Goal: Task Accomplishment & Management: Use online tool/utility

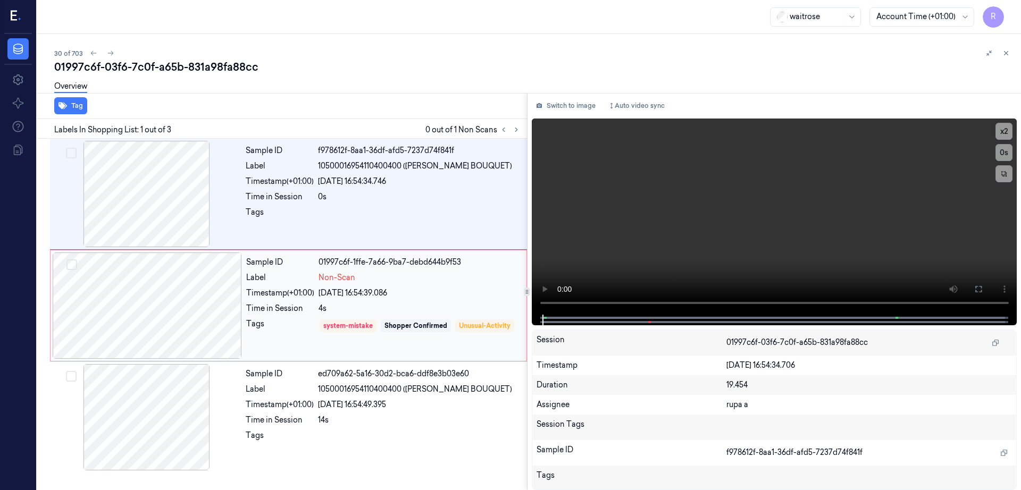
click at [169, 309] on div at bounding box center [147, 306] width 189 height 106
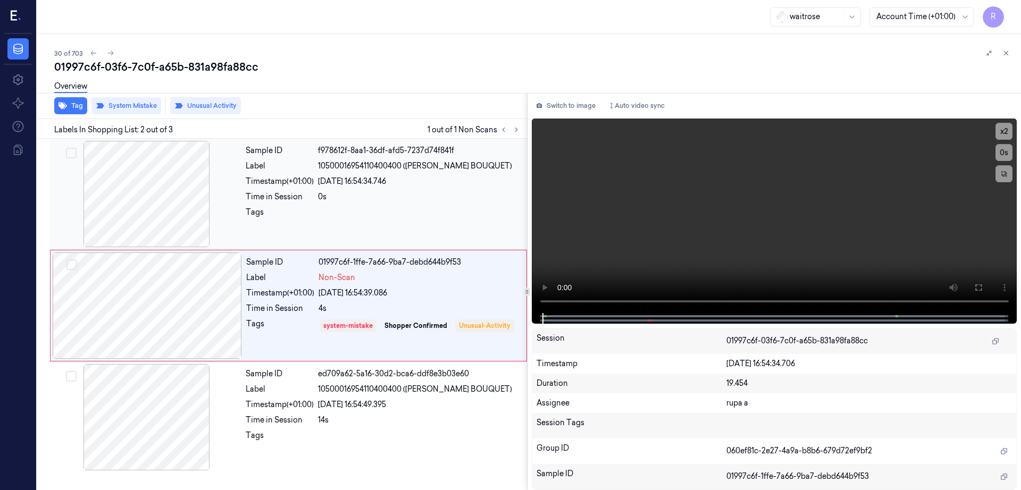
click at [167, 217] on div at bounding box center [146, 194] width 189 height 106
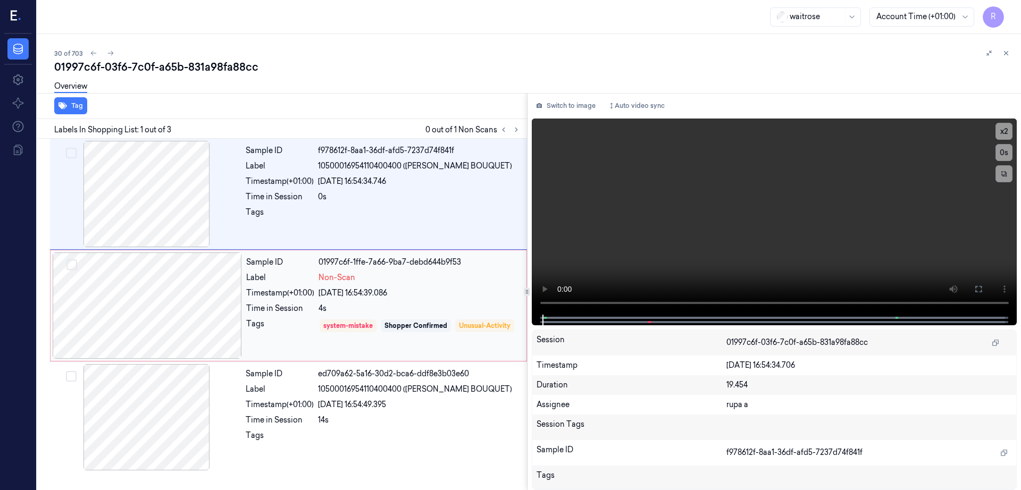
click at [184, 322] on div at bounding box center [147, 306] width 189 height 106
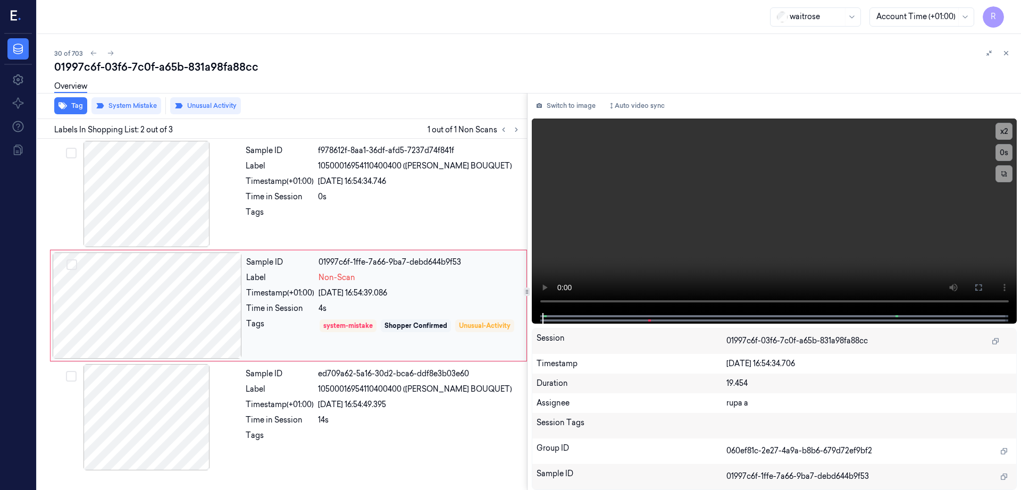
click at [156, 360] on div "Sample ID 01997c6f-1ffe-7a66-9ba7-debd644b9f53 Label Non-Scan Timestamp (+01:00…" at bounding box center [288, 306] width 477 height 112
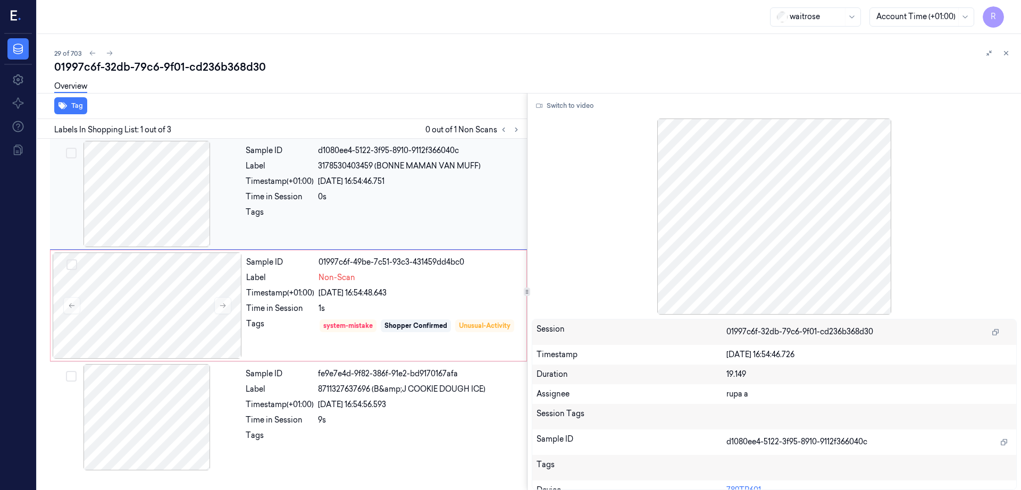
click at [153, 201] on div at bounding box center [146, 194] width 189 height 106
click at [149, 190] on div at bounding box center [146, 194] width 189 height 106
click at [573, 111] on button "Switch to video" at bounding box center [565, 105] width 66 height 17
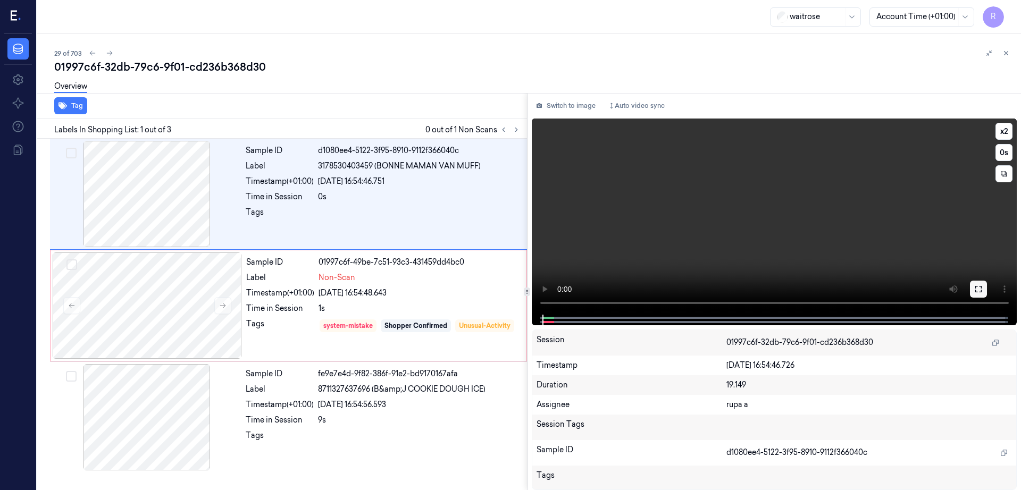
click at [983, 292] on icon at bounding box center [978, 289] width 9 height 9
click at [161, 272] on div at bounding box center [147, 306] width 189 height 106
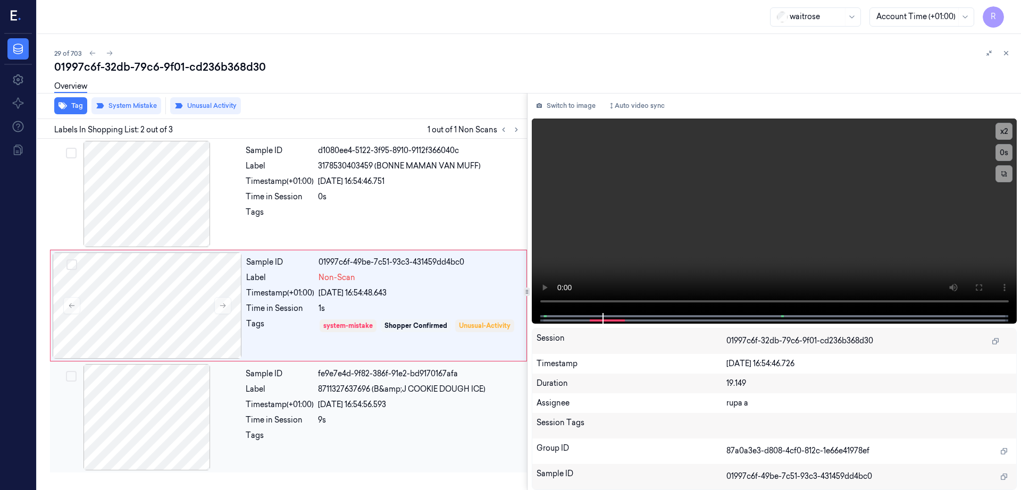
click at [175, 398] on div at bounding box center [146, 417] width 189 height 106
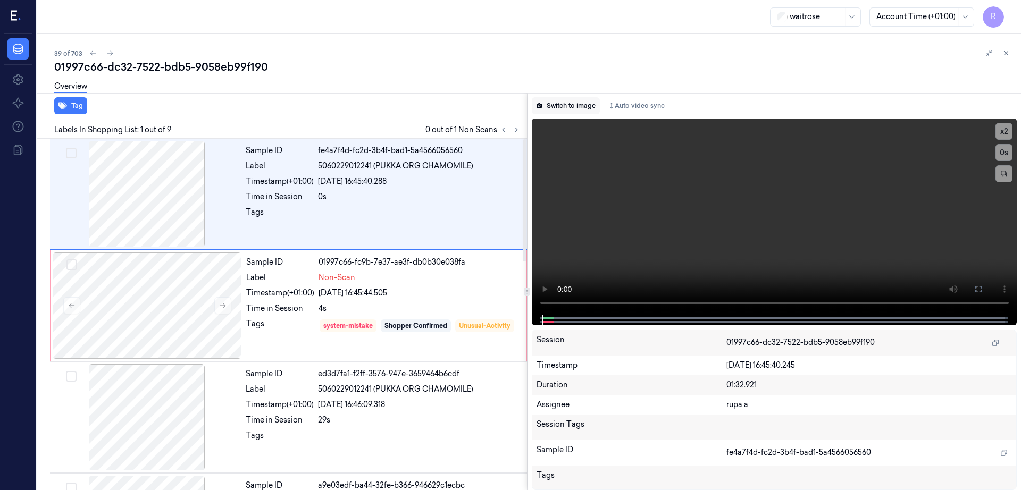
click at [581, 104] on button "Switch to image" at bounding box center [566, 105] width 68 height 17
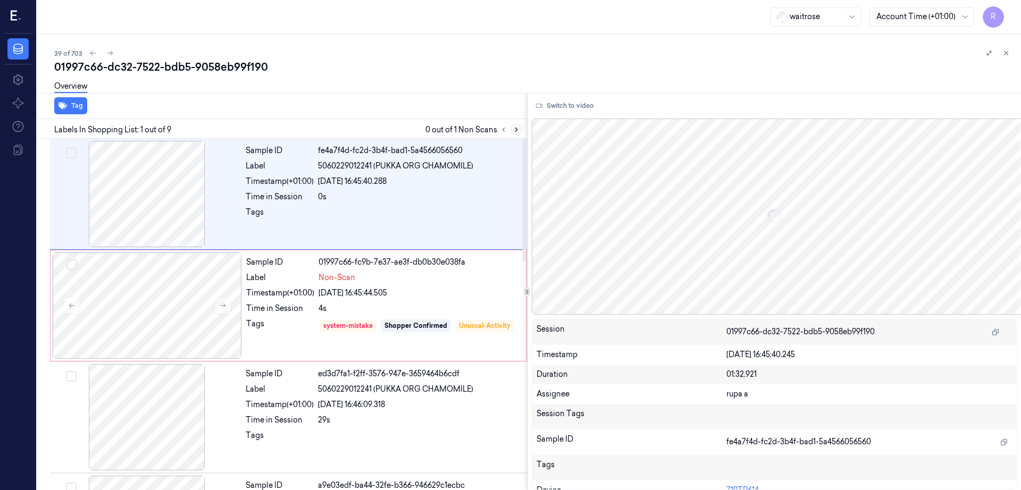
click at [523, 128] on button at bounding box center [516, 129] width 13 height 13
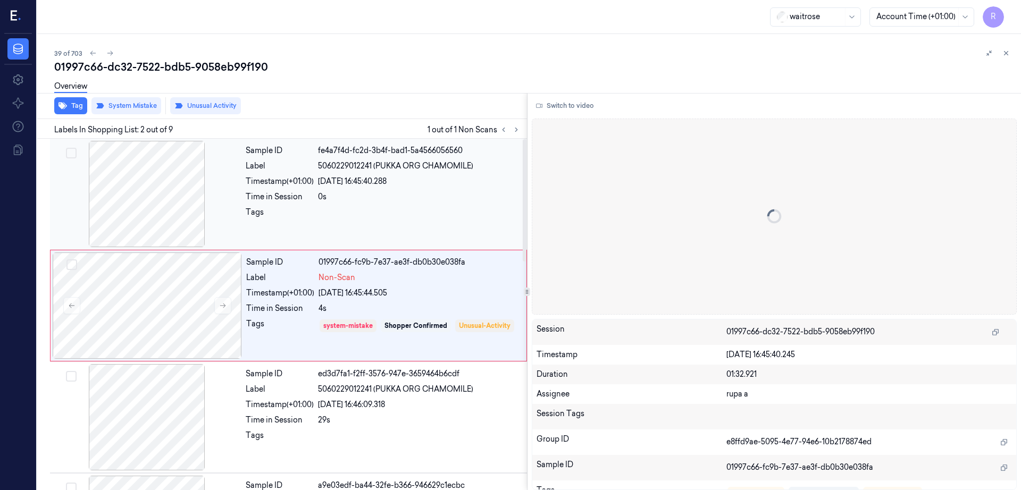
click at [166, 219] on div at bounding box center [146, 194] width 189 height 106
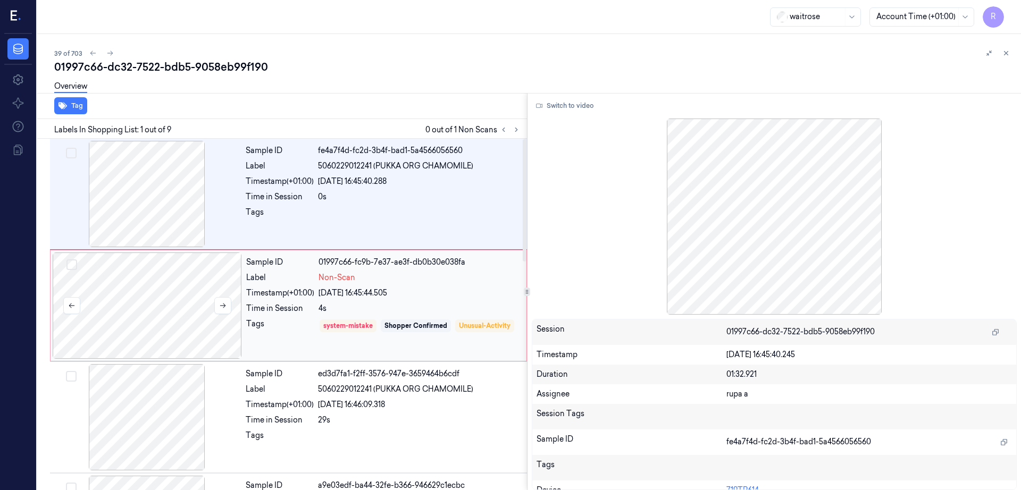
click at [148, 332] on div at bounding box center [147, 306] width 189 height 106
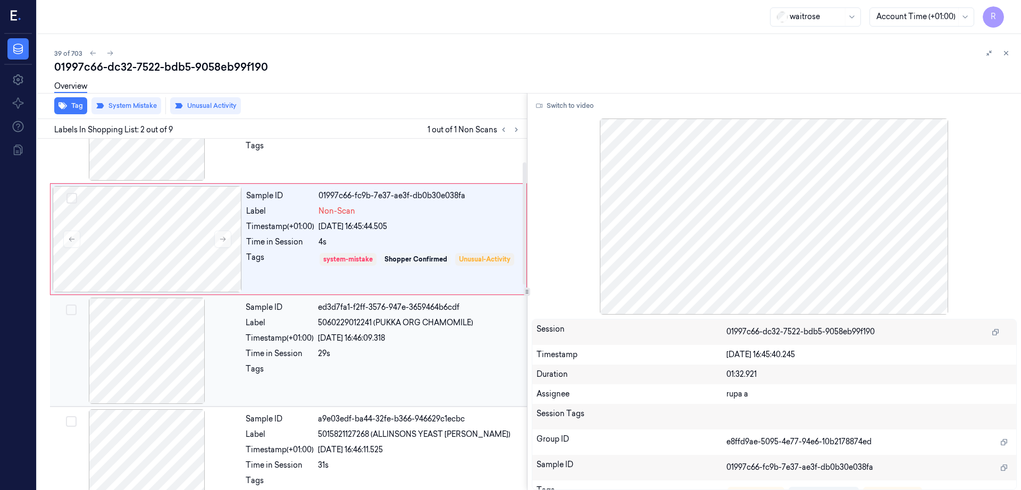
click at [155, 355] on div at bounding box center [146, 351] width 189 height 106
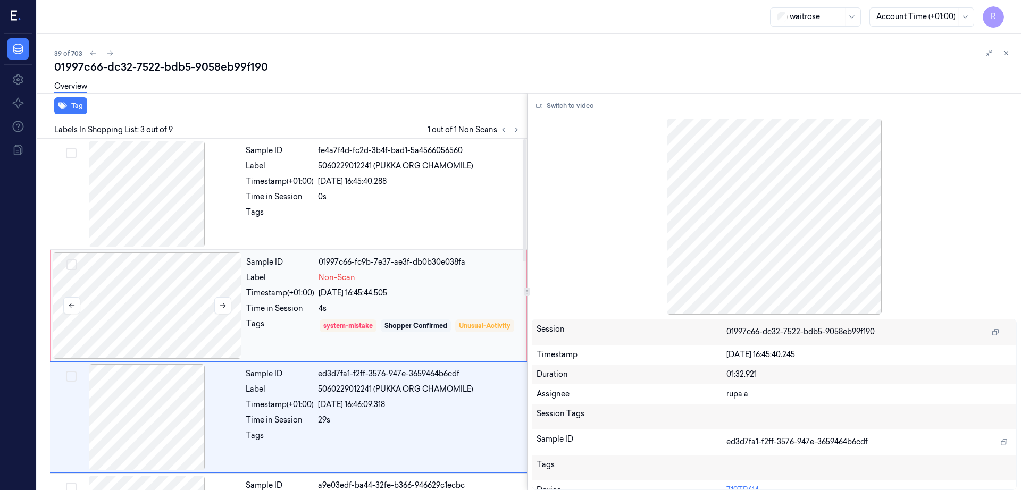
click at [177, 287] on div at bounding box center [147, 306] width 189 height 106
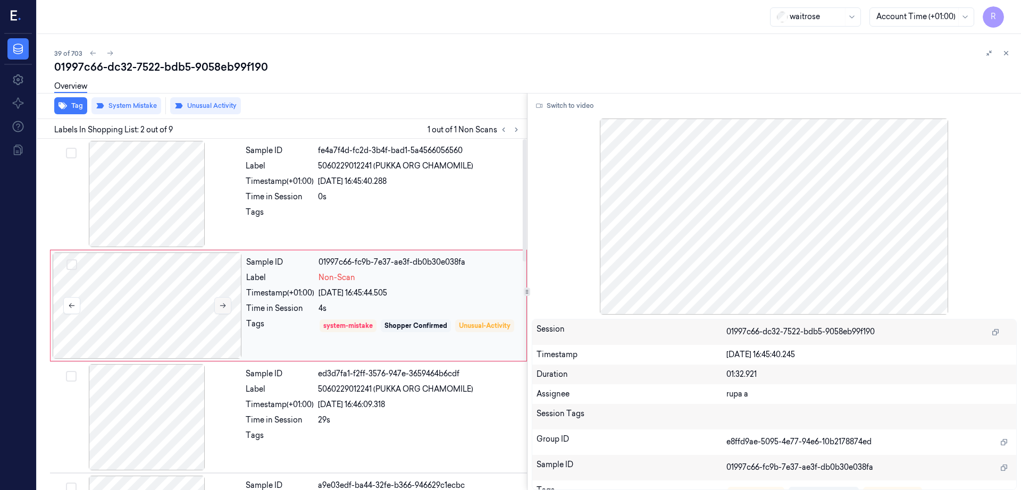
click at [228, 306] on button at bounding box center [222, 305] width 17 height 17
click at [155, 208] on div at bounding box center [146, 194] width 189 height 106
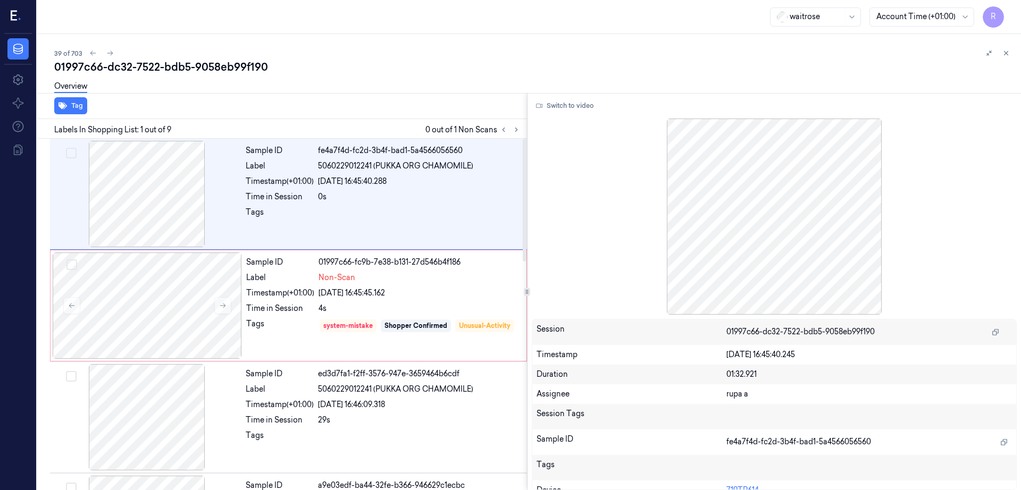
click at [581, 90] on div "Overview" at bounding box center [533, 87] width 958 height 27
click at [583, 98] on button "Switch to video" at bounding box center [565, 105] width 66 height 17
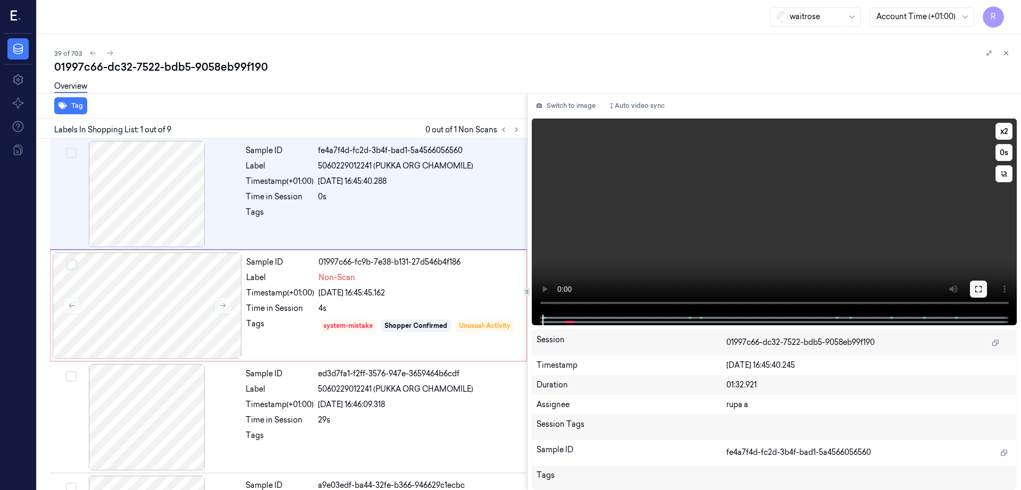
click at [983, 289] on icon at bounding box center [978, 289] width 9 height 9
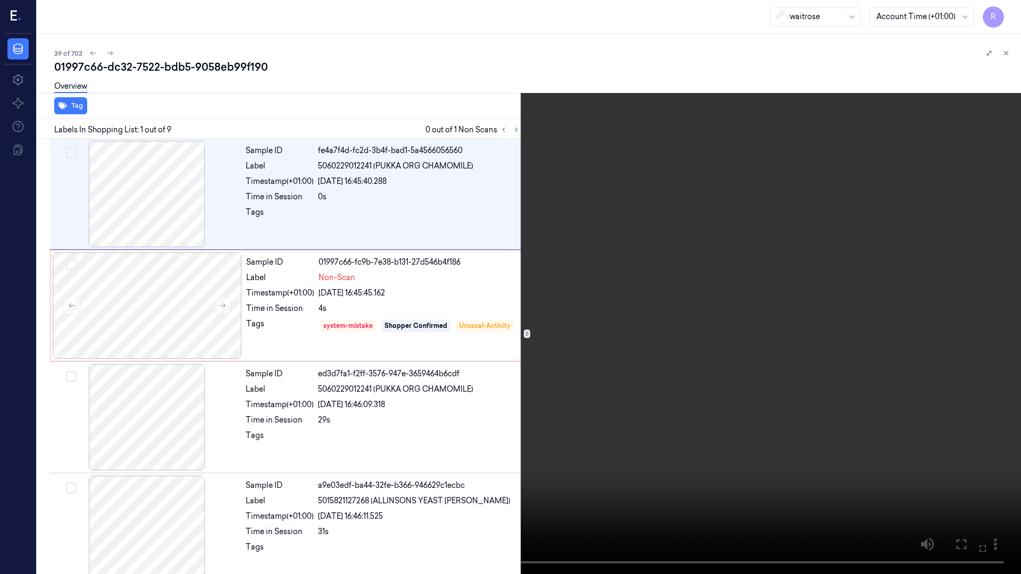
drag, startPoint x: 345, startPoint y: 396, endPoint x: 350, endPoint y: 404, distance: 9.6
click at [345, 396] on video at bounding box center [510, 287] width 1021 height 574
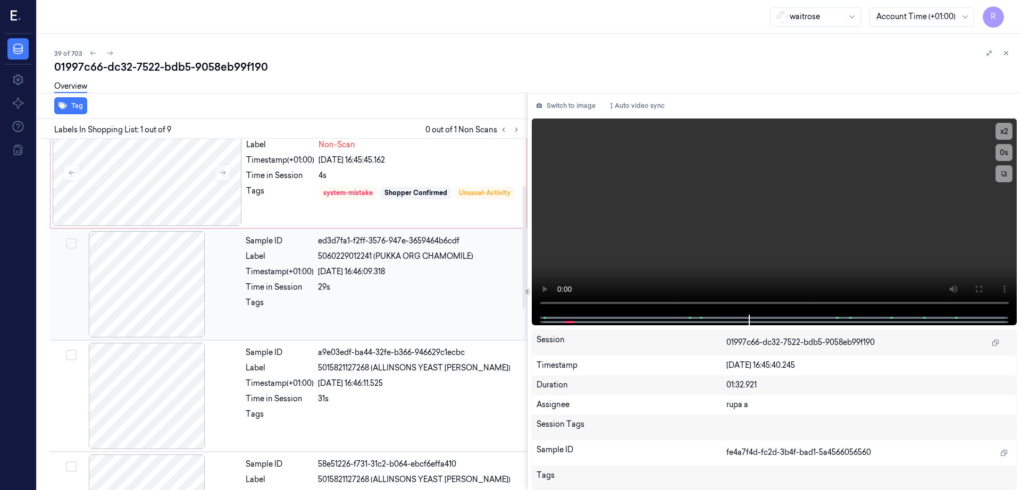
click at [171, 310] on div at bounding box center [146, 284] width 189 height 106
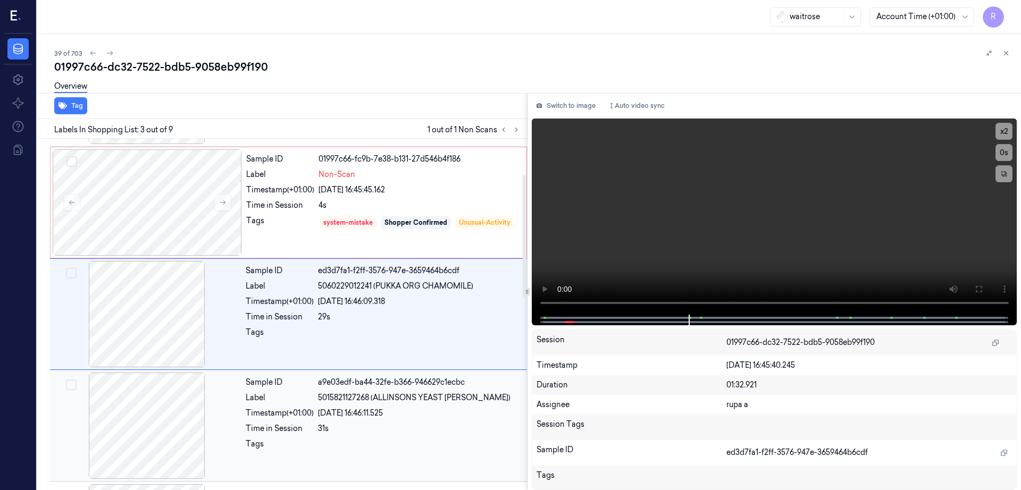
click at [168, 390] on div at bounding box center [146, 426] width 189 height 106
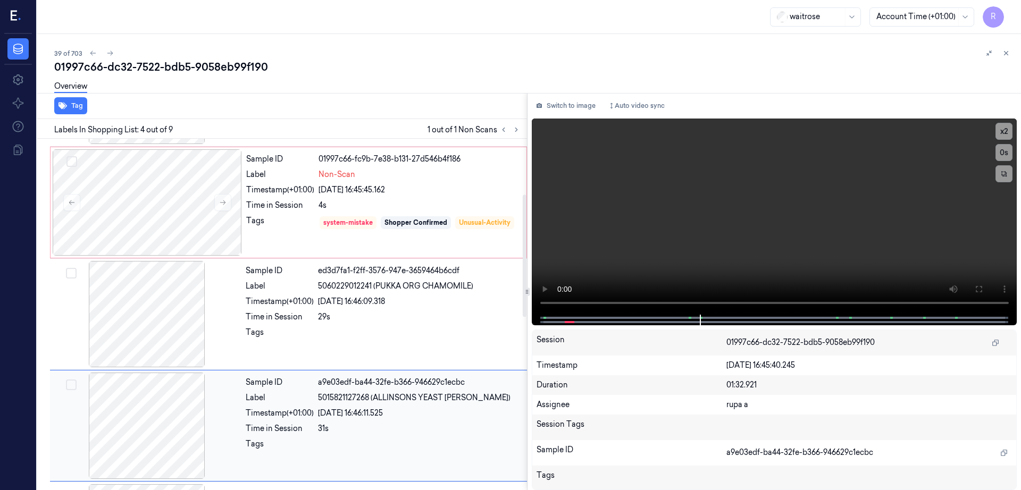
scroll to position [215, 0]
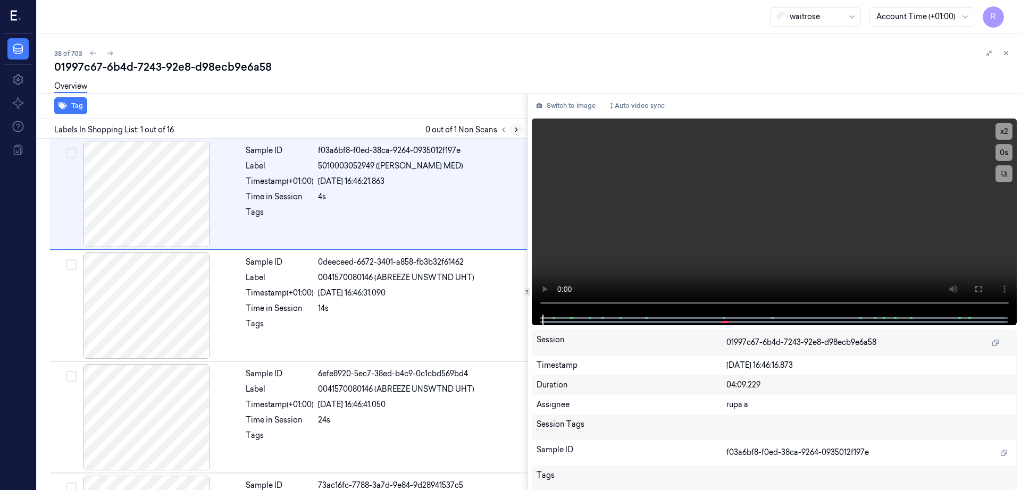
click at [520, 129] on icon at bounding box center [516, 129] width 7 height 7
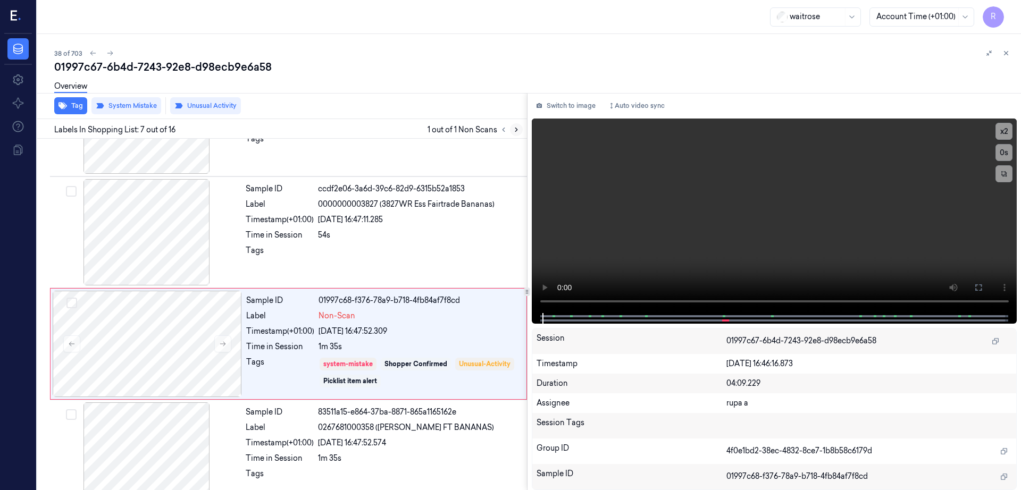
scroll to position [550, 0]
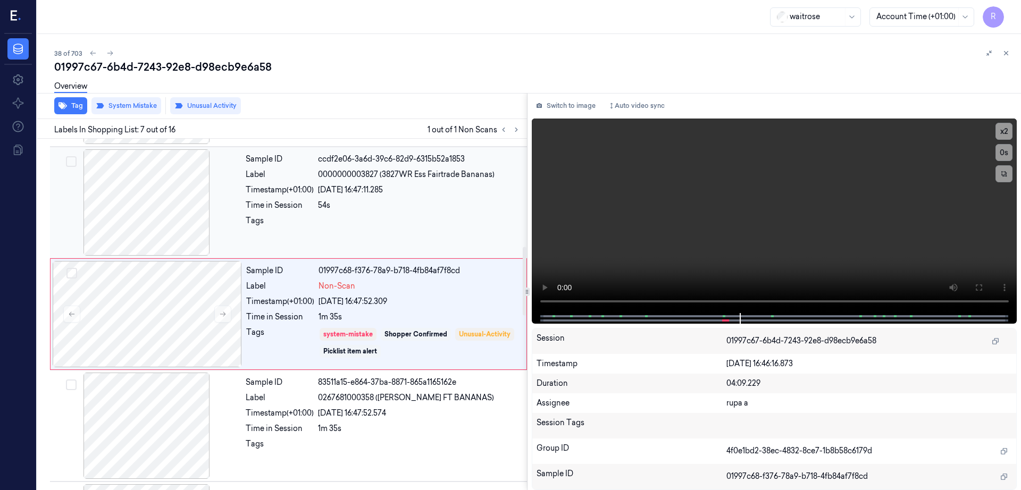
click at [138, 203] on div at bounding box center [146, 202] width 189 height 106
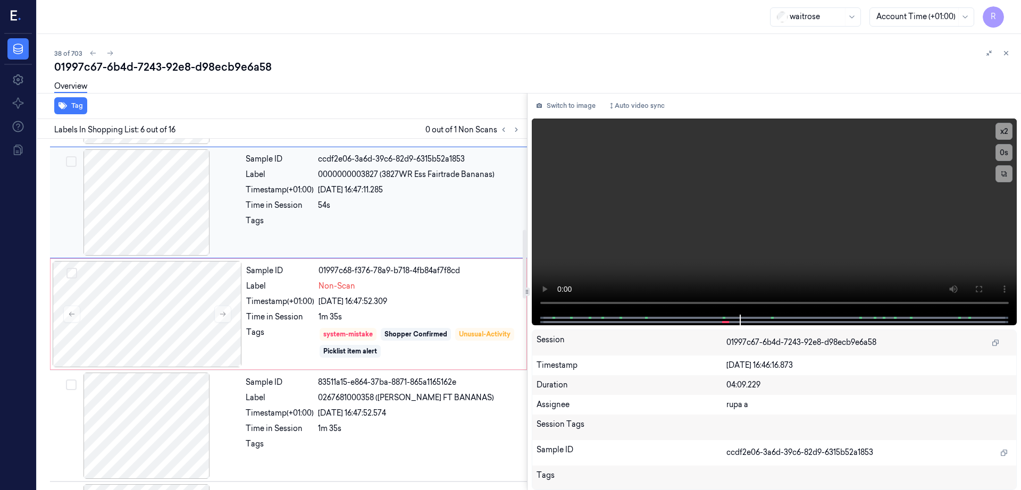
scroll to position [438, 0]
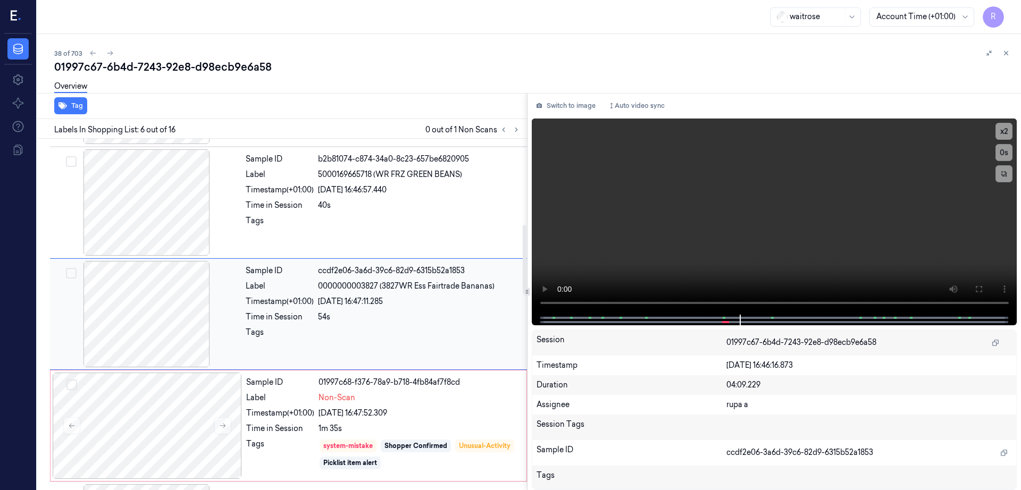
click at [138, 320] on div at bounding box center [146, 314] width 189 height 106
click at [154, 332] on div at bounding box center [146, 314] width 189 height 106
click at [165, 317] on div at bounding box center [146, 314] width 189 height 106
click at [987, 291] on button at bounding box center [978, 289] width 17 height 17
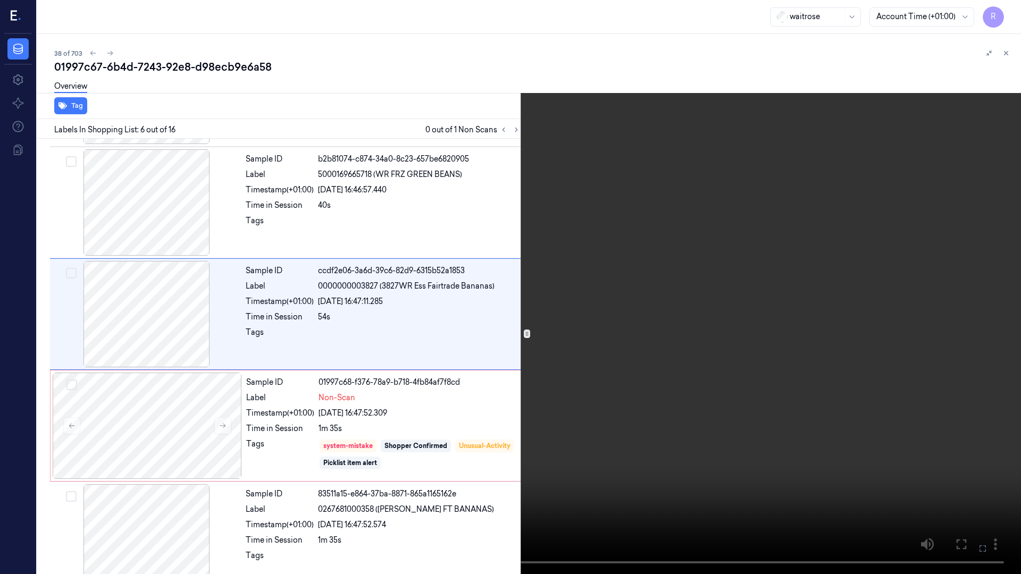
click at [541, 377] on video at bounding box center [510, 287] width 1021 height 574
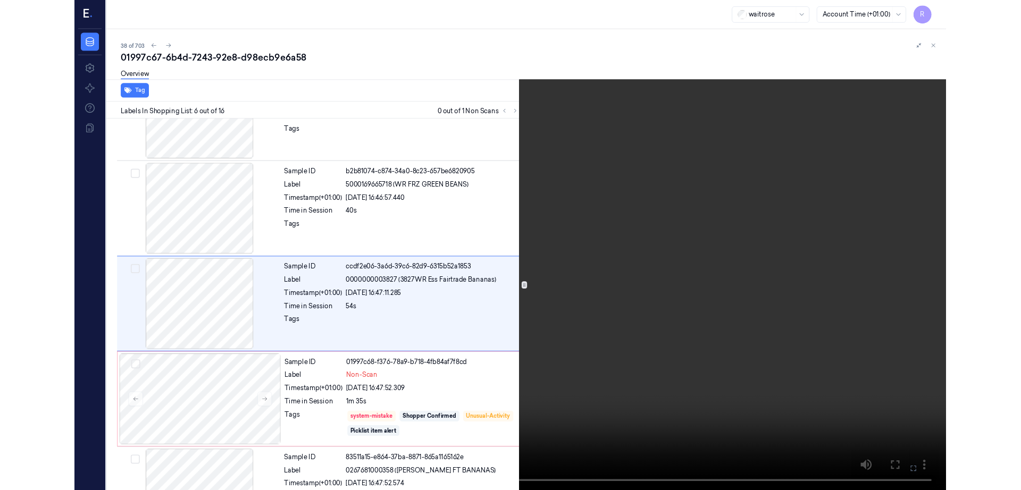
scroll to position [396, 0]
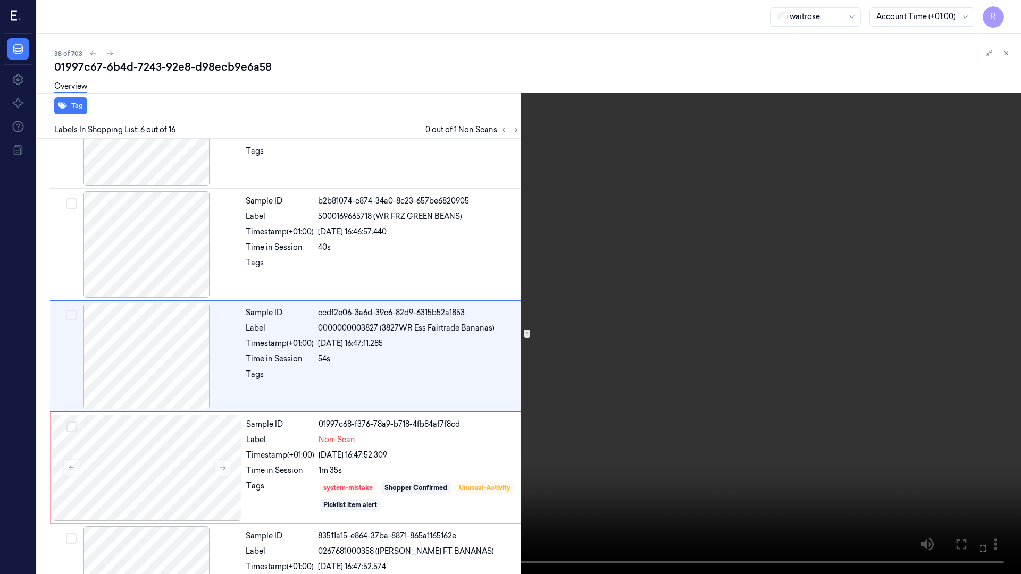
click at [541, 377] on video at bounding box center [510, 287] width 1021 height 574
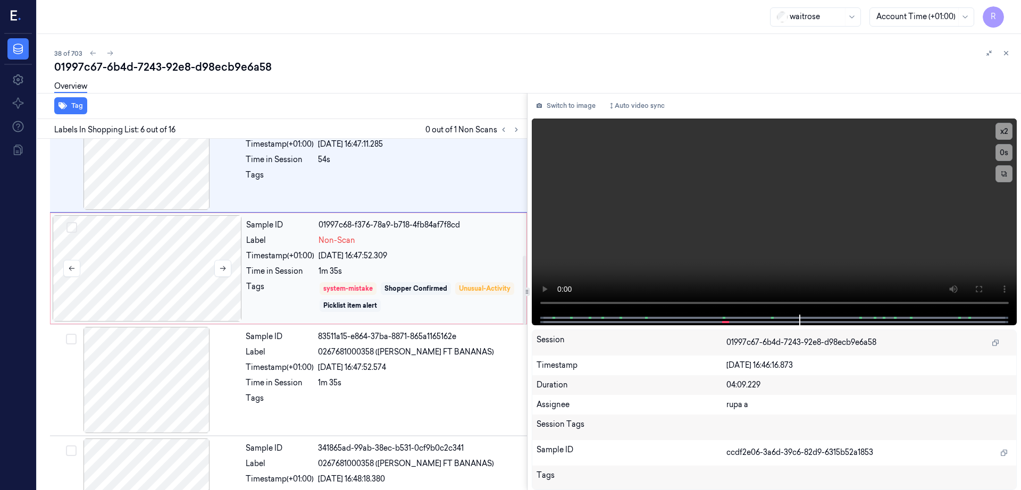
click at [180, 276] on div at bounding box center [147, 268] width 189 height 106
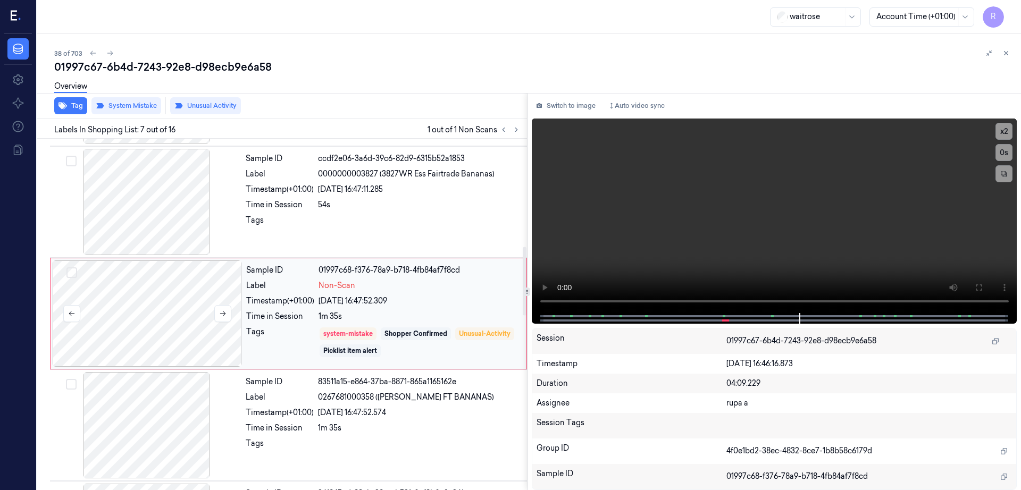
scroll to position [550, 0]
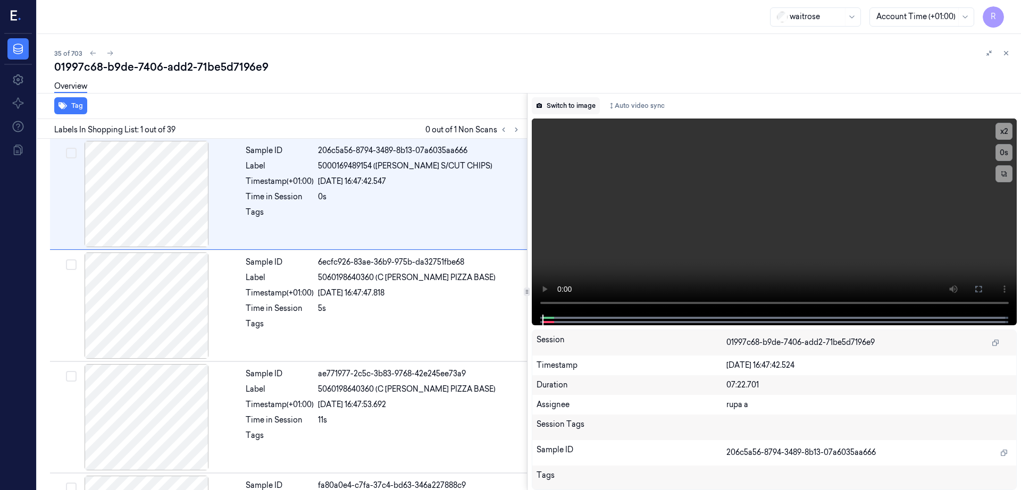
click at [567, 109] on button "Switch to image" at bounding box center [566, 105] width 68 height 17
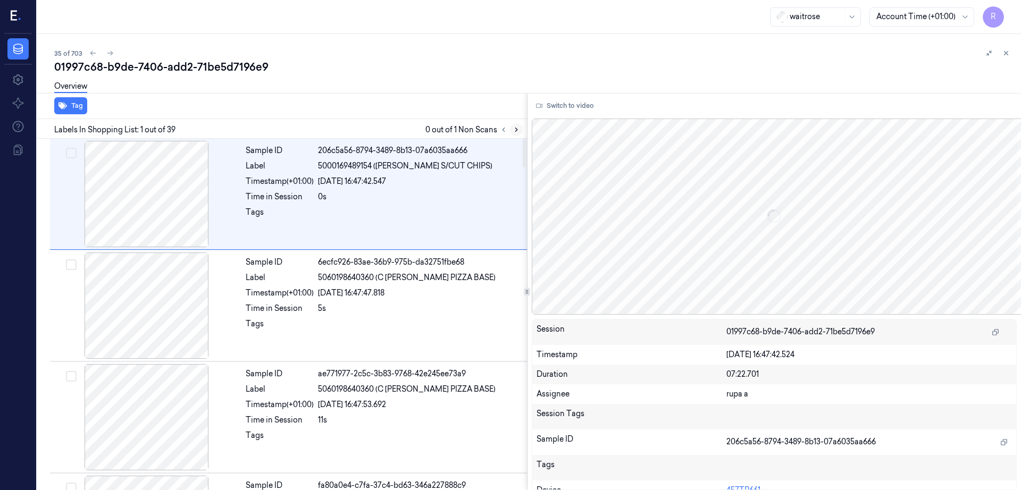
click at [520, 126] on icon at bounding box center [516, 129] width 7 height 7
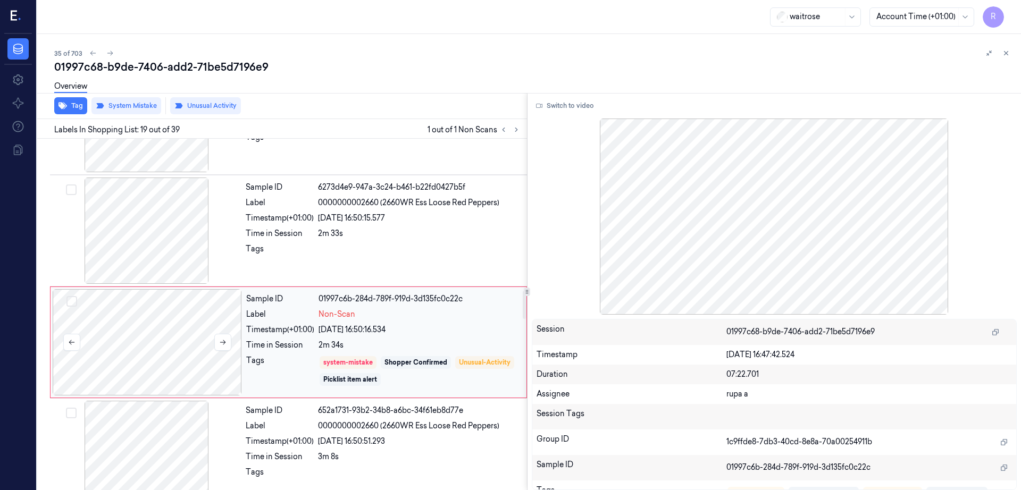
scroll to position [1890, 0]
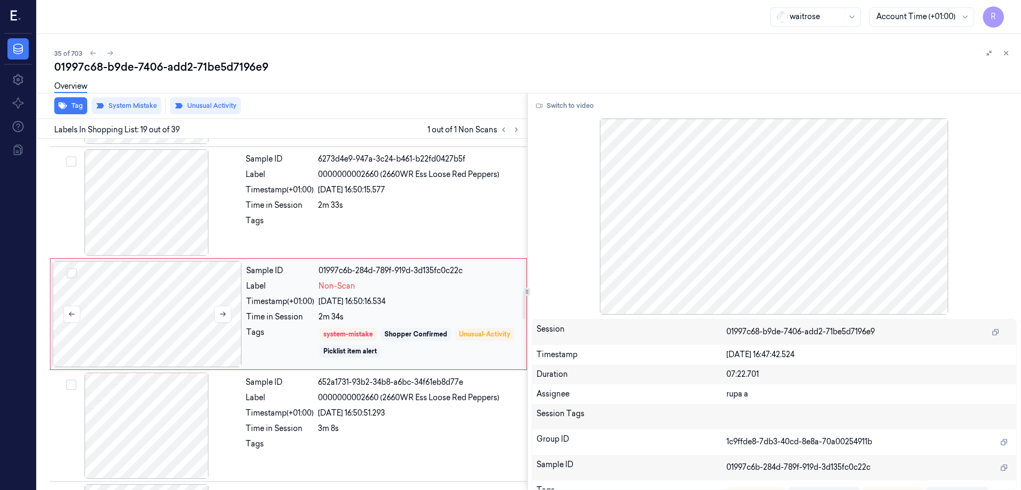
click at [166, 321] on div at bounding box center [147, 314] width 189 height 106
click at [177, 200] on div at bounding box center [146, 202] width 189 height 106
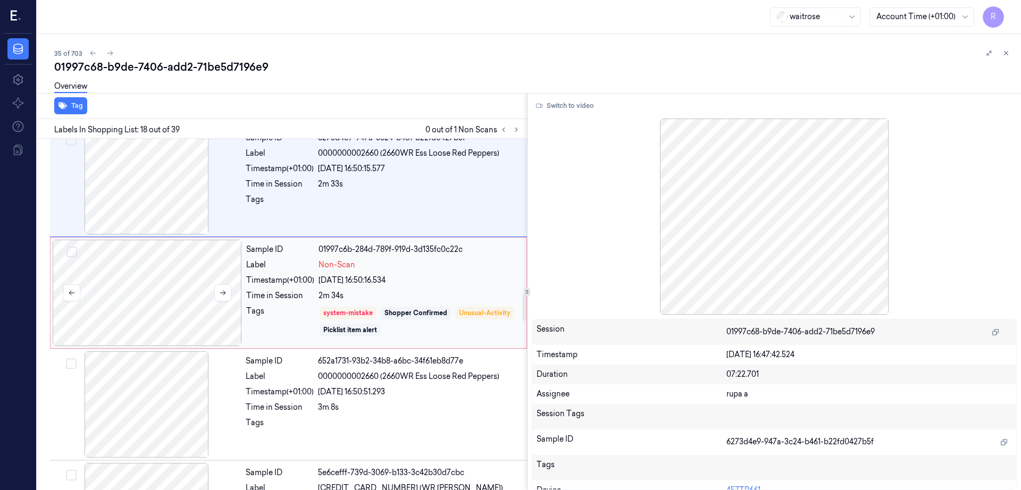
click at [165, 301] on div at bounding box center [147, 293] width 189 height 106
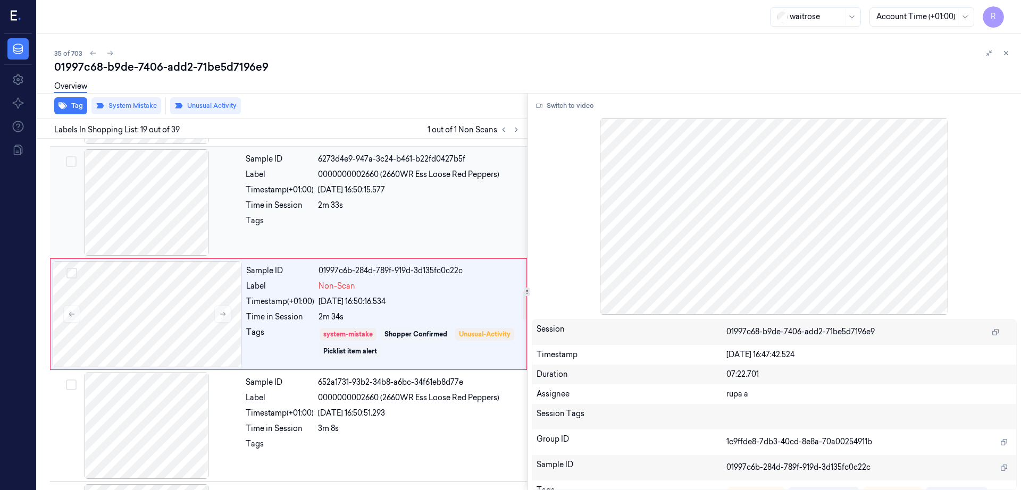
click at [159, 211] on div at bounding box center [146, 202] width 189 height 106
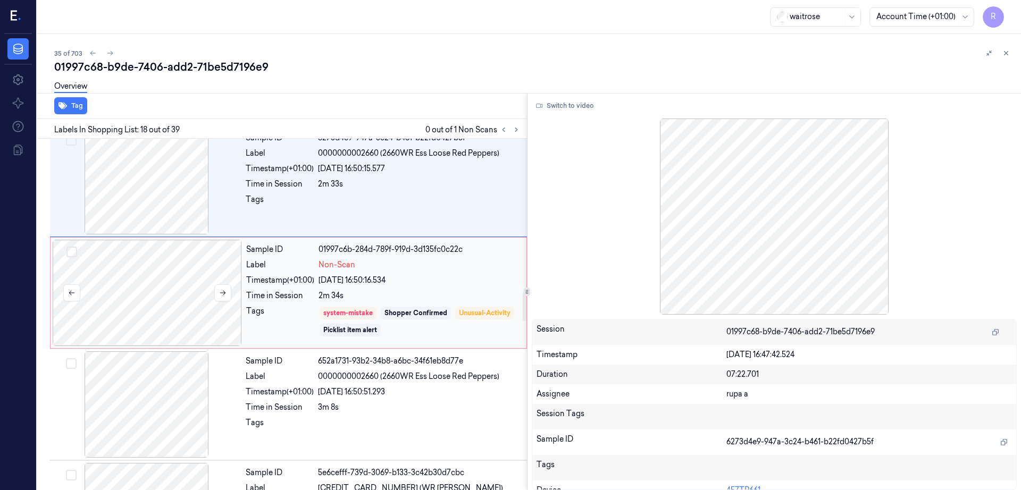
click at [151, 240] on div at bounding box center [147, 293] width 189 height 106
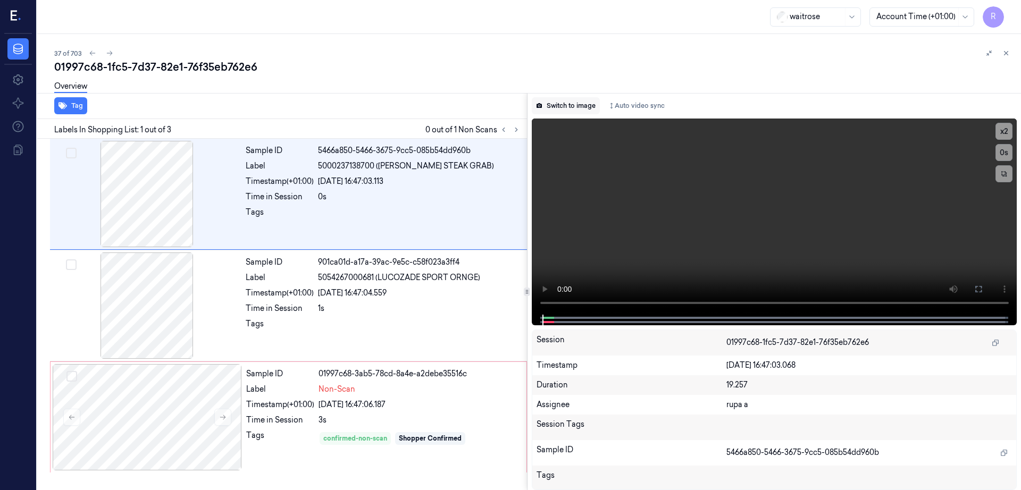
click at [572, 102] on button "Switch to image" at bounding box center [566, 105] width 68 height 17
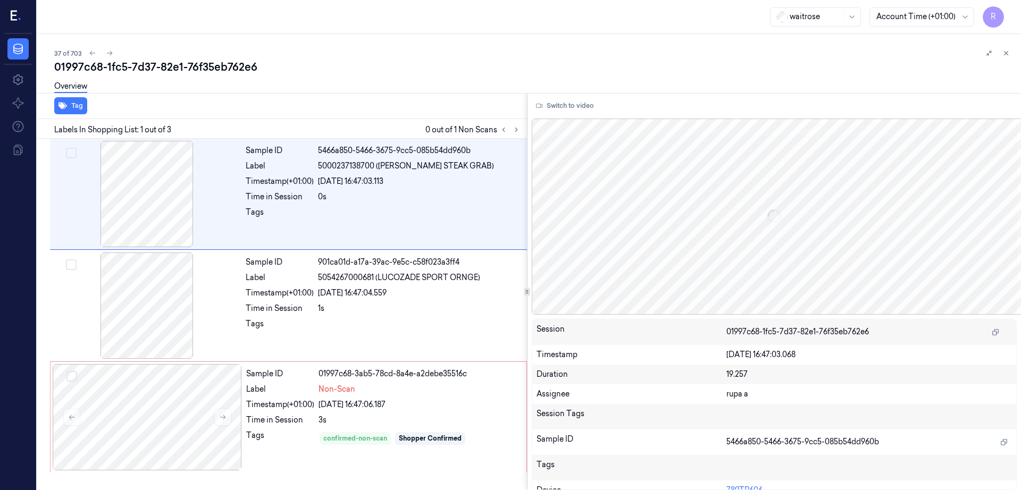
click at [523, 123] on div at bounding box center [510, 129] width 26 height 13
click at [523, 132] on button at bounding box center [516, 129] width 13 height 13
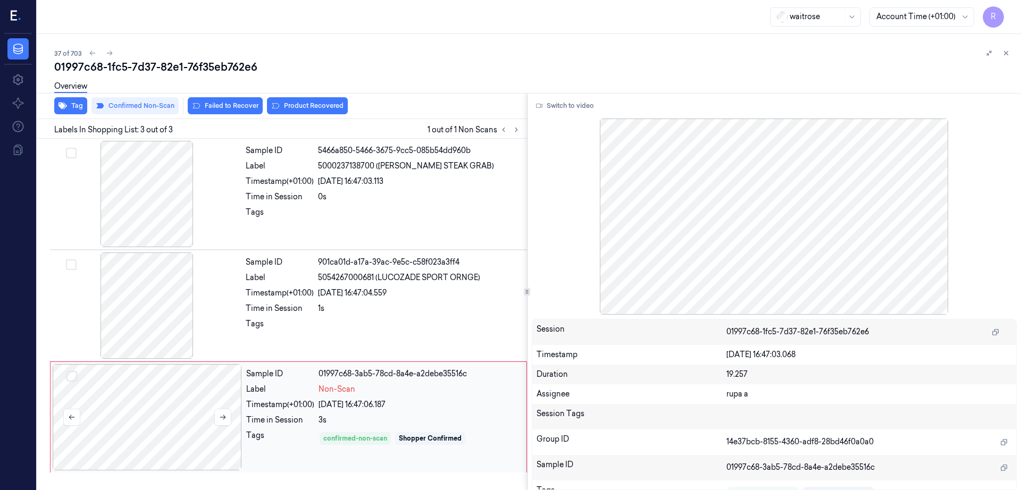
click at [156, 426] on div at bounding box center [147, 417] width 189 height 106
click at [158, 291] on div at bounding box center [146, 306] width 189 height 106
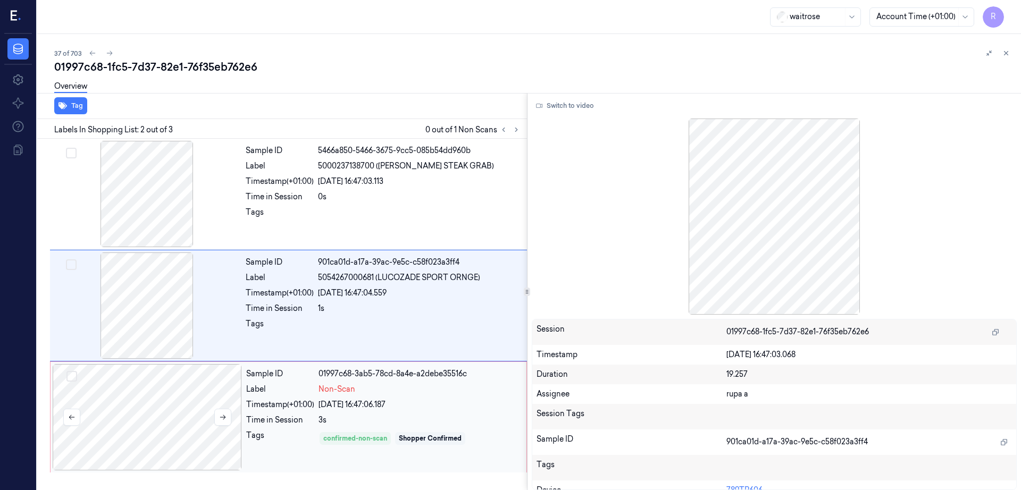
click at [188, 459] on div at bounding box center [147, 417] width 189 height 106
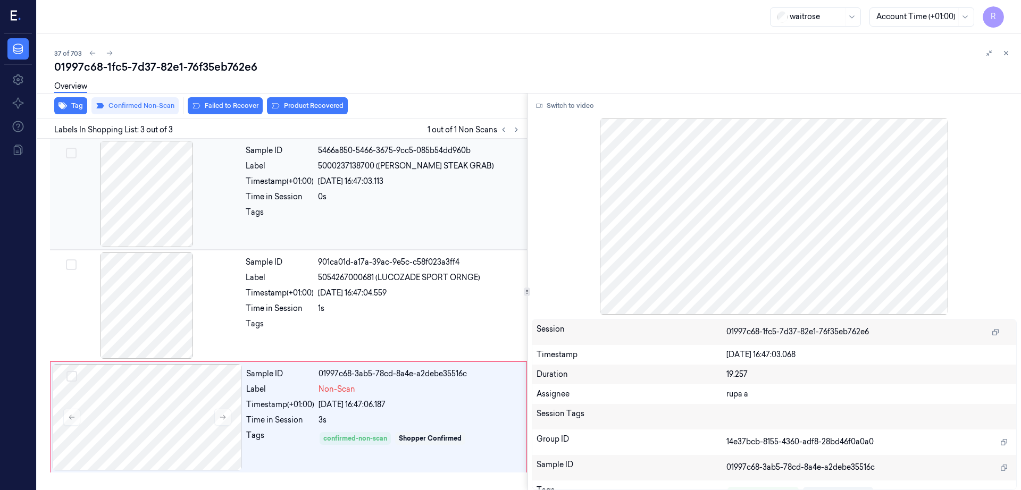
click at [122, 221] on div at bounding box center [146, 194] width 189 height 106
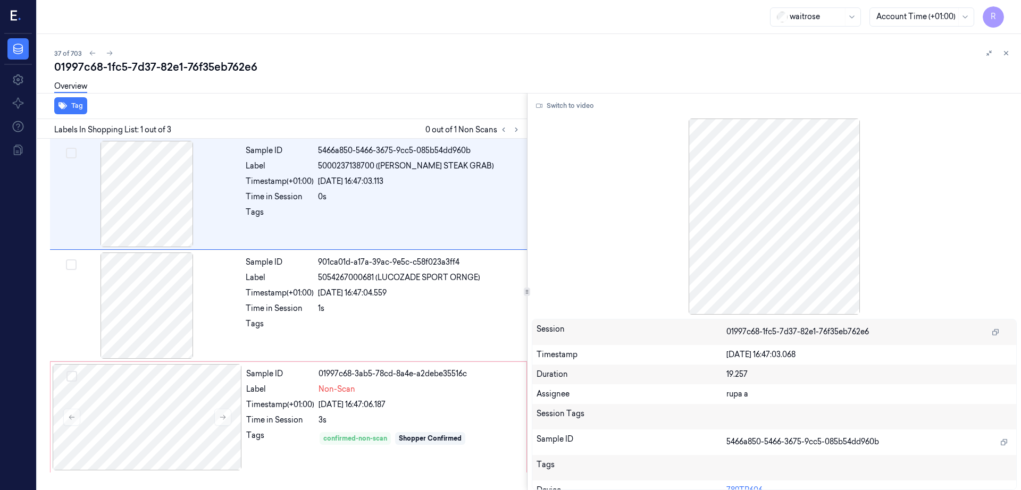
click at [583, 96] on div "Switch to video Session 01997c68-1fc5-7d37-82e1-76f35eb762e6 Timestamp 24/09/20…" at bounding box center [774, 291] width 494 height 397
click at [583, 99] on button "Switch to video" at bounding box center [565, 105] width 66 height 17
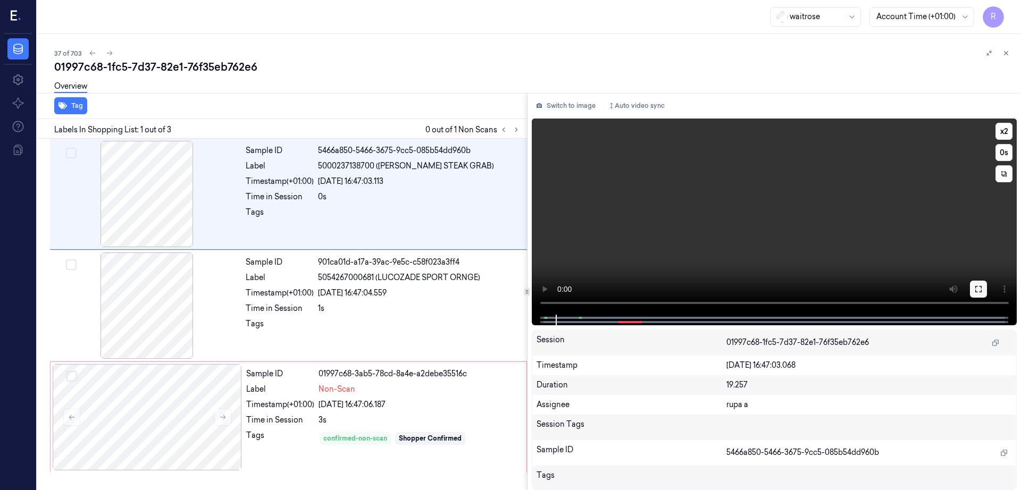
click at [987, 282] on button at bounding box center [978, 289] width 17 height 17
click at [152, 397] on div at bounding box center [147, 417] width 189 height 106
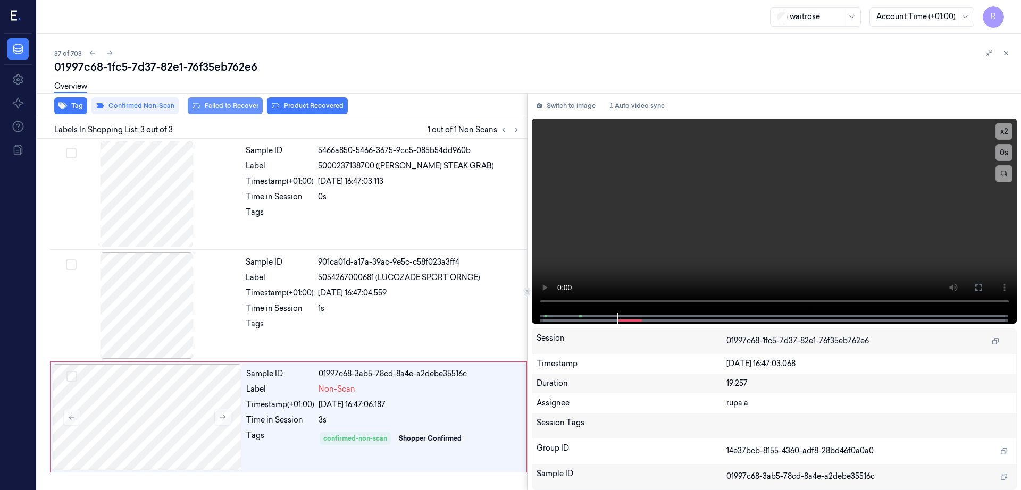
click at [235, 107] on button "Failed to Recover" at bounding box center [225, 105] width 75 height 17
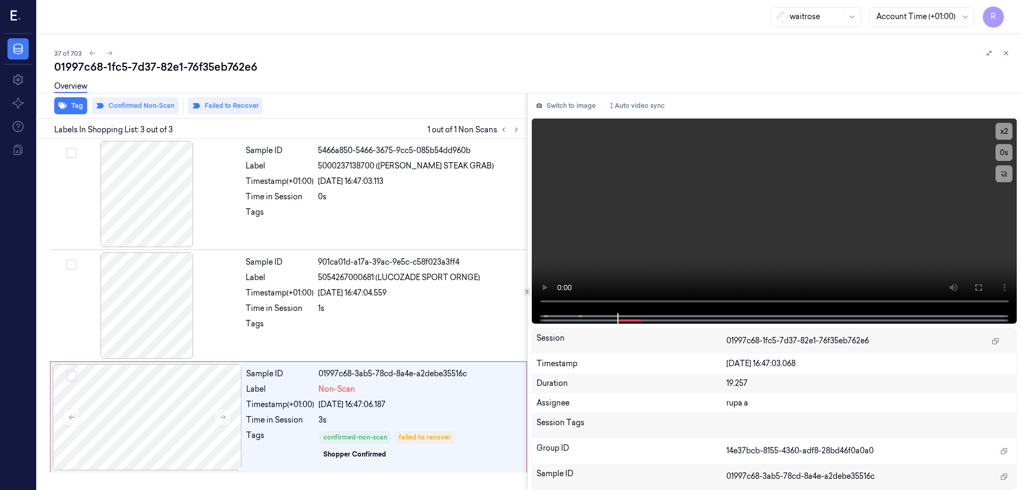
click at [189, 71] on div "01997c68-1fc5-7d37-82e1-76f35eb762e6" at bounding box center [533, 67] width 958 height 15
copy div "76f35eb762e6"
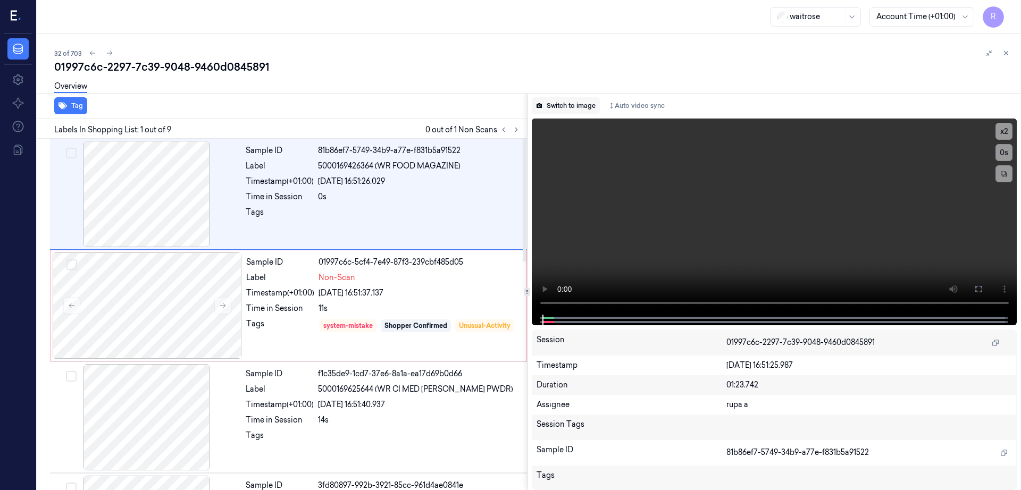
click at [567, 110] on button "Switch to image" at bounding box center [566, 105] width 68 height 17
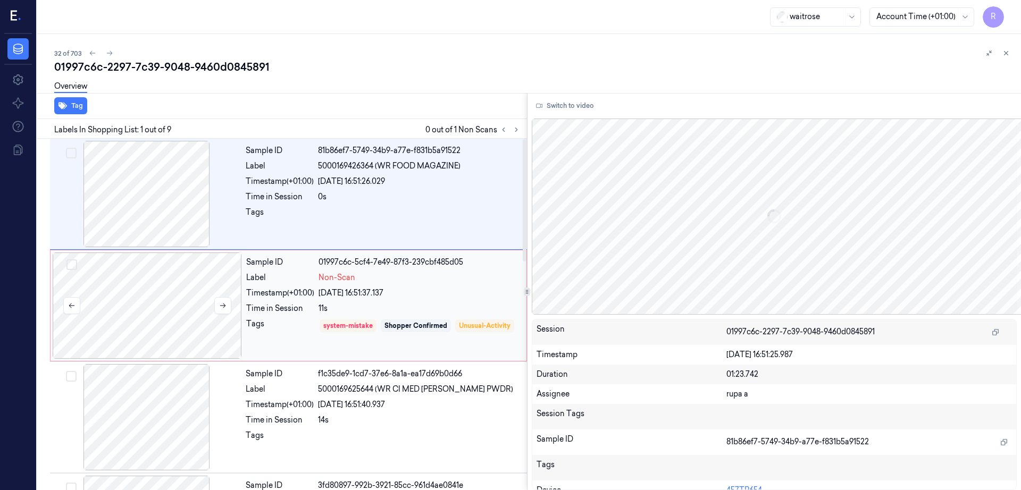
click at [141, 320] on div at bounding box center [147, 306] width 189 height 106
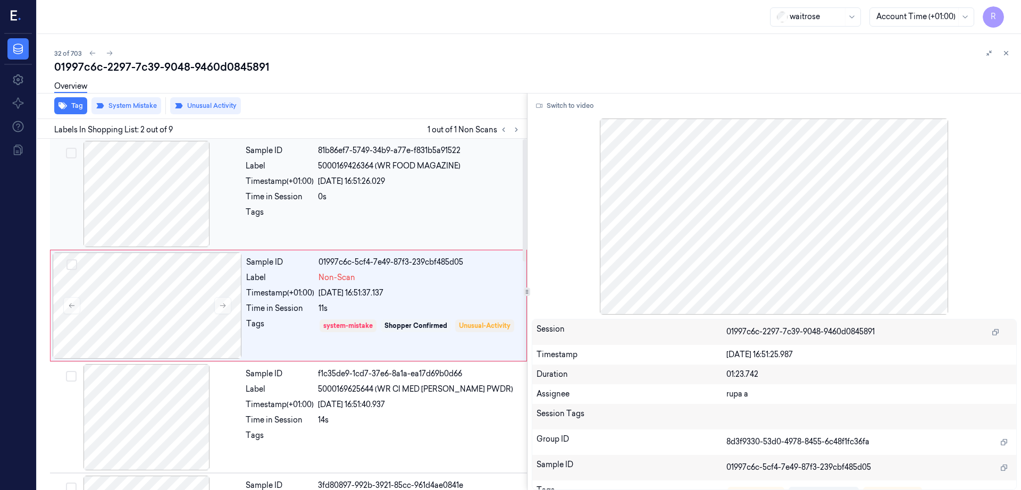
click at [144, 189] on div at bounding box center [146, 194] width 189 height 106
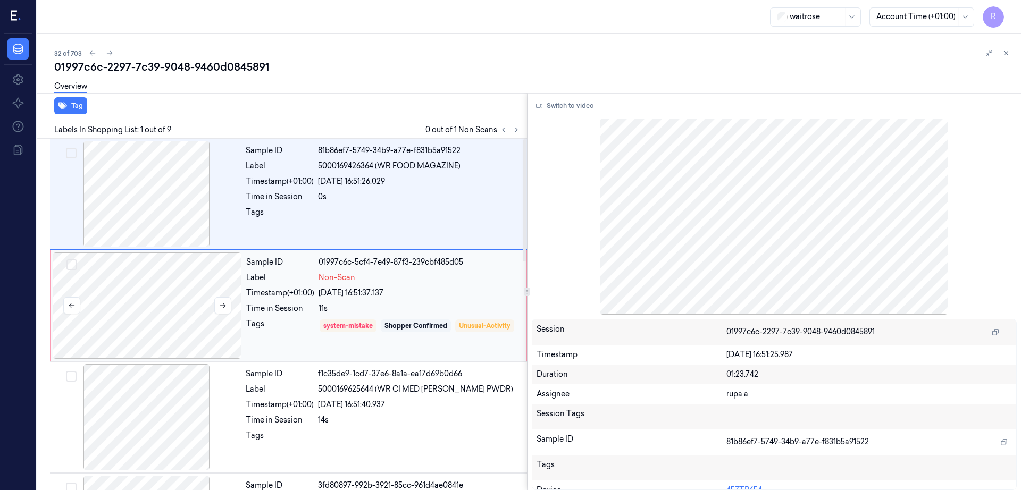
click at [183, 321] on div at bounding box center [147, 306] width 189 height 106
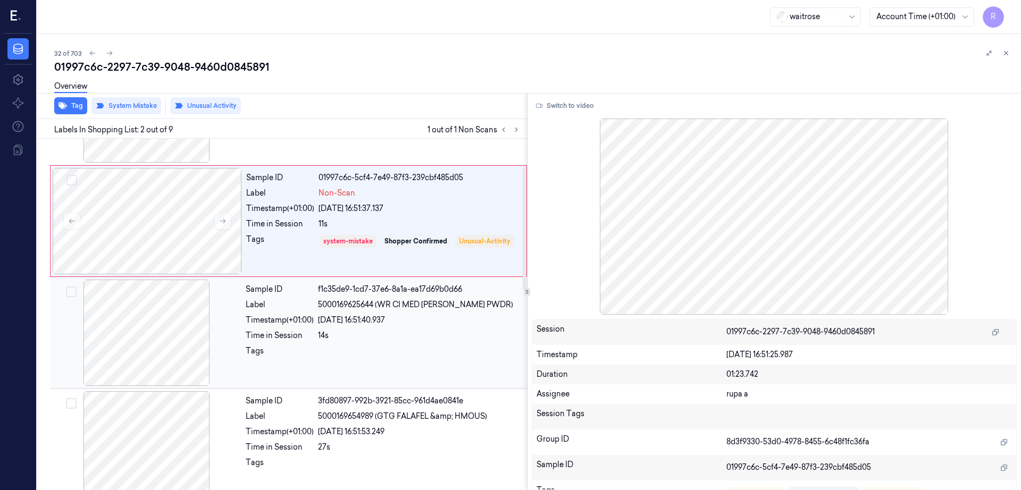
scroll to position [133, 0]
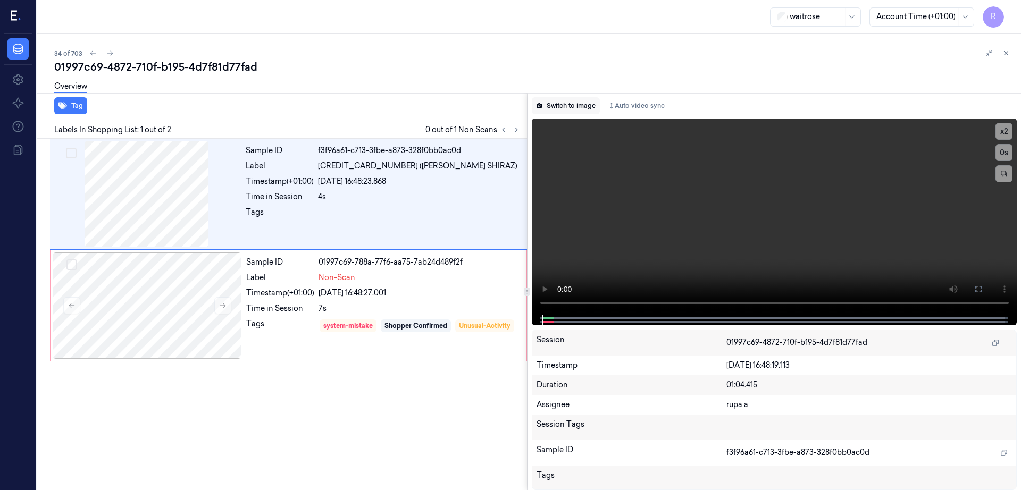
click at [582, 109] on button "Switch to image" at bounding box center [566, 105] width 68 height 17
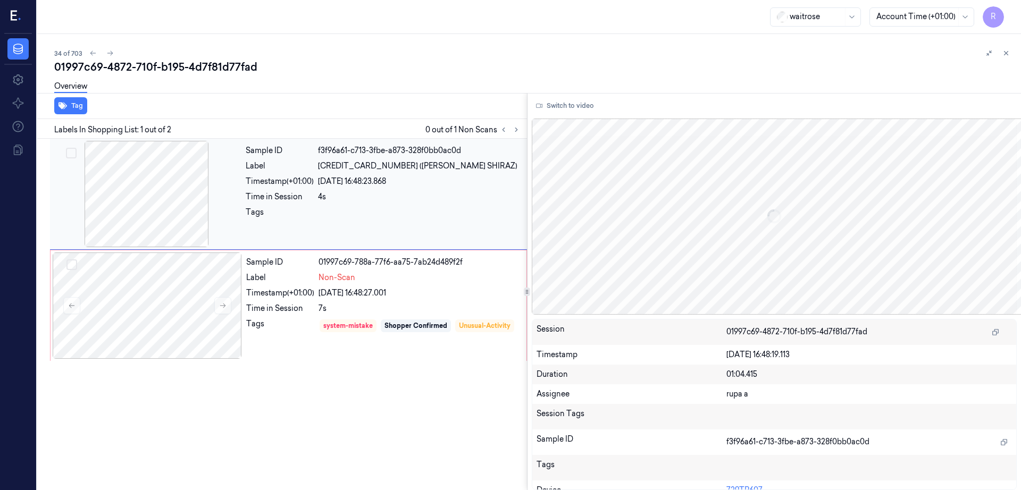
click at [214, 209] on div at bounding box center [146, 194] width 189 height 106
click at [200, 308] on div at bounding box center [147, 306] width 189 height 106
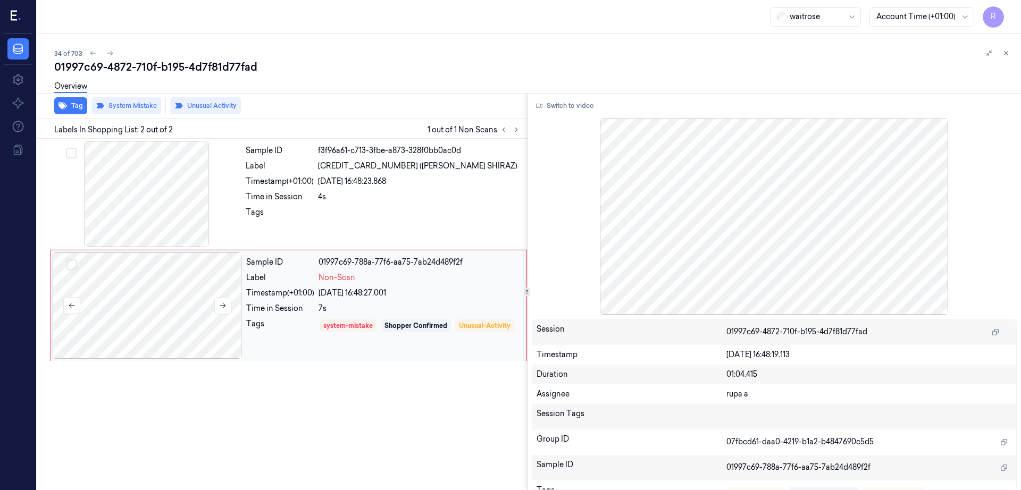
click at [120, 330] on div at bounding box center [147, 306] width 189 height 106
click at [139, 137] on div "Labels In Shopping List: 2 out of 2 1 out of 1 Non Scans" at bounding box center [280, 129] width 494 height 20
click at [139, 140] on div "Sample ID f3f96a61-c713-3fbe-a873-328f0bb0ac0d Label 5010134922487 (GRANT BURGE…" at bounding box center [288, 194] width 477 height 111
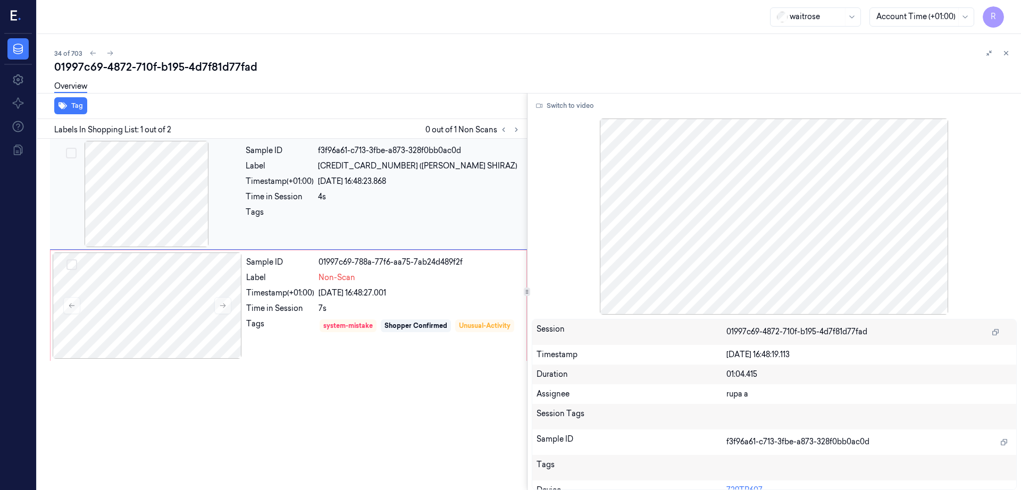
click at [139, 161] on div at bounding box center [146, 194] width 189 height 106
click at [154, 298] on div at bounding box center [147, 306] width 189 height 106
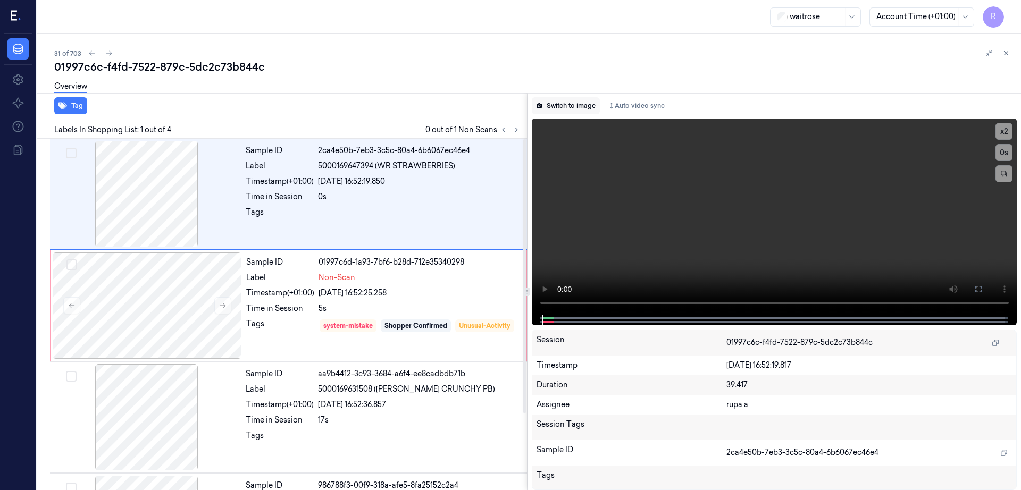
click at [600, 104] on button "Switch to image" at bounding box center [566, 105] width 68 height 17
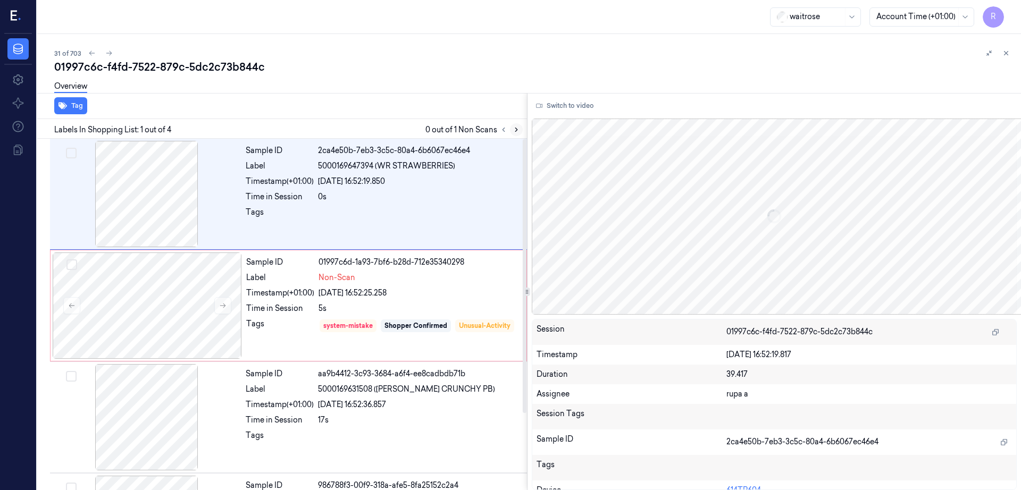
click at [523, 125] on button at bounding box center [516, 129] width 13 height 13
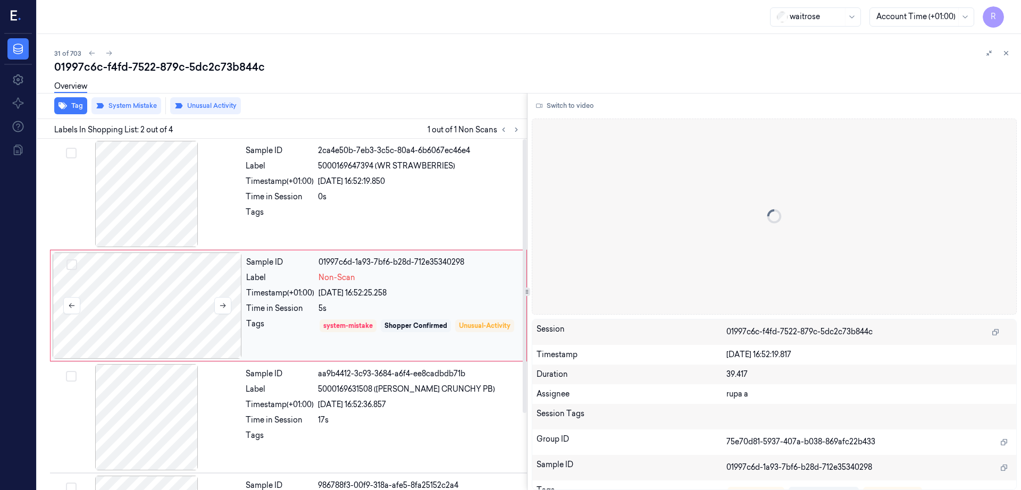
click at [160, 296] on div at bounding box center [147, 306] width 189 height 106
click at [155, 179] on div at bounding box center [146, 194] width 189 height 106
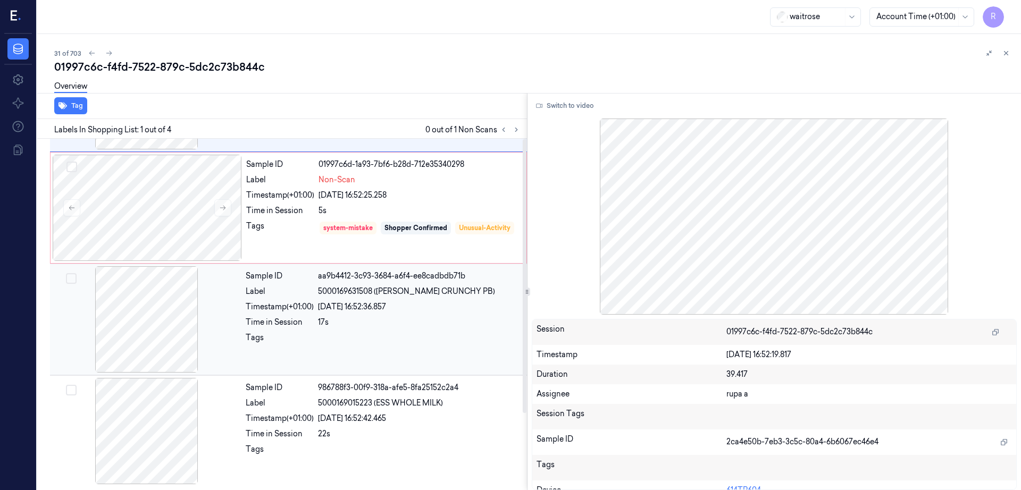
scroll to position [98, 0]
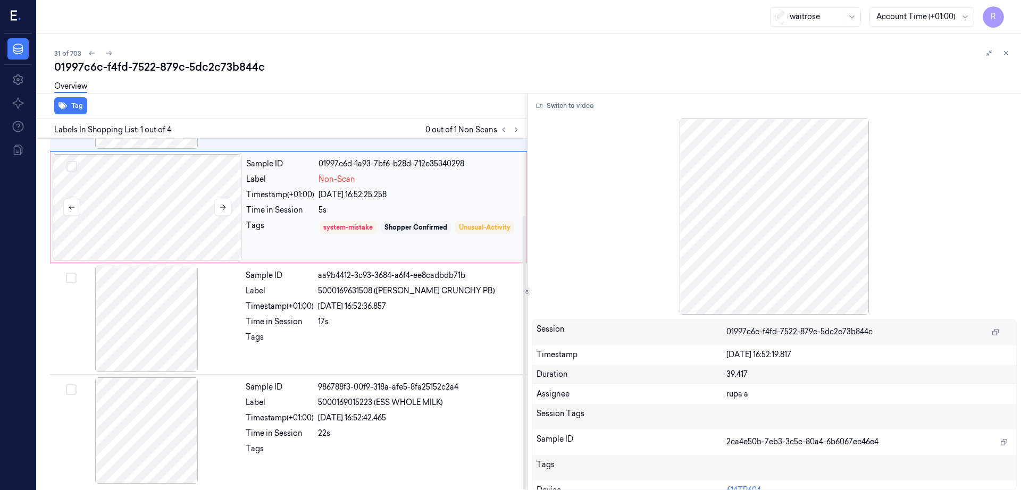
click at [165, 215] on div at bounding box center [147, 207] width 189 height 106
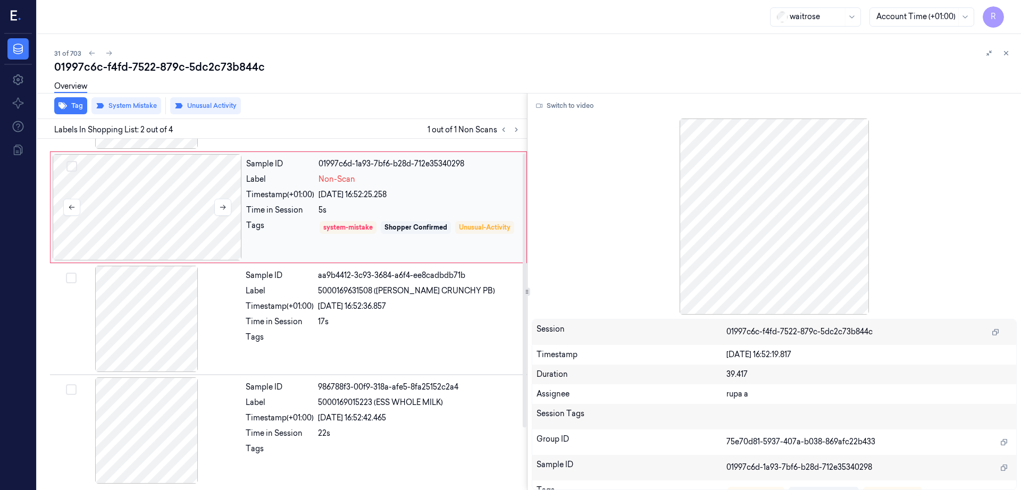
scroll to position [0, 0]
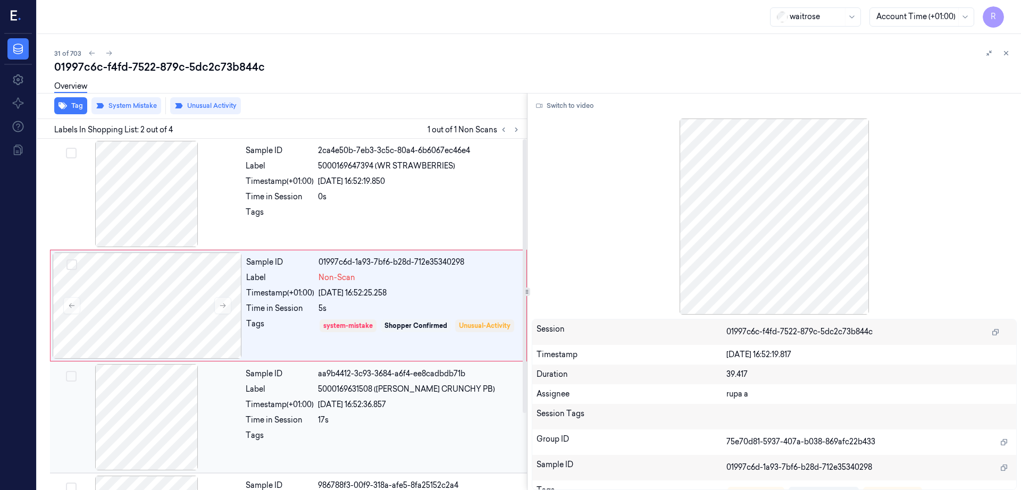
click at [141, 433] on div at bounding box center [146, 417] width 189 height 106
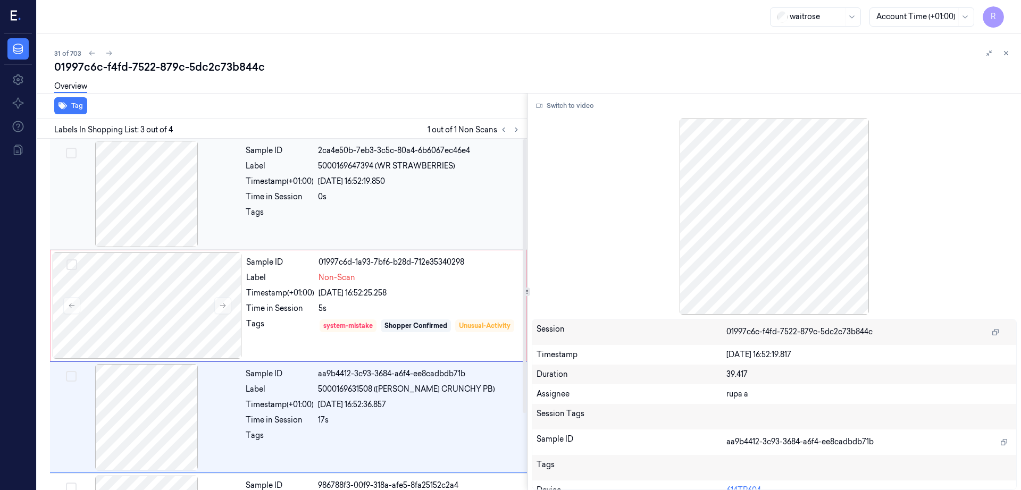
click at [155, 189] on div at bounding box center [146, 194] width 189 height 106
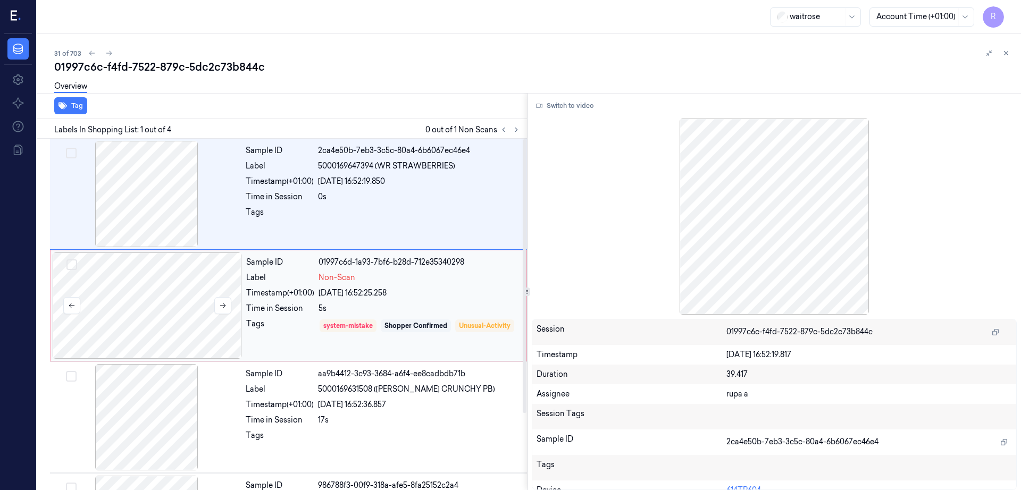
click at [201, 317] on div at bounding box center [147, 306] width 189 height 106
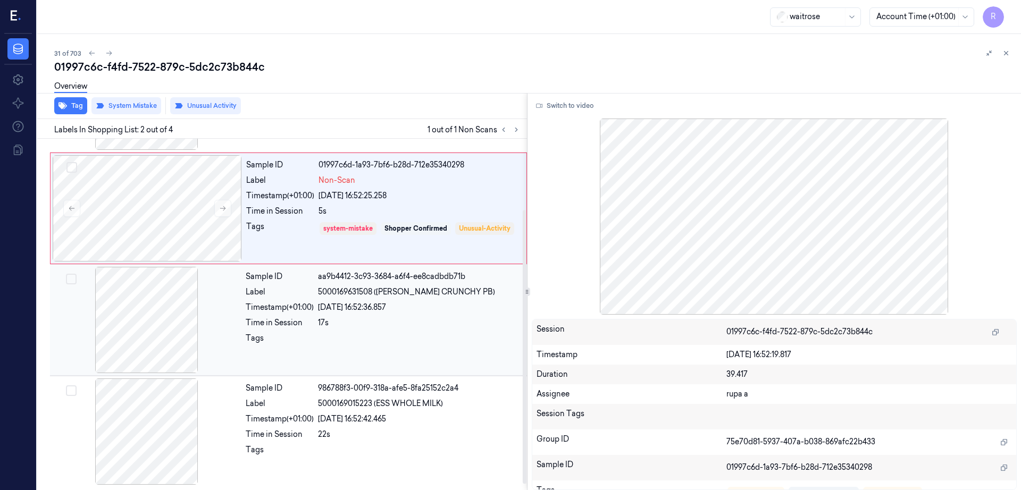
scroll to position [98, 0]
click at [158, 369] on div at bounding box center [146, 319] width 189 height 106
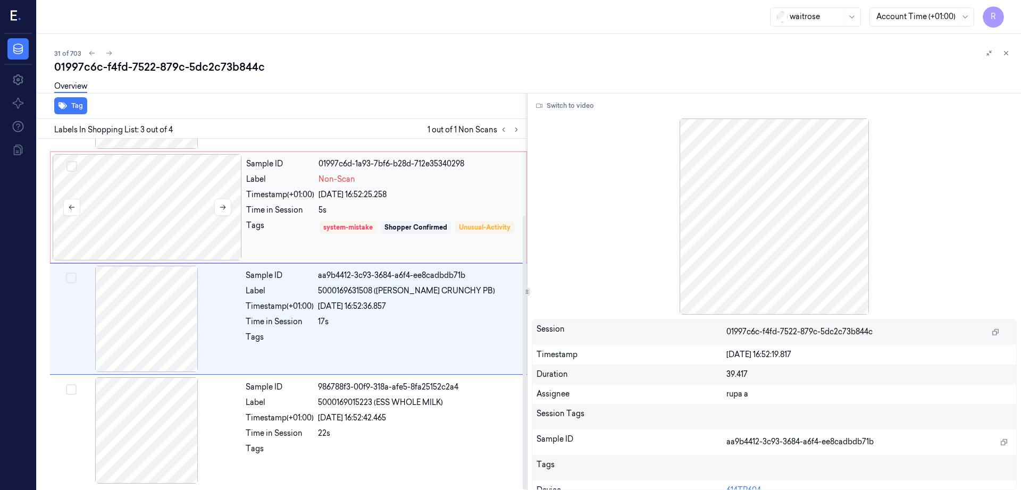
click at [142, 196] on div at bounding box center [147, 207] width 189 height 106
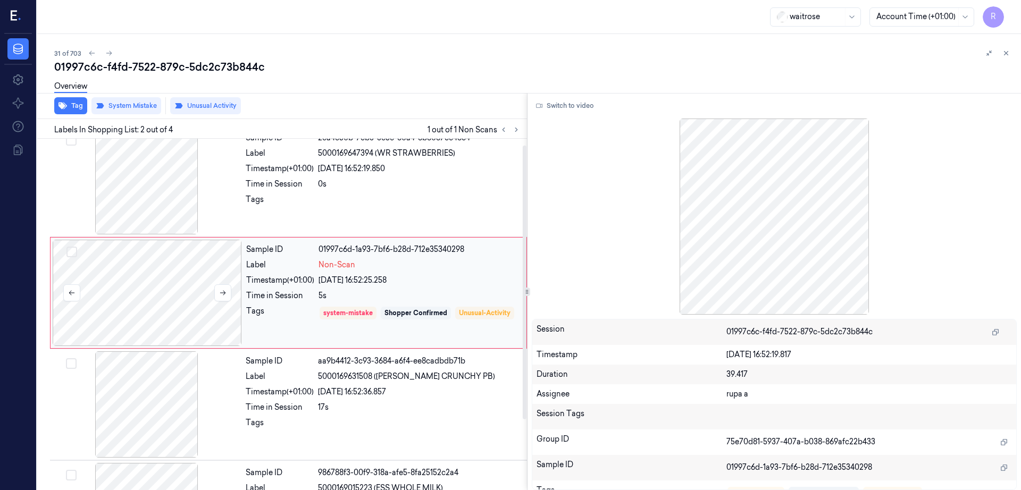
scroll to position [0, 0]
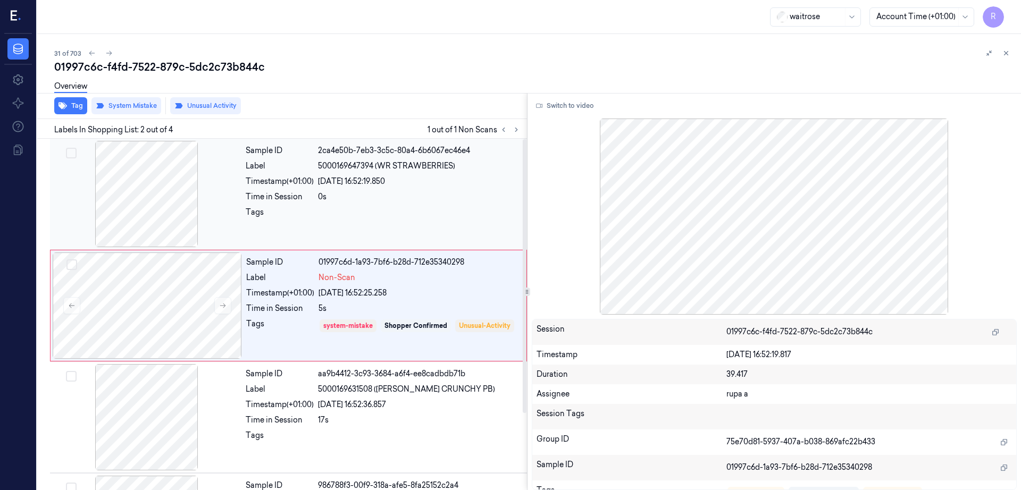
click at [162, 195] on div at bounding box center [146, 194] width 189 height 106
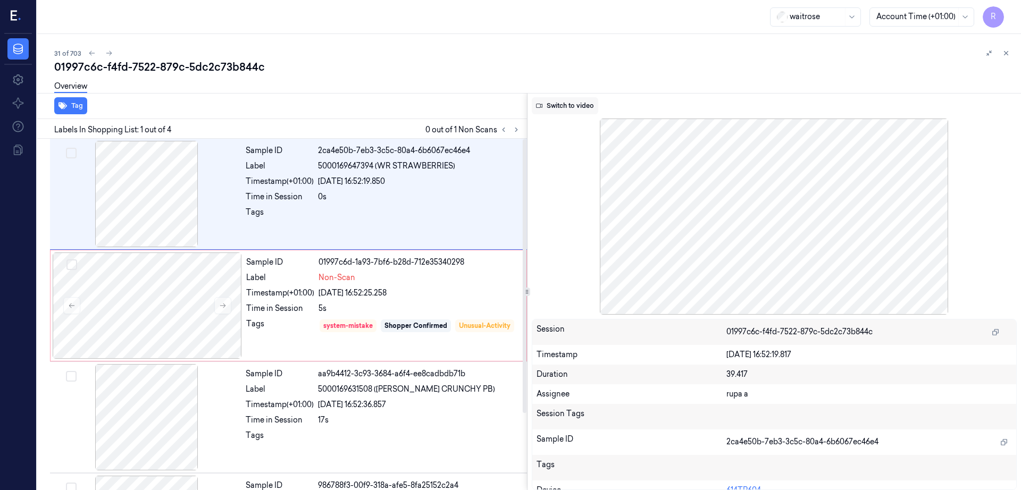
click at [566, 112] on button "Switch to video" at bounding box center [565, 105] width 66 height 17
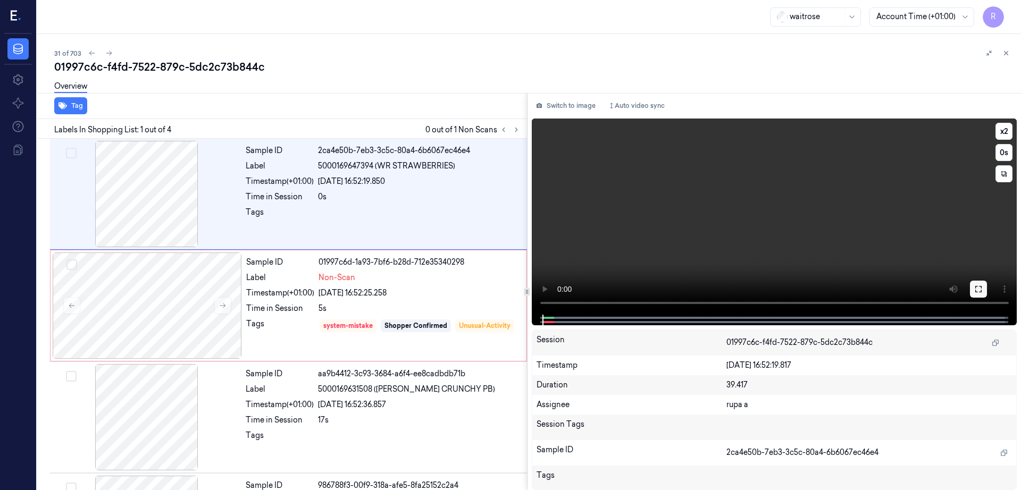
click at [983, 293] on icon at bounding box center [978, 289] width 9 height 9
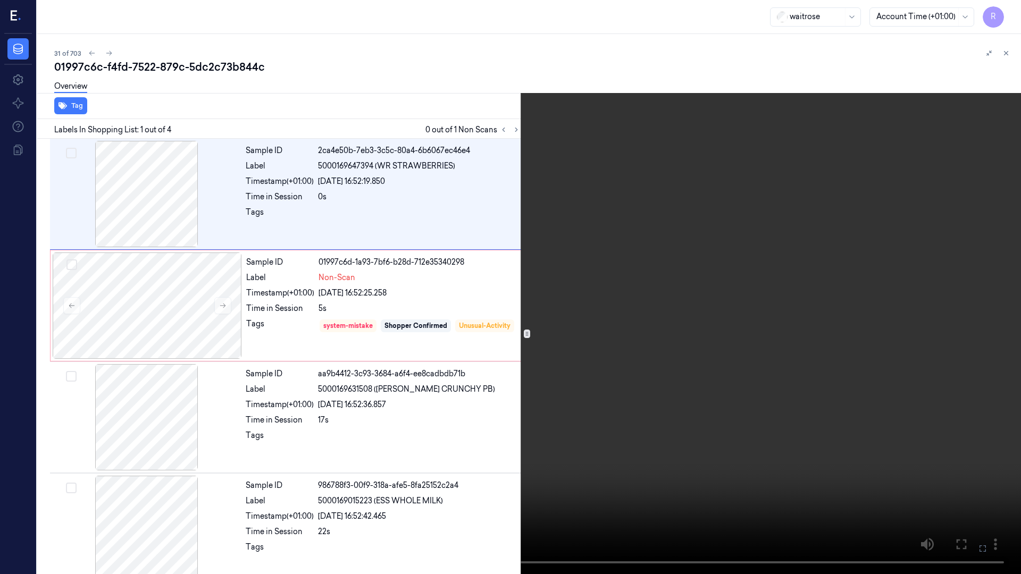
click at [364, 300] on video at bounding box center [510, 287] width 1021 height 574
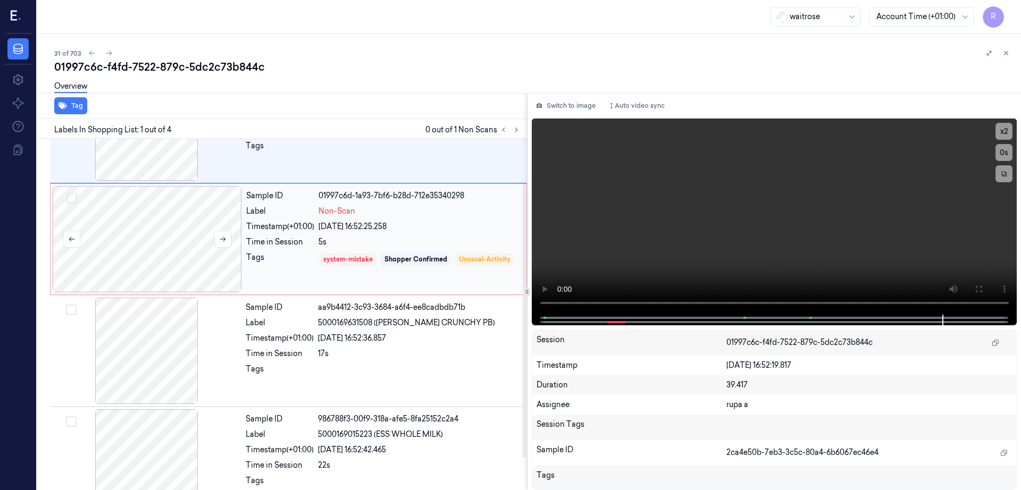
click at [193, 275] on div at bounding box center [147, 239] width 189 height 106
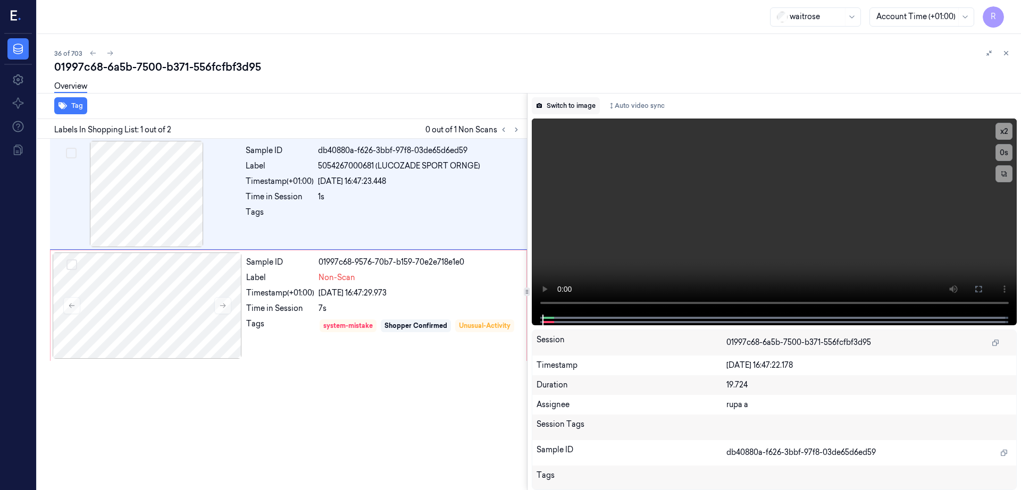
click at [582, 103] on button "Switch to image" at bounding box center [566, 105] width 68 height 17
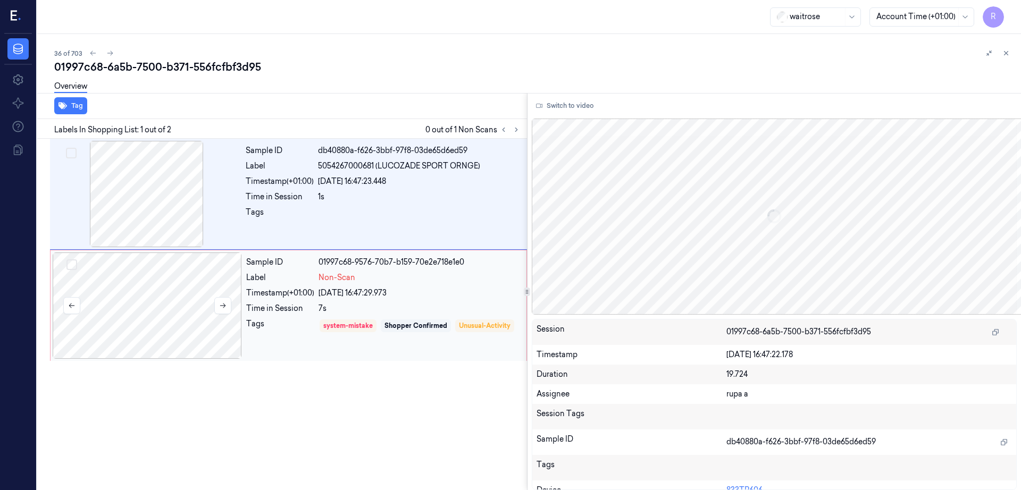
click at [189, 287] on div at bounding box center [147, 306] width 189 height 106
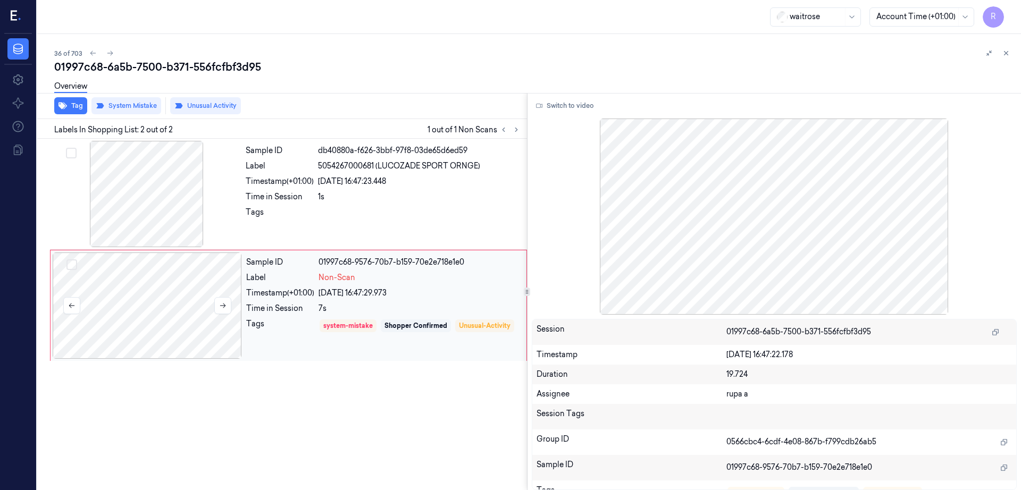
click at [106, 337] on div at bounding box center [147, 306] width 189 height 106
click at [143, 184] on div at bounding box center [146, 194] width 189 height 106
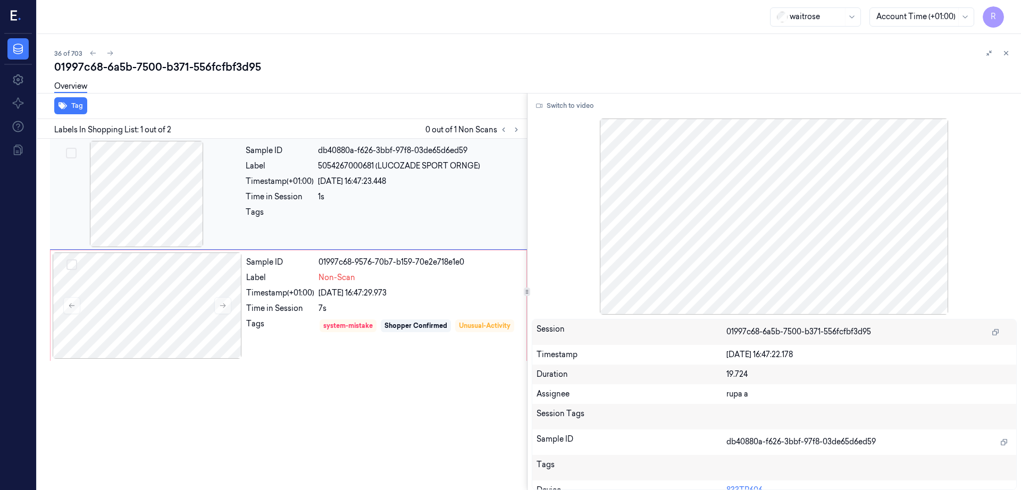
click at [150, 199] on div at bounding box center [146, 194] width 189 height 106
click at [150, 204] on div at bounding box center [146, 194] width 189 height 106
click at [130, 278] on div at bounding box center [147, 306] width 189 height 106
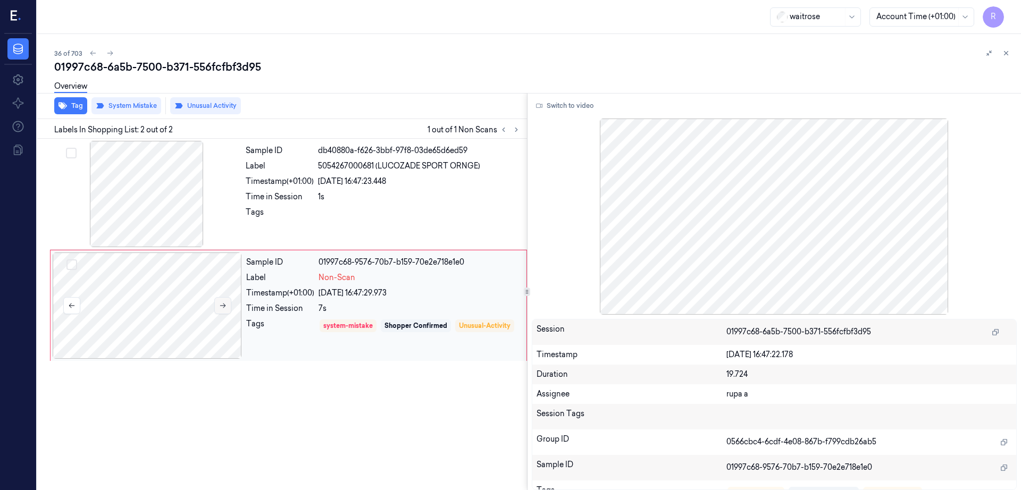
click at [229, 307] on button at bounding box center [222, 305] width 17 height 17
click at [225, 306] on icon at bounding box center [223, 306] width 6 height 5
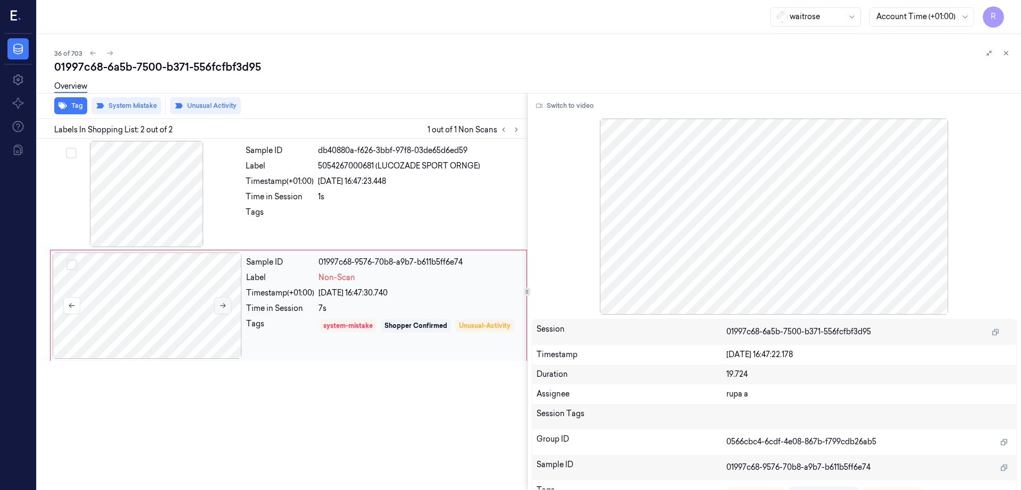
click at [226, 301] on button at bounding box center [222, 305] width 17 height 17
click at [144, 193] on div at bounding box center [146, 194] width 189 height 106
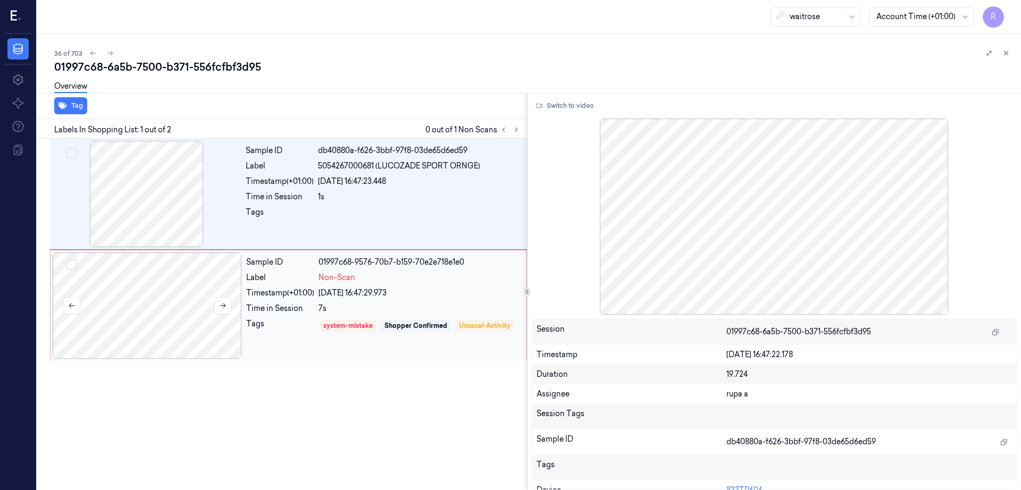
click at [168, 310] on div at bounding box center [147, 306] width 189 height 106
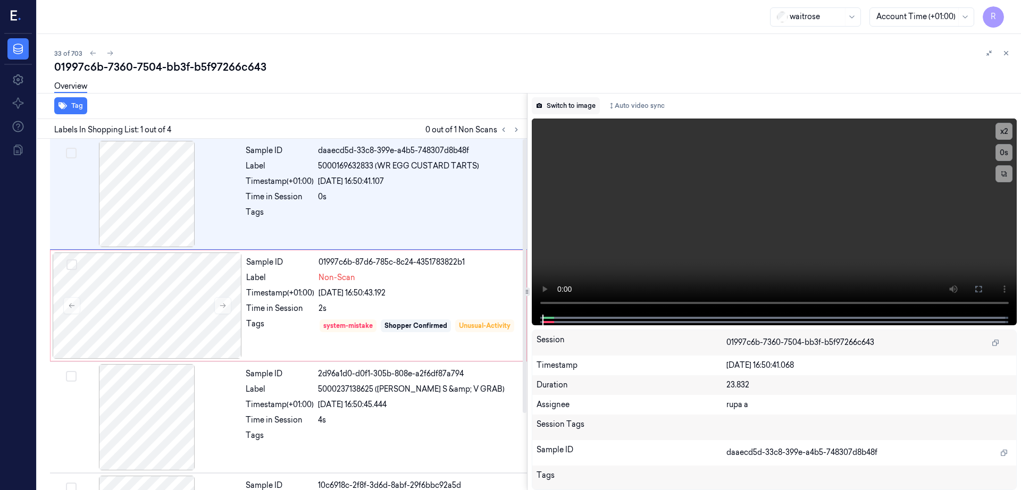
click at [575, 106] on button "Switch to image" at bounding box center [566, 105] width 68 height 17
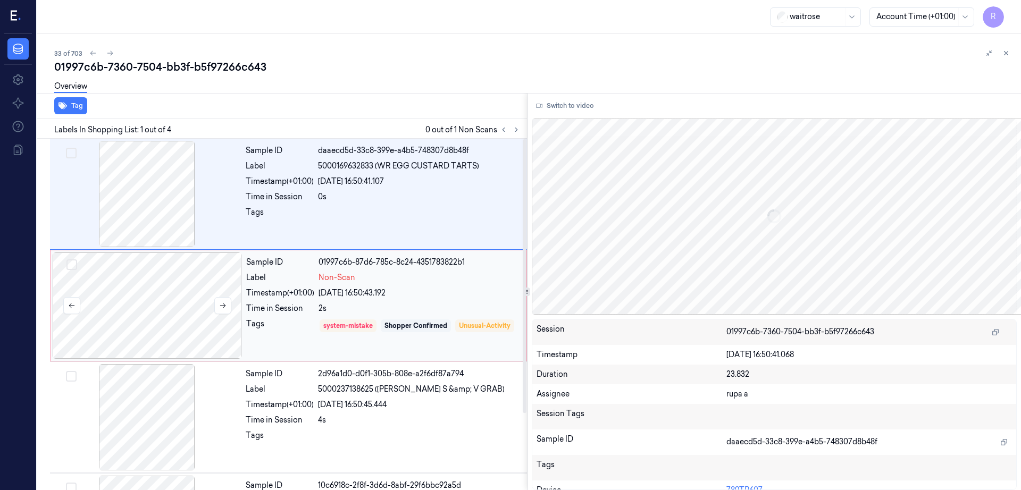
click at [155, 318] on div at bounding box center [147, 306] width 189 height 106
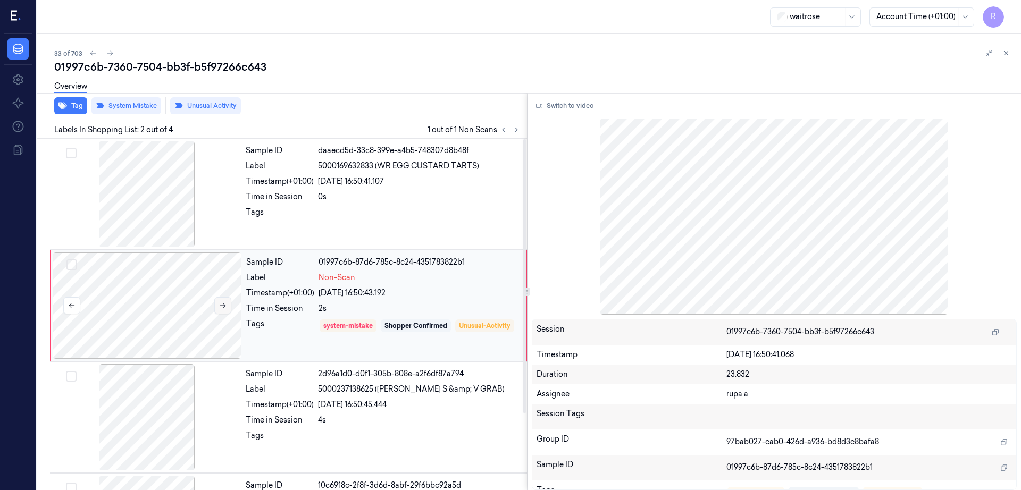
click at [228, 308] on button at bounding box center [222, 305] width 17 height 17
click at [170, 196] on div at bounding box center [146, 194] width 189 height 106
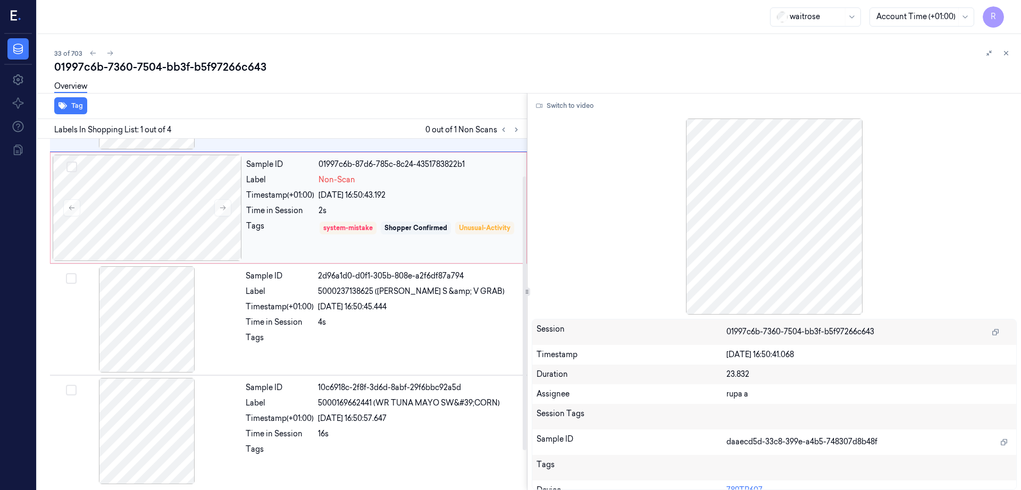
scroll to position [98, 0]
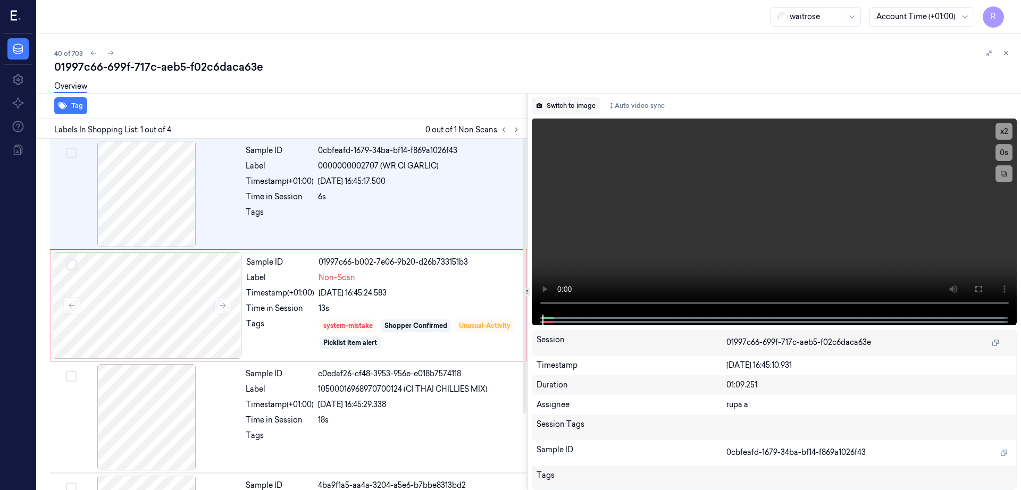
click at [575, 106] on button "Switch to image" at bounding box center [566, 105] width 68 height 17
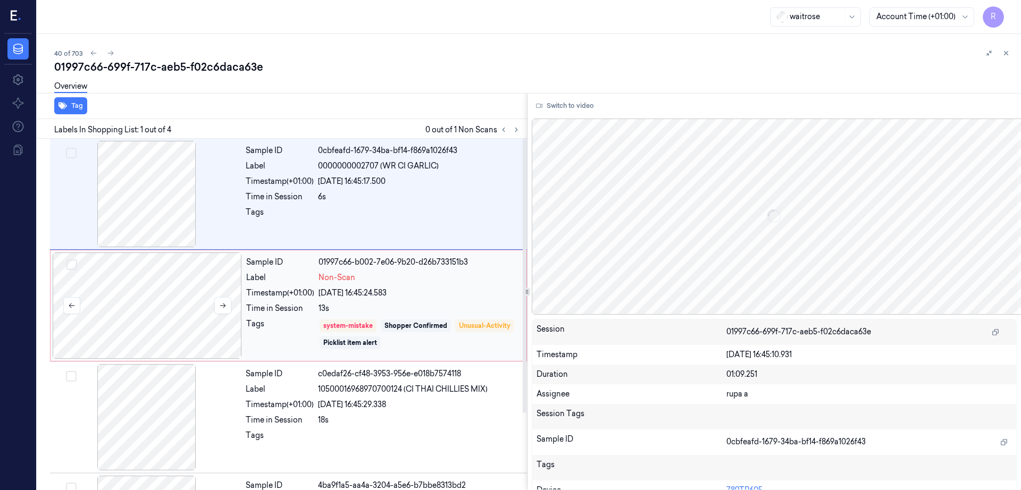
click at [232, 322] on div at bounding box center [147, 306] width 189 height 106
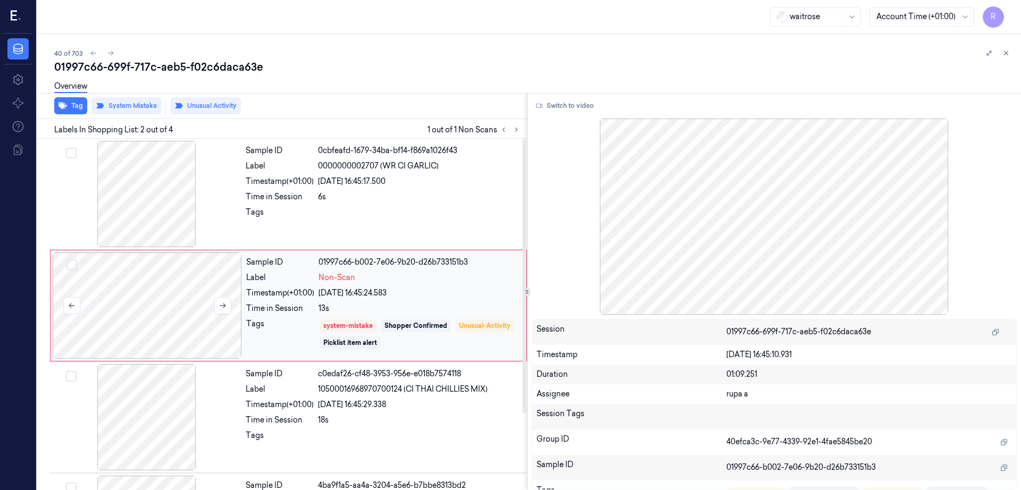
click at [141, 315] on div at bounding box center [147, 306] width 189 height 106
click at [218, 308] on button at bounding box center [222, 305] width 17 height 17
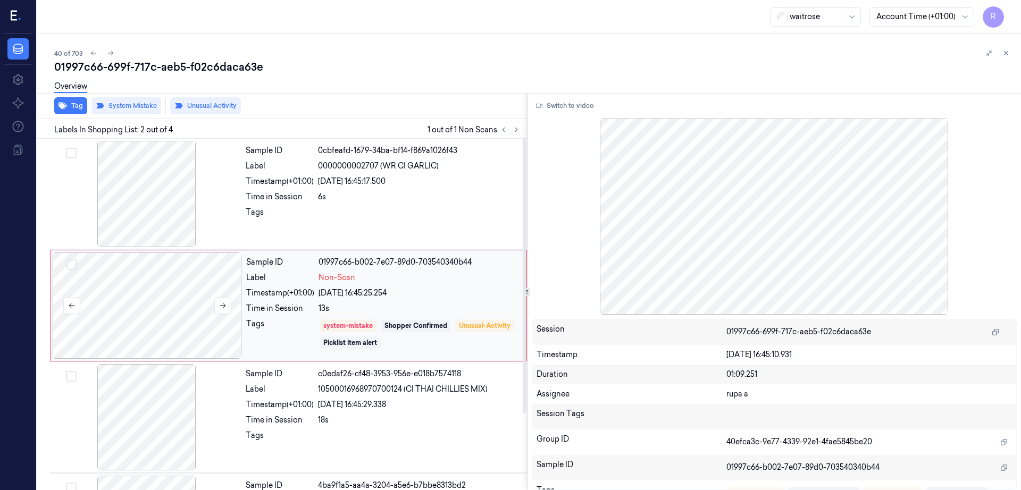
click at [161, 307] on div at bounding box center [147, 306] width 189 height 106
click at [153, 189] on div at bounding box center [146, 194] width 189 height 106
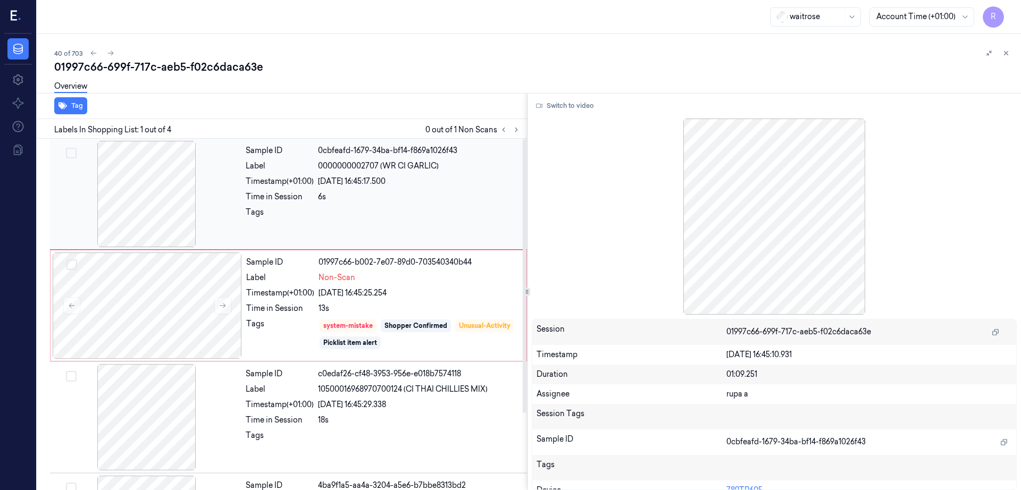
click at [153, 189] on div at bounding box center [146, 194] width 189 height 106
click at [142, 194] on div at bounding box center [146, 194] width 189 height 106
click at [577, 106] on button "Switch to video" at bounding box center [565, 105] width 66 height 17
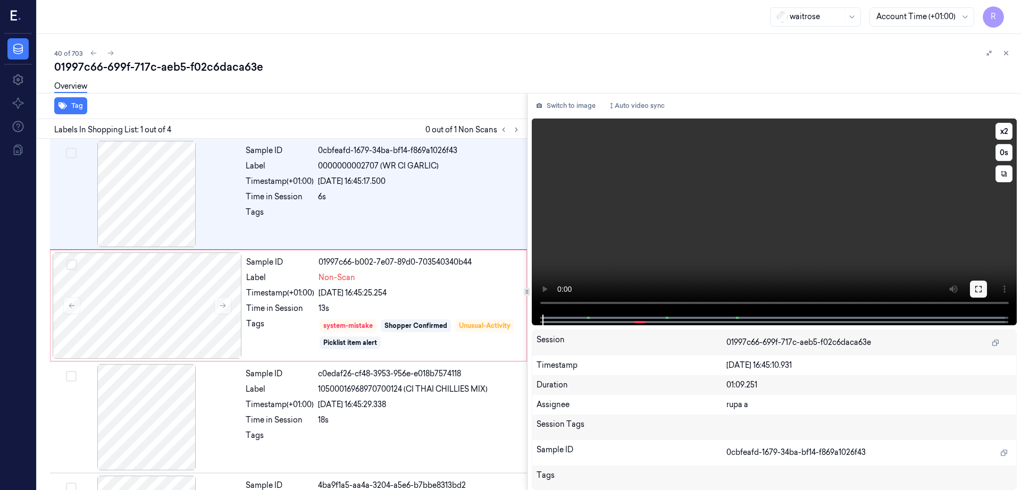
click at [983, 291] on icon at bounding box center [978, 289] width 9 height 9
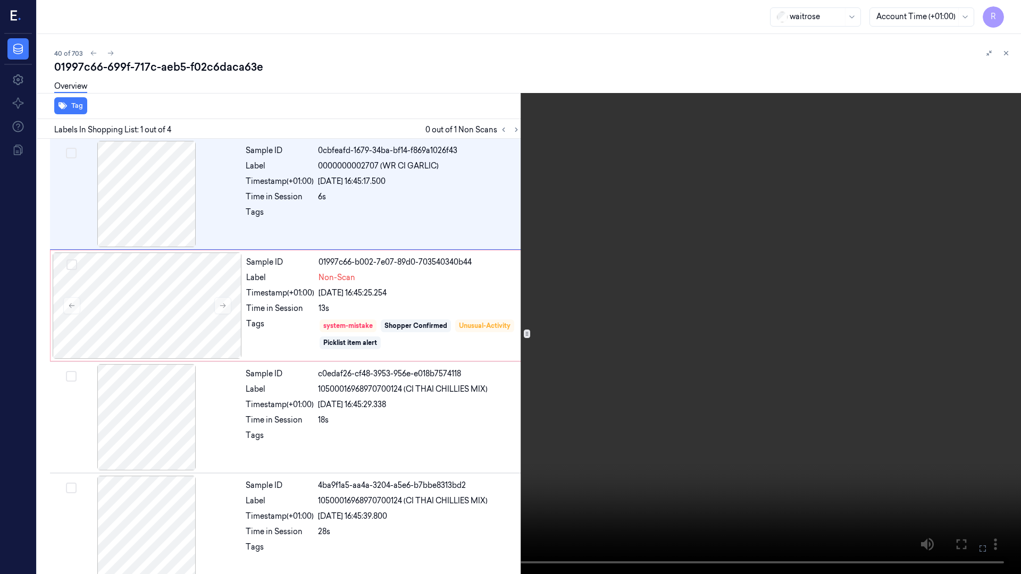
click at [99, 463] on video at bounding box center [510, 287] width 1021 height 574
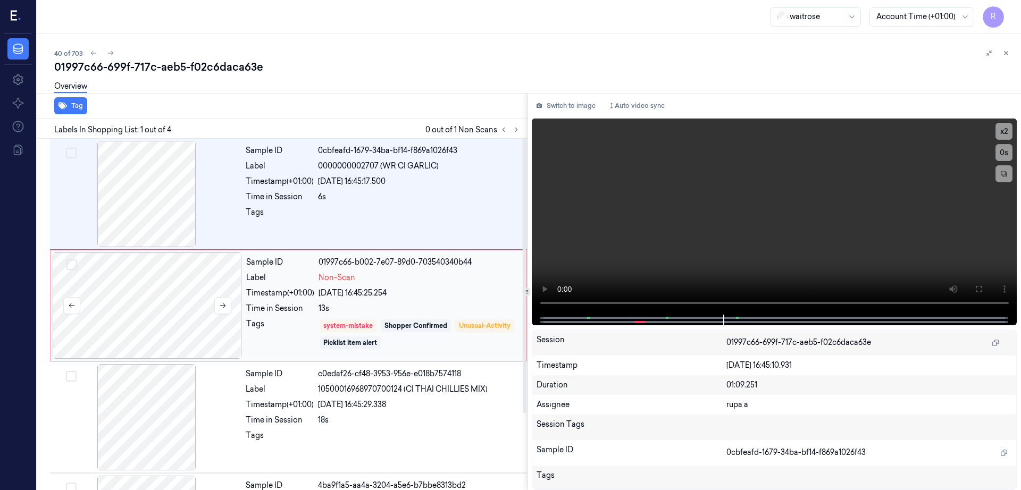
click at [178, 297] on div at bounding box center [147, 306] width 189 height 106
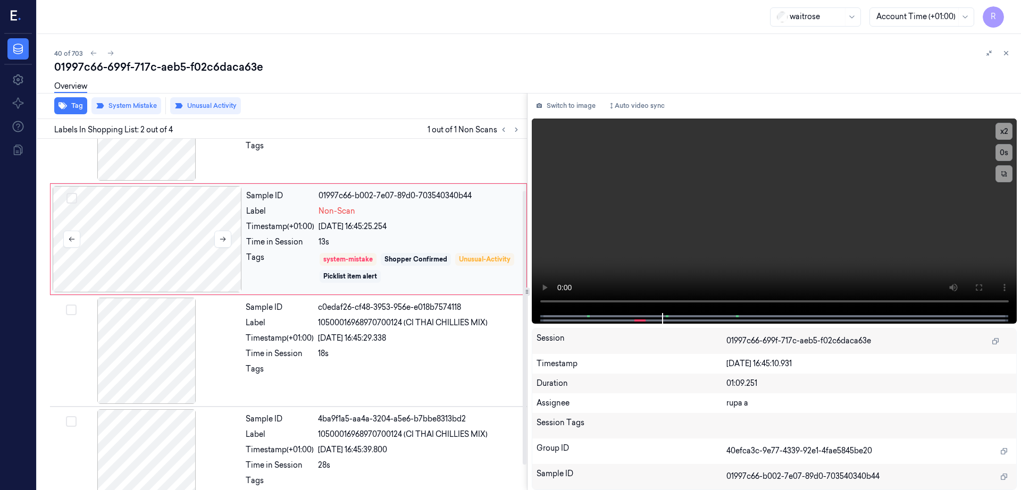
click at [162, 249] on div at bounding box center [147, 239] width 189 height 106
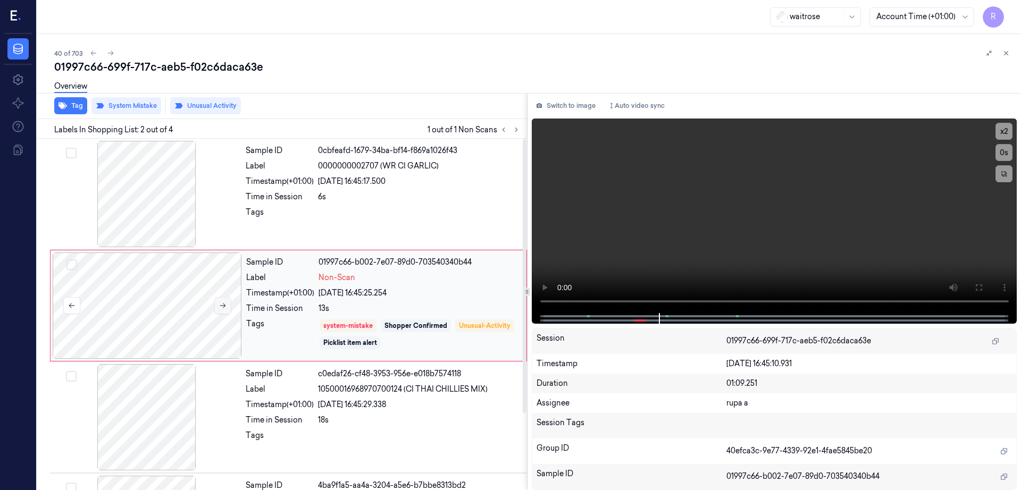
click at [222, 300] on button at bounding box center [222, 305] width 17 height 17
click at [221, 302] on icon at bounding box center [222, 305] width 7 height 7
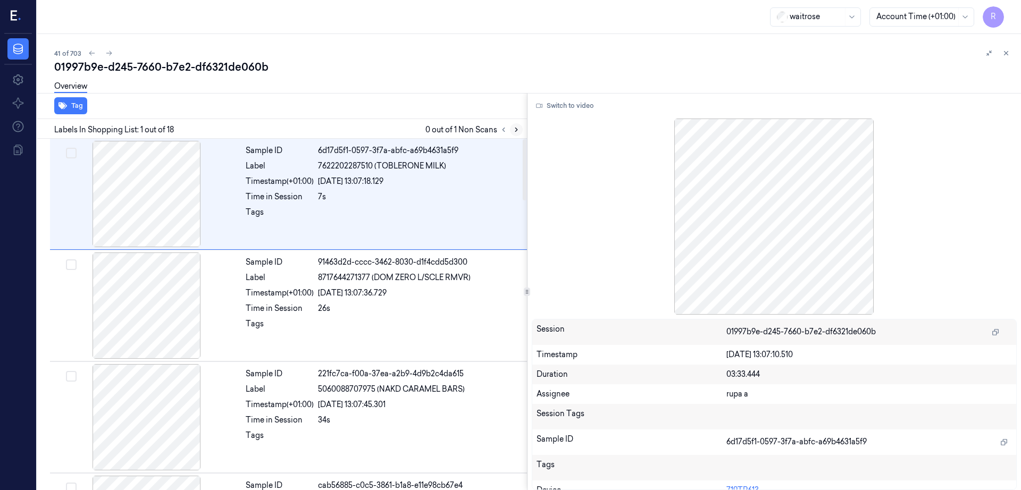
click at [523, 129] on button at bounding box center [516, 129] width 13 height 13
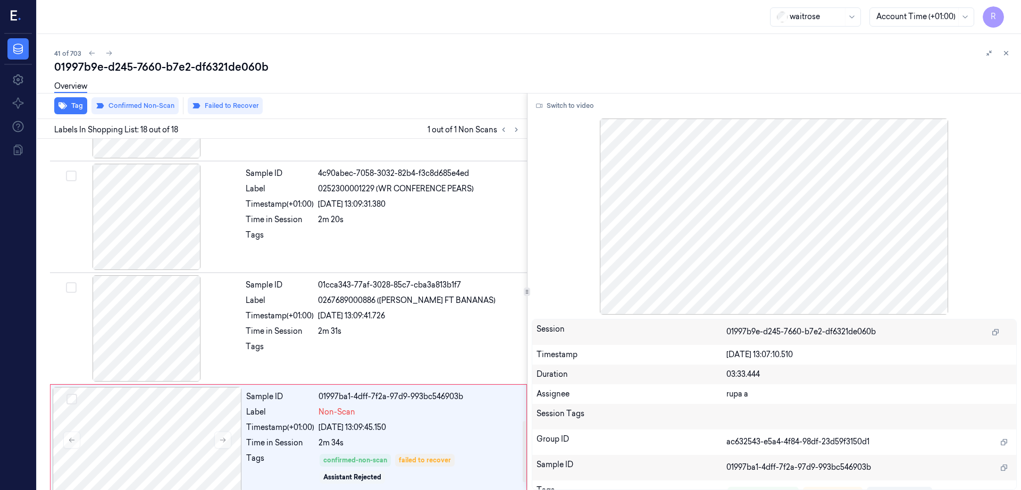
scroll to position [1661, 0]
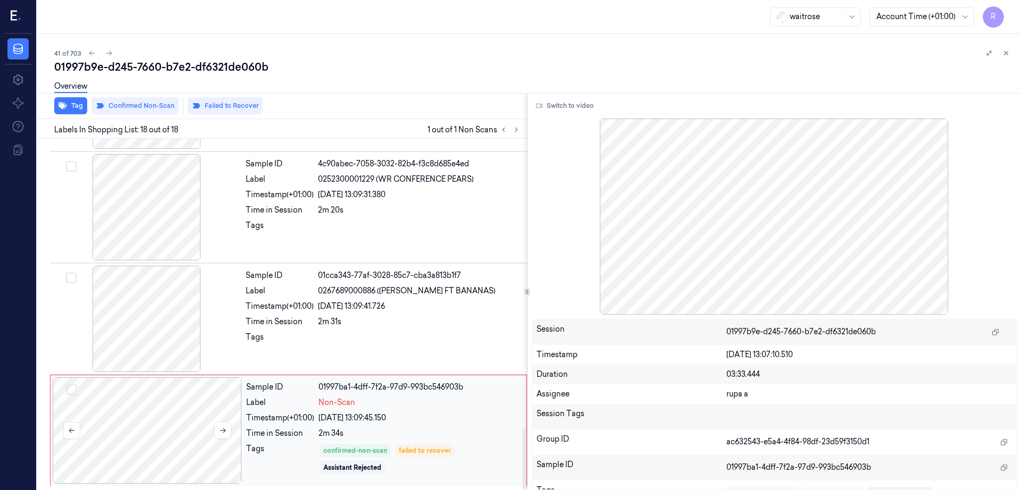
click at [140, 435] on div at bounding box center [147, 430] width 189 height 106
click at [147, 416] on div at bounding box center [147, 430] width 189 height 106
click at [170, 293] on div at bounding box center [146, 319] width 189 height 106
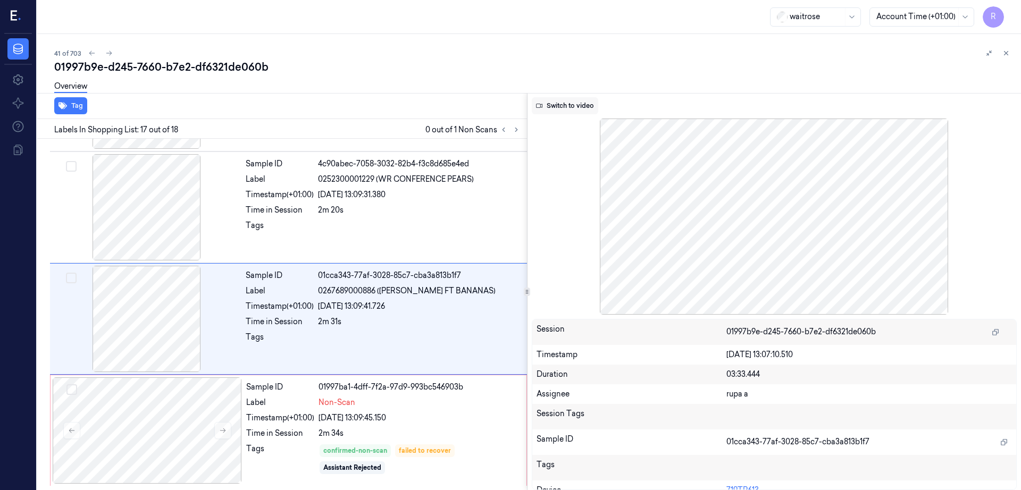
click at [582, 108] on button "Switch to video" at bounding box center [565, 105] width 66 height 17
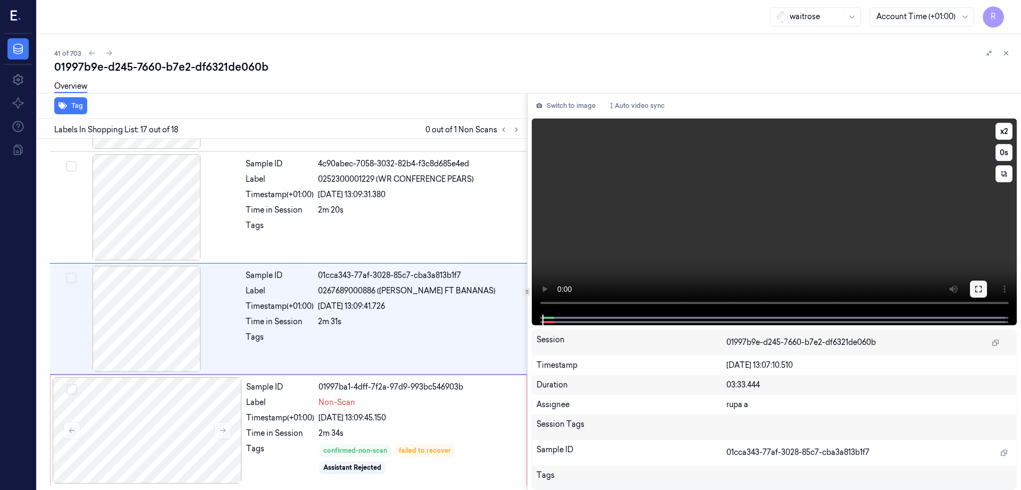
click at [987, 290] on button at bounding box center [978, 289] width 17 height 17
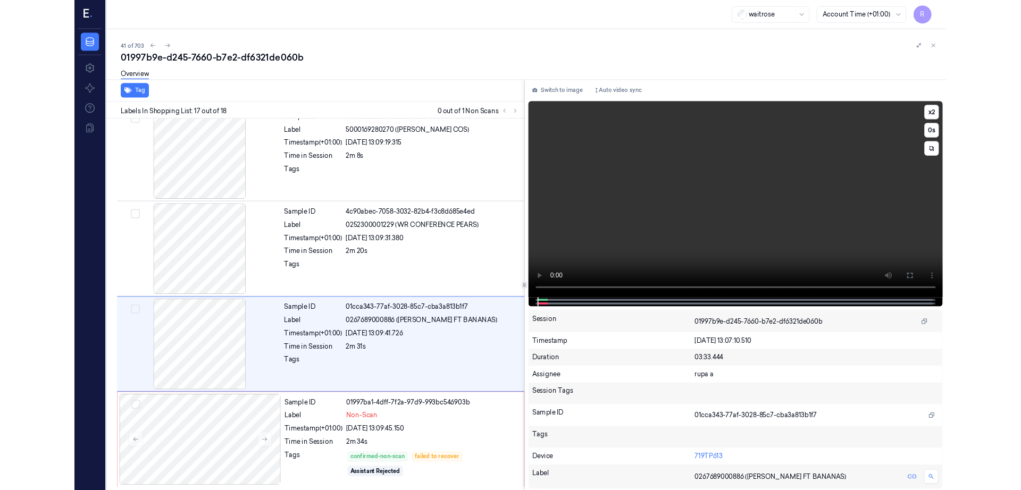
scroll to position [1577, 0]
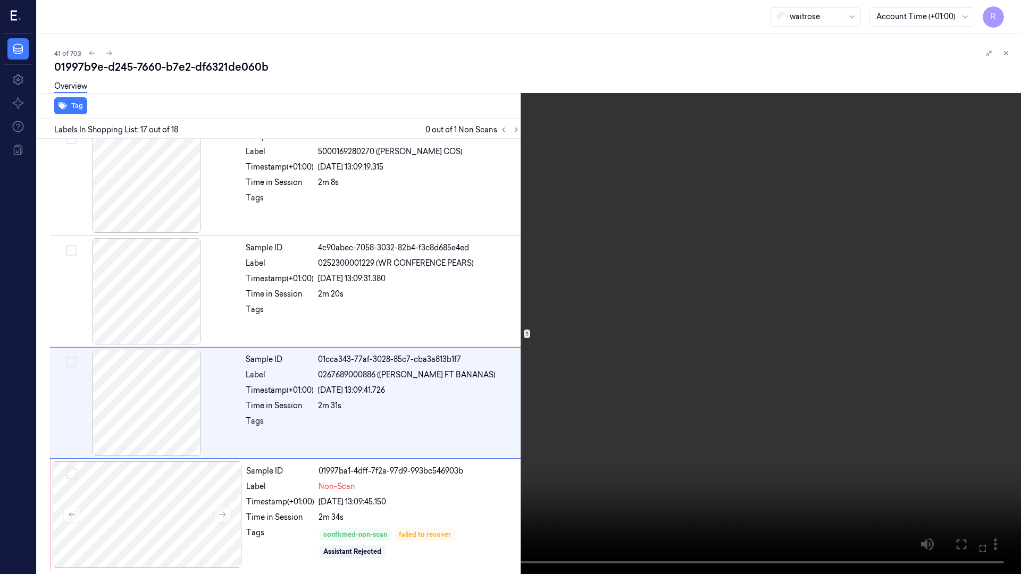
click at [475, 334] on video at bounding box center [510, 287] width 1021 height 574
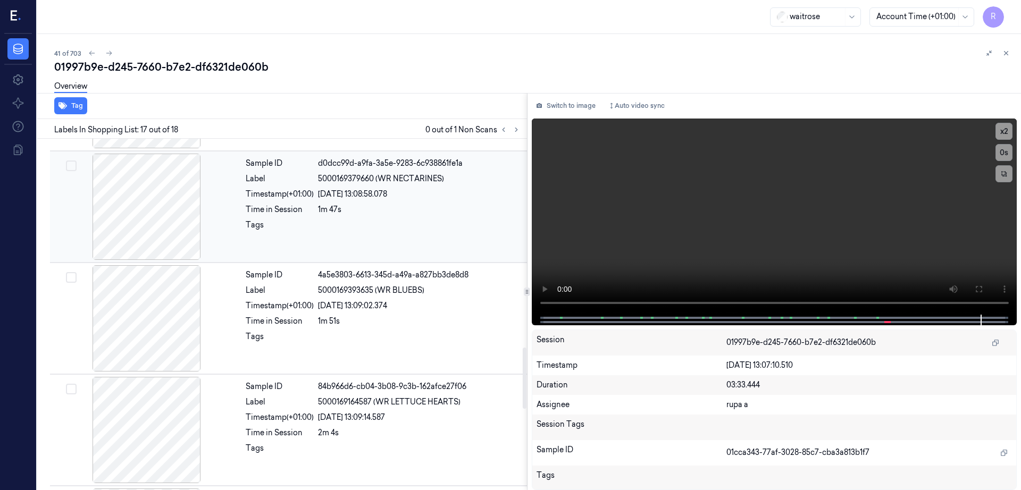
scroll to position [1196, 0]
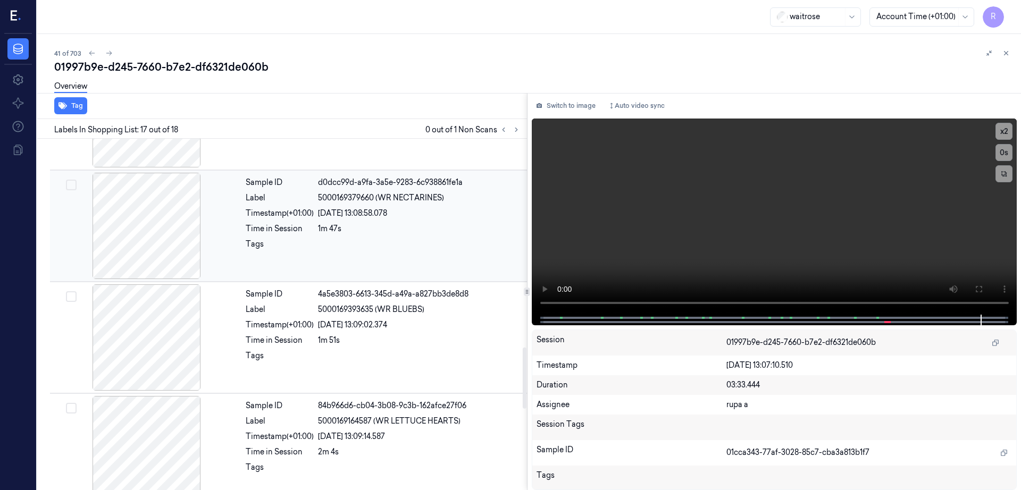
click at [152, 225] on div at bounding box center [146, 226] width 189 height 106
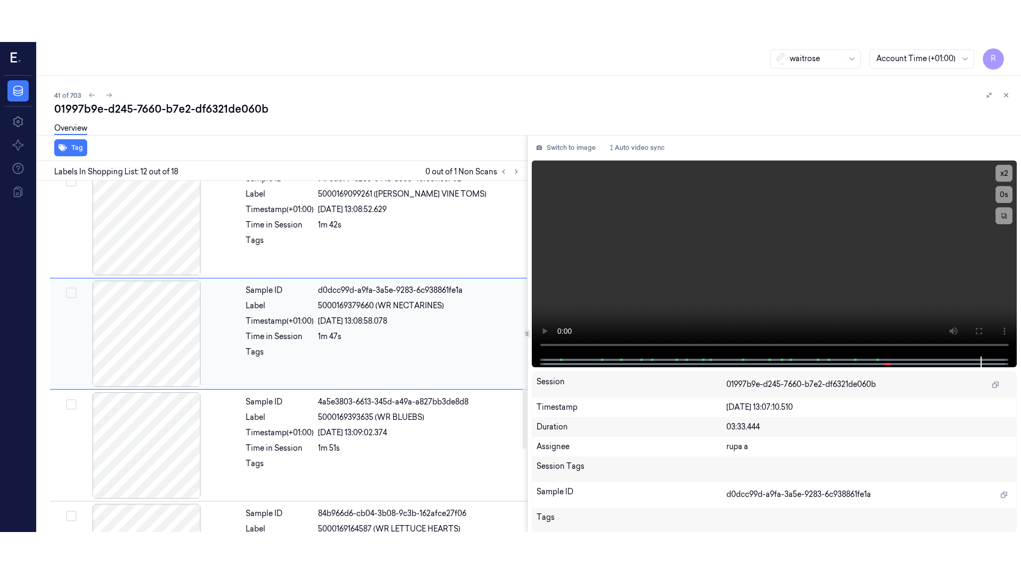
scroll to position [1108, 0]
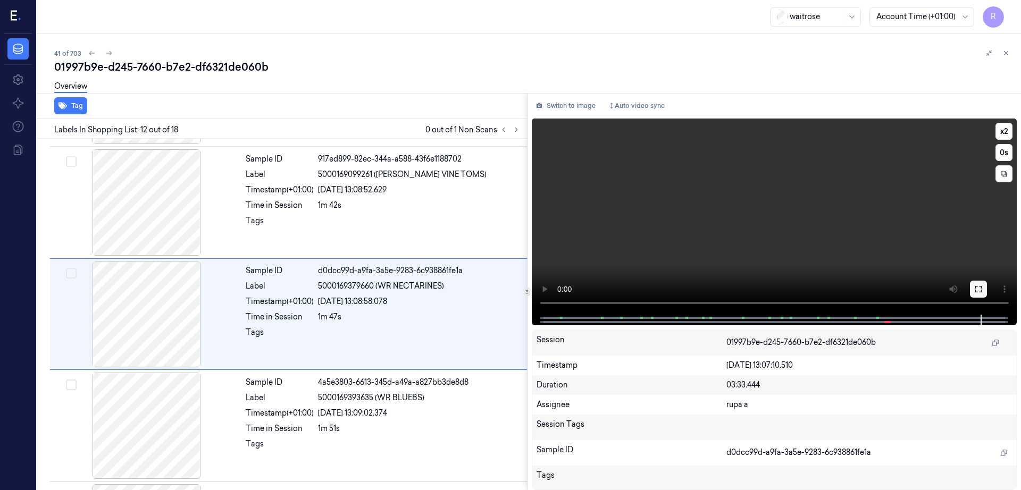
click at [983, 287] on icon at bounding box center [978, 289] width 9 height 9
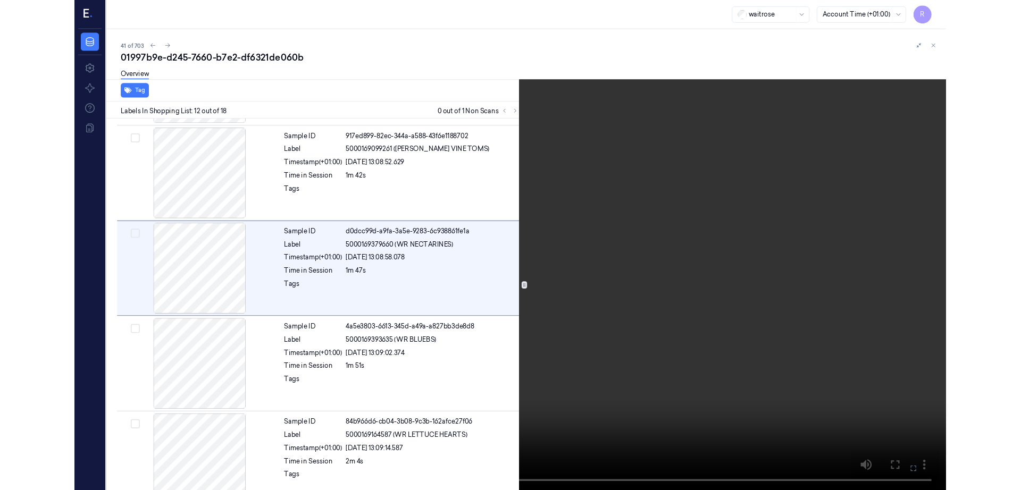
scroll to position [1066, 0]
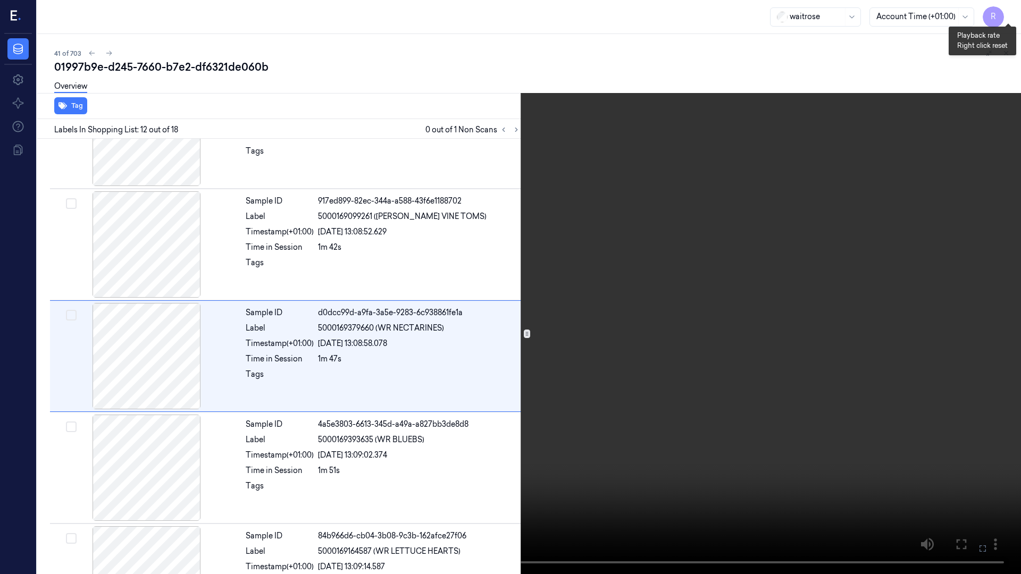
click at [1002, 10] on button "x 2" at bounding box center [1008, 12] width 17 height 17
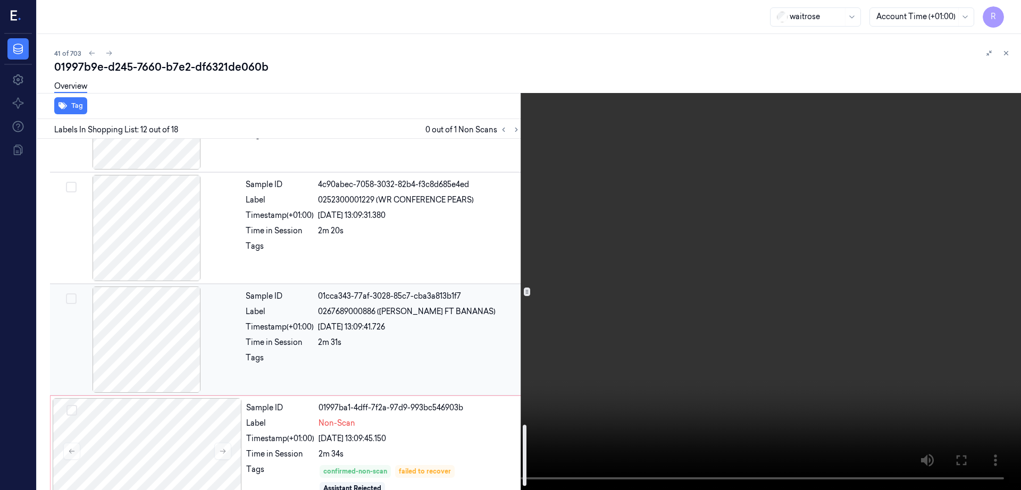
scroll to position [1661, 0]
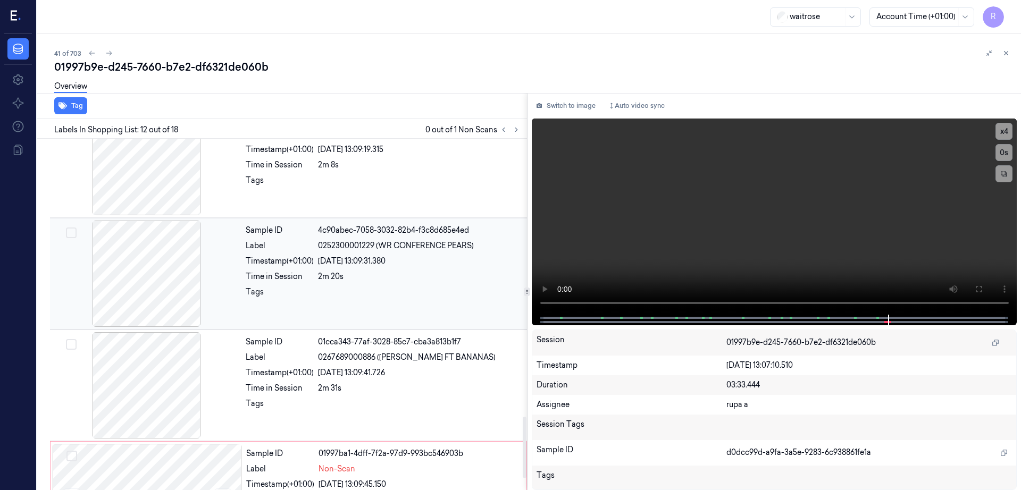
click at [184, 291] on div at bounding box center [146, 274] width 189 height 106
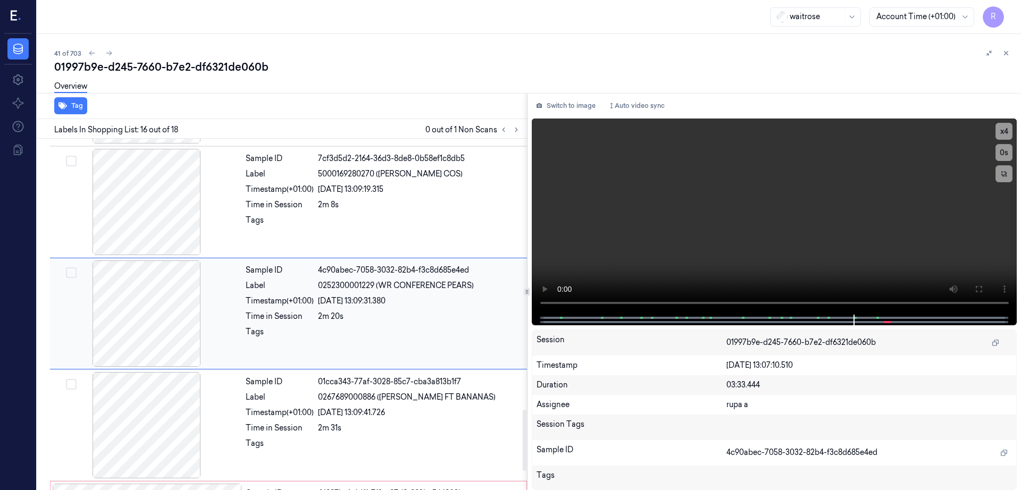
scroll to position [1555, 0]
drag, startPoint x: 379, startPoint y: 288, endPoint x: 469, endPoint y: 288, distance: 90.9
click at [469, 288] on span "0252300001229 (WR CONFERENCE PEARS)" at bounding box center [396, 286] width 156 height 11
click at [184, 216] on div at bounding box center [146, 202] width 189 height 106
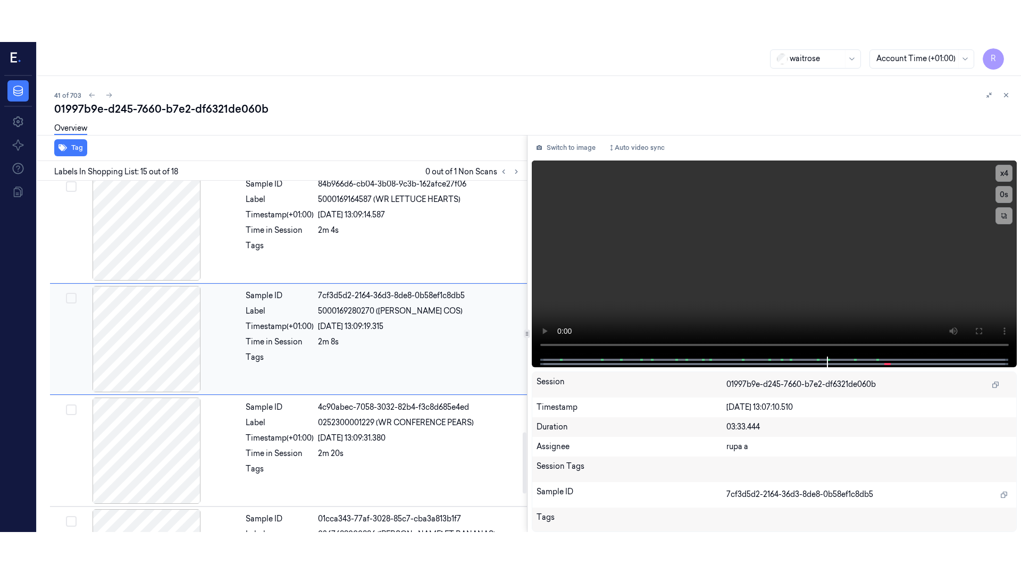
scroll to position [1443, 0]
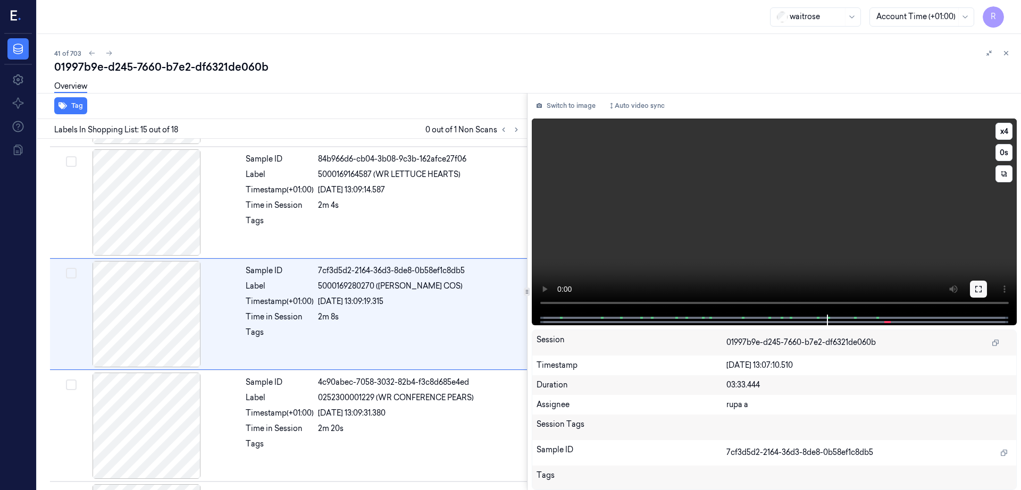
click at [983, 286] on icon at bounding box center [978, 289] width 9 height 9
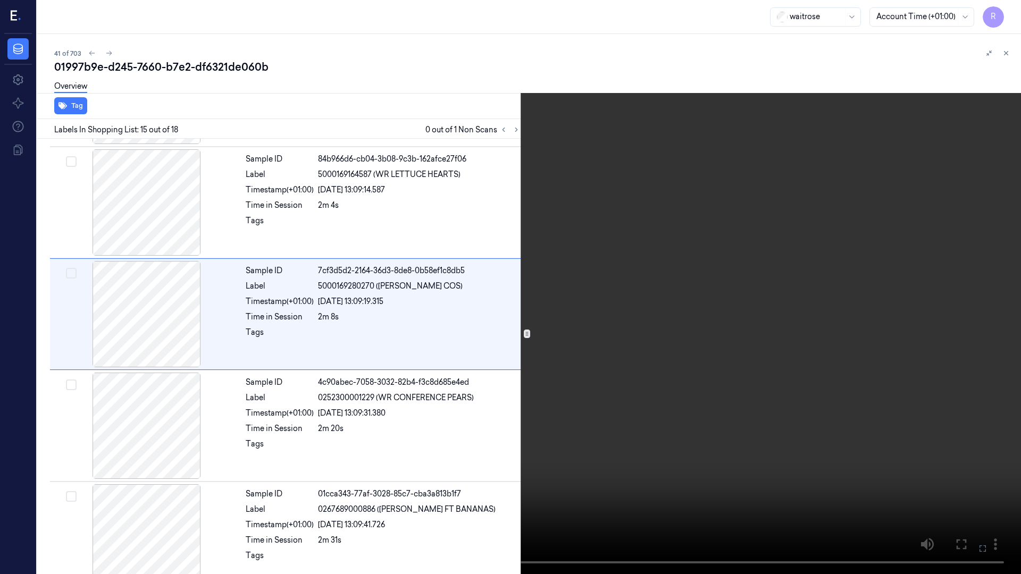
click at [590, 371] on video at bounding box center [510, 287] width 1021 height 574
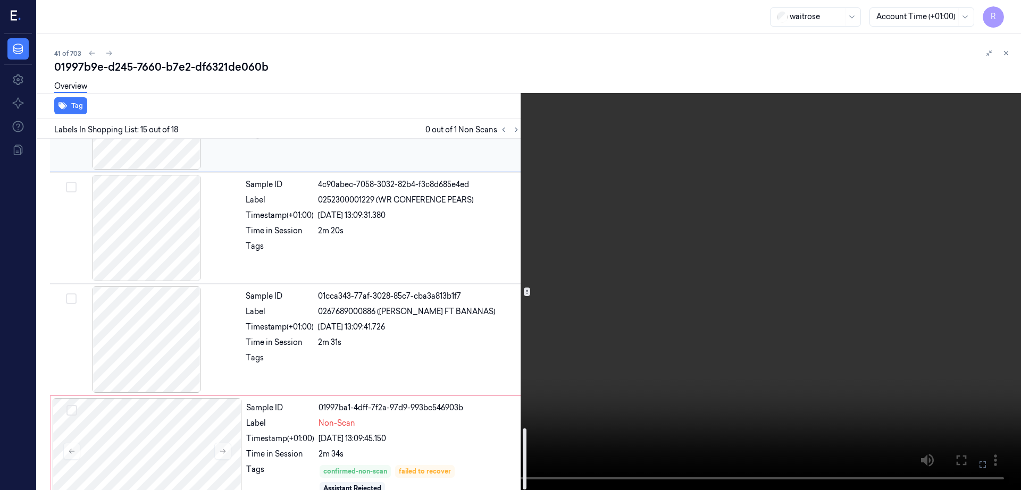
scroll to position [1661, 0]
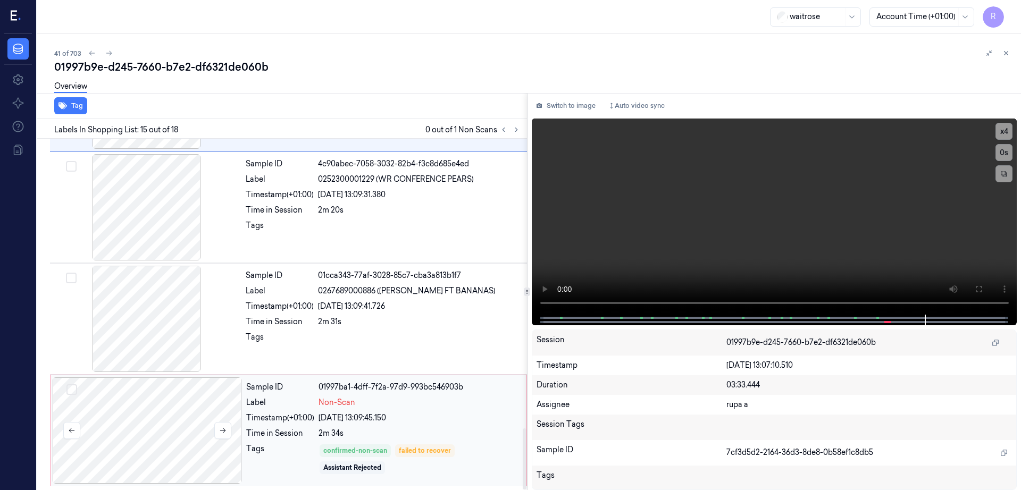
click at [186, 405] on div at bounding box center [147, 430] width 189 height 106
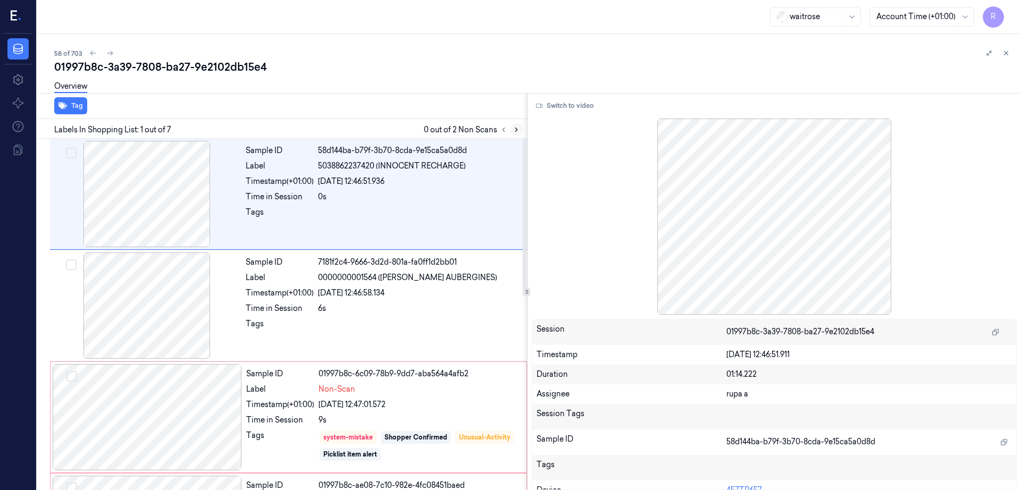
click at [520, 130] on icon at bounding box center [516, 129] width 7 height 7
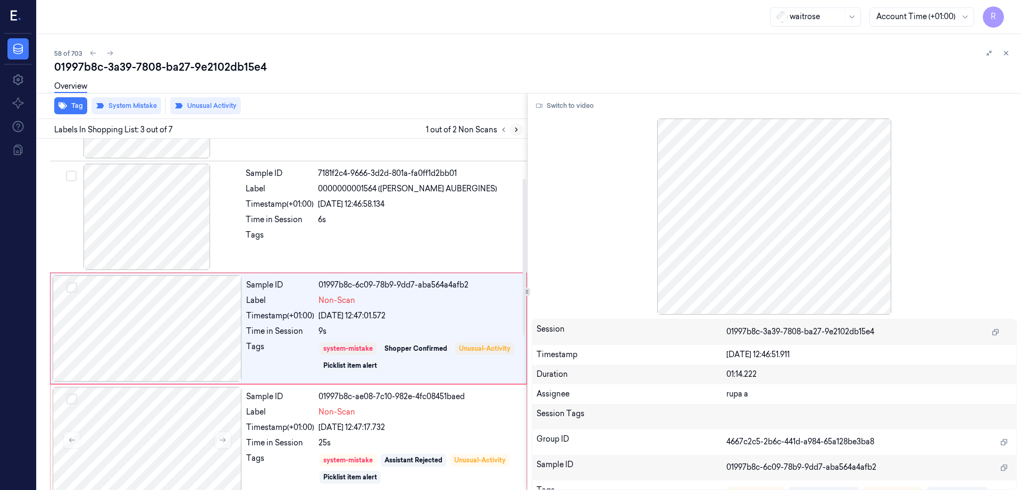
scroll to position [103, 0]
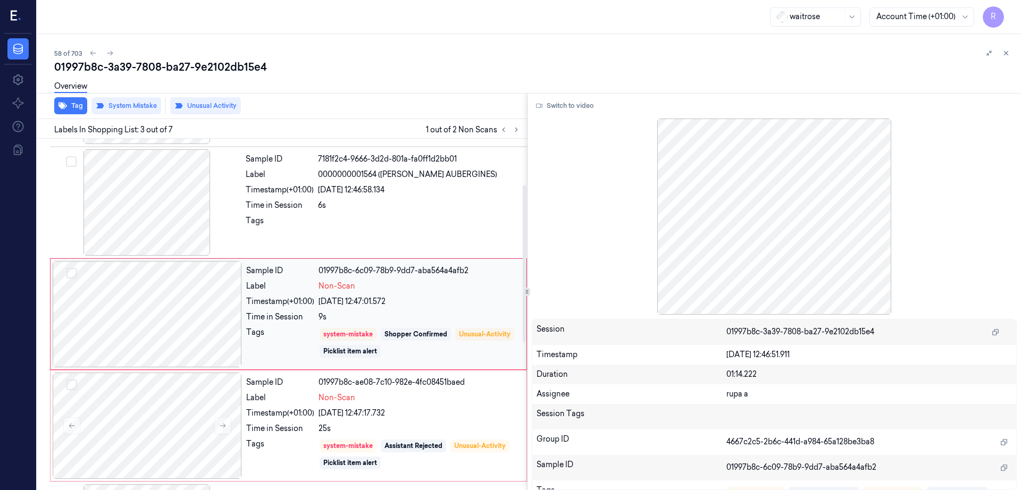
click at [175, 307] on div at bounding box center [147, 314] width 189 height 106
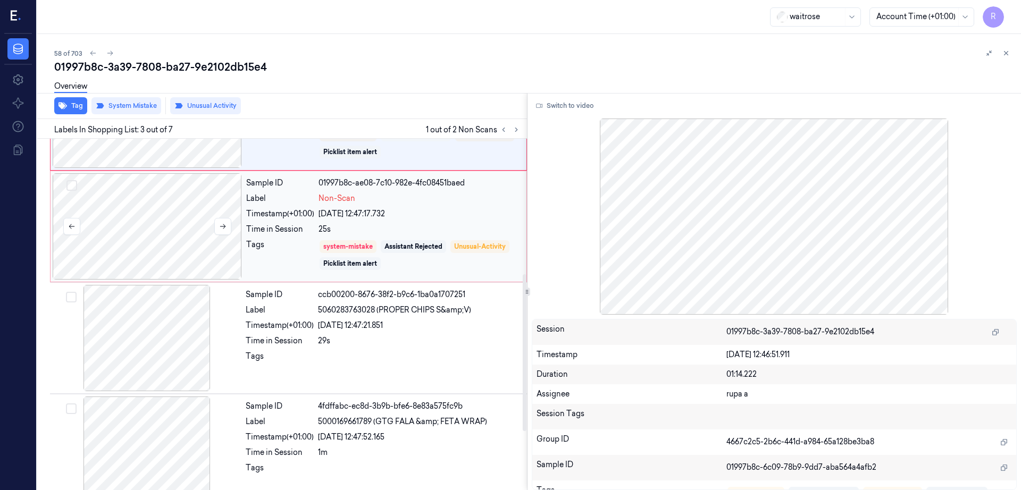
click at [147, 243] on div at bounding box center [147, 226] width 189 height 106
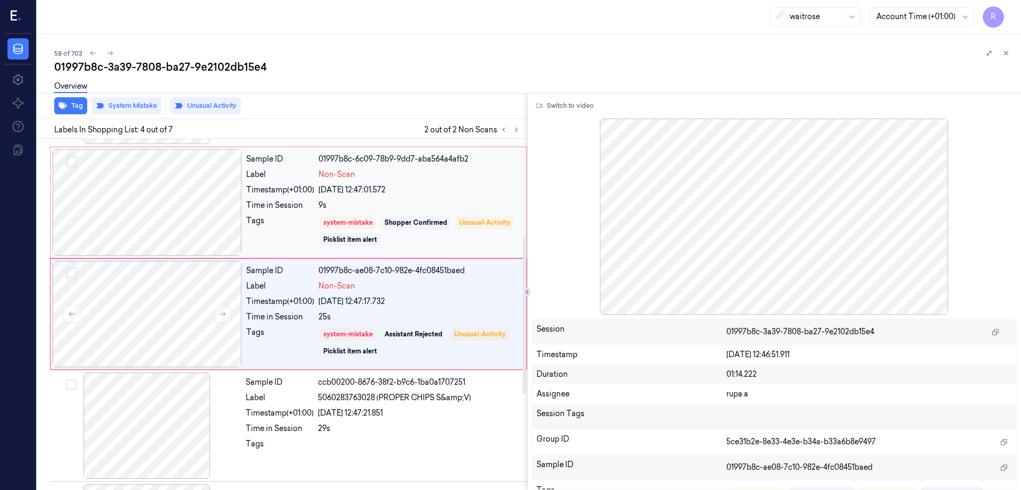
scroll to position [348, 0]
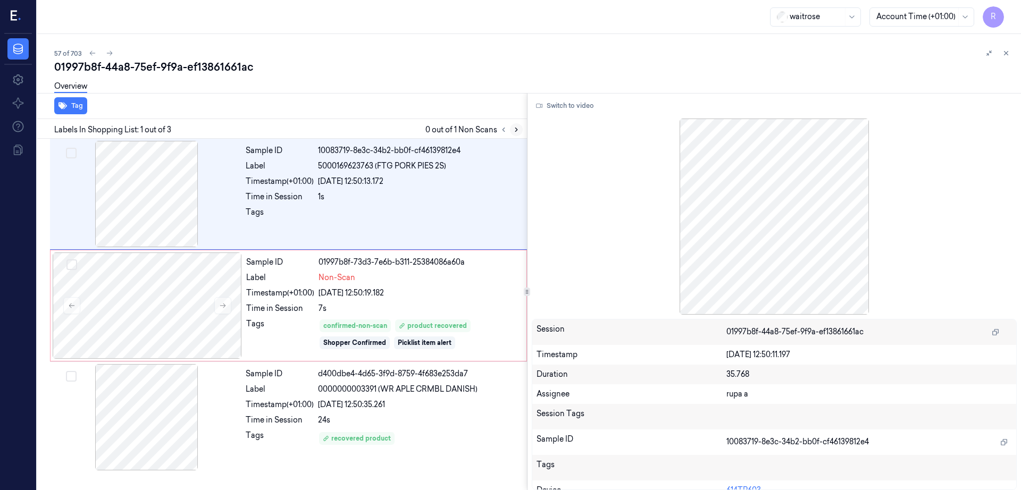
click at [520, 133] on icon at bounding box center [516, 129] width 7 height 7
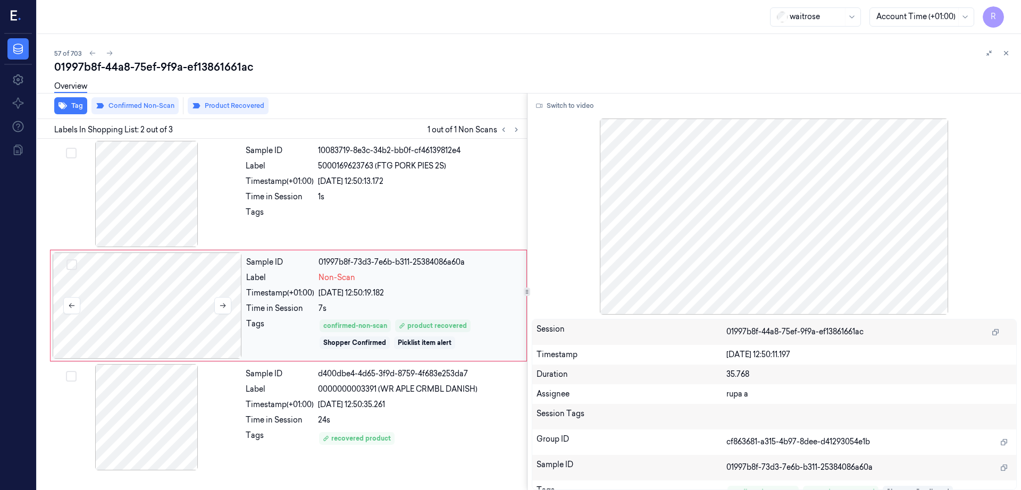
click at [174, 310] on div at bounding box center [147, 306] width 189 height 106
click at [172, 427] on div at bounding box center [146, 417] width 189 height 106
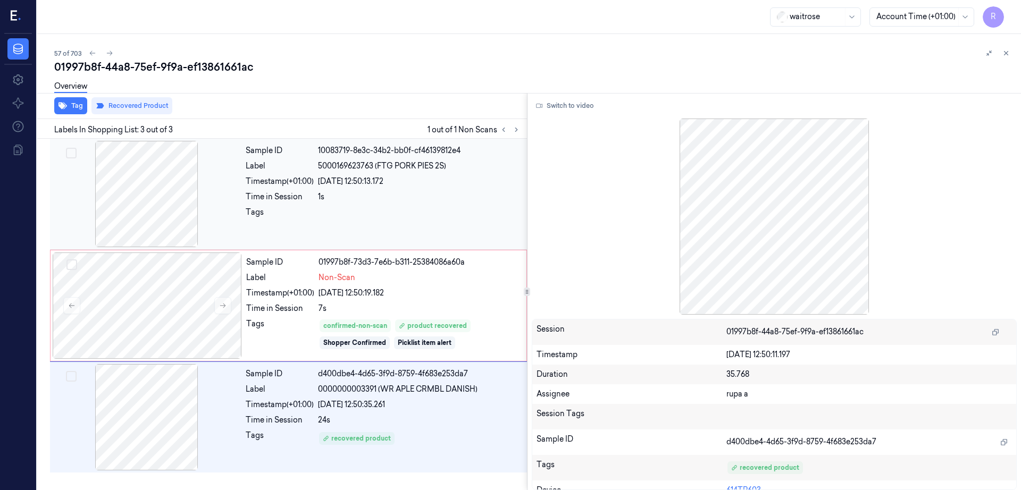
click at [146, 187] on div at bounding box center [146, 194] width 189 height 106
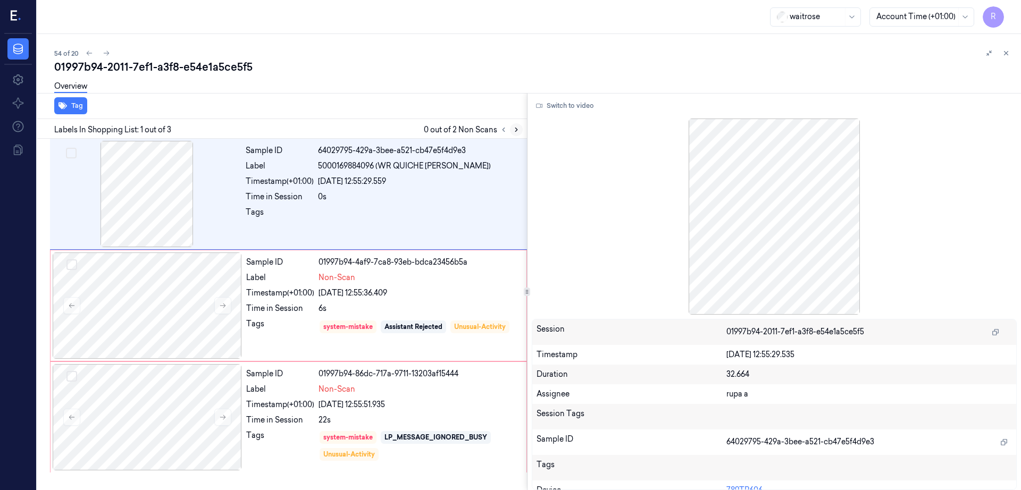
click at [520, 126] on icon at bounding box center [516, 129] width 7 height 7
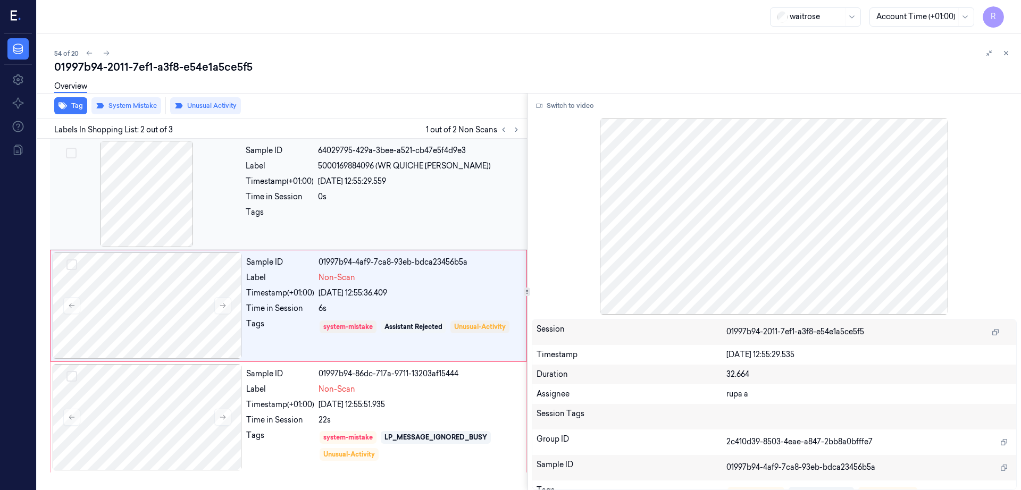
click at [147, 213] on div at bounding box center [146, 194] width 189 height 106
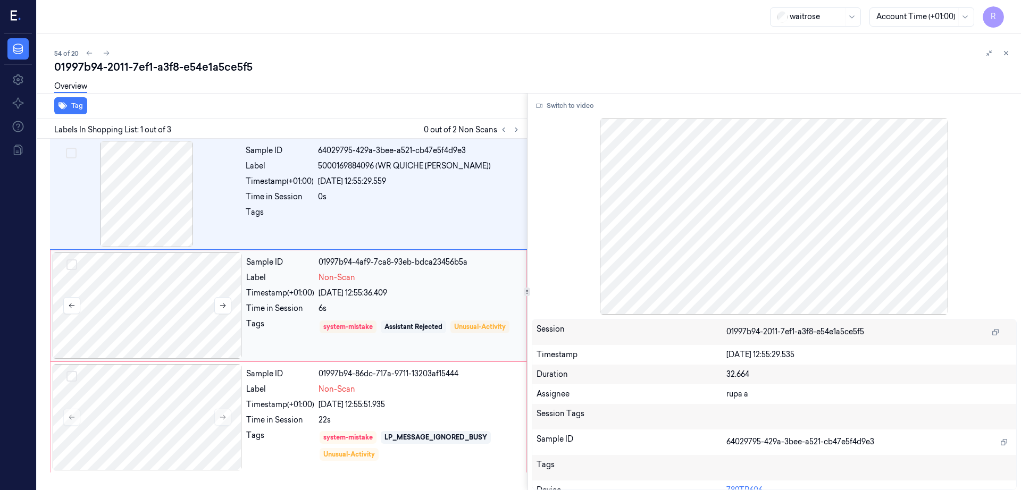
click at [174, 327] on div at bounding box center [147, 306] width 189 height 106
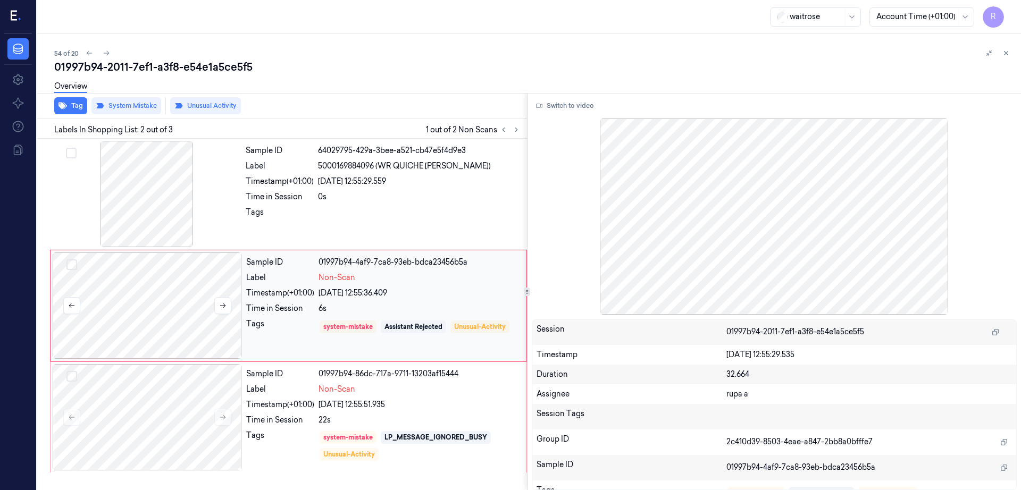
click at [223, 295] on div at bounding box center [147, 306] width 189 height 106
click at [225, 310] on button at bounding box center [222, 305] width 17 height 17
click at [170, 400] on div at bounding box center [147, 417] width 189 height 106
click at [223, 415] on icon at bounding box center [222, 417] width 7 height 7
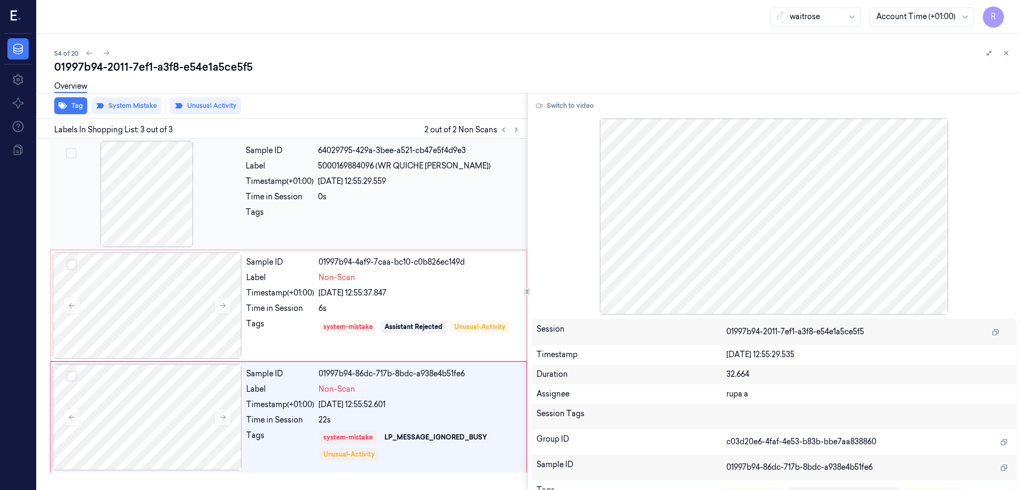
click at [170, 189] on div at bounding box center [146, 194] width 189 height 106
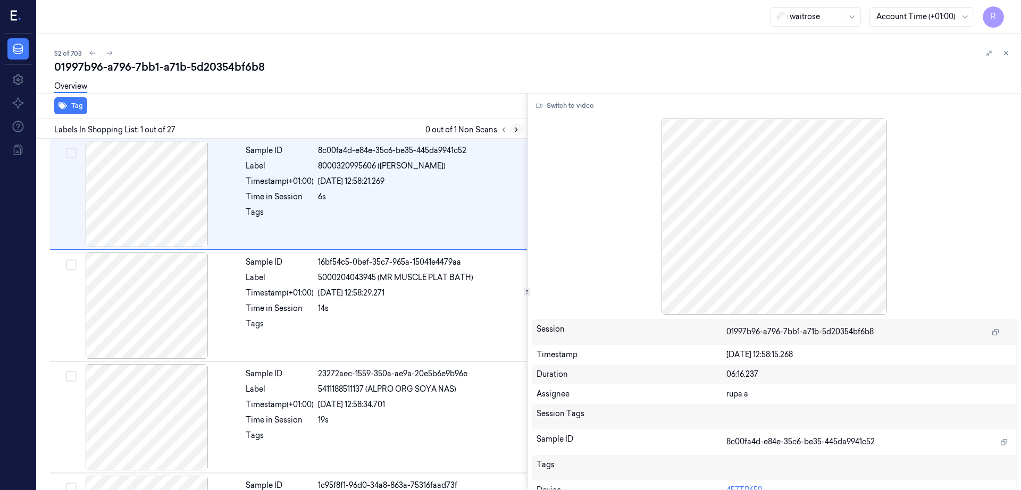
click at [520, 129] on icon at bounding box center [516, 129] width 7 height 7
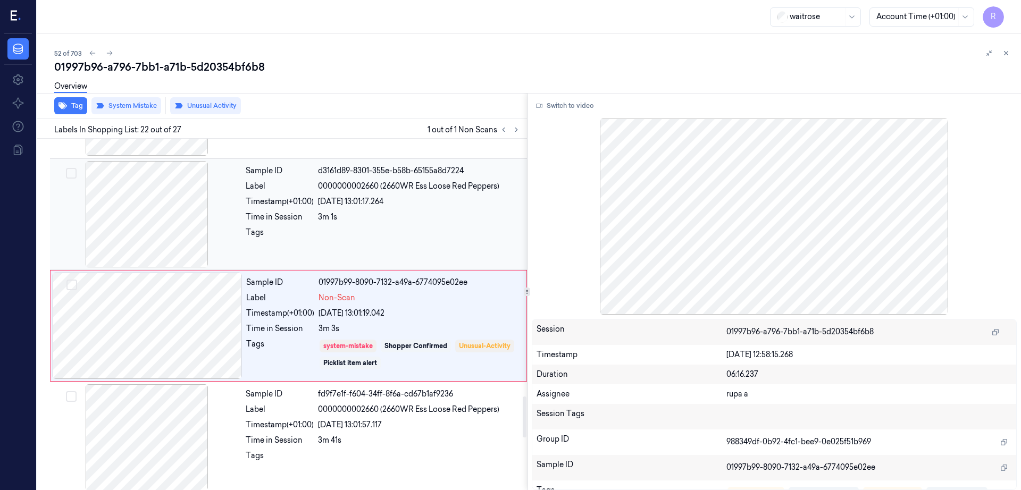
scroll to position [2224, 0]
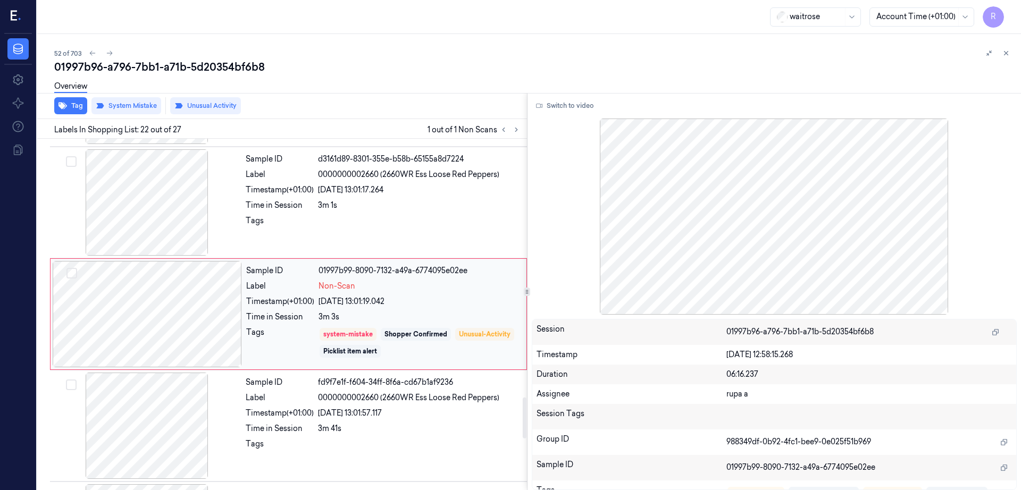
click at [167, 323] on div at bounding box center [147, 314] width 189 height 106
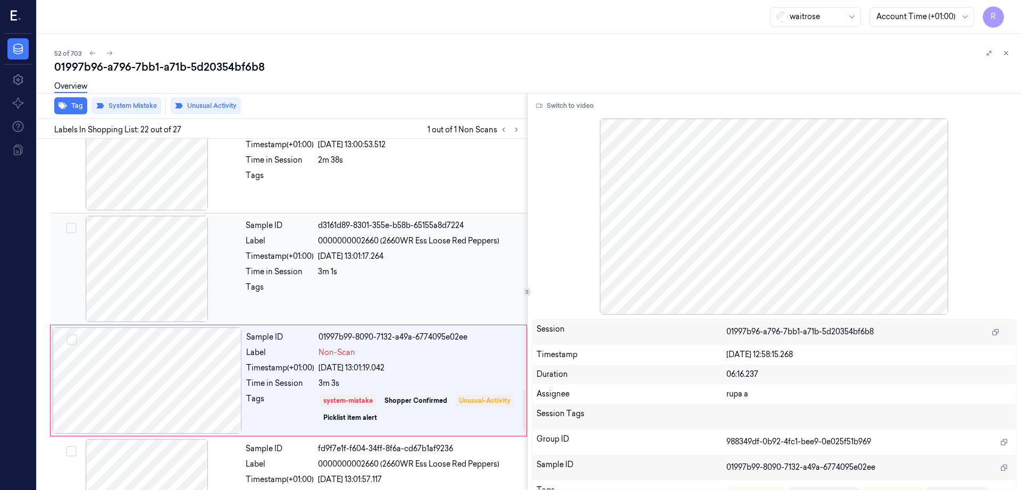
click at [157, 299] on div at bounding box center [146, 269] width 189 height 106
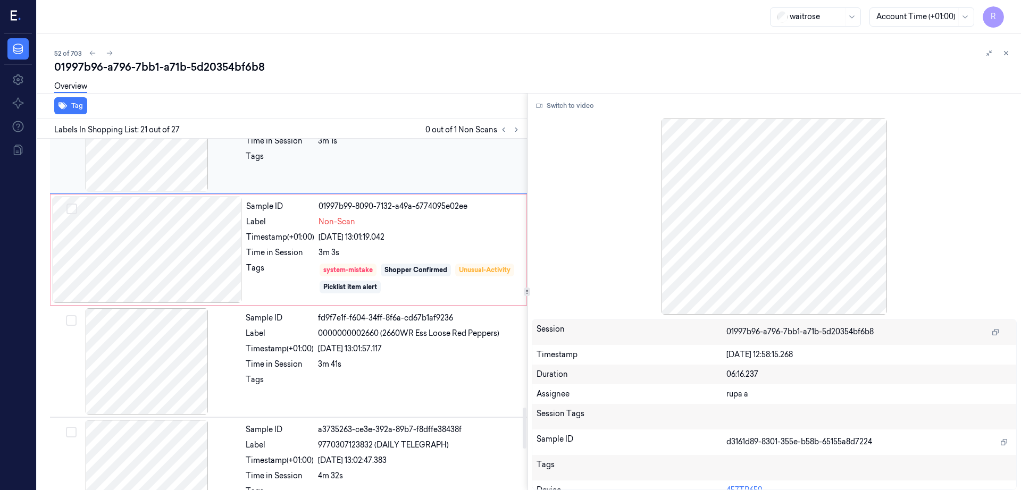
scroll to position [2312, 0]
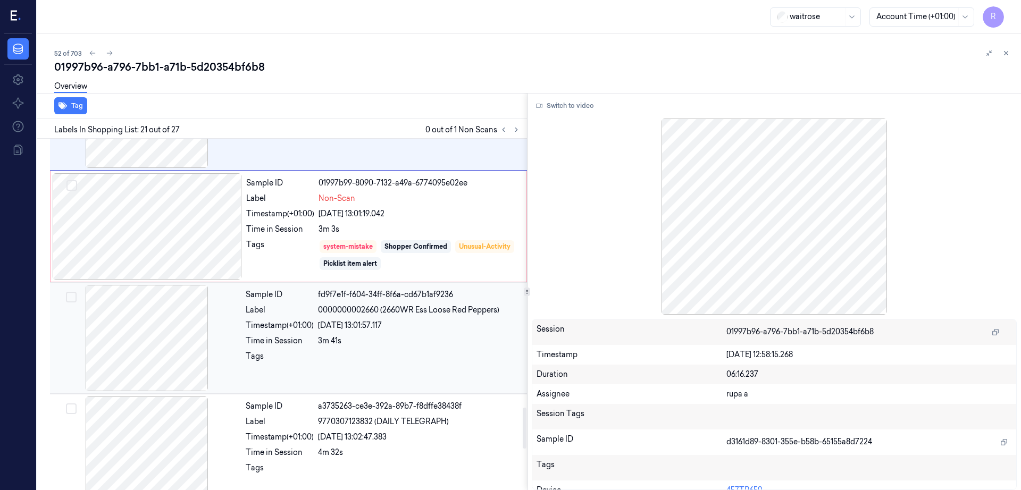
click at [145, 308] on div at bounding box center [146, 338] width 189 height 106
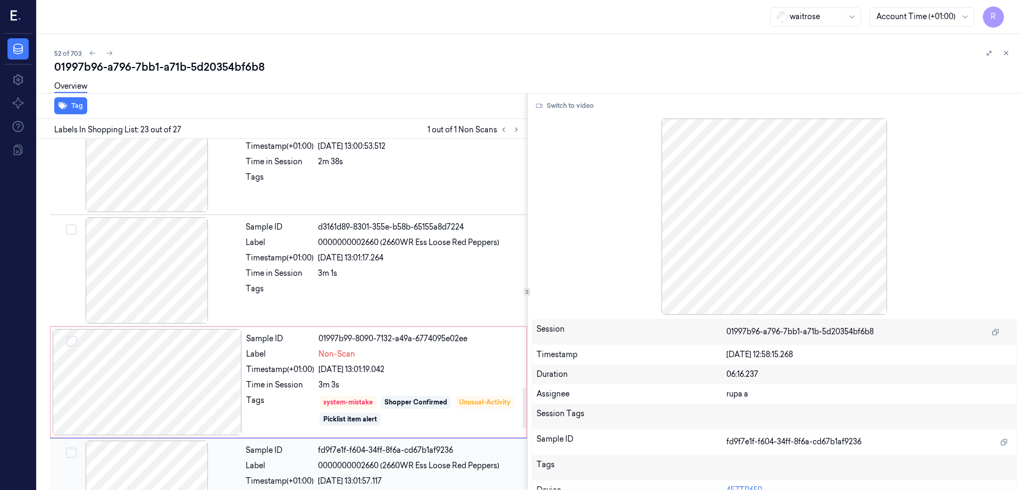
scroll to position [2137, 0]
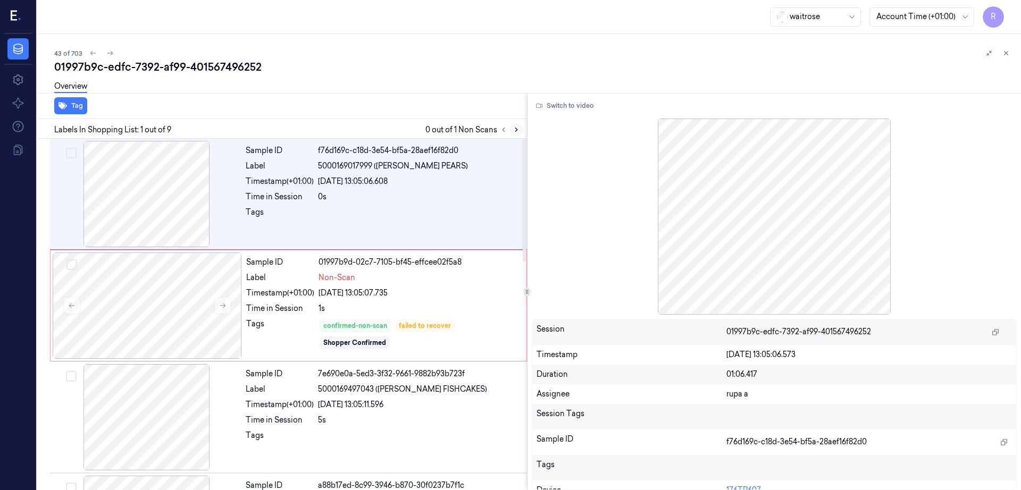
click at [520, 128] on icon at bounding box center [516, 129] width 7 height 7
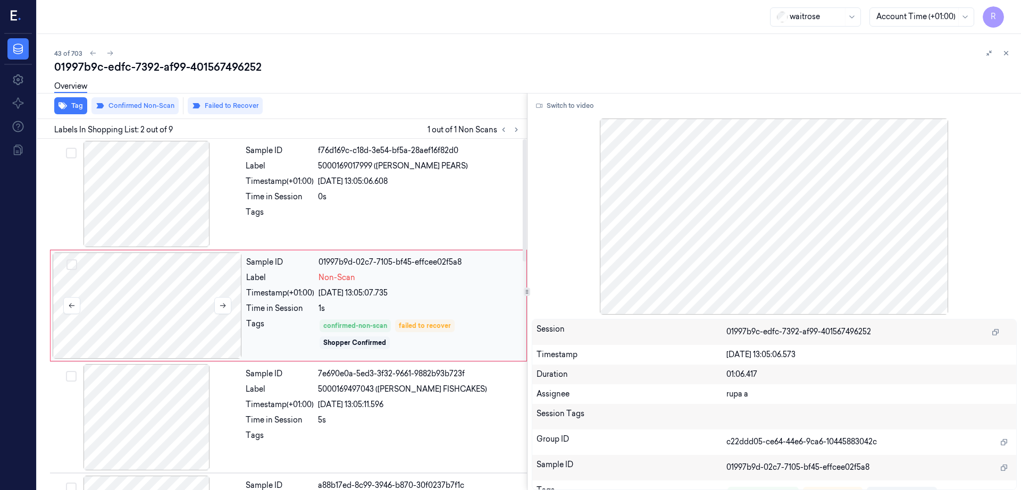
click at [137, 322] on div at bounding box center [147, 306] width 189 height 106
click at [167, 216] on div at bounding box center [146, 194] width 189 height 106
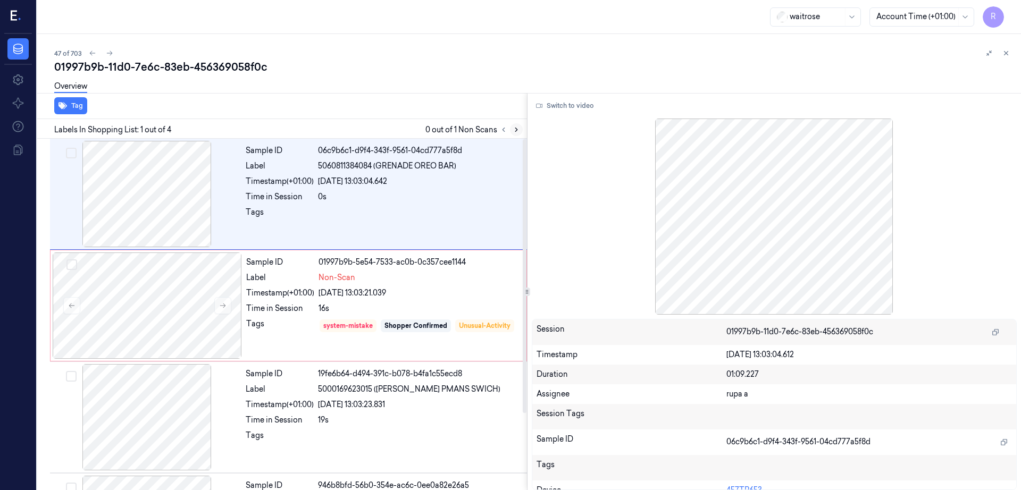
click at [520, 126] on icon at bounding box center [516, 129] width 7 height 7
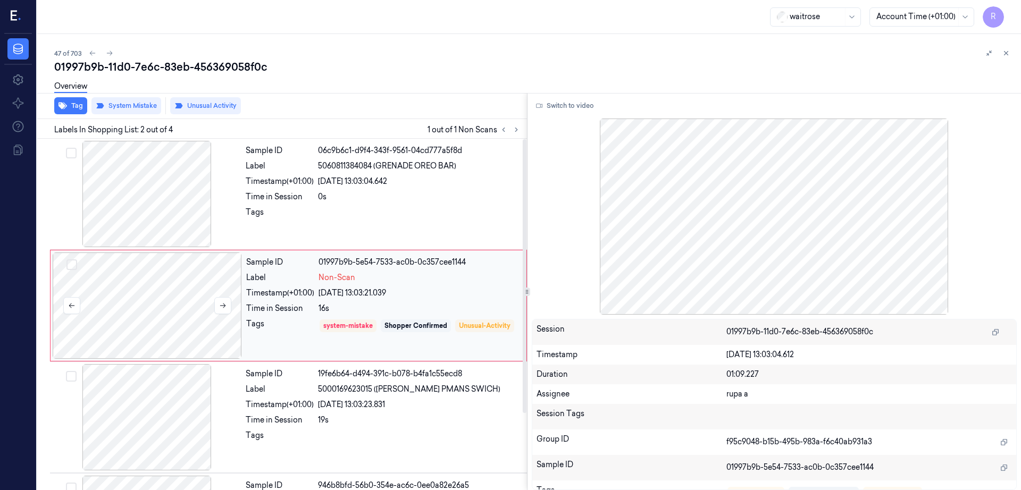
click at [164, 313] on div at bounding box center [147, 306] width 189 height 106
click at [122, 205] on div at bounding box center [146, 194] width 189 height 106
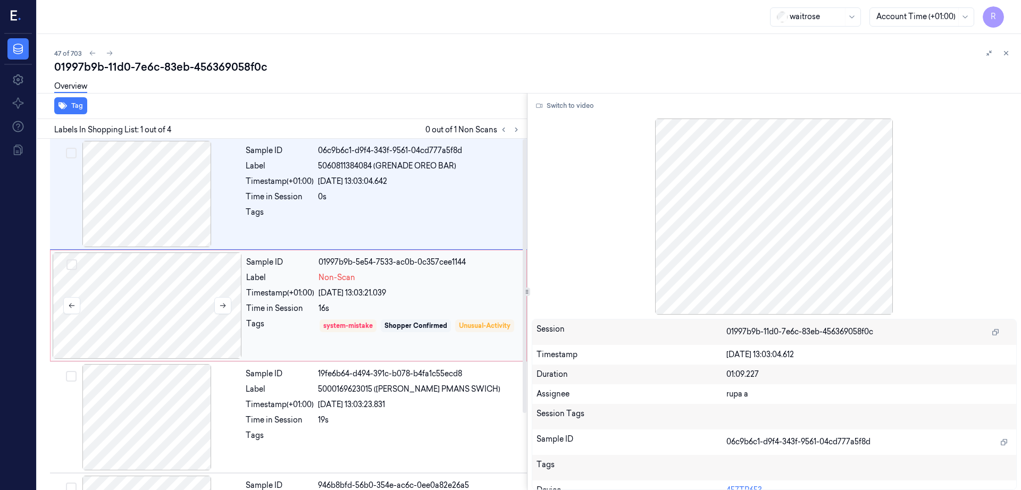
click at [140, 316] on div at bounding box center [147, 306] width 189 height 106
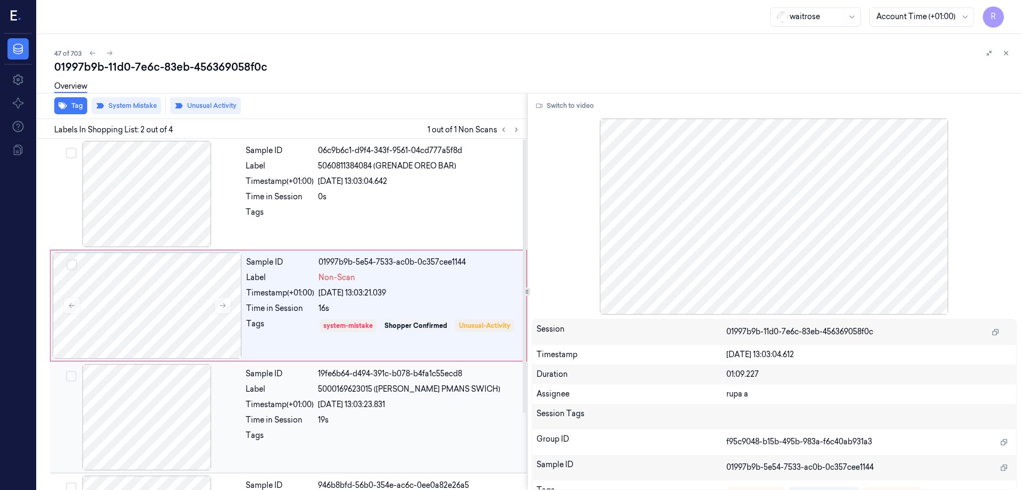
click at [139, 391] on div at bounding box center [146, 417] width 189 height 106
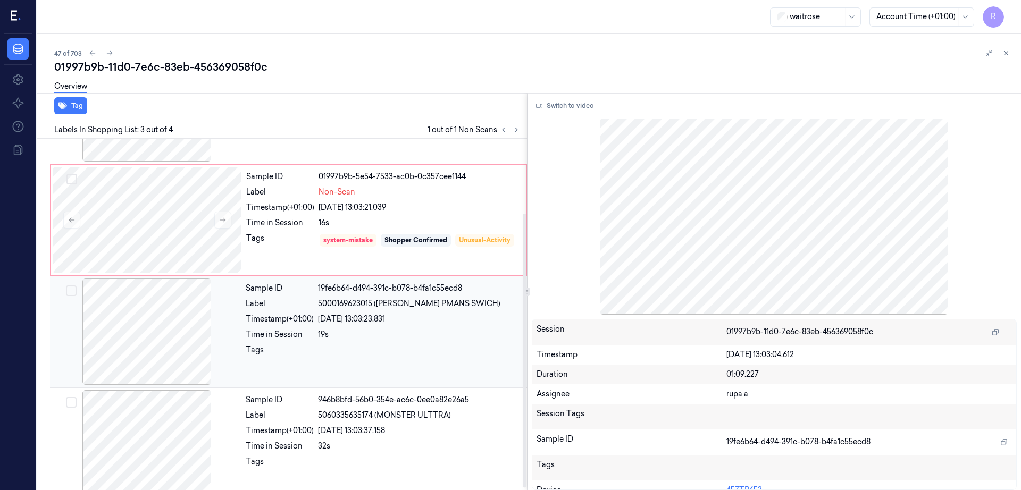
scroll to position [98, 0]
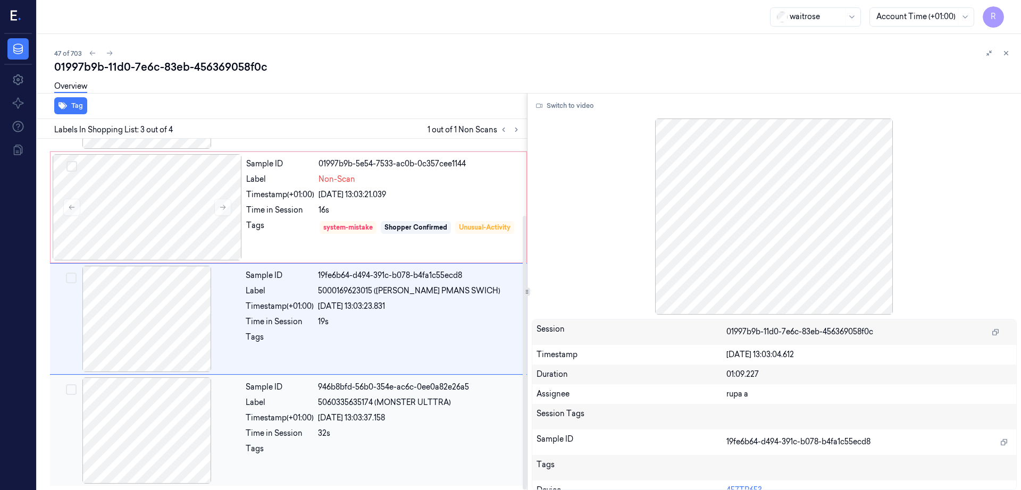
click at [134, 433] on div at bounding box center [146, 430] width 189 height 106
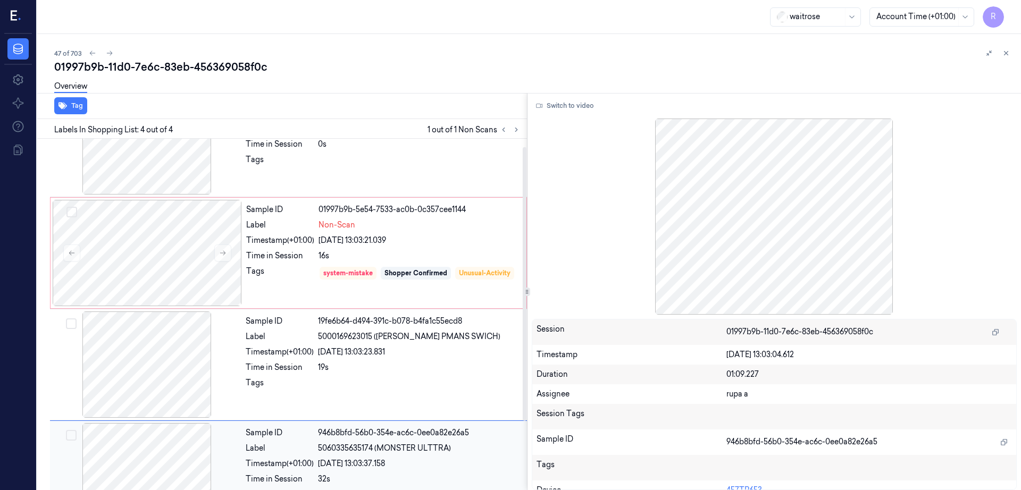
scroll to position [0, 0]
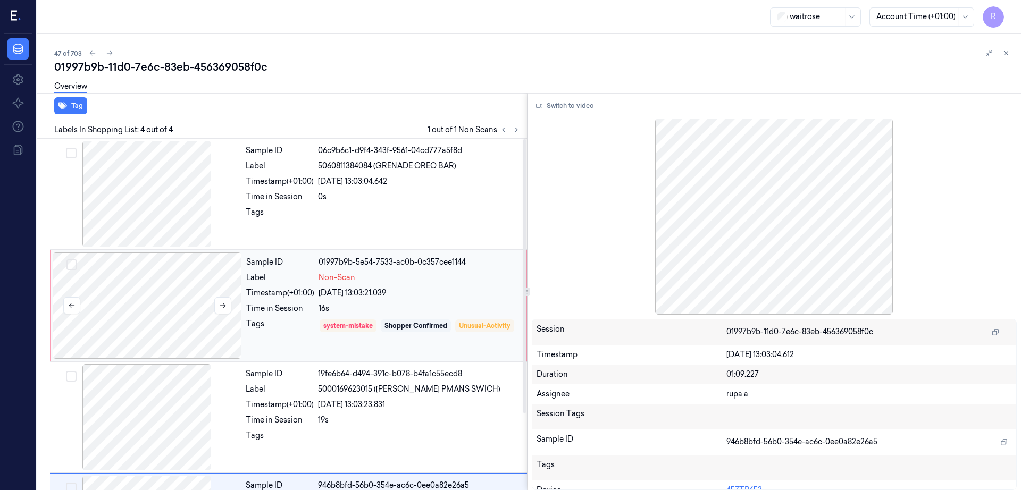
click at [163, 317] on div at bounding box center [147, 306] width 189 height 106
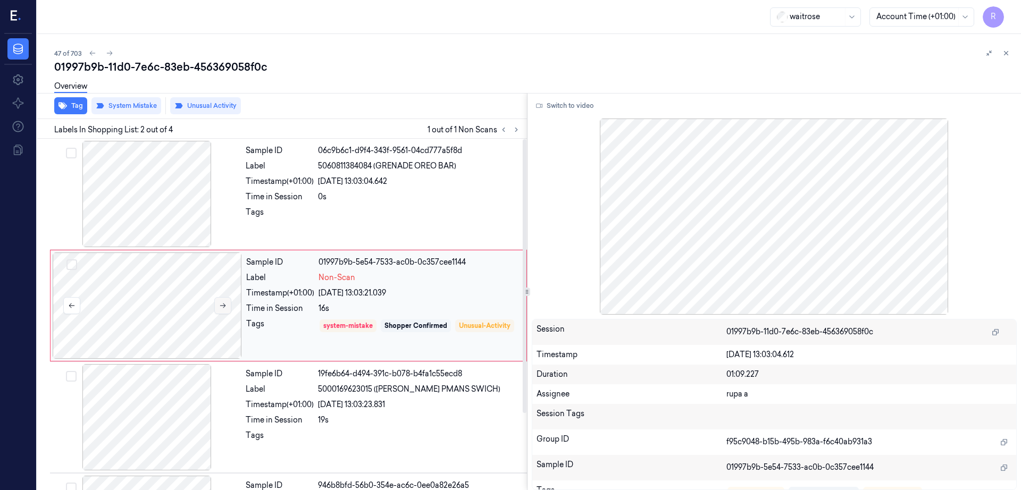
click at [219, 300] on button at bounding box center [222, 305] width 17 height 17
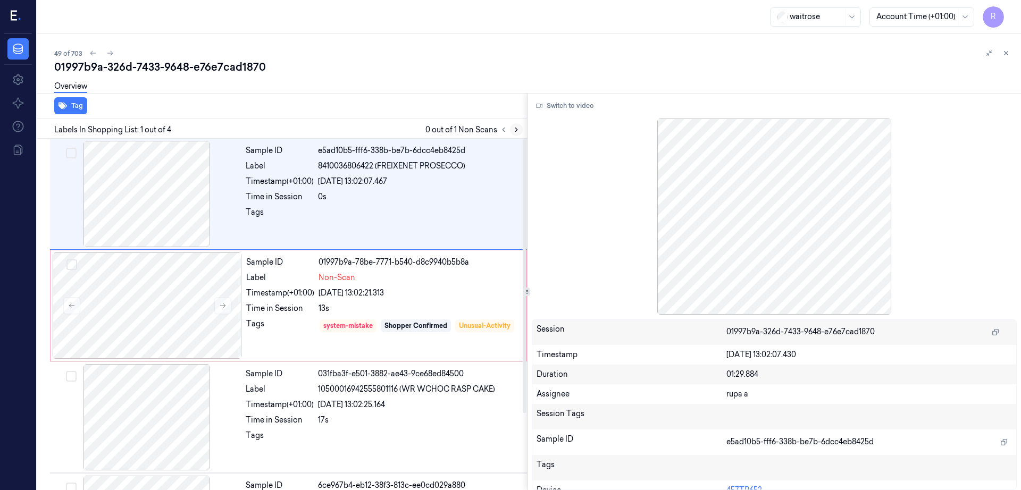
click at [520, 129] on icon at bounding box center [516, 129] width 7 height 7
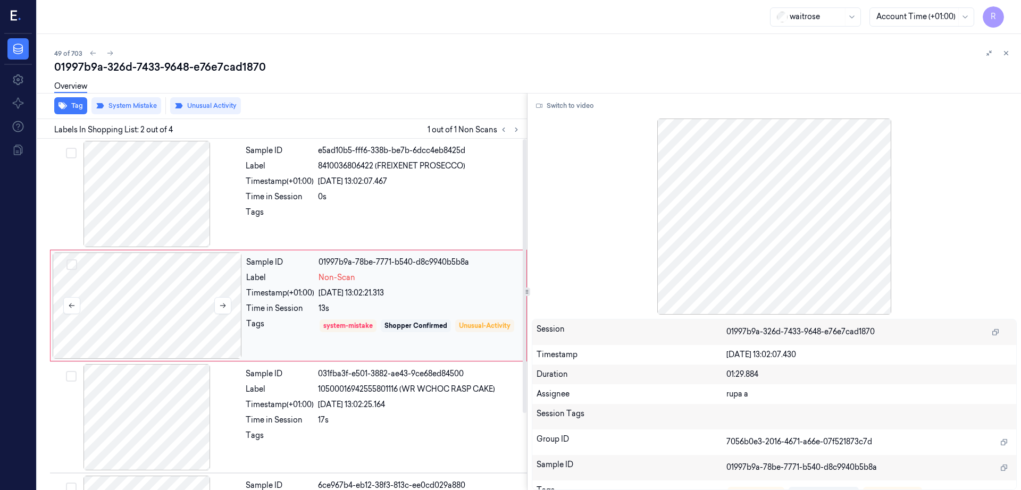
click at [162, 322] on div at bounding box center [147, 306] width 189 height 106
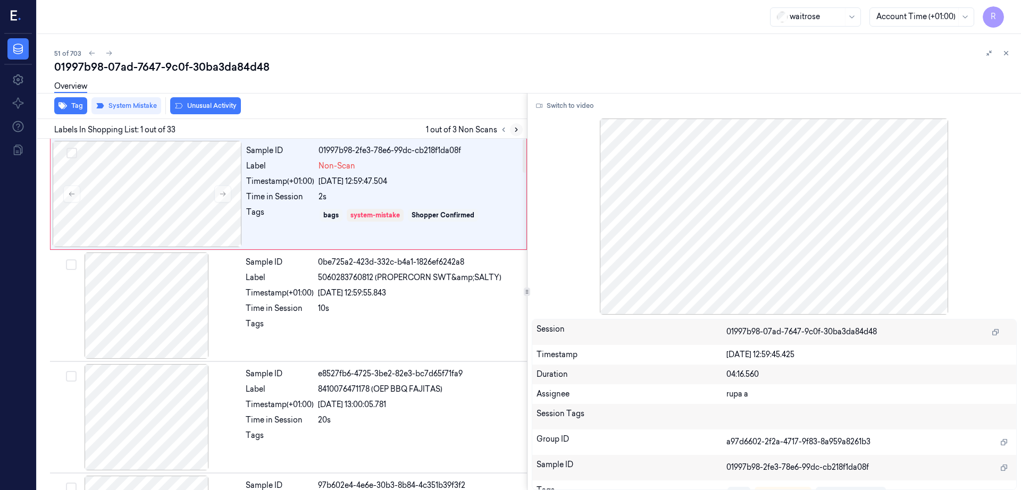
click at [520, 132] on icon at bounding box center [516, 129] width 7 height 7
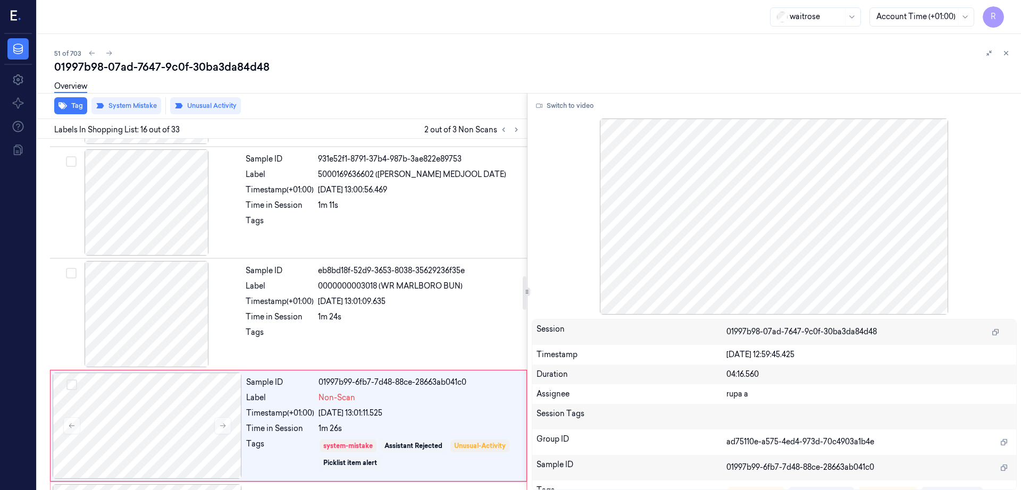
scroll to position [1422, 0]
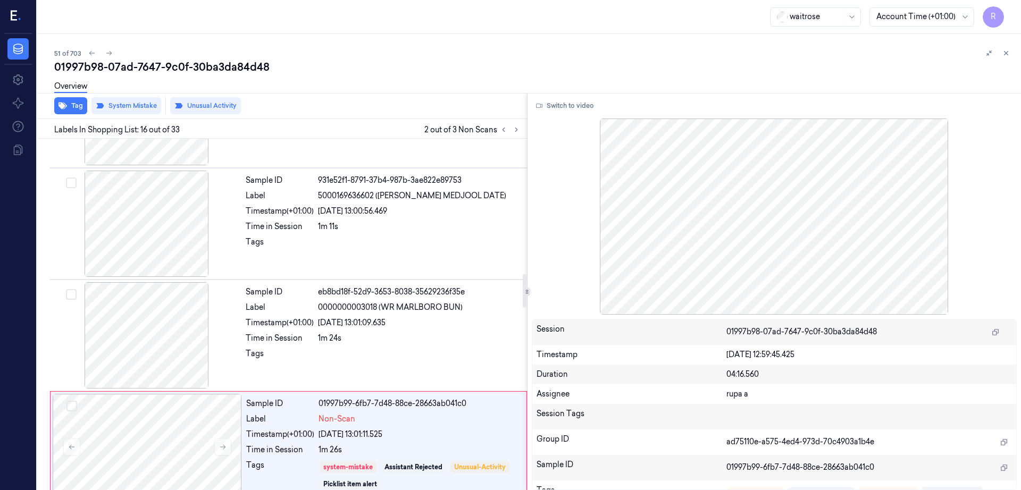
click at [518, 137] on div "Labels In Shopping List: 16 out of 33 2 out of 3 Non Scans" at bounding box center [280, 129] width 494 height 20
click at [510, 133] on button at bounding box center [503, 129] width 13 height 13
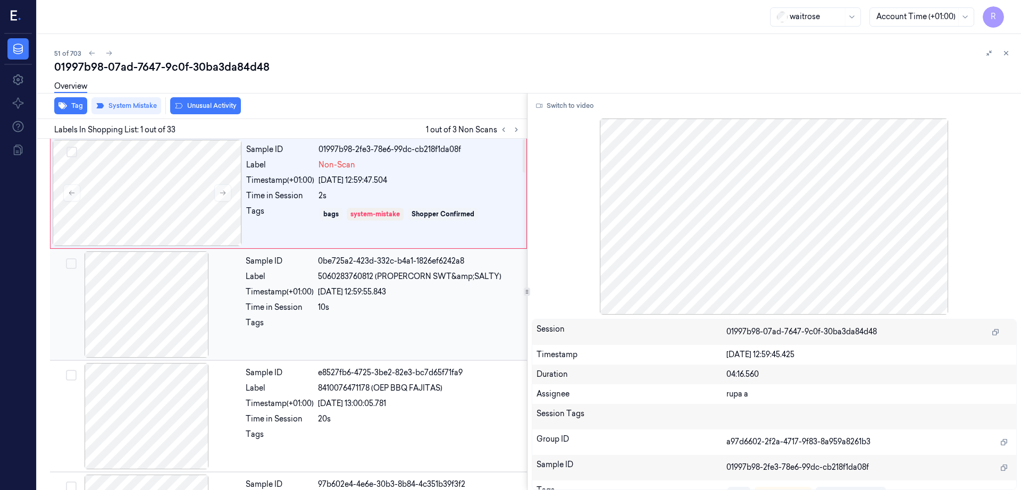
scroll to position [0, 0]
click at [153, 216] on div at bounding box center [147, 194] width 189 height 106
click at [520, 126] on icon at bounding box center [516, 129] width 7 height 7
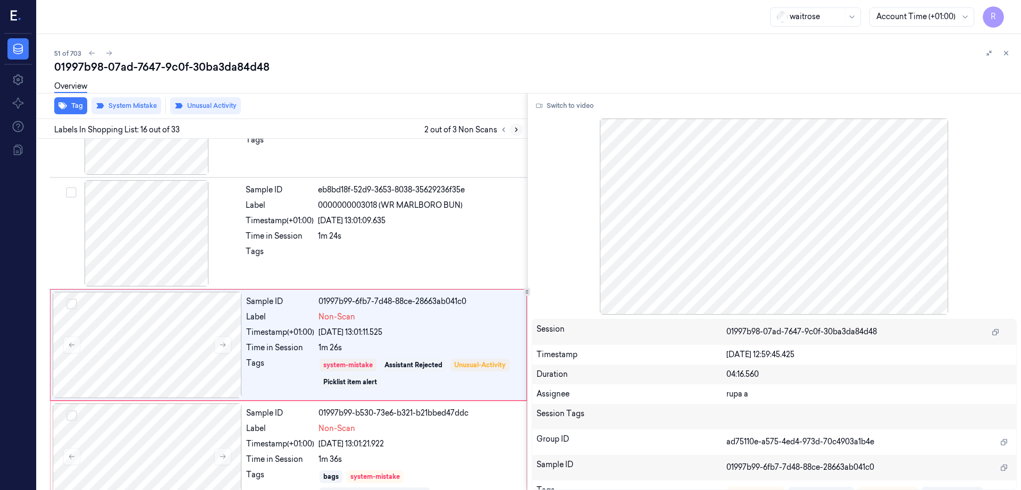
scroll to position [1555, 0]
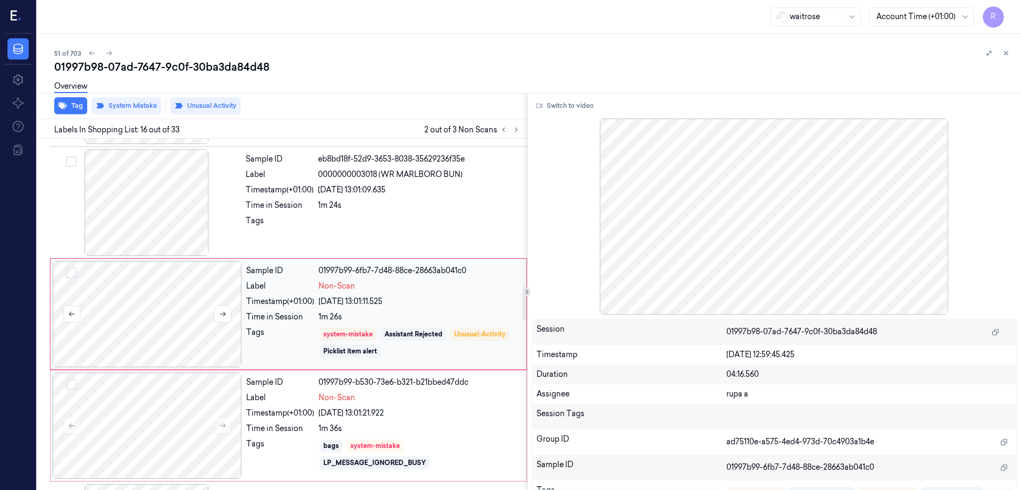
click at [169, 326] on div at bounding box center [147, 314] width 189 height 106
click at [194, 193] on div at bounding box center [146, 202] width 189 height 106
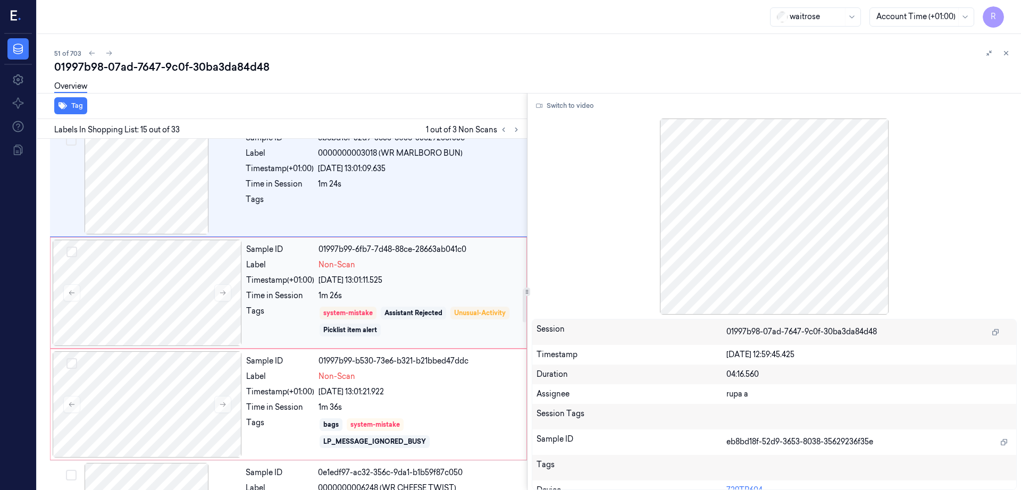
click at [202, 347] on div "Sample ID 01997b99-6fb7-7d48-88ce-28663ab041c0 Label Non-Scan Timestamp (+01:00…" at bounding box center [288, 293] width 477 height 112
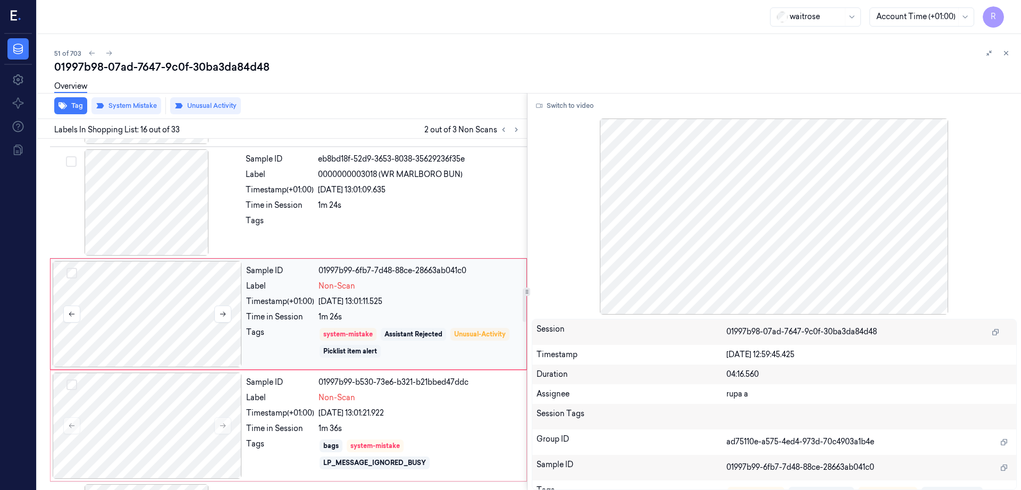
scroll to position [1621, 0]
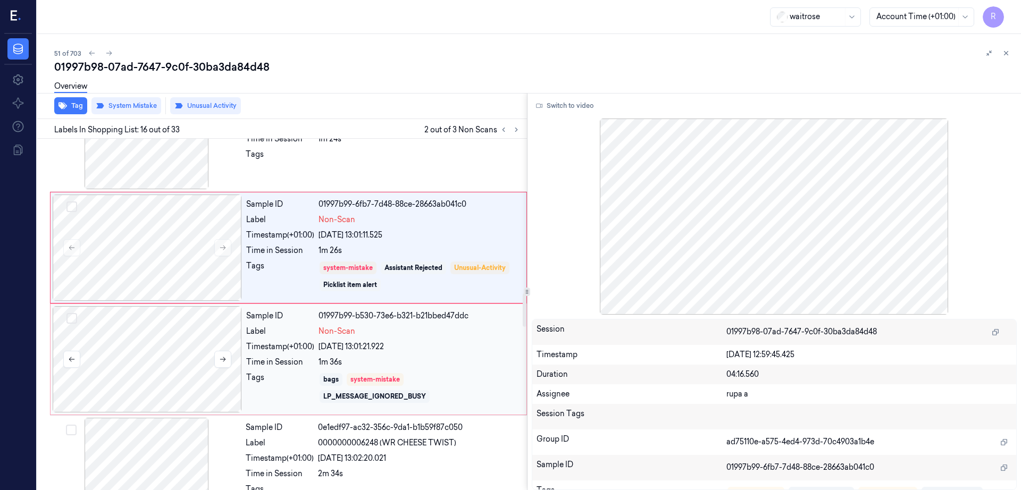
click at [203, 339] on div at bounding box center [147, 359] width 189 height 106
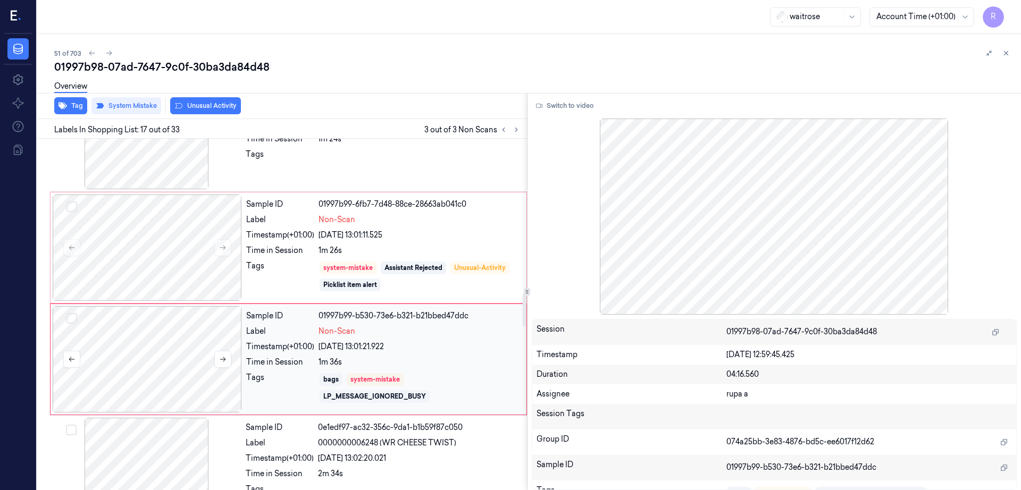
scroll to position [1666, 0]
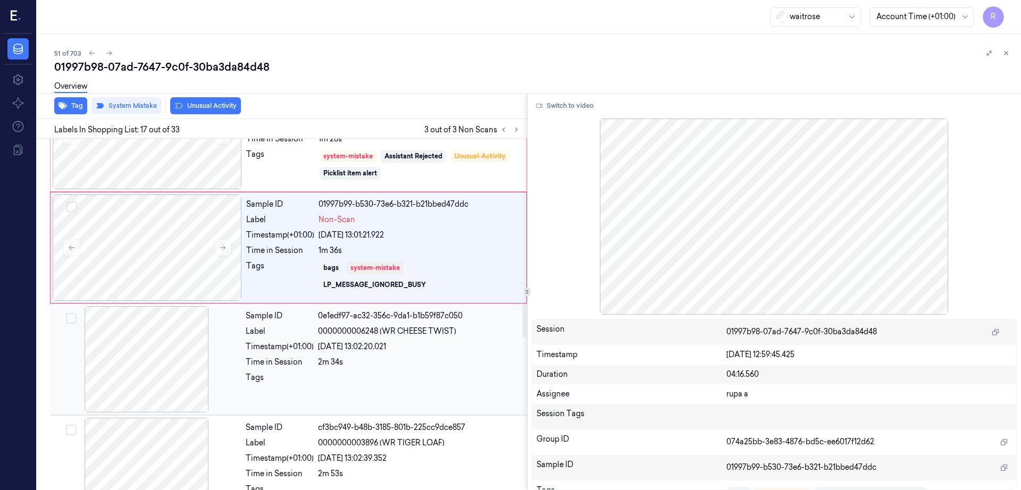
click at [203, 342] on div at bounding box center [146, 359] width 189 height 106
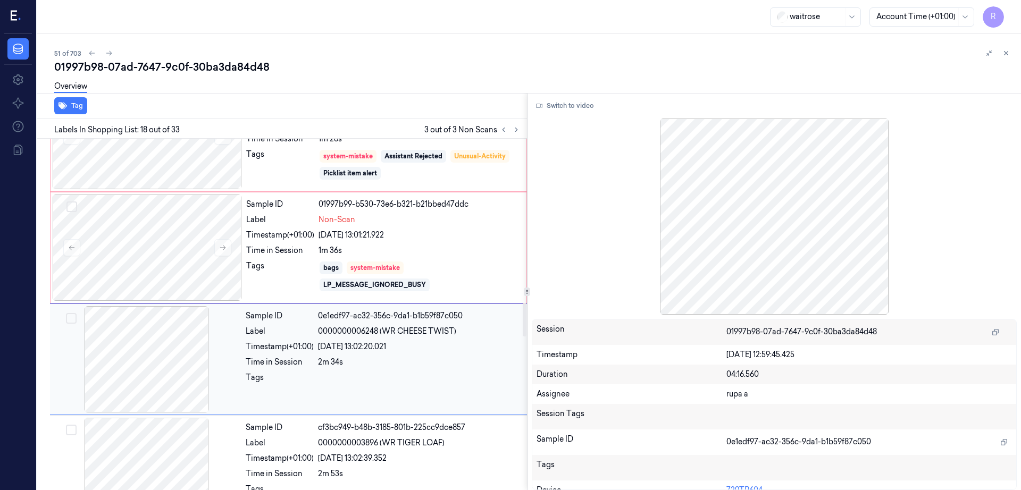
scroll to position [1711, 0]
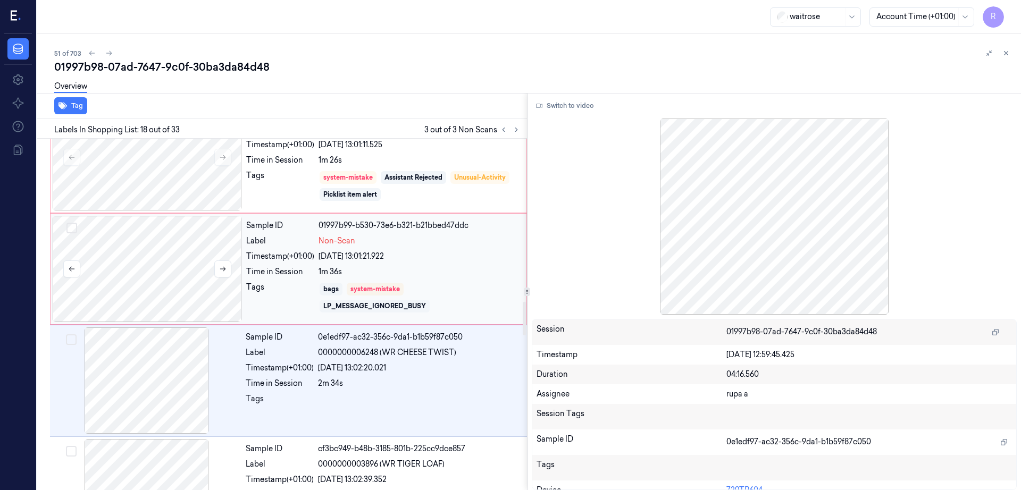
click at [213, 229] on div at bounding box center [147, 269] width 189 height 106
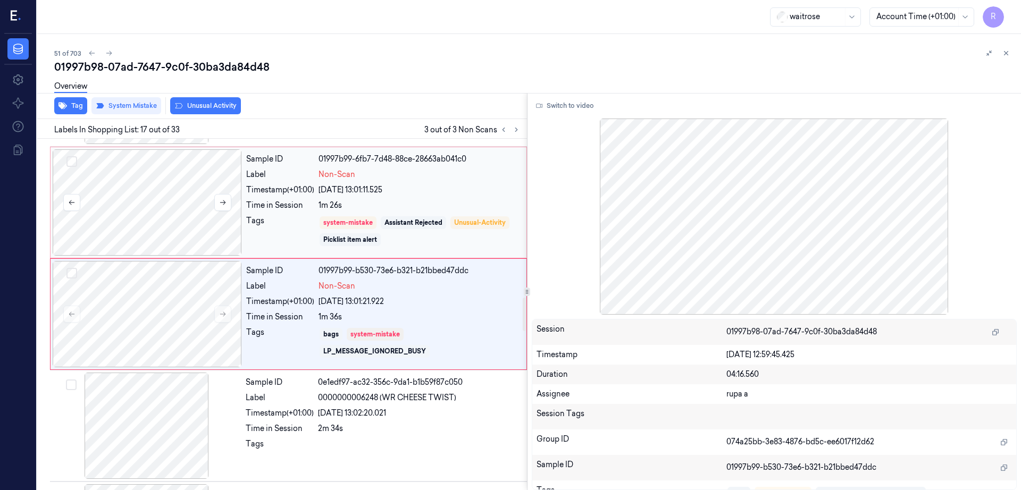
click at [210, 226] on div at bounding box center [147, 202] width 189 height 106
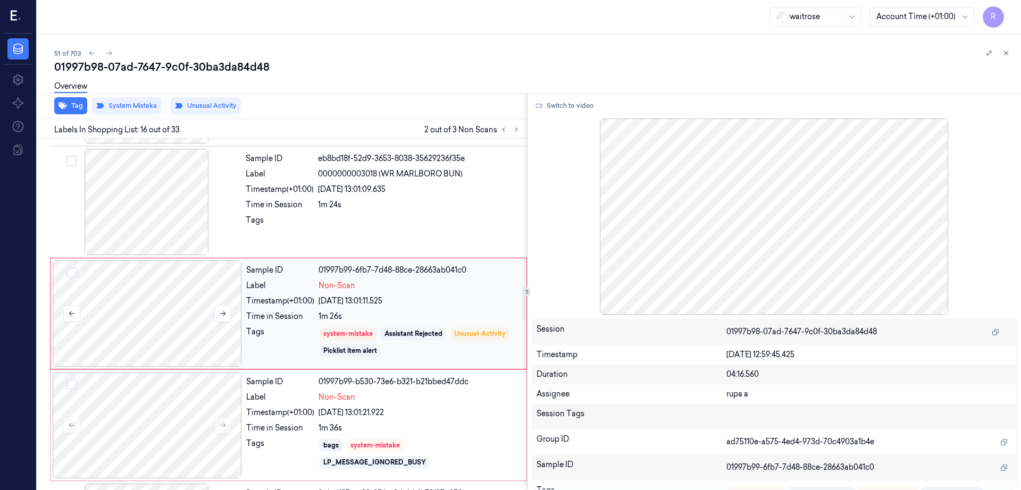
scroll to position [1555, 0]
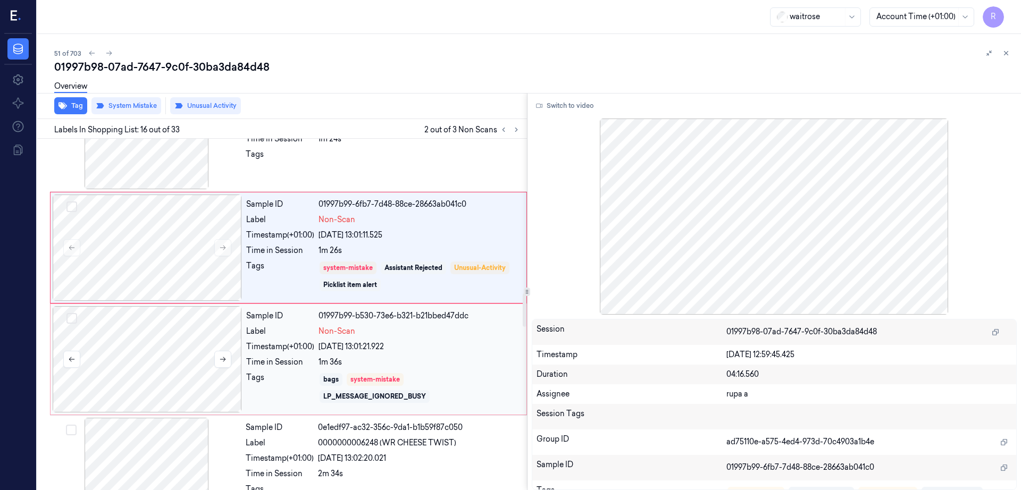
click at [175, 332] on div at bounding box center [147, 359] width 189 height 106
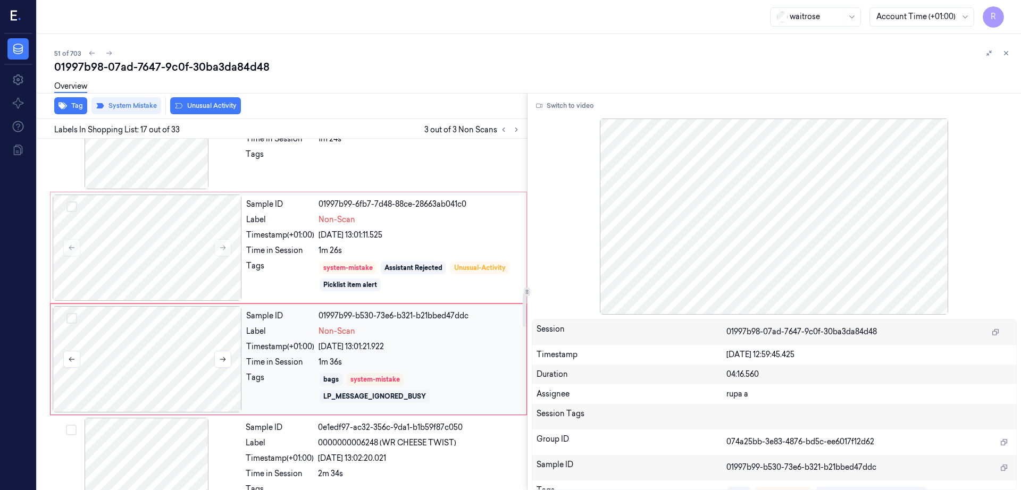
scroll to position [1666, 0]
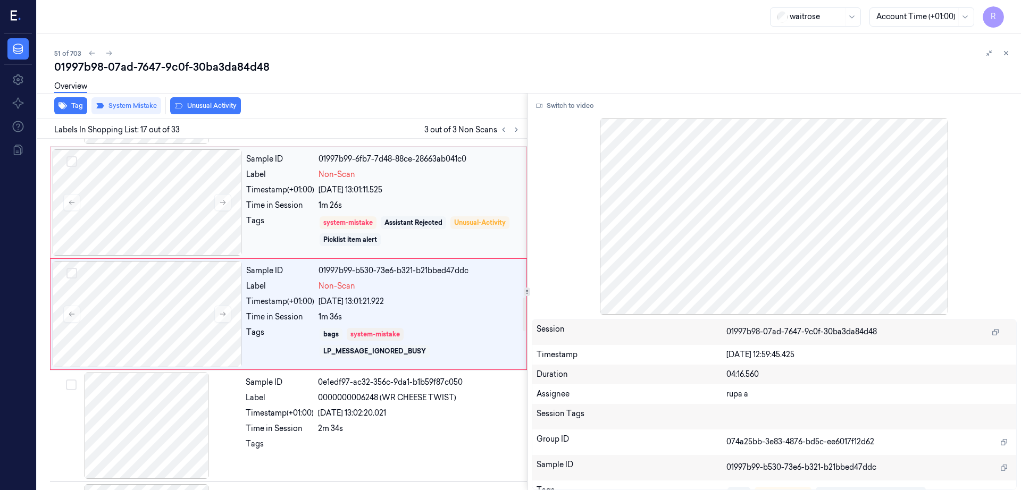
click at [157, 256] on div "Sample ID 01997b99-6fb7-7d48-88ce-28663ab041c0 Label Non-Scan Timestamp (+01:00…" at bounding box center [288, 203] width 477 height 112
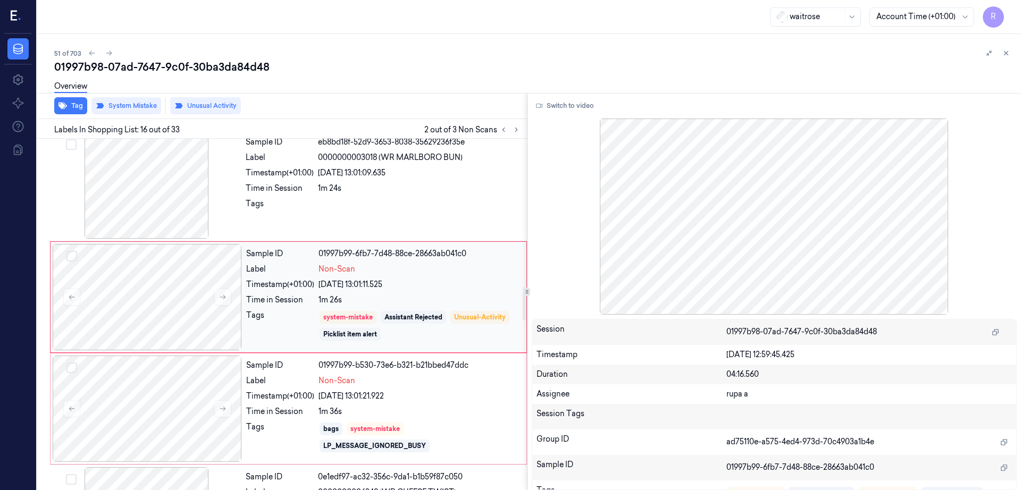
scroll to position [1555, 0]
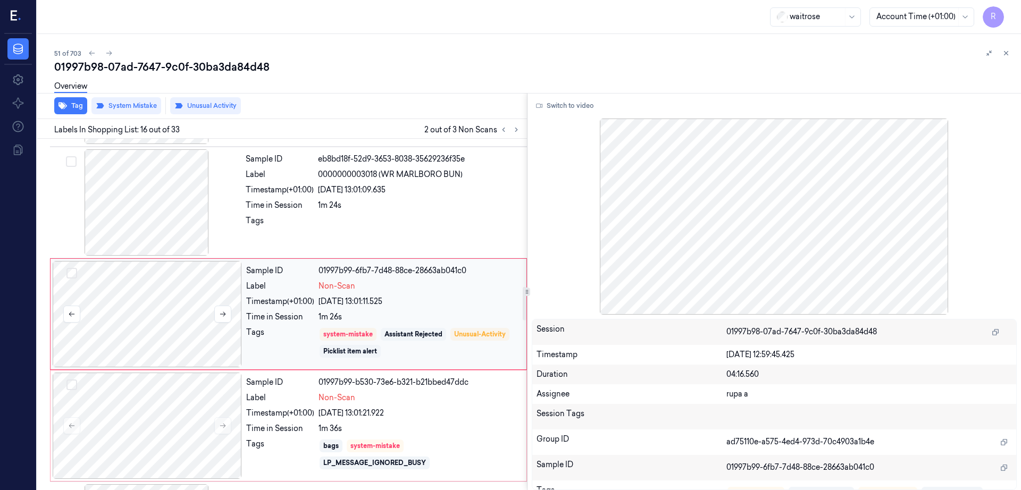
click at [164, 312] on div at bounding box center [147, 314] width 189 height 106
click at [174, 407] on div at bounding box center [147, 426] width 189 height 106
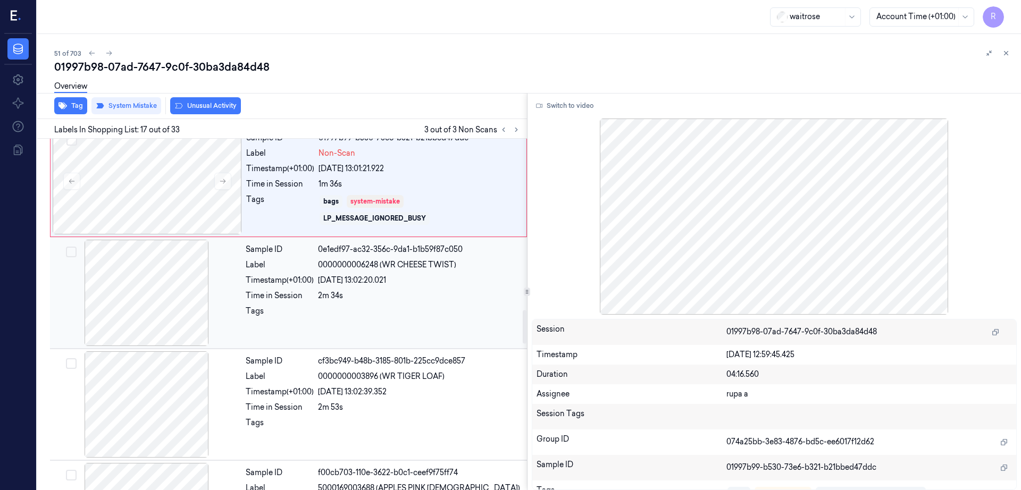
click at [171, 387] on div at bounding box center [146, 404] width 189 height 106
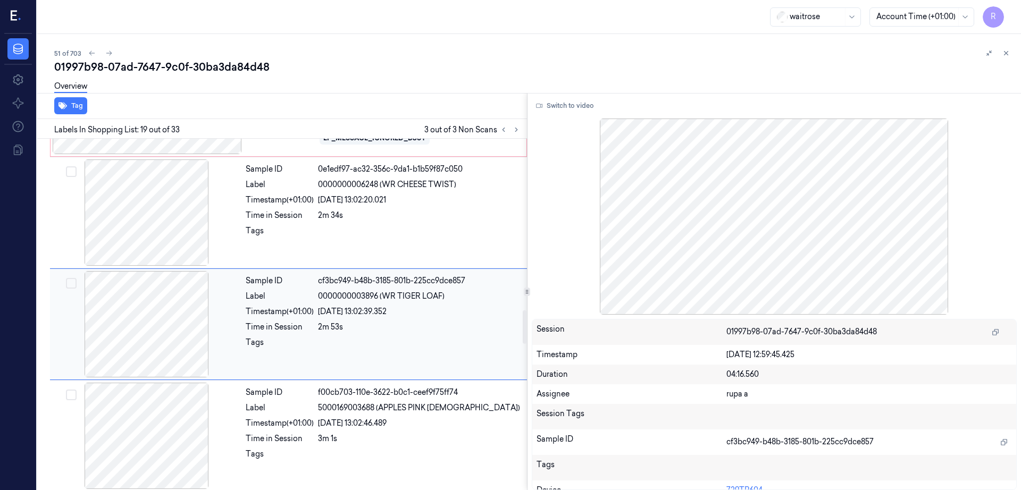
scroll to position [1890, 0]
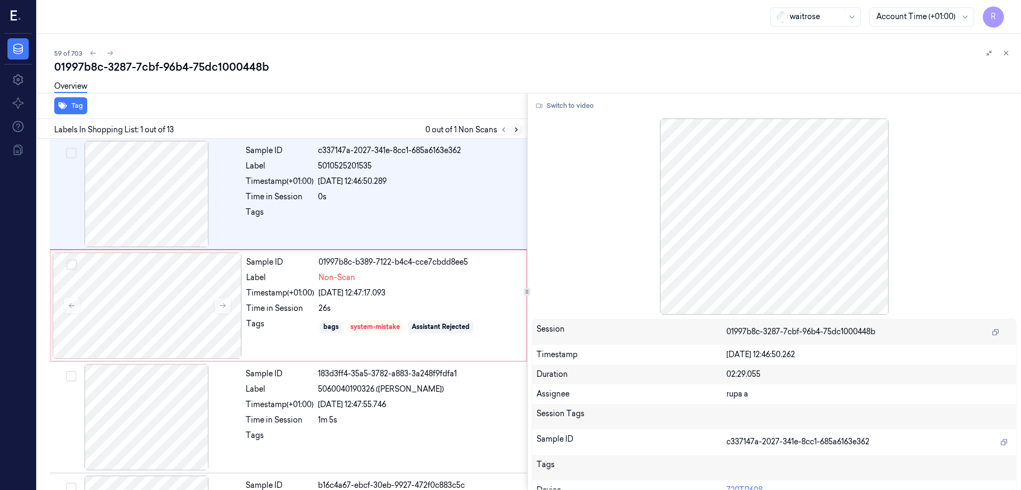
click at [520, 132] on icon at bounding box center [516, 129] width 7 height 7
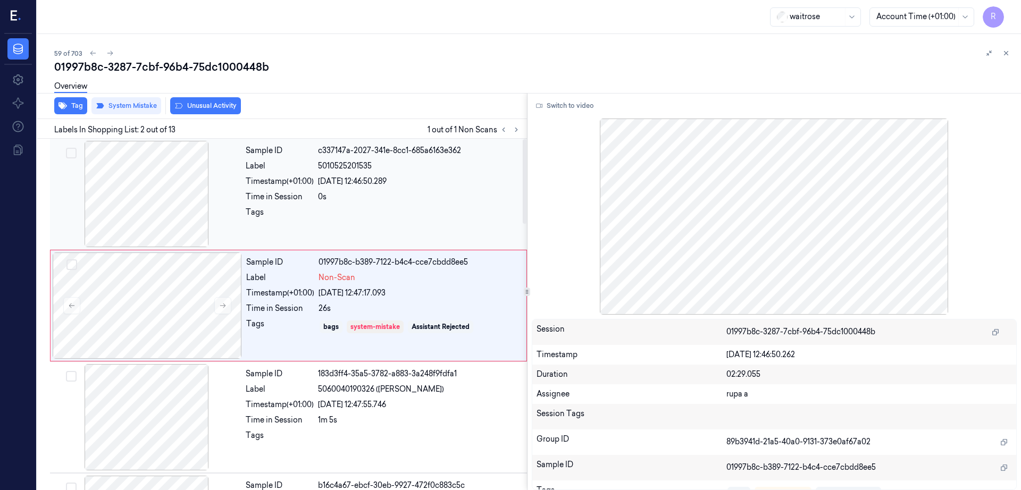
click at [213, 217] on div at bounding box center [146, 194] width 189 height 106
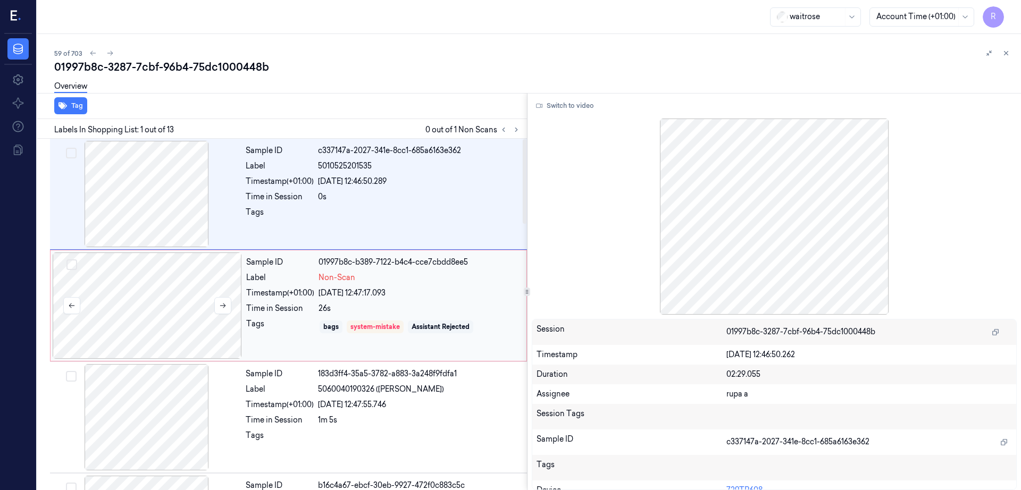
click at [151, 306] on div at bounding box center [147, 306] width 189 height 106
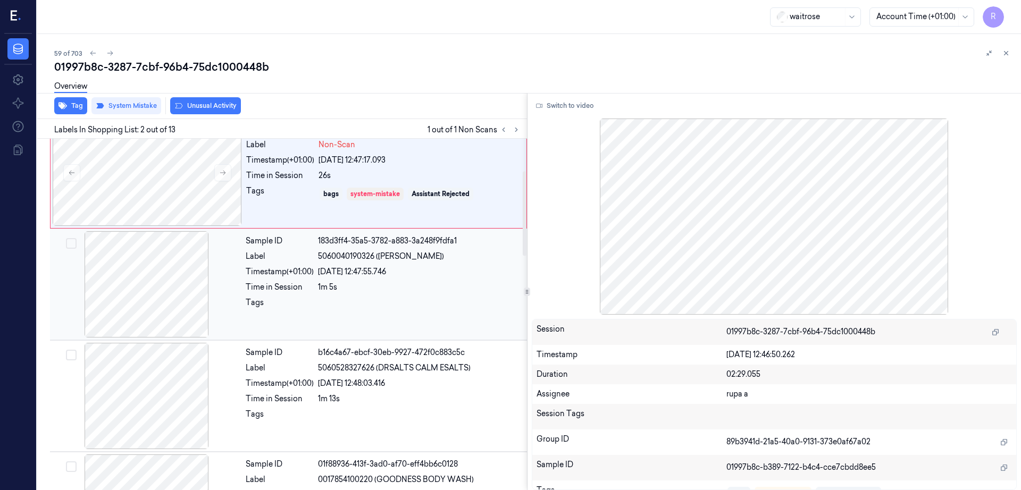
click at [140, 312] on div at bounding box center [146, 284] width 189 height 106
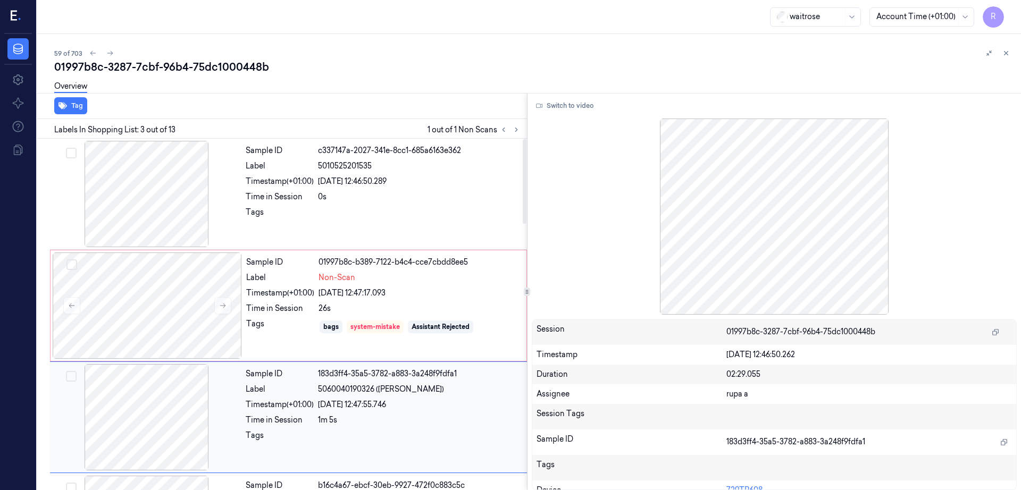
click at [140, 301] on div at bounding box center [147, 306] width 189 height 106
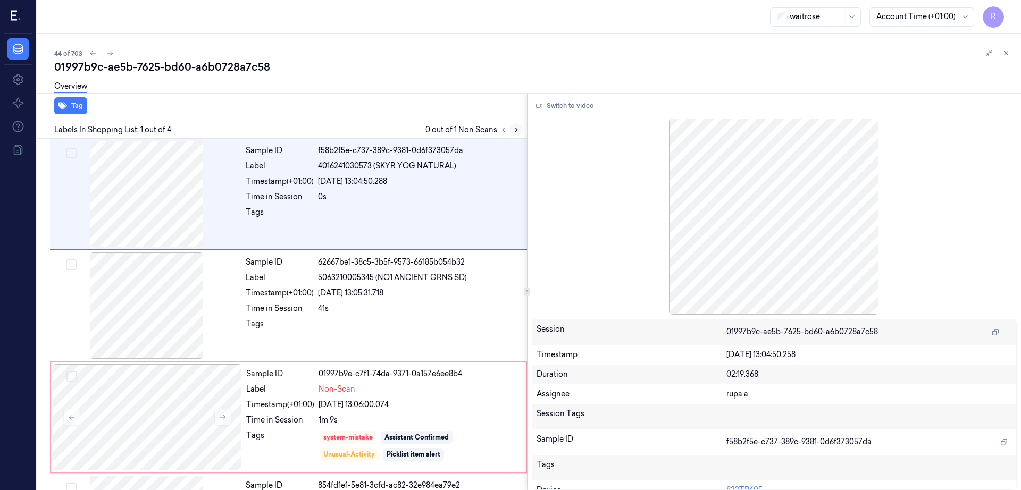
click at [520, 132] on icon at bounding box center [516, 129] width 7 height 7
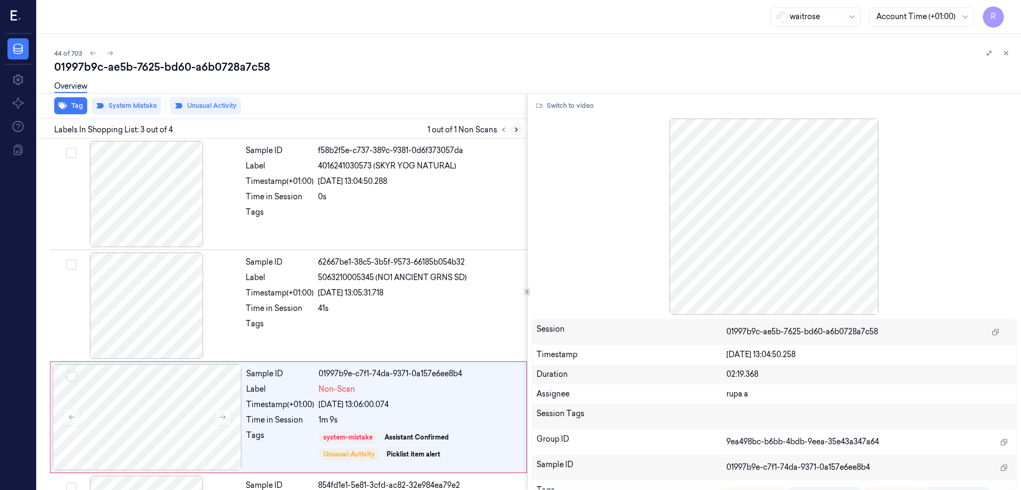
scroll to position [98, 0]
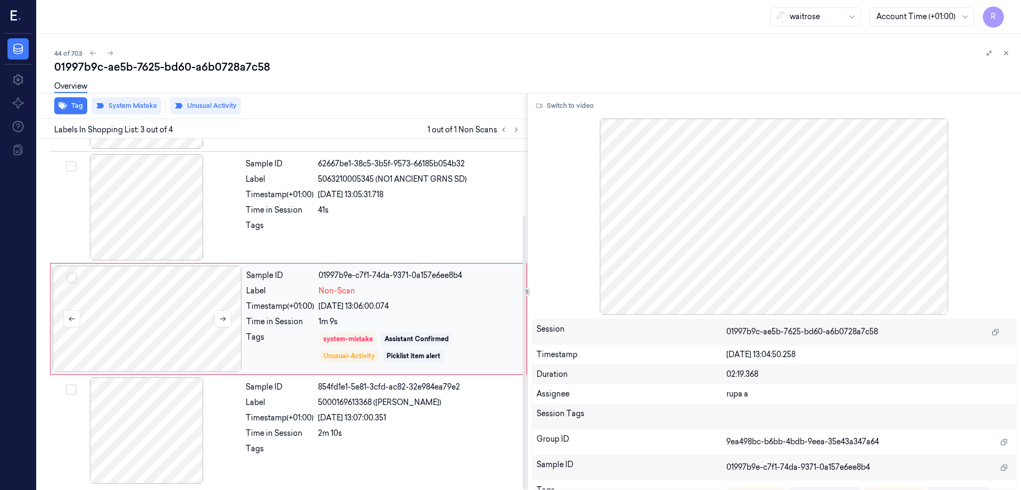
click at [180, 310] on div at bounding box center [147, 319] width 189 height 106
click at [157, 197] on div at bounding box center [146, 207] width 189 height 106
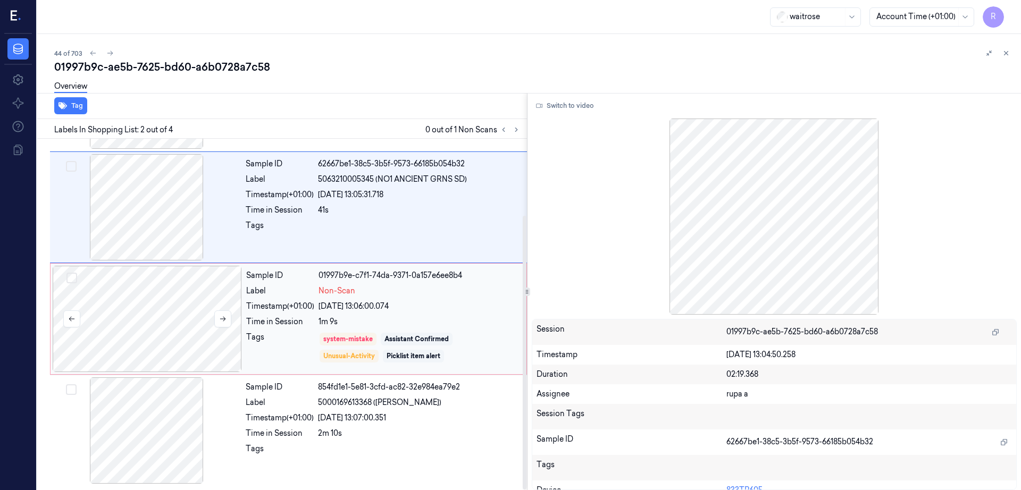
click at [135, 323] on div at bounding box center [147, 319] width 189 height 106
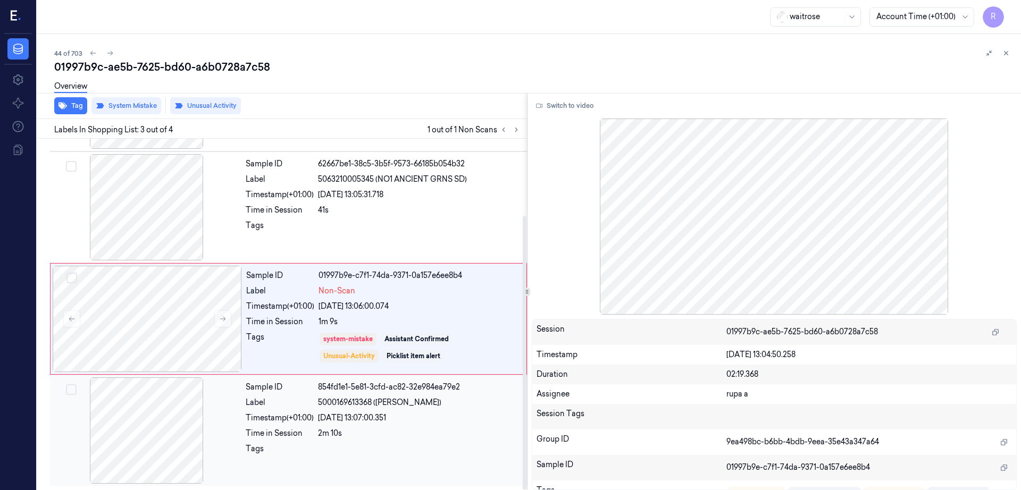
click at [166, 408] on div at bounding box center [146, 430] width 189 height 106
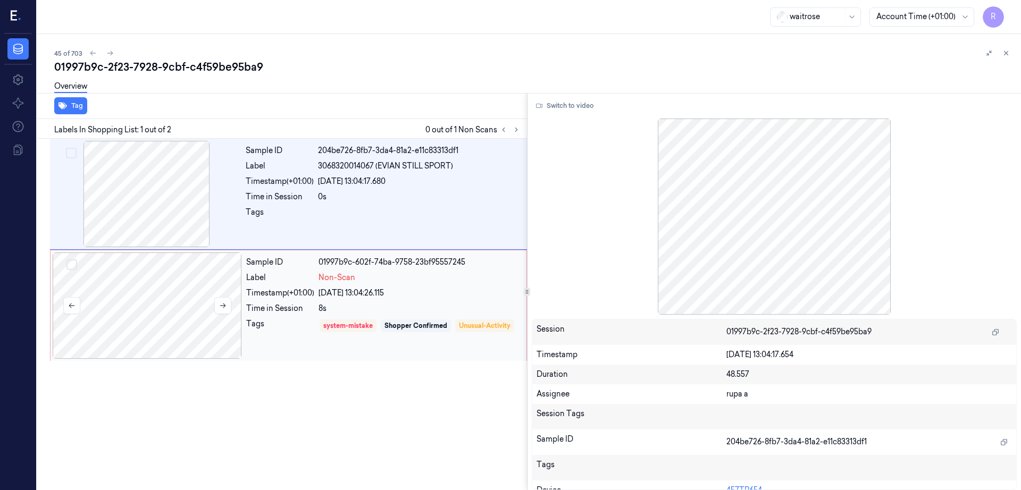
click at [158, 326] on div at bounding box center [147, 306] width 189 height 106
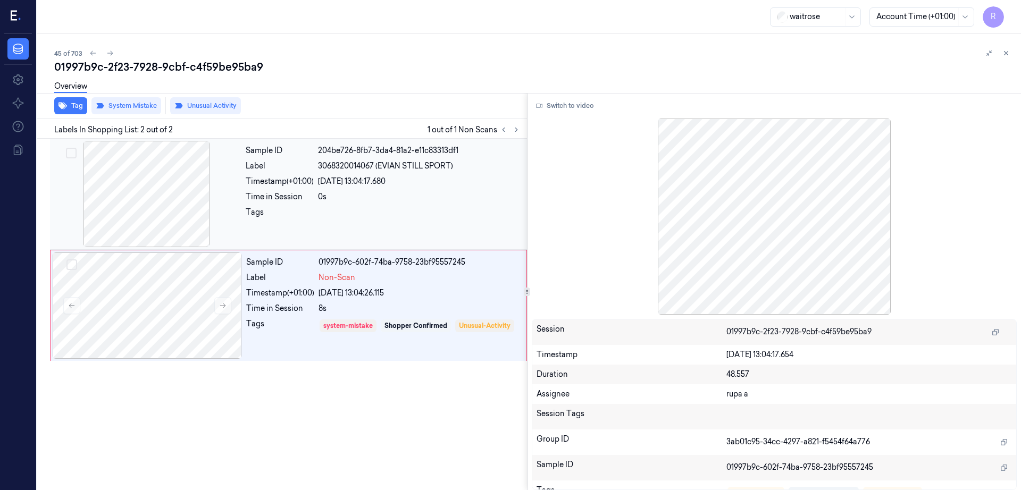
click at [197, 201] on div at bounding box center [146, 194] width 189 height 106
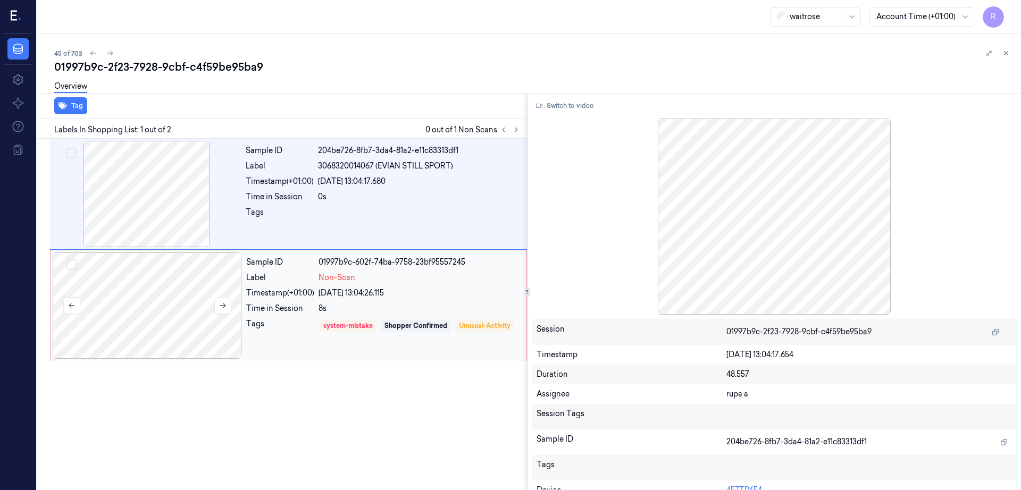
click at [203, 322] on div at bounding box center [147, 306] width 189 height 106
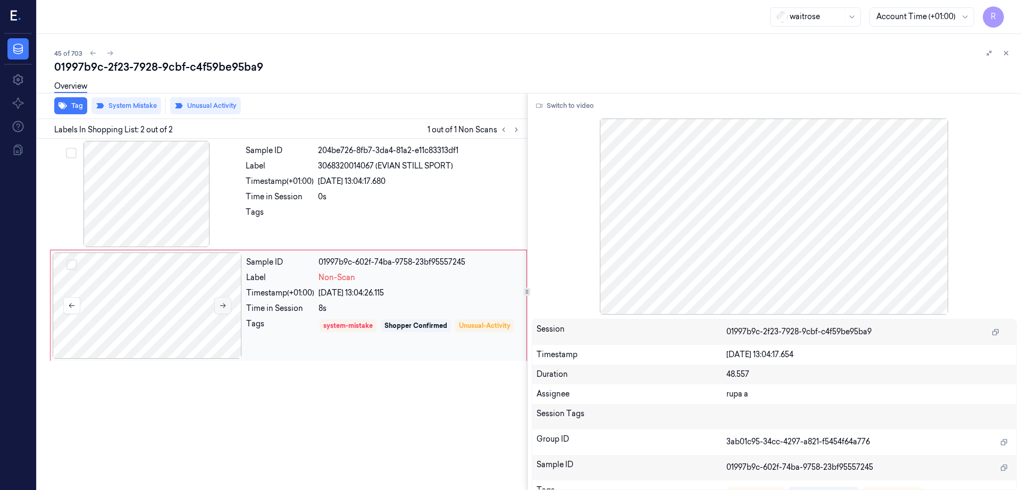
click at [229, 308] on button at bounding box center [222, 305] width 17 height 17
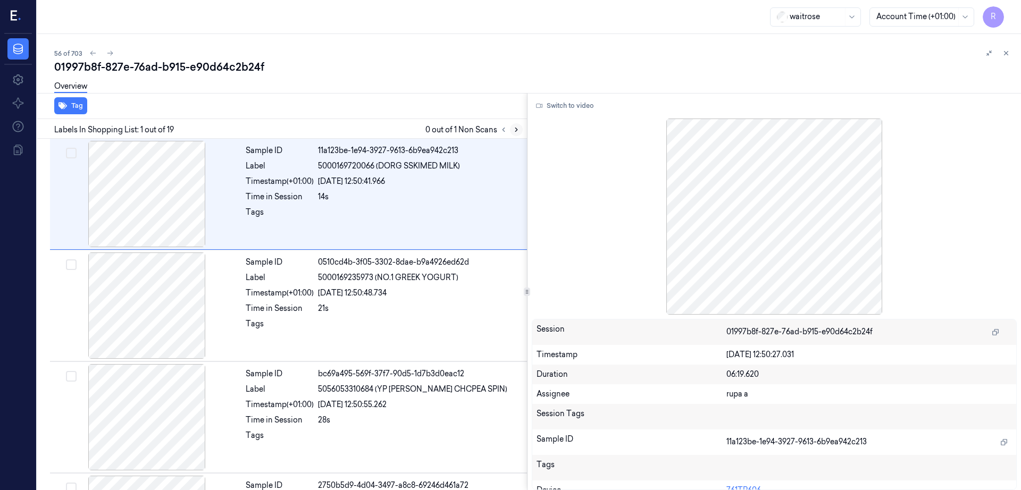
click at [520, 131] on icon at bounding box center [516, 129] width 7 height 7
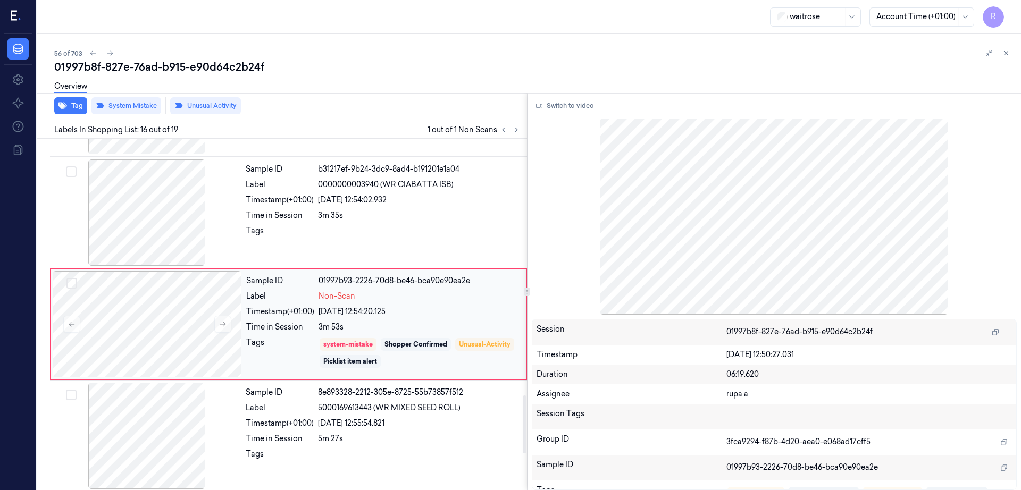
scroll to position [1555, 0]
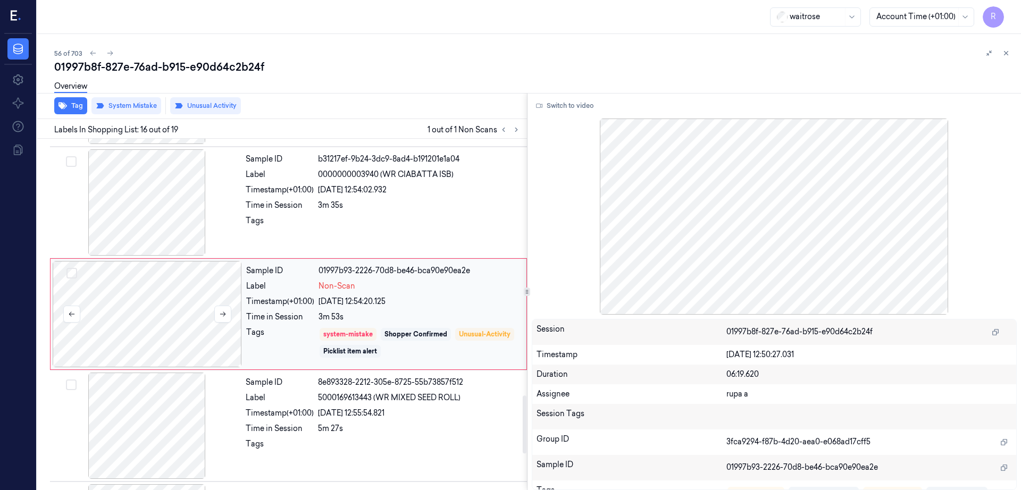
click at [114, 335] on div at bounding box center [147, 314] width 189 height 106
click at [174, 201] on div at bounding box center [146, 202] width 189 height 106
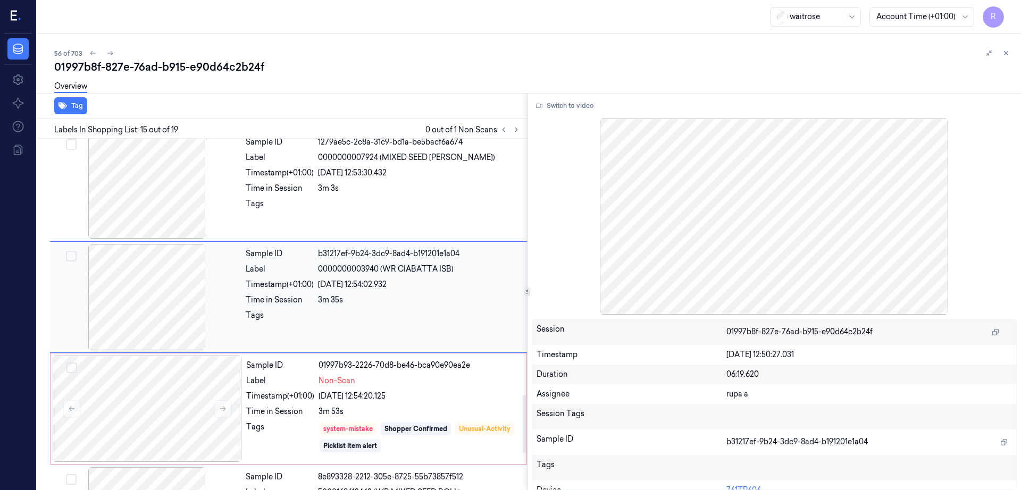
scroll to position [1443, 0]
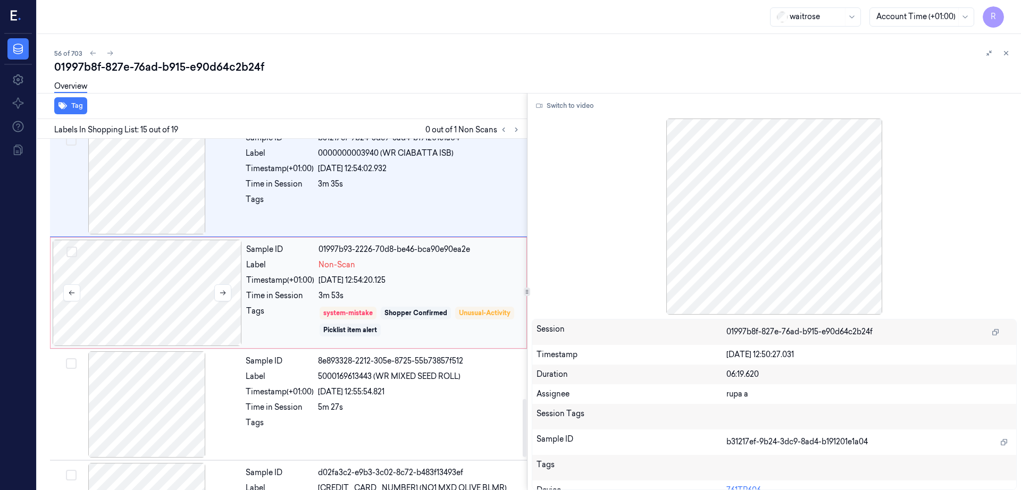
click at [179, 261] on div at bounding box center [147, 293] width 189 height 106
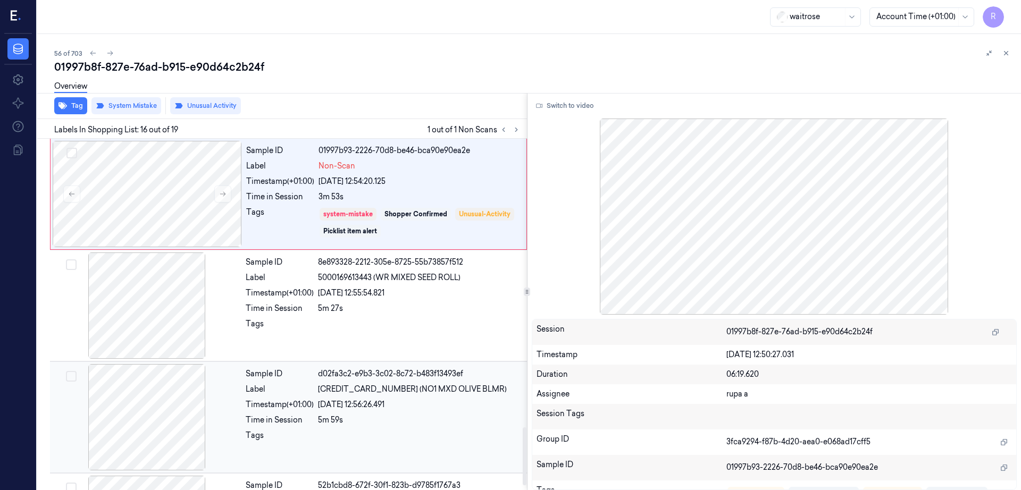
scroll to position [1754, 0]
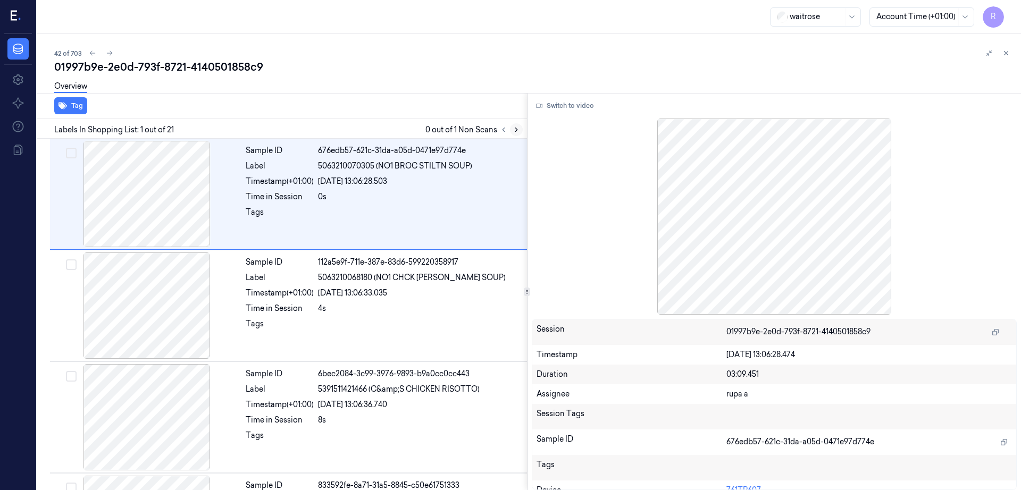
click at [523, 131] on button at bounding box center [516, 129] width 13 height 13
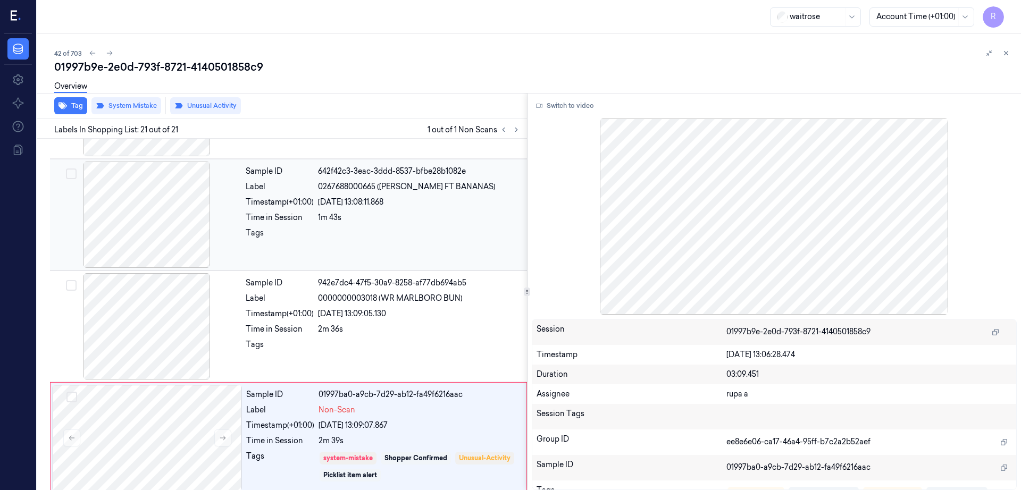
scroll to position [1996, 0]
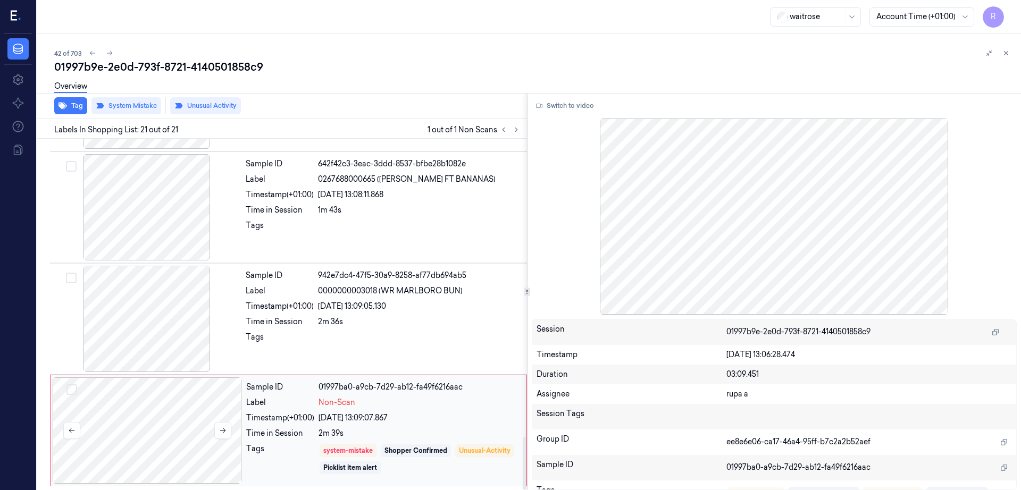
click at [133, 447] on div at bounding box center [147, 430] width 189 height 106
click at [169, 323] on div at bounding box center [146, 319] width 189 height 106
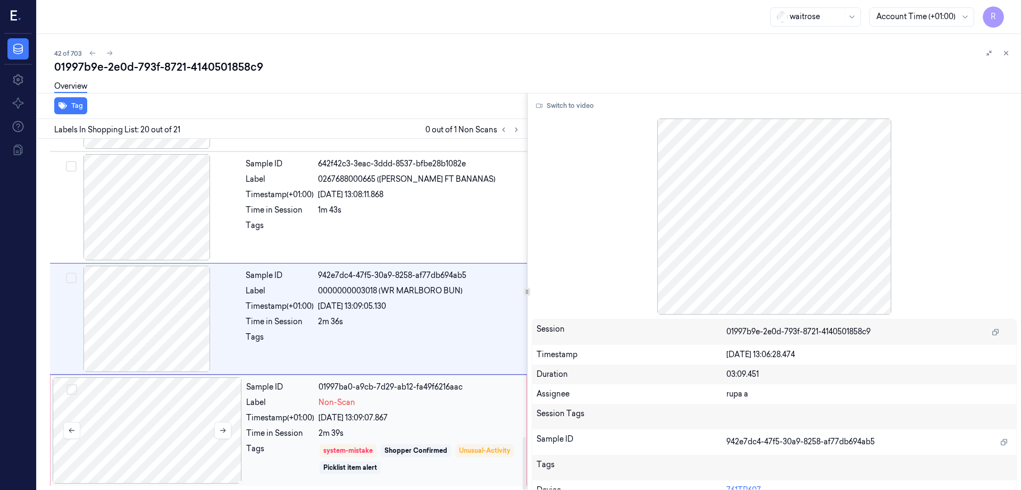
click at [144, 466] on div at bounding box center [147, 430] width 189 height 106
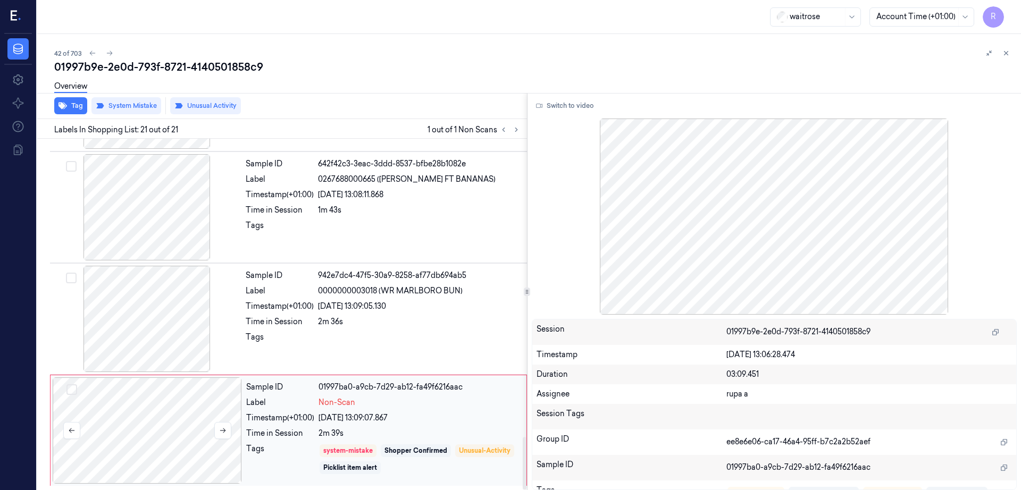
click at [195, 427] on div at bounding box center [147, 430] width 189 height 106
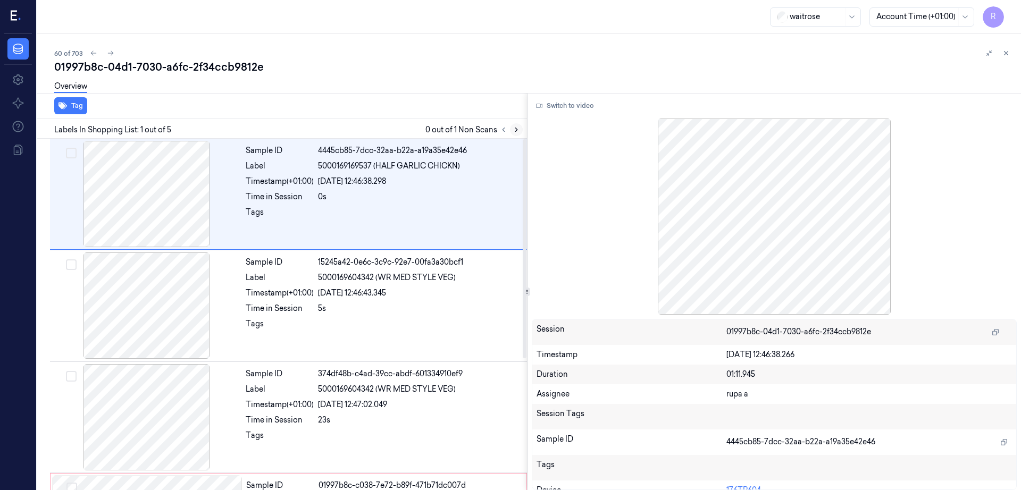
click at [520, 129] on icon at bounding box center [516, 129] width 7 height 7
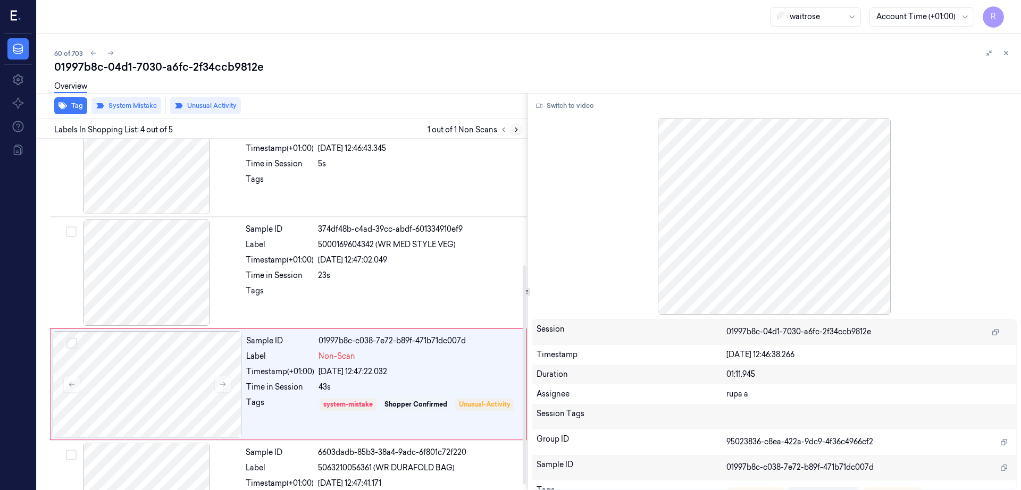
scroll to position [210, 0]
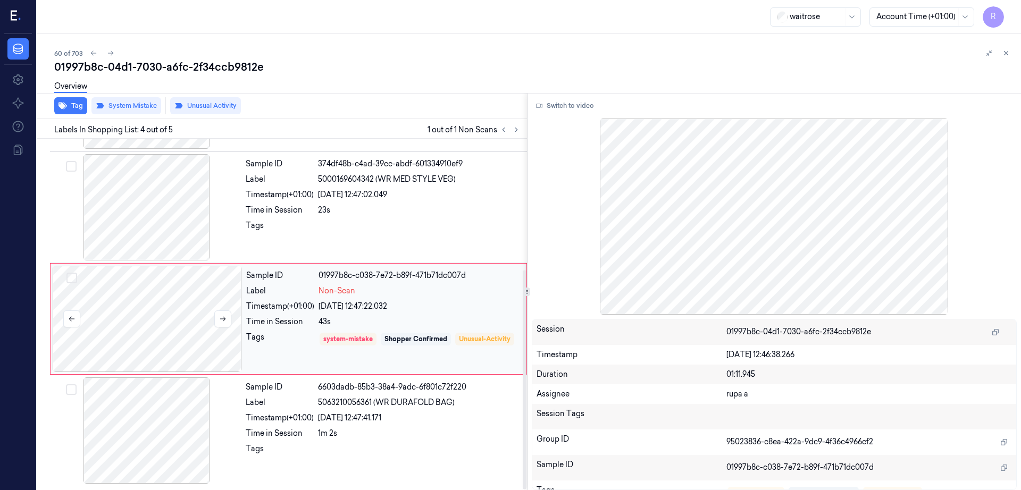
click at [174, 304] on div at bounding box center [147, 319] width 189 height 106
click at [170, 212] on div at bounding box center [146, 207] width 189 height 106
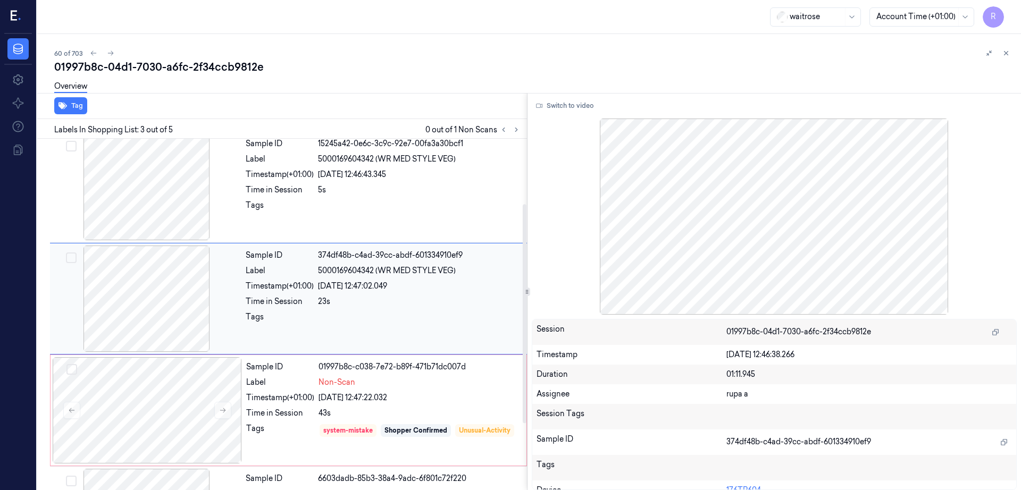
scroll to position [103, 0]
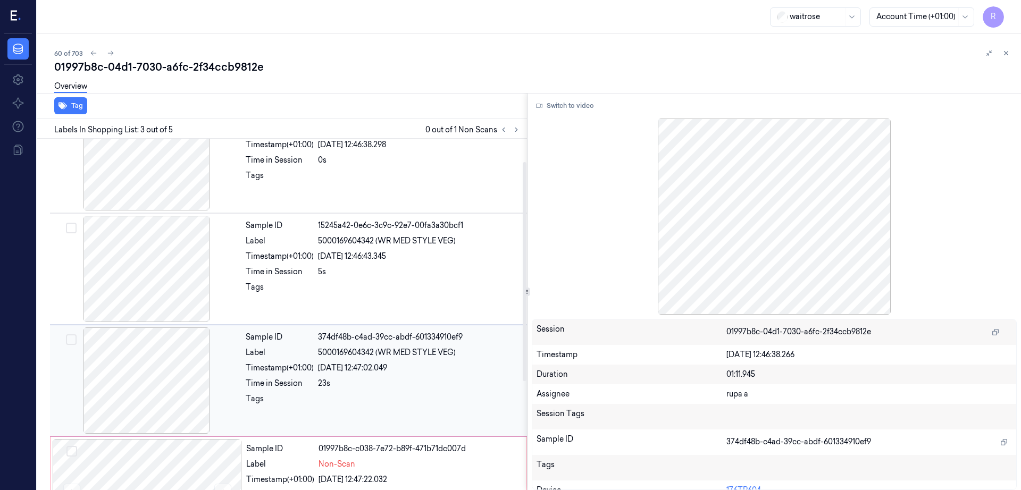
click at [170, 212] on div "Sample ID 4445cb85-7dcc-32aa-b22a-a19a35e42e46 Label 5000169169537 (HALF GARLIC…" at bounding box center [288, 157] width 477 height 111
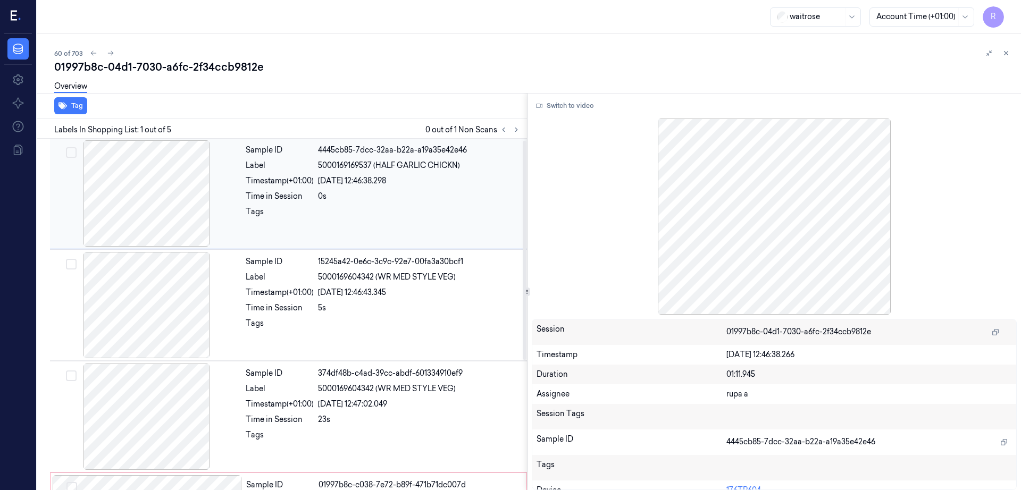
scroll to position [0, 0]
click at [156, 285] on div at bounding box center [146, 306] width 189 height 106
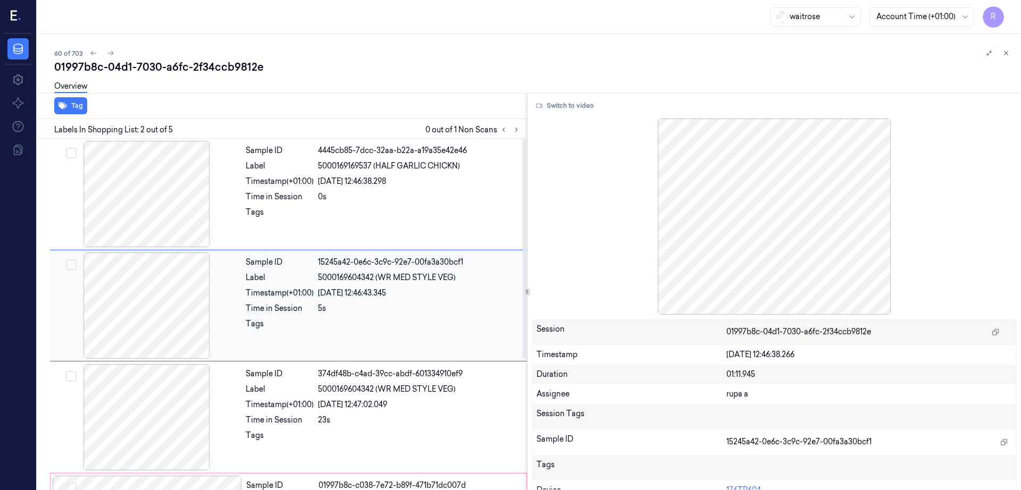
click at [138, 281] on div at bounding box center [146, 306] width 189 height 106
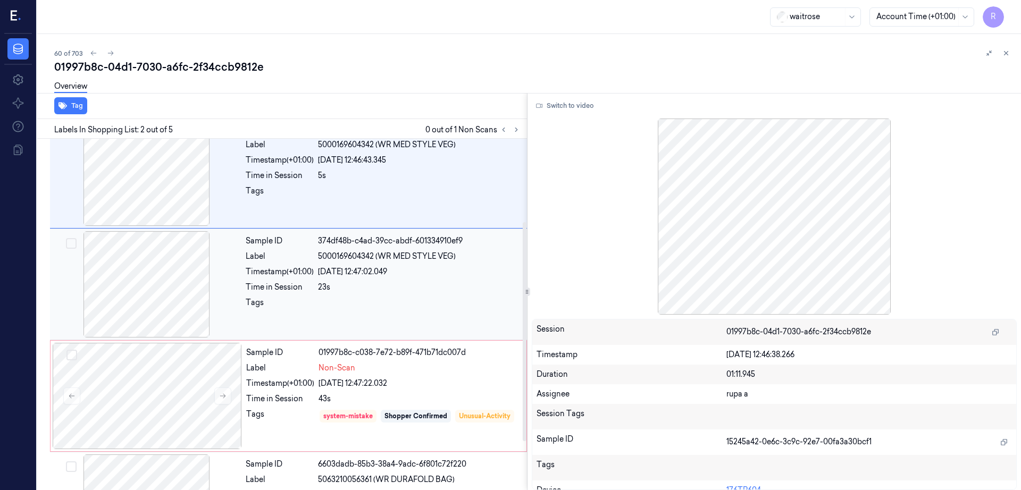
click at [205, 339] on div "Sample ID 374df48b-c4ad-39cc-abdf-601334910ef9 Label 5000169604342 (WR MED STYL…" at bounding box center [288, 285] width 477 height 112
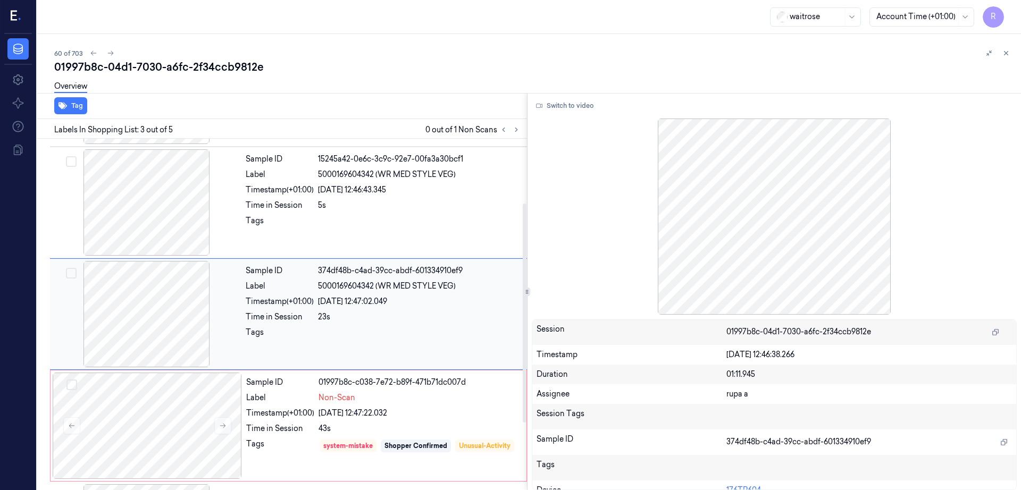
click at [175, 325] on div at bounding box center [146, 314] width 189 height 106
click at [168, 371] on div "Sample ID 01997b8c-c038-7e72-b89f-471b71dc007d Label Non-Scan Timestamp (+01:00…" at bounding box center [288, 426] width 477 height 112
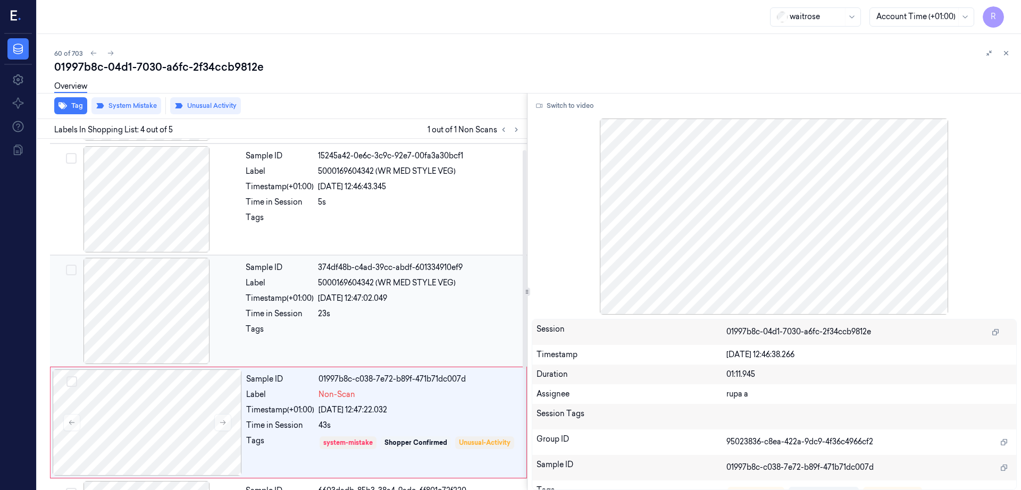
scroll to position [0, 0]
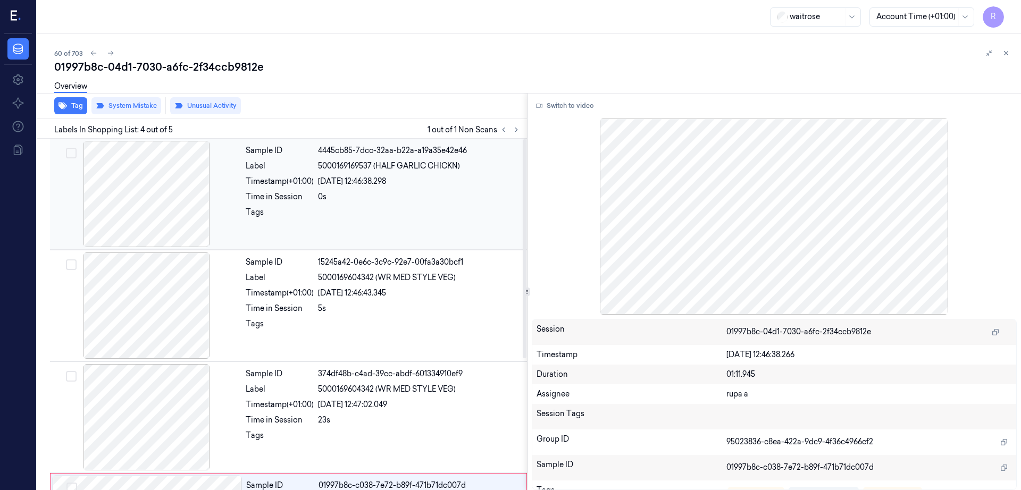
click at [152, 211] on div at bounding box center [146, 194] width 189 height 106
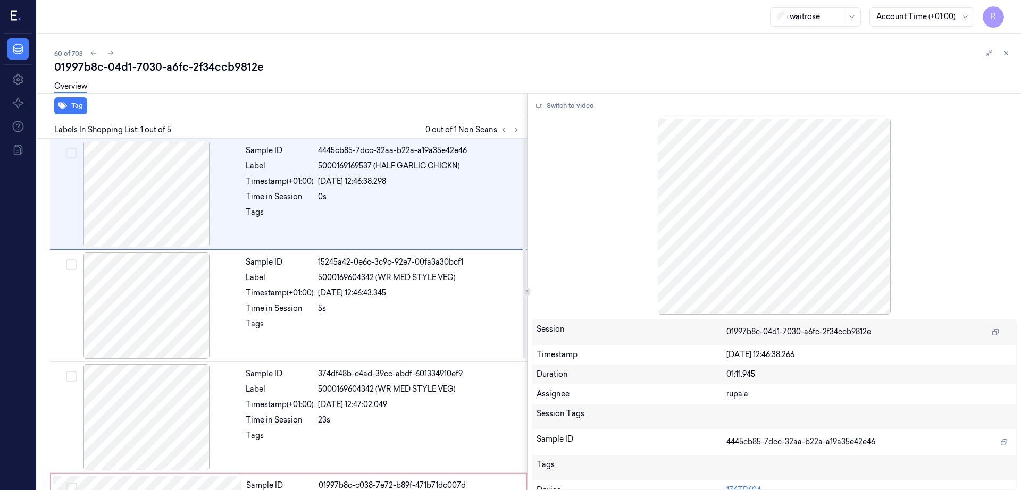
click at [568, 114] on div "Switch to video Session 01997b8c-04d1-7030-a6fc-2f34ccb9812e Timestamp 24/09/20…" at bounding box center [774, 291] width 494 height 397
click at [569, 109] on button "Switch to video" at bounding box center [565, 105] width 66 height 17
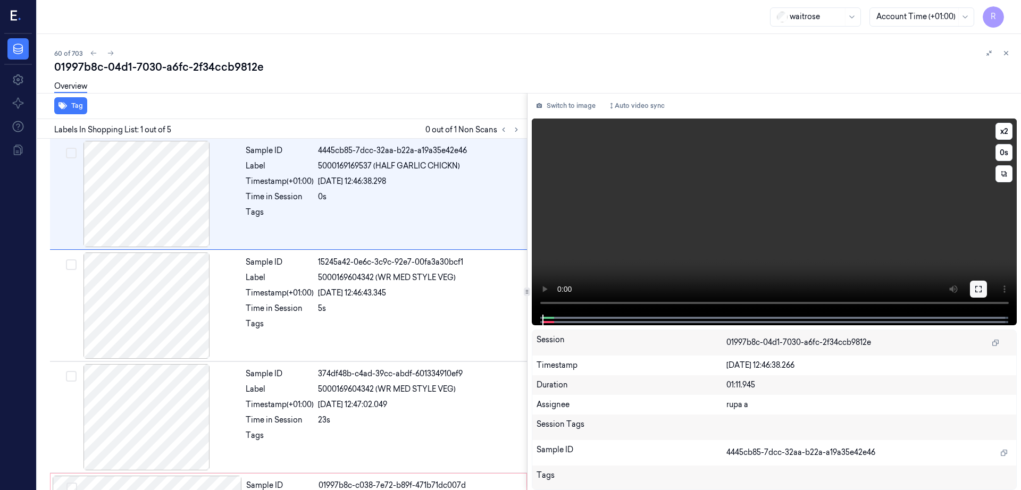
click at [987, 281] on button at bounding box center [978, 289] width 17 height 17
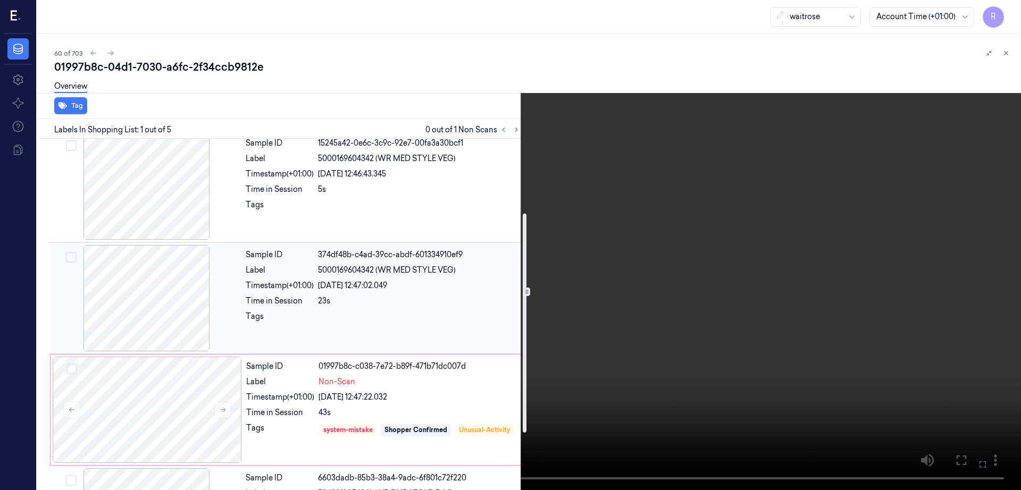
scroll to position [210, 0]
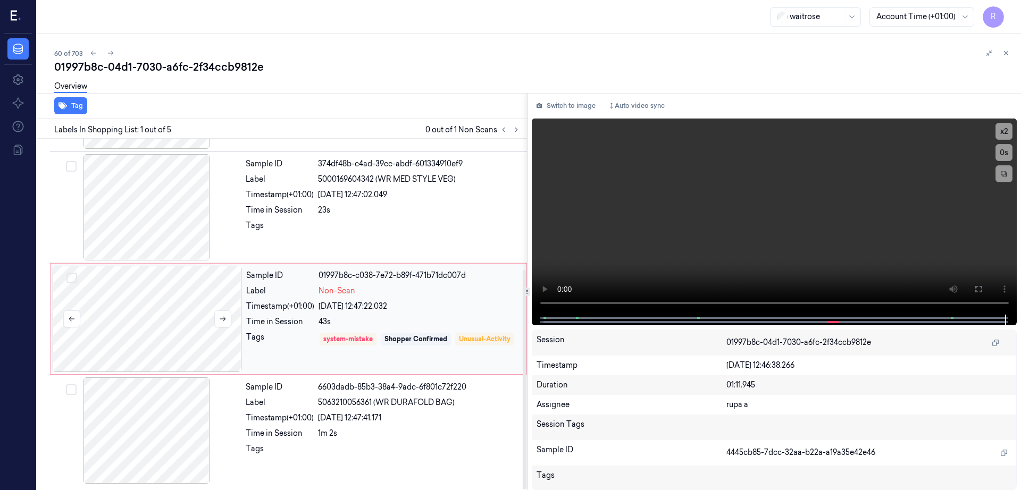
click at [153, 346] on div at bounding box center [147, 319] width 189 height 106
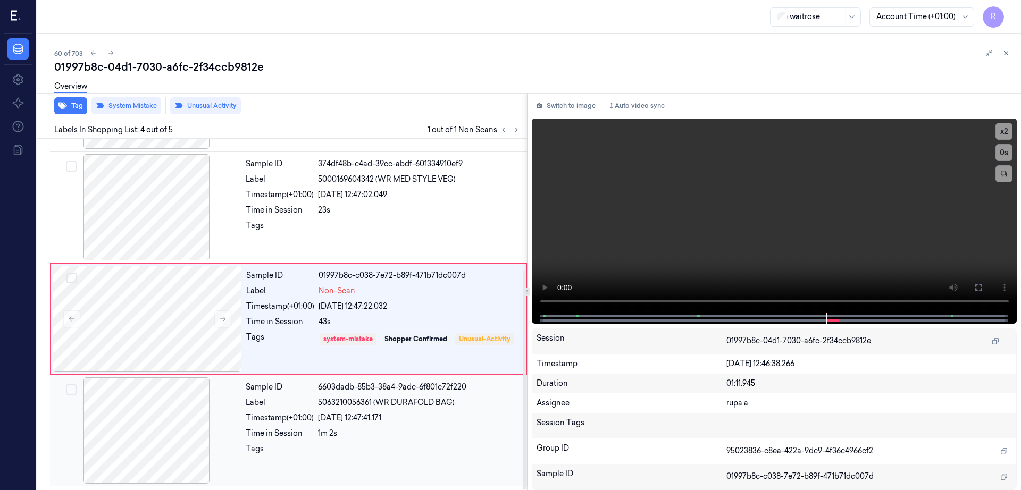
click at [133, 434] on div at bounding box center [146, 430] width 189 height 106
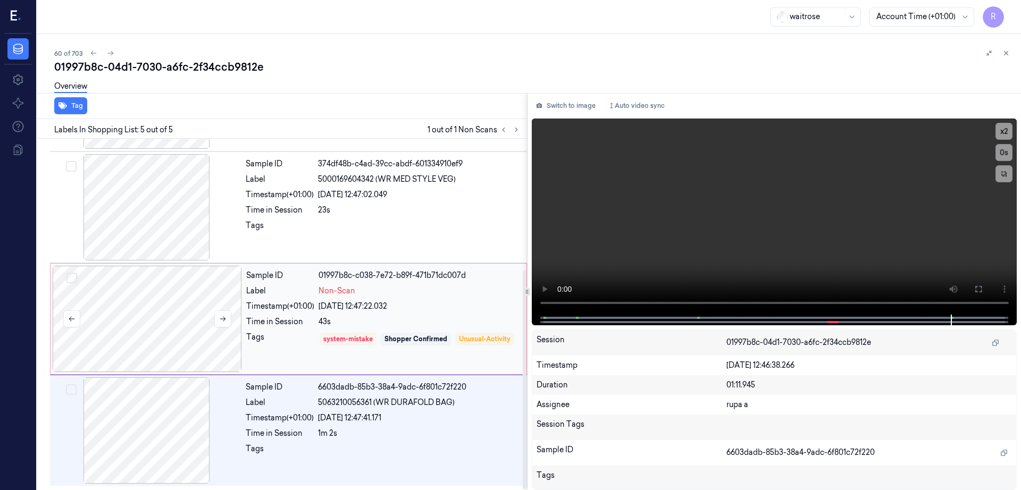
click at [135, 331] on div at bounding box center [147, 319] width 189 height 106
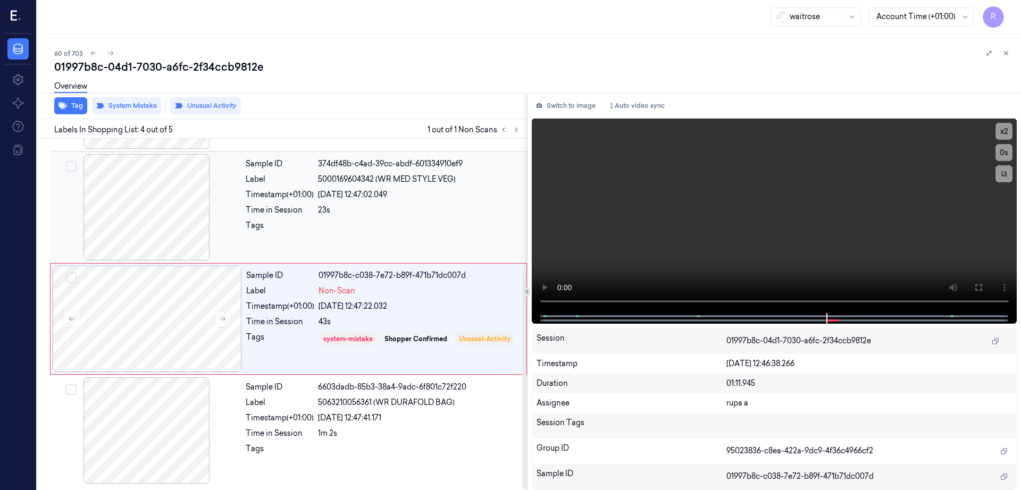
click at [165, 197] on div at bounding box center [146, 207] width 189 height 106
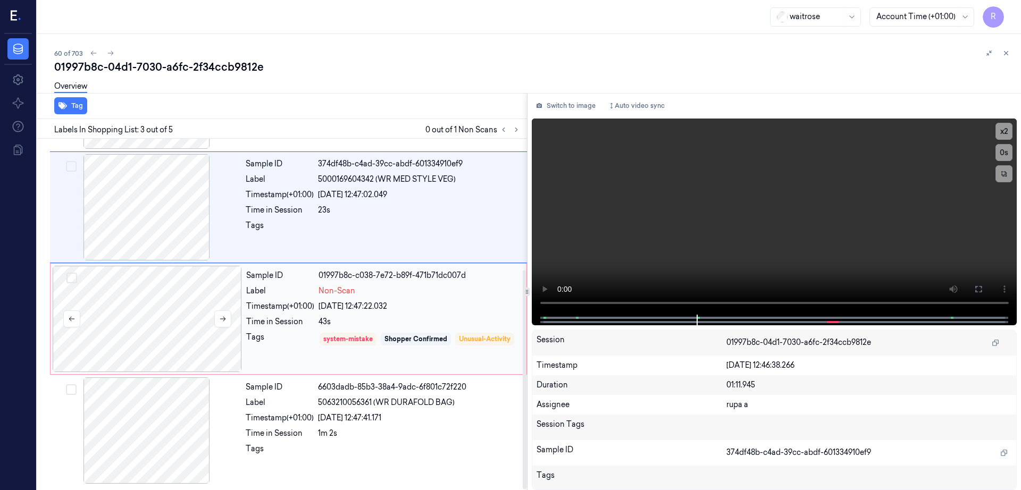
click at [190, 326] on div at bounding box center [147, 319] width 189 height 106
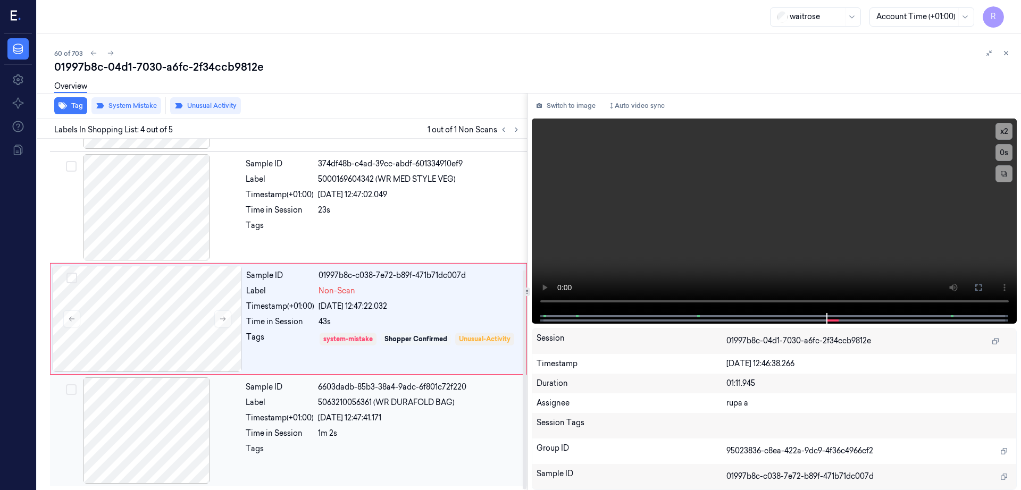
click at [155, 442] on div at bounding box center [146, 430] width 189 height 106
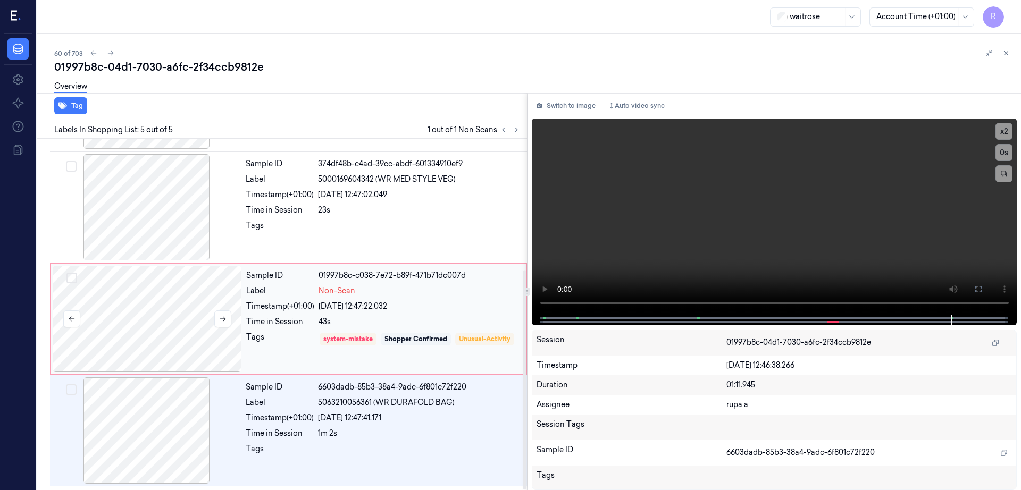
click at [119, 352] on div at bounding box center [147, 319] width 189 height 106
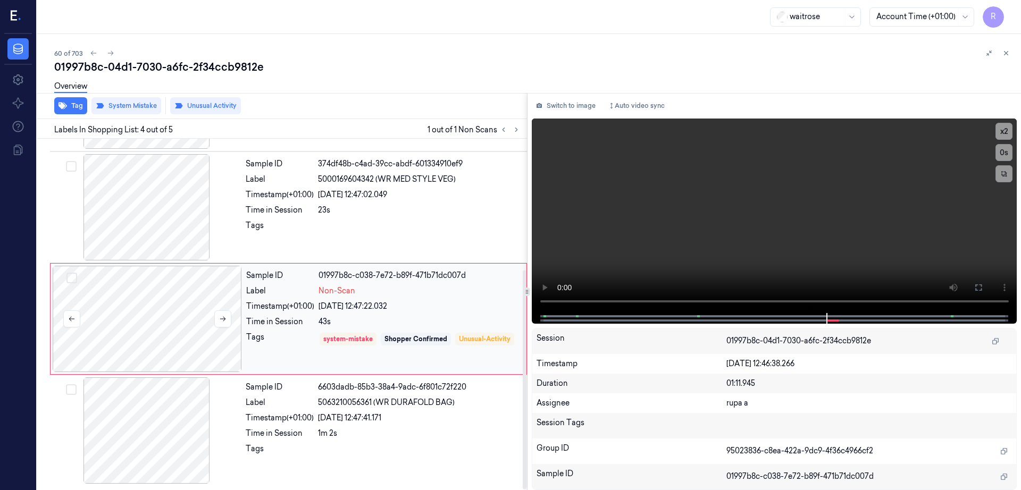
click at [137, 355] on div at bounding box center [147, 319] width 189 height 106
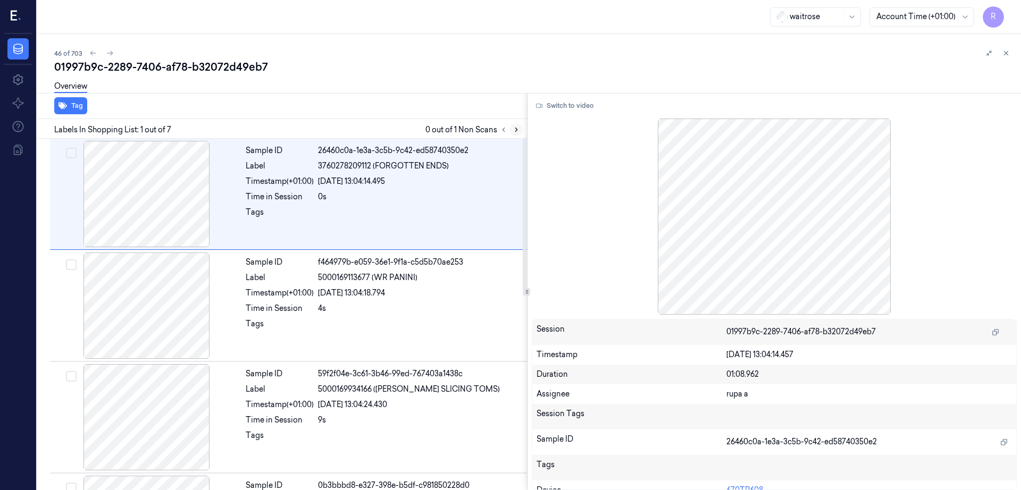
click at [523, 132] on button at bounding box center [516, 129] width 13 height 13
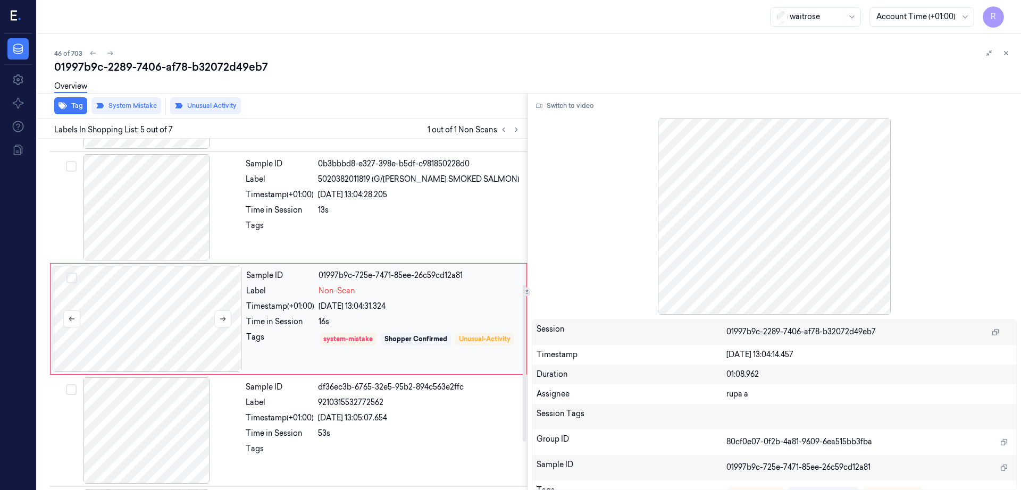
scroll to position [326, 0]
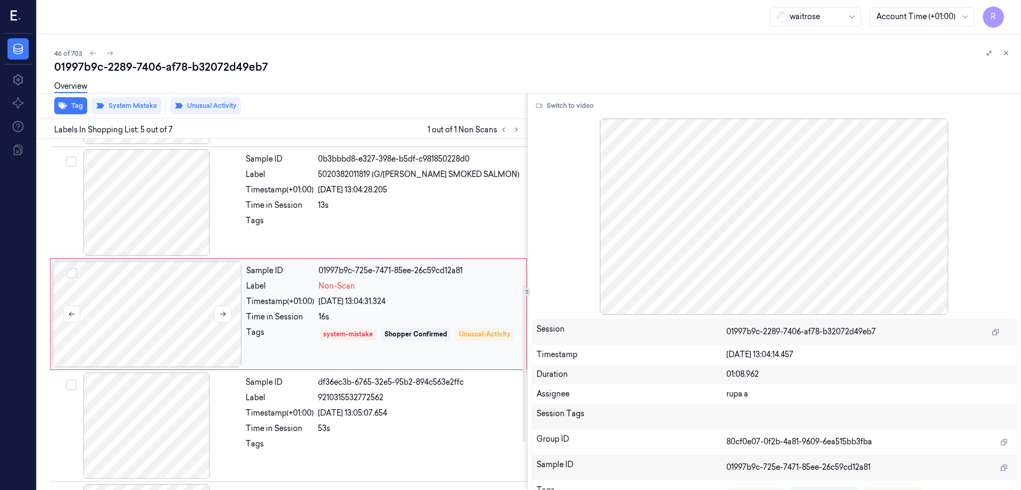
click at [172, 315] on div at bounding box center [147, 314] width 189 height 106
click at [157, 217] on div at bounding box center [146, 202] width 189 height 106
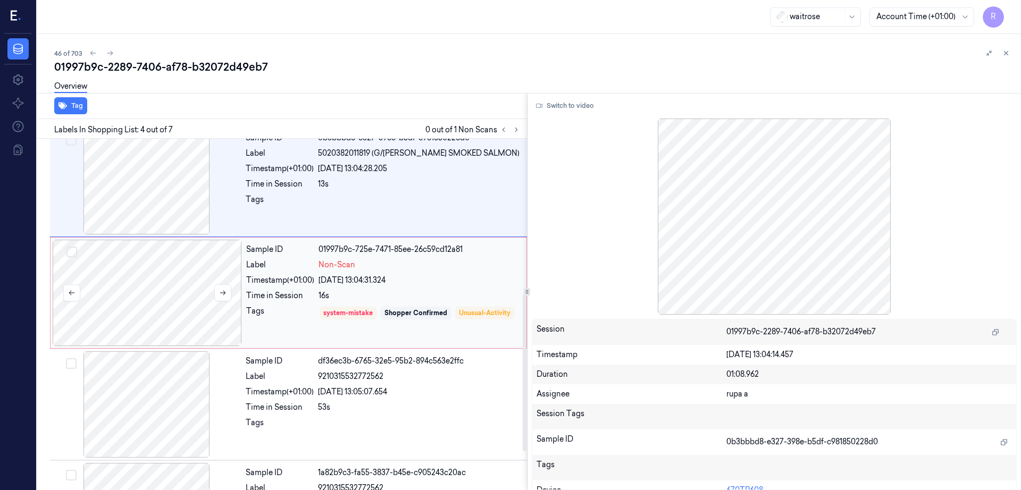
click at [168, 306] on div at bounding box center [147, 293] width 189 height 106
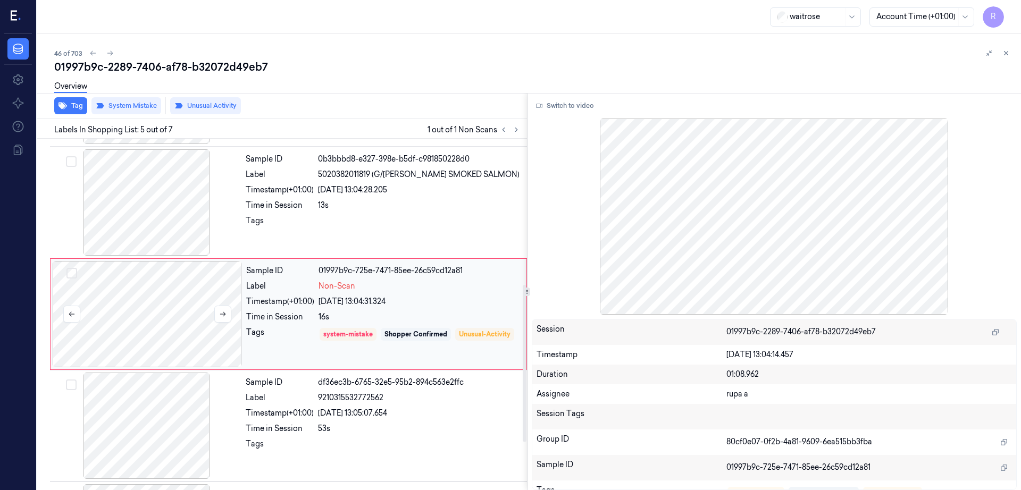
scroll to position [433, 0]
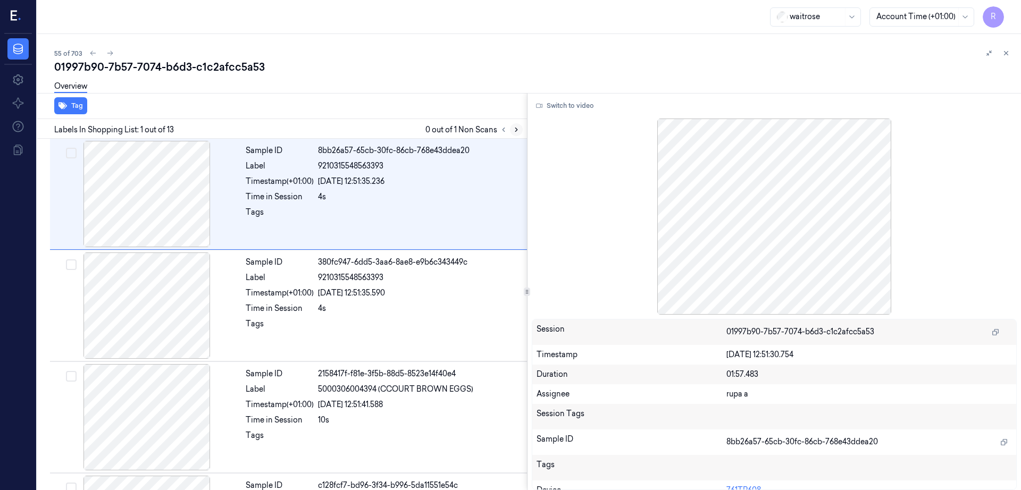
click at [517, 129] on icon at bounding box center [516, 130] width 2 height 4
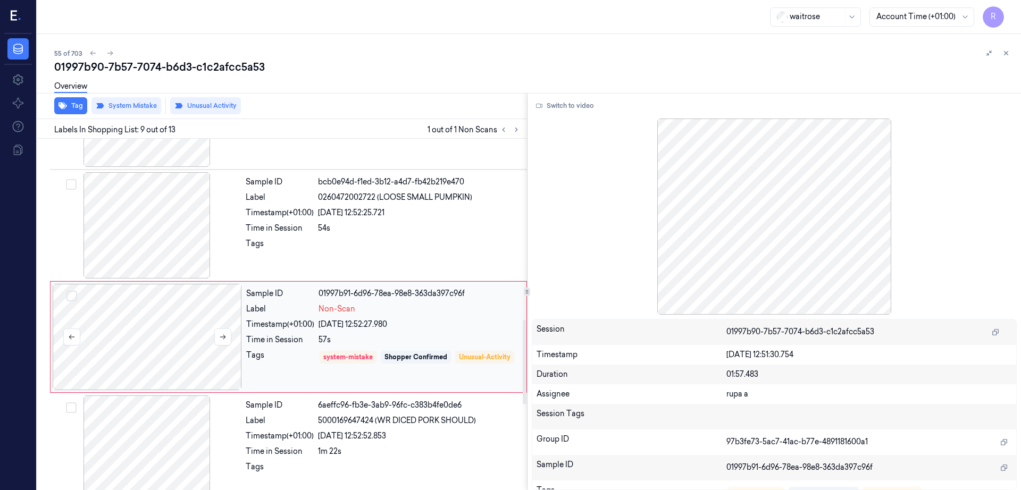
scroll to position [773, 0]
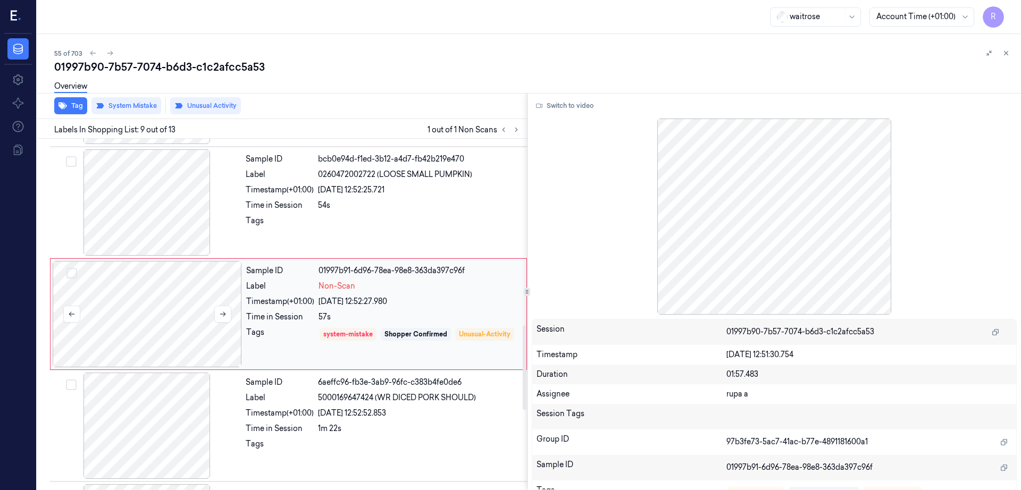
click at [191, 313] on div at bounding box center [147, 314] width 189 height 106
click at [165, 224] on div at bounding box center [146, 202] width 189 height 106
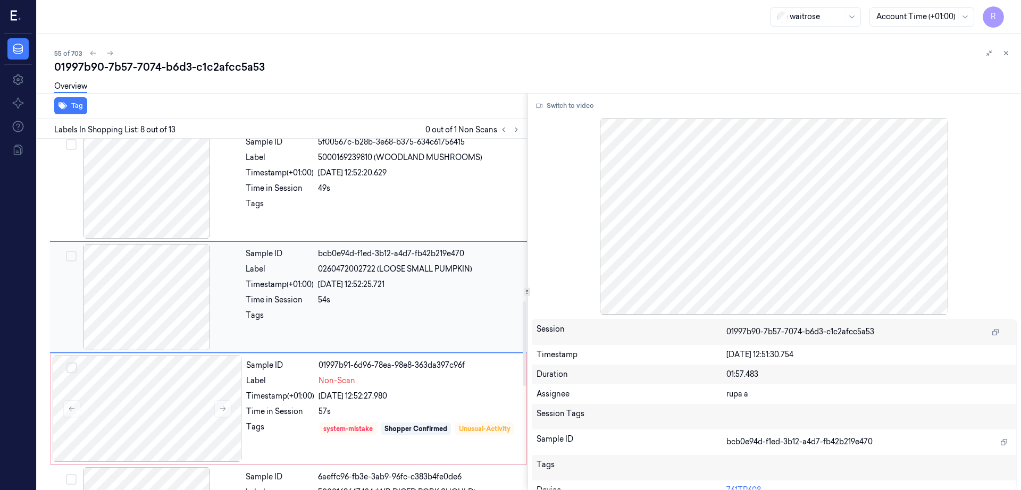
scroll to position [661, 0]
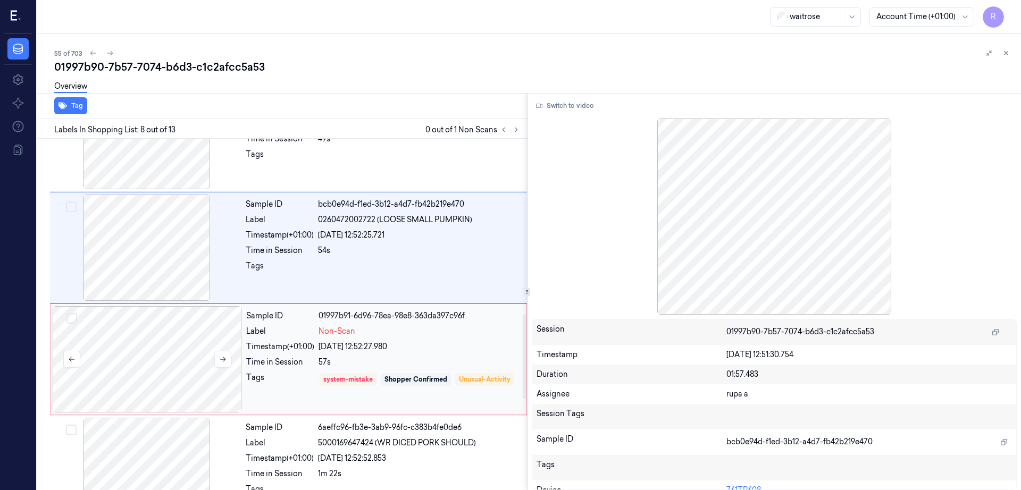
click at [133, 370] on div at bounding box center [147, 359] width 189 height 106
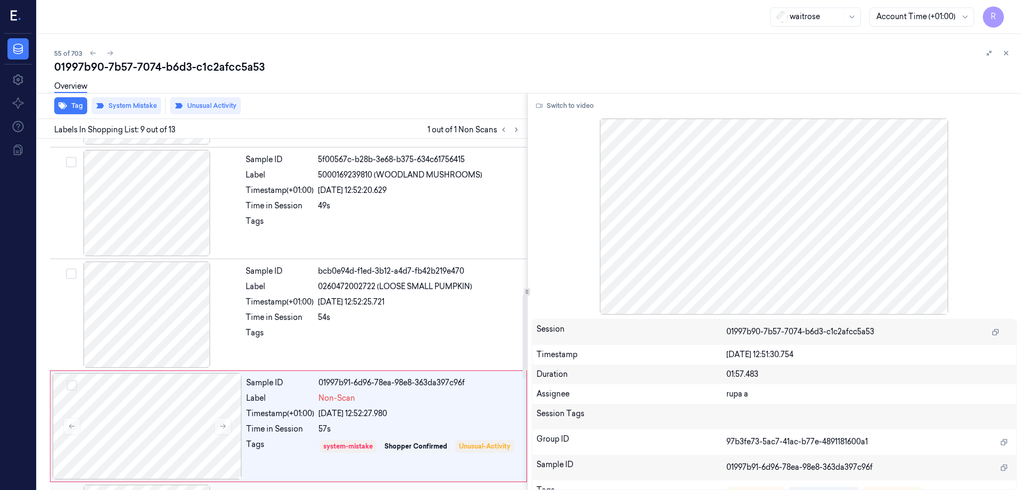
scroll to position [640, 0]
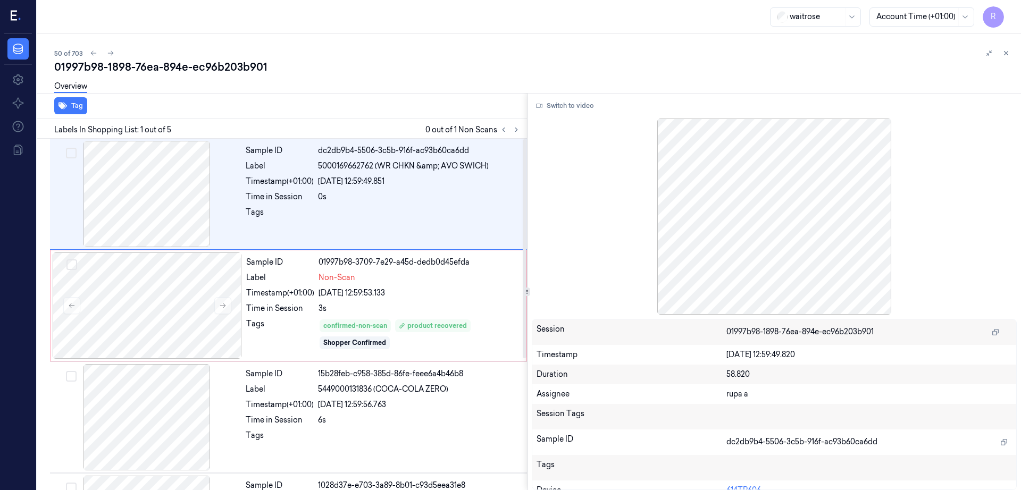
click at [523, 136] on button at bounding box center [516, 129] width 13 height 13
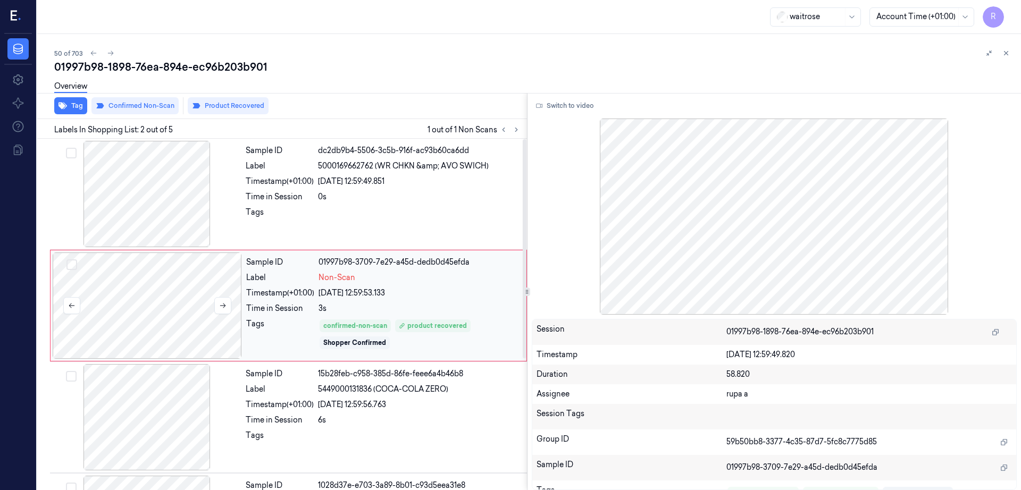
click at [173, 317] on div at bounding box center [147, 306] width 189 height 106
click at [174, 194] on div at bounding box center [146, 194] width 189 height 106
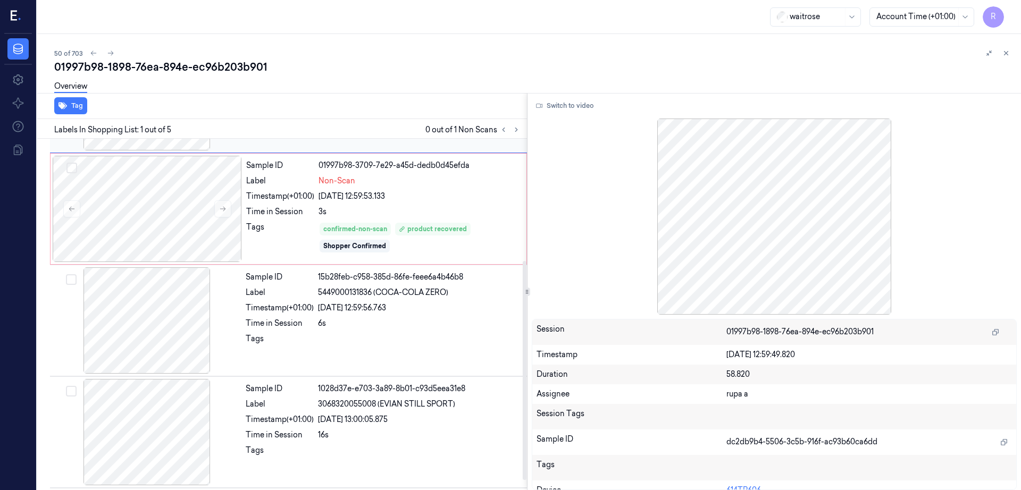
scroll to position [199, 0]
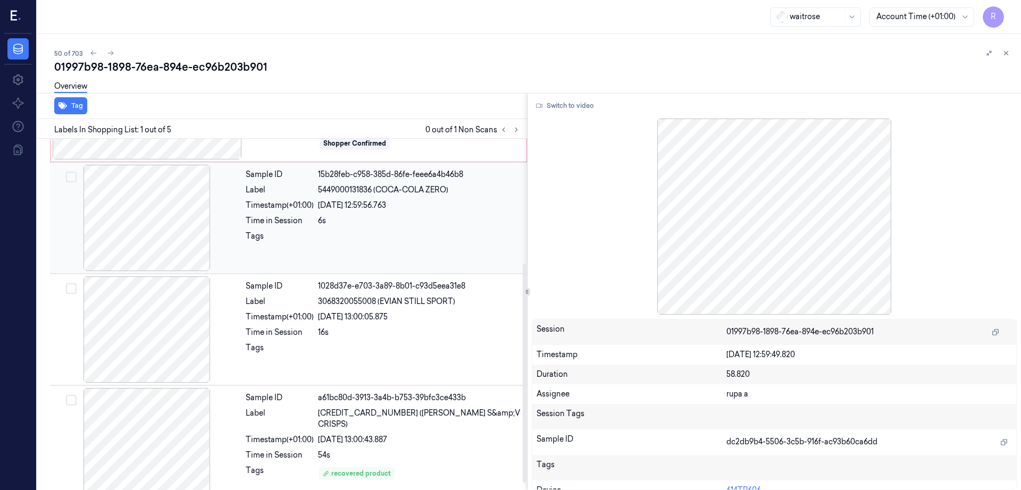
click at [166, 225] on div at bounding box center [146, 218] width 189 height 106
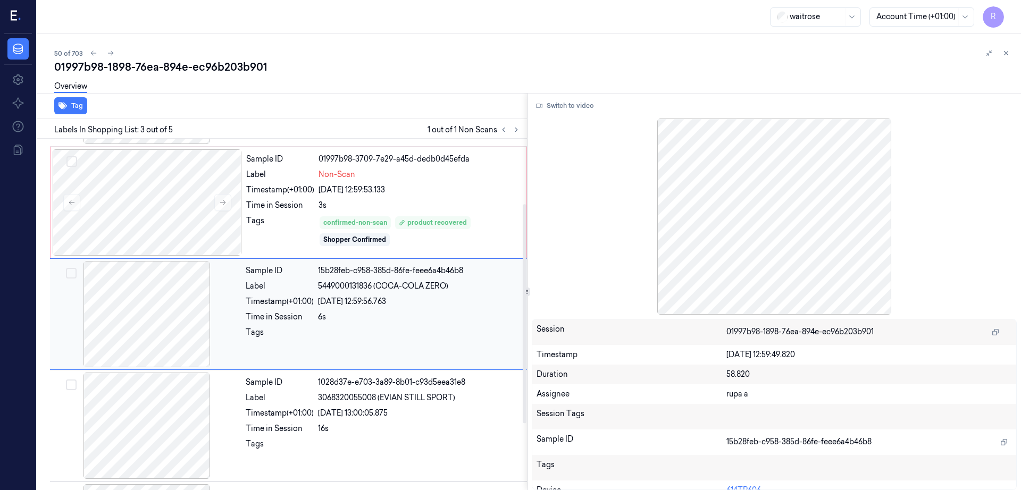
click at [161, 341] on div at bounding box center [146, 314] width 189 height 106
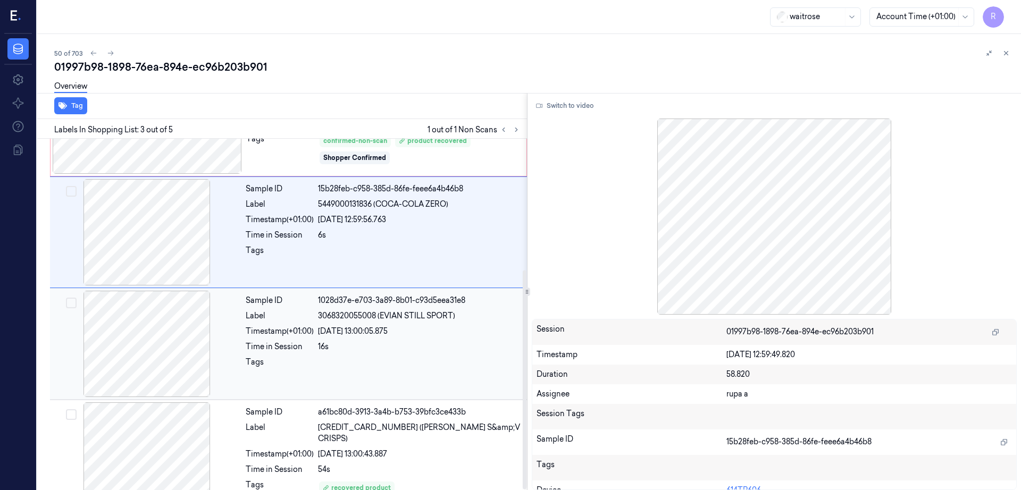
scroll to position [210, 0]
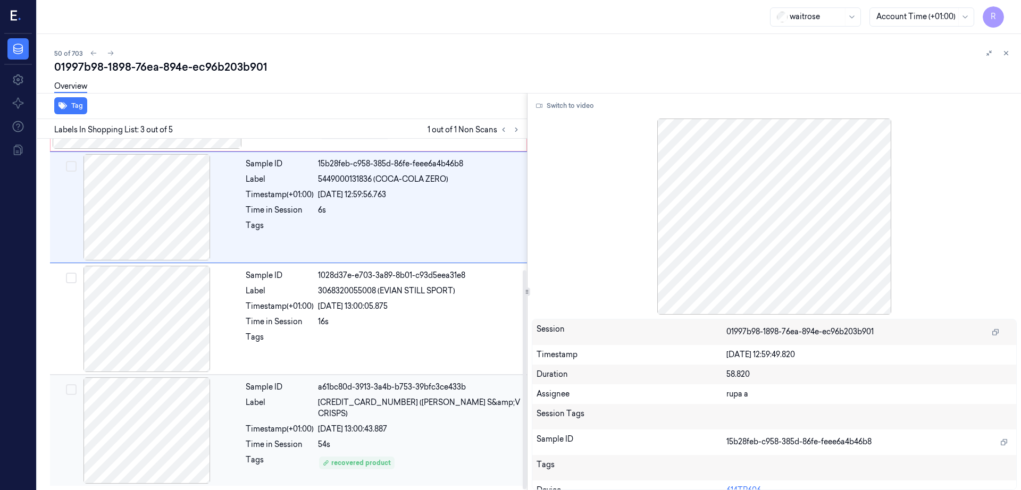
click at [171, 441] on div at bounding box center [146, 430] width 189 height 106
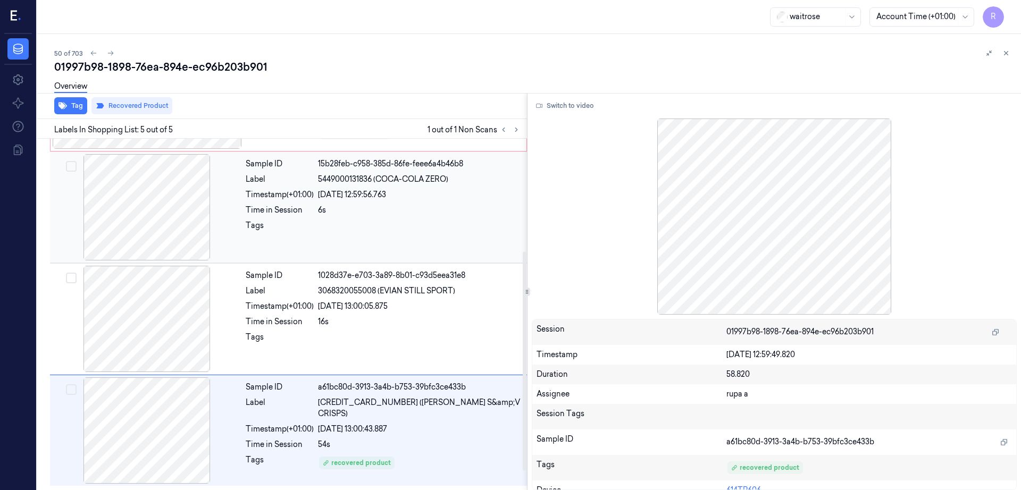
scroll to position [0, 0]
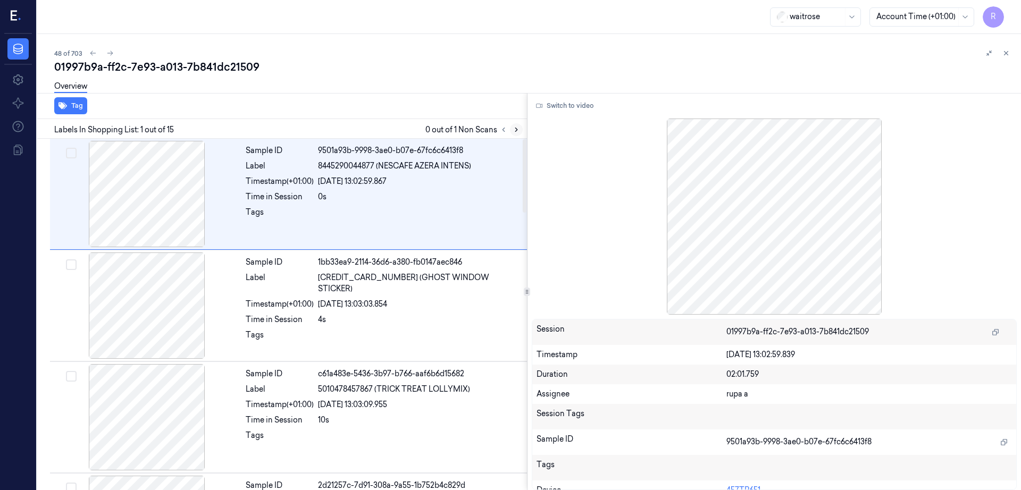
click at [520, 132] on icon at bounding box center [516, 129] width 7 height 7
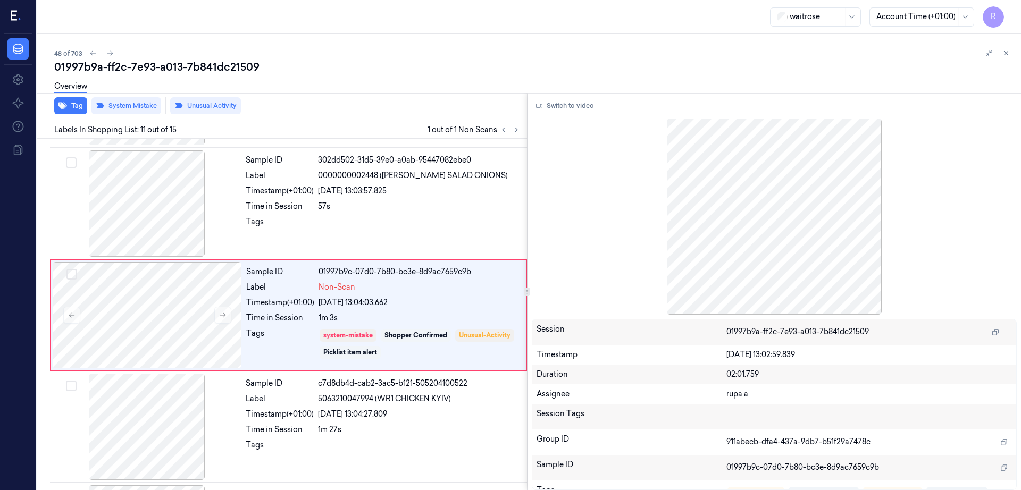
scroll to position [996, 0]
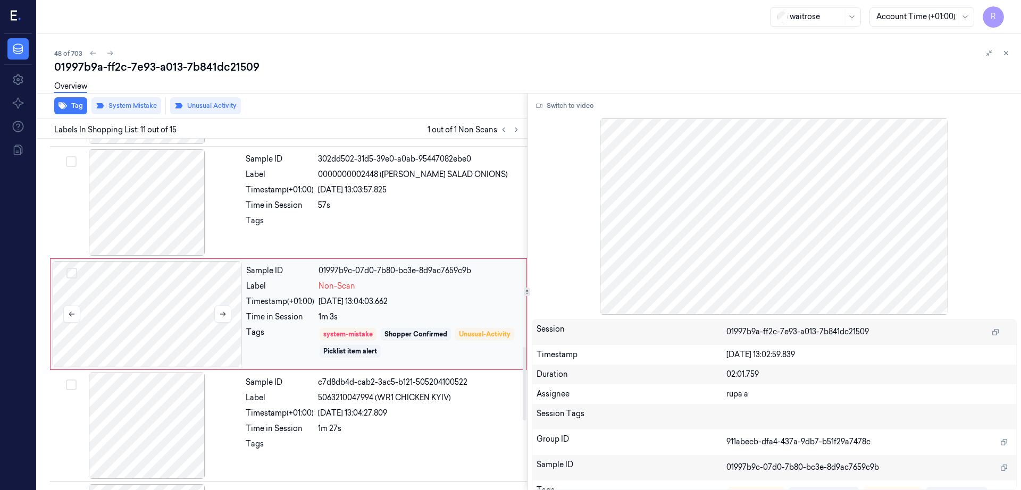
click at [156, 316] on div at bounding box center [147, 314] width 189 height 106
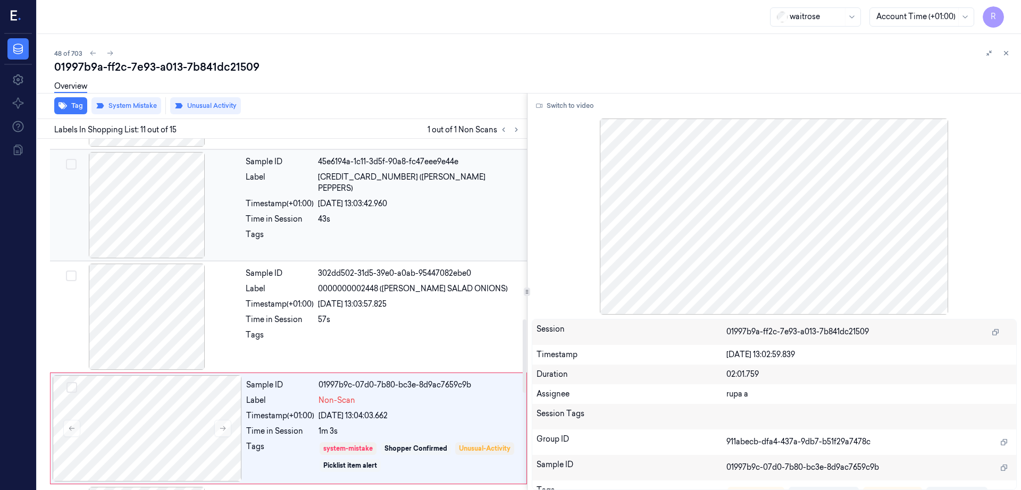
scroll to position [863, 0]
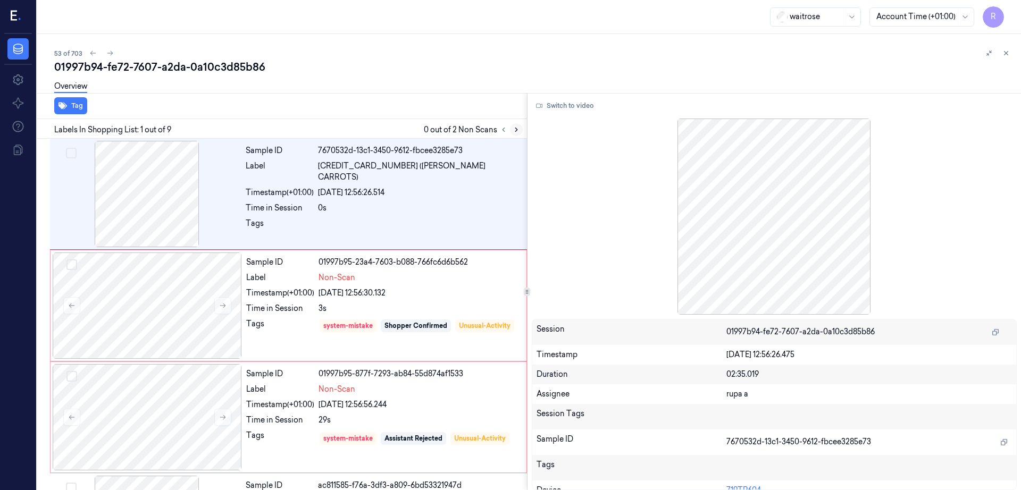
click at [520, 126] on icon at bounding box center [516, 129] width 7 height 7
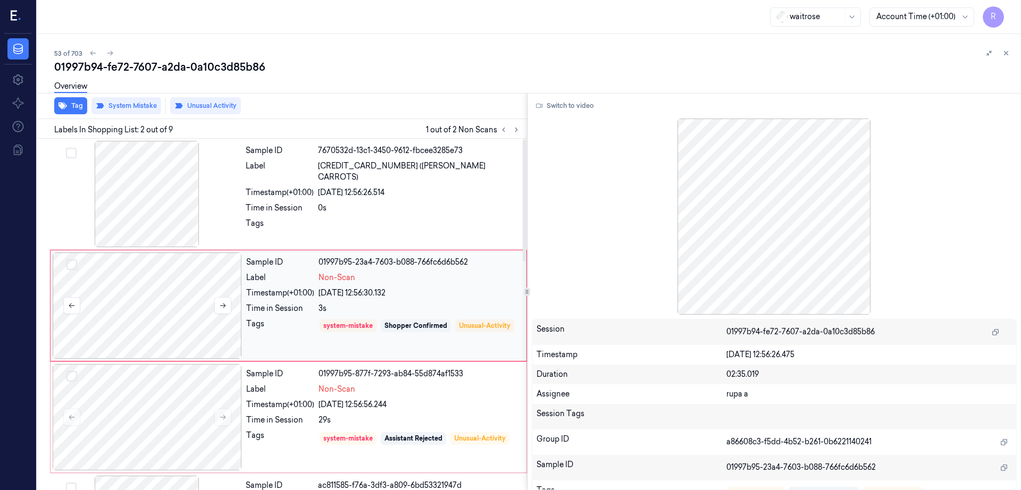
click at [175, 321] on div at bounding box center [147, 306] width 189 height 106
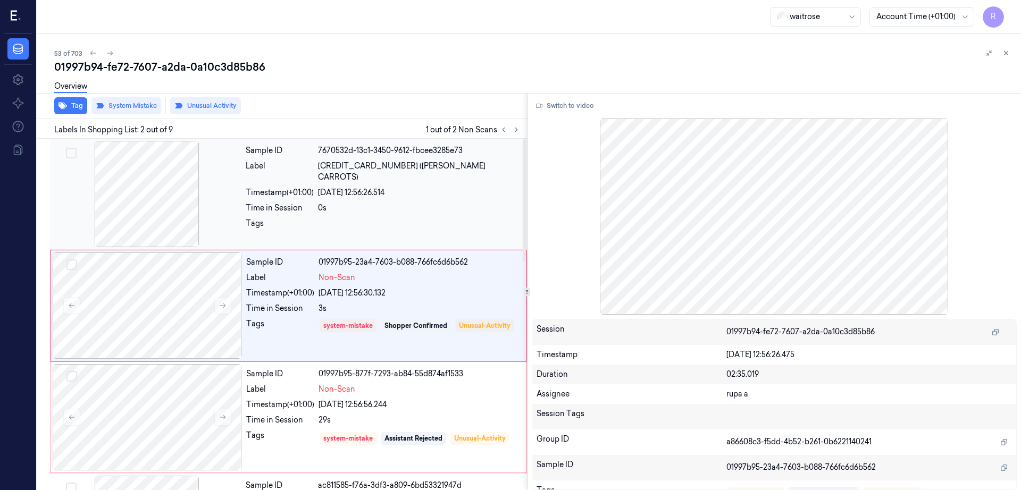
click at [169, 207] on div at bounding box center [146, 194] width 189 height 106
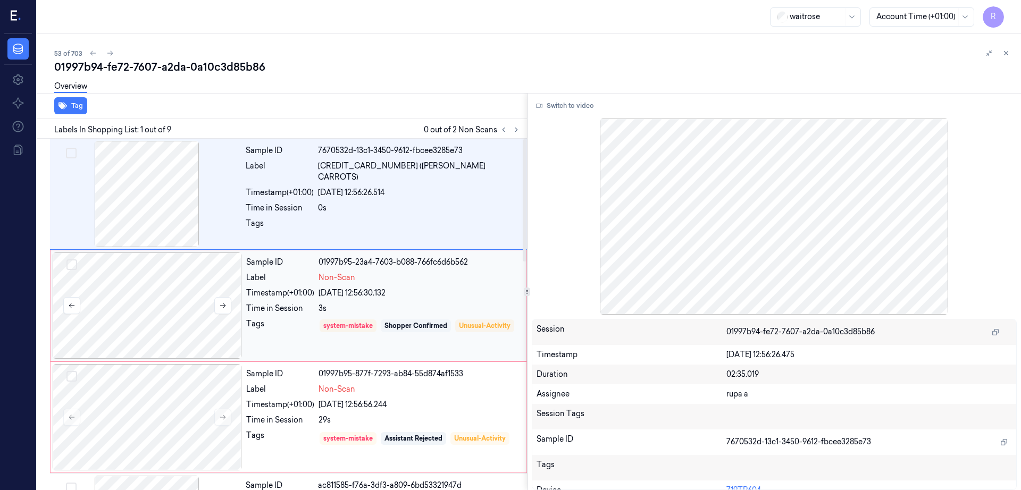
click at [138, 326] on div at bounding box center [147, 306] width 189 height 106
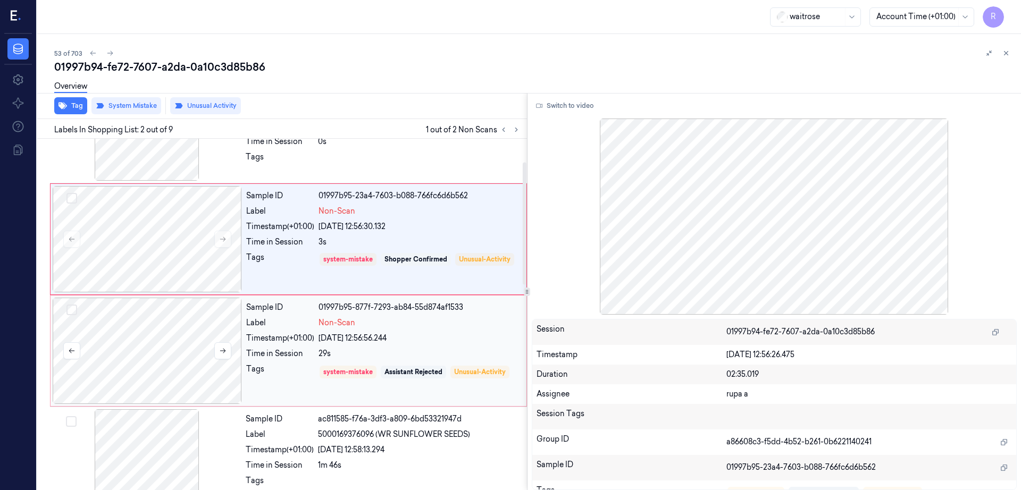
click at [137, 334] on div at bounding box center [147, 351] width 189 height 106
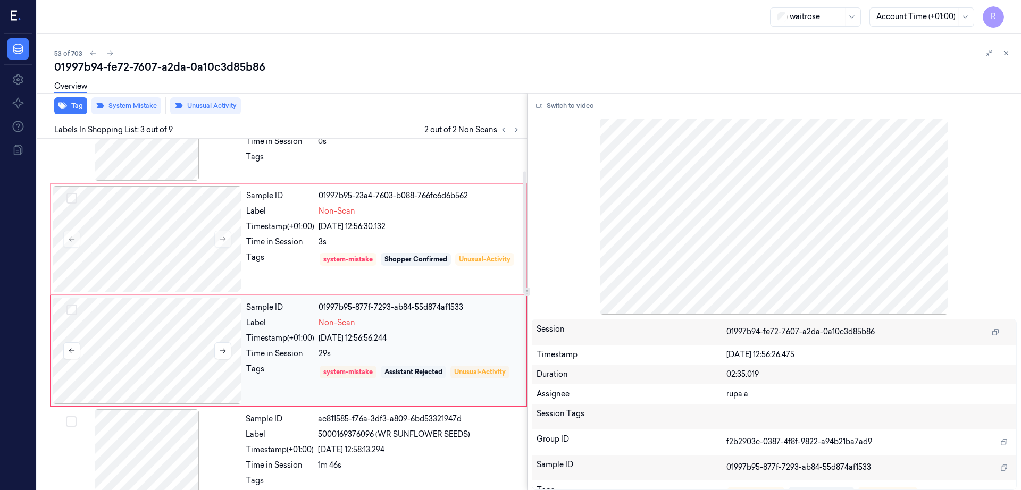
scroll to position [103, 0]
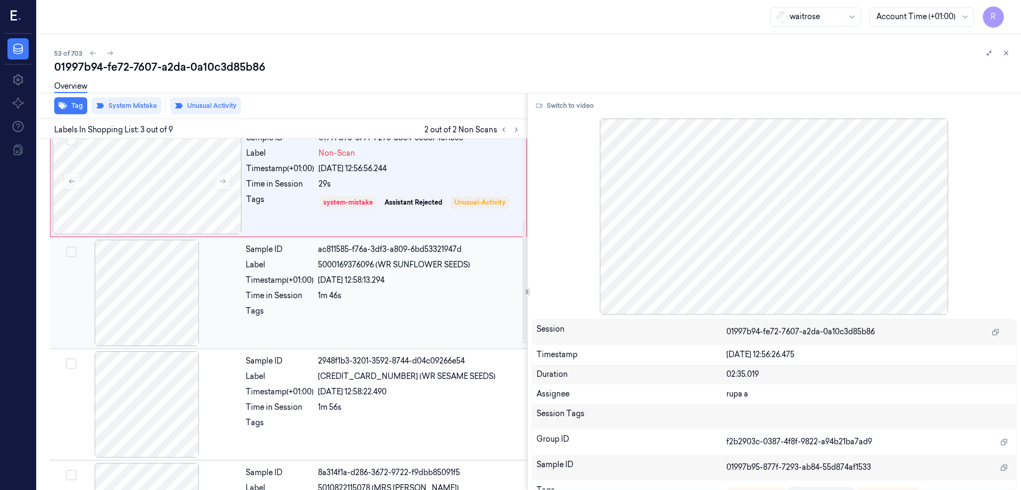
click at [138, 337] on div at bounding box center [146, 293] width 189 height 106
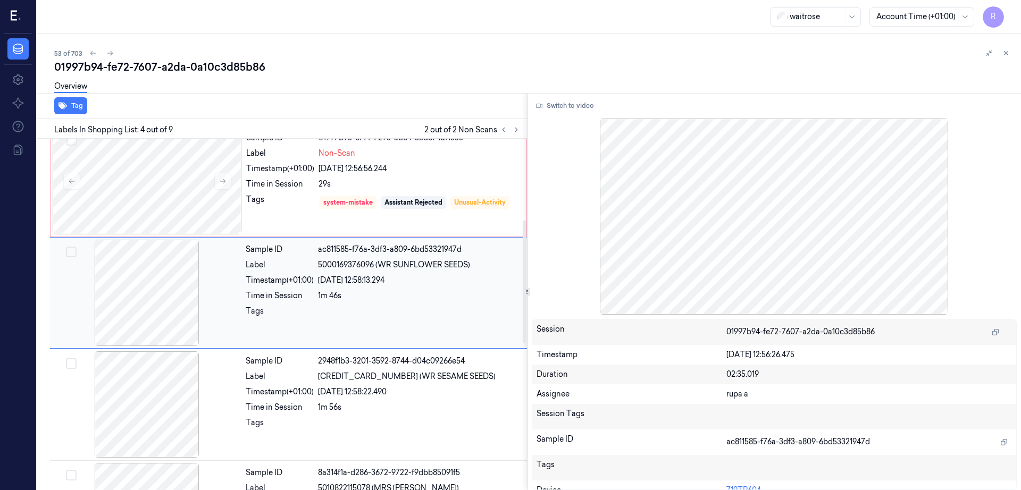
scroll to position [215, 0]
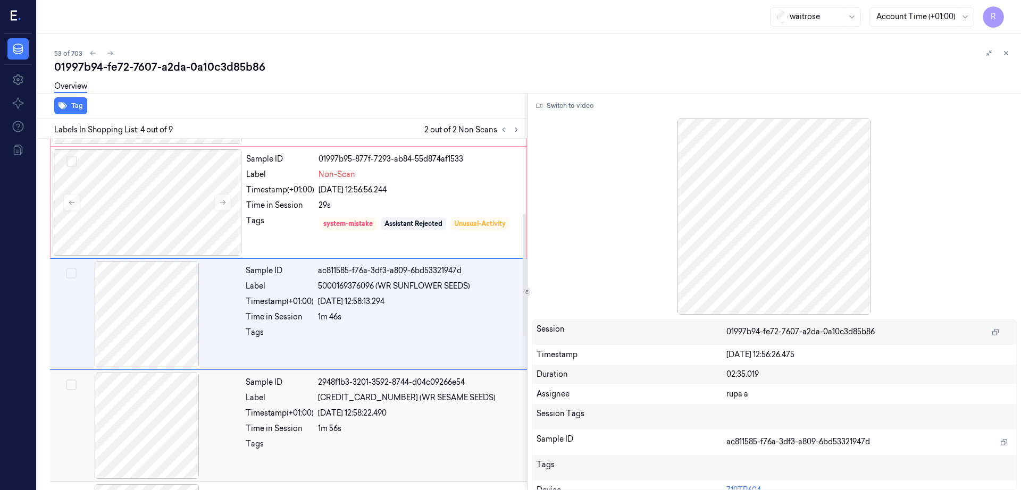
click at [165, 440] on div at bounding box center [146, 426] width 189 height 106
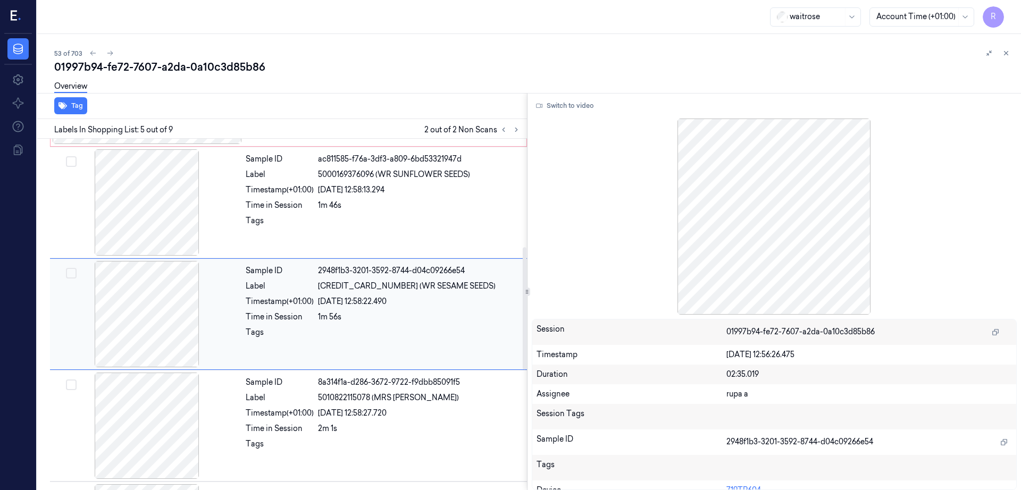
scroll to position [0, 0]
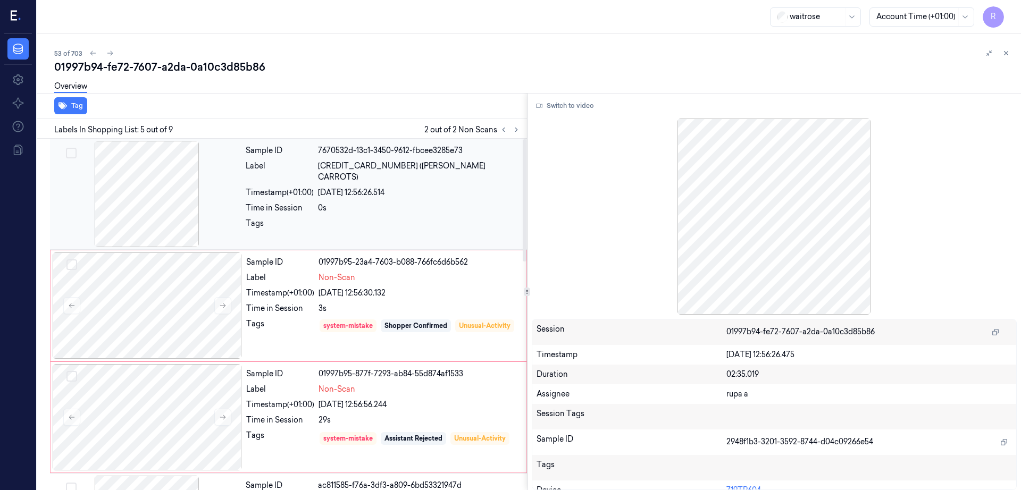
click at [162, 197] on div at bounding box center [146, 194] width 189 height 106
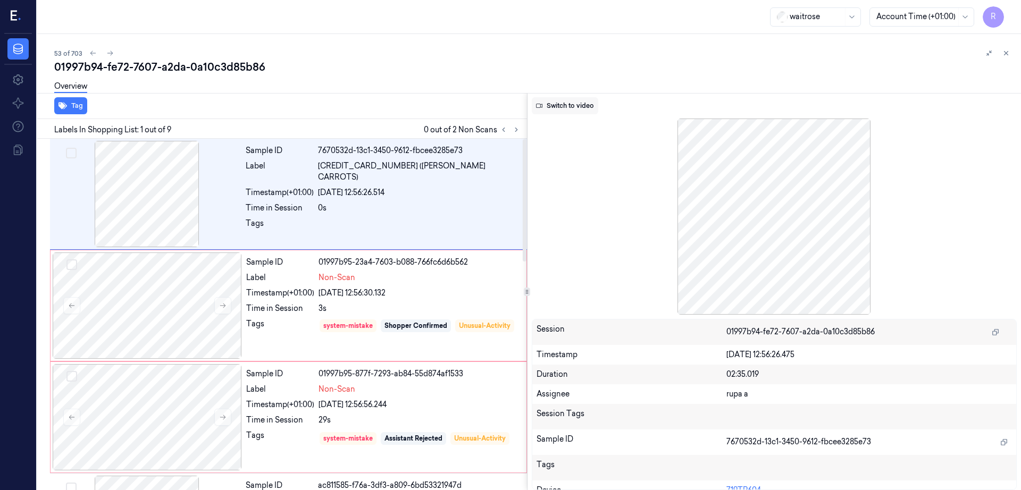
click at [575, 110] on button "Switch to video" at bounding box center [565, 105] width 66 height 17
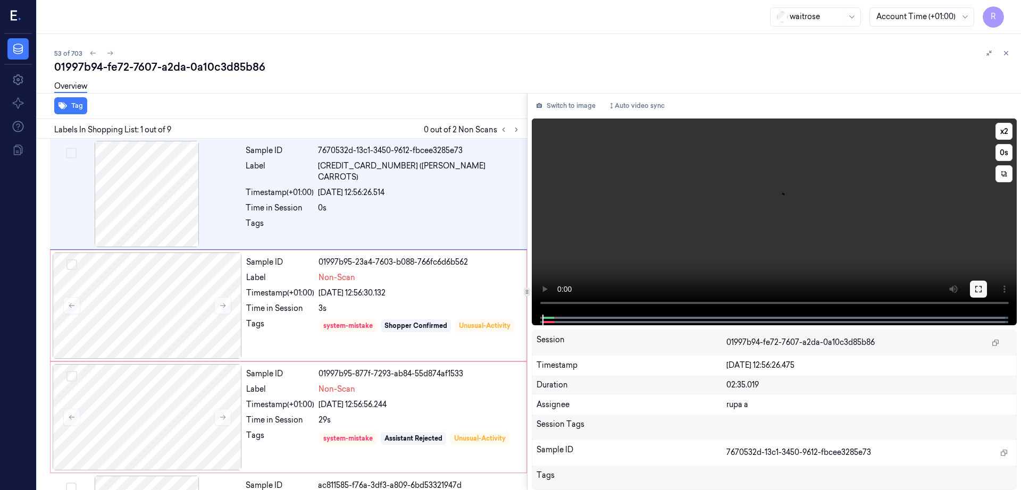
click at [983, 292] on icon at bounding box center [978, 289] width 9 height 9
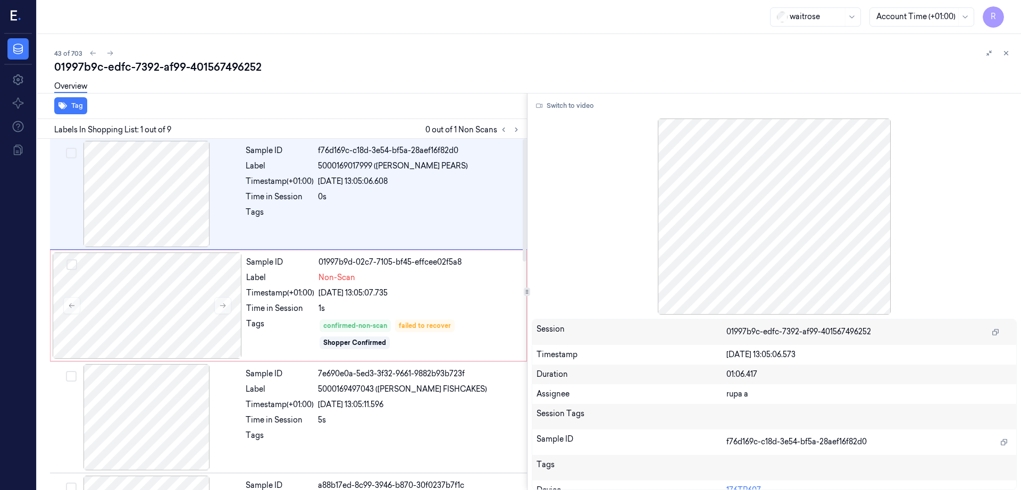
click at [131, 188] on div at bounding box center [146, 194] width 189 height 106
click at [579, 112] on button "Switch to video" at bounding box center [565, 105] width 66 height 17
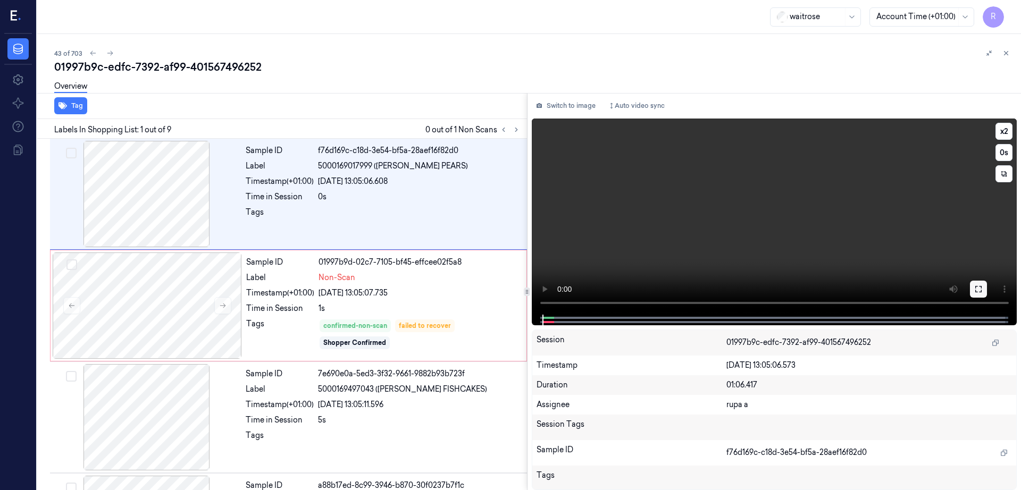
click at [983, 289] on icon at bounding box center [978, 289] width 9 height 9
click at [146, 317] on div at bounding box center [147, 306] width 189 height 106
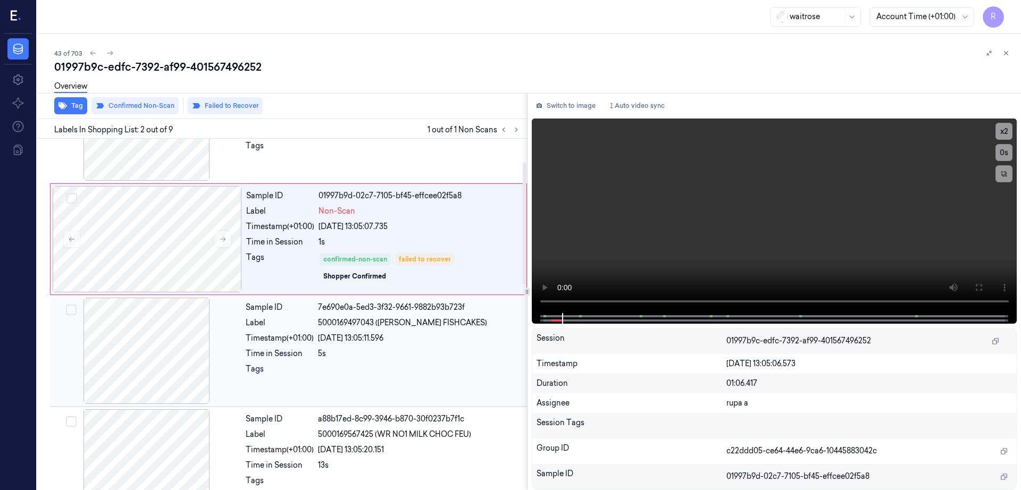
click at [141, 382] on div at bounding box center [146, 351] width 189 height 106
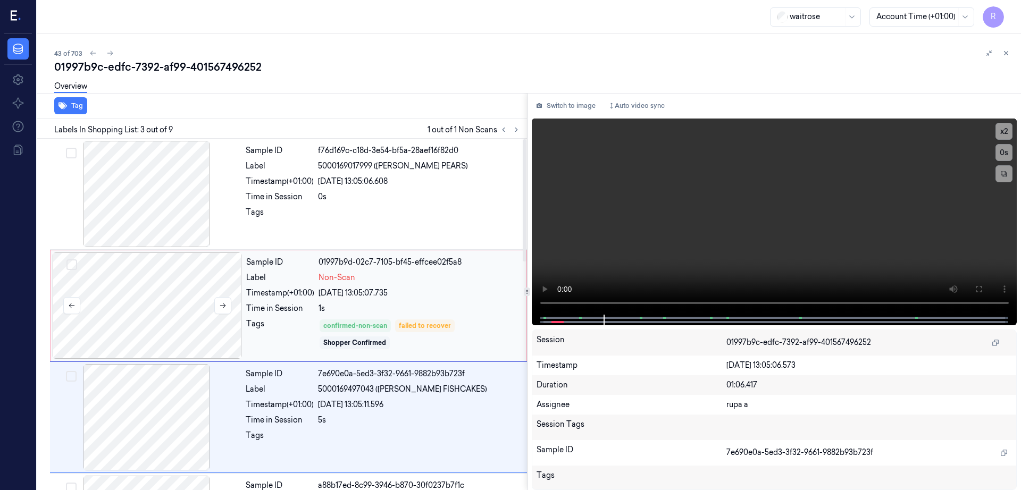
click at [141, 261] on div at bounding box center [147, 306] width 189 height 106
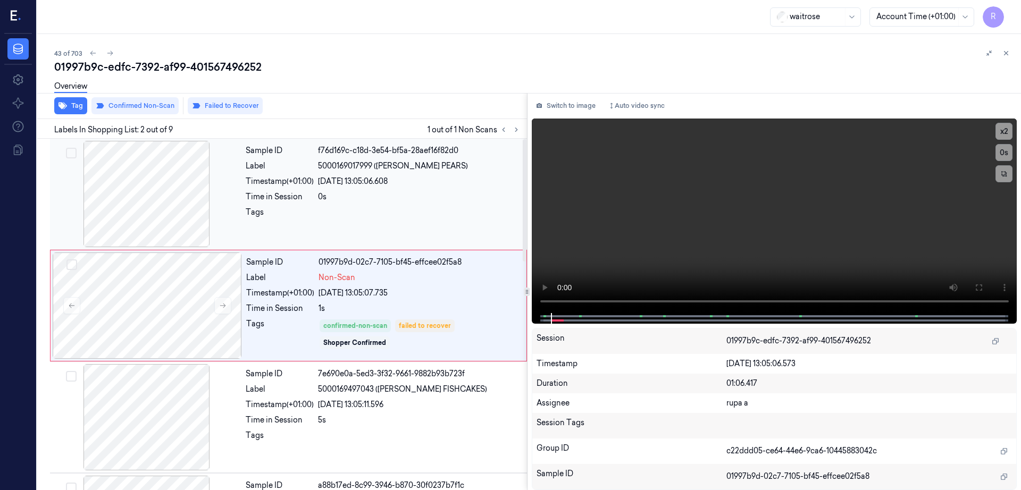
click at [134, 217] on div at bounding box center [146, 194] width 189 height 106
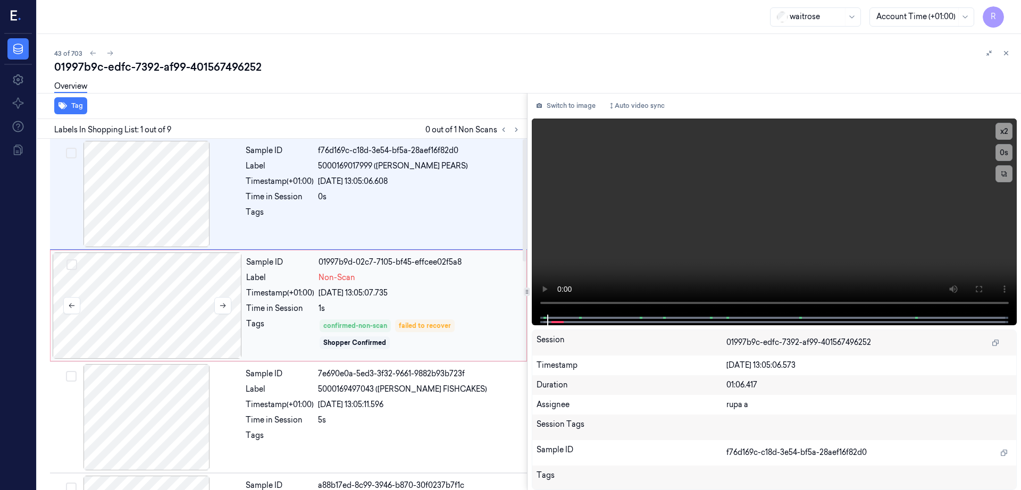
scroll to position [133, 0]
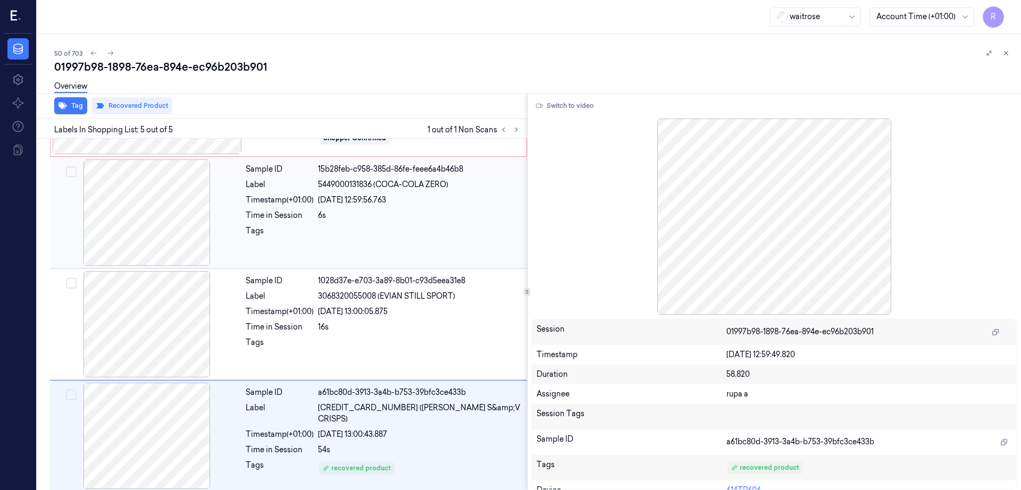
scroll to position [210, 0]
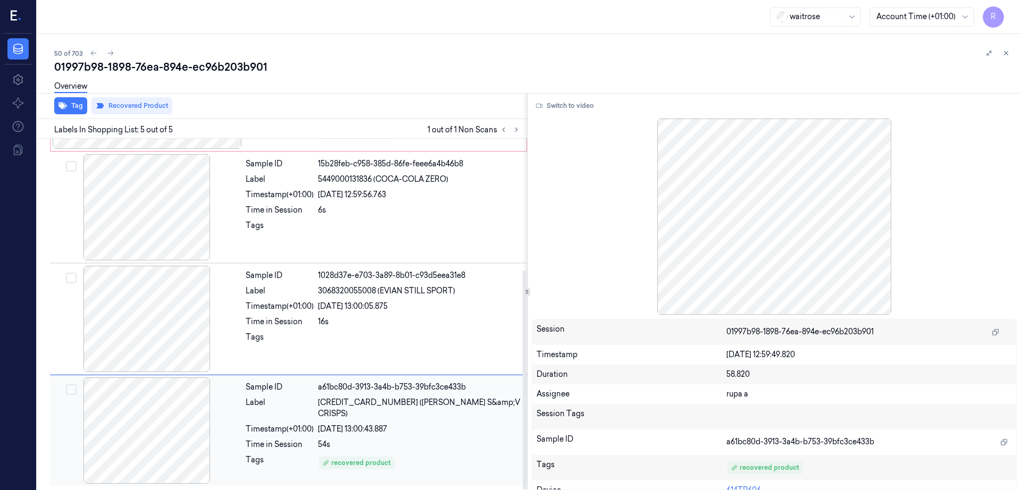
click at [129, 424] on div at bounding box center [146, 430] width 189 height 106
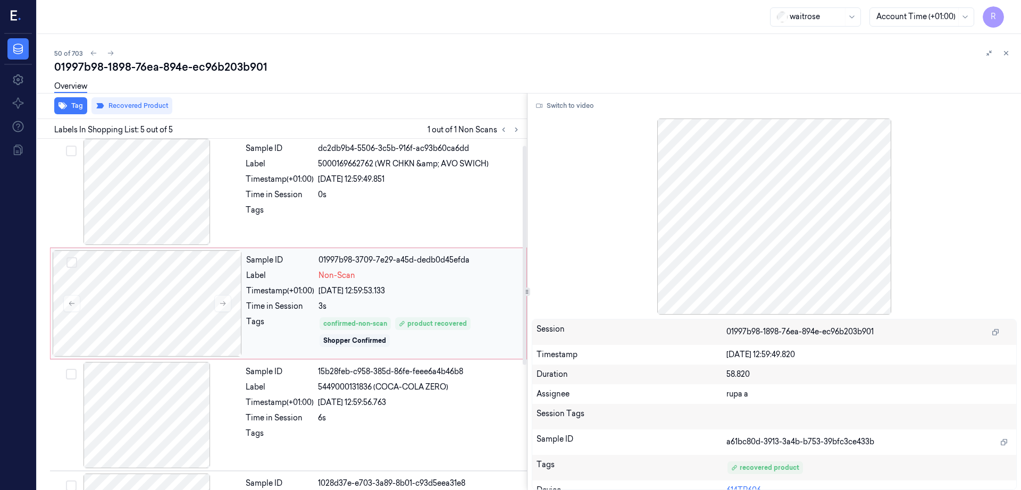
scroll to position [0, 0]
click at [129, 315] on div at bounding box center [147, 306] width 189 height 106
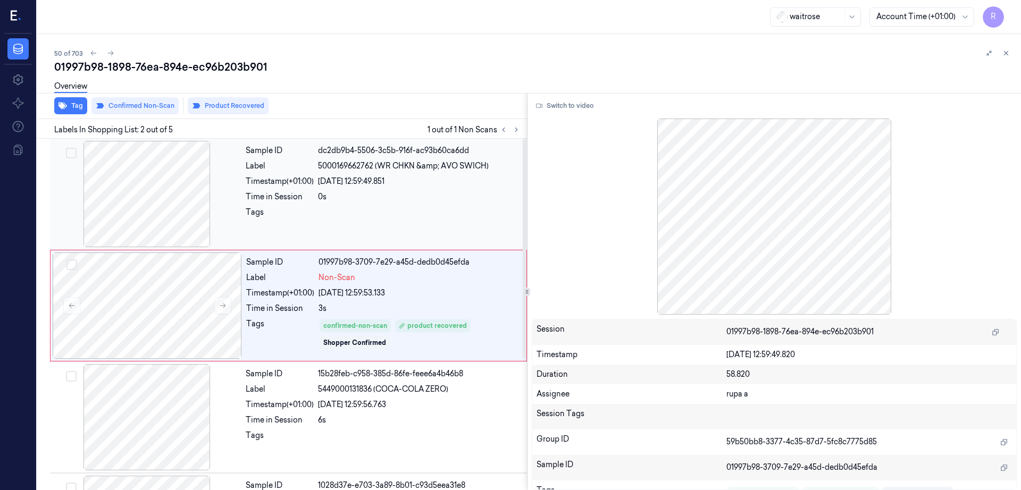
click at [178, 212] on div at bounding box center [146, 194] width 189 height 106
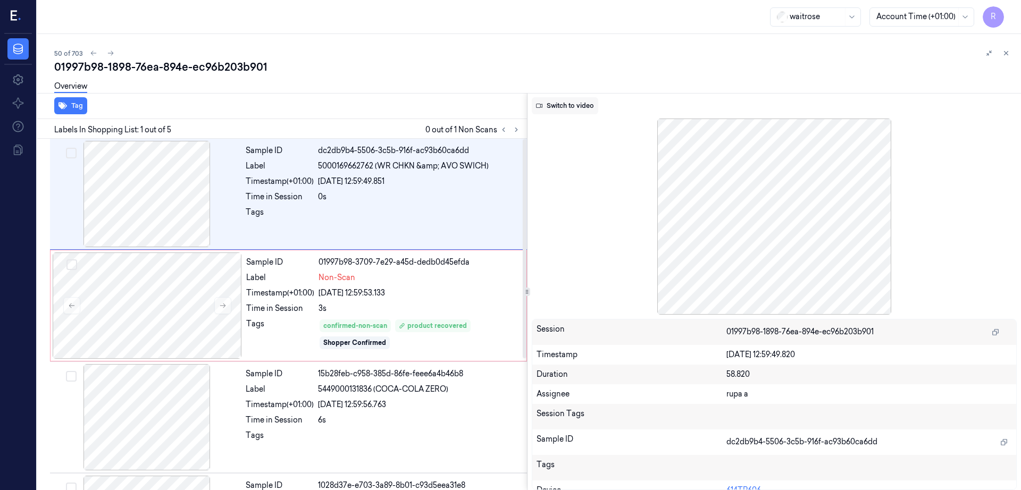
click at [586, 100] on button "Switch to video" at bounding box center [565, 105] width 66 height 17
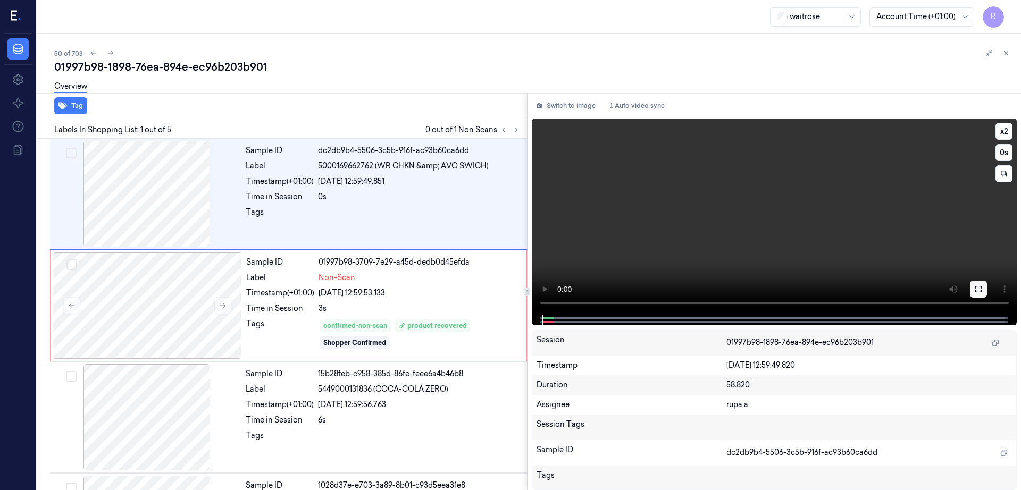
click at [983, 290] on icon at bounding box center [978, 289] width 9 height 9
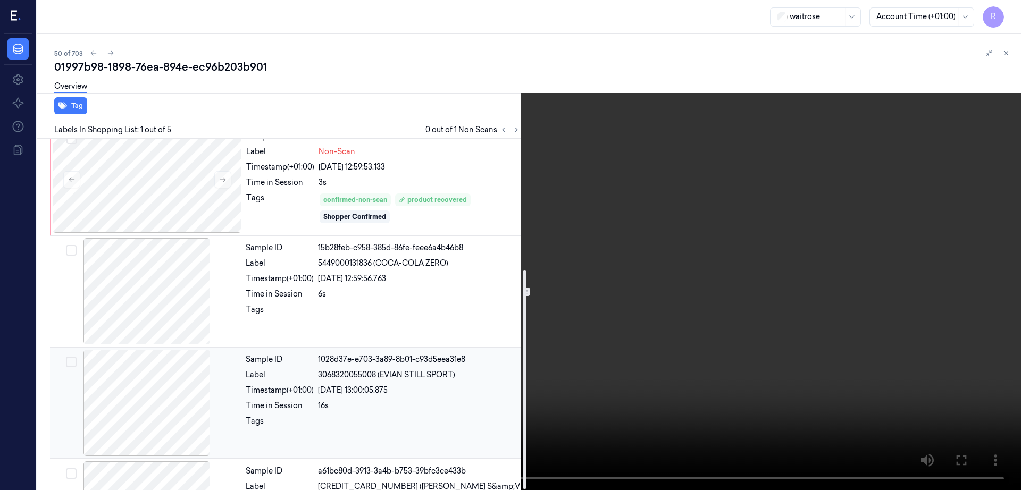
scroll to position [210, 0]
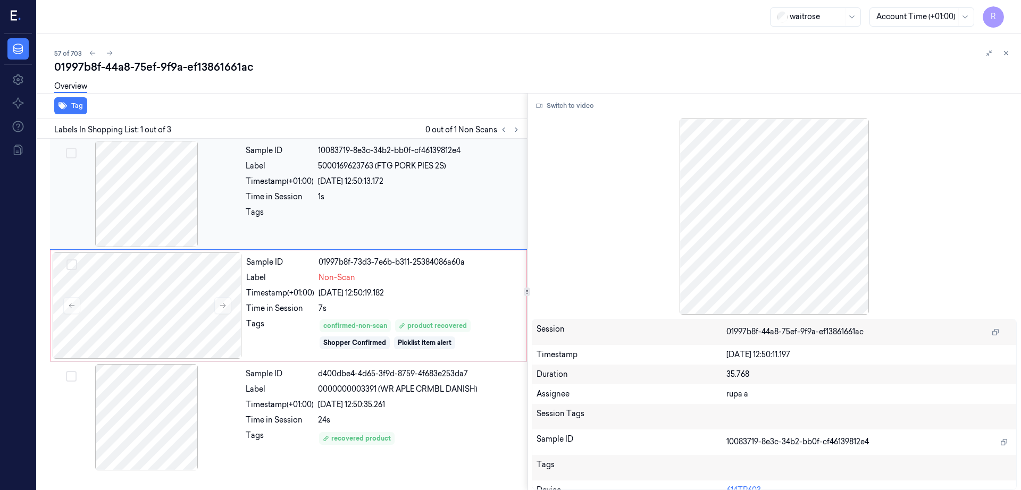
click at [118, 173] on div at bounding box center [146, 194] width 189 height 106
click at [571, 106] on button "Switch to video" at bounding box center [565, 105] width 66 height 17
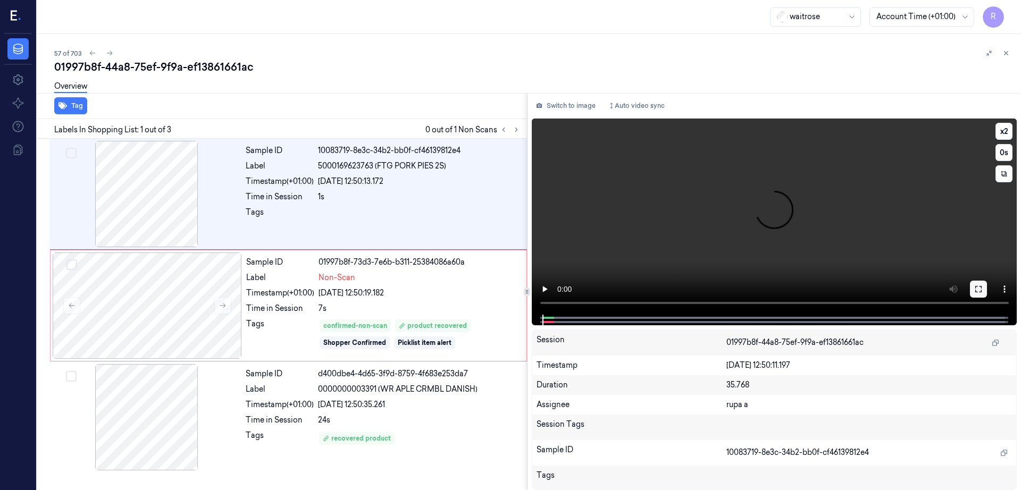
click at [983, 287] on icon at bounding box center [978, 289] width 9 height 9
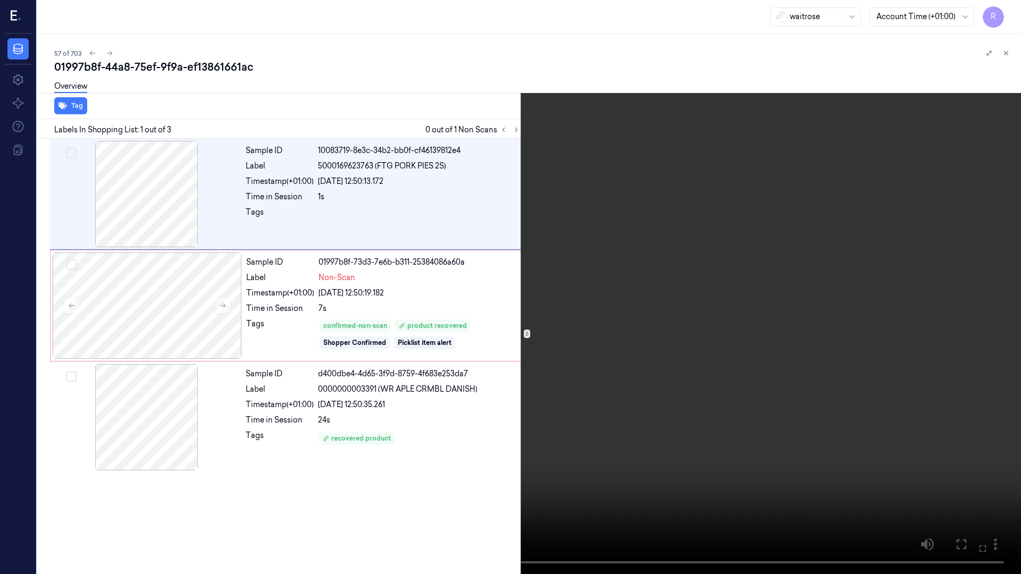
click at [1015, 344] on video at bounding box center [510, 287] width 1021 height 574
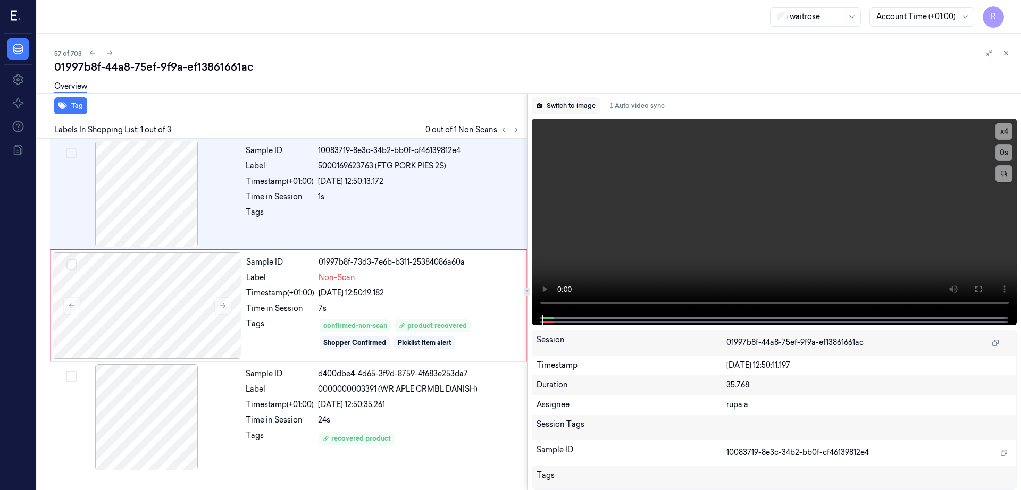
click at [577, 102] on button "Switch to image" at bounding box center [566, 105] width 68 height 17
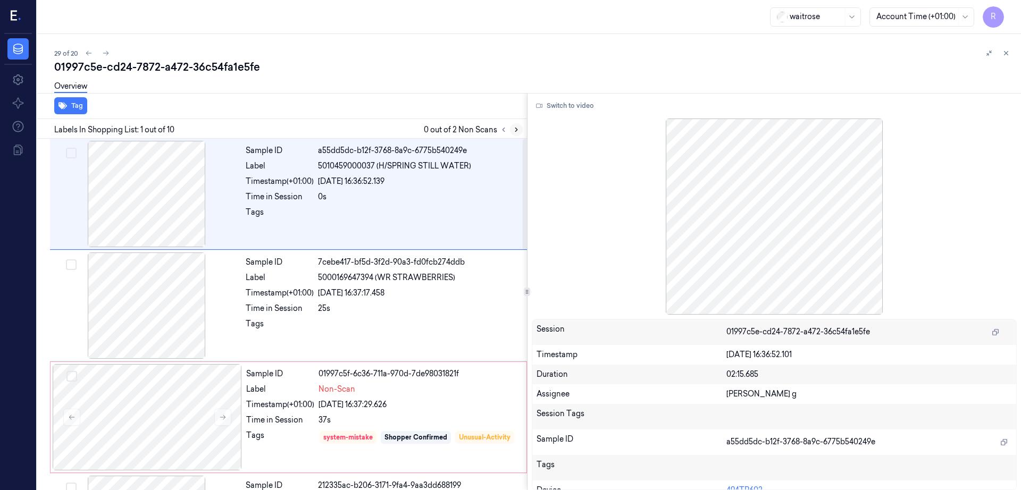
click at [520, 130] on icon at bounding box center [516, 129] width 7 height 7
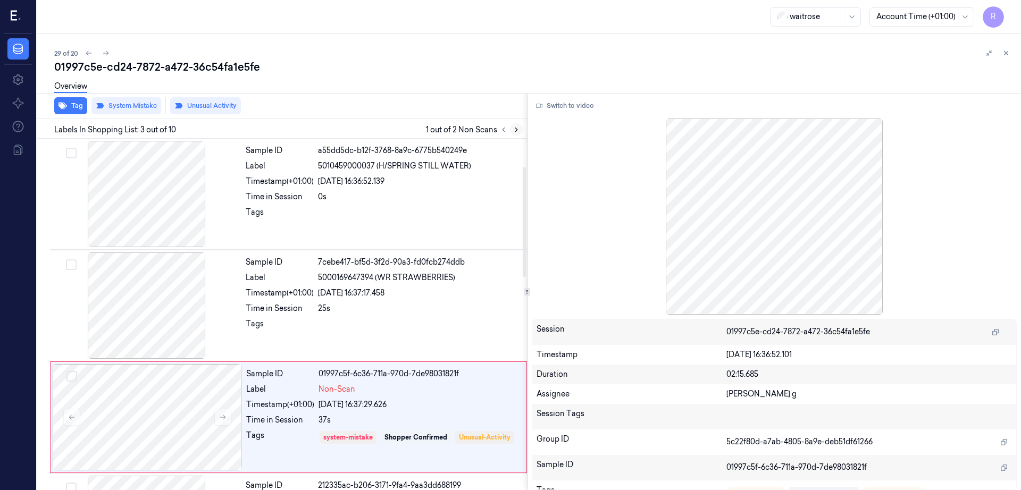
scroll to position [103, 0]
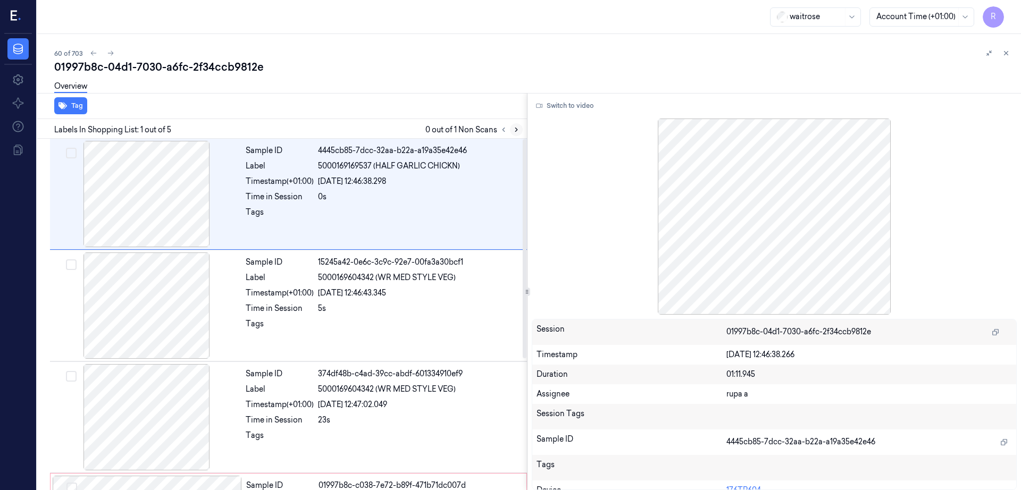
click at [520, 129] on icon at bounding box center [516, 129] width 7 height 7
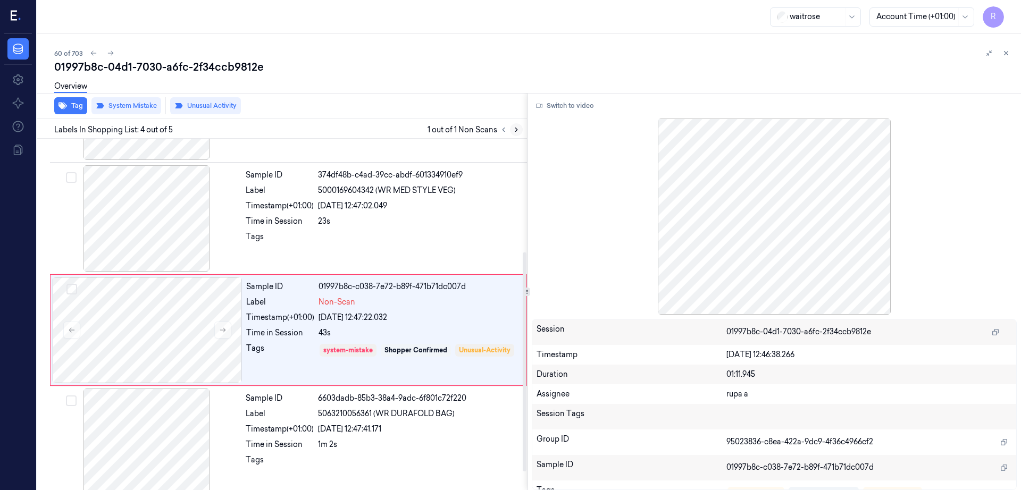
scroll to position [210, 0]
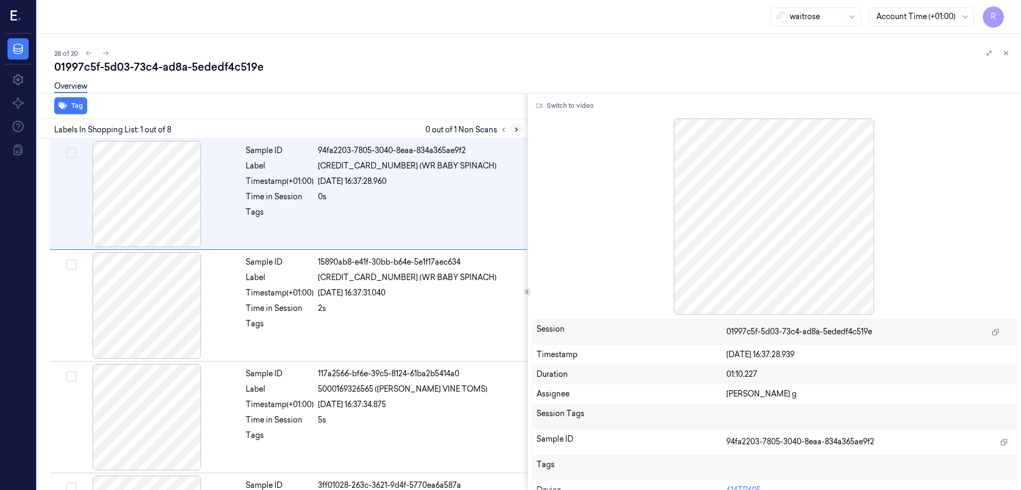
click at [523, 129] on button at bounding box center [516, 129] width 13 height 13
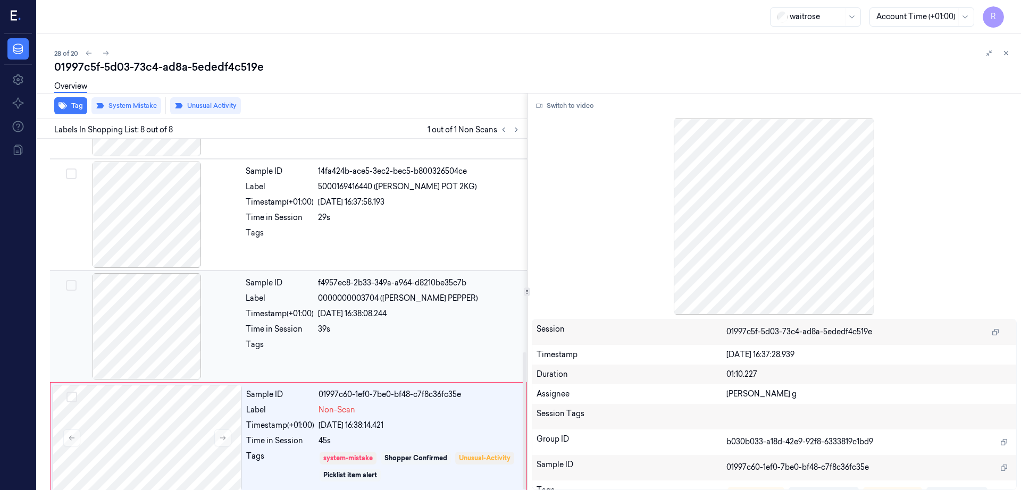
scroll to position [545, 0]
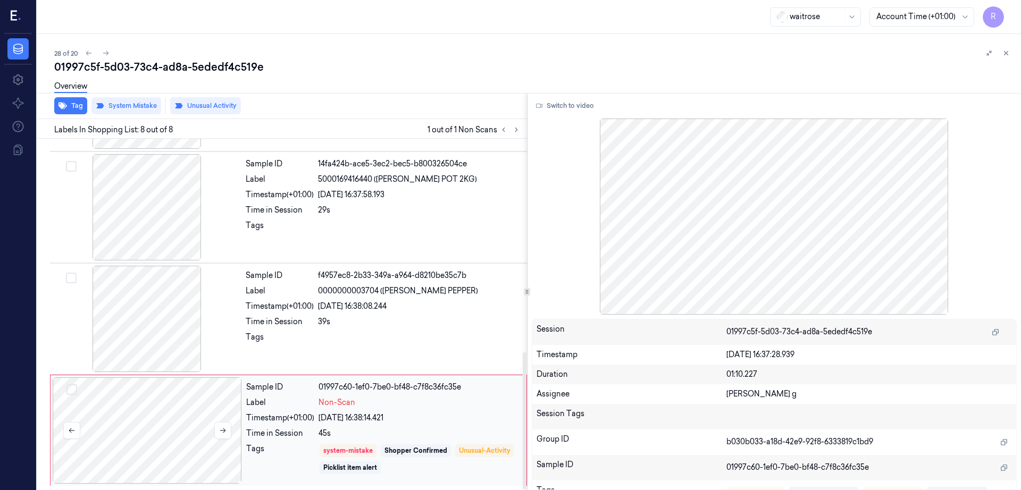
click at [150, 422] on div at bounding box center [147, 430] width 189 height 106
click at [149, 359] on div at bounding box center [146, 319] width 189 height 106
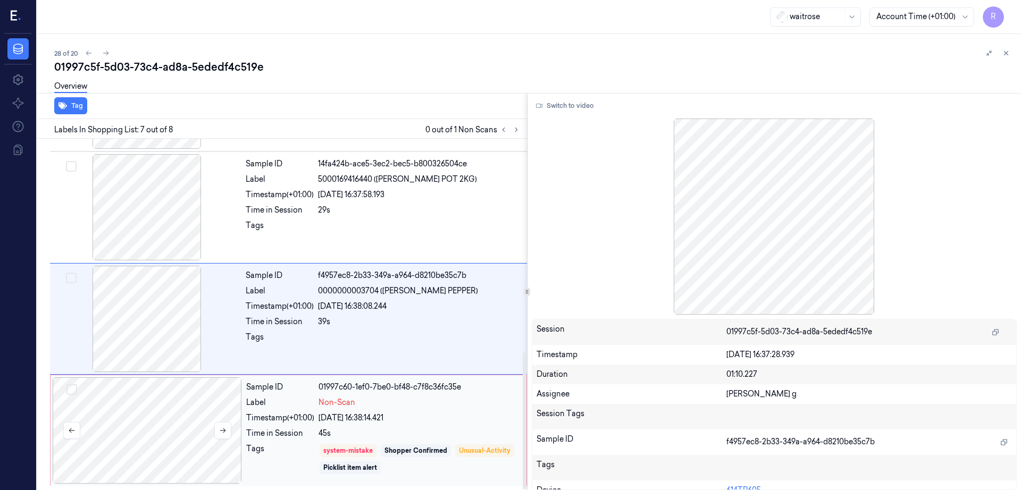
click at [158, 413] on div at bounding box center [147, 430] width 189 height 106
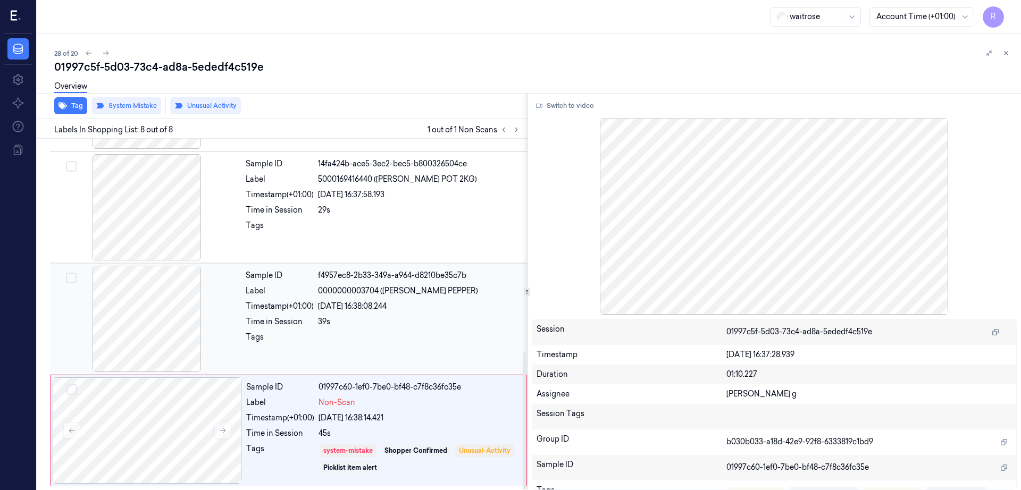
click at [140, 314] on div at bounding box center [146, 319] width 189 height 106
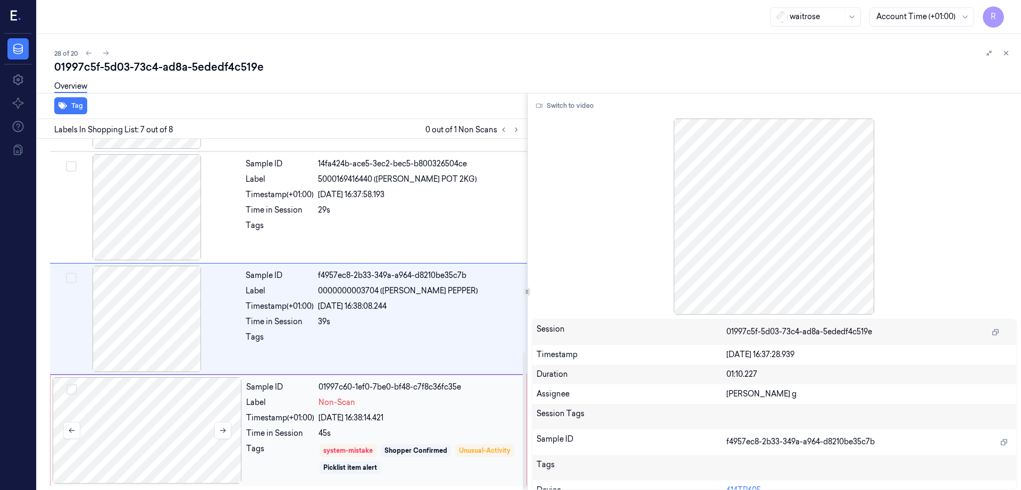
click at [179, 414] on div at bounding box center [147, 430] width 189 height 106
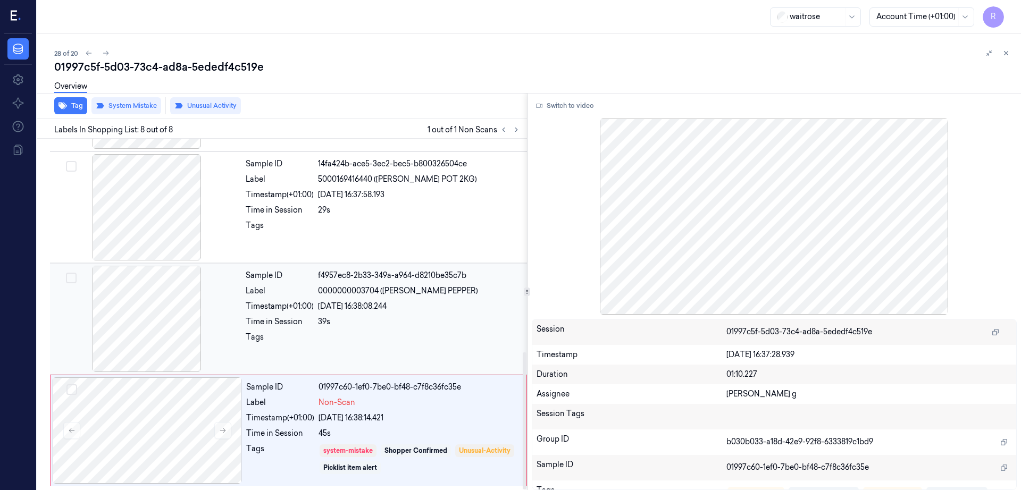
scroll to position [478, 0]
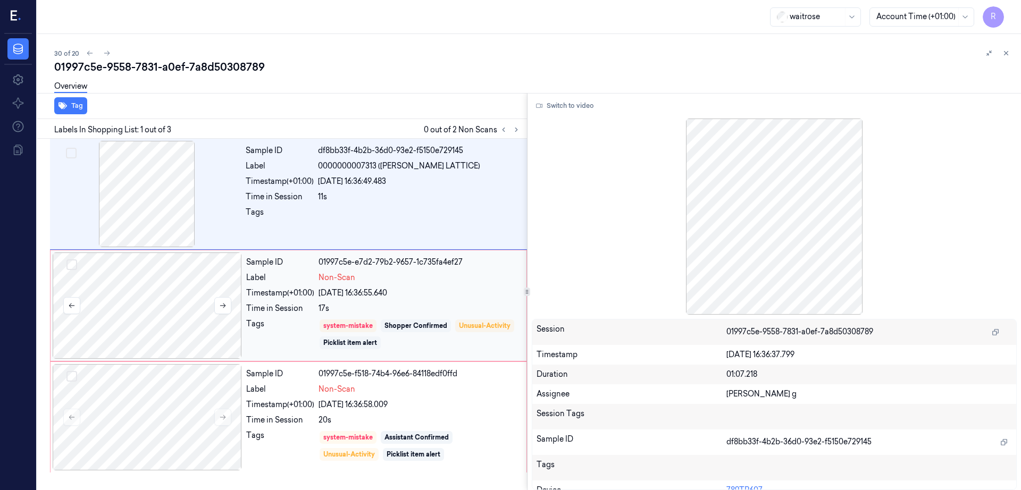
click at [163, 308] on div at bounding box center [147, 306] width 189 height 106
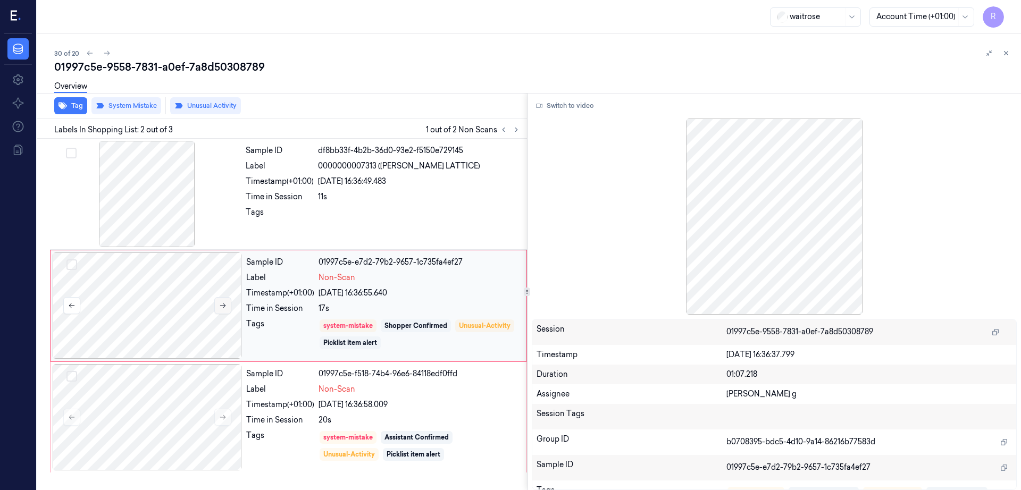
click at [225, 307] on icon at bounding box center [222, 305] width 7 height 7
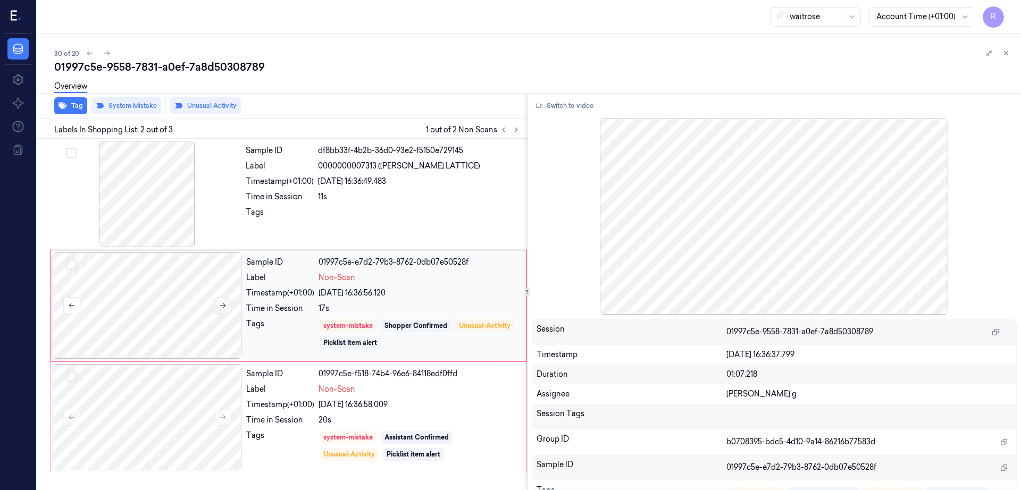
click at [225, 307] on icon at bounding box center [222, 305] width 7 height 7
click at [138, 198] on div at bounding box center [146, 194] width 189 height 106
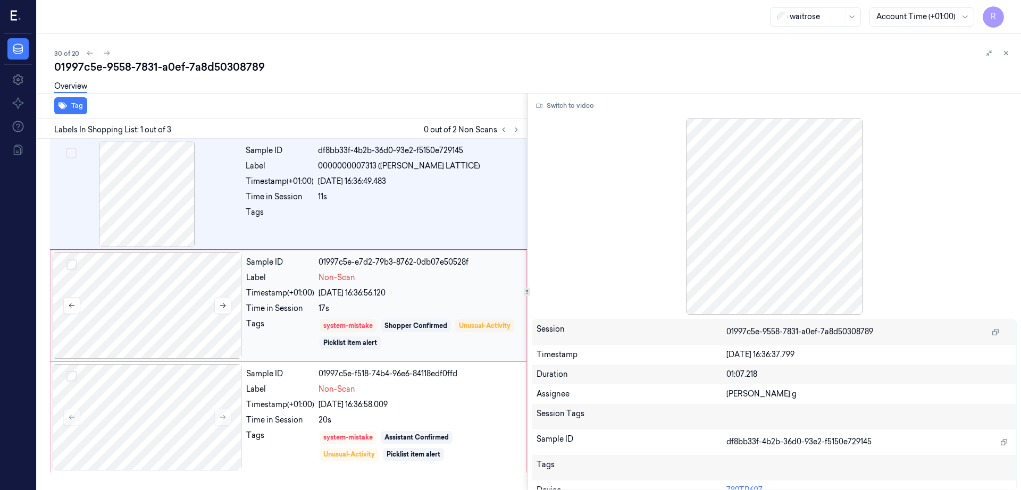
click at [184, 293] on div at bounding box center [147, 306] width 189 height 106
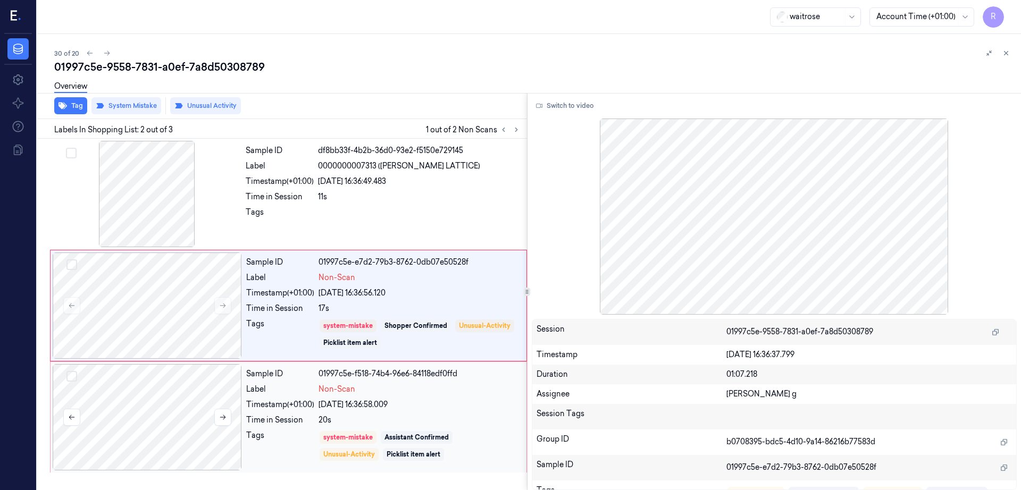
click at [158, 392] on div at bounding box center [147, 417] width 189 height 106
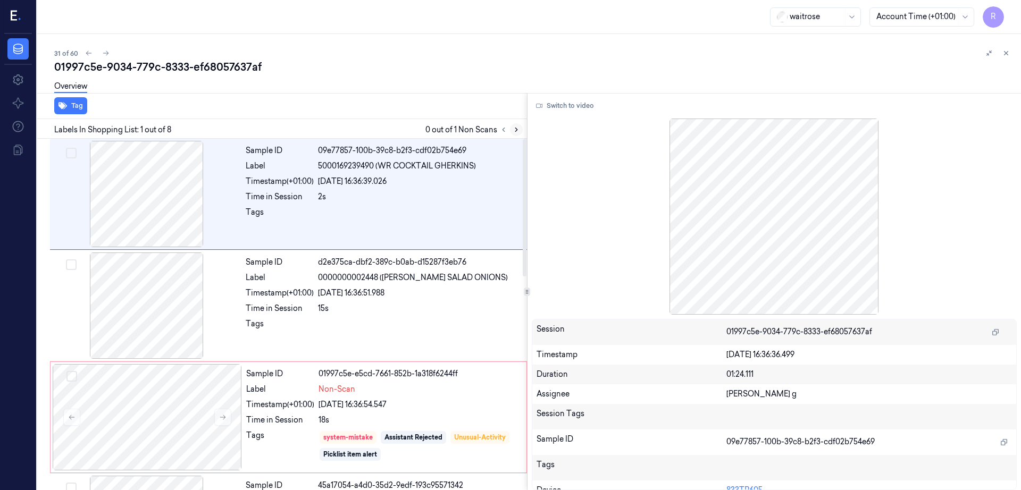
click at [520, 127] on icon at bounding box center [516, 129] width 7 height 7
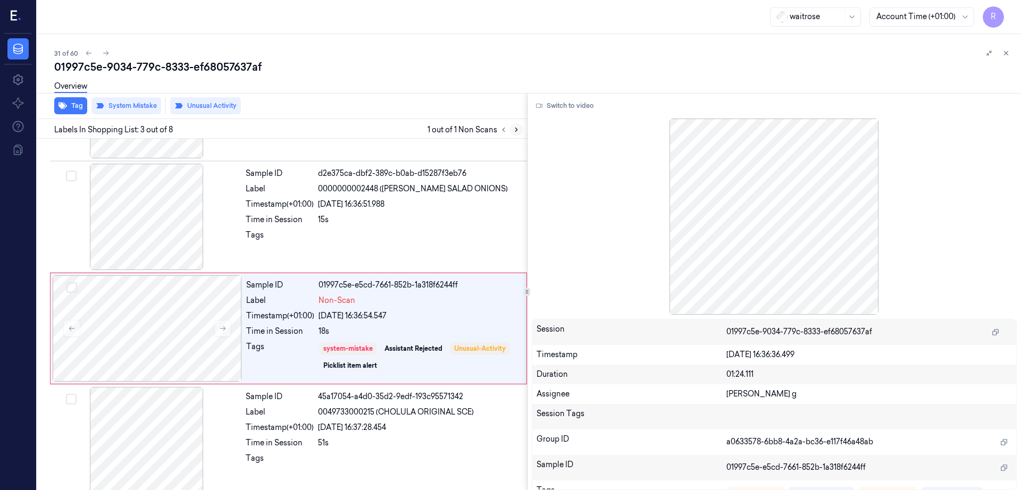
scroll to position [103, 0]
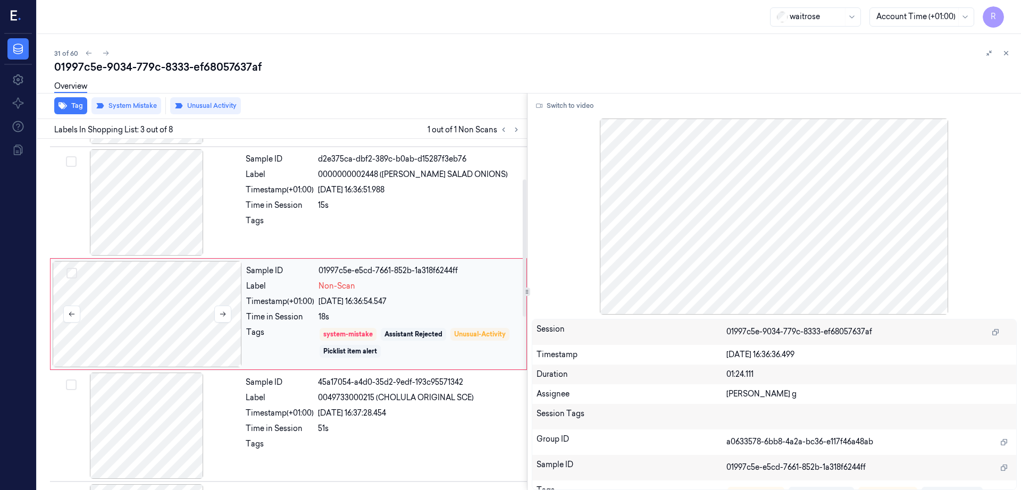
click at [181, 316] on div at bounding box center [147, 314] width 189 height 106
click at [224, 313] on icon at bounding box center [222, 313] width 7 height 7
click at [160, 200] on div at bounding box center [146, 202] width 189 height 106
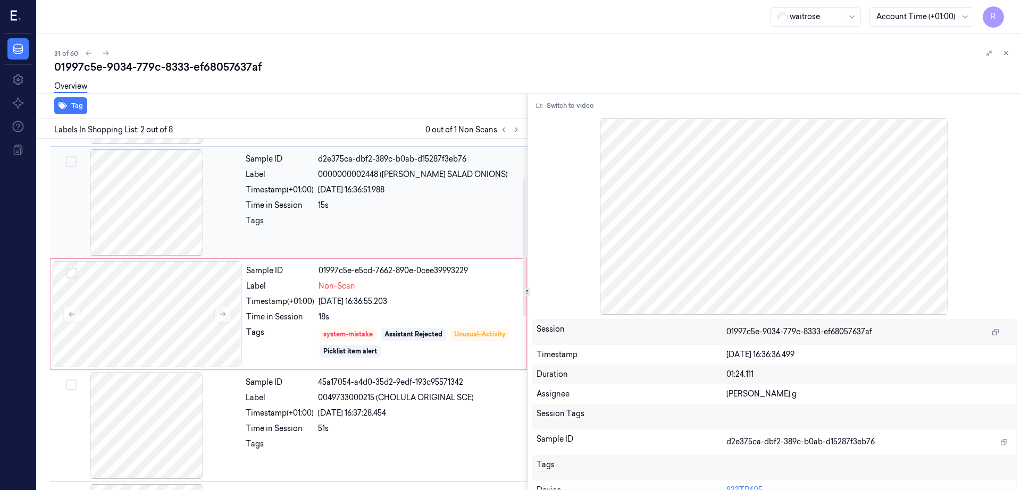
scroll to position [0, 0]
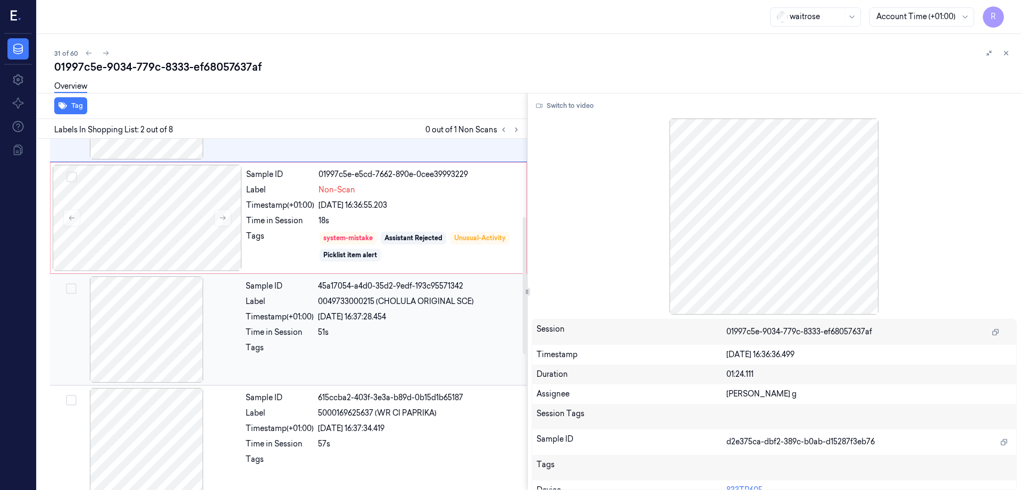
click at [179, 278] on div at bounding box center [146, 329] width 189 height 106
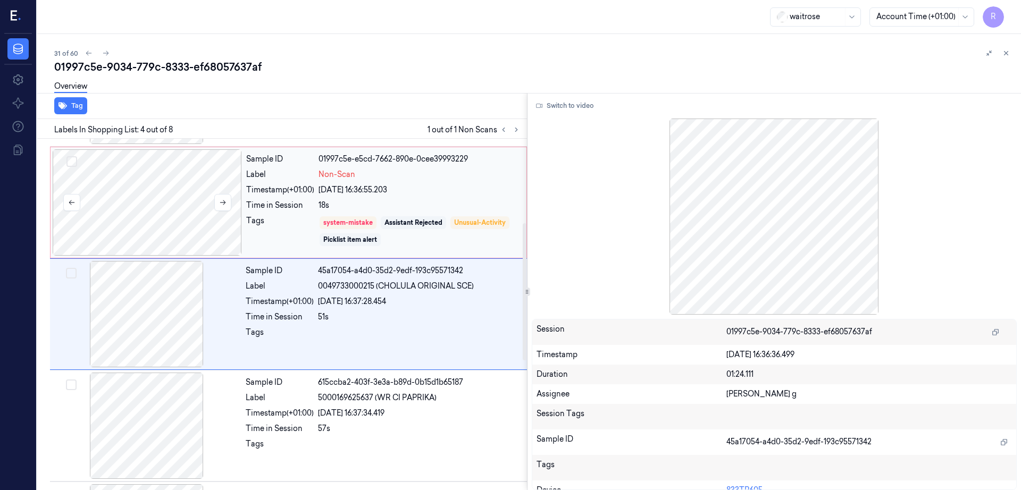
click at [161, 182] on div at bounding box center [147, 202] width 189 height 106
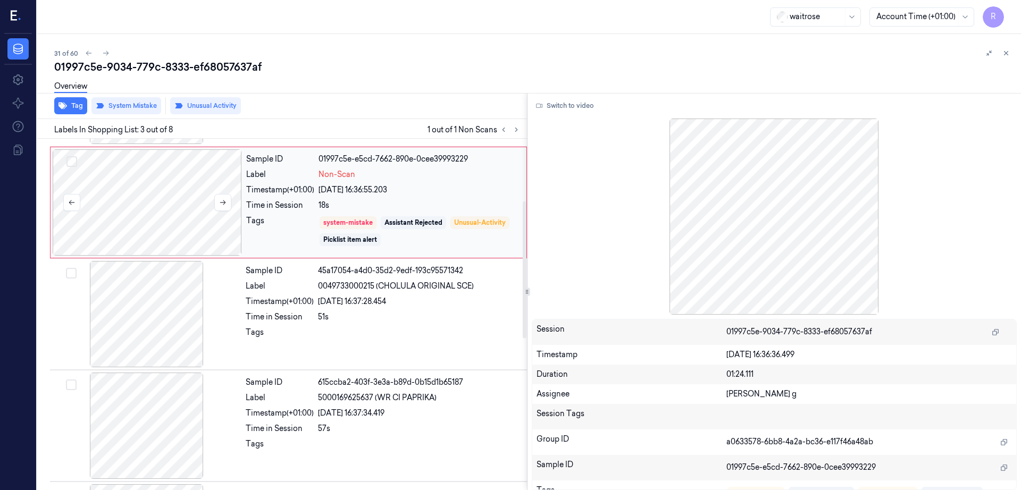
scroll to position [103, 0]
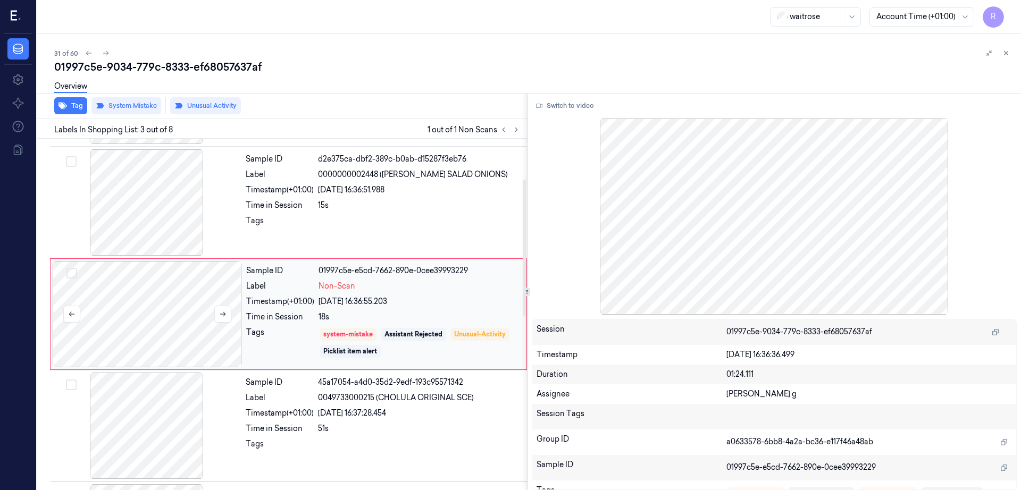
click at [161, 182] on div at bounding box center [146, 202] width 189 height 106
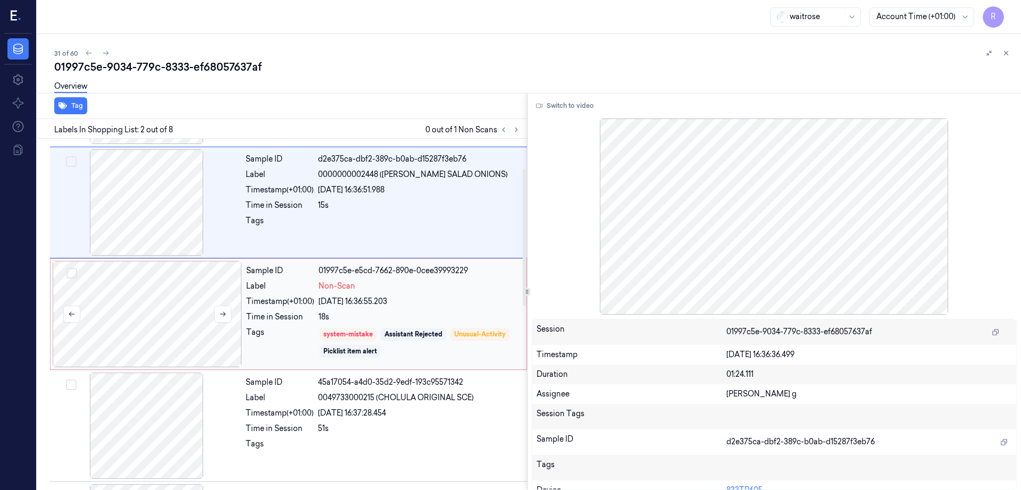
scroll to position [0, 0]
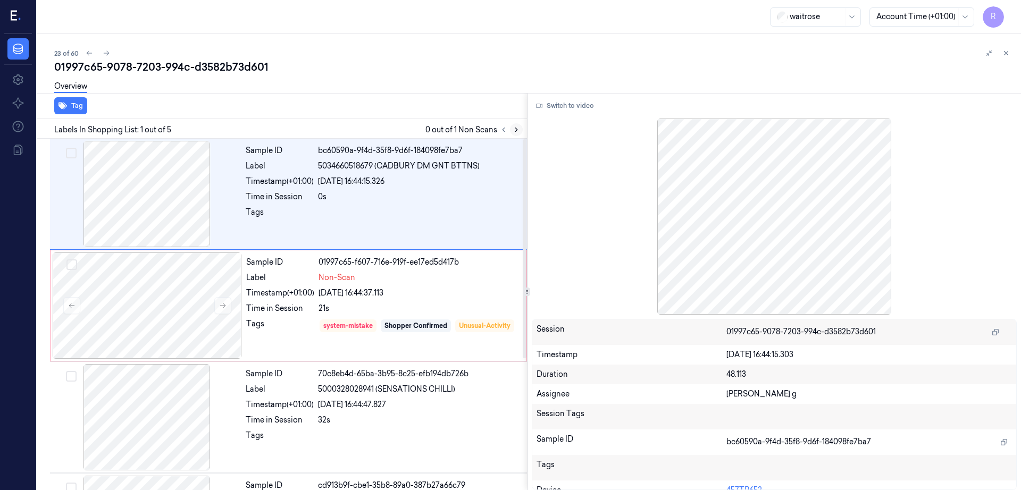
click at [520, 127] on icon at bounding box center [516, 129] width 7 height 7
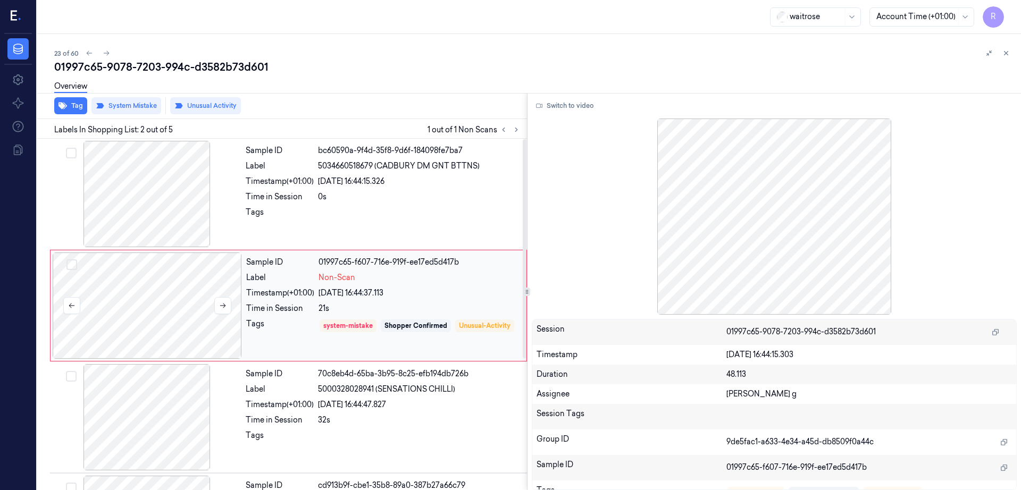
click at [181, 288] on div at bounding box center [147, 306] width 189 height 106
click at [228, 303] on button at bounding box center [222, 305] width 17 height 17
click at [227, 303] on button at bounding box center [222, 305] width 17 height 17
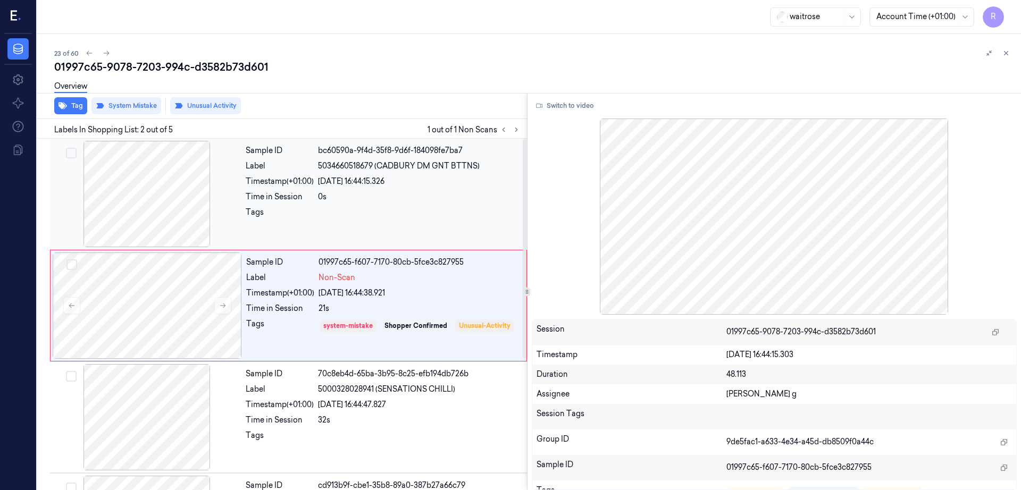
click at [179, 178] on div at bounding box center [146, 194] width 189 height 106
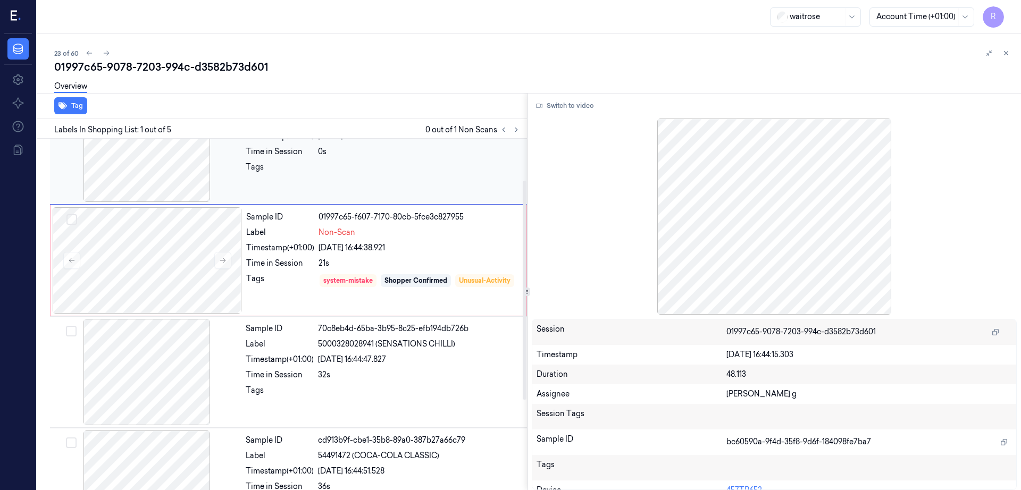
scroll to position [66, 0]
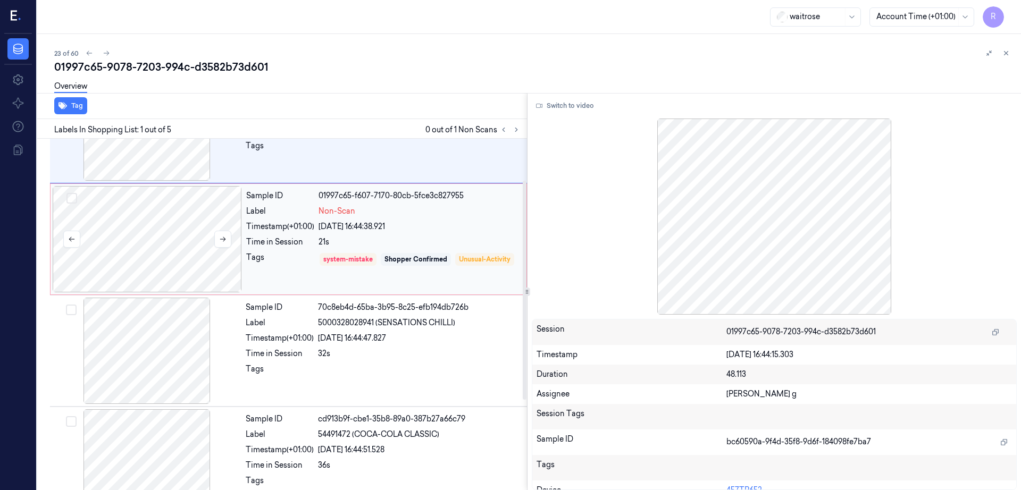
click at [154, 236] on div at bounding box center [147, 239] width 189 height 106
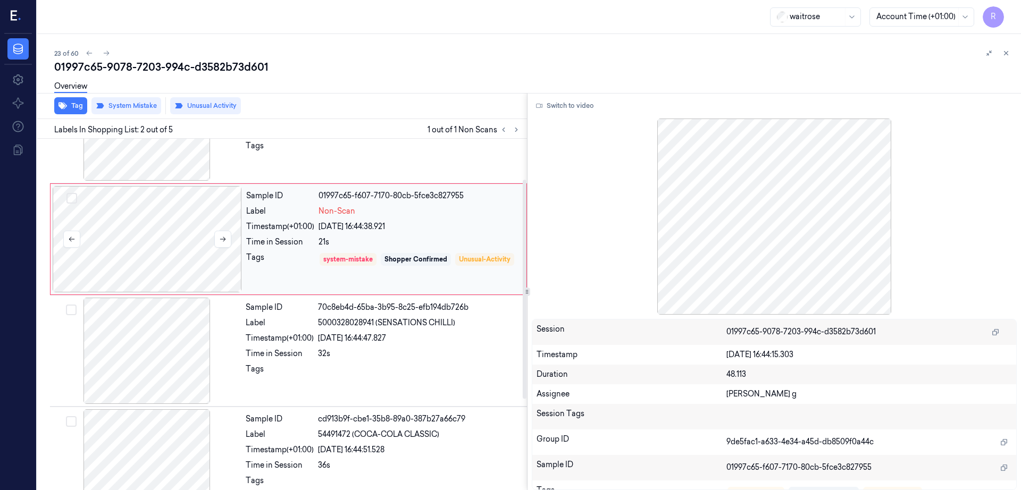
scroll to position [0, 0]
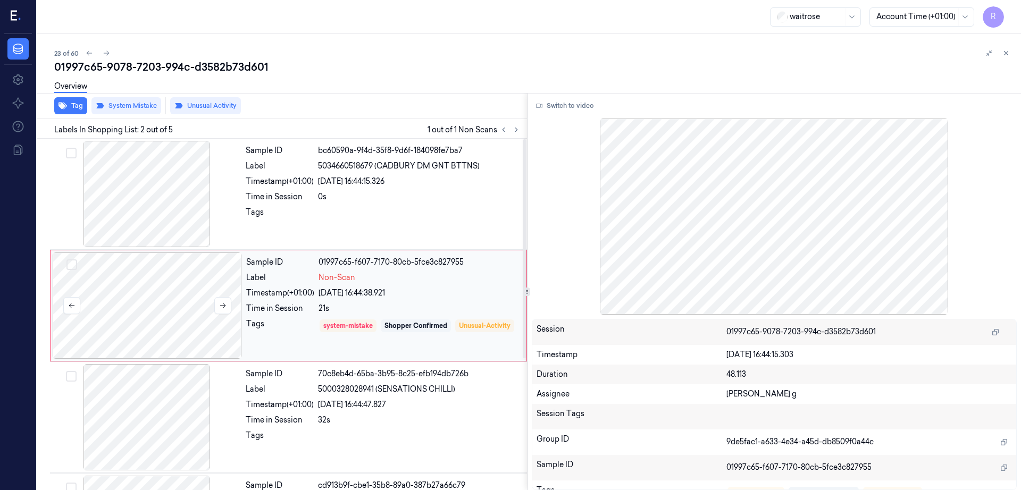
click at [148, 358] on div at bounding box center [147, 306] width 189 height 106
click at [169, 207] on div at bounding box center [146, 194] width 189 height 106
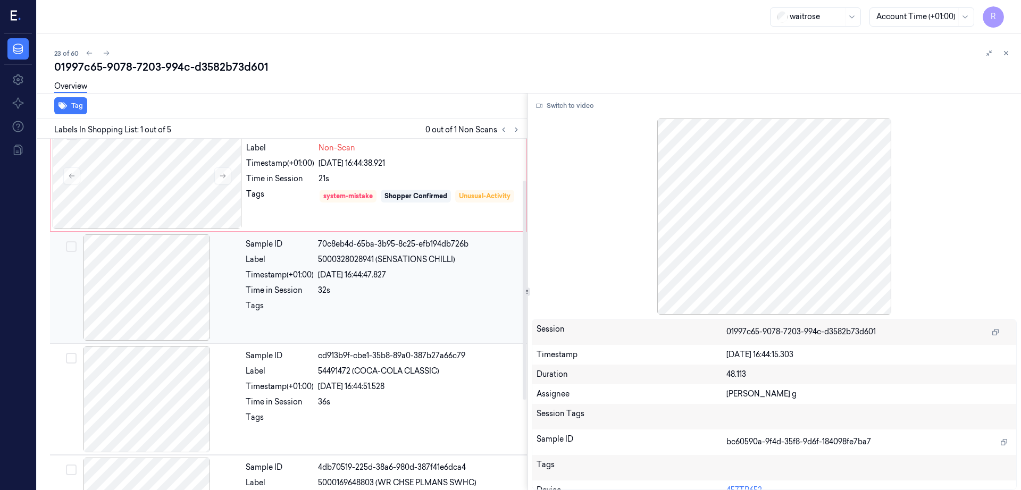
scroll to position [66, 0]
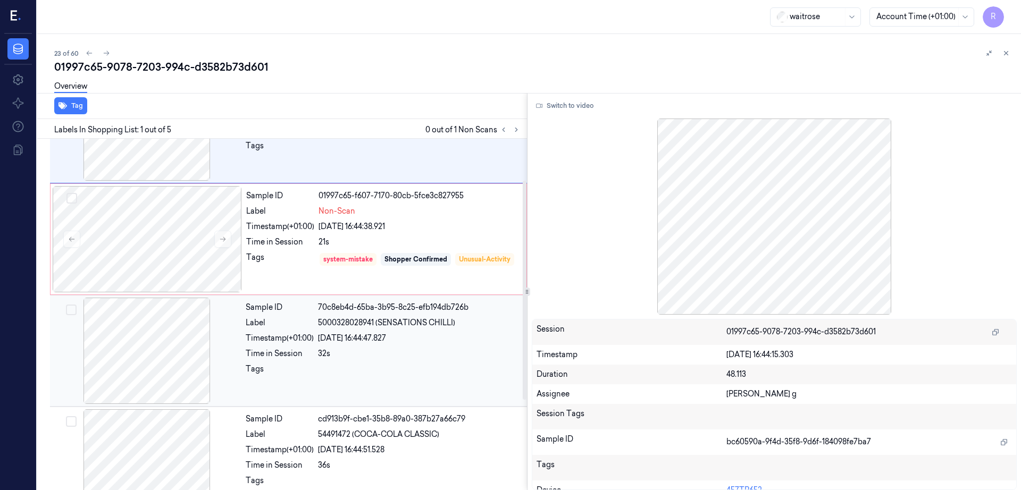
click at [148, 228] on div at bounding box center [147, 239] width 189 height 106
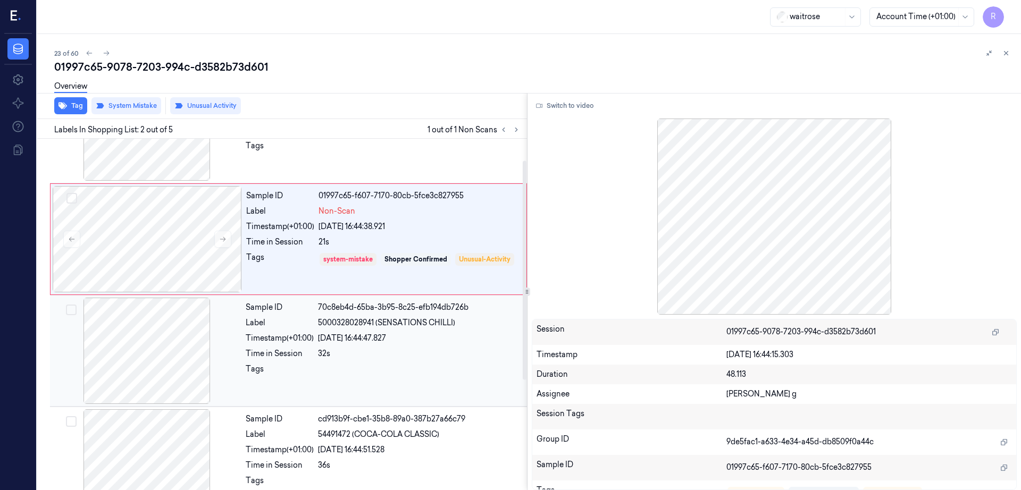
scroll to position [0, 0]
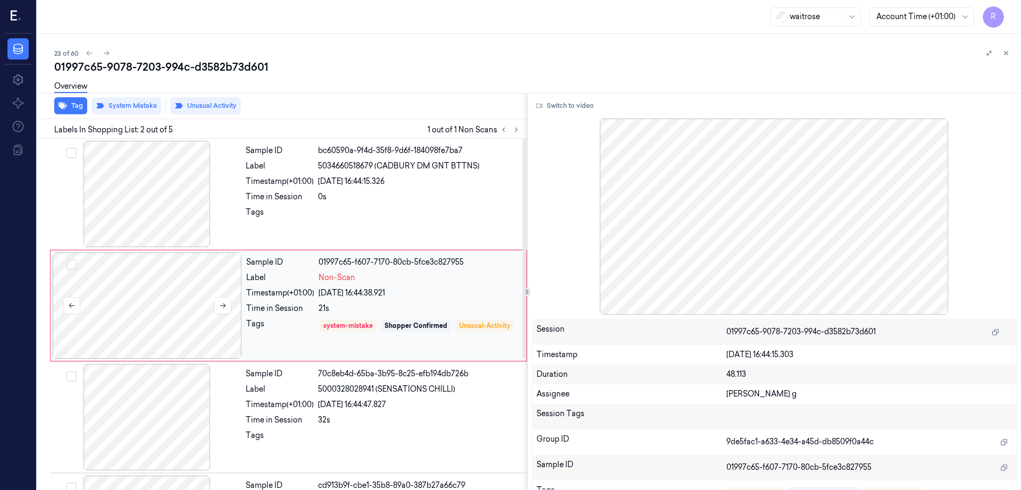
click at [131, 321] on div at bounding box center [147, 306] width 189 height 106
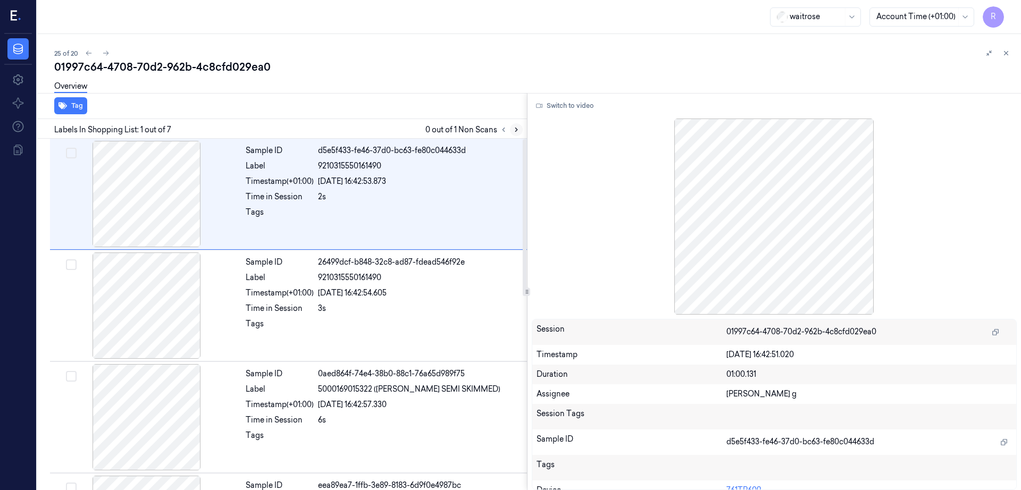
click at [520, 128] on icon at bounding box center [516, 129] width 7 height 7
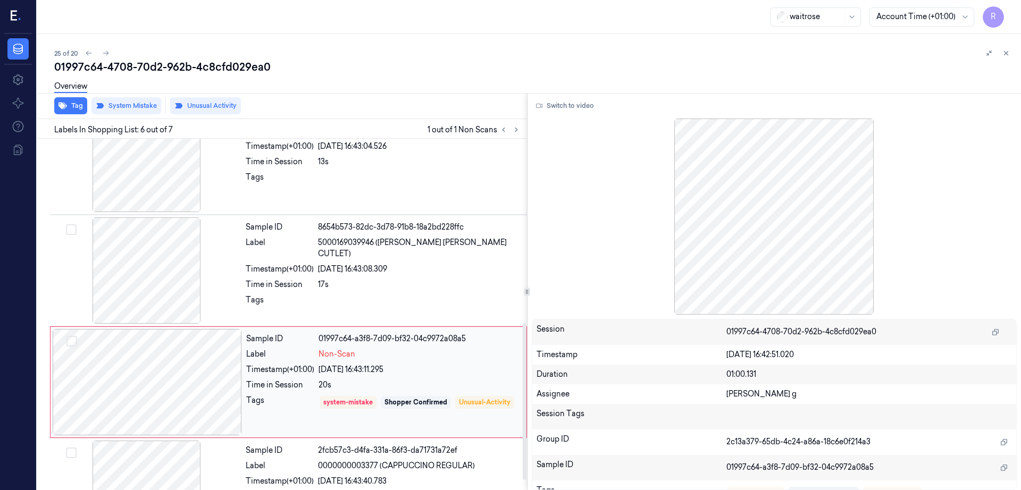
scroll to position [433, 0]
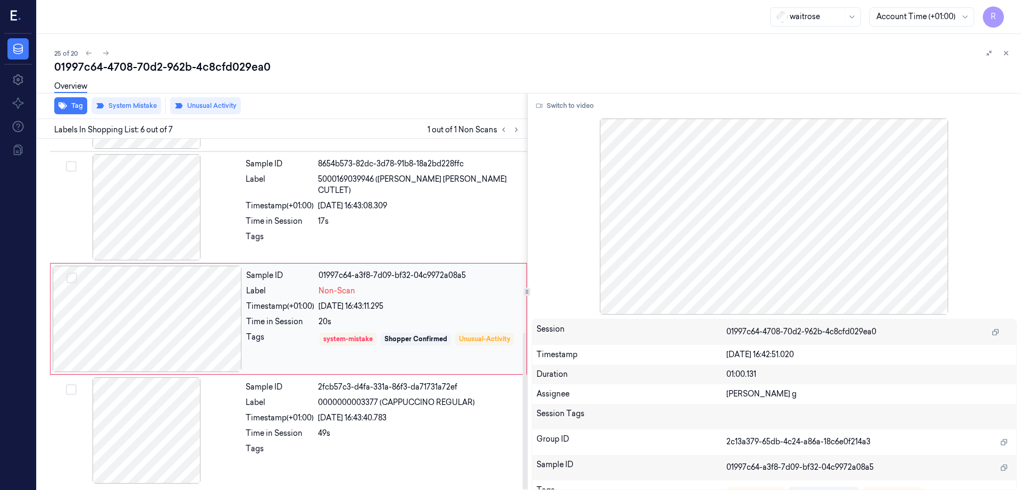
click at [167, 335] on div at bounding box center [147, 319] width 189 height 106
click at [149, 230] on div at bounding box center [146, 207] width 189 height 106
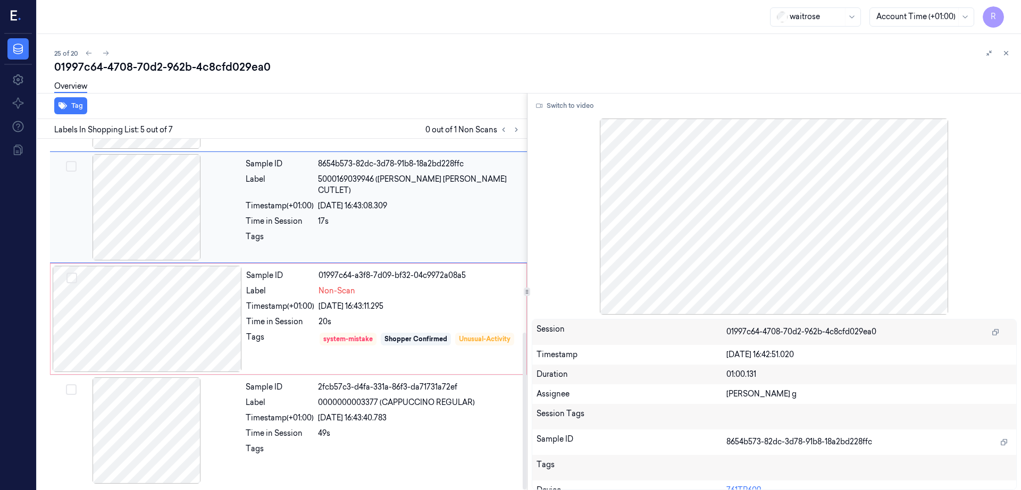
scroll to position [326, 0]
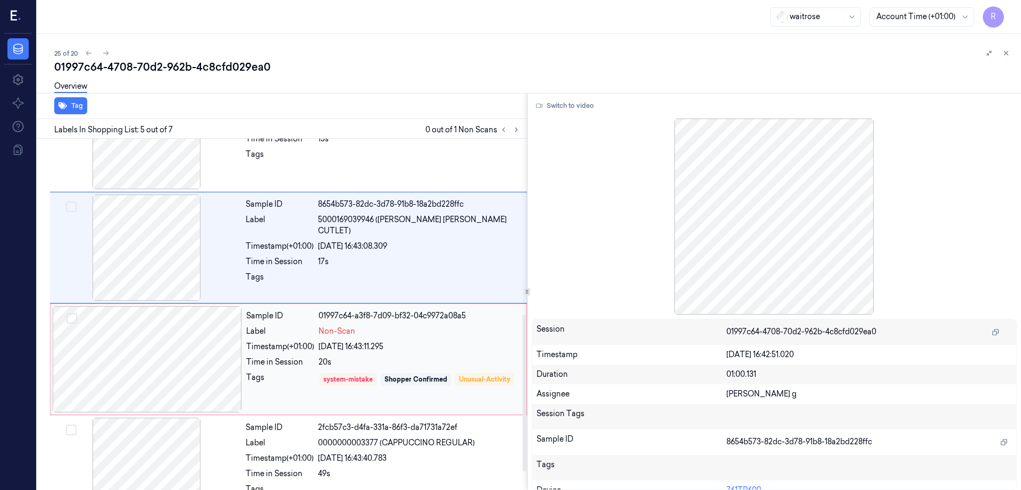
click at [172, 326] on div at bounding box center [147, 359] width 189 height 106
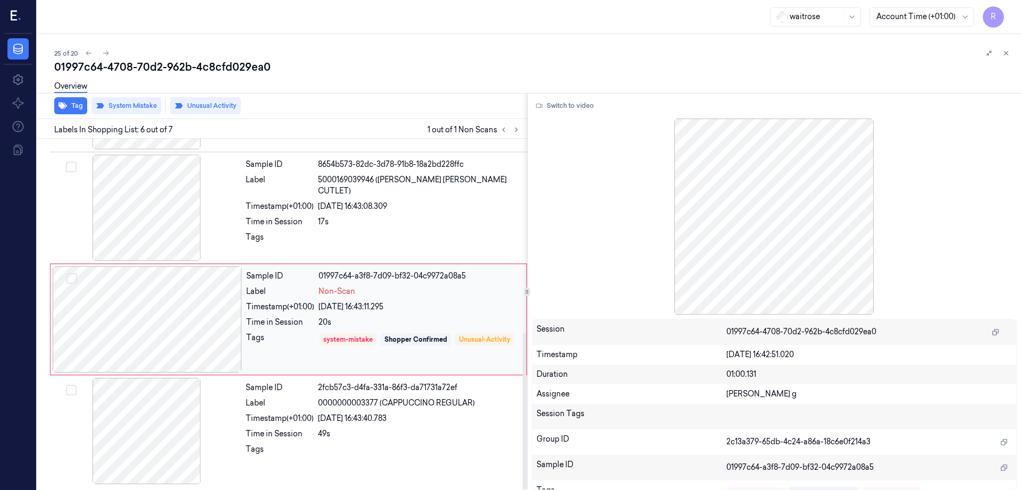
scroll to position [433, 0]
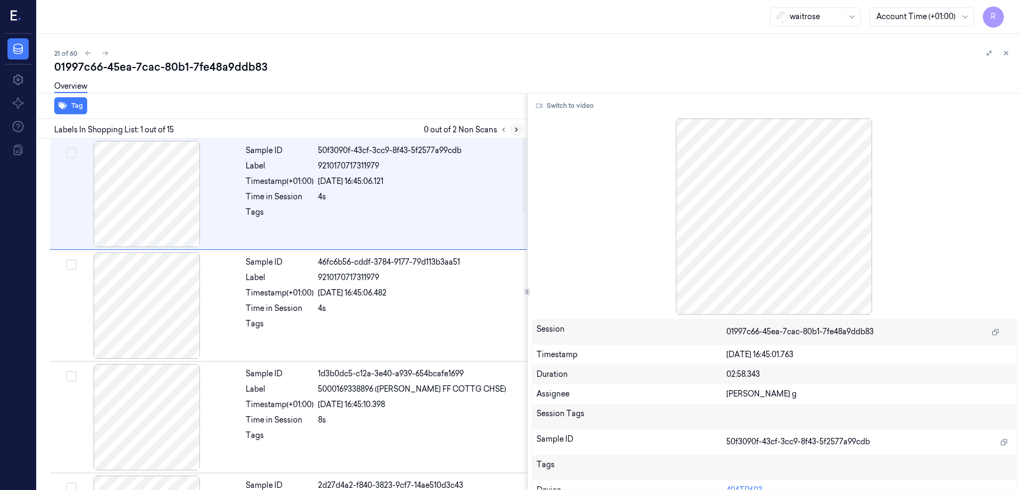
click at [523, 133] on button at bounding box center [516, 129] width 13 height 13
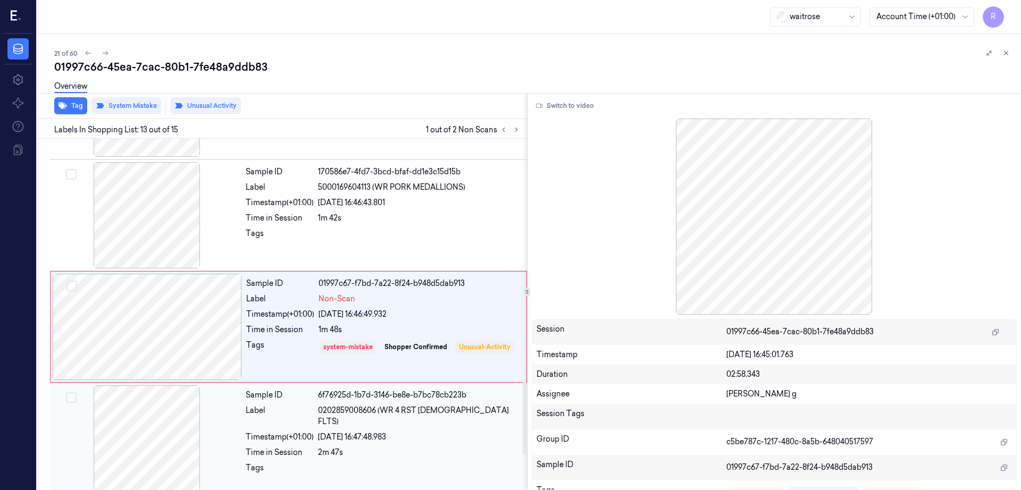
scroll to position [1220, 0]
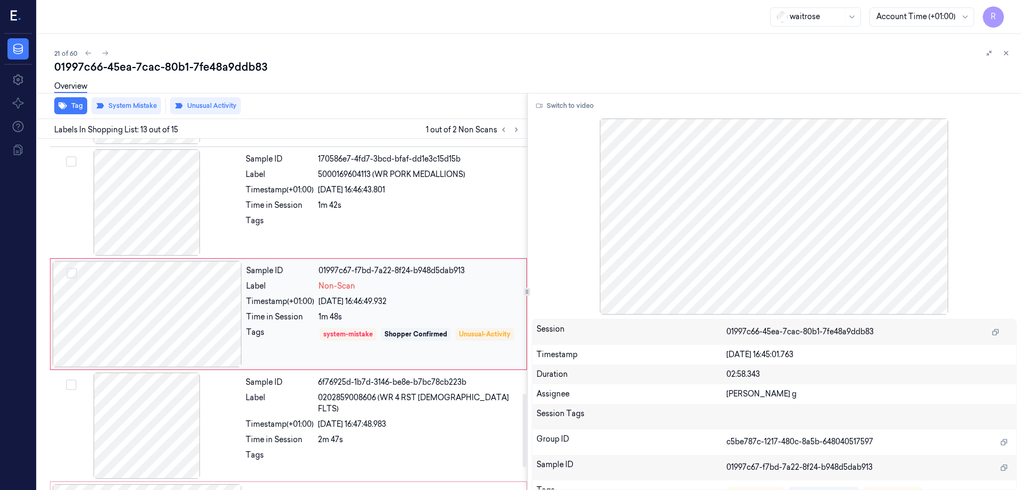
click at [152, 324] on div at bounding box center [147, 314] width 189 height 106
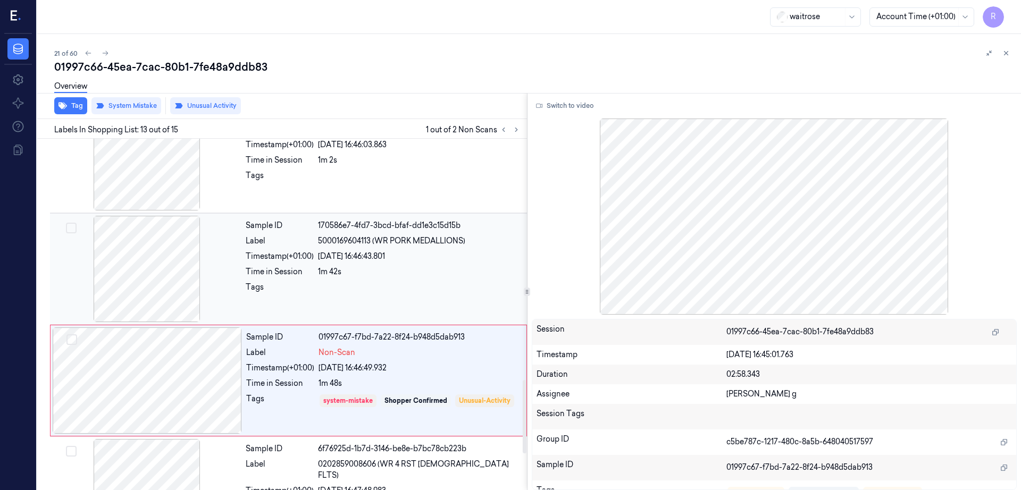
click at [142, 267] on div at bounding box center [146, 269] width 189 height 106
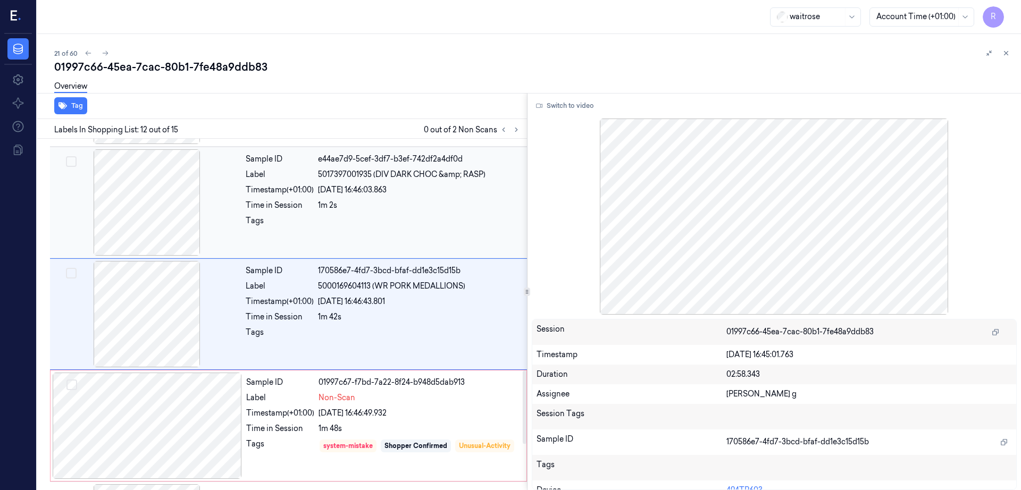
click at [137, 214] on div at bounding box center [146, 202] width 189 height 106
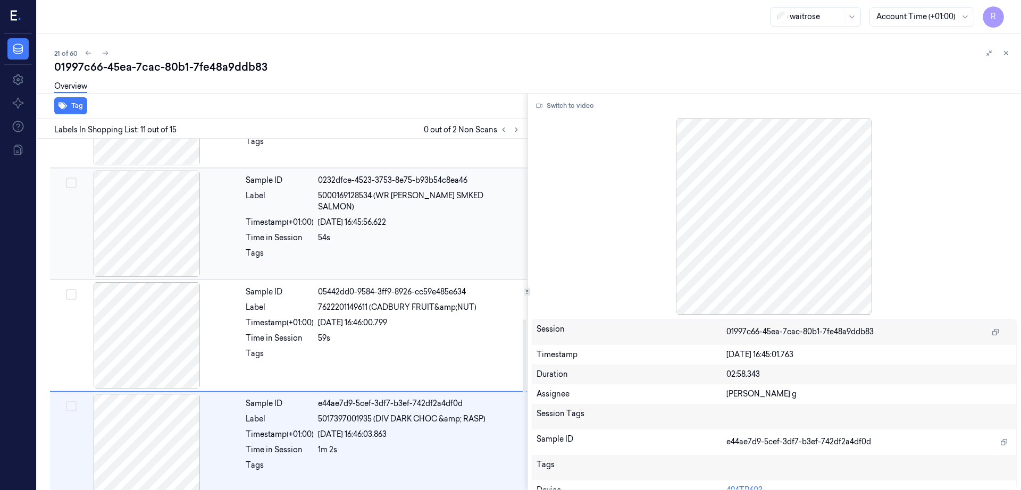
click at [151, 236] on div at bounding box center [146, 224] width 189 height 106
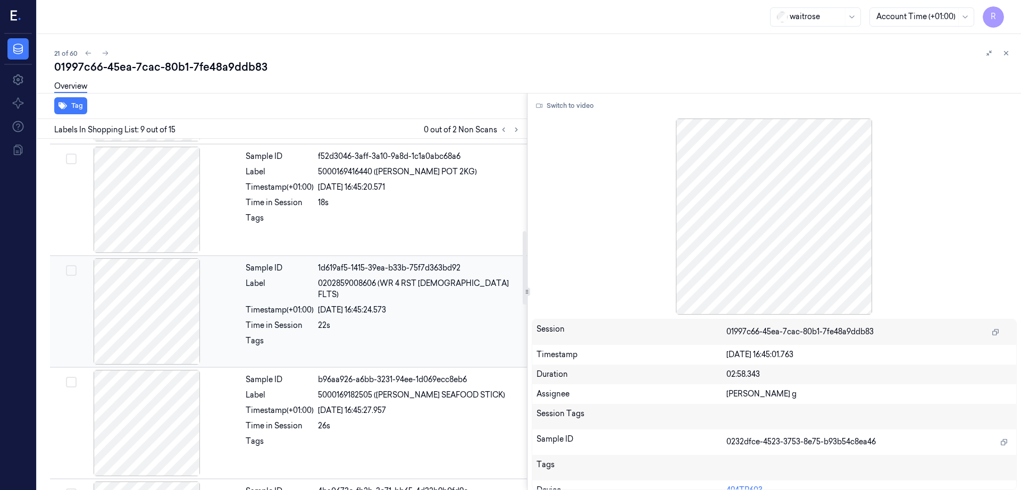
click at [169, 330] on div at bounding box center [146, 311] width 189 height 106
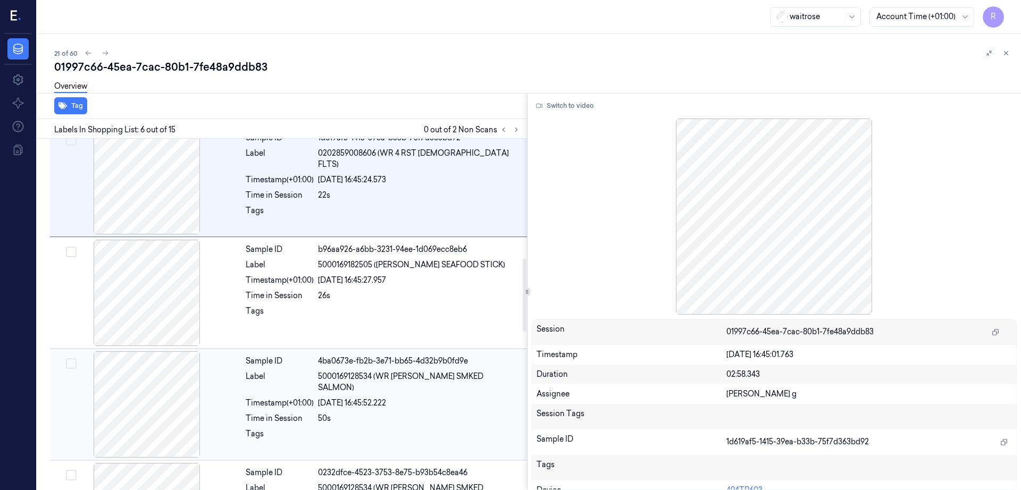
click at [162, 361] on div at bounding box center [146, 404] width 189 height 106
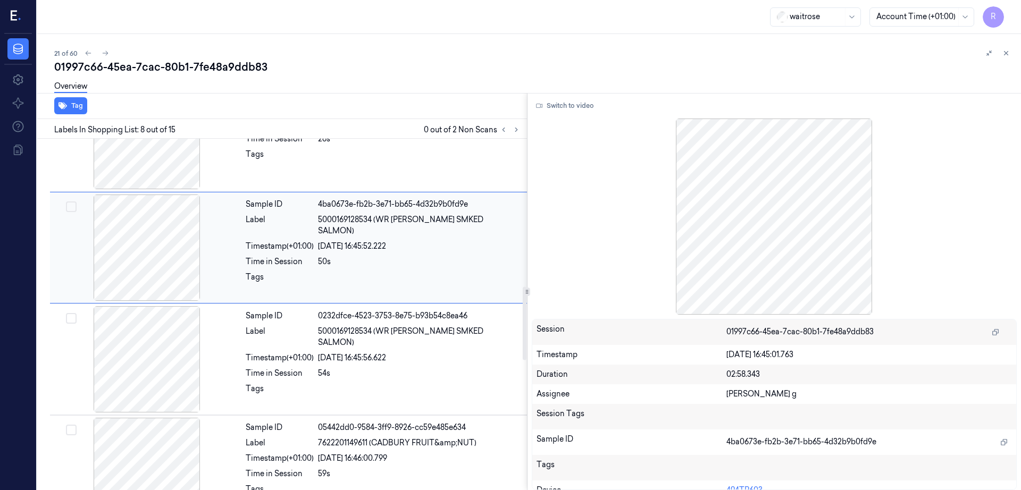
click at [162, 361] on div at bounding box center [146, 359] width 189 height 106
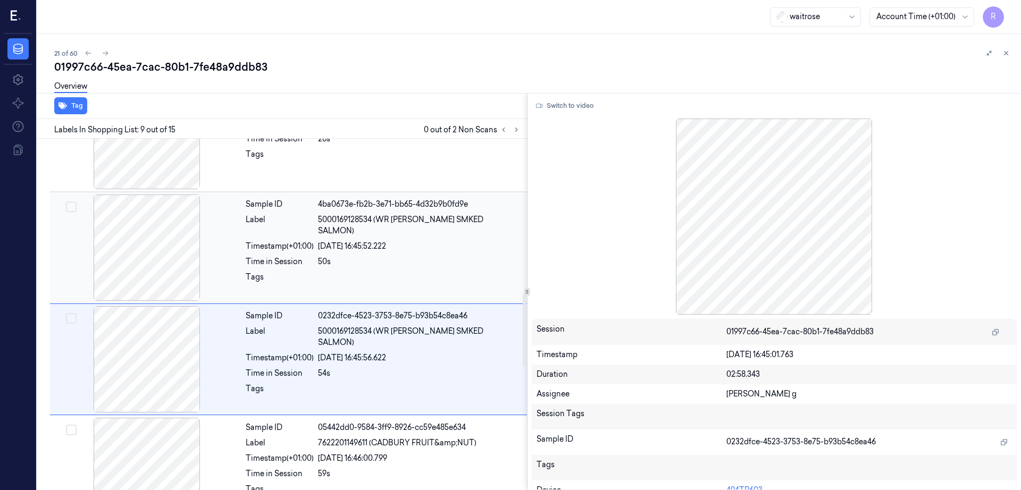
scroll to position [773, 0]
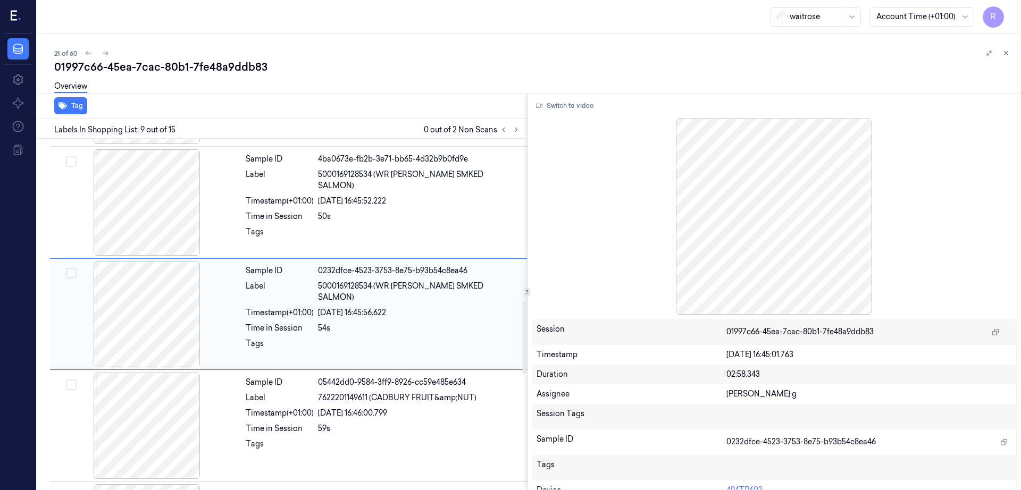
click at [160, 366] on div at bounding box center [146, 314] width 189 height 106
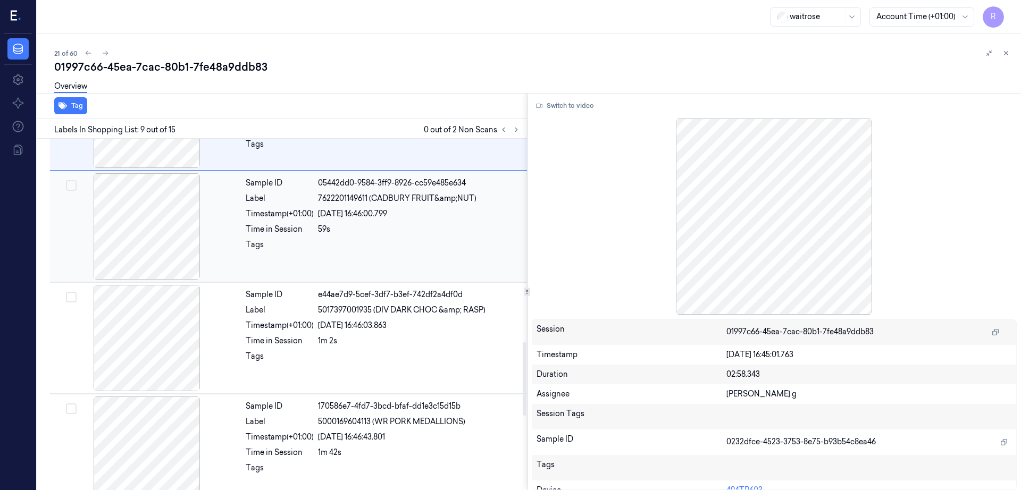
click at [142, 274] on div at bounding box center [146, 226] width 189 height 106
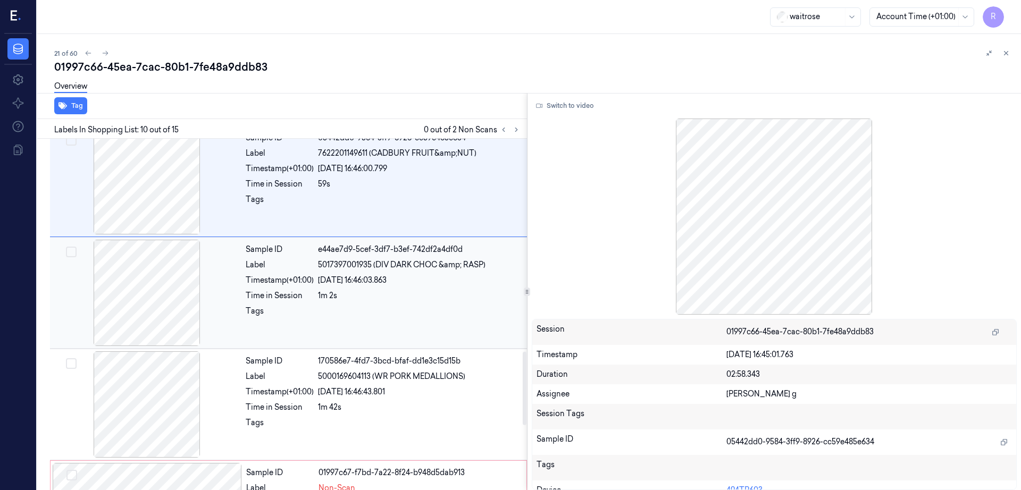
click at [142, 289] on div at bounding box center [146, 293] width 189 height 106
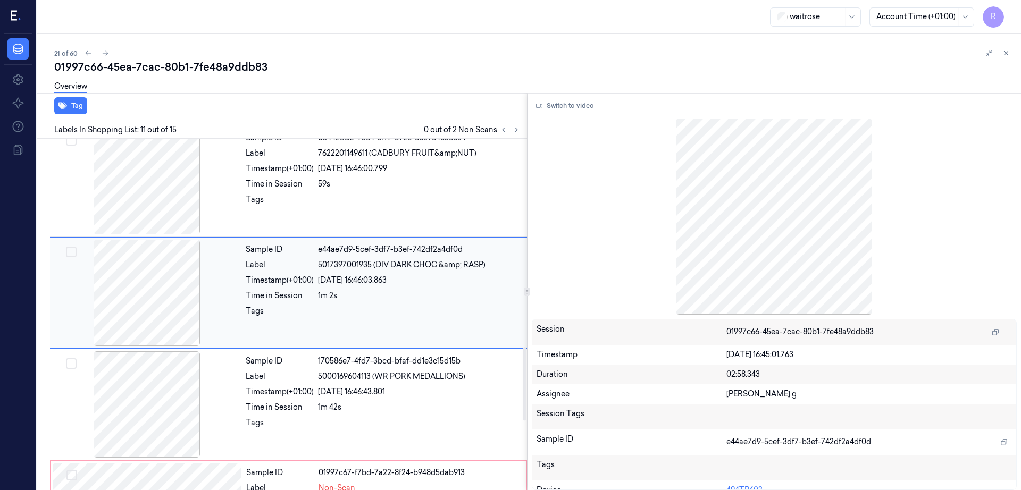
scroll to position [996, 0]
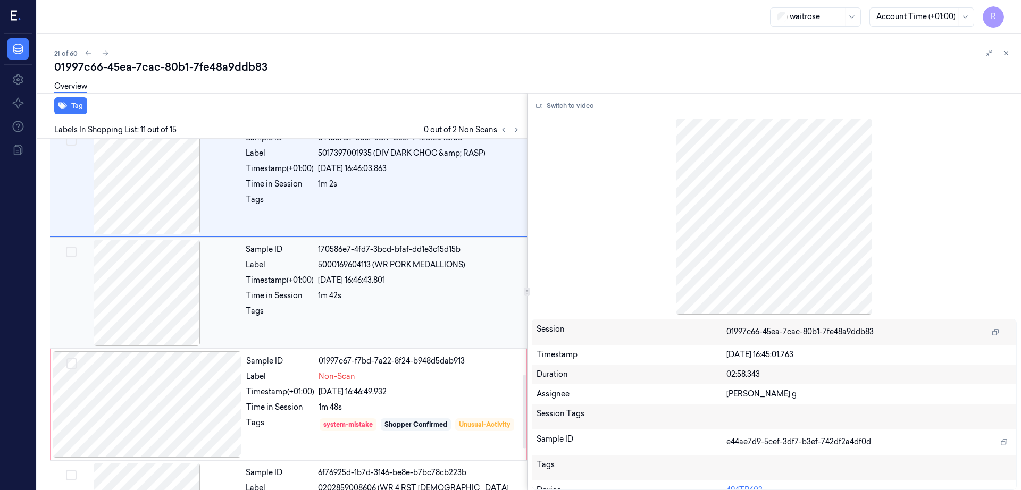
click at [158, 326] on div at bounding box center [146, 293] width 189 height 106
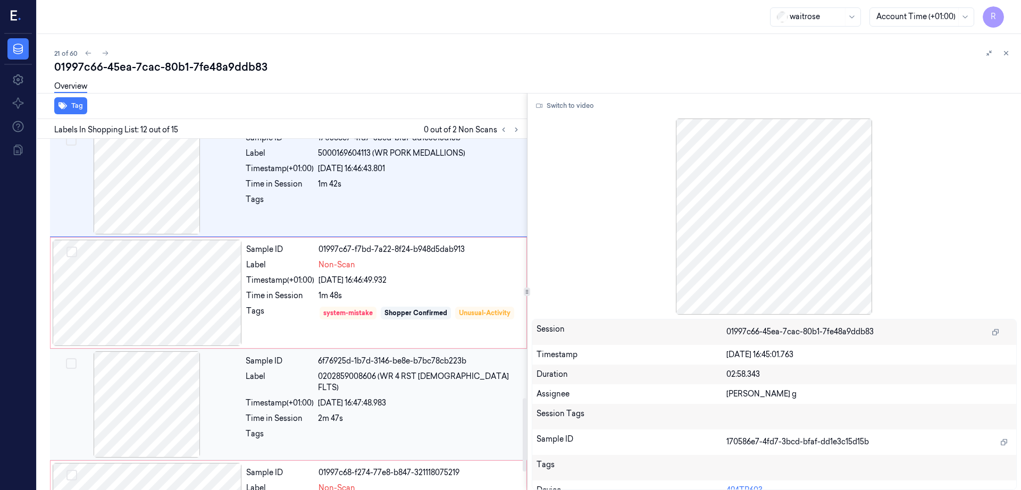
click at [155, 352] on div at bounding box center [146, 404] width 189 height 106
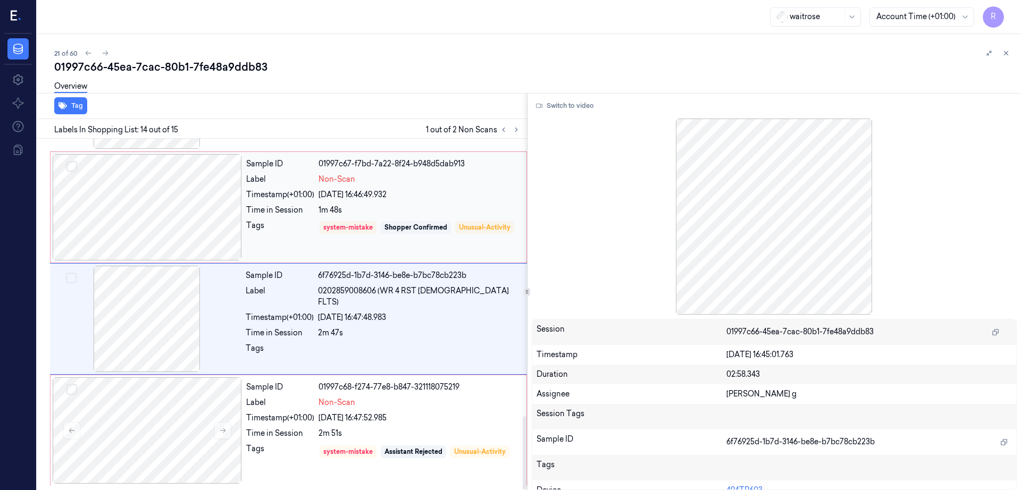
click at [138, 220] on div at bounding box center [147, 207] width 189 height 106
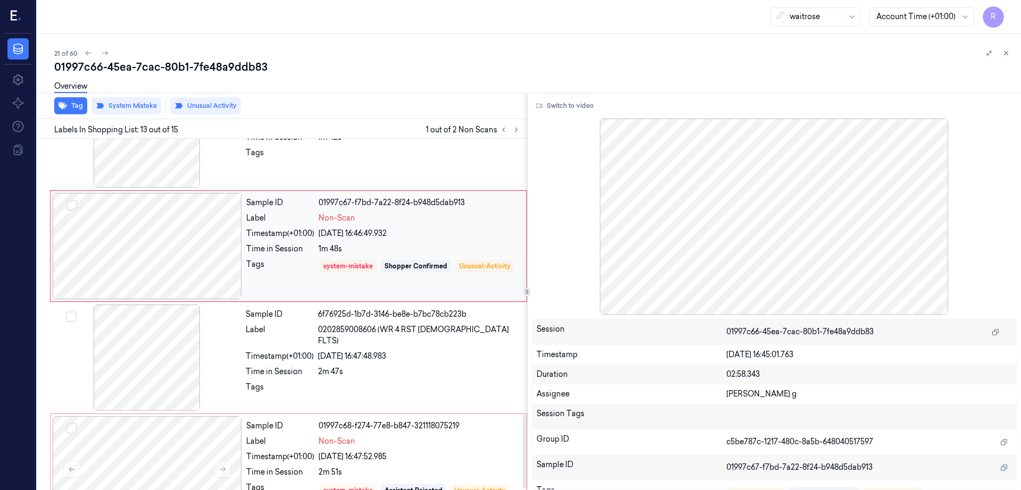
scroll to position [1326, 0]
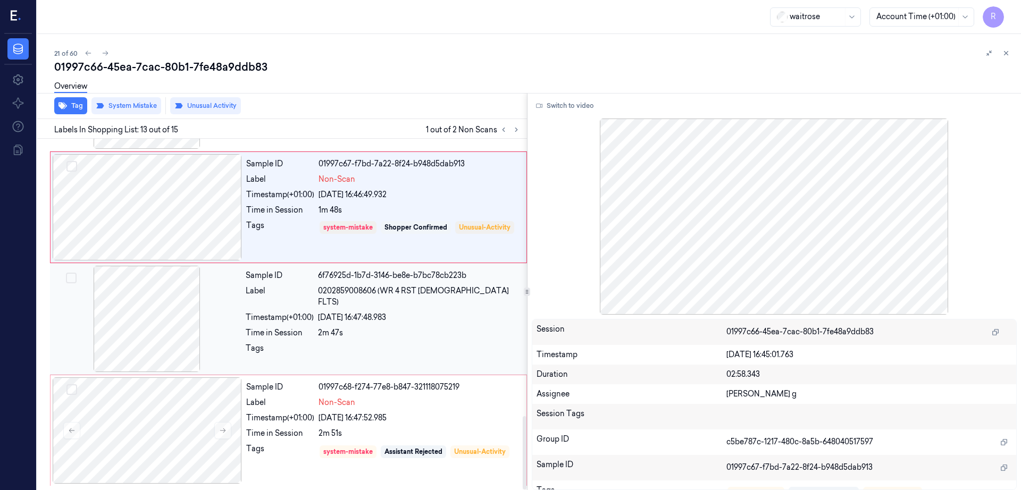
click at [135, 304] on div at bounding box center [146, 319] width 189 height 106
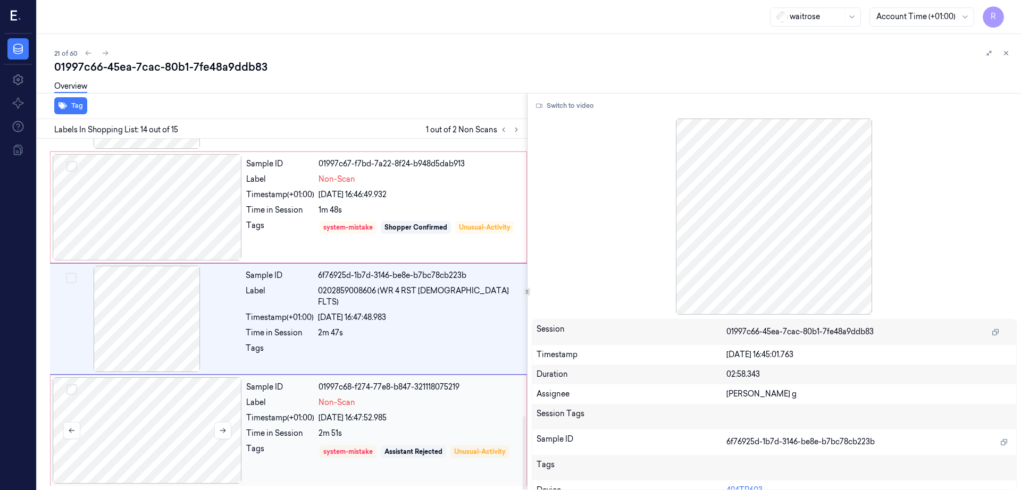
click at [154, 423] on div at bounding box center [147, 430] width 189 height 106
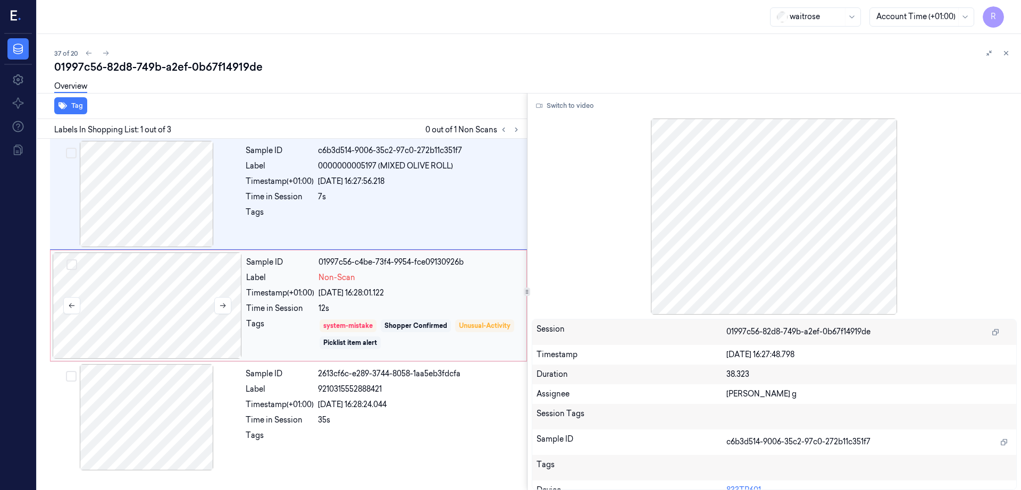
click at [216, 284] on div at bounding box center [147, 306] width 189 height 106
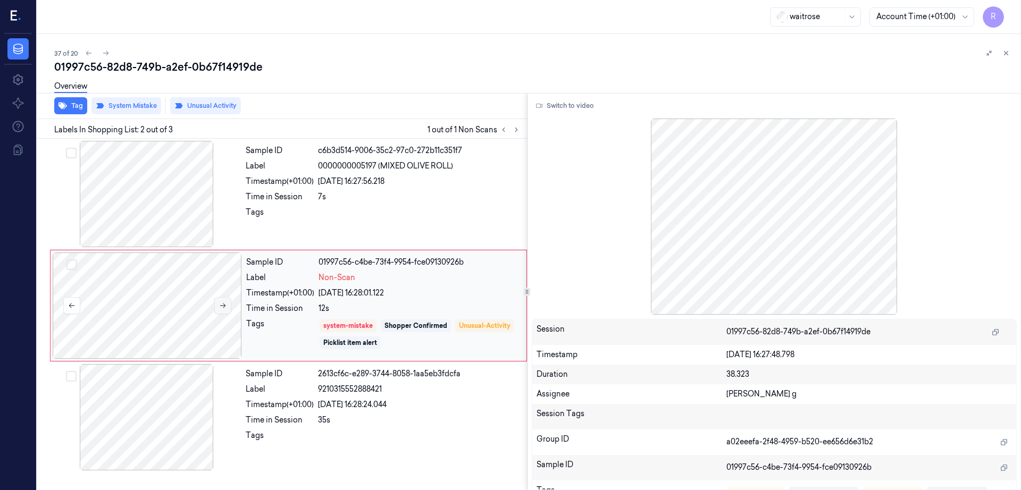
click at [228, 307] on button at bounding box center [222, 305] width 17 height 17
click at [115, 207] on div at bounding box center [146, 194] width 189 height 106
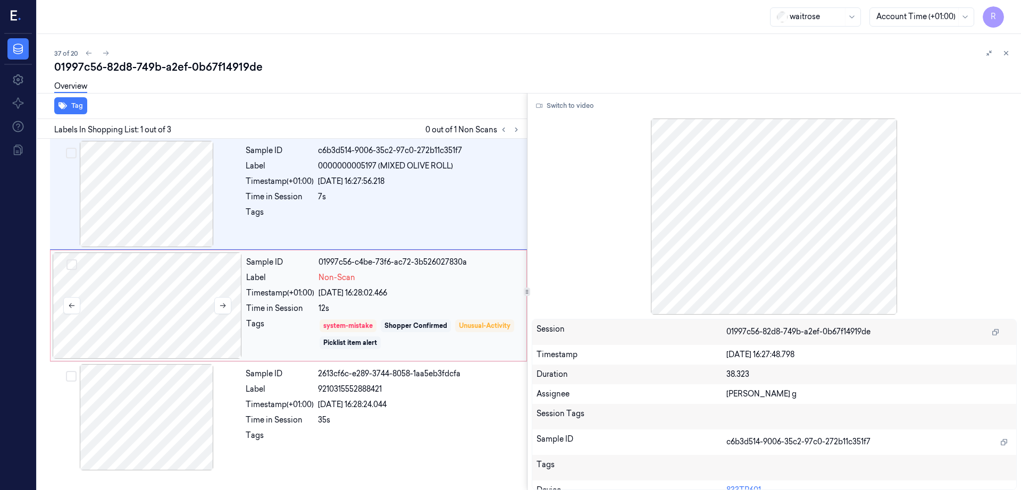
click at [177, 291] on div at bounding box center [147, 306] width 189 height 106
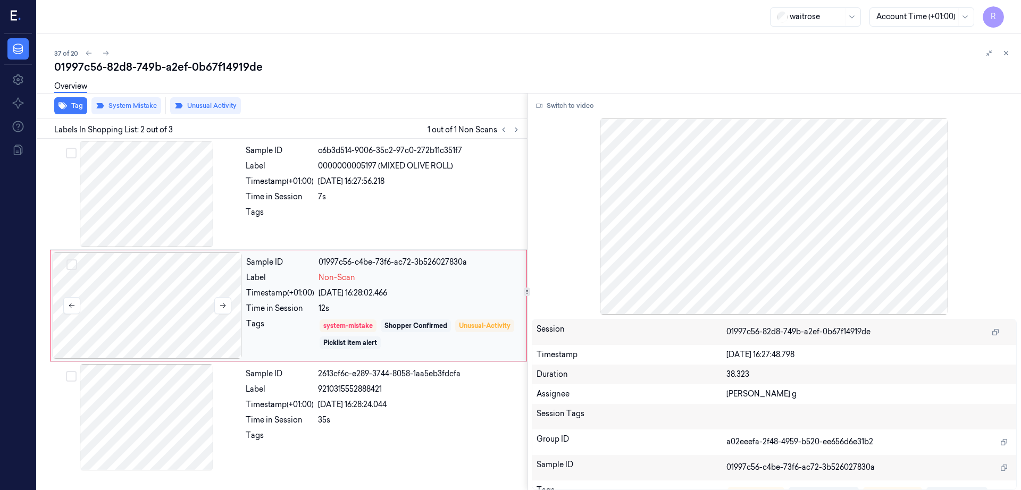
click at [174, 292] on div at bounding box center [147, 306] width 189 height 106
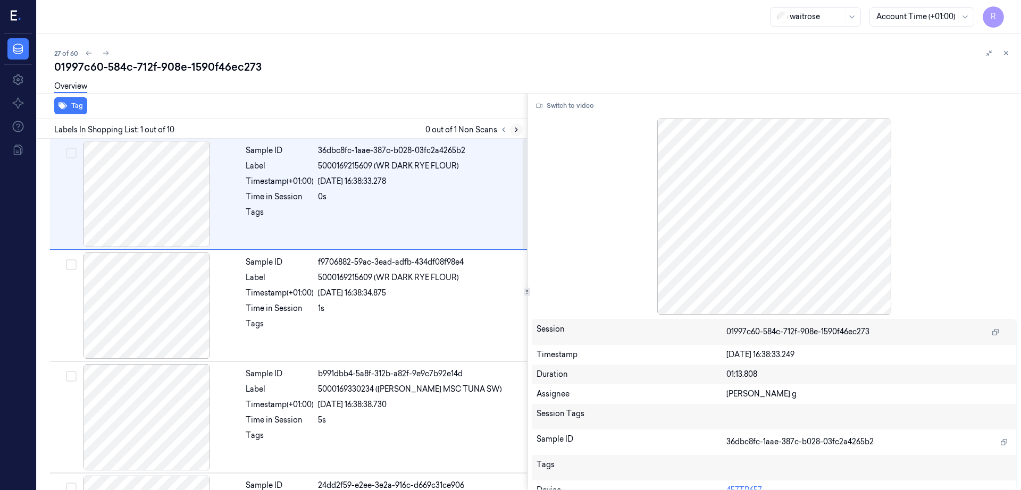
click at [523, 131] on button at bounding box center [516, 129] width 13 height 13
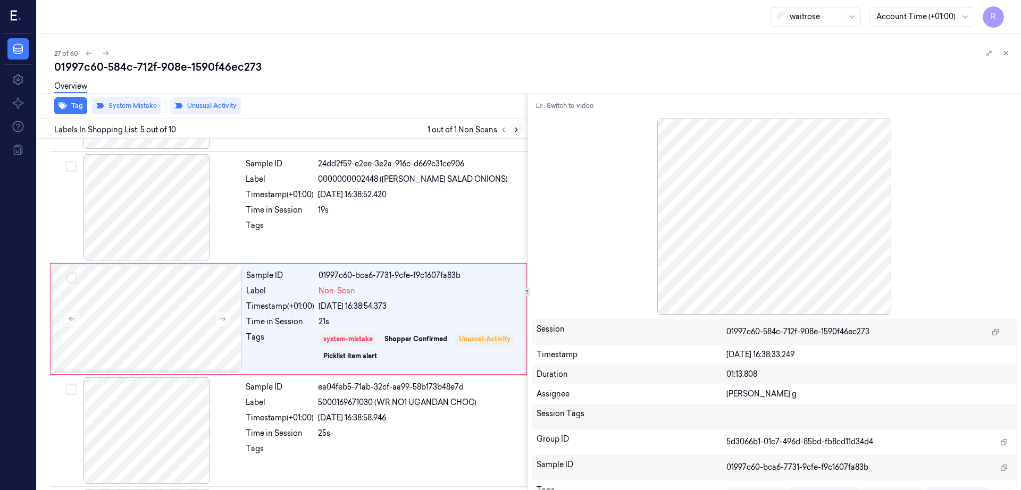
scroll to position [326, 0]
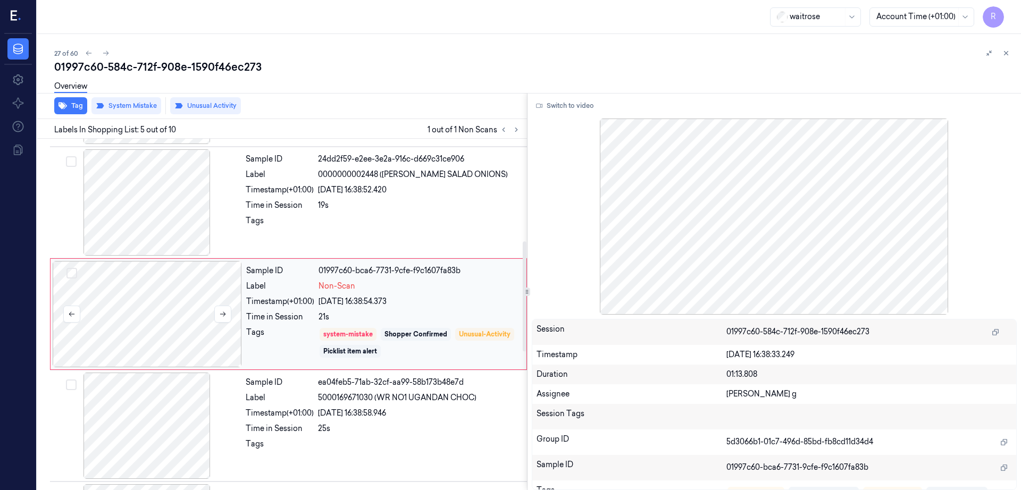
click at [201, 322] on div at bounding box center [147, 314] width 189 height 106
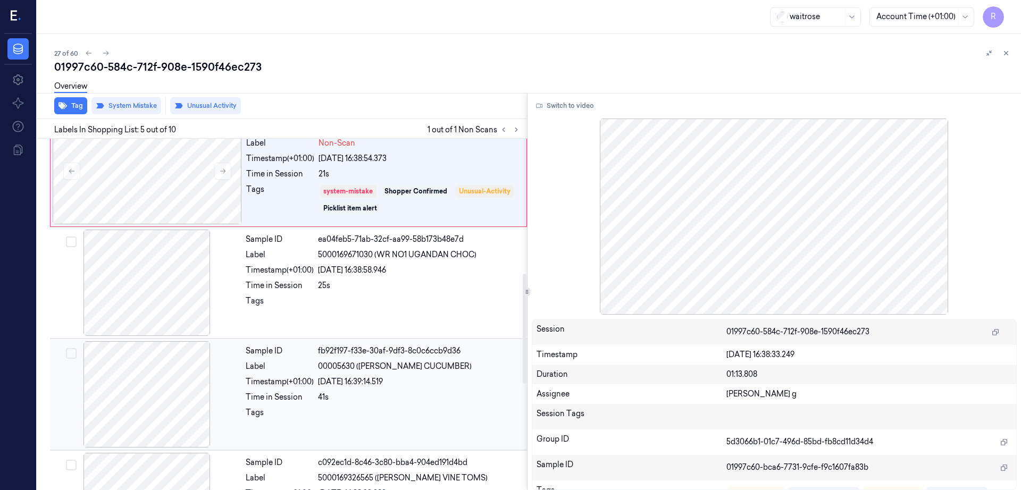
scroll to position [526, 0]
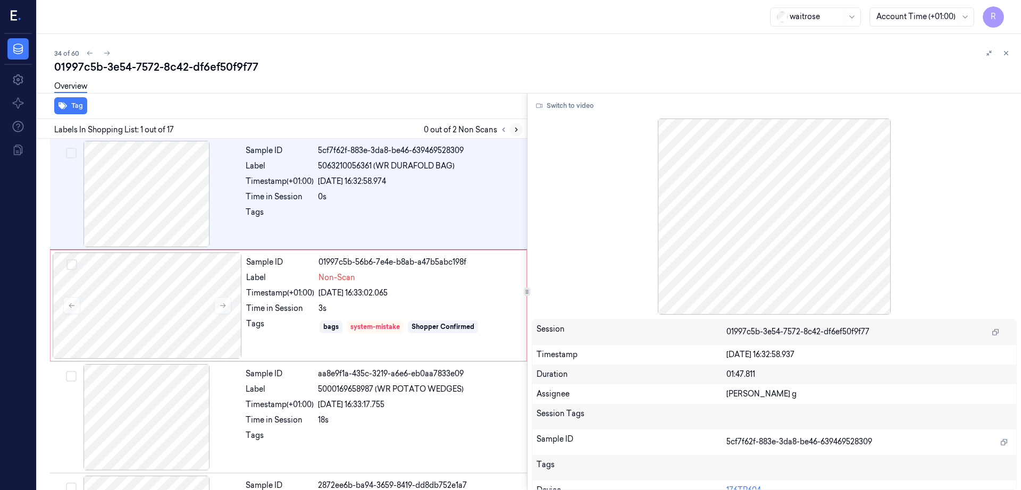
click at [520, 132] on icon at bounding box center [516, 129] width 7 height 7
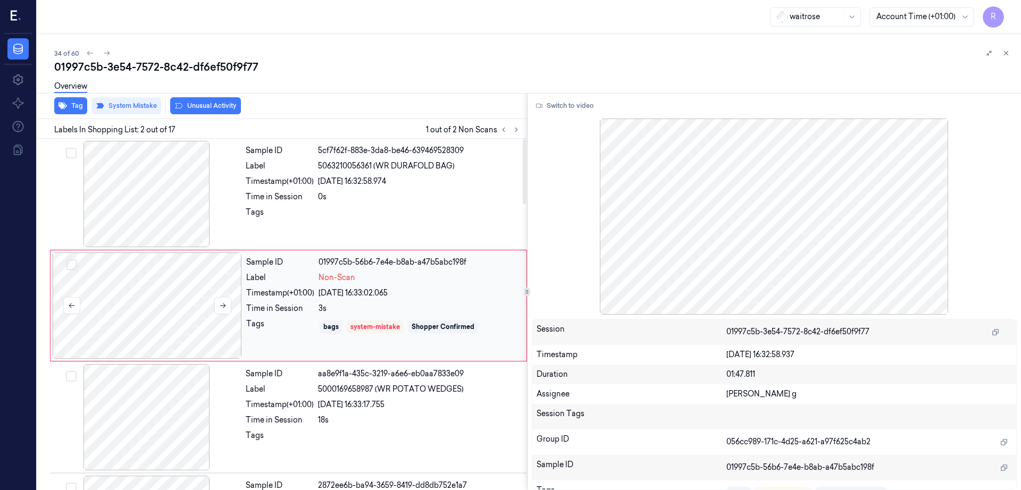
click at [191, 316] on div at bounding box center [147, 306] width 189 height 106
click at [226, 305] on icon at bounding box center [222, 305] width 7 height 7
click at [226, 308] on icon at bounding box center [222, 305] width 7 height 7
click at [226, 307] on icon at bounding box center [222, 305] width 7 height 7
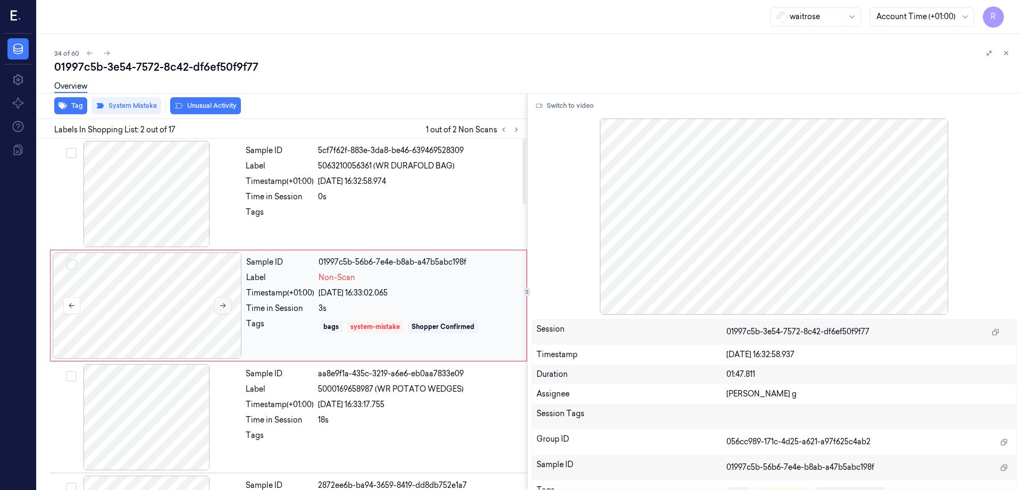
click at [221, 305] on icon at bounding box center [222, 305] width 7 height 7
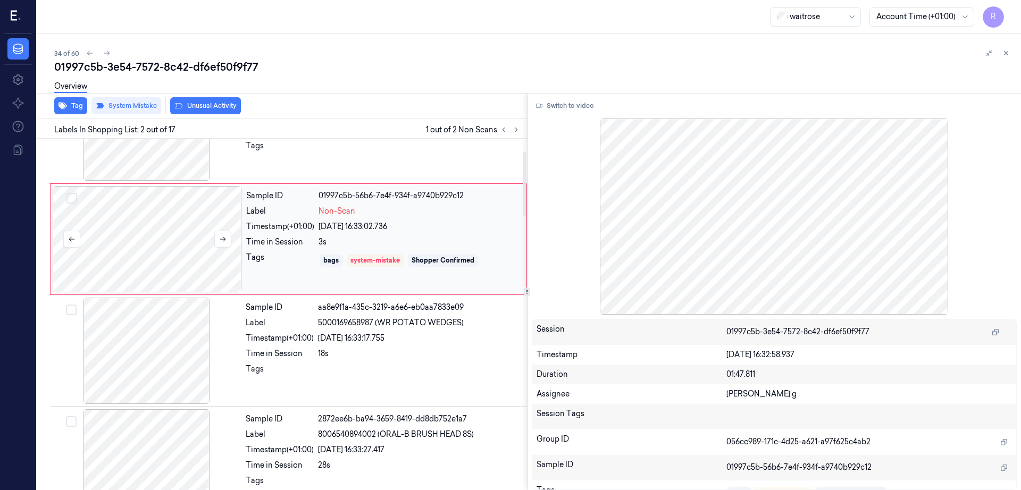
click at [185, 233] on div at bounding box center [147, 239] width 189 height 106
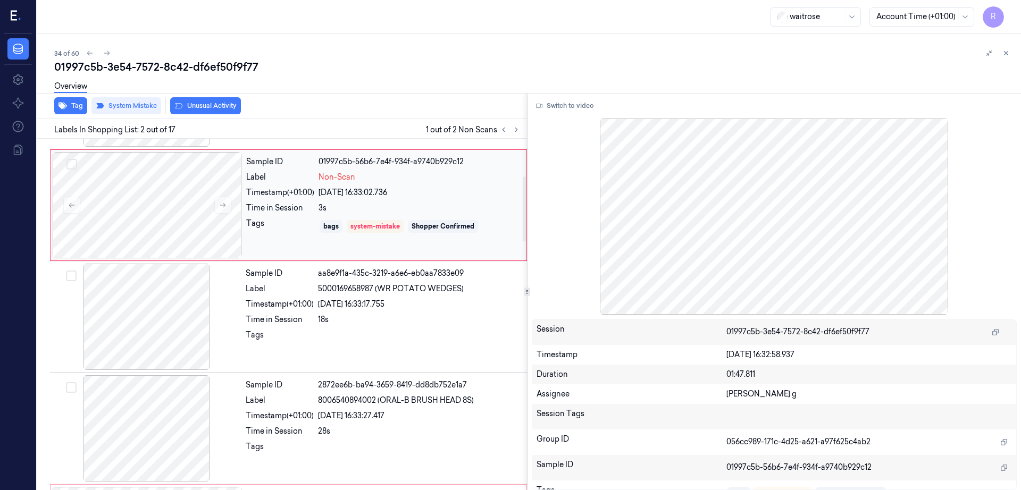
scroll to position [266, 0]
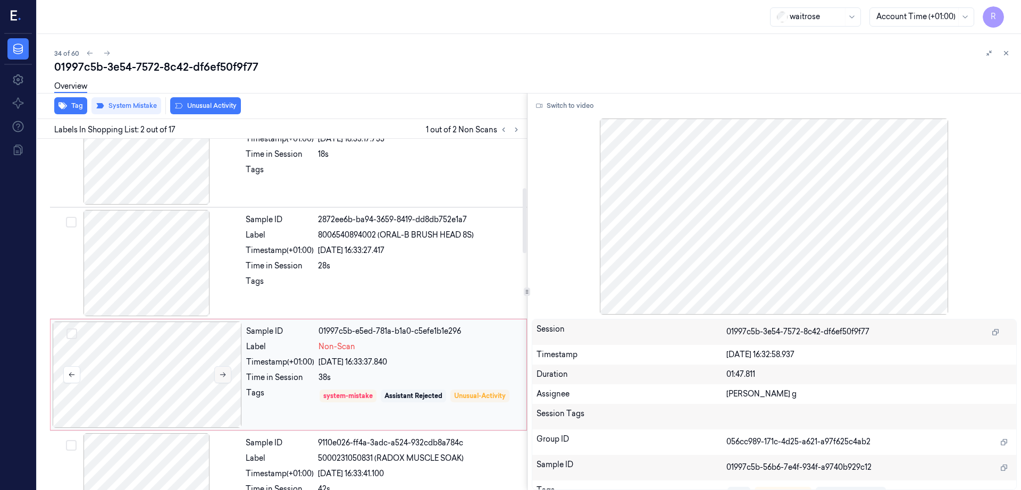
click at [221, 376] on icon at bounding box center [222, 374] width 7 height 7
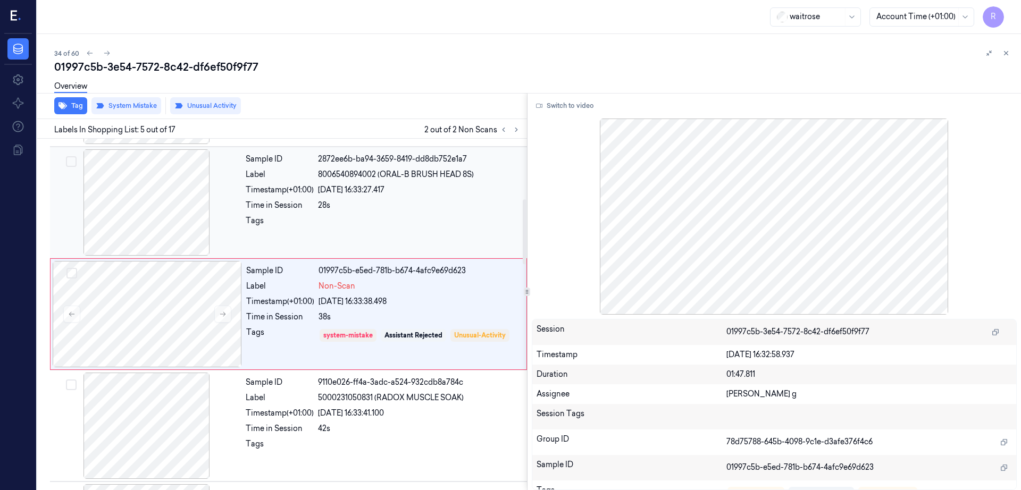
click at [177, 245] on div at bounding box center [146, 202] width 189 height 106
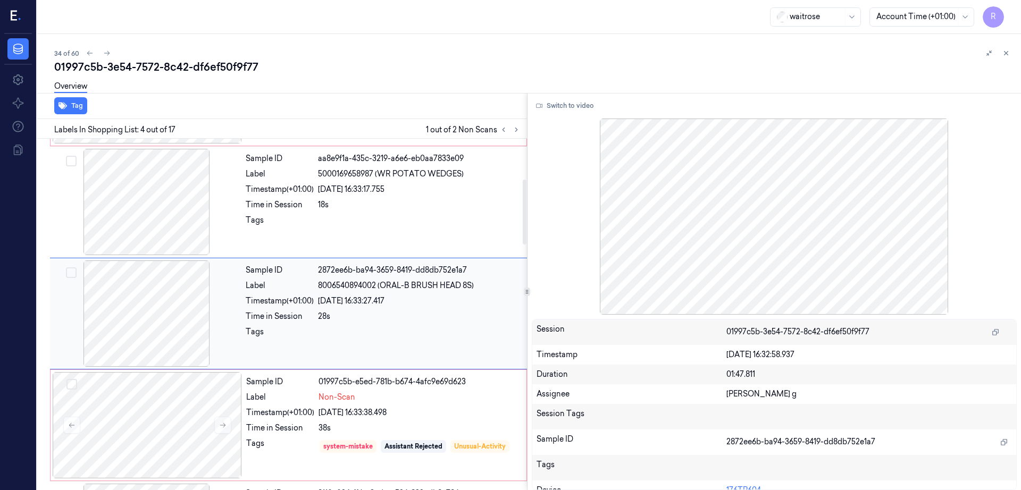
scroll to position [215, 0]
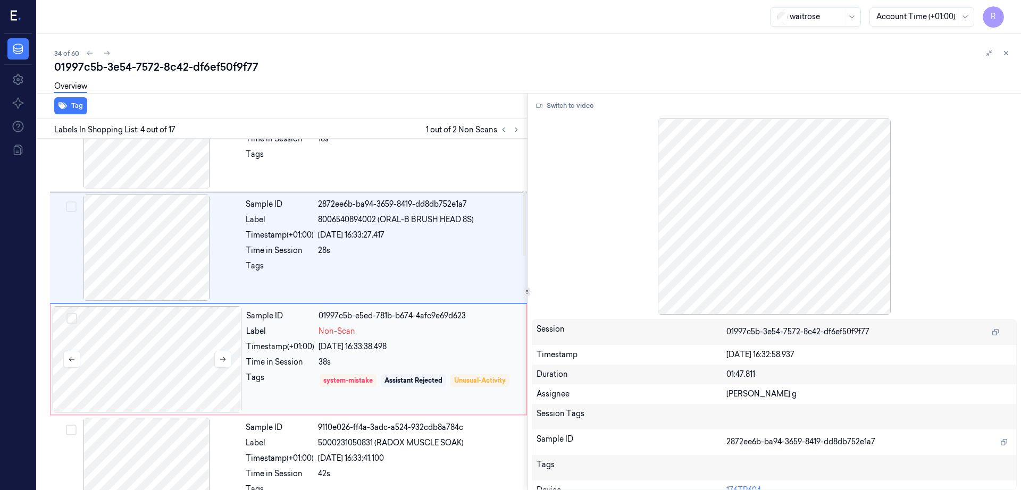
click at [173, 338] on div at bounding box center [147, 359] width 189 height 106
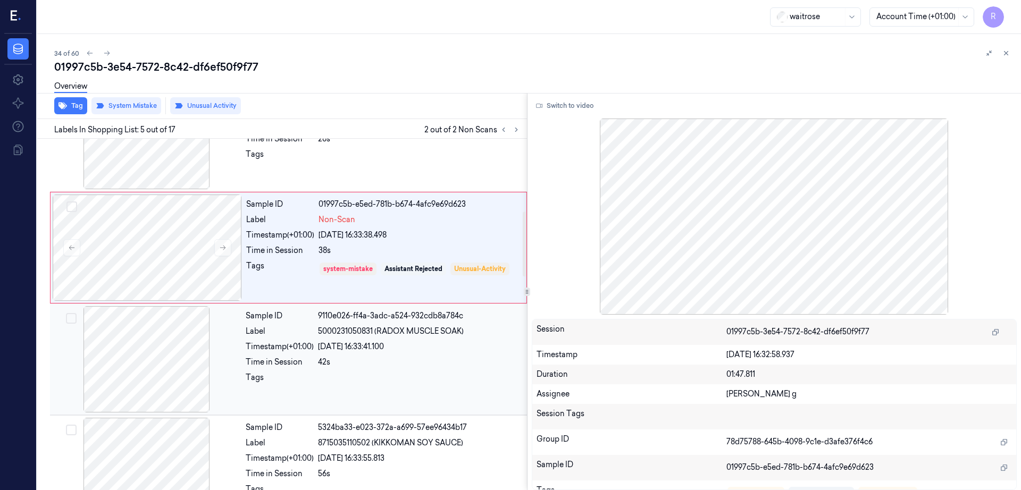
click at [158, 363] on div at bounding box center [146, 359] width 189 height 106
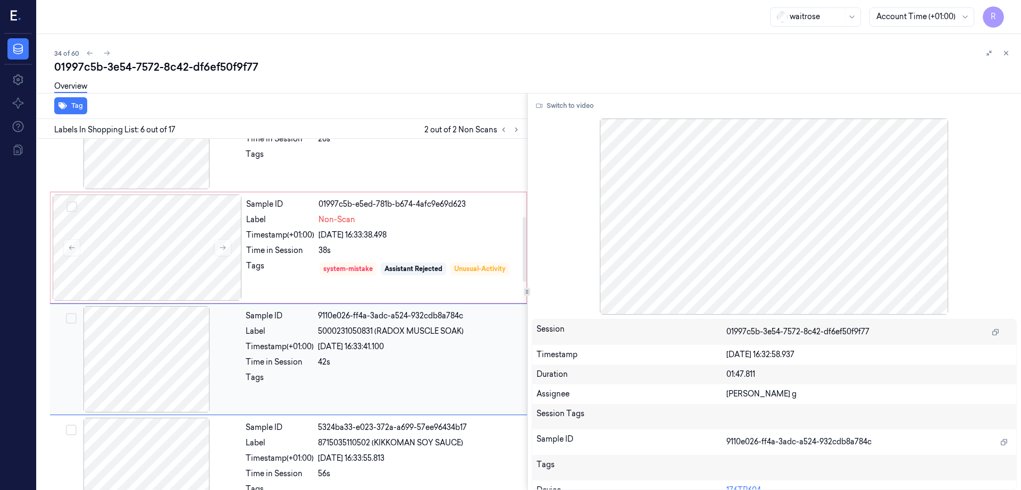
scroll to position [438, 0]
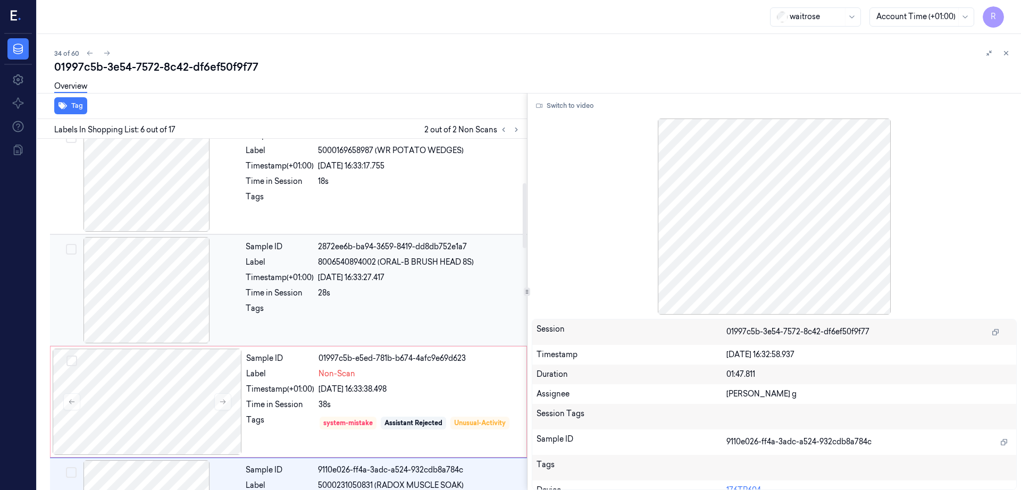
click at [162, 293] on div at bounding box center [146, 290] width 189 height 106
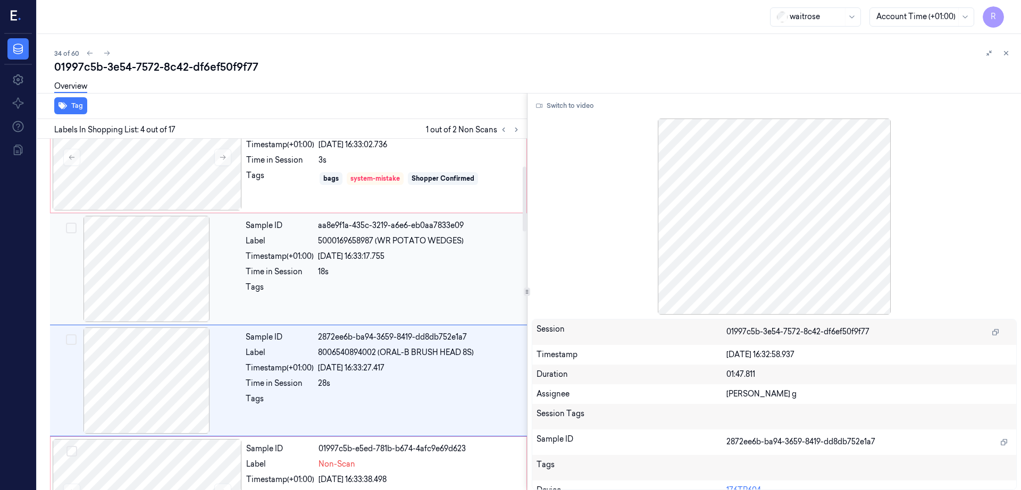
click at [152, 249] on div at bounding box center [146, 269] width 189 height 106
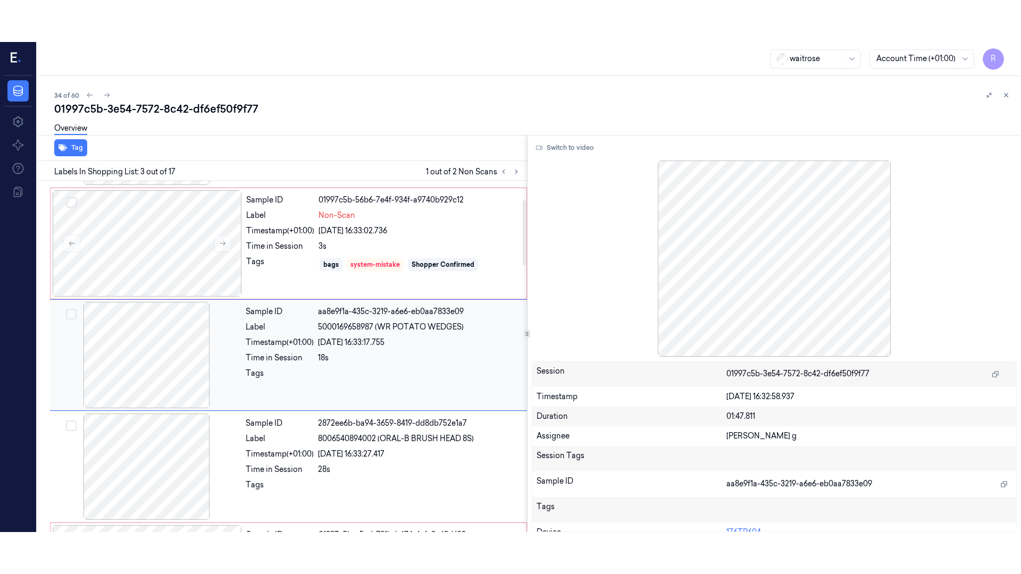
scroll to position [103, 0]
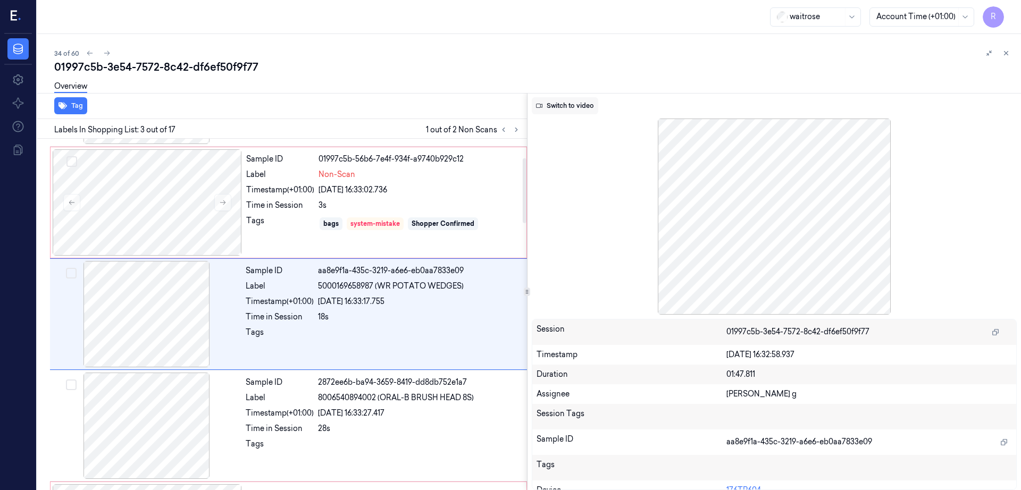
click at [568, 112] on button "Switch to video" at bounding box center [565, 105] width 66 height 17
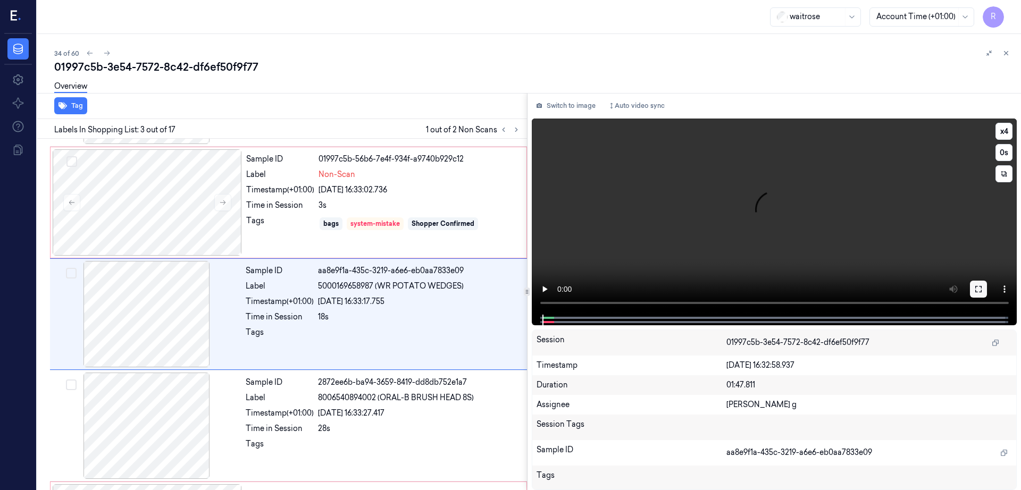
click at [981, 292] on icon at bounding box center [978, 289] width 6 height 6
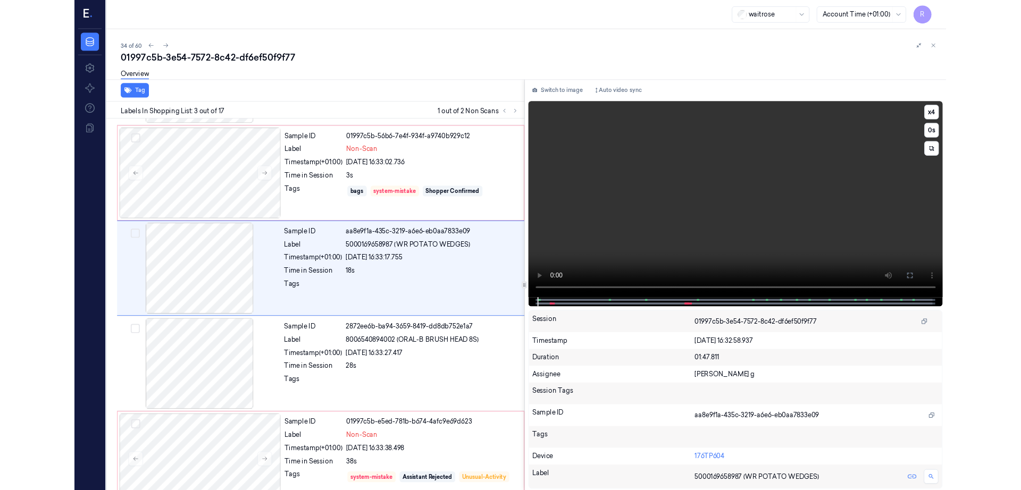
scroll to position [61, 0]
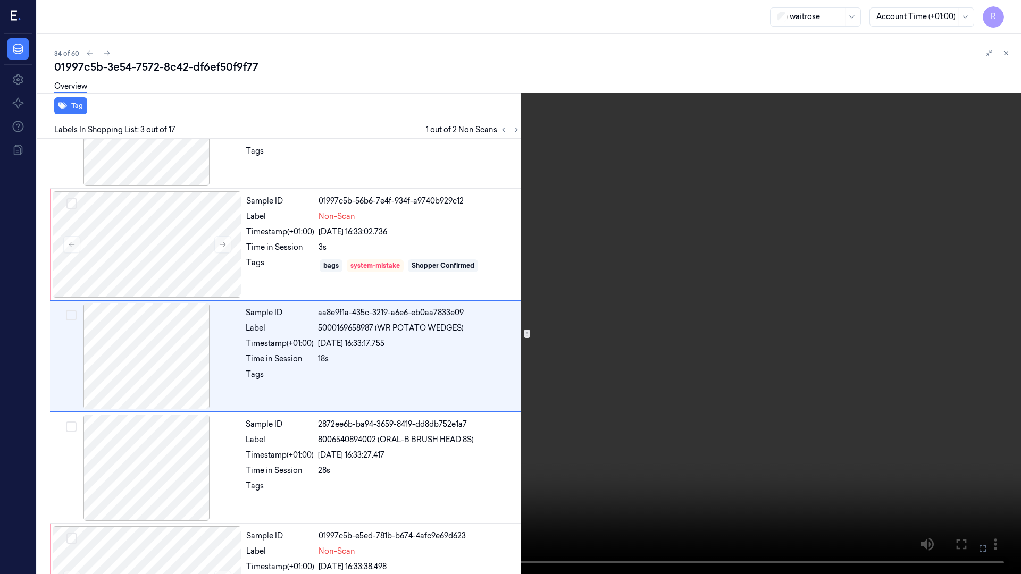
click at [805, 335] on video at bounding box center [510, 287] width 1021 height 574
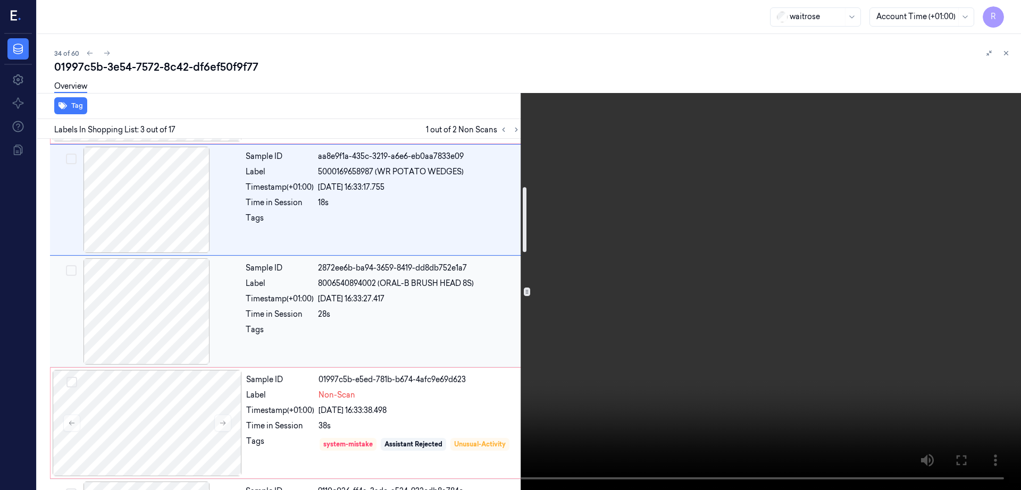
scroll to position [261, 0]
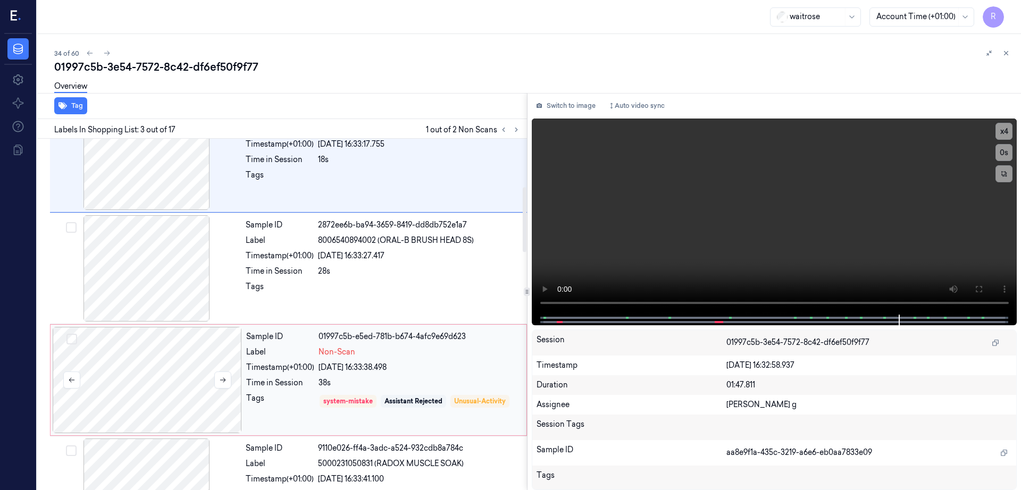
click at [164, 353] on div at bounding box center [147, 380] width 189 height 106
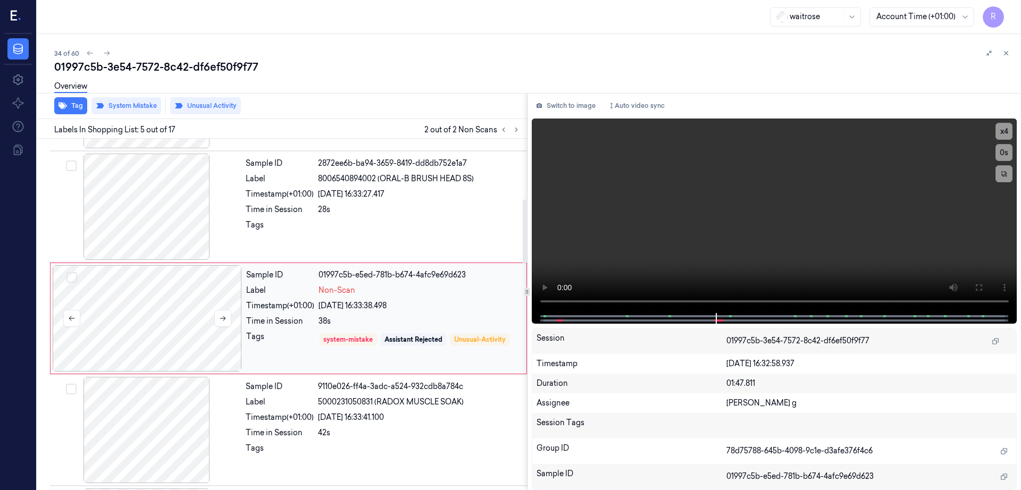
scroll to position [326, 0]
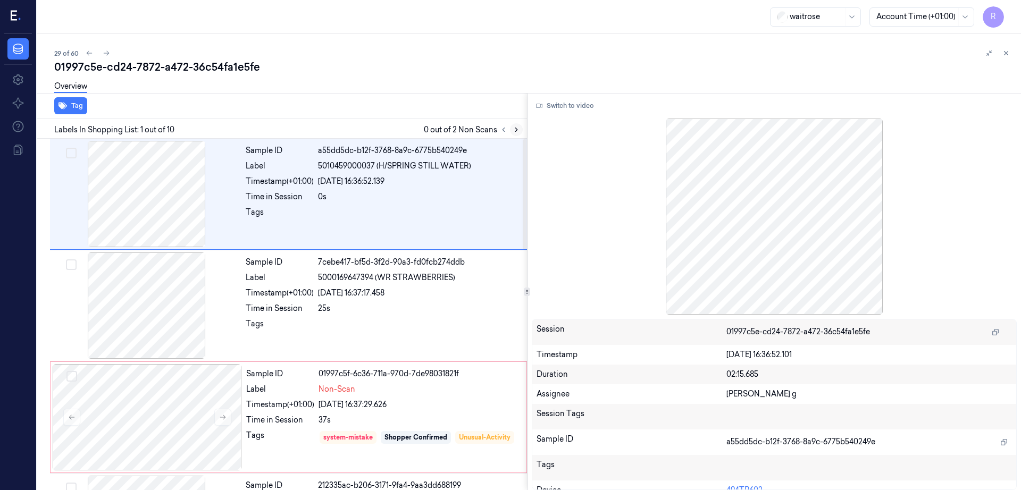
click at [520, 131] on icon at bounding box center [516, 129] width 7 height 7
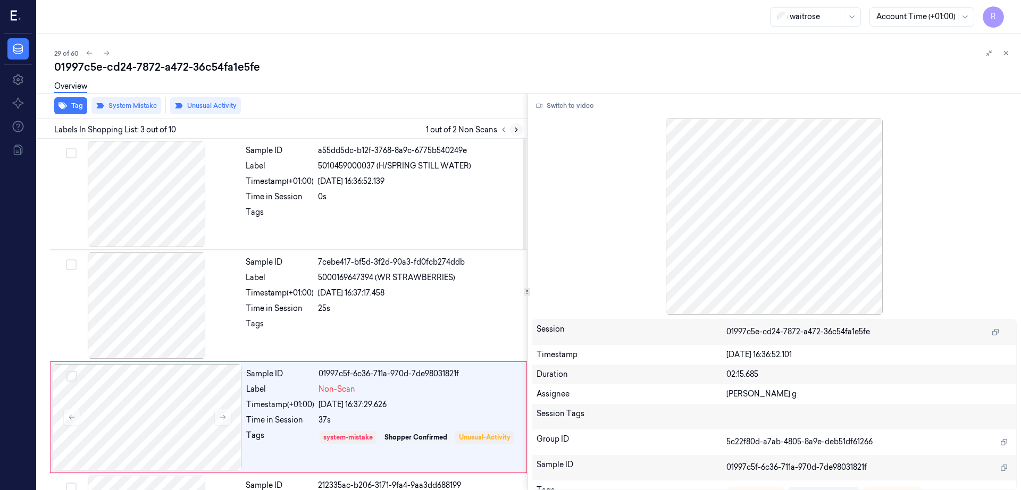
scroll to position [103, 0]
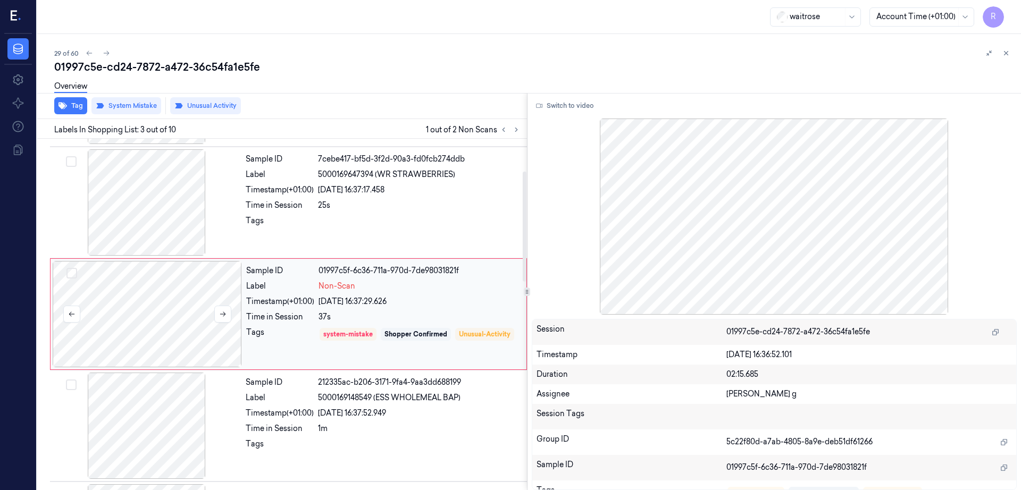
click at [184, 320] on div at bounding box center [147, 314] width 189 height 106
click at [222, 309] on button at bounding box center [222, 314] width 17 height 17
click at [171, 215] on div at bounding box center [146, 202] width 189 height 106
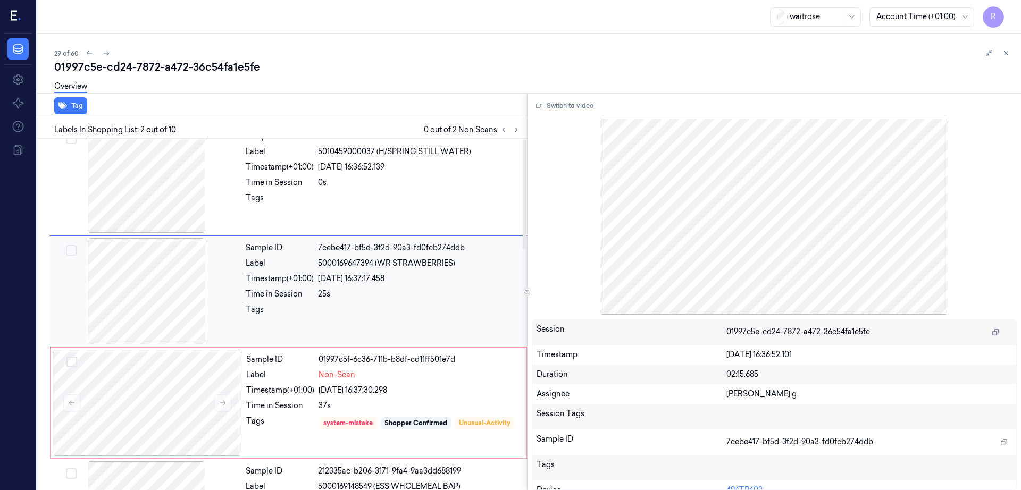
scroll to position [0, 0]
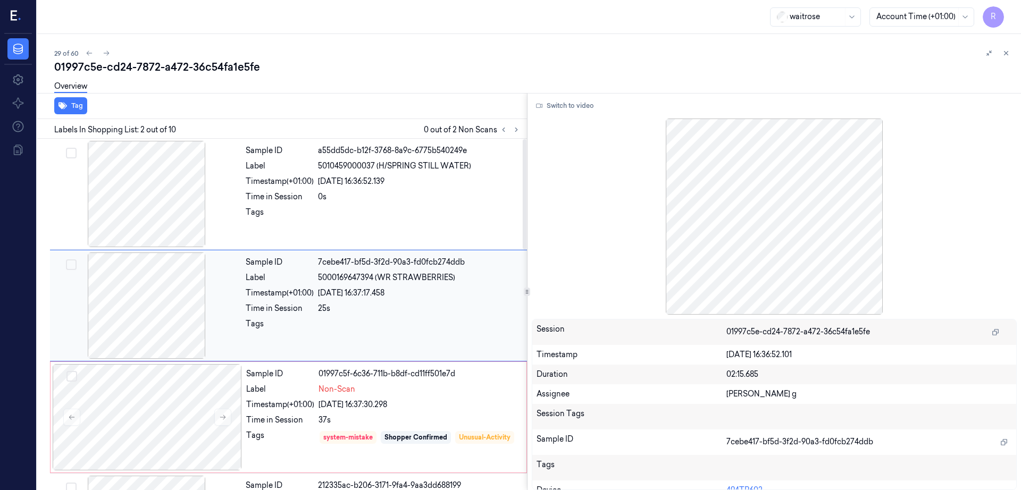
click at [165, 301] on div at bounding box center [146, 306] width 189 height 106
click at [158, 198] on div at bounding box center [146, 194] width 189 height 106
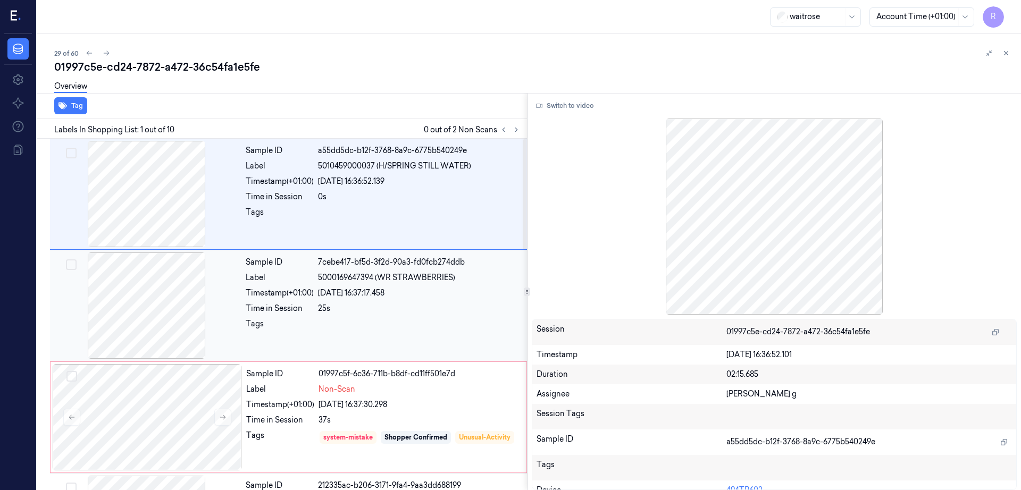
click at [135, 287] on div at bounding box center [146, 306] width 189 height 106
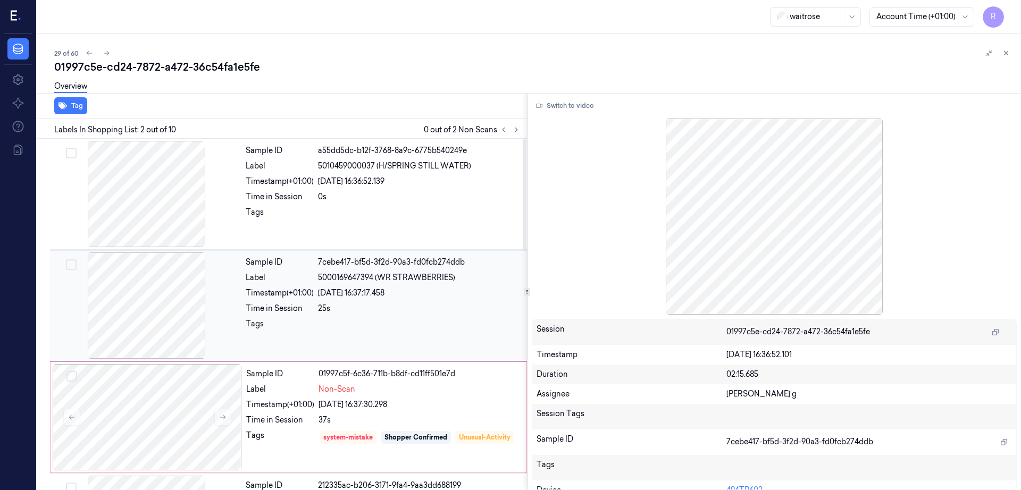
click at [182, 317] on div at bounding box center [146, 306] width 189 height 106
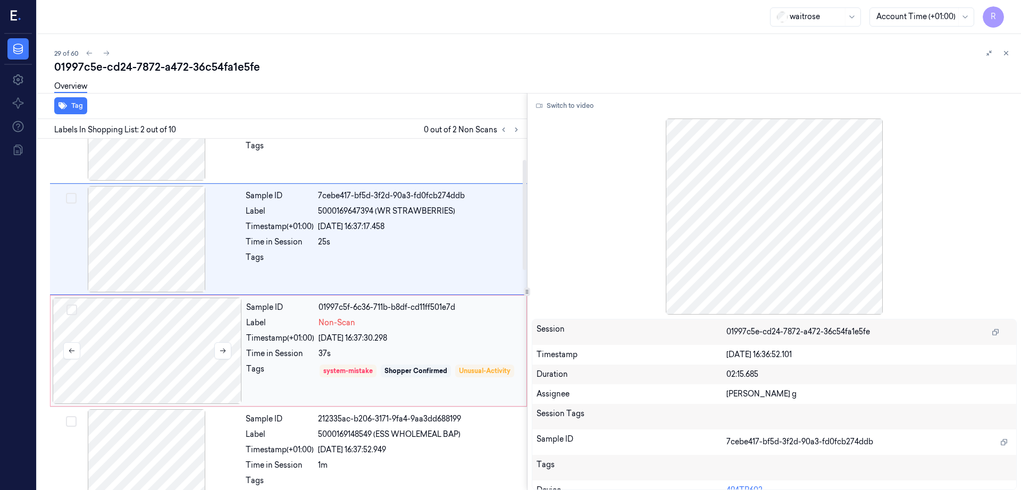
click at [174, 360] on div at bounding box center [147, 351] width 189 height 106
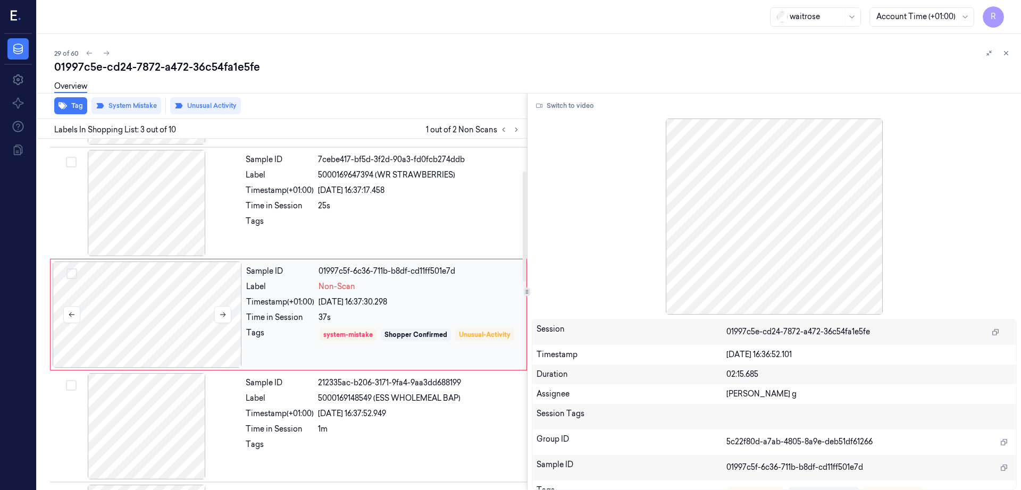
scroll to position [103, 0]
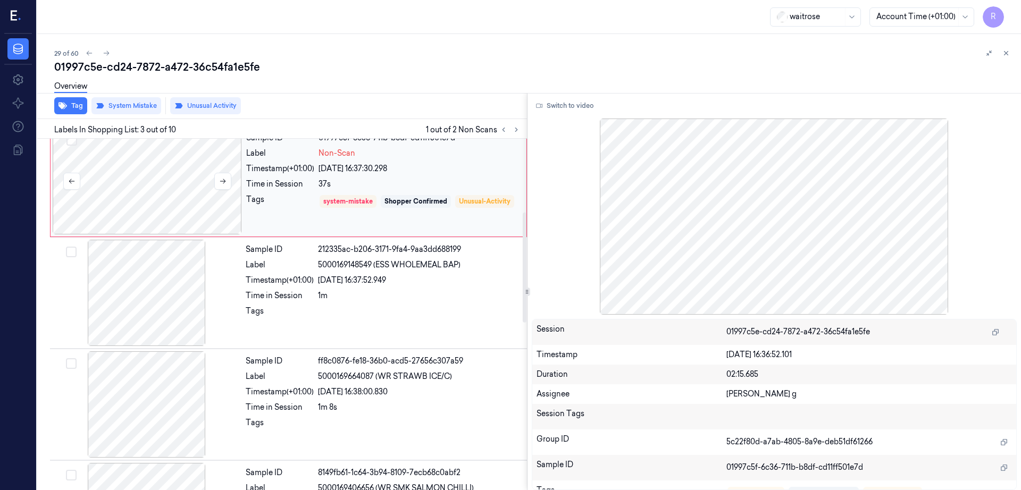
click at [174, 360] on div at bounding box center [146, 404] width 189 height 106
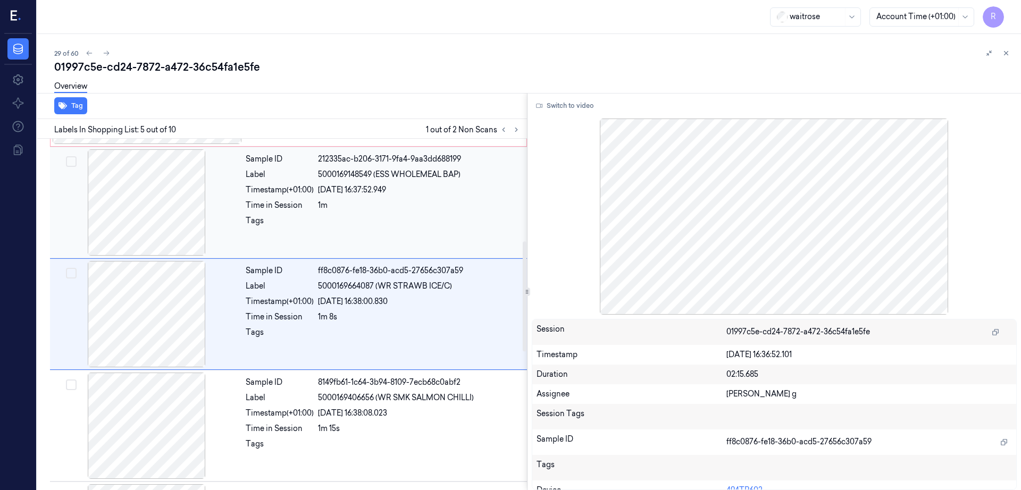
click at [150, 231] on div at bounding box center [146, 202] width 189 height 106
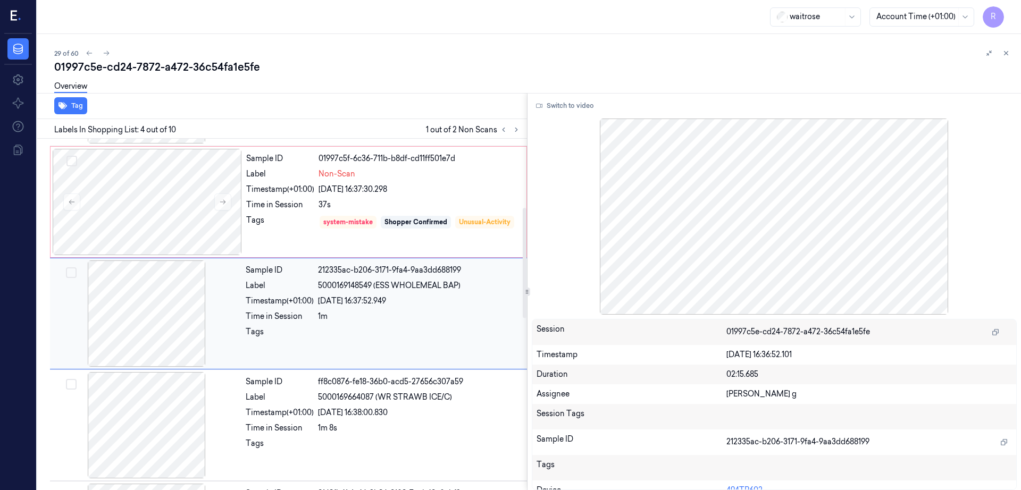
scroll to position [215, 0]
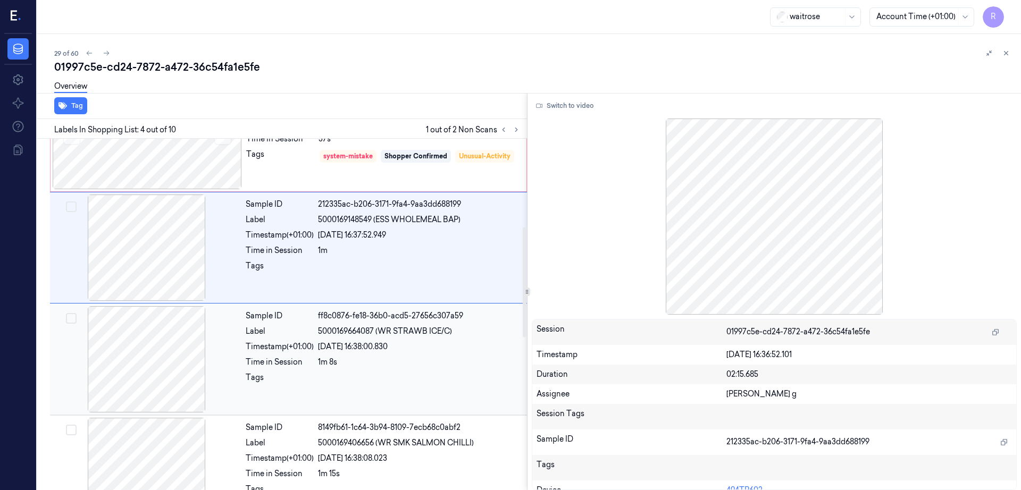
click at [134, 322] on div at bounding box center [146, 359] width 189 height 106
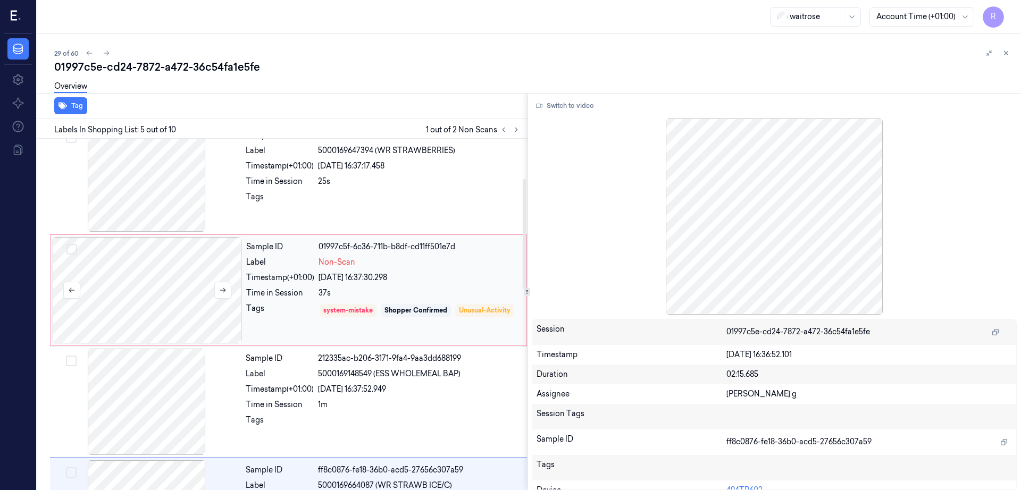
click at [154, 284] on div at bounding box center [147, 290] width 189 height 106
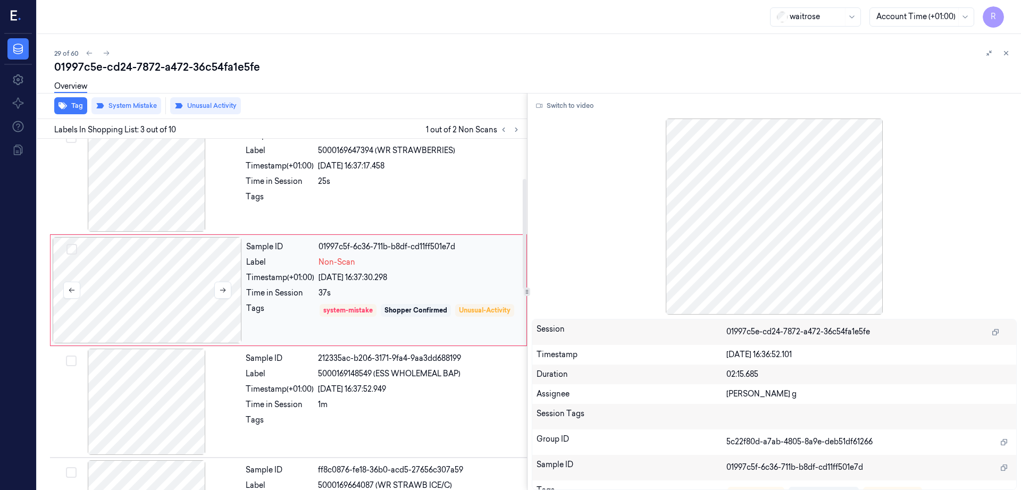
scroll to position [103, 0]
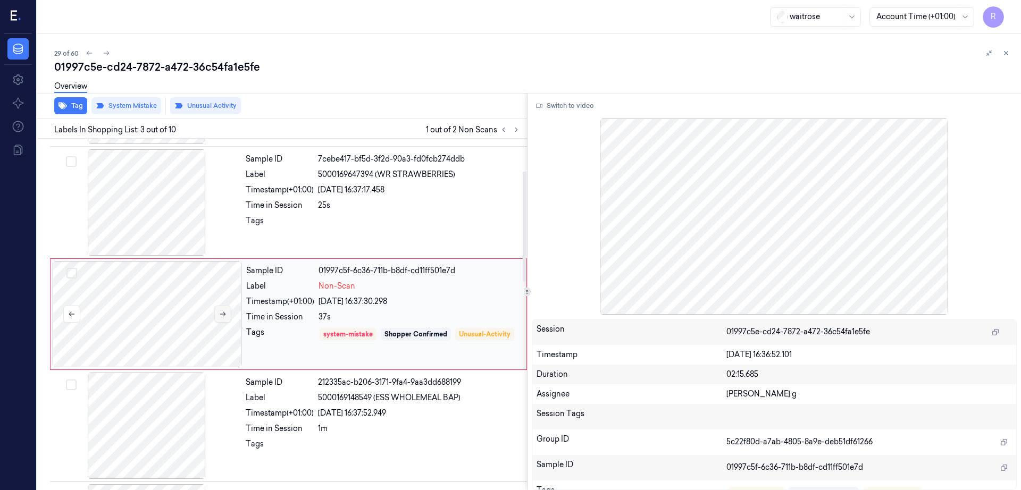
click at [215, 308] on button at bounding box center [222, 314] width 17 height 17
click at [226, 314] on button at bounding box center [222, 314] width 17 height 17
click at [170, 224] on div at bounding box center [146, 202] width 189 height 106
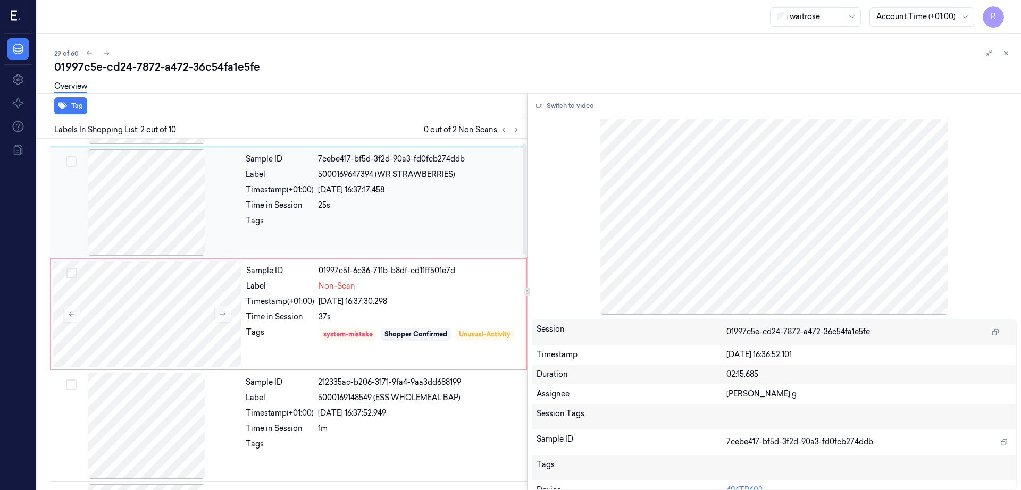
scroll to position [0, 0]
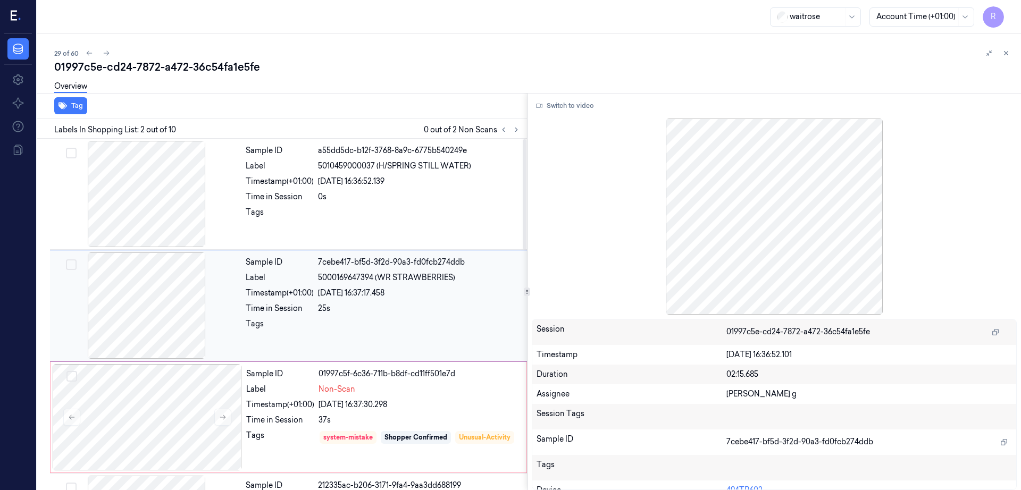
click at [170, 224] on div at bounding box center [146, 194] width 189 height 106
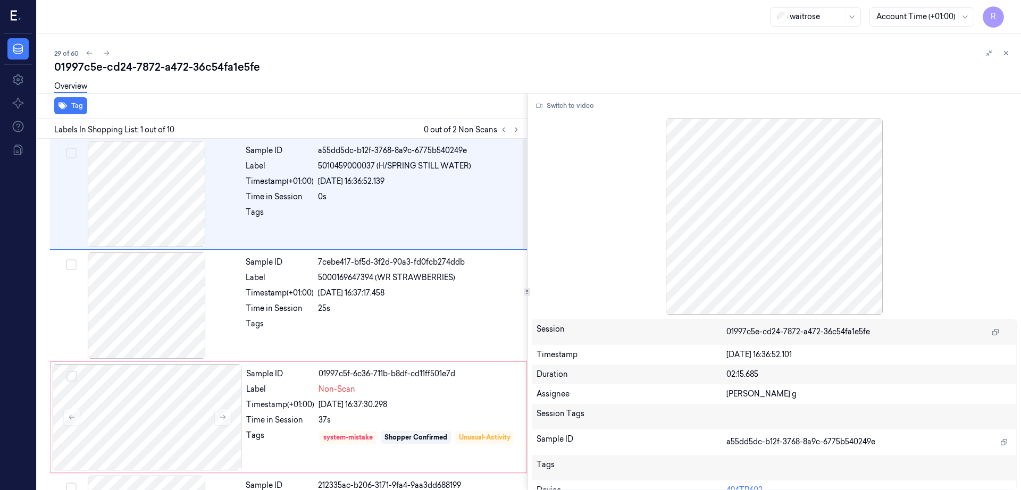
click at [558, 119] on div at bounding box center [774, 217] width 485 height 196
click at [542, 106] on icon at bounding box center [539, 106] width 6 height 4
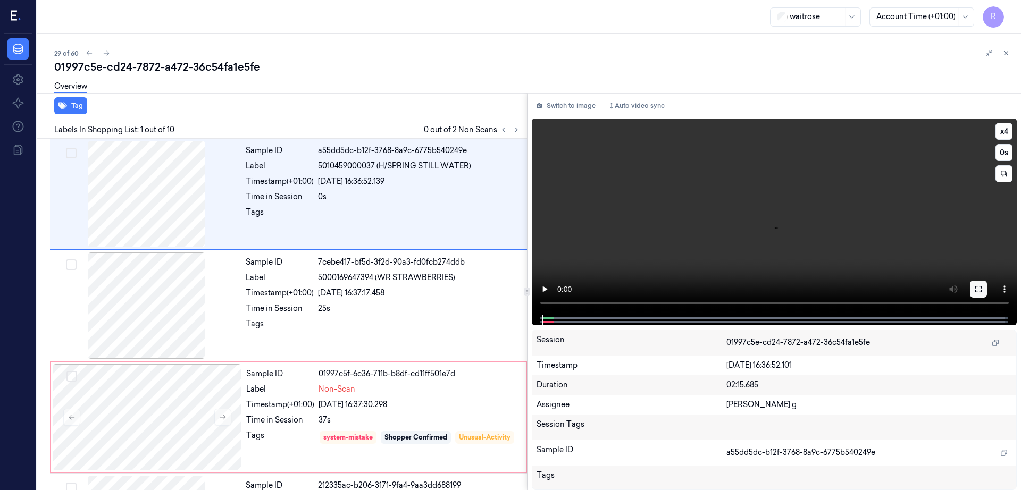
click at [983, 293] on icon at bounding box center [978, 289] width 9 height 9
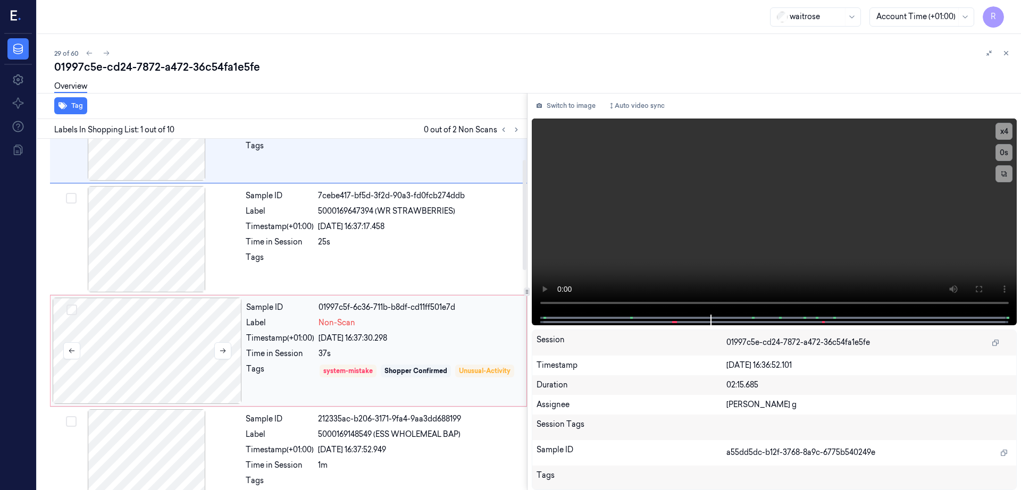
click at [145, 322] on div at bounding box center [147, 351] width 189 height 106
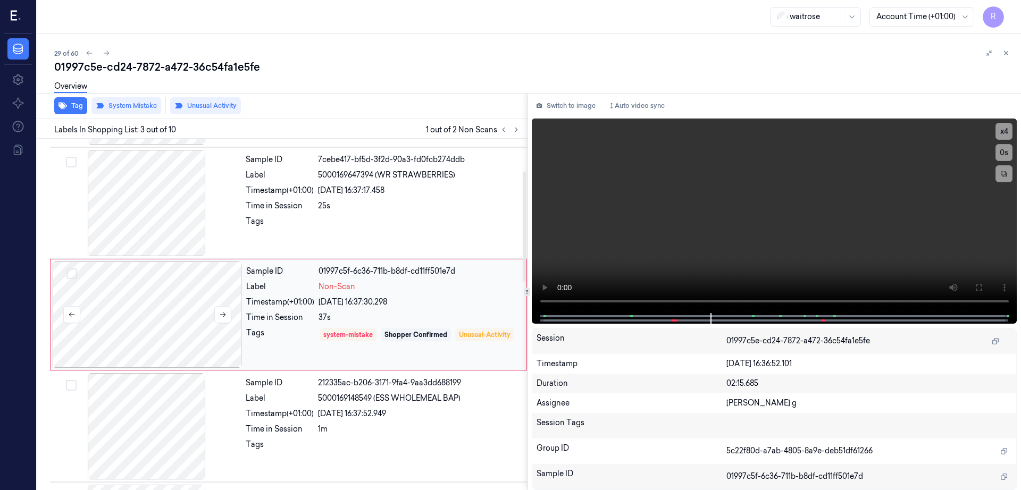
scroll to position [103, 0]
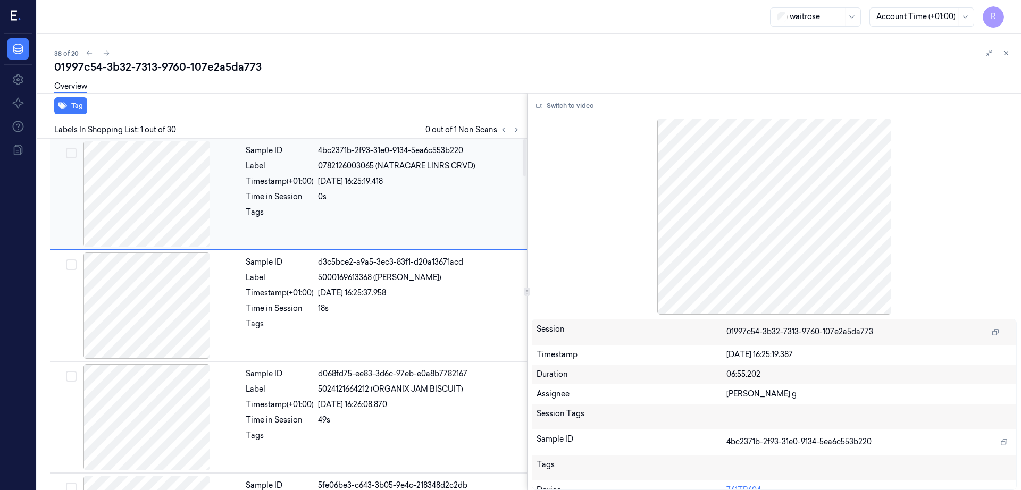
click at [520, 132] on icon at bounding box center [516, 129] width 7 height 7
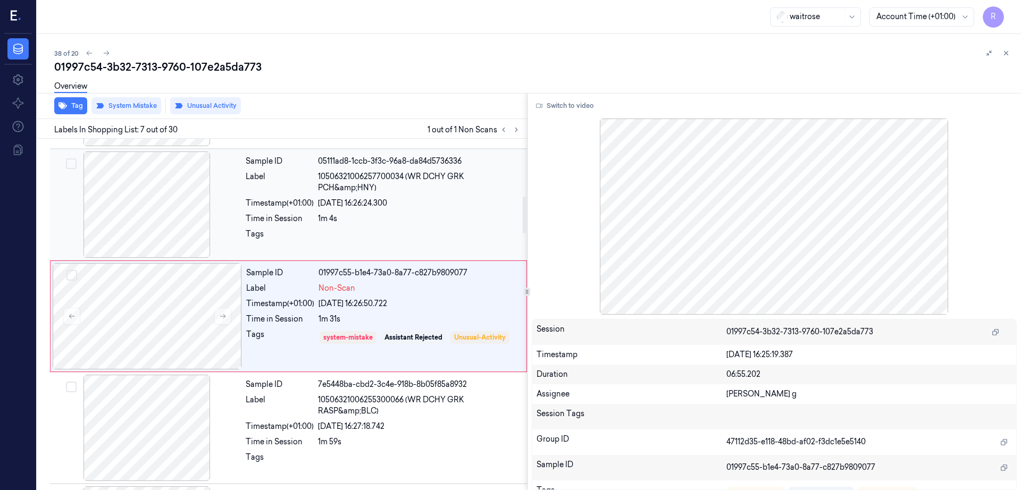
scroll to position [550, 0]
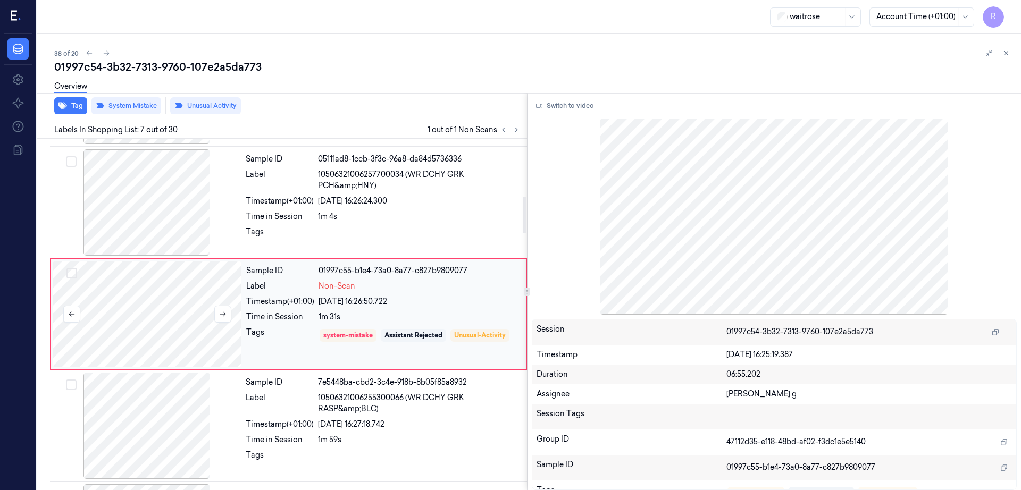
click at [147, 333] on div at bounding box center [147, 314] width 189 height 106
click at [145, 232] on div at bounding box center [146, 202] width 189 height 106
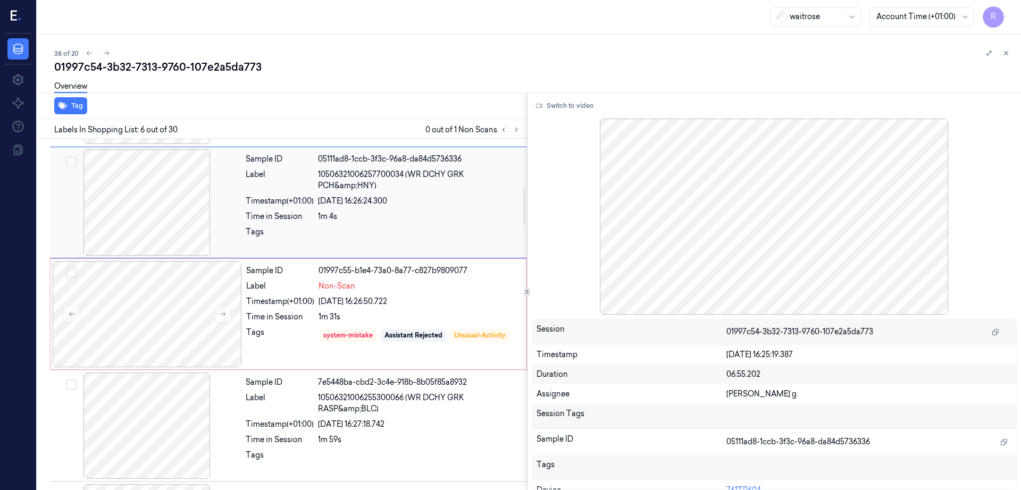
scroll to position [438, 0]
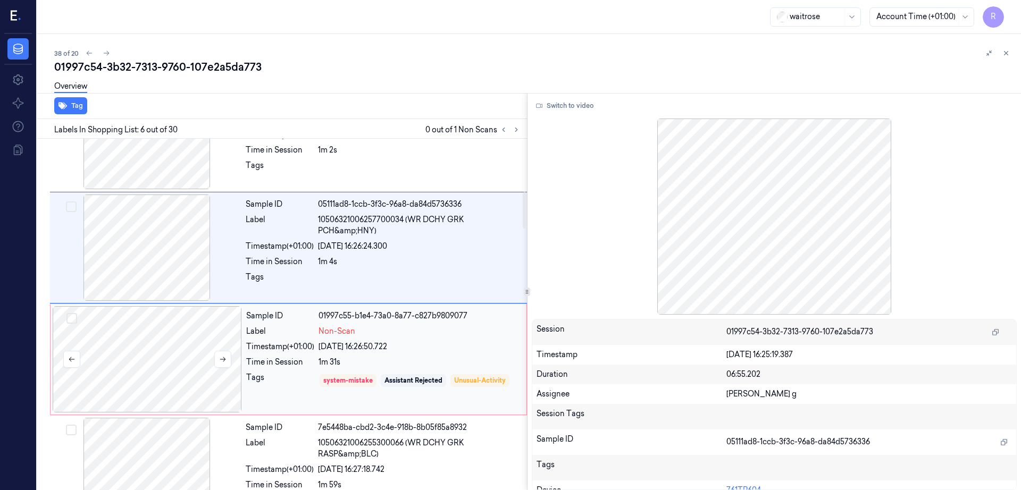
click at [117, 350] on div at bounding box center [147, 359] width 189 height 106
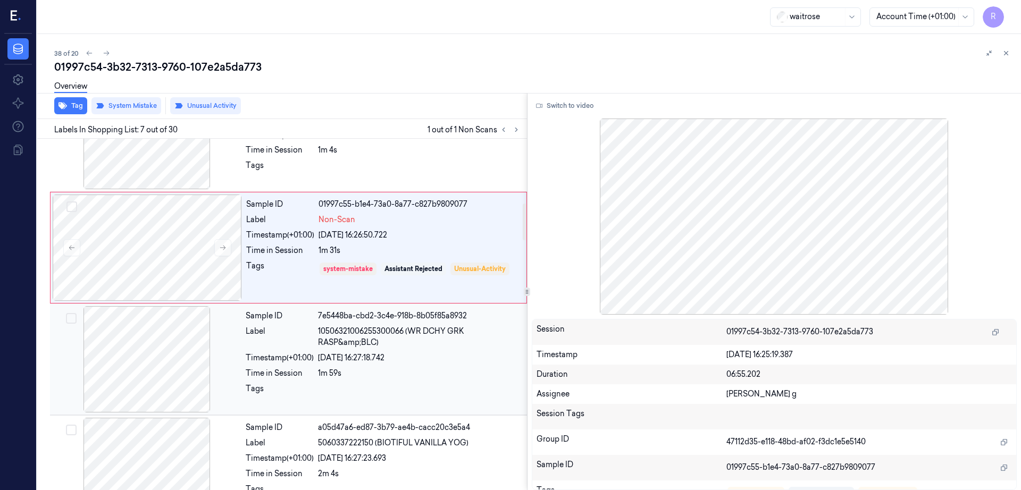
click at [132, 379] on div at bounding box center [146, 359] width 189 height 106
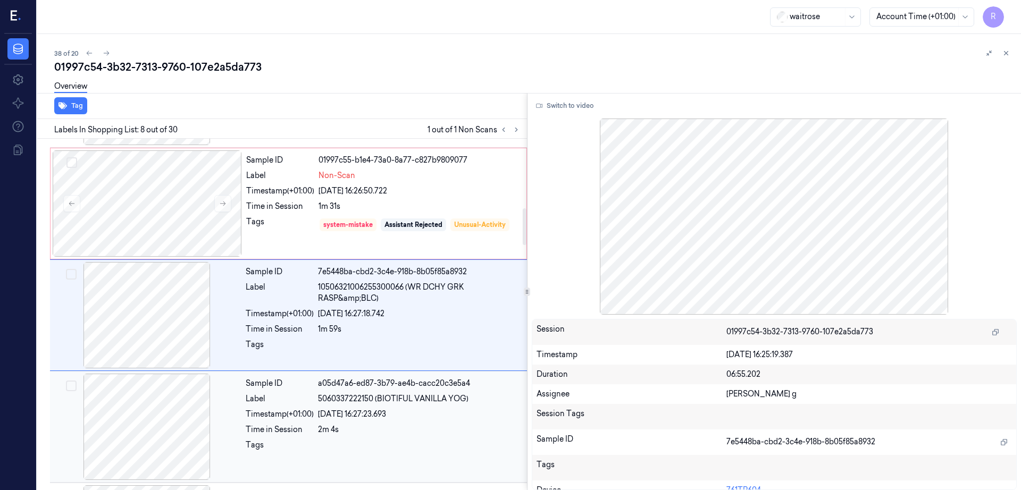
scroll to position [661, 0]
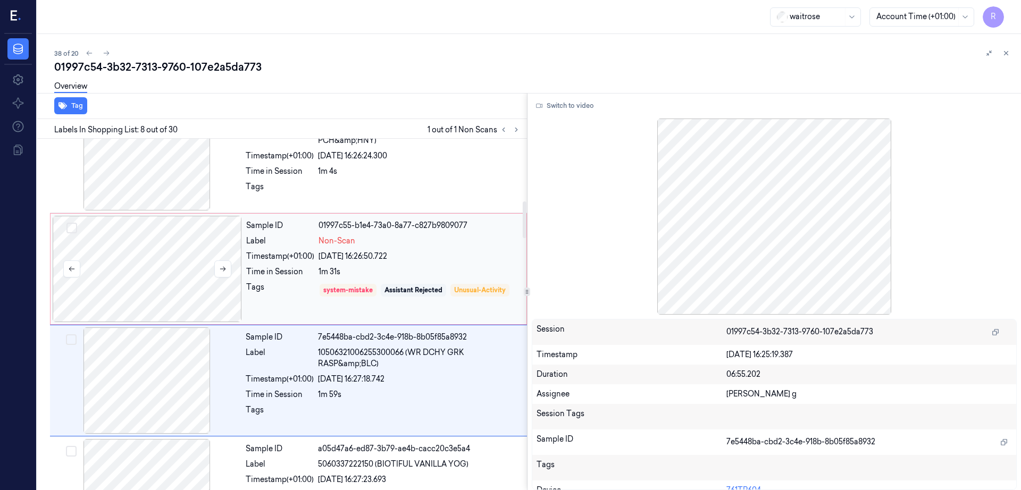
click at [143, 262] on div at bounding box center [147, 269] width 189 height 106
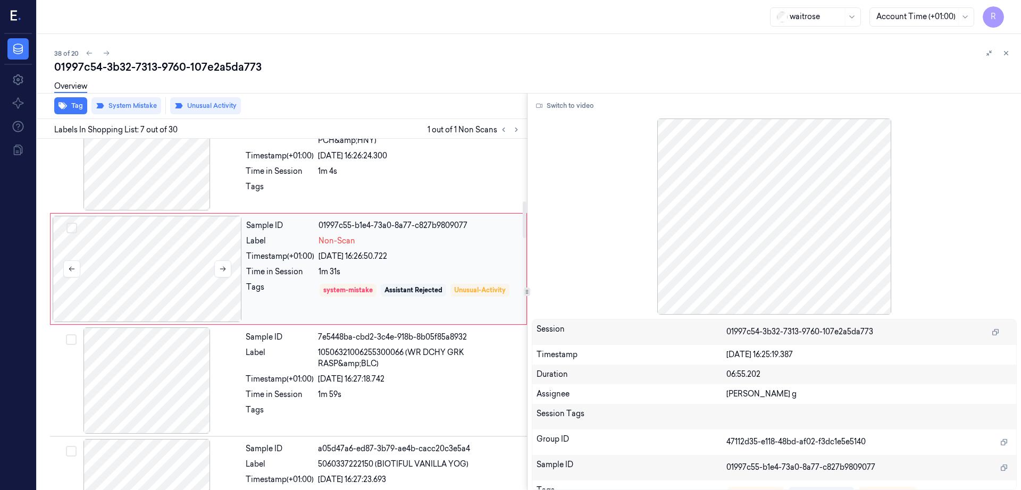
scroll to position [550, 0]
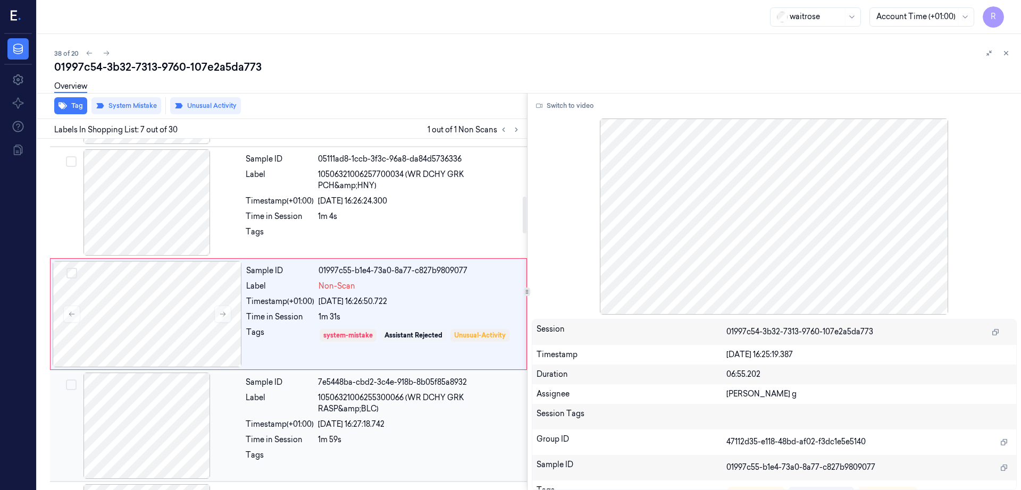
click at [157, 413] on div at bounding box center [146, 426] width 189 height 106
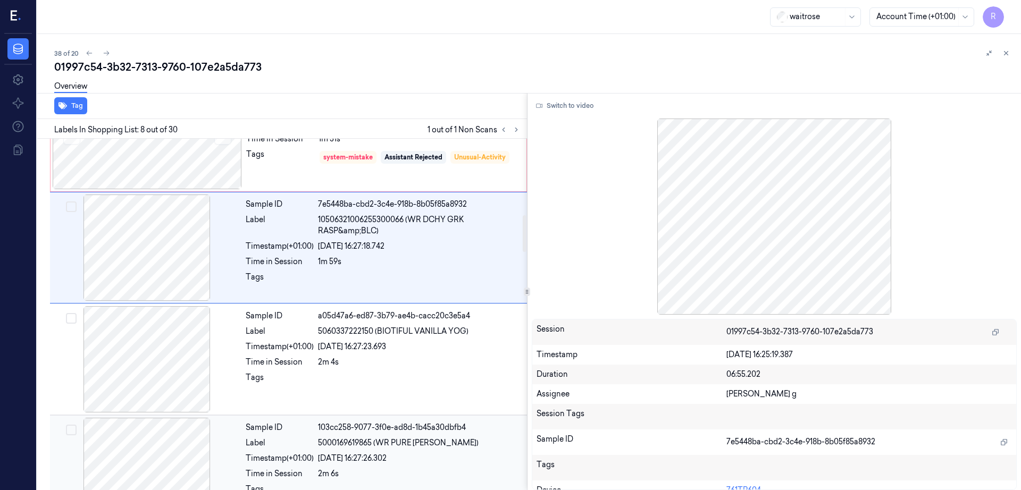
click at [165, 421] on div at bounding box center [146, 471] width 189 height 106
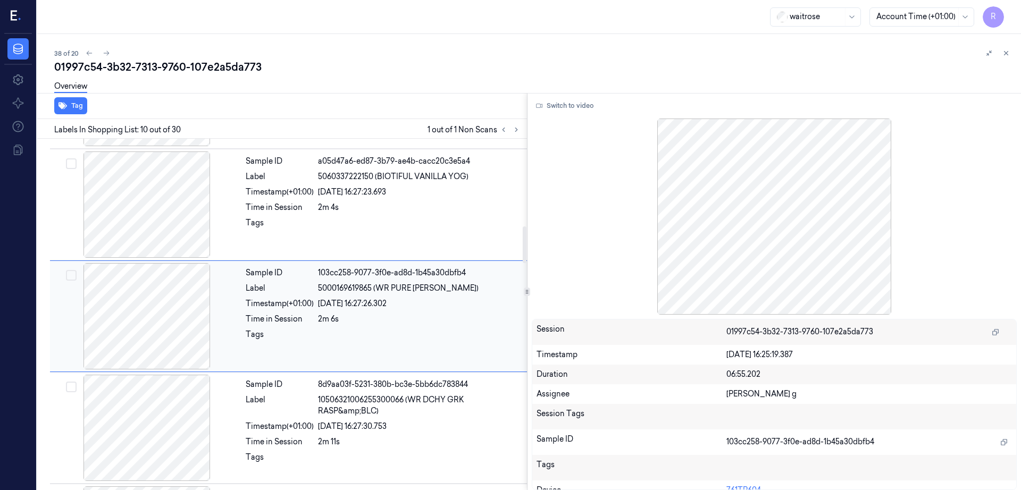
scroll to position [885, 0]
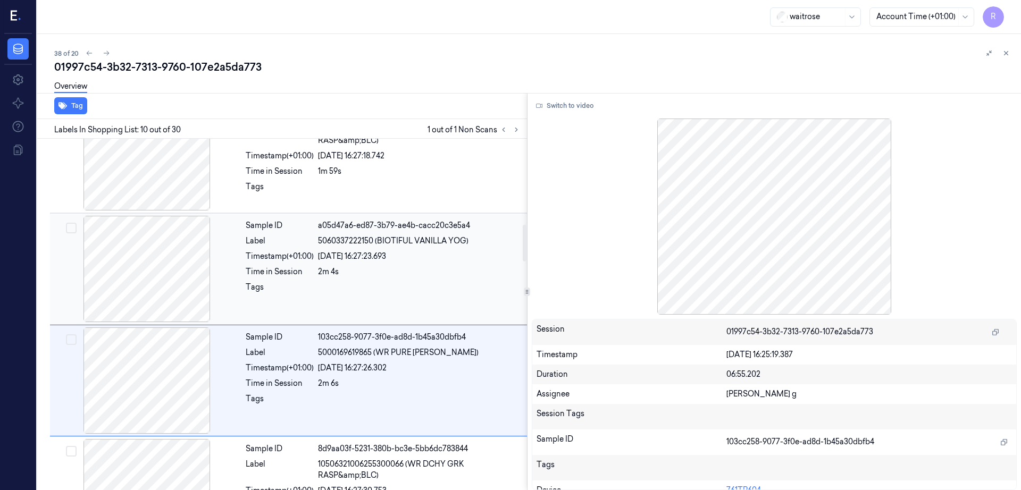
click at [154, 257] on div at bounding box center [146, 269] width 189 height 106
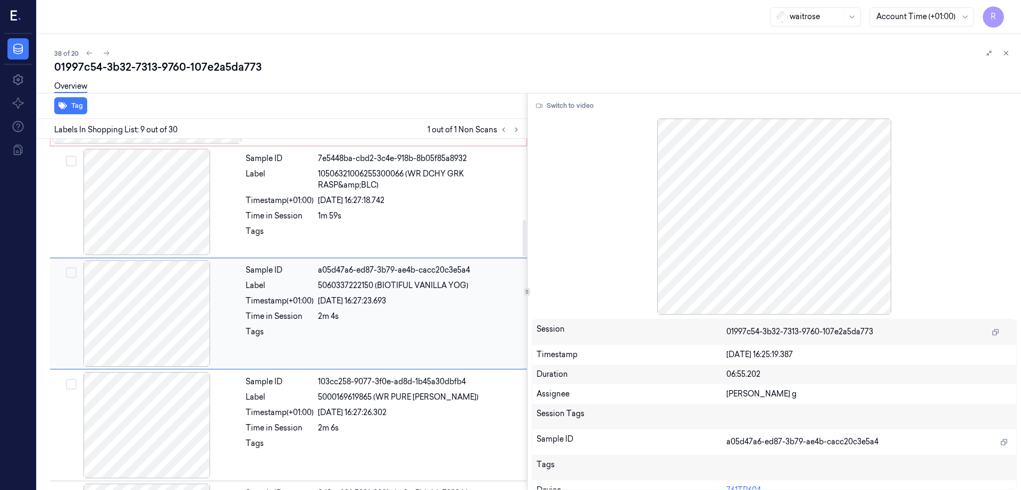
scroll to position [773, 0]
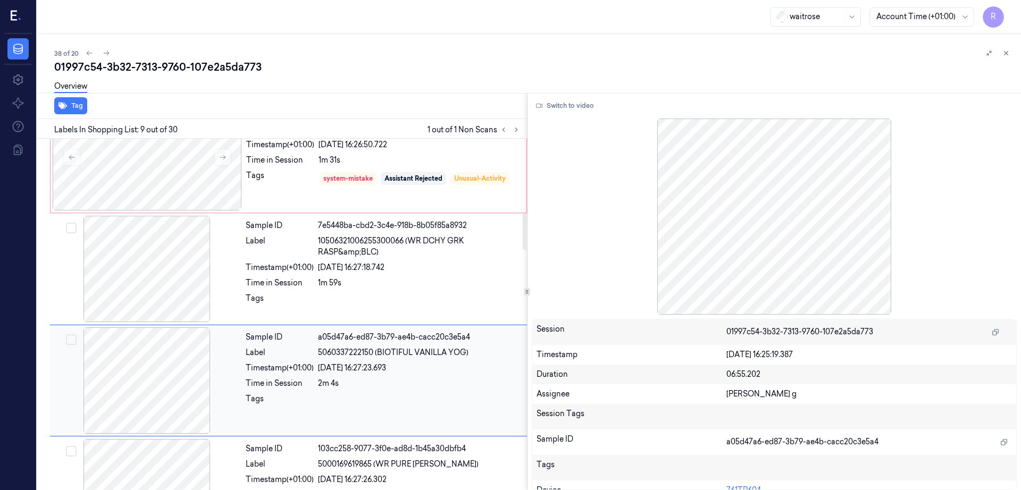
click at [154, 257] on div at bounding box center [146, 269] width 189 height 106
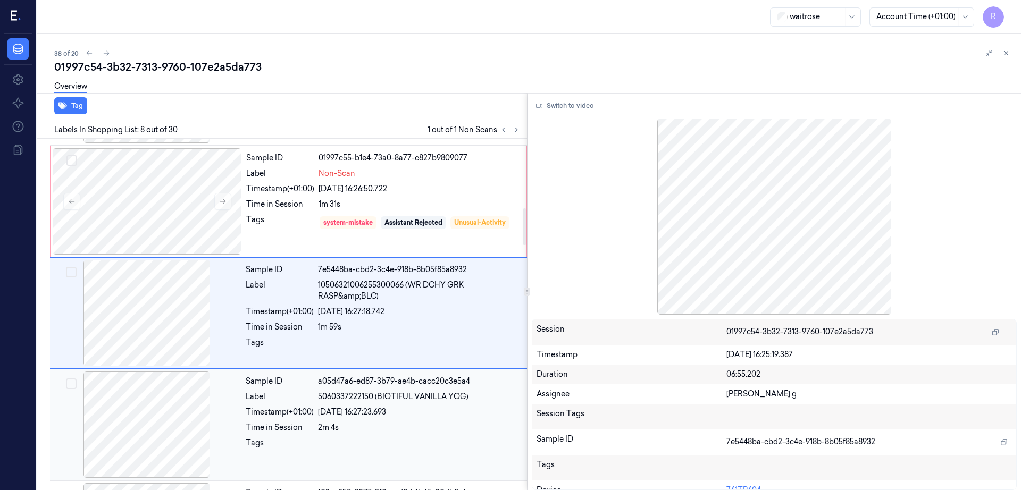
scroll to position [661, 0]
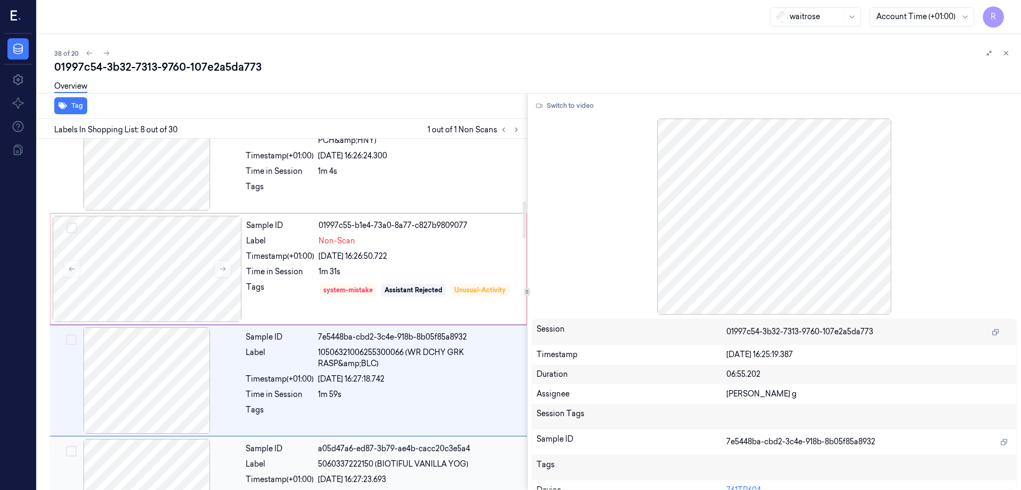
click at [154, 257] on div at bounding box center [147, 269] width 189 height 106
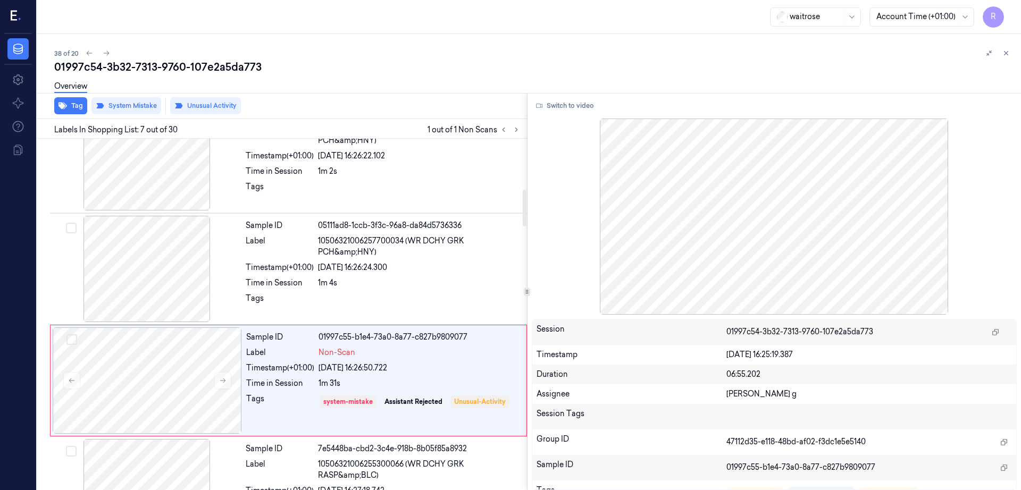
click at [154, 257] on div at bounding box center [146, 269] width 189 height 106
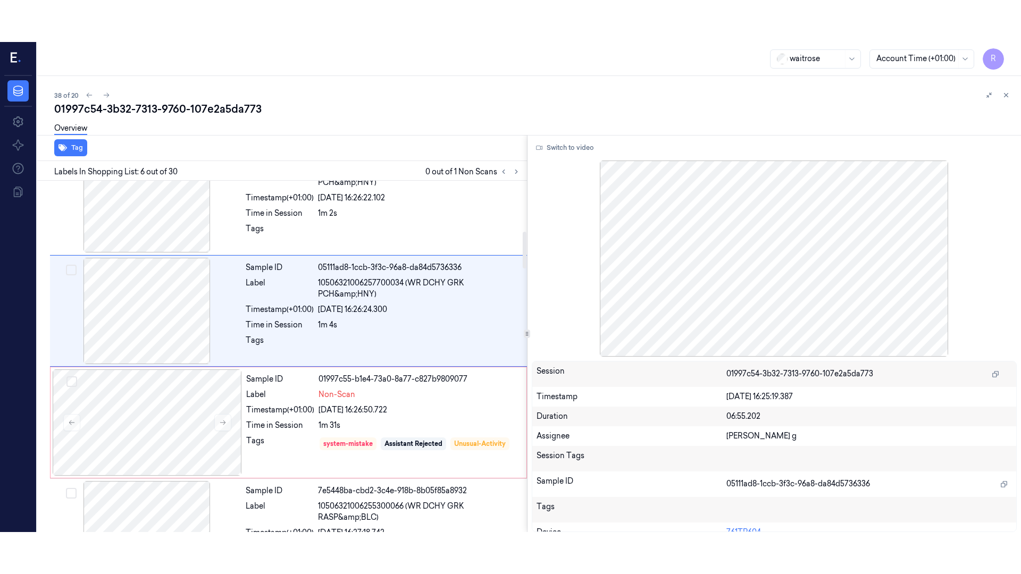
scroll to position [438, 0]
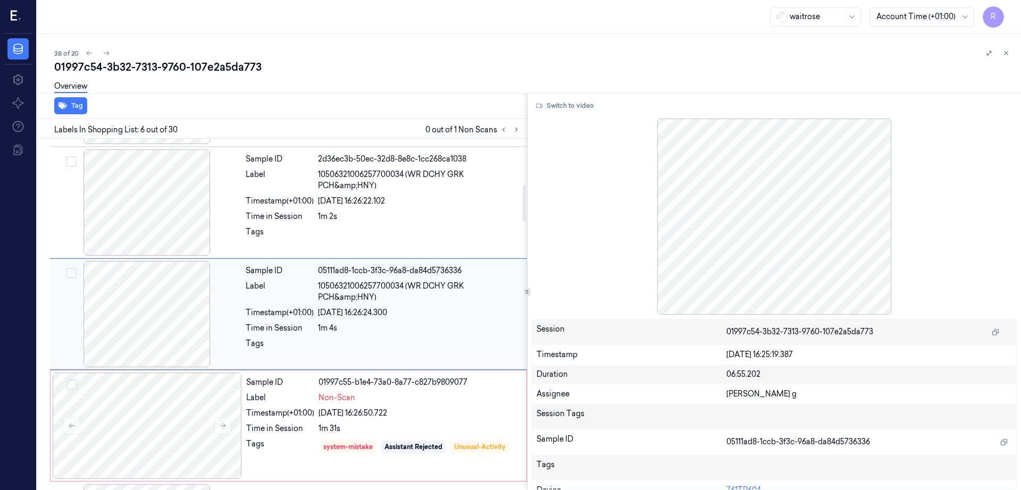
click at [151, 308] on div at bounding box center [146, 314] width 189 height 106
click at [570, 101] on button "Switch to video" at bounding box center [565, 105] width 66 height 17
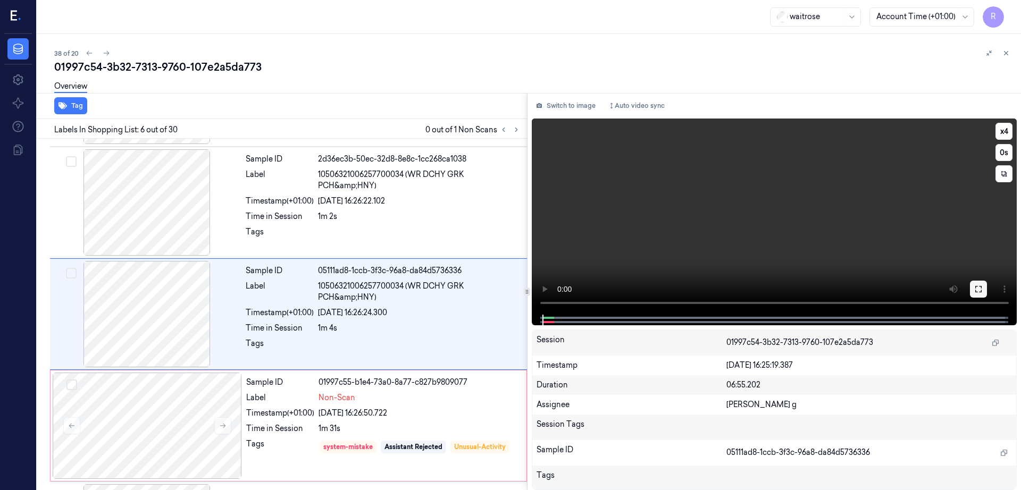
click at [983, 289] on icon at bounding box center [978, 289] width 9 height 9
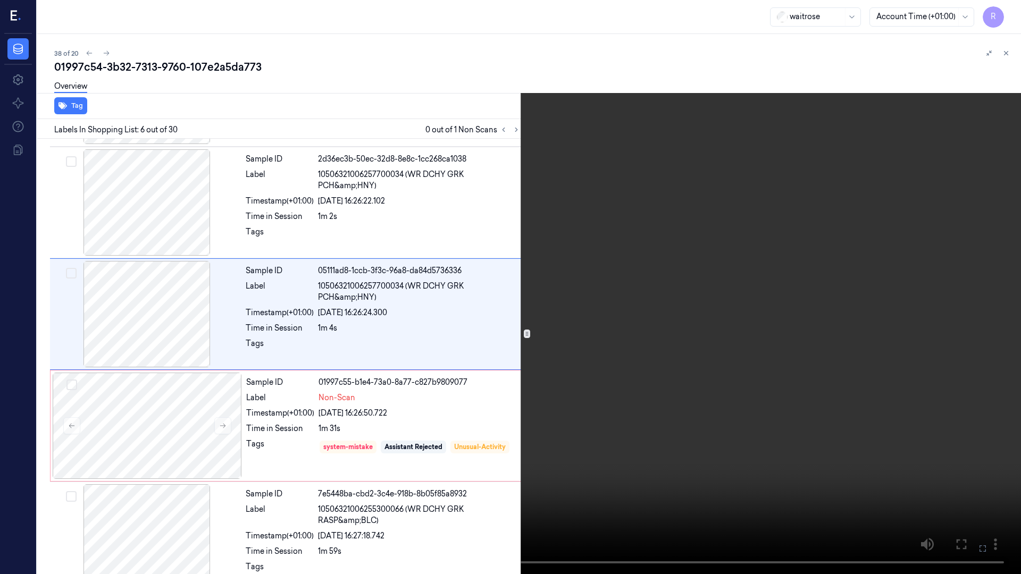
click at [717, 331] on video at bounding box center [510, 287] width 1021 height 574
click at [1006, 13] on button "x 4" at bounding box center [1008, 12] width 17 height 17
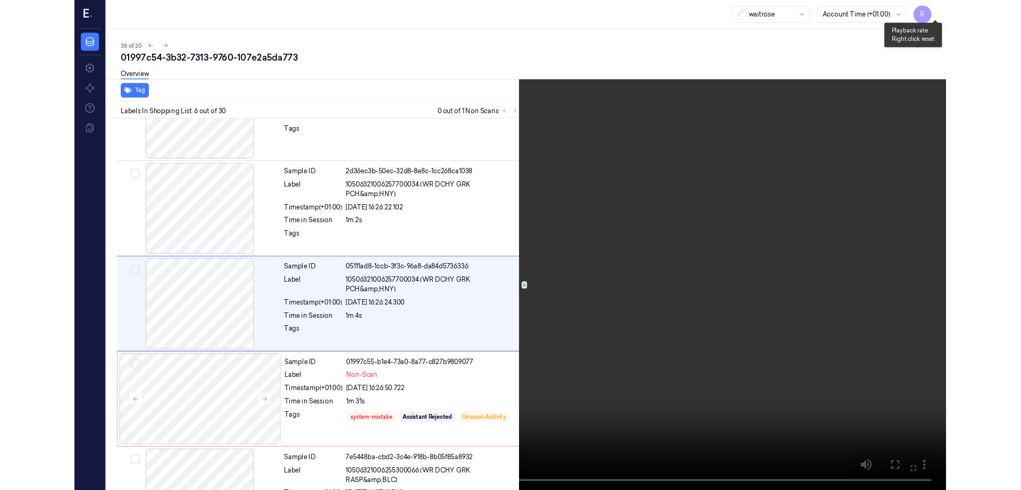
scroll to position [396, 0]
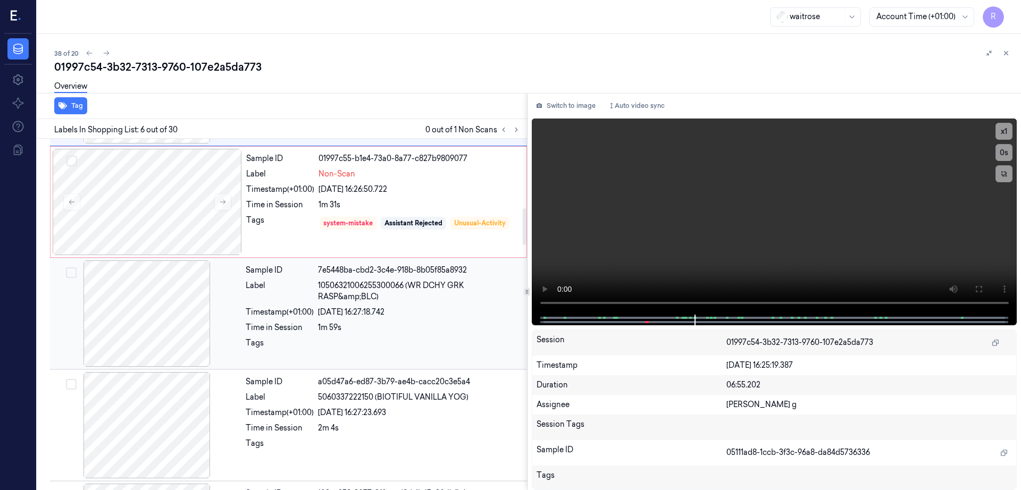
click at [141, 328] on div at bounding box center [146, 314] width 189 height 106
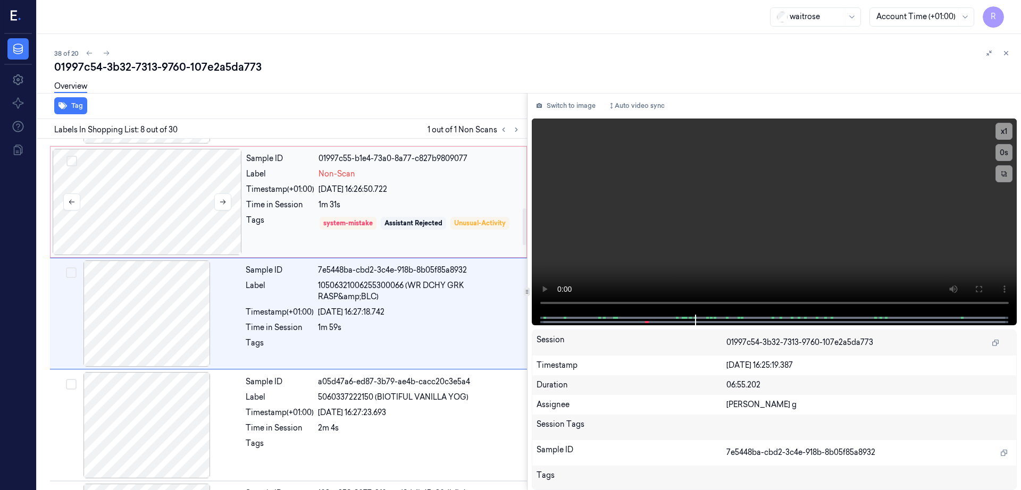
scroll to position [661, 0]
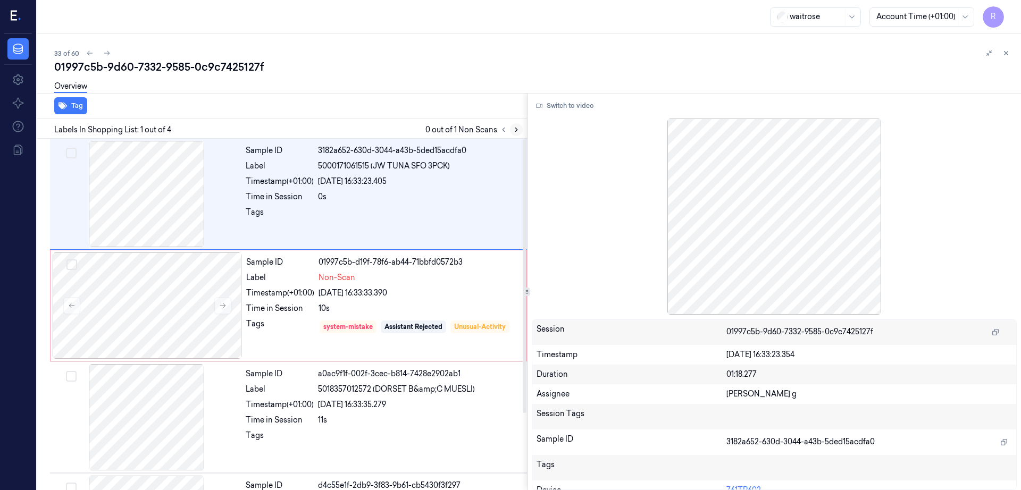
click at [520, 127] on icon at bounding box center [516, 129] width 7 height 7
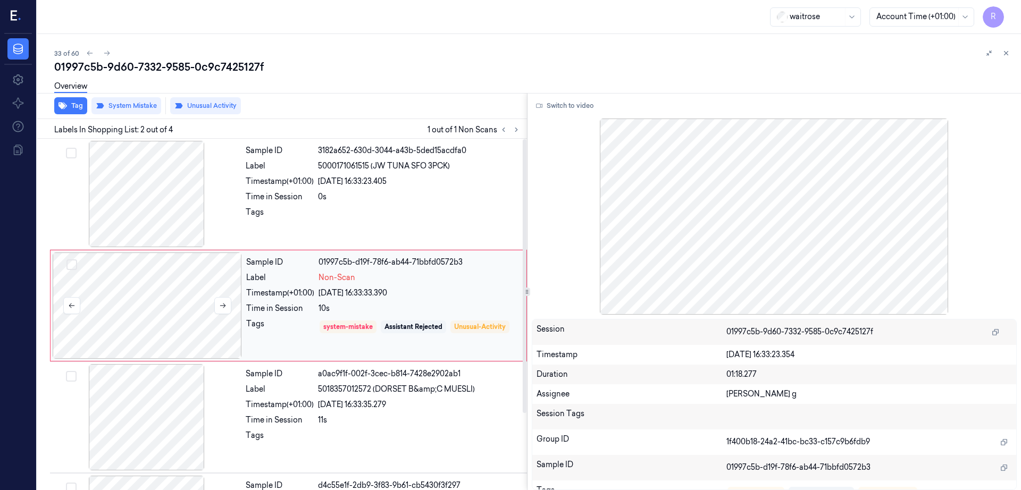
click at [171, 295] on div at bounding box center [147, 306] width 189 height 106
click at [156, 208] on div at bounding box center [146, 194] width 189 height 106
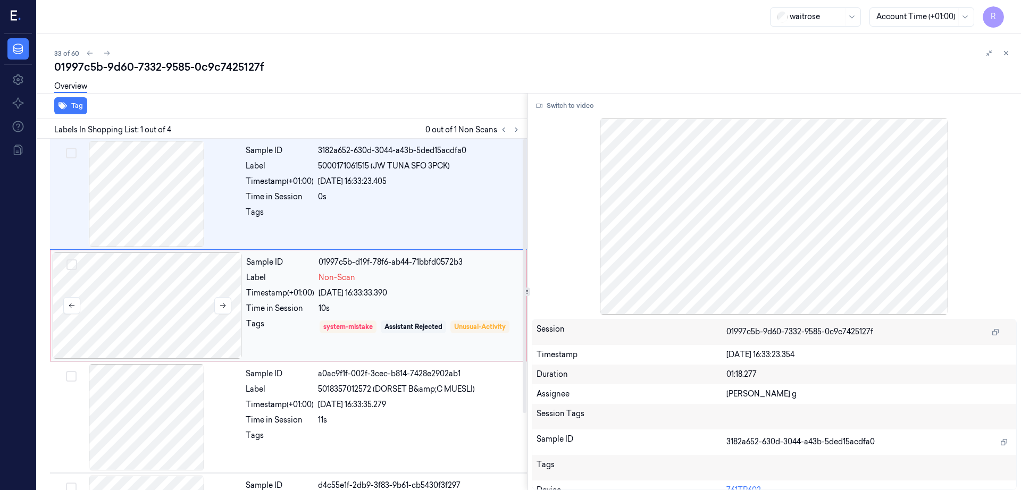
click at [162, 323] on div at bounding box center [147, 306] width 189 height 106
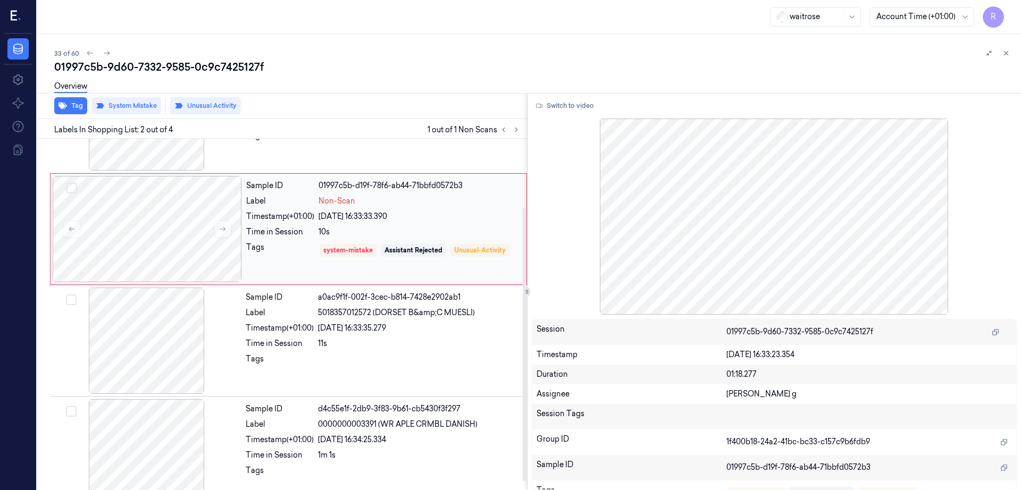
scroll to position [98, 0]
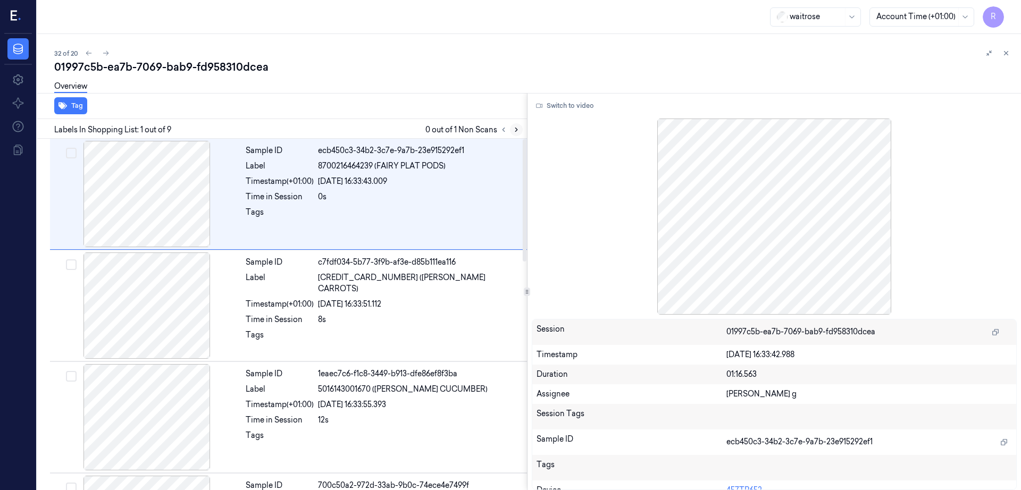
click at [520, 132] on icon at bounding box center [516, 129] width 7 height 7
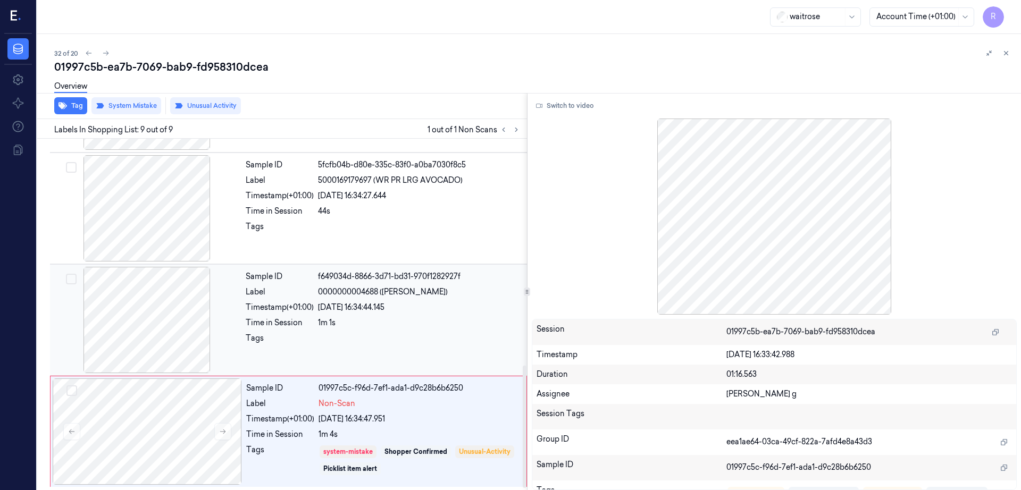
scroll to position [657, 0]
click at [131, 314] on div at bounding box center [146, 319] width 189 height 106
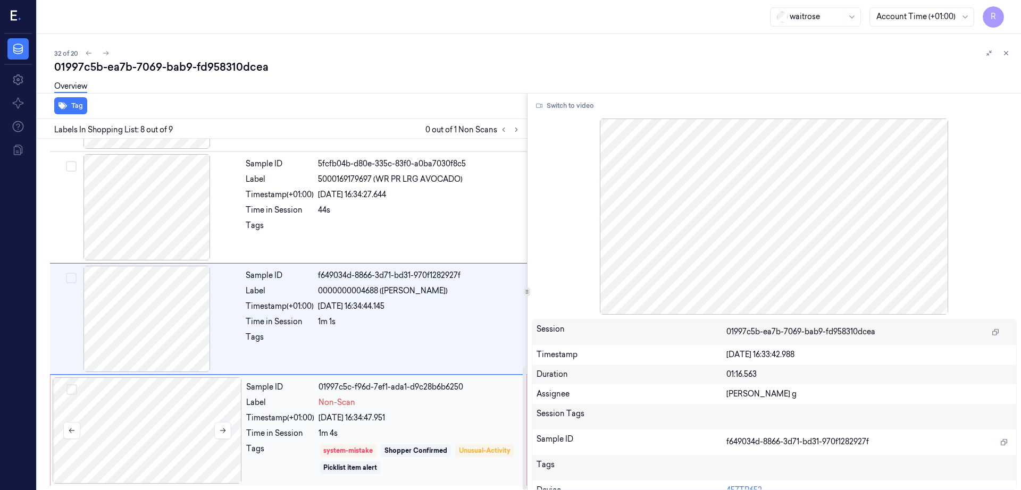
click at [177, 433] on div at bounding box center [147, 430] width 189 height 106
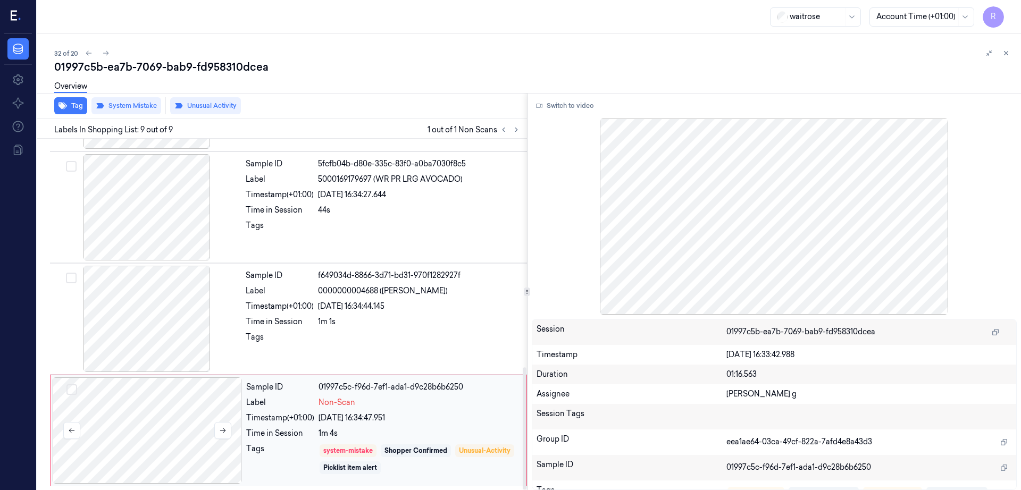
click at [186, 414] on div at bounding box center [147, 430] width 189 height 106
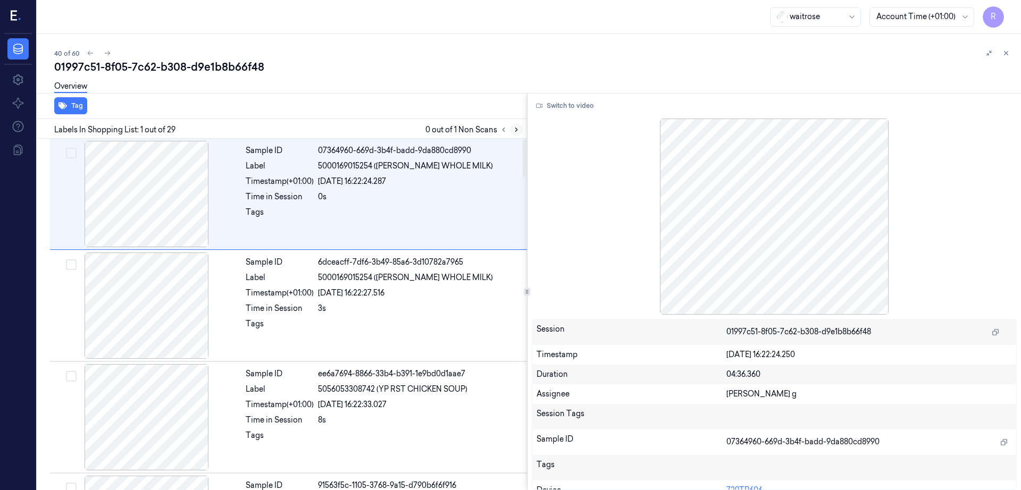
click at [520, 132] on icon at bounding box center [516, 129] width 7 height 7
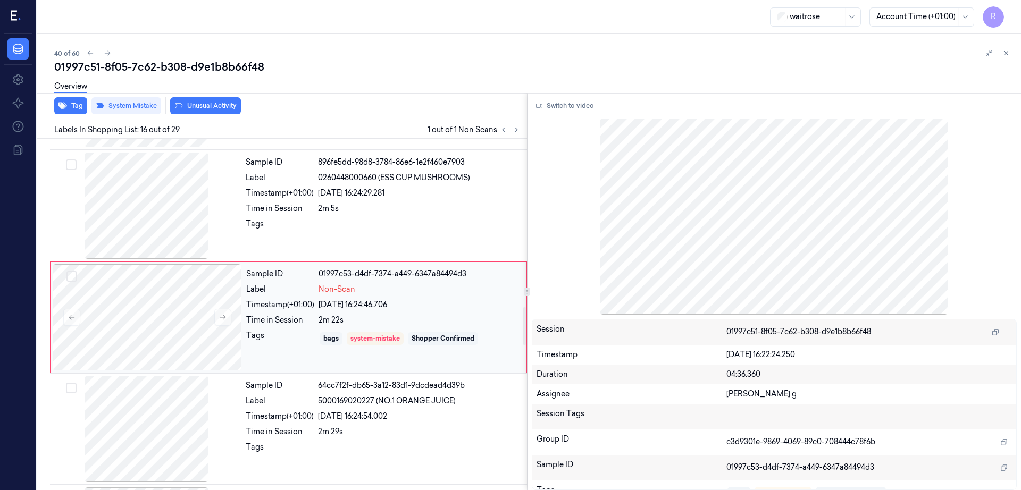
scroll to position [1555, 0]
click at [128, 310] on div at bounding box center [147, 314] width 189 height 106
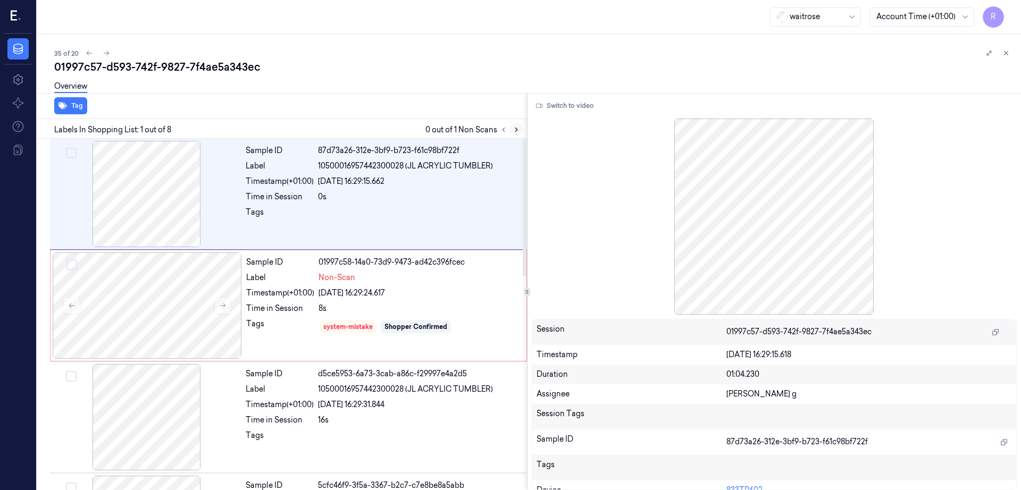
click at [520, 129] on icon at bounding box center [516, 129] width 7 height 7
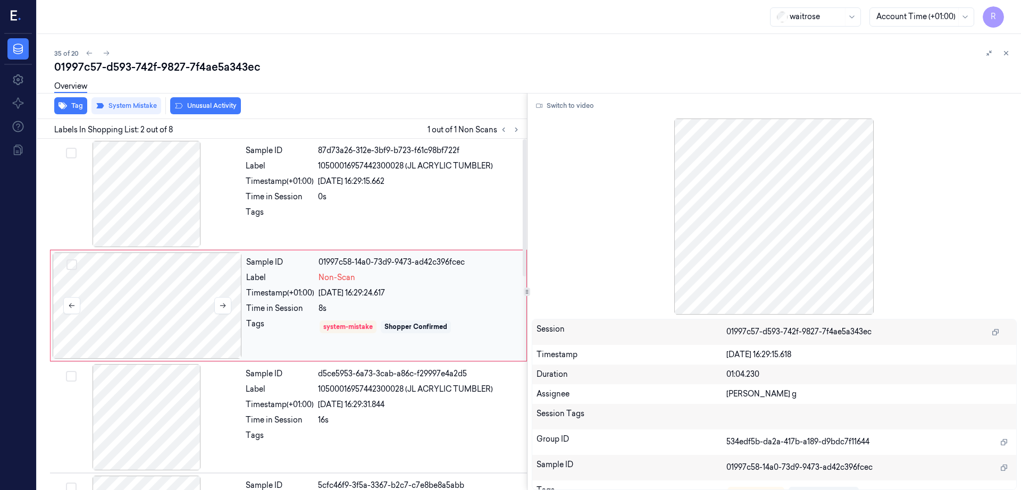
click at [195, 309] on div at bounding box center [147, 306] width 189 height 106
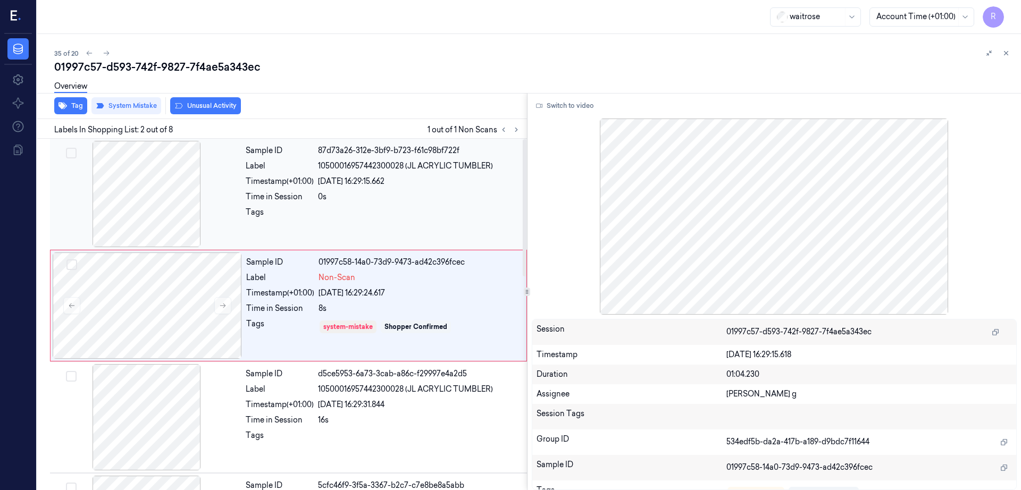
click at [167, 208] on div at bounding box center [146, 194] width 189 height 106
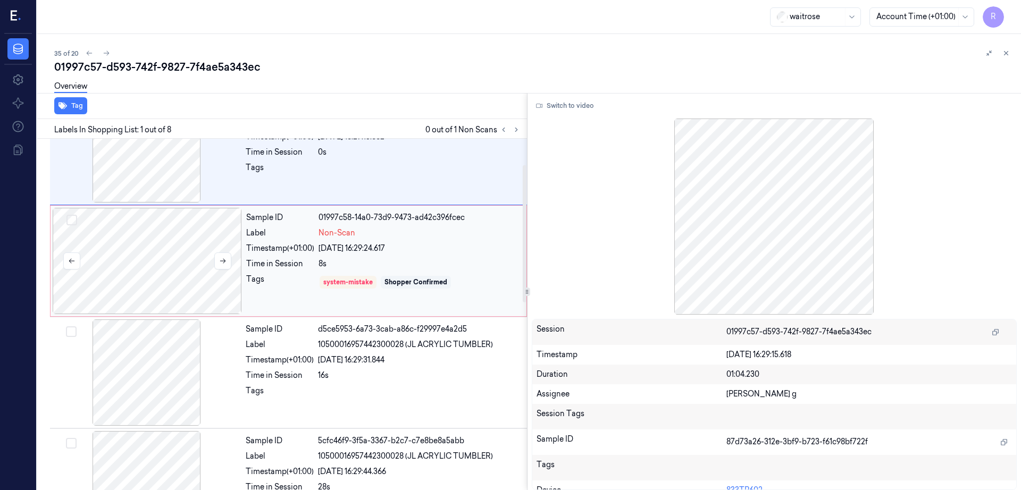
scroll to position [66, 0]
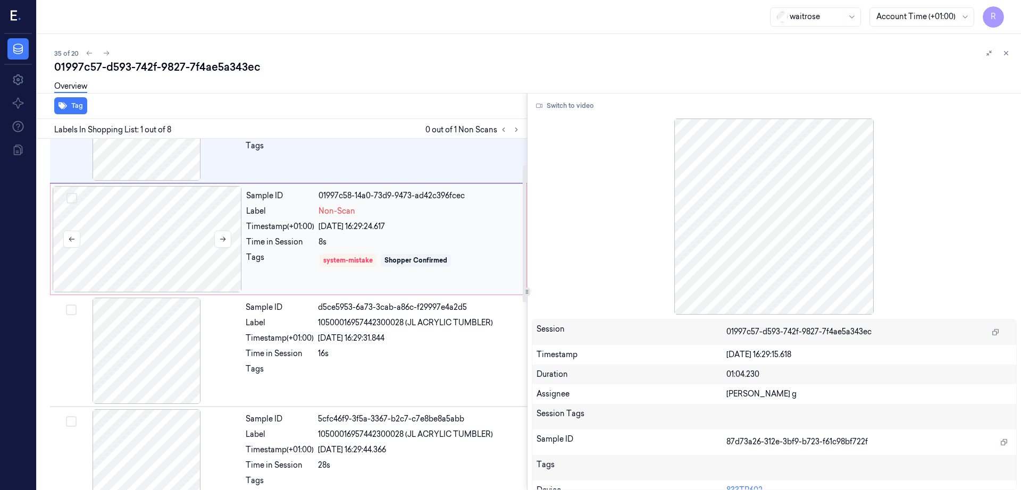
click at [173, 251] on div at bounding box center [147, 239] width 189 height 106
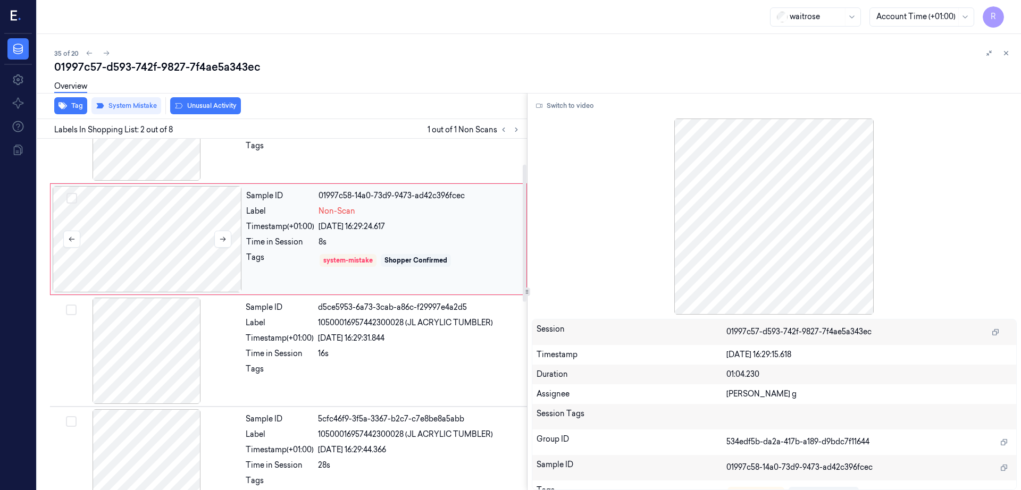
scroll to position [0, 0]
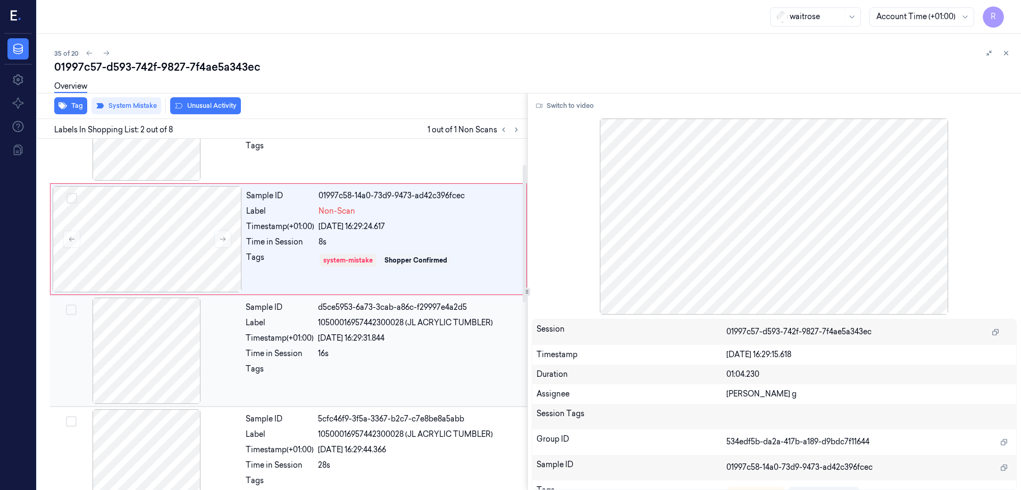
click at [138, 347] on div at bounding box center [146, 351] width 189 height 106
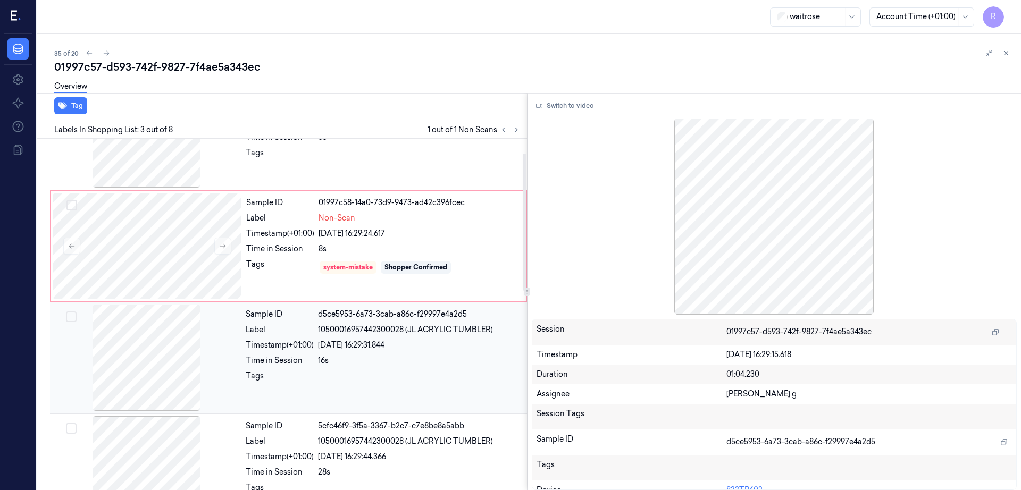
scroll to position [37, 0]
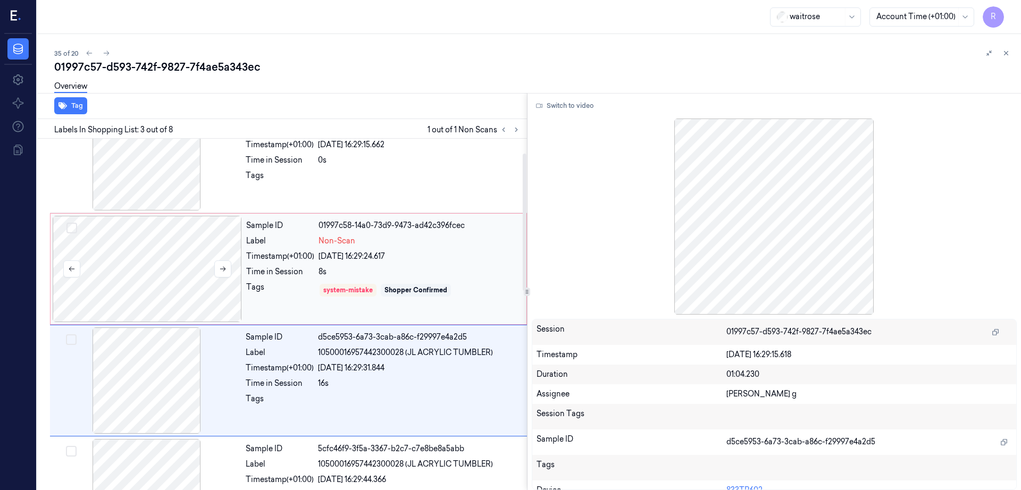
click at [148, 284] on div at bounding box center [147, 269] width 189 height 106
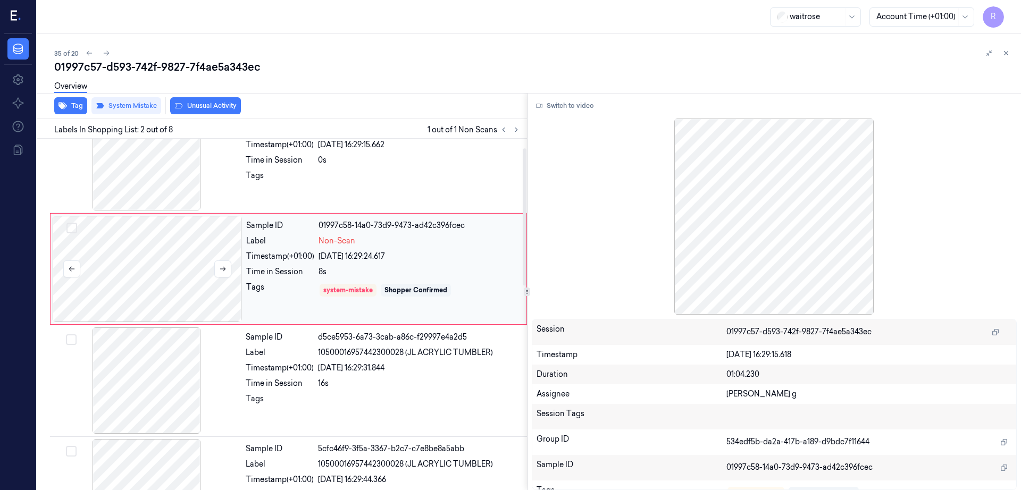
scroll to position [0, 0]
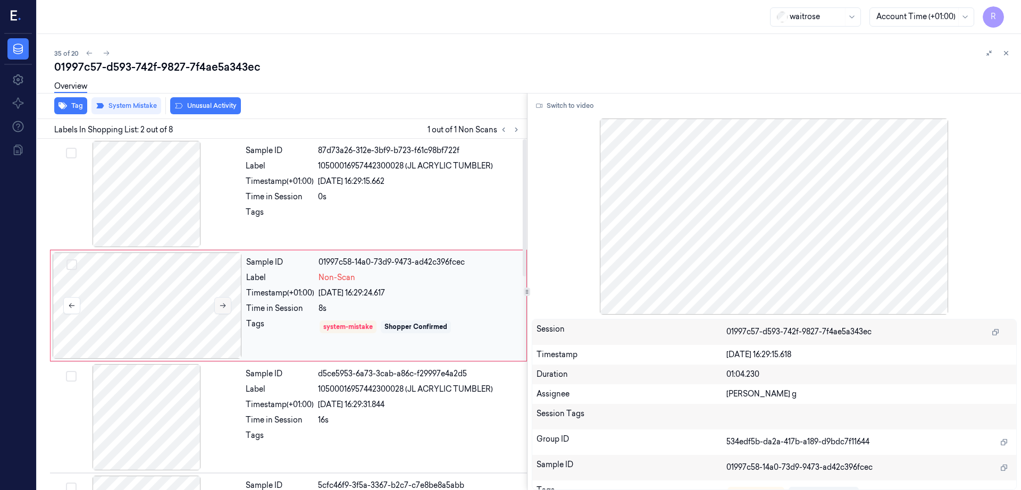
click at [226, 303] on icon at bounding box center [222, 305] width 7 height 7
click at [224, 302] on icon at bounding box center [222, 305] width 7 height 7
click at [181, 206] on div at bounding box center [146, 194] width 189 height 106
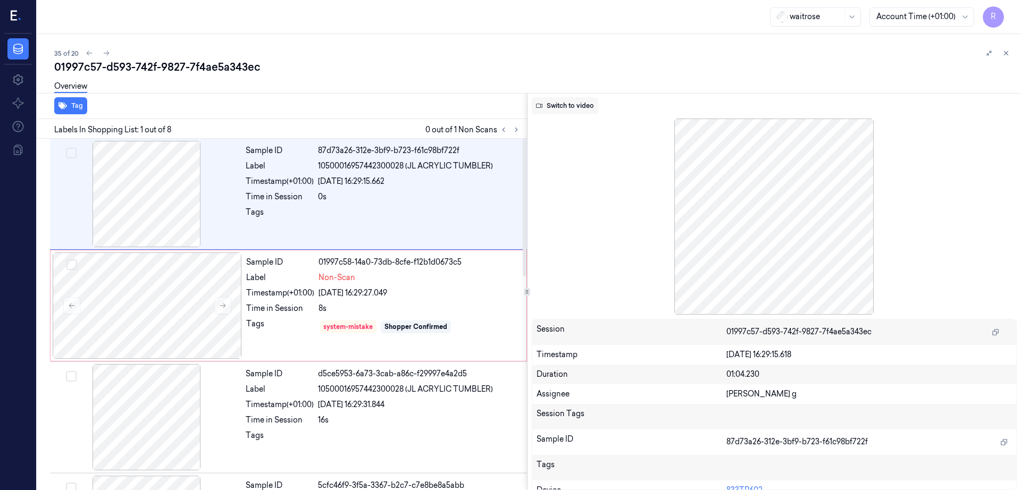
click at [570, 103] on button "Switch to video" at bounding box center [565, 105] width 66 height 17
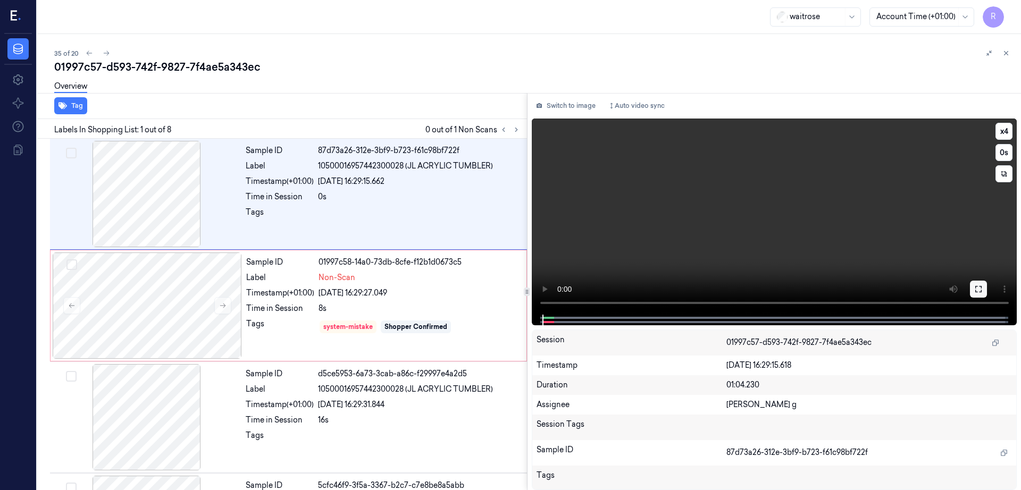
click at [983, 288] on icon at bounding box center [978, 289] width 9 height 9
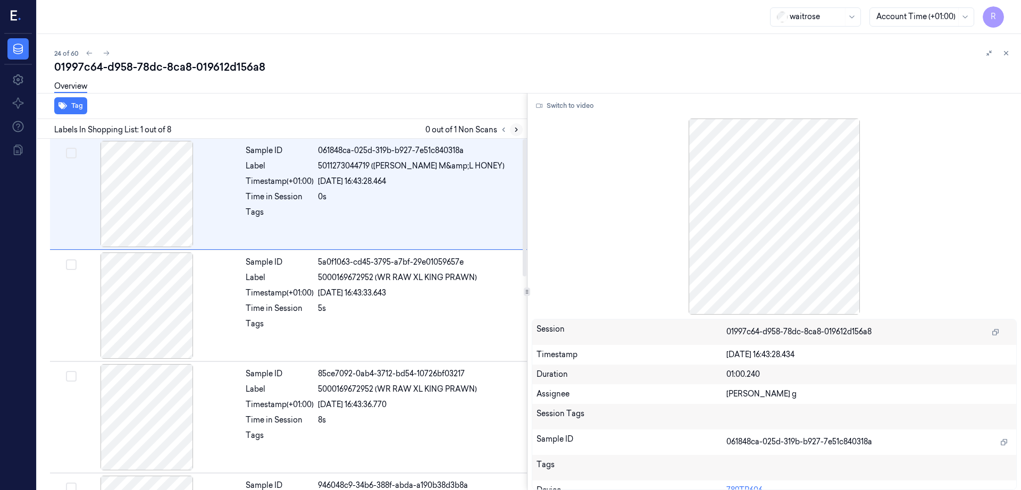
click at [523, 129] on button at bounding box center [516, 129] width 13 height 13
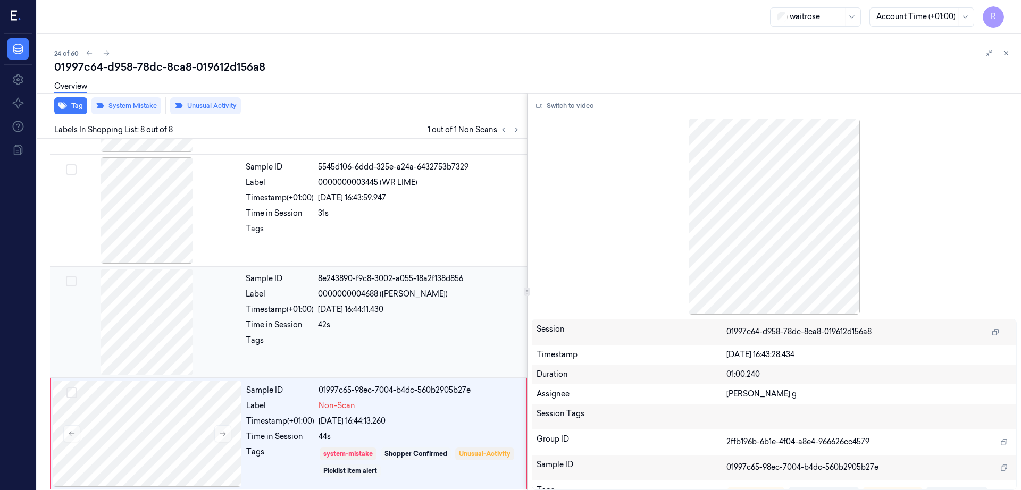
scroll to position [545, 0]
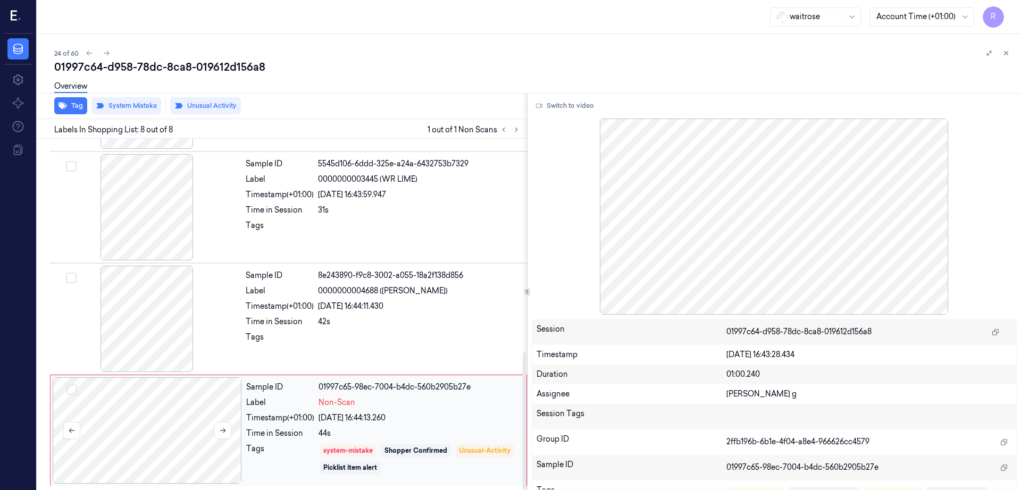
click at [187, 414] on div at bounding box center [147, 430] width 189 height 106
click at [159, 312] on div at bounding box center [146, 319] width 189 height 106
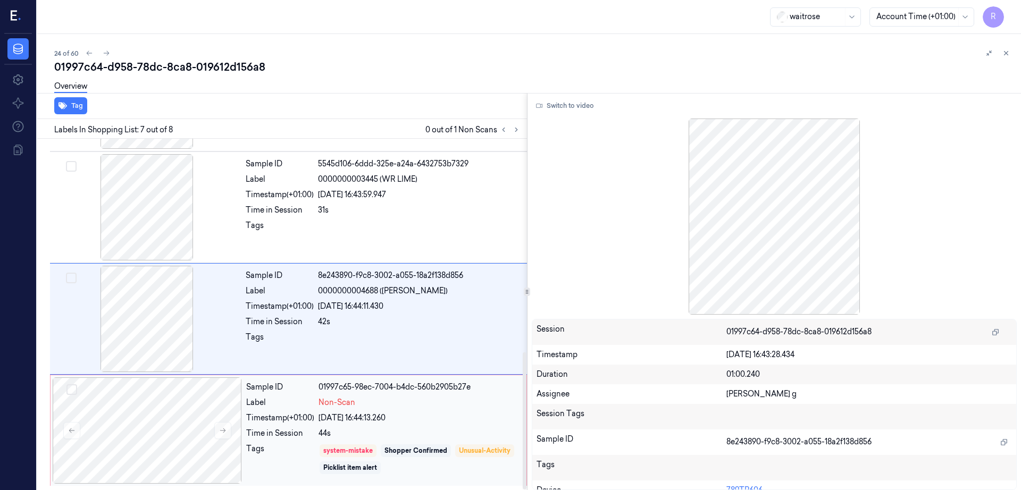
click at [167, 376] on div "Sample ID 01997c65-98ec-7004-b4dc-560b2905b27e Label Non-Scan Timestamp (+01:00…" at bounding box center [288, 430] width 477 height 111
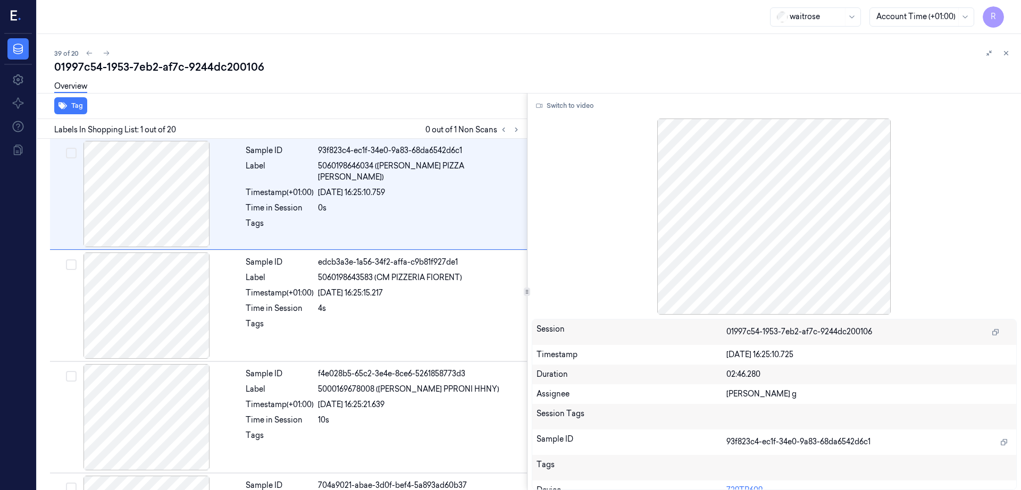
click at [520, 132] on icon at bounding box center [516, 129] width 7 height 7
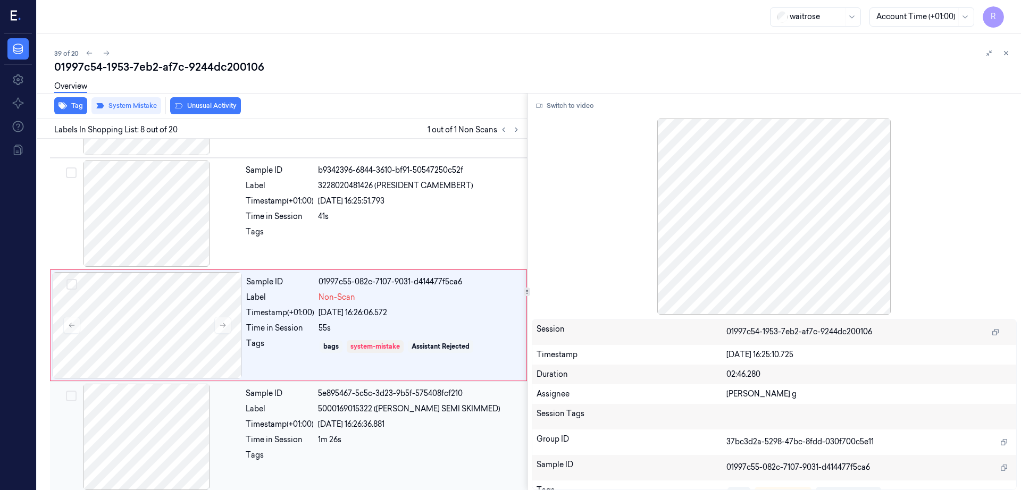
scroll to position [661, 0]
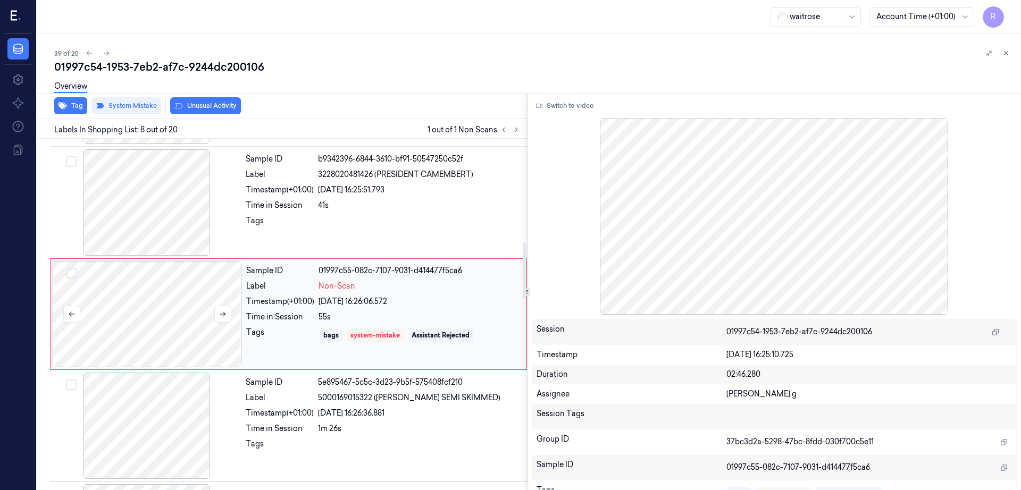
click at [149, 331] on div at bounding box center [147, 314] width 189 height 106
click at [140, 318] on div at bounding box center [147, 314] width 189 height 106
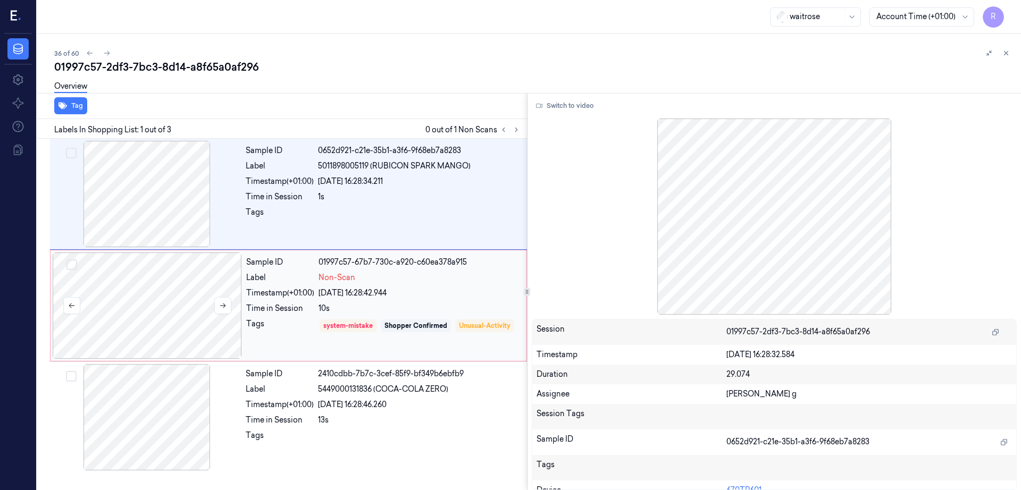
click at [150, 301] on div at bounding box center [147, 306] width 189 height 106
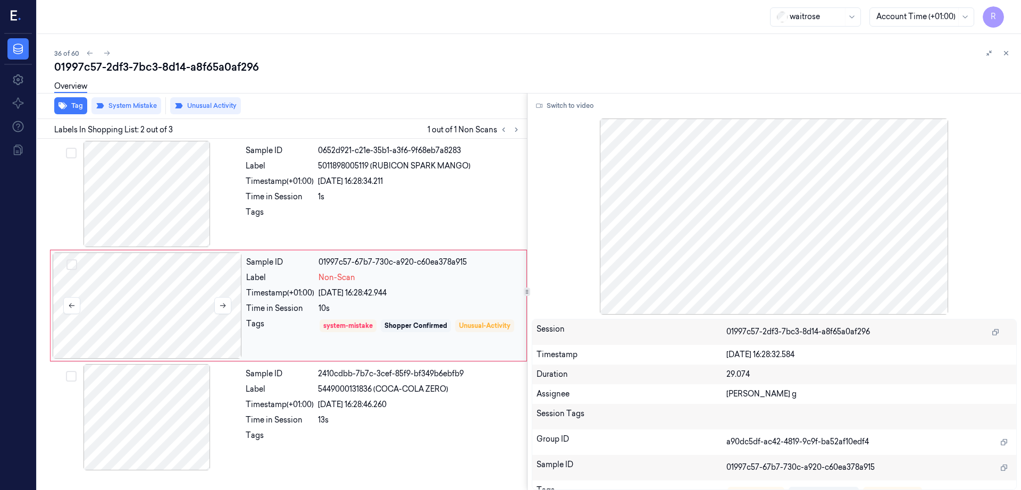
click at [149, 299] on div at bounding box center [147, 306] width 189 height 106
click at [147, 201] on div at bounding box center [146, 194] width 189 height 106
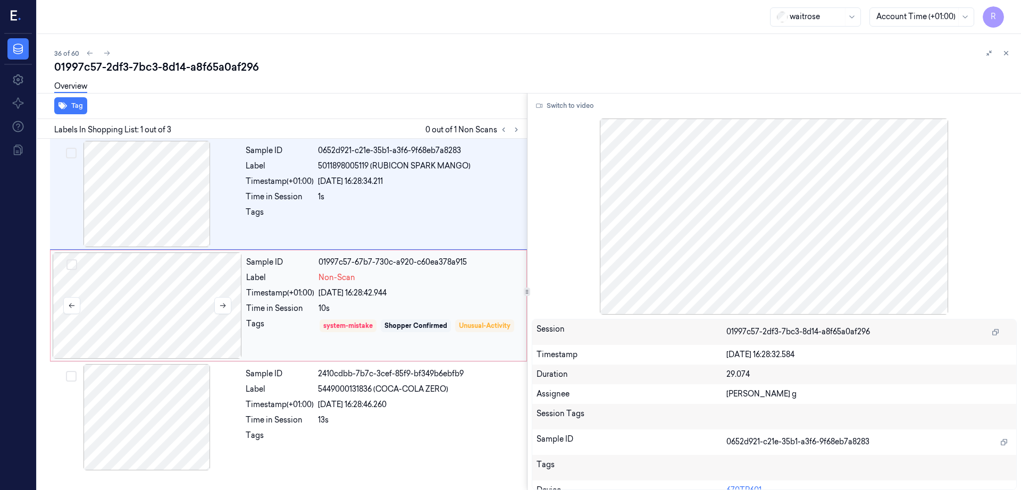
click at [167, 315] on div at bounding box center [147, 306] width 189 height 106
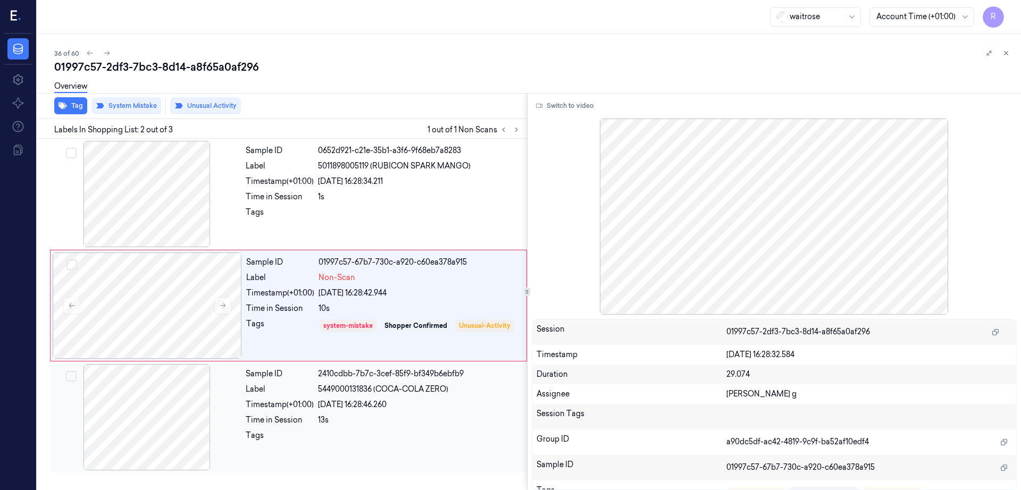
click at [170, 426] on div at bounding box center [146, 417] width 189 height 106
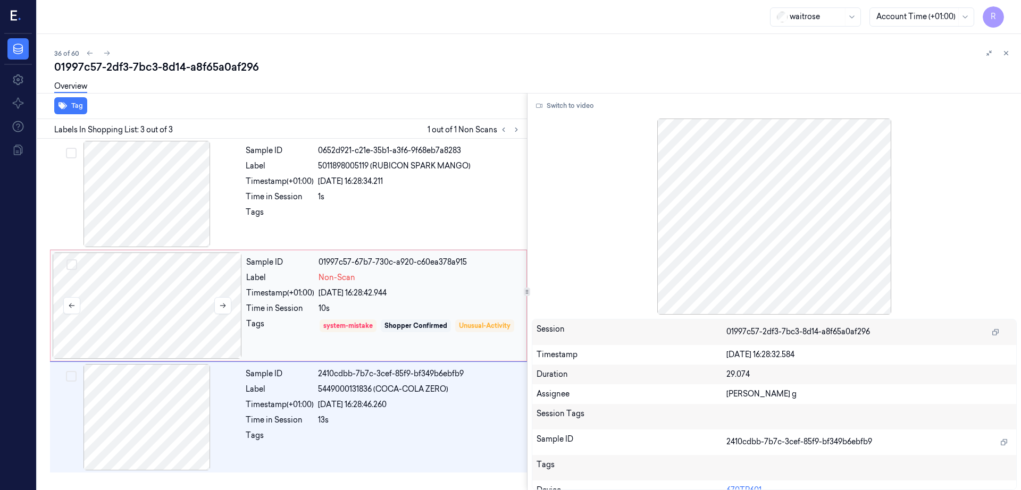
click at [153, 327] on div at bounding box center [147, 306] width 189 height 106
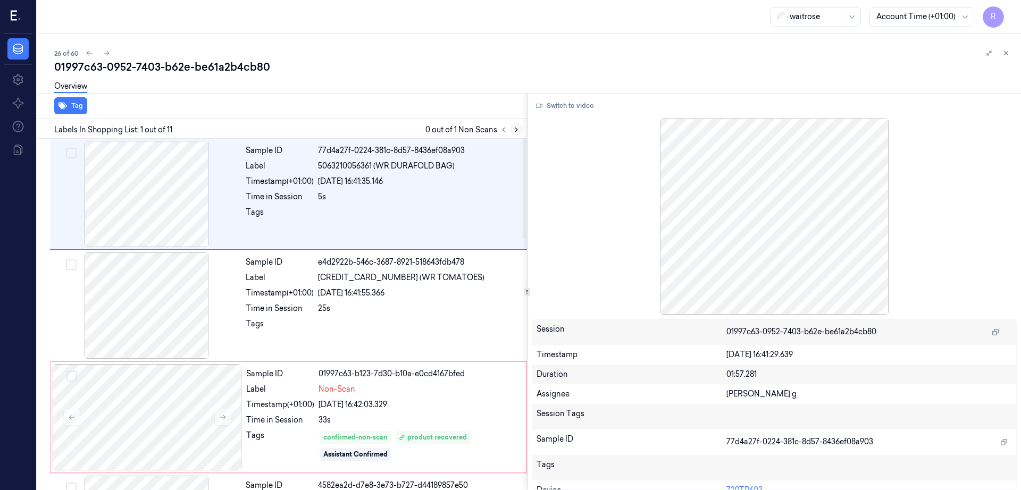
click at [520, 128] on icon at bounding box center [516, 129] width 7 height 7
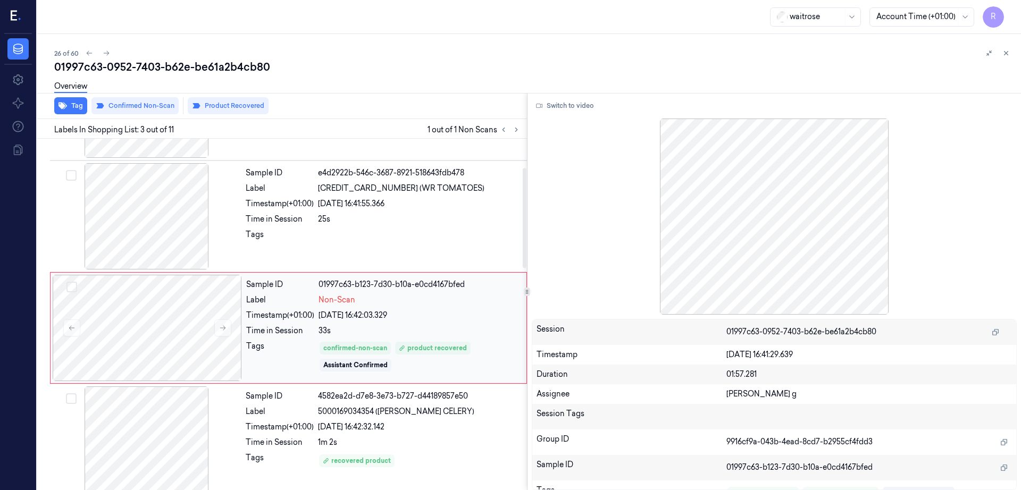
scroll to position [103, 0]
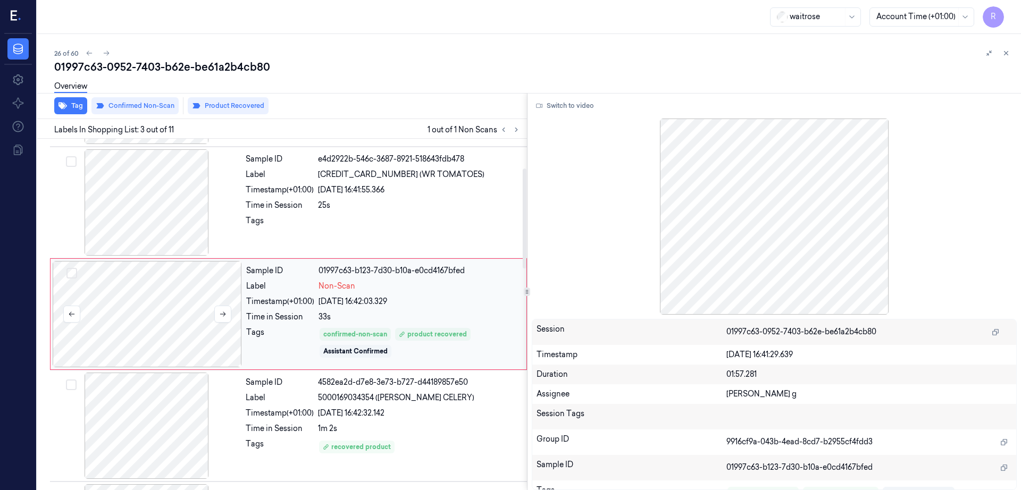
click at [178, 318] on div at bounding box center [147, 314] width 189 height 106
click at [173, 218] on div at bounding box center [146, 202] width 189 height 106
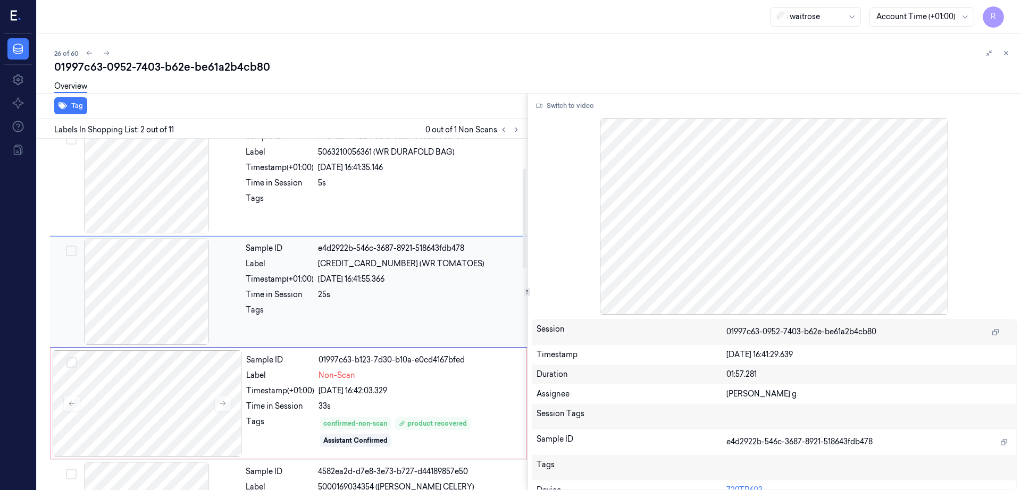
scroll to position [0, 0]
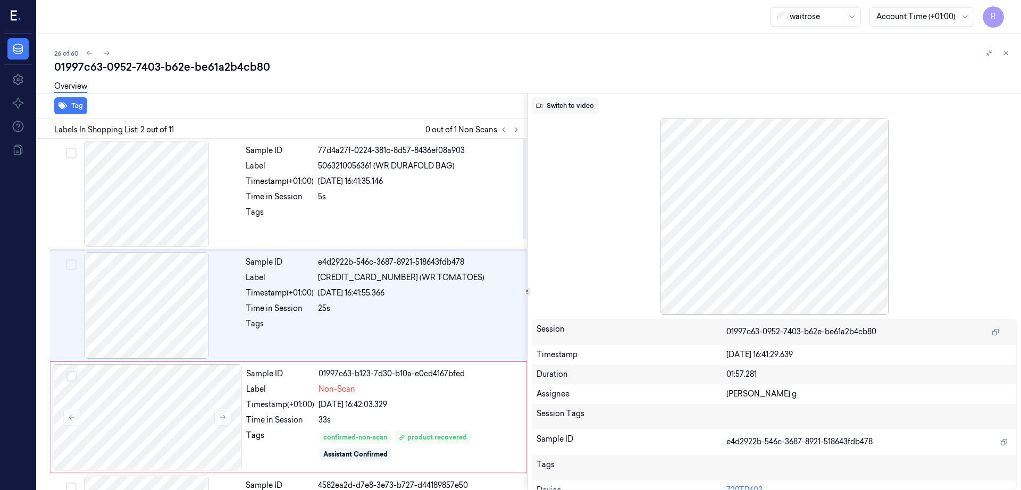
click at [587, 106] on button "Switch to video" at bounding box center [565, 105] width 66 height 17
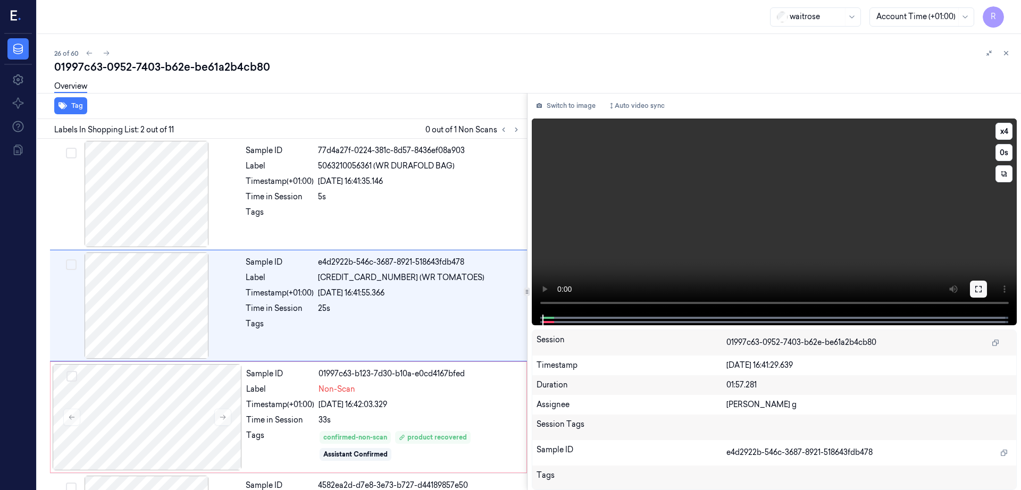
click at [983, 289] on icon at bounding box center [978, 289] width 9 height 9
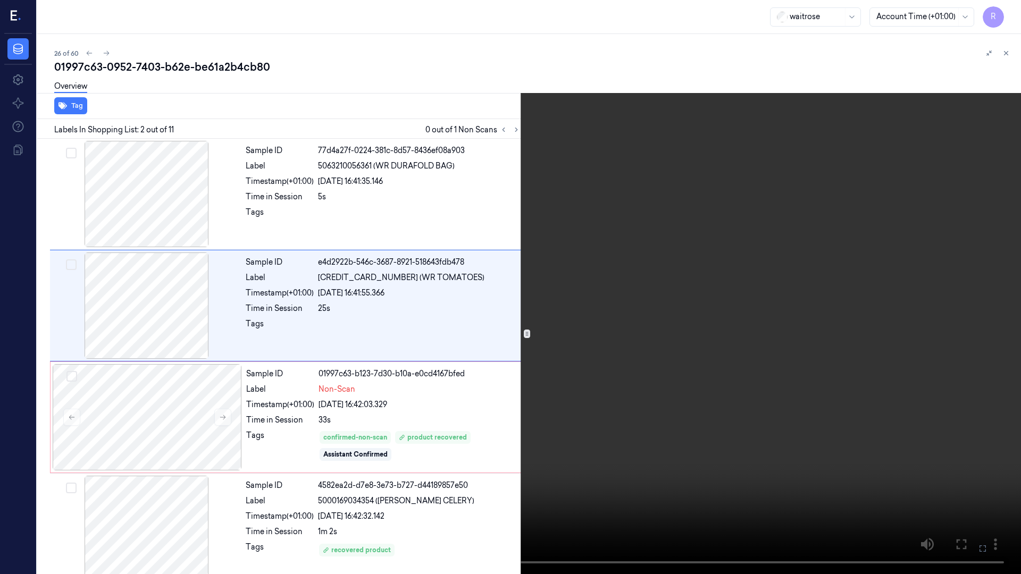
click at [633, 351] on video at bounding box center [510, 287] width 1021 height 574
click at [308, 391] on video at bounding box center [510, 287] width 1021 height 574
click at [511, 427] on video at bounding box center [510, 287] width 1021 height 574
click at [1006, 13] on button "x 4" at bounding box center [1008, 12] width 17 height 17
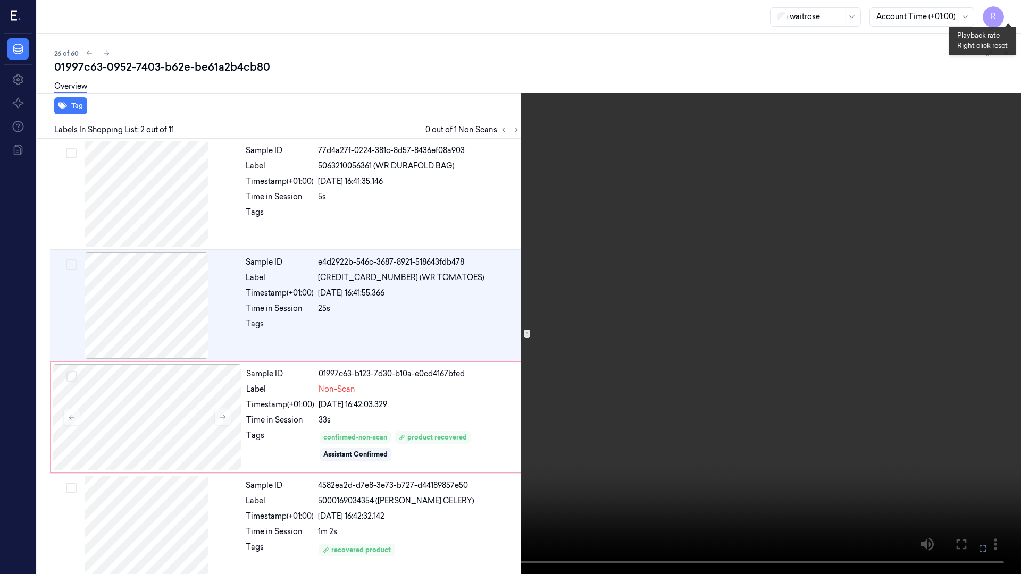
click at [1006, 13] on button "x 1" at bounding box center [1008, 12] width 17 height 17
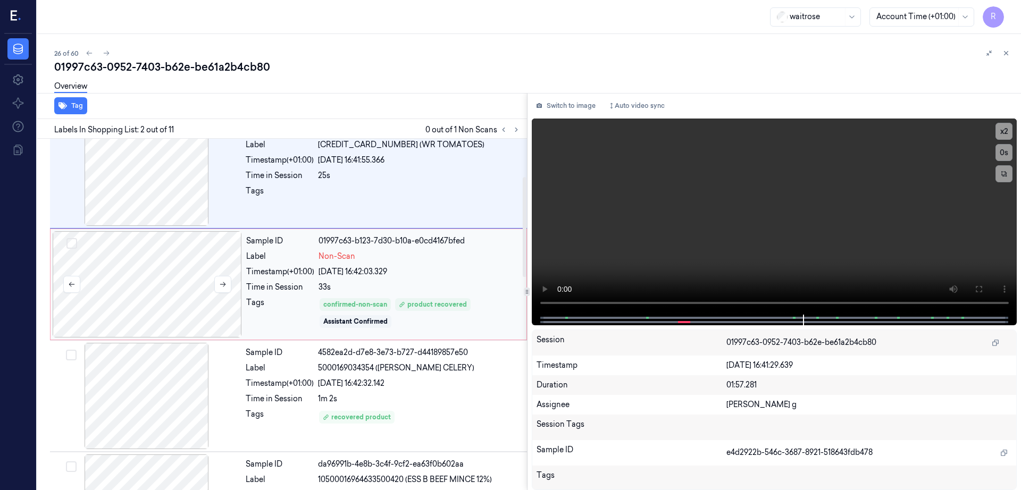
click at [103, 298] on div at bounding box center [147, 284] width 189 height 106
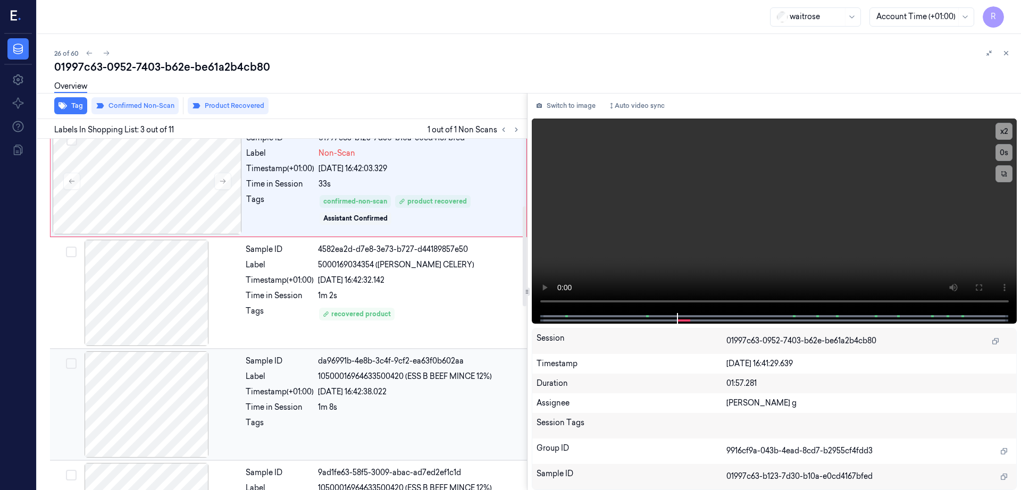
click at [159, 352] on div at bounding box center [146, 404] width 189 height 106
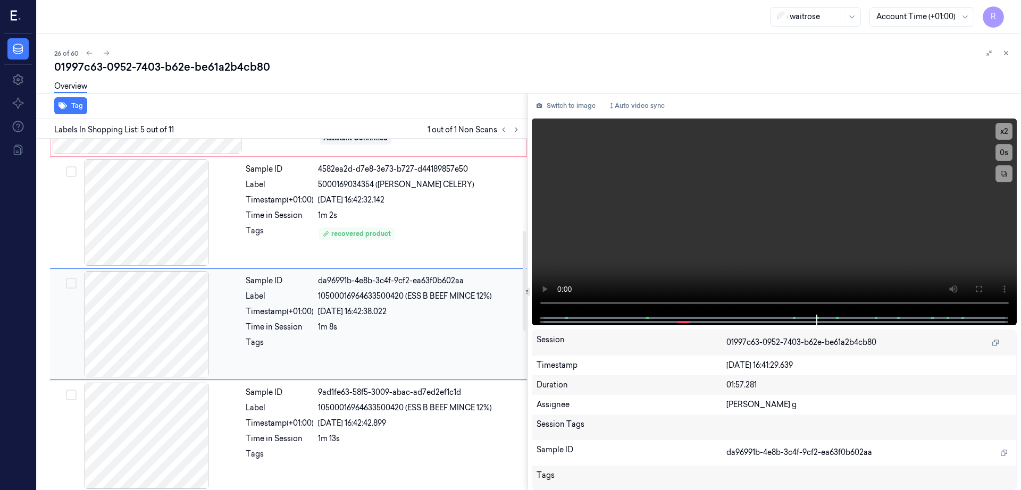
scroll to position [326, 0]
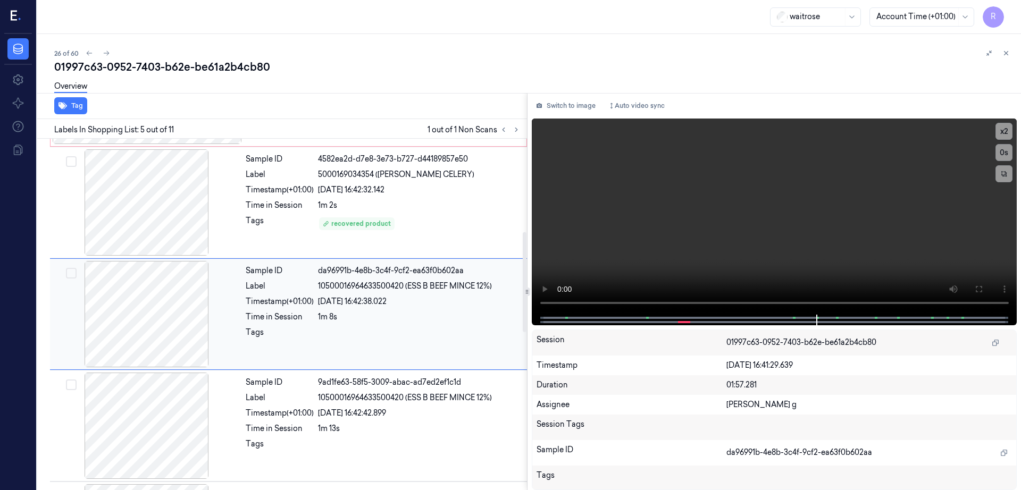
click at [158, 267] on div at bounding box center [146, 314] width 189 height 106
click at [148, 231] on div at bounding box center [146, 202] width 189 height 106
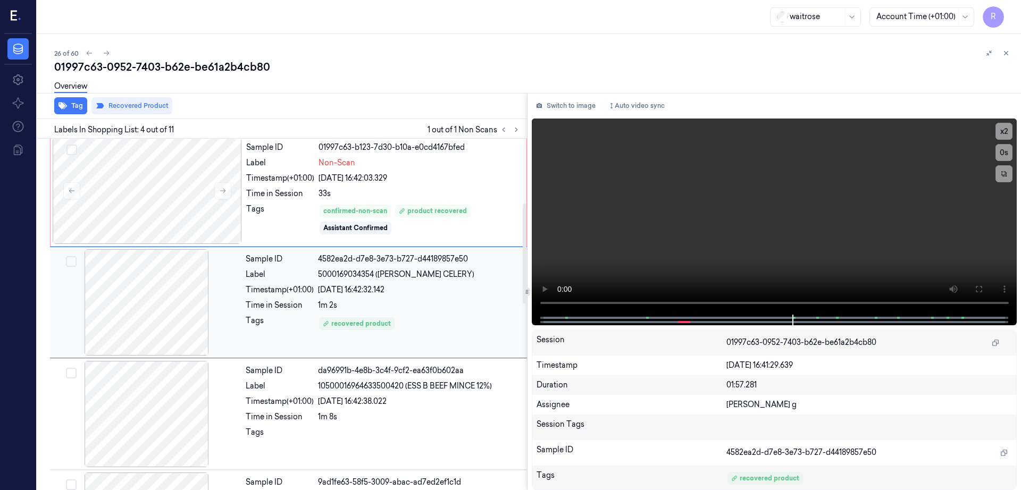
scroll to position [215, 0]
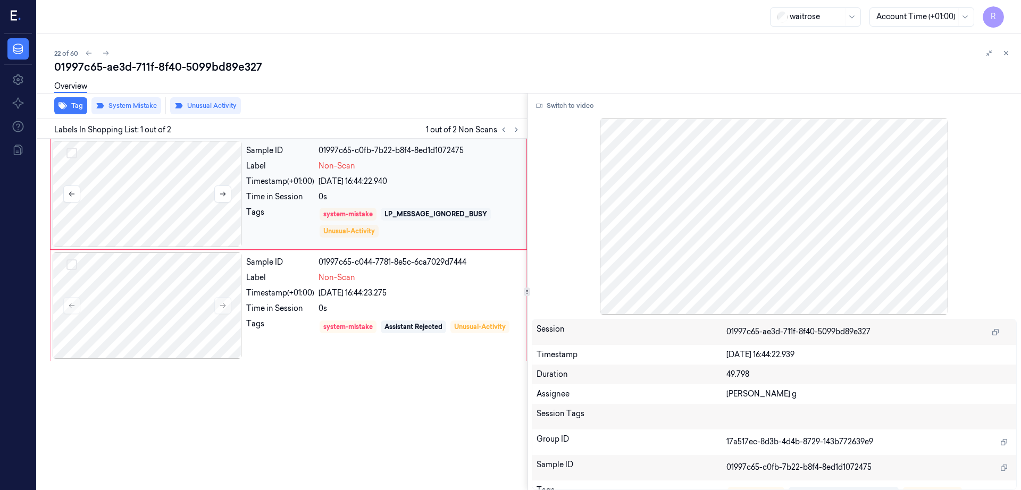
click at [182, 223] on div at bounding box center [147, 194] width 189 height 106
click at [178, 301] on div at bounding box center [147, 306] width 189 height 106
click at [222, 306] on icon at bounding box center [222, 305] width 7 height 7
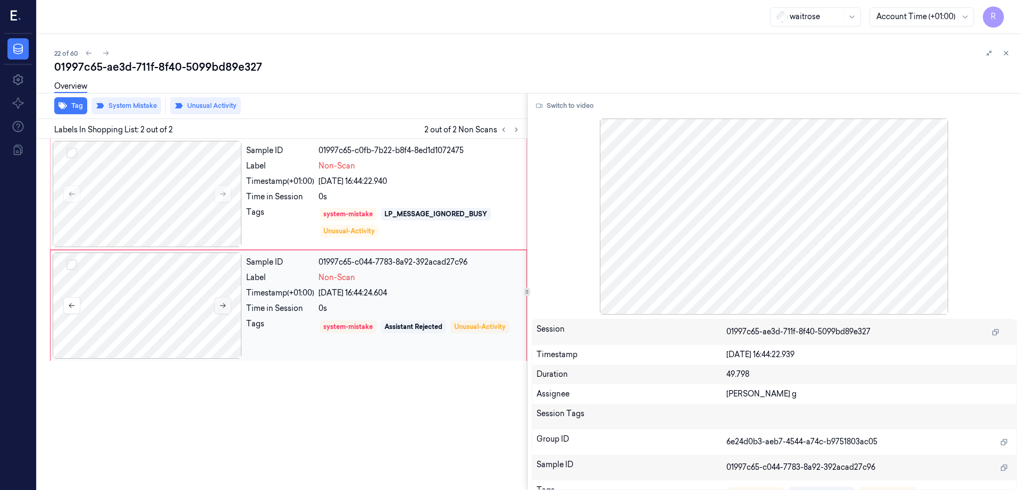
click at [222, 306] on icon at bounding box center [222, 305] width 7 height 7
click at [197, 202] on div at bounding box center [147, 194] width 189 height 106
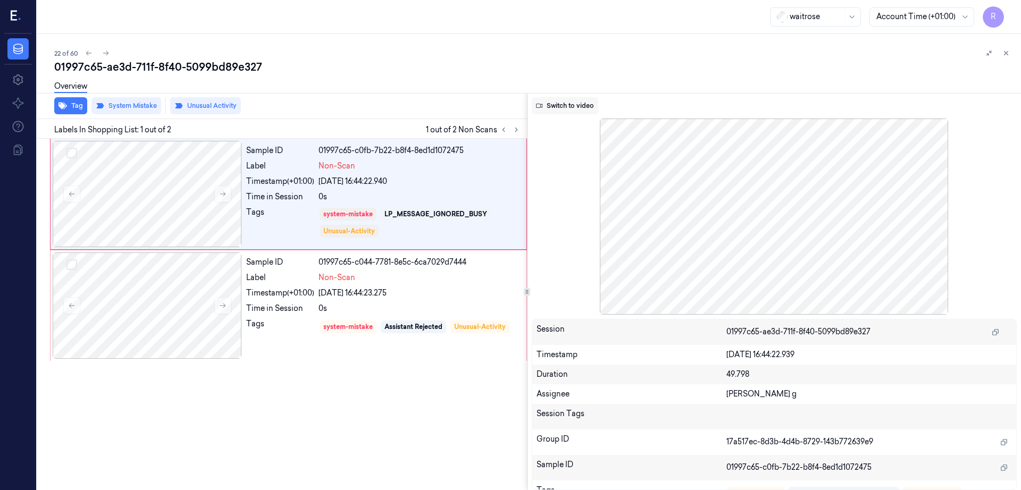
click at [590, 102] on button "Switch to video" at bounding box center [565, 105] width 66 height 17
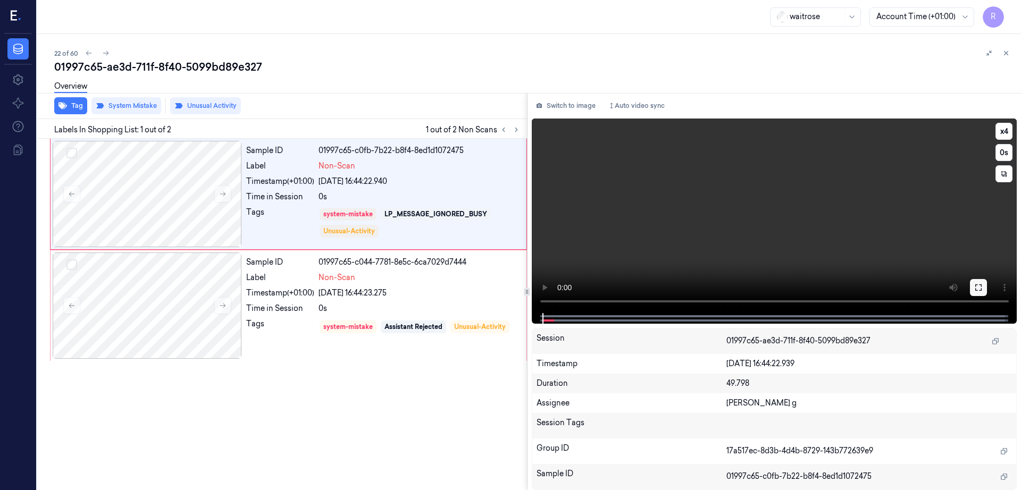
click at [983, 290] on icon at bounding box center [978, 287] width 9 height 9
click at [179, 203] on div at bounding box center [147, 194] width 189 height 106
click at [147, 309] on div at bounding box center [147, 306] width 189 height 106
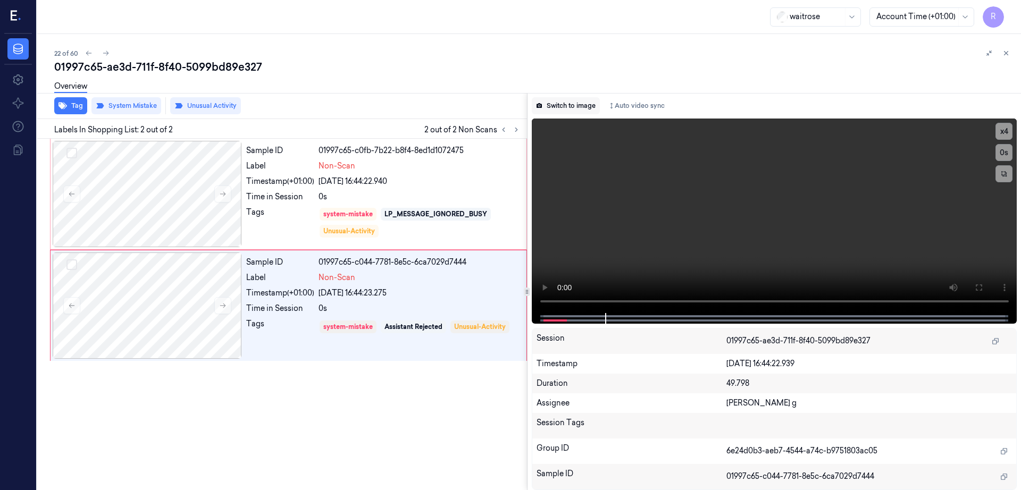
click at [577, 107] on button "Switch to image" at bounding box center [566, 105] width 68 height 17
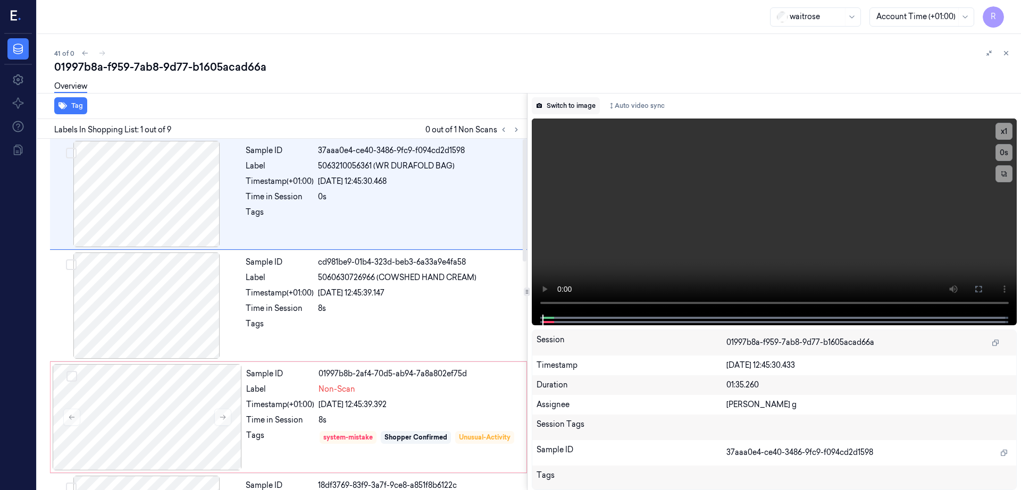
click at [576, 98] on button "Switch to image" at bounding box center [566, 105] width 68 height 17
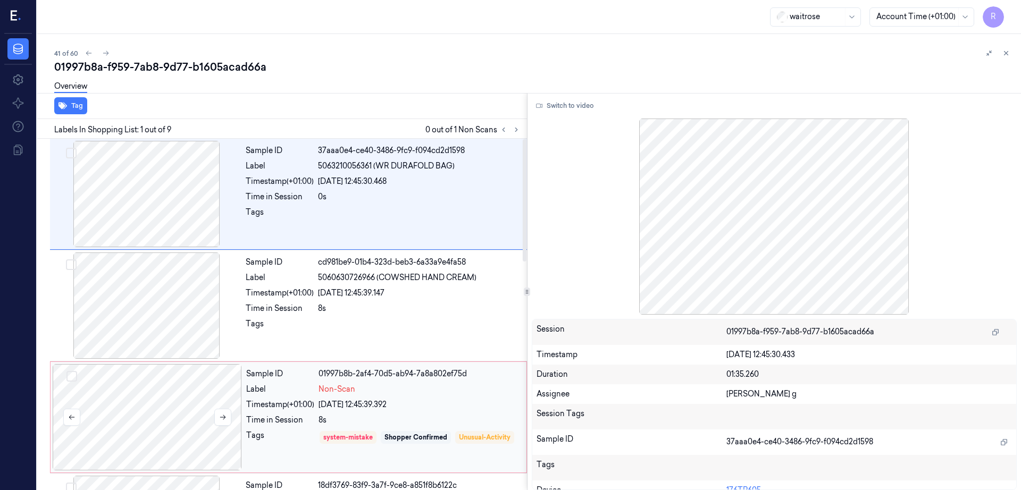
click at [171, 416] on div at bounding box center [147, 417] width 189 height 106
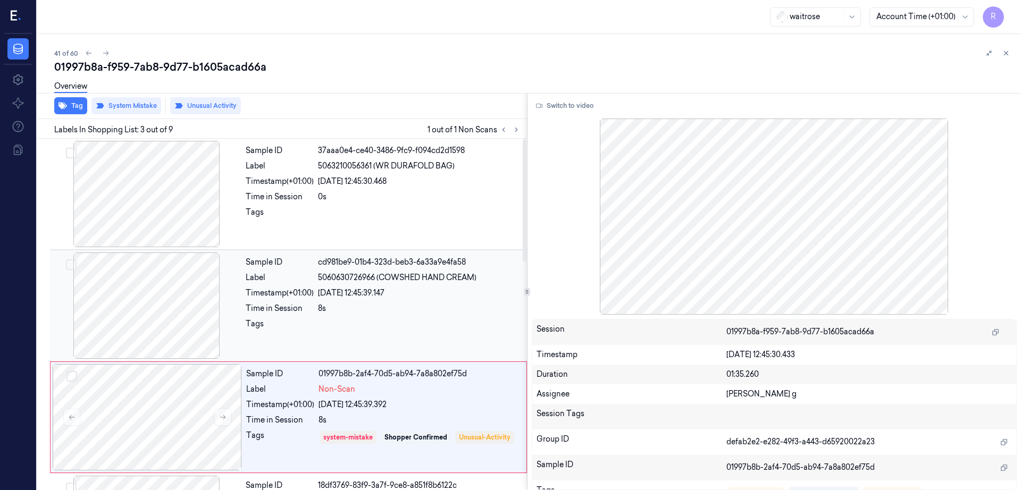
click at [161, 318] on div at bounding box center [146, 306] width 189 height 106
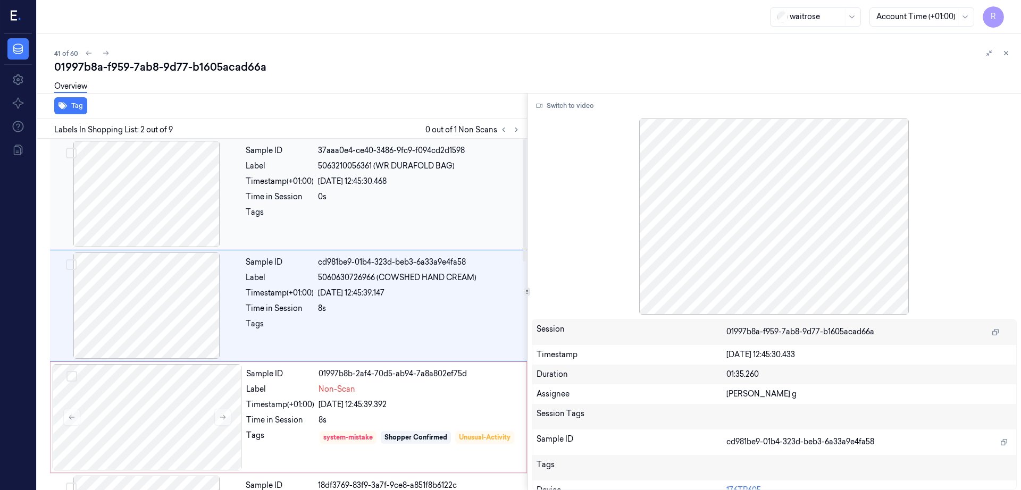
click at [173, 205] on div at bounding box center [146, 194] width 189 height 106
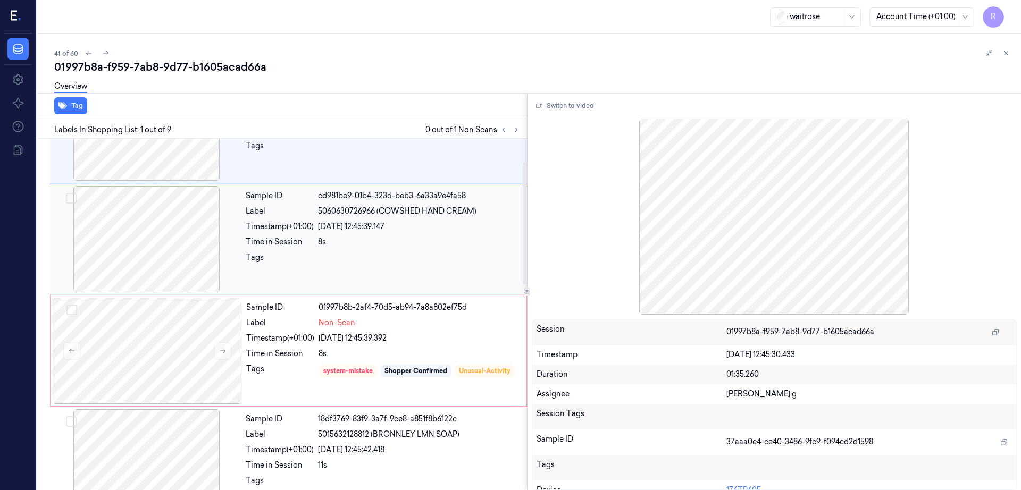
click at [170, 249] on div at bounding box center [146, 239] width 189 height 106
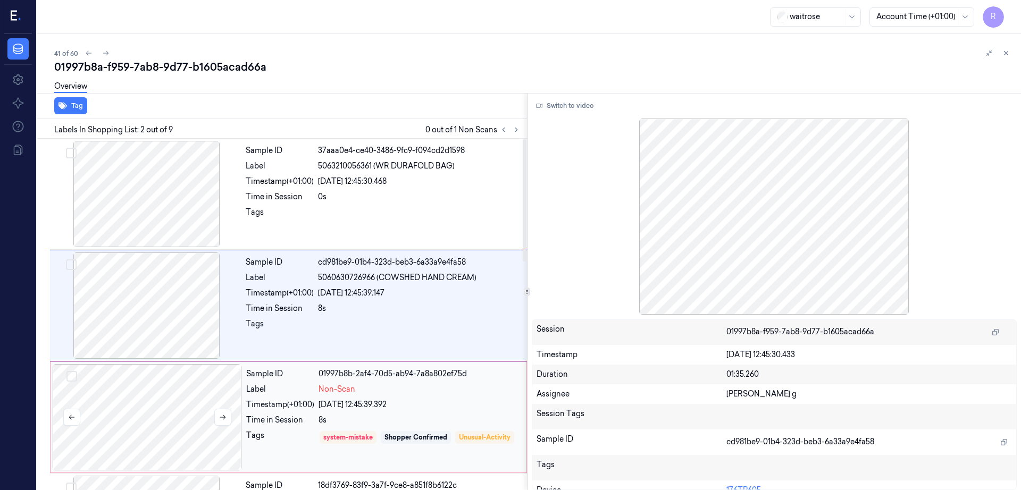
click at [177, 368] on div at bounding box center [147, 417] width 189 height 106
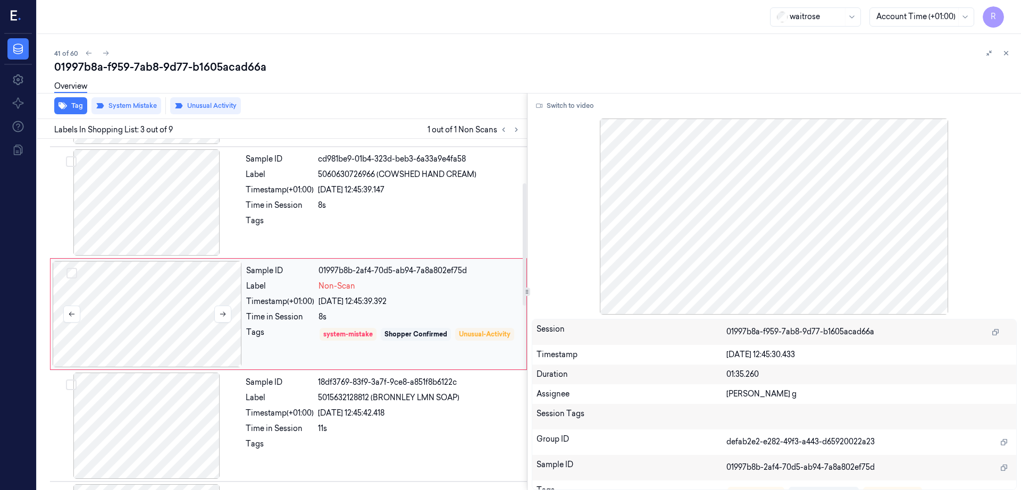
scroll to position [170, 0]
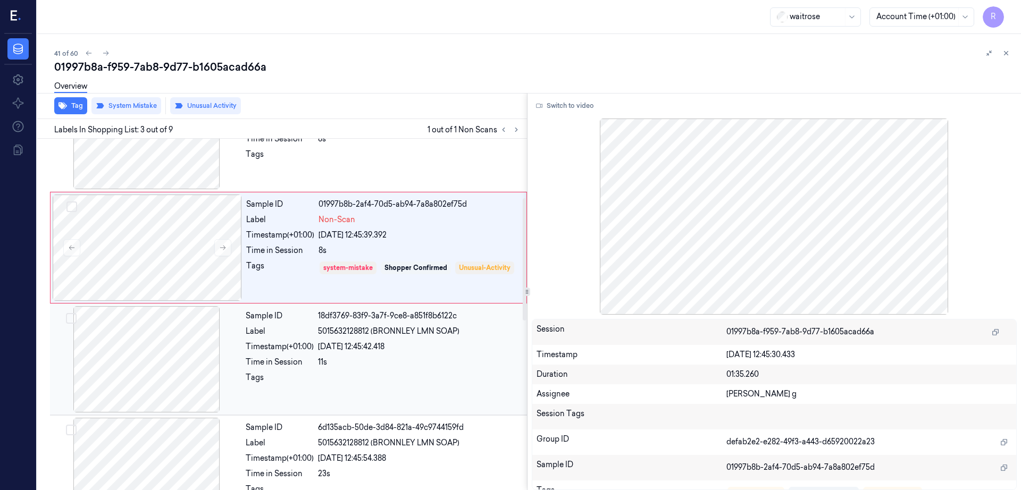
click at [150, 359] on div at bounding box center [146, 359] width 189 height 106
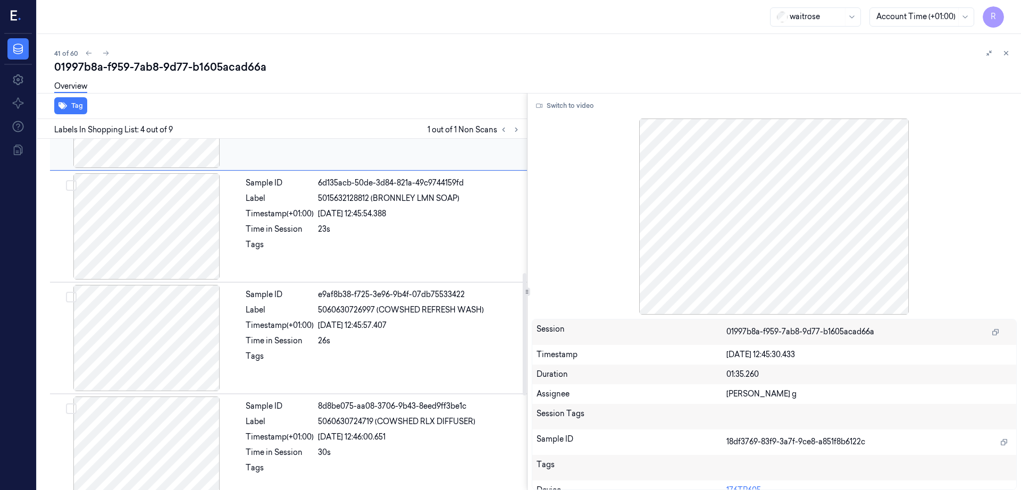
scroll to position [215, 0]
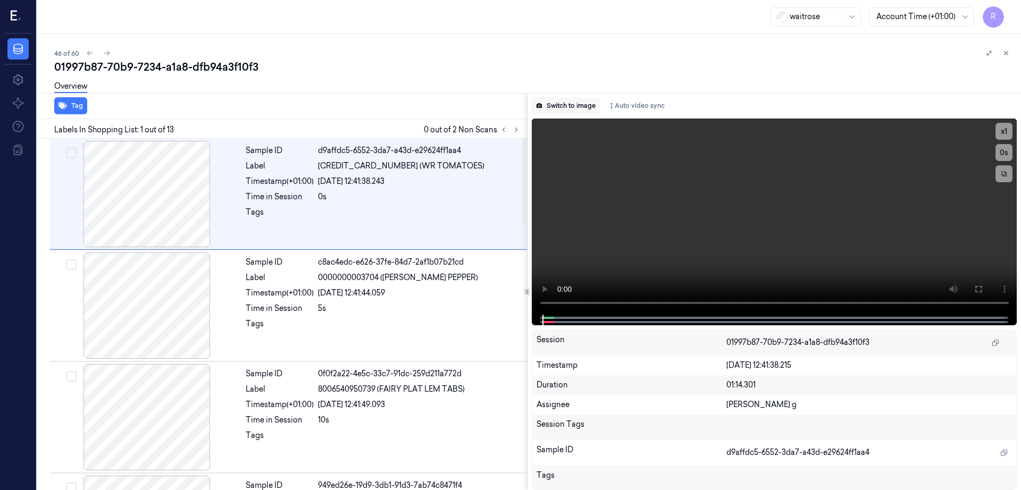
click at [585, 107] on button "Switch to image" at bounding box center [566, 105] width 68 height 17
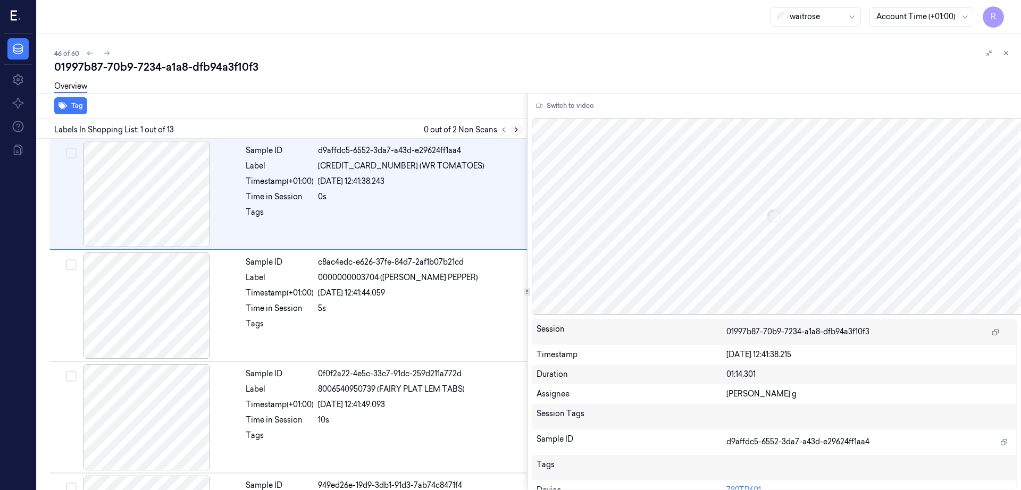
click at [523, 125] on button at bounding box center [516, 129] width 13 height 13
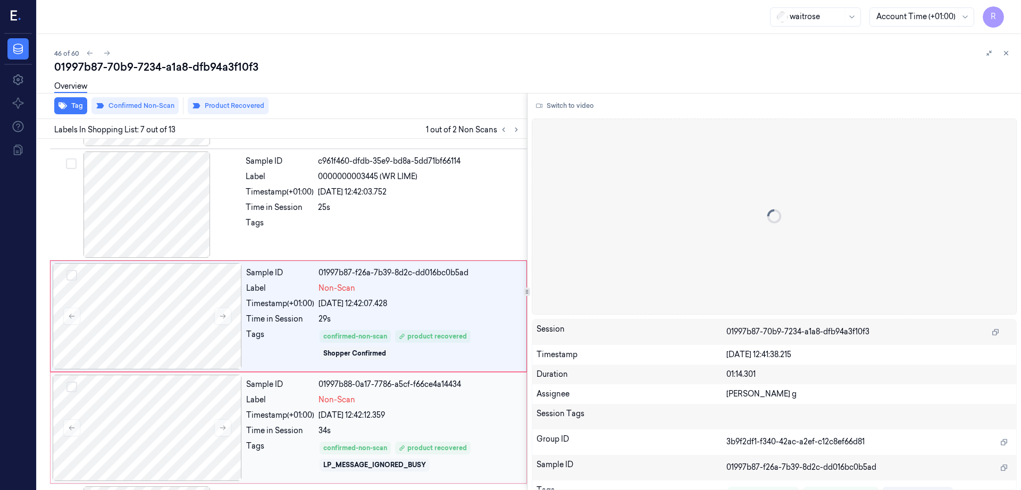
scroll to position [550, 0]
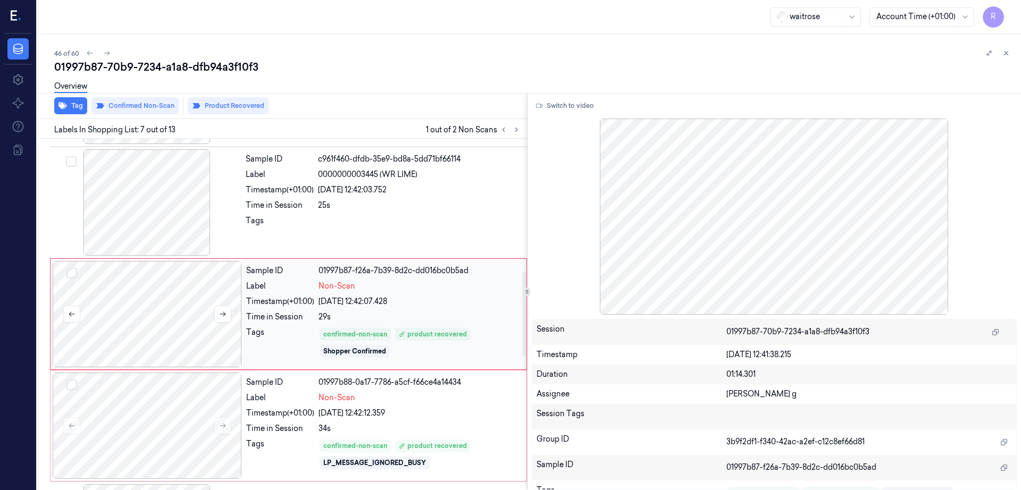
click at [170, 324] on div at bounding box center [147, 314] width 189 height 106
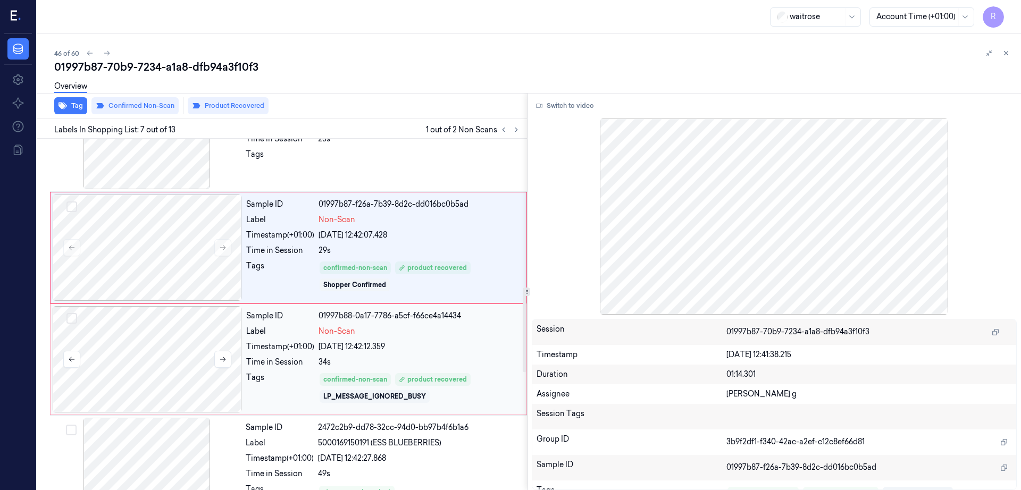
click at [159, 356] on div at bounding box center [147, 359] width 189 height 106
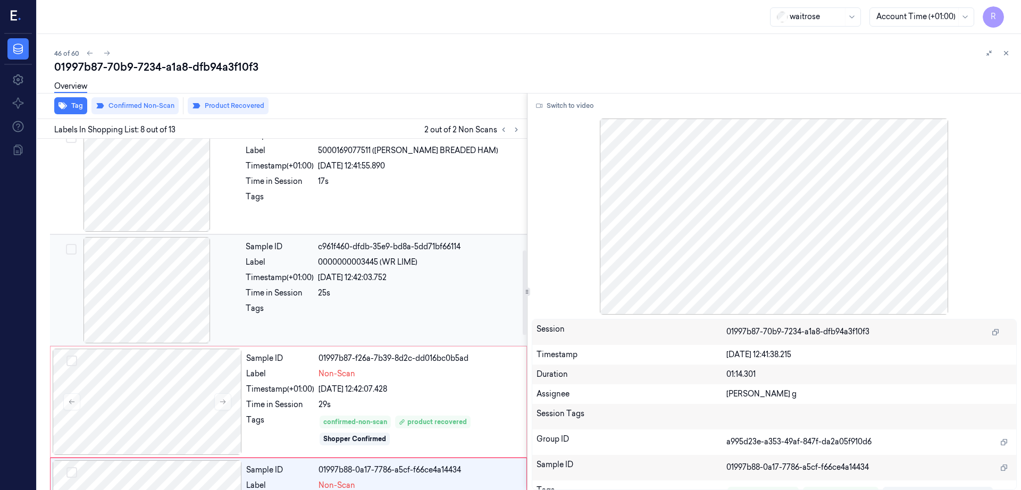
click at [141, 288] on div at bounding box center [146, 290] width 189 height 106
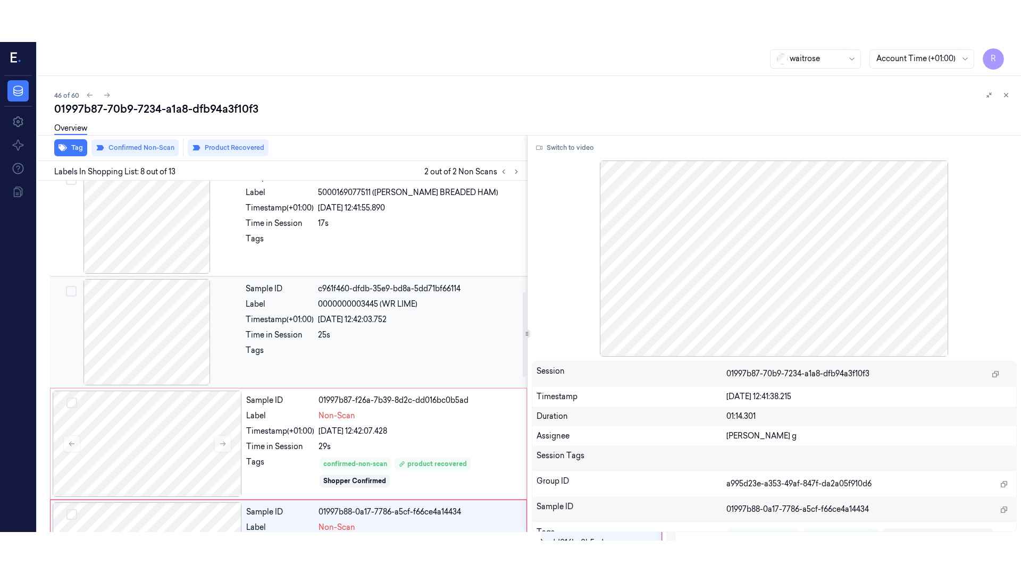
scroll to position [438, 0]
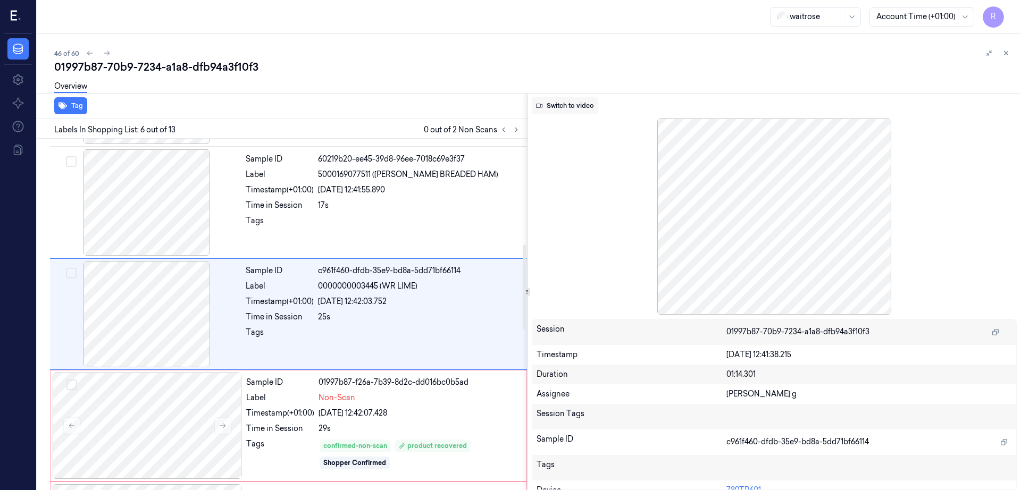
click at [594, 97] on button "Switch to video" at bounding box center [565, 105] width 66 height 17
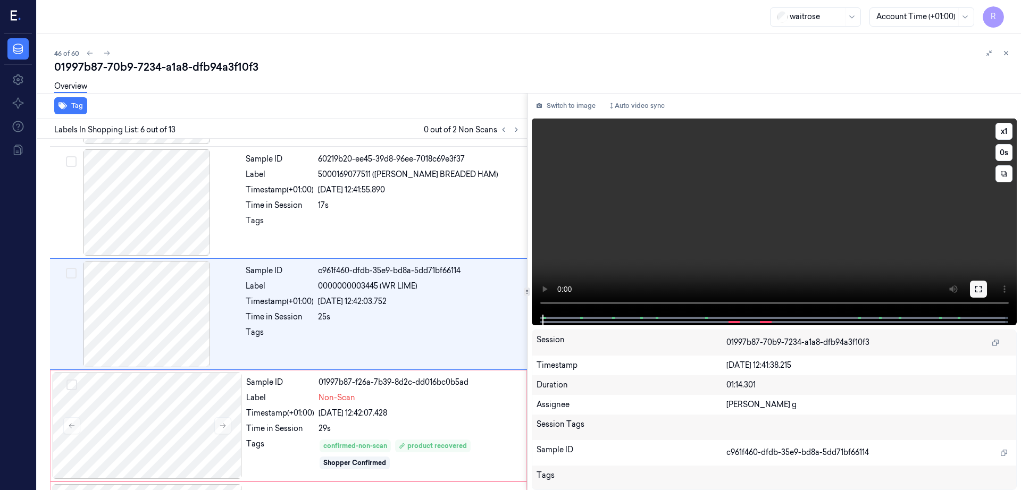
click at [983, 285] on icon at bounding box center [978, 289] width 9 height 9
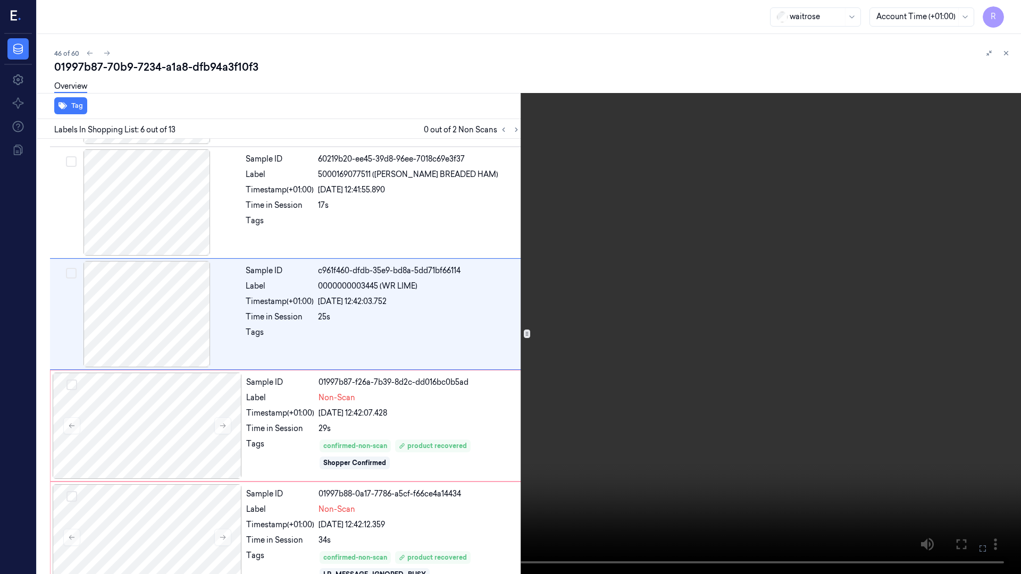
click at [670, 329] on video at bounding box center [510, 287] width 1021 height 574
click at [666, 325] on video at bounding box center [510, 287] width 1021 height 574
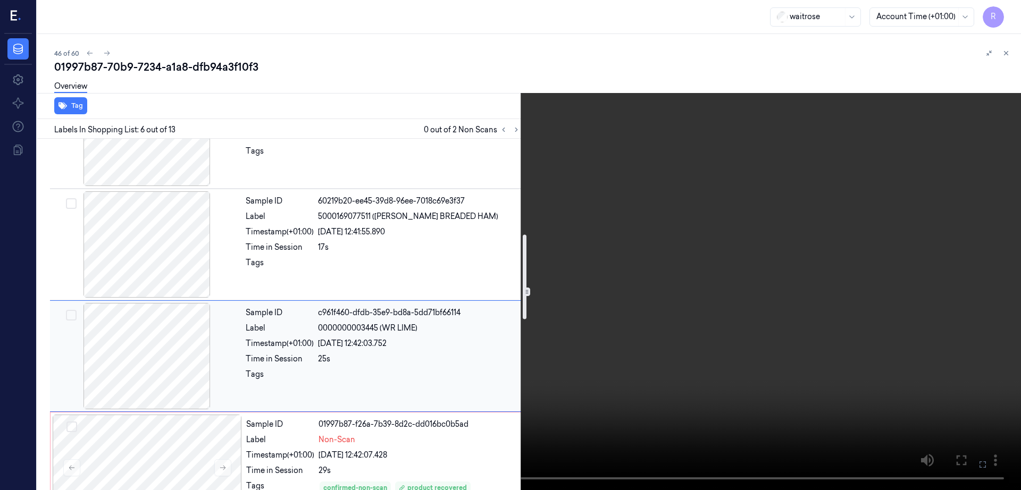
scroll to position [529, 0]
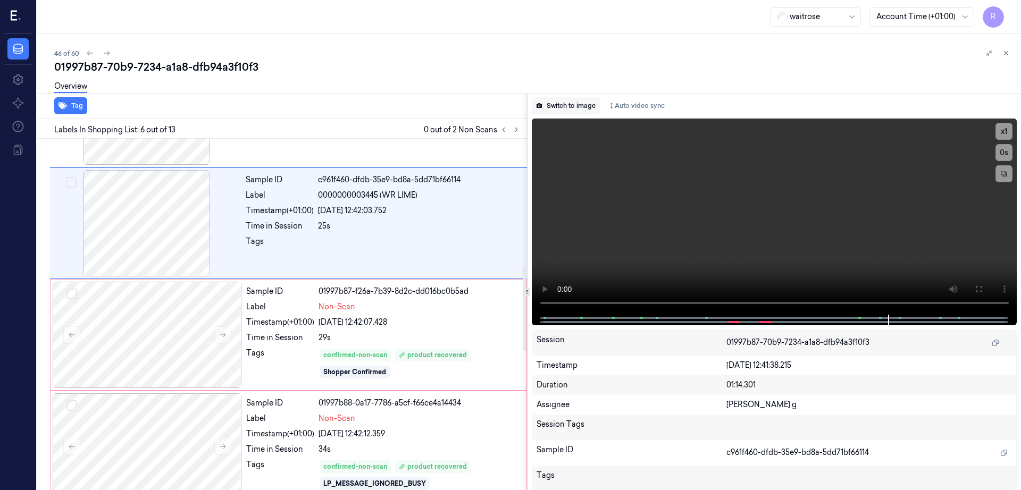
click at [542, 105] on icon at bounding box center [538, 105] width 5 height 5
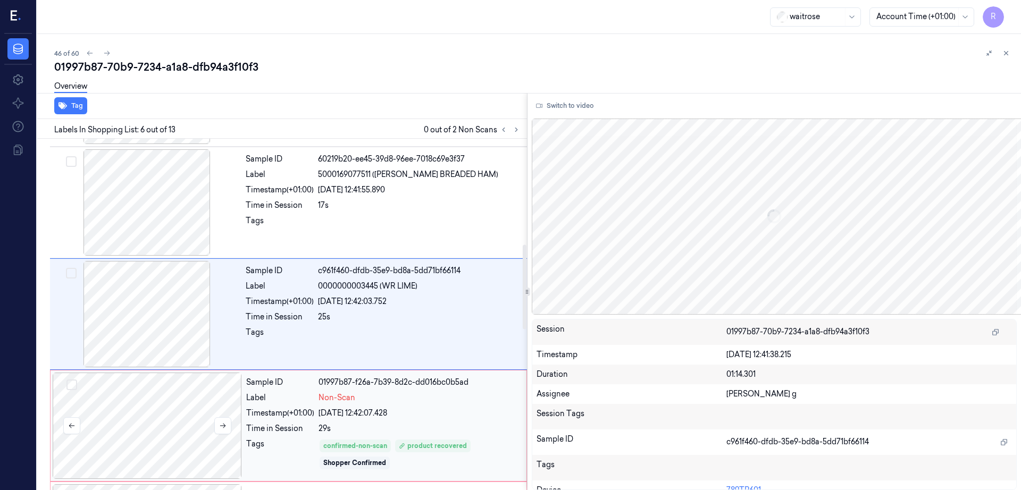
click at [168, 409] on div at bounding box center [147, 426] width 189 height 106
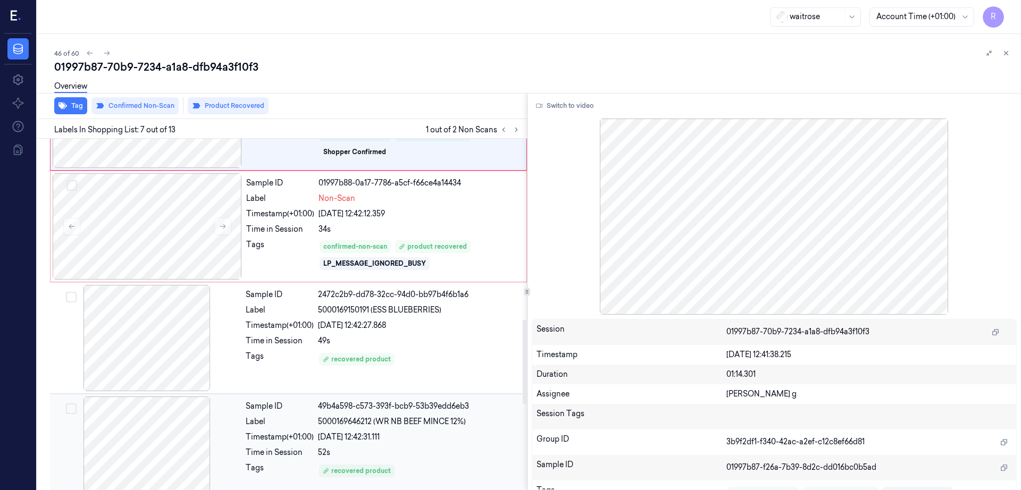
click at [168, 443] on div at bounding box center [146, 450] width 189 height 106
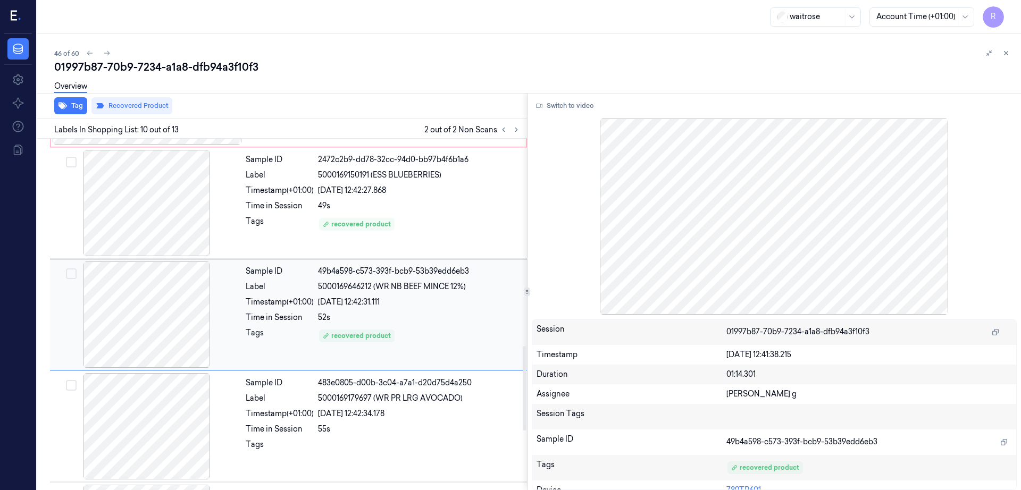
scroll to position [885, 0]
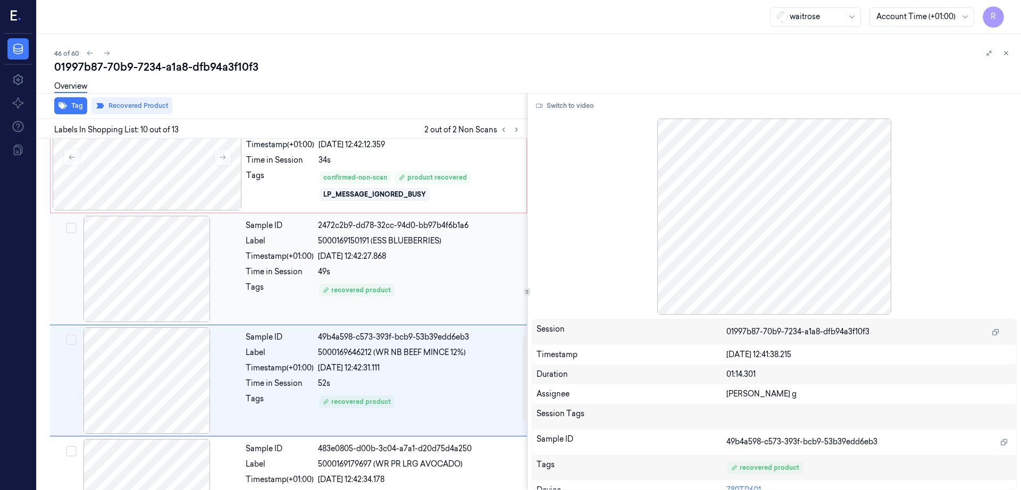
click at [152, 289] on div at bounding box center [146, 269] width 189 height 106
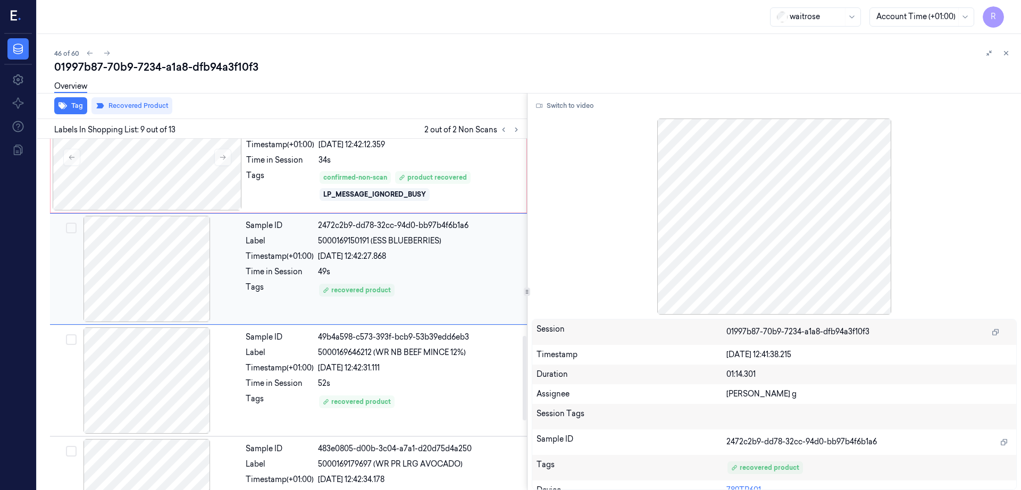
scroll to position [773, 0]
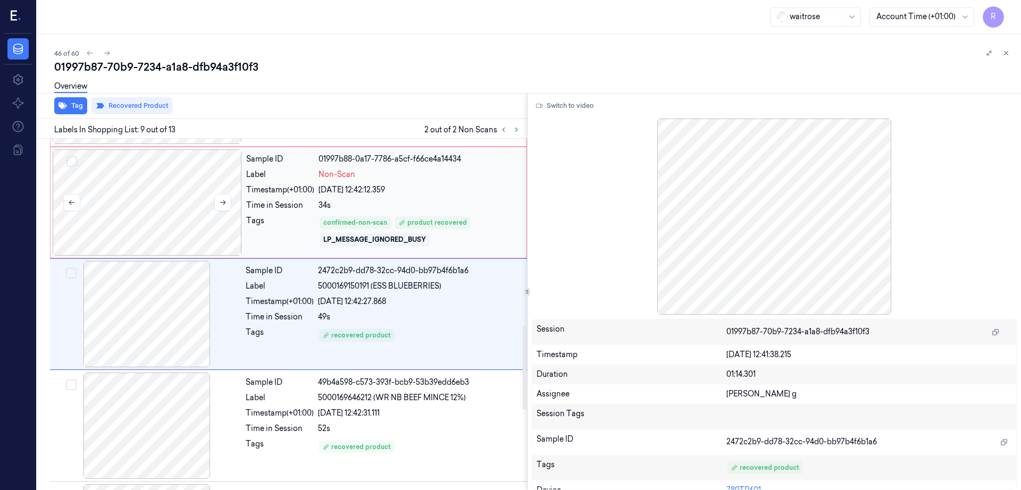
click at [129, 203] on div at bounding box center [147, 202] width 189 height 106
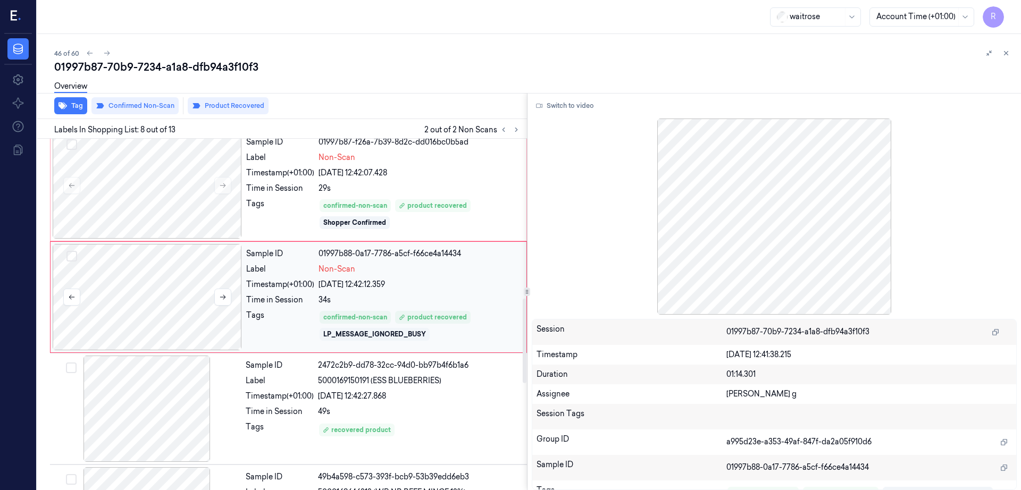
scroll to position [661, 0]
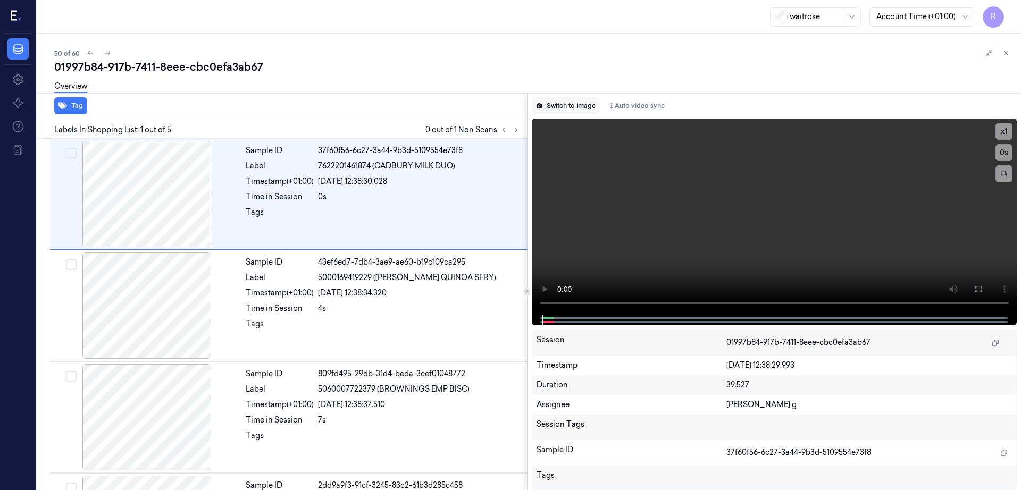
click at [586, 105] on button "Switch to image" at bounding box center [566, 105] width 68 height 17
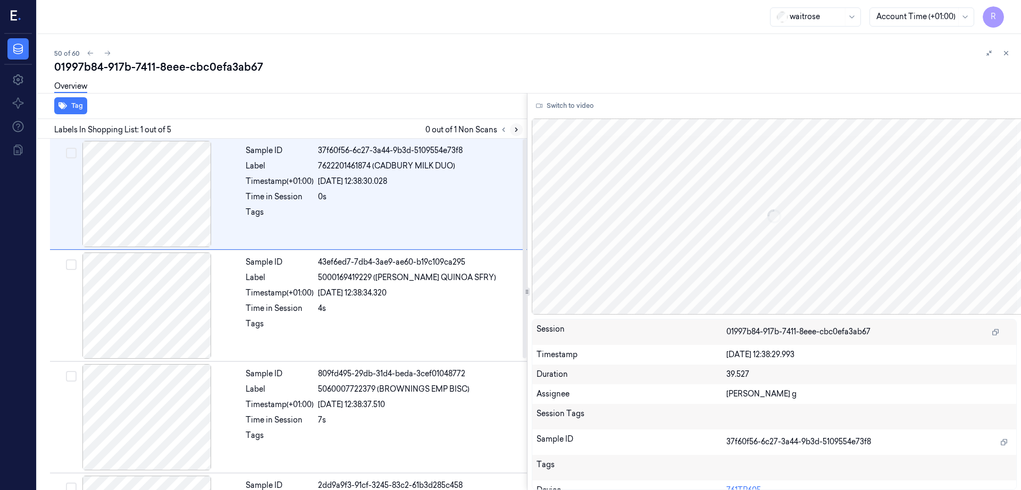
click at [520, 132] on icon at bounding box center [516, 129] width 7 height 7
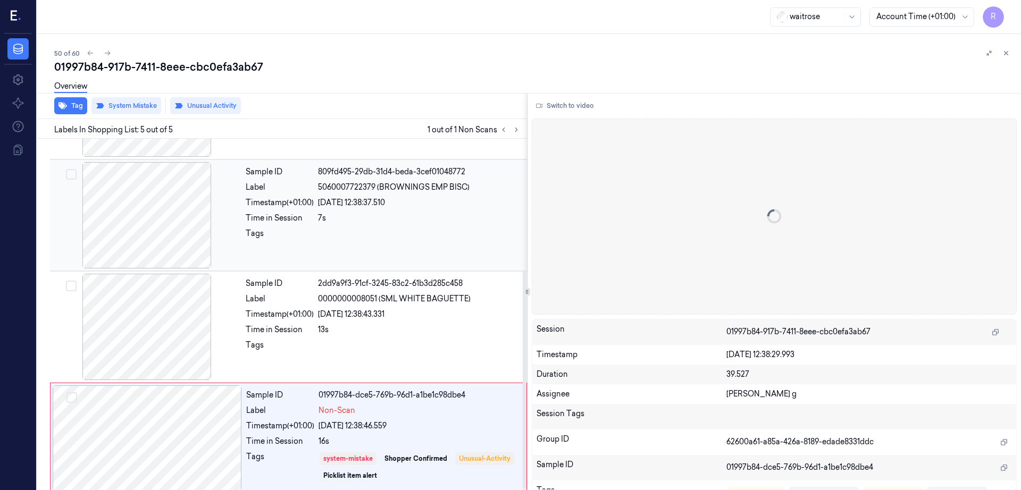
scroll to position [210, 0]
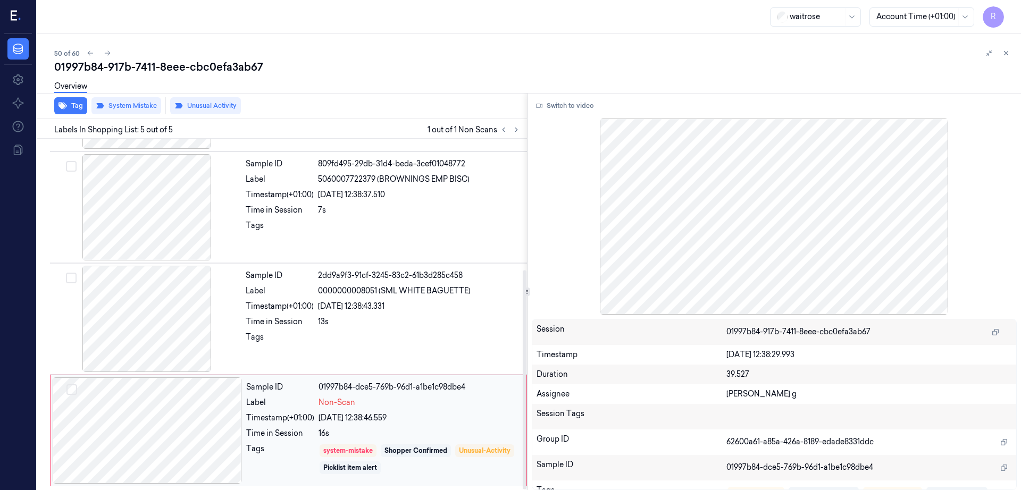
click at [164, 431] on div at bounding box center [147, 430] width 189 height 106
click at [132, 323] on div at bounding box center [146, 319] width 189 height 106
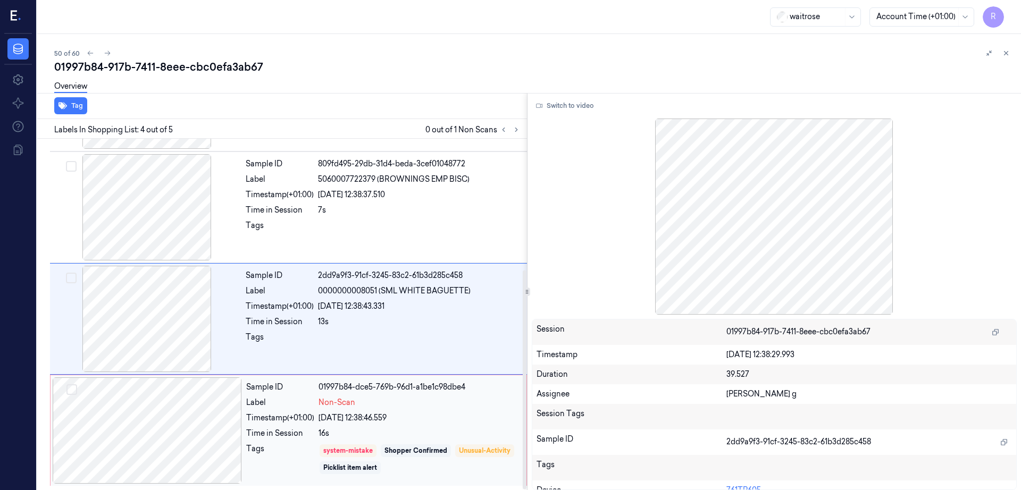
click at [183, 429] on div at bounding box center [147, 430] width 189 height 106
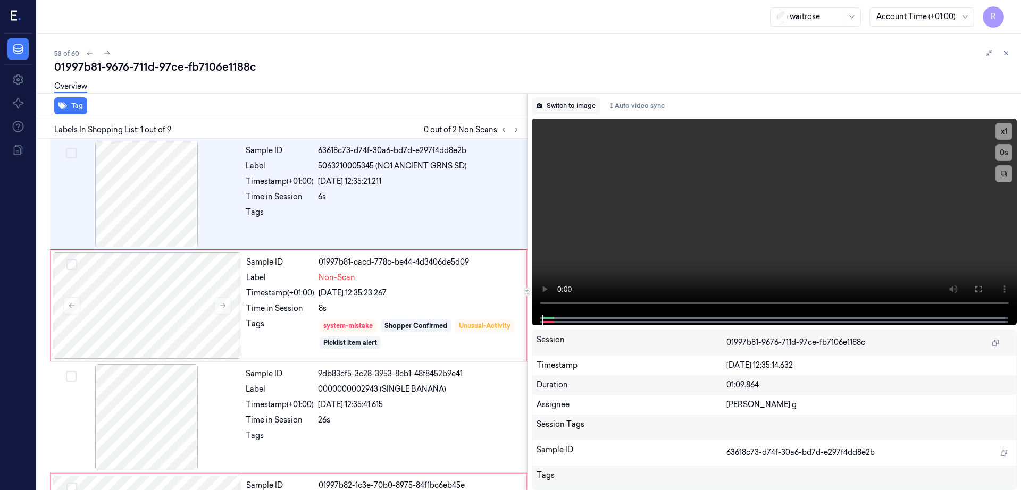
click at [568, 103] on button "Switch to image" at bounding box center [566, 105] width 68 height 17
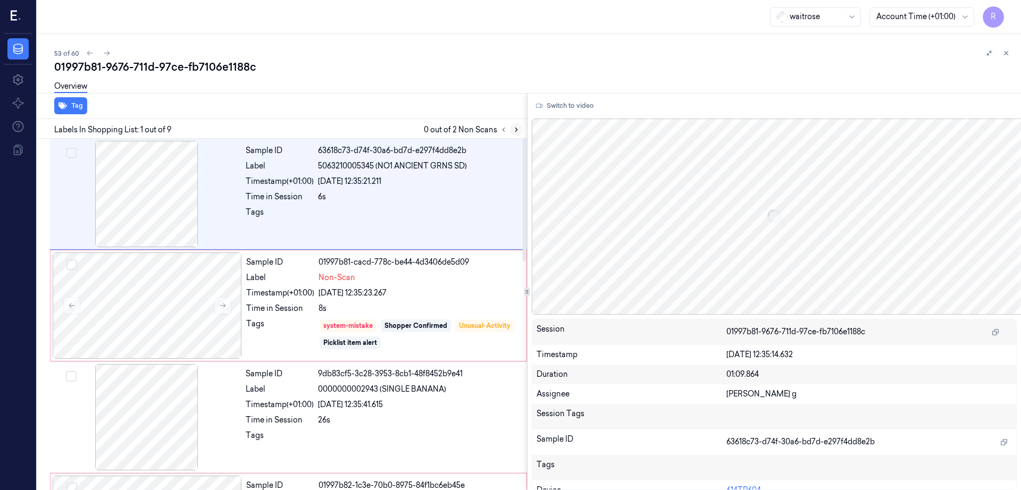
click at [520, 132] on icon at bounding box center [516, 129] width 7 height 7
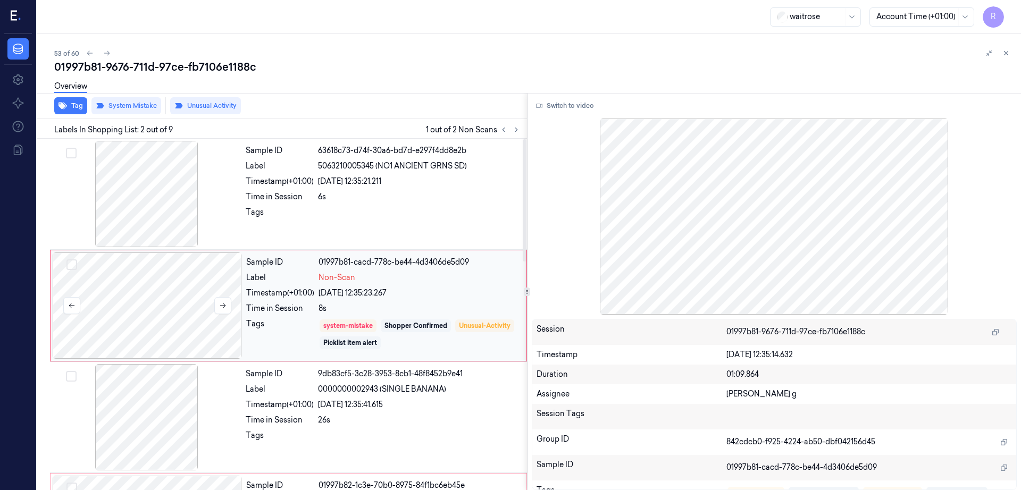
click at [133, 324] on div at bounding box center [147, 306] width 189 height 106
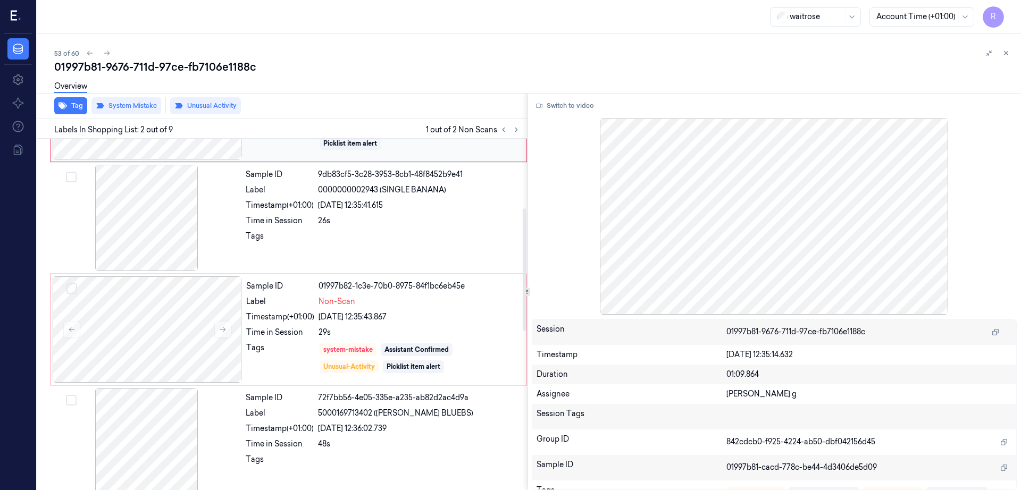
click at [133, 324] on div at bounding box center [147, 329] width 189 height 106
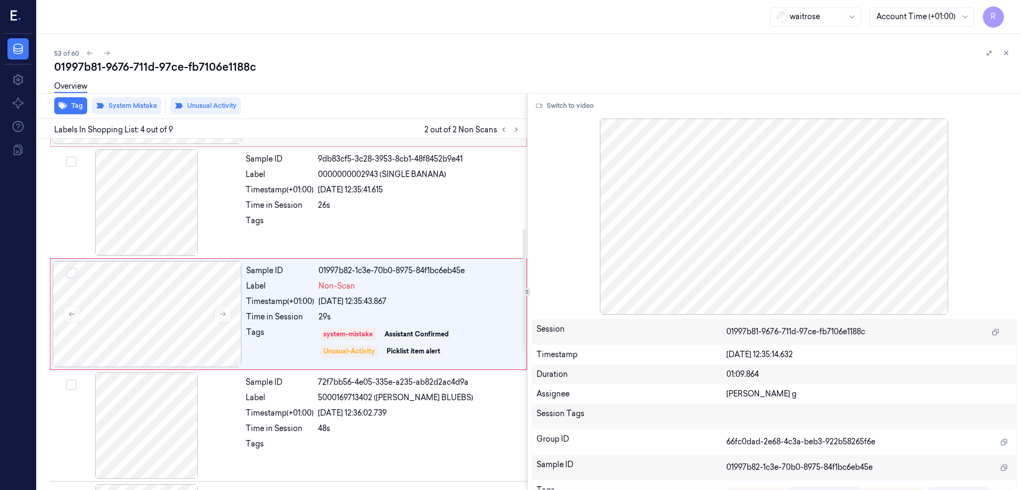
scroll to position [348, 0]
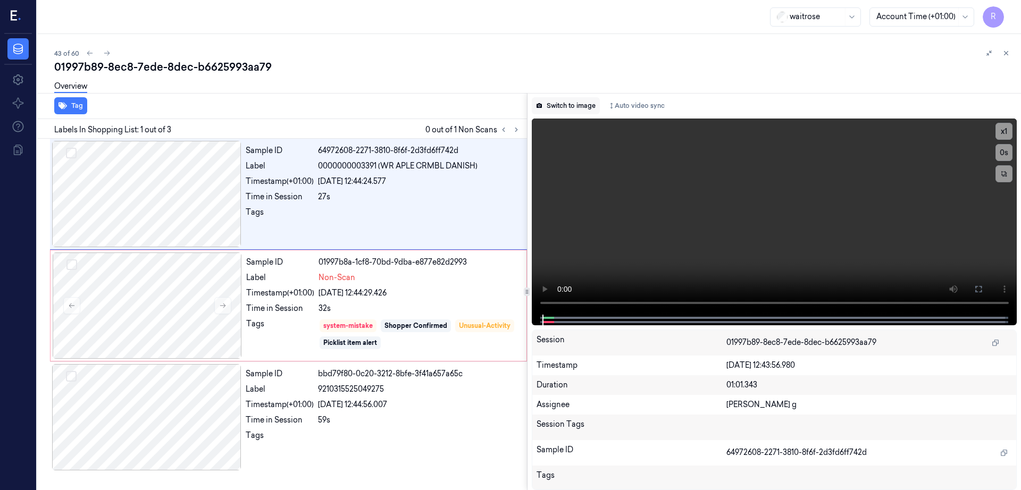
click at [584, 112] on button "Switch to image" at bounding box center [566, 105] width 68 height 17
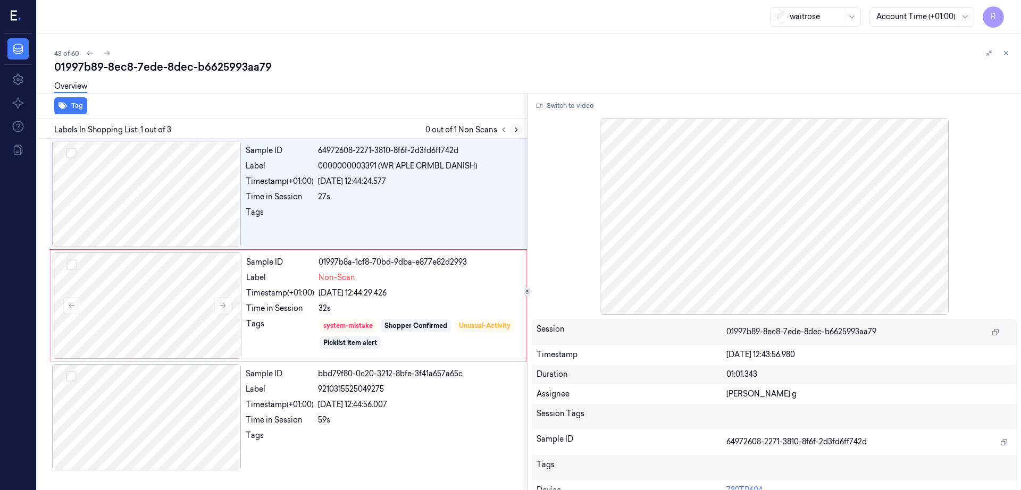
click at [517, 129] on icon at bounding box center [516, 130] width 2 height 4
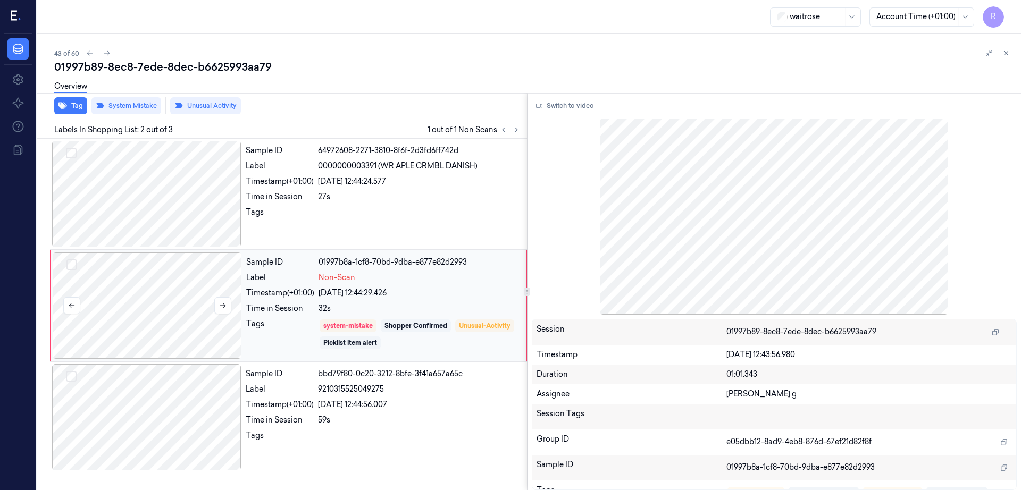
click at [137, 263] on div at bounding box center [147, 306] width 189 height 106
click at [149, 301] on div at bounding box center [147, 306] width 189 height 106
click at [152, 197] on div at bounding box center [146, 194] width 189 height 106
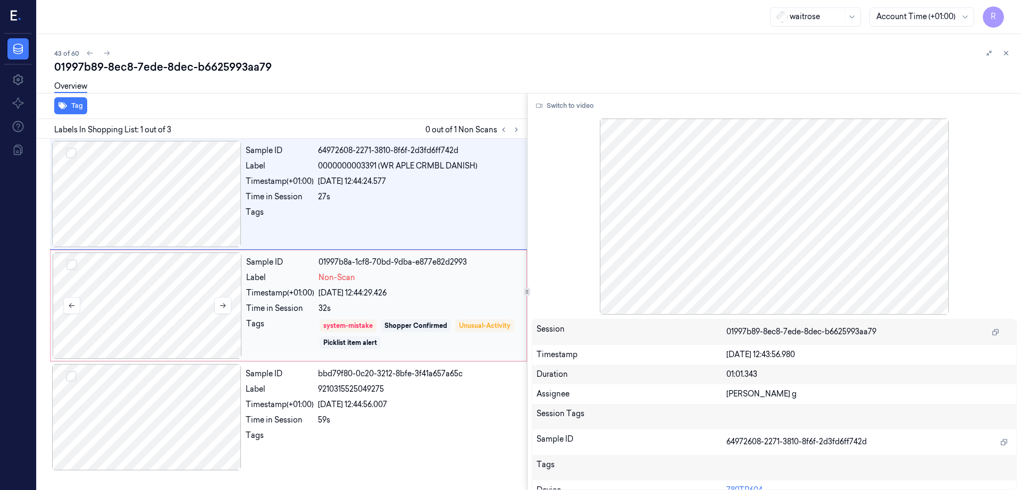
click at [139, 304] on div at bounding box center [147, 306] width 189 height 106
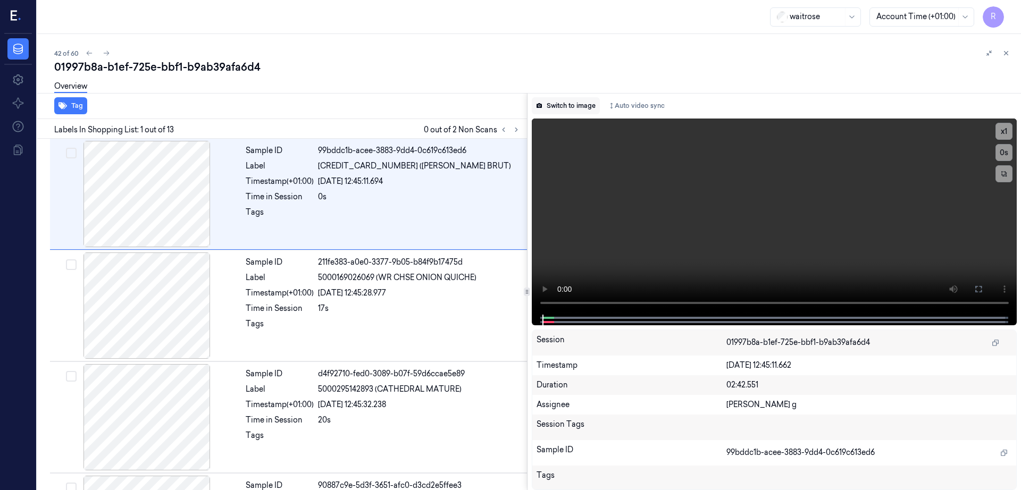
click at [566, 111] on button "Switch to image" at bounding box center [566, 105] width 68 height 17
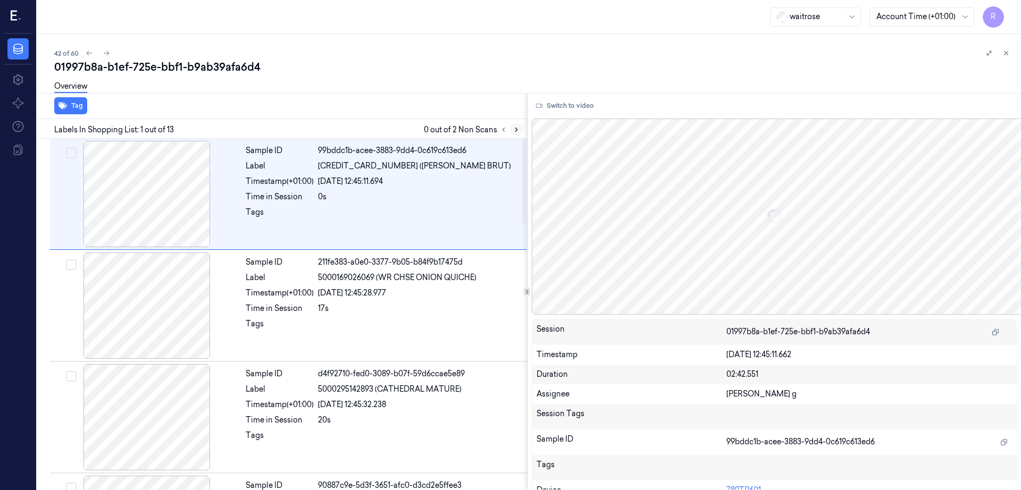
click at [517, 129] on icon at bounding box center [516, 130] width 2 height 4
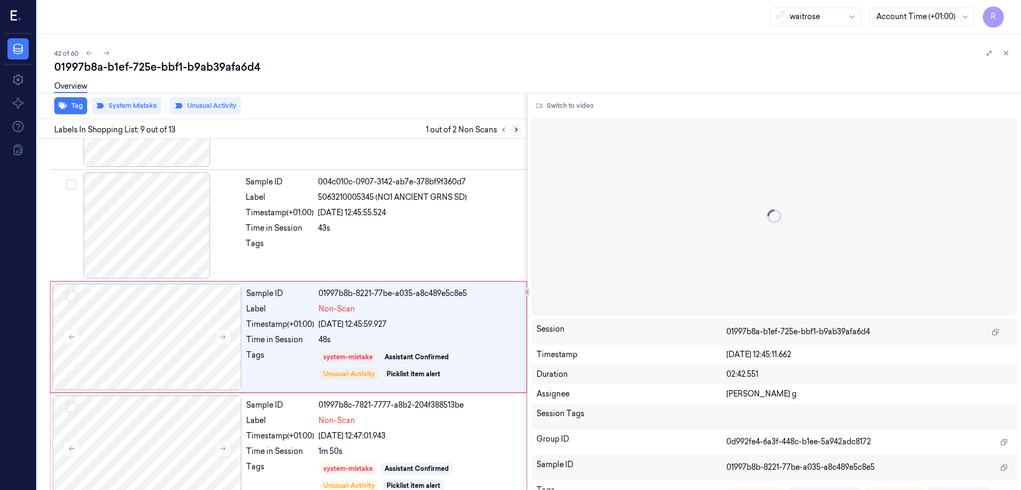
scroll to position [773, 0]
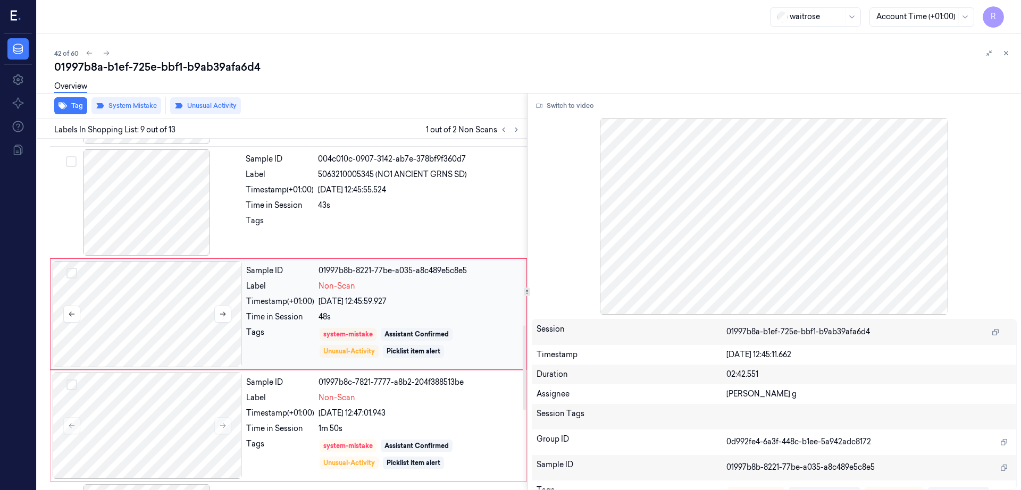
click at [189, 303] on div at bounding box center [147, 314] width 189 height 106
click at [158, 210] on div at bounding box center [146, 202] width 189 height 106
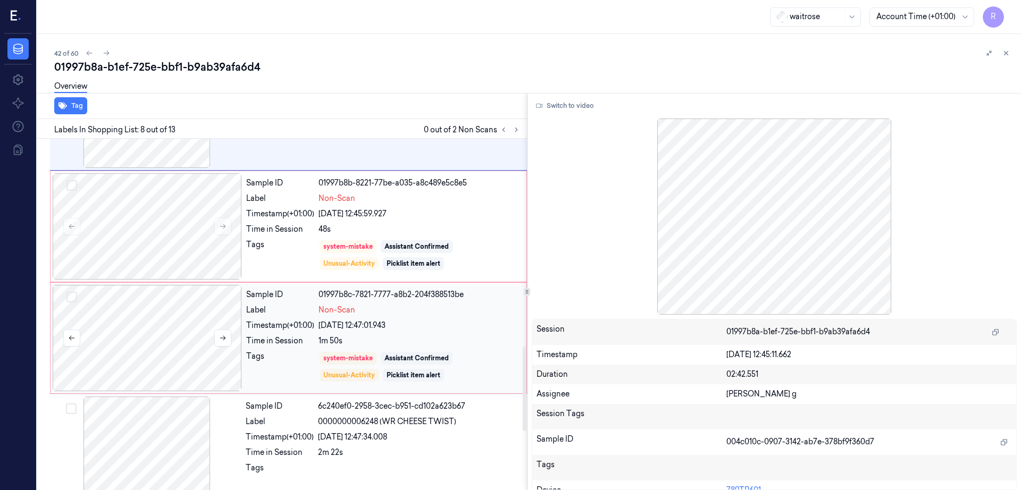
click at [157, 351] on div at bounding box center [147, 338] width 189 height 106
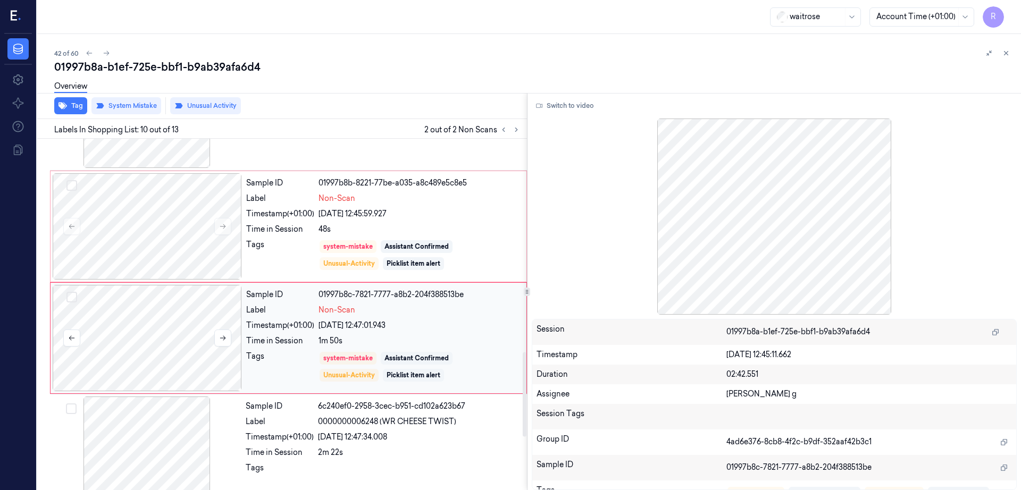
scroll to position [885, 0]
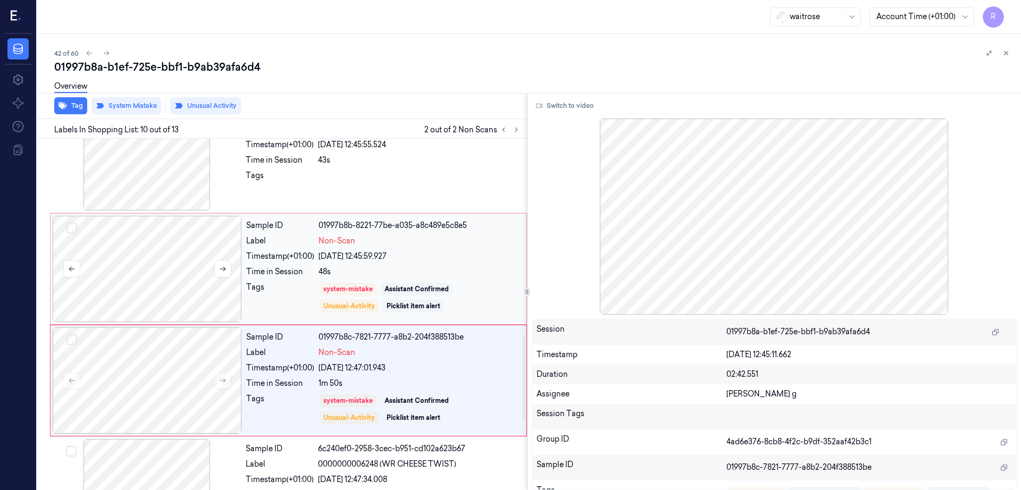
drag, startPoint x: 174, startPoint y: 290, endPoint x: 190, endPoint y: 291, distance: 16.0
click at [174, 290] on div at bounding box center [147, 269] width 189 height 106
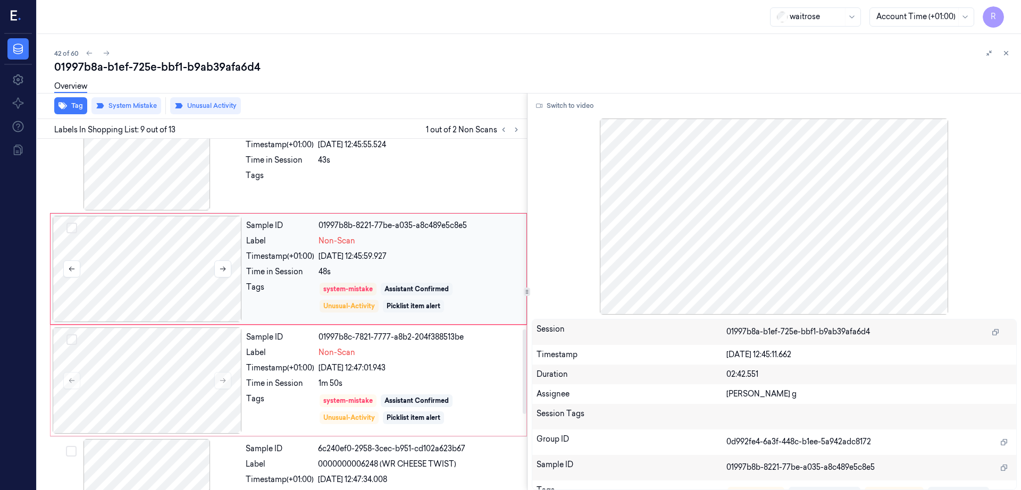
scroll to position [773, 0]
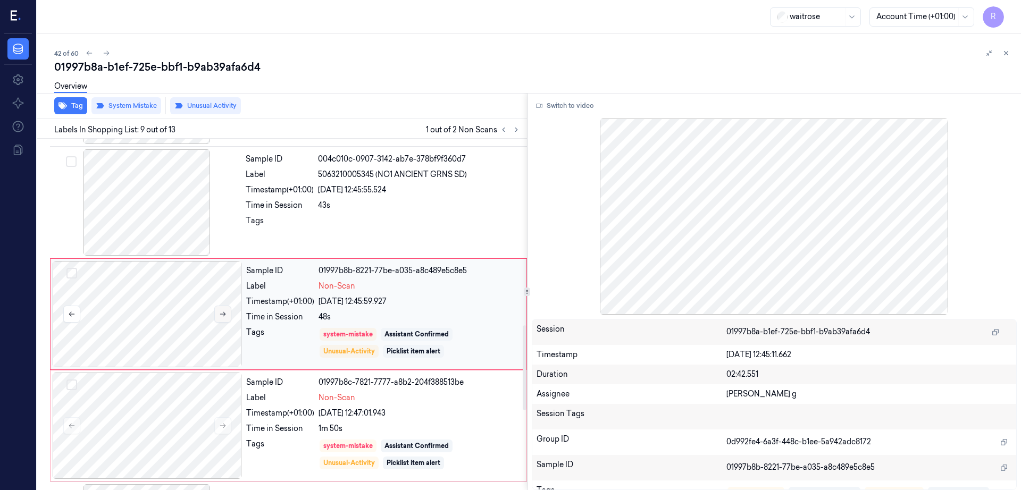
click at [224, 318] on button at bounding box center [222, 314] width 17 height 17
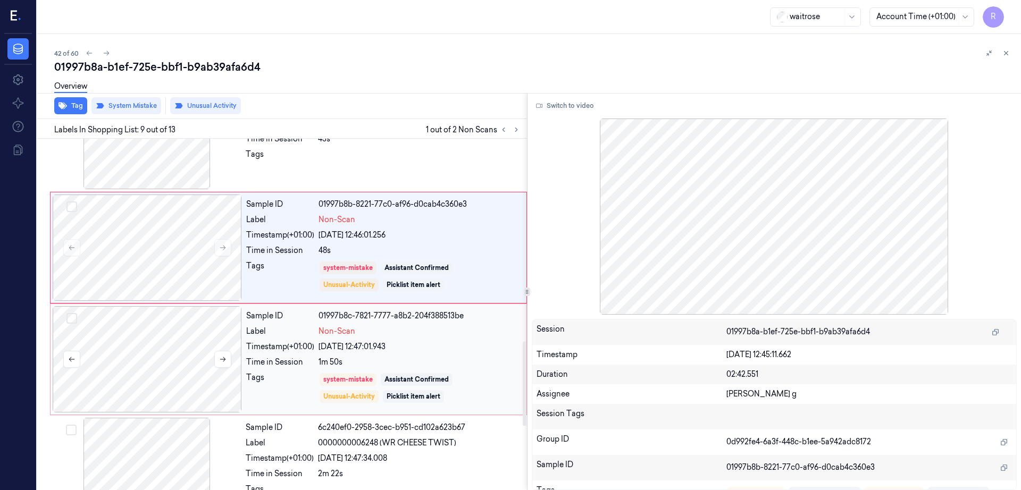
click at [207, 351] on div at bounding box center [147, 359] width 189 height 106
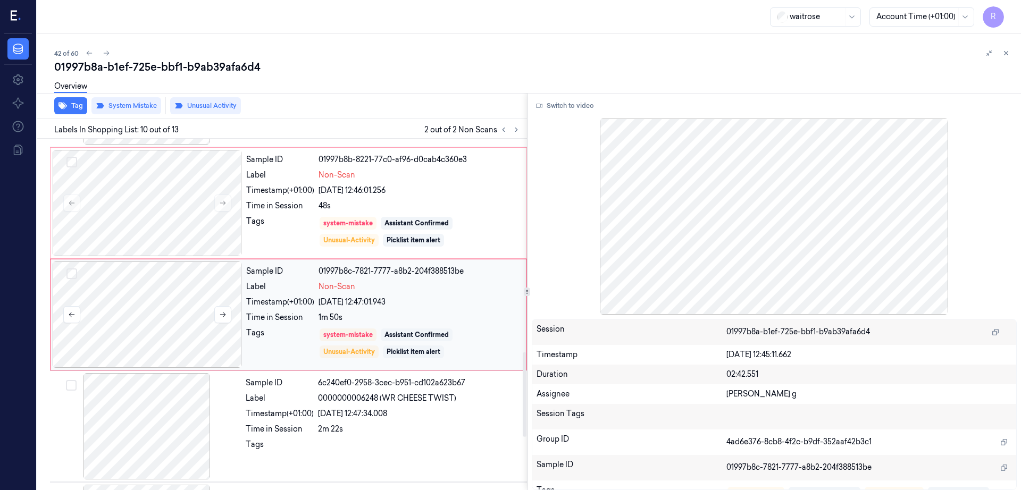
scroll to position [885, 0]
click at [222, 310] on icon at bounding box center [222, 313] width 7 height 7
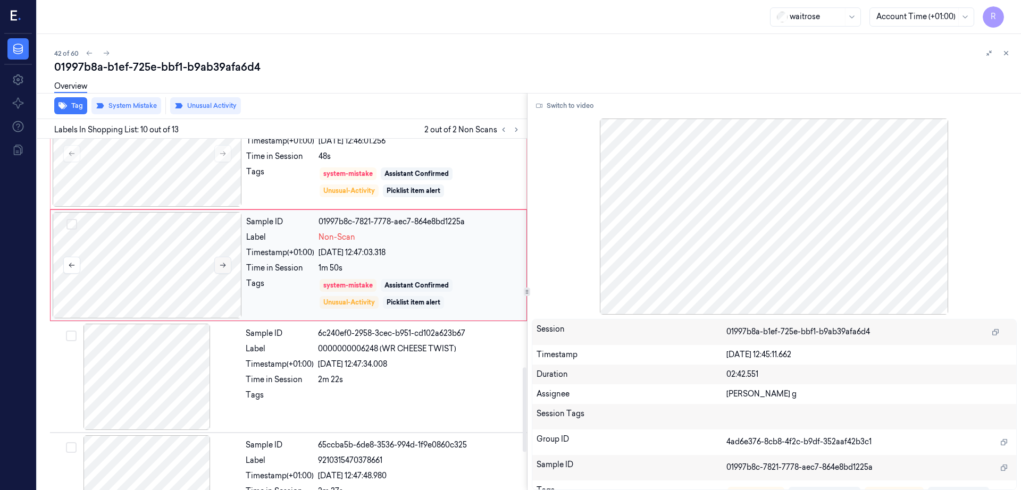
scroll to position [951, 0]
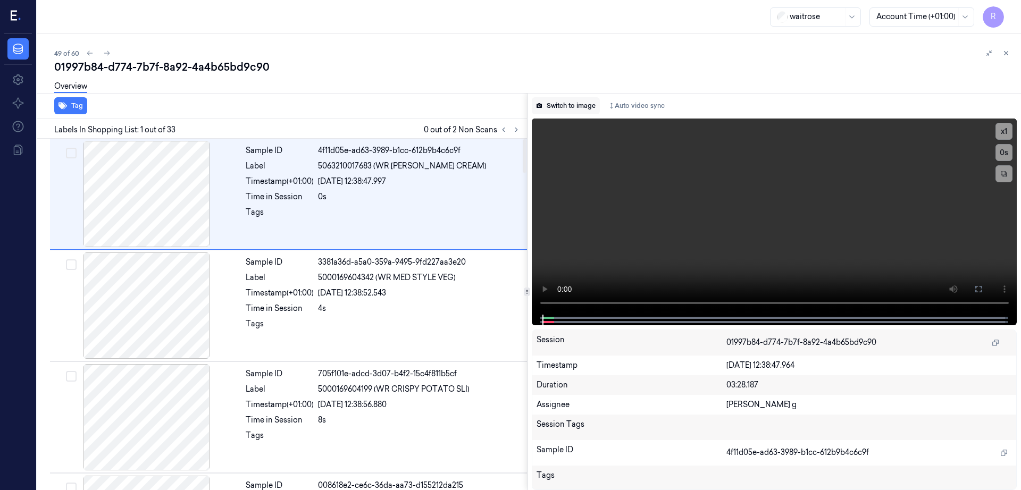
click at [574, 103] on button "Switch to image" at bounding box center [566, 105] width 68 height 17
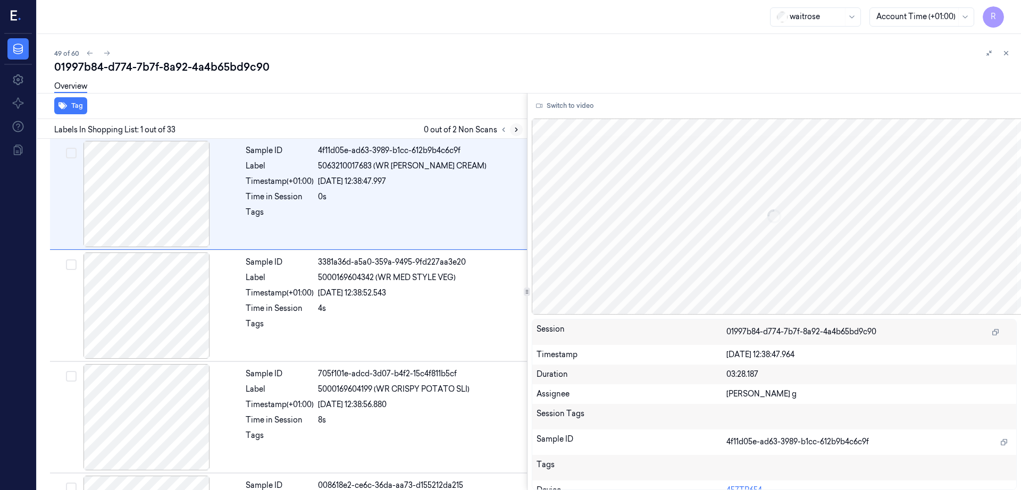
click at [523, 124] on button at bounding box center [516, 129] width 13 height 13
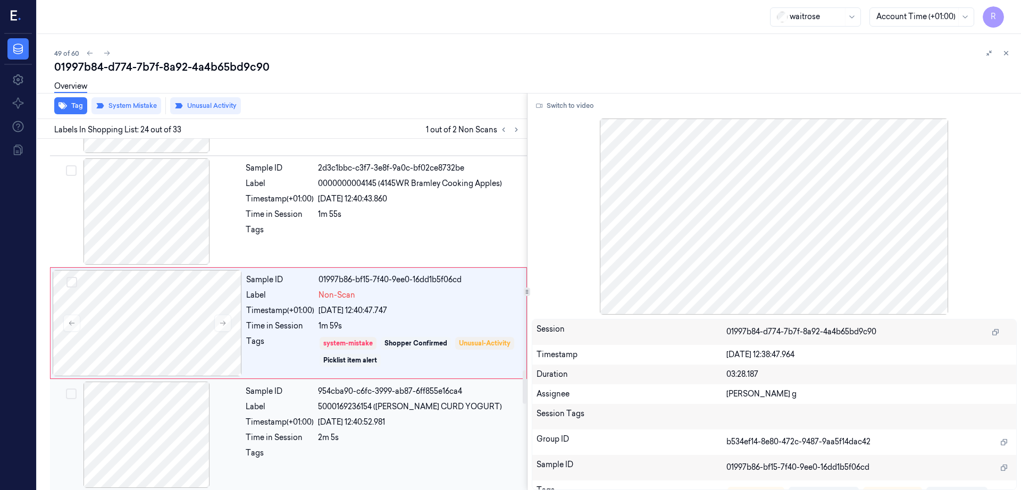
scroll to position [2448, 0]
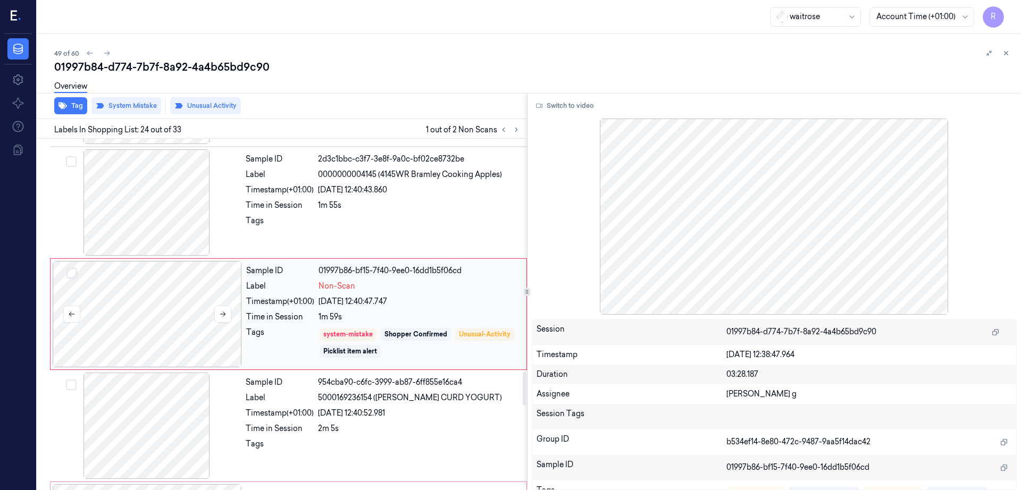
click at [140, 323] on div at bounding box center [147, 314] width 189 height 106
click at [162, 200] on div at bounding box center [146, 202] width 189 height 106
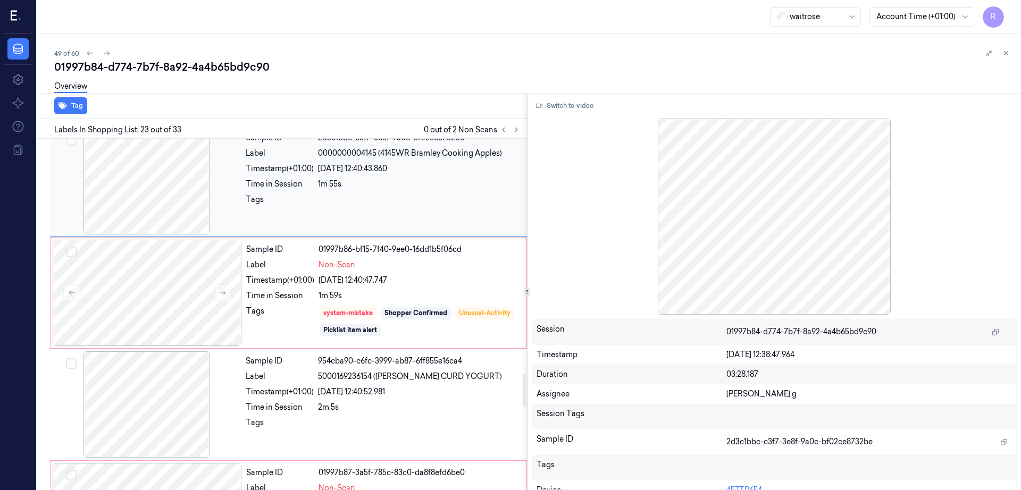
scroll to position [2535, 0]
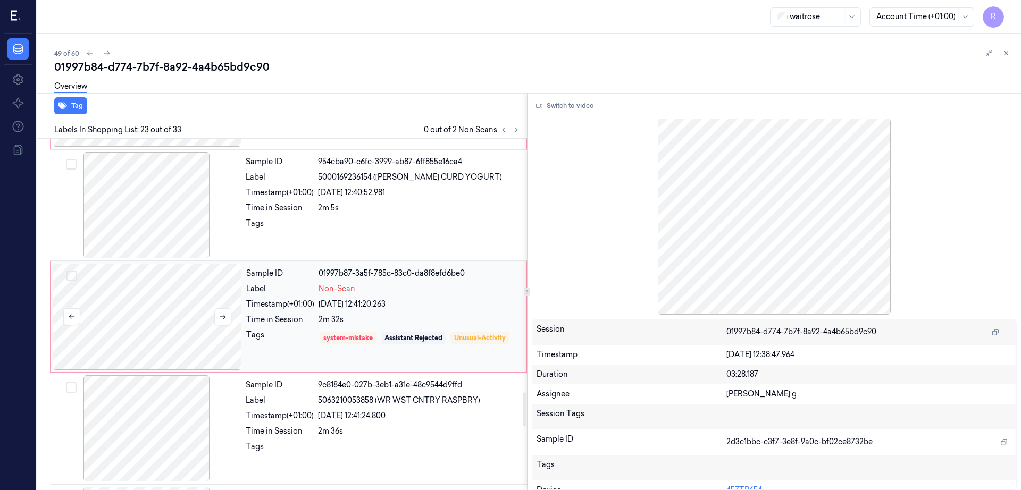
click at [186, 335] on div at bounding box center [147, 317] width 189 height 106
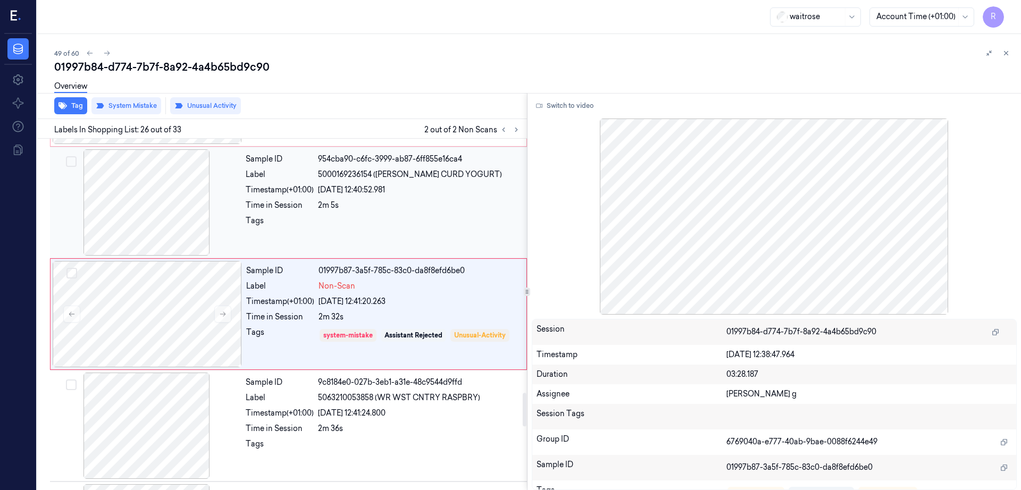
click at [140, 226] on div at bounding box center [146, 202] width 189 height 106
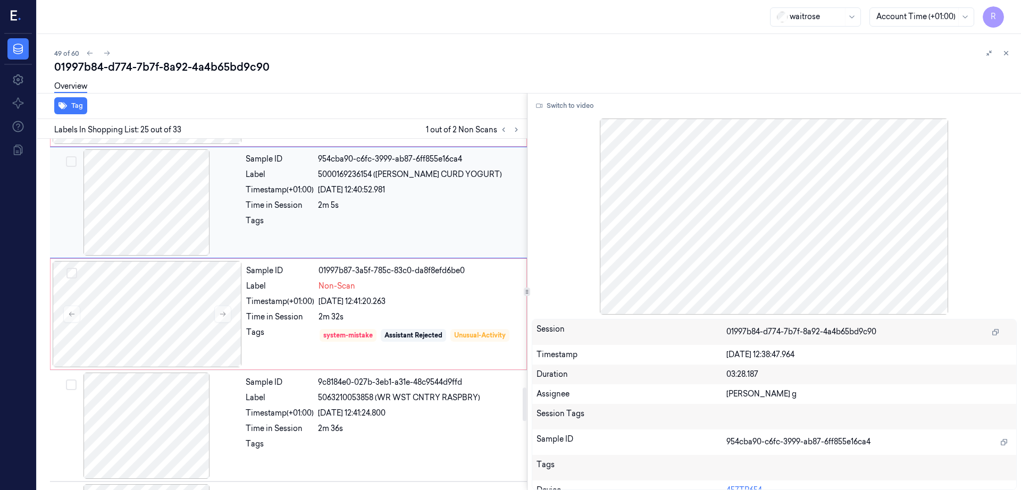
scroll to position [2559, 0]
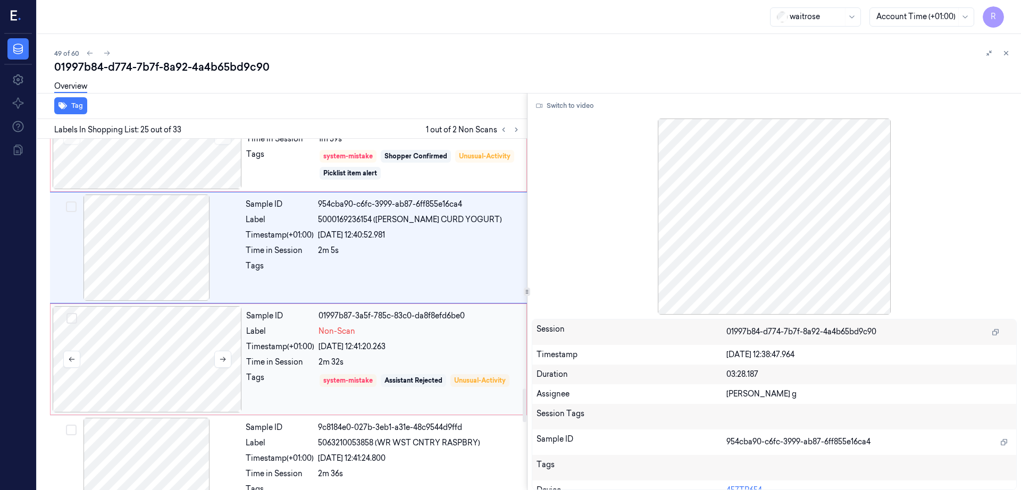
click at [141, 334] on div at bounding box center [147, 359] width 189 height 106
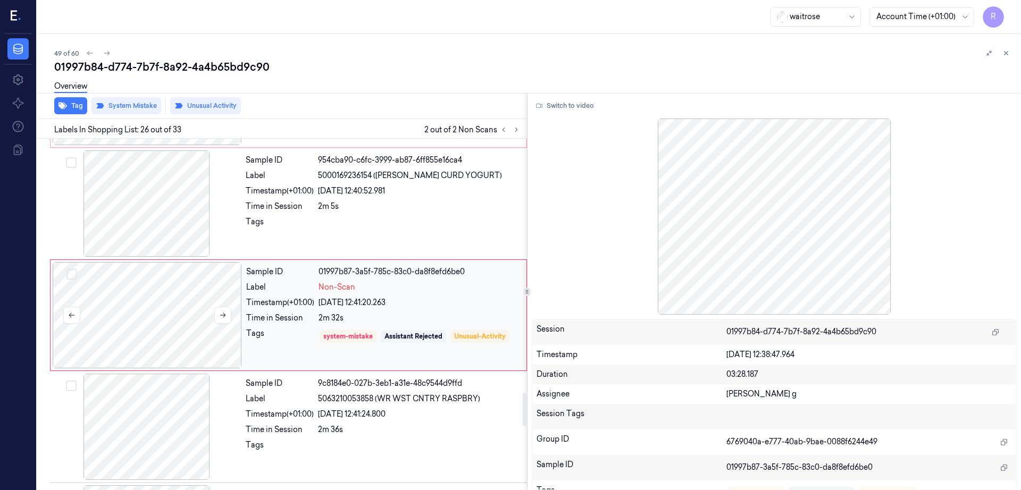
scroll to position [2671, 0]
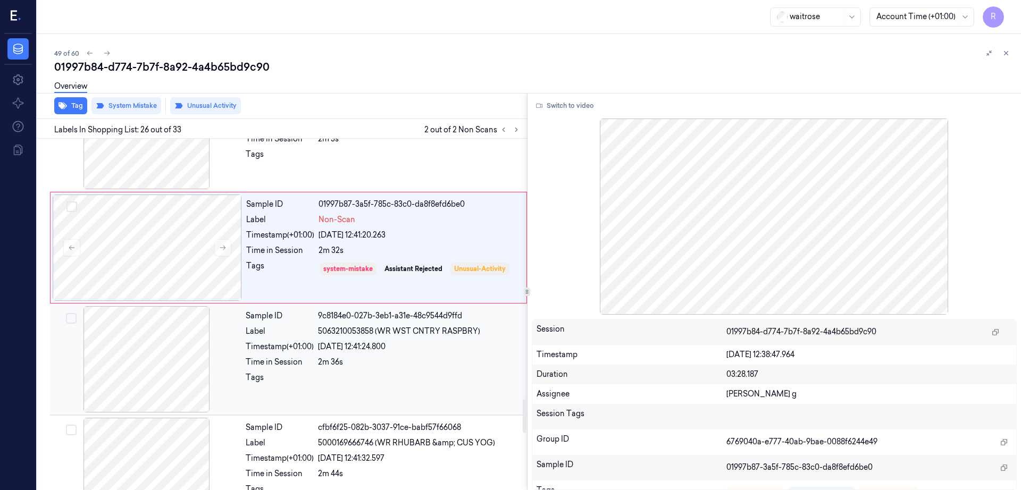
click at [136, 376] on div at bounding box center [146, 359] width 189 height 106
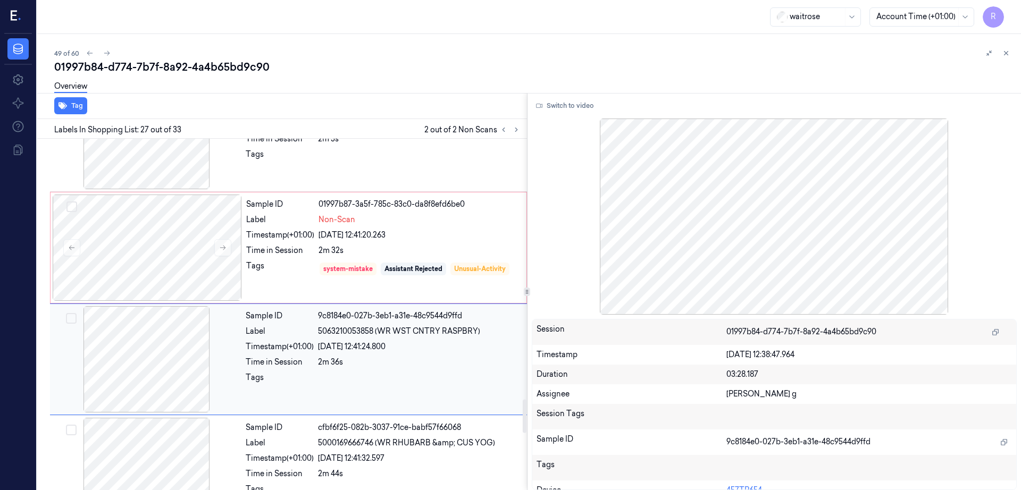
scroll to position [2783, 0]
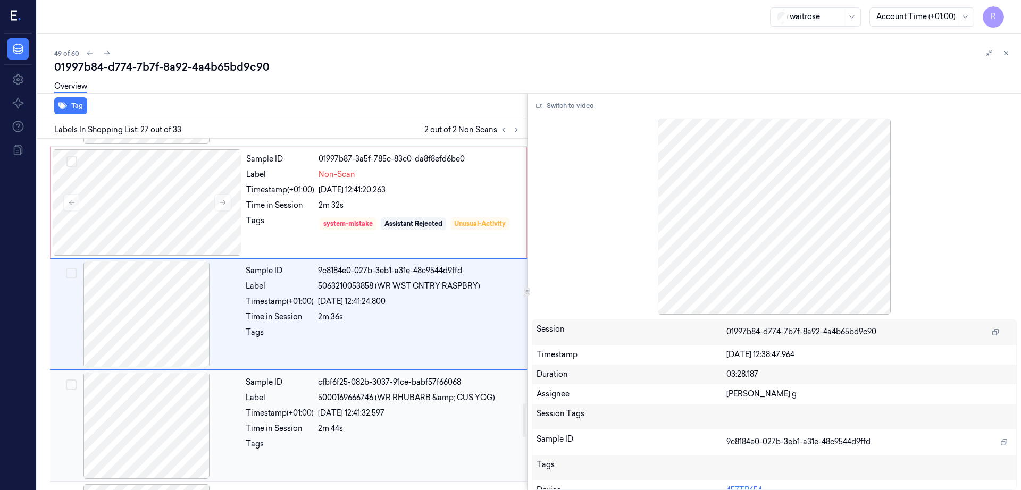
click at [142, 439] on div at bounding box center [146, 426] width 189 height 106
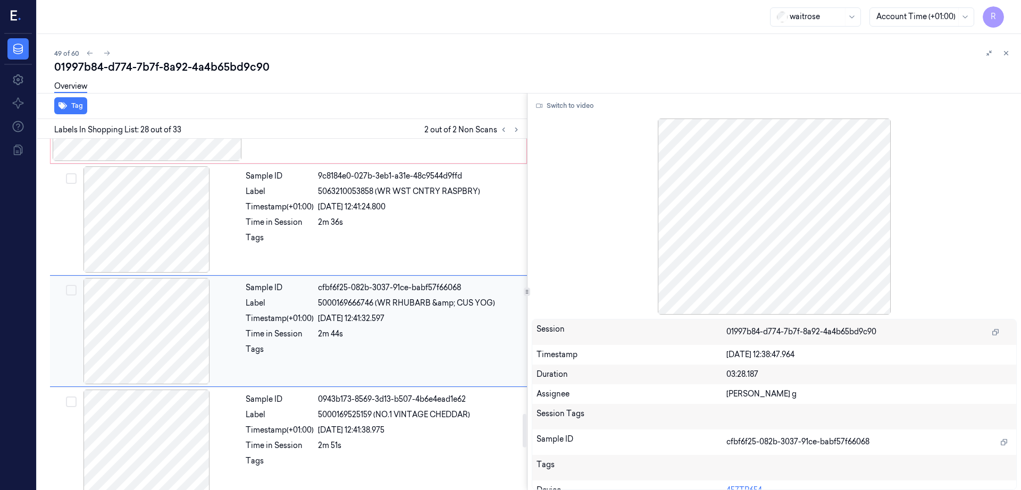
scroll to position [2894, 0]
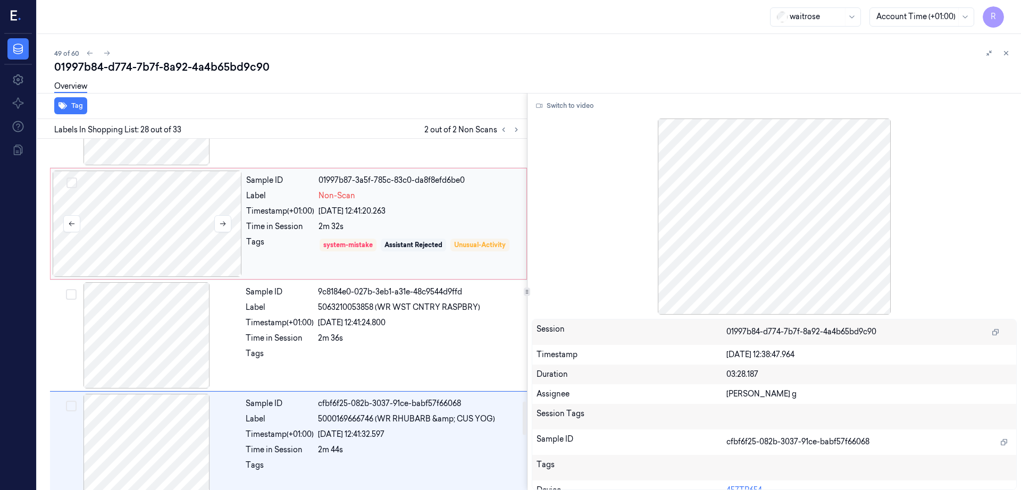
click at [174, 207] on div at bounding box center [147, 224] width 189 height 106
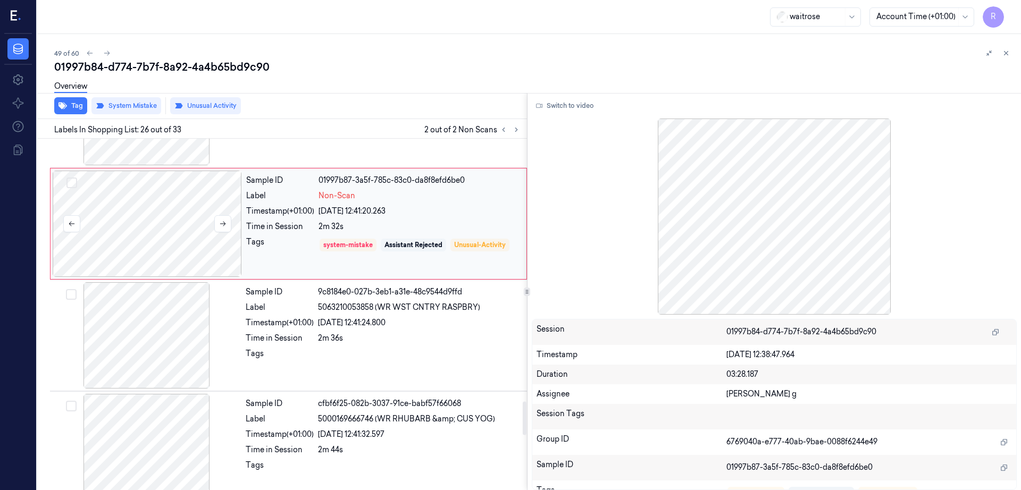
scroll to position [2671, 0]
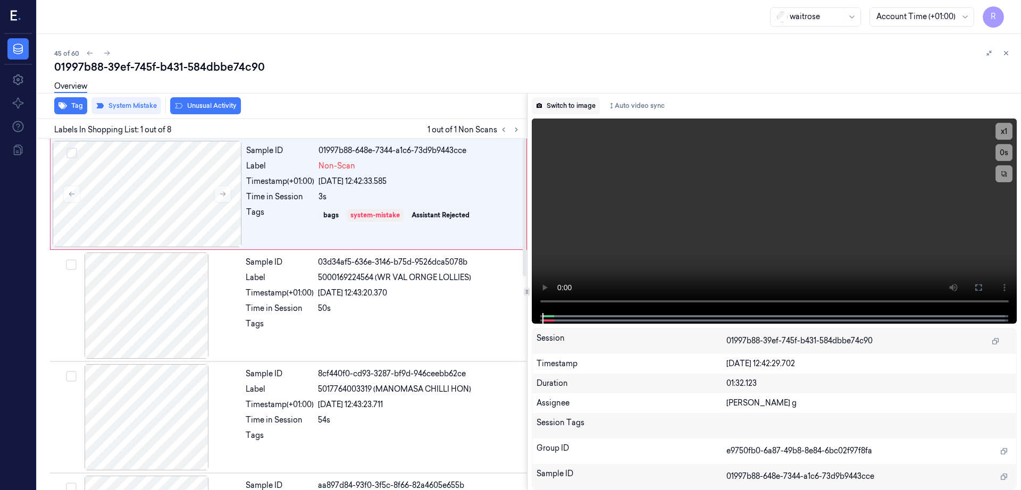
click at [577, 109] on button "Switch to image" at bounding box center [566, 105] width 68 height 17
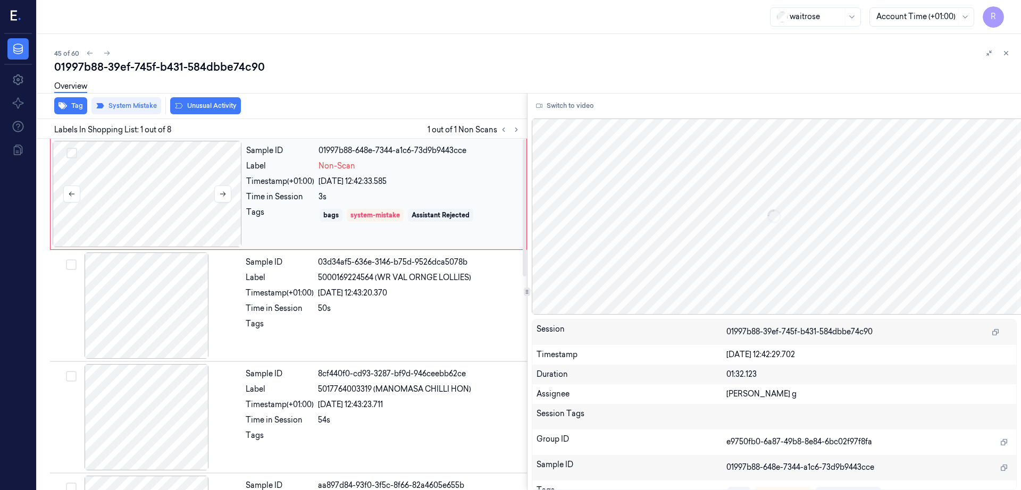
click at [200, 218] on div at bounding box center [147, 194] width 189 height 106
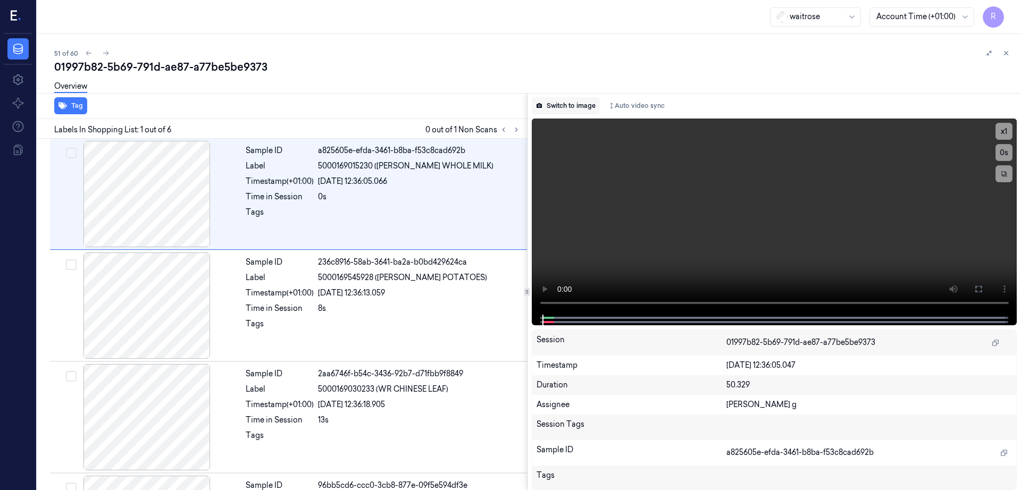
click at [565, 104] on button "Switch to image" at bounding box center [566, 105] width 68 height 17
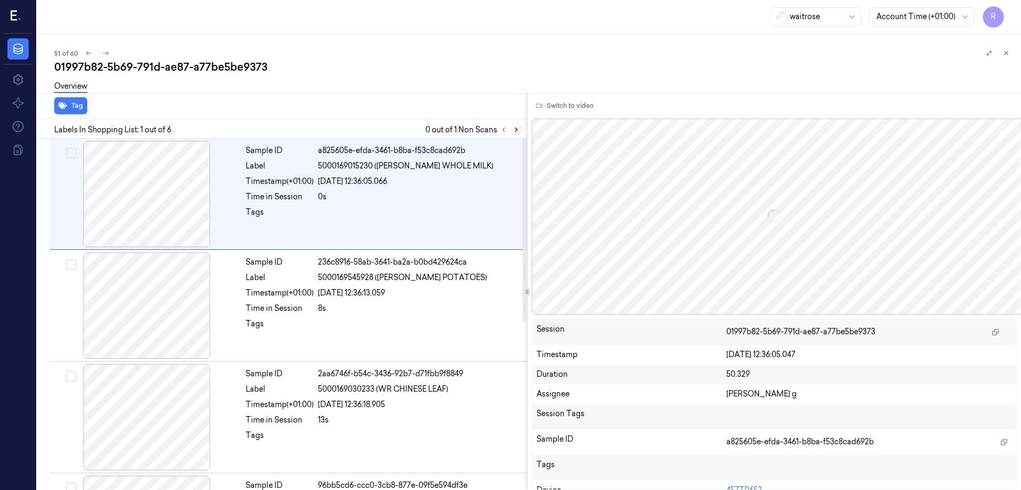
click at [523, 124] on button at bounding box center [516, 129] width 13 height 13
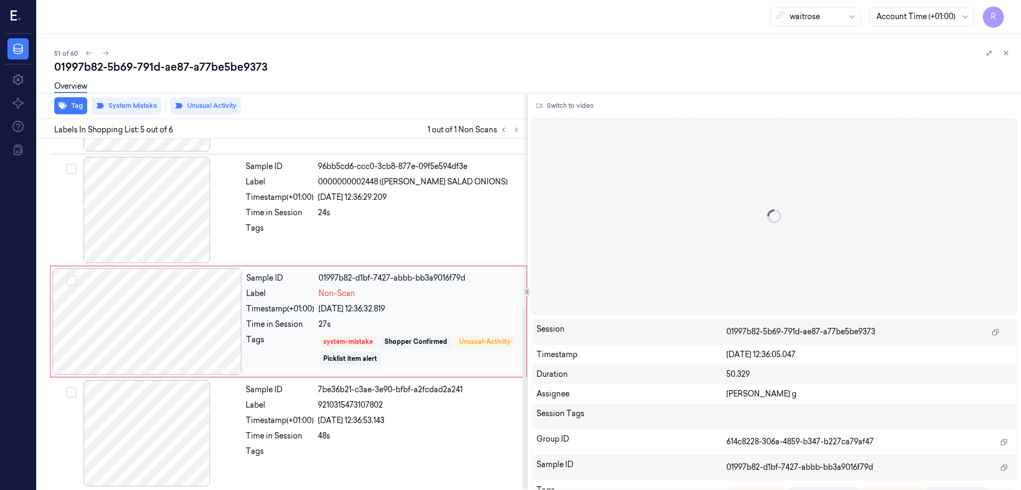
scroll to position [322, 0]
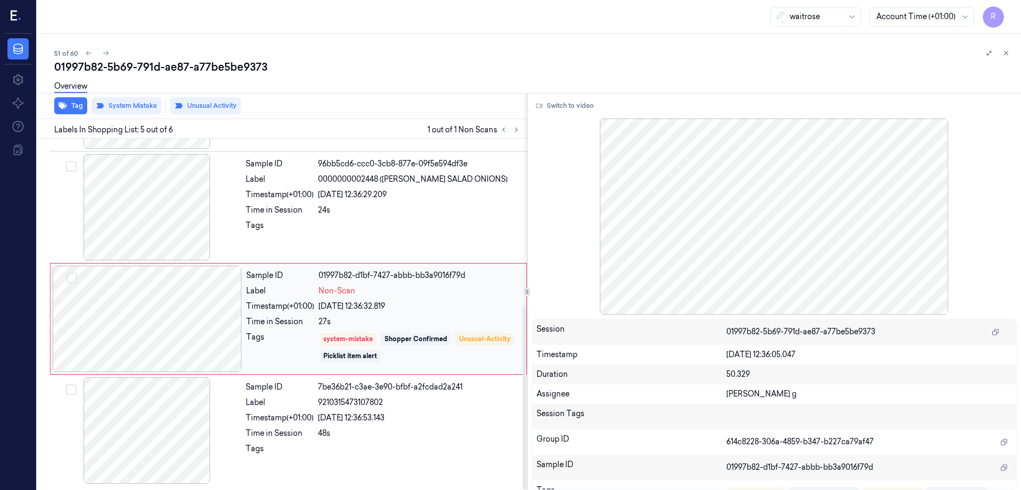
click at [163, 322] on div at bounding box center [147, 319] width 189 height 106
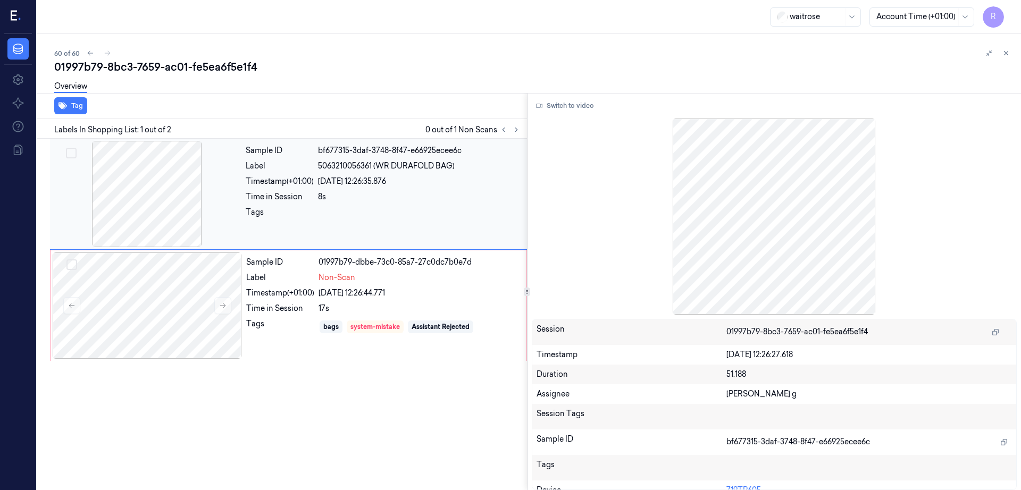
click at [165, 213] on div at bounding box center [146, 194] width 189 height 106
click at [181, 324] on div at bounding box center [147, 306] width 189 height 106
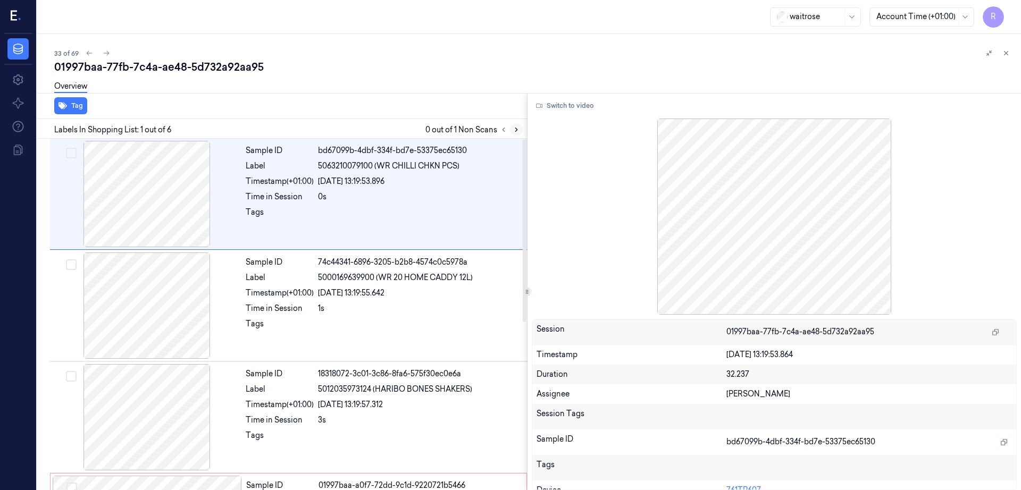
click at [520, 126] on icon at bounding box center [516, 129] width 7 height 7
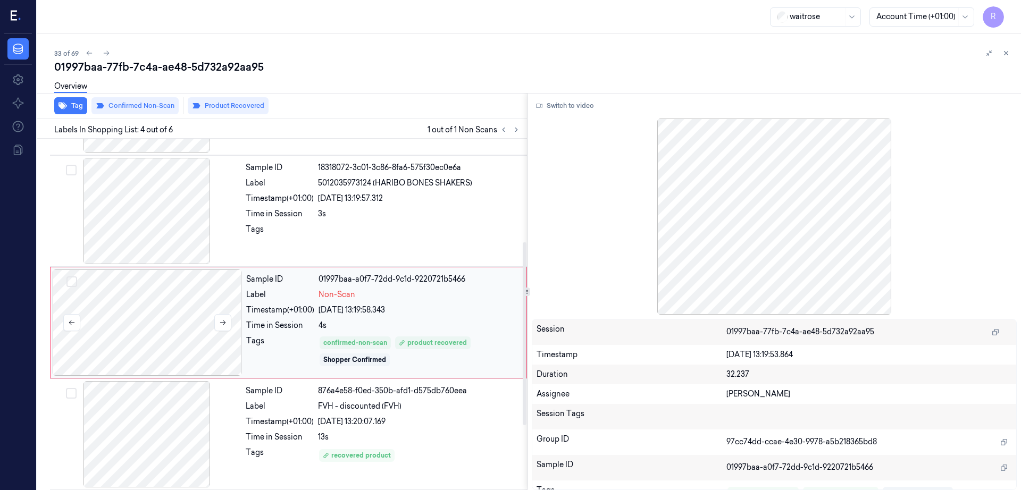
scroll to position [215, 0]
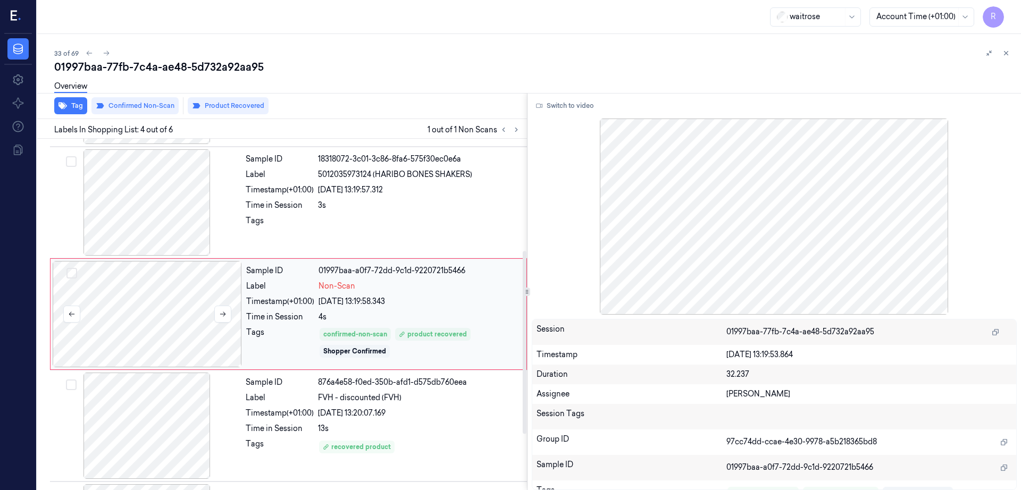
click at [171, 315] on div at bounding box center [147, 314] width 189 height 106
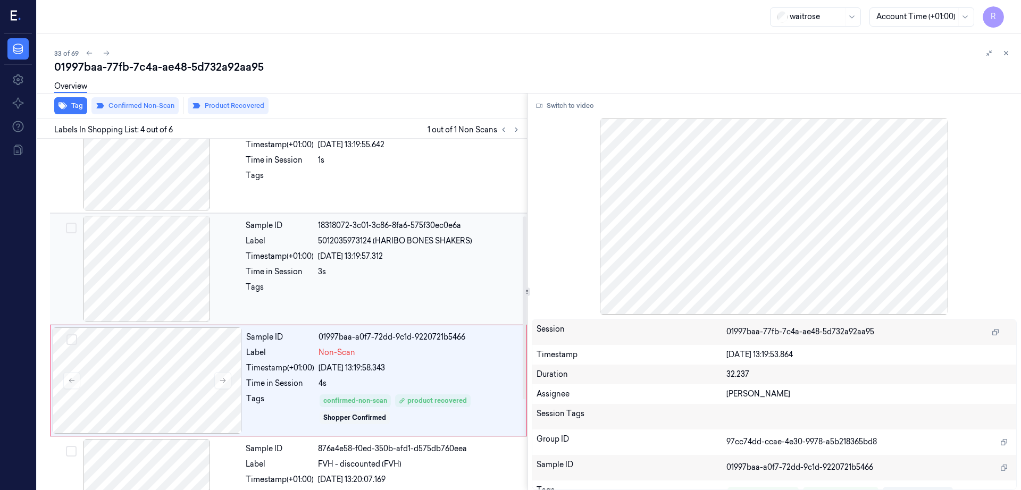
click at [157, 278] on div at bounding box center [146, 269] width 189 height 106
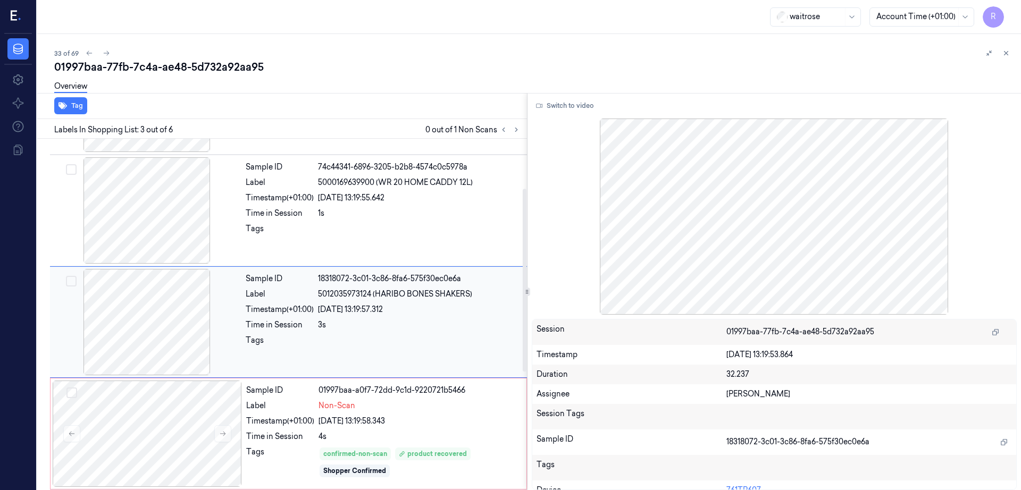
scroll to position [0, 0]
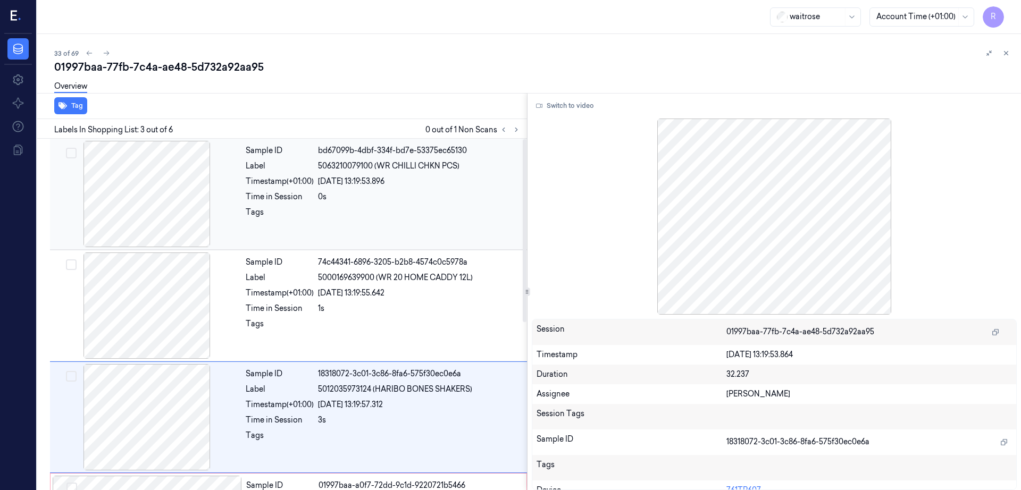
click at [152, 216] on div at bounding box center [146, 194] width 189 height 106
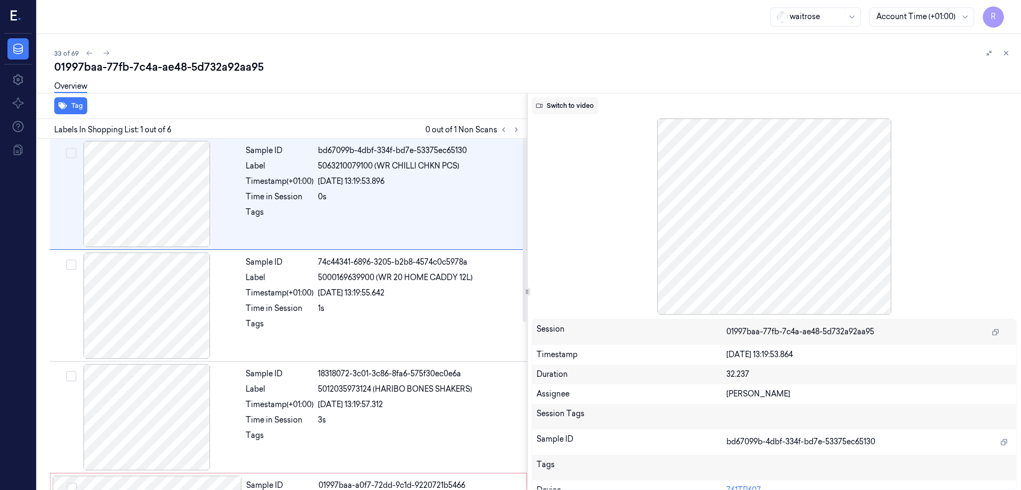
click at [584, 100] on button "Switch to video" at bounding box center [565, 105] width 66 height 17
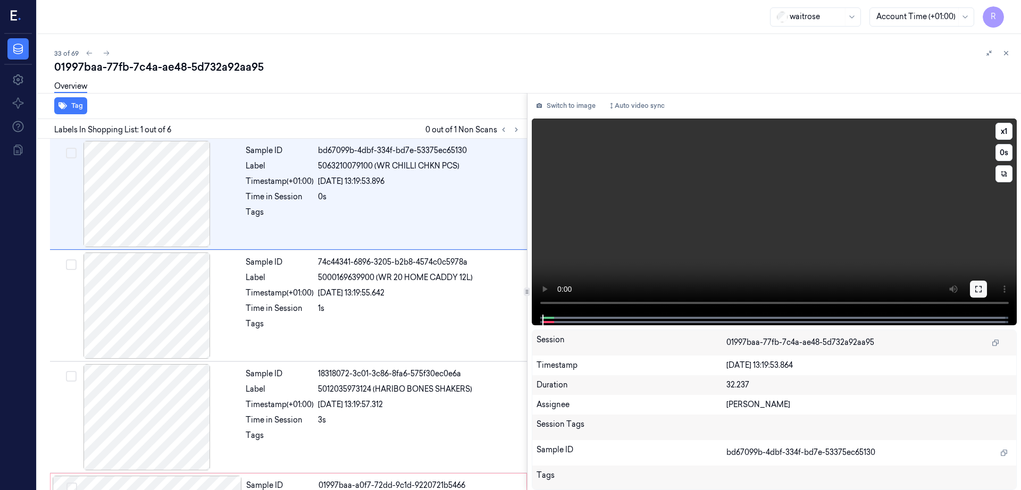
click at [983, 289] on icon at bounding box center [978, 289] width 9 height 9
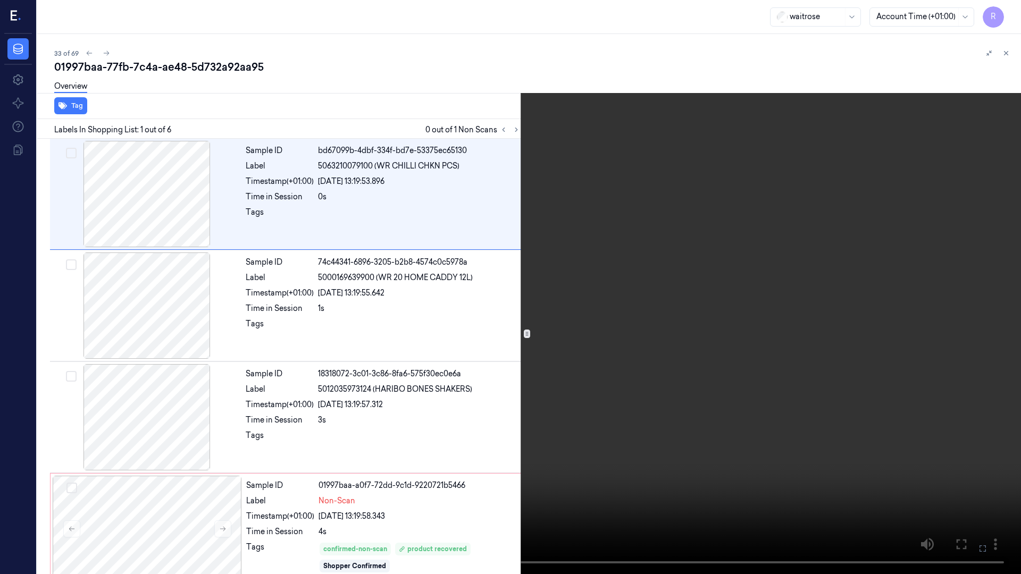
click at [691, 378] on video at bounding box center [510, 287] width 1021 height 574
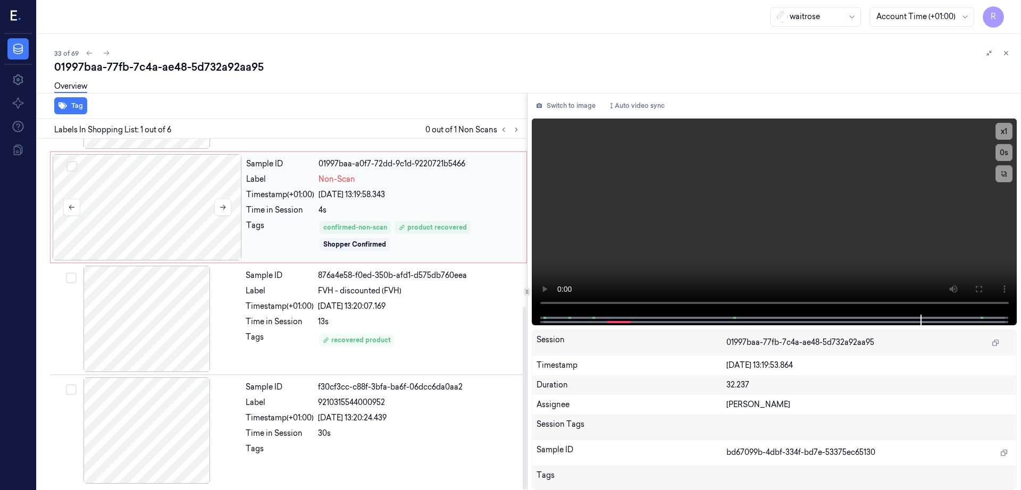
click at [160, 219] on div at bounding box center [147, 207] width 189 height 106
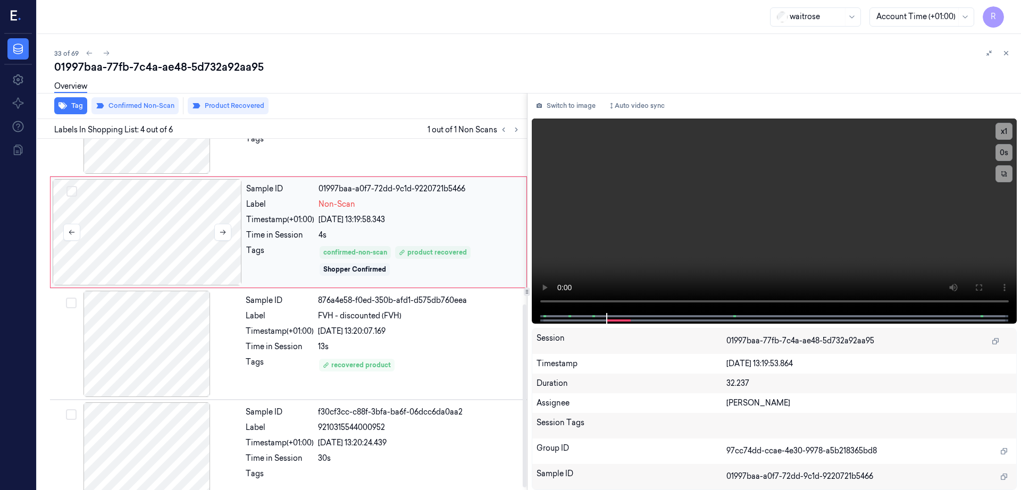
scroll to position [322, 0]
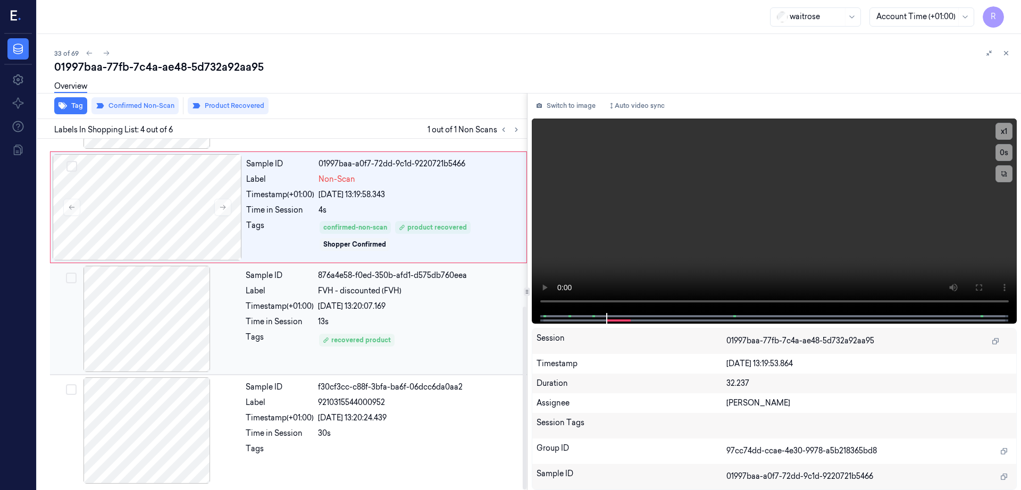
click at [146, 309] on div at bounding box center [146, 319] width 189 height 106
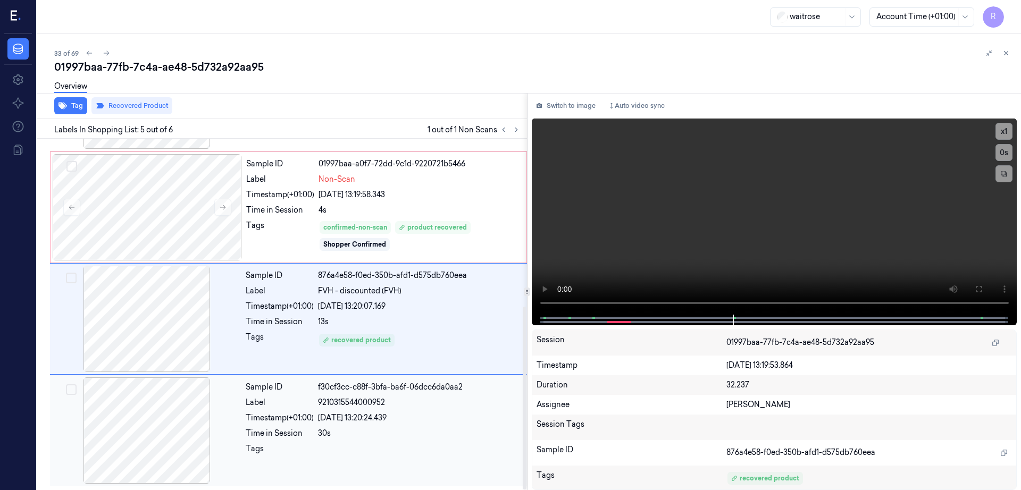
click at [137, 431] on div at bounding box center [146, 430] width 189 height 106
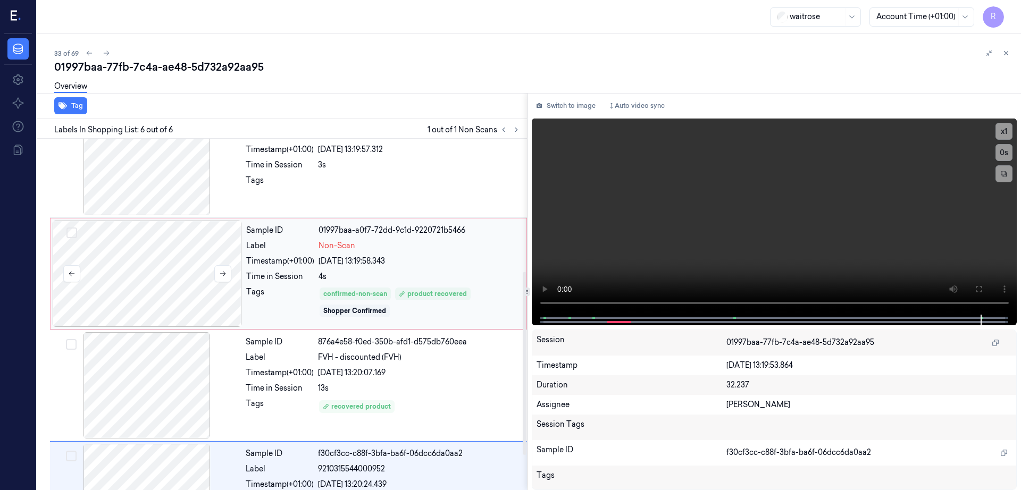
click at [173, 276] on div at bounding box center [147, 274] width 189 height 106
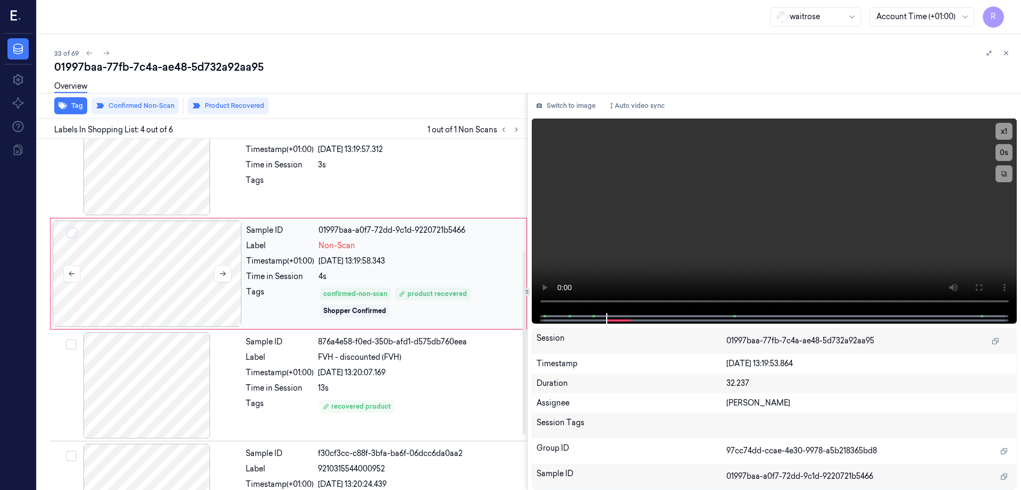
scroll to position [215, 0]
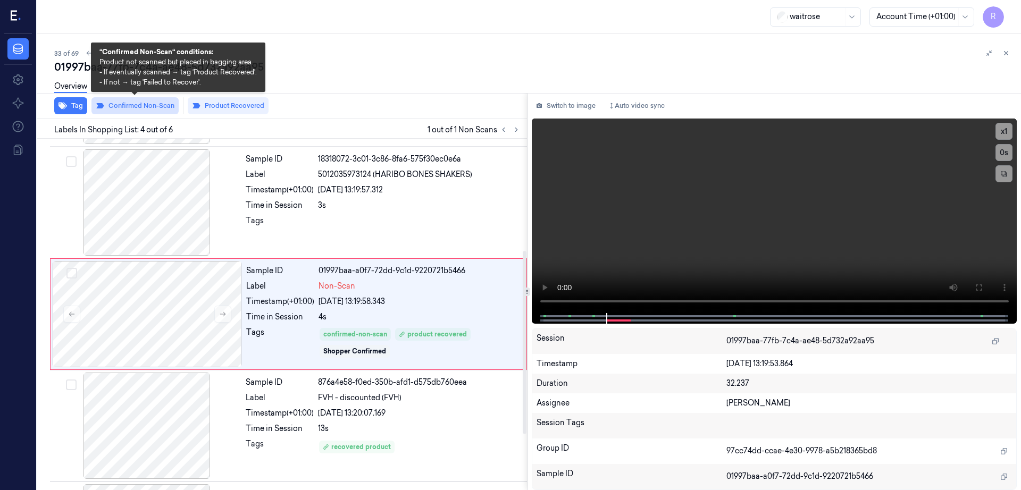
click at [164, 111] on button "Confirmed Non-Scan" at bounding box center [134, 105] width 87 height 17
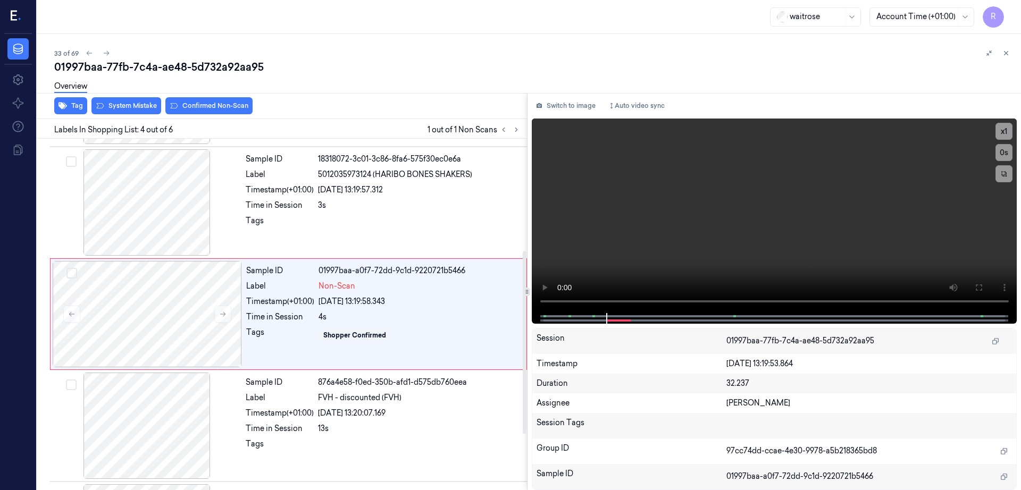
click at [149, 100] on div "Overview" at bounding box center [533, 87] width 958 height 27
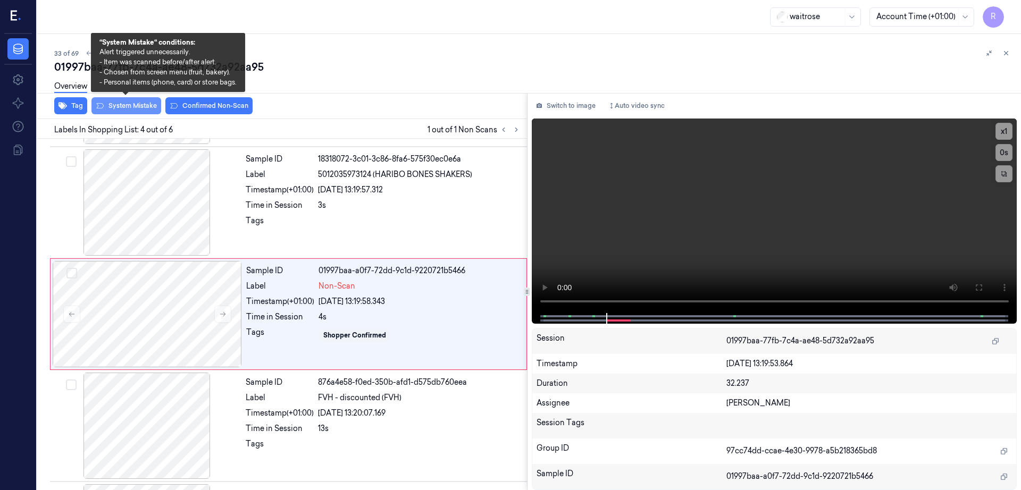
click at [147, 107] on button "System Mistake" at bounding box center [126, 105] width 70 height 17
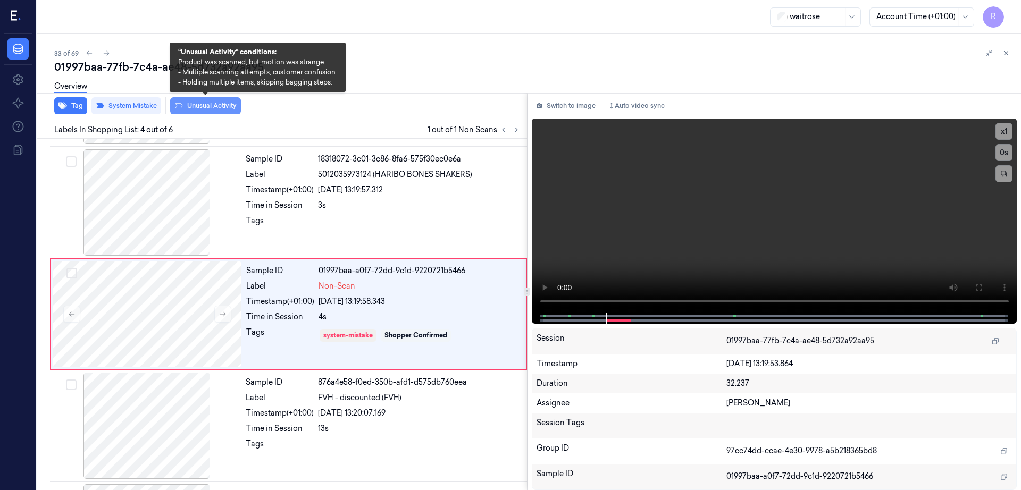
click at [199, 104] on button "Unusual Activity" at bounding box center [205, 105] width 71 height 17
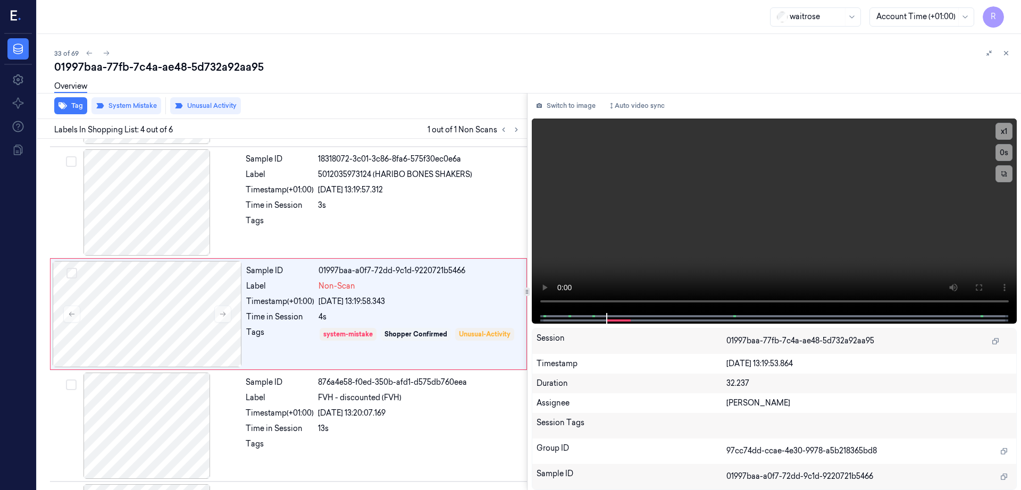
click at [143, 69] on div "01997baa-77fb-7c4a-ae48-5d732a92aa95" at bounding box center [533, 67] width 958 height 15
copy div "7c4a"
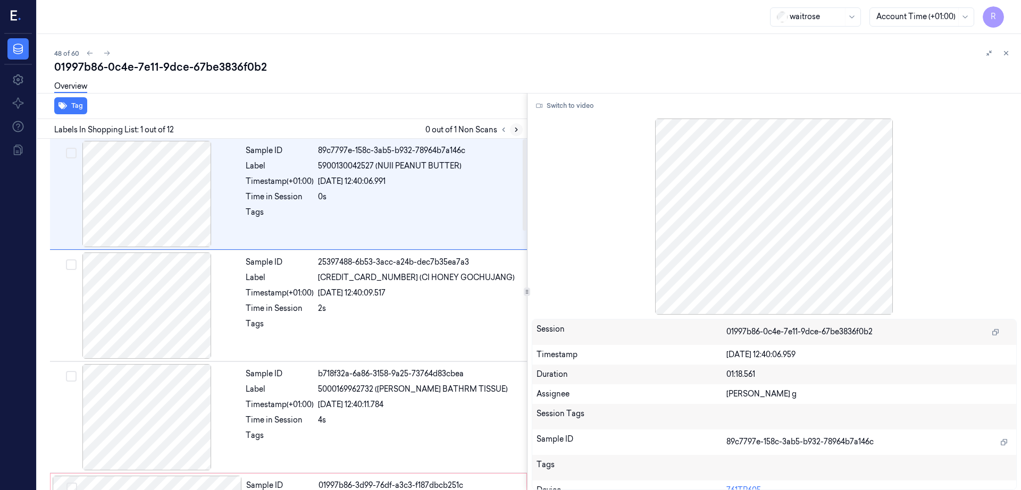
click at [520, 128] on icon at bounding box center [516, 129] width 7 height 7
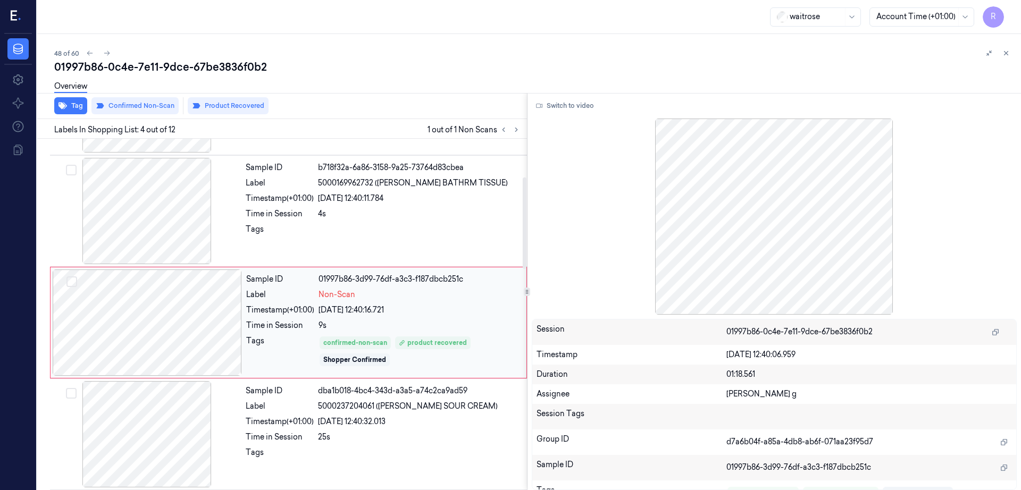
scroll to position [215, 0]
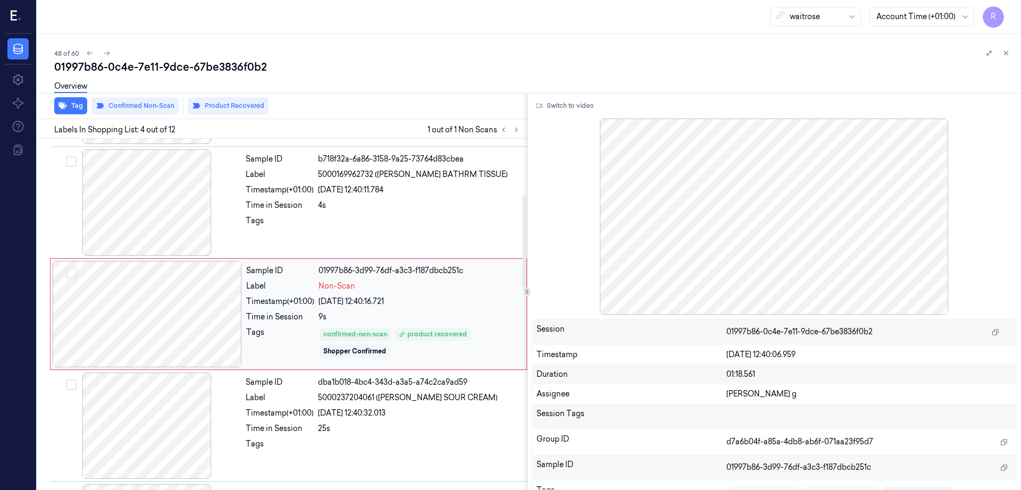
click at [172, 303] on div at bounding box center [147, 314] width 189 height 106
click at [128, 213] on div at bounding box center [146, 202] width 189 height 106
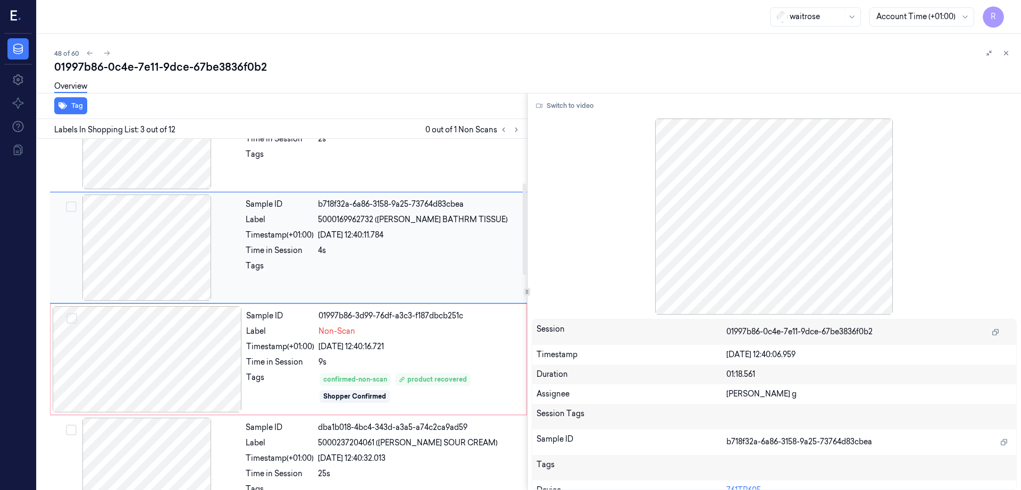
click at [155, 236] on div at bounding box center [146, 248] width 189 height 106
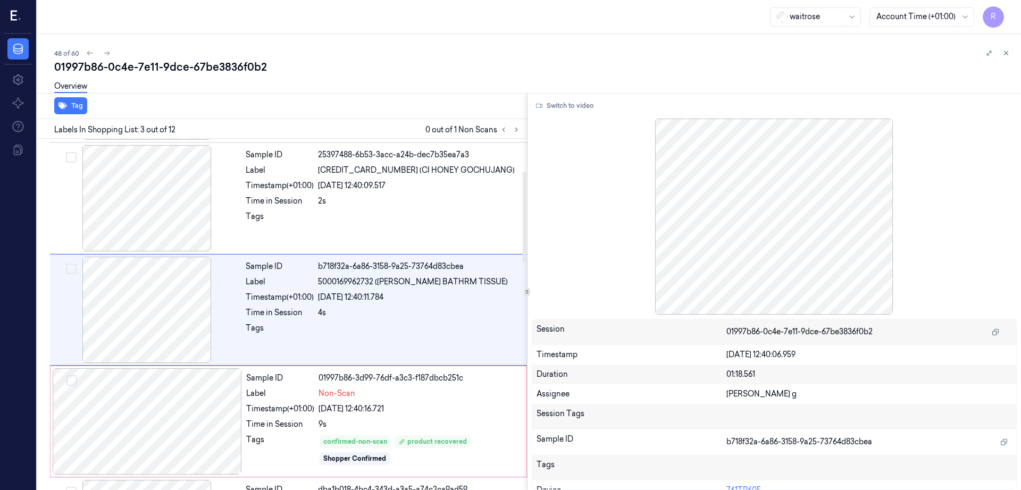
scroll to position [103, 0]
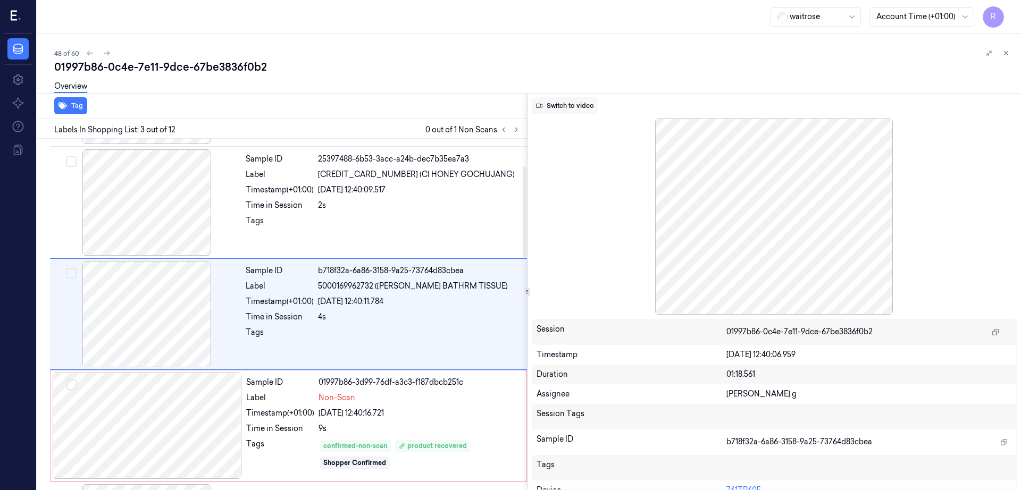
click at [598, 97] on button "Switch to video" at bounding box center [565, 105] width 66 height 17
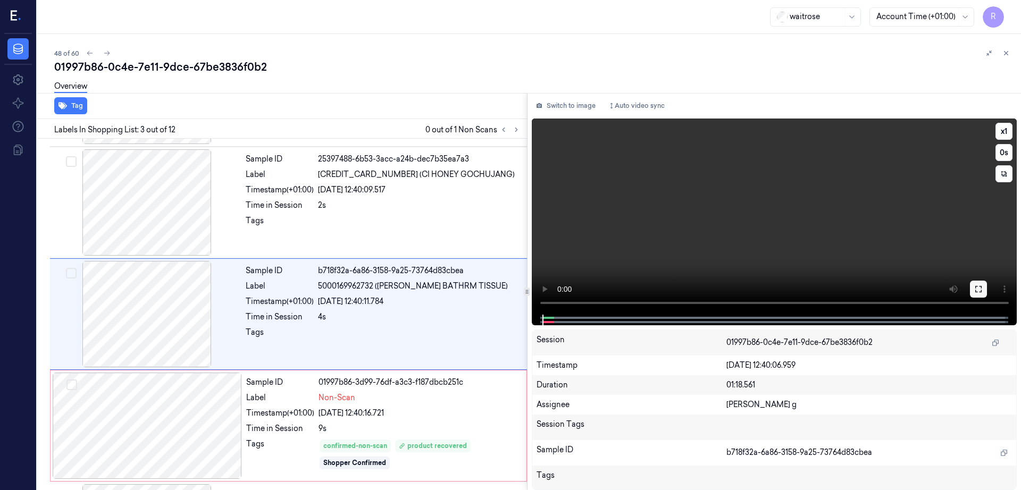
drag, startPoint x: 1013, startPoint y: 291, endPoint x: 1014, endPoint y: 348, distance: 56.9
click at [983, 290] on icon at bounding box center [978, 289] width 9 height 9
click at [987, 289] on button at bounding box center [978, 289] width 17 height 17
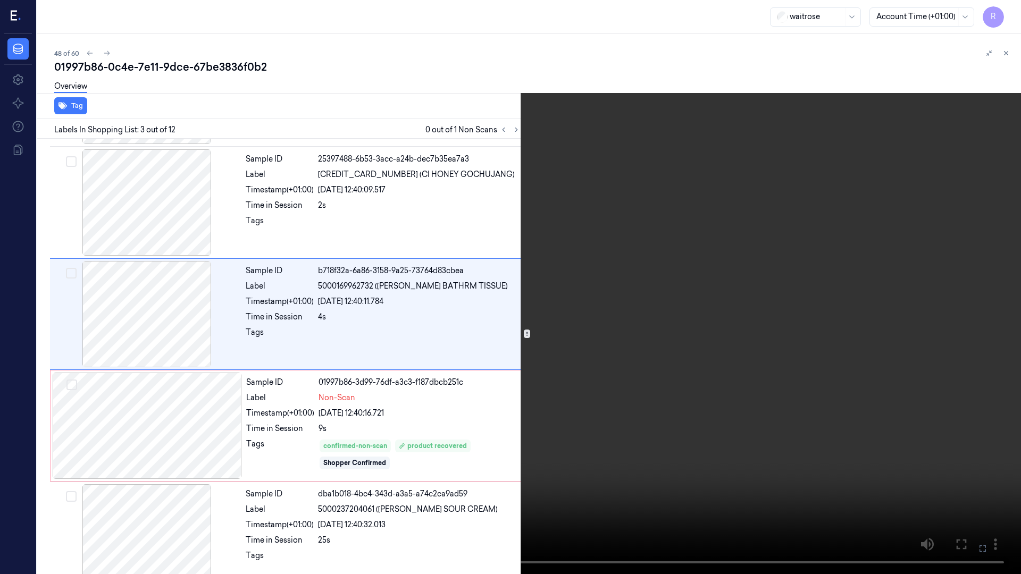
click at [518, 412] on video at bounding box center [510, 287] width 1021 height 574
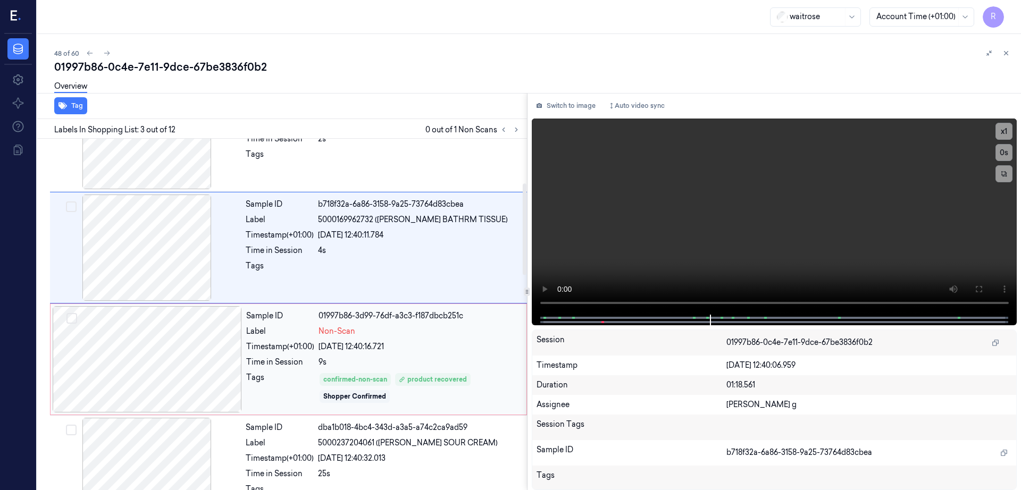
click at [153, 367] on div at bounding box center [147, 359] width 189 height 106
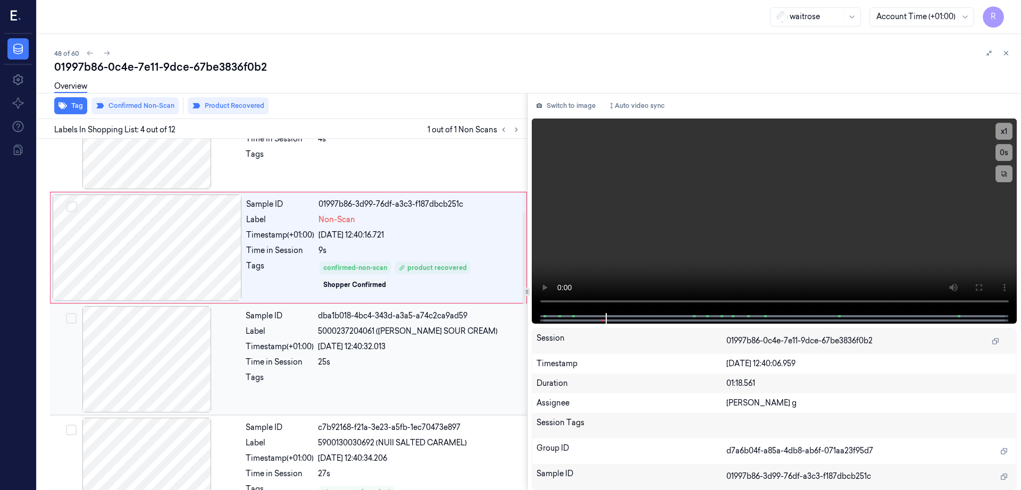
click at [149, 388] on div at bounding box center [146, 359] width 189 height 106
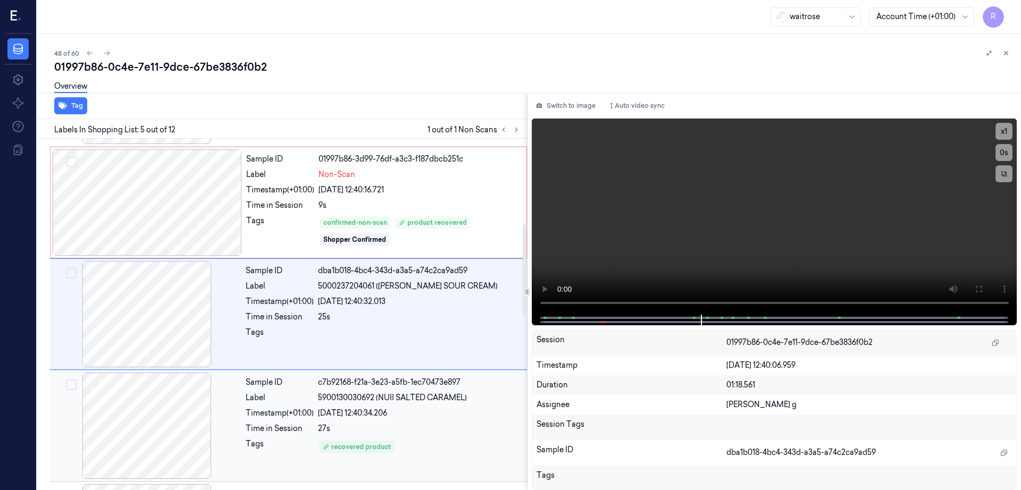
click at [147, 382] on div at bounding box center [146, 426] width 189 height 106
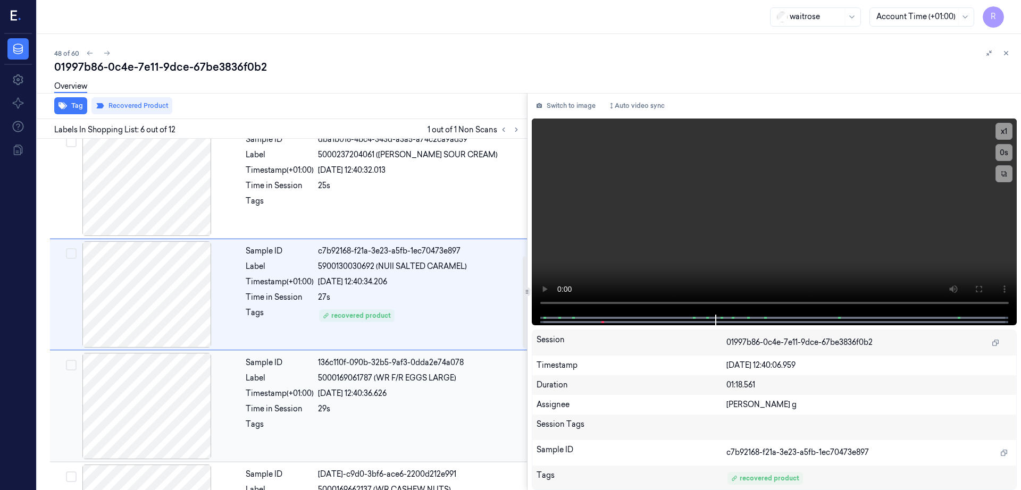
scroll to position [438, 0]
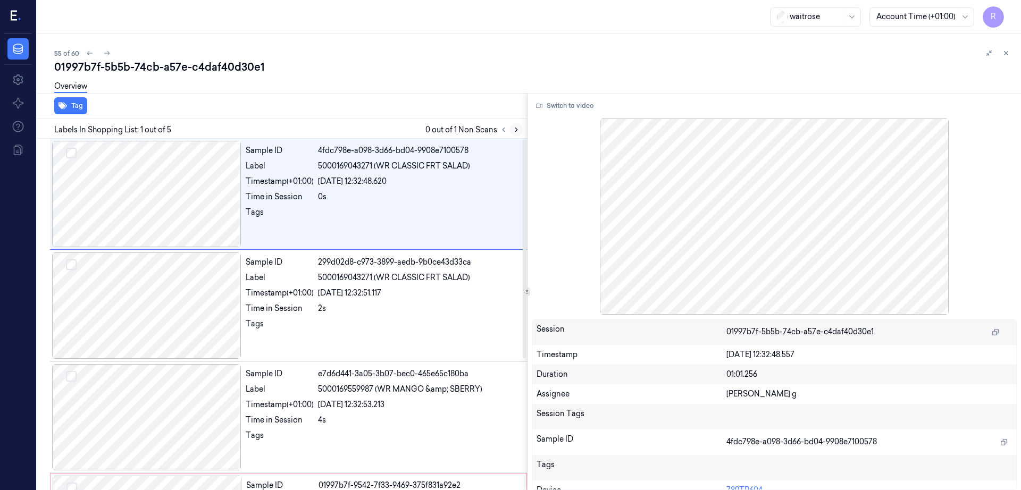
click at [520, 130] on icon at bounding box center [516, 129] width 7 height 7
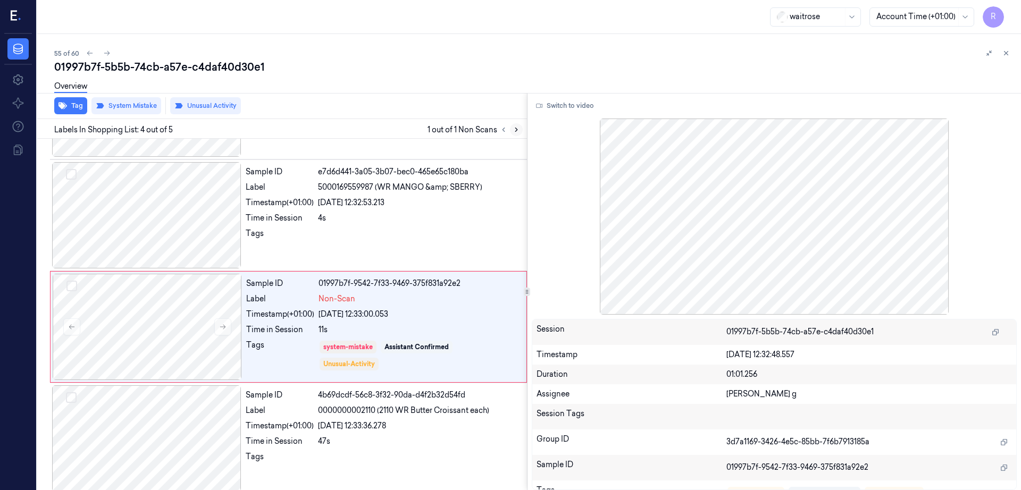
scroll to position [210, 0]
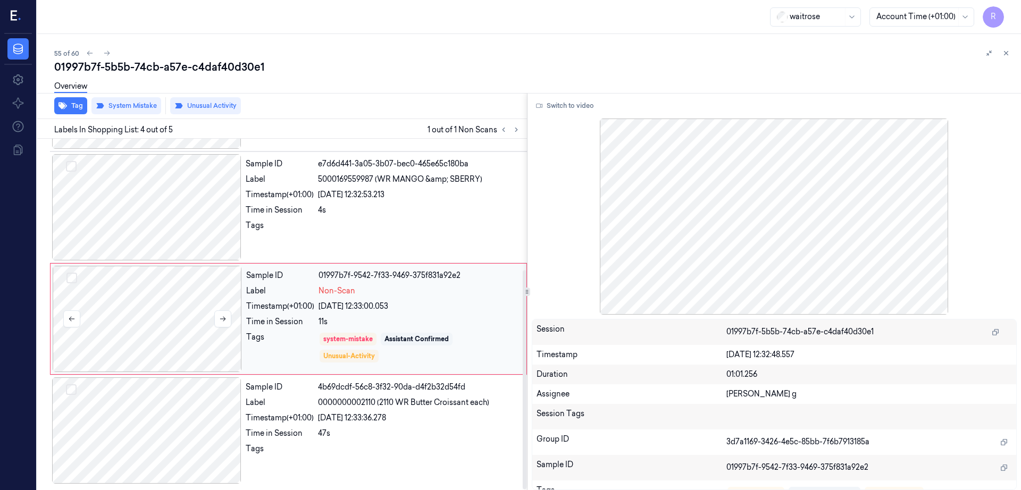
click at [139, 322] on div at bounding box center [147, 319] width 189 height 106
click at [111, 216] on div at bounding box center [146, 207] width 189 height 106
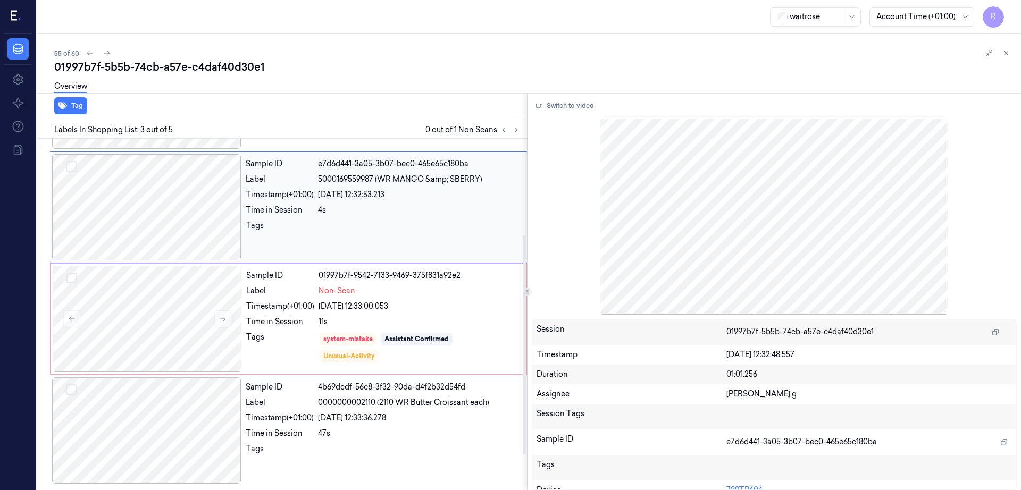
scroll to position [103, 0]
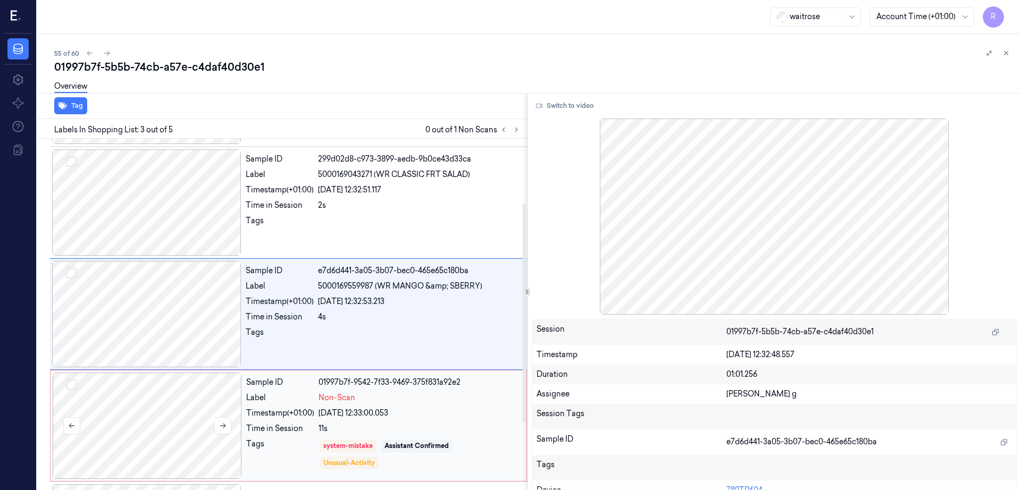
click at [139, 394] on div at bounding box center [147, 426] width 189 height 106
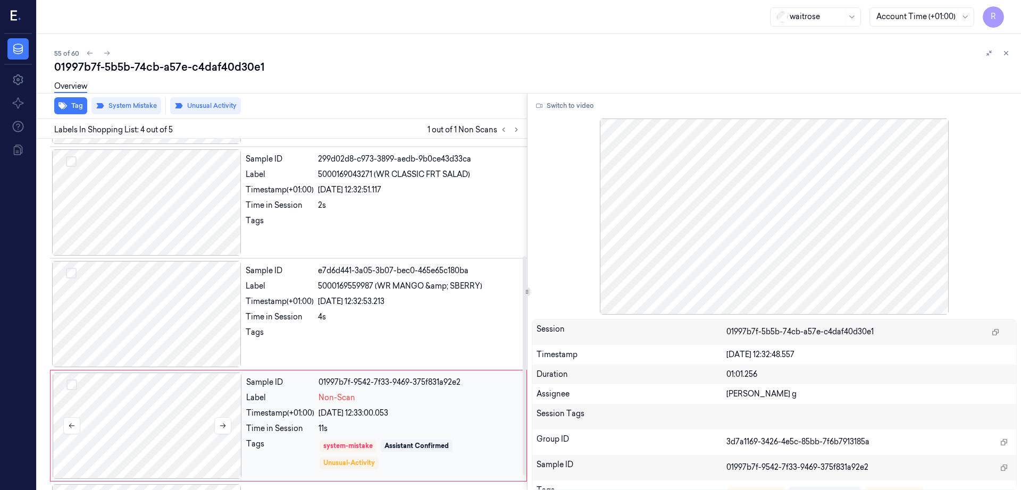
scroll to position [210, 0]
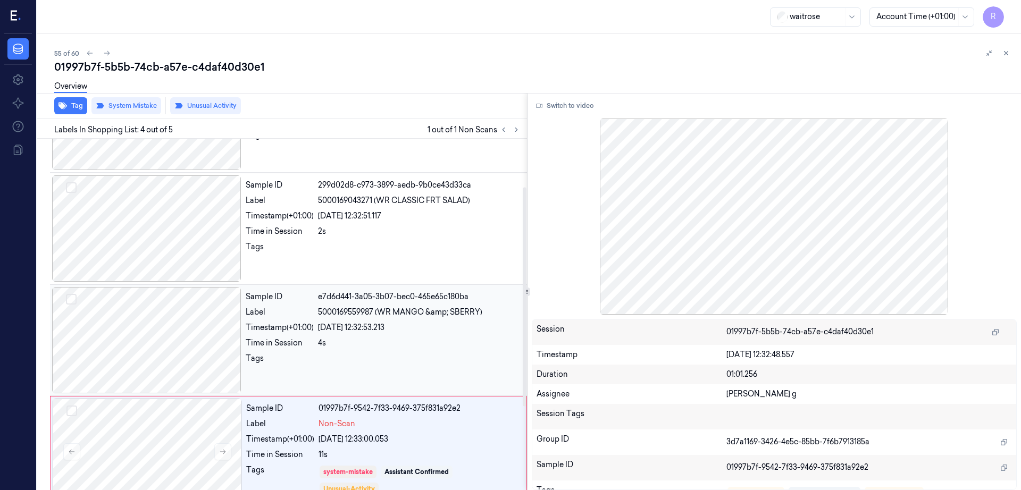
click at [127, 328] on div at bounding box center [146, 340] width 189 height 106
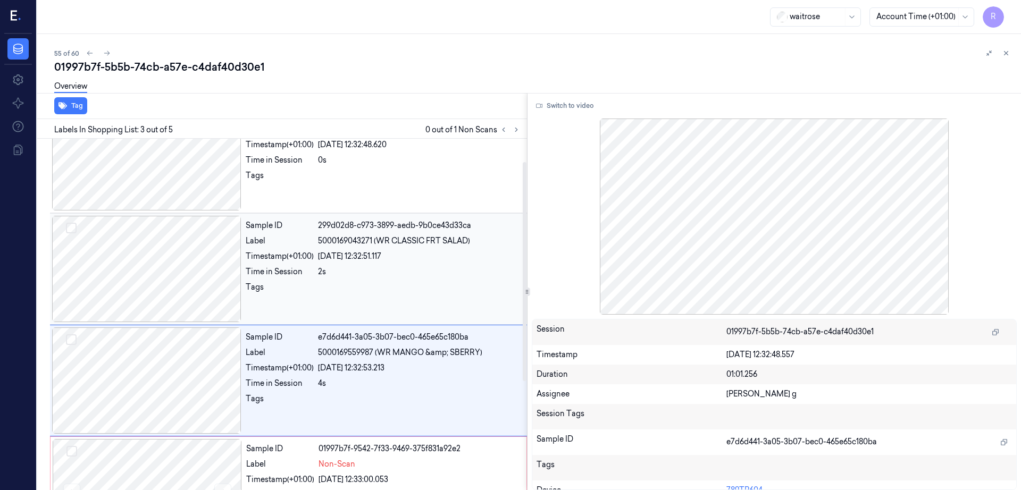
click at [119, 280] on div at bounding box center [146, 269] width 189 height 106
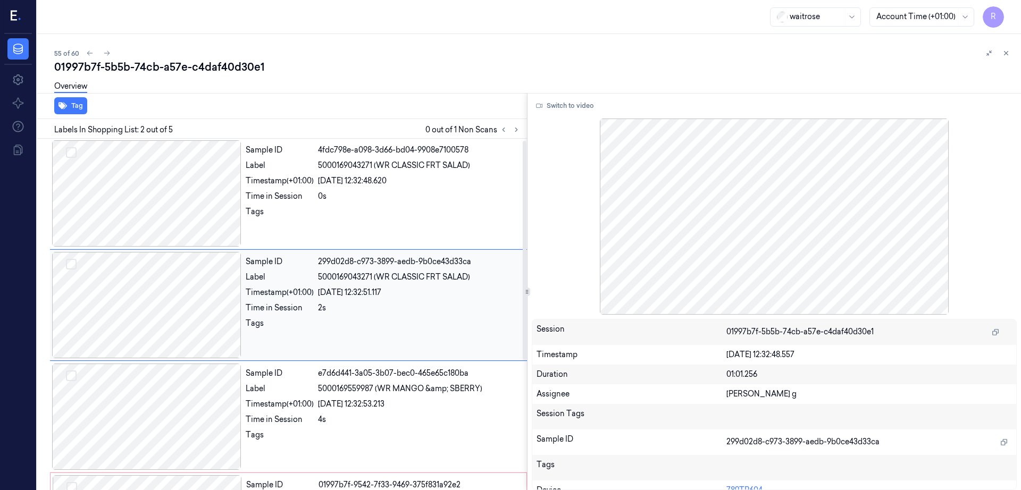
scroll to position [0, 0]
click at [122, 205] on div at bounding box center [146, 194] width 189 height 106
click at [181, 178] on div at bounding box center [146, 194] width 189 height 106
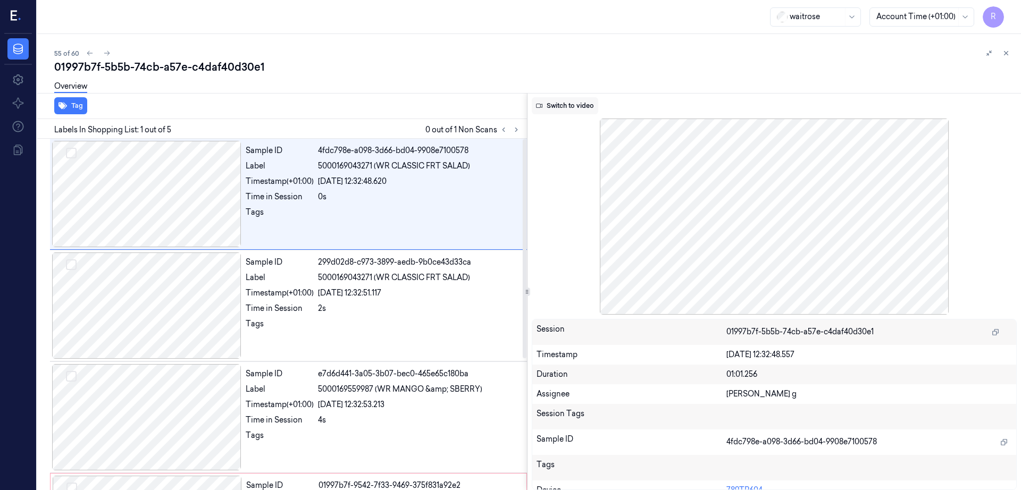
click at [564, 105] on button "Switch to video" at bounding box center [565, 105] width 66 height 17
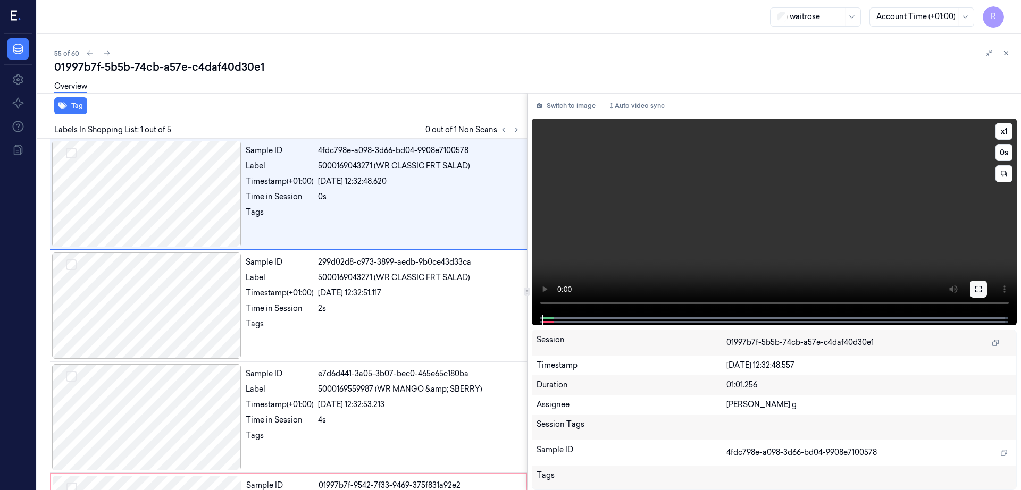
click at [983, 293] on icon at bounding box center [978, 289] width 9 height 9
click at [167, 213] on div at bounding box center [146, 194] width 189 height 106
click at [153, 329] on div at bounding box center [146, 306] width 189 height 106
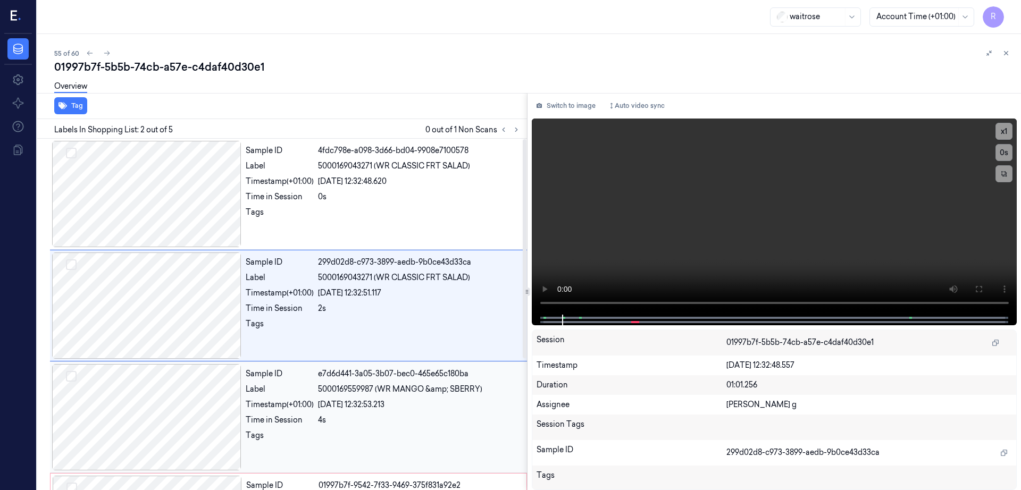
click at [147, 444] on div at bounding box center [146, 417] width 189 height 106
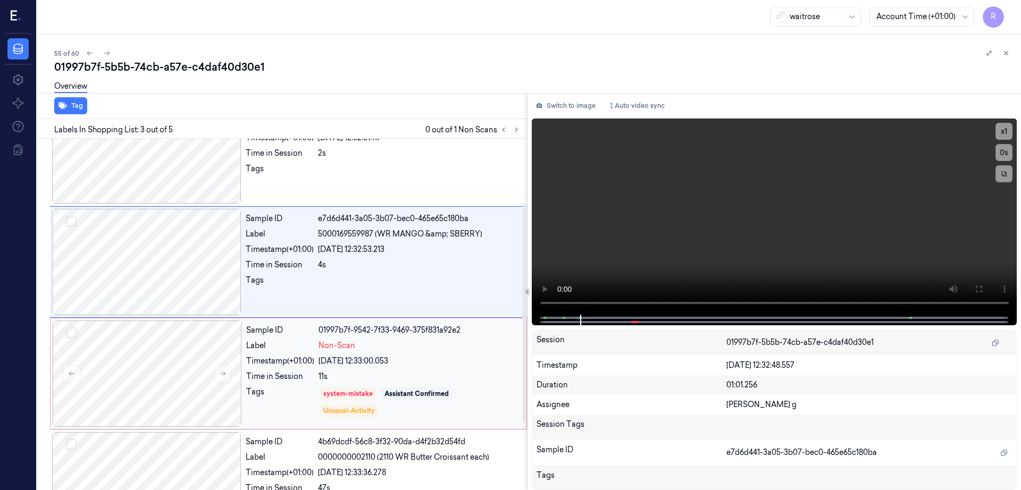
scroll to position [210, 0]
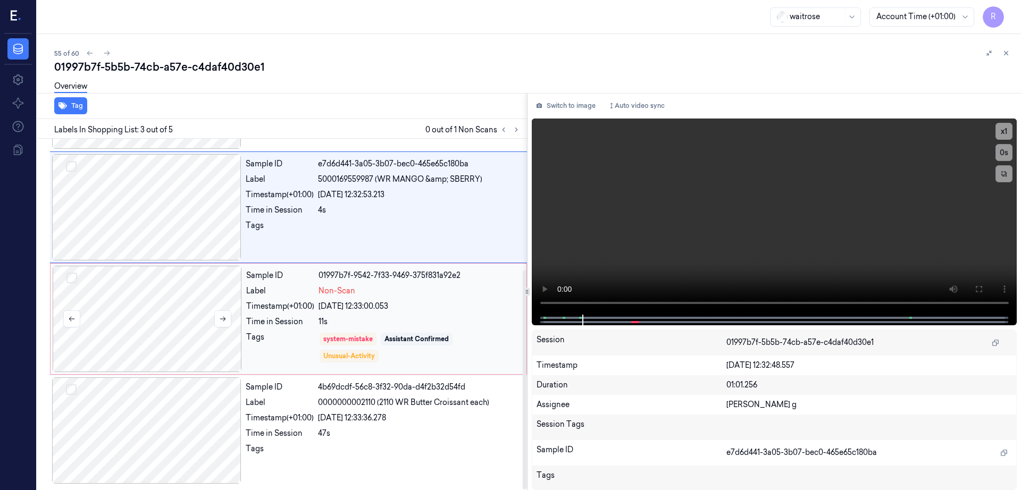
click at [153, 330] on div at bounding box center [147, 319] width 189 height 106
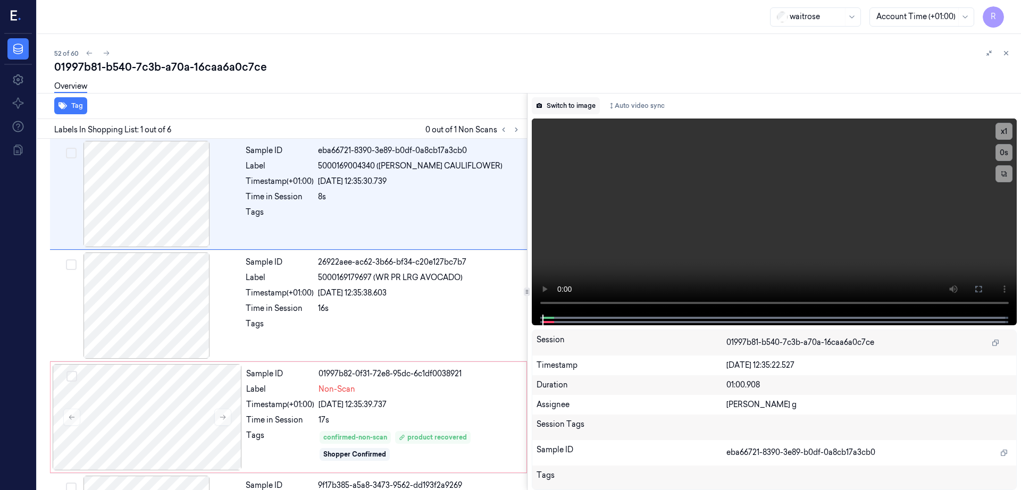
click at [580, 104] on button "Switch to image" at bounding box center [566, 105] width 68 height 17
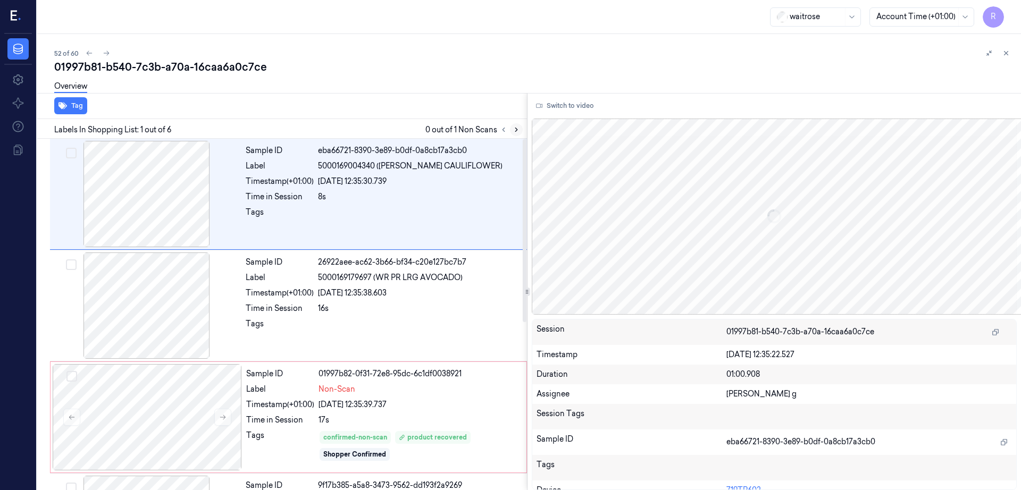
click at [520, 131] on icon at bounding box center [516, 129] width 7 height 7
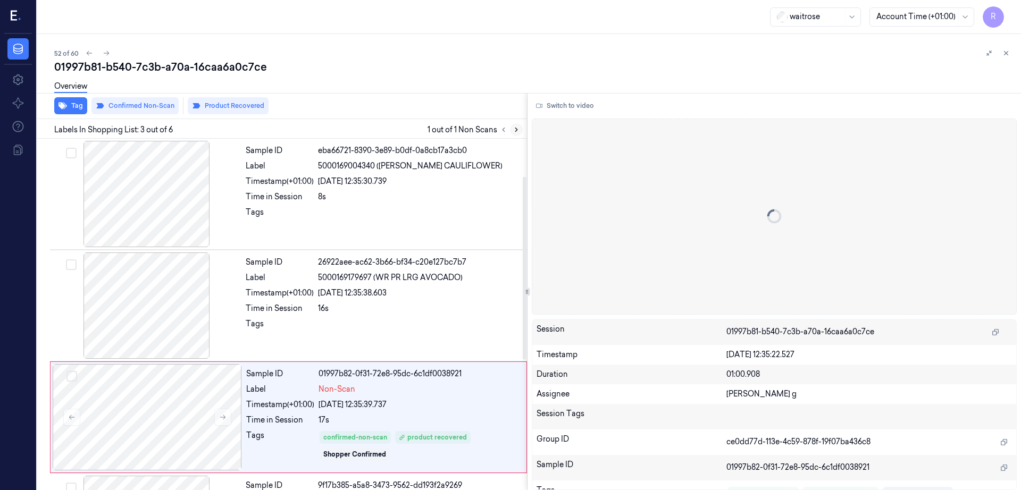
scroll to position [103, 0]
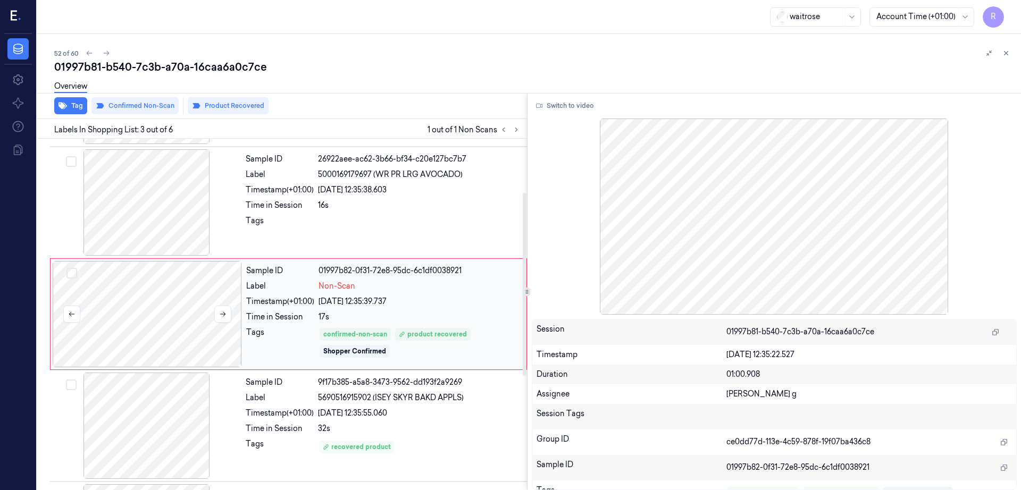
click at [151, 306] on div at bounding box center [147, 314] width 189 height 106
click at [166, 208] on div at bounding box center [146, 202] width 189 height 106
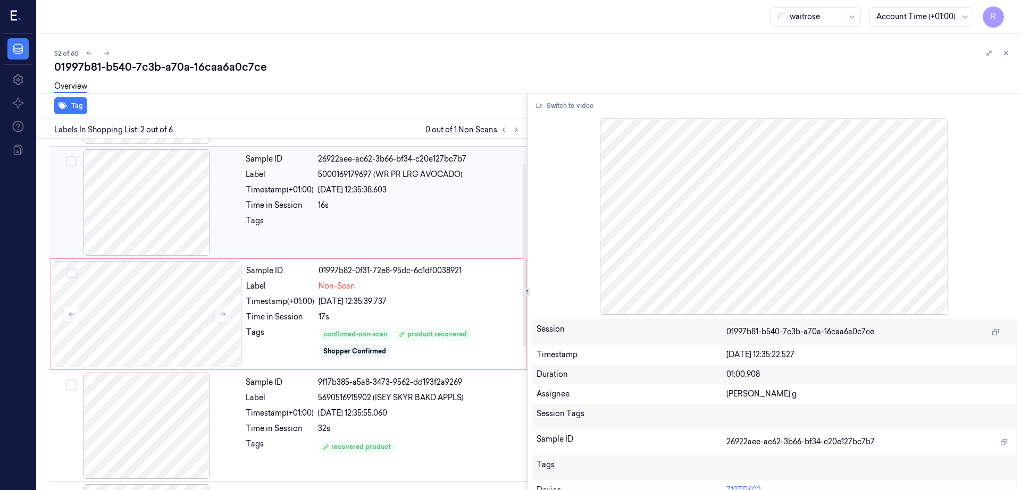
scroll to position [0, 0]
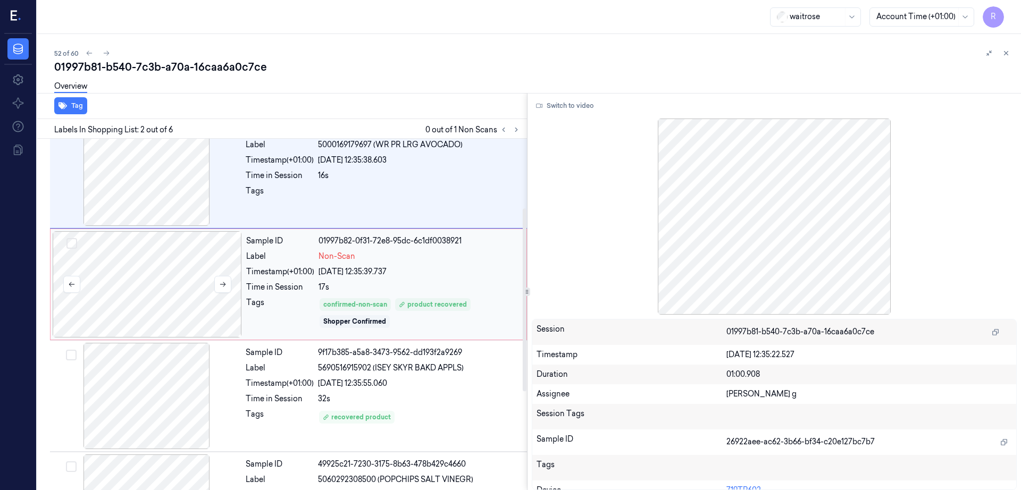
click at [140, 304] on div at bounding box center [147, 284] width 189 height 106
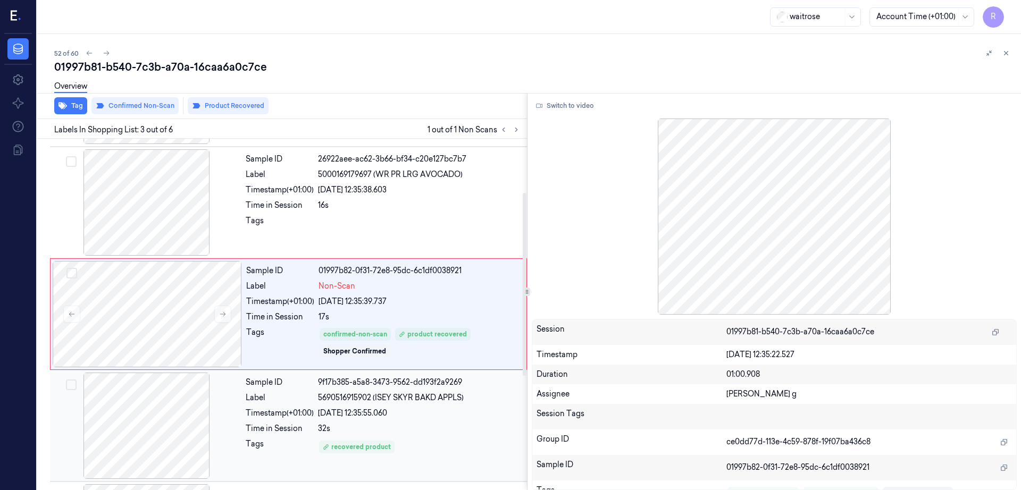
click at [140, 417] on div at bounding box center [146, 426] width 189 height 106
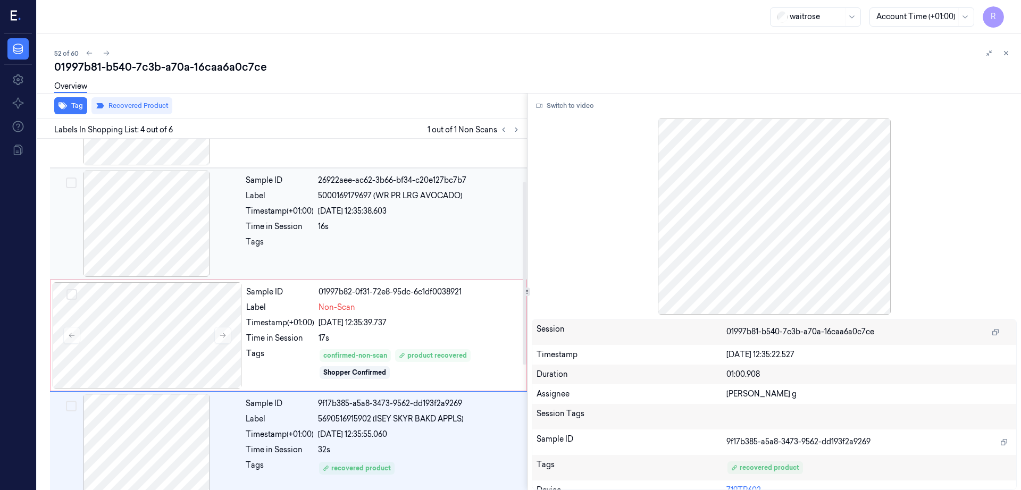
click at [161, 257] on div at bounding box center [146, 224] width 189 height 106
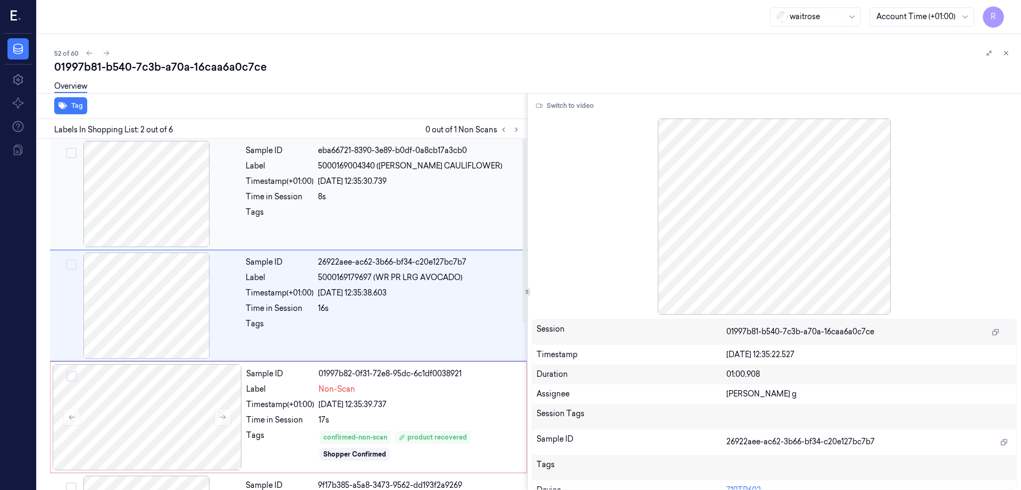
click at [153, 216] on div at bounding box center [146, 194] width 189 height 106
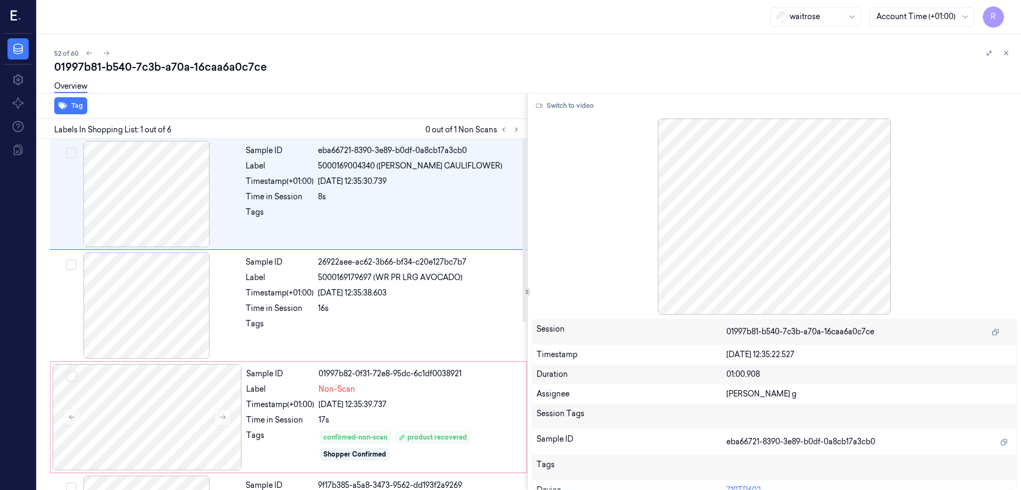
click at [568, 98] on button "Switch to video" at bounding box center [565, 105] width 66 height 17
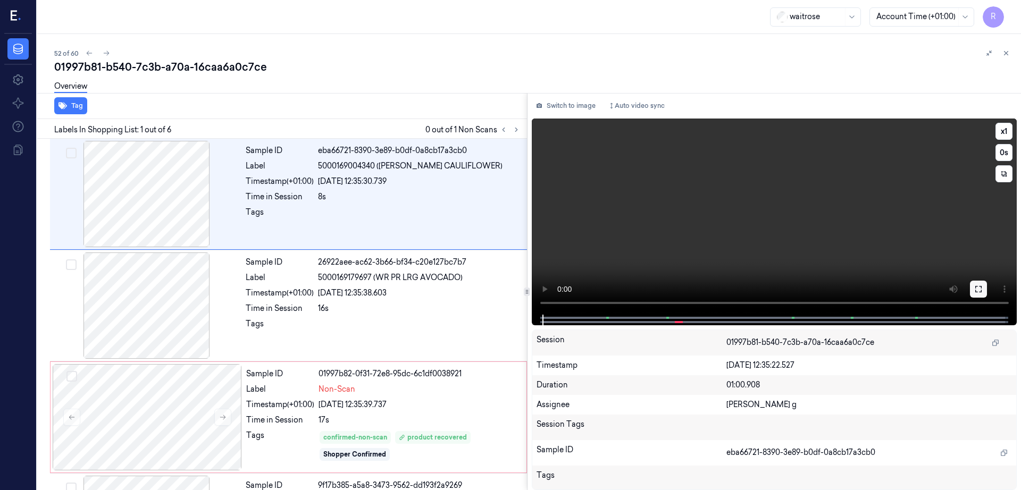
click at [983, 292] on icon at bounding box center [978, 289] width 9 height 9
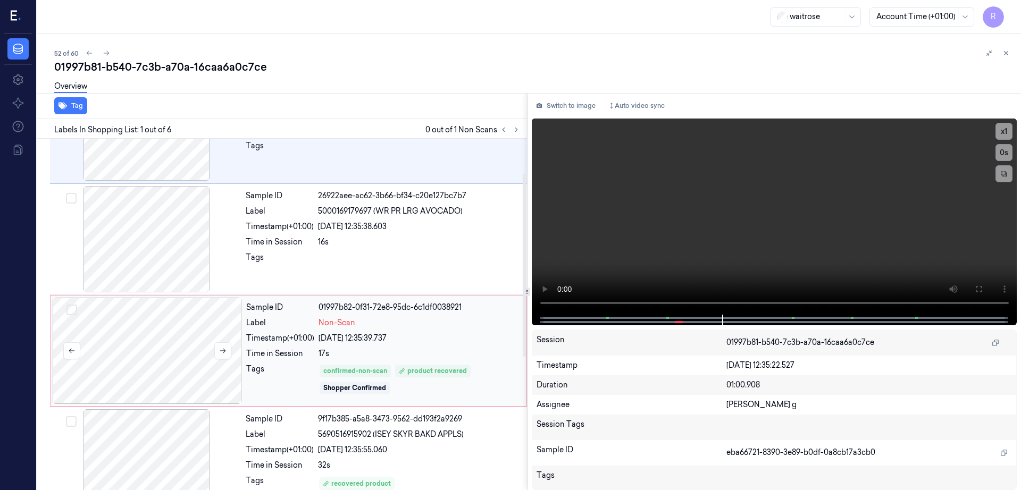
click at [183, 320] on div at bounding box center [147, 351] width 189 height 106
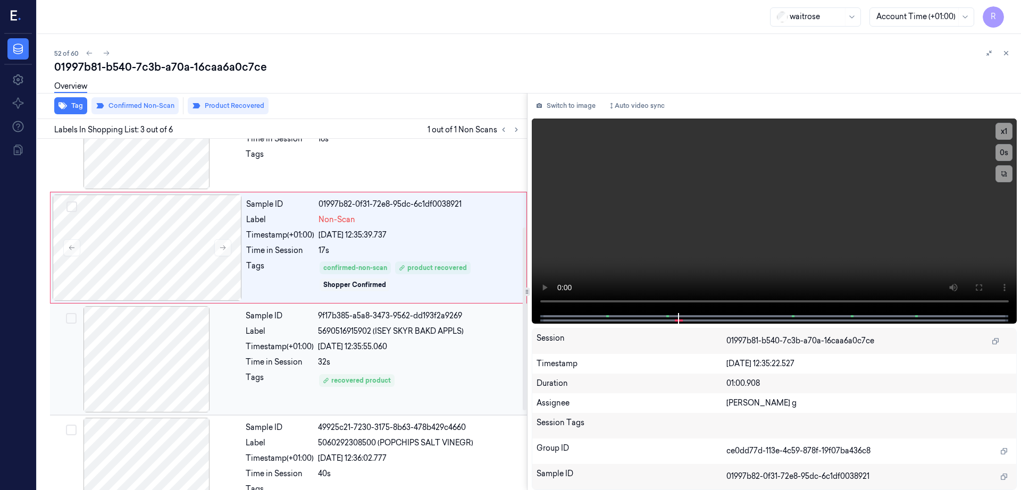
click at [135, 367] on div at bounding box center [146, 359] width 189 height 106
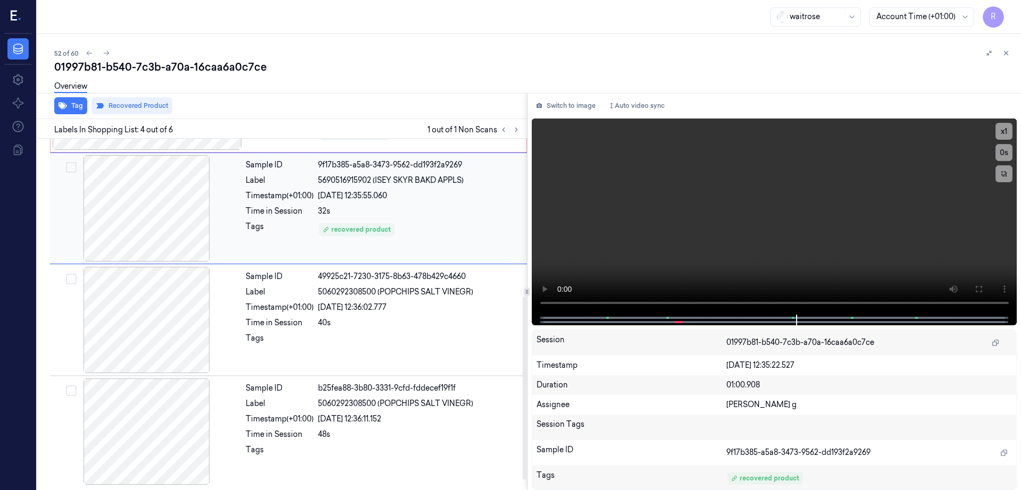
scroll to position [322, 0]
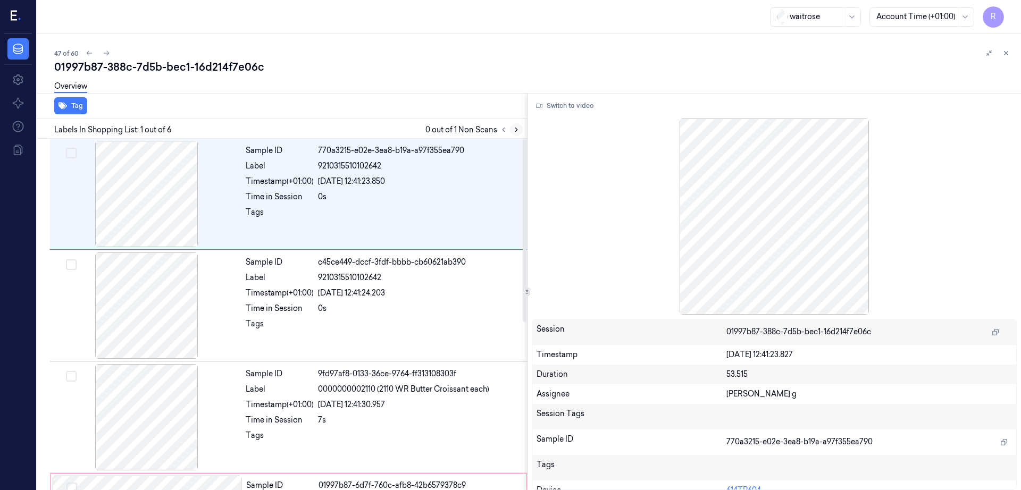
click at [523, 127] on button at bounding box center [516, 129] width 13 height 13
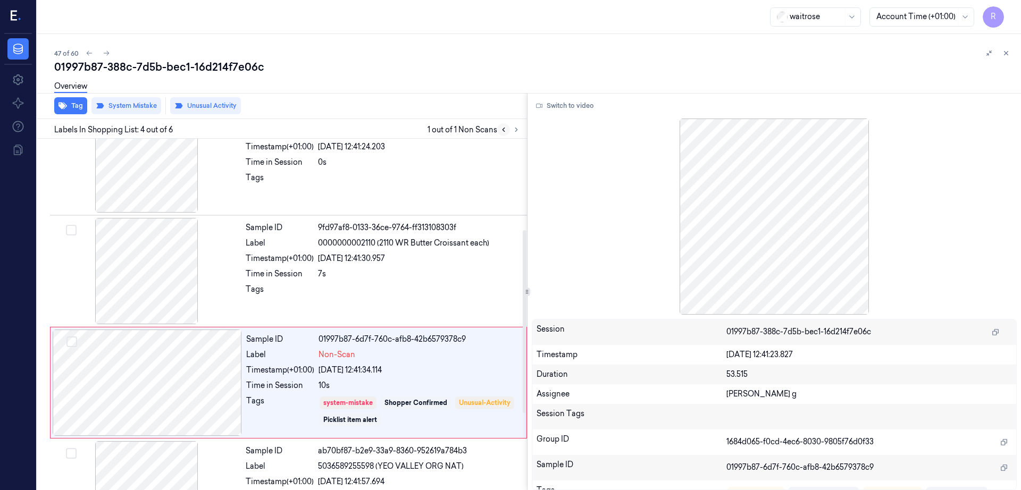
scroll to position [215, 0]
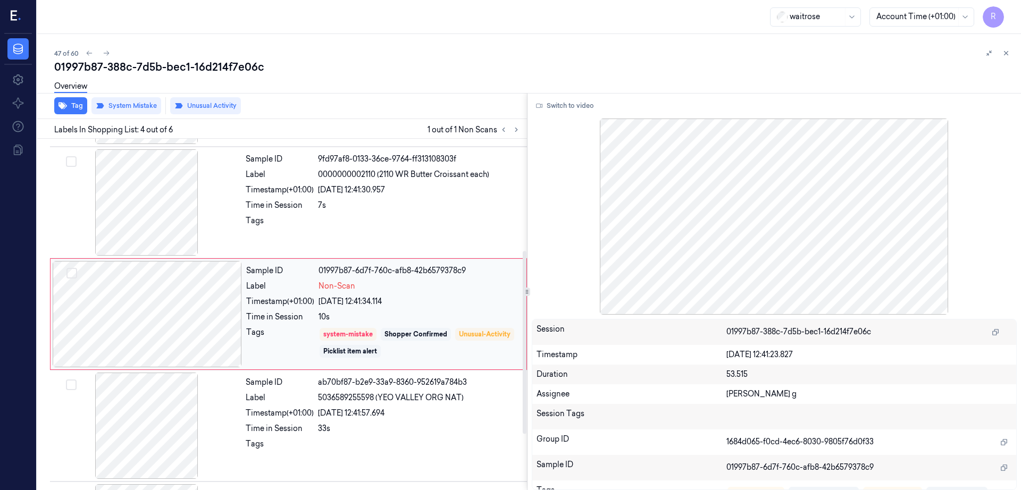
click at [144, 308] on div at bounding box center [147, 314] width 189 height 106
click at [144, 188] on div at bounding box center [146, 202] width 189 height 106
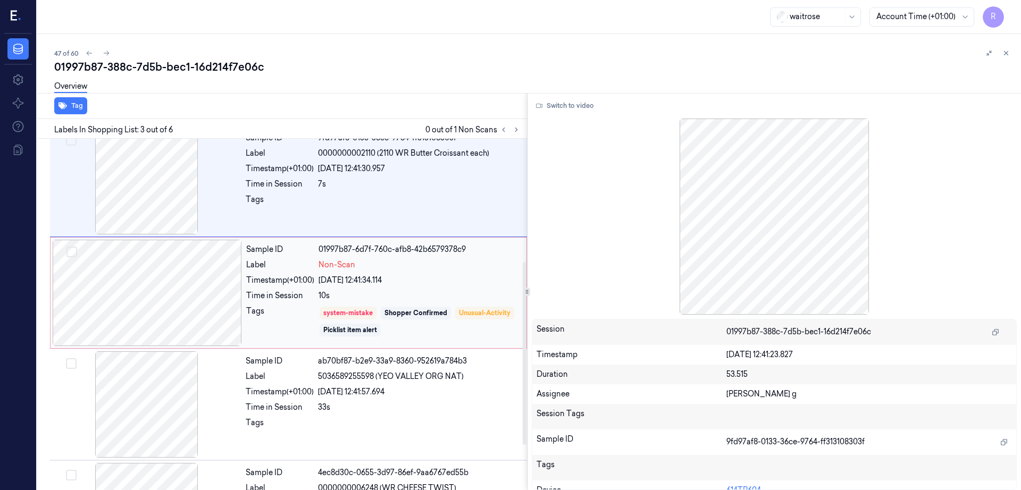
click at [171, 329] on div at bounding box center [147, 293] width 189 height 106
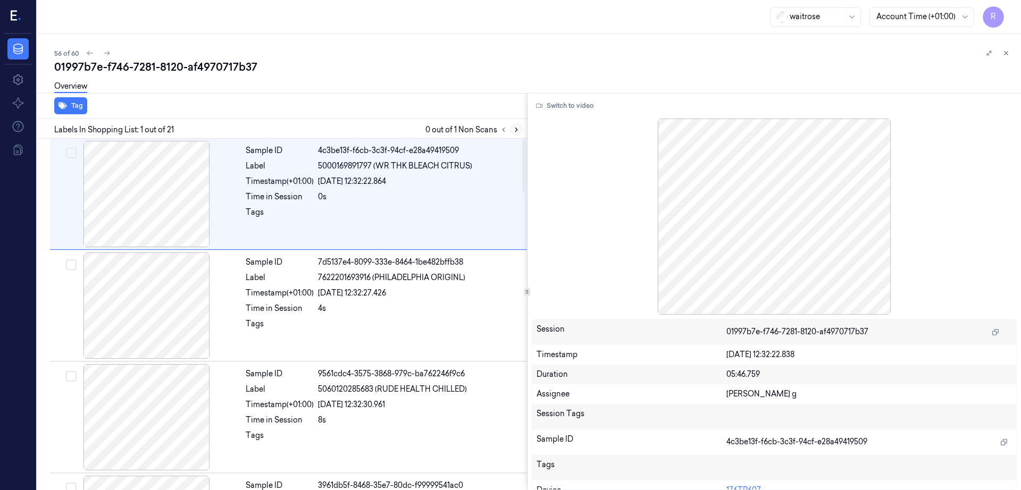
click at [523, 128] on button at bounding box center [516, 129] width 13 height 13
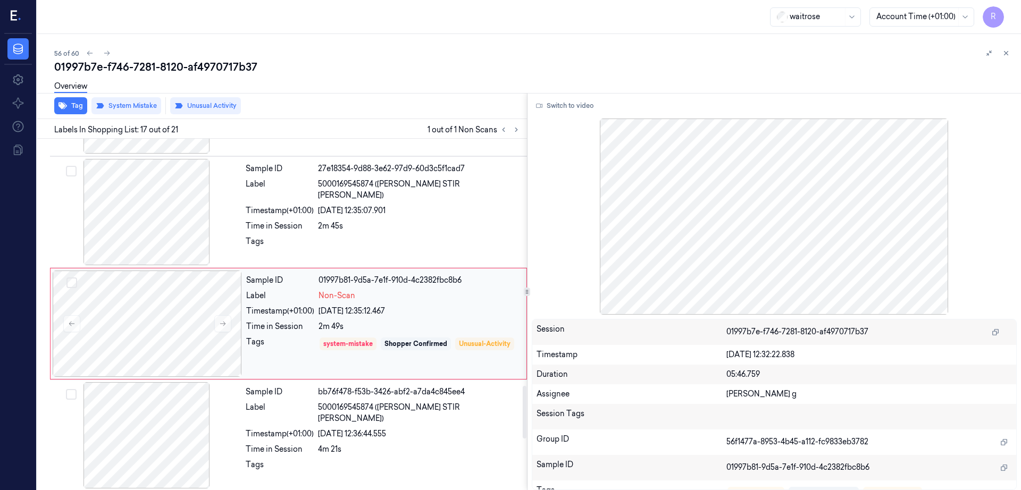
scroll to position [1666, 0]
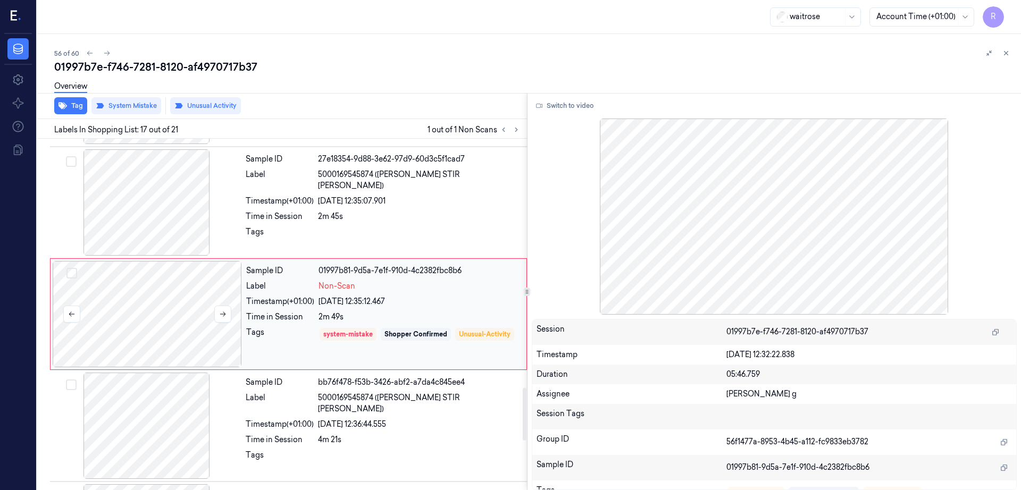
click at [162, 305] on div at bounding box center [147, 314] width 189 height 106
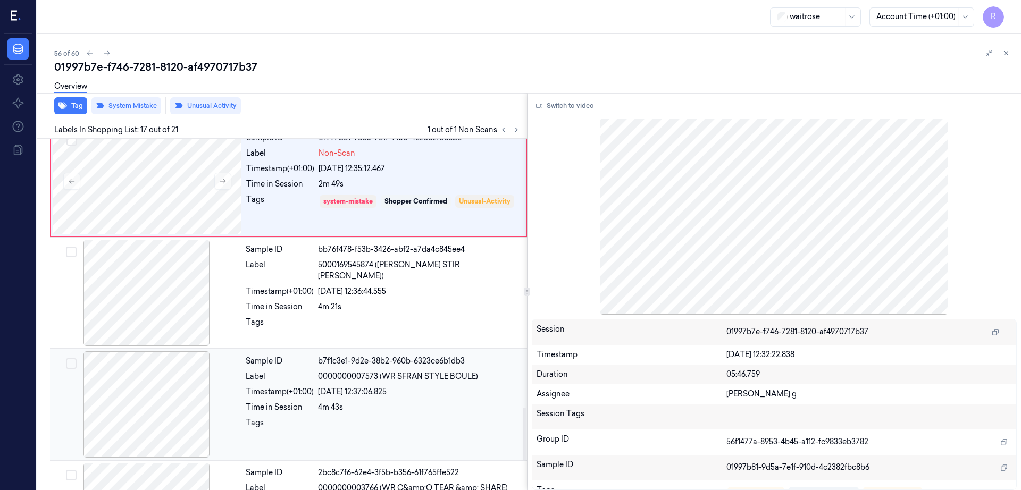
click at [132, 373] on div at bounding box center [146, 404] width 189 height 106
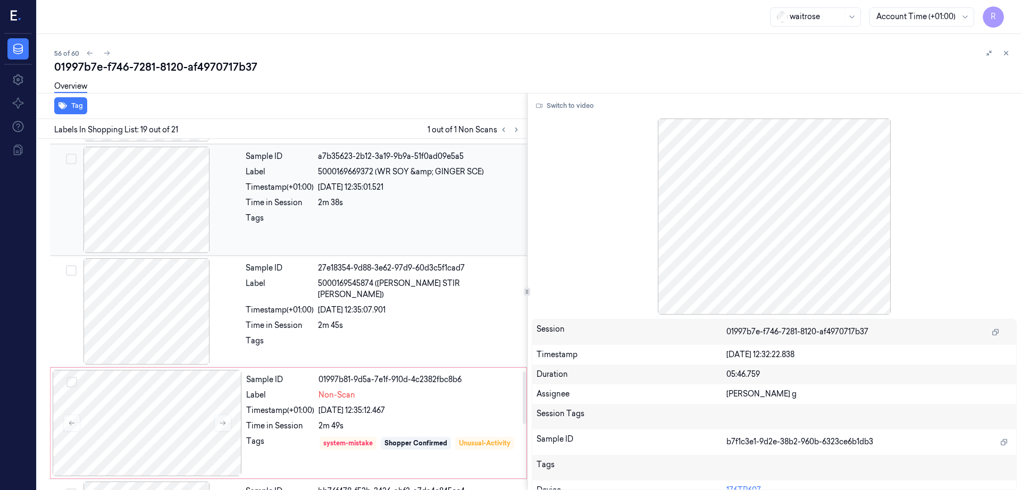
click at [137, 234] on div at bounding box center [146, 200] width 189 height 106
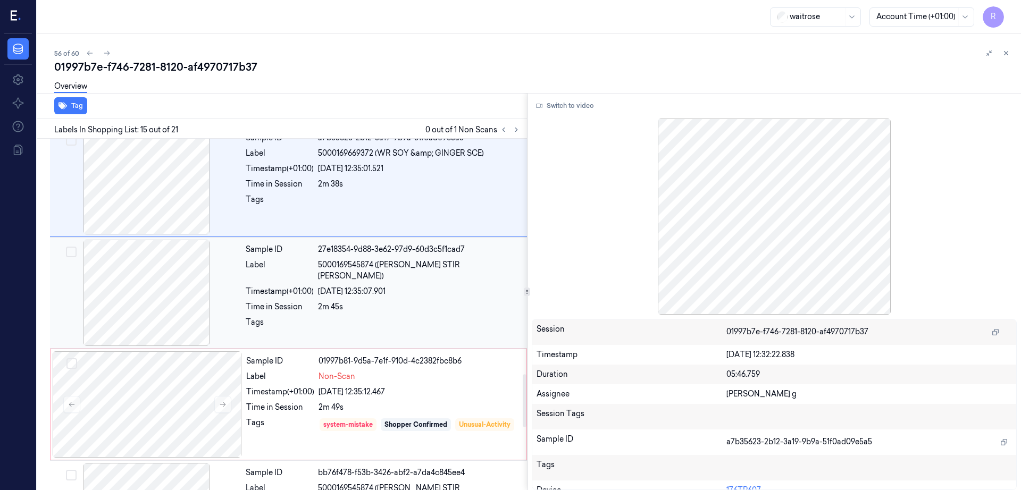
click at [145, 299] on div at bounding box center [146, 293] width 189 height 106
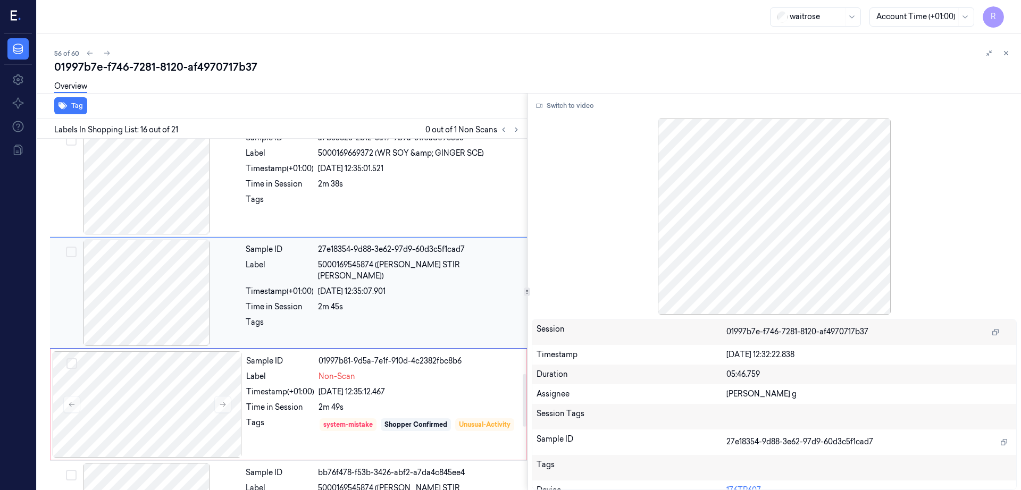
scroll to position [1555, 0]
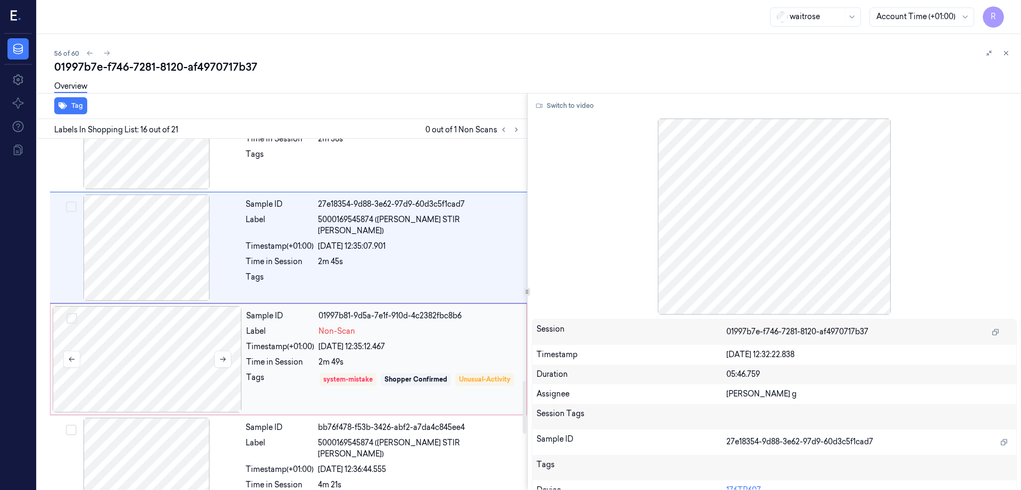
click at [153, 361] on div at bounding box center [147, 359] width 189 height 106
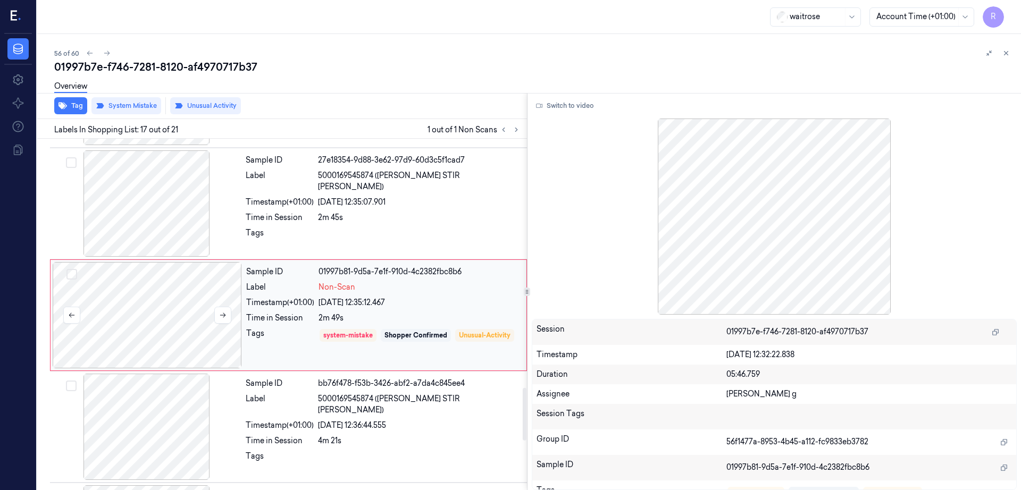
scroll to position [1666, 0]
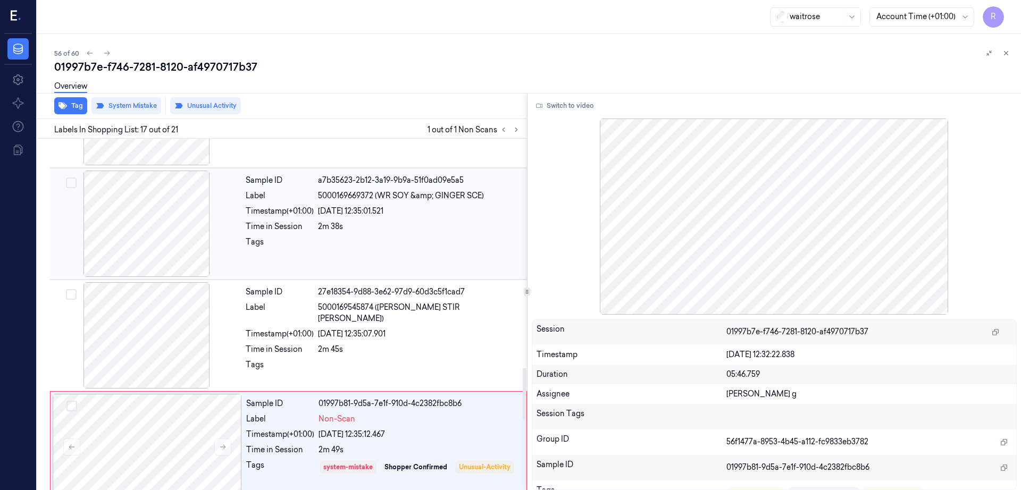
click at [142, 264] on div at bounding box center [146, 224] width 189 height 106
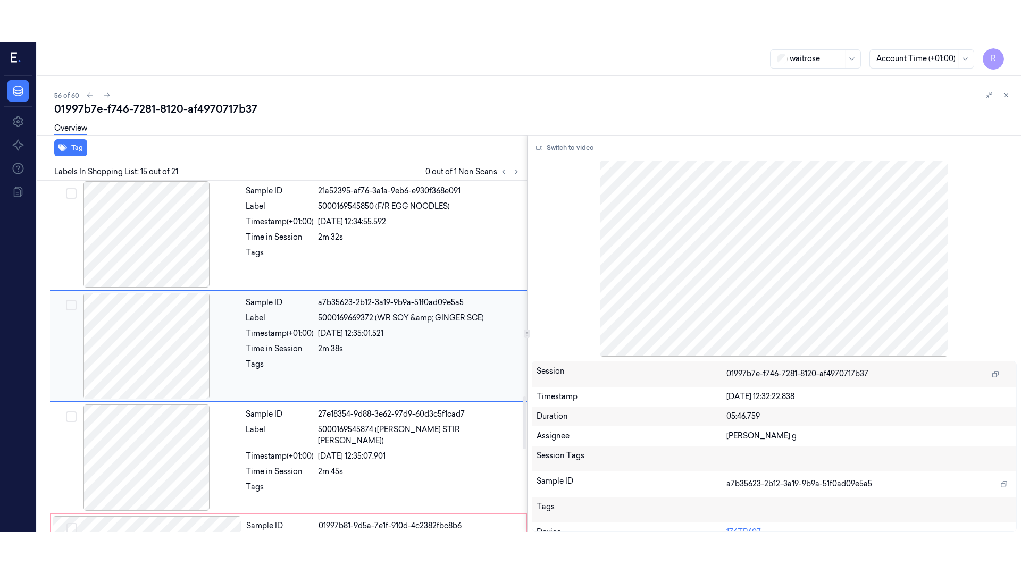
scroll to position [1443, 0]
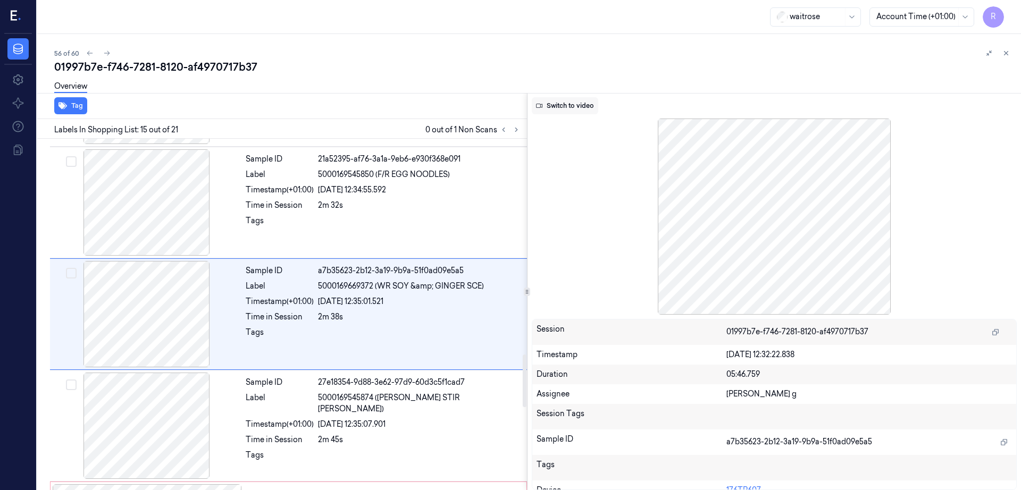
click at [584, 106] on button "Switch to video" at bounding box center [565, 105] width 66 height 17
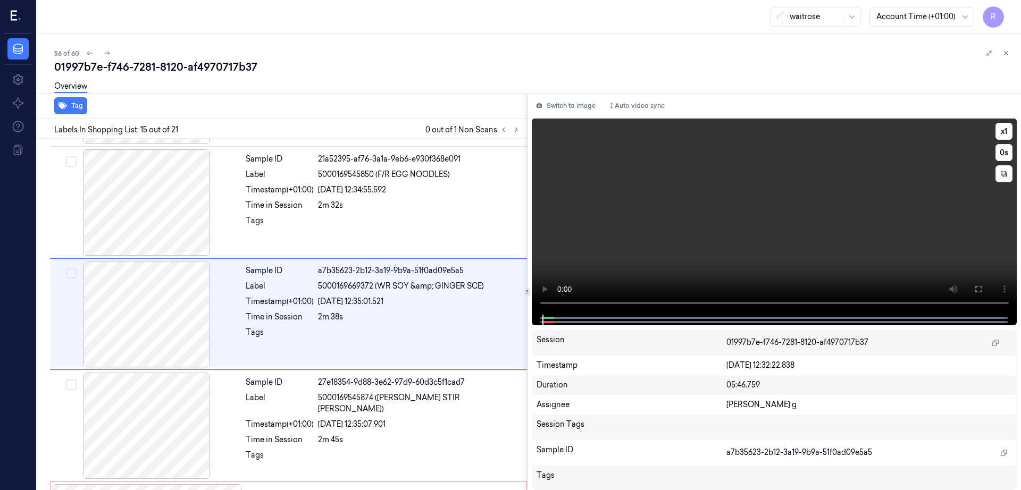
click at [987, 285] on button at bounding box center [978, 289] width 17 height 17
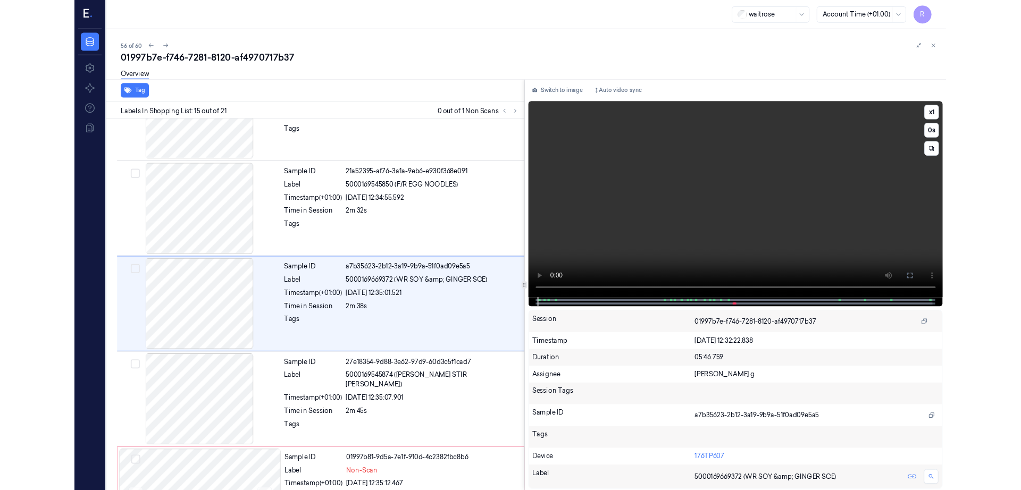
scroll to position [1401, 0]
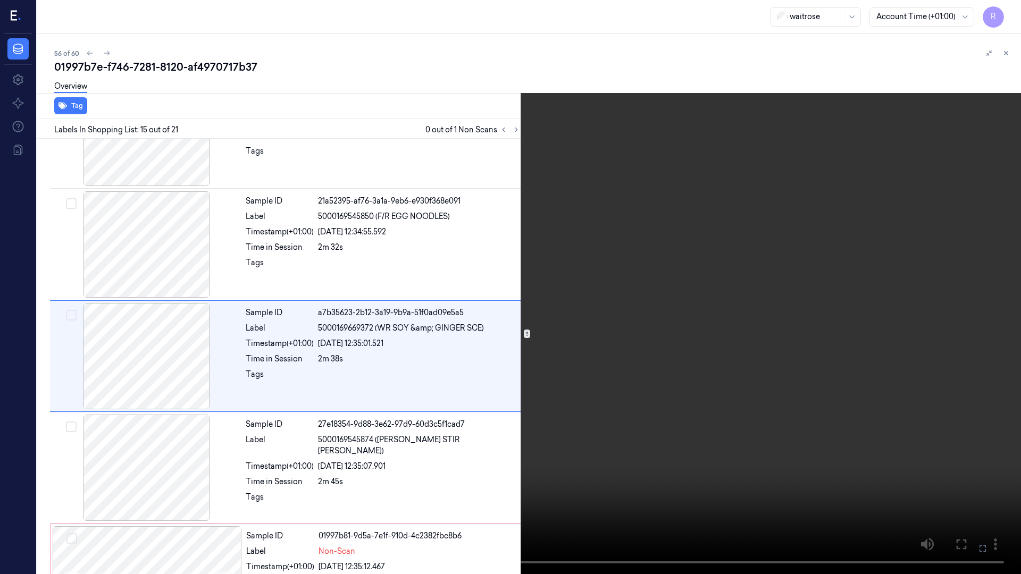
click at [0, 0] on icon at bounding box center [0, 0] width 0 height 0
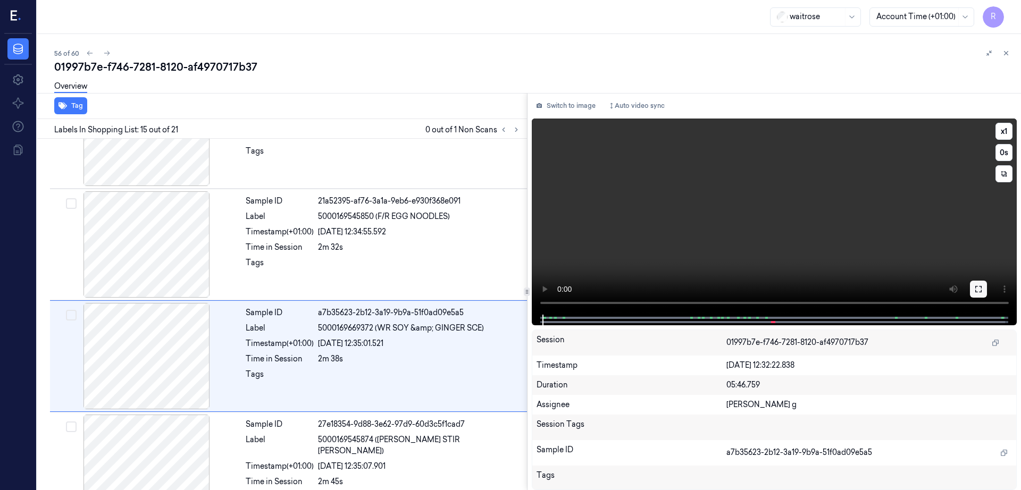
click at [983, 287] on icon at bounding box center [978, 289] width 9 height 9
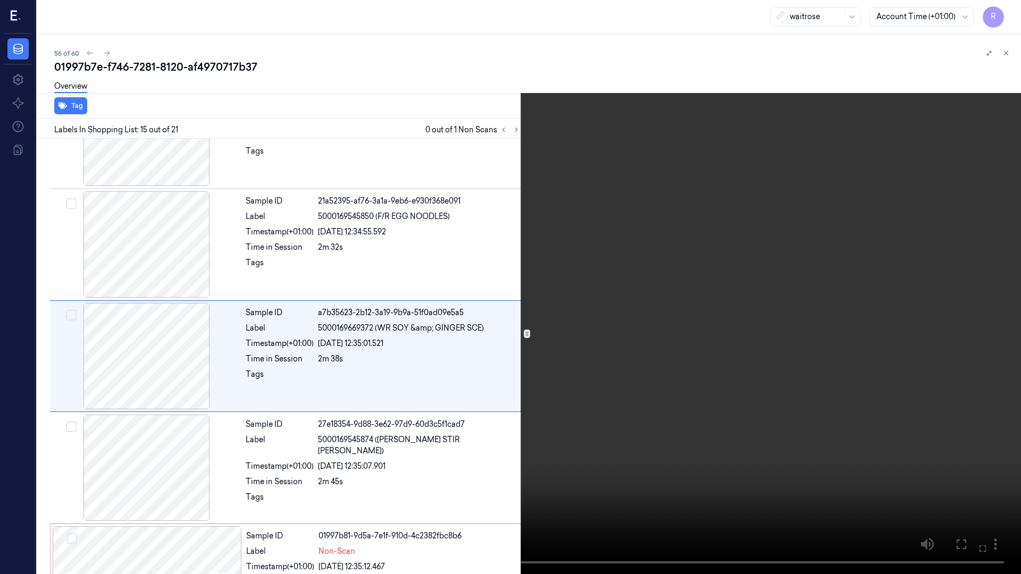
click at [603, 391] on video at bounding box center [510, 287] width 1021 height 574
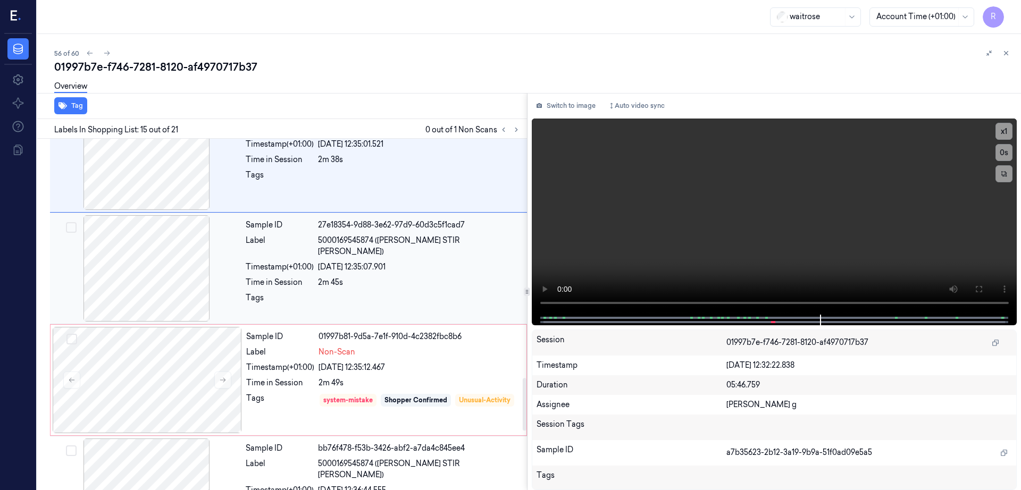
click at [131, 285] on div at bounding box center [146, 268] width 189 height 106
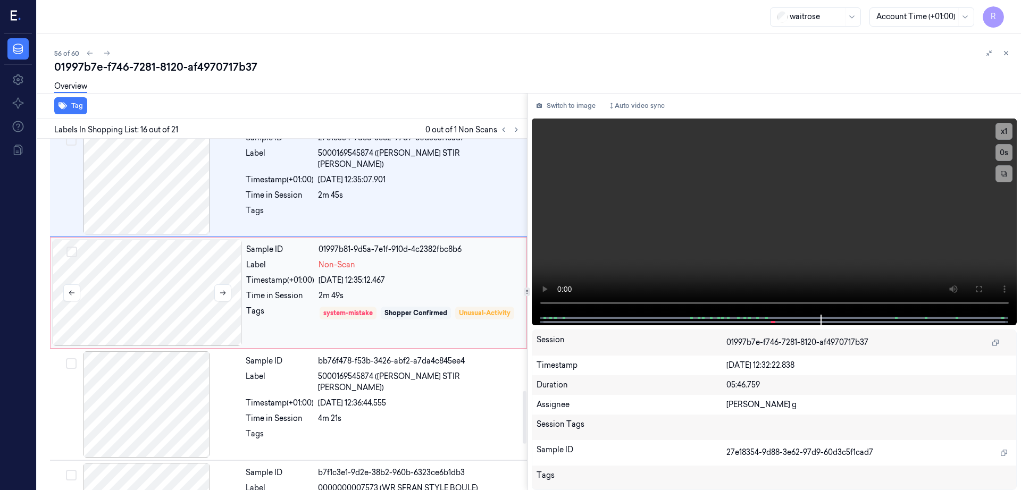
click at [146, 330] on div at bounding box center [147, 293] width 189 height 106
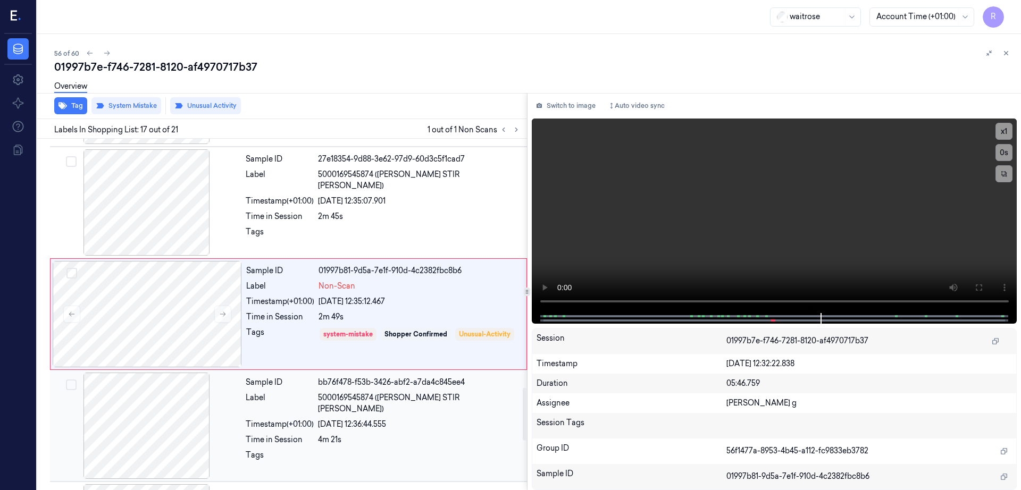
click at [156, 438] on div at bounding box center [146, 426] width 189 height 106
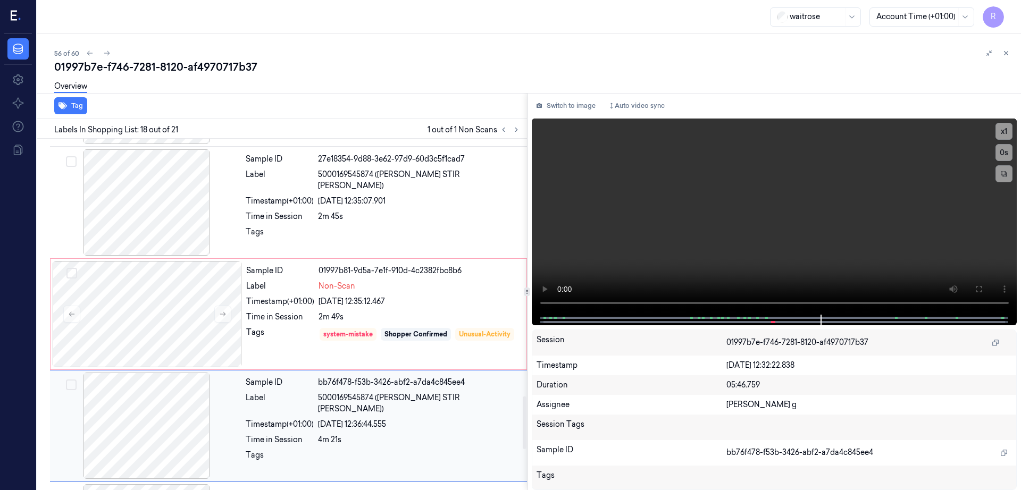
scroll to position [1778, 0]
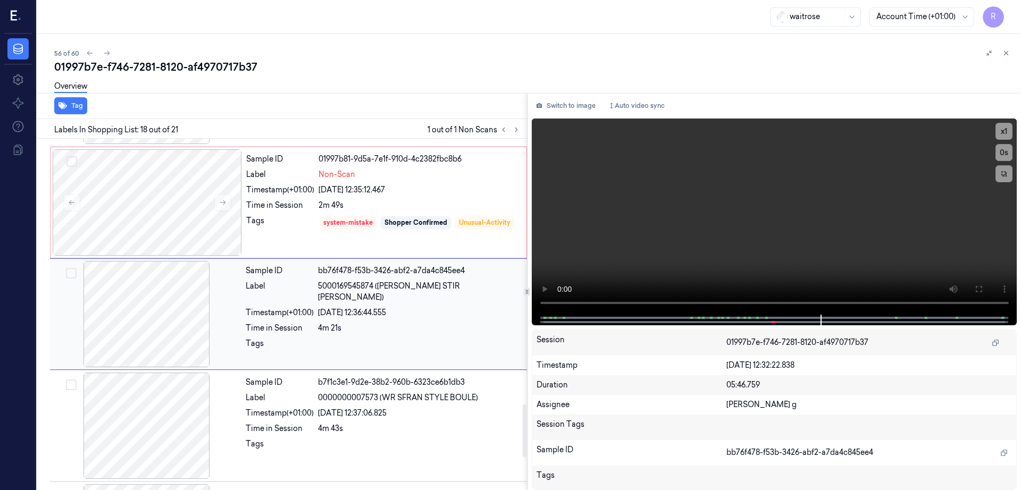
click at [149, 316] on div at bounding box center [146, 314] width 189 height 106
click at [166, 336] on div at bounding box center [146, 314] width 189 height 106
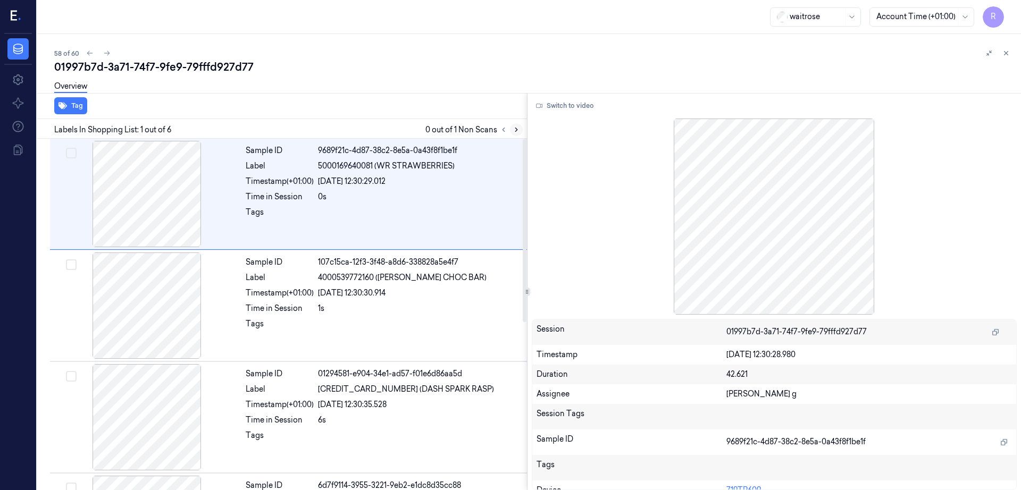
click at [520, 126] on icon at bounding box center [516, 129] width 7 height 7
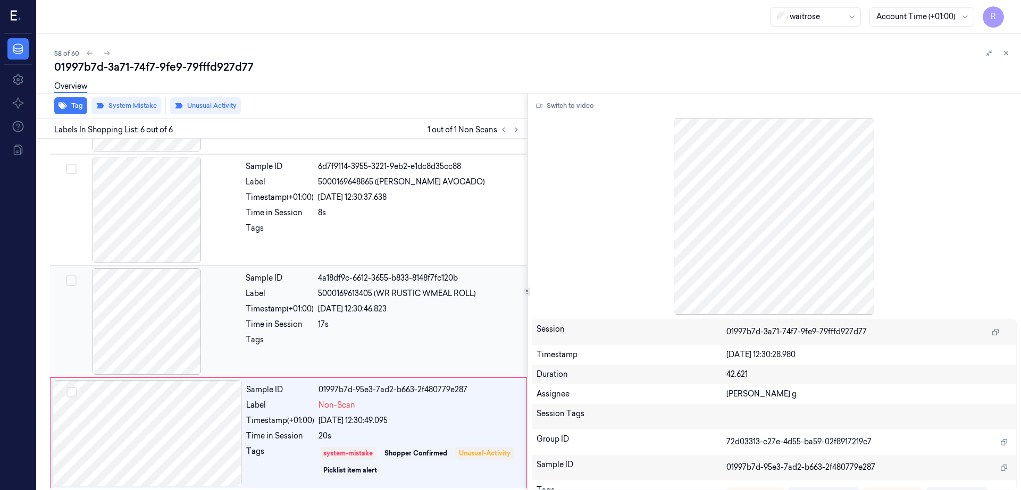
scroll to position [322, 0]
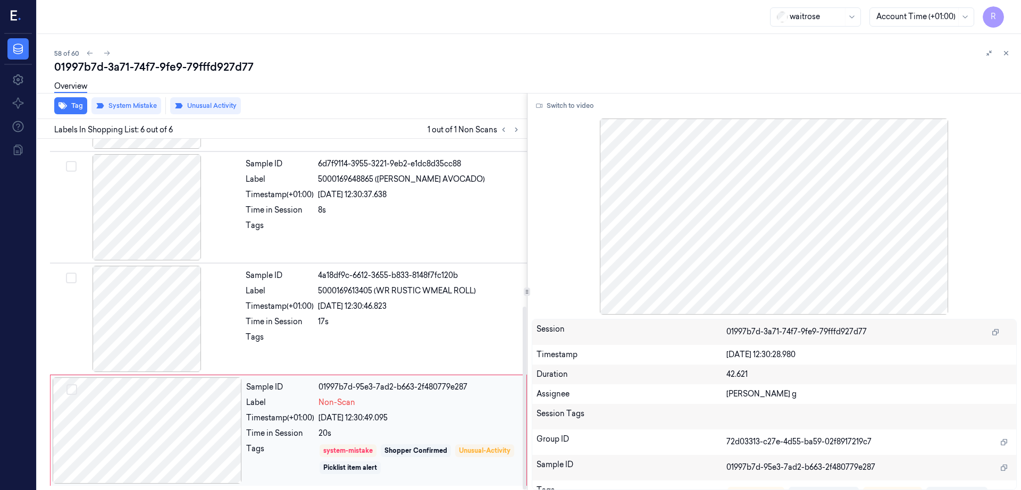
click at [186, 434] on div at bounding box center [147, 430] width 189 height 106
click at [132, 331] on div at bounding box center [146, 319] width 189 height 106
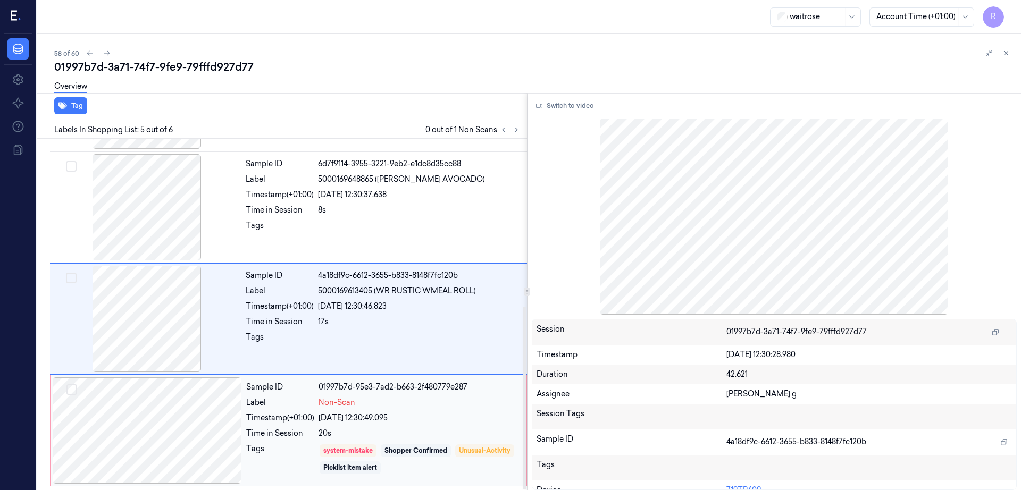
click at [163, 429] on div at bounding box center [147, 430] width 189 height 106
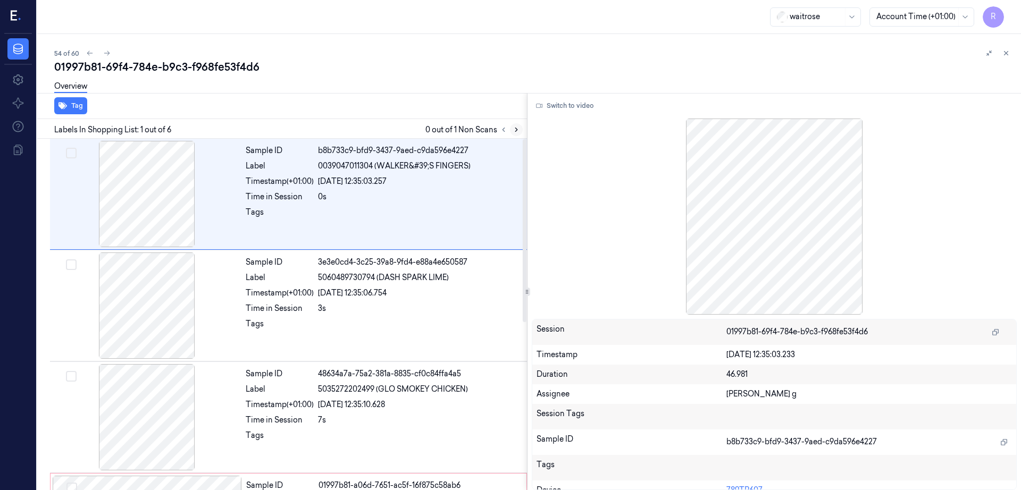
click at [520, 126] on icon at bounding box center [516, 129] width 7 height 7
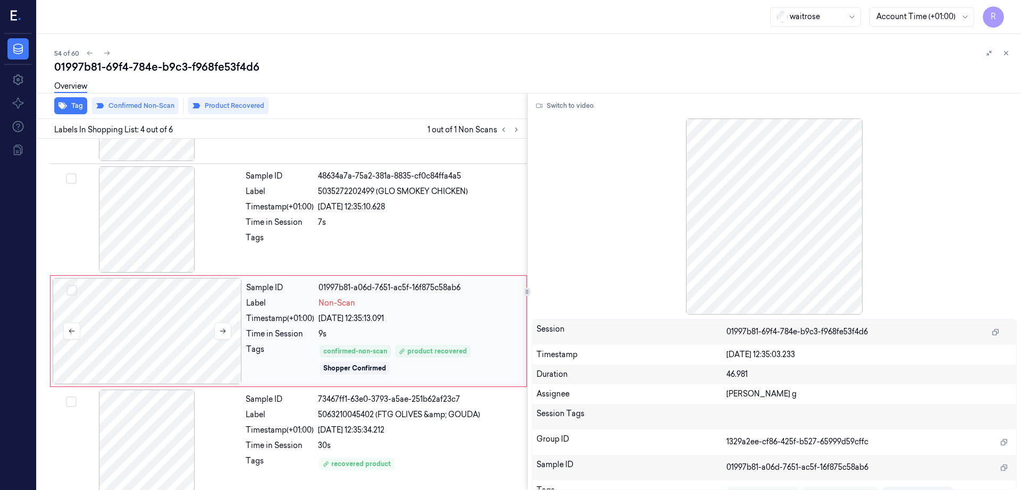
scroll to position [215, 0]
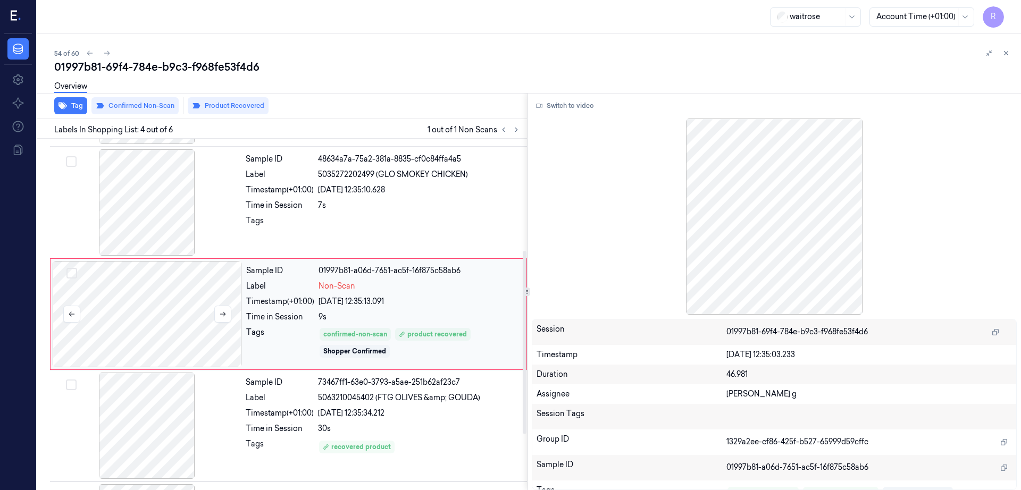
click at [165, 315] on div at bounding box center [147, 314] width 189 height 106
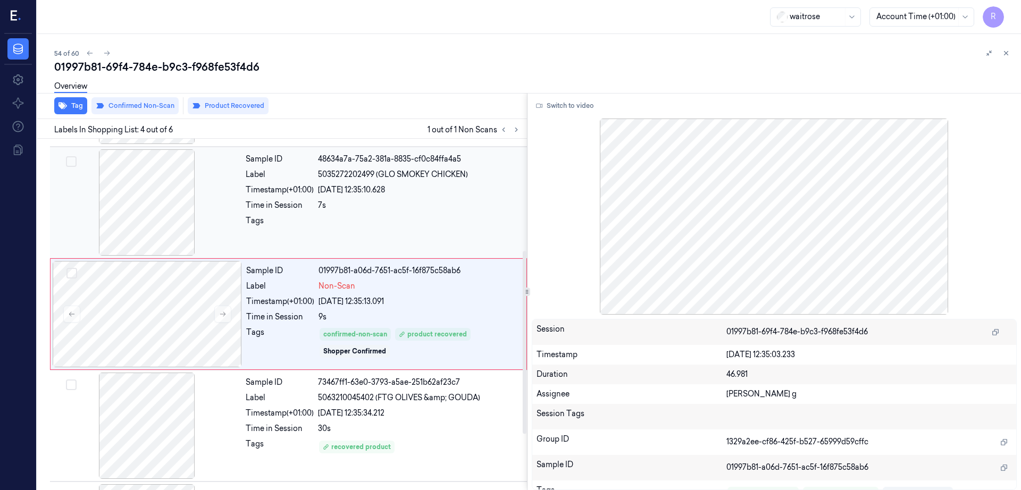
click at [195, 222] on div at bounding box center [146, 202] width 189 height 106
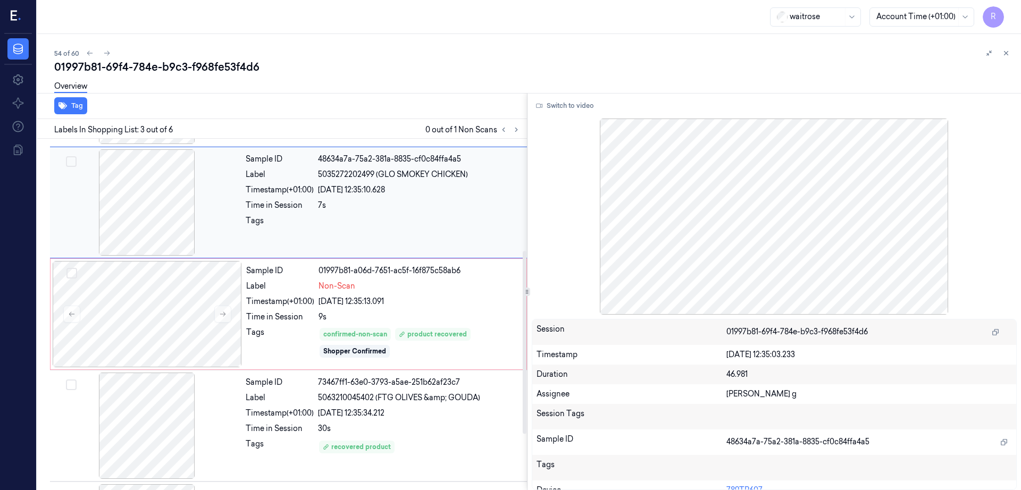
scroll to position [103, 0]
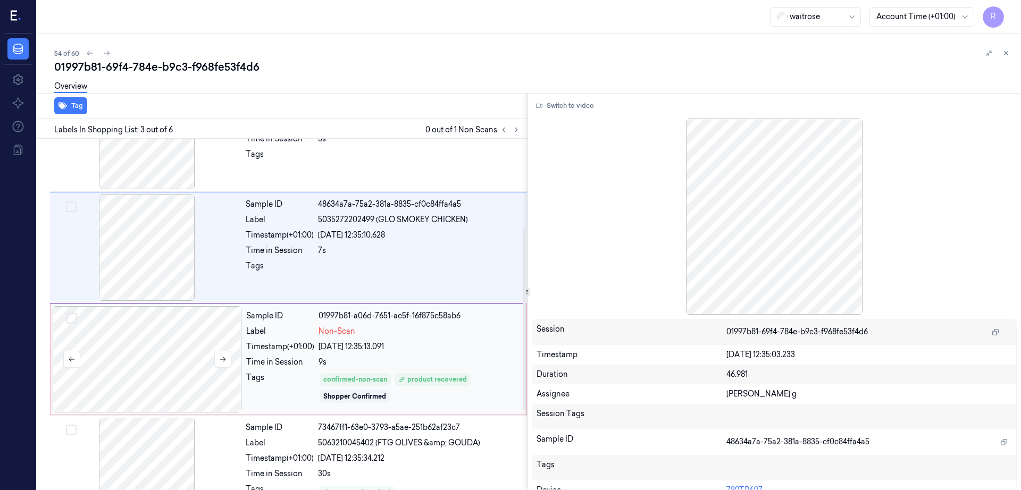
click at [146, 370] on div at bounding box center [147, 359] width 189 height 106
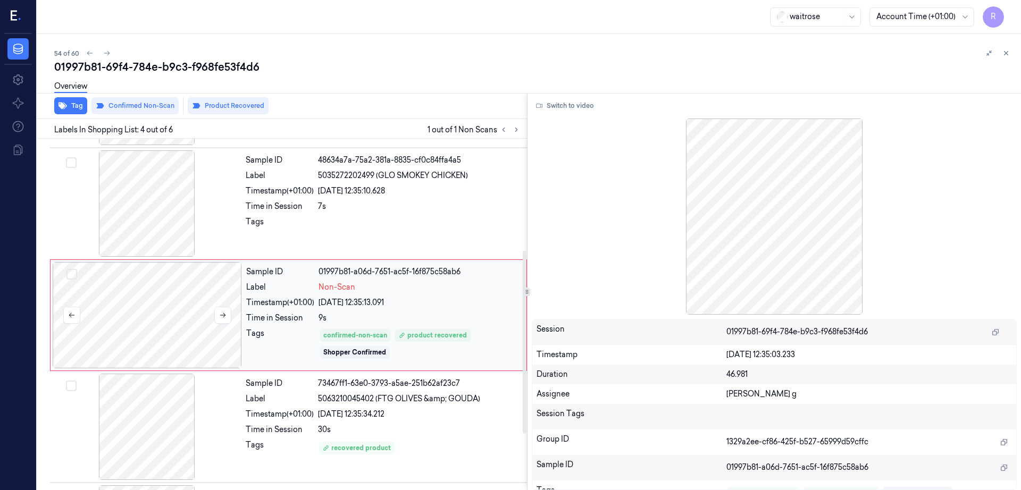
scroll to position [215, 0]
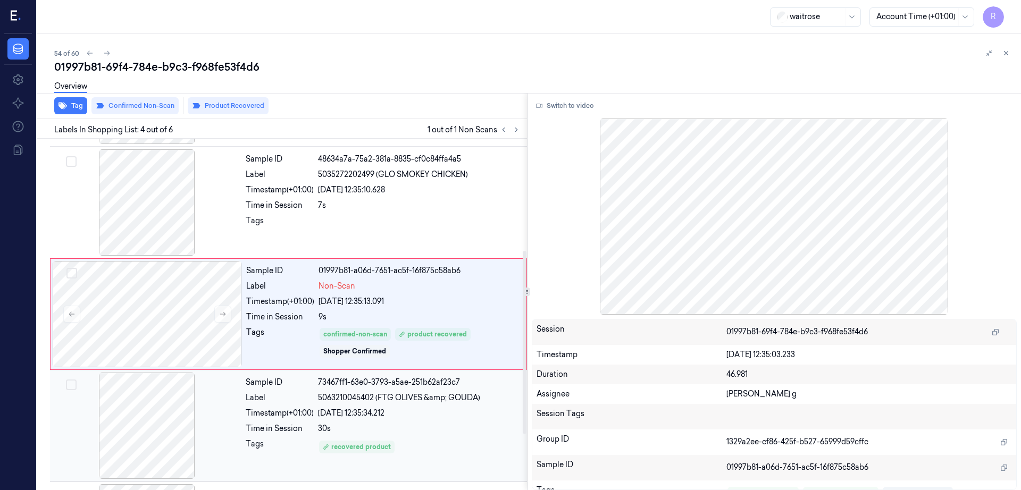
click at [155, 396] on div at bounding box center [146, 426] width 189 height 106
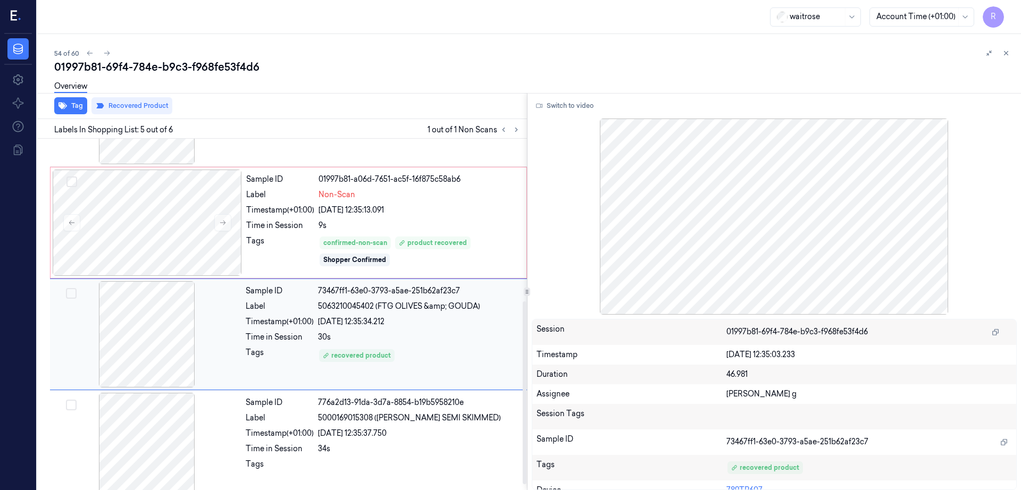
scroll to position [322, 0]
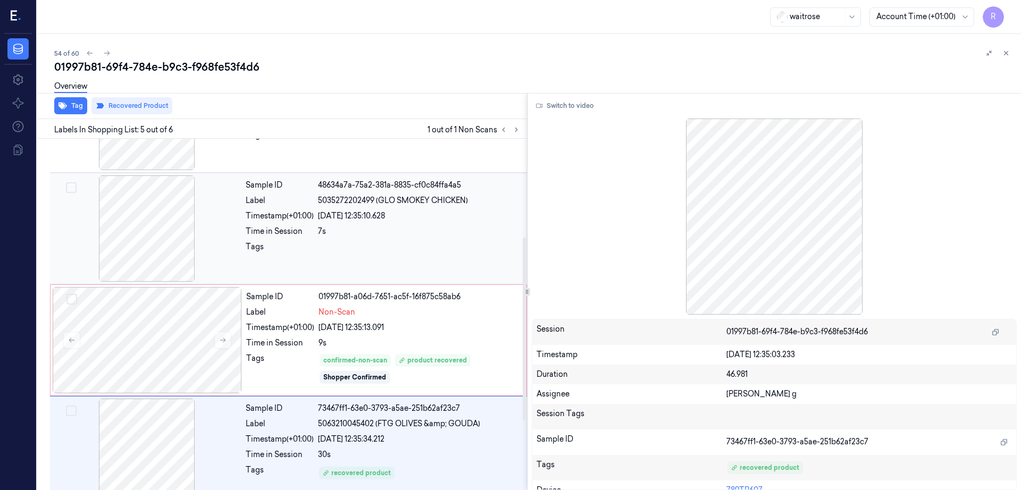
click at [157, 261] on div at bounding box center [146, 228] width 189 height 106
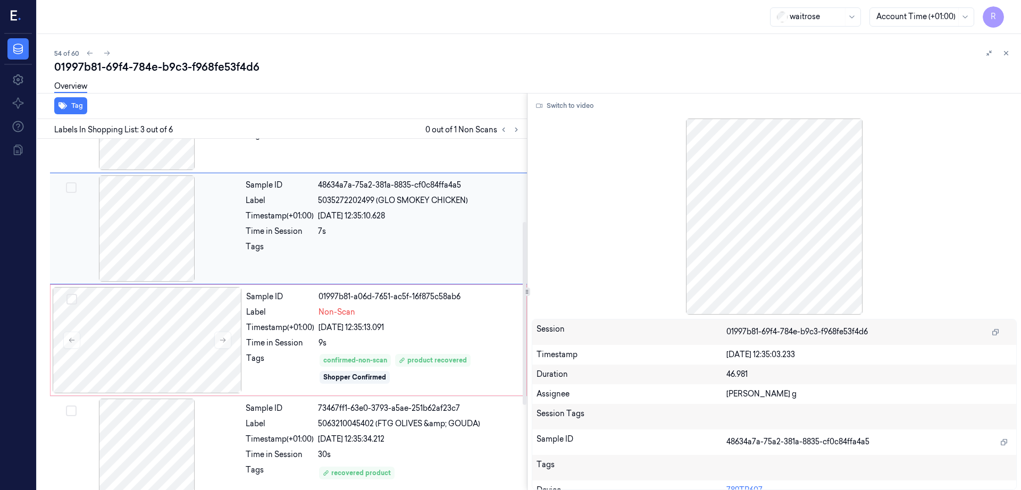
scroll to position [103, 0]
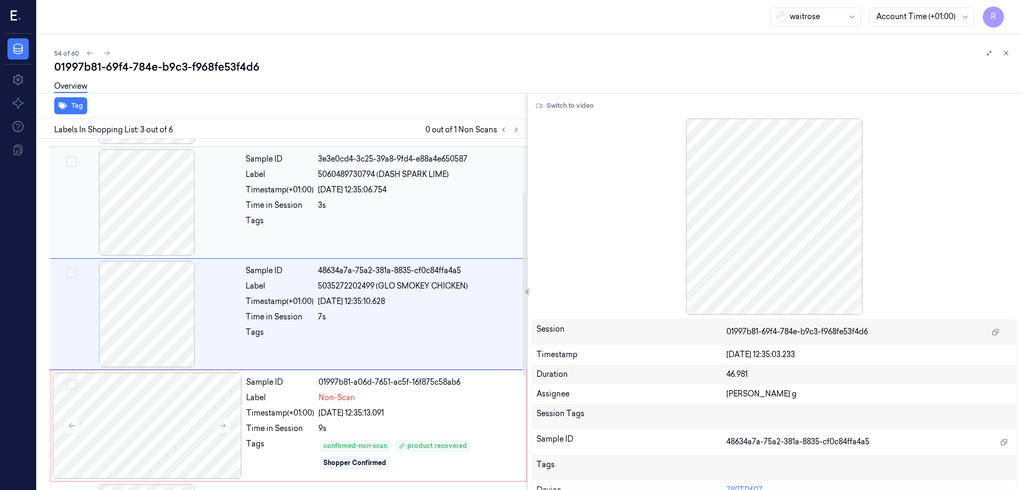
click at [189, 211] on div at bounding box center [146, 202] width 189 height 106
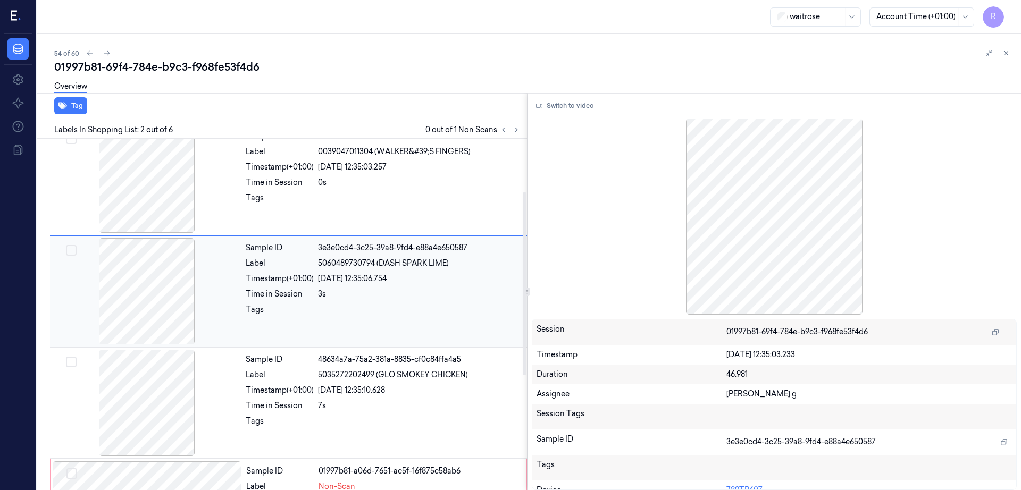
scroll to position [0, 0]
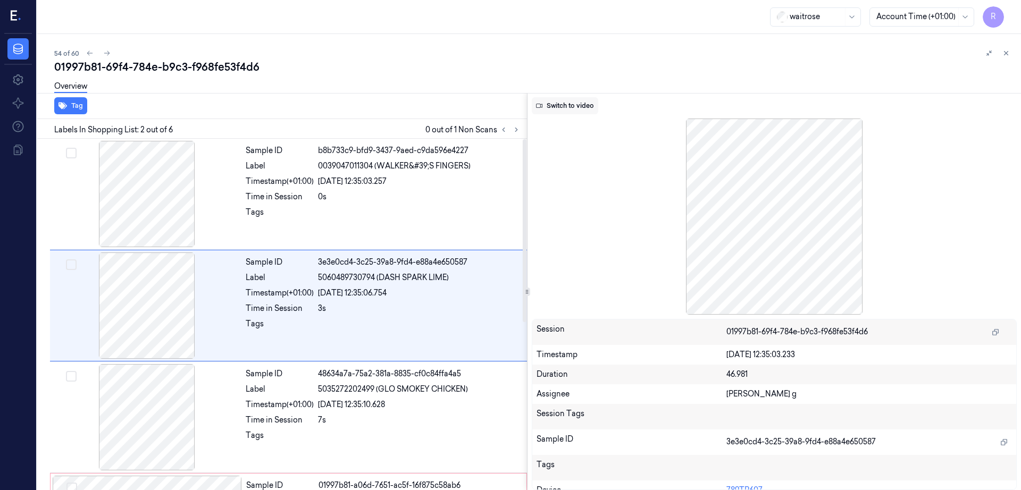
click at [561, 98] on button "Switch to video" at bounding box center [565, 105] width 66 height 17
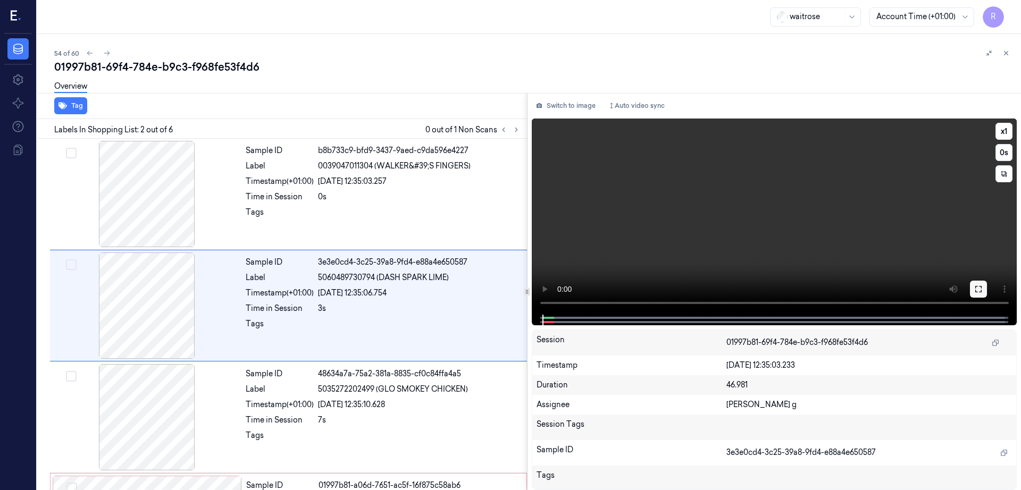
click at [987, 294] on button at bounding box center [978, 289] width 17 height 17
click at [164, 322] on div at bounding box center [146, 306] width 189 height 106
click at [987, 290] on button at bounding box center [978, 289] width 17 height 17
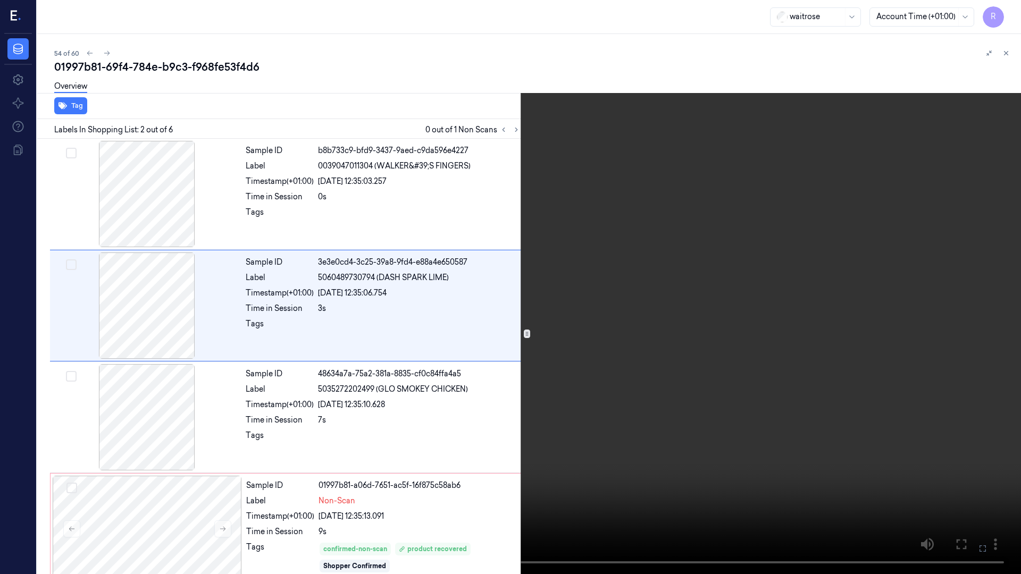
click at [565, 407] on video at bounding box center [510, 287] width 1021 height 574
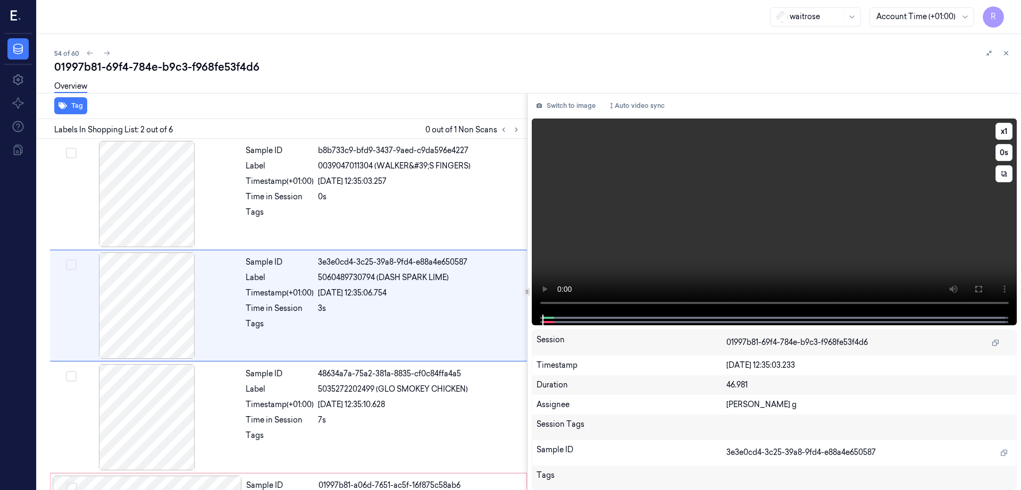
drag, startPoint x: 1012, startPoint y: 284, endPoint x: 1012, endPoint y: 342, distance: 58.0
click at [987, 284] on button at bounding box center [978, 289] width 17 height 17
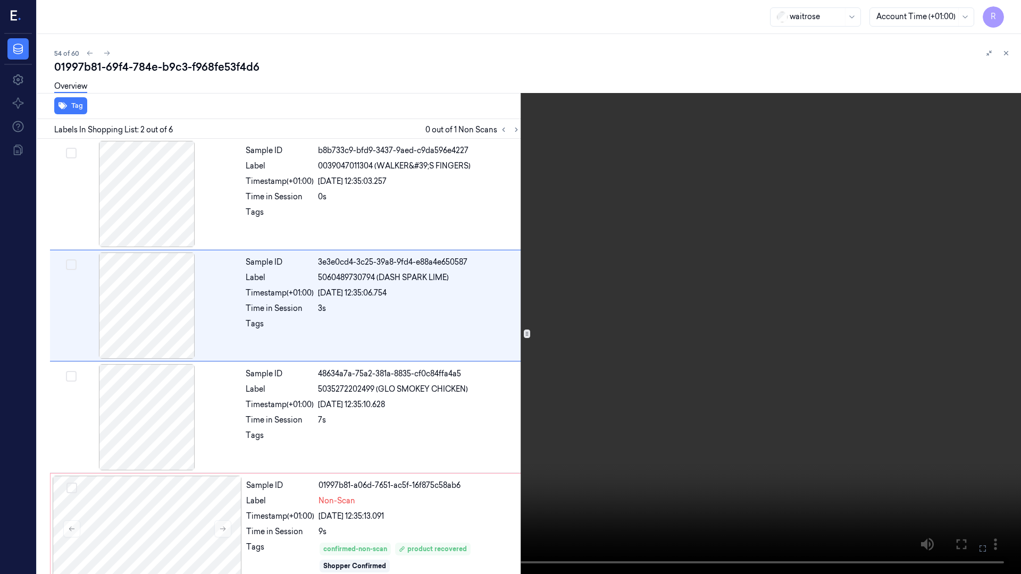
click at [111, 449] on video at bounding box center [510, 287] width 1021 height 574
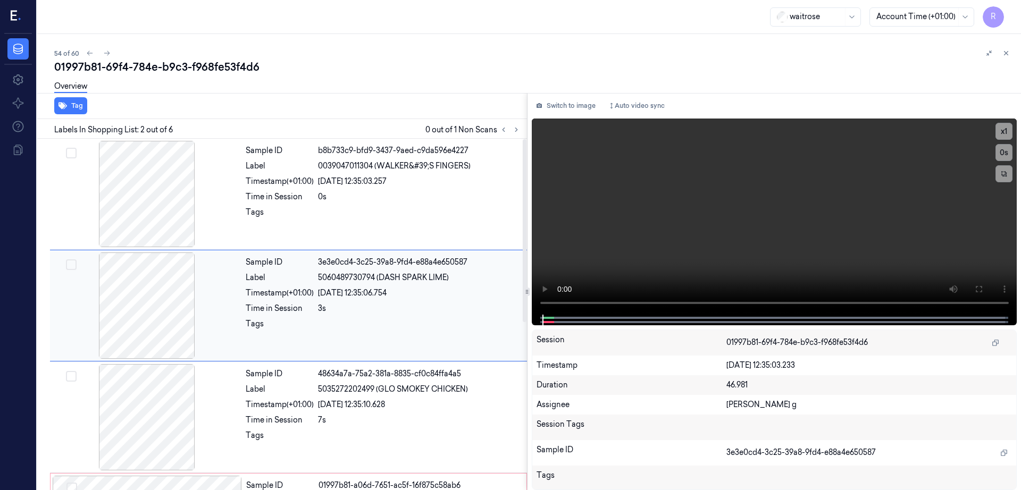
click at [141, 285] on div at bounding box center [146, 306] width 189 height 106
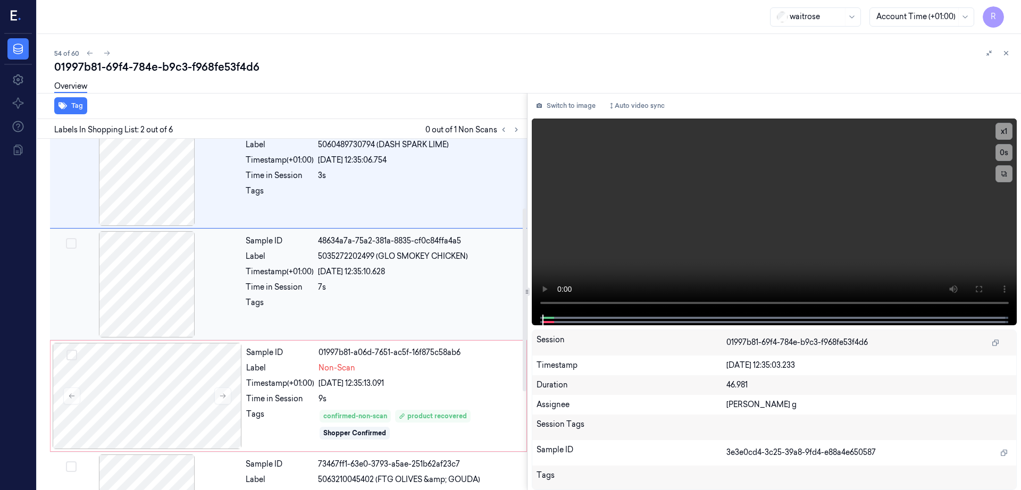
click at [131, 254] on div at bounding box center [146, 284] width 189 height 106
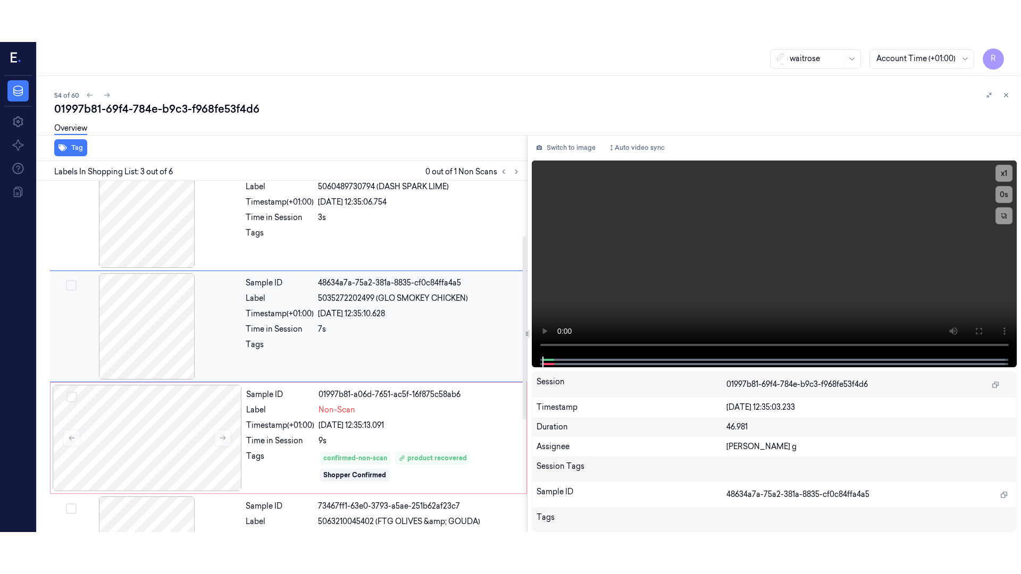
scroll to position [103, 0]
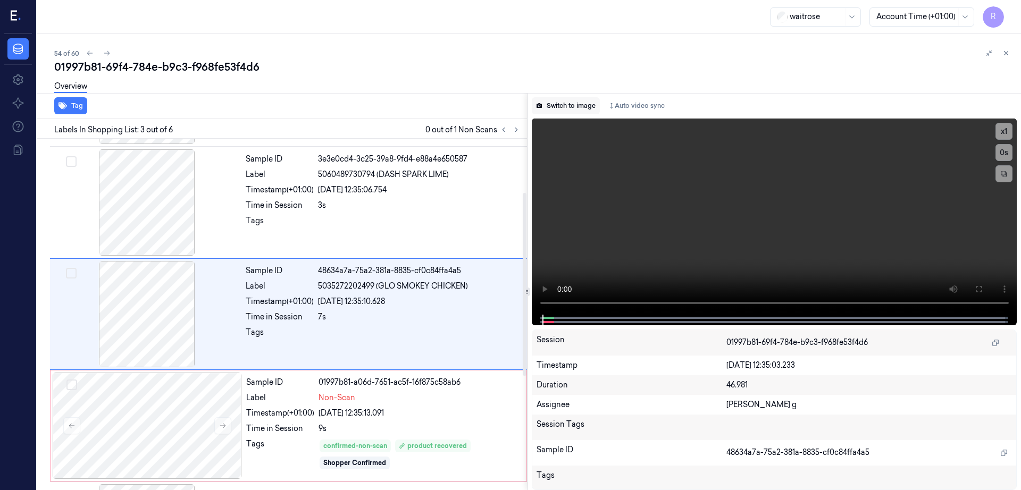
click at [585, 103] on button "Switch to image" at bounding box center [566, 105] width 68 height 17
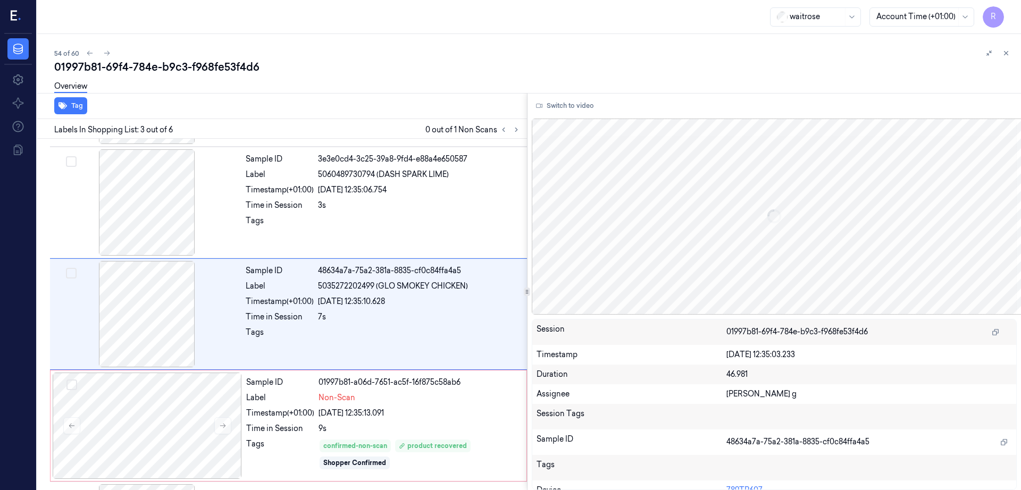
click at [585, 104] on button "Switch to video" at bounding box center [565, 105] width 66 height 17
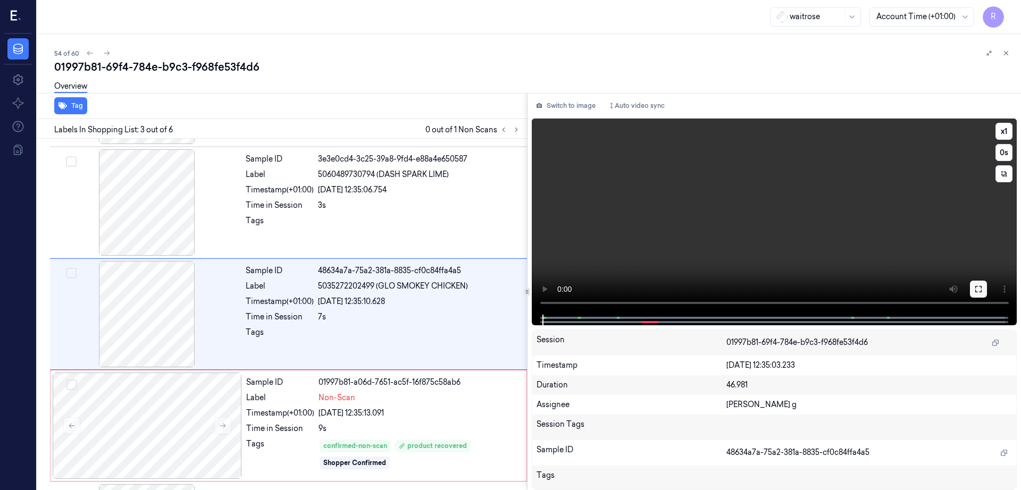
click at [981, 286] on icon at bounding box center [978, 289] width 6 height 6
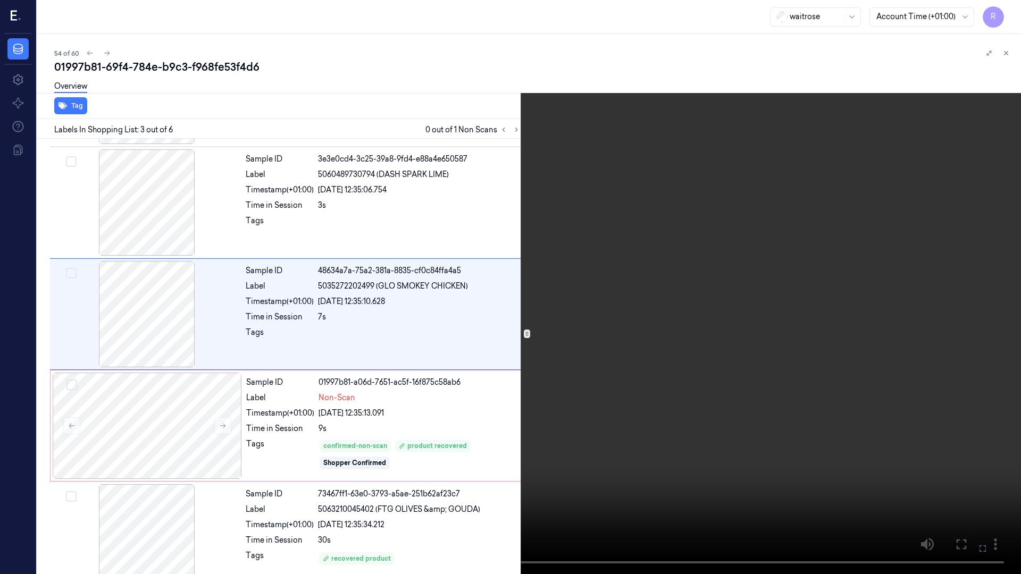
click at [498, 360] on video at bounding box center [510, 287] width 1021 height 574
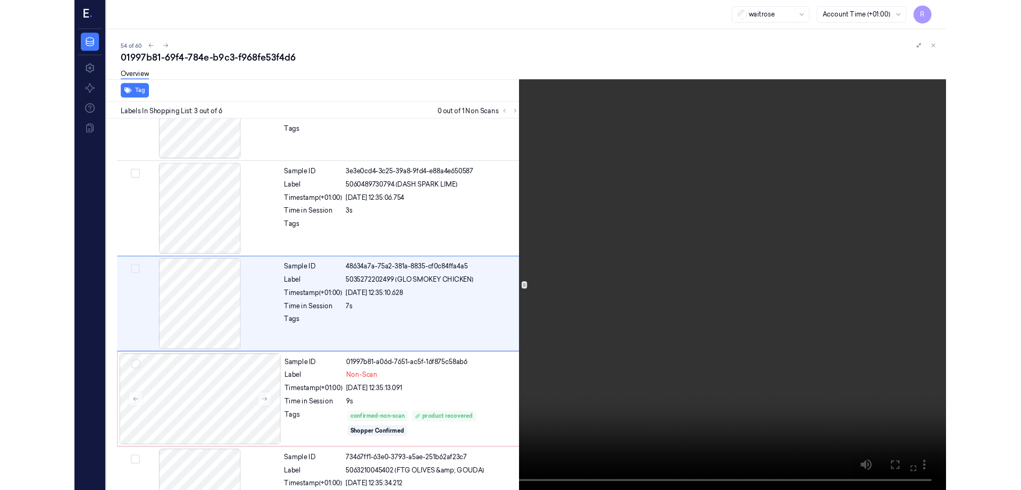
scroll to position [61, 0]
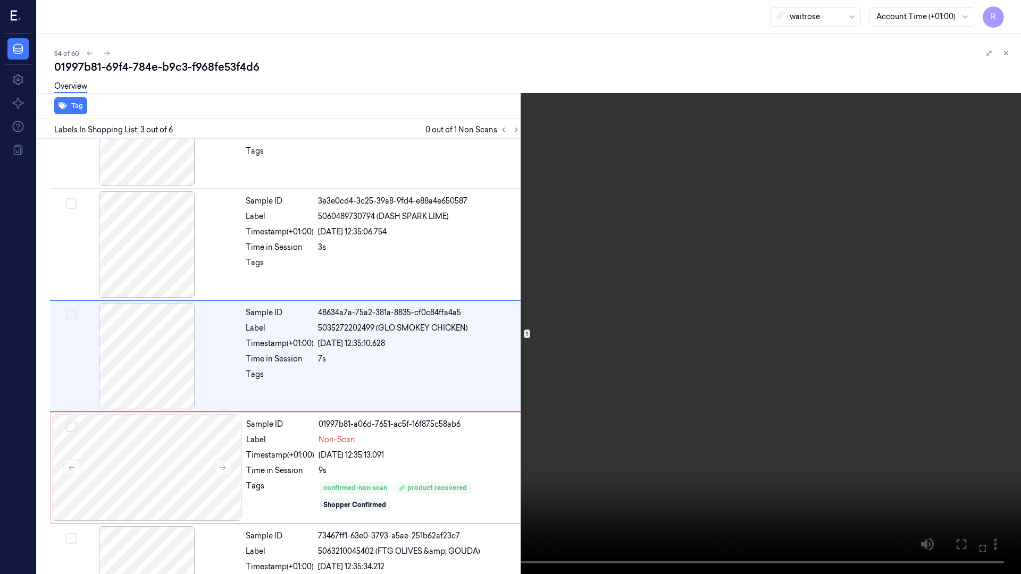
click at [498, 360] on video at bounding box center [510, 287] width 1021 height 574
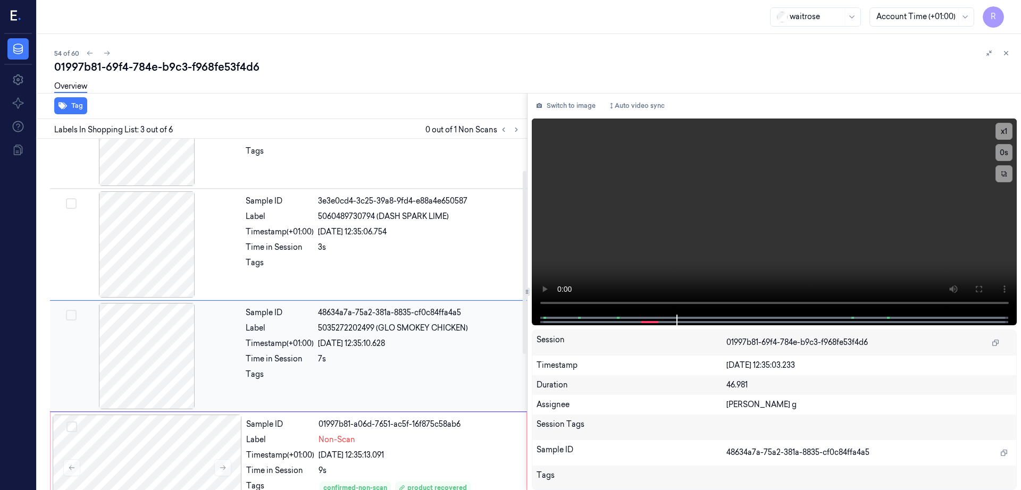
click at [185, 365] on div at bounding box center [146, 356] width 189 height 106
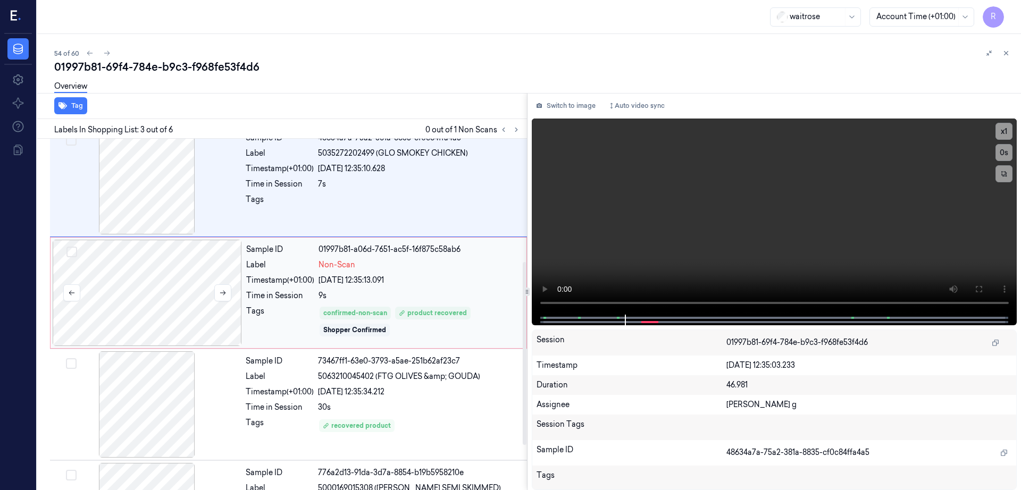
click at [187, 326] on div at bounding box center [147, 293] width 189 height 106
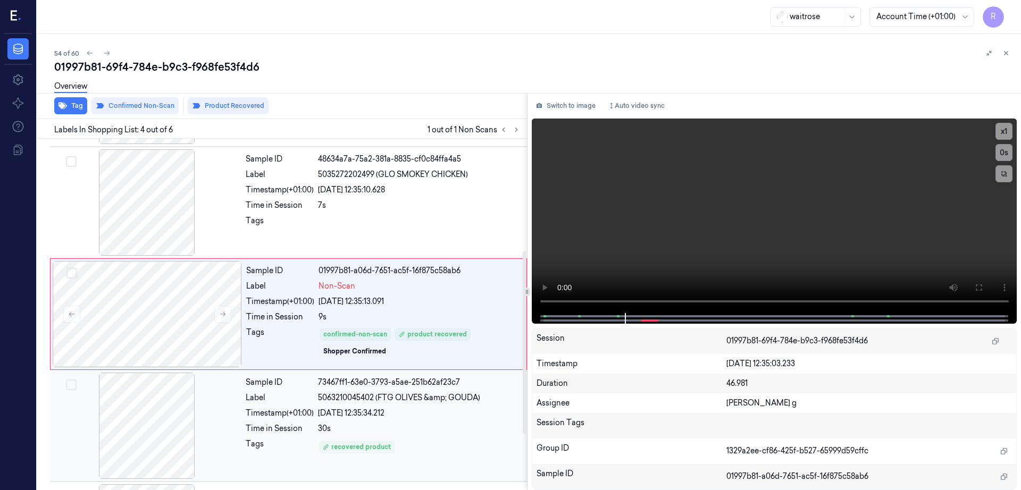
click at [135, 392] on div at bounding box center [146, 426] width 189 height 106
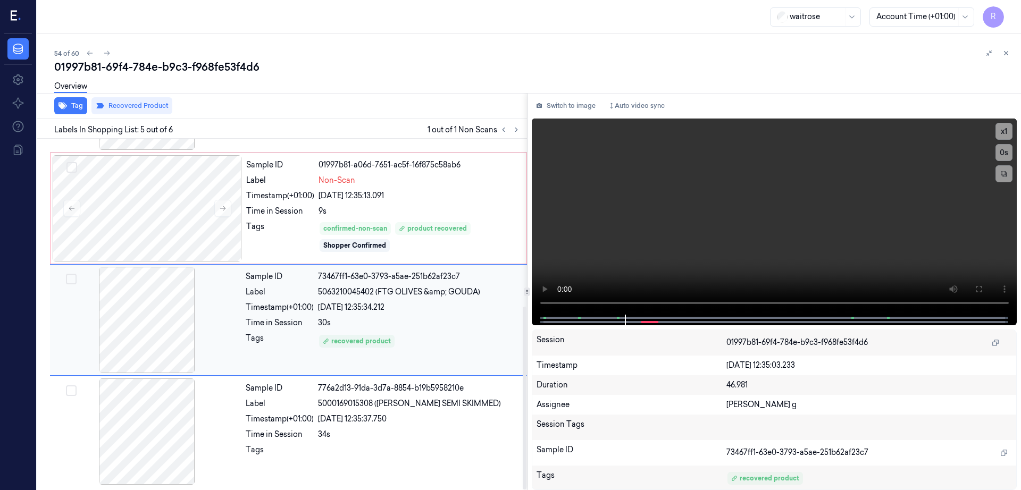
scroll to position [322, 0]
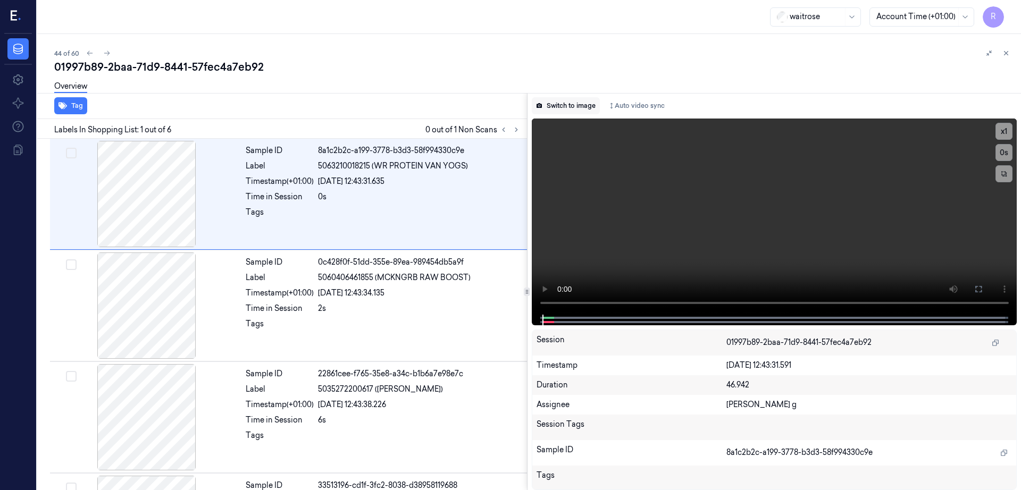
click at [570, 99] on button "Switch to image" at bounding box center [566, 105] width 68 height 17
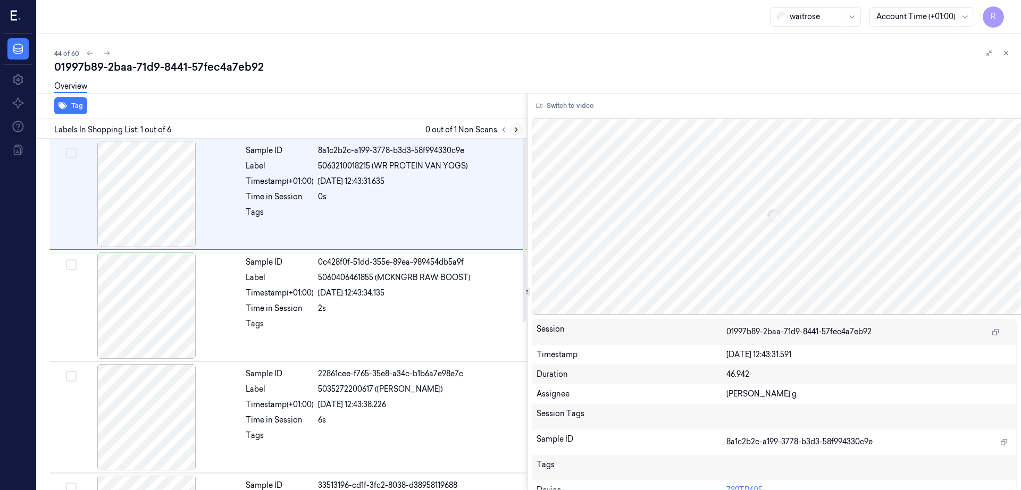
click at [523, 128] on button at bounding box center [516, 129] width 13 height 13
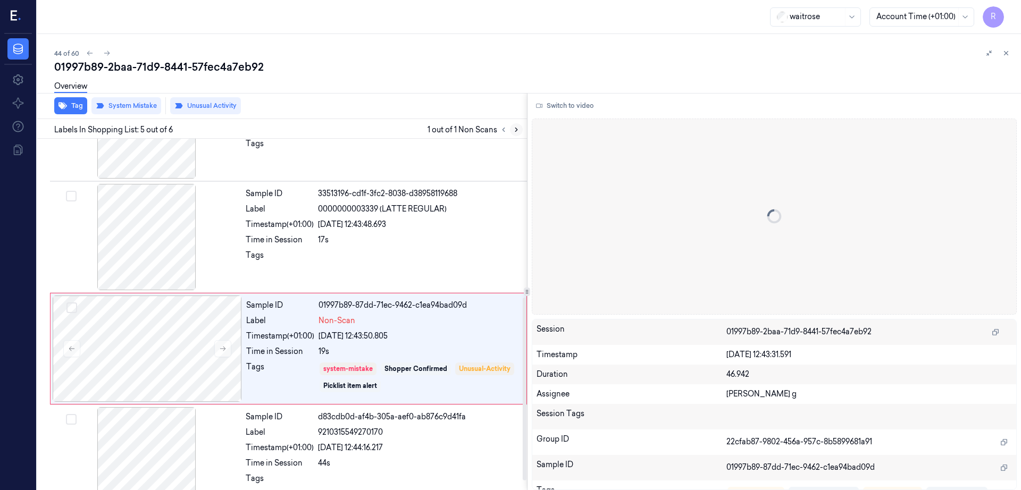
scroll to position [322, 0]
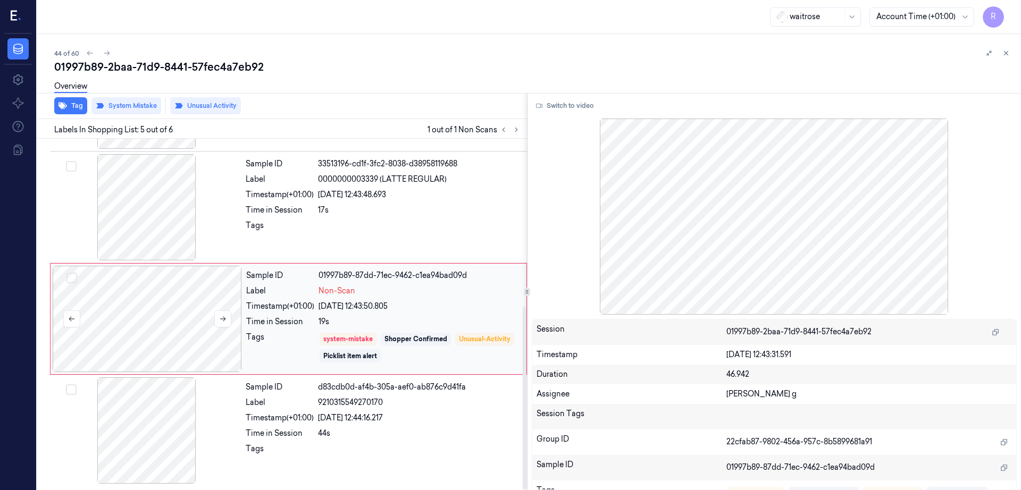
click at [165, 300] on div at bounding box center [147, 319] width 189 height 106
click at [149, 219] on div at bounding box center [146, 207] width 189 height 106
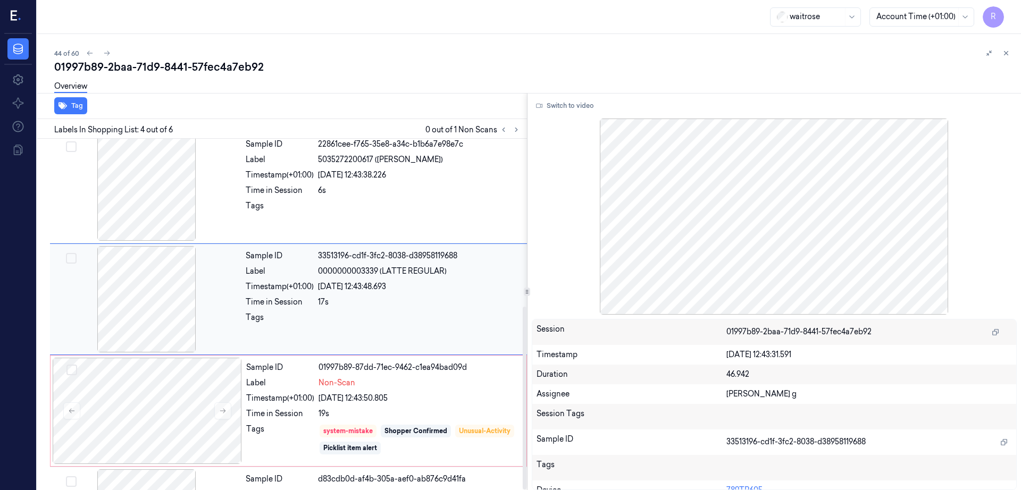
scroll to position [215, 0]
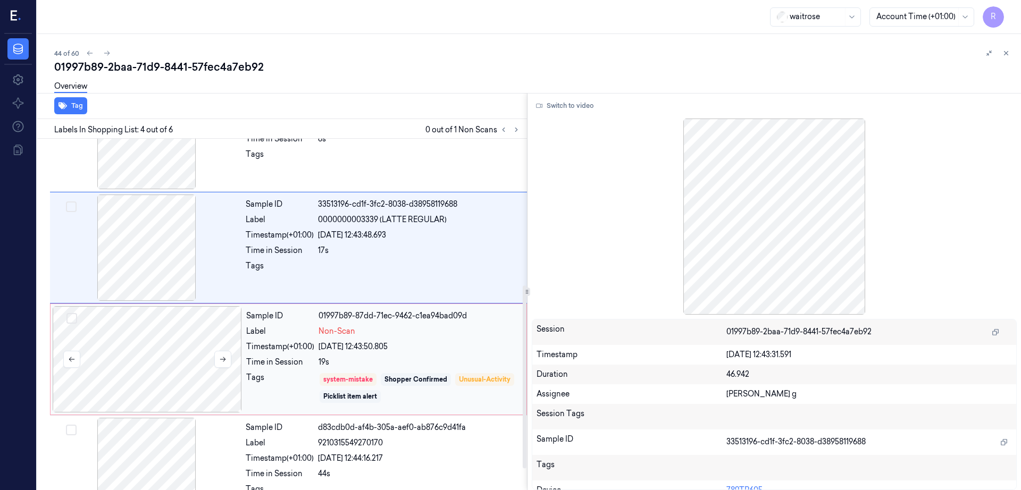
click at [162, 330] on div at bounding box center [147, 359] width 189 height 106
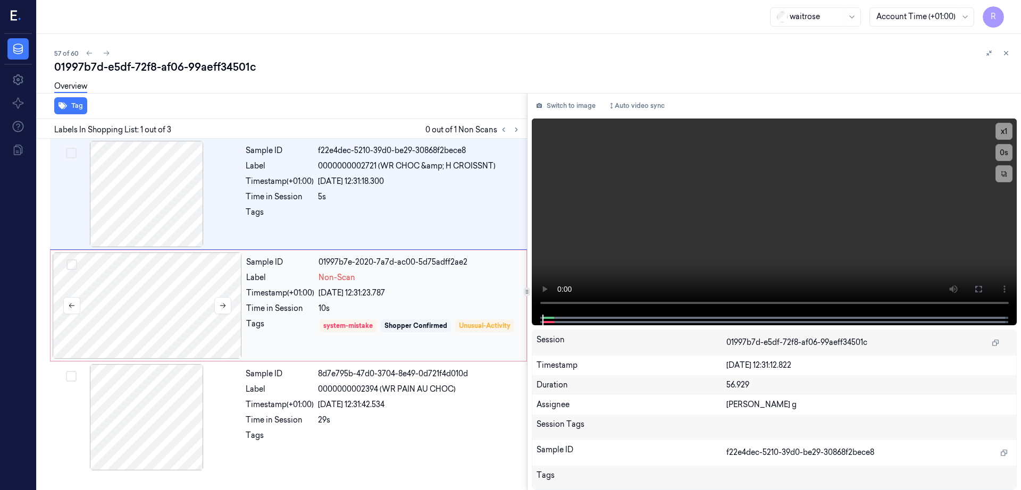
click at [138, 321] on div at bounding box center [147, 306] width 189 height 106
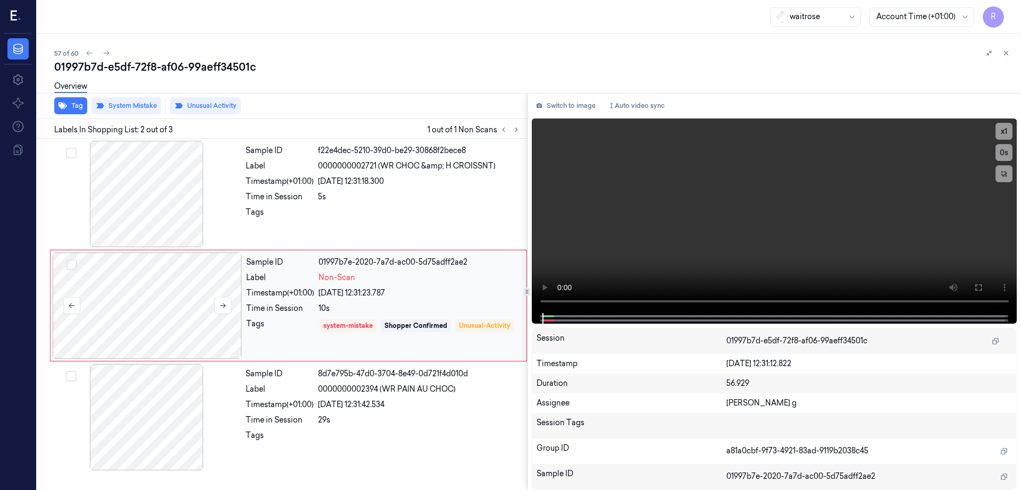
click at [184, 330] on div at bounding box center [147, 306] width 189 height 106
click at [223, 306] on icon at bounding box center [223, 306] width 6 height 5
click at [142, 215] on div at bounding box center [146, 194] width 189 height 106
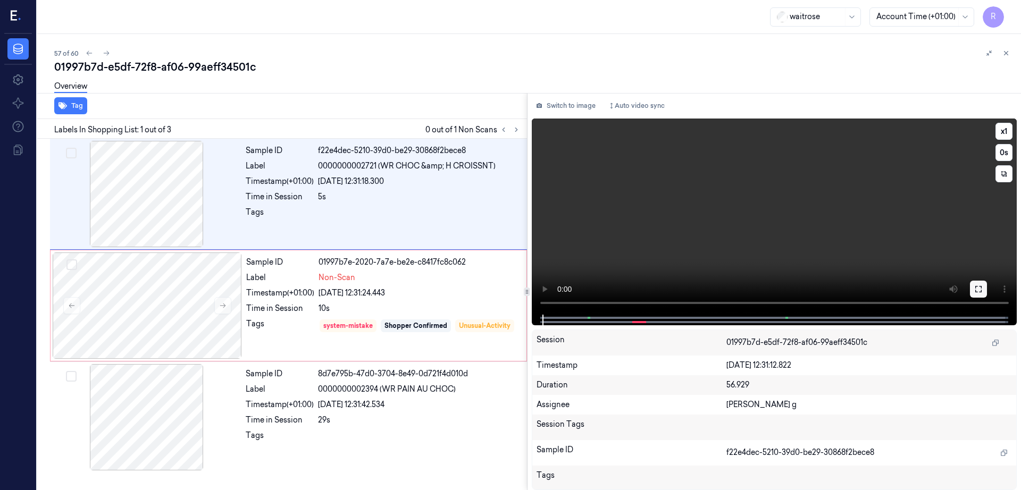
click at [987, 286] on button at bounding box center [978, 289] width 17 height 17
click at [164, 181] on div at bounding box center [146, 194] width 189 height 106
click at [166, 315] on div at bounding box center [147, 306] width 189 height 106
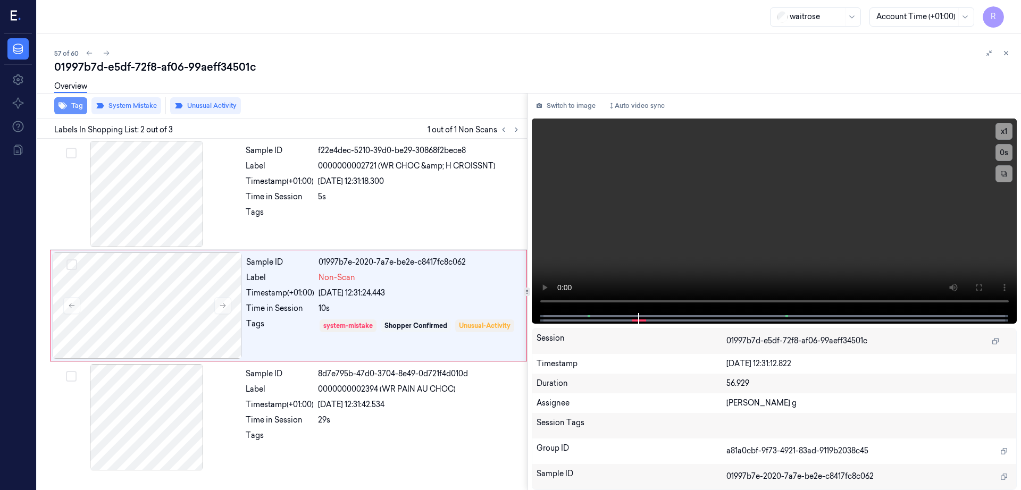
click at [64, 103] on icon "button" at bounding box center [62, 106] width 9 height 7
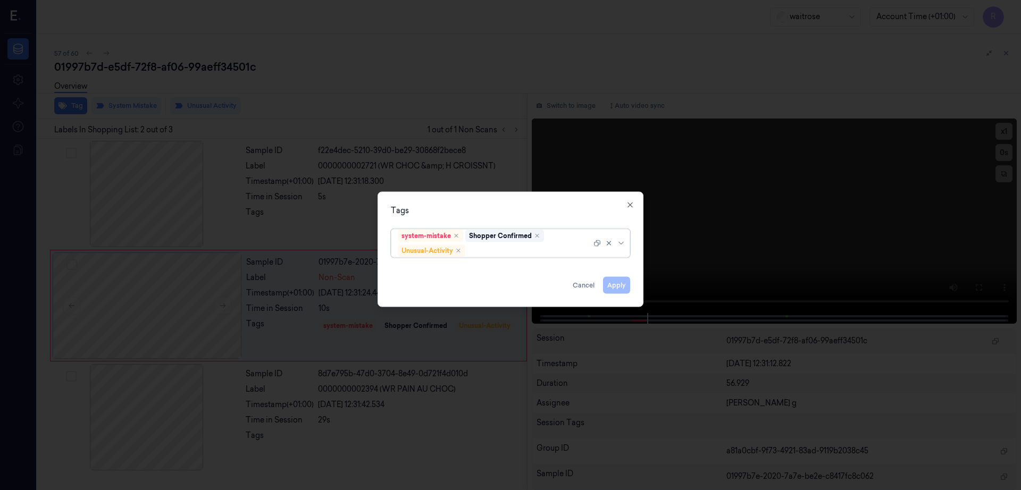
click at [484, 254] on div at bounding box center [529, 250] width 124 height 11
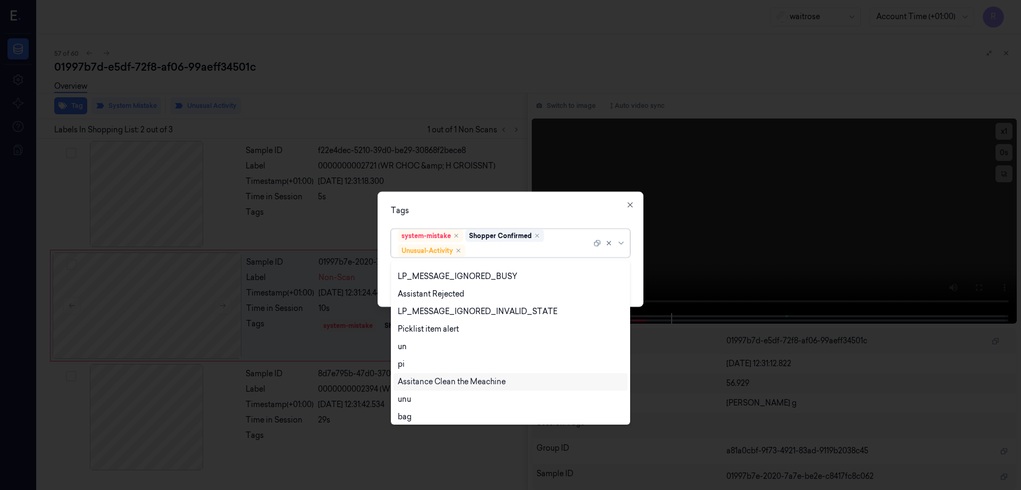
scroll to position [209, 0]
click at [450, 324] on div "Picklist item alert" at bounding box center [428, 325] width 61 height 11
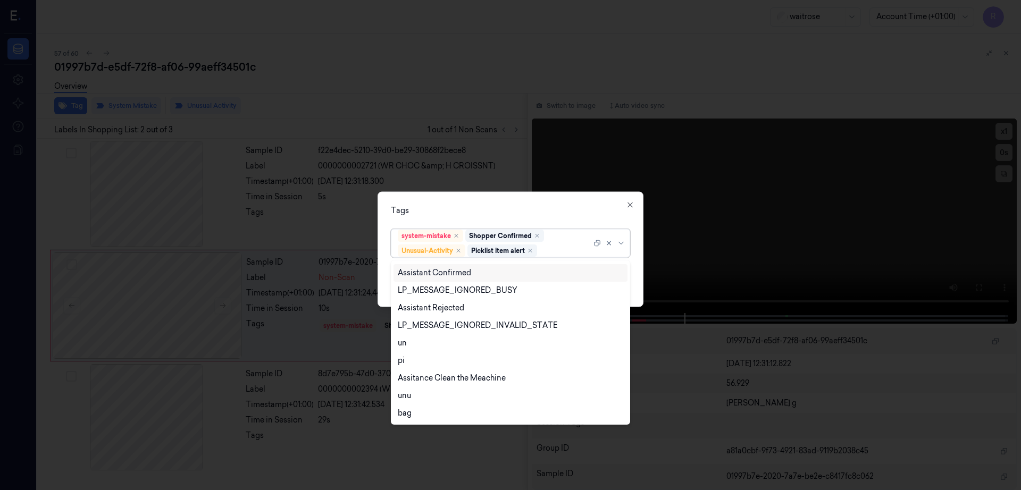
click at [527, 199] on div "Tags option Picklist item alert, selected. 20 results available. Use Up and Dow…" at bounding box center [510, 249] width 266 height 115
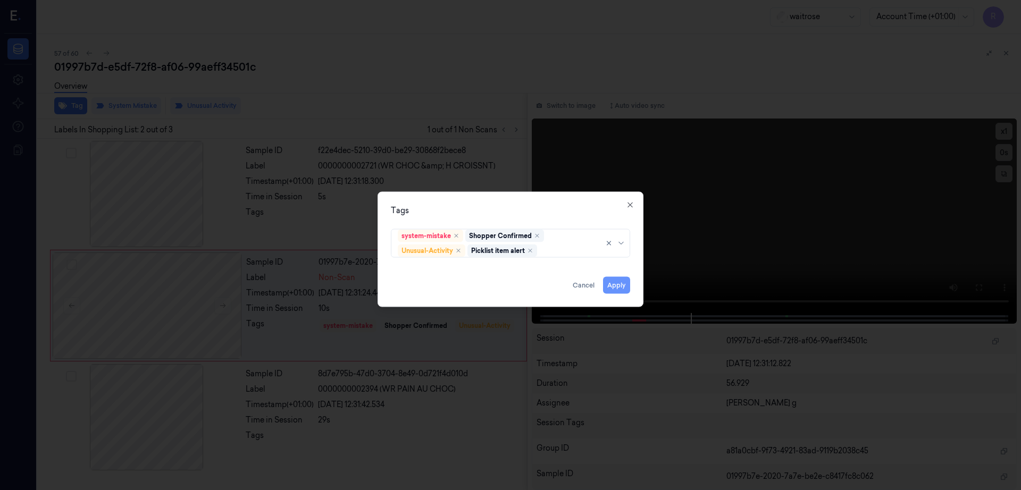
click at [615, 283] on button "Apply" at bounding box center [616, 285] width 27 height 17
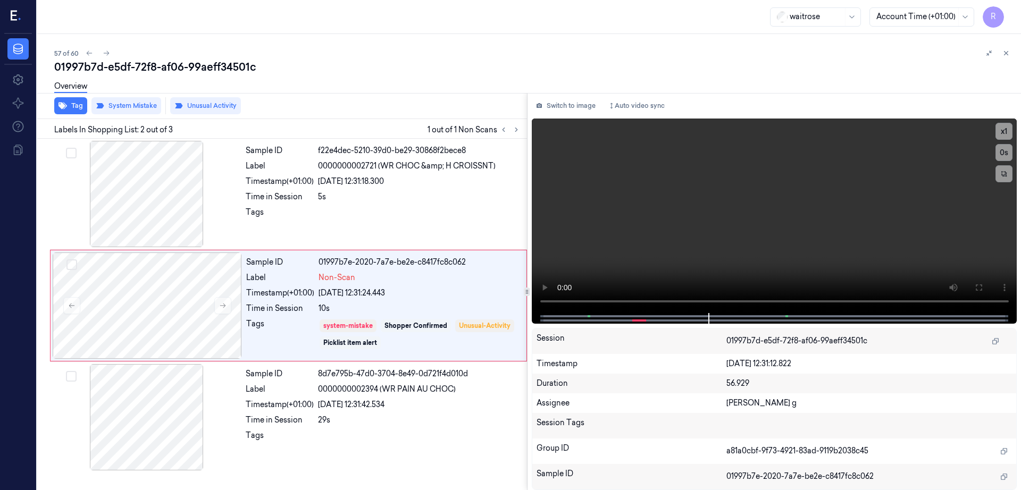
click at [194, 61] on div "01997b7d-e5df-72f8-af06-99aeff34501c" at bounding box center [533, 67] width 958 height 15
copy div "99aeff34501c"
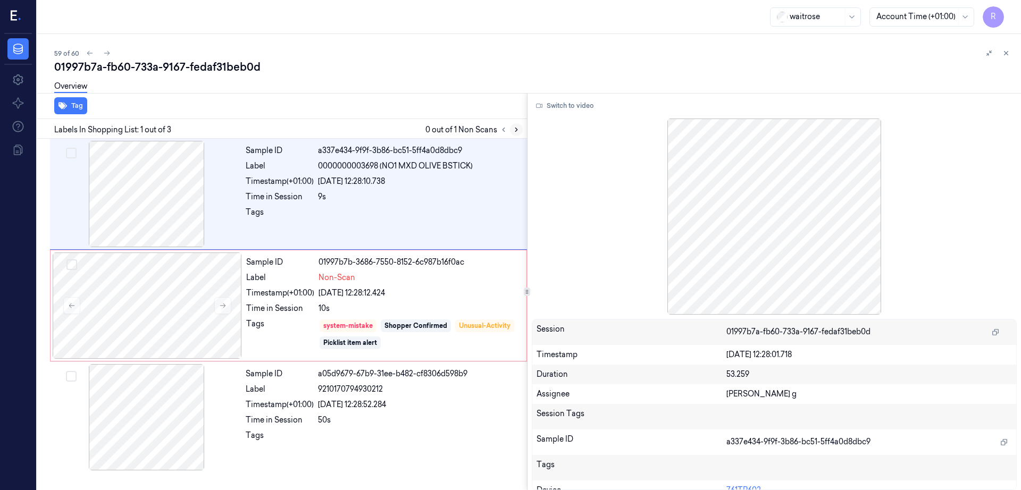
click at [520, 128] on icon at bounding box center [516, 129] width 7 height 7
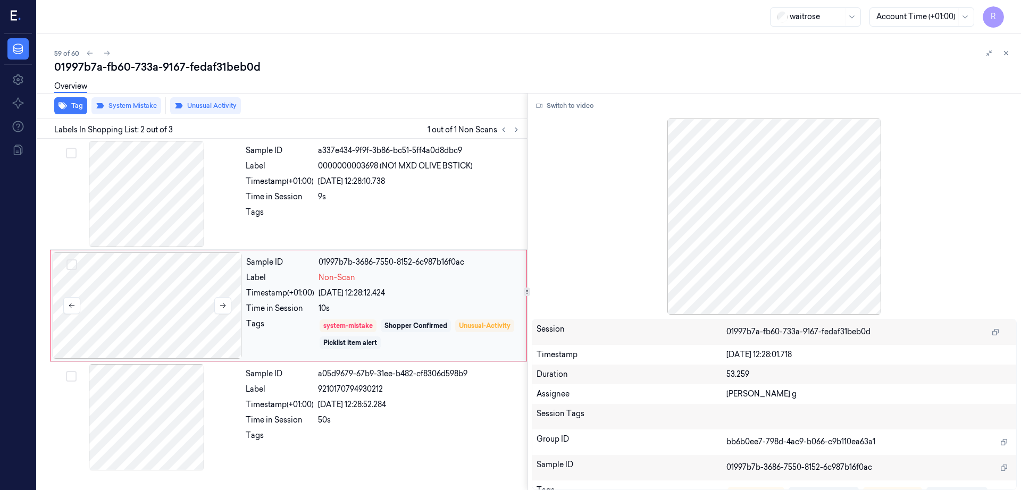
click at [183, 304] on div at bounding box center [147, 306] width 189 height 106
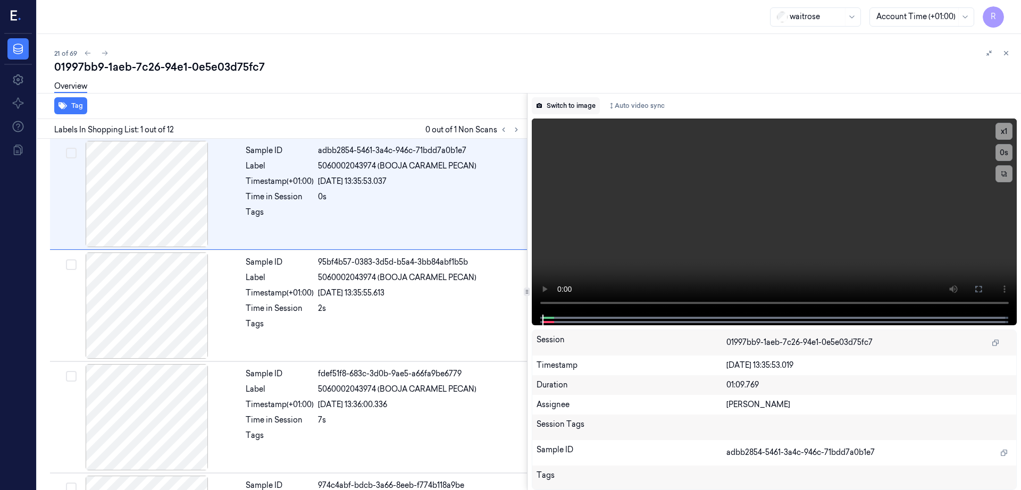
click at [564, 103] on button "Switch to image" at bounding box center [566, 105] width 68 height 17
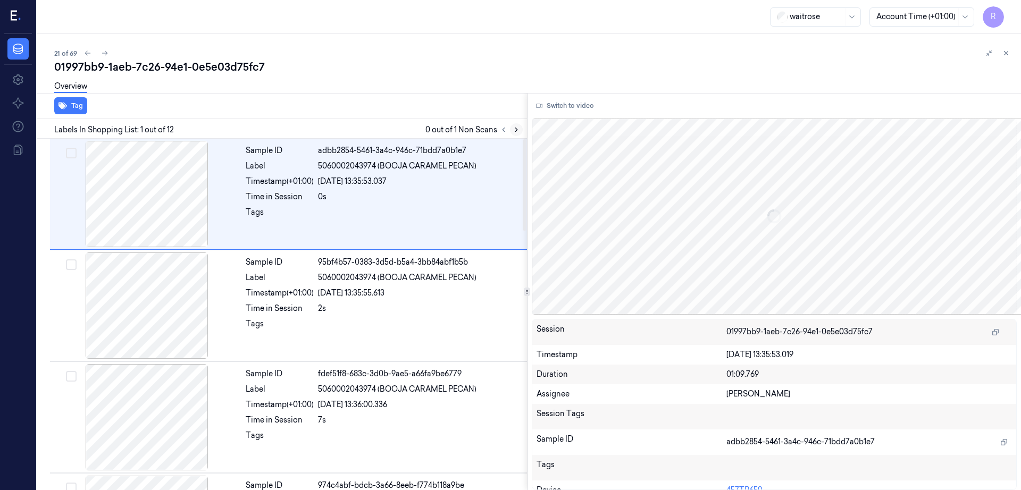
click at [520, 131] on icon at bounding box center [516, 129] width 7 height 7
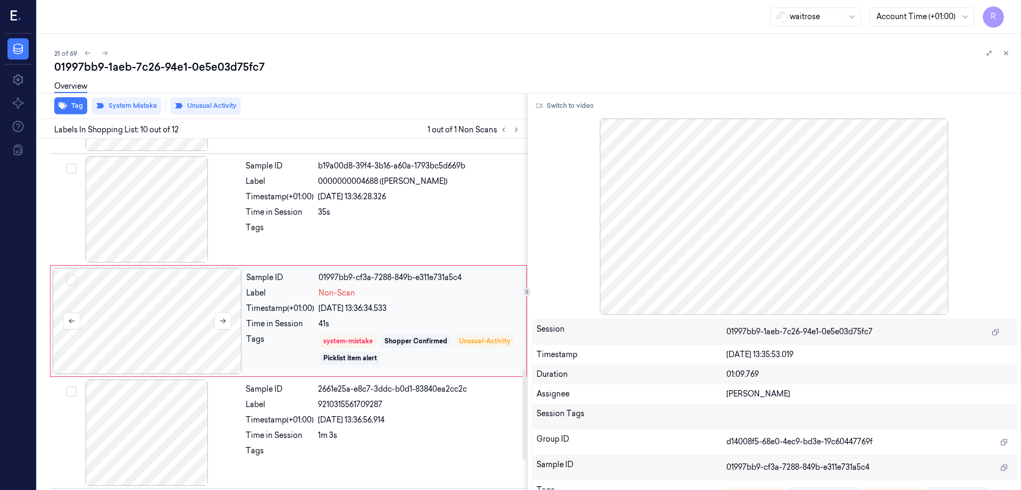
scroll to position [885, 0]
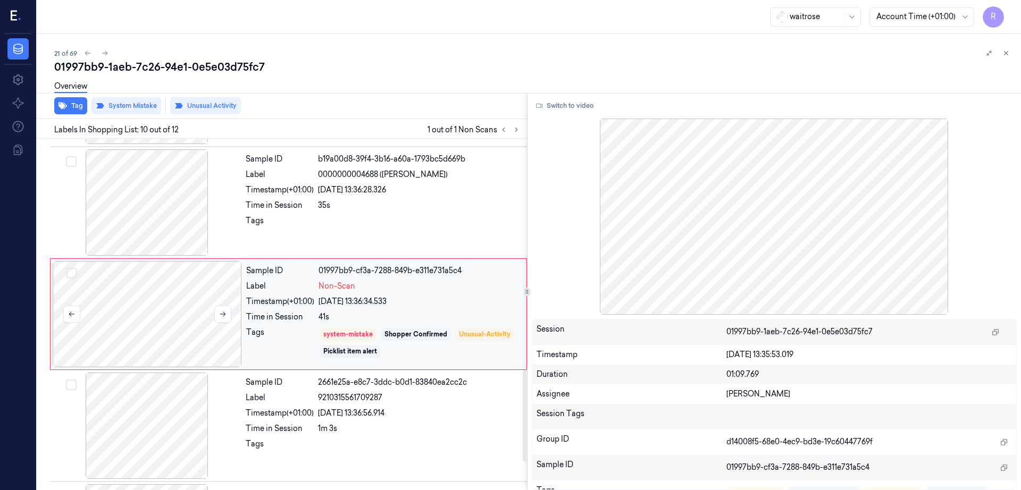
click at [152, 339] on div at bounding box center [147, 314] width 189 height 106
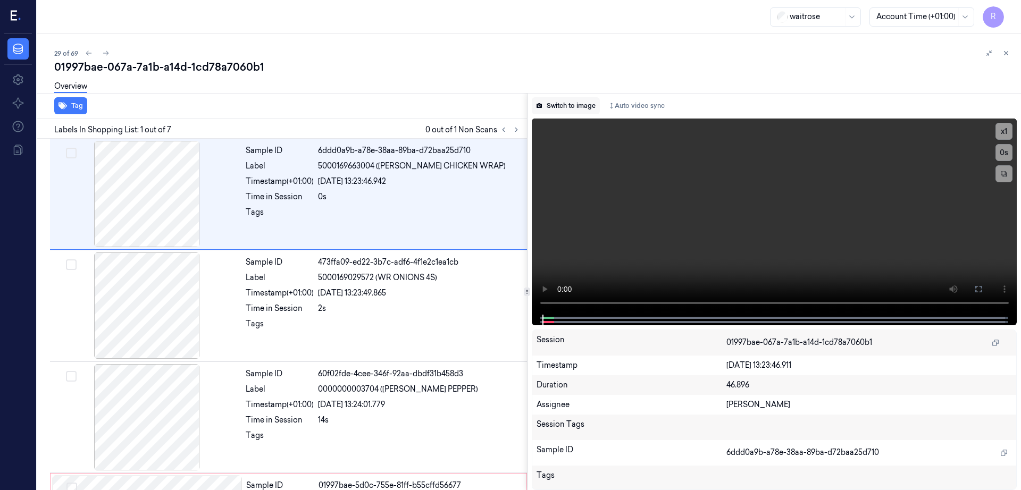
click at [582, 110] on button "Switch to image" at bounding box center [566, 105] width 68 height 17
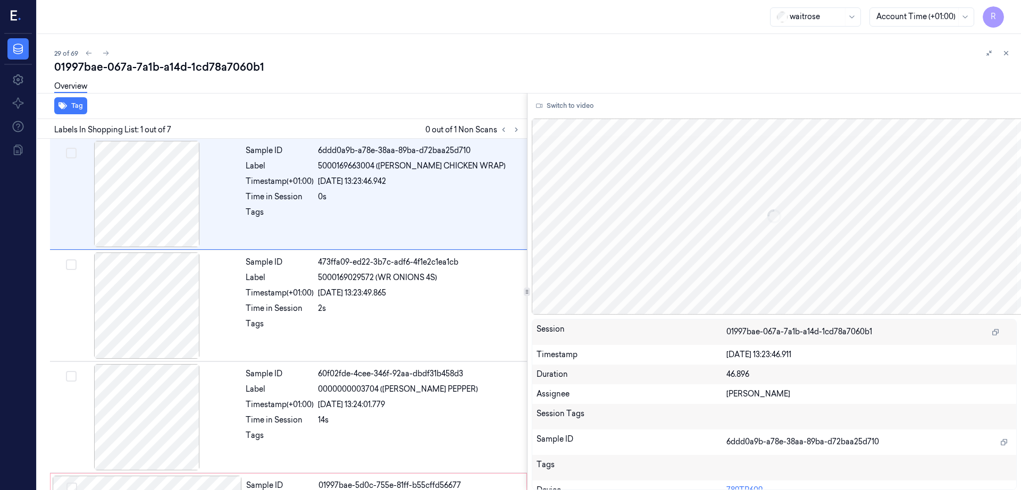
click at [524, 121] on div "Labels In Shopping List: 1 out of 7 0 out of 1 Non Scans" at bounding box center [280, 129] width 494 height 20
click at [510, 133] on button at bounding box center [503, 129] width 13 height 13
click at [523, 128] on button at bounding box center [516, 129] width 13 height 13
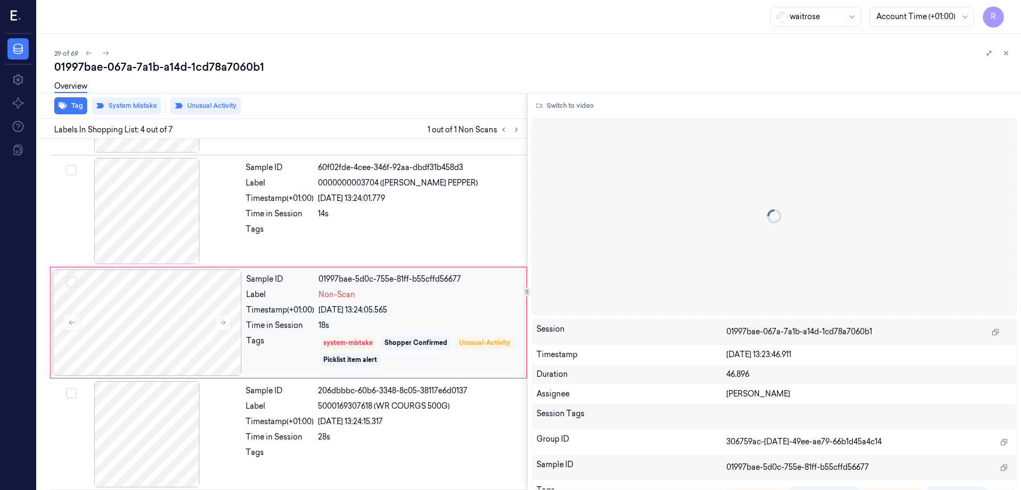
scroll to position [215, 0]
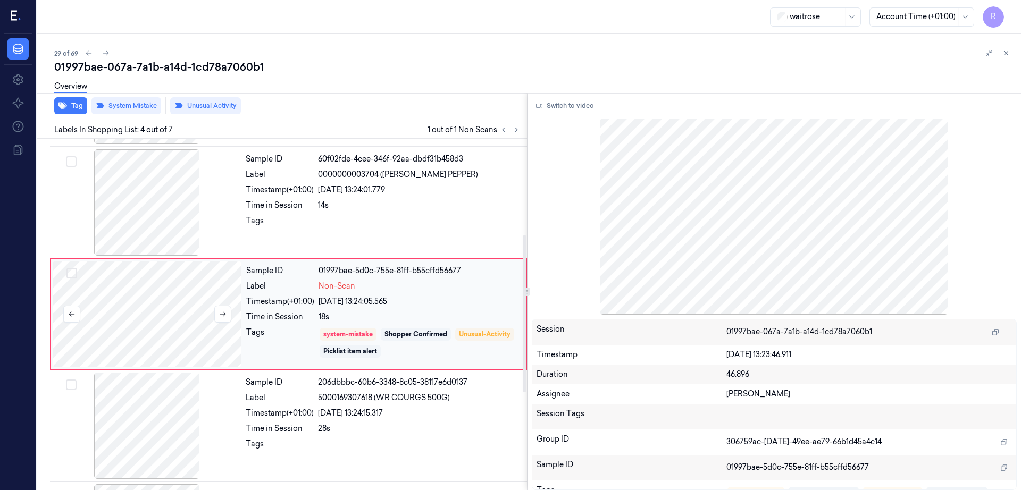
click at [165, 343] on div at bounding box center [147, 314] width 189 height 106
click at [123, 230] on div at bounding box center [146, 202] width 189 height 106
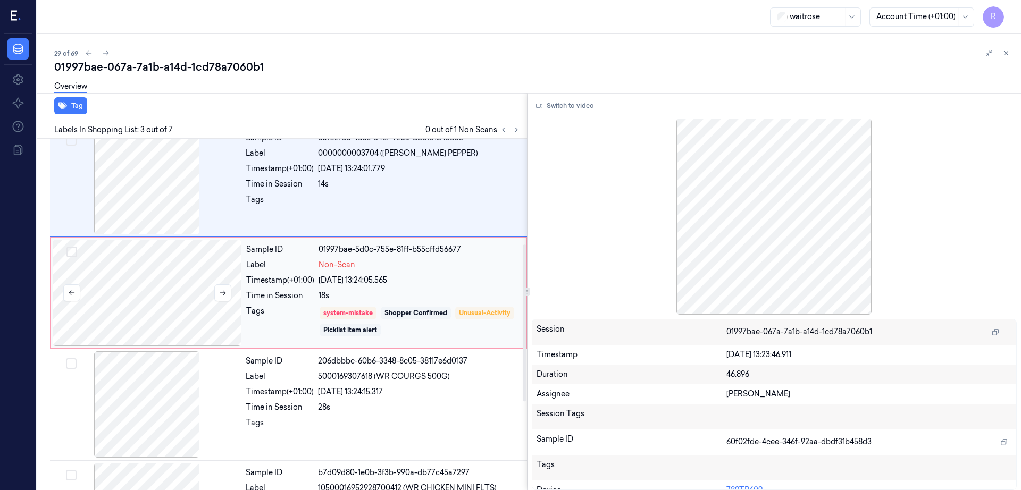
click at [115, 308] on div at bounding box center [147, 293] width 189 height 106
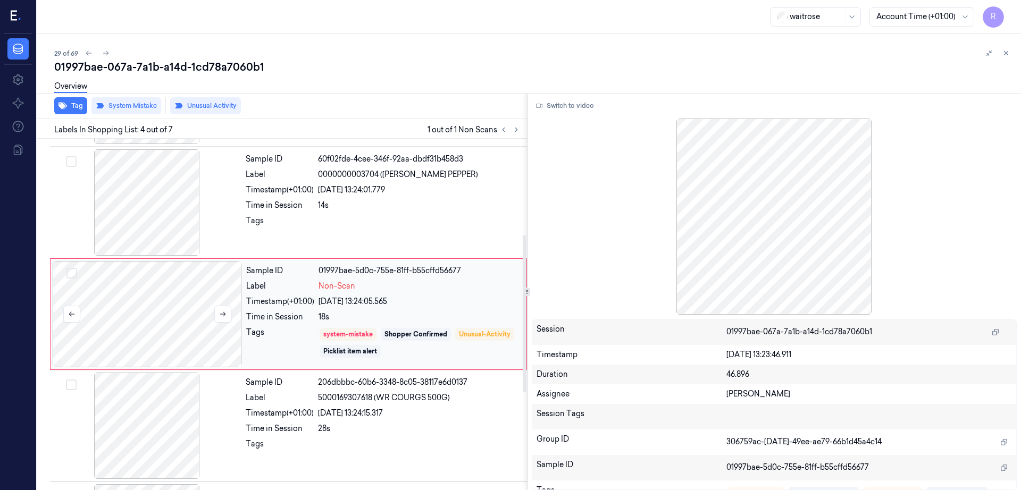
click at [115, 308] on div at bounding box center [147, 314] width 189 height 106
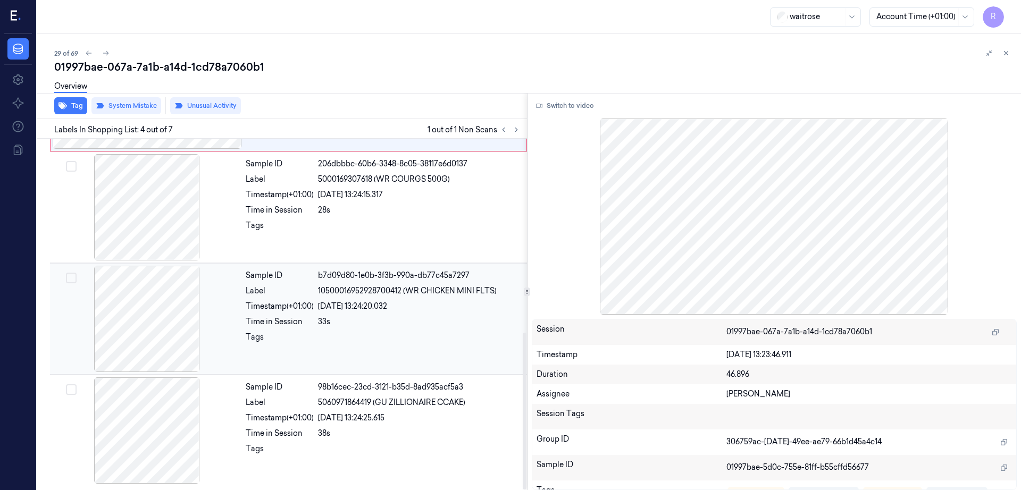
scroll to position [367, 0]
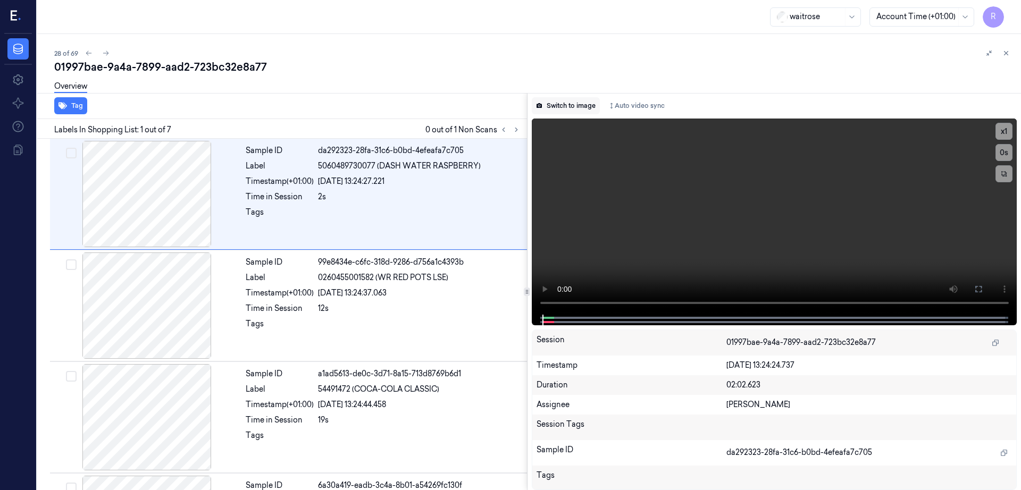
click at [585, 99] on button "Switch to image" at bounding box center [566, 105] width 68 height 17
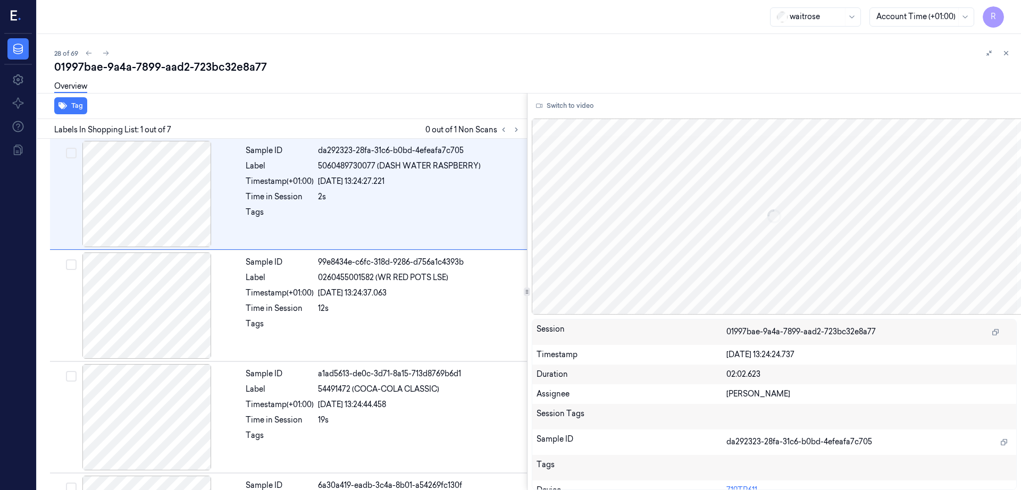
click at [523, 135] on div at bounding box center [510, 129] width 26 height 13
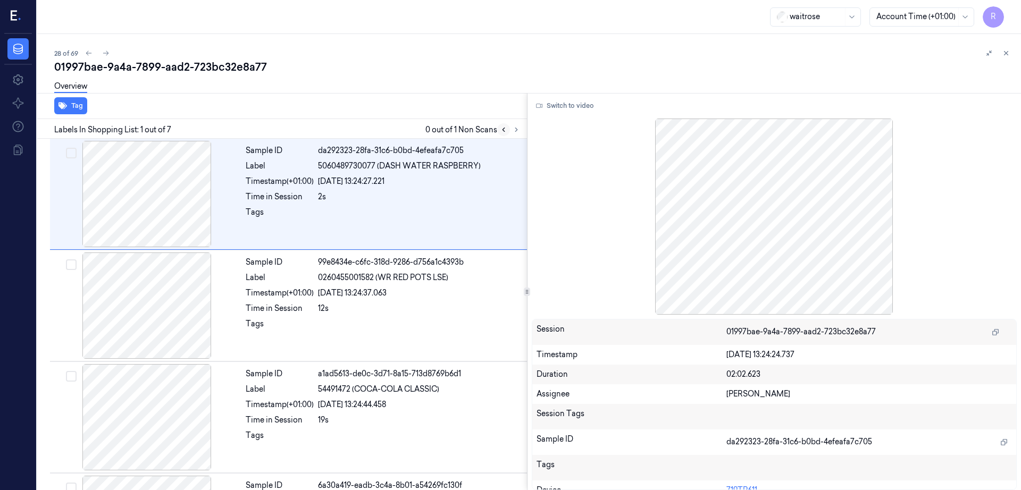
click at [510, 127] on button at bounding box center [503, 129] width 13 height 13
click at [523, 133] on button at bounding box center [516, 129] width 13 height 13
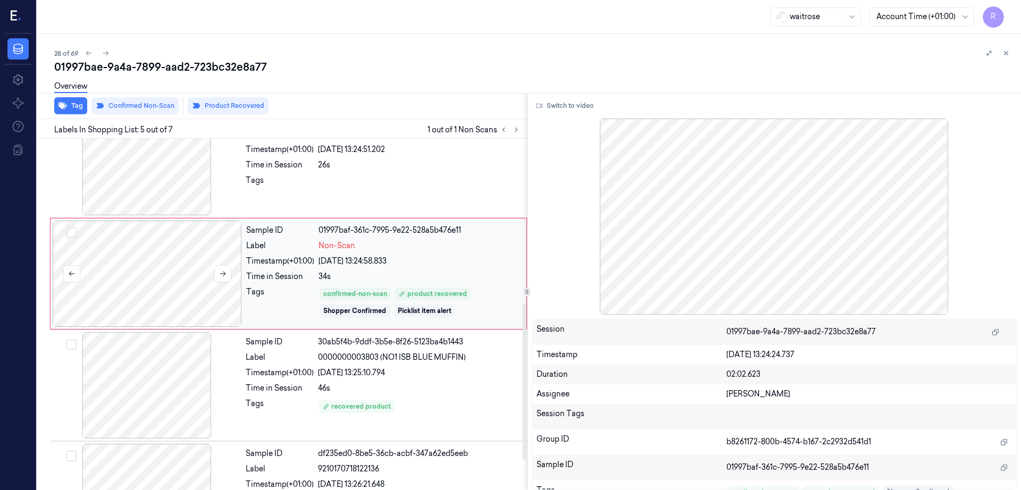
click at [142, 296] on div at bounding box center [147, 274] width 189 height 106
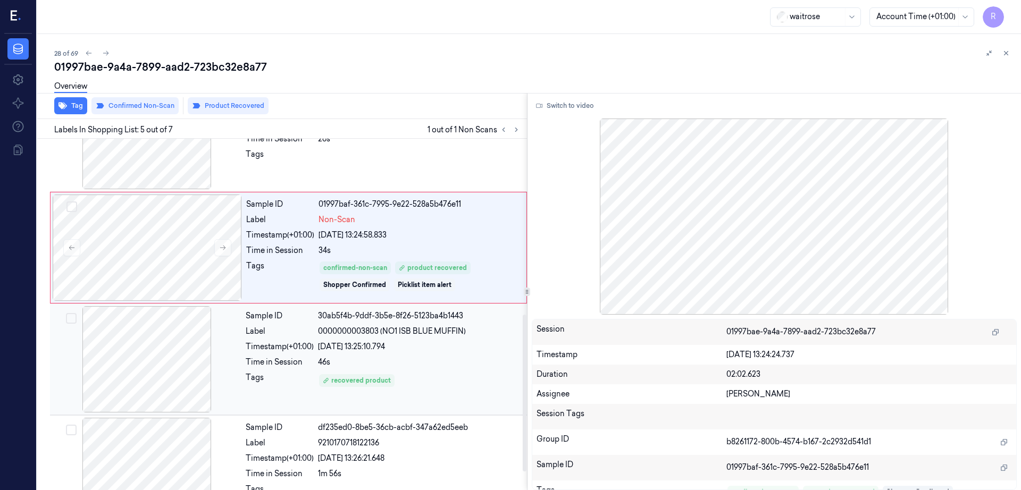
click at [133, 326] on div at bounding box center [146, 359] width 189 height 106
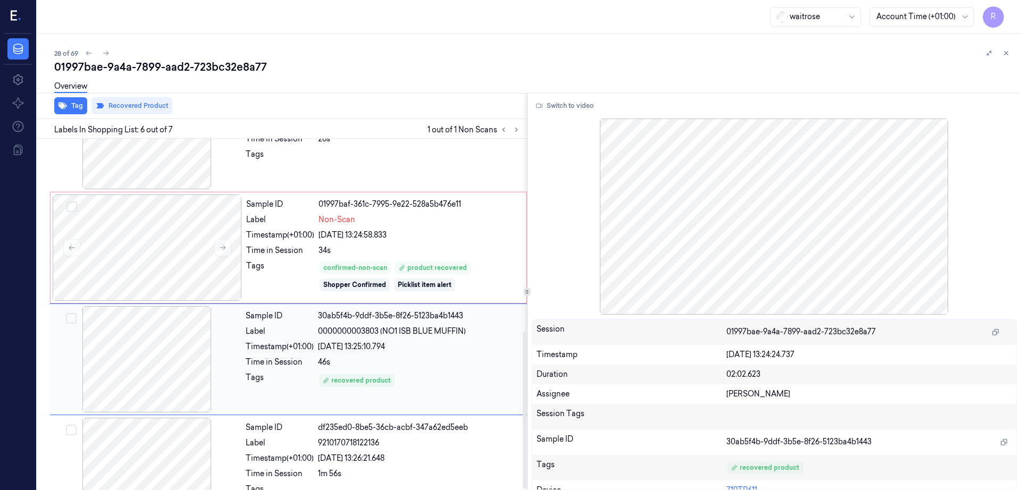
scroll to position [433, 0]
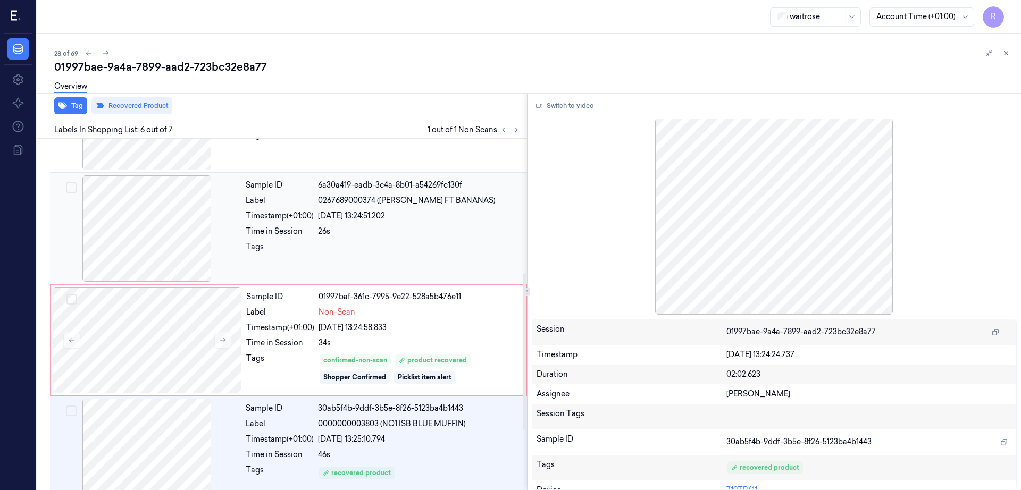
click at [152, 248] on div at bounding box center [146, 228] width 189 height 106
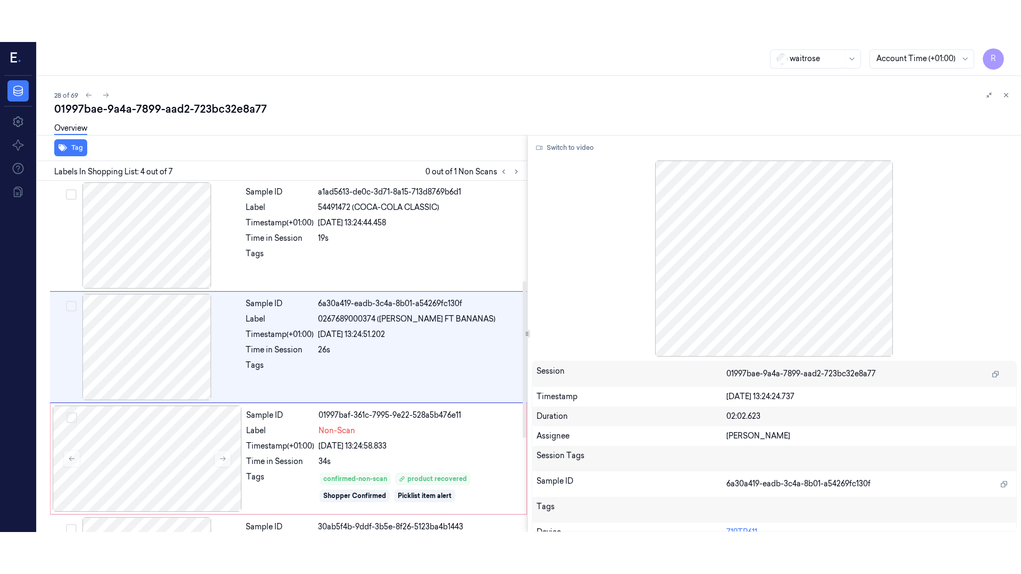
scroll to position [215, 0]
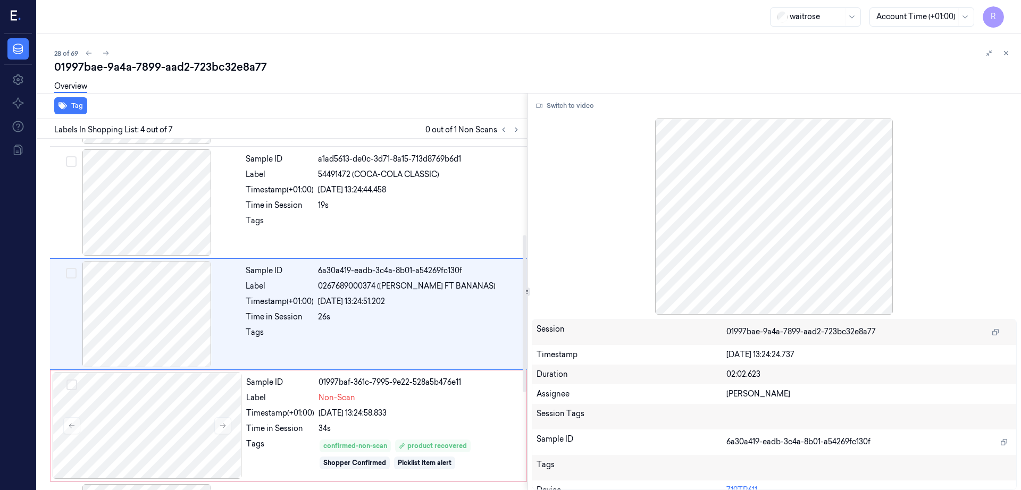
click at [580, 95] on div "Switch to video Session 01997bae-9a4a-7899-aad2-723bc32e8a77 Timestamp 24/09/20…" at bounding box center [774, 291] width 494 height 397
click at [594, 107] on button "Switch to video" at bounding box center [565, 105] width 66 height 17
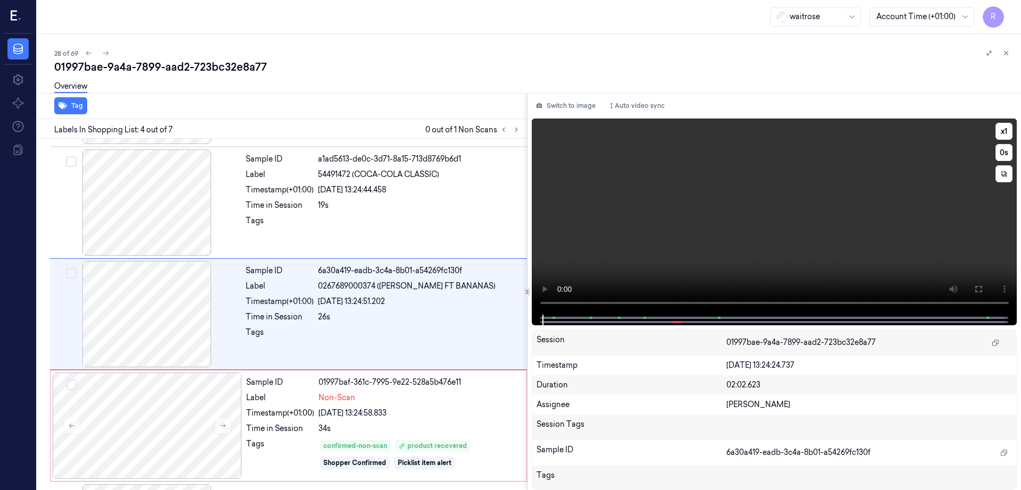
click at [987, 292] on button at bounding box center [978, 289] width 17 height 17
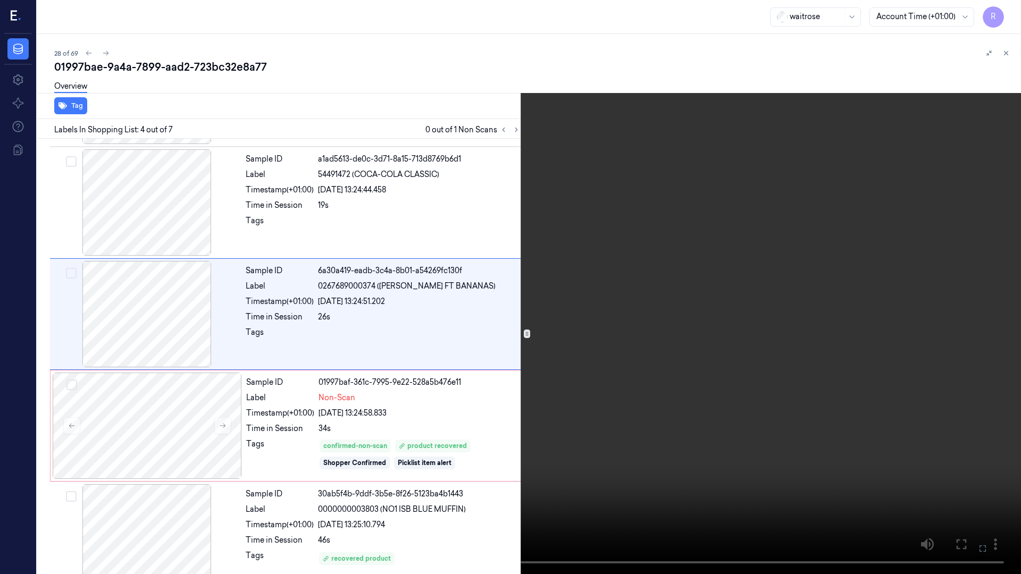
click at [760, 320] on video at bounding box center [510, 287] width 1021 height 574
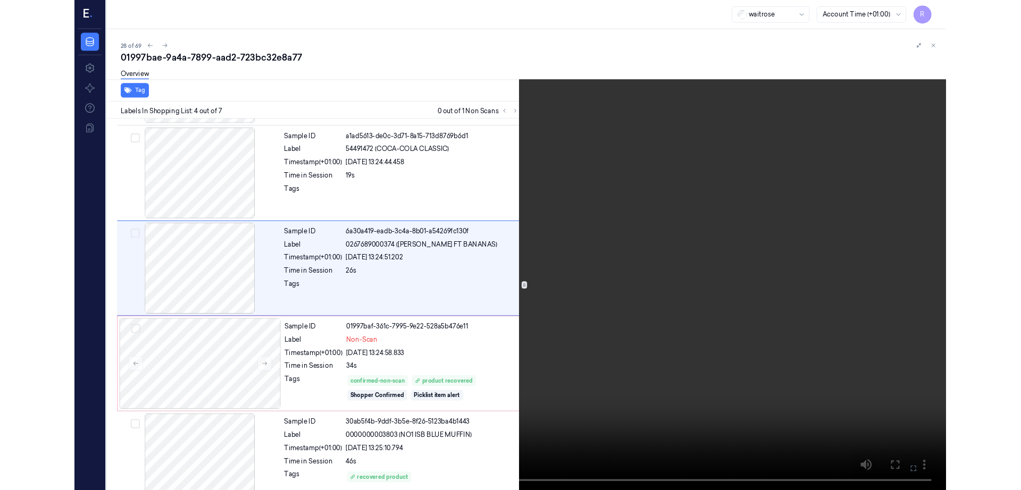
scroll to position [173, 0]
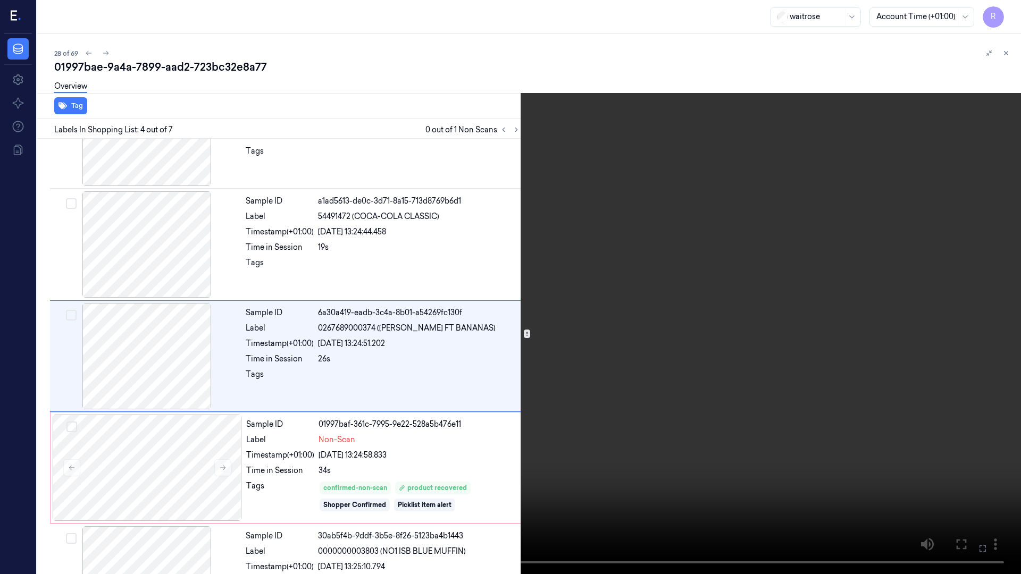
click at [760, 320] on video at bounding box center [510, 287] width 1021 height 574
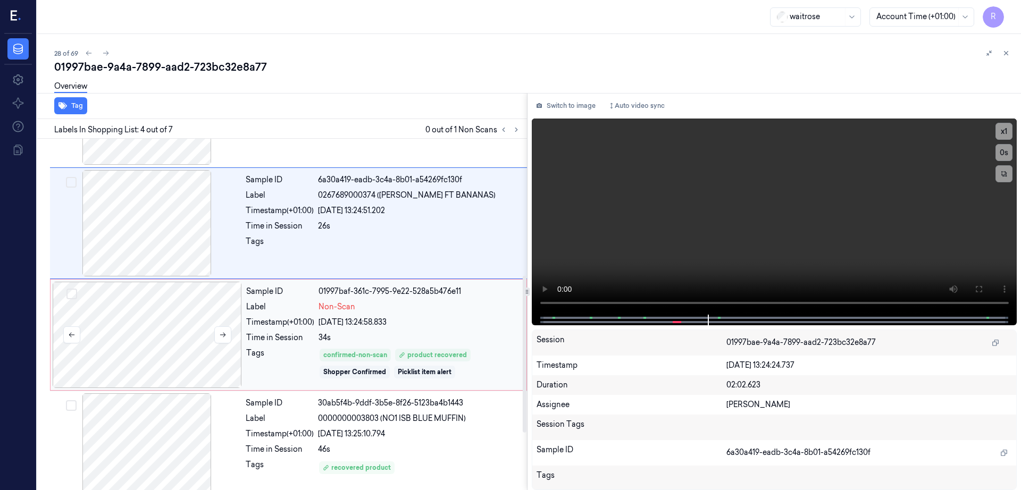
click at [144, 351] on div at bounding box center [147, 335] width 189 height 106
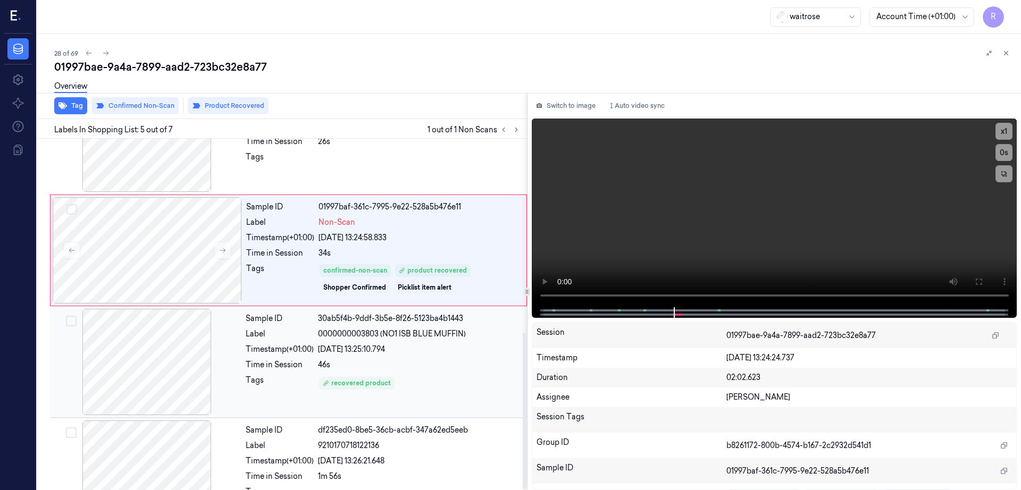
scroll to position [433, 0]
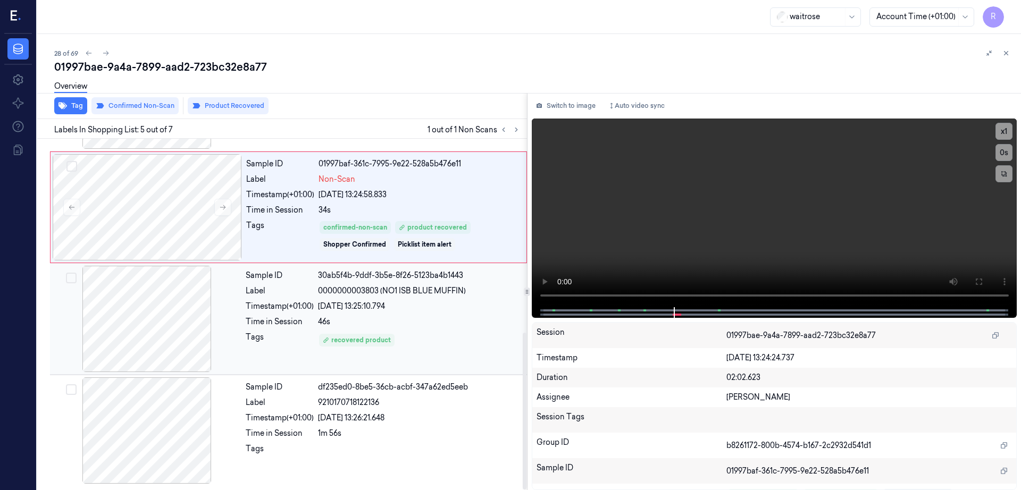
click at [142, 364] on div at bounding box center [146, 319] width 189 height 106
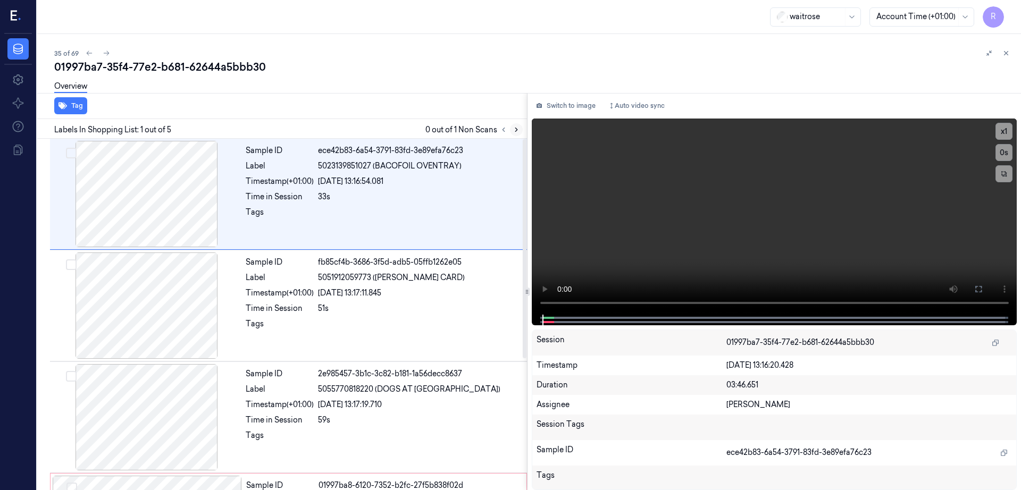
click at [523, 127] on button at bounding box center [516, 129] width 13 height 13
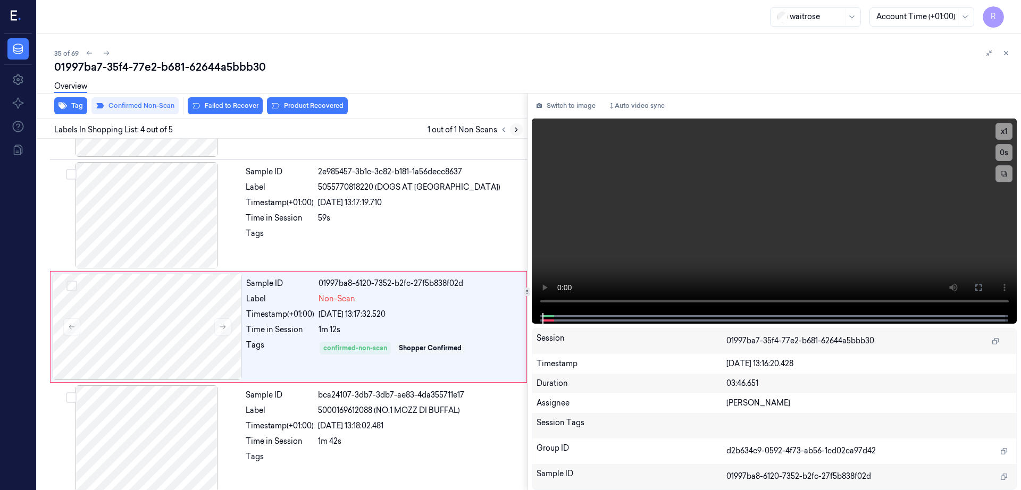
scroll to position [210, 0]
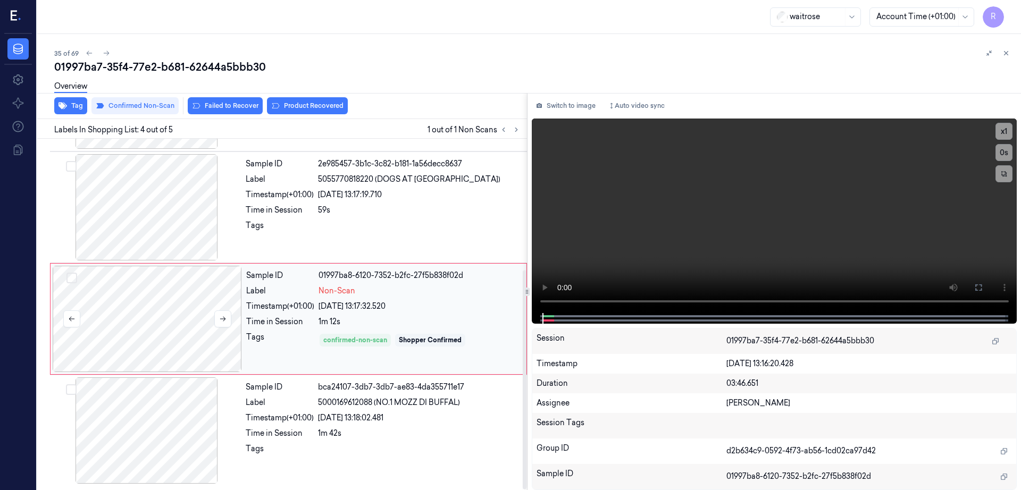
click at [135, 307] on div at bounding box center [147, 319] width 189 height 106
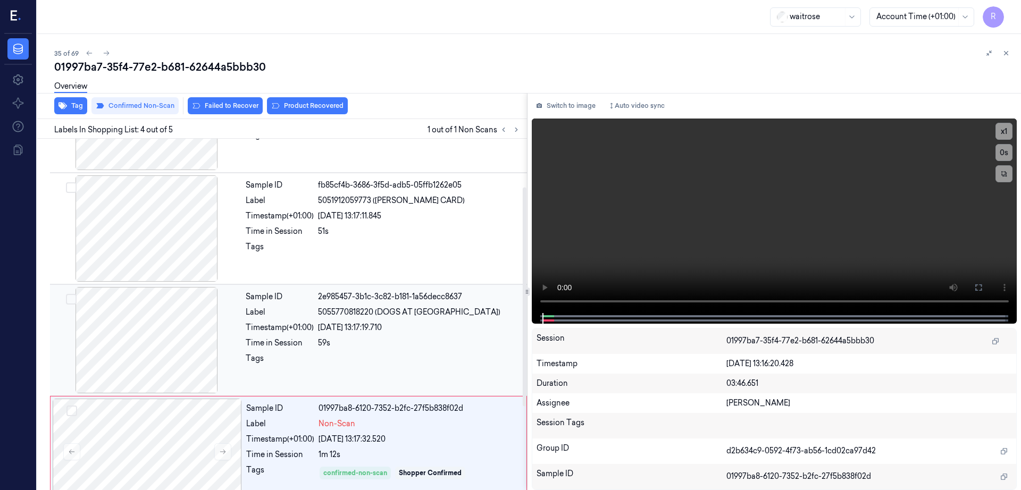
click at [162, 296] on div at bounding box center [146, 340] width 189 height 106
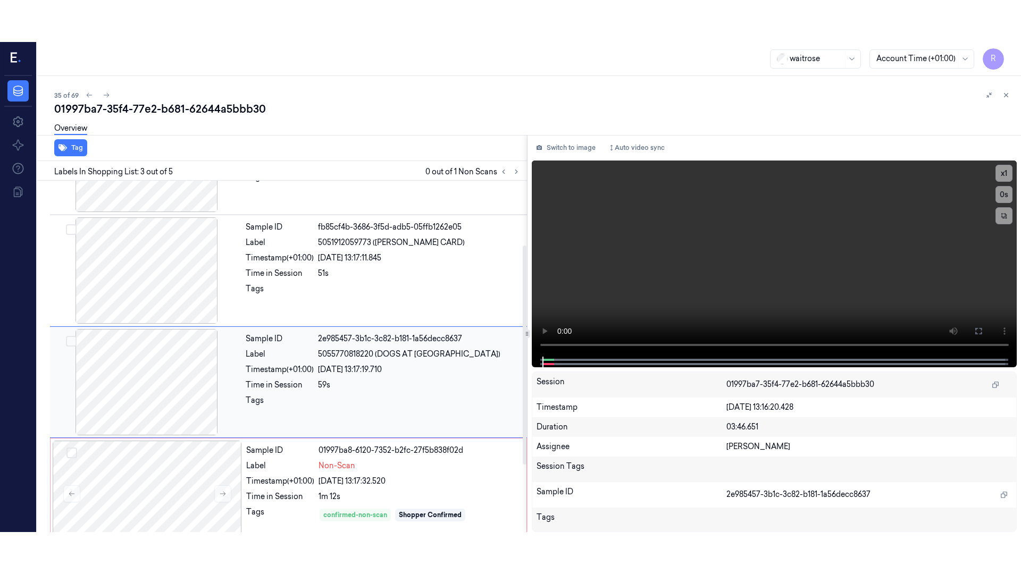
scroll to position [103, 0]
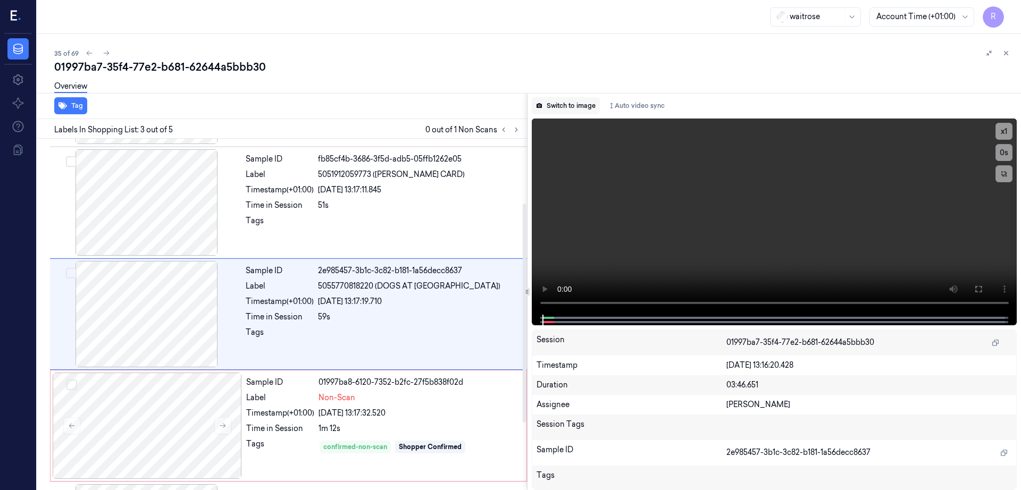
click at [563, 104] on button "Switch to image" at bounding box center [566, 105] width 68 height 17
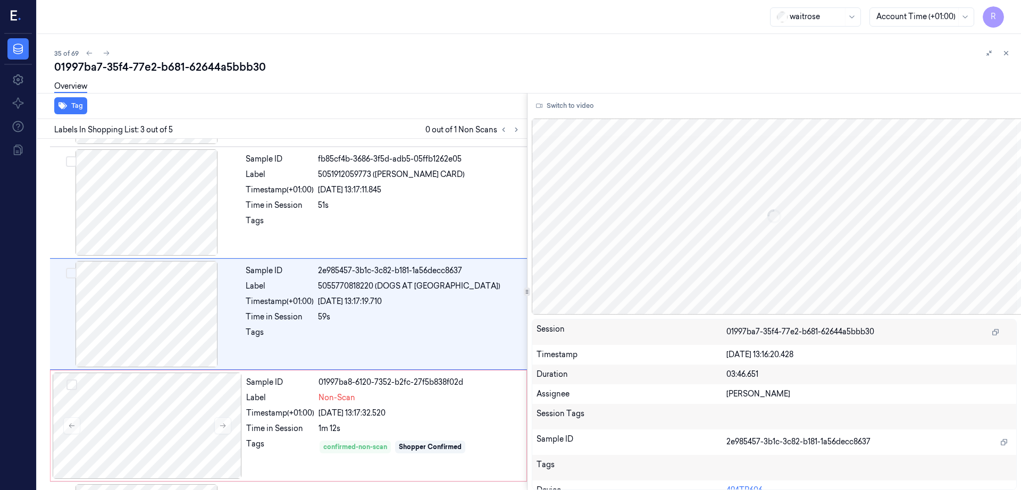
click at [561, 104] on button "Switch to video" at bounding box center [565, 105] width 66 height 17
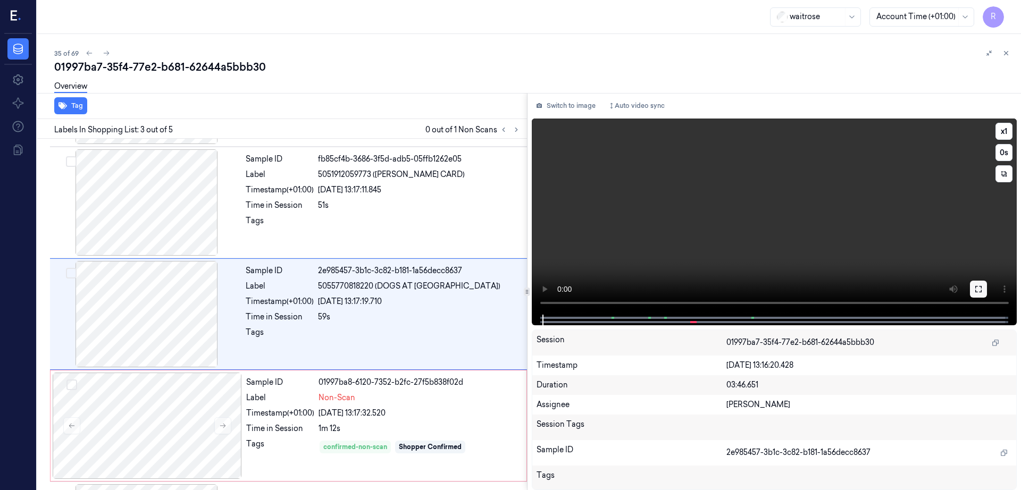
click at [987, 281] on button at bounding box center [978, 289] width 17 height 17
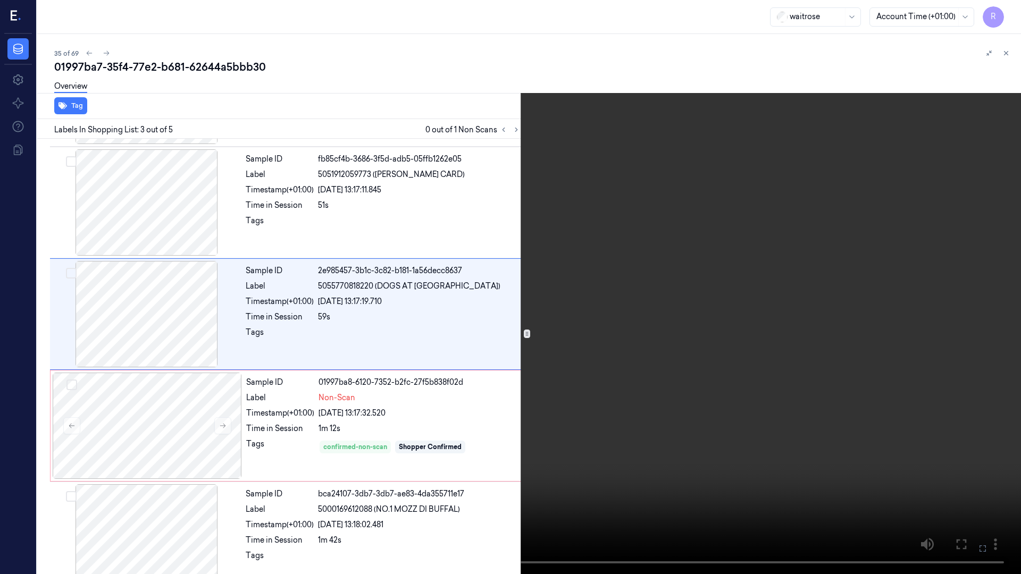
click at [1015, 339] on video at bounding box center [510, 287] width 1021 height 574
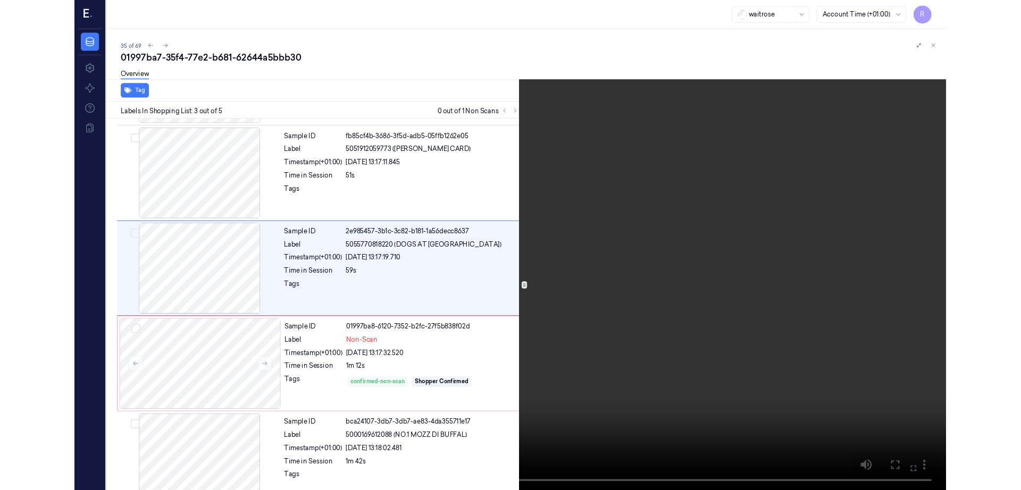
scroll to position [61, 0]
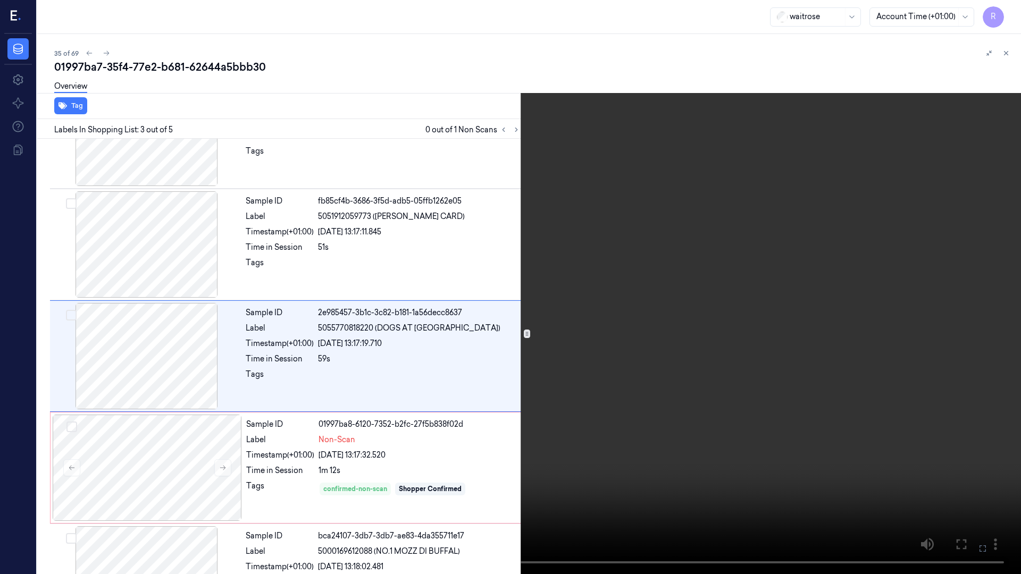
click at [1015, 339] on video at bounding box center [510, 287] width 1021 height 574
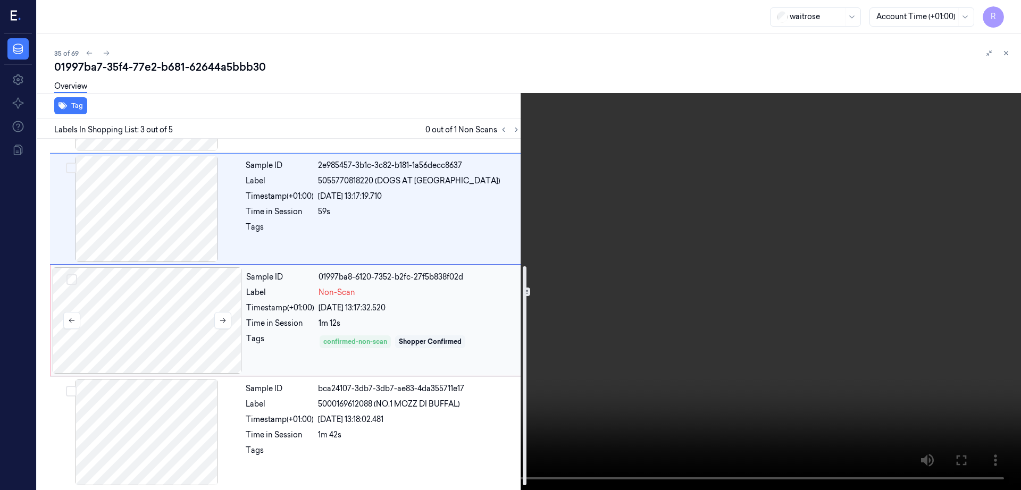
scroll to position [210, 0]
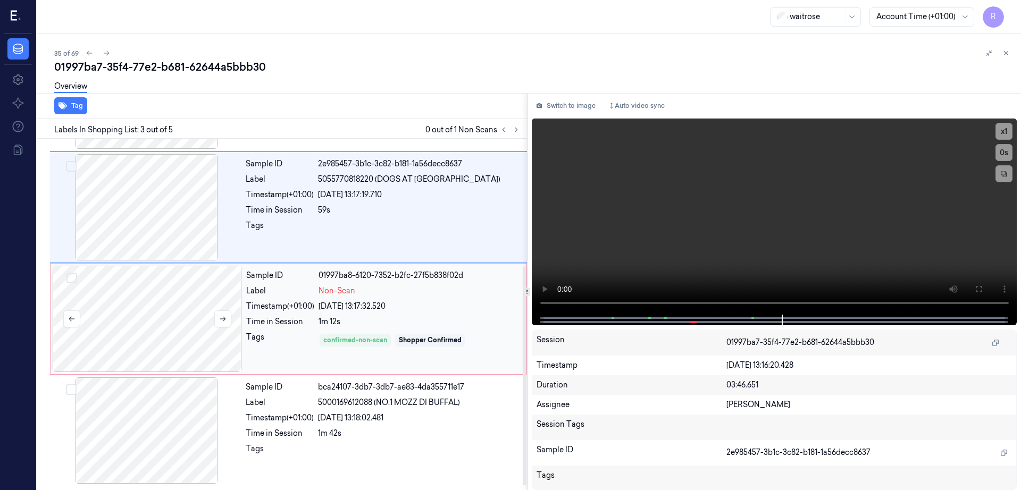
click at [168, 339] on div at bounding box center [147, 319] width 189 height 106
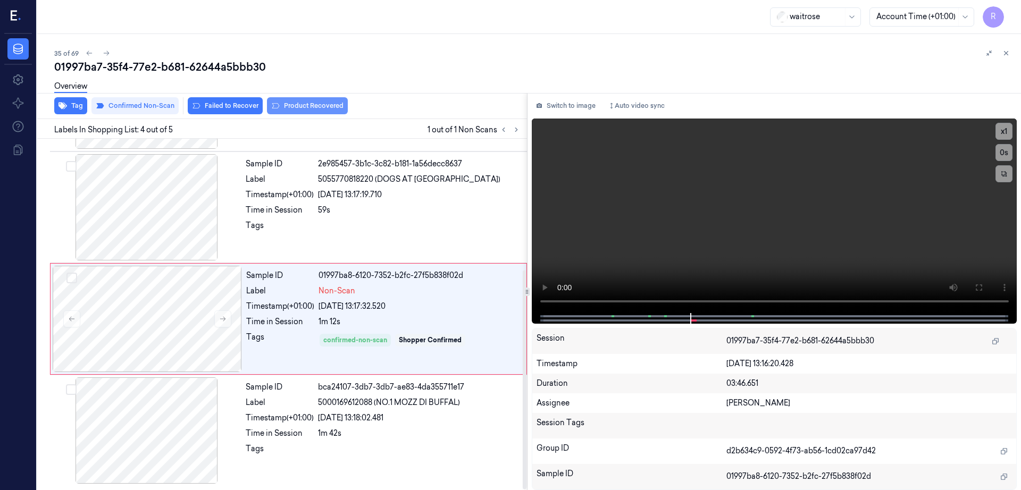
click at [314, 108] on button "Product Recovered" at bounding box center [307, 105] width 81 height 17
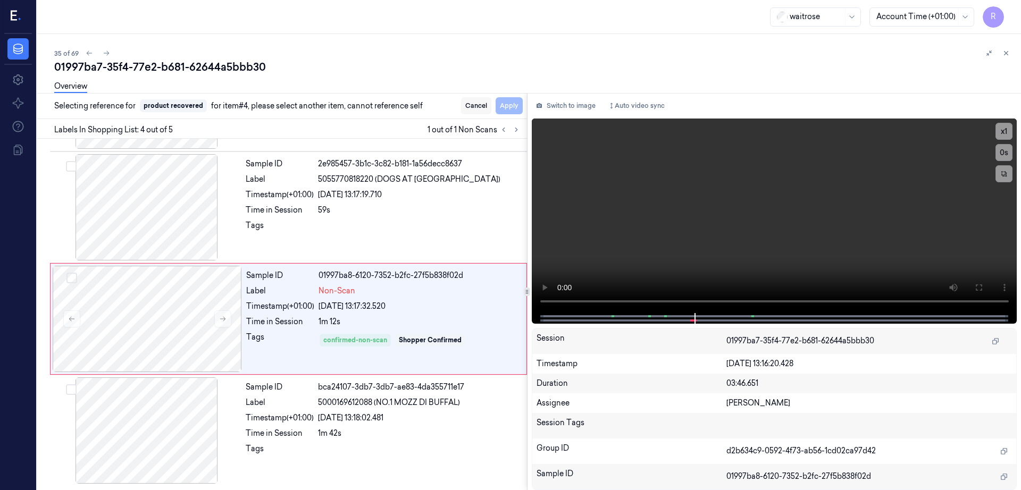
click at [491, 105] on button "Cancel" at bounding box center [476, 105] width 30 height 17
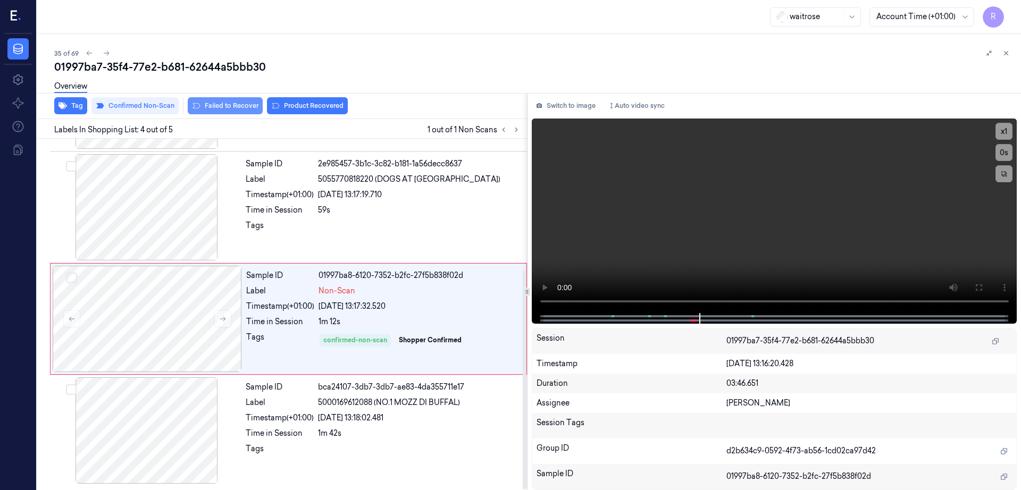
click at [231, 105] on button "Failed to Recover" at bounding box center [225, 105] width 75 height 17
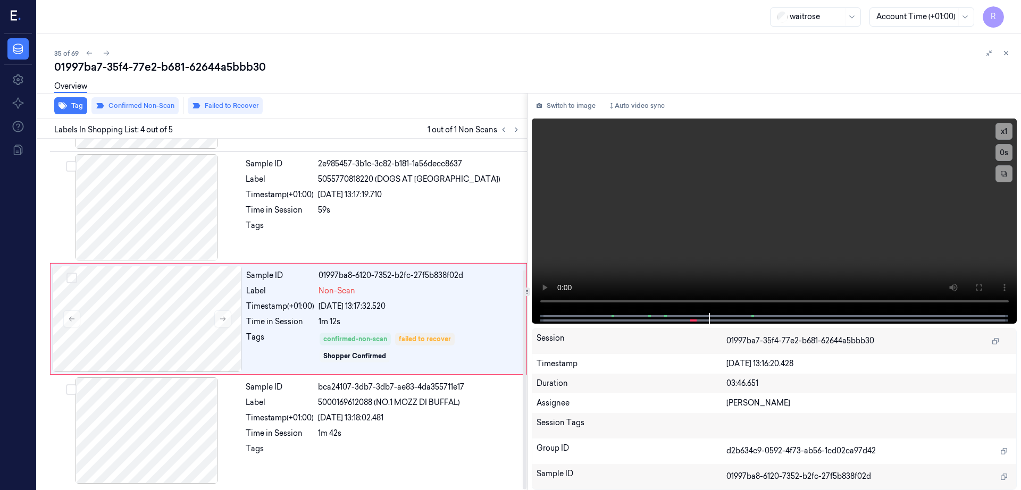
click at [171, 64] on div "01997ba7-35f4-77e2-b681-62644a5bbb30" at bounding box center [533, 67] width 958 height 15
copy div "b681"
click at [136, 330] on div at bounding box center [147, 319] width 189 height 106
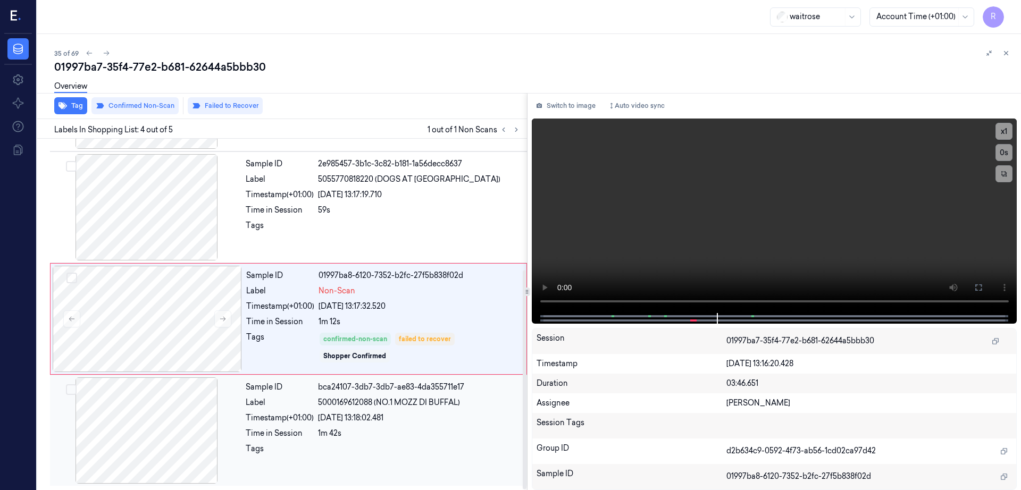
click at [123, 446] on div at bounding box center [146, 430] width 189 height 106
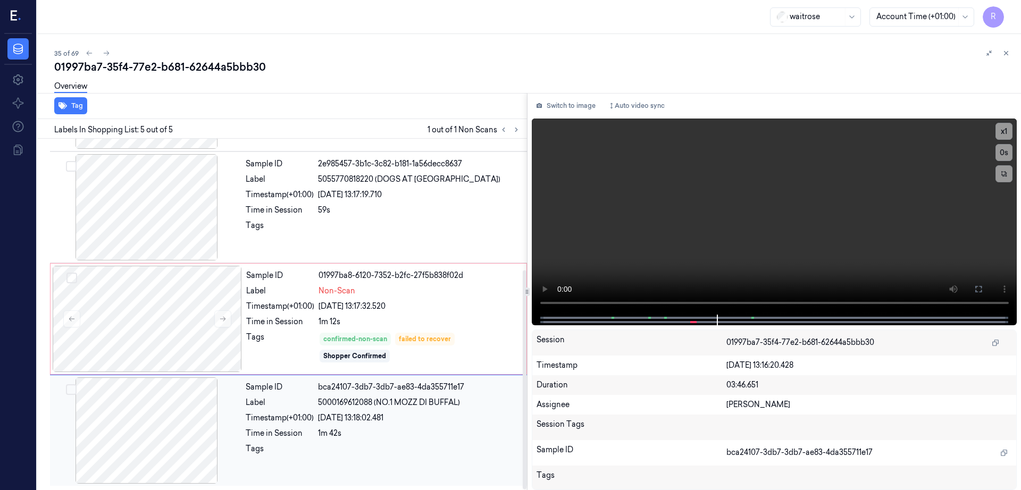
click at [153, 434] on div at bounding box center [146, 430] width 189 height 106
click at [163, 454] on div at bounding box center [146, 430] width 189 height 106
click at [163, 450] on div at bounding box center [146, 430] width 189 height 106
click at [163, 445] on div at bounding box center [146, 430] width 189 height 106
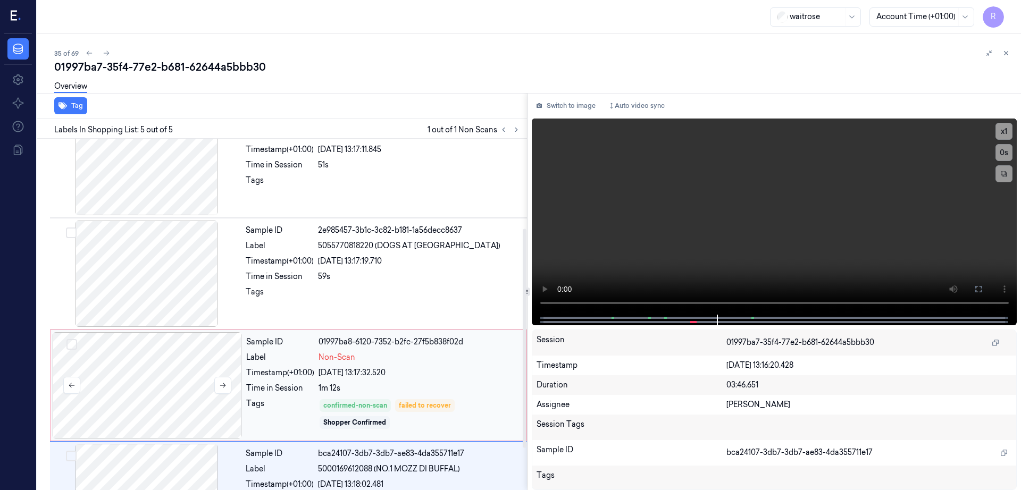
click at [154, 356] on div at bounding box center [147, 385] width 189 height 106
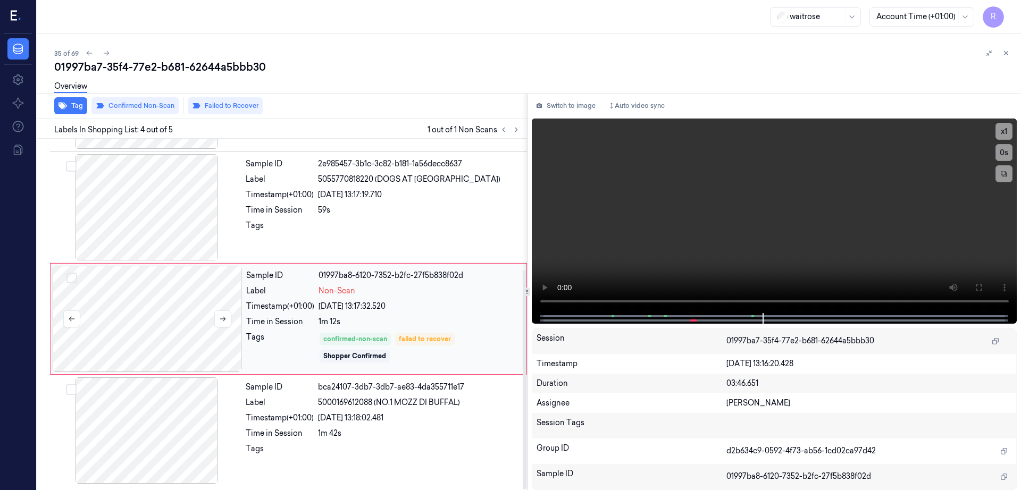
click at [140, 325] on div at bounding box center [147, 319] width 189 height 106
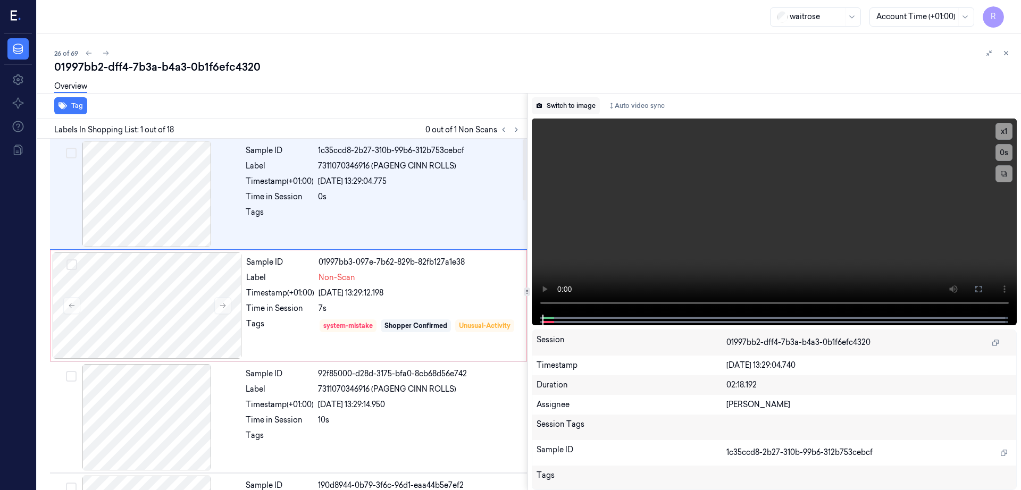
click at [581, 100] on button "Switch to image" at bounding box center [566, 105] width 68 height 17
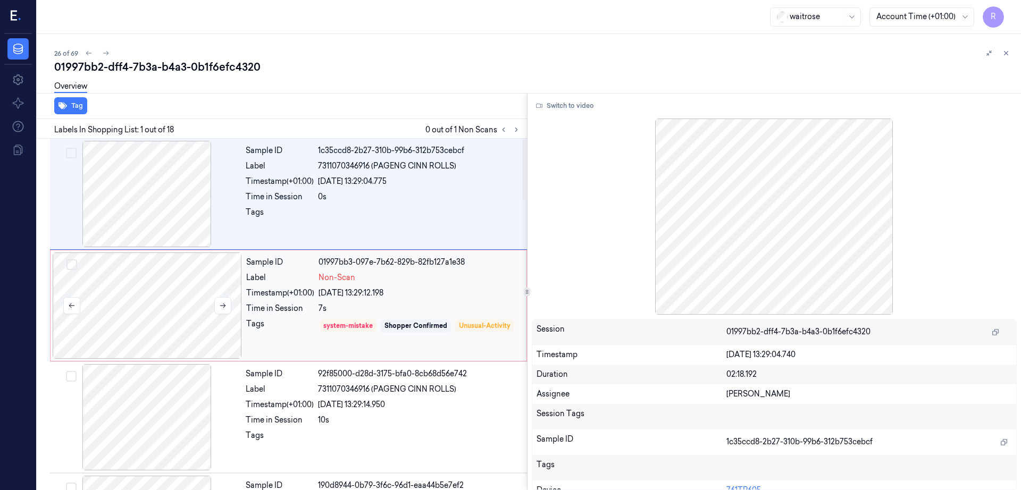
click at [144, 310] on div at bounding box center [147, 306] width 189 height 106
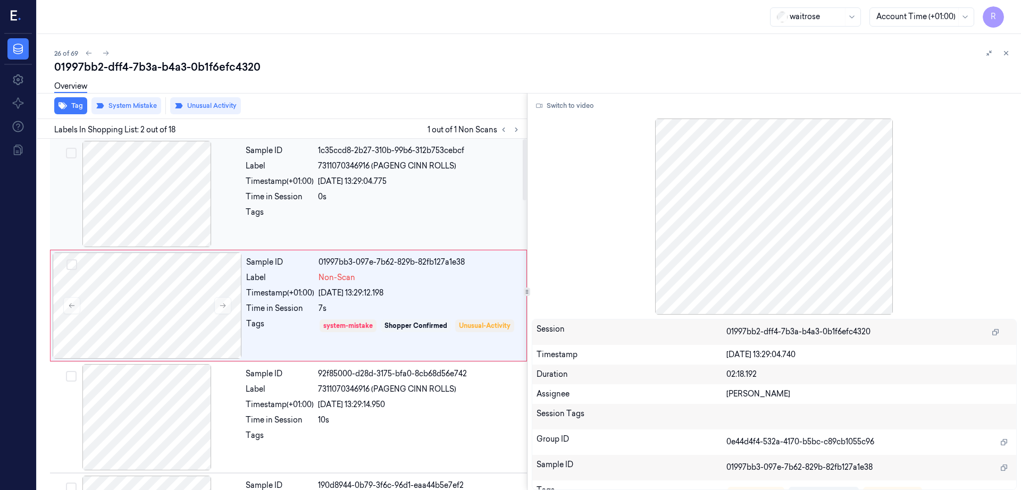
click at [162, 190] on div at bounding box center [146, 194] width 189 height 106
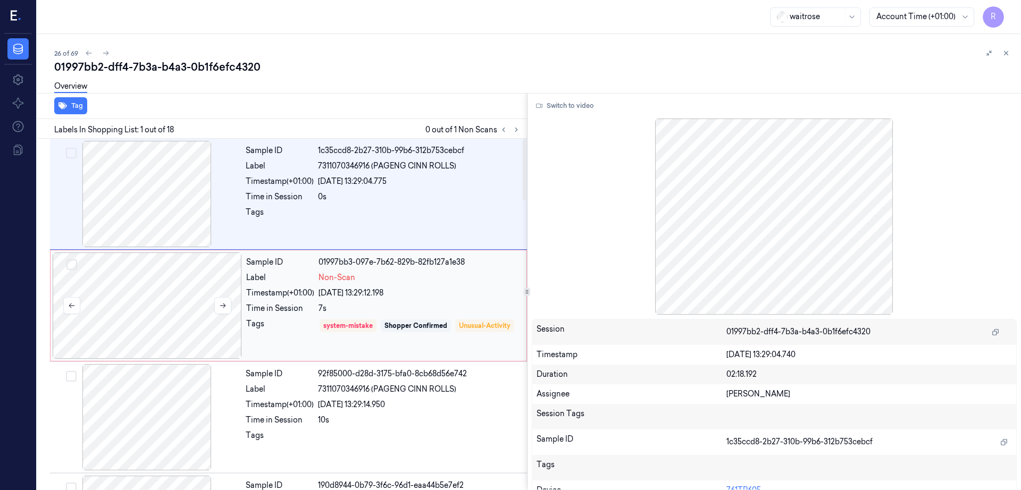
click at [157, 343] on div at bounding box center [147, 306] width 189 height 106
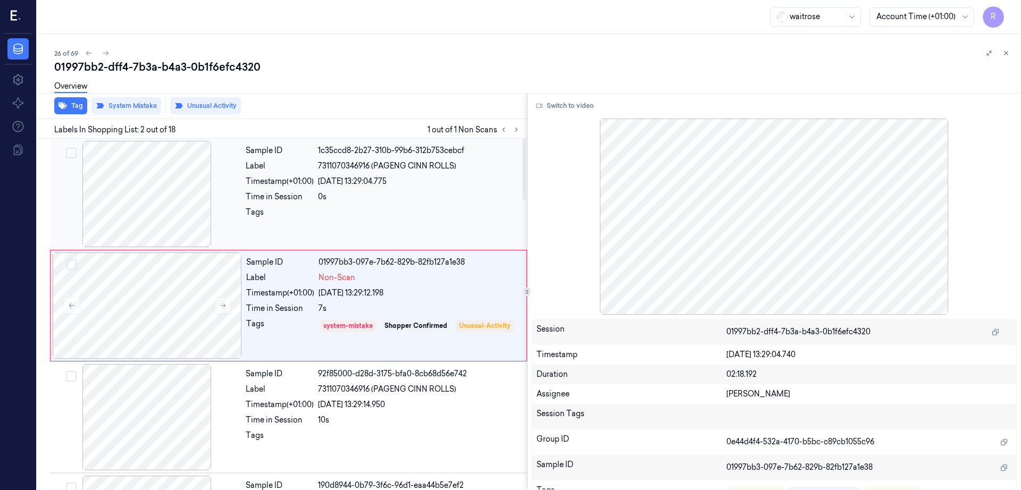
click at [168, 196] on div at bounding box center [146, 194] width 189 height 106
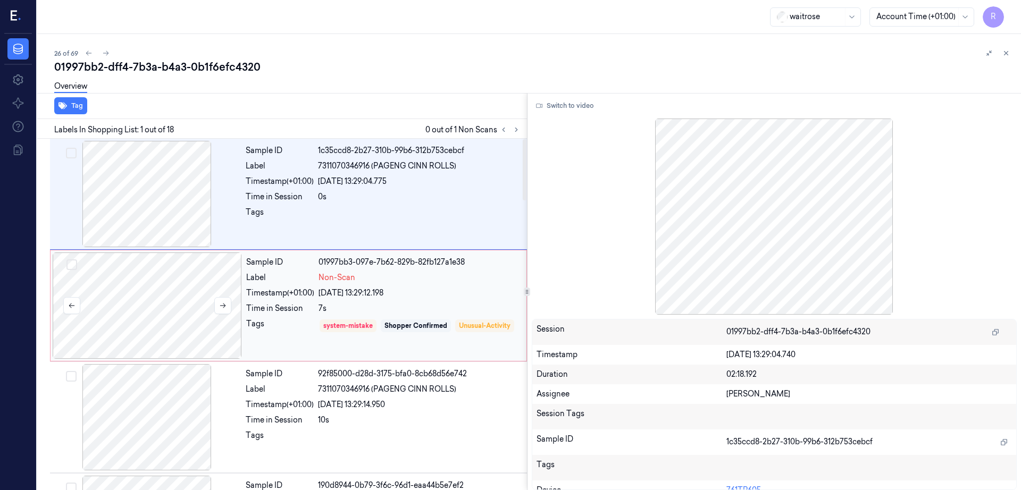
click at [168, 282] on div at bounding box center [147, 306] width 189 height 106
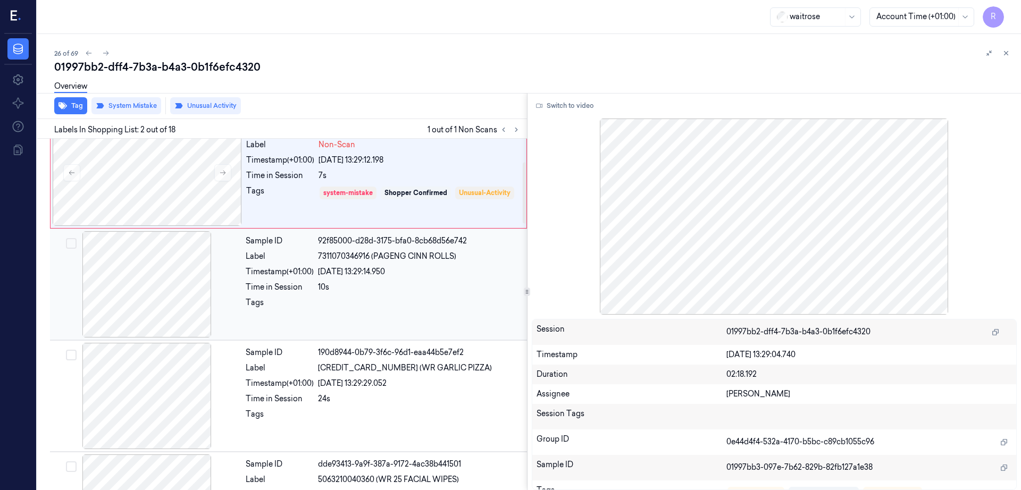
click at [166, 316] on div at bounding box center [146, 284] width 189 height 106
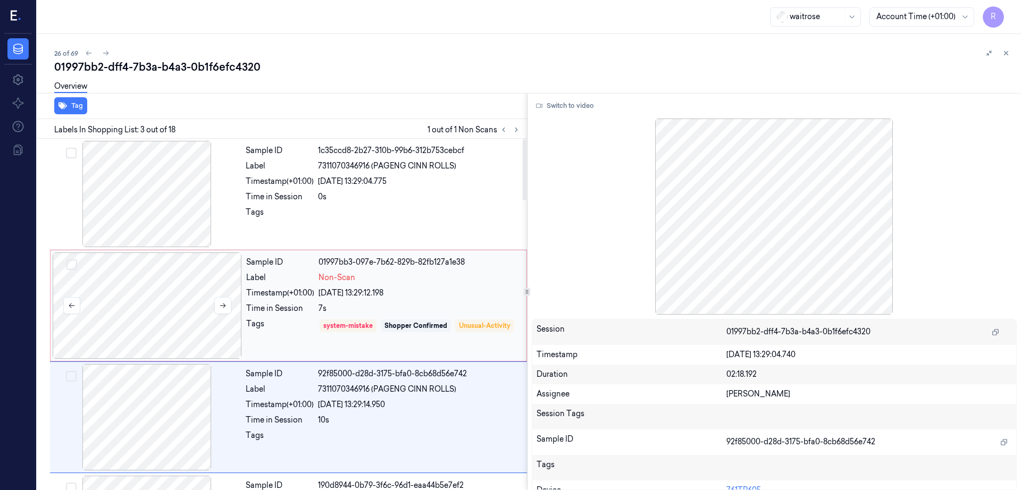
click at [166, 312] on div at bounding box center [147, 306] width 189 height 106
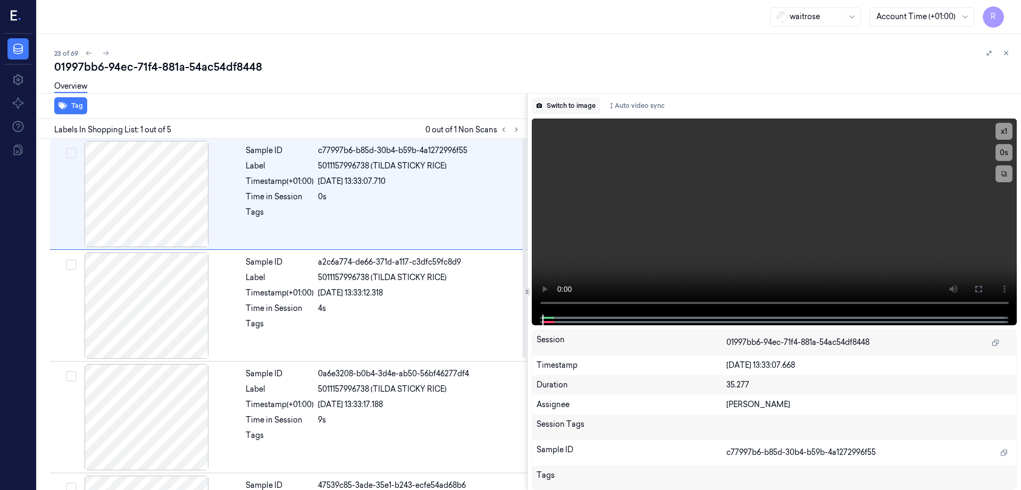
click at [565, 112] on button "Switch to image" at bounding box center [566, 105] width 68 height 17
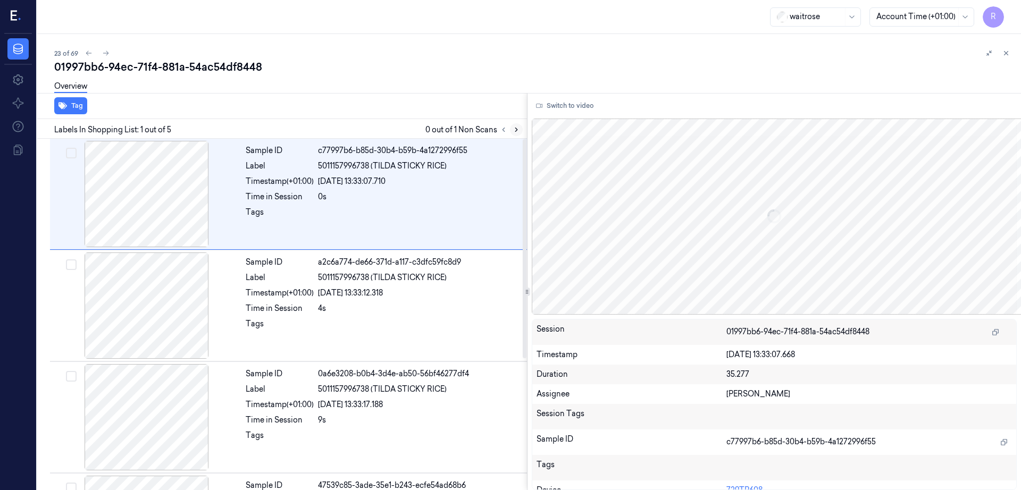
click at [520, 130] on icon at bounding box center [516, 129] width 7 height 7
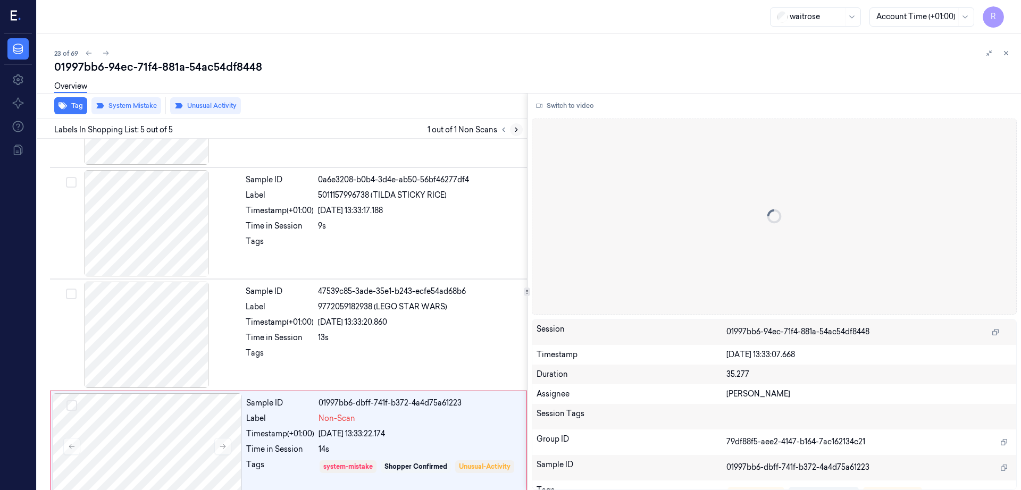
scroll to position [210, 0]
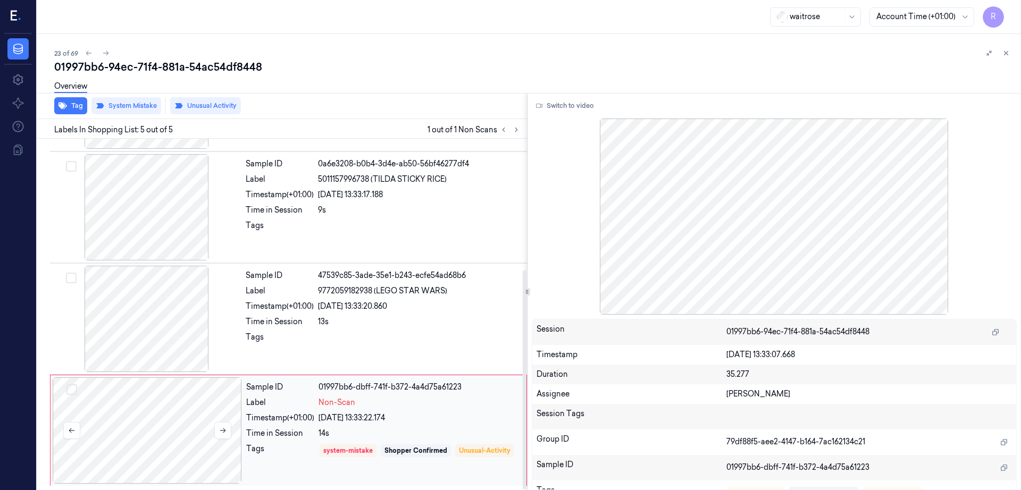
click at [109, 438] on div at bounding box center [147, 430] width 189 height 106
click at [147, 345] on div at bounding box center [146, 319] width 189 height 106
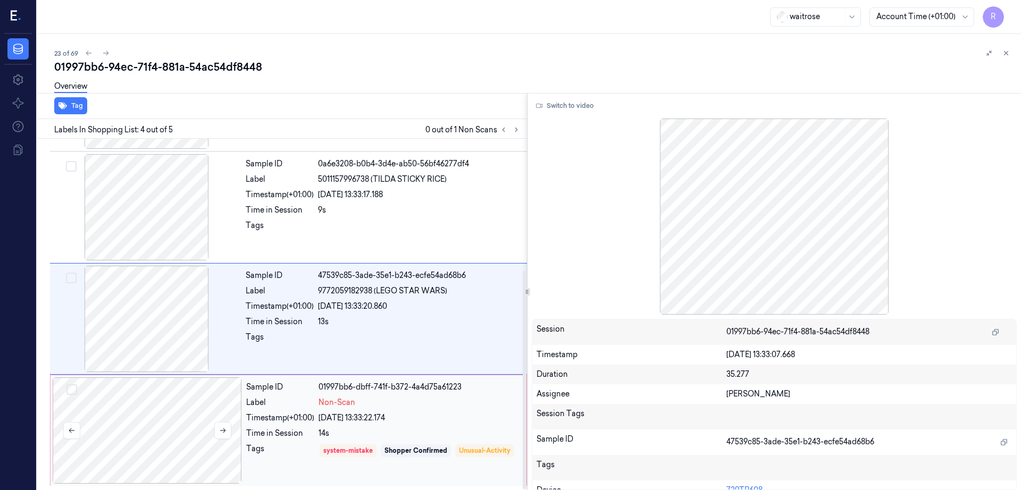
click at [119, 424] on div at bounding box center [147, 430] width 189 height 106
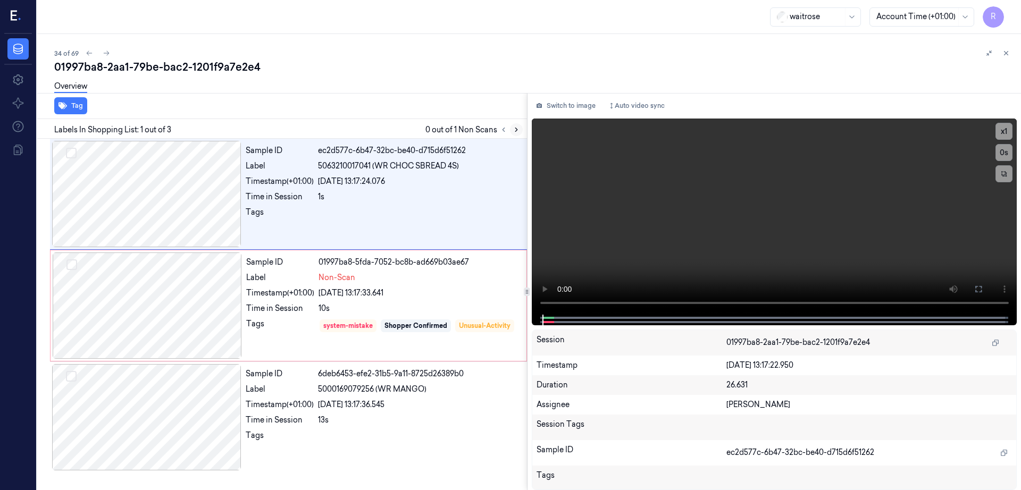
click at [523, 128] on button at bounding box center [516, 129] width 13 height 13
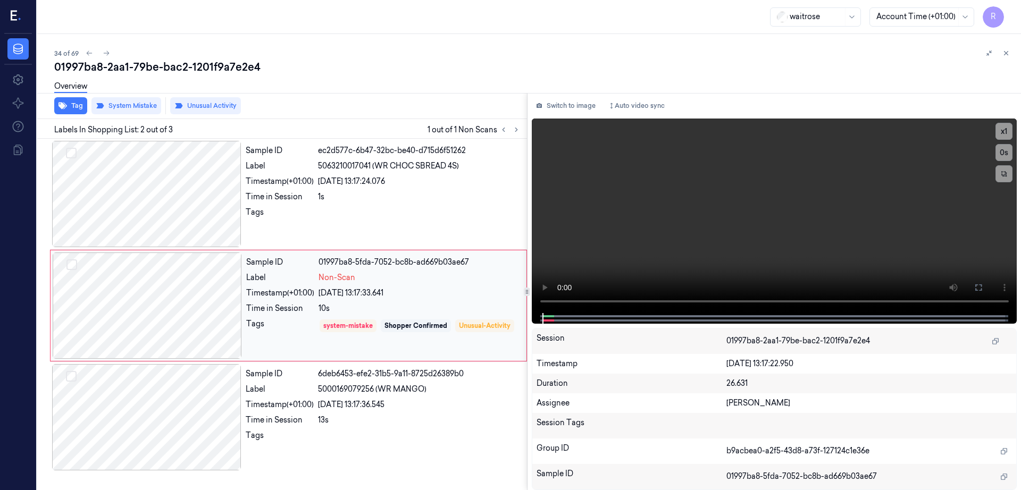
click at [180, 312] on div at bounding box center [147, 306] width 189 height 106
click at [162, 195] on div at bounding box center [146, 194] width 189 height 106
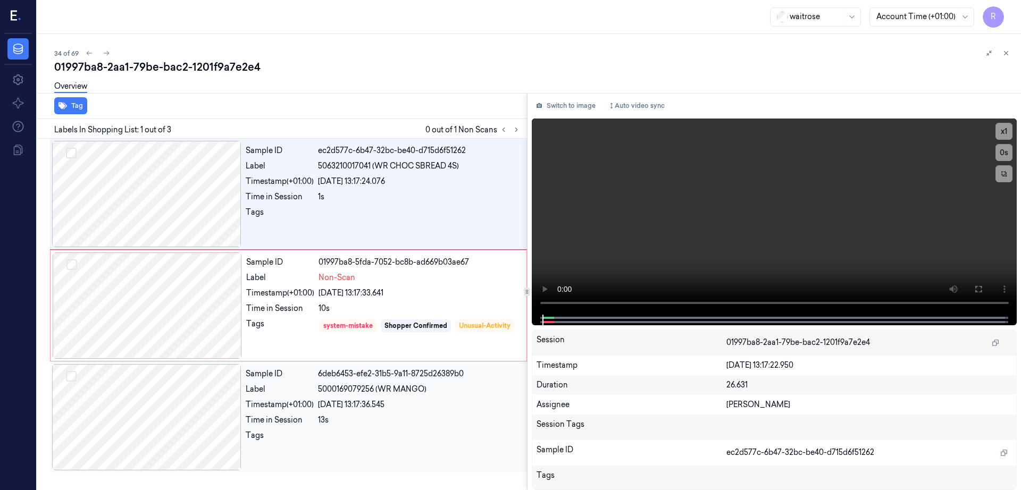
click at [161, 431] on div at bounding box center [146, 417] width 189 height 106
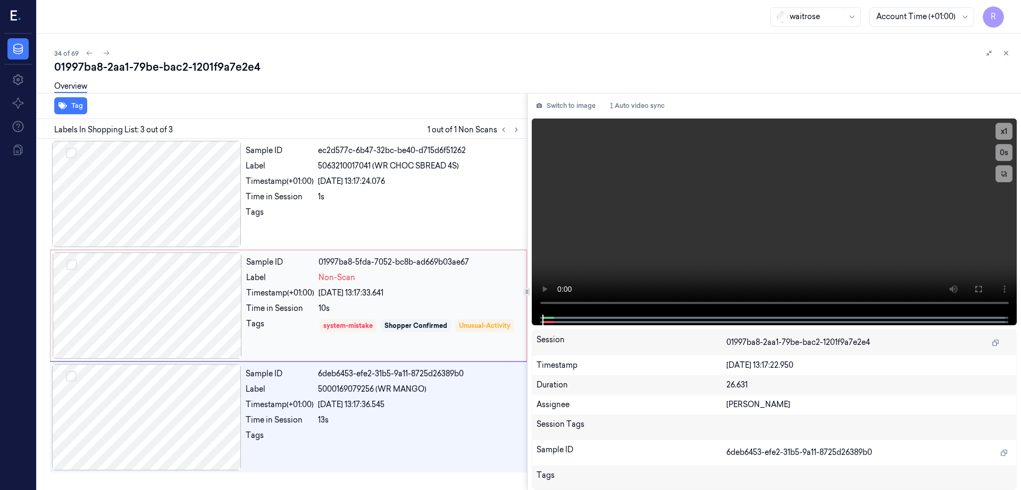
click at [138, 297] on div at bounding box center [147, 306] width 189 height 106
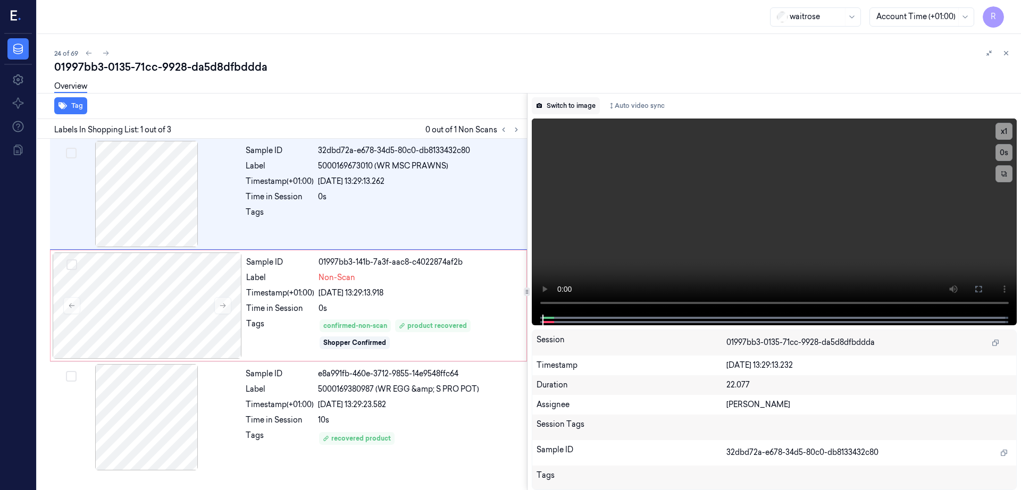
click at [569, 108] on button "Switch to image" at bounding box center [566, 105] width 68 height 17
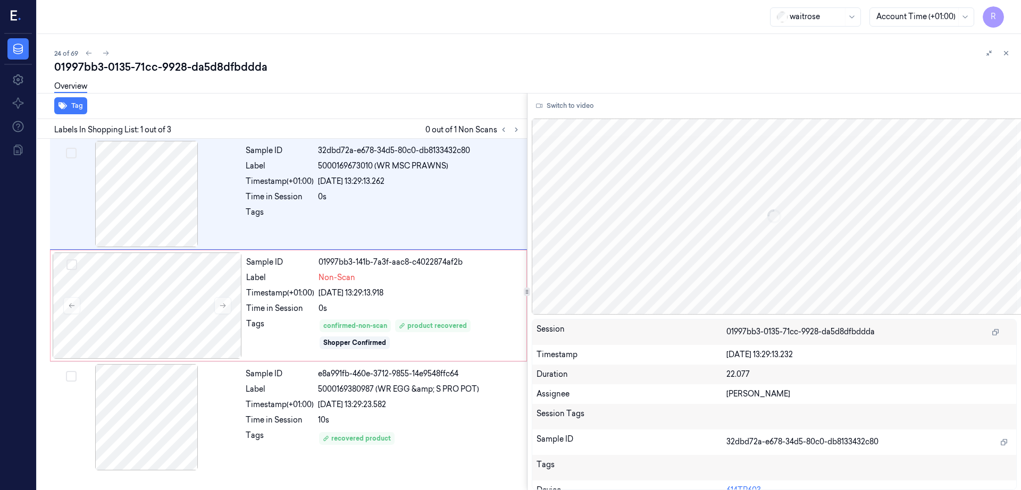
click at [523, 135] on div at bounding box center [510, 129] width 26 height 13
click at [158, 322] on div at bounding box center [147, 306] width 189 height 106
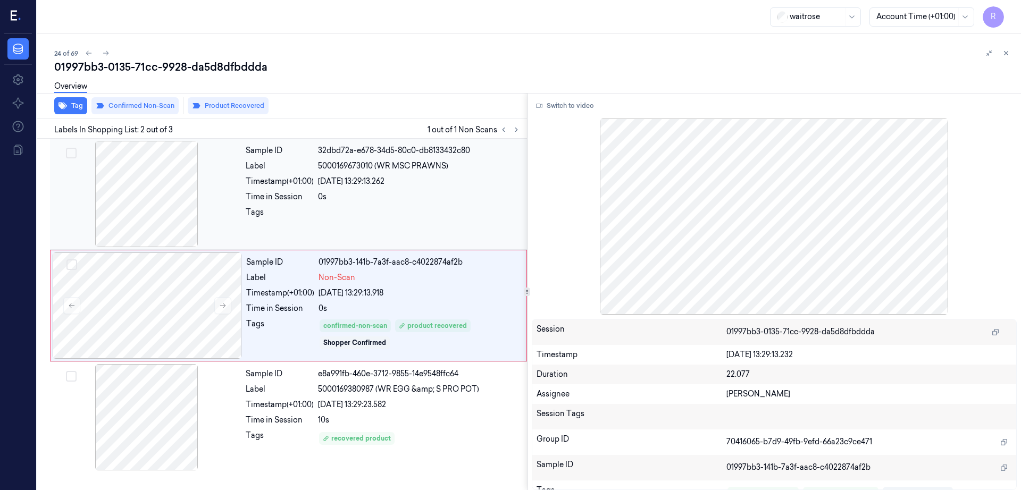
click at [166, 229] on div at bounding box center [146, 194] width 189 height 106
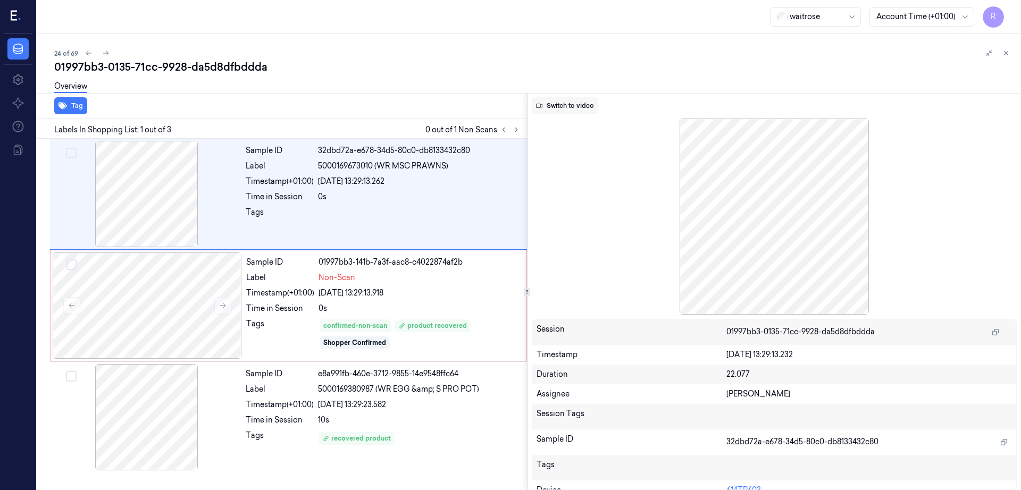
click at [574, 106] on button "Switch to video" at bounding box center [565, 105] width 66 height 17
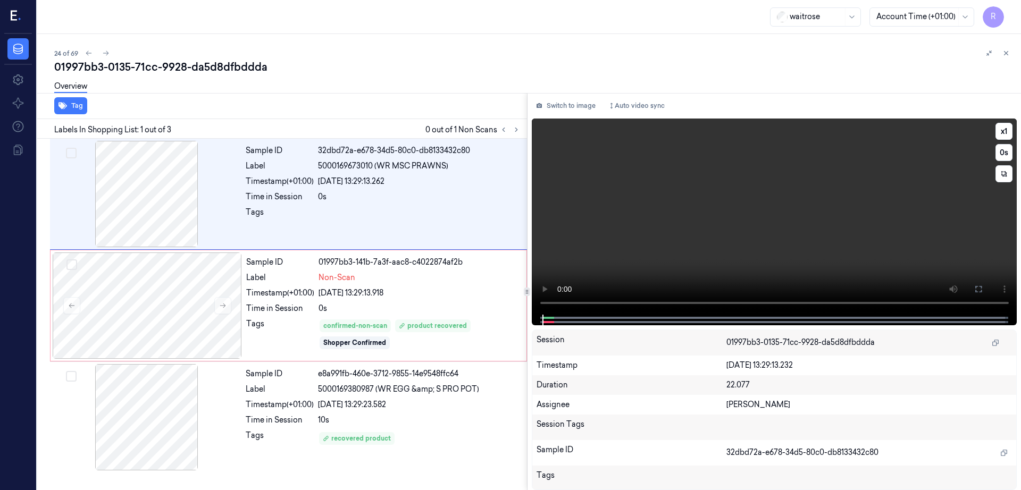
click at [987, 292] on button at bounding box center [978, 289] width 17 height 17
click at [150, 409] on div at bounding box center [146, 417] width 189 height 106
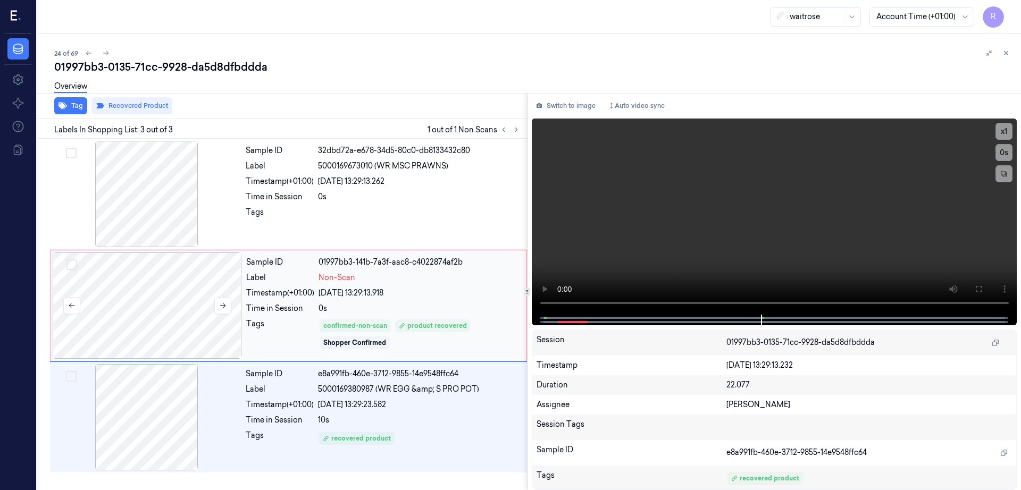
click at [139, 328] on div at bounding box center [147, 306] width 189 height 106
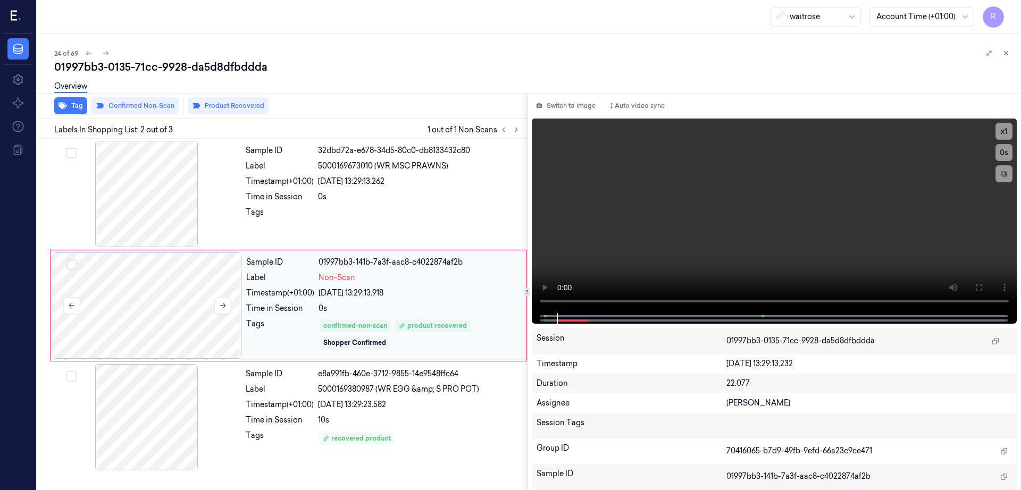
click at [139, 326] on div at bounding box center [147, 306] width 189 height 106
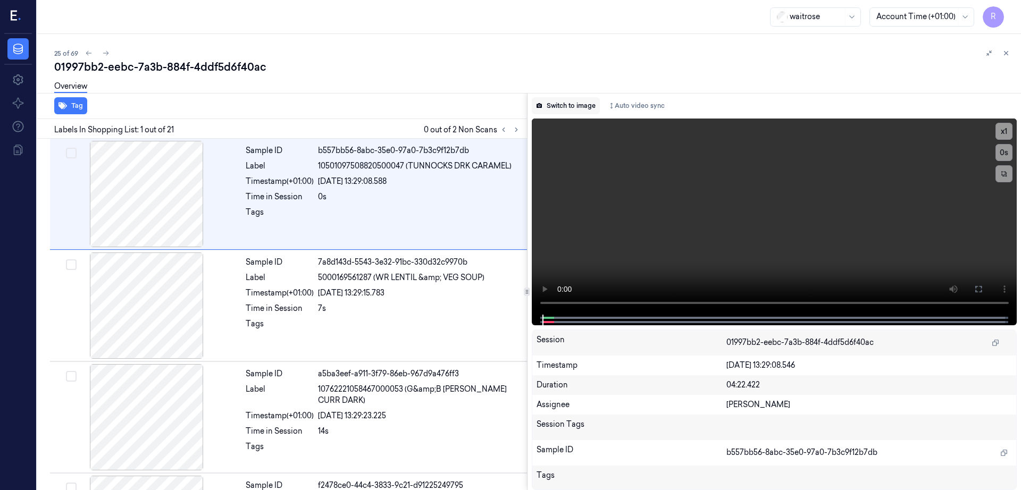
click at [593, 104] on button "Switch to image" at bounding box center [566, 105] width 68 height 17
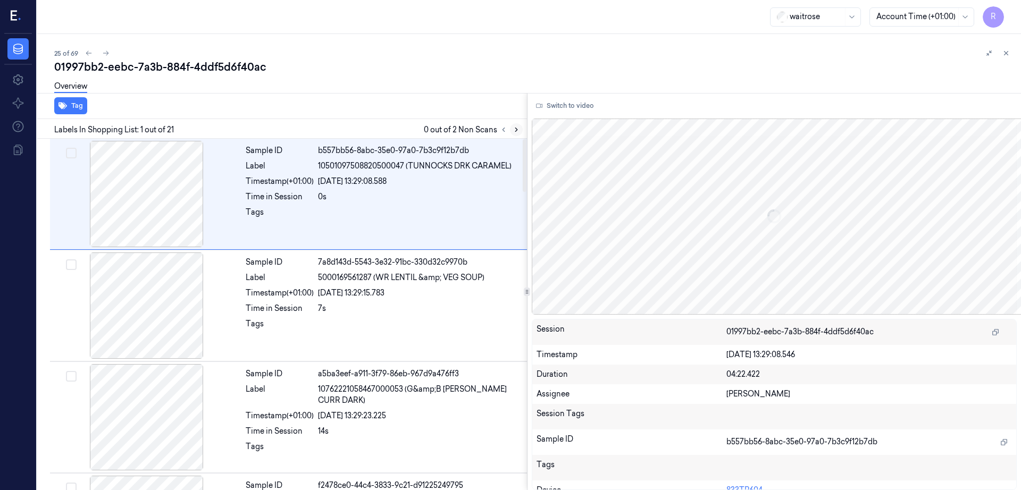
click at [523, 124] on button at bounding box center [516, 129] width 13 height 13
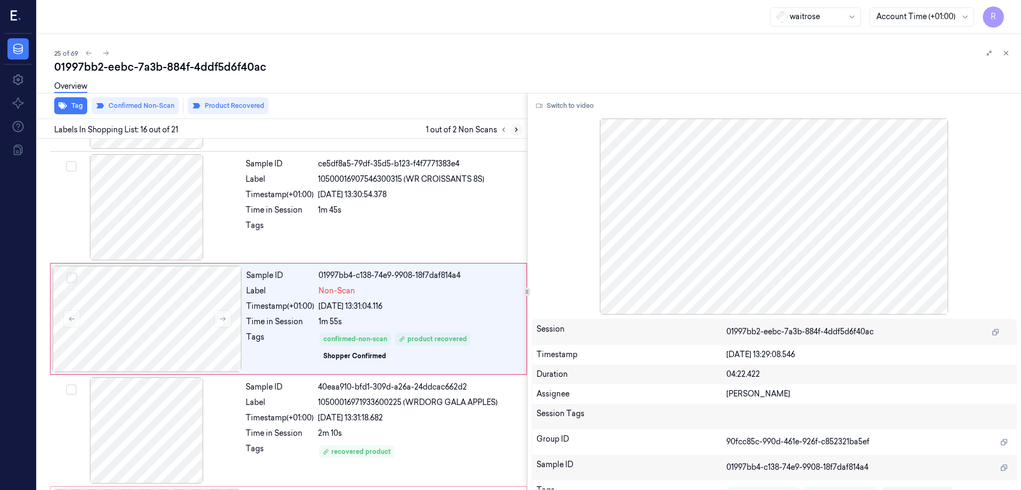
scroll to position [1555, 0]
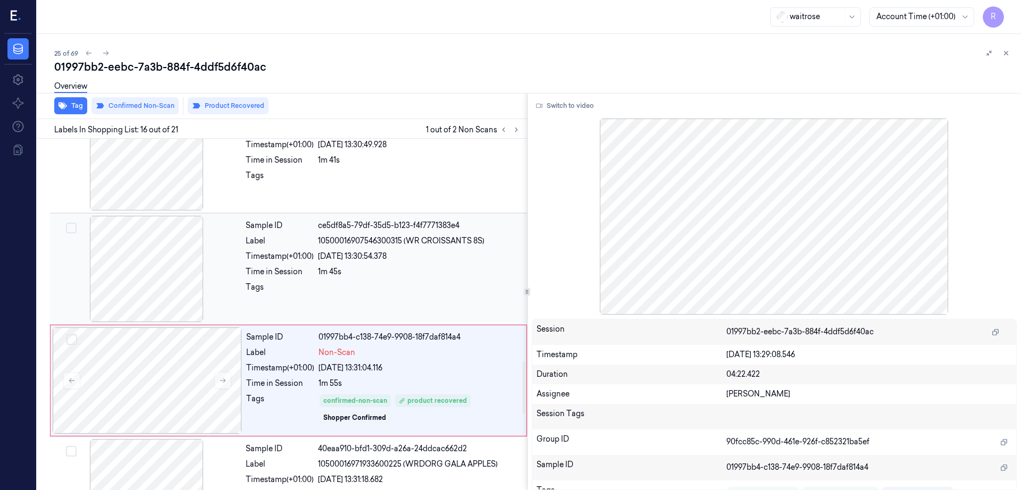
click at [128, 243] on div at bounding box center [146, 269] width 189 height 106
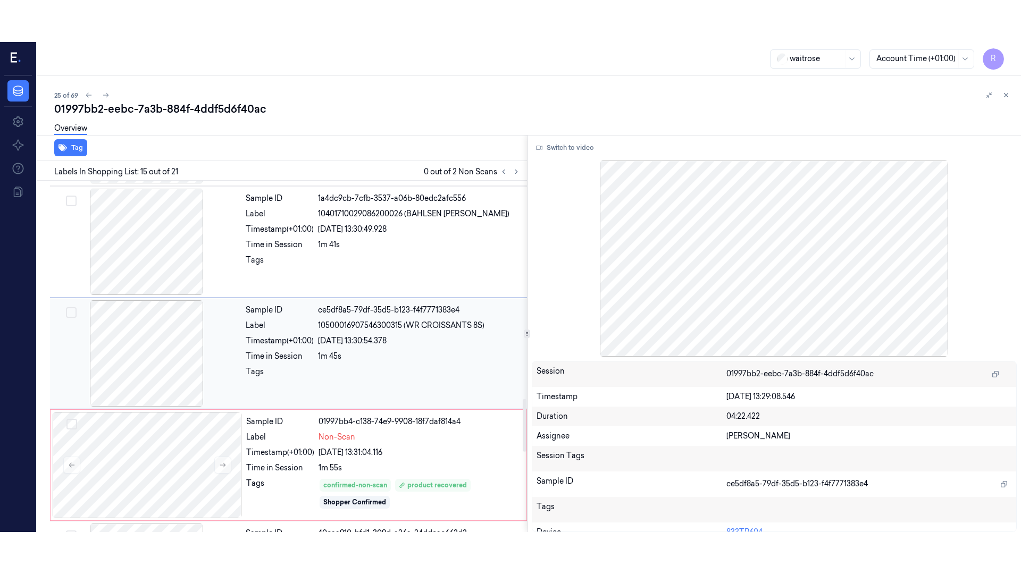
scroll to position [1443, 0]
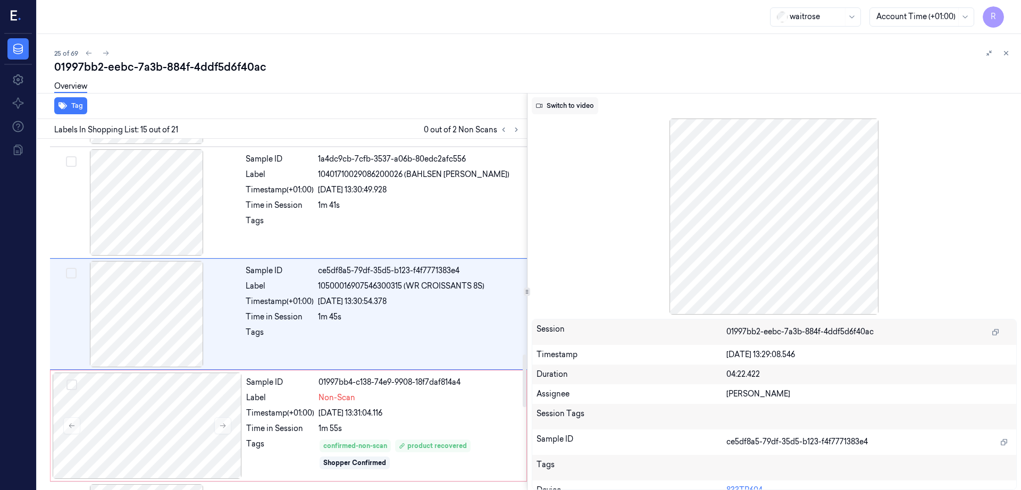
click at [572, 101] on button "Switch to video" at bounding box center [565, 105] width 66 height 17
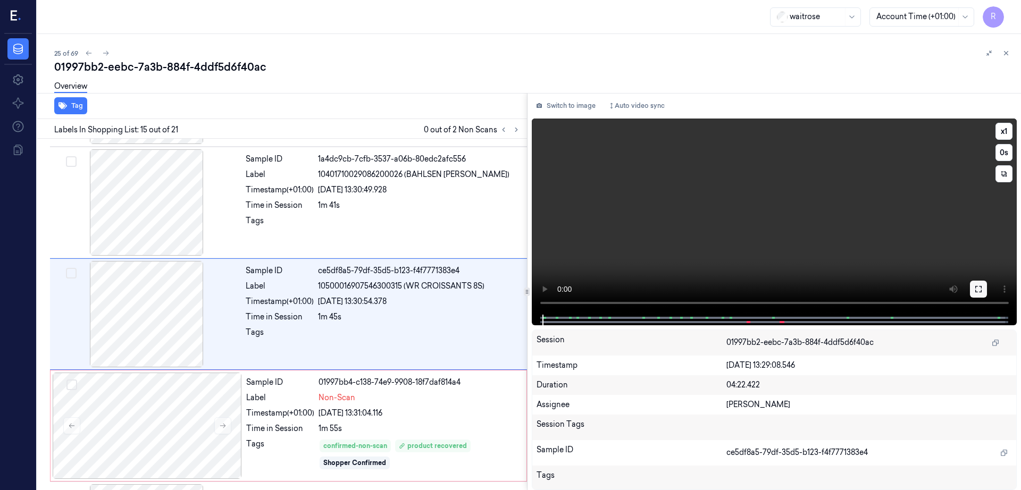
click at [987, 295] on button at bounding box center [978, 289] width 17 height 17
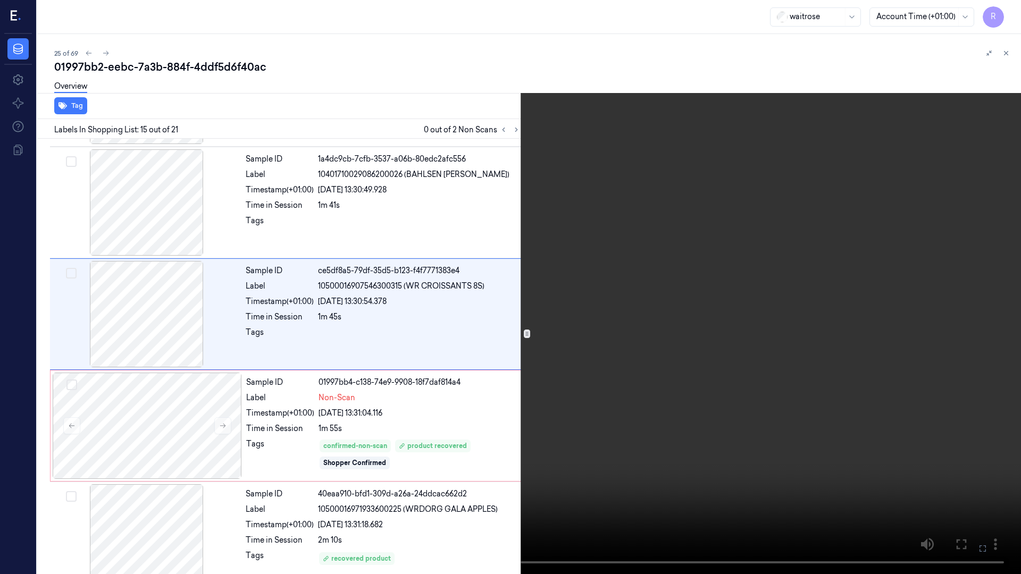
click at [882, 306] on video at bounding box center [510, 287] width 1021 height 574
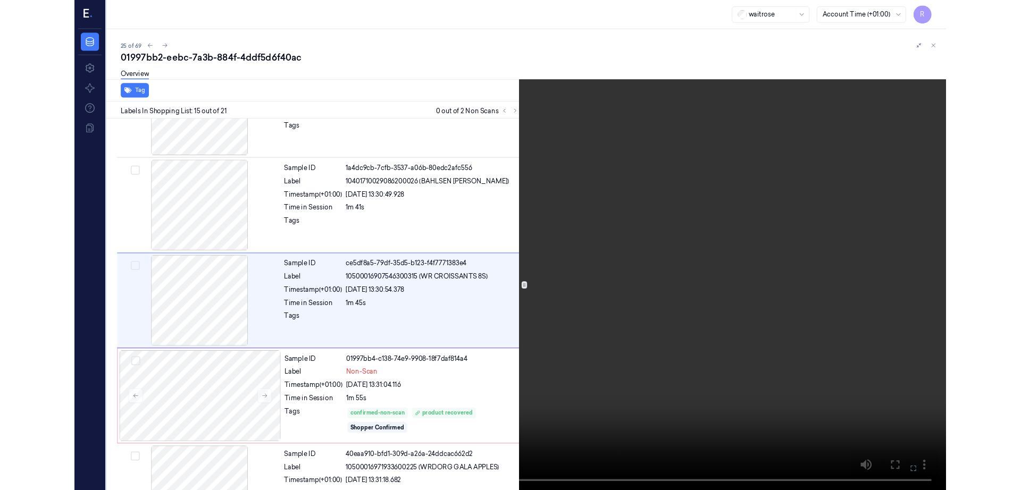
scroll to position [1401, 0]
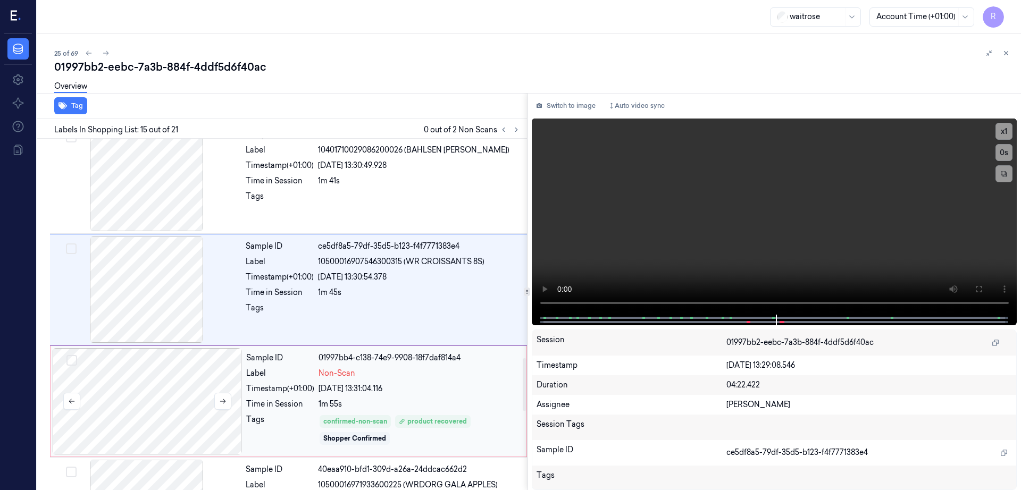
click at [177, 397] on div at bounding box center [147, 401] width 189 height 106
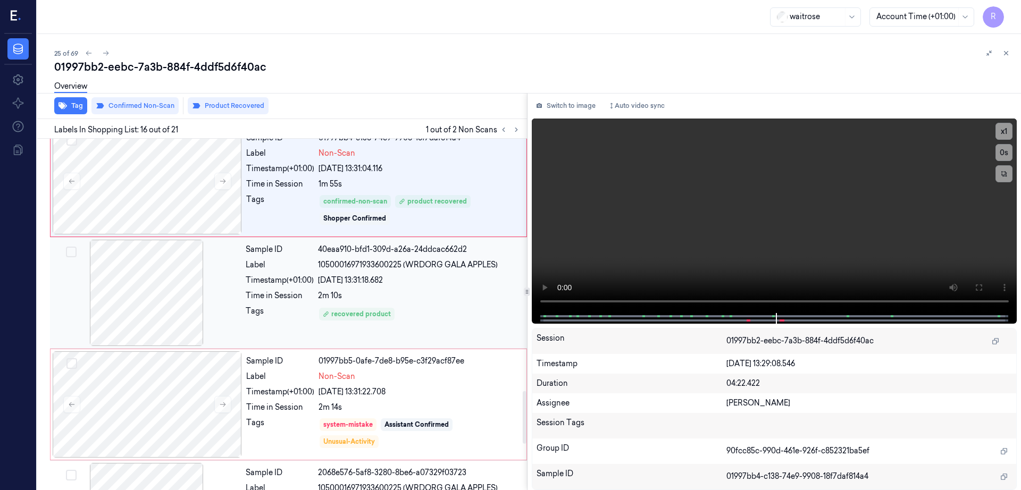
click at [150, 322] on div at bounding box center [146, 293] width 189 height 106
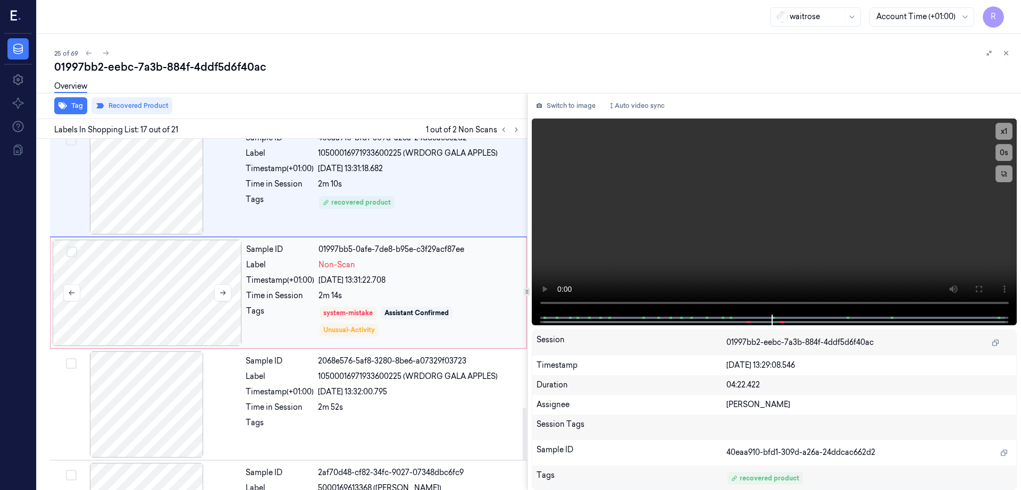
click at [147, 300] on div at bounding box center [147, 293] width 189 height 106
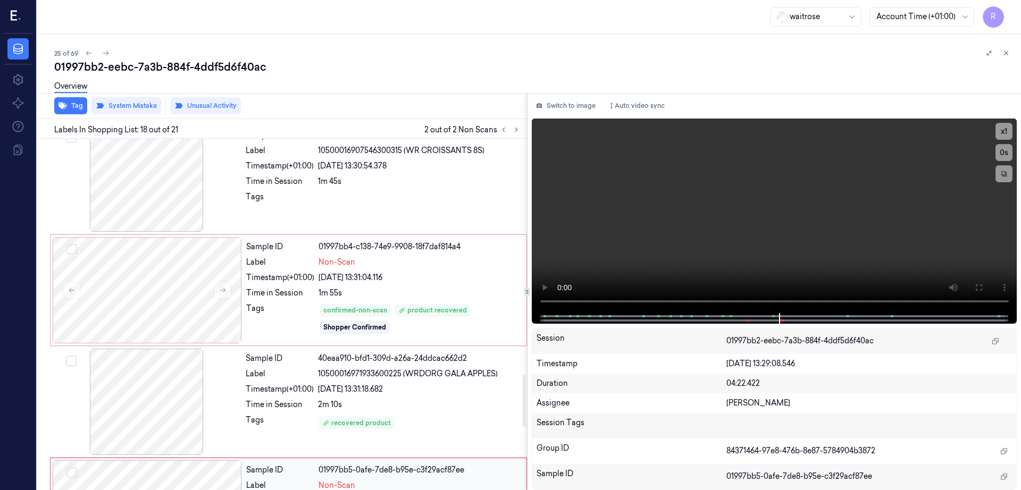
click at [153, 298] on div at bounding box center [147, 290] width 189 height 106
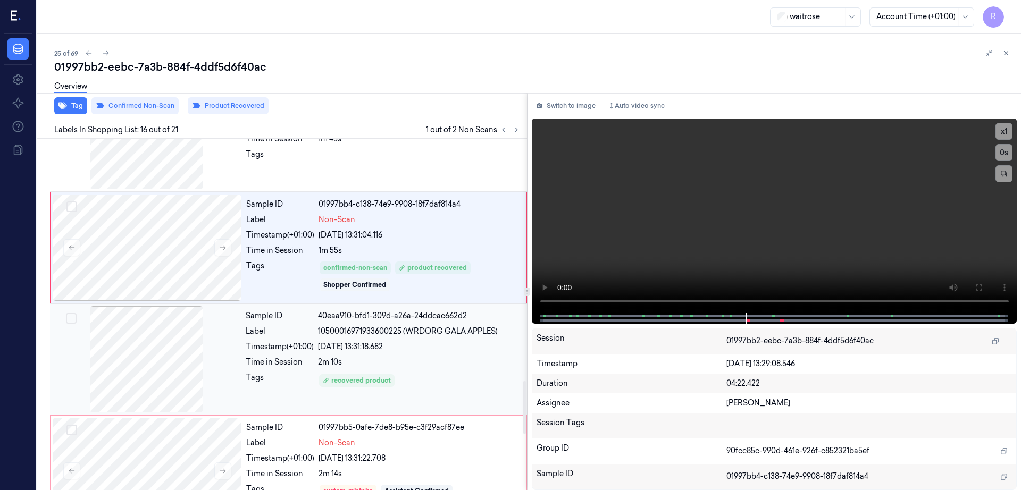
click at [150, 343] on div at bounding box center [146, 359] width 189 height 106
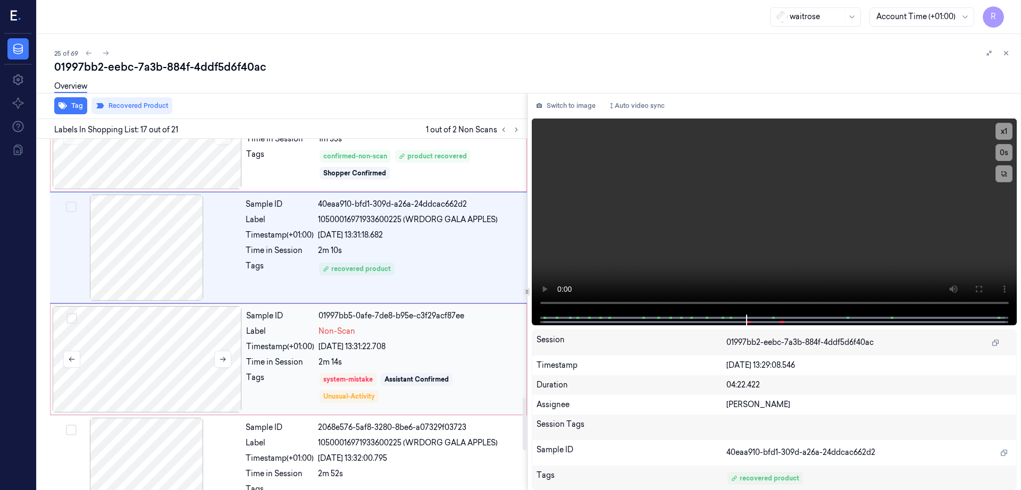
click at [153, 349] on div at bounding box center [147, 359] width 189 height 106
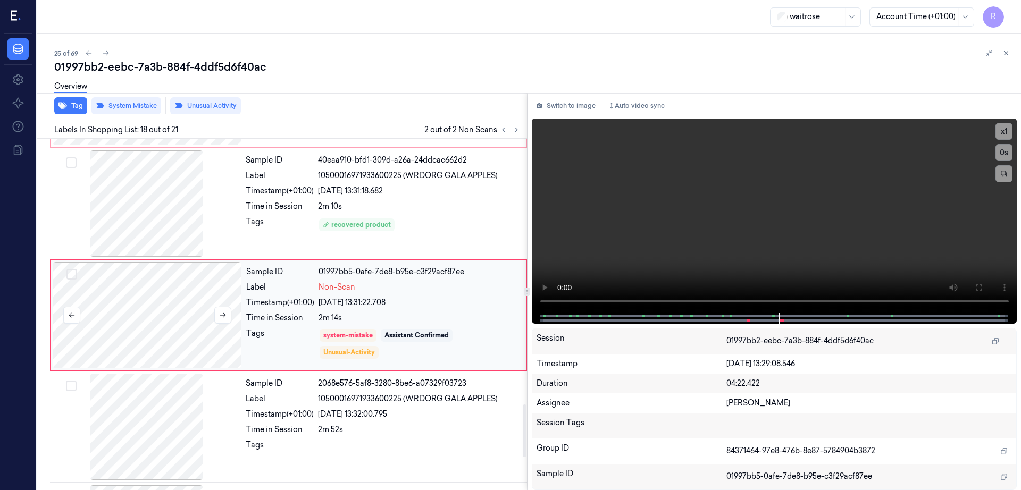
scroll to position [1778, 0]
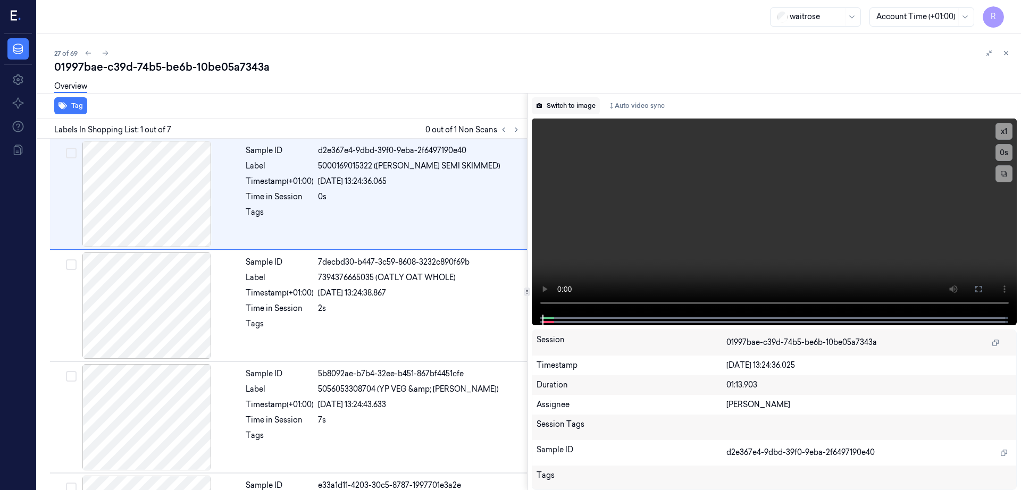
click at [568, 102] on button "Switch to image" at bounding box center [566, 105] width 68 height 17
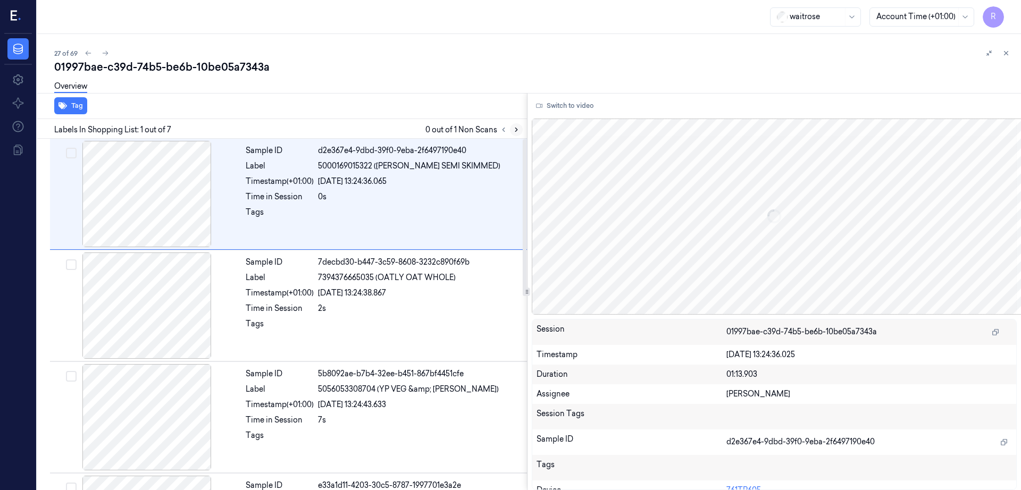
click at [523, 125] on button at bounding box center [516, 129] width 13 height 13
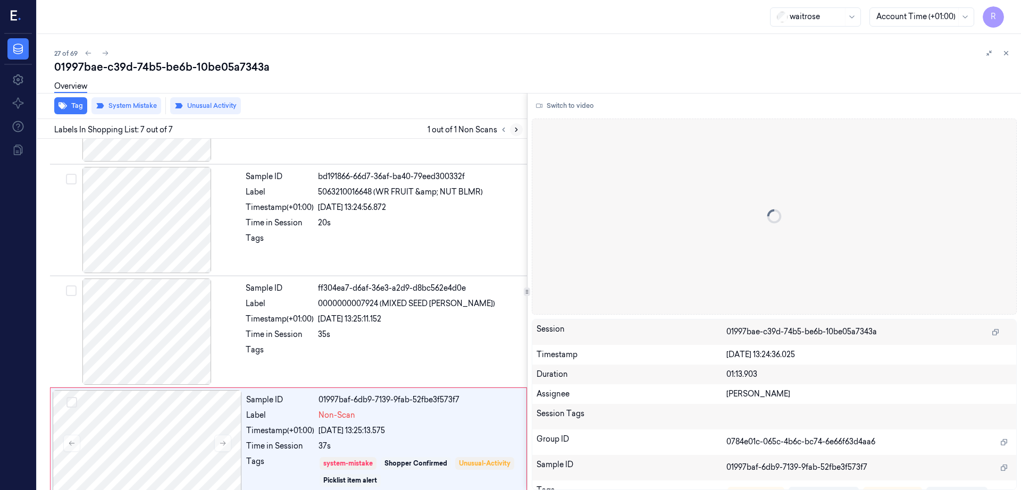
scroll to position [433, 0]
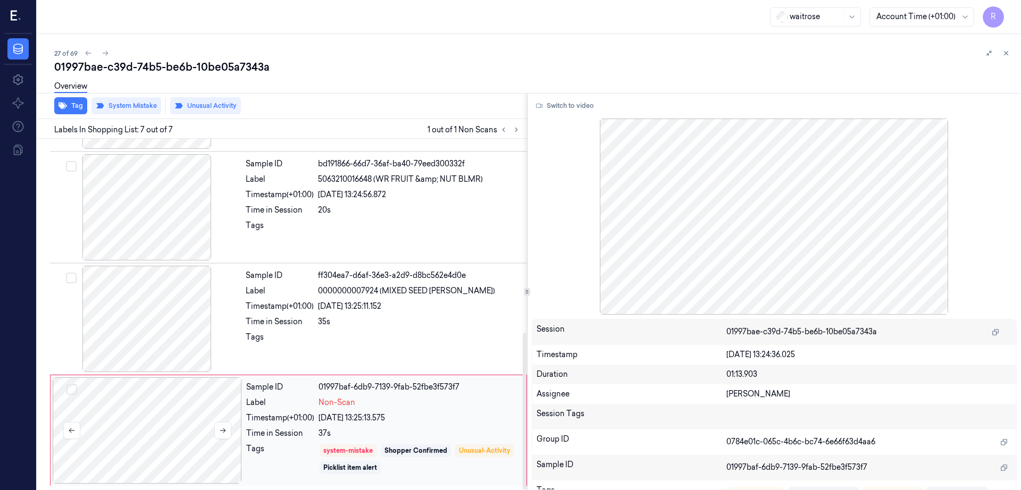
click at [189, 432] on div at bounding box center [147, 430] width 189 height 106
click at [183, 324] on div at bounding box center [146, 319] width 189 height 106
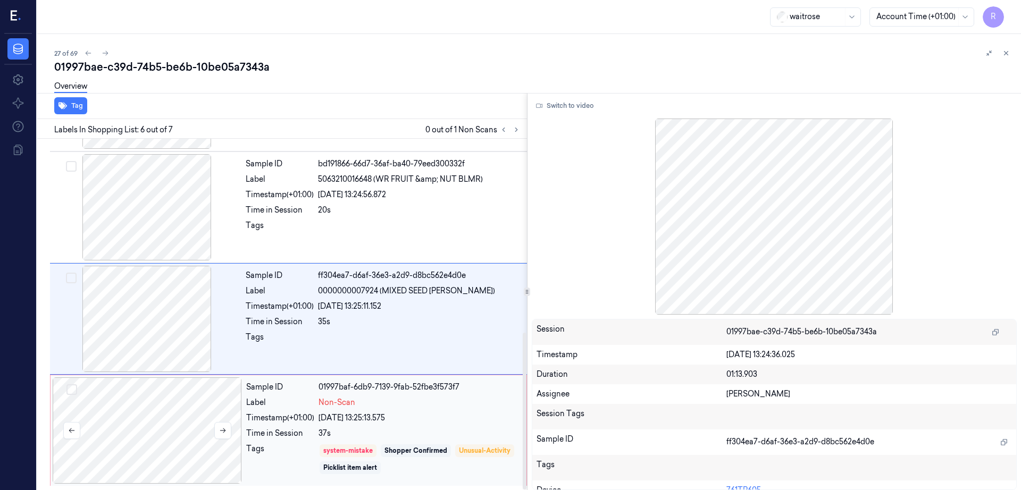
click at [157, 426] on div at bounding box center [147, 430] width 189 height 106
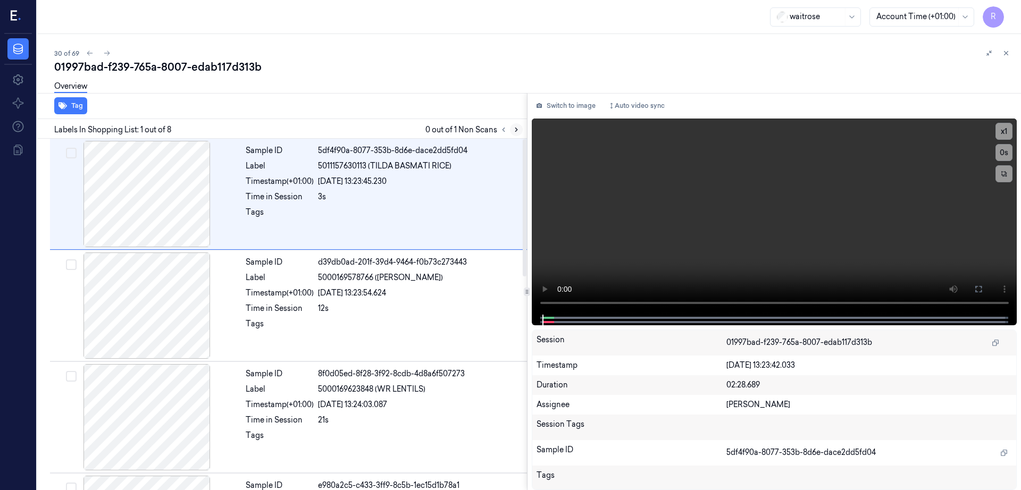
click at [520, 128] on icon at bounding box center [516, 129] width 7 height 7
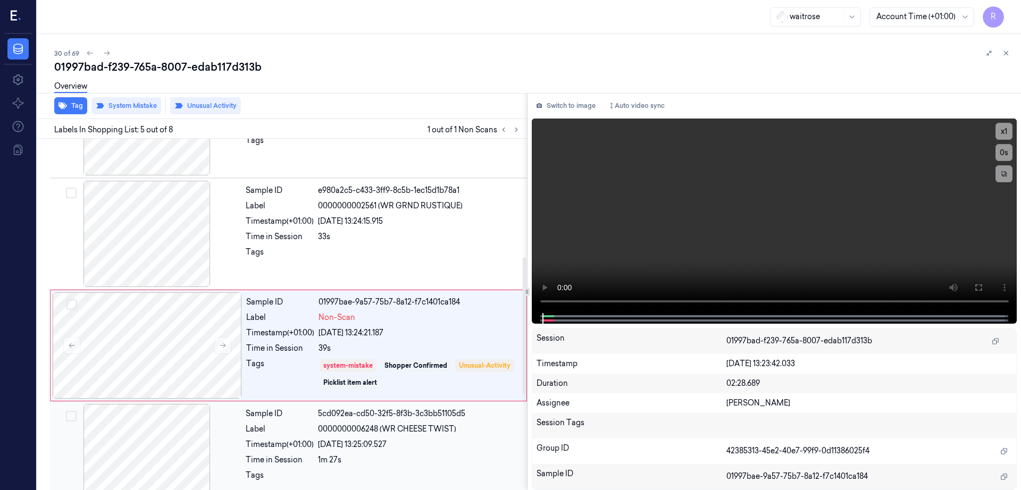
scroll to position [326, 0]
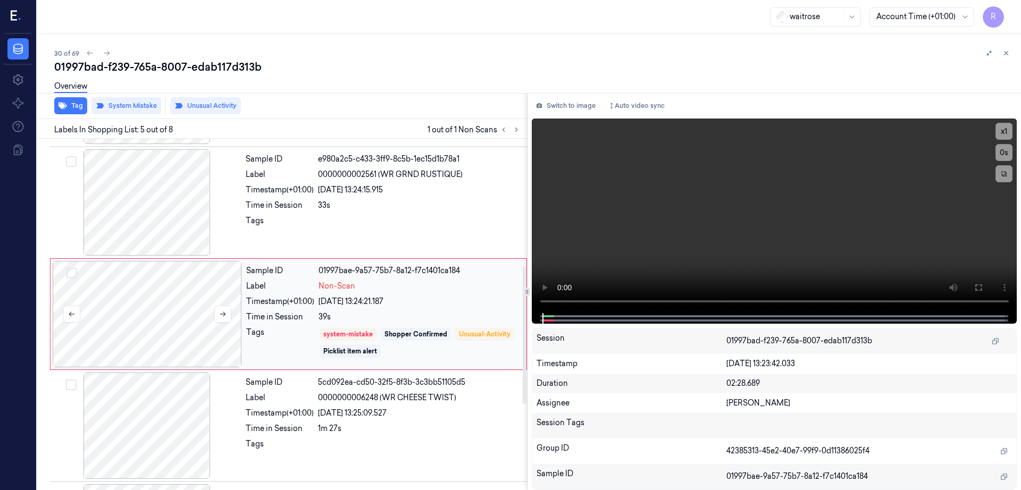
click at [158, 332] on div at bounding box center [147, 314] width 189 height 106
click at [149, 219] on div at bounding box center [146, 202] width 189 height 106
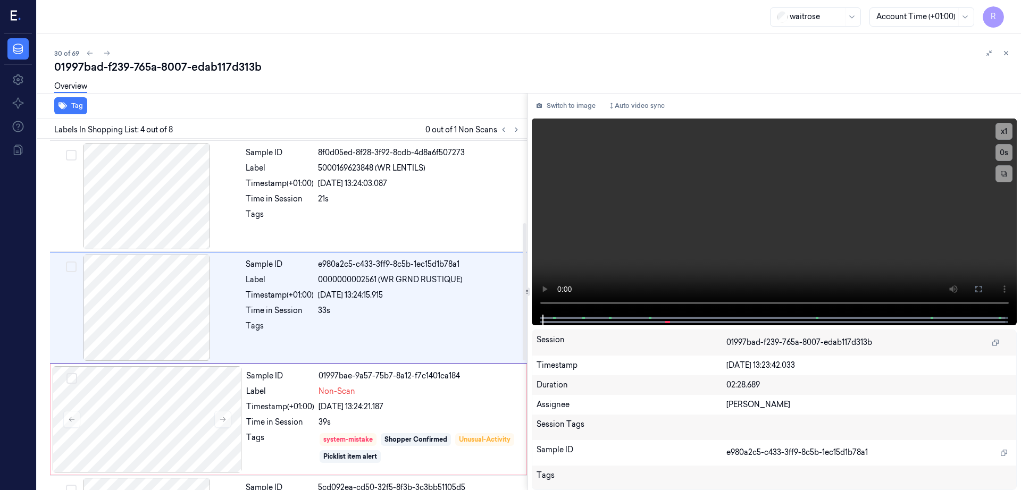
scroll to position [215, 0]
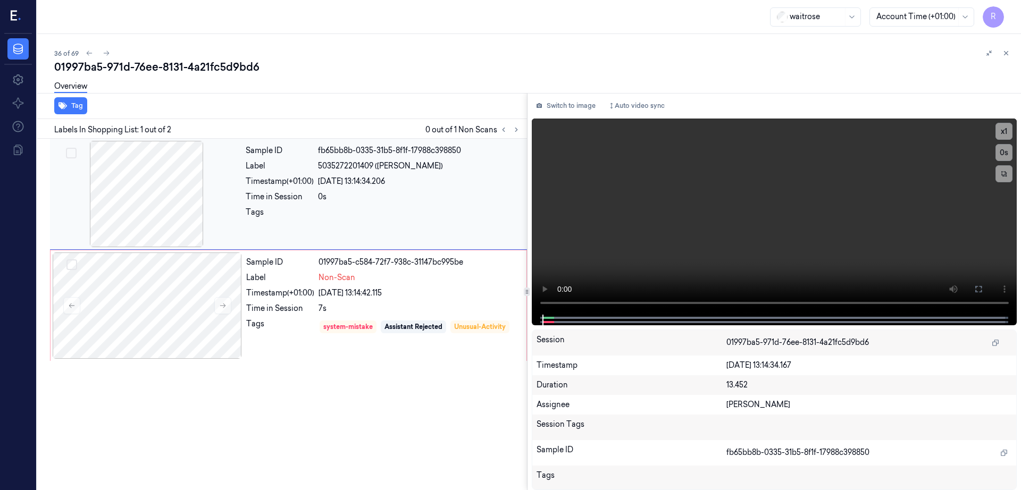
click at [156, 211] on div at bounding box center [146, 194] width 189 height 106
click at [174, 305] on div at bounding box center [147, 306] width 189 height 106
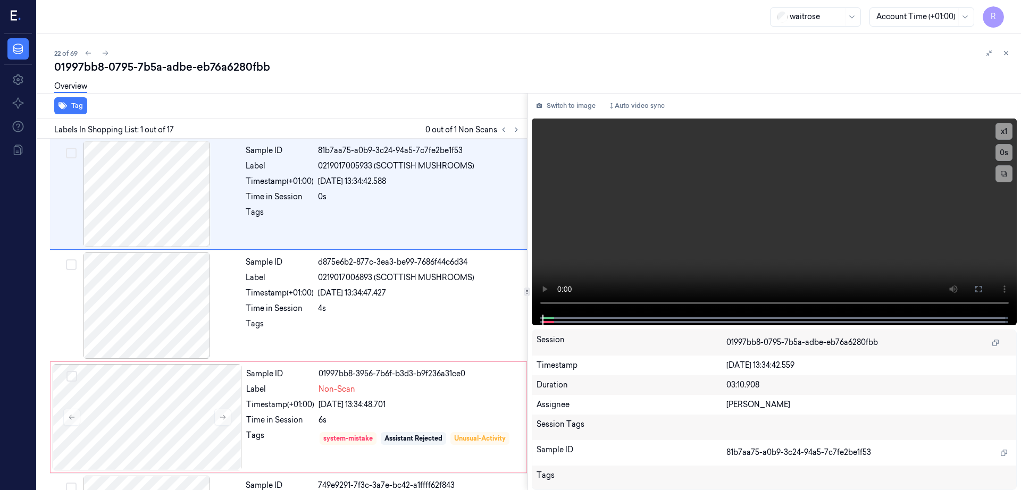
click at [576, 94] on div "Switch to image Auto video sync x 1 0 s Session 01997bb8-0795-7b5a-adbe-eb76a62…" at bounding box center [774, 291] width 494 height 397
click at [577, 99] on button "Switch to image" at bounding box center [566, 105] width 68 height 17
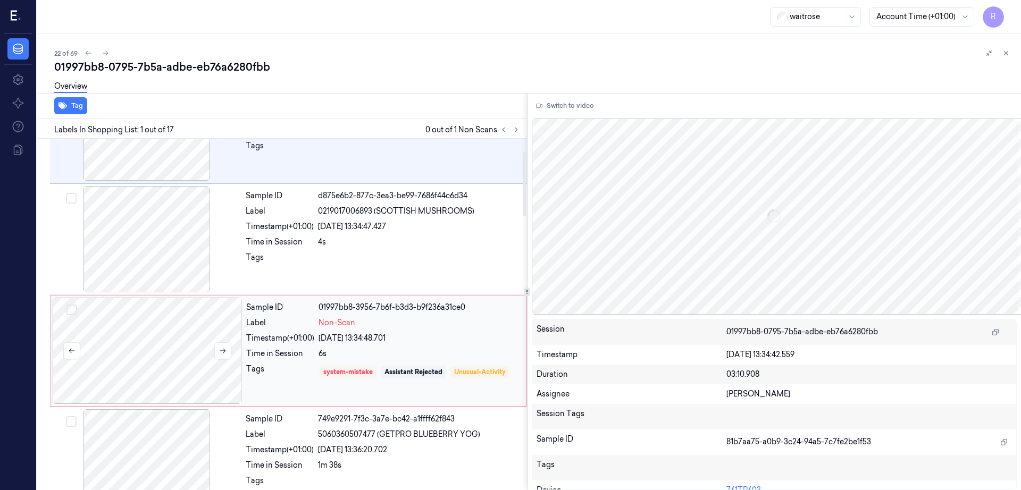
click at [127, 356] on div at bounding box center [147, 351] width 189 height 106
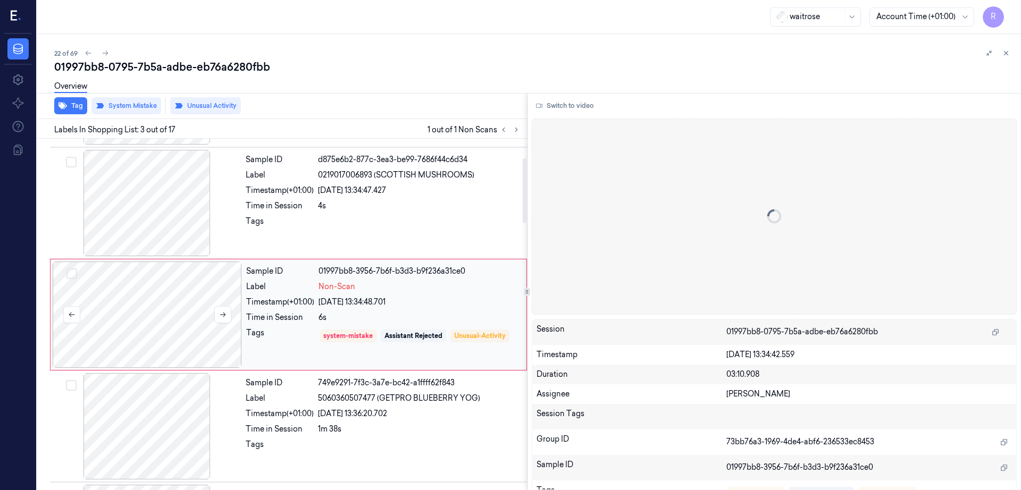
scroll to position [103, 0]
click at [169, 208] on div at bounding box center [146, 202] width 189 height 106
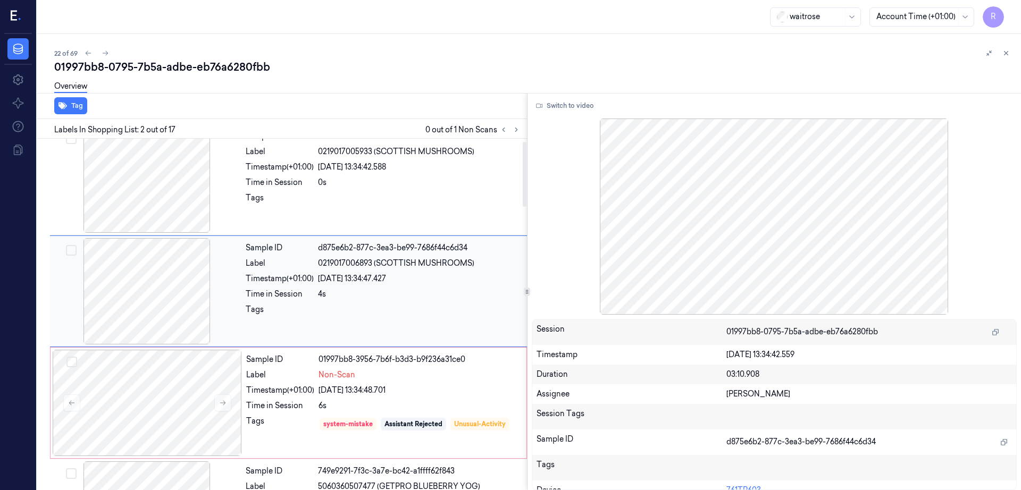
scroll to position [0, 0]
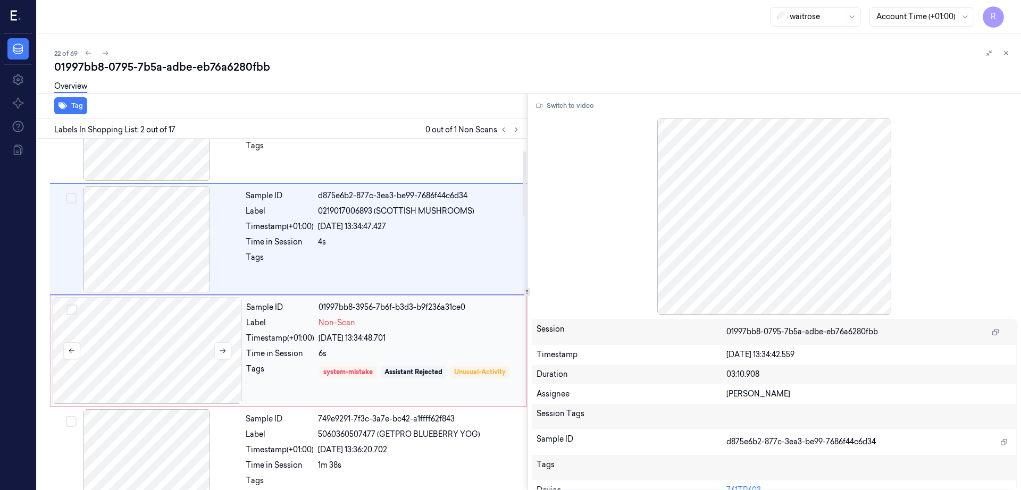
click at [161, 348] on div at bounding box center [147, 351] width 189 height 106
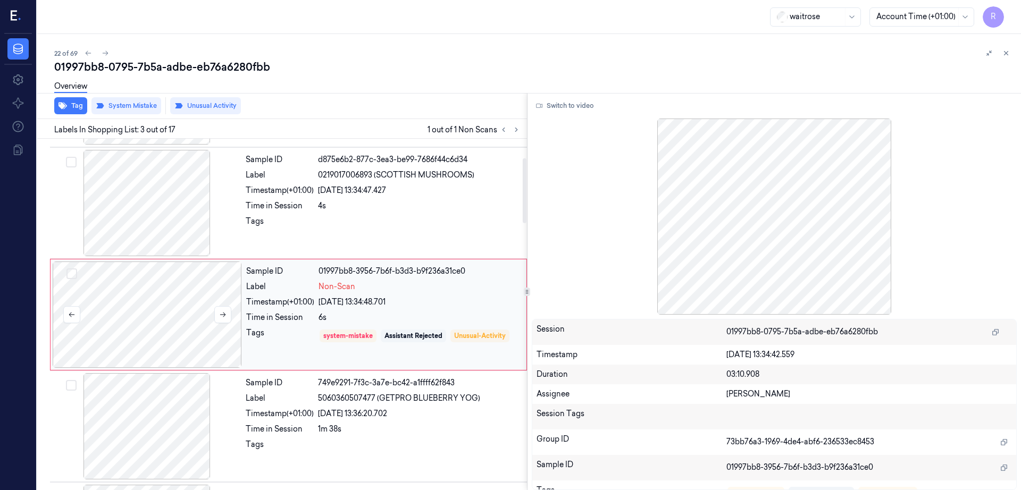
scroll to position [103, 0]
click at [222, 306] on button at bounding box center [222, 314] width 17 height 17
click at [222, 310] on icon at bounding box center [222, 313] width 7 height 7
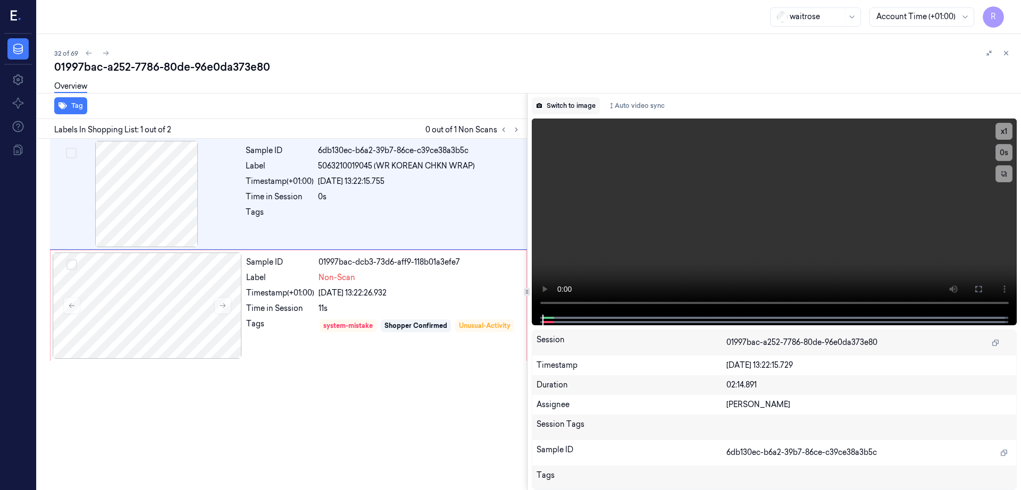
click at [567, 106] on button "Switch to image" at bounding box center [566, 105] width 68 height 17
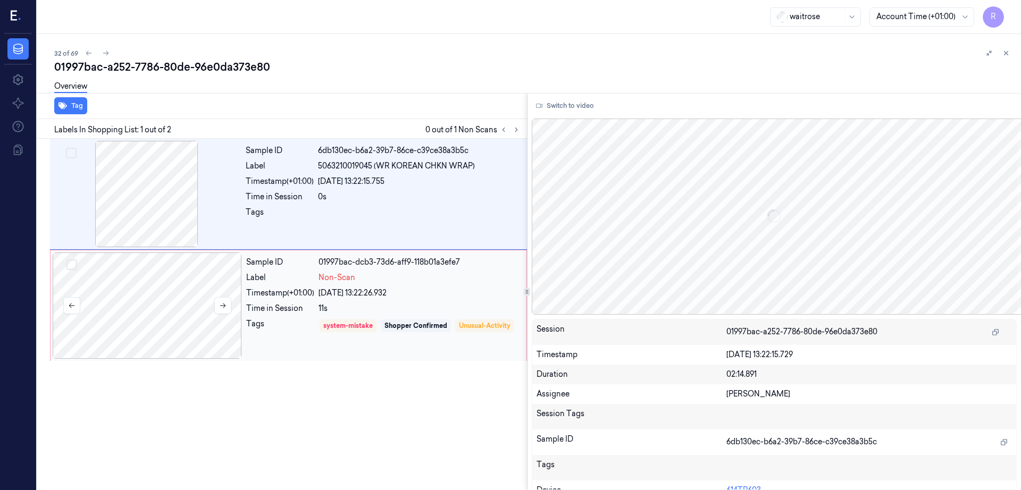
click at [190, 310] on div at bounding box center [147, 306] width 189 height 106
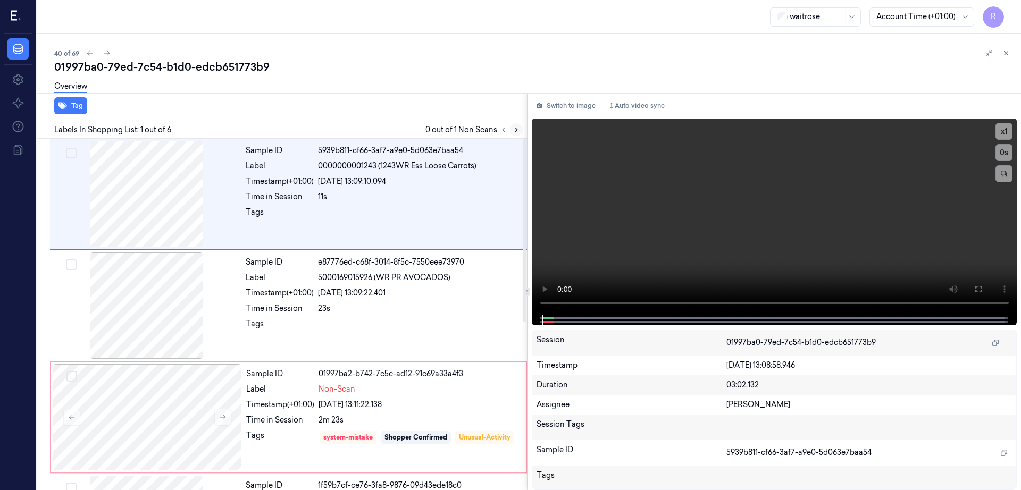
click at [520, 132] on icon at bounding box center [516, 129] width 7 height 7
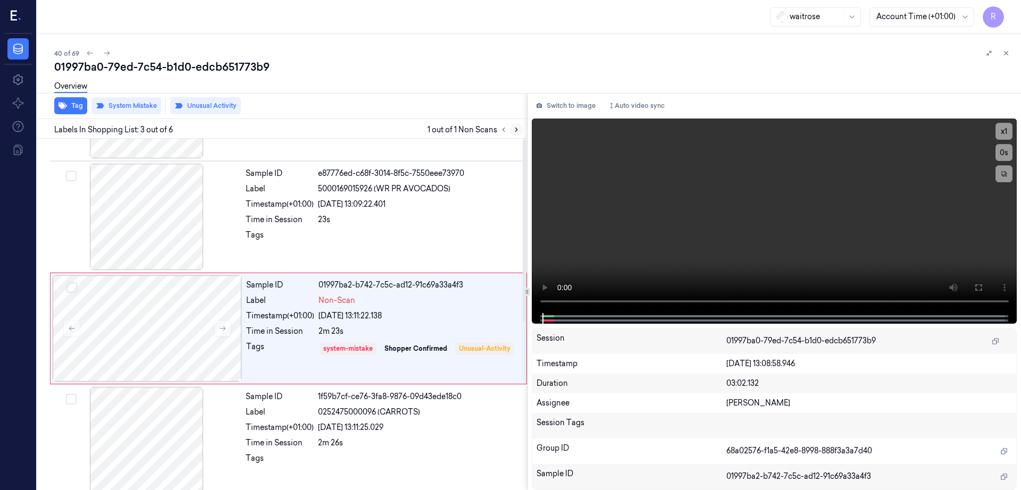
scroll to position [103, 0]
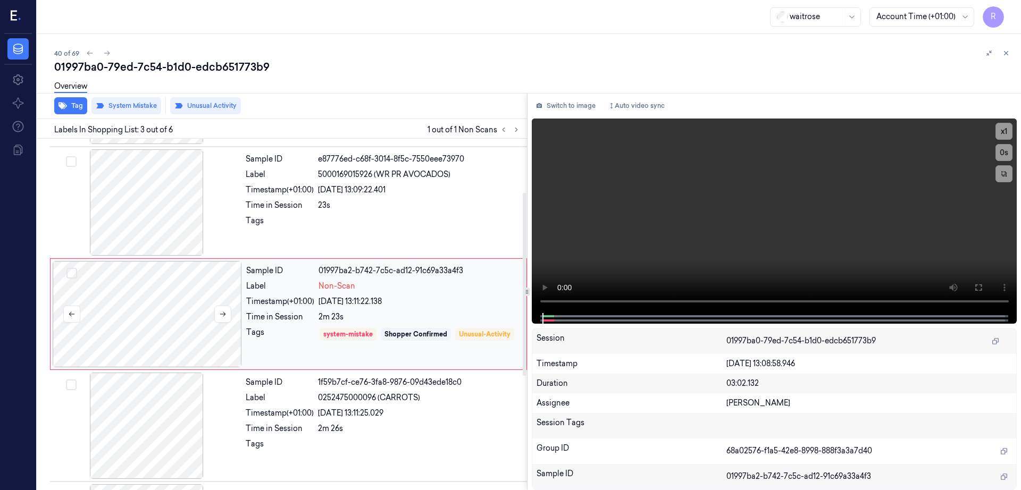
click at [176, 320] on div at bounding box center [147, 314] width 189 height 106
click at [150, 220] on div at bounding box center [146, 202] width 189 height 106
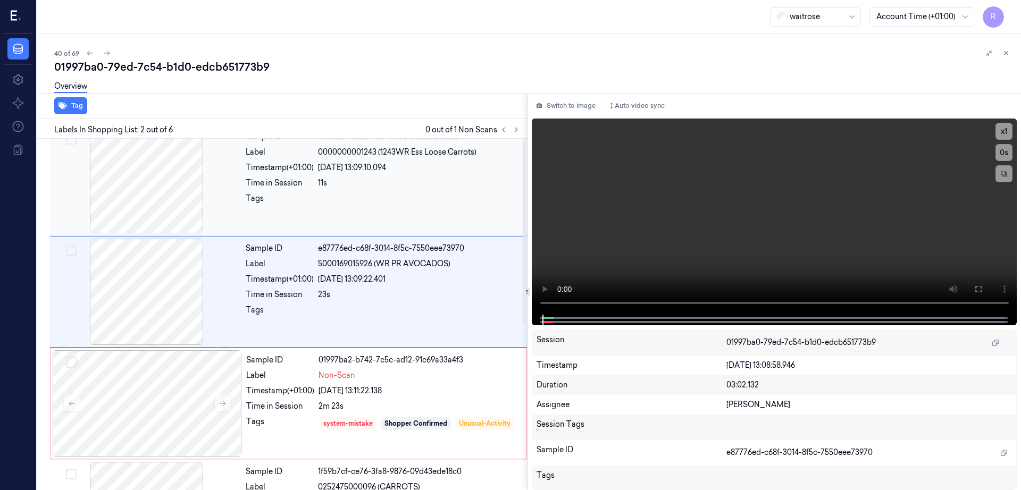
scroll to position [0, 0]
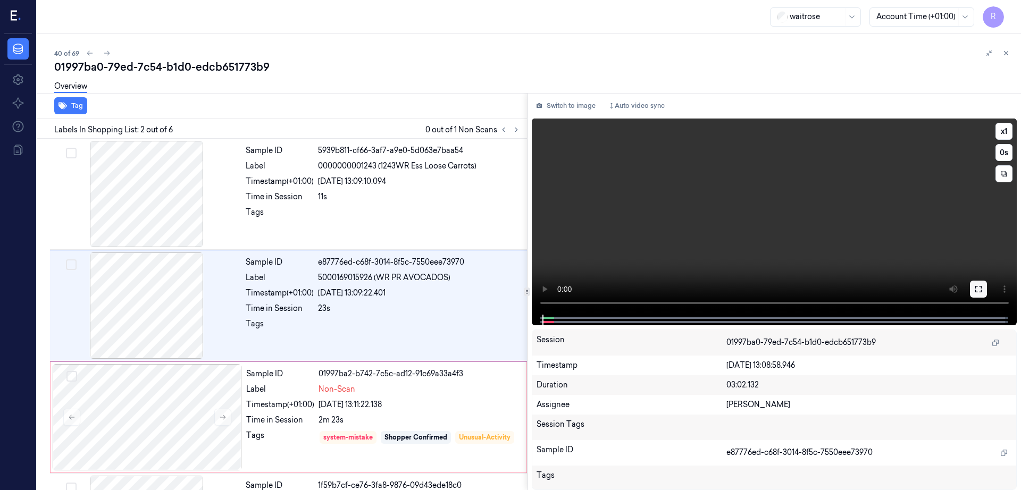
click at [987, 289] on button at bounding box center [978, 289] width 17 height 17
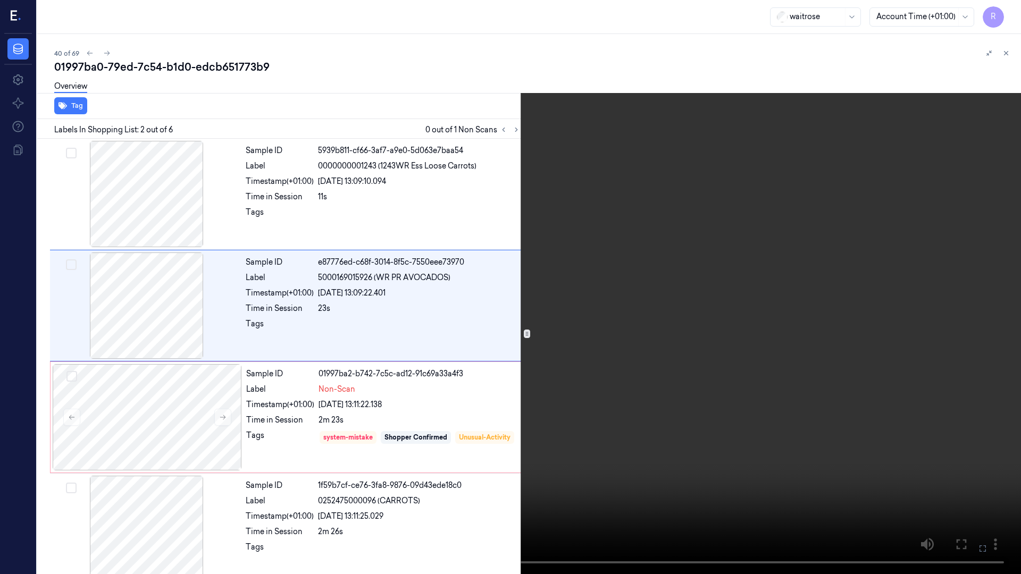
click at [510, 420] on video at bounding box center [510, 287] width 1021 height 574
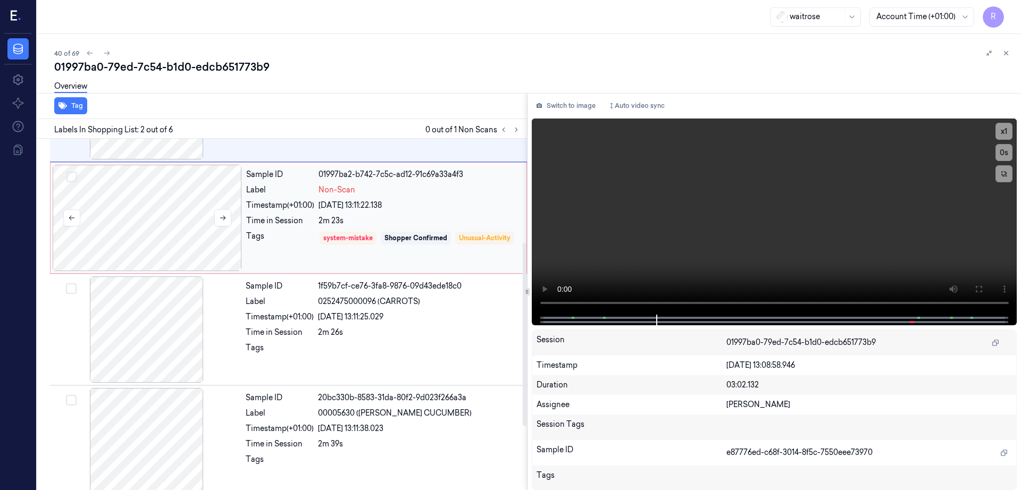
click at [151, 226] on div at bounding box center [147, 218] width 189 height 106
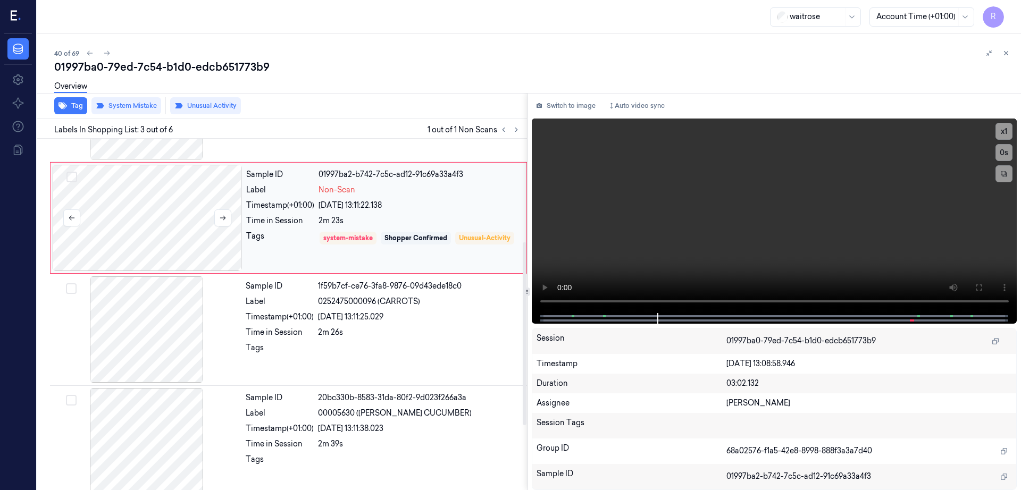
scroll to position [103, 0]
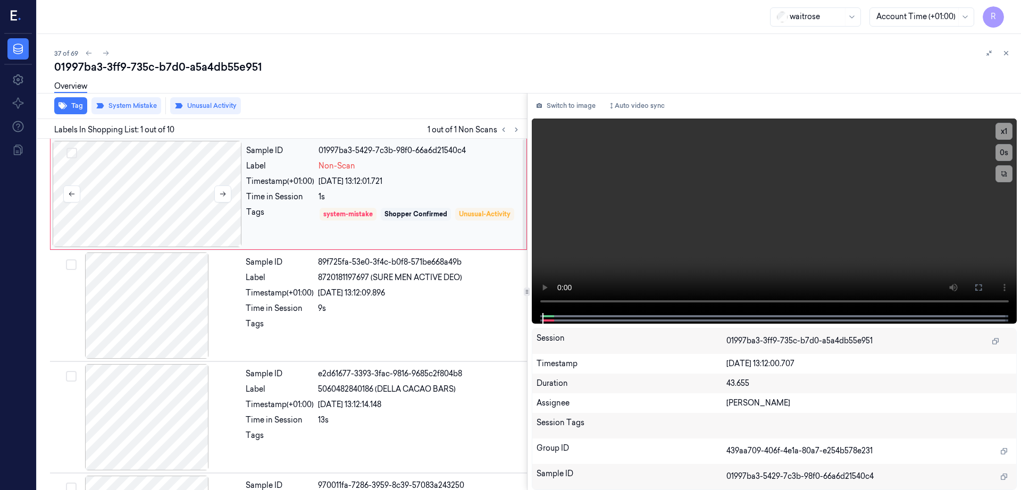
click at [185, 174] on div at bounding box center [147, 194] width 189 height 106
click at [125, 338] on div at bounding box center [146, 306] width 189 height 106
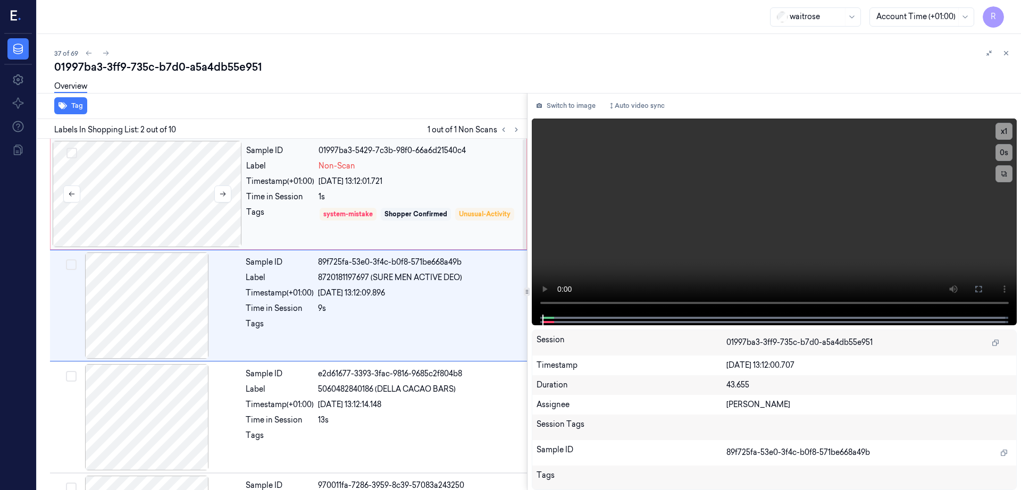
click at [184, 221] on div at bounding box center [147, 194] width 189 height 106
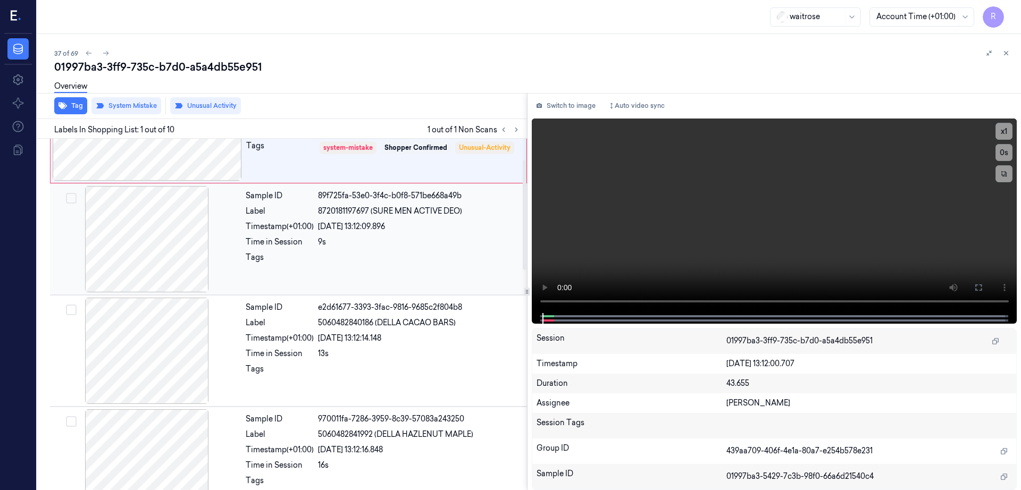
click at [153, 242] on div at bounding box center [146, 239] width 189 height 106
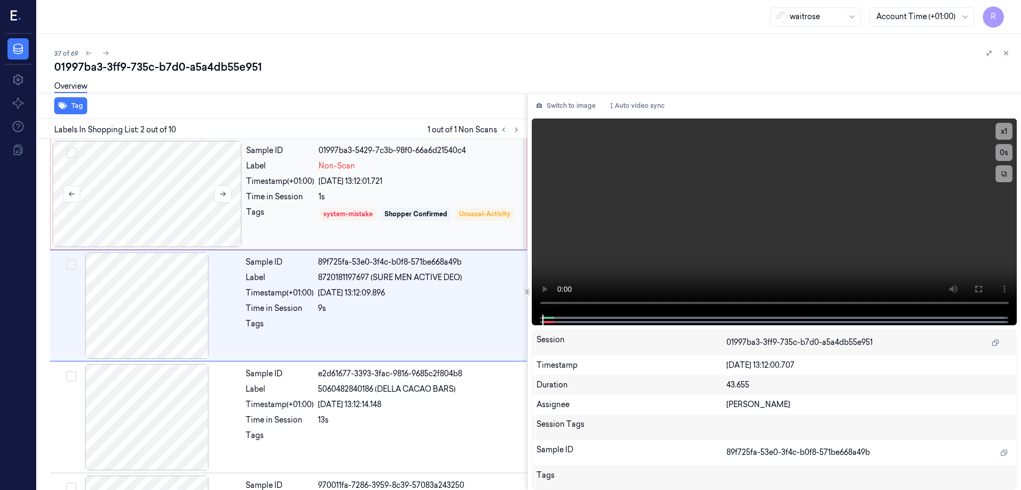
click at [147, 206] on div at bounding box center [147, 194] width 189 height 106
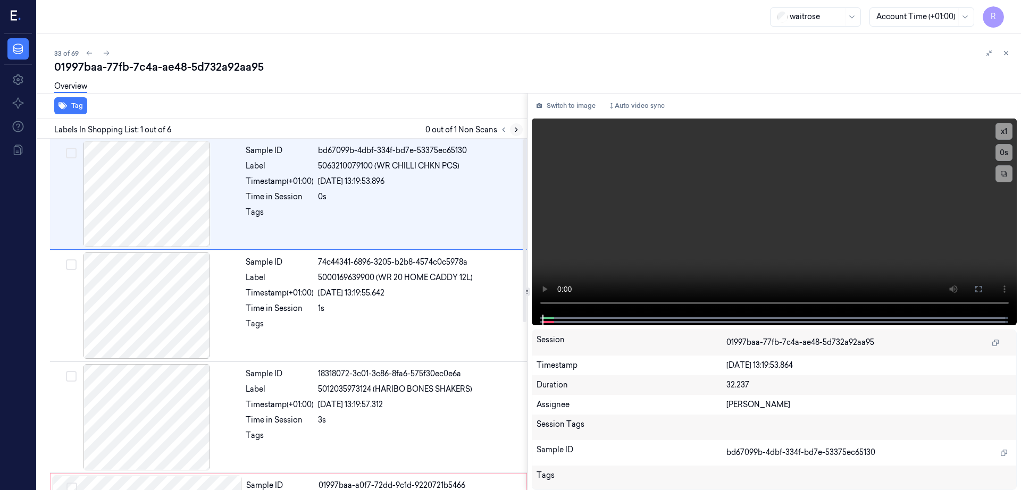
click at [523, 125] on button at bounding box center [516, 129] width 13 height 13
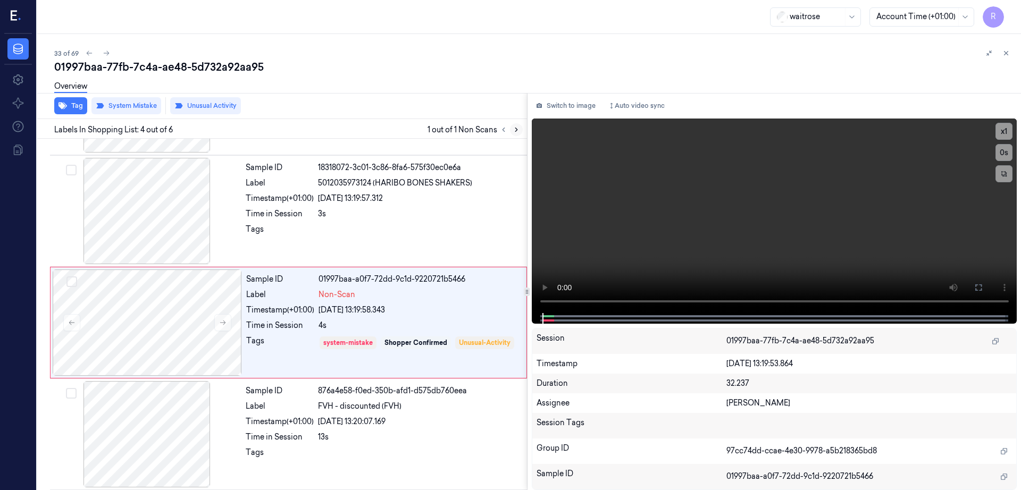
scroll to position [215, 0]
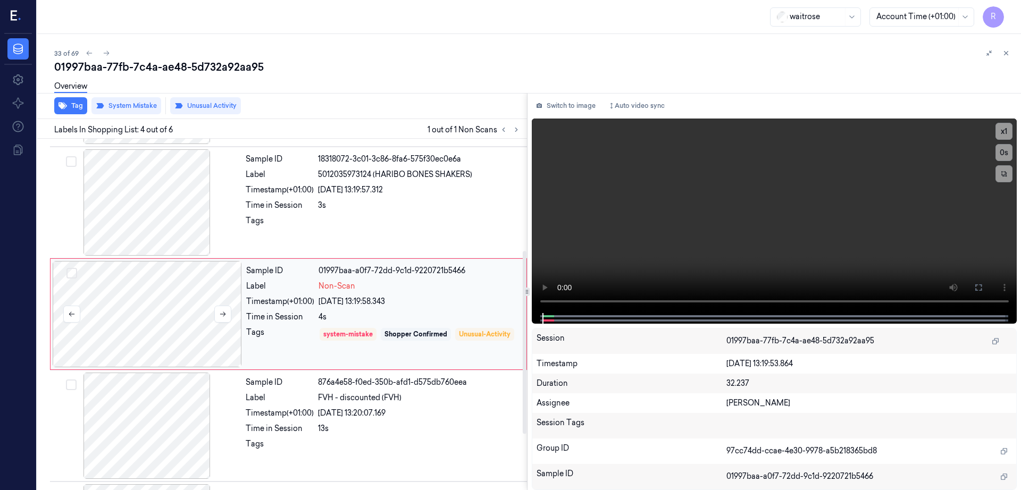
click at [137, 336] on div at bounding box center [147, 314] width 189 height 106
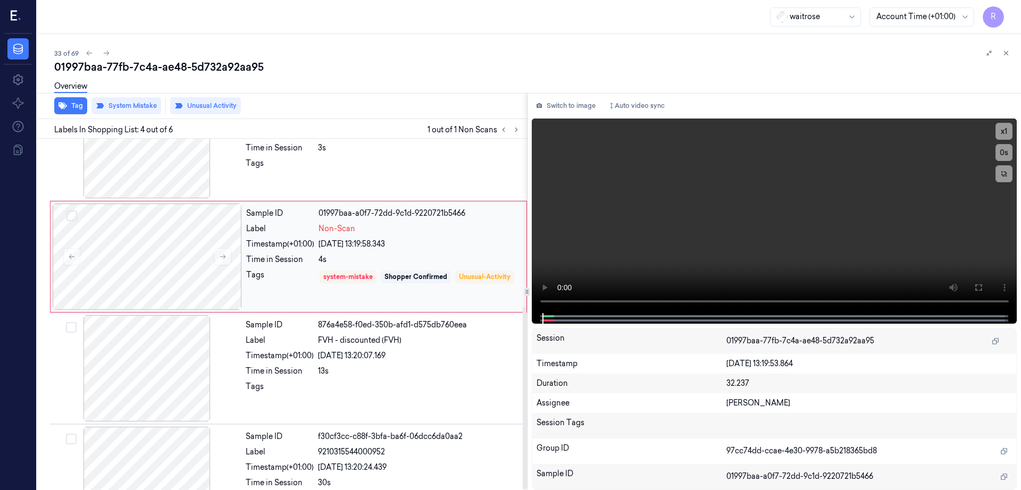
scroll to position [322, 0]
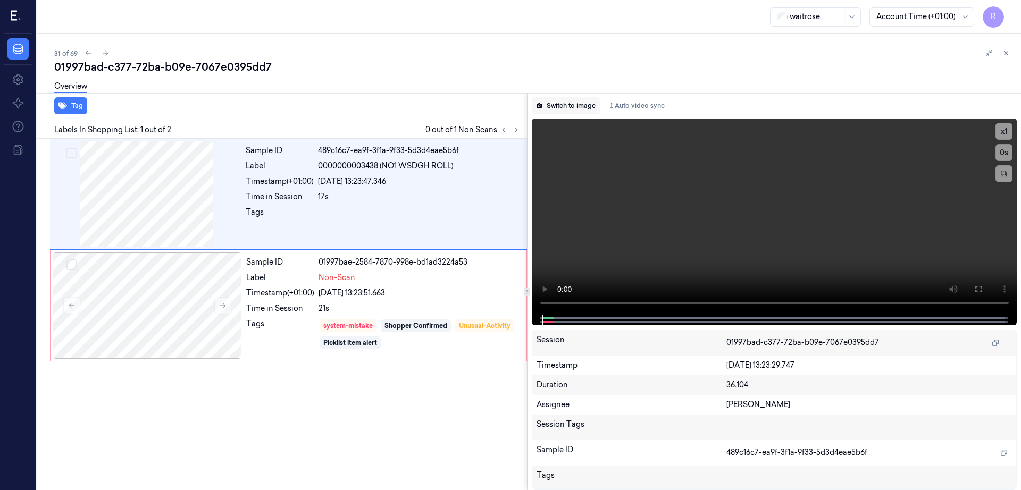
click at [567, 110] on button "Switch to image" at bounding box center [566, 105] width 68 height 17
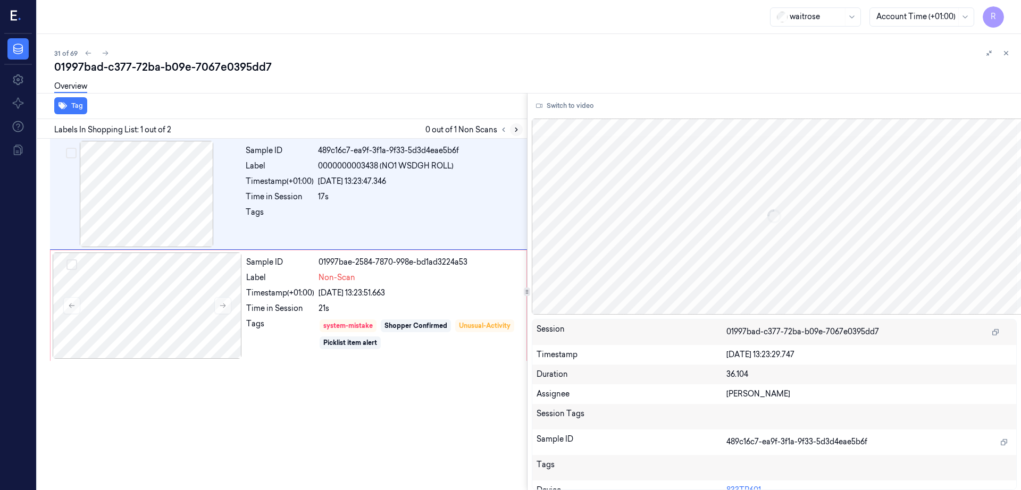
click at [523, 131] on button at bounding box center [516, 129] width 13 height 13
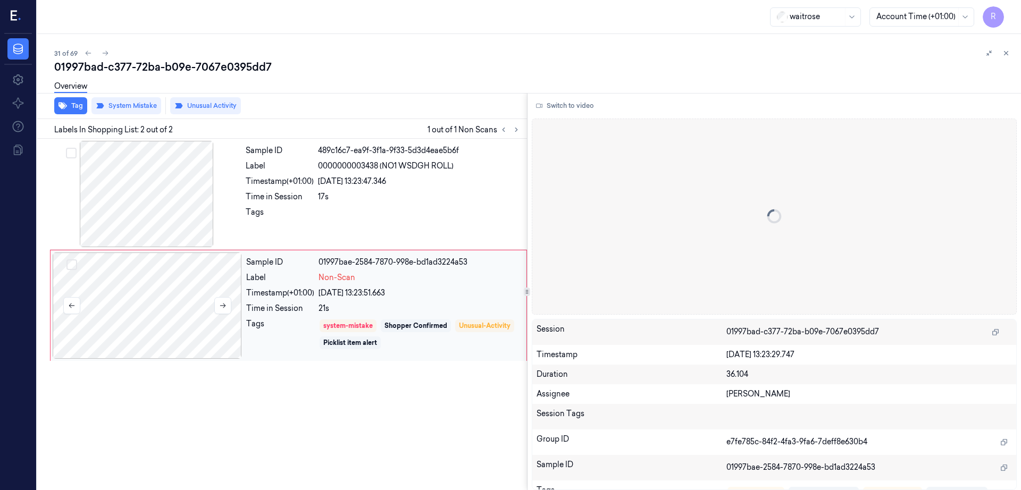
click at [170, 304] on div at bounding box center [147, 306] width 189 height 106
click at [138, 198] on div at bounding box center [146, 194] width 189 height 106
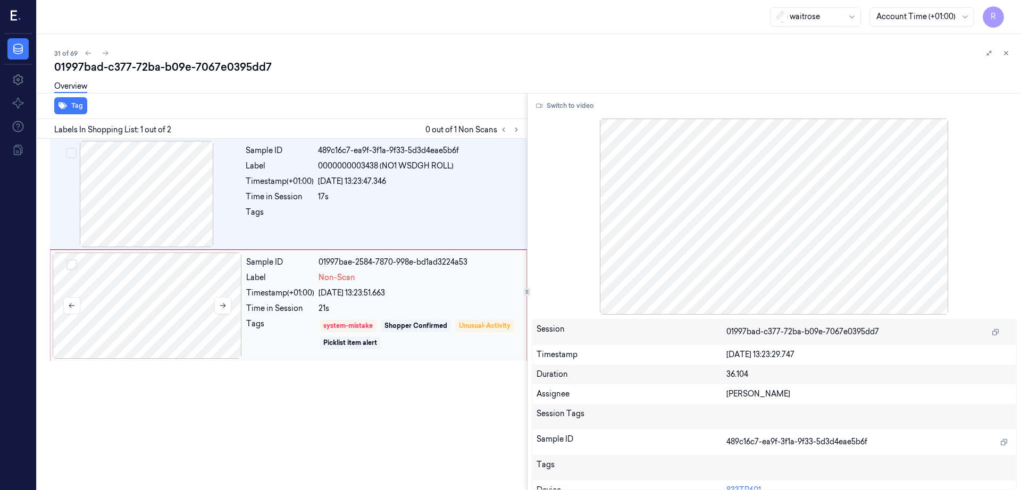
click at [153, 307] on div at bounding box center [147, 306] width 189 height 106
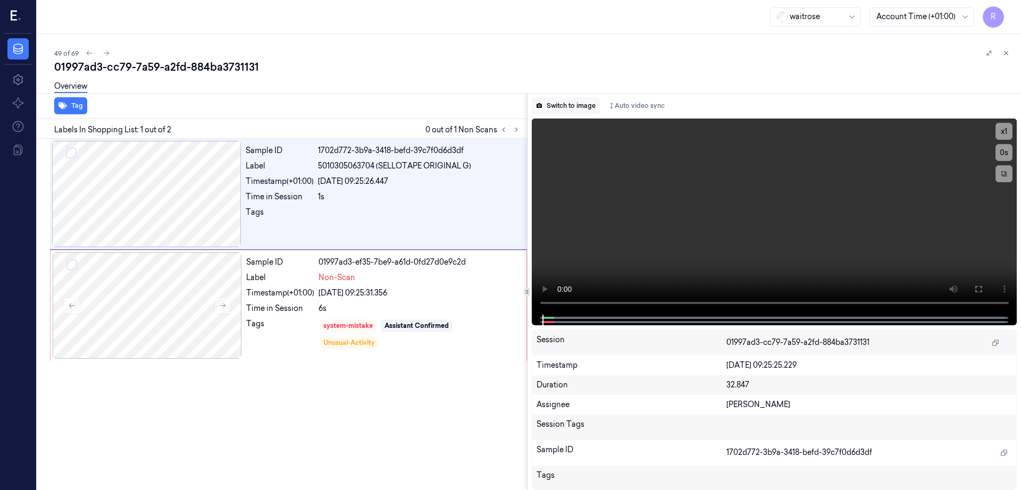
click at [592, 108] on button "Switch to image" at bounding box center [566, 105] width 68 height 17
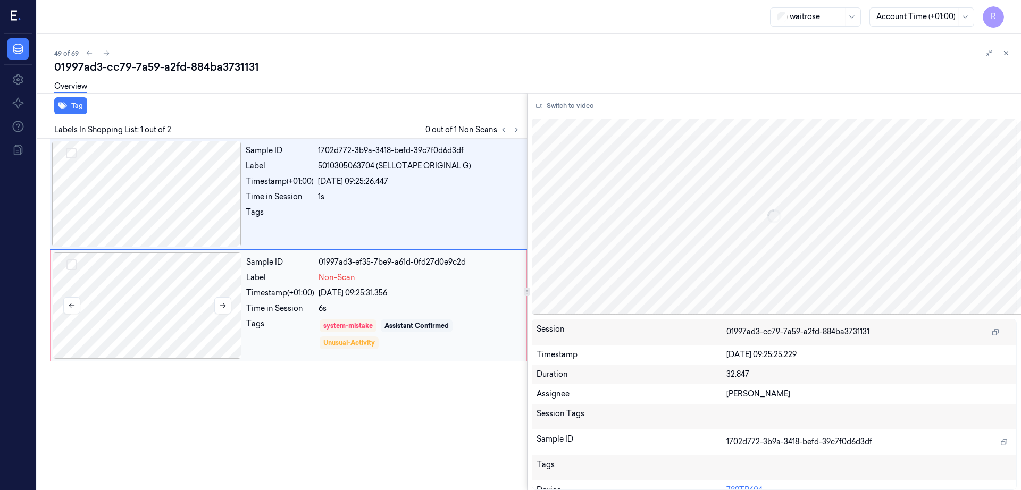
click at [172, 301] on div at bounding box center [147, 306] width 189 height 106
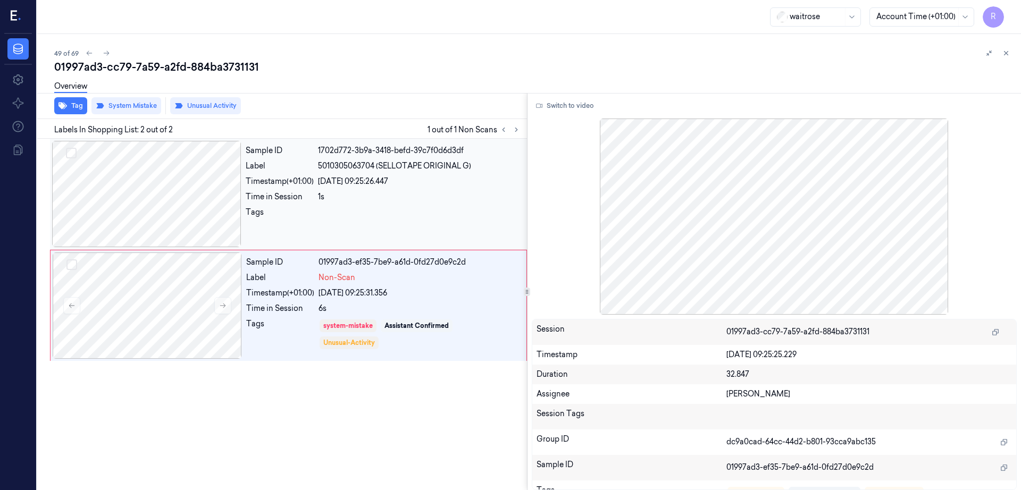
click at [143, 181] on div at bounding box center [146, 194] width 189 height 106
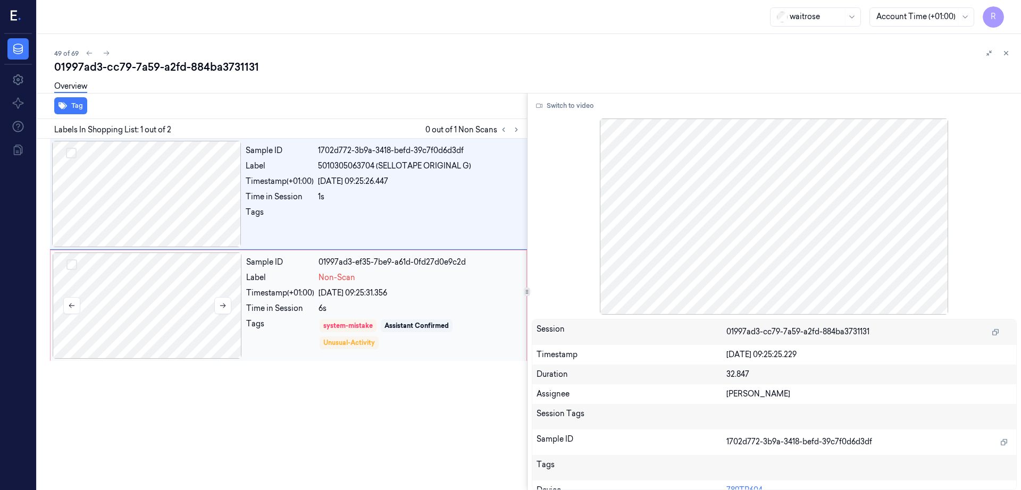
click at [148, 306] on div at bounding box center [147, 306] width 189 height 106
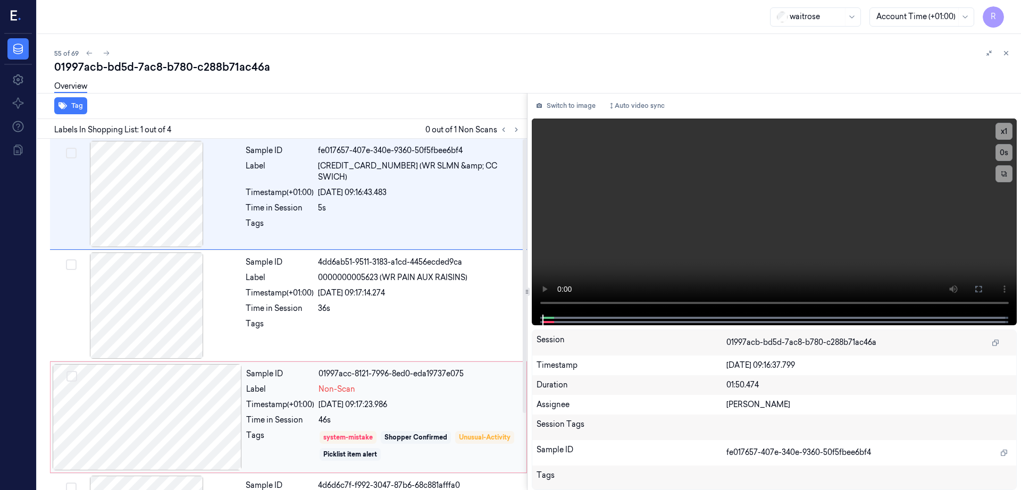
click at [187, 439] on div at bounding box center [147, 417] width 189 height 106
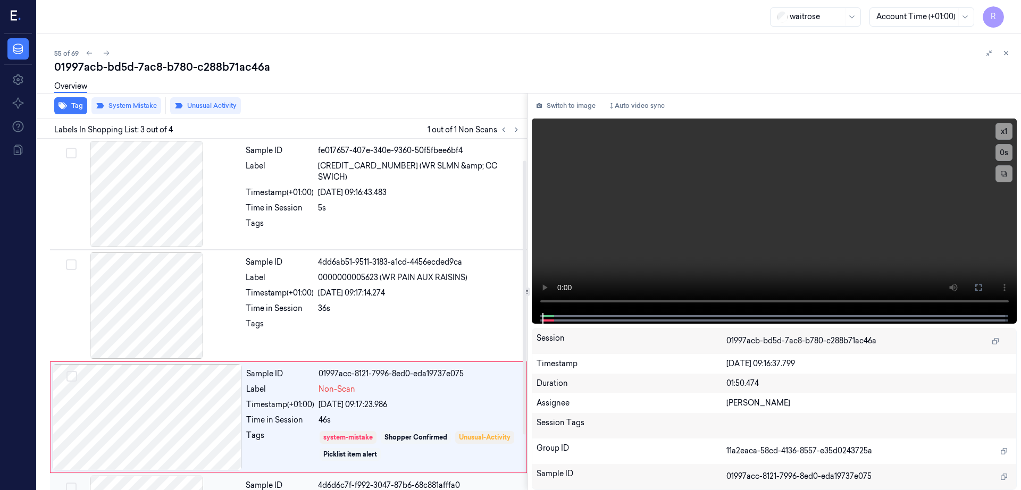
scroll to position [98, 0]
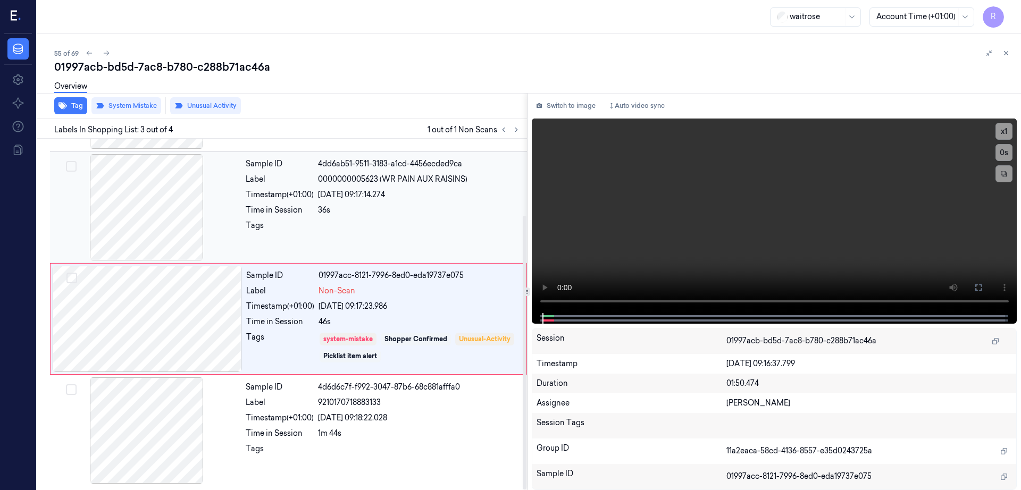
click at [141, 226] on div at bounding box center [146, 207] width 189 height 106
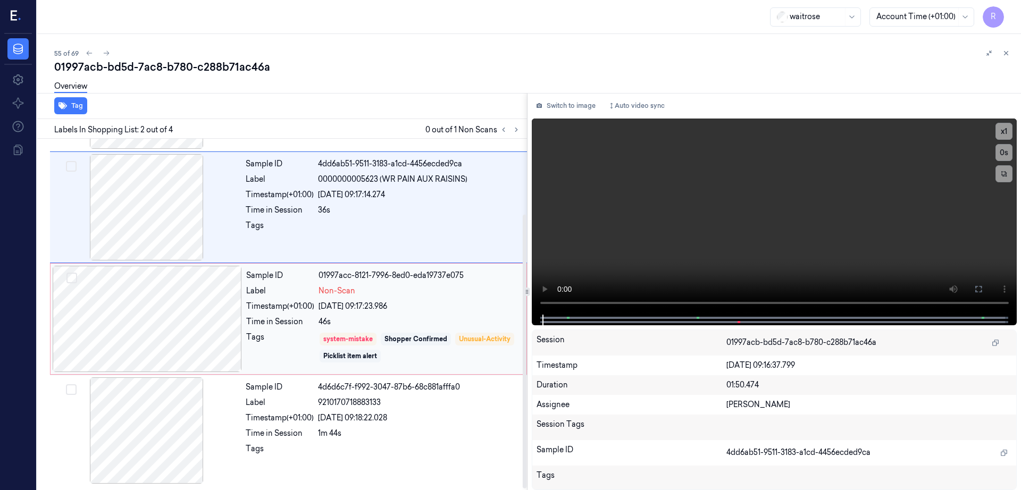
scroll to position [8, 0]
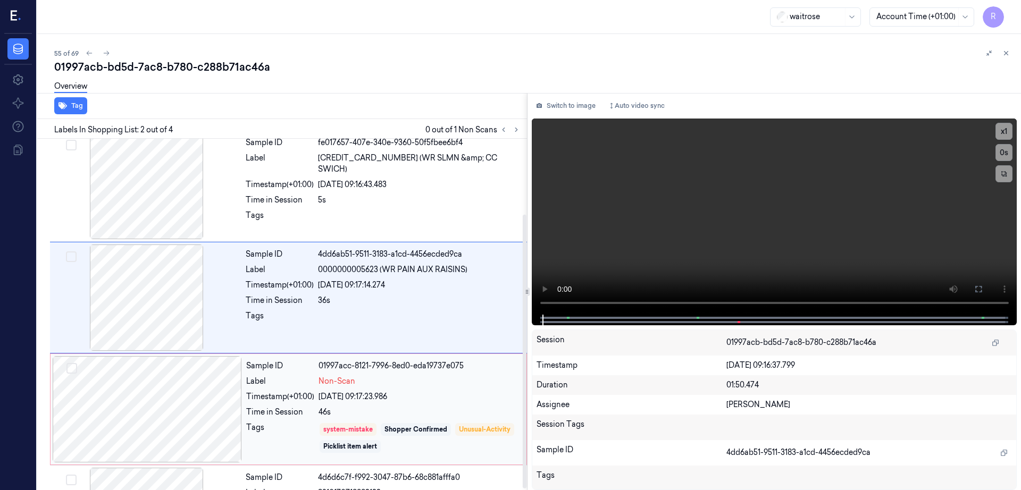
click at [155, 310] on div at bounding box center [146, 298] width 189 height 106
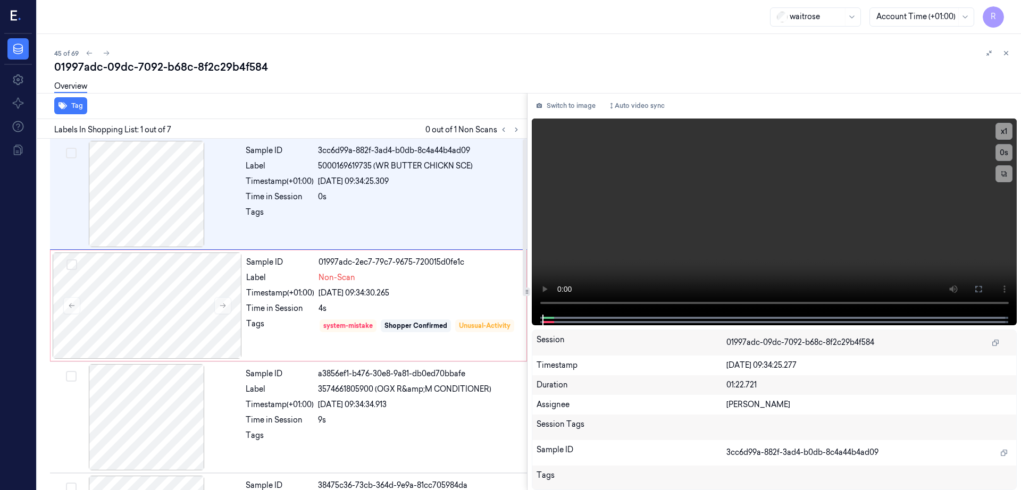
click at [575, 104] on button "Switch to image" at bounding box center [566, 105] width 68 height 17
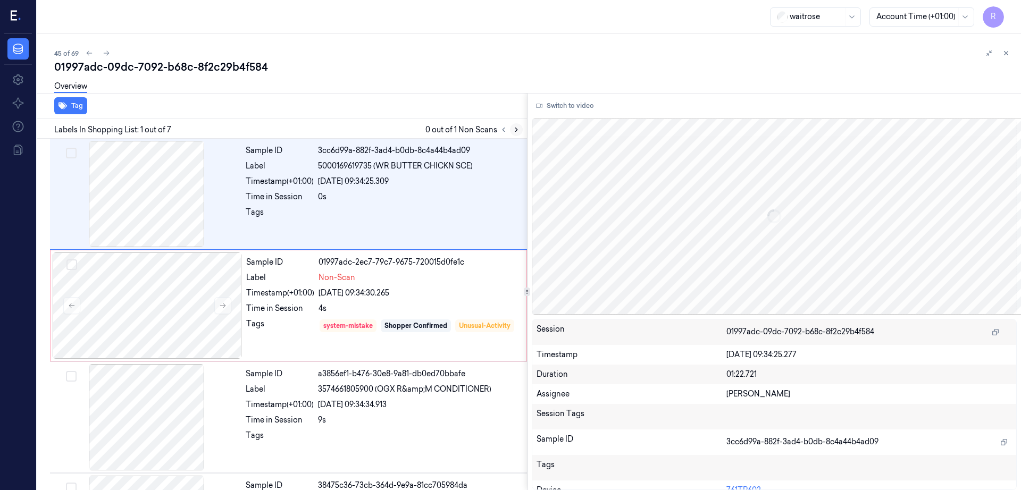
click at [520, 131] on icon at bounding box center [516, 129] width 7 height 7
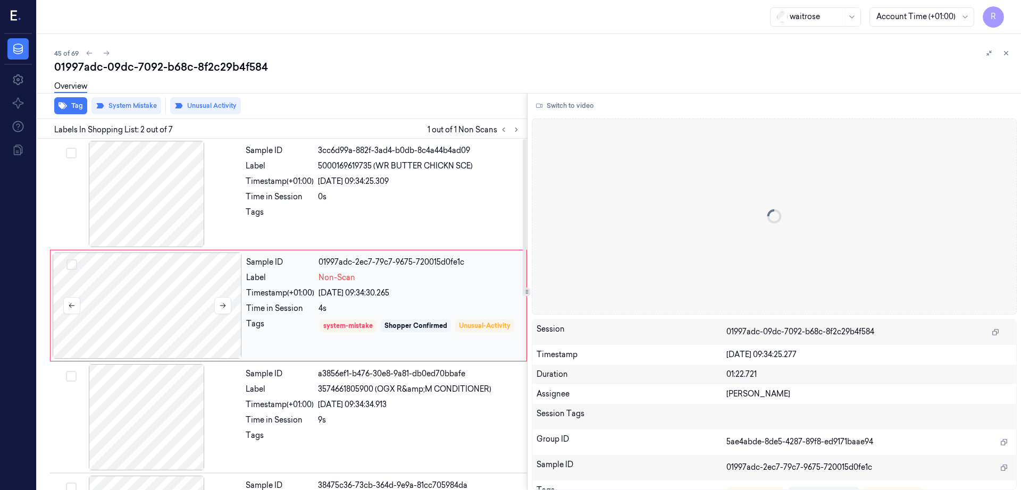
click at [189, 290] on div at bounding box center [147, 306] width 189 height 106
click at [148, 208] on div at bounding box center [146, 194] width 189 height 106
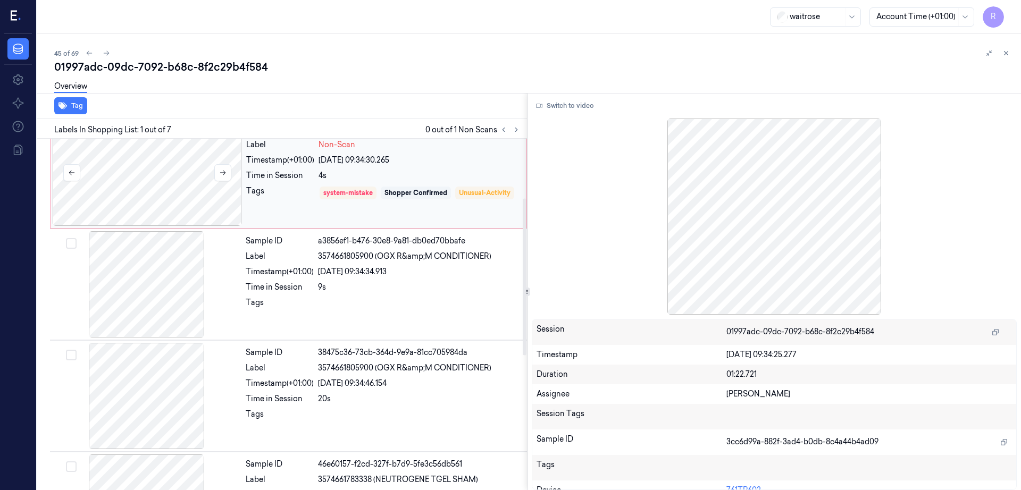
click at [166, 195] on div at bounding box center [147, 173] width 189 height 106
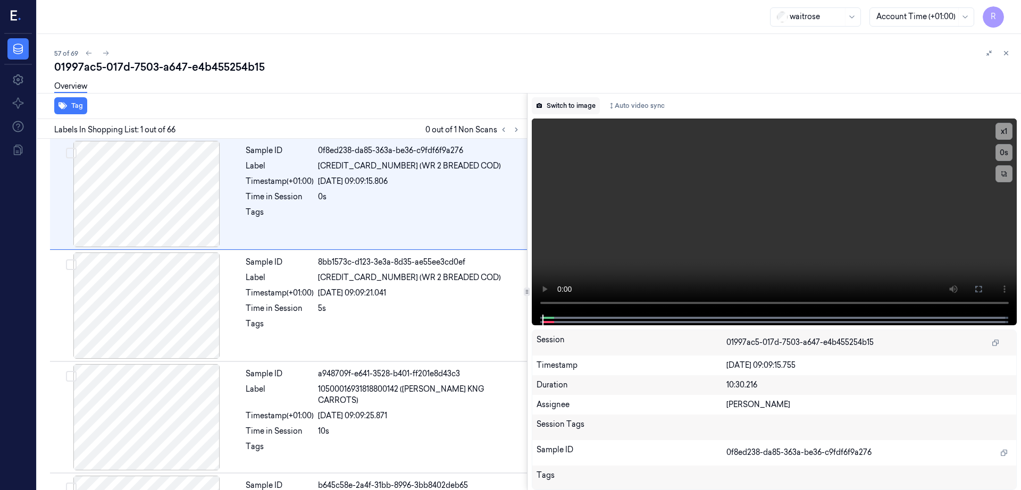
click at [600, 105] on button "Switch to image" at bounding box center [566, 105] width 68 height 17
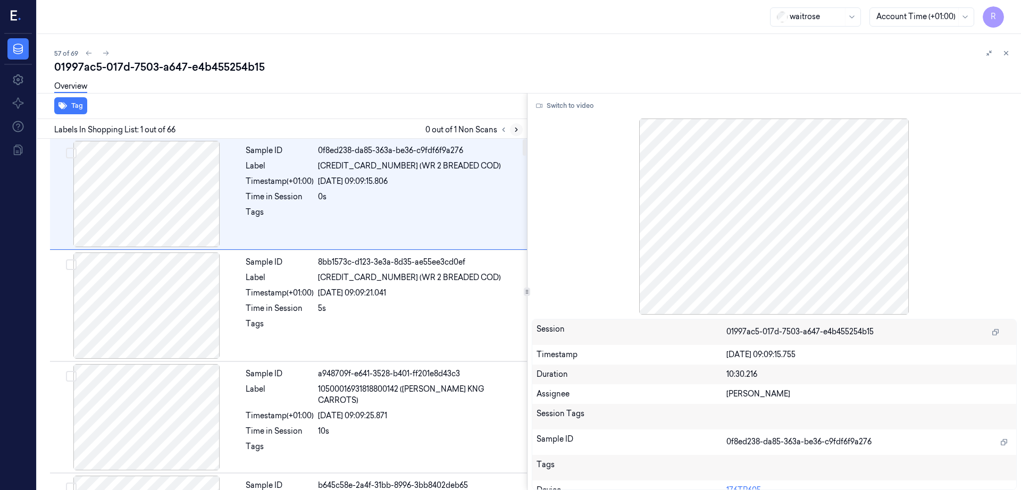
click at [520, 130] on icon at bounding box center [516, 129] width 7 height 7
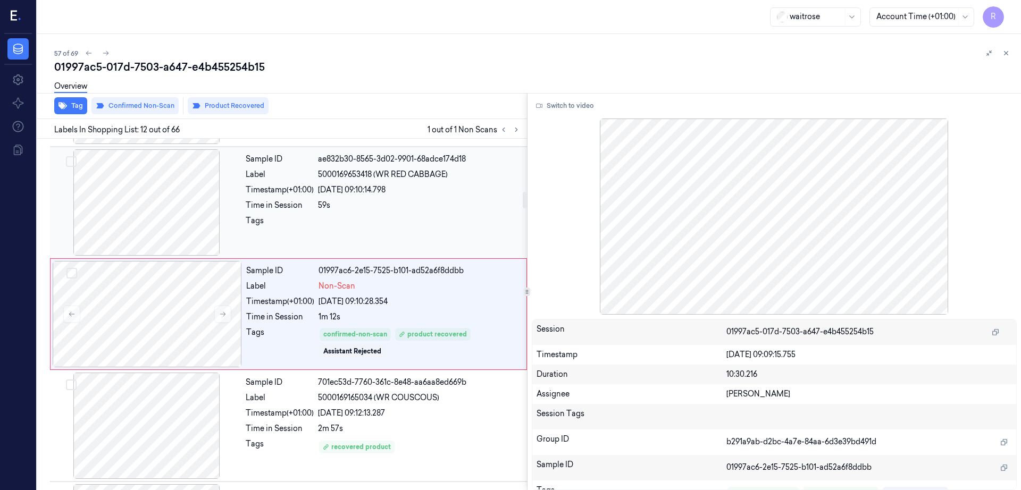
click at [147, 207] on div at bounding box center [146, 202] width 189 height 106
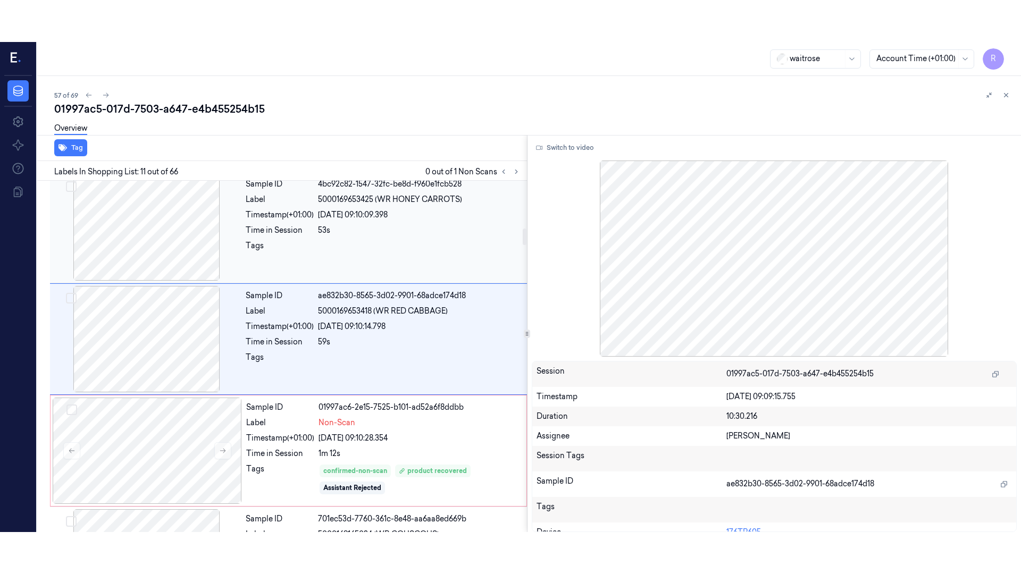
scroll to position [996, 0]
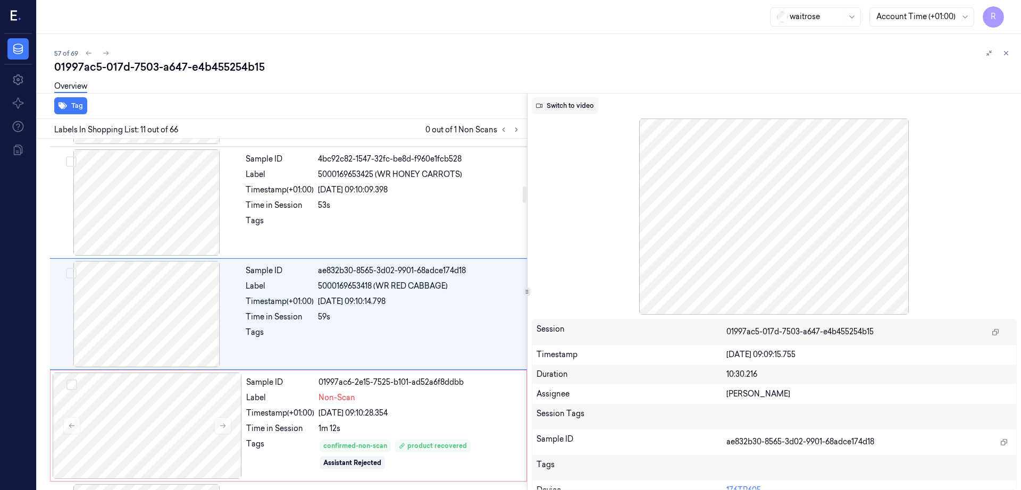
click at [576, 110] on button "Switch to video" at bounding box center [565, 105] width 66 height 17
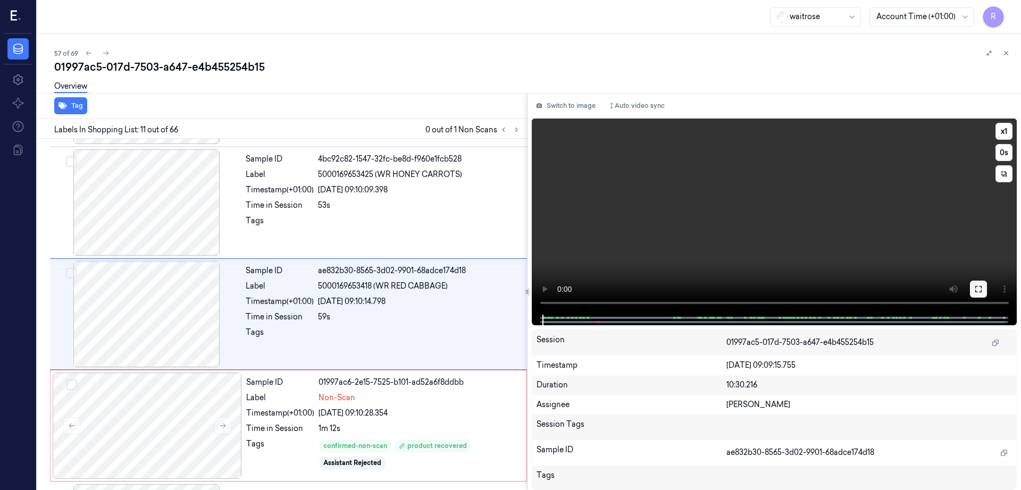
click at [983, 290] on icon at bounding box center [978, 289] width 9 height 9
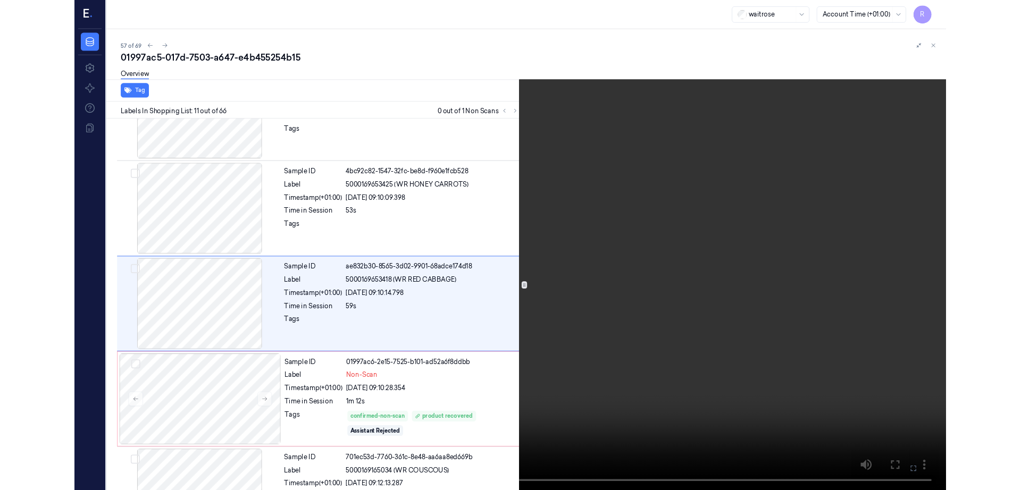
scroll to position [954, 0]
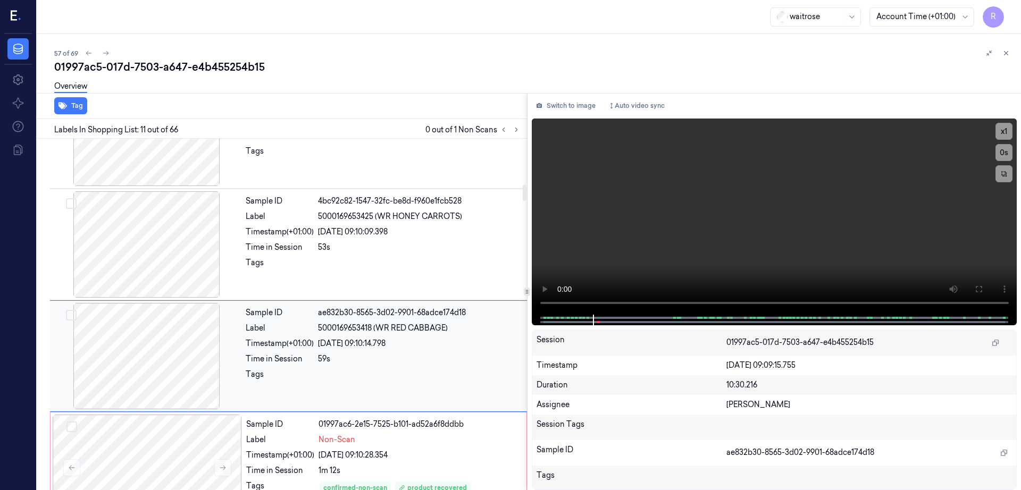
click at [144, 366] on div at bounding box center [146, 356] width 189 height 106
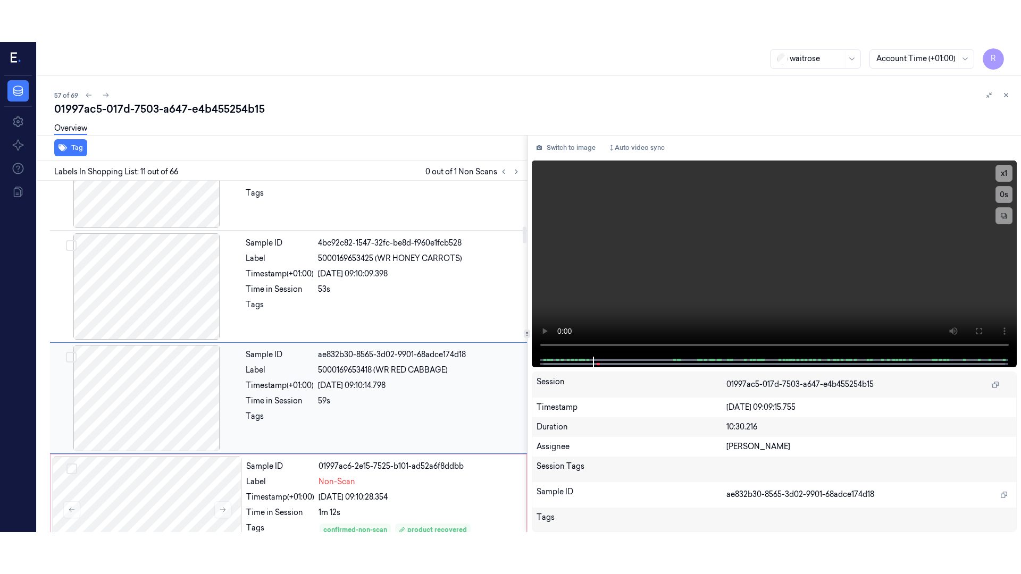
scroll to position [996, 0]
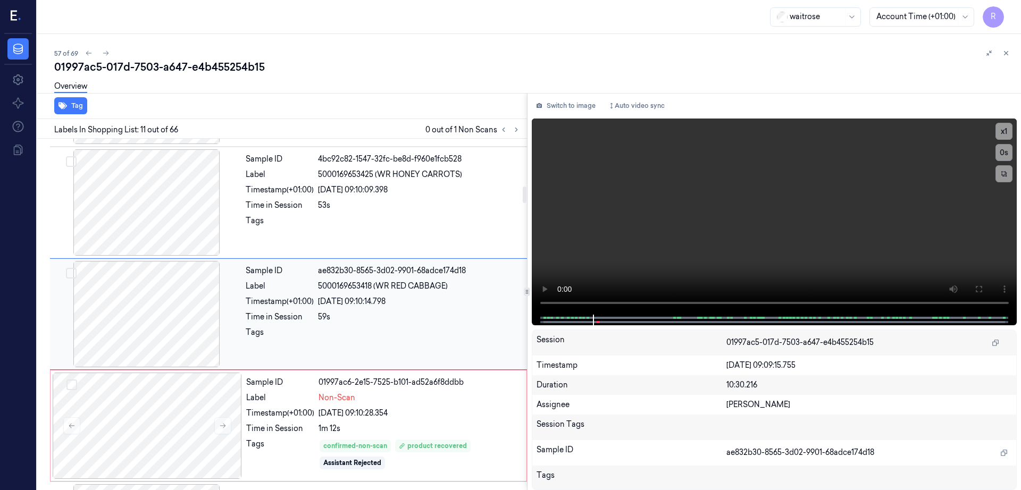
click at [142, 297] on div at bounding box center [146, 314] width 189 height 106
click at [983, 287] on icon at bounding box center [978, 289] width 9 height 9
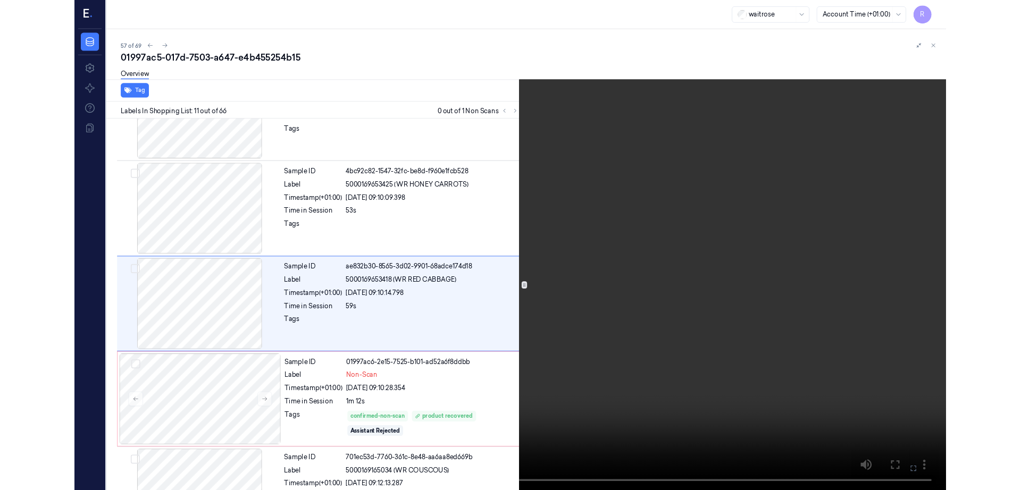
scroll to position [954, 0]
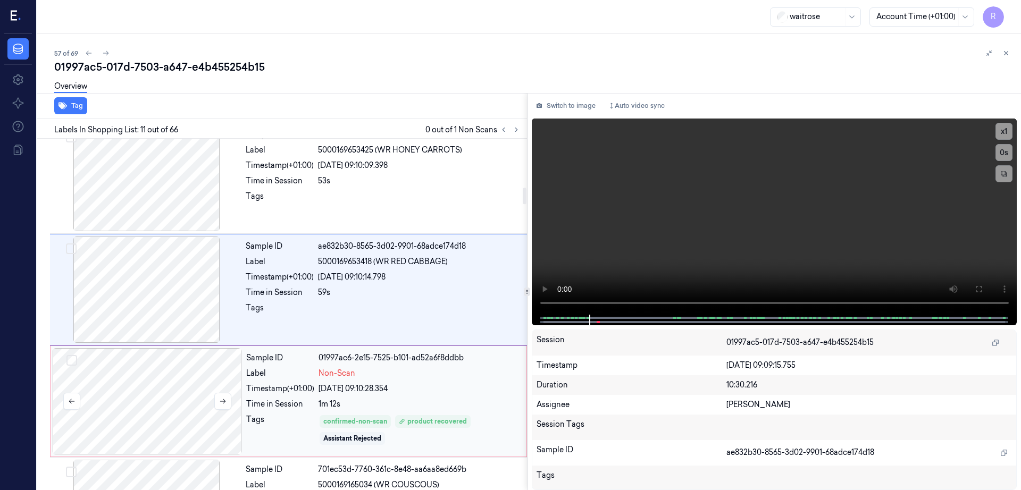
click at [162, 376] on div at bounding box center [147, 401] width 189 height 106
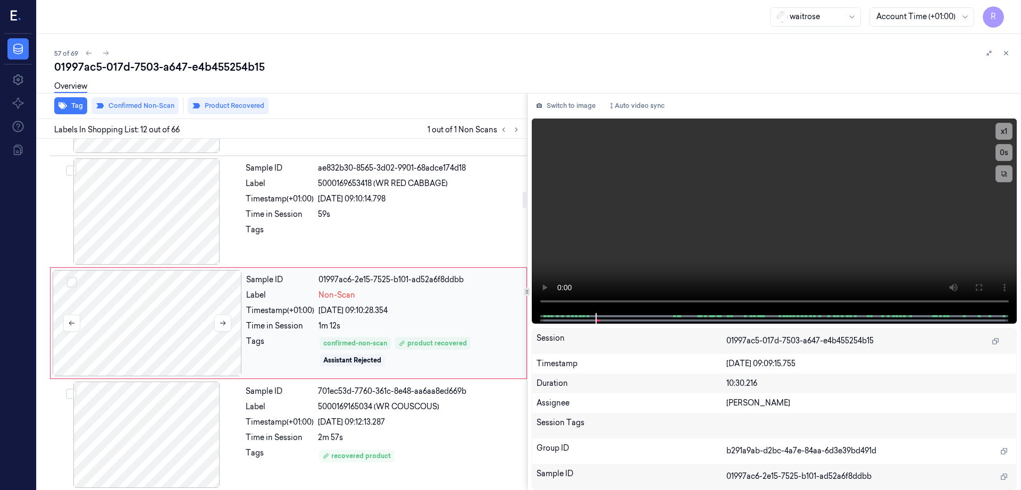
scroll to position [1108, 0]
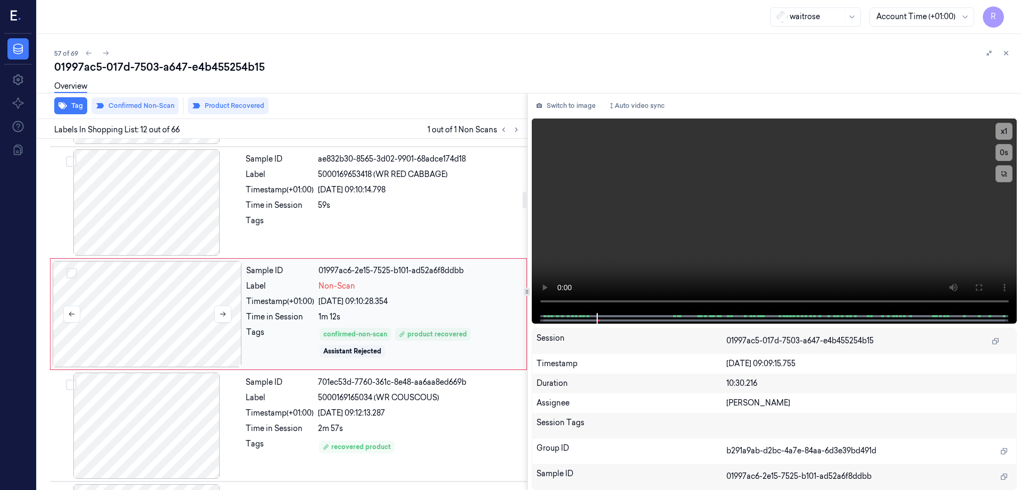
click at [167, 315] on div at bounding box center [147, 314] width 189 height 106
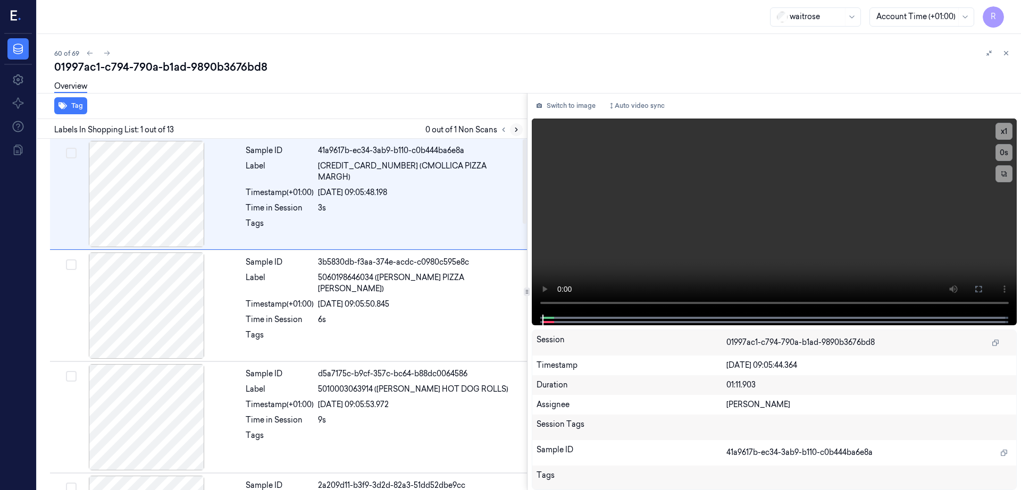
click at [517, 131] on icon at bounding box center [516, 130] width 2 height 4
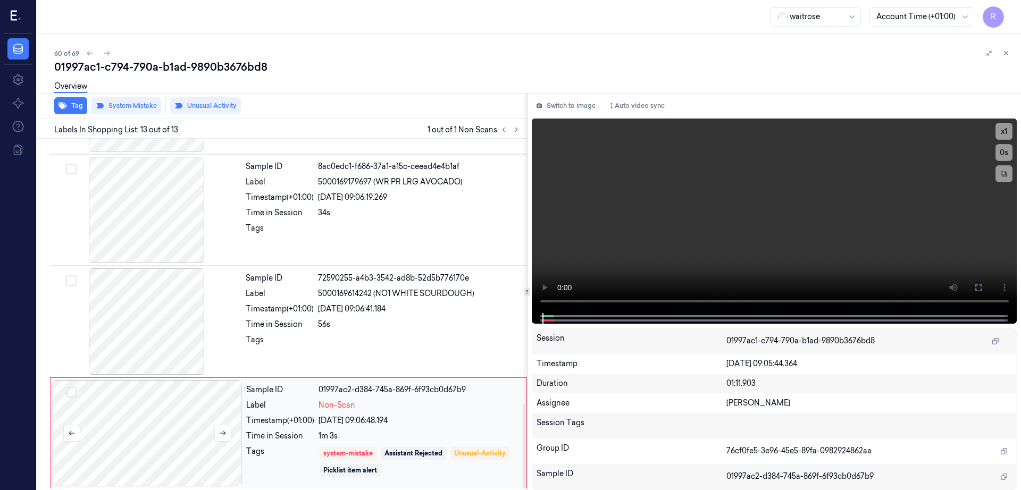
scroll to position [1103, 0]
click at [175, 433] on div at bounding box center [147, 430] width 189 height 106
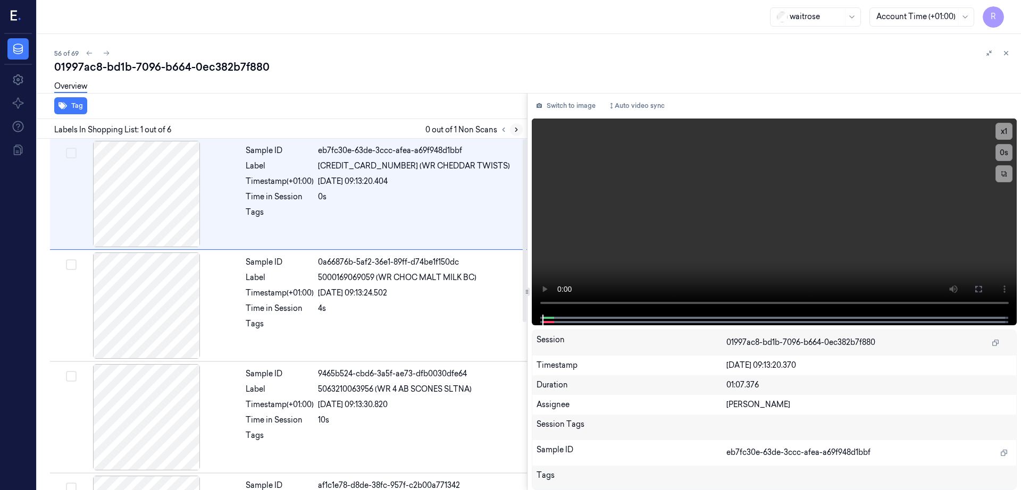
click at [520, 130] on icon at bounding box center [516, 129] width 7 height 7
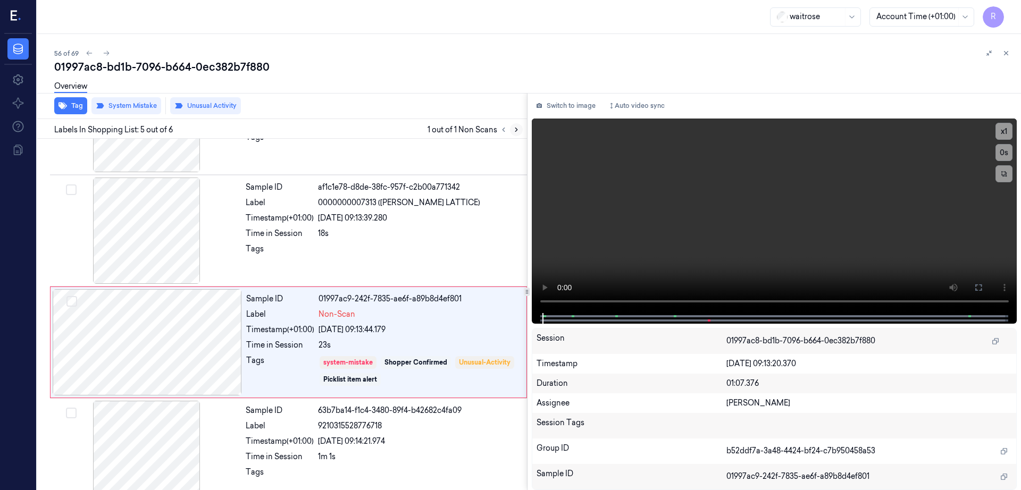
scroll to position [322, 0]
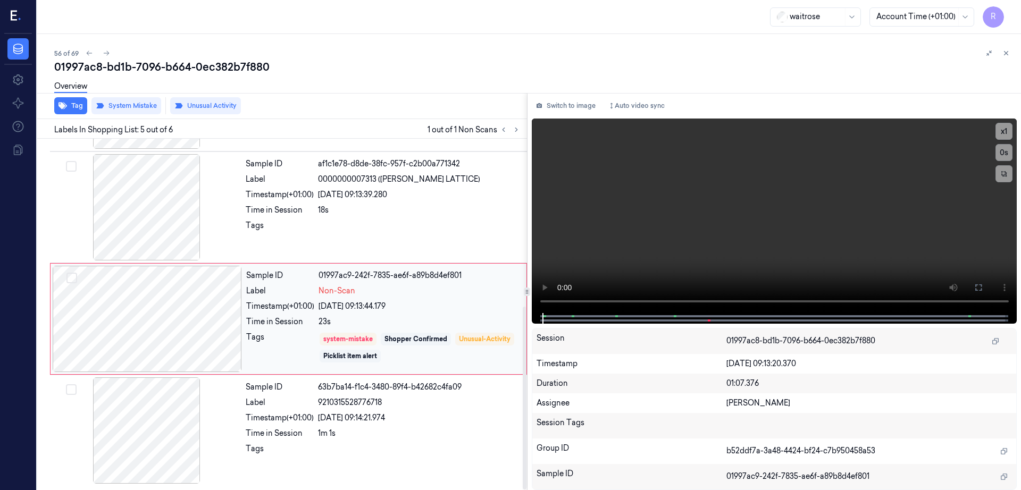
click at [121, 336] on div at bounding box center [147, 319] width 189 height 106
click at [155, 344] on div at bounding box center [147, 319] width 189 height 106
click at [179, 350] on div at bounding box center [147, 319] width 189 height 106
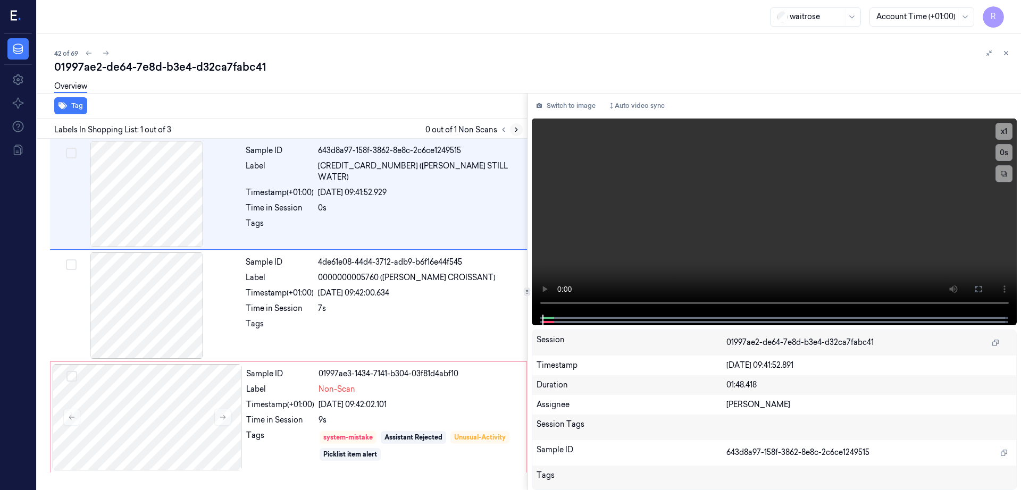
click at [520, 131] on icon at bounding box center [516, 129] width 7 height 7
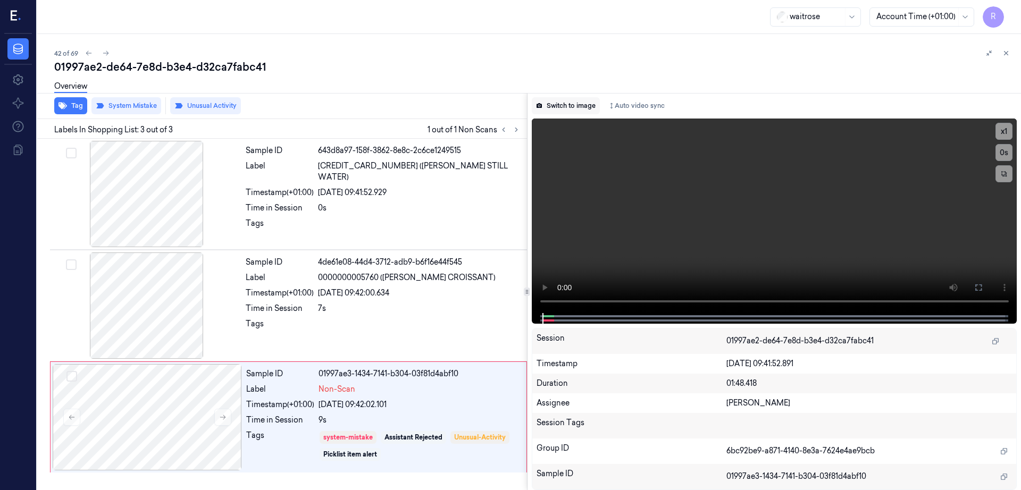
click at [582, 108] on button "Switch to image" at bounding box center [566, 105] width 68 height 17
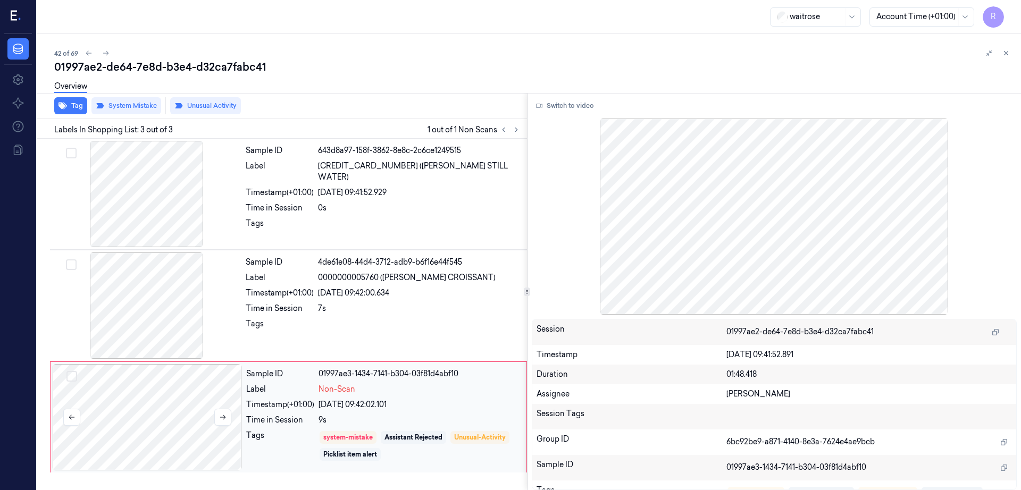
click at [166, 411] on div at bounding box center [147, 417] width 189 height 106
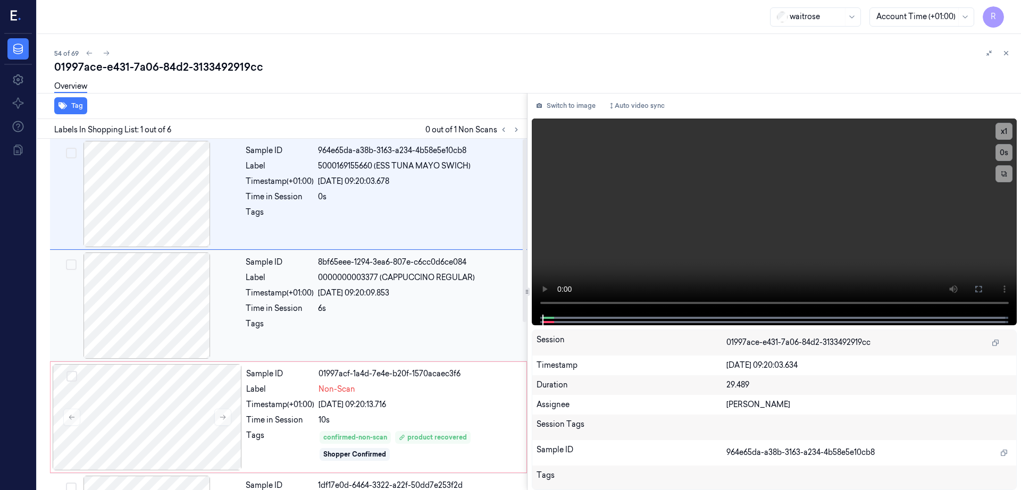
click at [139, 309] on div at bounding box center [146, 306] width 189 height 106
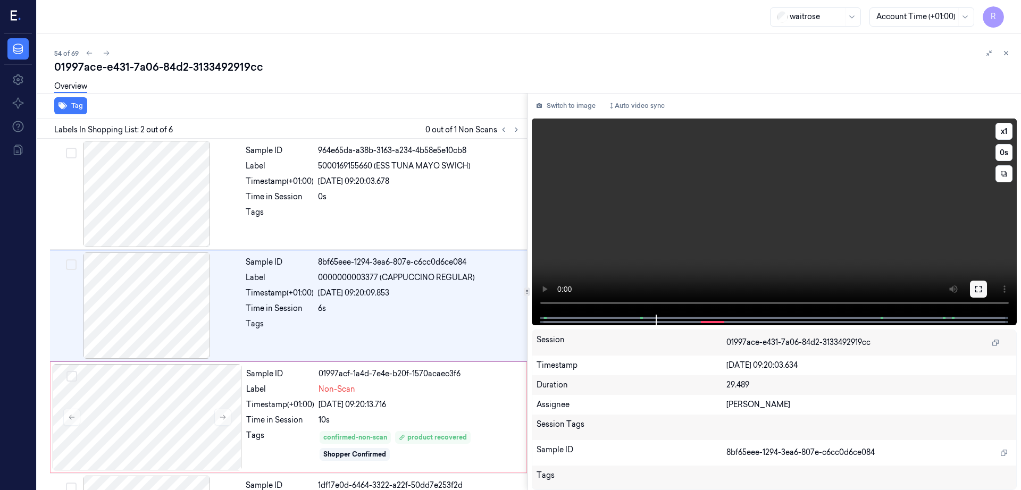
click at [987, 283] on button at bounding box center [978, 289] width 17 height 17
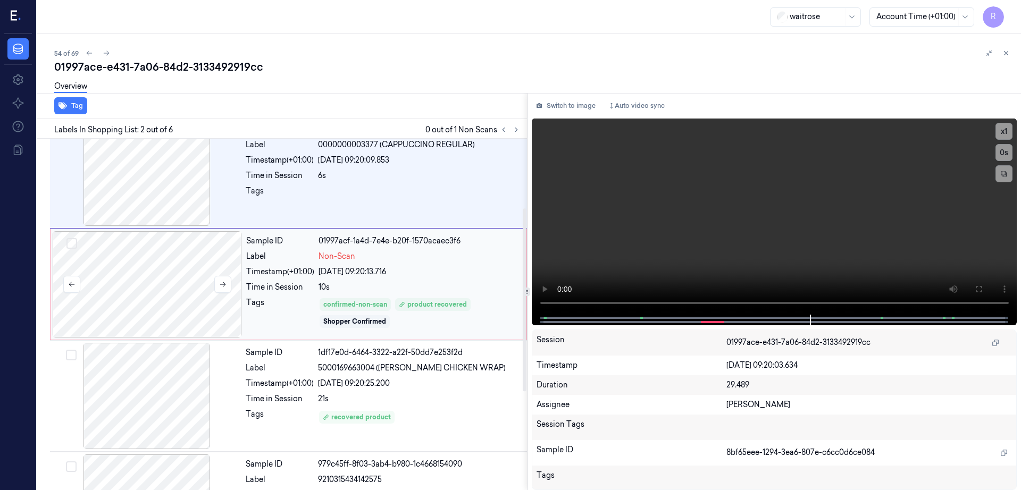
click at [136, 296] on div at bounding box center [147, 284] width 189 height 106
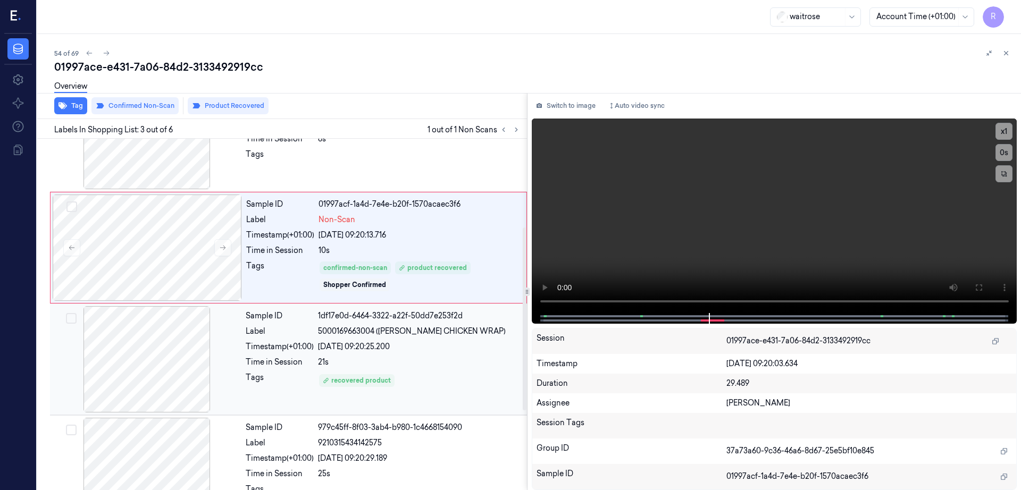
click at [144, 365] on div at bounding box center [146, 359] width 189 height 106
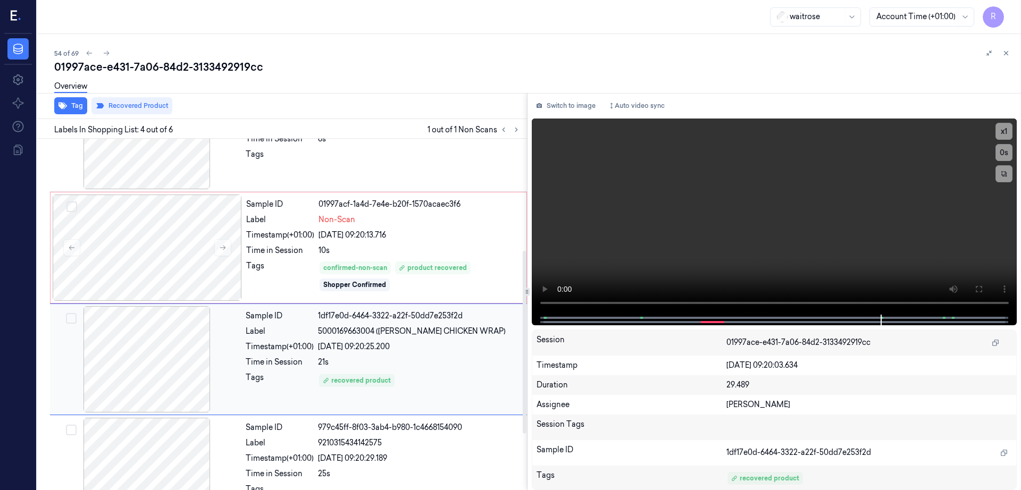
scroll to position [215, 0]
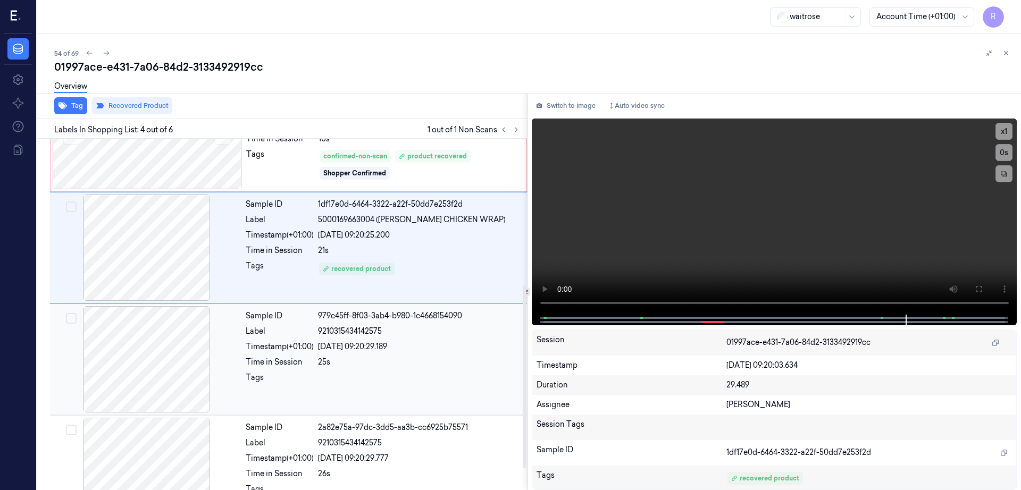
click at [142, 367] on div at bounding box center [146, 359] width 189 height 106
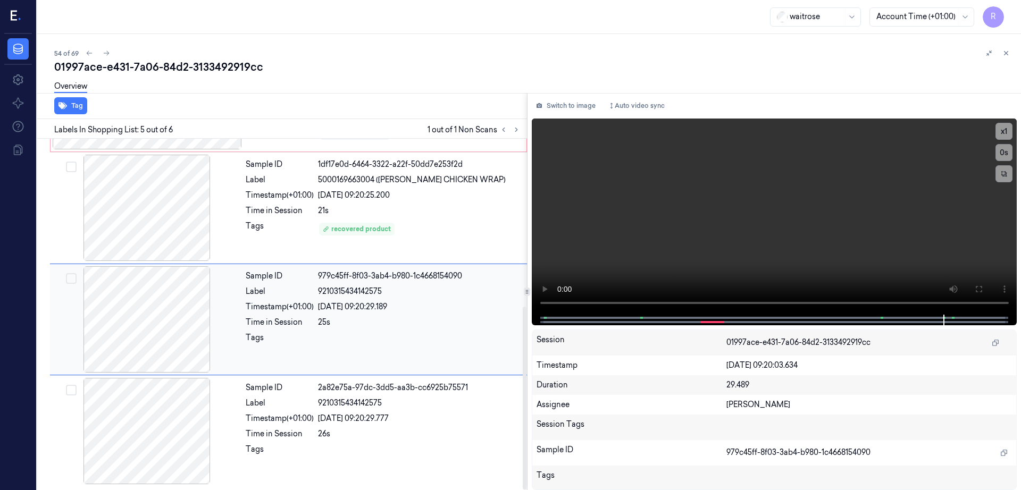
scroll to position [322, 0]
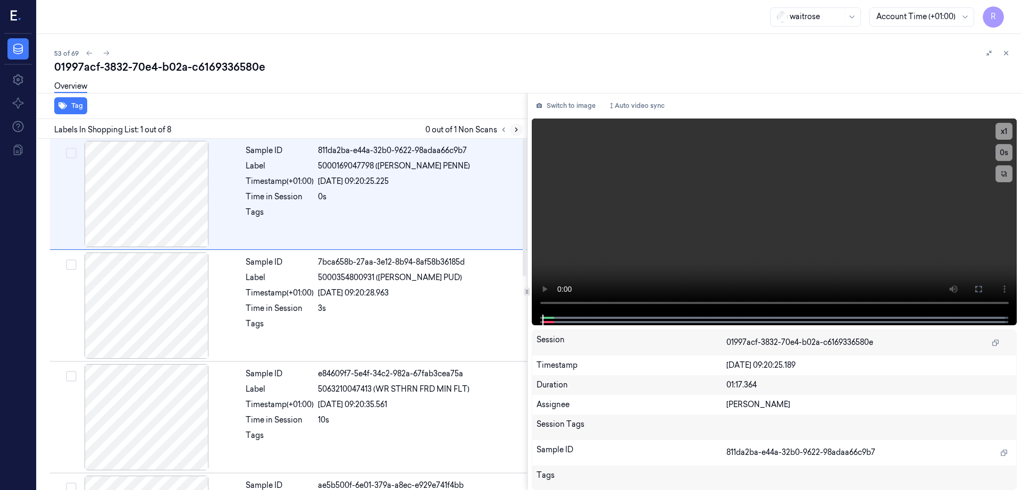
click at [523, 130] on button at bounding box center [516, 129] width 13 height 13
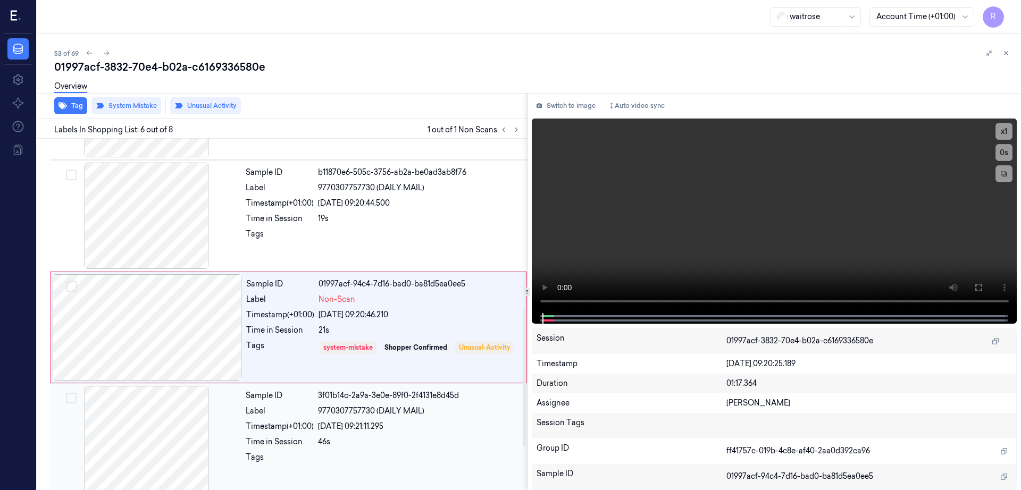
scroll to position [438, 0]
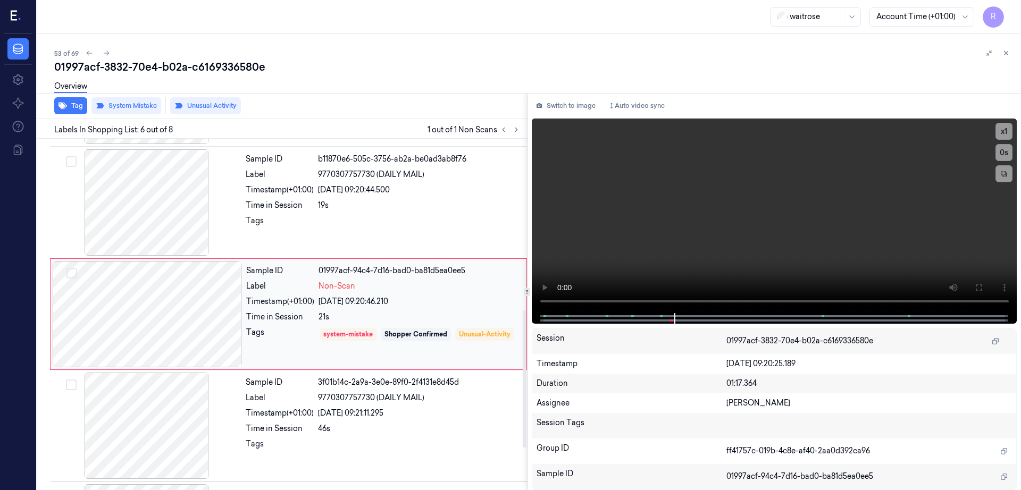
click at [141, 329] on div at bounding box center [147, 314] width 189 height 106
click at [120, 223] on div at bounding box center [146, 202] width 189 height 106
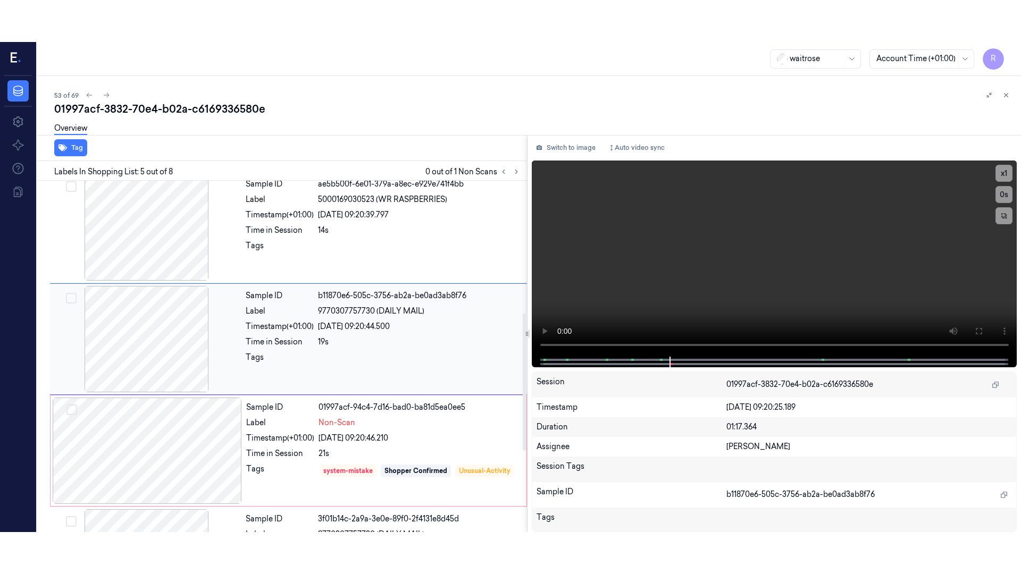
scroll to position [326, 0]
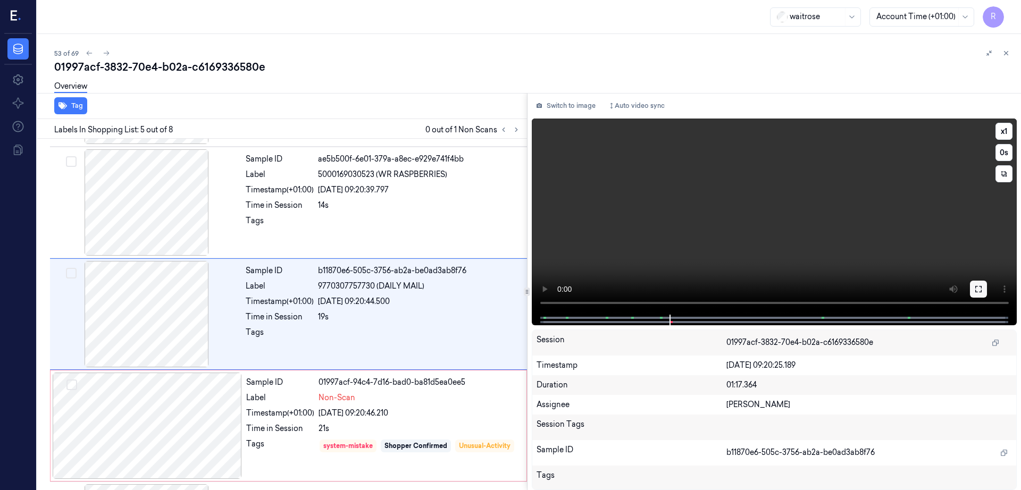
click at [987, 286] on button at bounding box center [978, 289] width 17 height 17
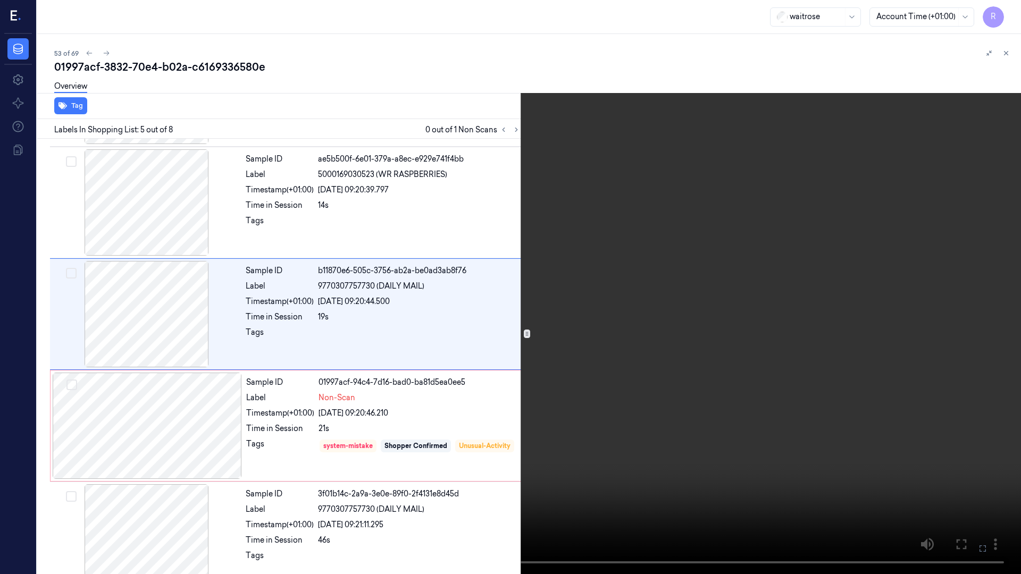
click at [582, 350] on video at bounding box center [510, 287] width 1021 height 574
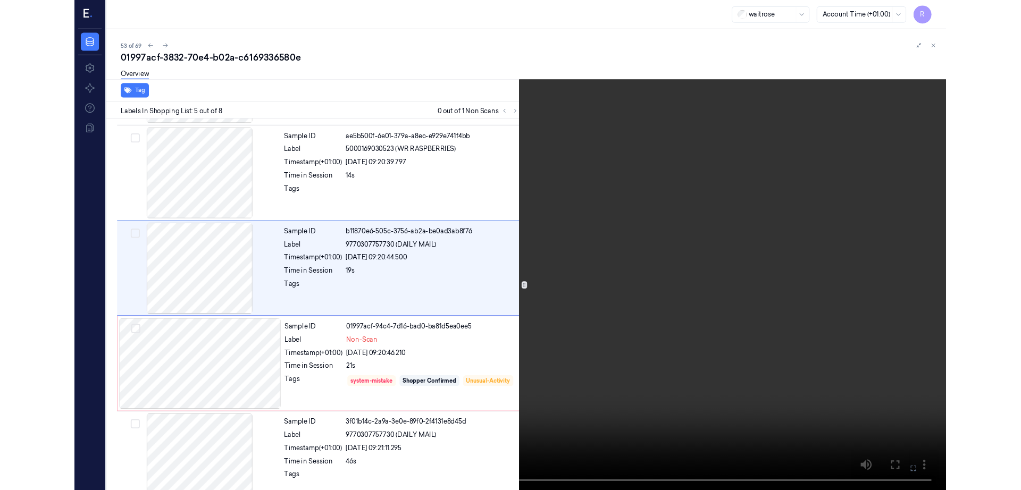
scroll to position [284, 0]
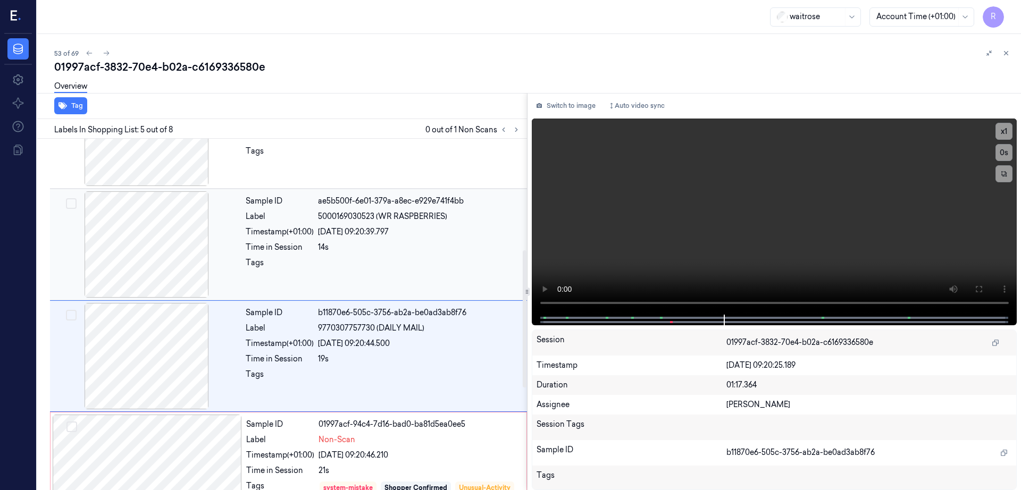
click at [143, 255] on div at bounding box center [146, 244] width 189 height 106
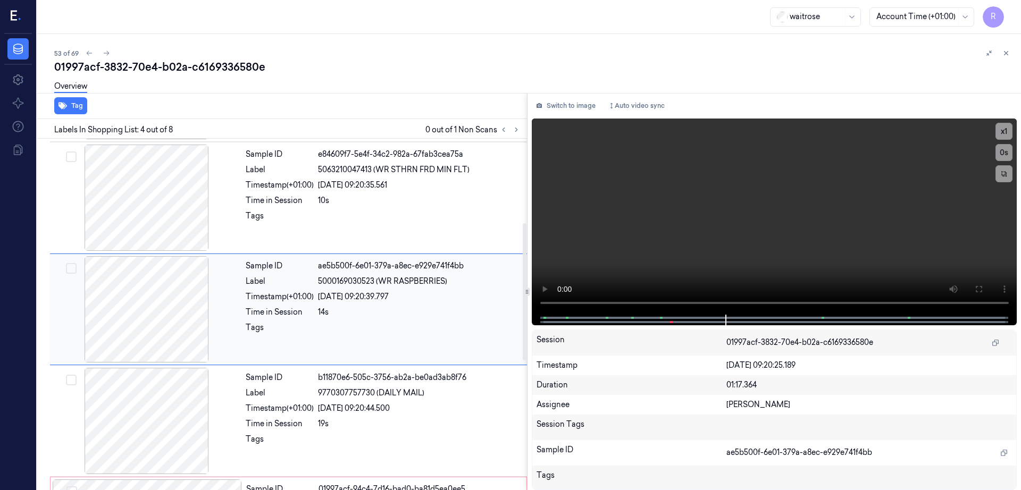
scroll to position [215, 0]
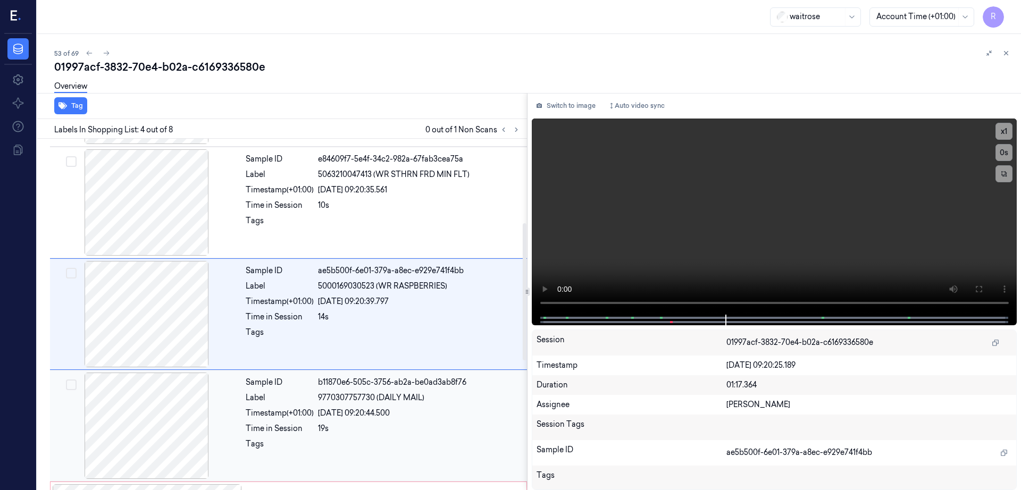
click at [159, 414] on div at bounding box center [146, 426] width 189 height 106
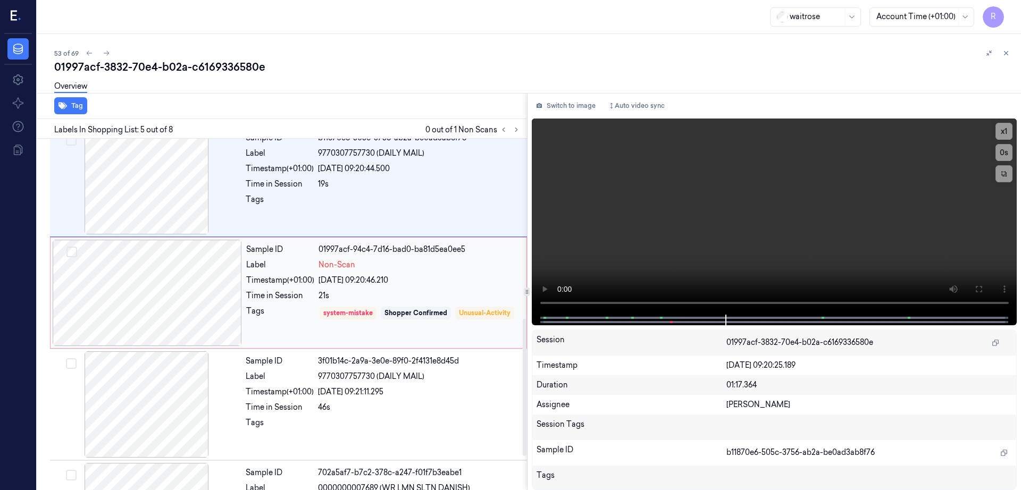
click at [141, 293] on div at bounding box center [147, 293] width 189 height 106
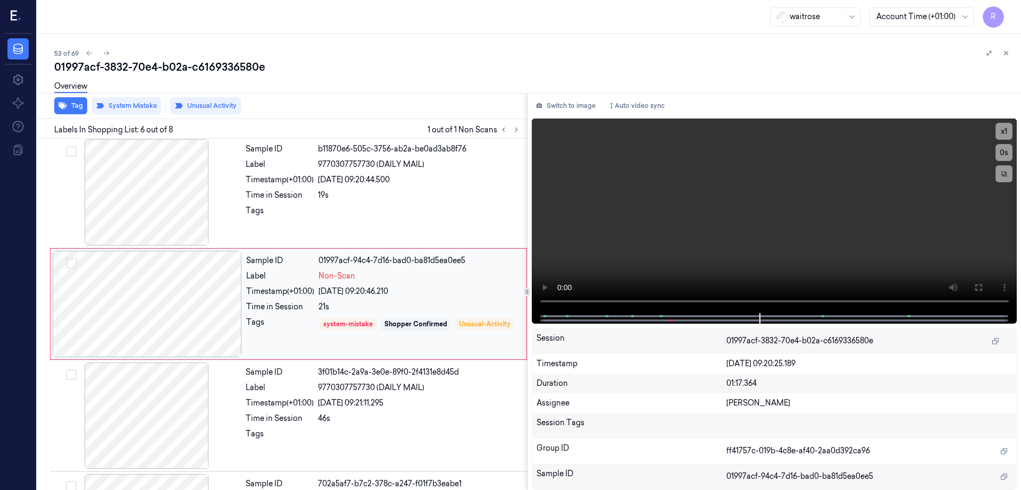
scroll to position [438, 0]
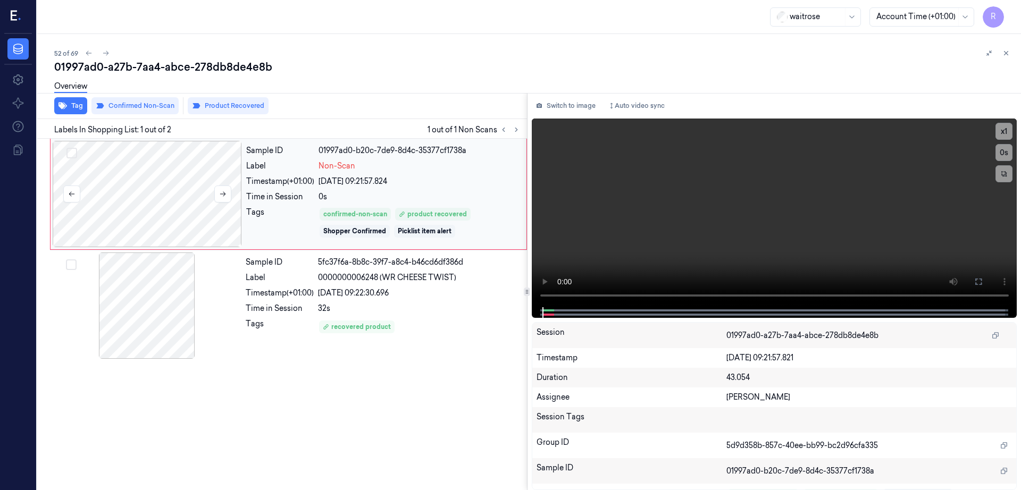
click at [175, 200] on div at bounding box center [147, 194] width 189 height 106
click at [983, 285] on icon at bounding box center [978, 282] width 9 height 9
click at [163, 198] on div at bounding box center [147, 194] width 189 height 106
click at [155, 312] on div at bounding box center [146, 306] width 189 height 106
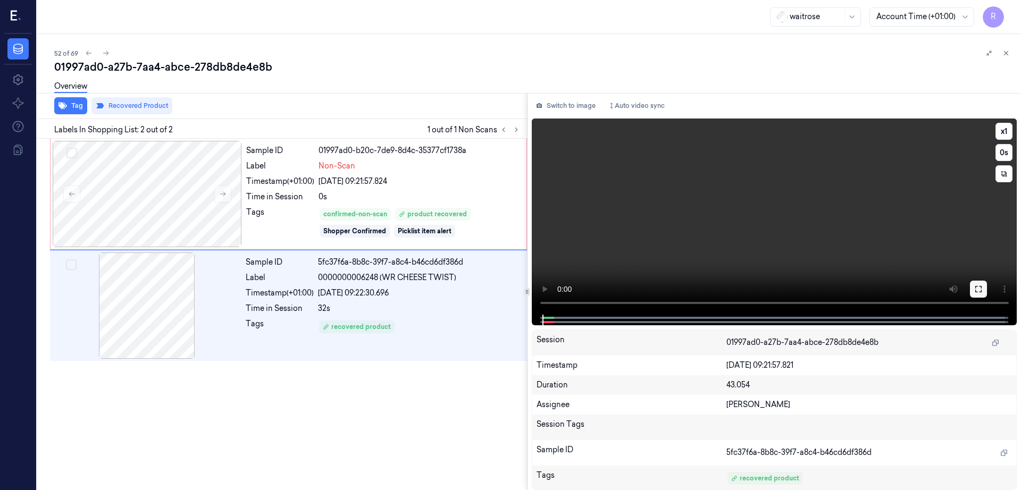
click at [987, 286] on button at bounding box center [978, 289] width 17 height 17
click at [172, 189] on div at bounding box center [147, 194] width 189 height 106
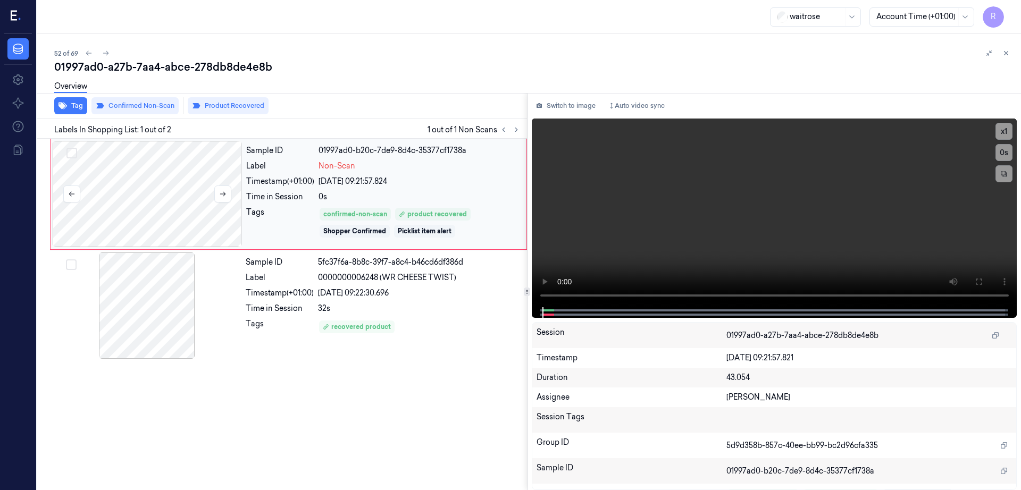
click at [172, 187] on div at bounding box center [147, 194] width 189 height 106
click at [172, 185] on div at bounding box center [147, 194] width 189 height 106
click at [172, 186] on div at bounding box center [147, 194] width 189 height 106
click at [186, 199] on div at bounding box center [147, 194] width 189 height 106
click at [186, 200] on div at bounding box center [147, 194] width 189 height 106
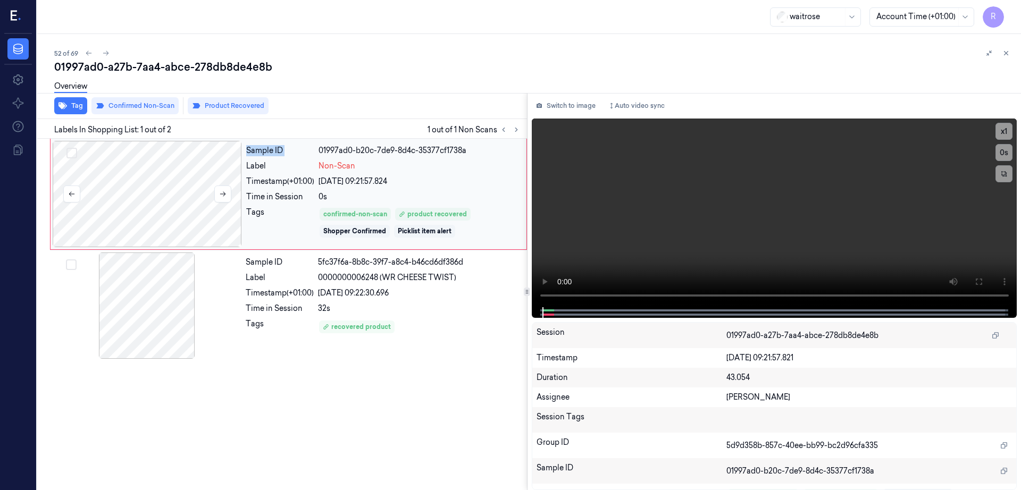
click at [186, 200] on div at bounding box center [147, 194] width 189 height 106
click at [186, 201] on div at bounding box center [147, 194] width 189 height 106
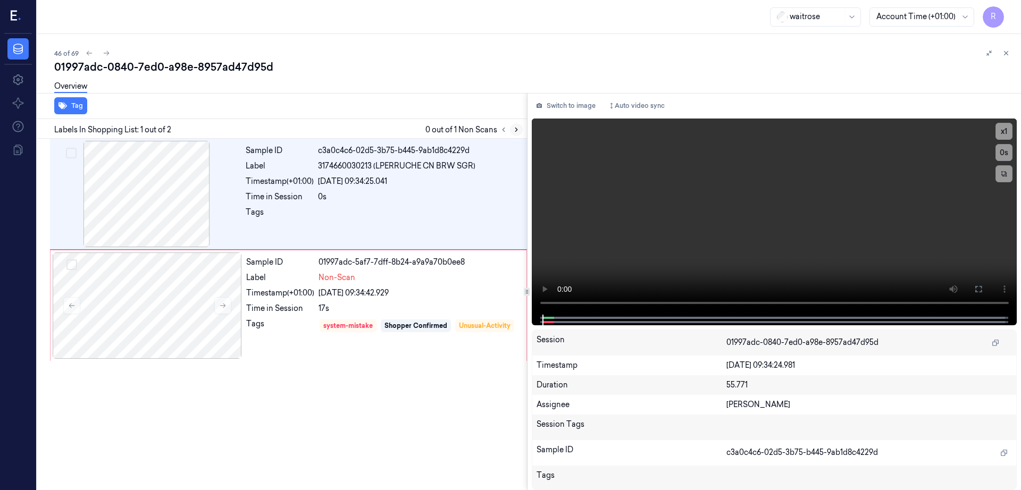
click at [520, 130] on icon at bounding box center [516, 129] width 7 height 7
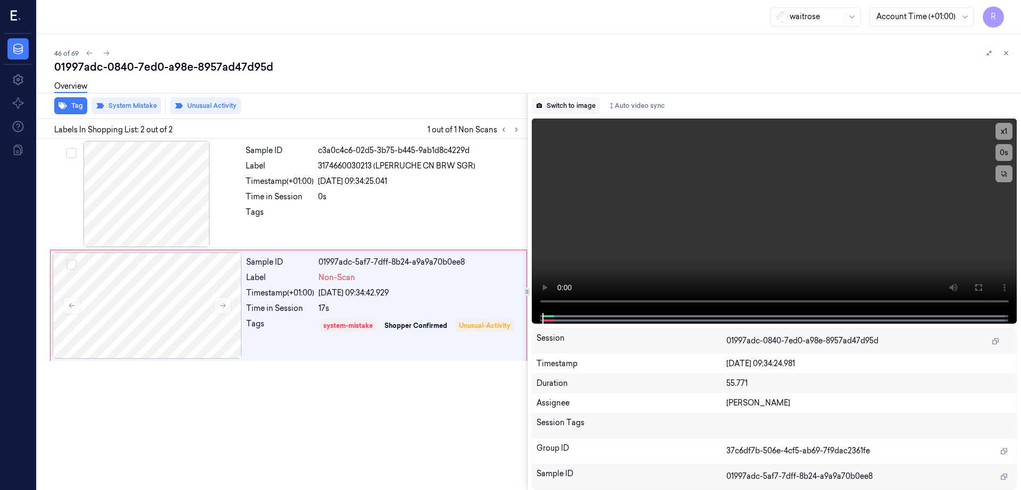
click at [574, 112] on button "Switch to image" at bounding box center [566, 105] width 68 height 17
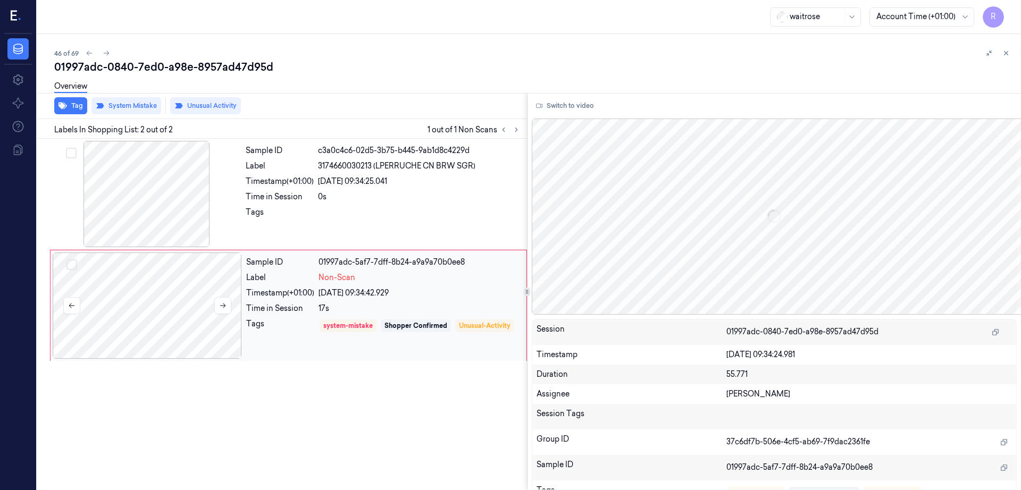
click at [173, 290] on div at bounding box center [147, 306] width 189 height 106
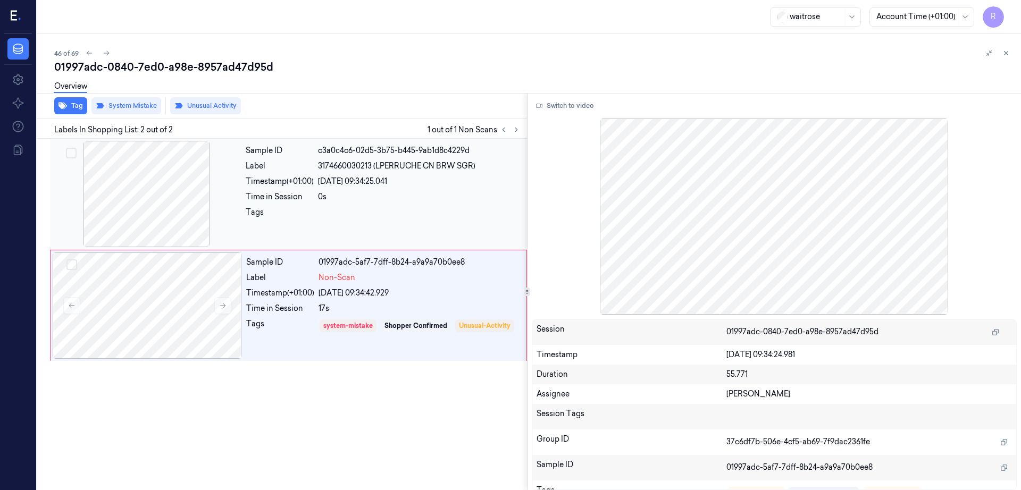
click at [163, 200] on div at bounding box center [146, 194] width 189 height 106
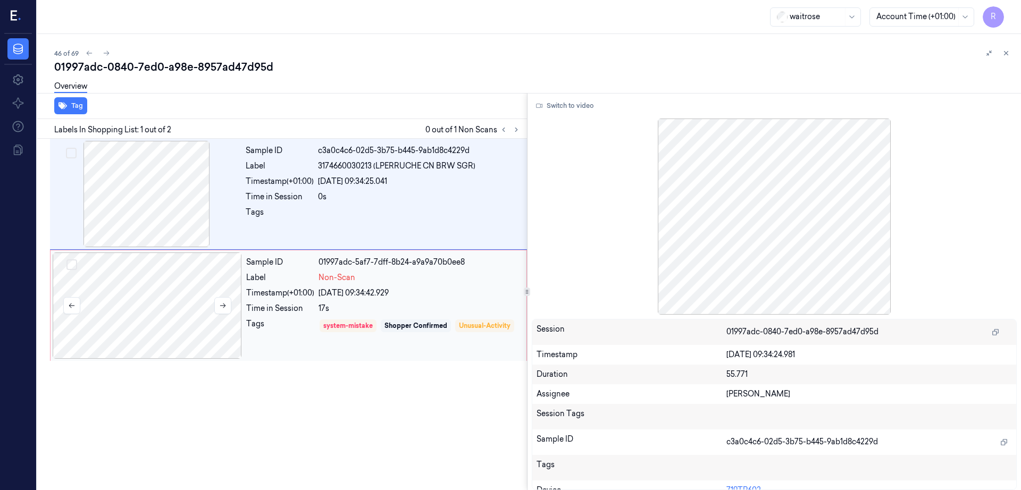
click at [178, 281] on div at bounding box center [147, 306] width 189 height 106
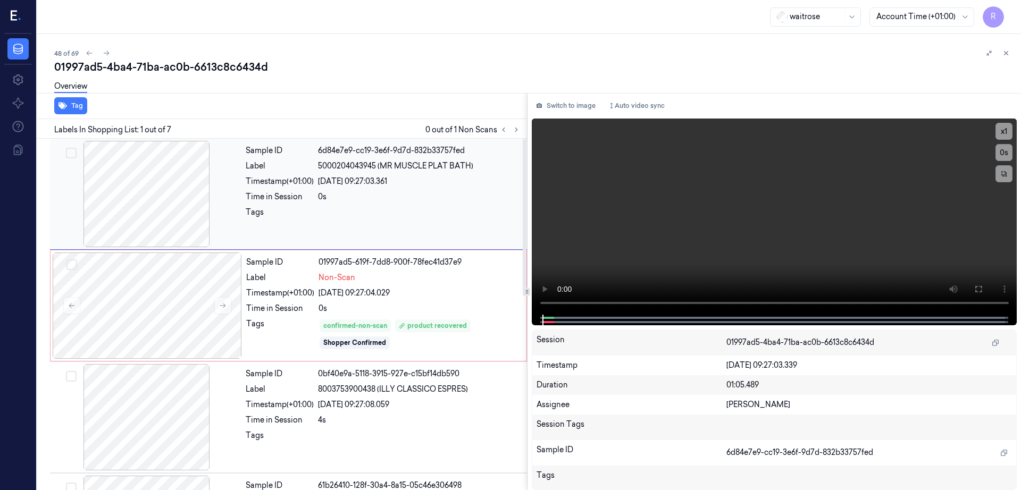
click at [153, 220] on div at bounding box center [146, 194] width 189 height 106
click at [983, 288] on icon at bounding box center [978, 289] width 9 height 9
click at [144, 295] on div at bounding box center [147, 306] width 189 height 106
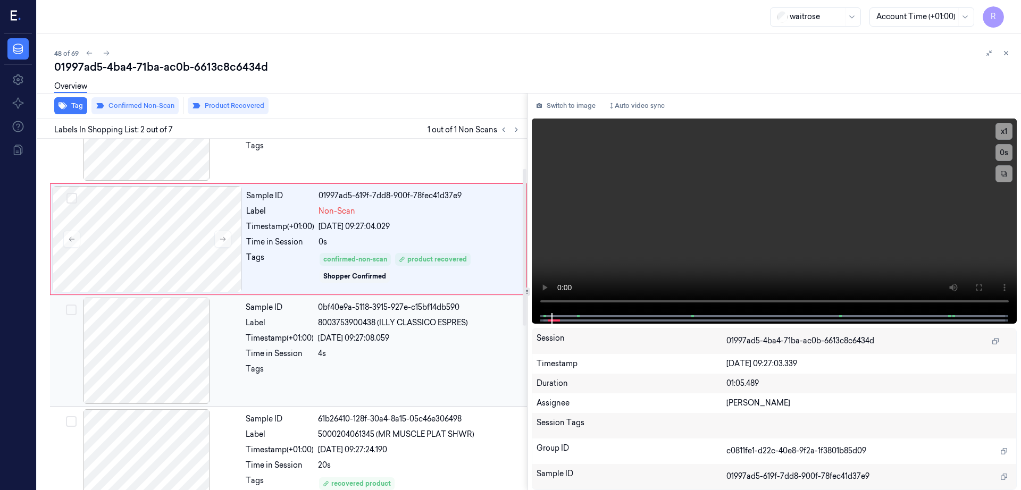
click at [161, 334] on div at bounding box center [146, 351] width 189 height 106
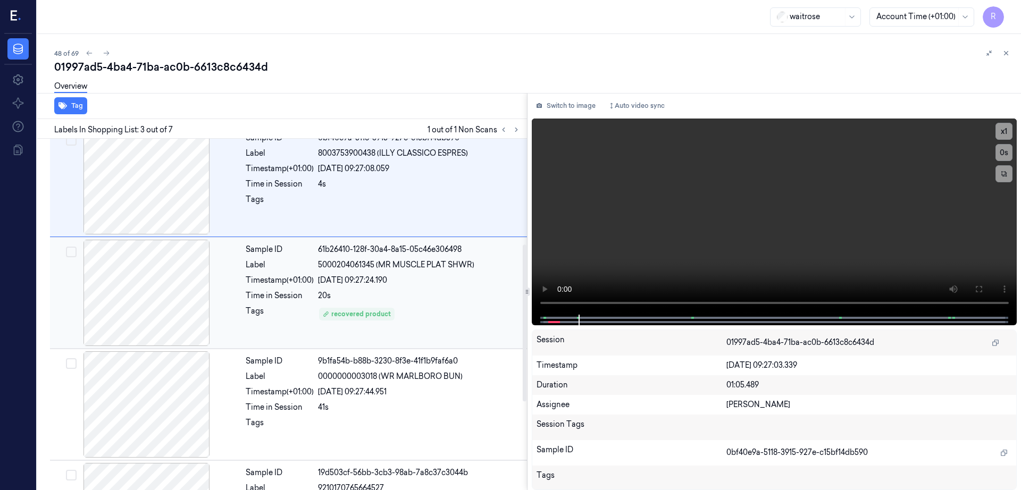
click at [161, 336] on div at bounding box center [146, 293] width 189 height 106
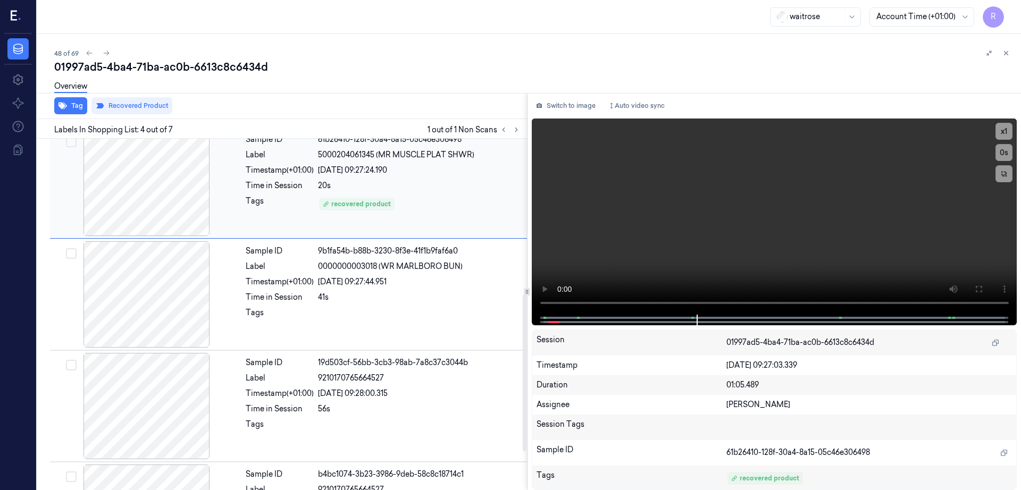
scroll to position [348, 0]
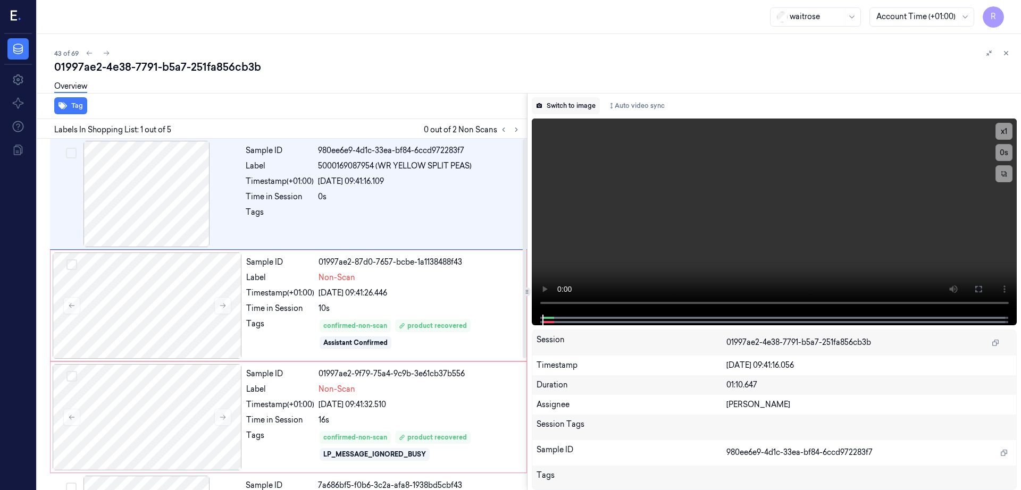
click at [586, 99] on button "Switch to image" at bounding box center [566, 105] width 68 height 17
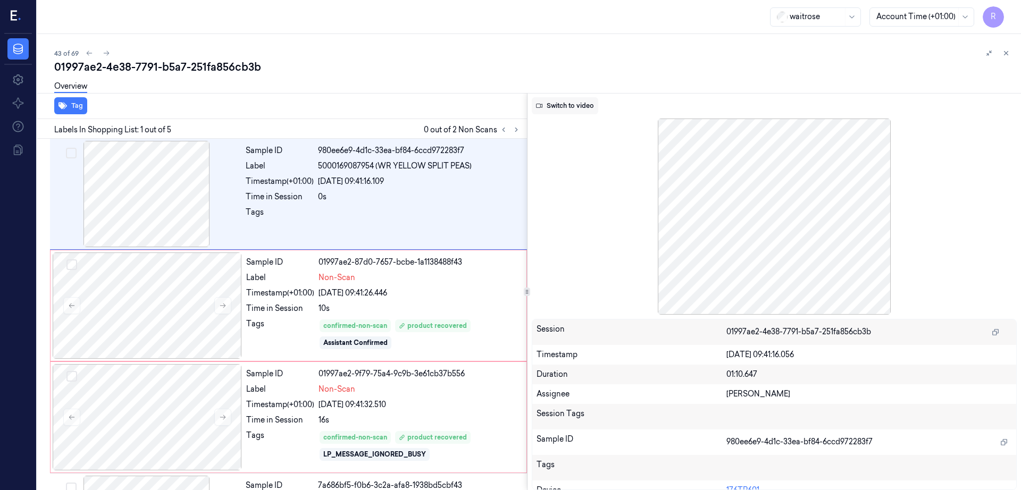
click at [582, 102] on button "Switch to video" at bounding box center [565, 105] width 66 height 17
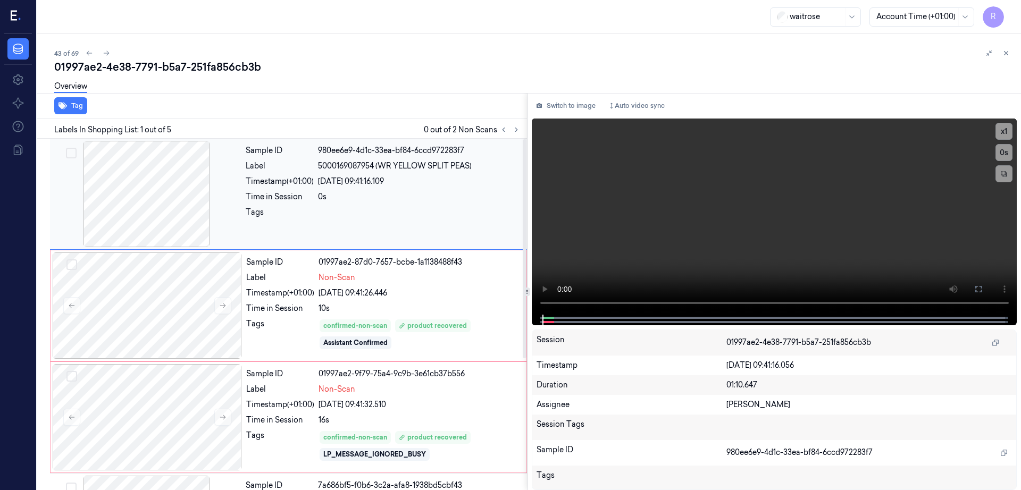
click at [146, 229] on div at bounding box center [146, 194] width 189 height 106
click at [113, 201] on div at bounding box center [146, 194] width 189 height 106
click at [983, 285] on icon at bounding box center [978, 289] width 9 height 9
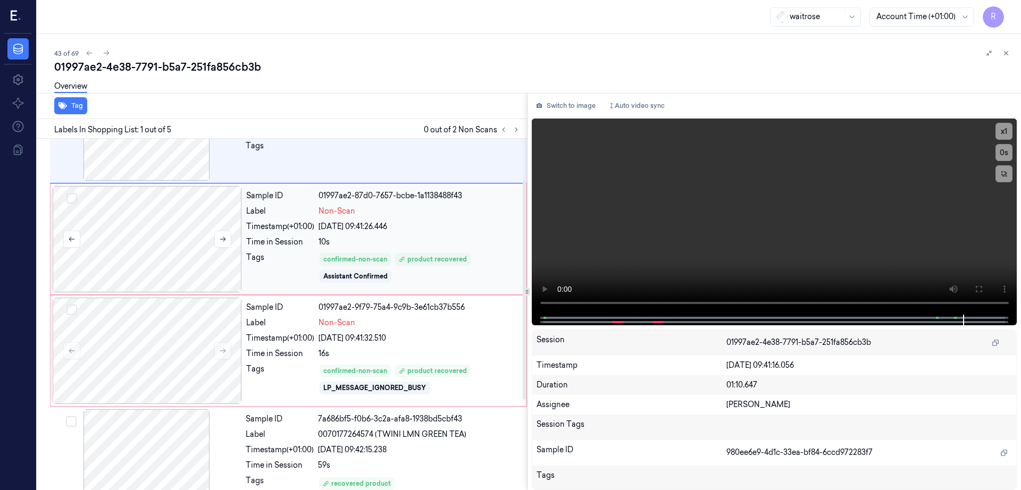
click at [153, 243] on div at bounding box center [147, 239] width 189 height 106
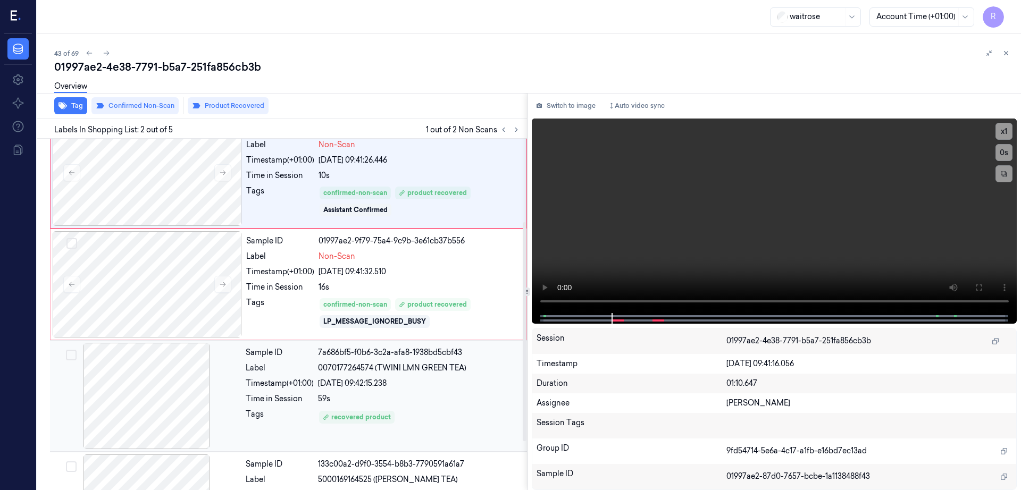
click at [145, 412] on div at bounding box center [146, 396] width 189 height 106
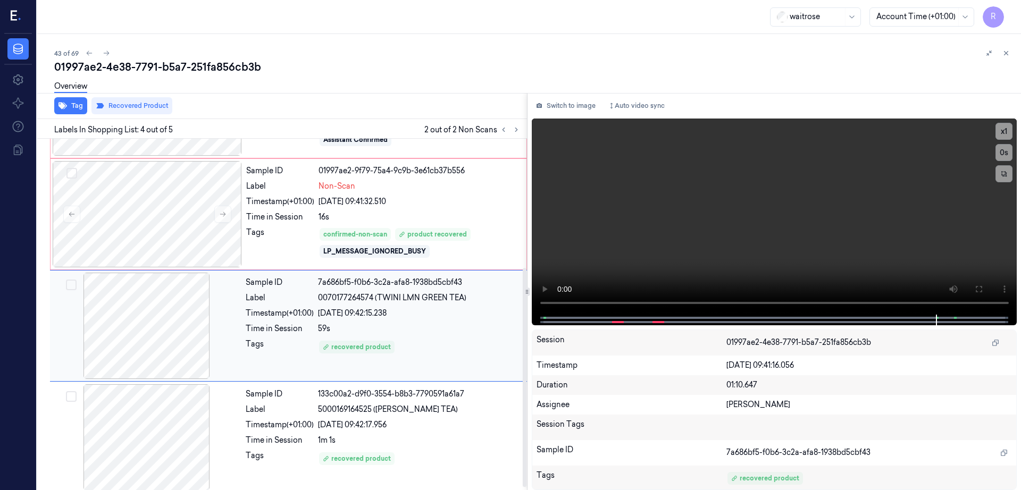
scroll to position [210, 0]
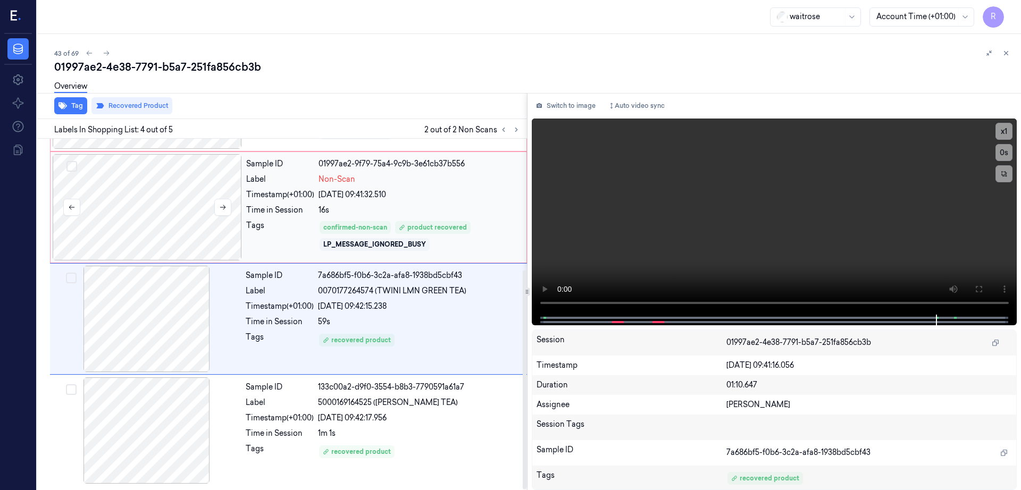
click at [144, 229] on div at bounding box center [147, 207] width 189 height 106
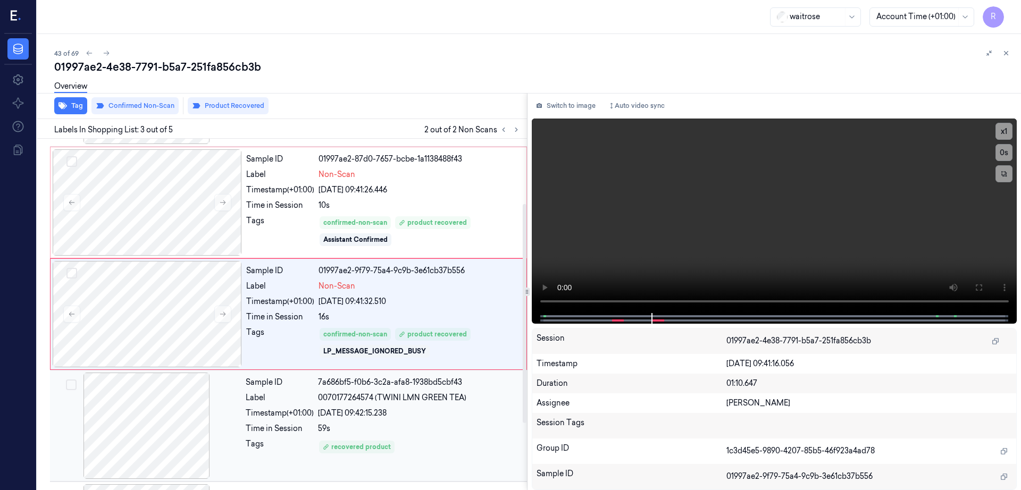
click at [191, 425] on div at bounding box center [146, 426] width 189 height 106
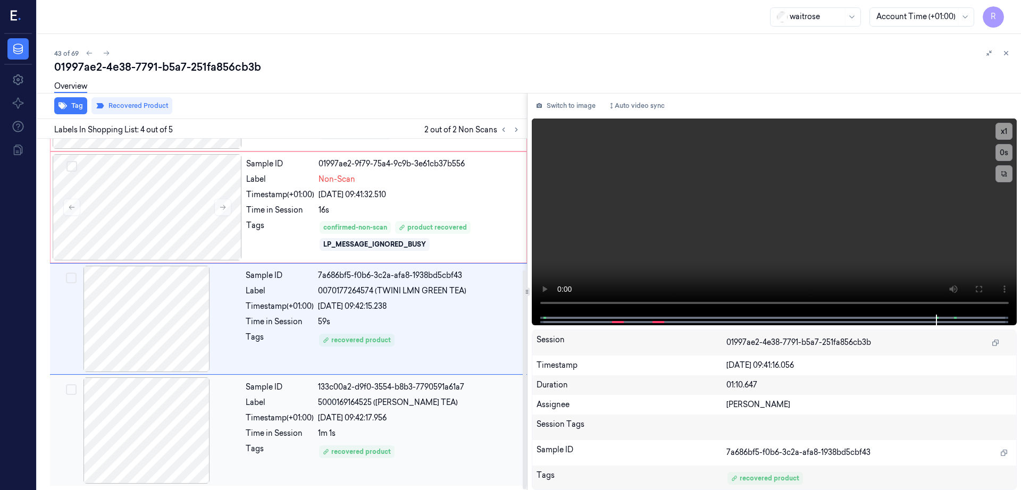
click at [171, 416] on div at bounding box center [146, 430] width 189 height 106
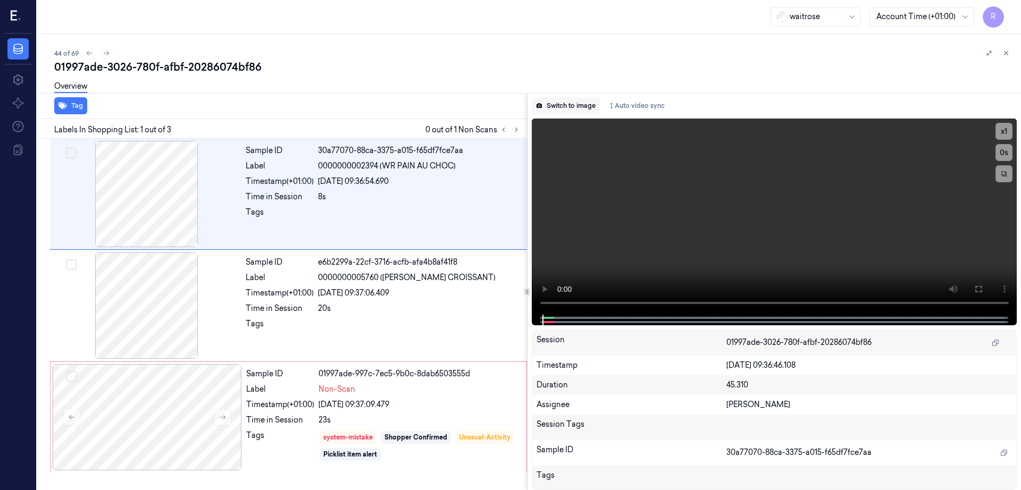
click at [577, 105] on button "Switch to image" at bounding box center [566, 105] width 68 height 17
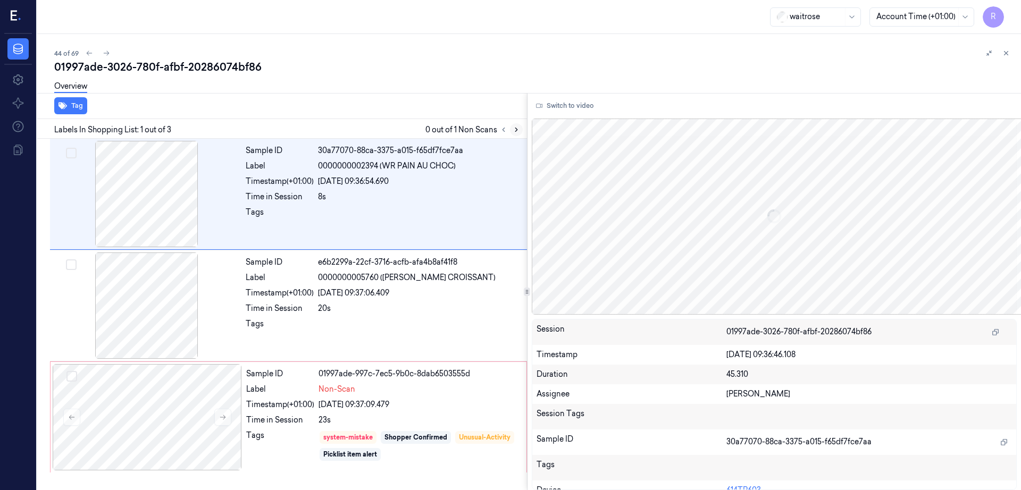
click at [523, 133] on button at bounding box center [516, 129] width 13 height 13
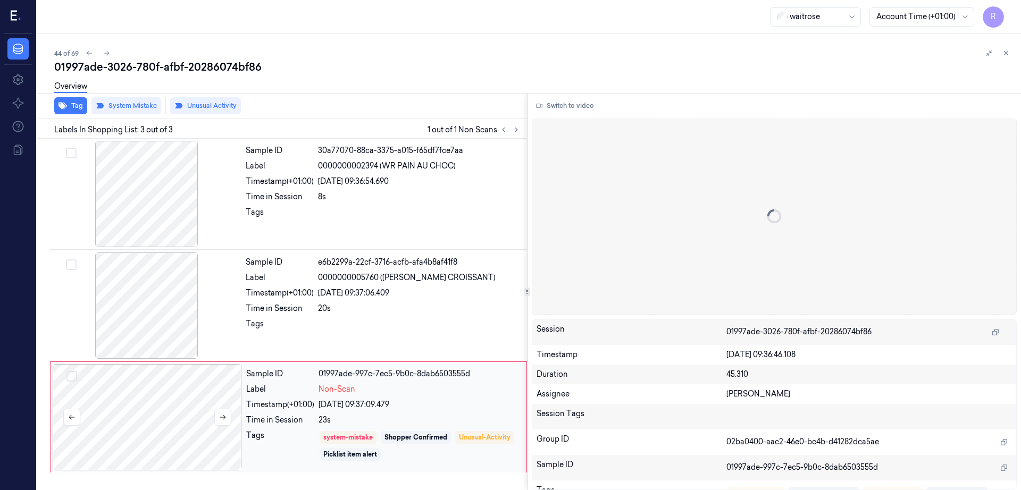
click at [192, 397] on div at bounding box center [147, 417] width 189 height 106
click at [153, 321] on div at bounding box center [146, 306] width 189 height 106
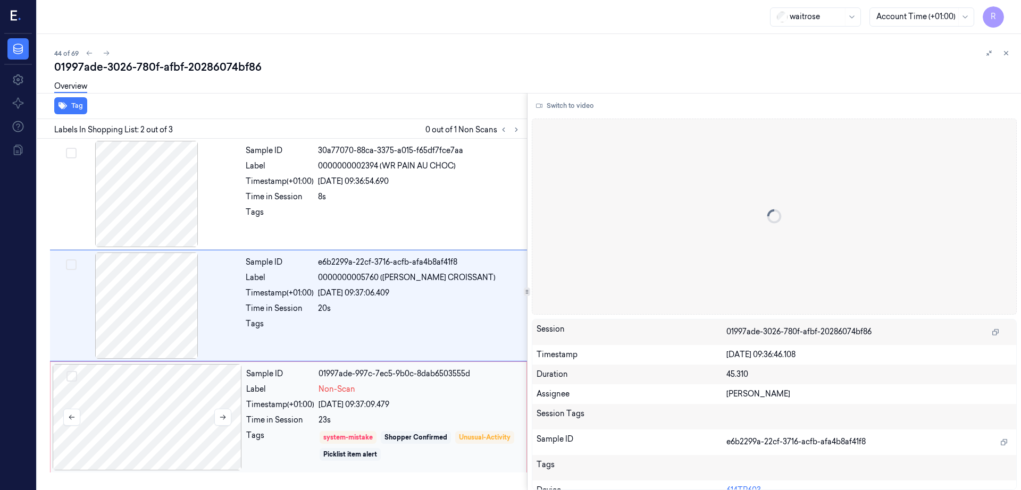
click at [173, 406] on div at bounding box center [147, 417] width 189 height 106
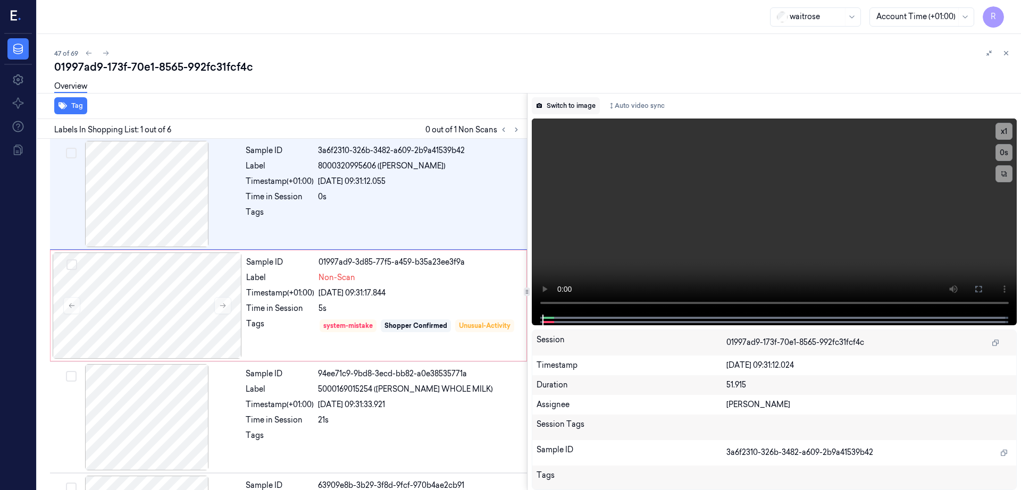
click at [589, 105] on button "Switch to image" at bounding box center [566, 105] width 68 height 17
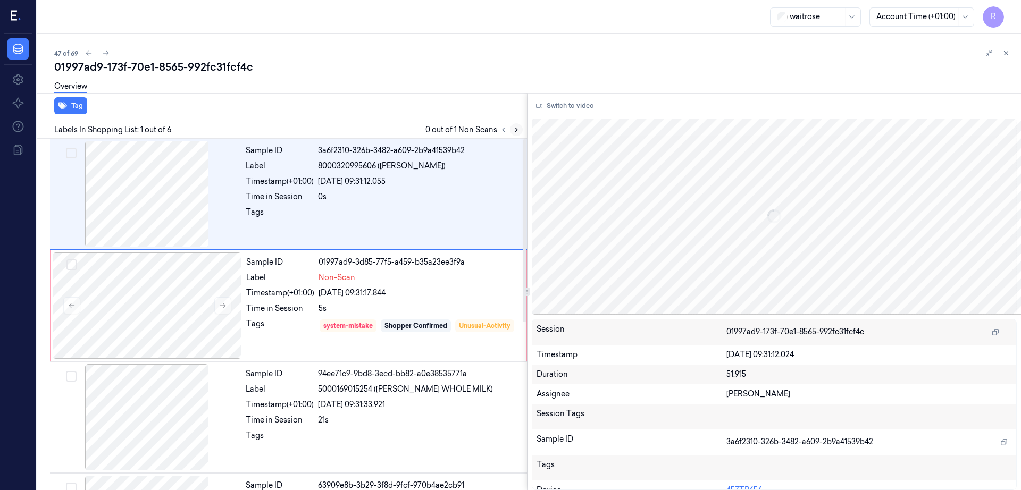
click at [520, 132] on icon at bounding box center [516, 129] width 7 height 7
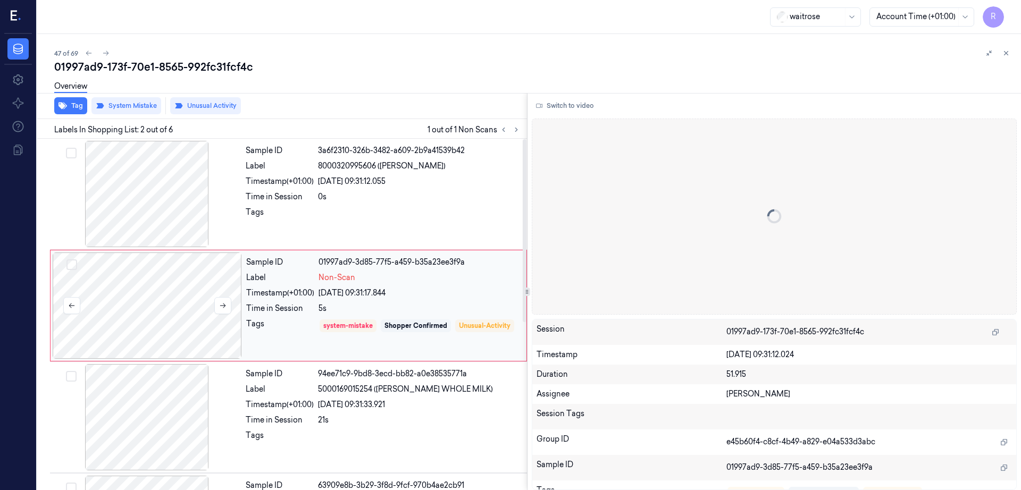
click at [139, 323] on div at bounding box center [147, 306] width 189 height 106
click at [153, 218] on div at bounding box center [146, 194] width 189 height 106
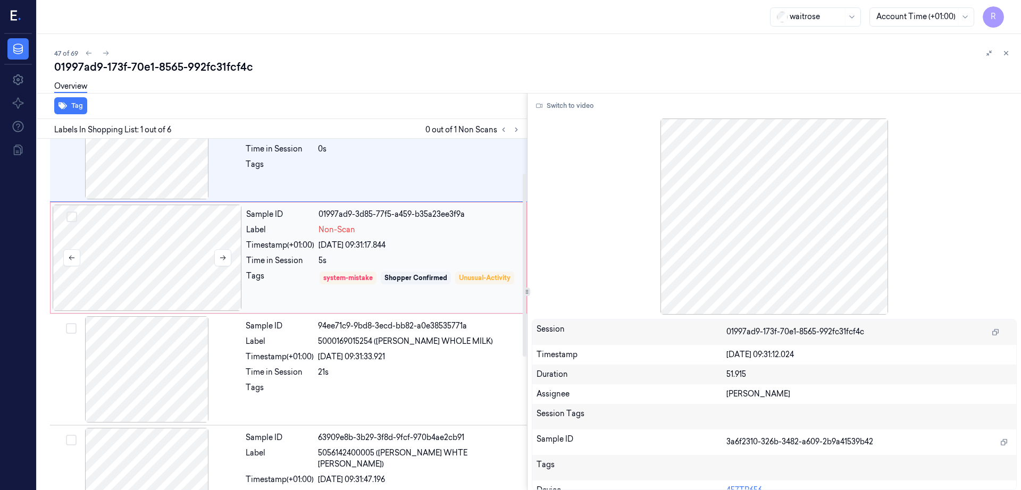
scroll to position [66, 0]
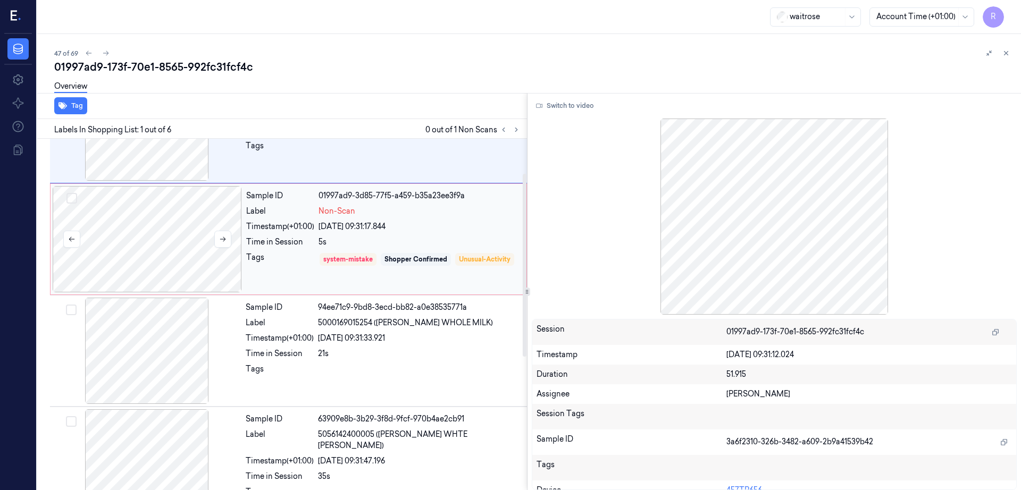
click at [144, 275] on div at bounding box center [147, 239] width 189 height 106
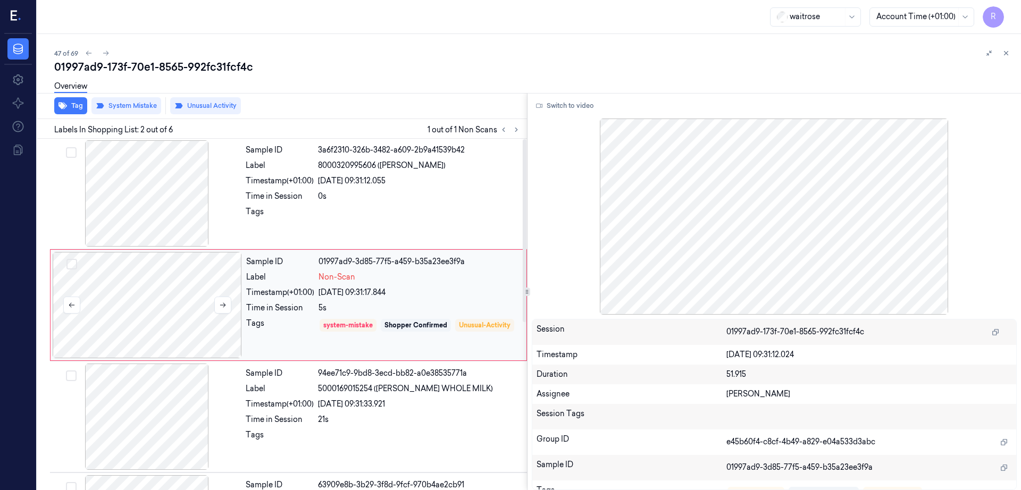
scroll to position [0, 0]
click at [152, 204] on div at bounding box center [146, 194] width 189 height 106
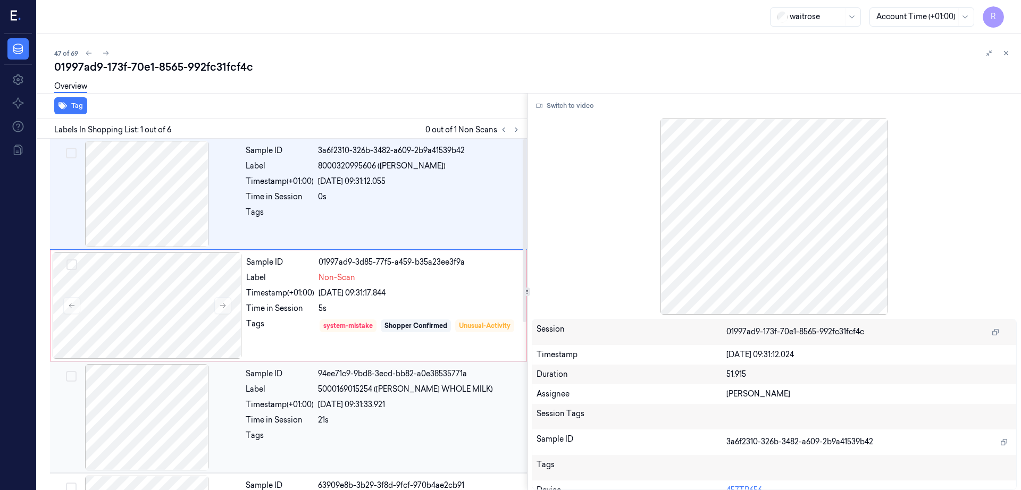
click at [142, 400] on div at bounding box center [146, 417] width 189 height 106
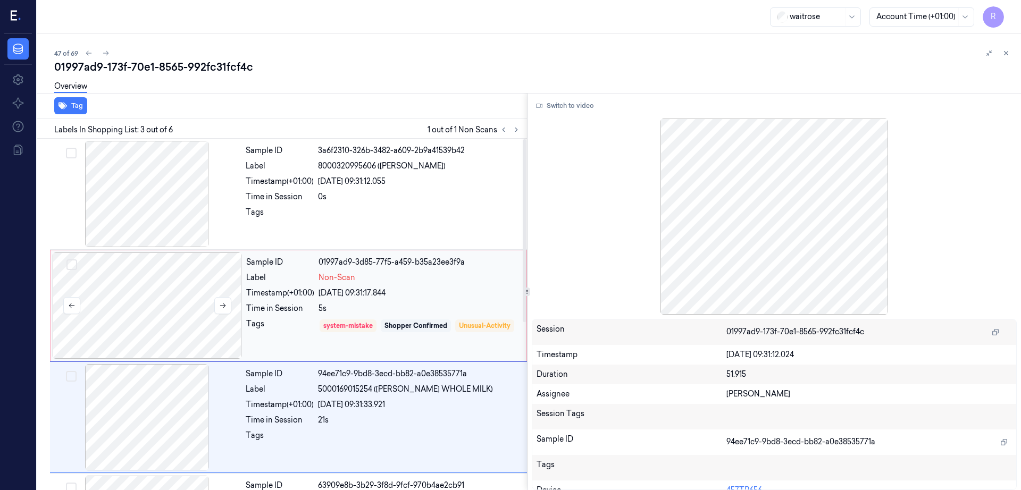
click at [166, 337] on div at bounding box center [147, 306] width 189 height 106
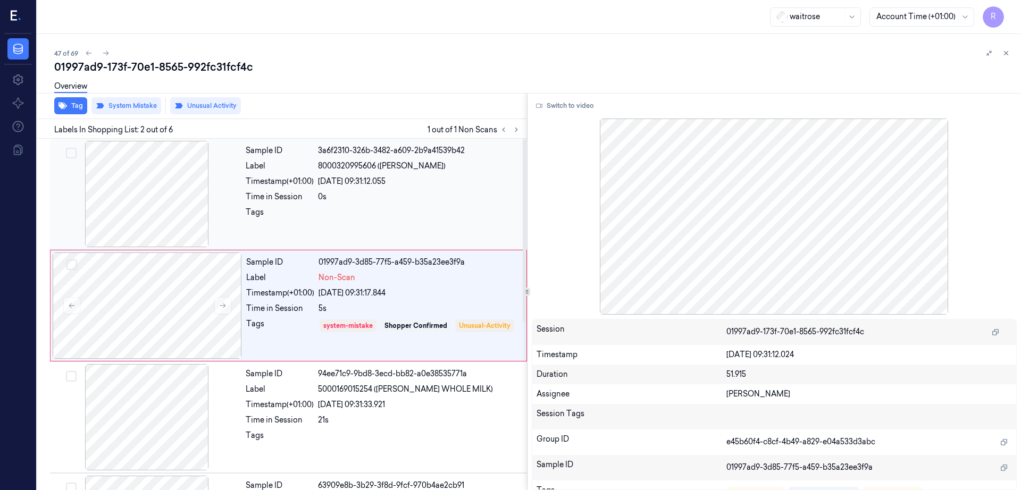
click at [167, 202] on div at bounding box center [146, 194] width 189 height 106
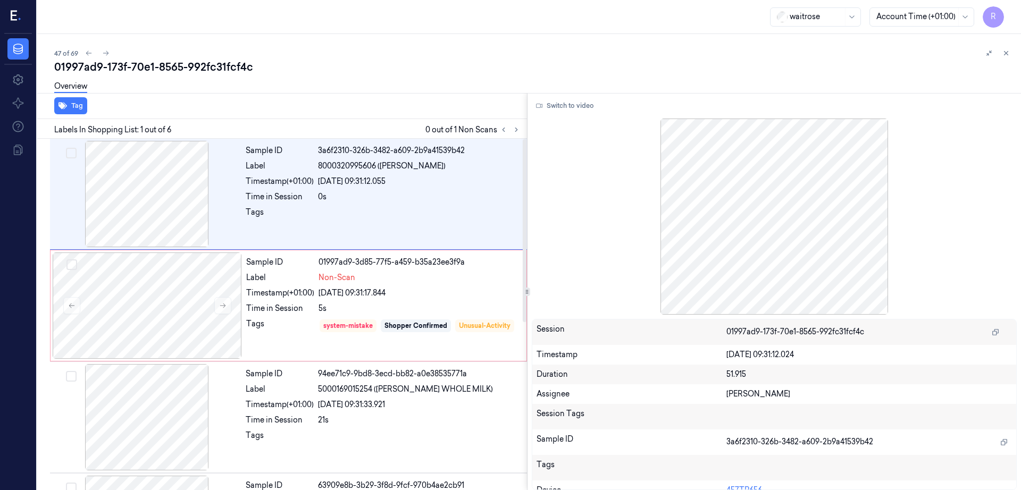
click at [577, 94] on div "Switch to video Session 01997ad9-173f-70e1-8565-992fc31fcf4c Timestamp 24/09/20…" at bounding box center [774, 291] width 494 height 397
click at [574, 105] on button "Switch to video" at bounding box center [565, 105] width 66 height 17
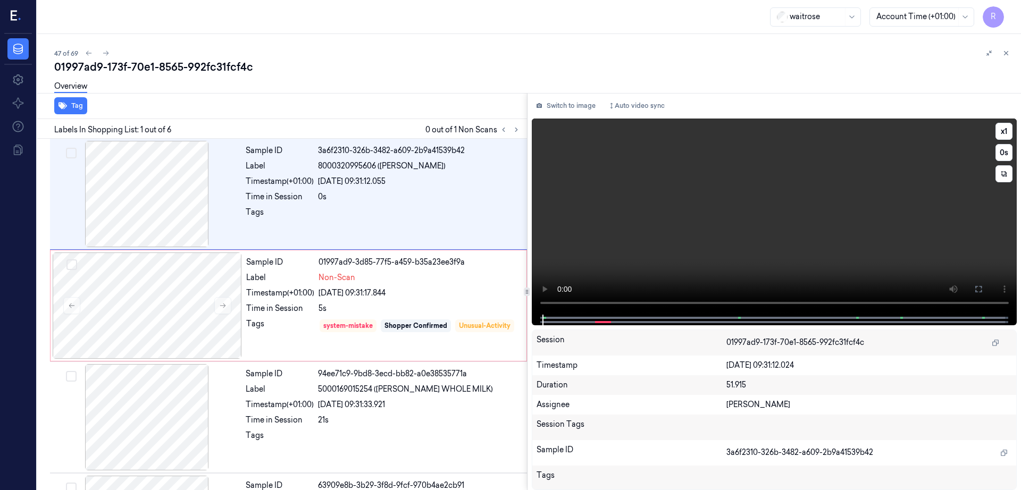
click at [983, 287] on icon at bounding box center [978, 289] width 9 height 9
click at [131, 216] on div at bounding box center [146, 194] width 189 height 106
click at [145, 322] on div at bounding box center [147, 306] width 189 height 106
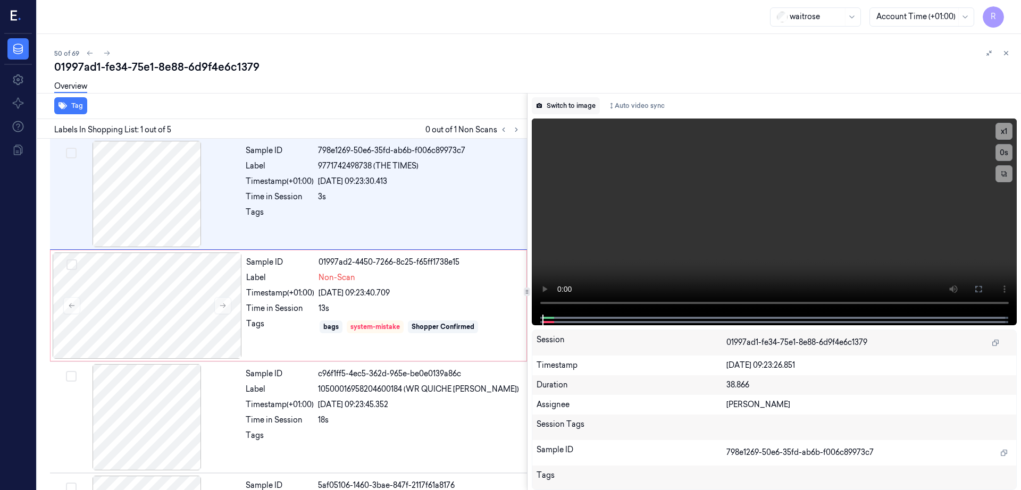
click at [542, 104] on icon at bounding box center [538, 105] width 5 height 5
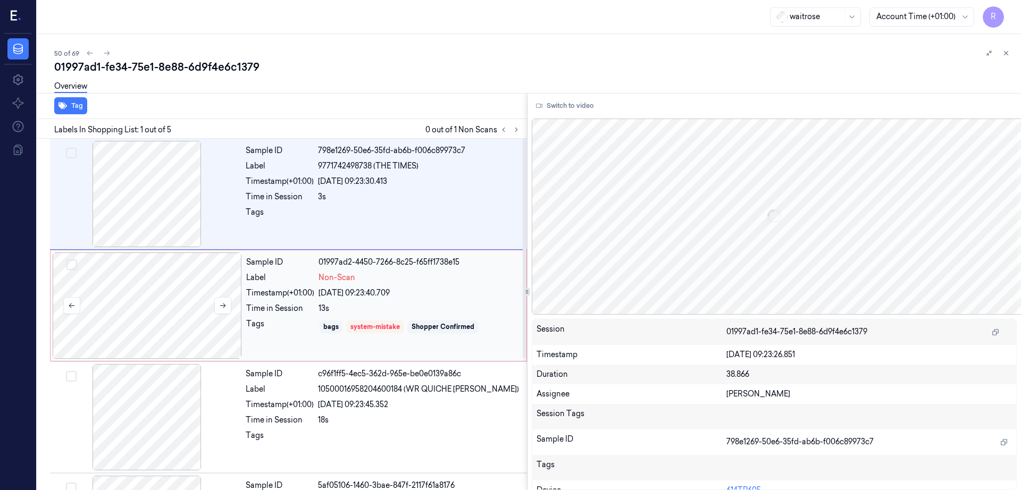
click at [173, 296] on div at bounding box center [147, 306] width 189 height 106
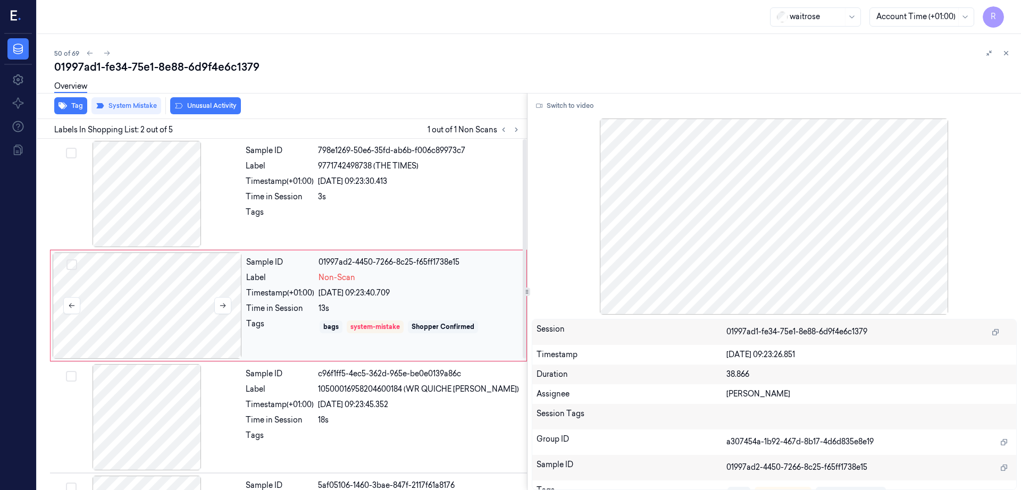
click at [173, 313] on div at bounding box center [147, 306] width 189 height 106
click at [221, 306] on icon at bounding box center [222, 305] width 7 height 7
click at [221, 307] on icon at bounding box center [222, 305] width 7 height 7
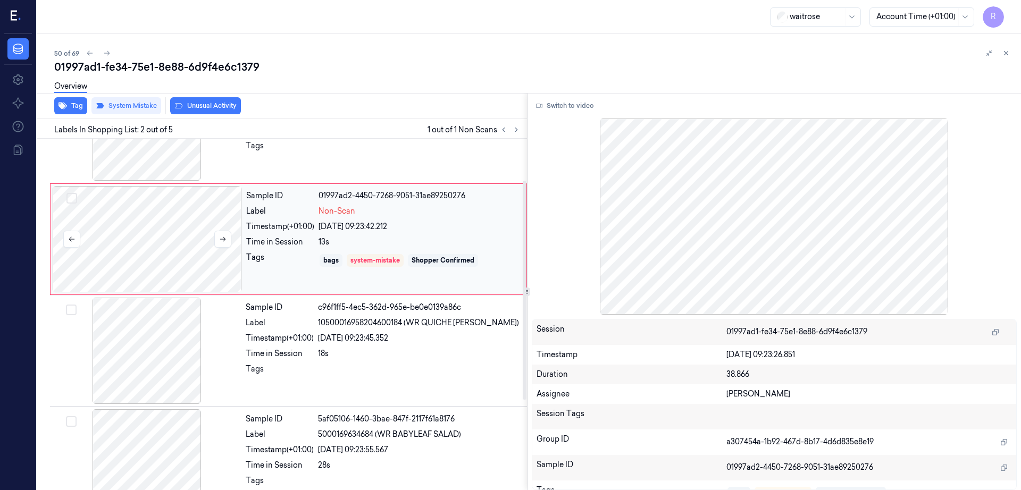
click at [163, 265] on div at bounding box center [147, 239] width 189 height 106
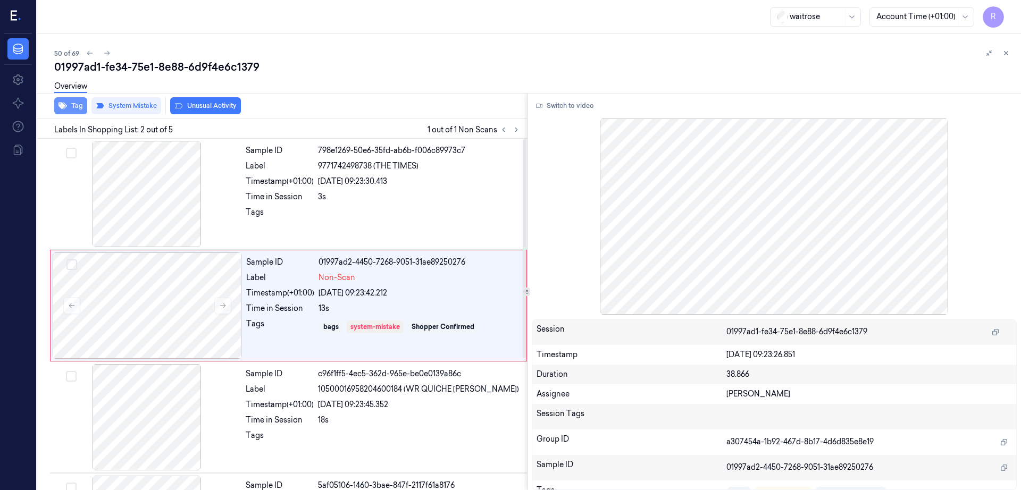
click at [75, 104] on button "Tag" at bounding box center [70, 105] width 33 height 17
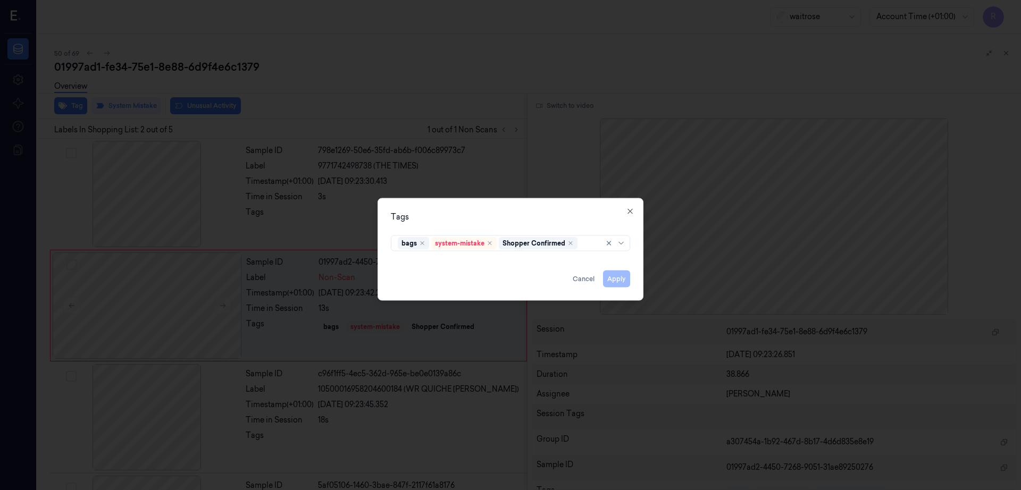
click at [617, 278] on div "Apply Cancel" at bounding box center [510, 275] width 239 height 26
click at [583, 282] on button "Cancel" at bounding box center [583, 279] width 30 height 17
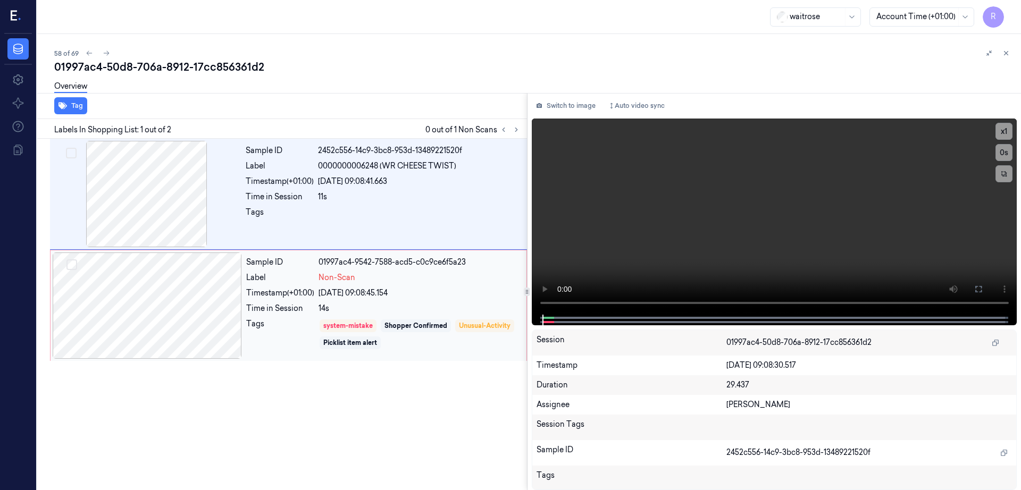
click at [167, 305] on div at bounding box center [147, 306] width 189 height 106
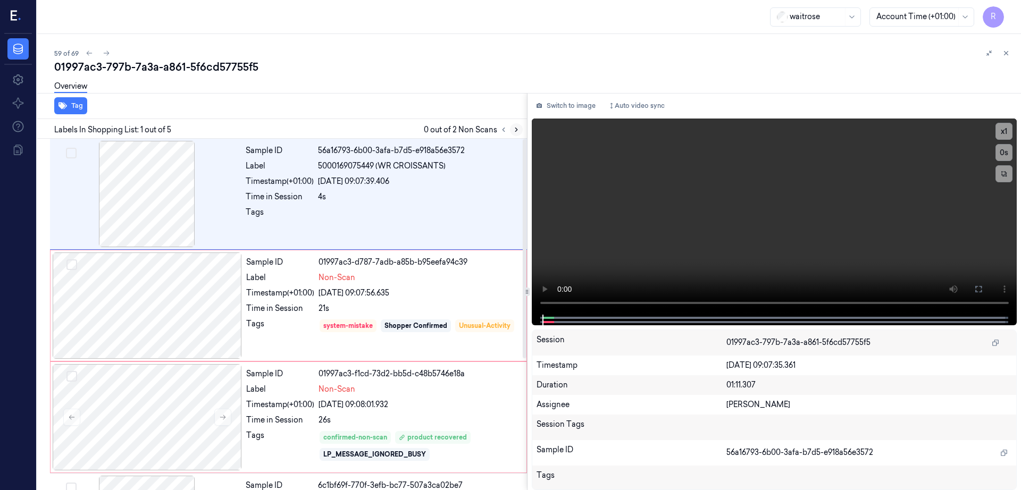
click at [520, 128] on icon at bounding box center [516, 129] width 7 height 7
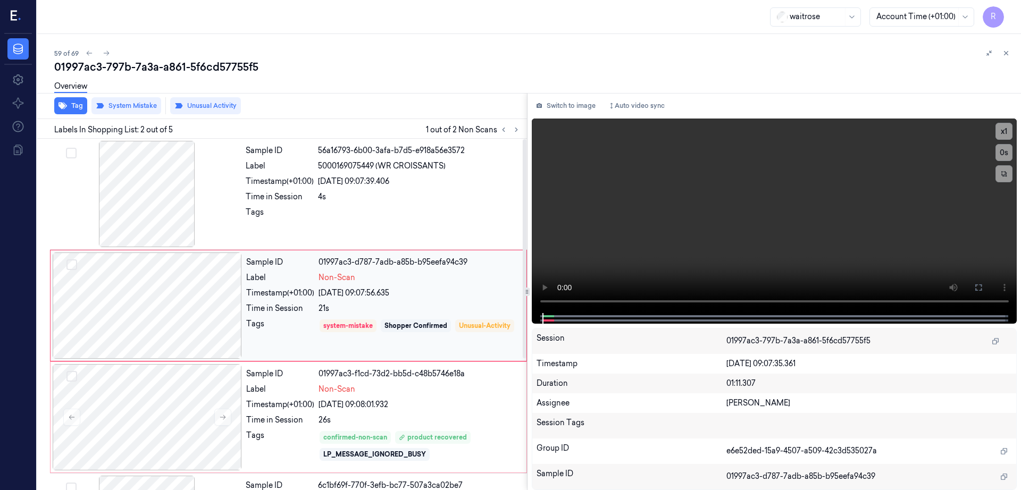
click at [178, 308] on div at bounding box center [147, 306] width 189 height 106
click at [154, 232] on div at bounding box center [146, 194] width 189 height 106
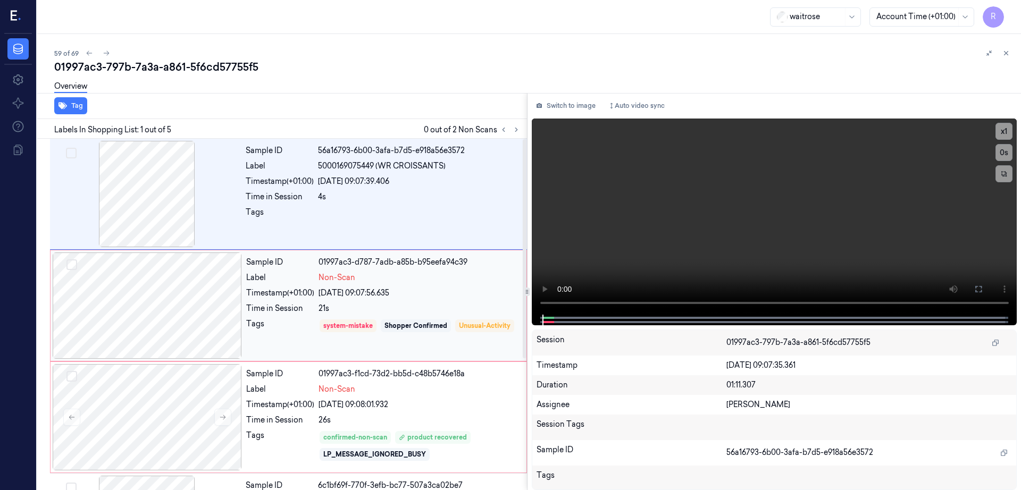
click at [145, 320] on div at bounding box center [147, 306] width 189 height 106
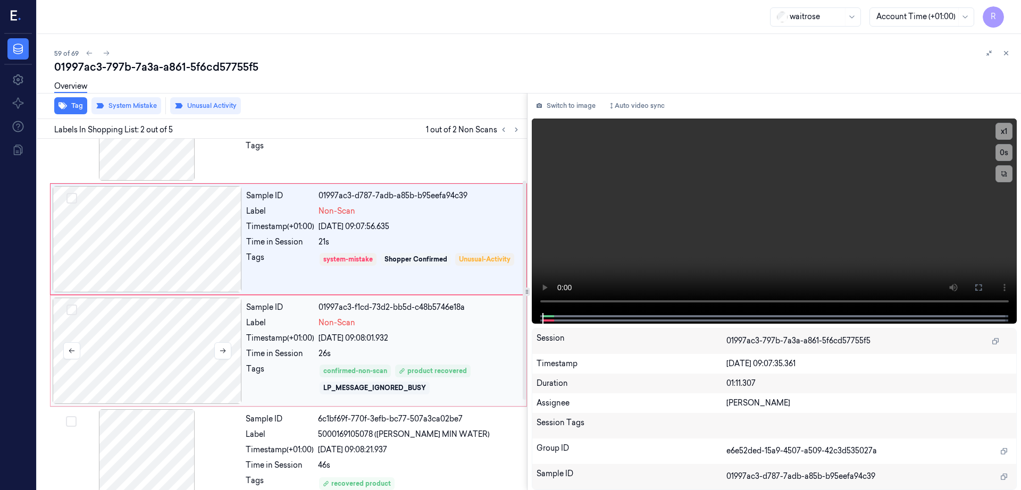
click at [128, 383] on div at bounding box center [147, 351] width 189 height 106
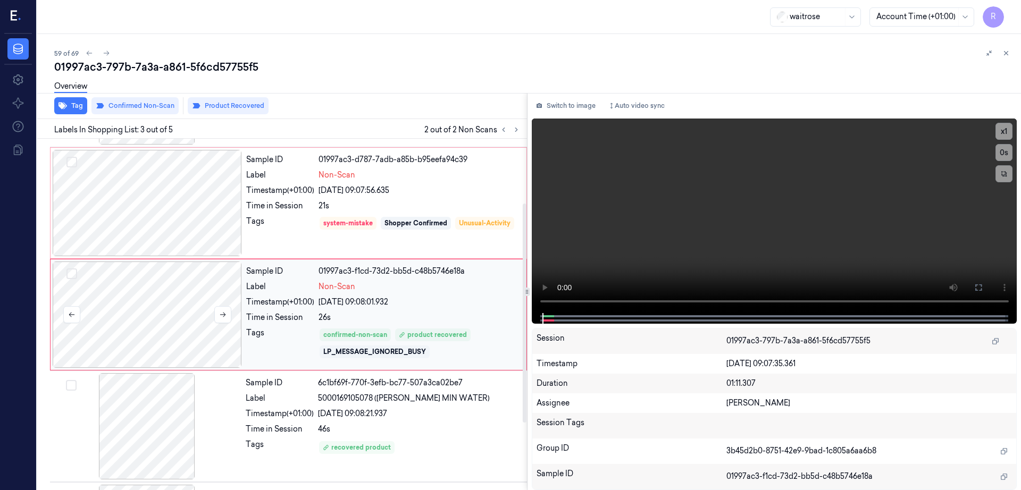
scroll to position [103, 0]
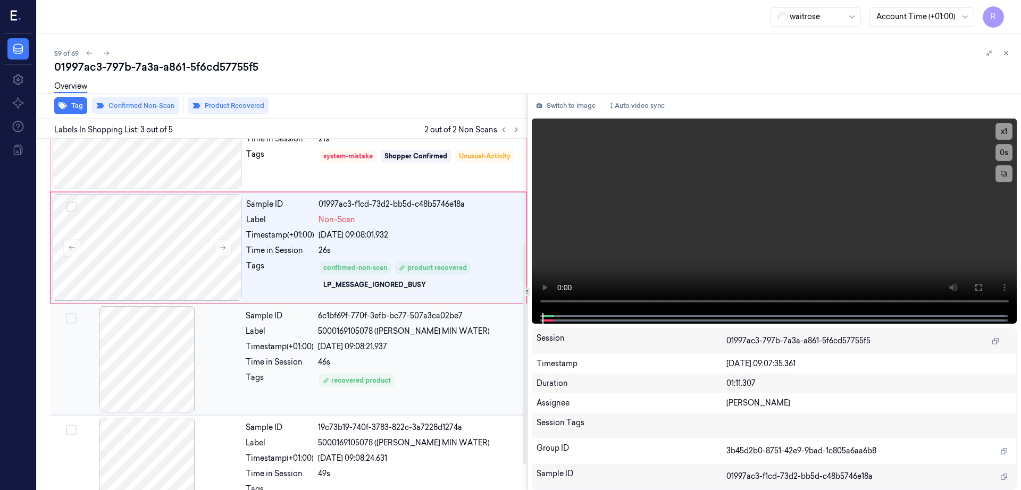
click at [128, 384] on div at bounding box center [146, 359] width 189 height 106
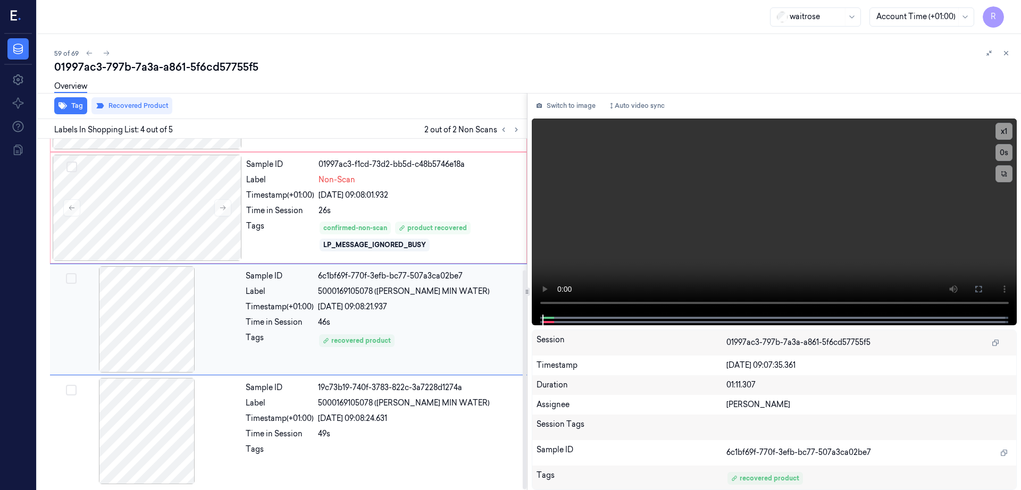
scroll to position [210, 0]
click at [150, 323] on div at bounding box center [146, 319] width 189 height 106
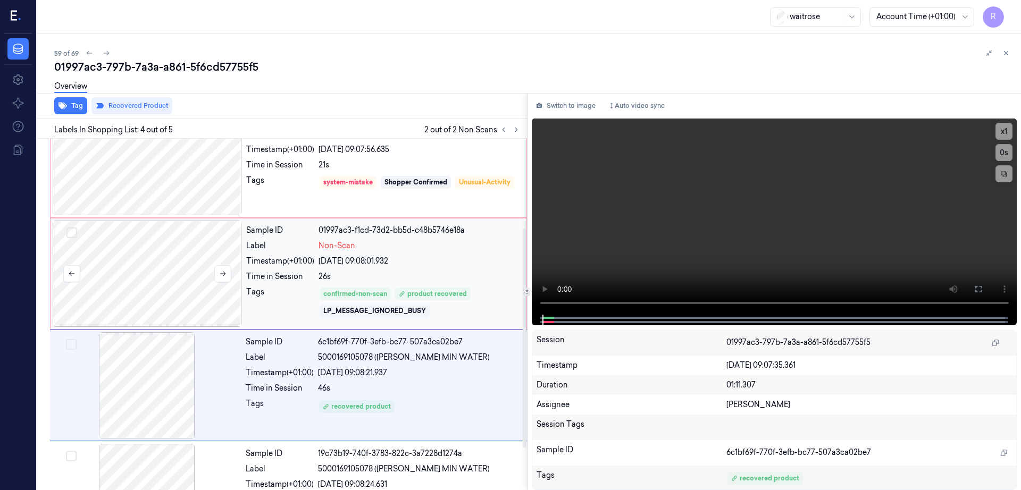
click at [171, 267] on div at bounding box center [147, 274] width 189 height 106
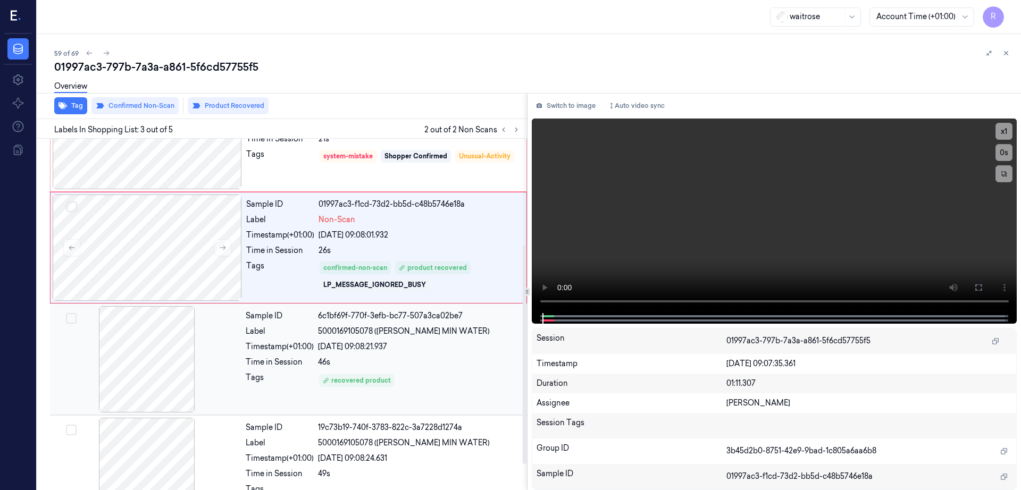
click at [135, 362] on div at bounding box center [146, 359] width 189 height 106
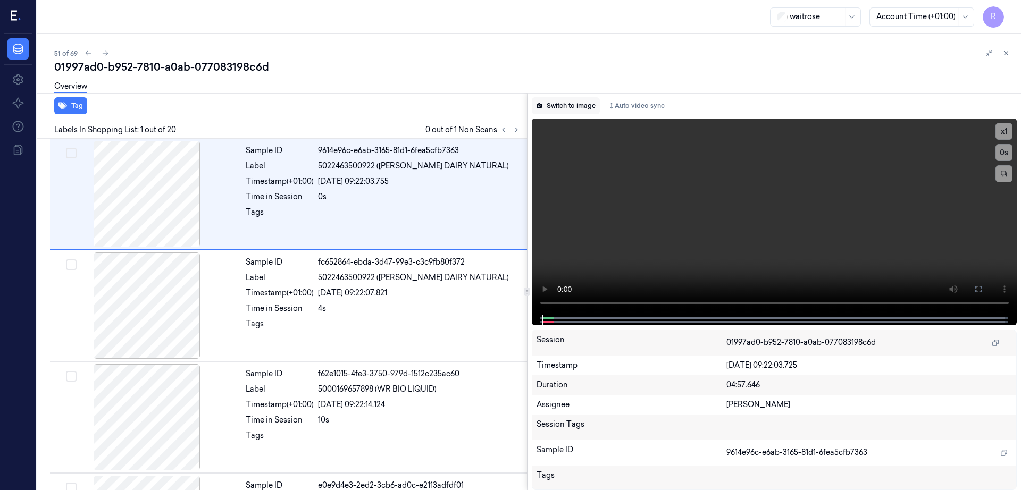
click at [568, 114] on button "Switch to image" at bounding box center [566, 105] width 68 height 17
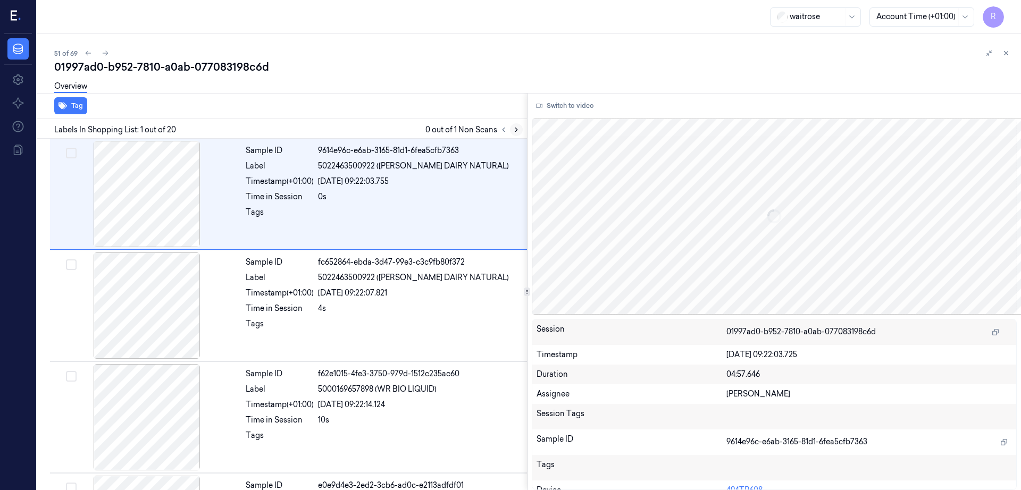
click at [523, 129] on button at bounding box center [516, 129] width 13 height 13
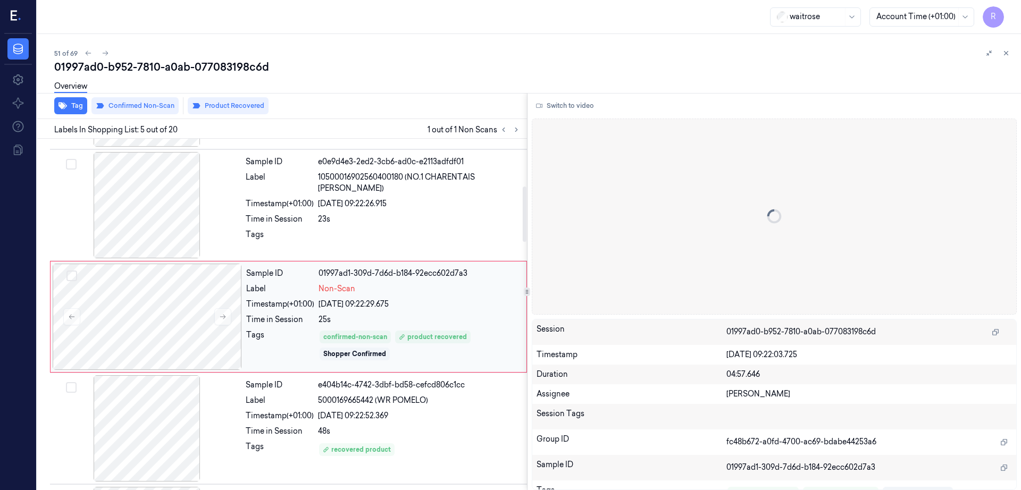
scroll to position [326, 0]
click at [152, 322] on div at bounding box center [147, 314] width 189 height 106
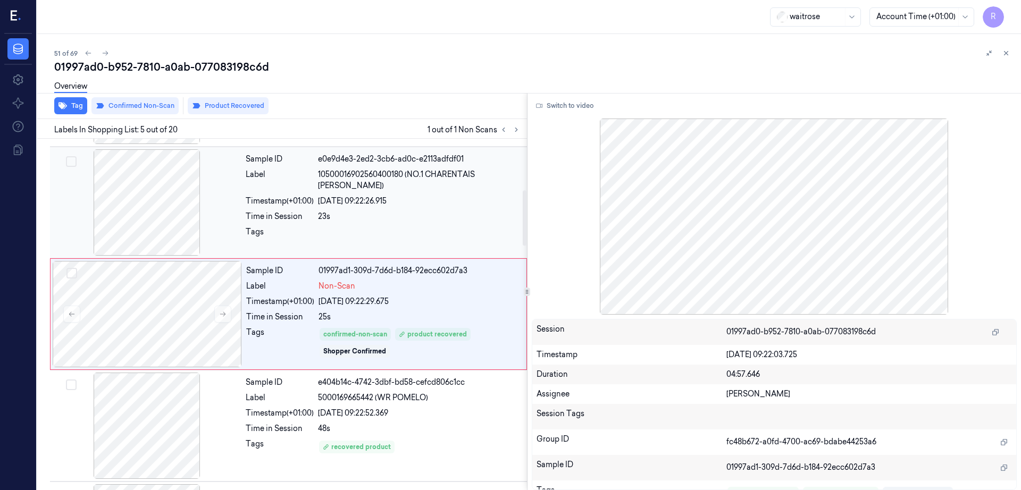
click at [150, 228] on div at bounding box center [146, 202] width 189 height 106
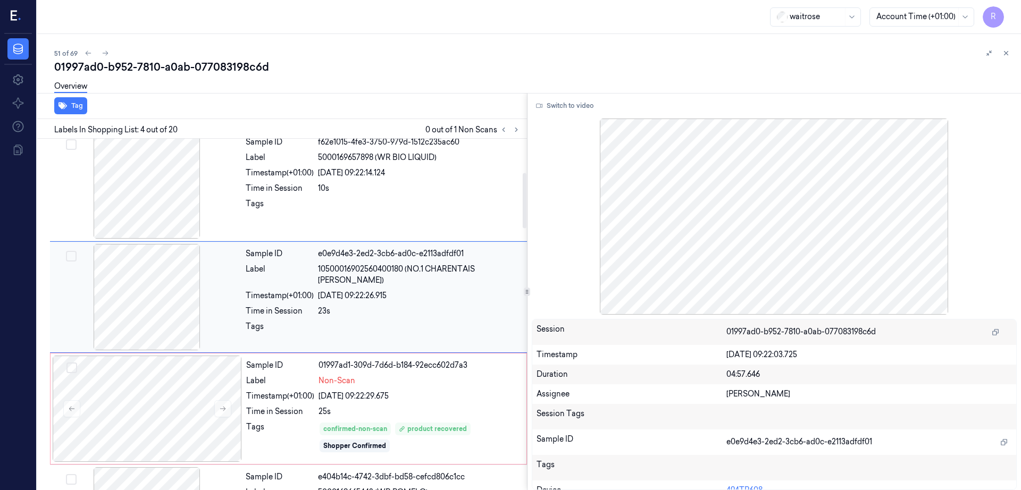
scroll to position [215, 0]
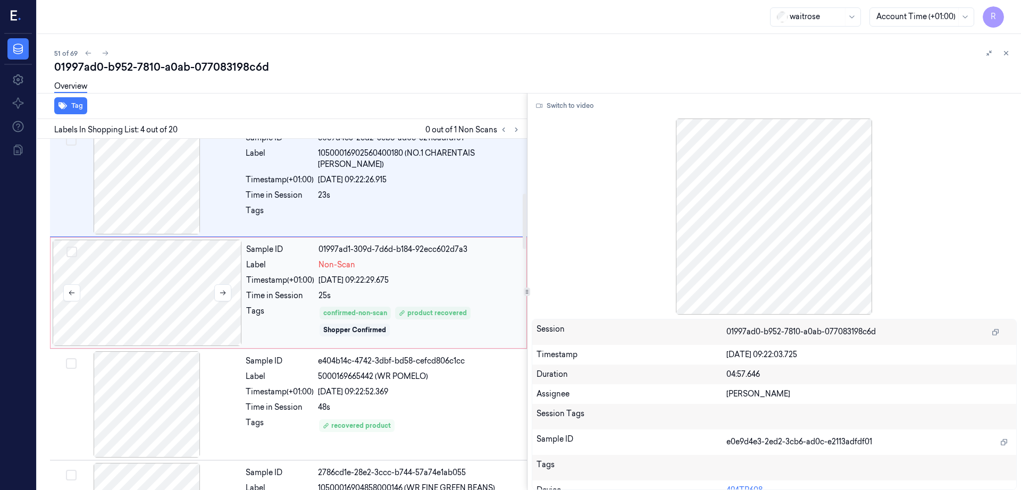
click at [159, 331] on div at bounding box center [147, 293] width 189 height 106
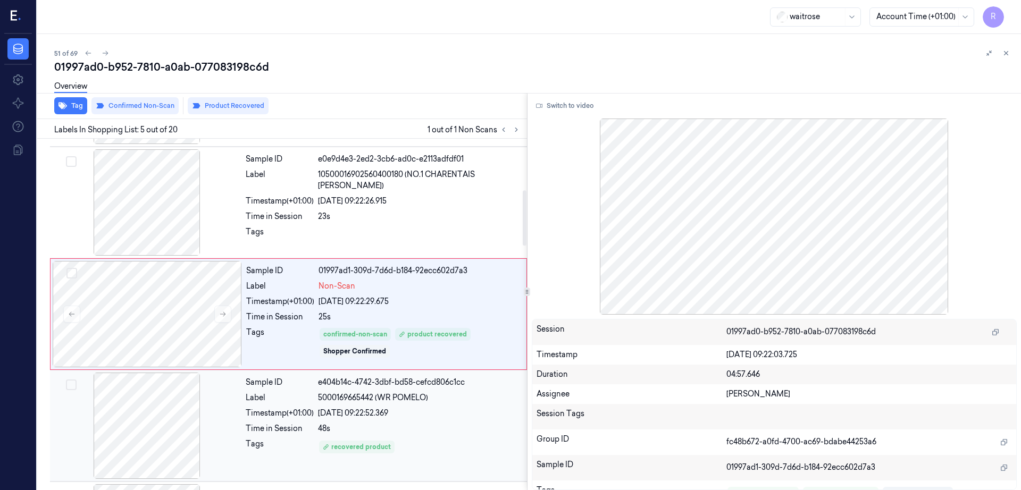
click at [151, 393] on div at bounding box center [146, 426] width 189 height 106
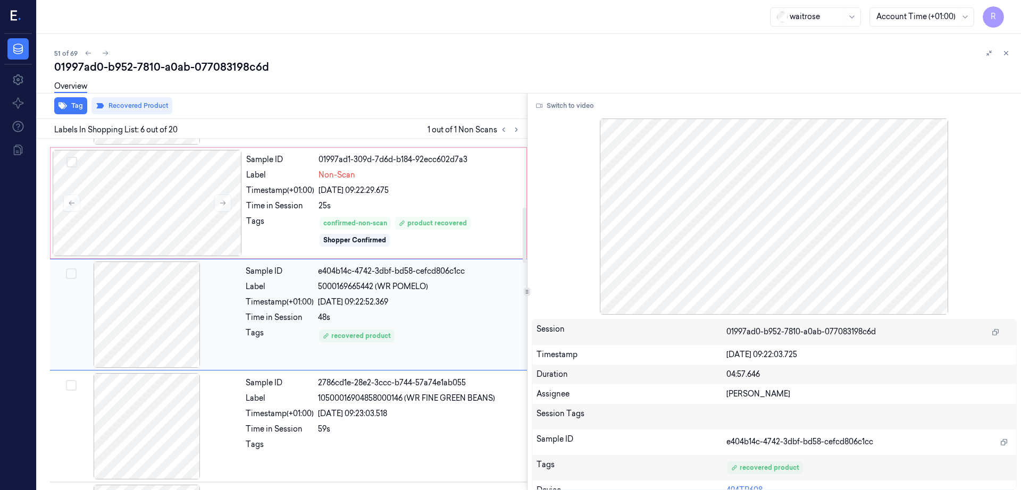
scroll to position [438, 0]
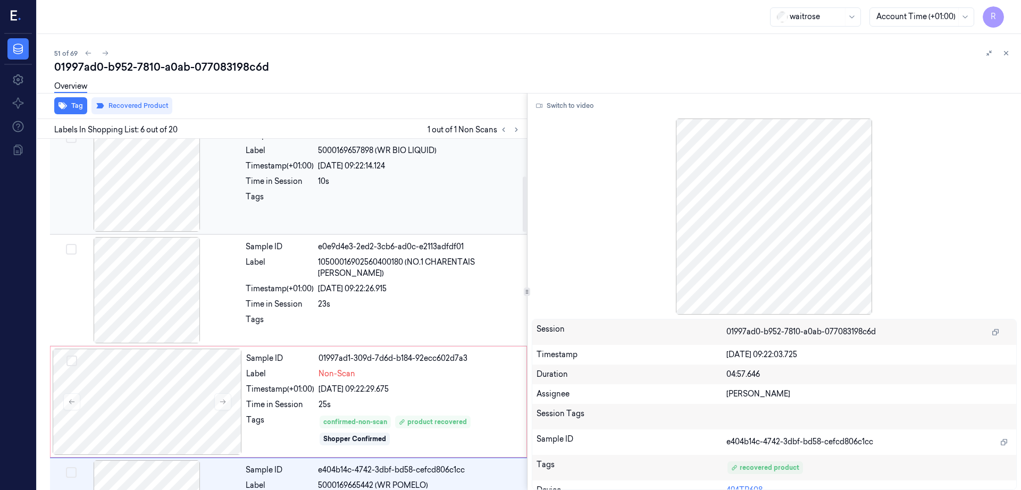
click at [122, 196] on div at bounding box center [146, 178] width 189 height 106
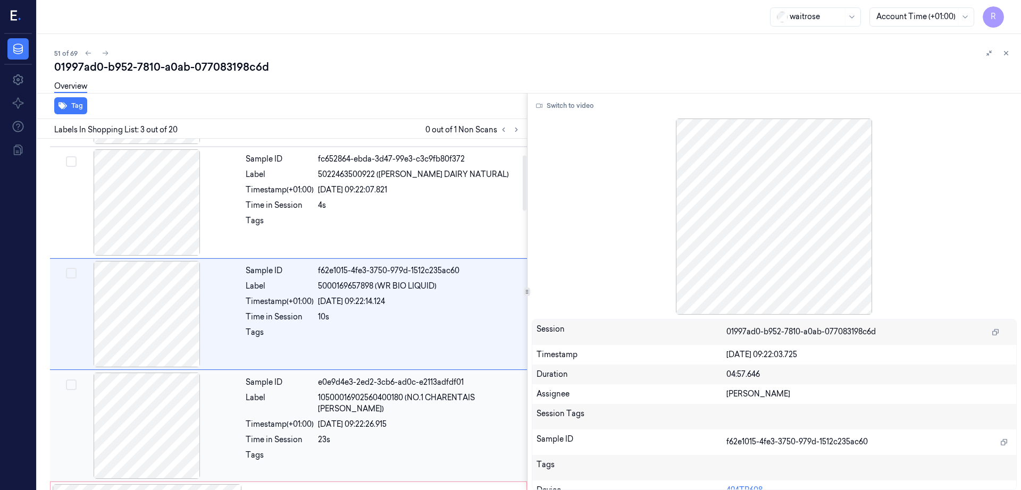
click at [160, 424] on div at bounding box center [146, 426] width 189 height 106
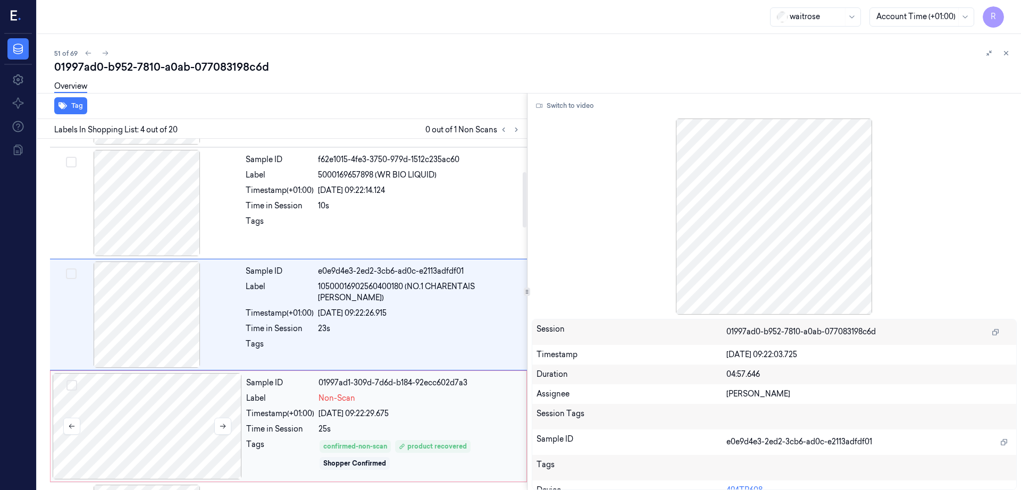
scroll to position [215, 0]
click at [567, 104] on button "Switch to video" at bounding box center [565, 105] width 66 height 17
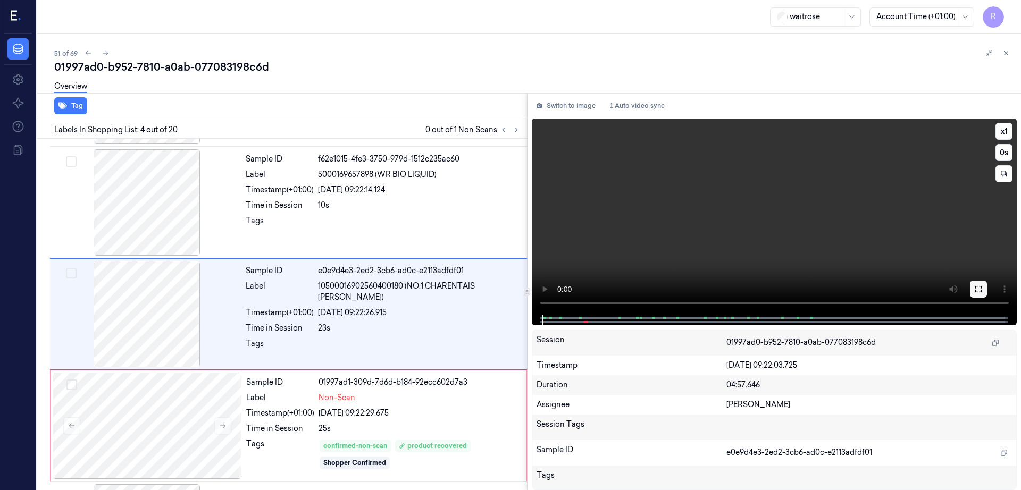
click at [983, 288] on icon at bounding box center [978, 289] width 9 height 9
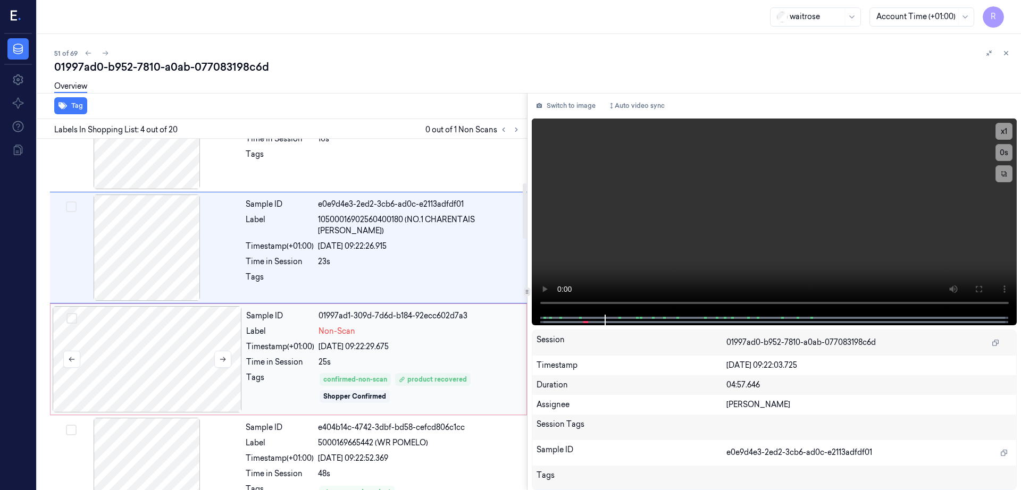
click at [154, 354] on div at bounding box center [147, 359] width 189 height 106
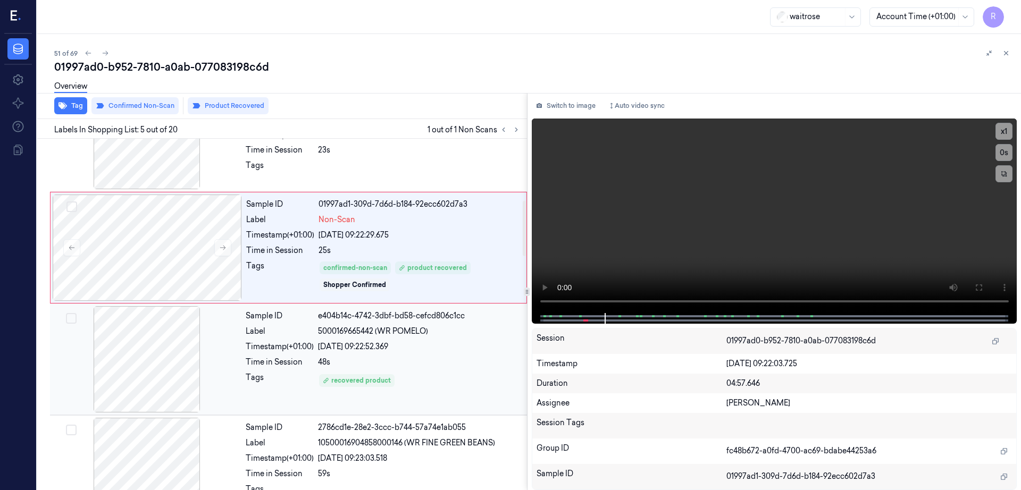
click at [133, 381] on div at bounding box center [146, 359] width 189 height 106
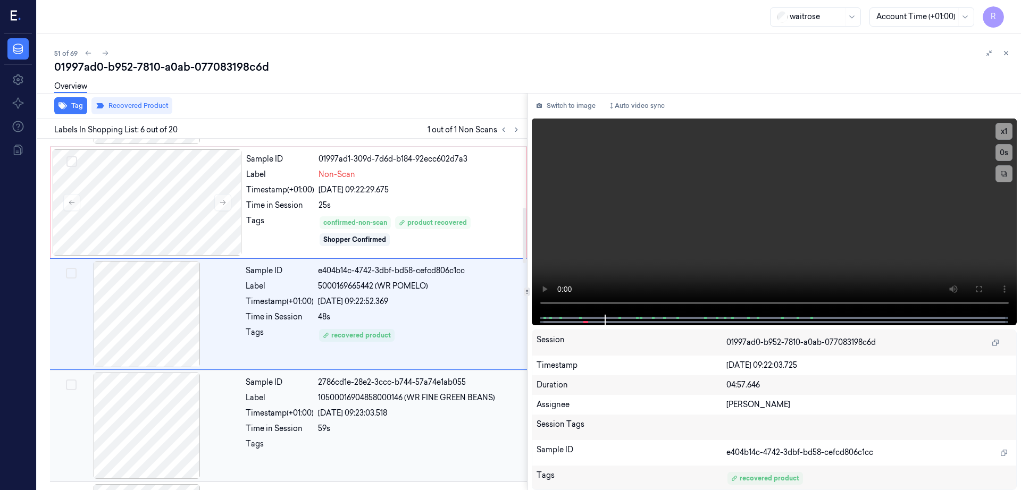
scroll to position [505, 0]
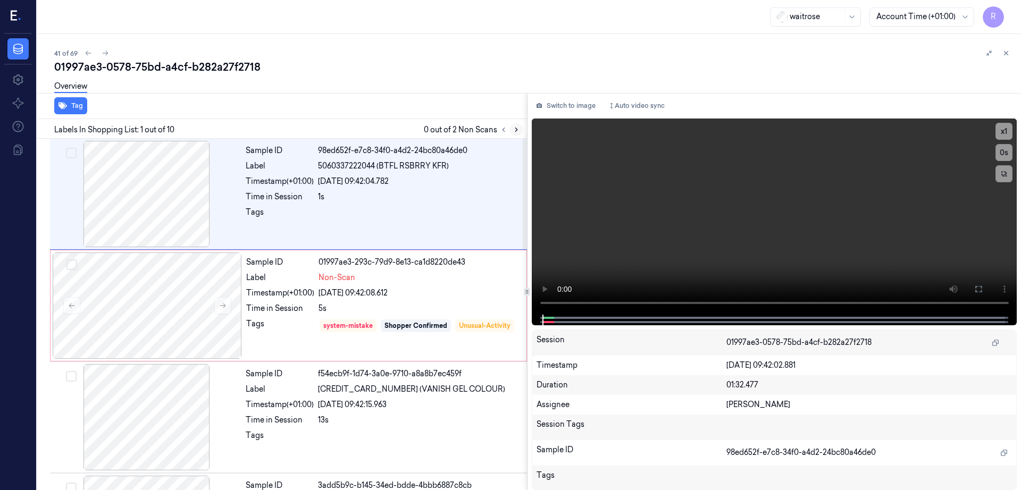
click at [520, 129] on icon at bounding box center [516, 129] width 7 height 7
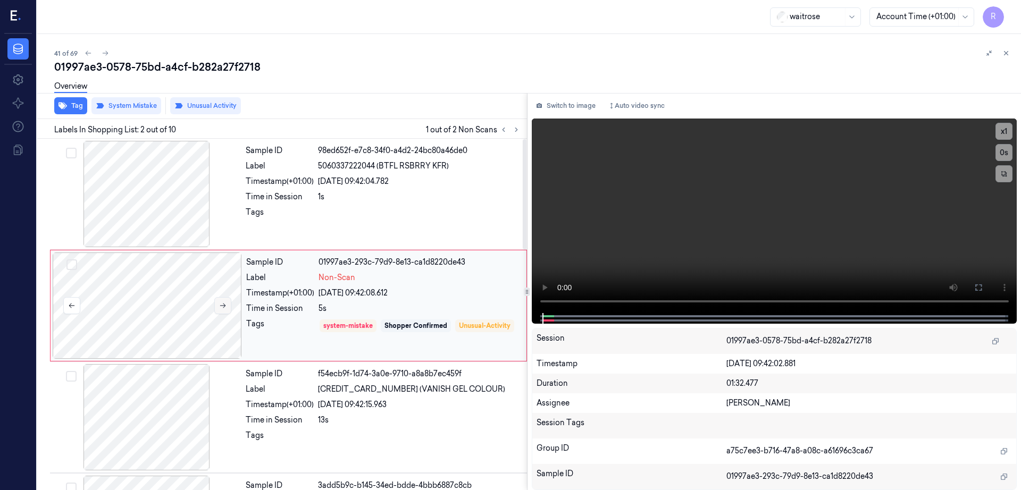
click at [222, 308] on icon at bounding box center [222, 305] width 7 height 7
click at [165, 192] on div at bounding box center [146, 194] width 189 height 106
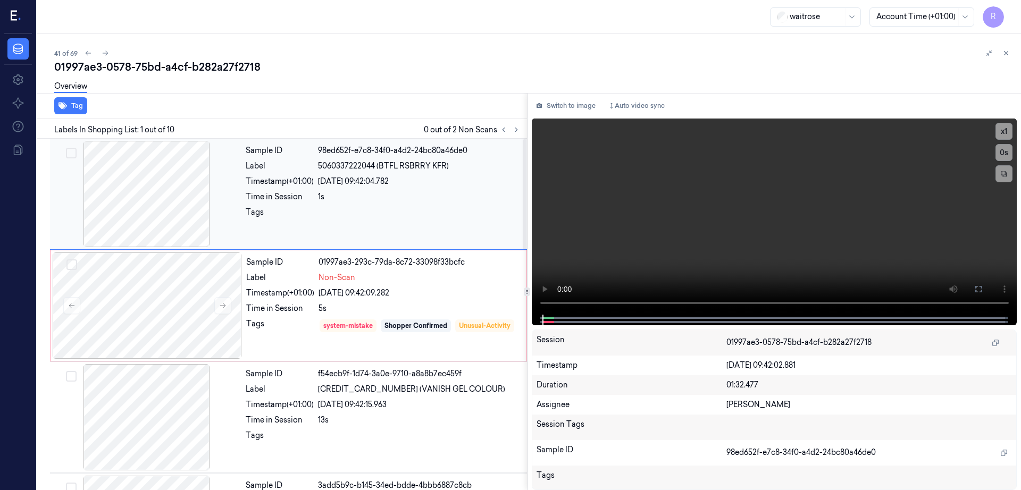
click at [145, 207] on div at bounding box center [146, 194] width 189 height 106
click at [149, 202] on div at bounding box center [146, 194] width 189 height 106
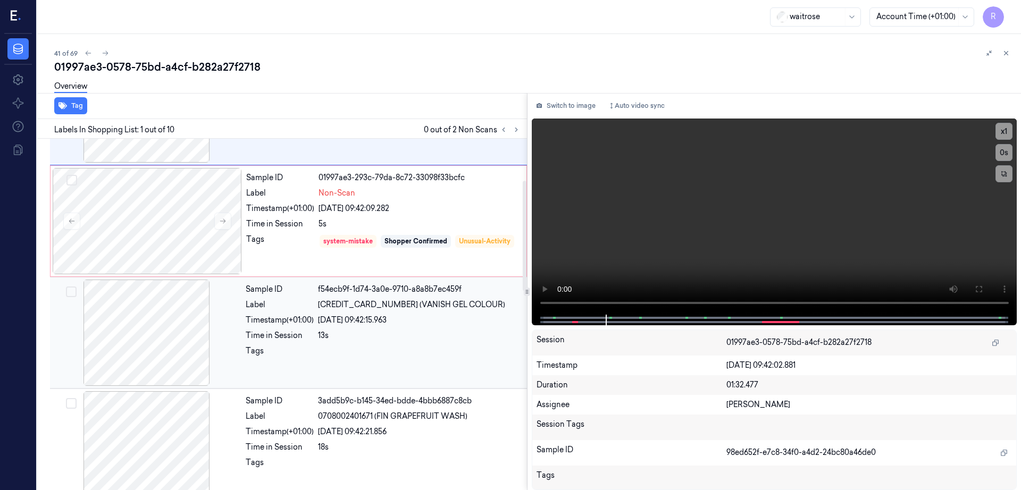
scroll to position [133, 0]
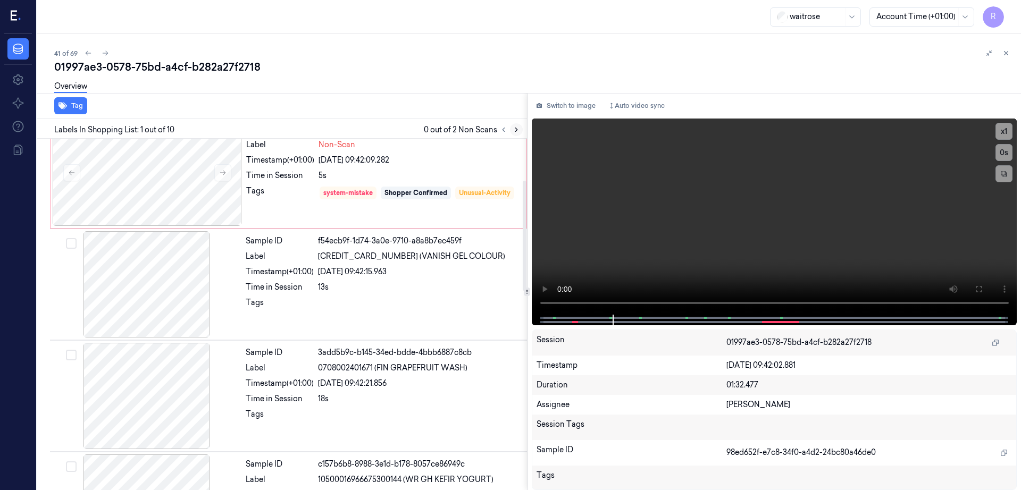
click at [520, 129] on icon at bounding box center [516, 129] width 7 height 7
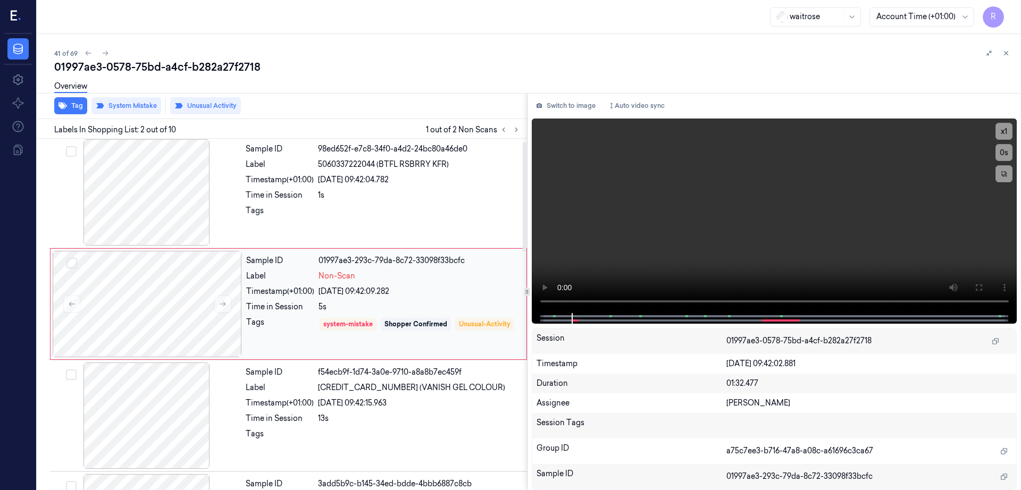
scroll to position [0, 0]
click at [527, 121] on div "Labels In Shopping List: 2 out of 10 1 out of 2 Non Scans" at bounding box center [280, 129] width 494 height 20
click at [520, 128] on icon at bounding box center [516, 129] width 7 height 7
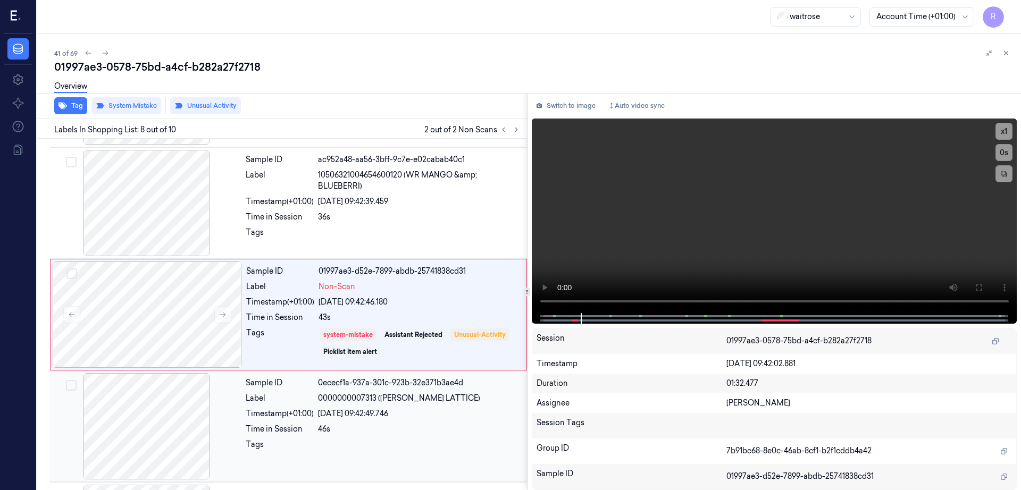
scroll to position [661, 0]
click at [137, 303] on div at bounding box center [147, 314] width 189 height 106
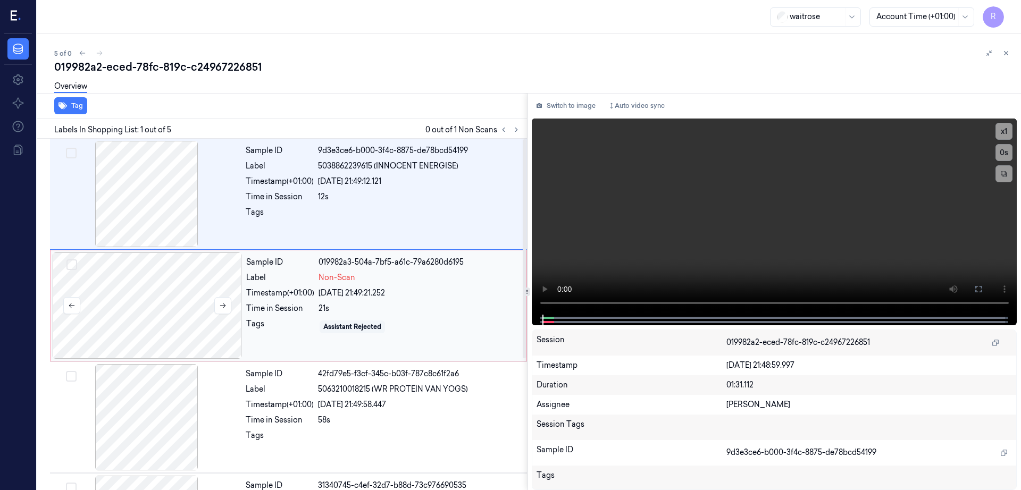
click at [165, 311] on div at bounding box center [147, 306] width 189 height 106
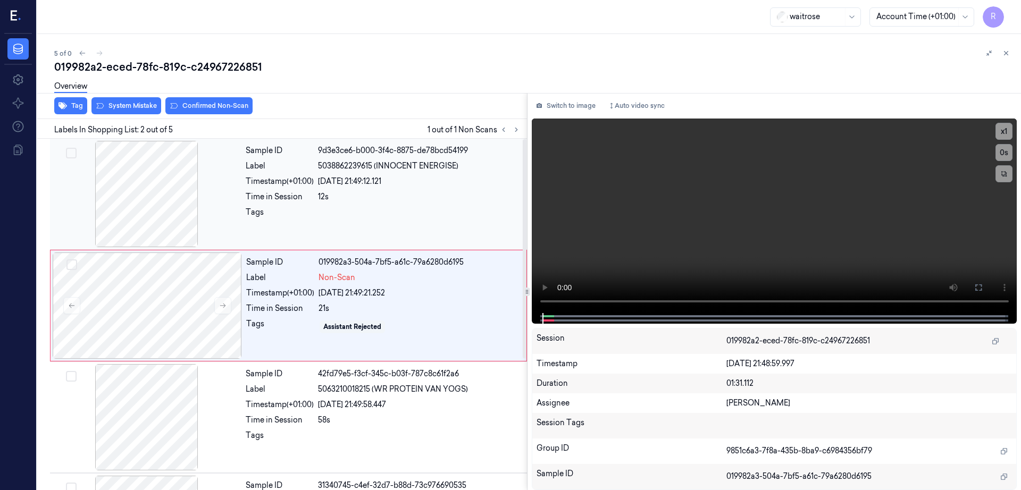
click at [142, 197] on div at bounding box center [146, 194] width 189 height 106
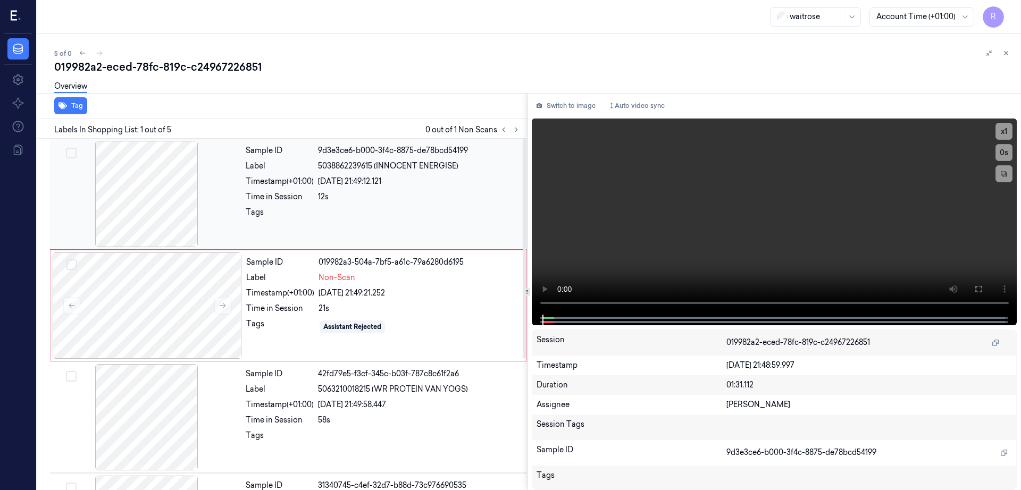
click at [142, 197] on div at bounding box center [146, 194] width 189 height 106
click at [468, 310] on div "Tag Labels In Shopping List: 1 out of 5 0 out of 1 Non Scans Sample ID 9d3e3ce6…" at bounding box center [527, 291] width 988 height 397
click at [981, 287] on icon at bounding box center [978, 289] width 6 height 6
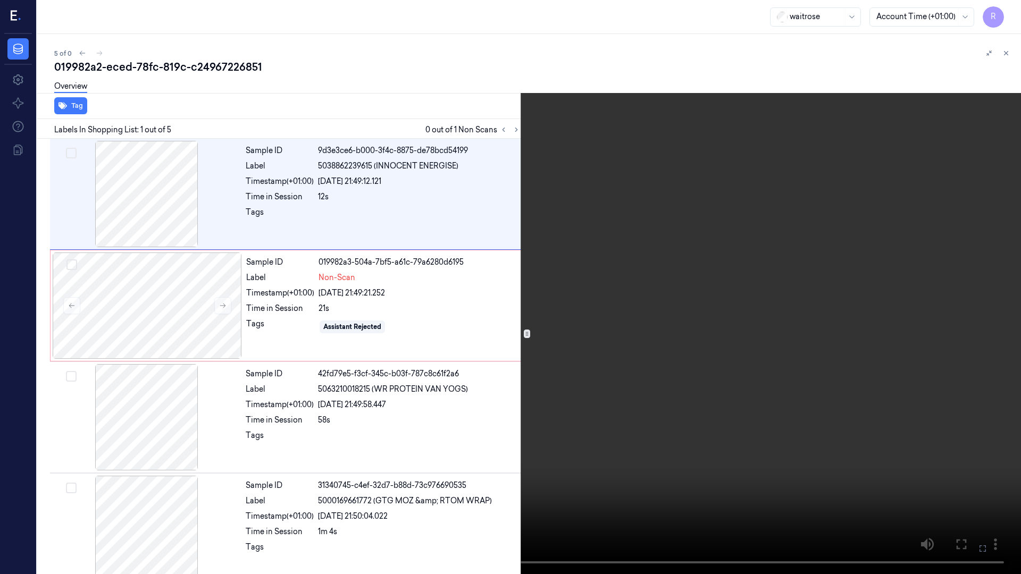
click at [645, 339] on video at bounding box center [510, 287] width 1021 height 574
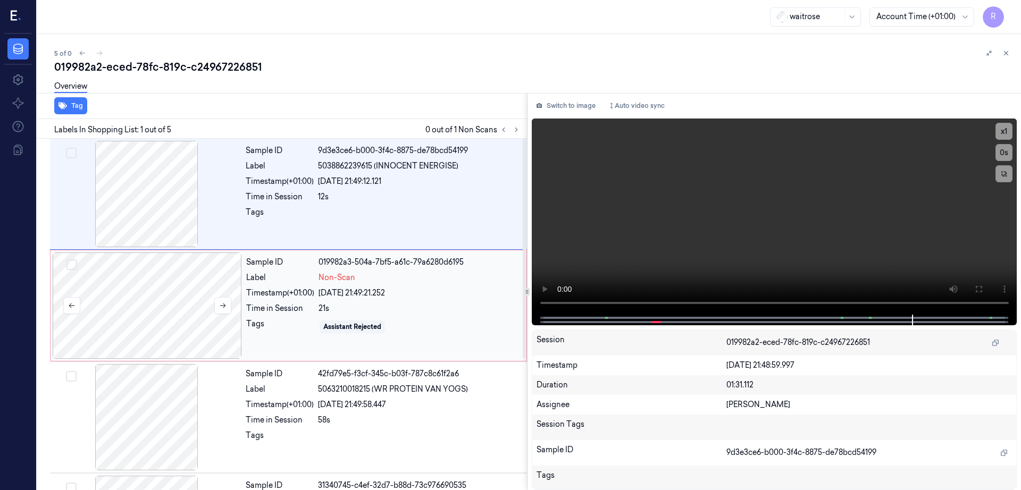
click at [186, 301] on div at bounding box center [147, 306] width 189 height 106
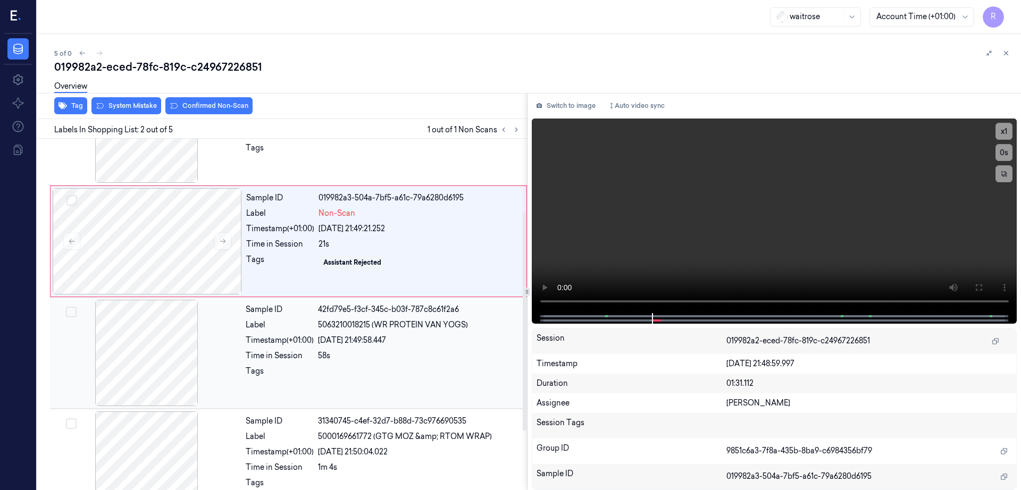
scroll to position [133, 0]
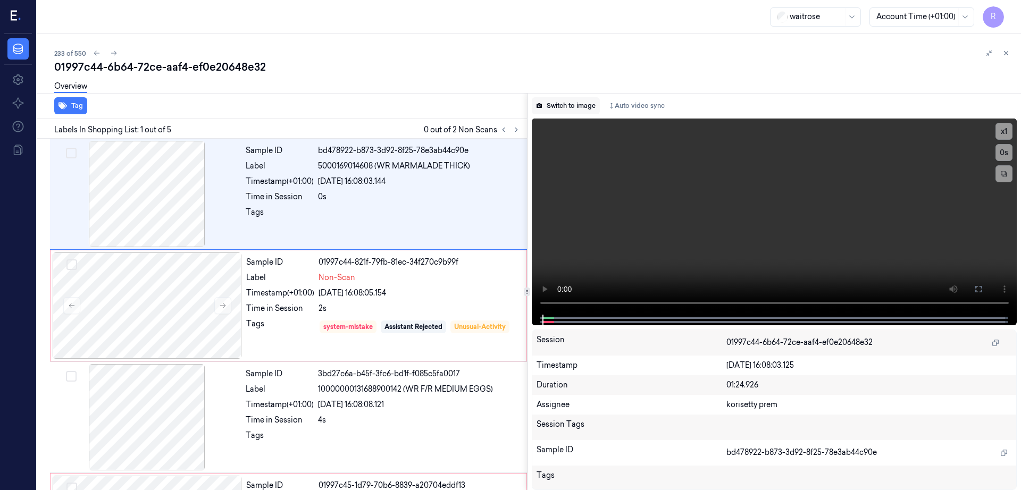
click at [591, 105] on button "Switch to image" at bounding box center [566, 105] width 68 height 17
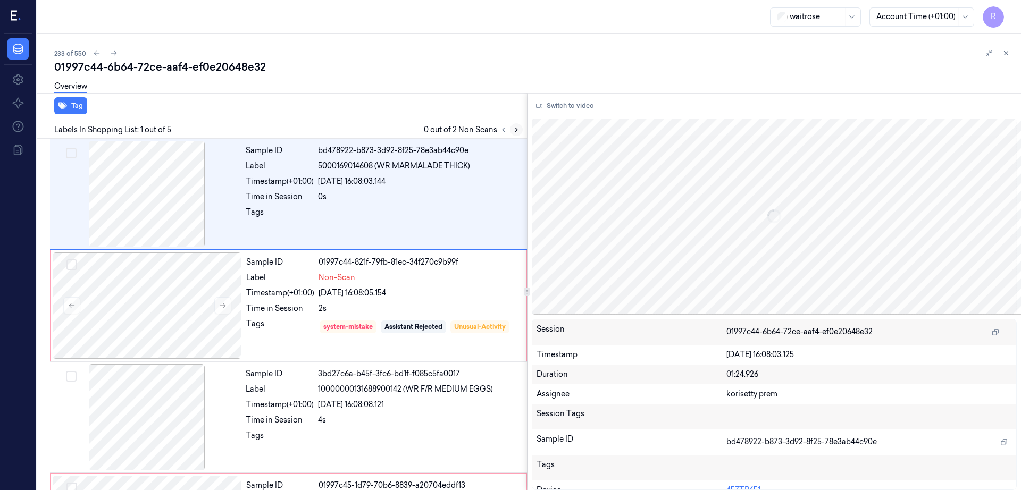
click at [527, 122] on div "Labels In Shopping List: 1 out of 5 0 out of 2 Non Scans" at bounding box center [280, 129] width 494 height 20
click at [185, 301] on div at bounding box center [147, 306] width 189 height 106
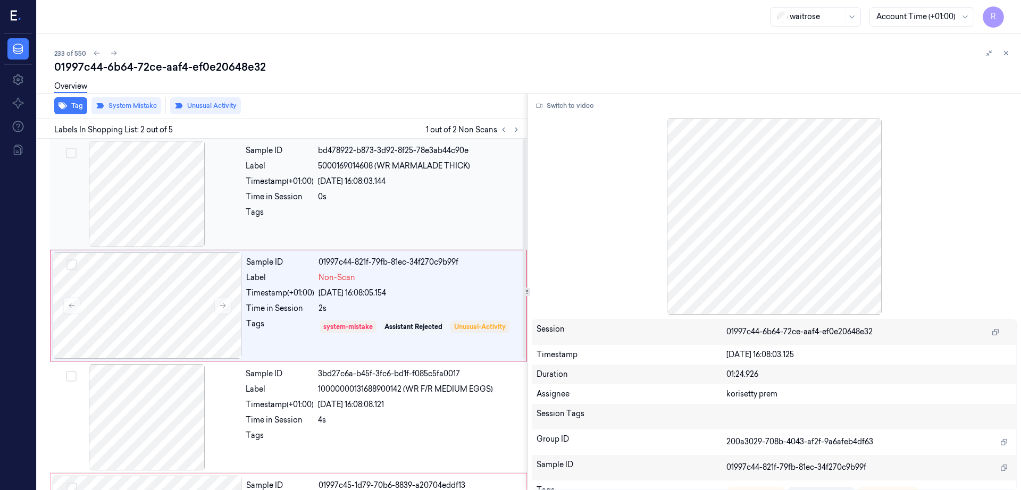
click at [180, 197] on div at bounding box center [146, 194] width 189 height 106
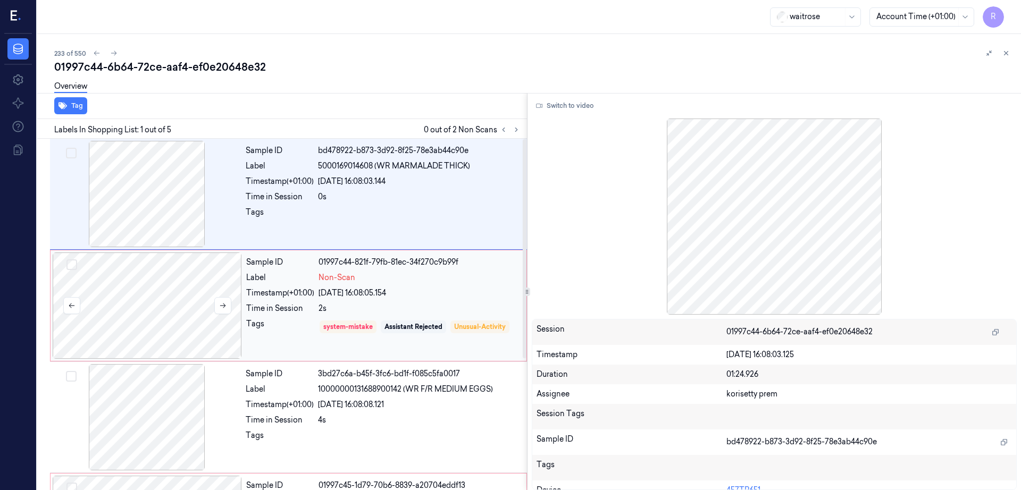
click at [172, 301] on div at bounding box center [147, 306] width 189 height 106
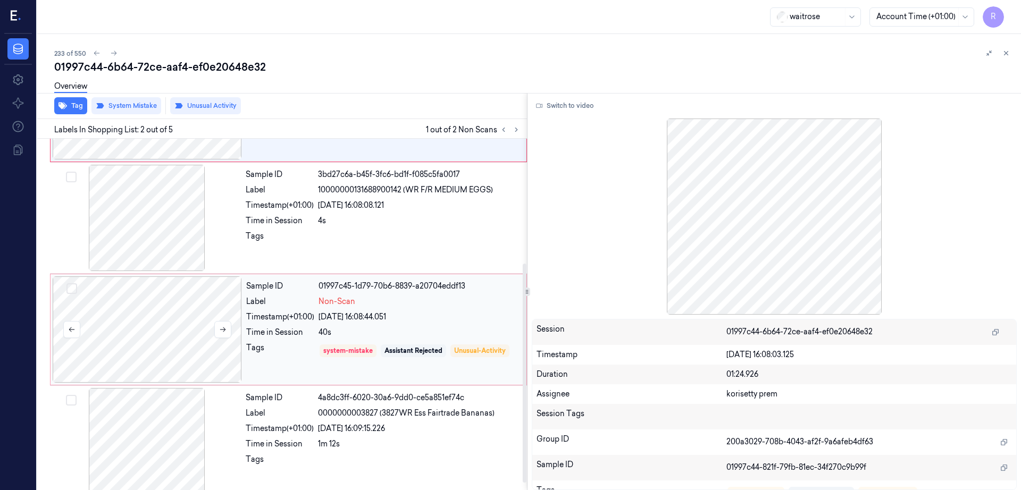
click at [179, 305] on div at bounding box center [147, 329] width 189 height 106
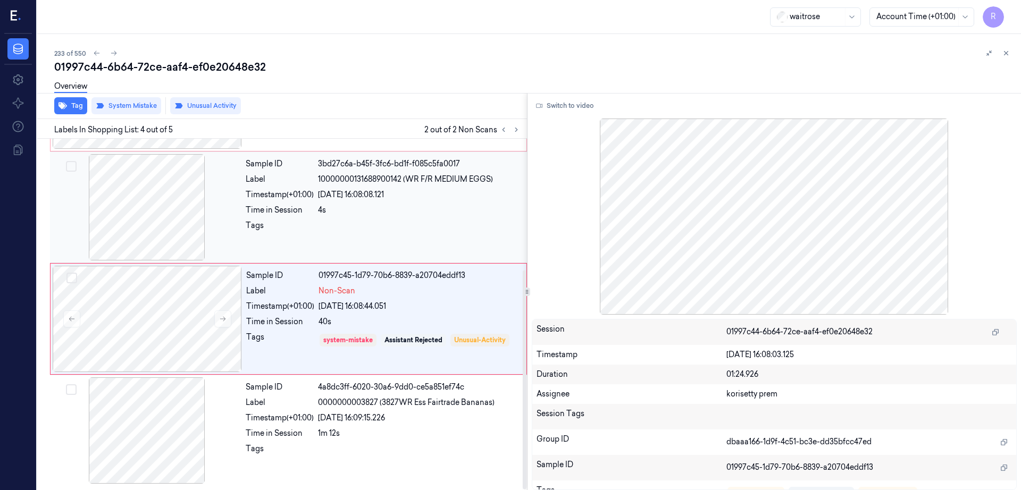
click at [153, 230] on div at bounding box center [146, 207] width 189 height 106
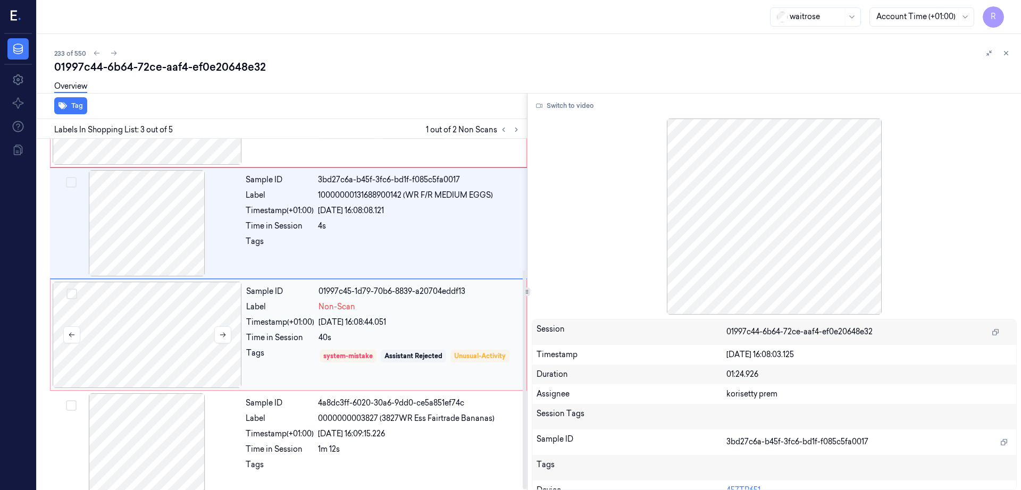
scroll to position [210, 0]
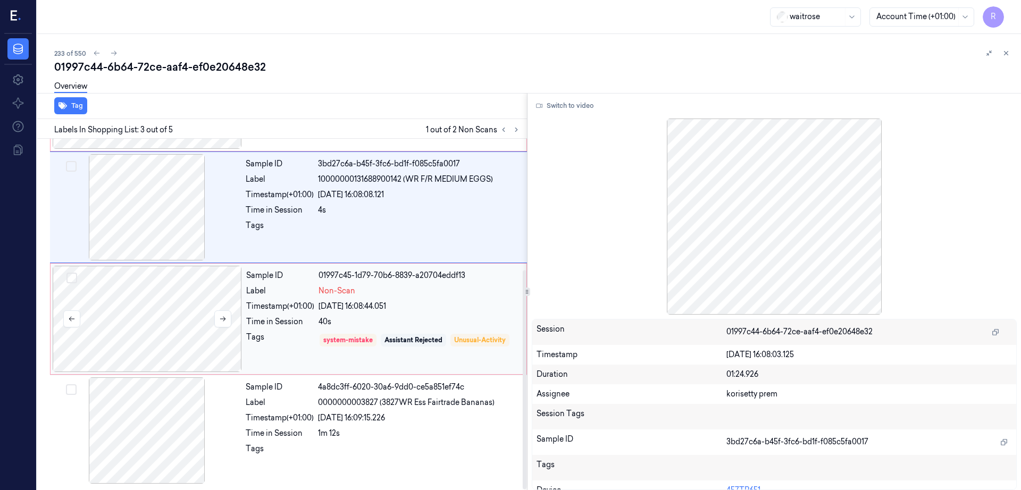
click at [156, 299] on div at bounding box center [147, 319] width 189 height 106
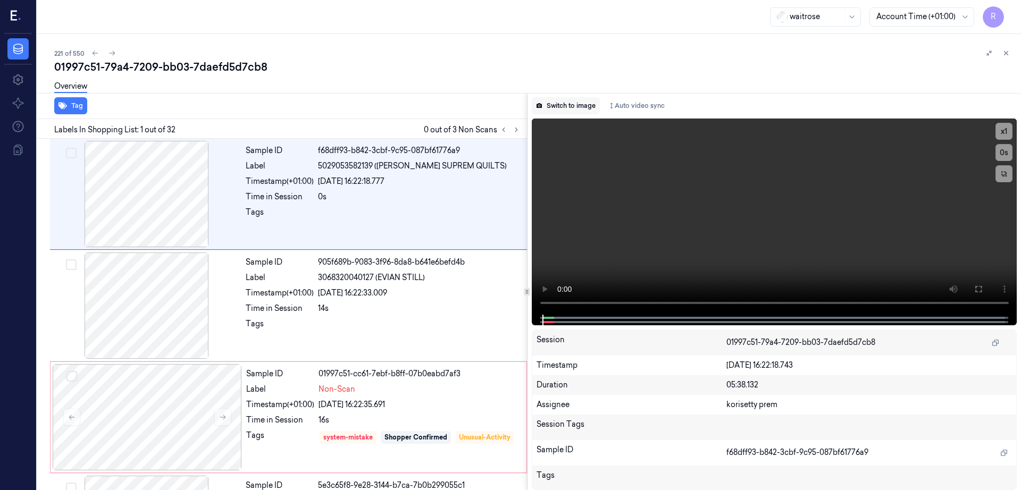
click at [581, 105] on button "Switch to image" at bounding box center [566, 105] width 68 height 17
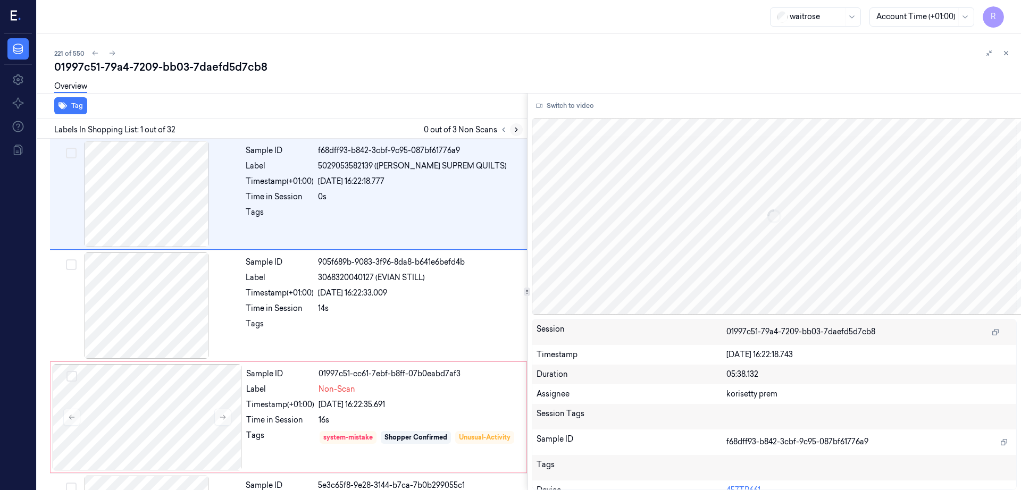
click at [520, 132] on icon at bounding box center [516, 129] width 7 height 7
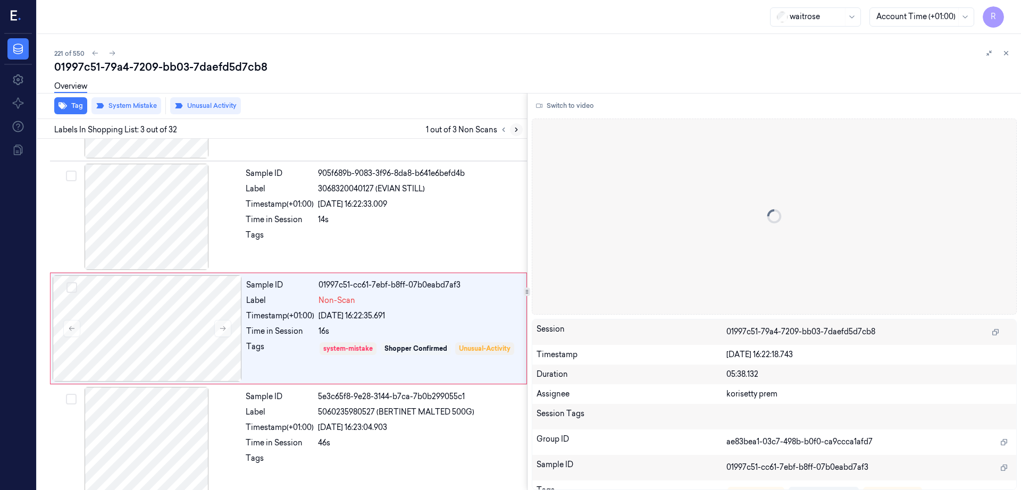
scroll to position [103, 0]
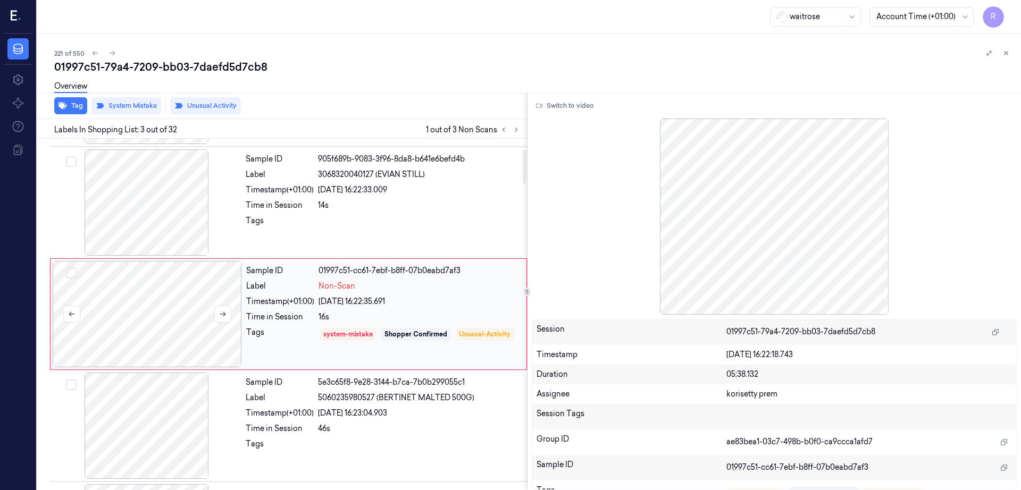
click at [184, 335] on div at bounding box center [147, 314] width 189 height 106
click at [149, 248] on div at bounding box center [146, 202] width 189 height 106
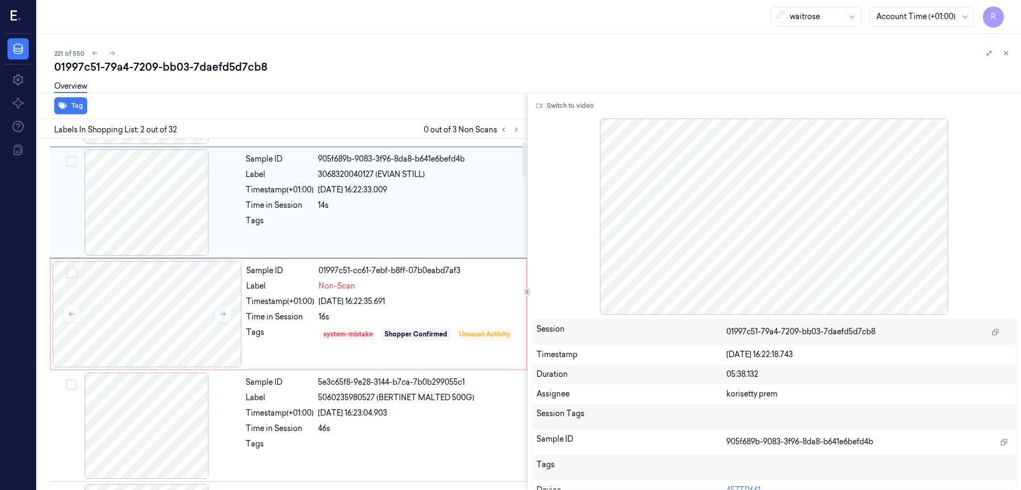
scroll to position [0, 0]
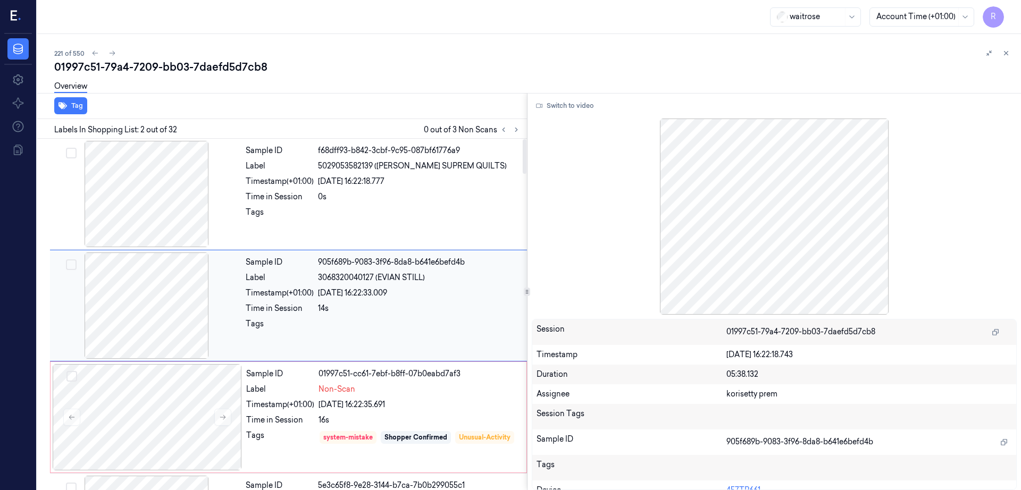
click at [153, 295] on div at bounding box center [146, 306] width 189 height 106
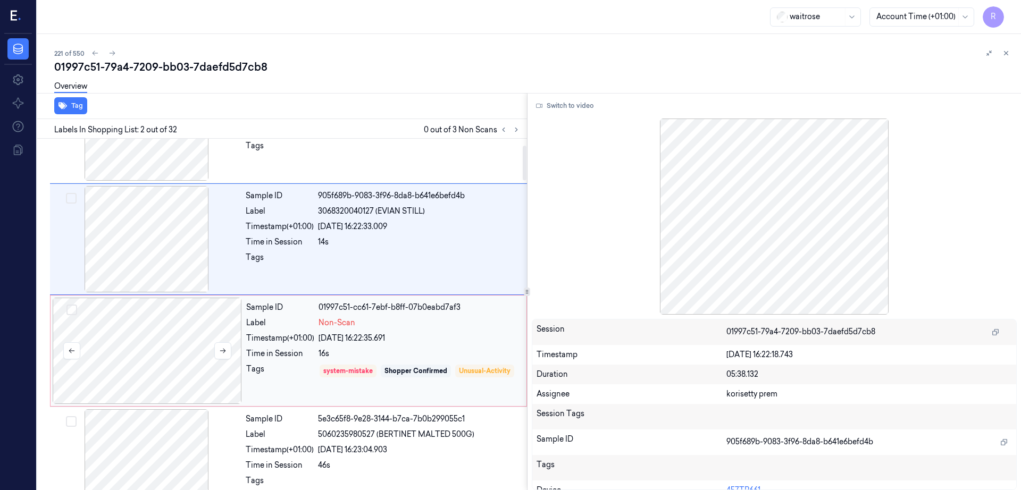
click at [66, 383] on div at bounding box center [147, 351] width 189 height 106
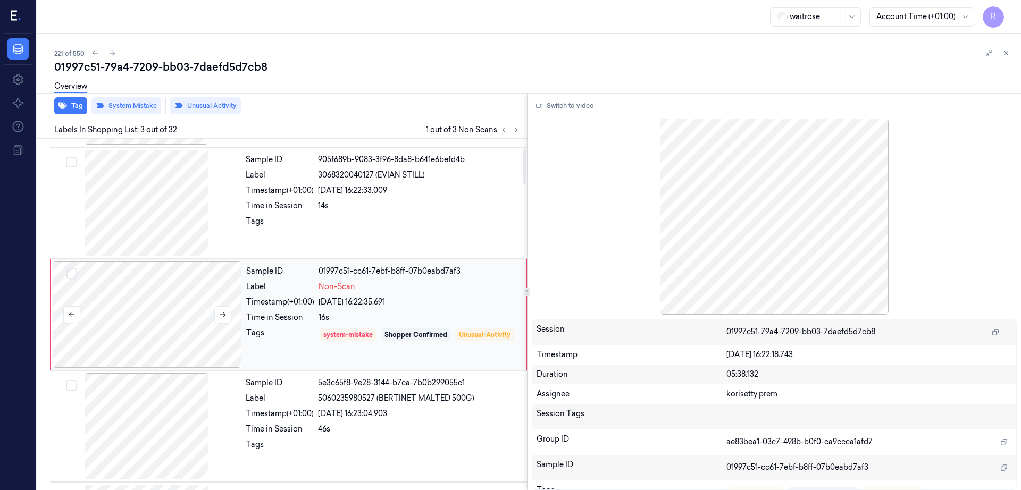
scroll to position [103, 0]
click at [166, 333] on div at bounding box center [147, 314] width 189 height 106
click at [223, 314] on icon at bounding box center [222, 313] width 7 height 7
click at [223, 312] on icon at bounding box center [222, 313] width 7 height 7
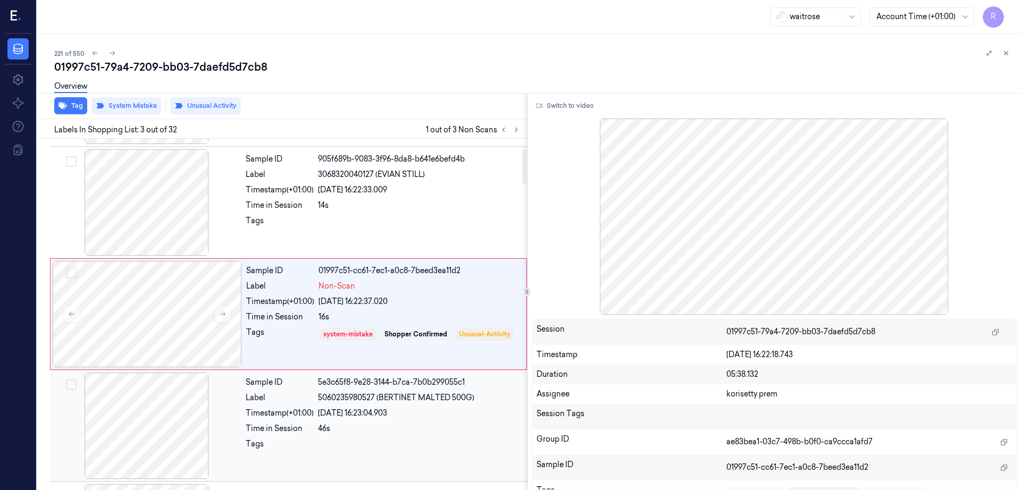
click at [156, 419] on div at bounding box center [146, 426] width 189 height 106
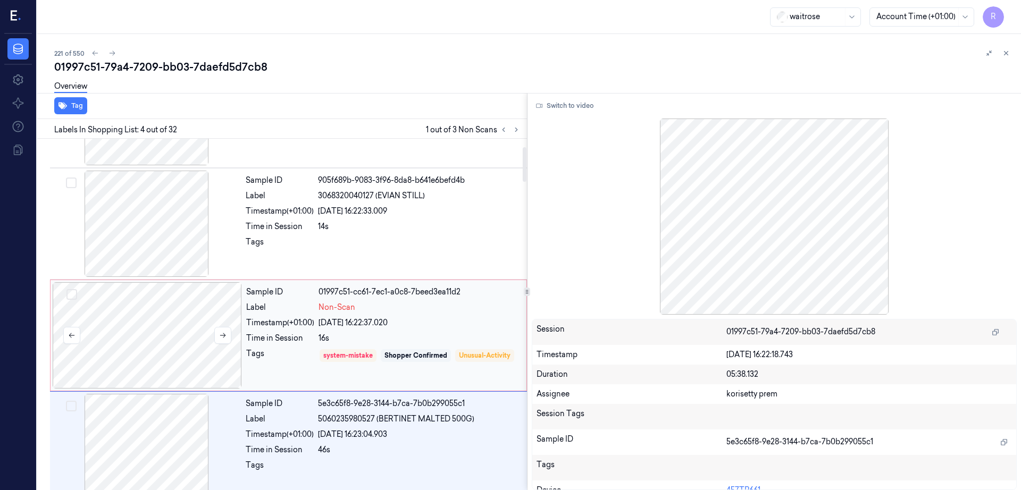
click at [158, 332] on div at bounding box center [147, 335] width 189 height 106
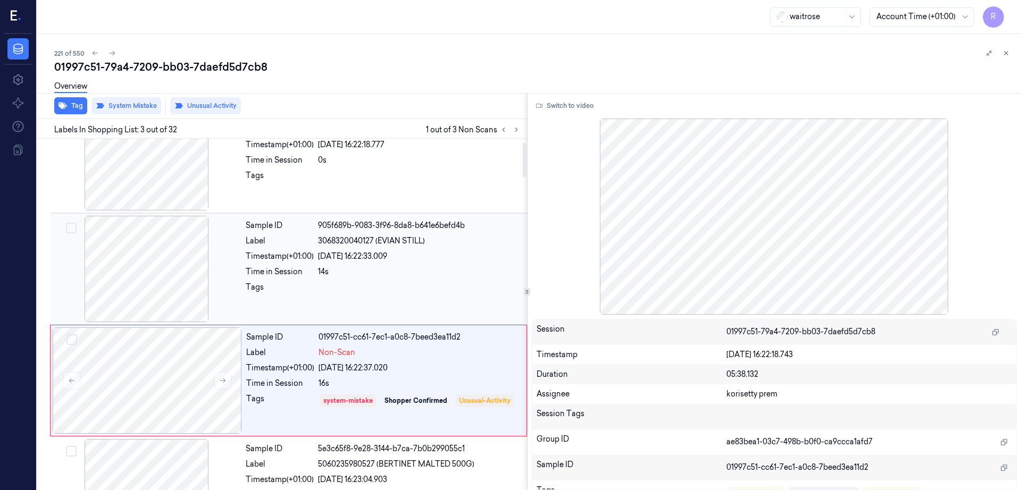
click at [133, 270] on div at bounding box center [146, 269] width 189 height 106
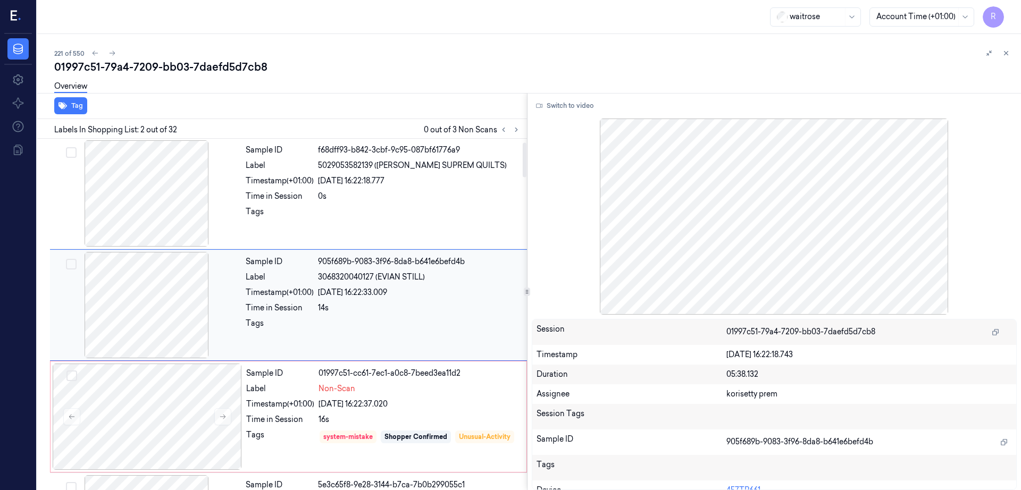
scroll to position [0, 0]
click at [138, 268] on div at bounding box center [146, 306] width 189 height 106
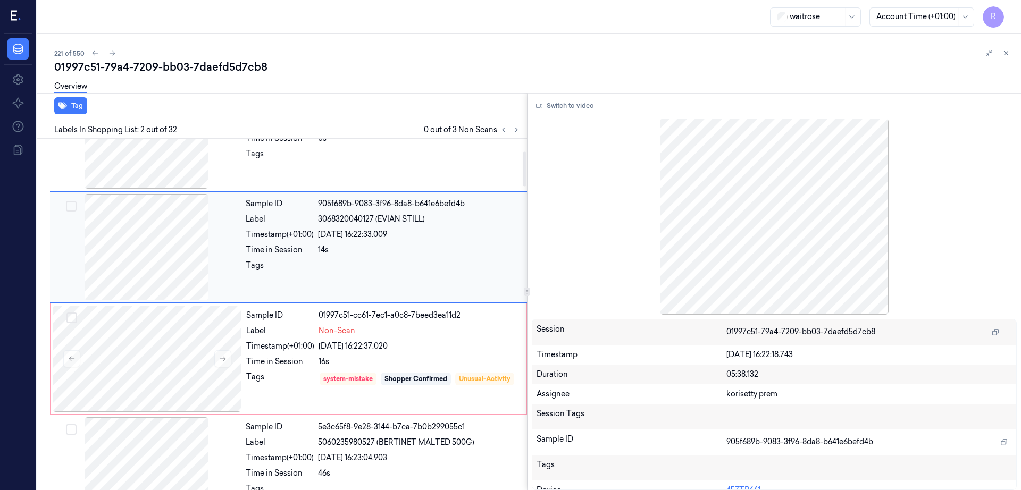
scroll to position [133, 0]
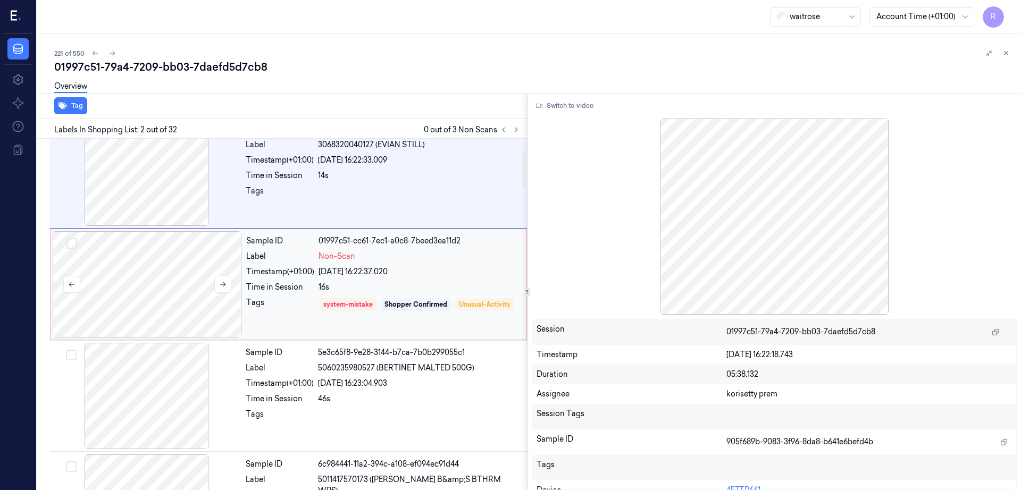
click at [158, 292] on div at bounding box center [147, 284] width 189 height 106
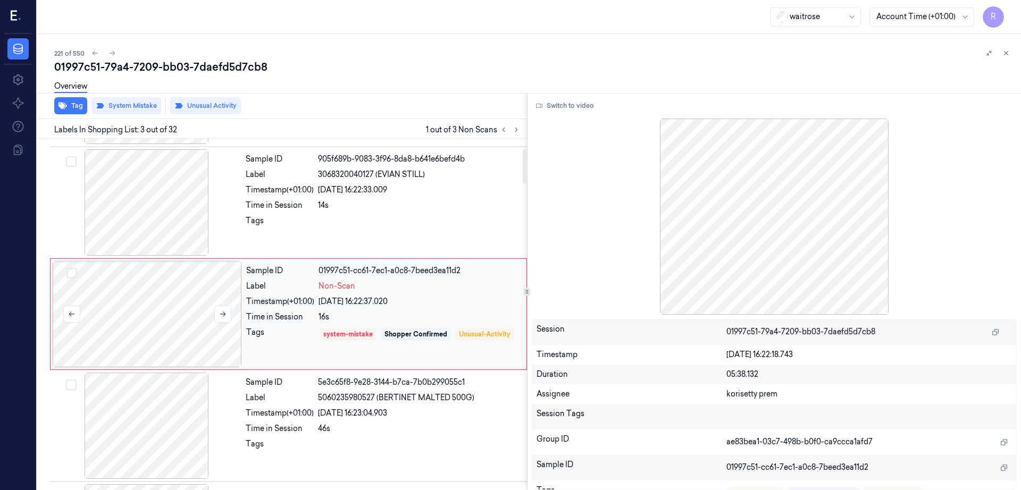
scroll to position [236, 0]
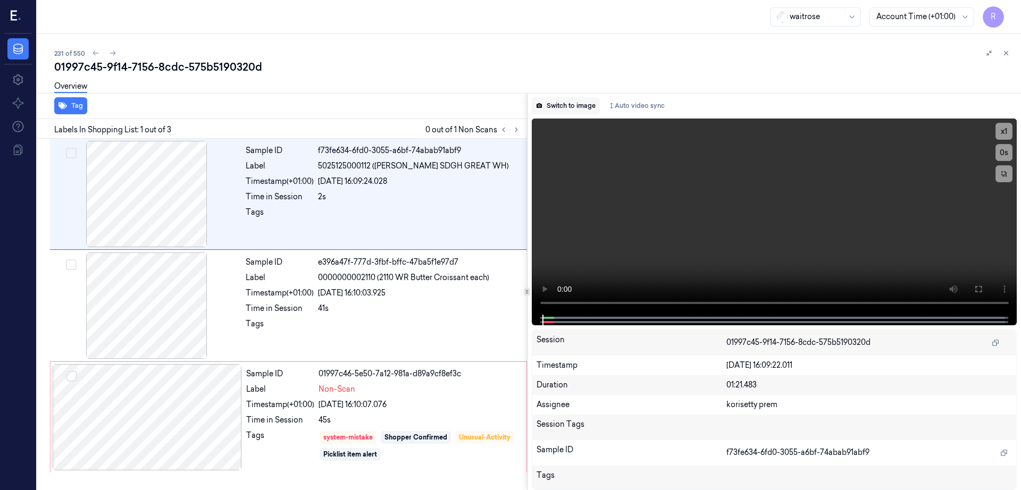
click at [584, 100] on button "Switch to image" at bounding box center [566, 105] width 68 height 17
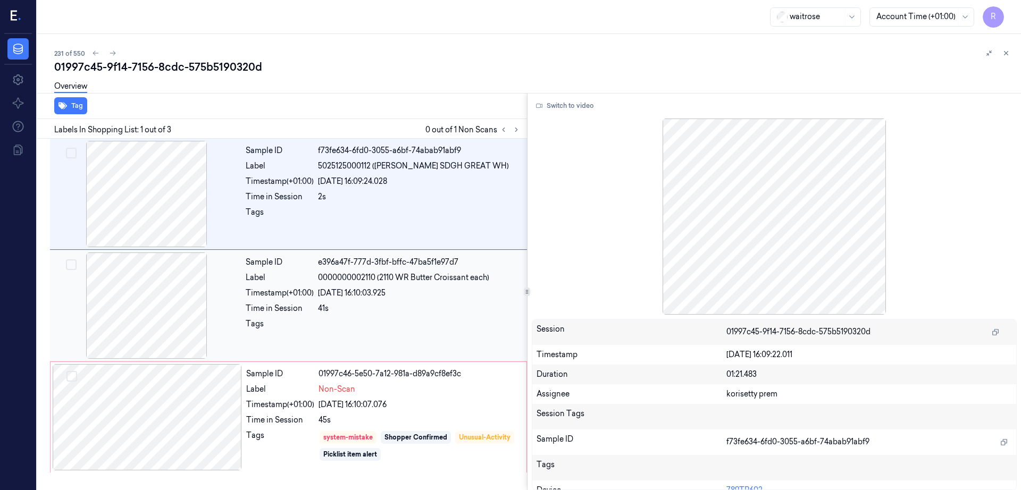
click at [179, 309] on div at bounding box center [146, 306] width 189 height 106
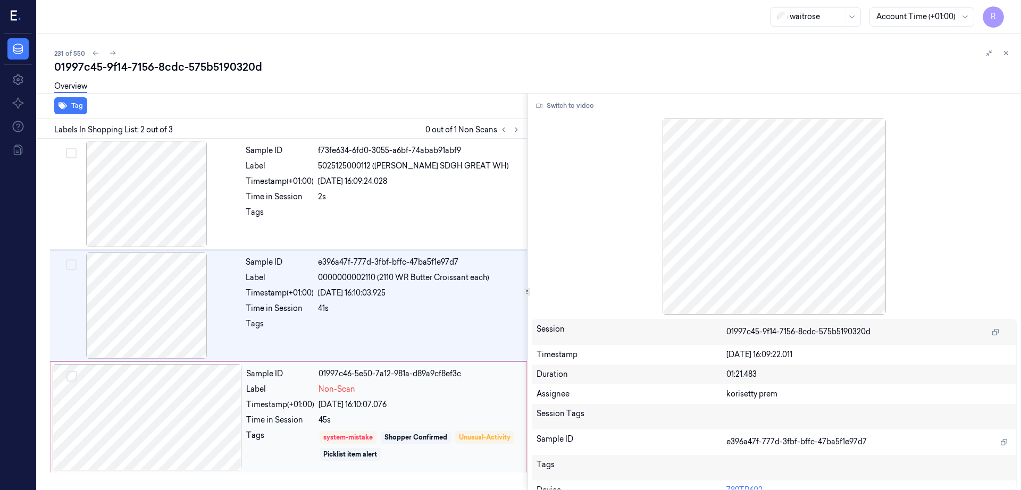
click at [157, 418] on div at bounding box center [147, 417] width 189 height 106
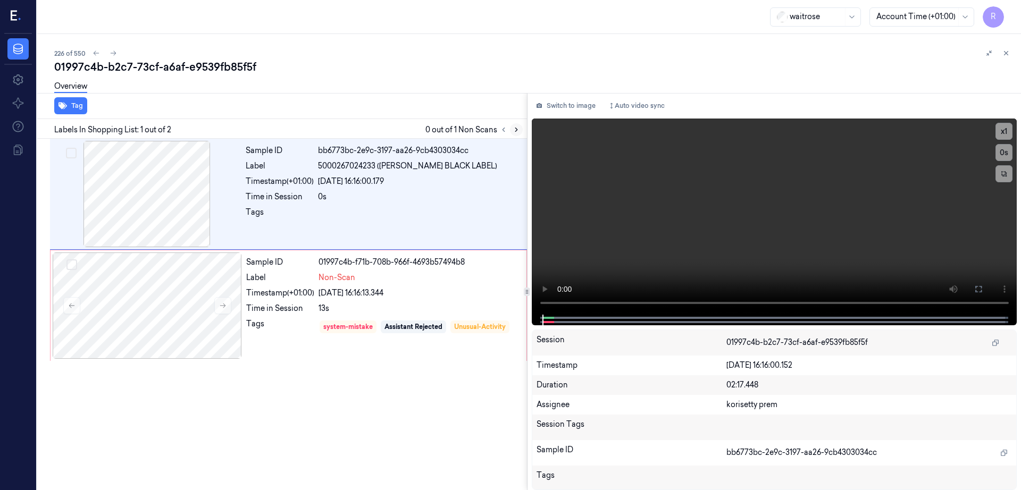
click at [523, 135] on button at bounding box center [516, 129] width 13 height 13
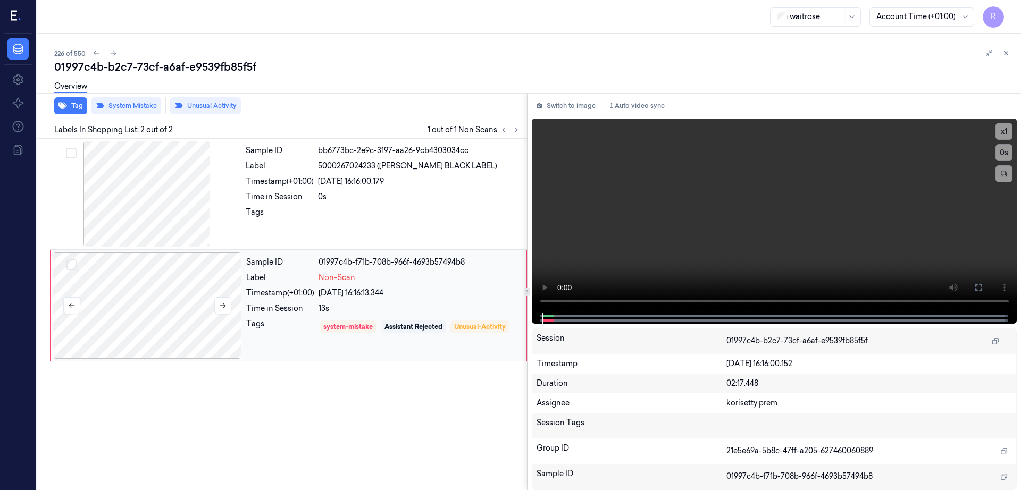
click at [149, 303] on div at bounding box center [147, 306] width 189 height 106
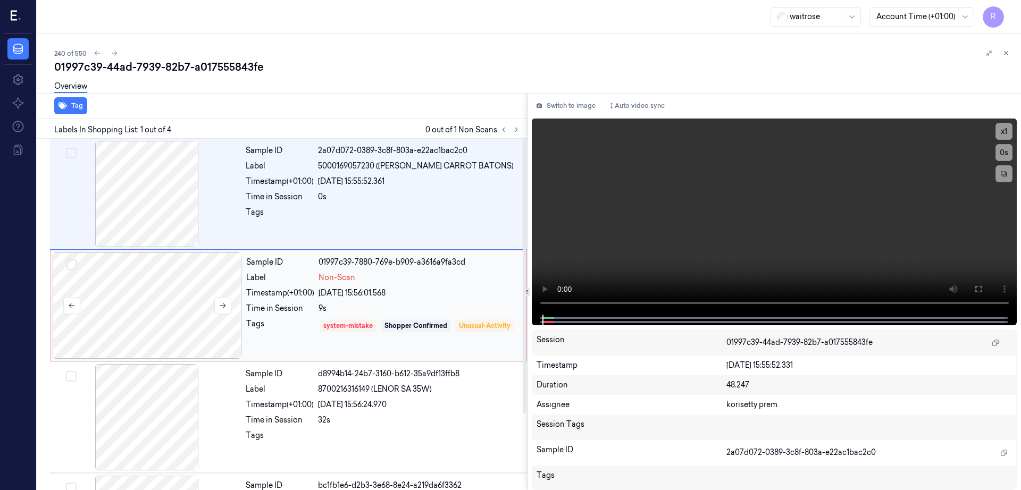
click at [137, 317] on div at bounding box center [147, 306] width 189 height 106
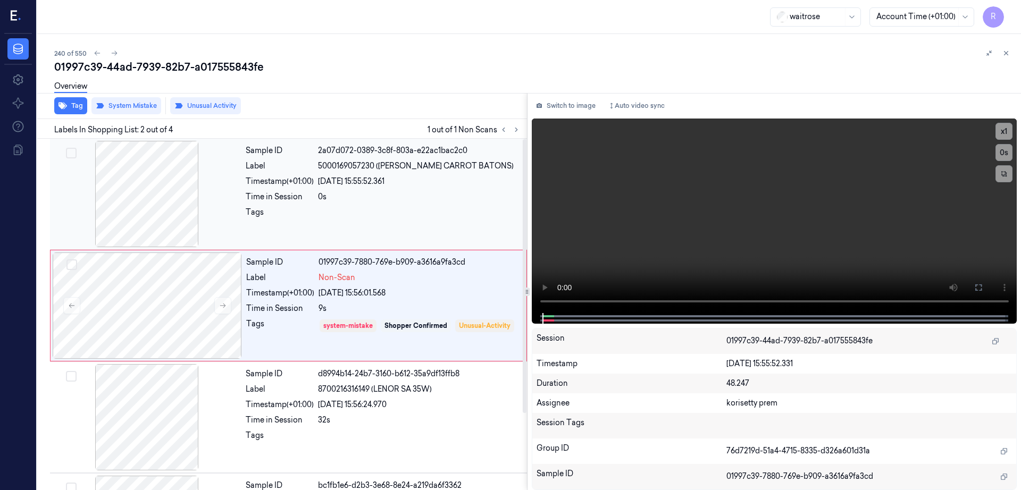
click at [157, 205] on div at bounding box center [146, 194] width 189 height 106
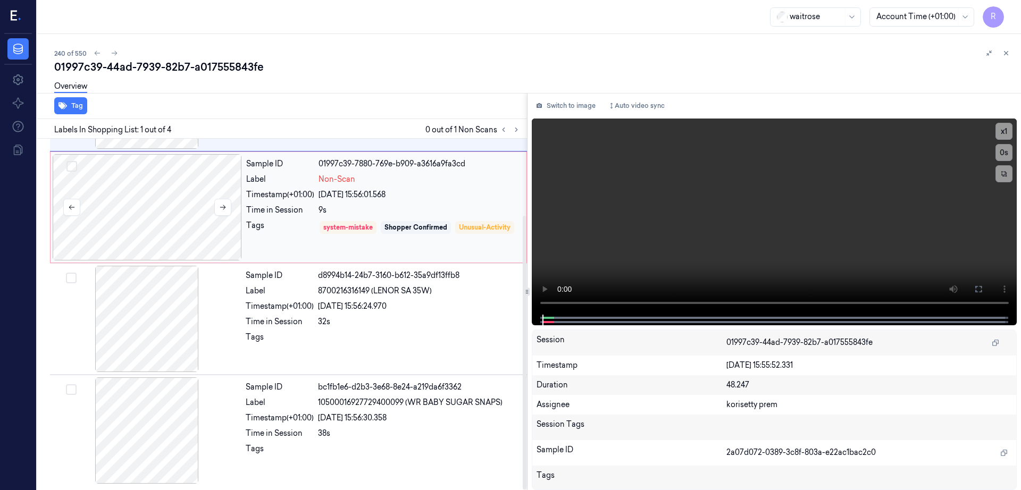
click at [145, 221] on div at bounding box center [147, 207] width 189 height 106
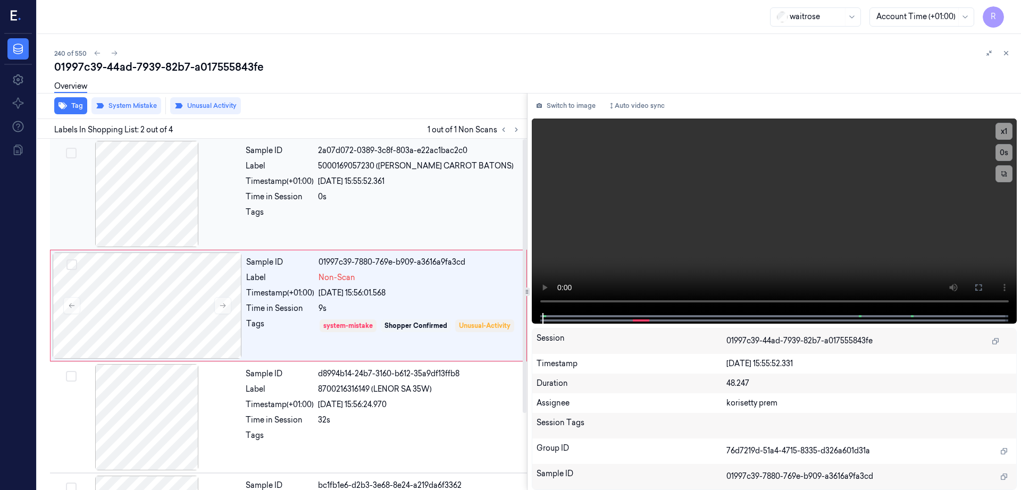
click at [130, 182] on div at bounding box center [146, 194] width 189 height 106
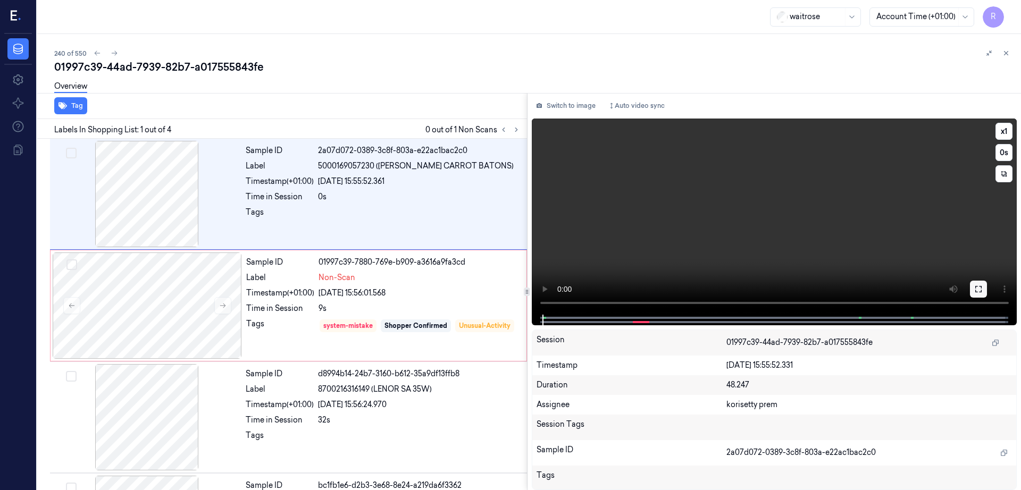
click at [983, 288] on icon at bounding box center [978, 289] width 9 height 9
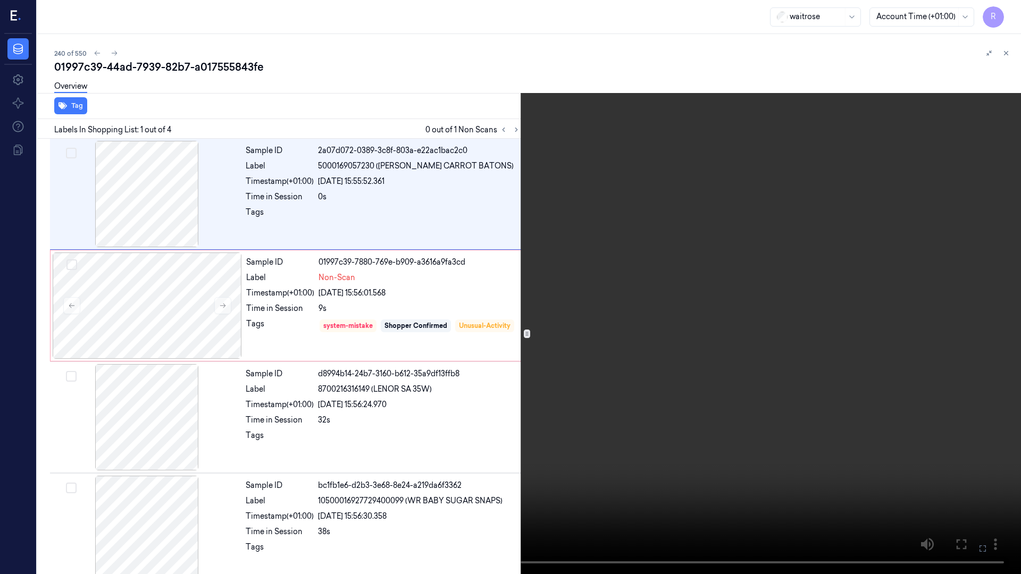
click at [615, 305] on video at bounding box center [510, 287] width 1021 height 574
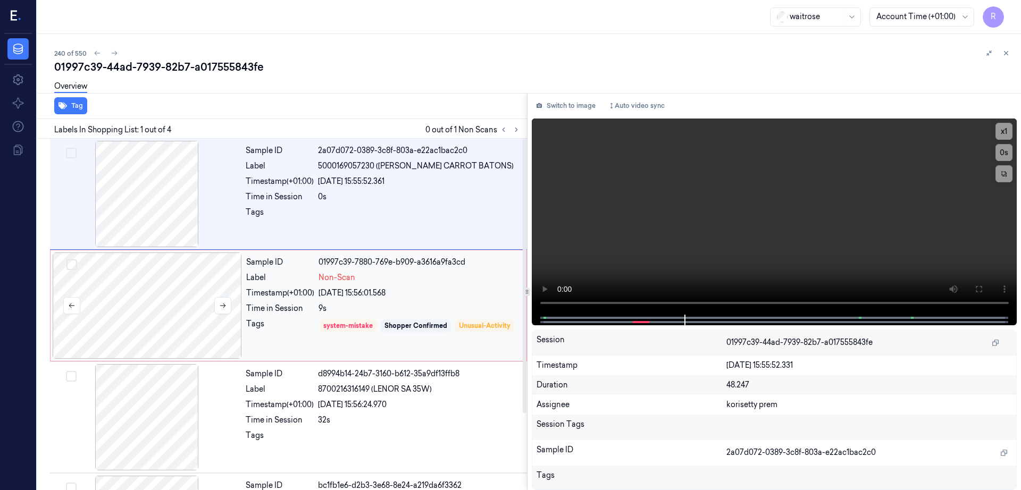
click at [157, 295] on div at bounding box center [147, 306] width 189 height 106
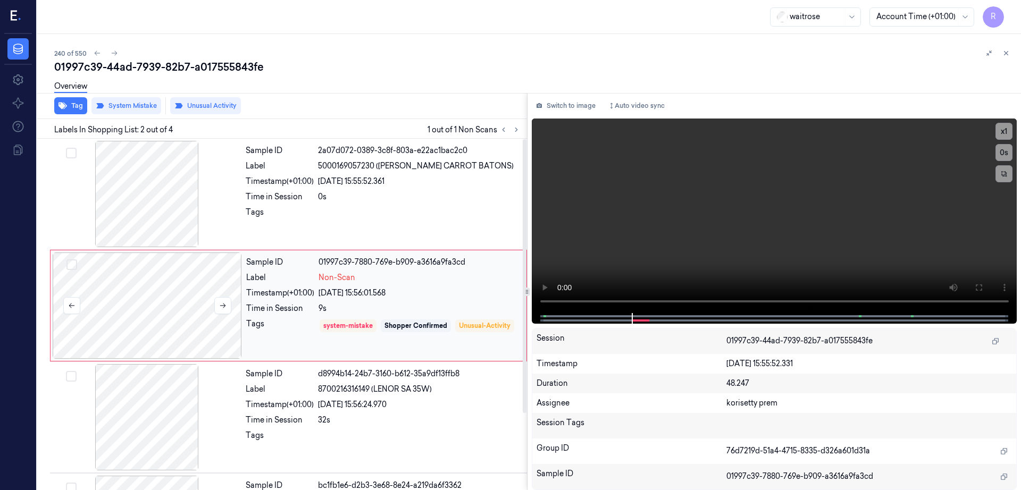
click at [163, 310] on div at bounding box center [147, 306] width 189 height 106
click at [143, 100] on div "Overview" at bounding box center [533, 87] width 958 height 27
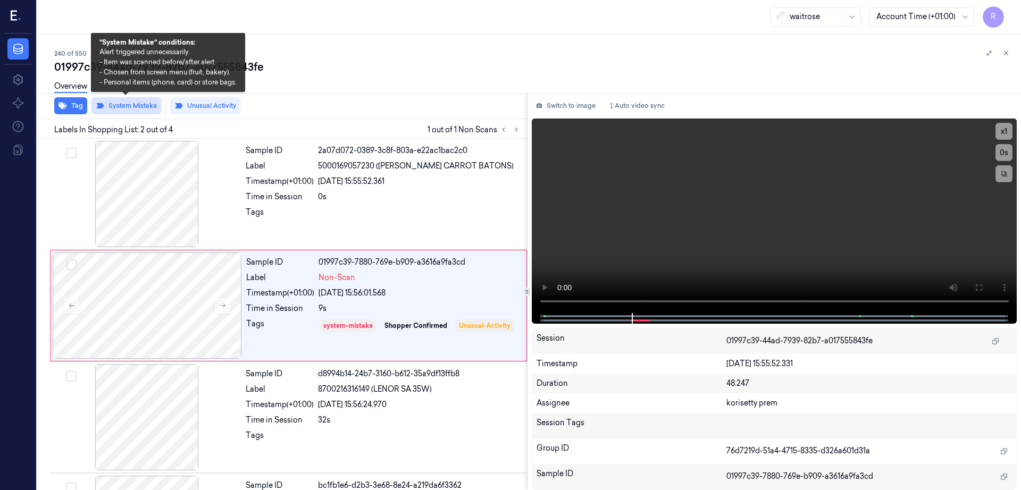
click at [137, 113] on button "System Mistake" at bounding box center [126, 105] width 70 height 17
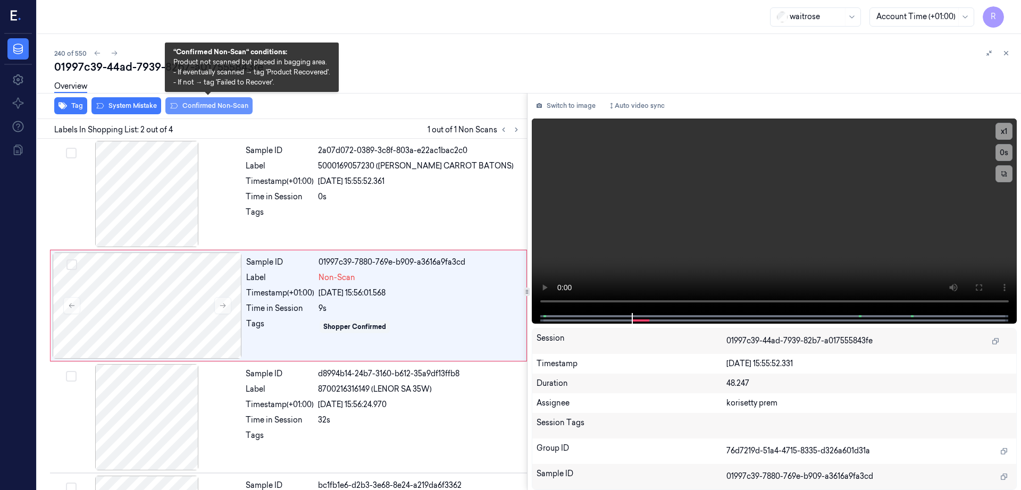
click at [215, 111] on button "Confirmed Non-Scan" at bounding box center [208, 105] width 87 height 17
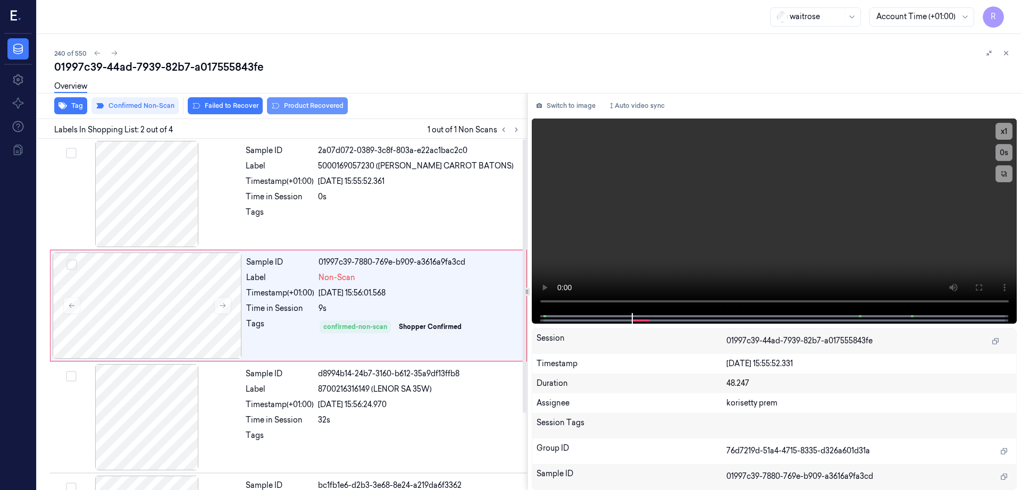
click at [315, 112] on button "Product Recovered" at bounding box center [307, 105] width 81 height 17
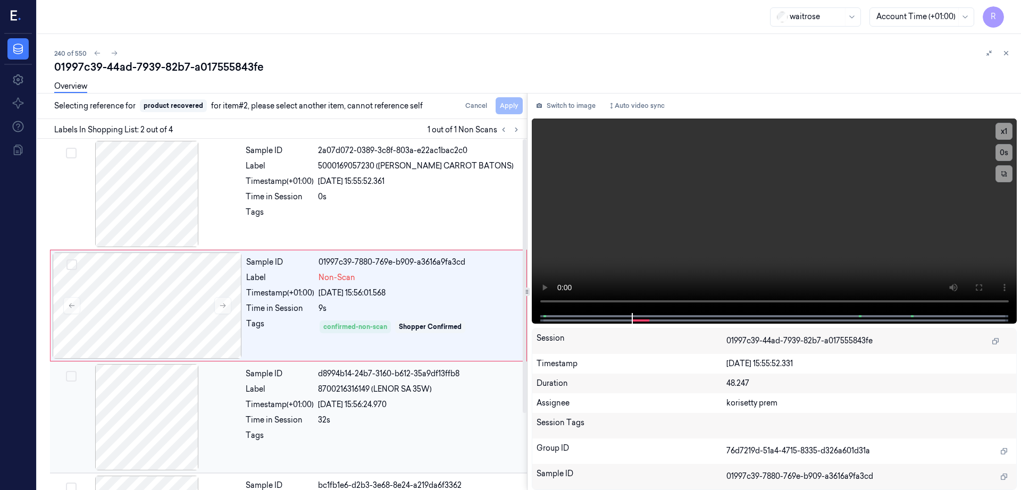
click at [175, 388] on div at bounding box center [146, 417] width 189 height 106
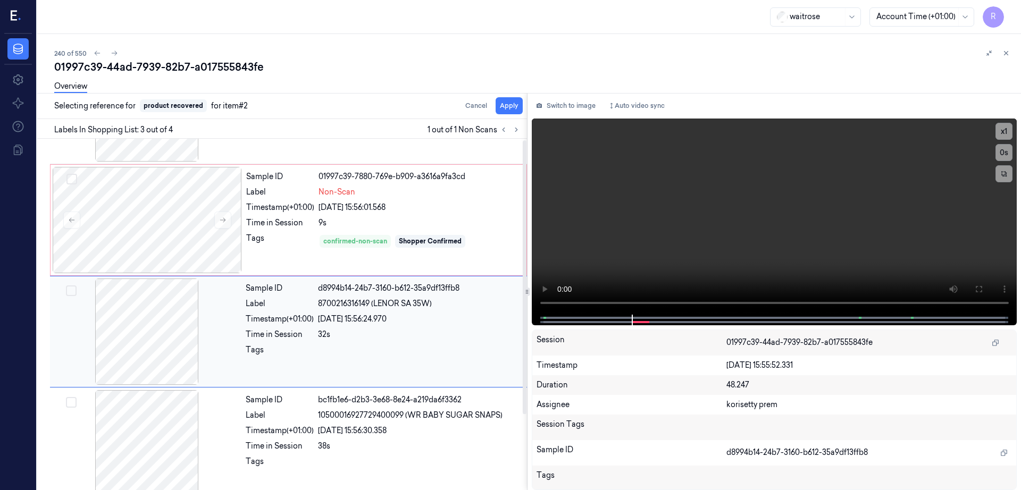
scroll to position [98, 0]
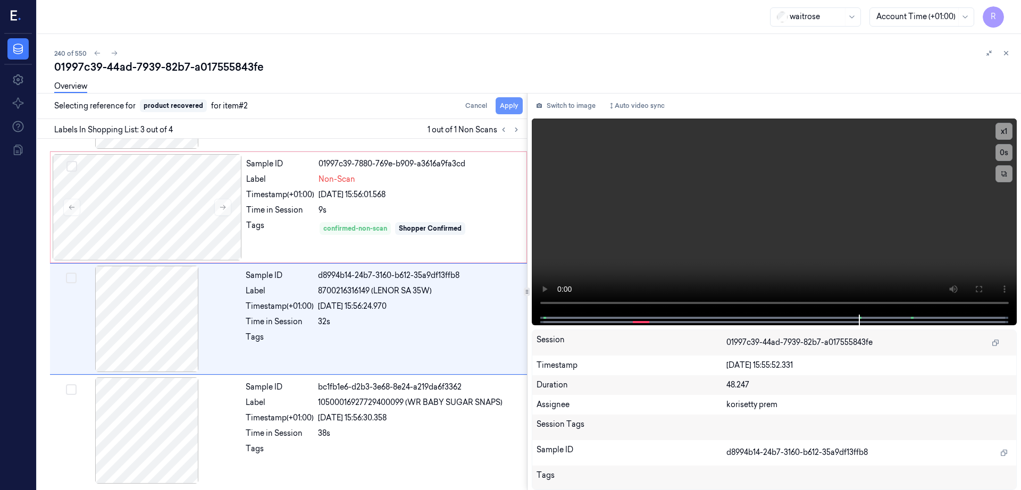
click at [523, 111] on button "Apply" at bounding box center [509, 105] width 27 height 17
click at [199, 64] on div "01997c39-44ad-7939-82b7-a017555843fe" at bounding box center [533, 67] width 958 height 15
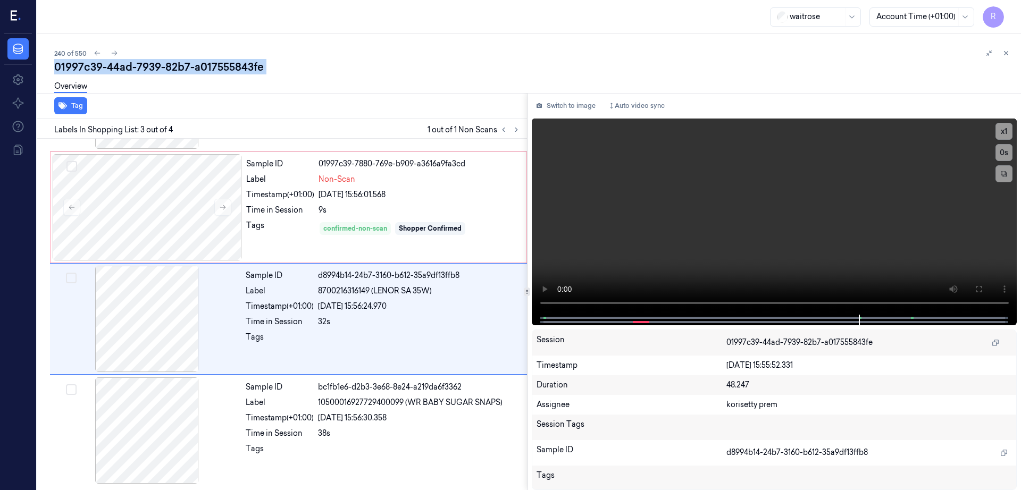
copy div "a017555843fe"
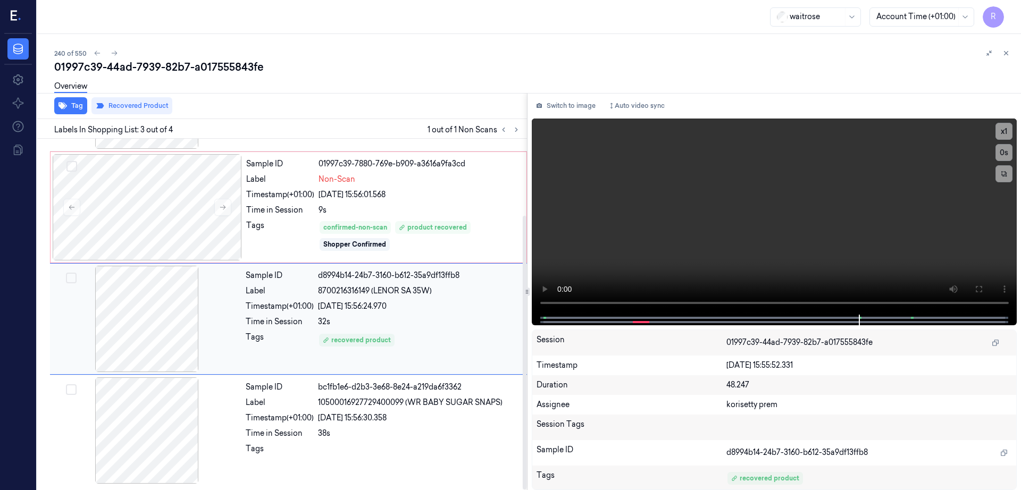
click at [157, 321] on div at bounding box center [146, 319] width 189 height 106
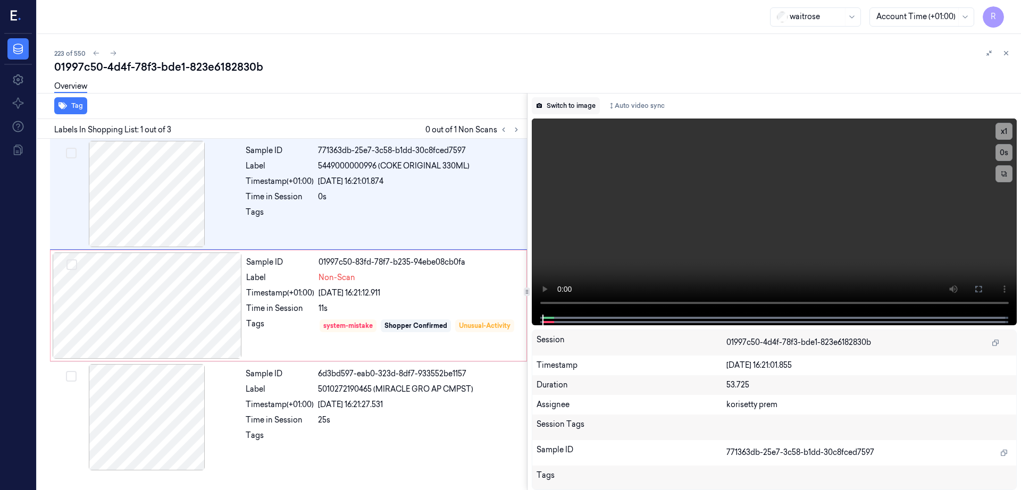
click at [585, 111] on button "Switch to image" at bounding box center [566, 105] width 68 height 17
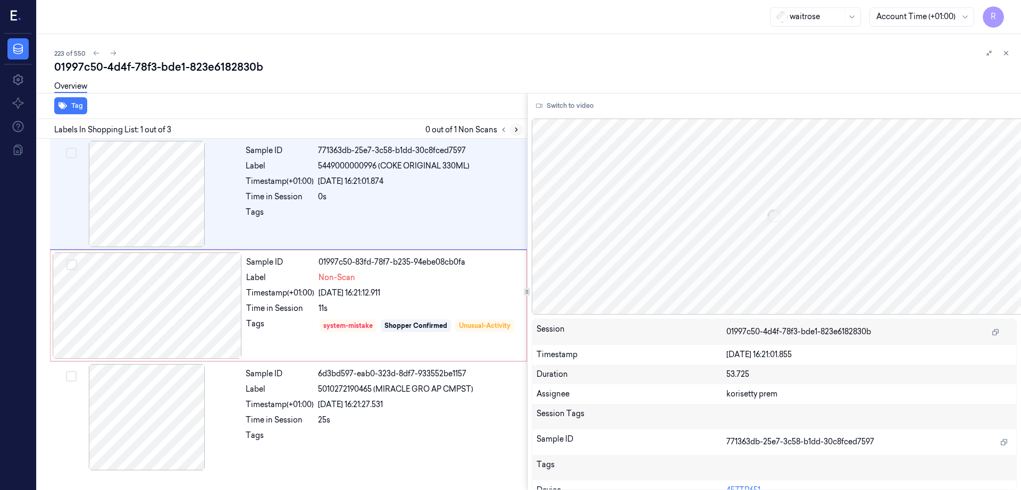
click at [520, 133] on icon at bounding box center [516, 129] width 7 height 7
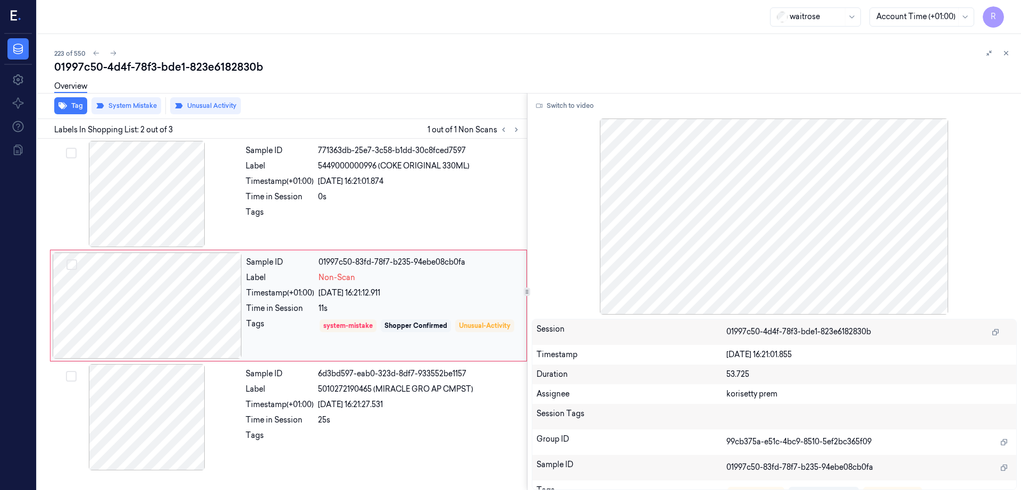
click at [160, 305] on div at bounding box center [147, 306] width 189 height 106
click at [149, 198] on div at bounding box center [146, 194] width 189 height 106
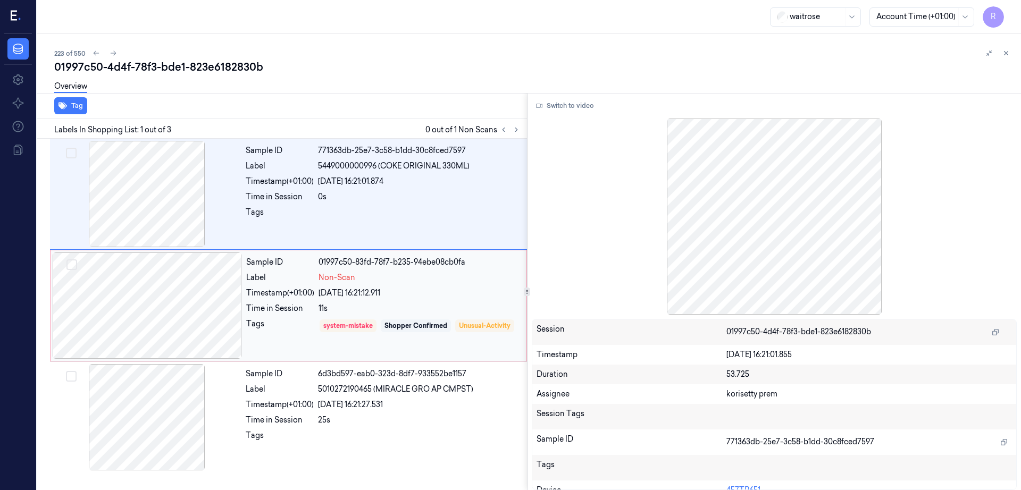
click at [170, 324] on div at bounding box center [147, 306] width 189 height 106
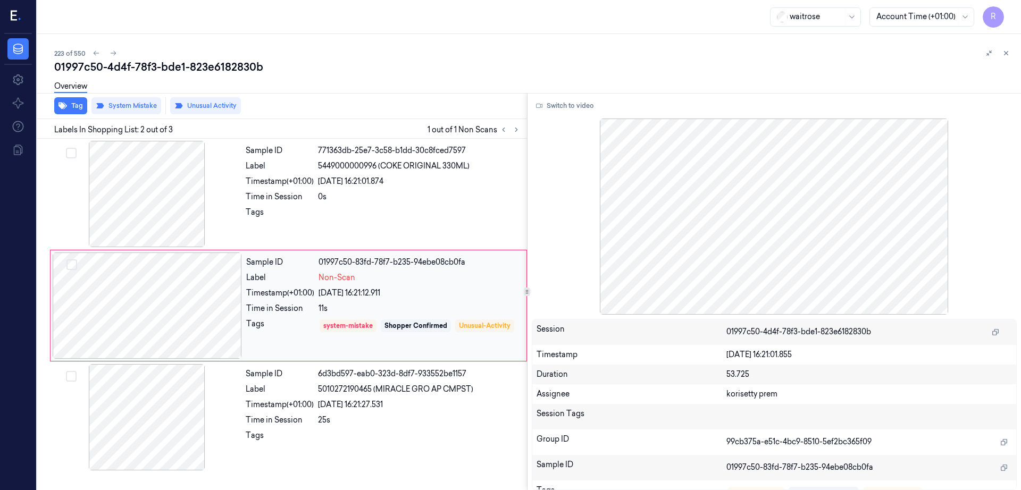
click at [159, 325] on div at bounding box center [147, 306] width 189 height 106
click at [159, 324] on div at bounding box center [147, 306] width 189 height 106
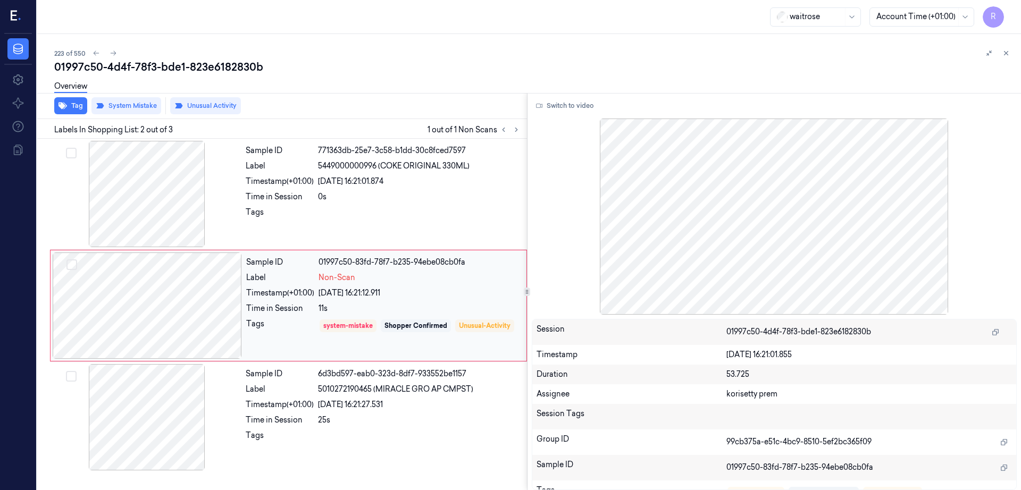
click at [159, 324] on div at bounding box center [147, 306] width 189 height 106
click at [161, 324] on div at bounding box center [147, 306] width 189 height 106
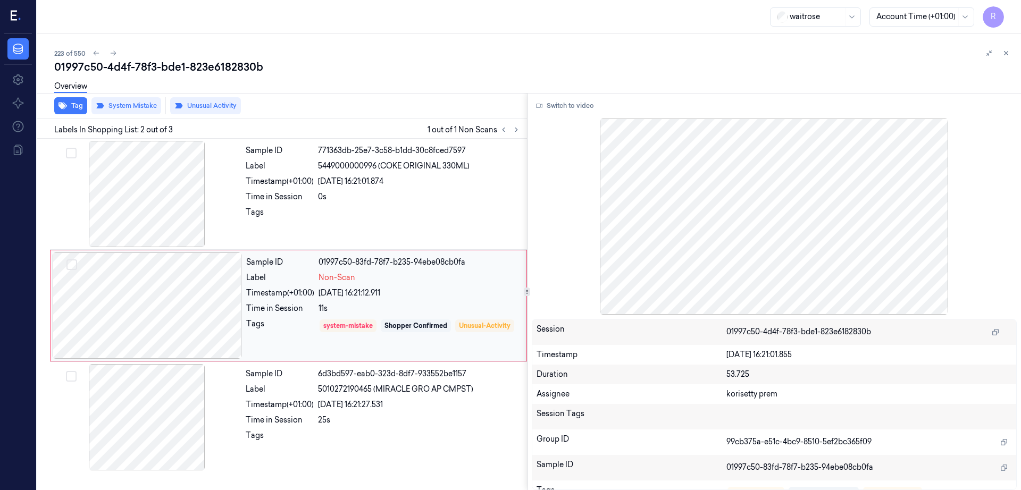
click at [119, 342] on div at bounding box center [147, 306] width 189 height 106
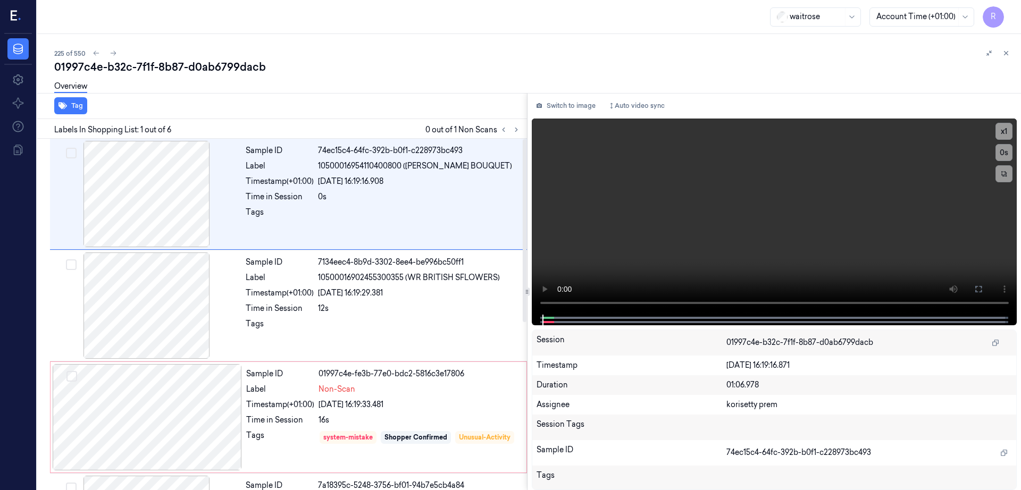
click at [543, 129] on div "Tag Labels In Shopping List: 1 out of 6 0 out of 1 Non Scans Sample ID 74ec15c4…" at bounding box center [527, 291] width 988 height 397
click at [520, 132] on icon at bounding box center [516, 129] width 7 height 7
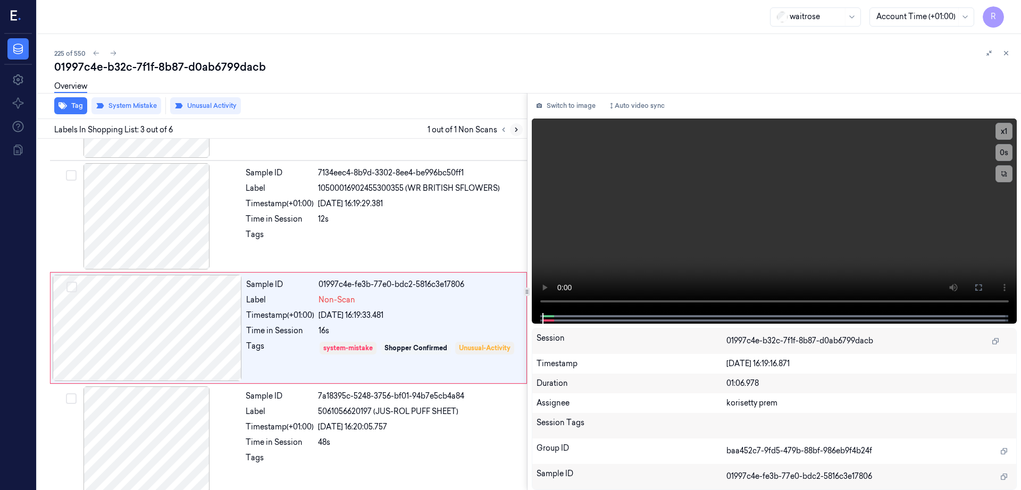
scroll to position [103, 0]
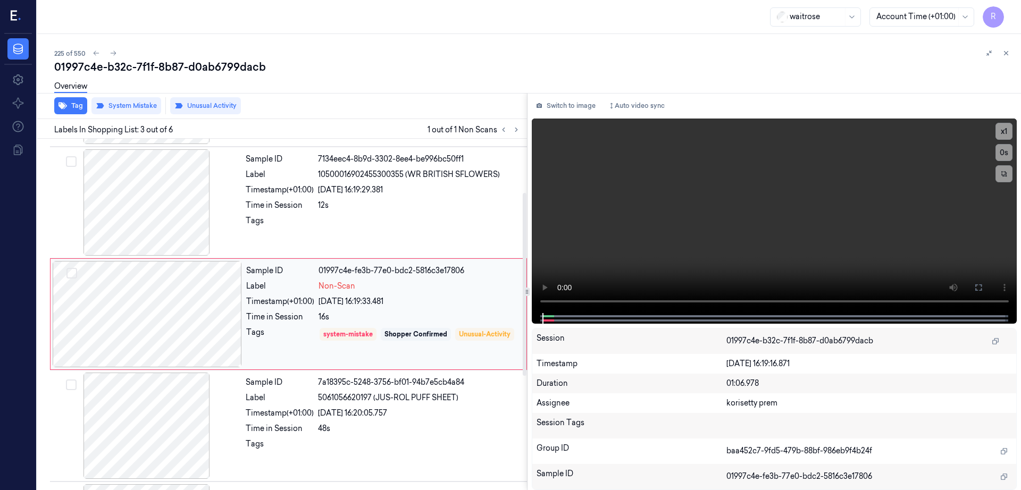
click at [187, 308] on div at bounding box center [147, 314] width 189 height 106
click at [135, 208] on div at bounding box center [146, 202] width 189 height 106
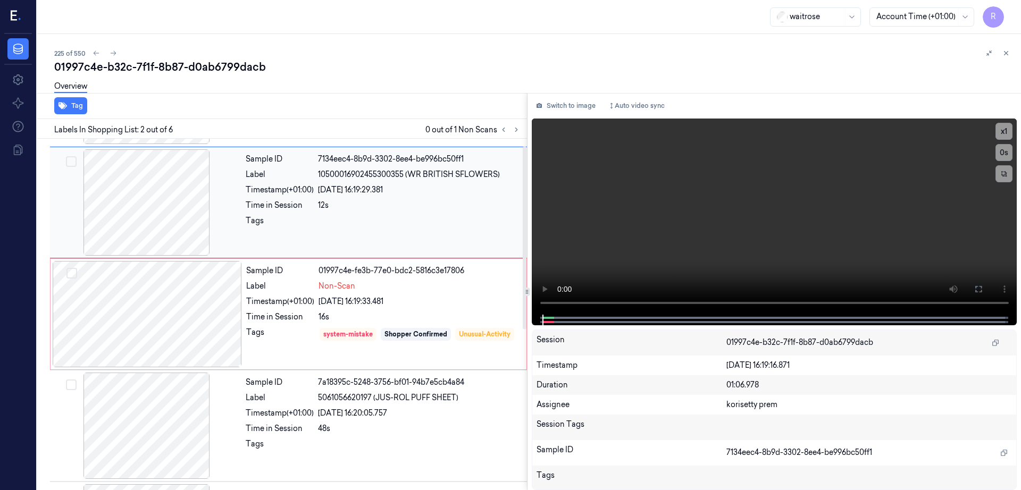
scroll to position [0, 0]
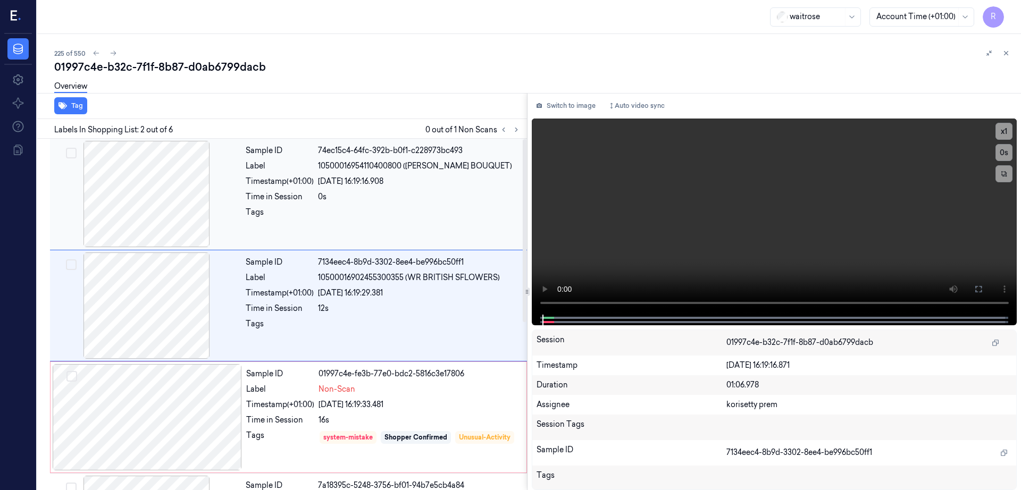
click at [137, 209] on div at bounding box center [146, 194] width 189 height 106
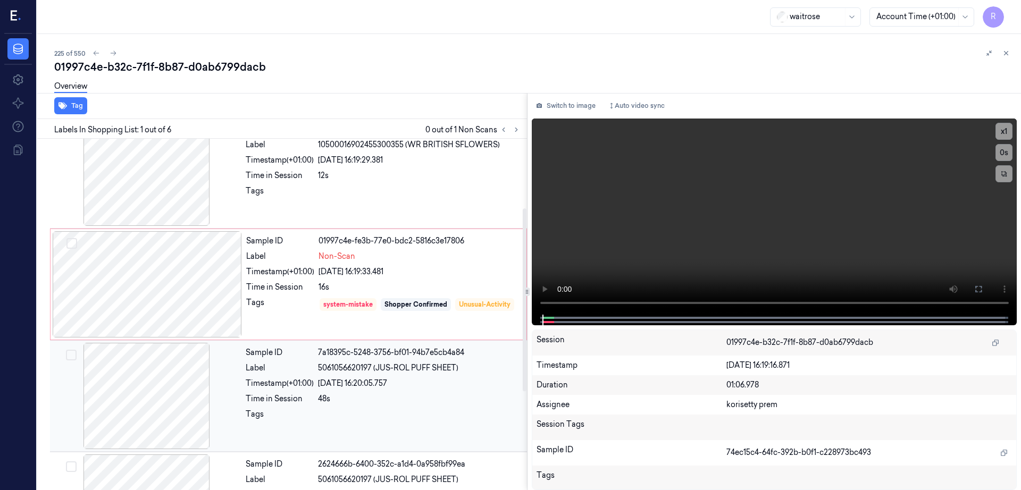
click at [173, 362] on div at bounding box center [146, 396] width 189 height 106
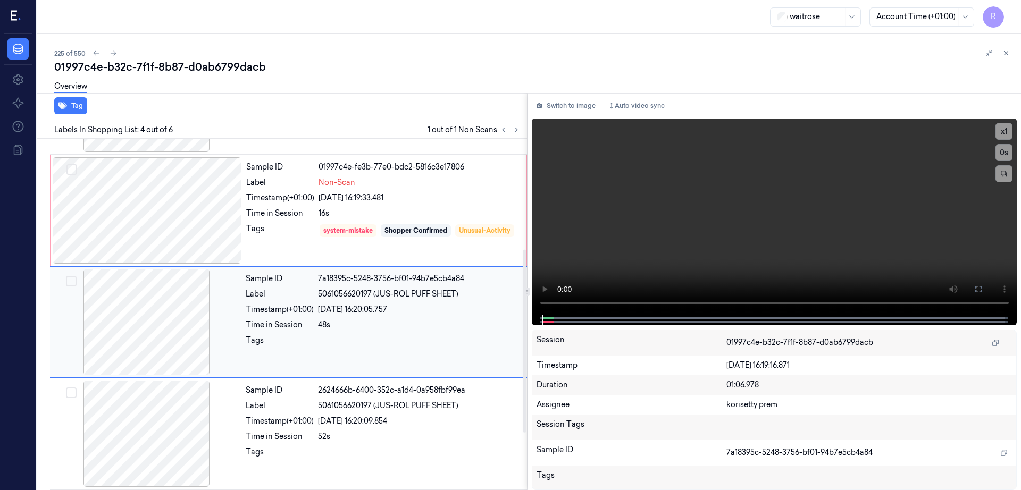
scroll to position [215, 0]
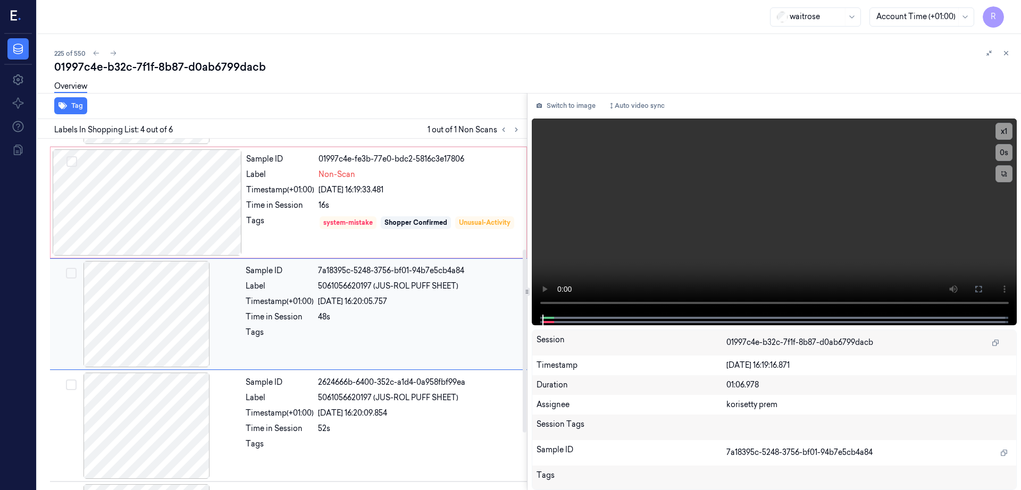
click at [149, 293] on div at bounding box center [146, 314] width 189 height 106
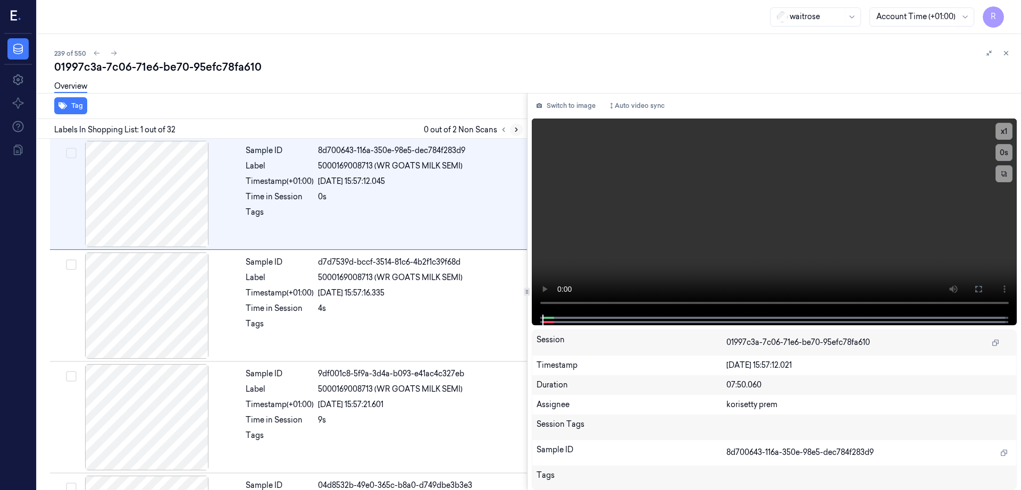
click at [520, 128] on icon at bounding box center [516, 129] width 7 height 7
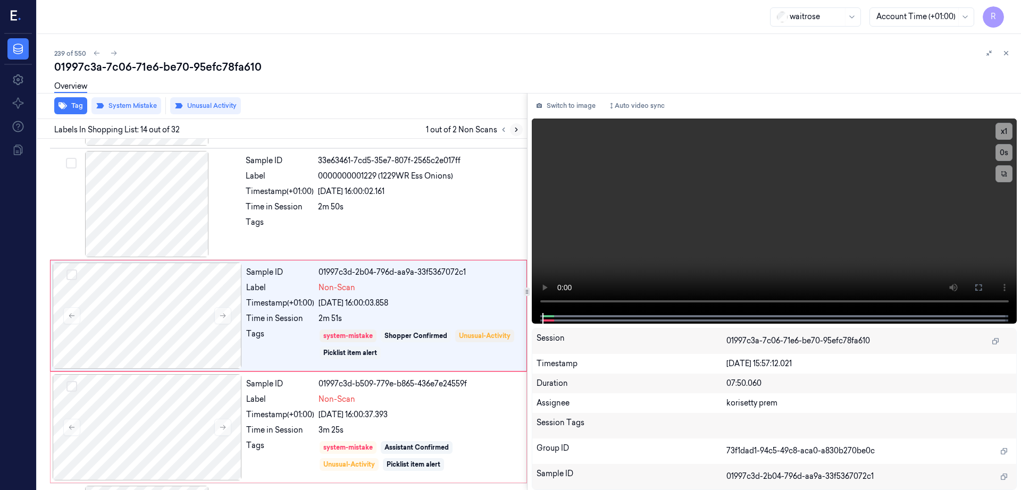
scroll to position [1331, 0]
click at [154, 226] on div at bounding box center [146, 202] width 189 height 106
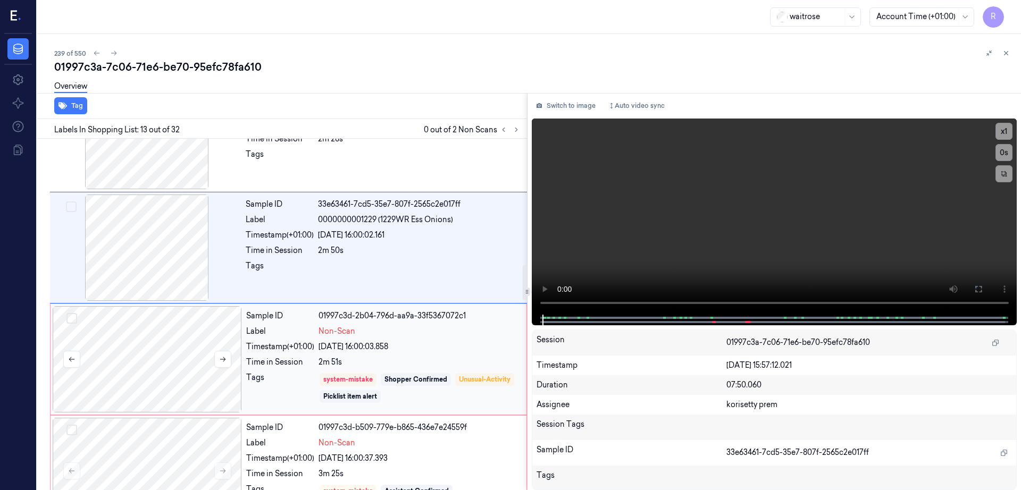
click at [168, 329] on div at bounding box center [147, 359] width 189 height 106
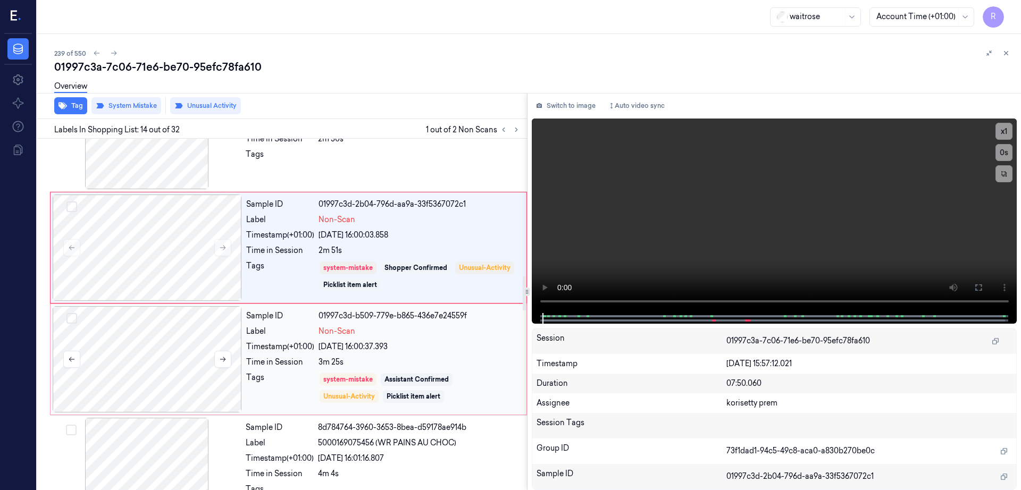
click at [171, 358] on div at bounding box center [147, 359] width 189 height 106
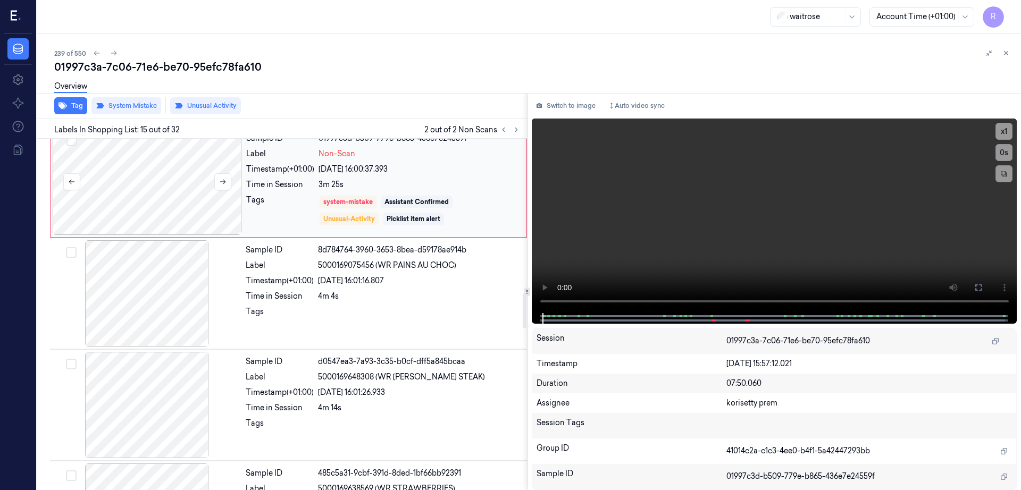
scroll to position [1576, 0]
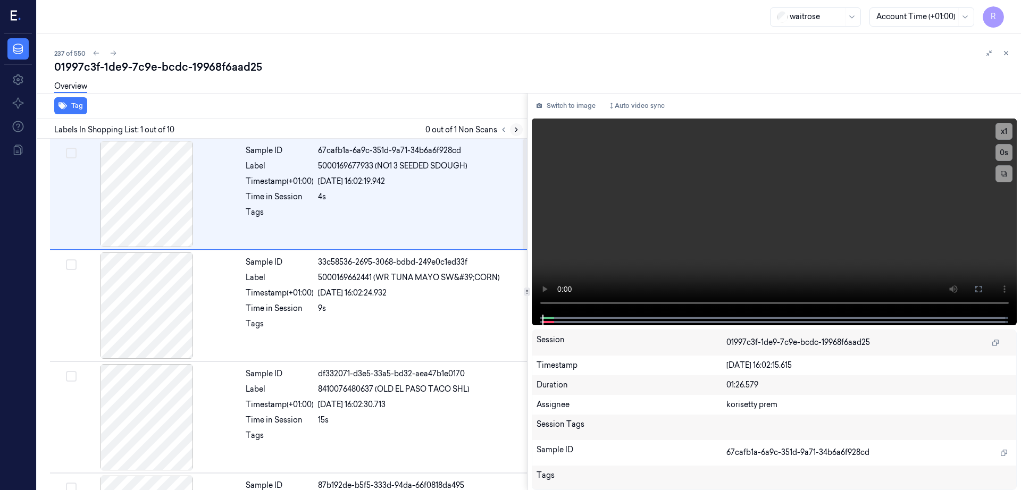
click at [520, 127] on icon at bounding box center [516, 129] width 7 height 7
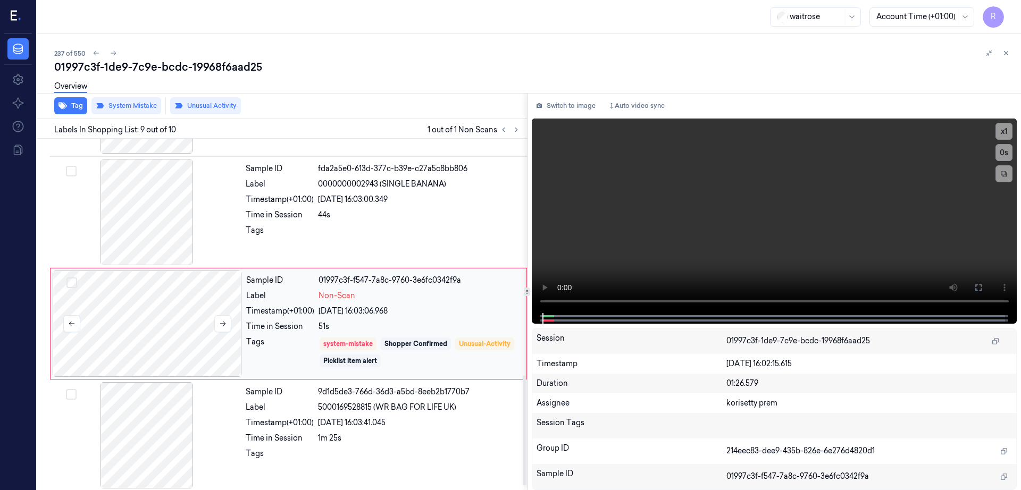
scroll to position [768, 0]
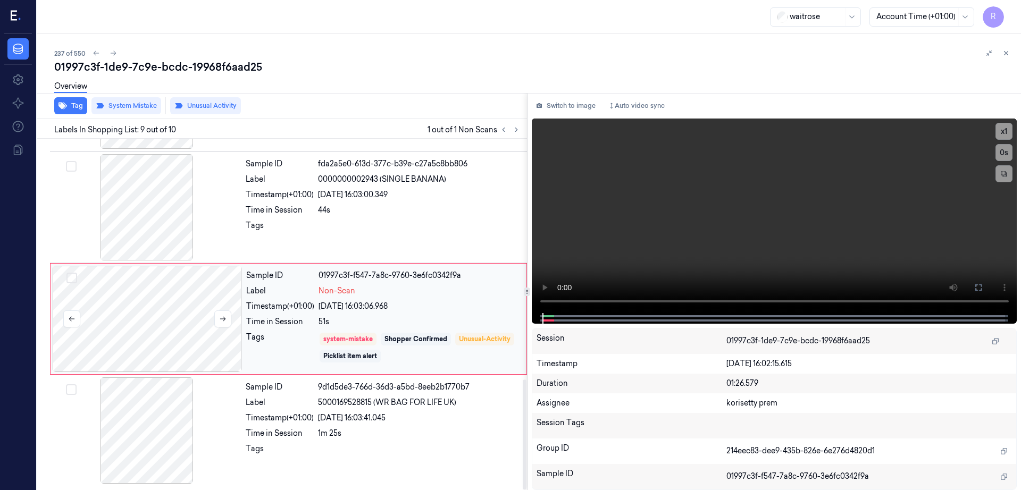
click at [132, 317] on div at bounding box center [147, 319] width 189 height 106
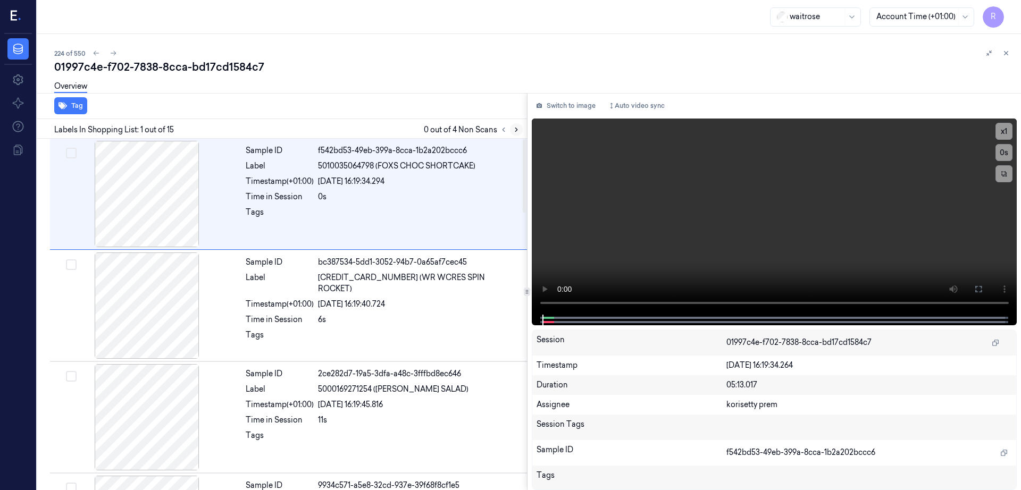
click at [520, 131] on icon at bounding box center [516, 129] width 7 height 7
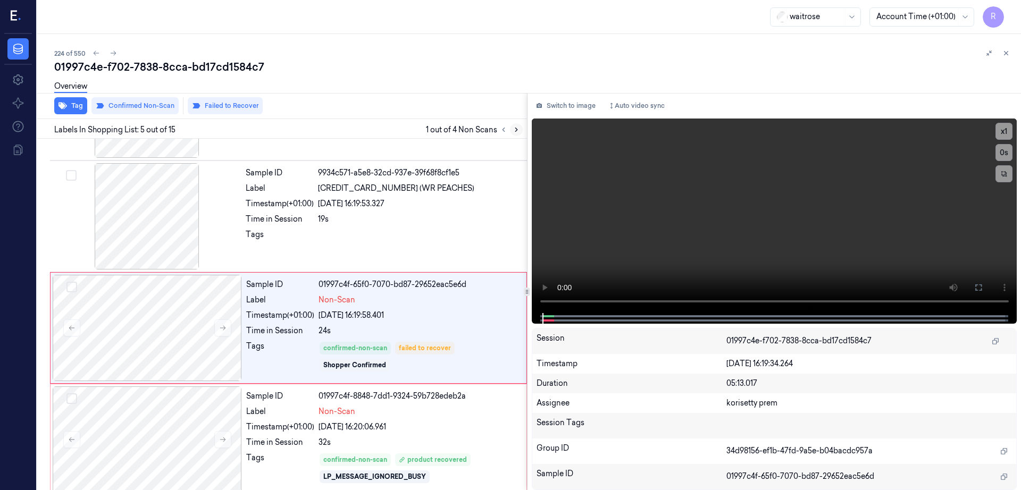
scroll to position [326, 0]
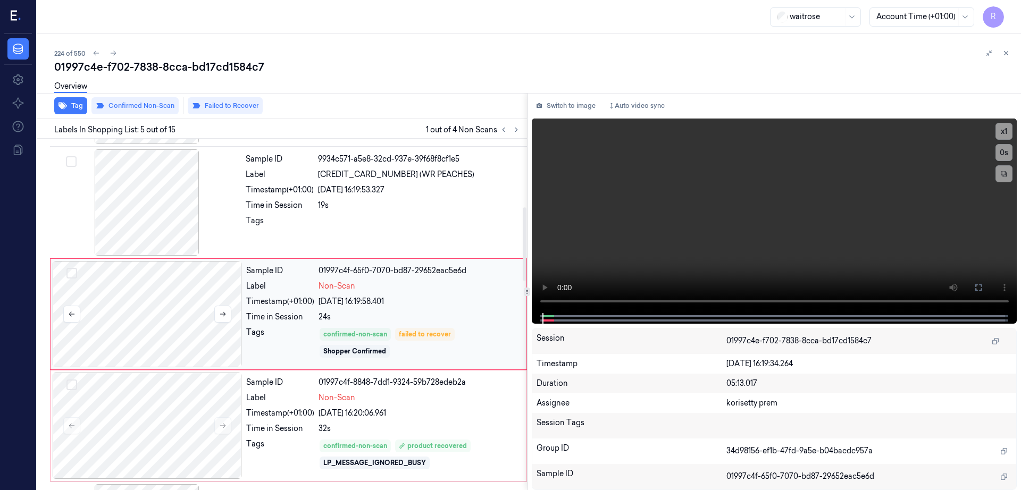
click at [144, 314] on div at bounding box center [147, 314] width 189 height 106
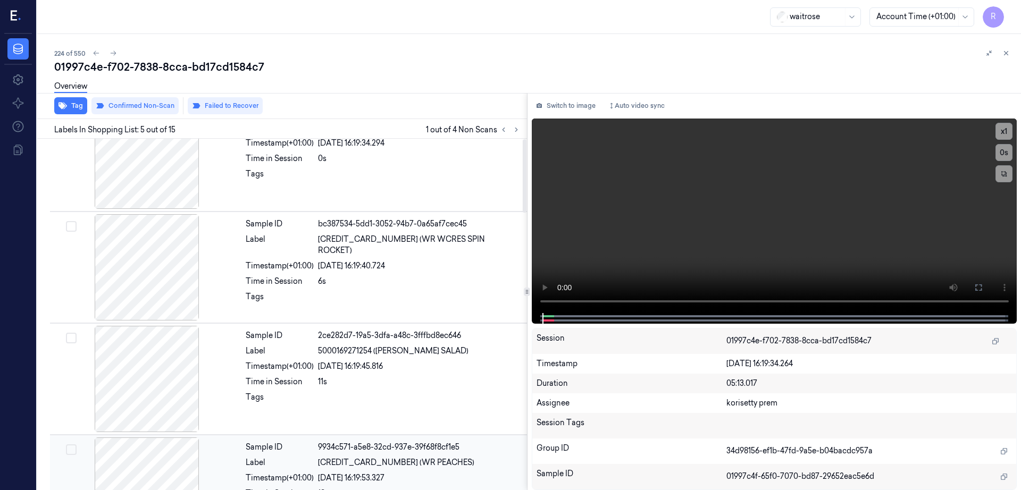
scroll to position [0, 0]
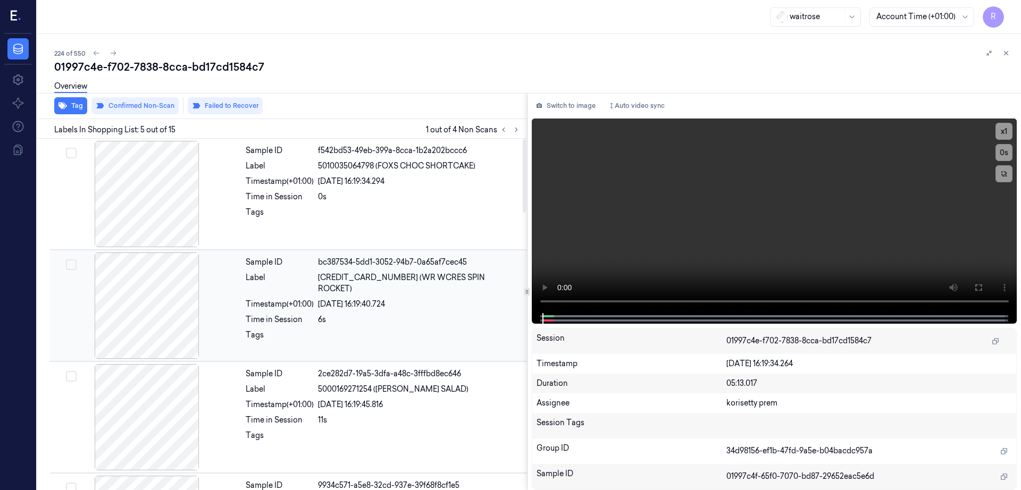
click at [170, 322] on div at bounding box center [146, 306] width 189 height 106
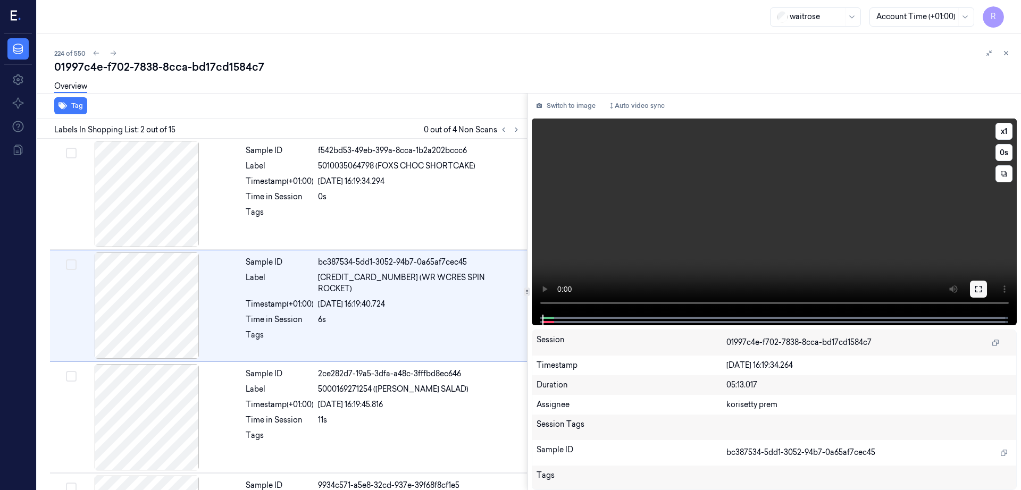
click at [987, 290] on button at bounding box center [978, 289] width 17 height 17
click at [172, 293] on div at bounding box center [146, 306] width 189 height 106
click at [983, 290] on icon at bounding box center [978, 289] width 9 height 9
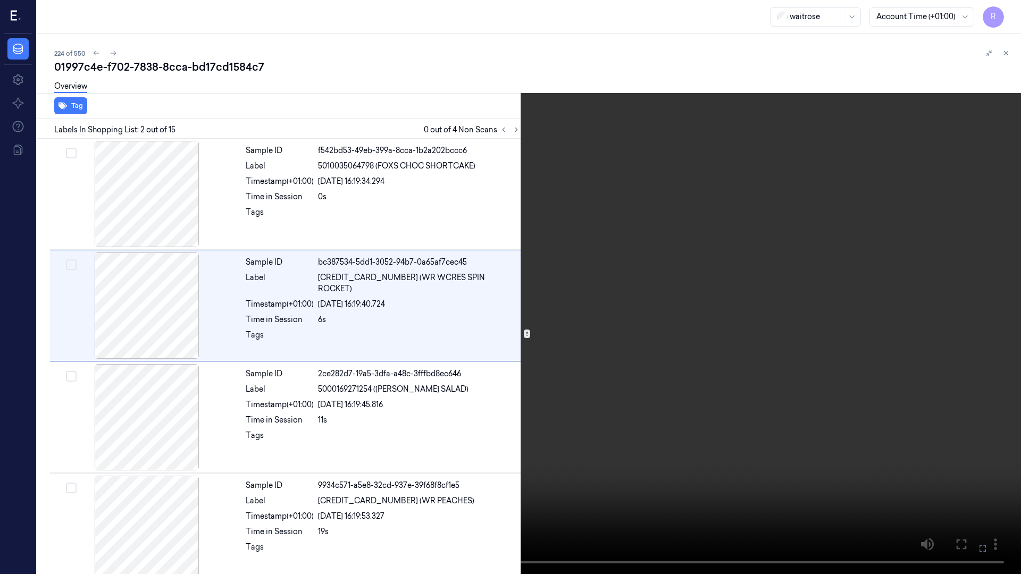
click at [678, 326] on video at bounding box center [510, 287] width 1021 height 574
click at [1010, 12] on button "x 1" at bounding box center [1008, 12] width 17 height 17
click at [1010, 12] on button "x 2" at bounding box center [1008, 12] width 17 height 17
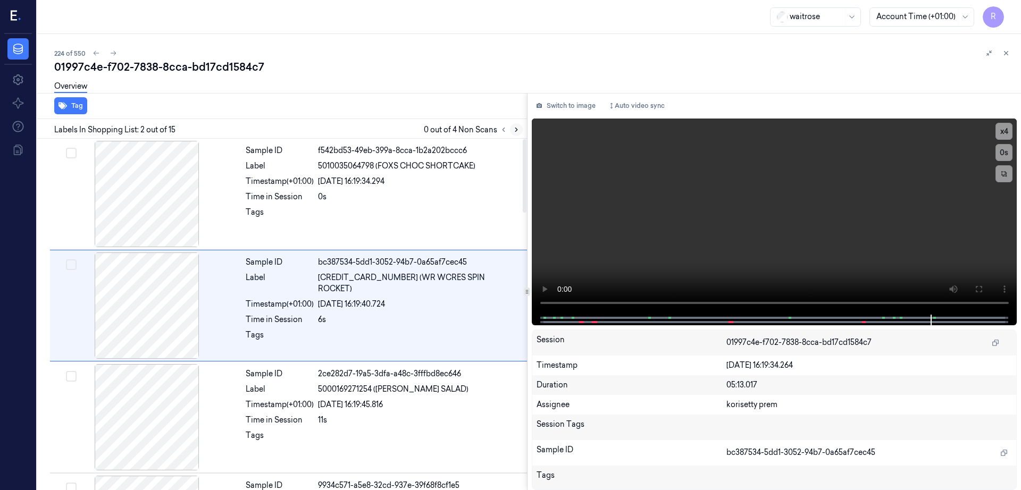
click at [520, 129] on icon at bounding box center [516, 129] width 7 height 7
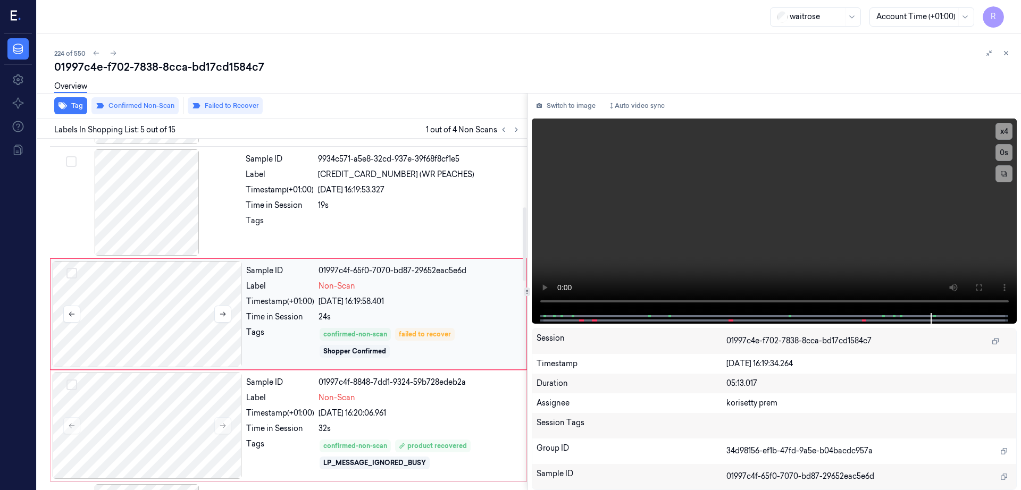
click at [155, 321] on div at bounding box center [147, 314] width 189 height 106
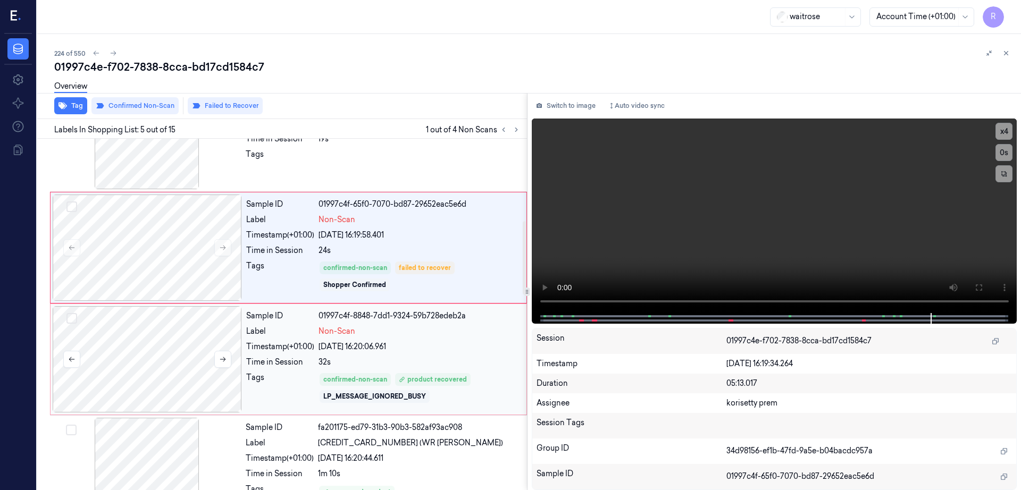
click at [159, 362] on div at bounding box center [147, 359] width 189 height 106
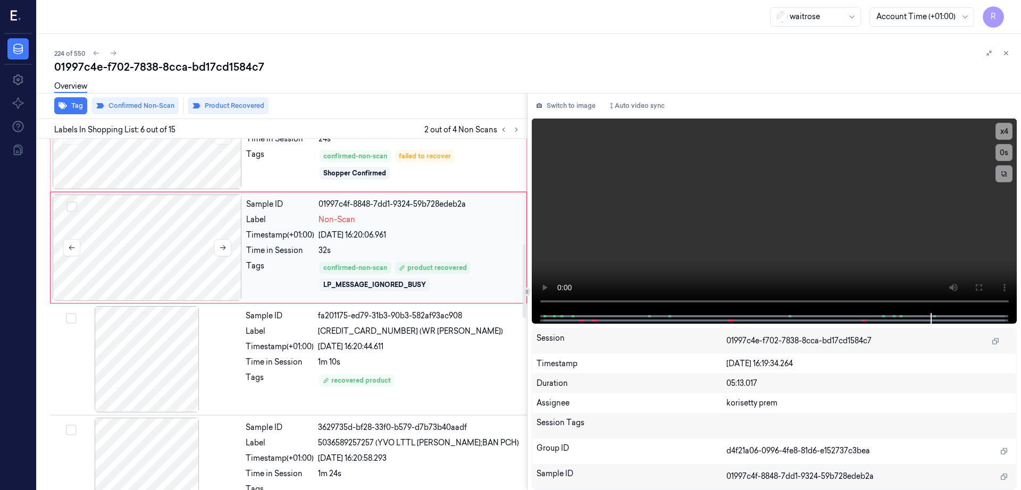
click at [159, 364] on div at bounding box center [146, 359] width 189 height 106
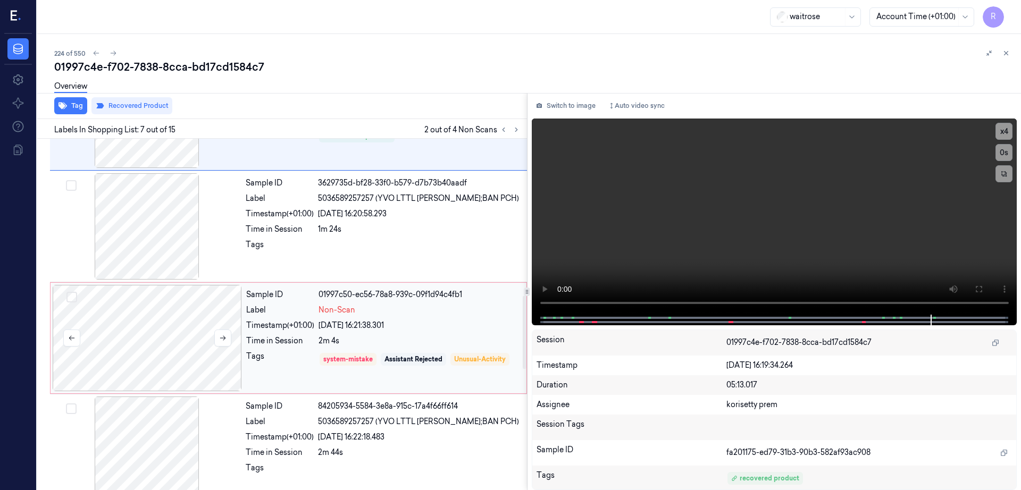
click at [182, 326] on div at bounding box center [147, 338] width 189 height 106
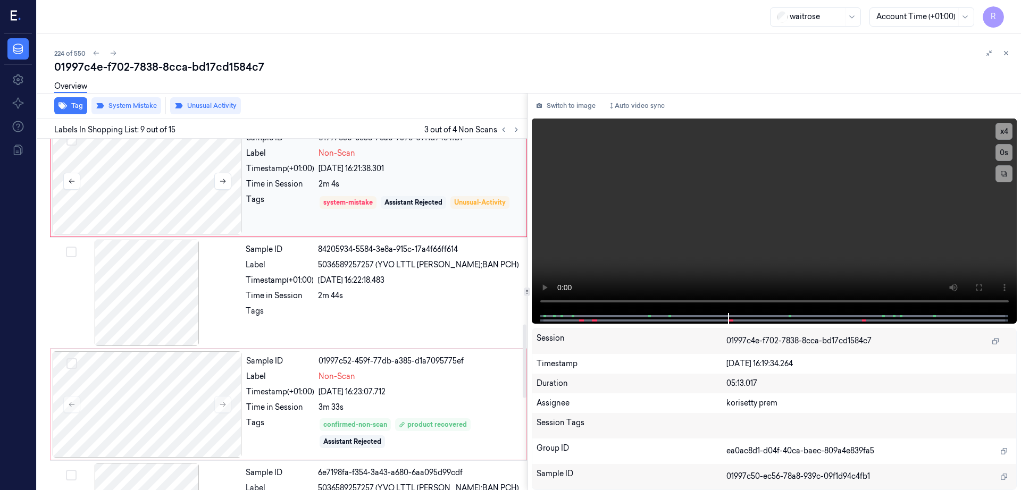
scroll to position [773, 0]
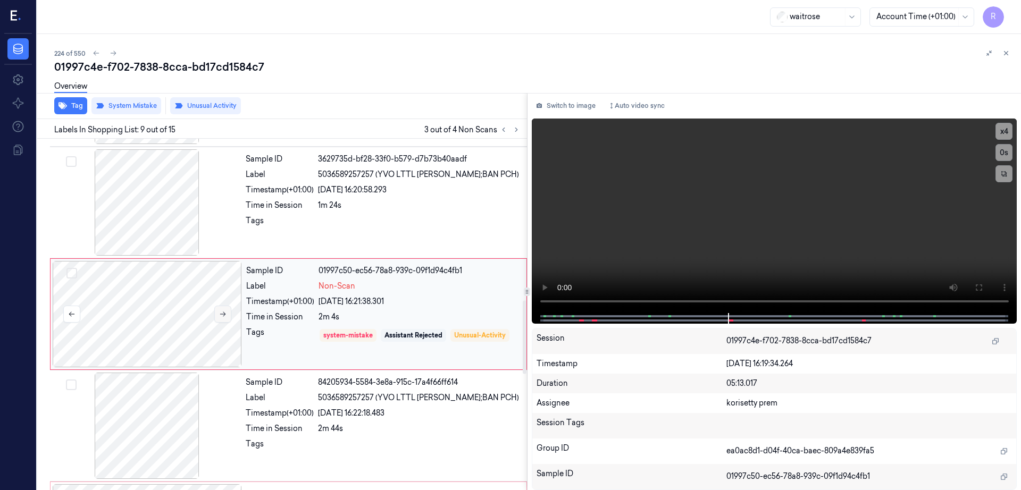
click at [217, 310] on button at bounding box center [222, 314] width 17 height 17
drag, startPoint x: 169, startPoint y: 312, endPoint x: 170, endPoint y: 317, distance: 5.3
click at [169, 313] on div at bounding box center [147, 314] width 189 height 106
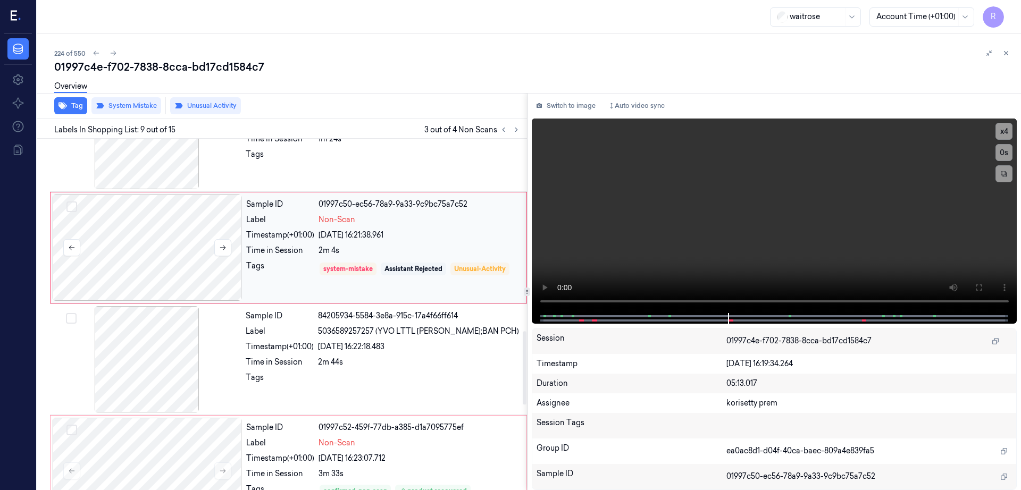
scroll to position [1039, 0]
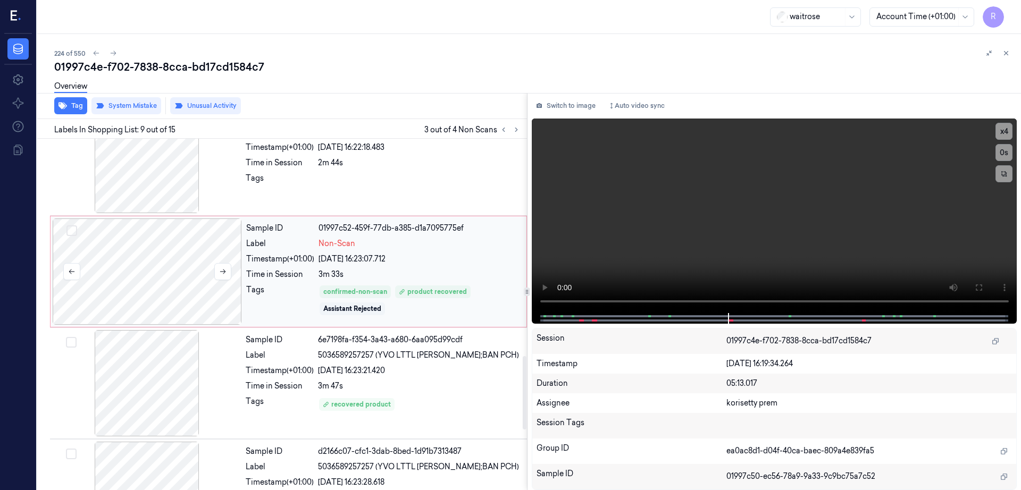
click at [155, 274] on div at bounding box center [147, 272] width 189 height 106
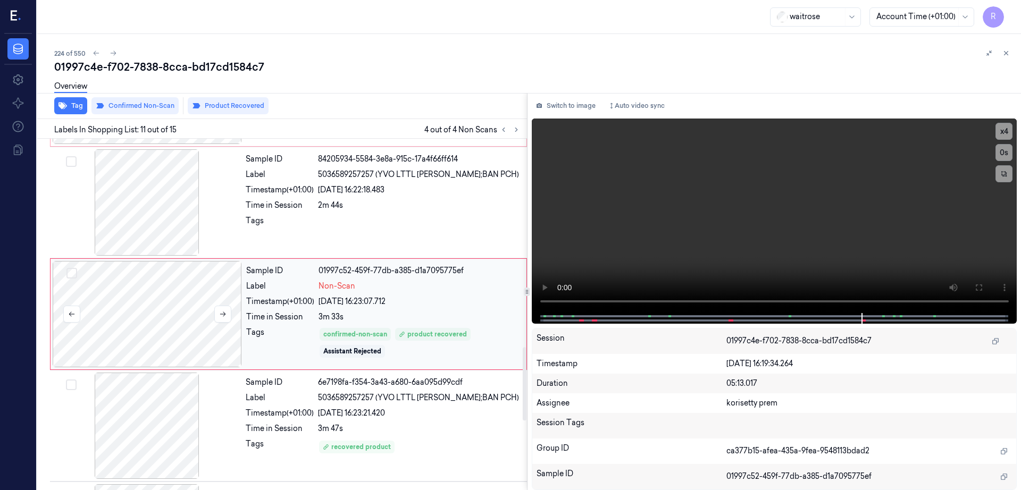
click at [155, 274] on div at bounding box center [147, 314] width 189 height 106
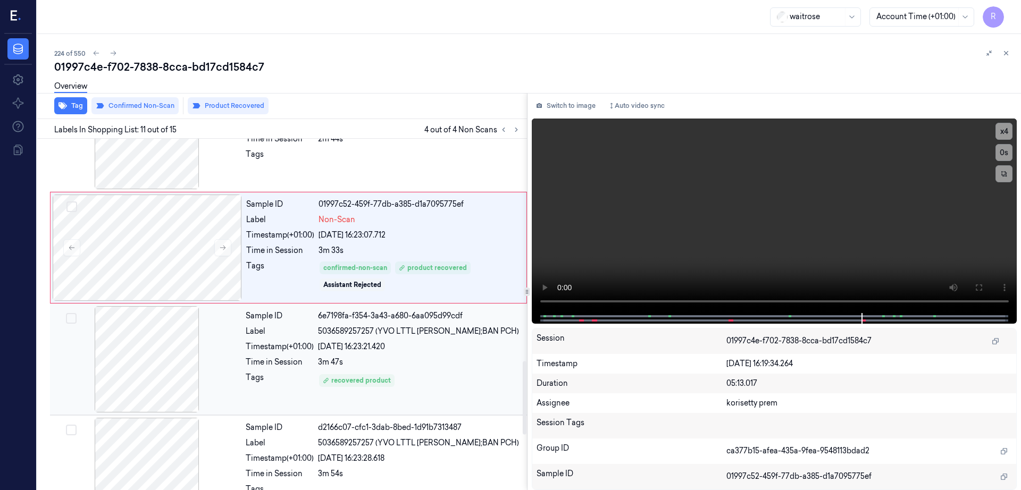
click at [165, 354] on div at bounding box center [146, 359] width 189 height 106
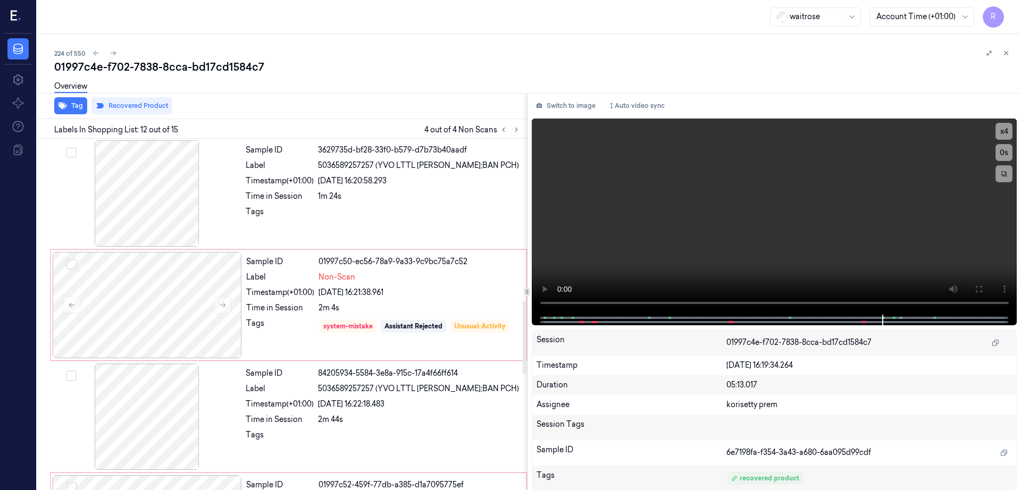
scroll to position [776, 0]
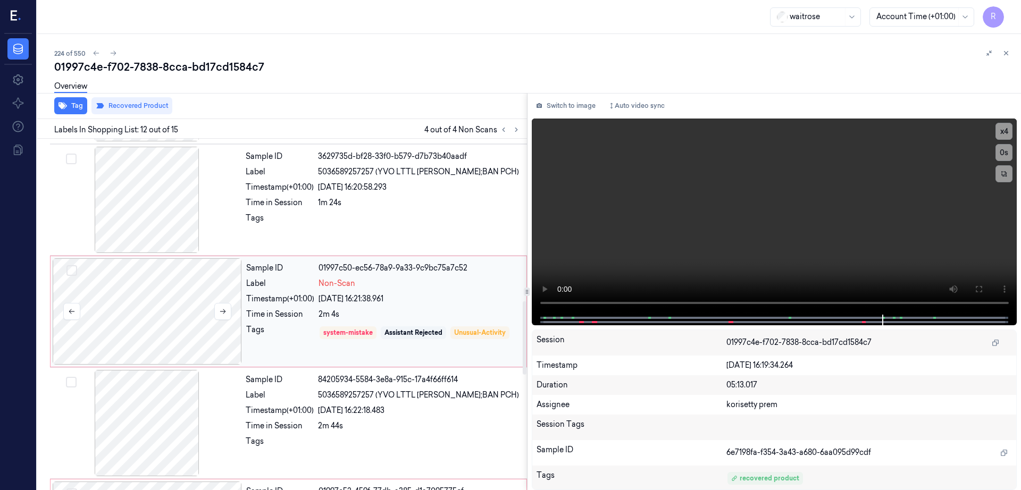
click at [153, 308] on div at bounding box center [147, 311] width 189 height 106
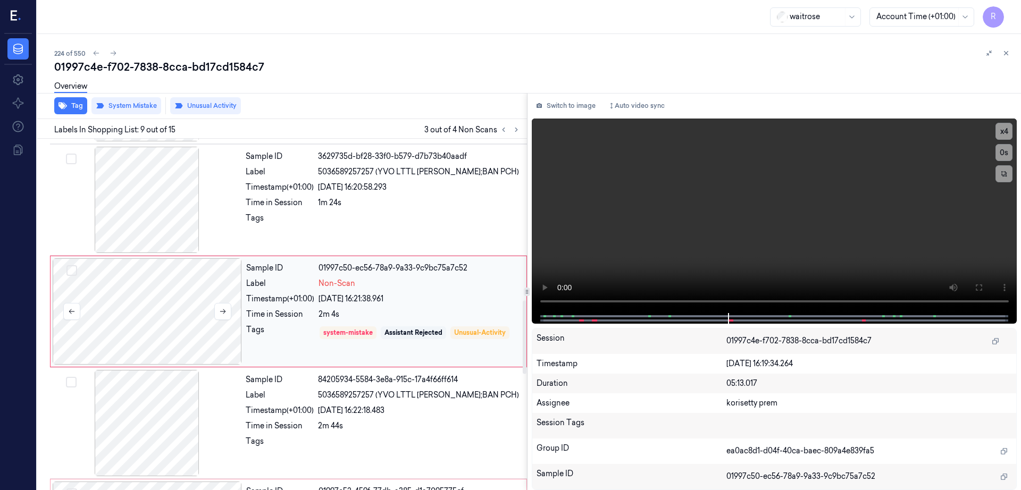
scroll to position [773, 0]
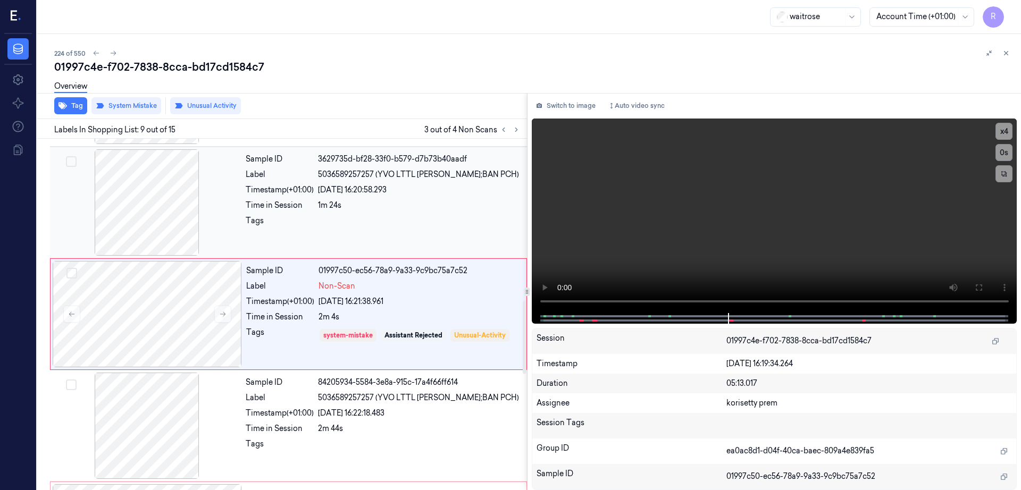
click at [151, 175] on div at bounding box center [146, 202] width 189 height 106
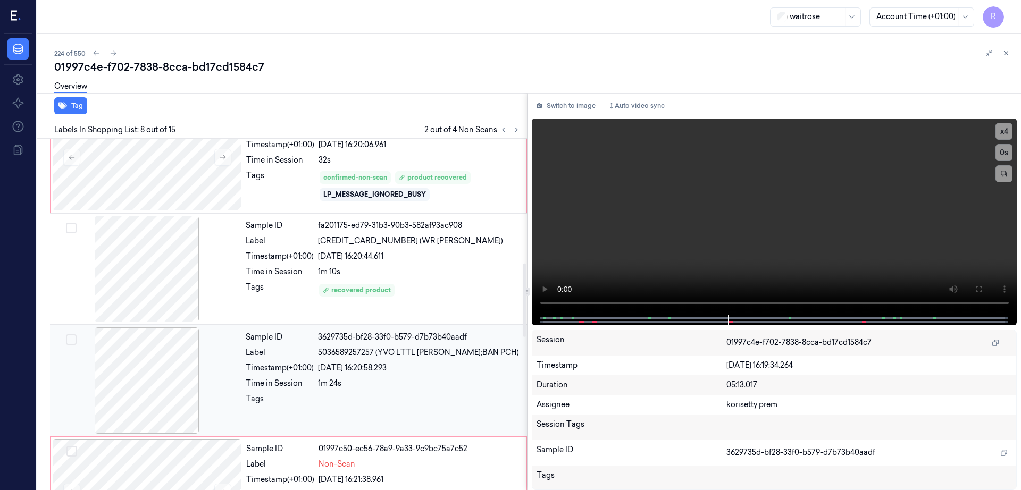
click at [151, 351] on div at bounding box center [146, 381] width 189 height 106
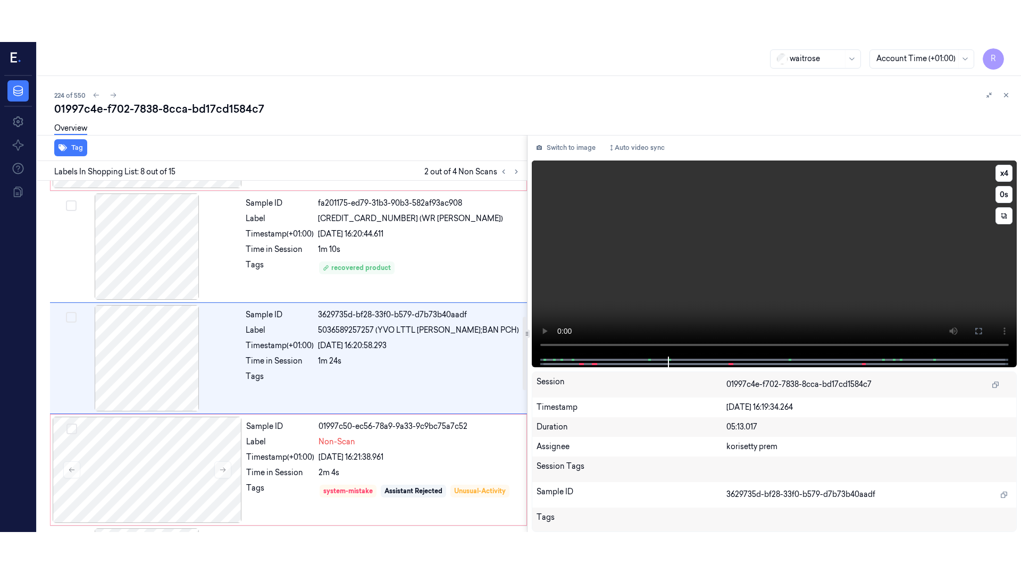
scroll to position [661, 0]
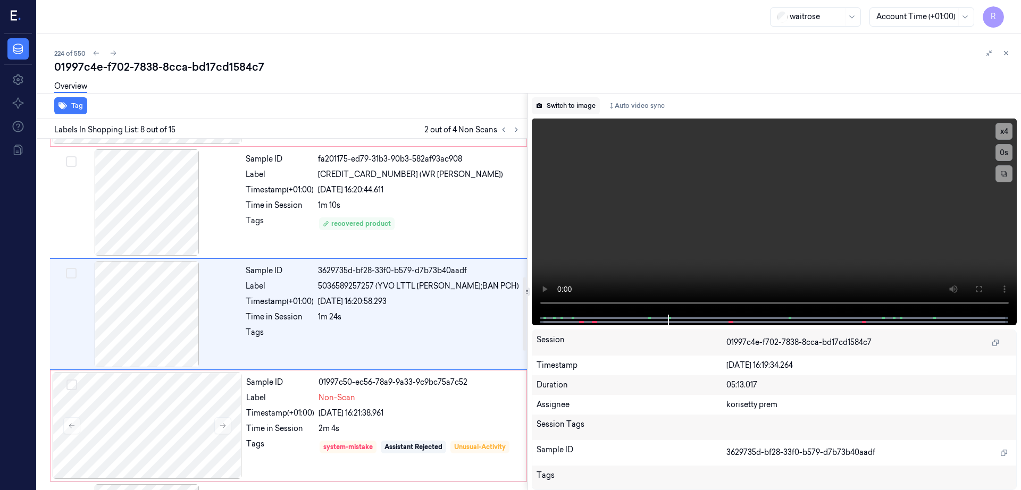
click at [585, 102] on button "Switch to image" at bounding box center [566, 105] width 68 height 17
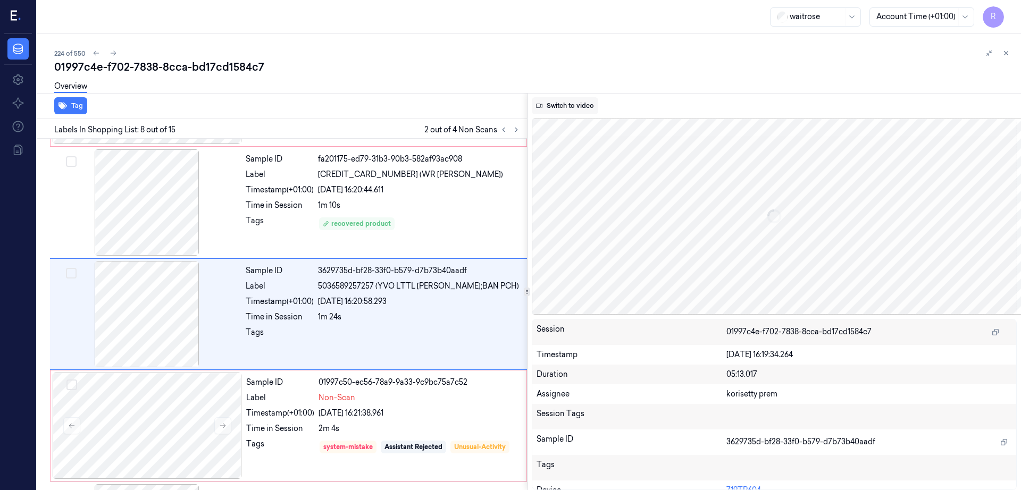
click at [588, 110] on button "Switch to video" at bounding box center [565, 105] width 66 height 17
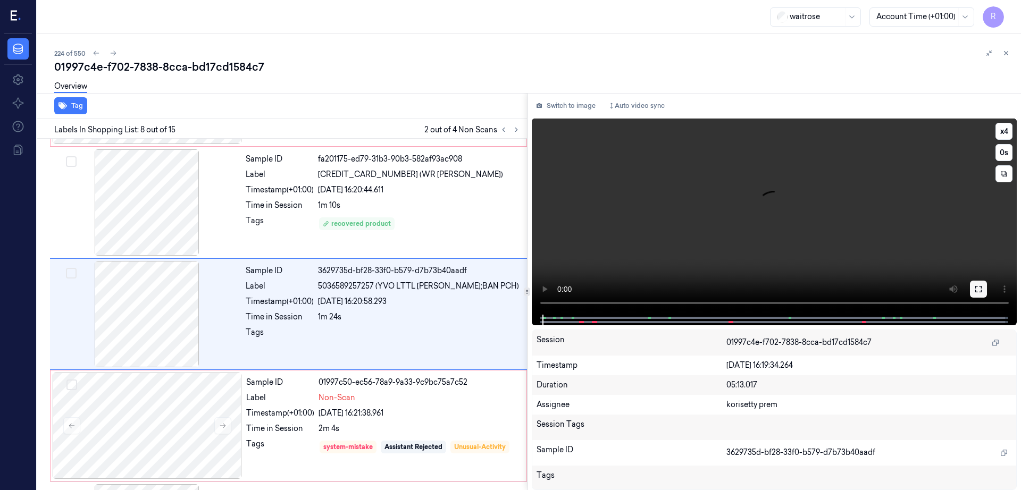
click at [983, 289] on icon at bounding box center [978, 289] width 9 height 9
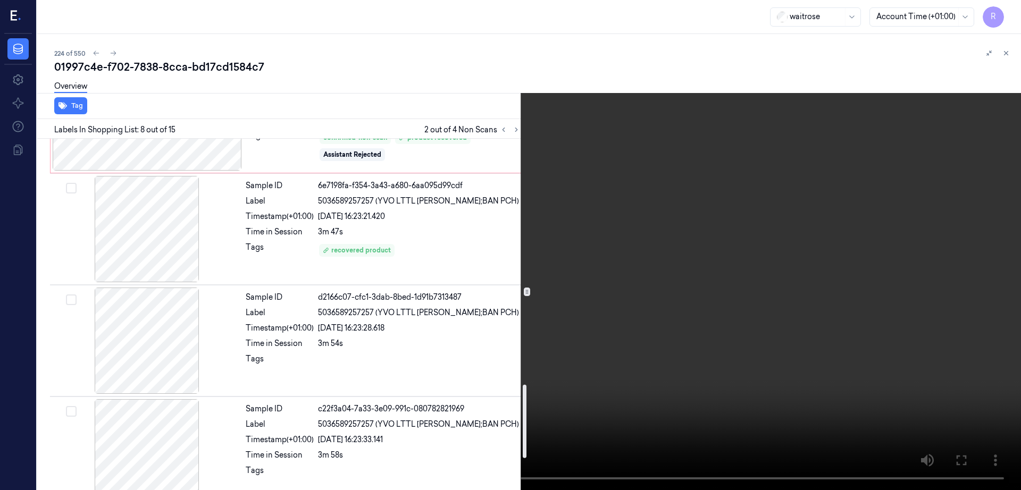
scroll to position [1127, 0]
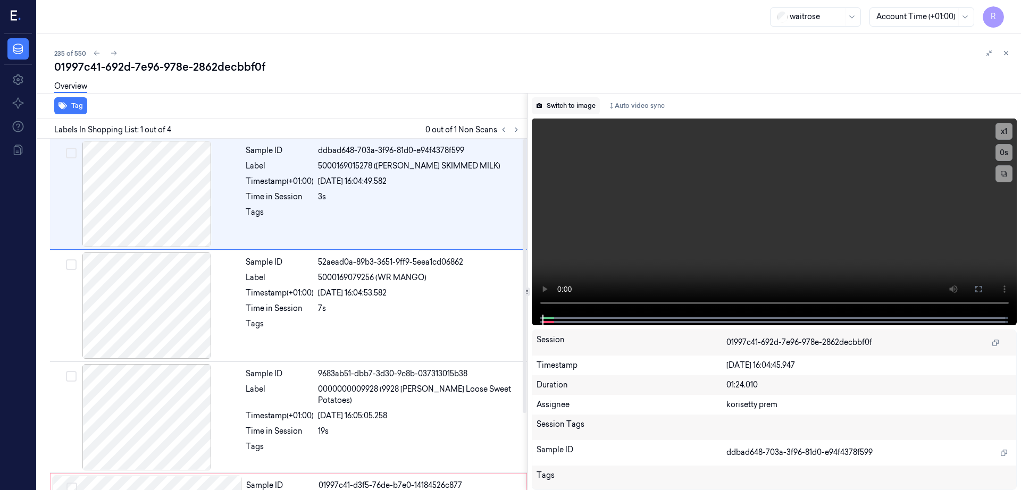
click at [563, 112] on button "Switch to image" at bounding box center [566, 105] width 68 height 17
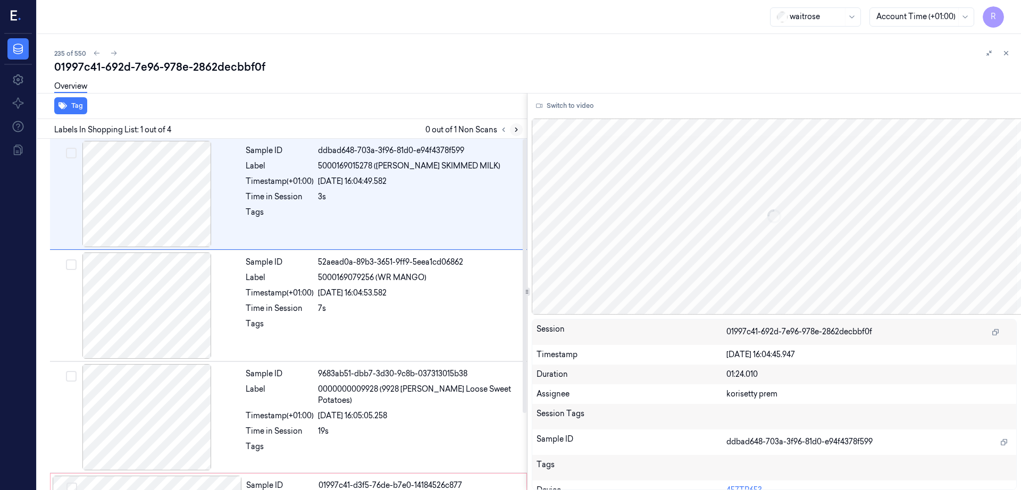
click at [523, 130] on button at bounding box center [516, 129] width 13 height 13
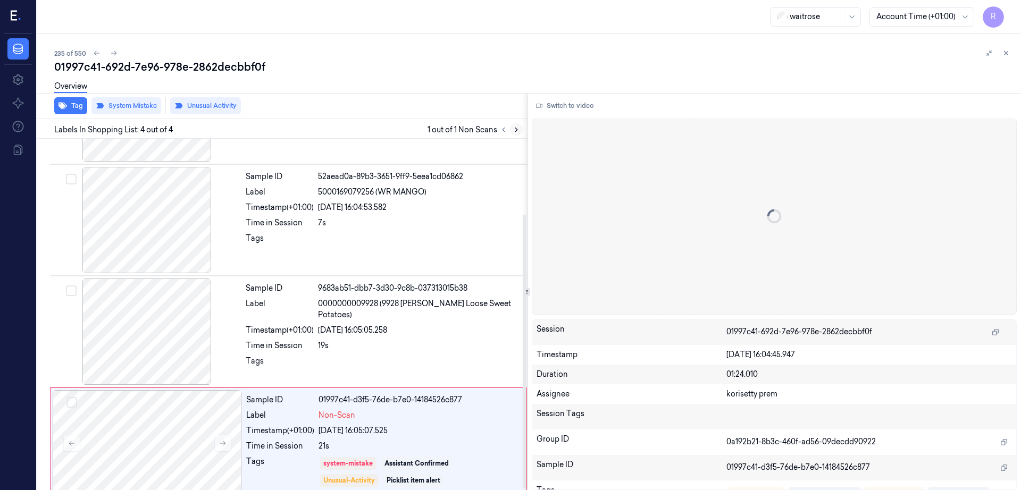
scroll to position [98, 0]
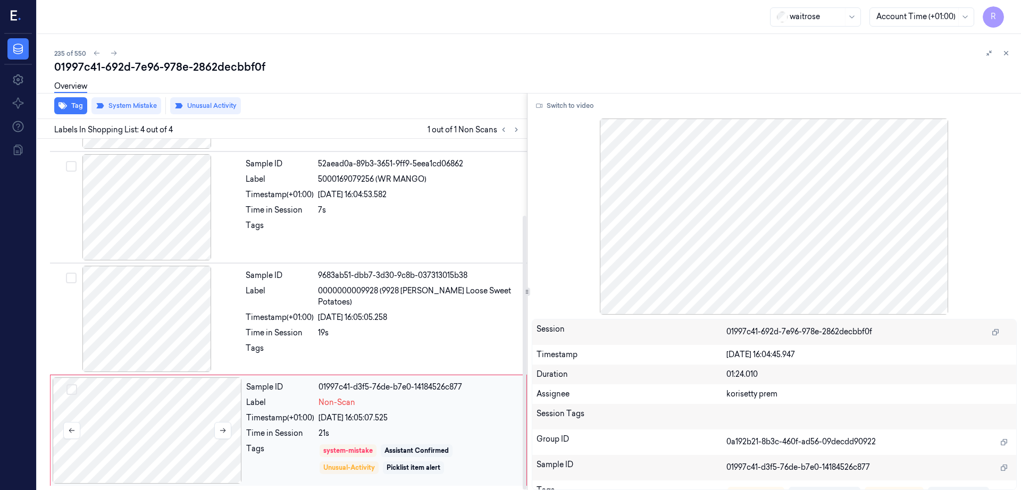
click at [180, 432] on div at bounding box center [147, 430] width 189 height 106
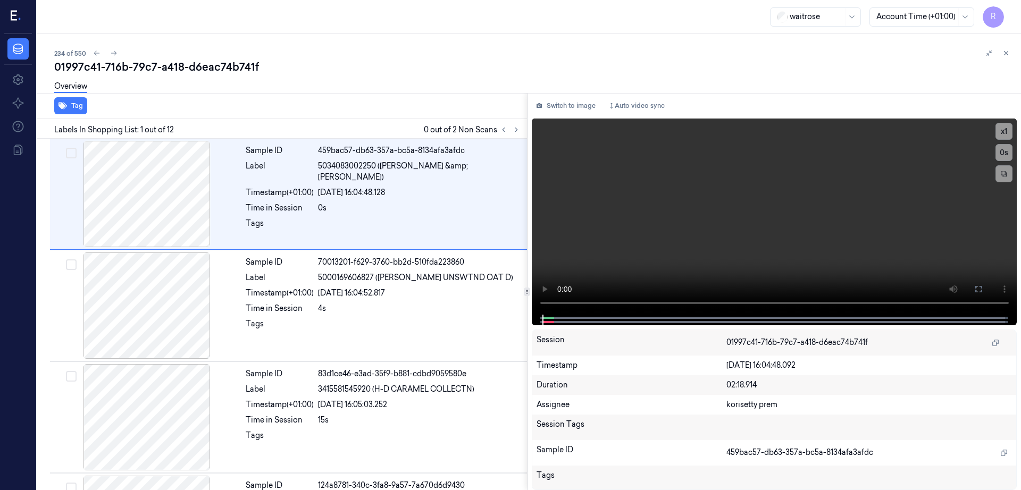
click at [527, 107] on div "Tag" at bounding box center [280, 106] width 494 height 26
click at [527, 136] on div "Labels In Shopping List: 1 out of 12 0 out of 2 Non Scans" at bounding box center [280, 129] width 494 height 20
click at [527, 130] on div "Labels In Shopping List: 1 out of 12 0 out of 2 Non Scans" at bounding box center [280, 129] width 494 height 20
click at [523, 131] on button at bounding box center [516, 129] width 13 height 13
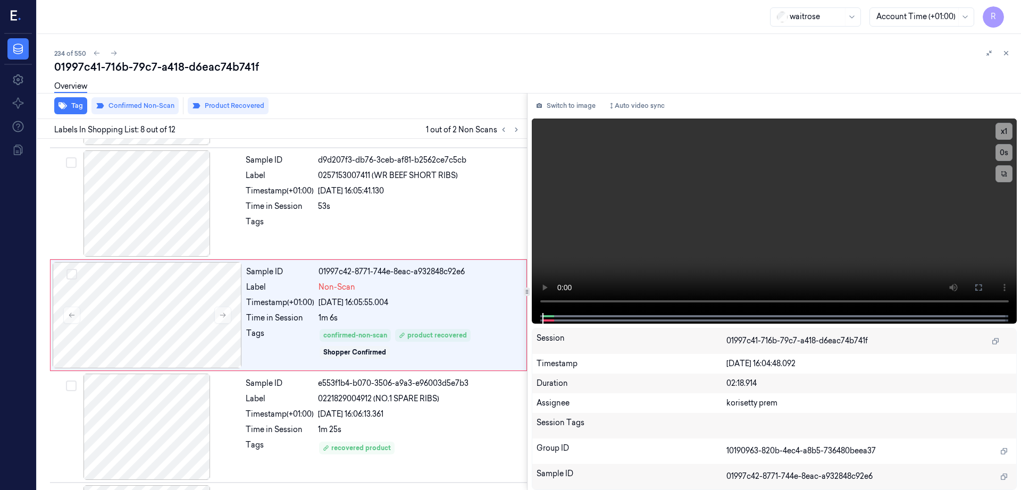
scroll to position [661, 0]
click at [174, 224] on div at bounding box center [146, 202] width 189 height 106
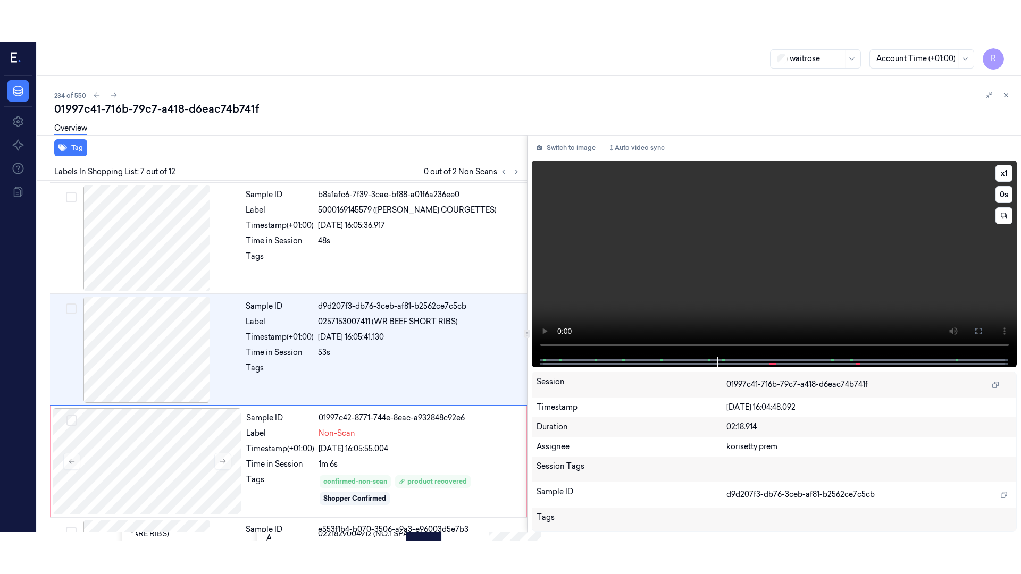
scroll to position [550, 0]
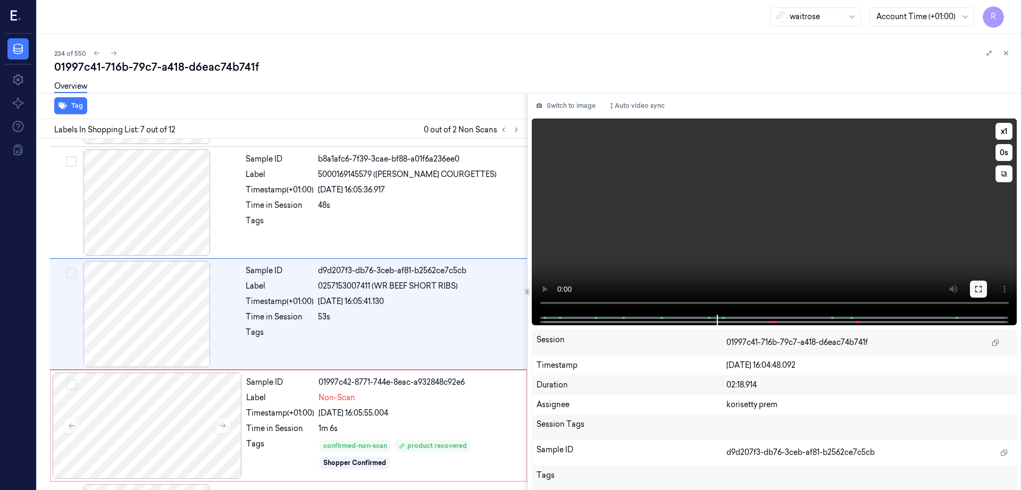
click at [983, 285] on icon at bounding box center [978, 289] width 9 height 9
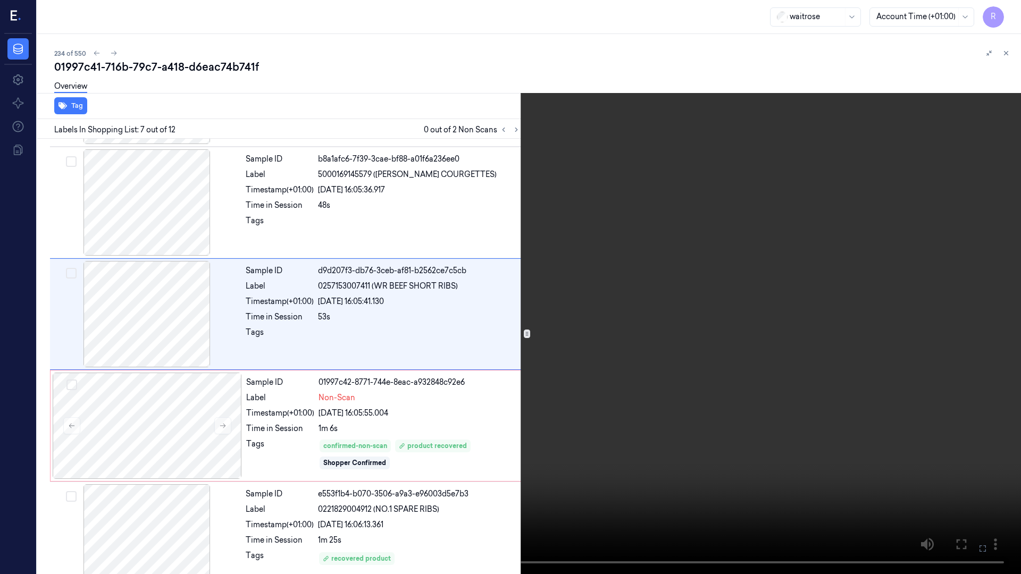
click at [687, 351] on video at bounding box center [510, 287] width 1021 height 574
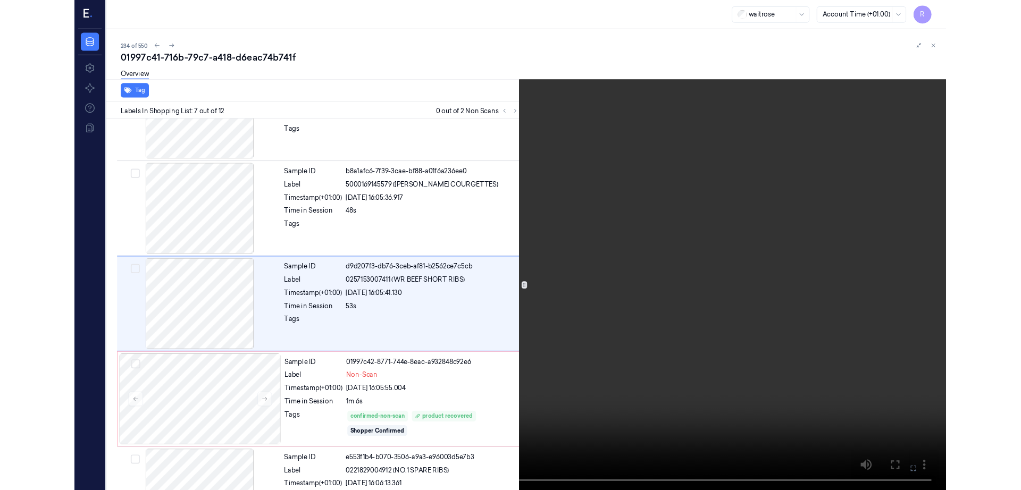
scroll to position [508, 0]
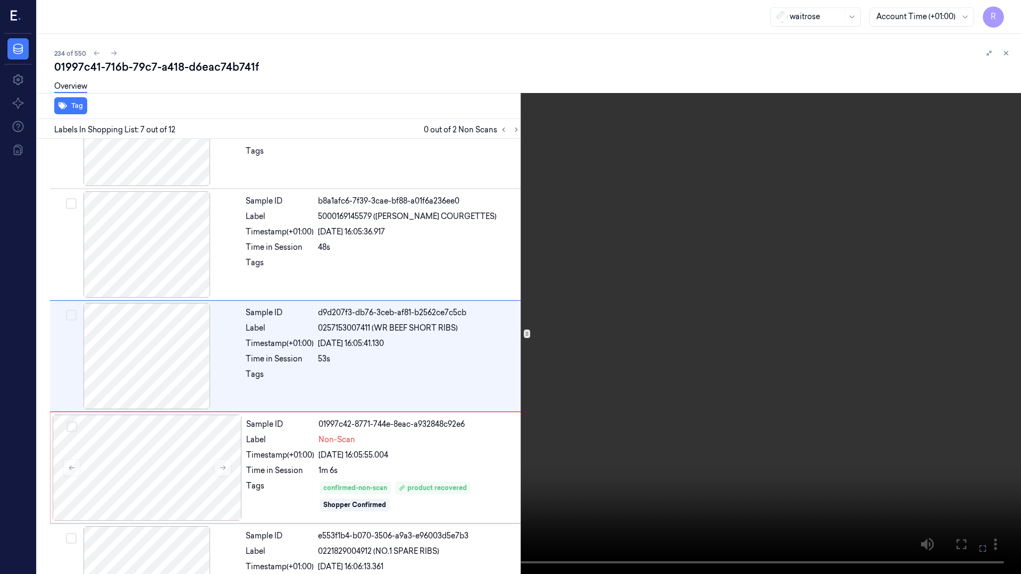
click at [687, 349] on video at bounding box center [510, 287] width 1021 height 574
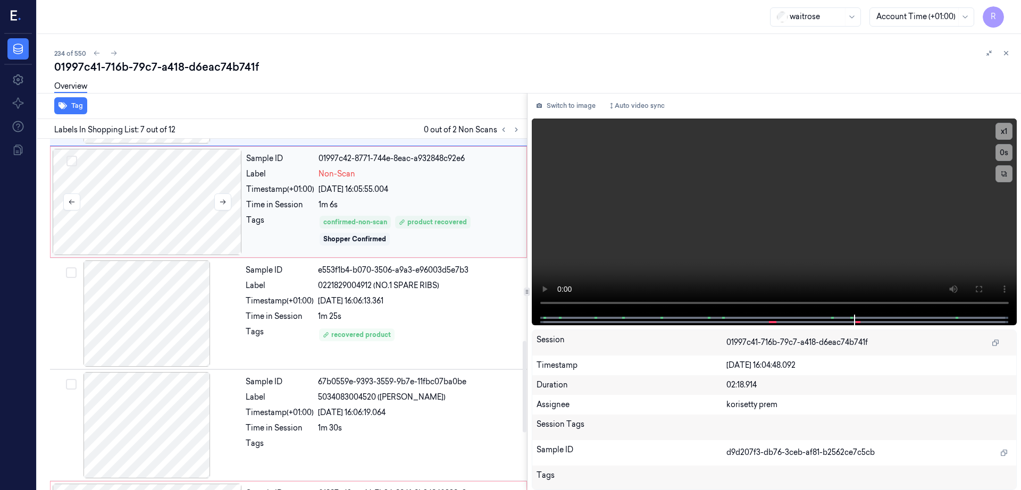
click at [208, 222] on div at bounding box center [147, 202] width 189 height 106
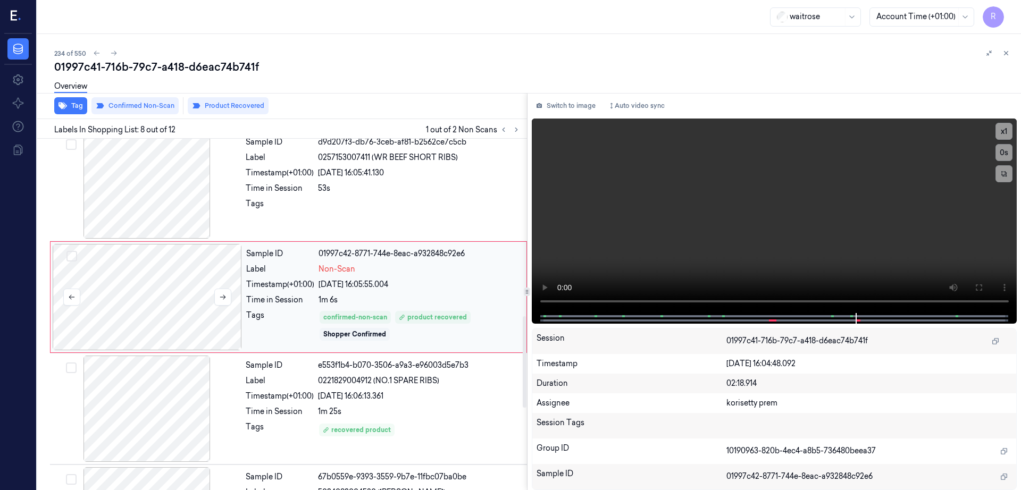
scroll to position [661, 0]
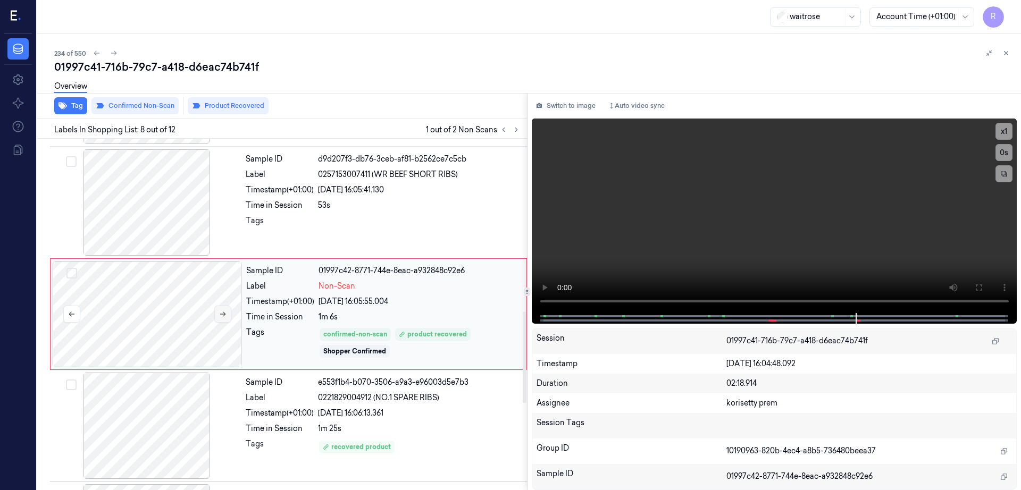
click at [228, 315] on button at bounding box center [222, 314] width 17 height 17
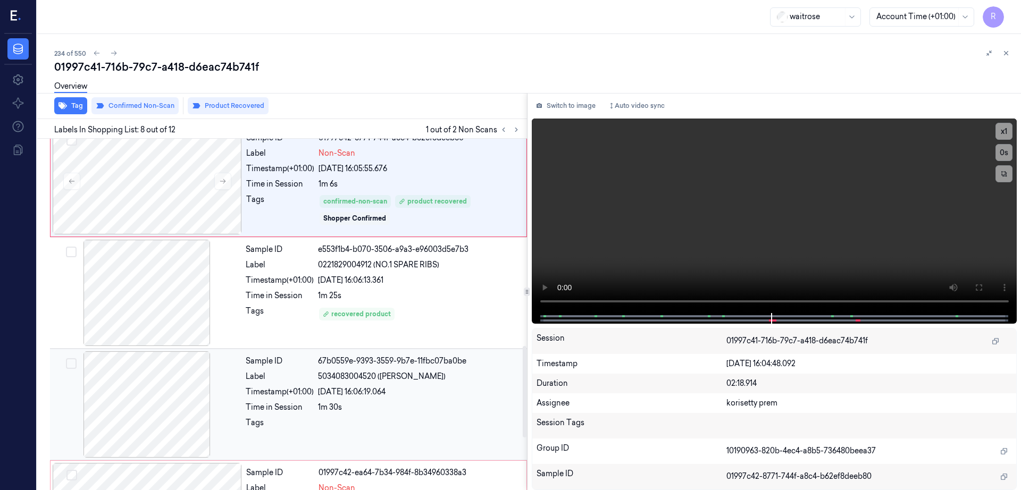
click at [171, 351] on div at bounding box center [146, 404] width 189 height 106
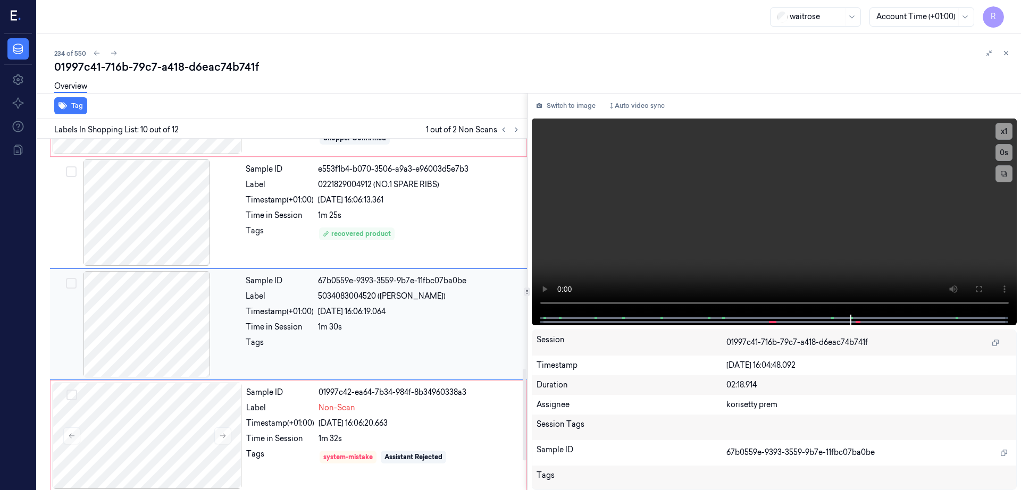
scroll to position [885, 0]
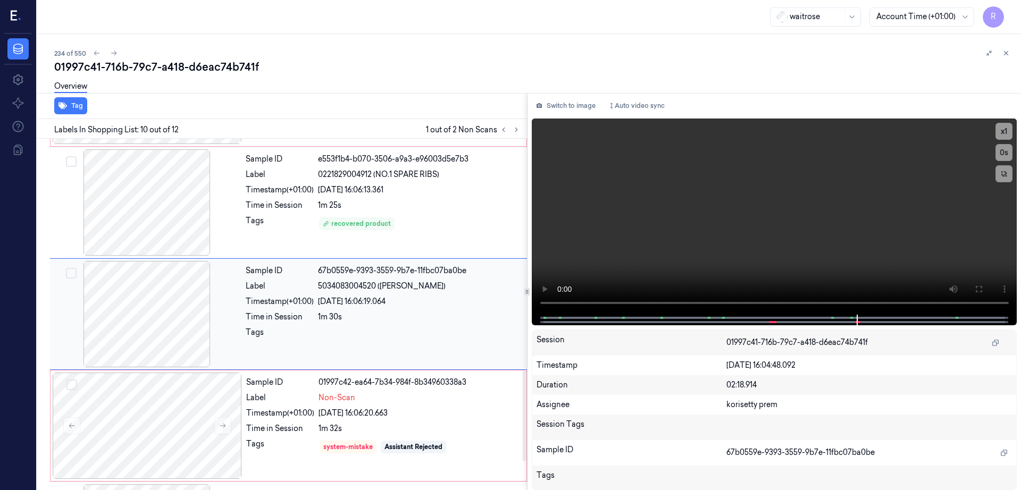
click at [172, 346] on div at bounding box center [146, 314] width 189 height 106
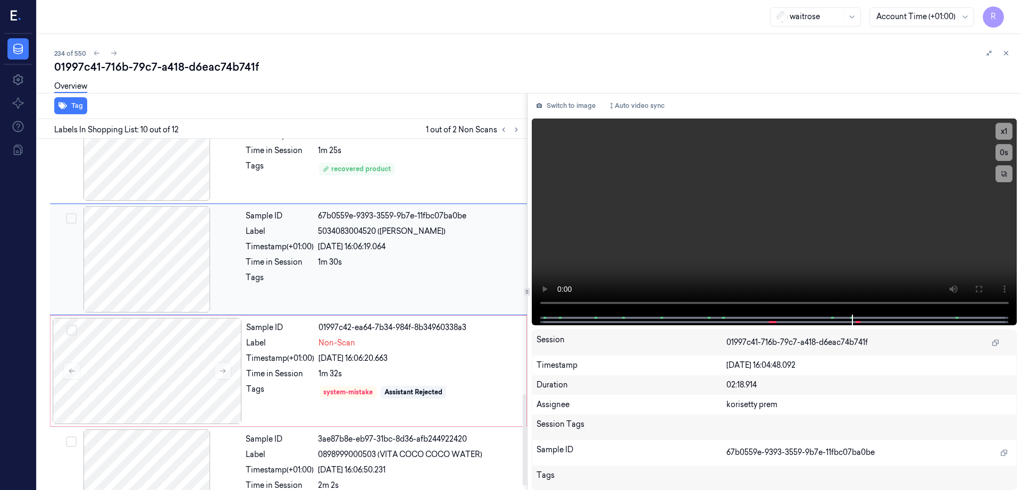
scroll to position [992, 0]
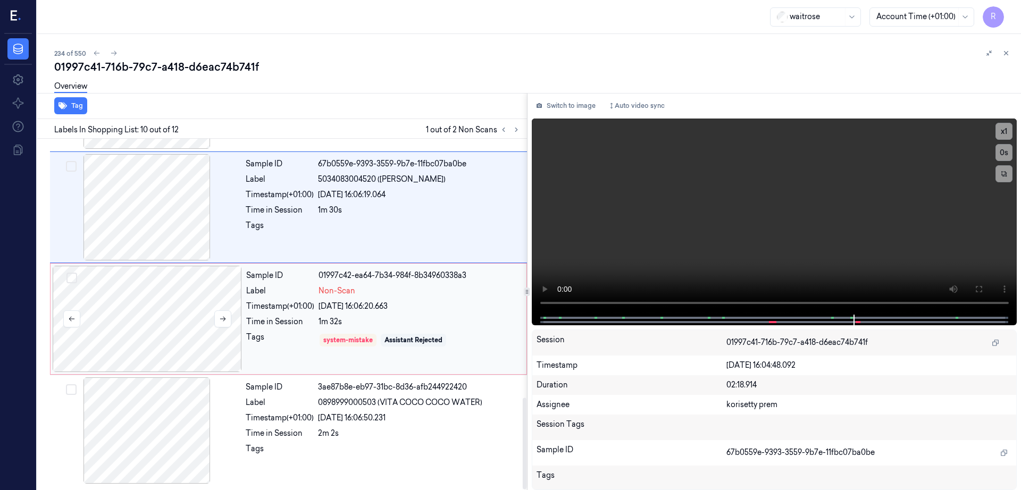
click at [167, 306] on div at bounding box center [147, 319] width 189 height 106
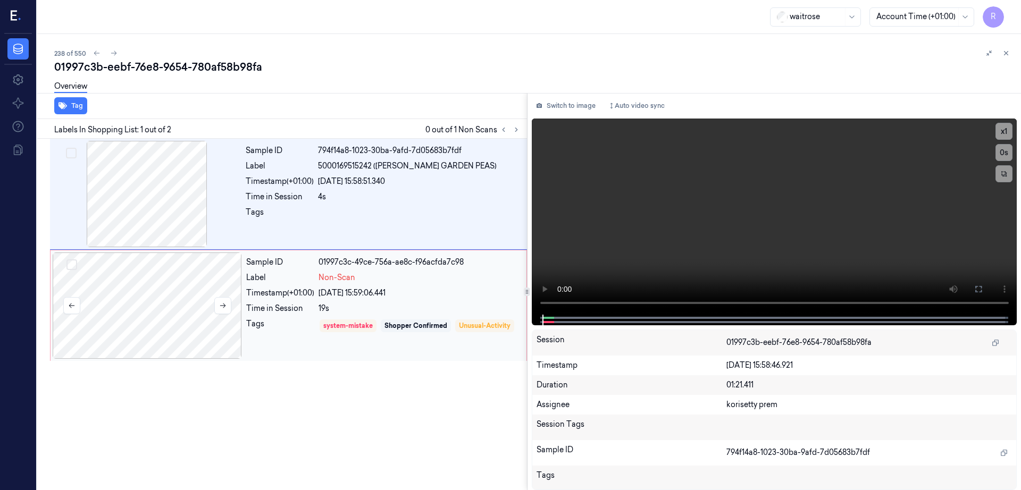
click at [157, 313] on div at bounding box center [147, 306] width 189 height 106
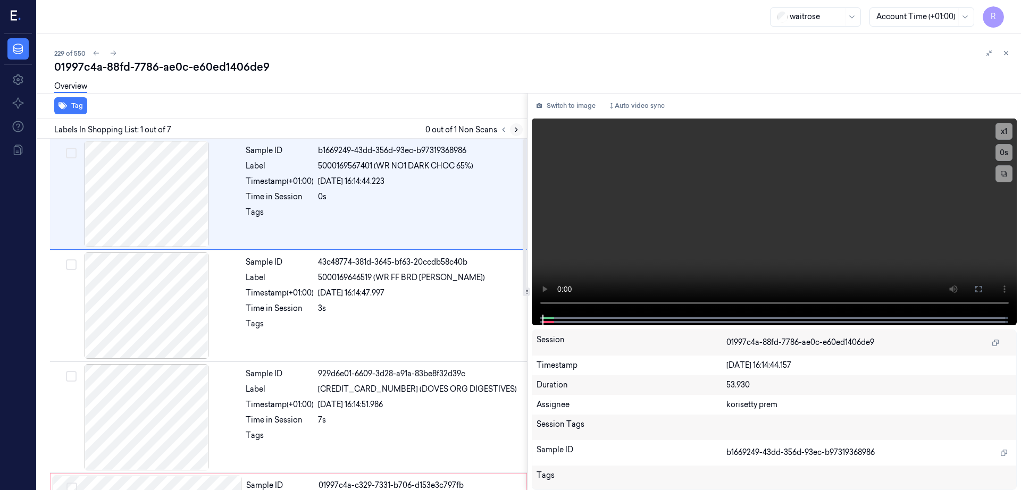
click at [520, 131] on icon at bounding box center [516, 129] width 7 height 7
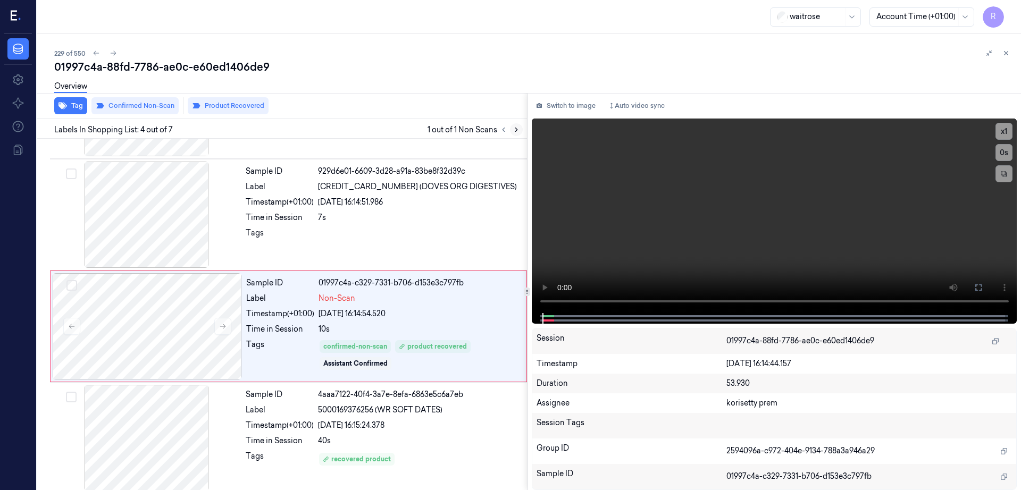
scroll to position [215, 0]
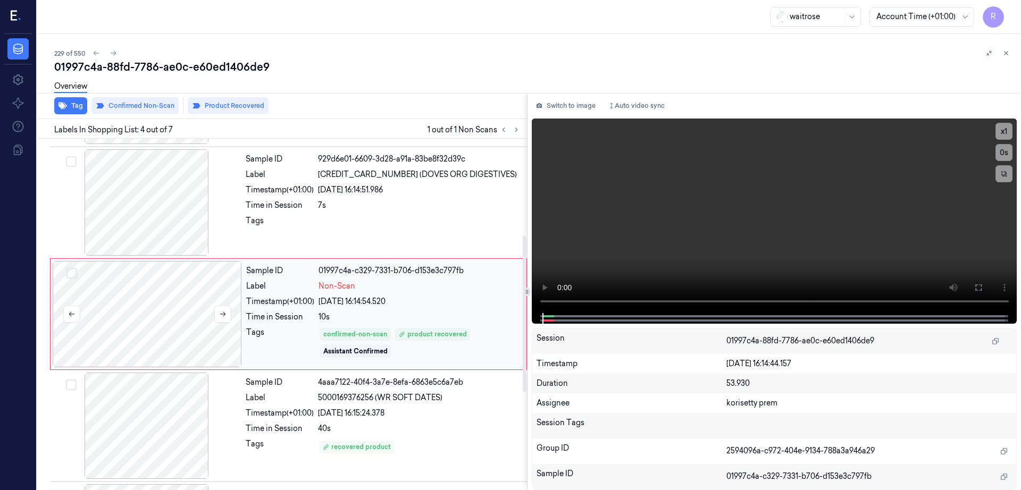
click at [139, 326] on div at bounding box center [147, 314] width 189 height 106
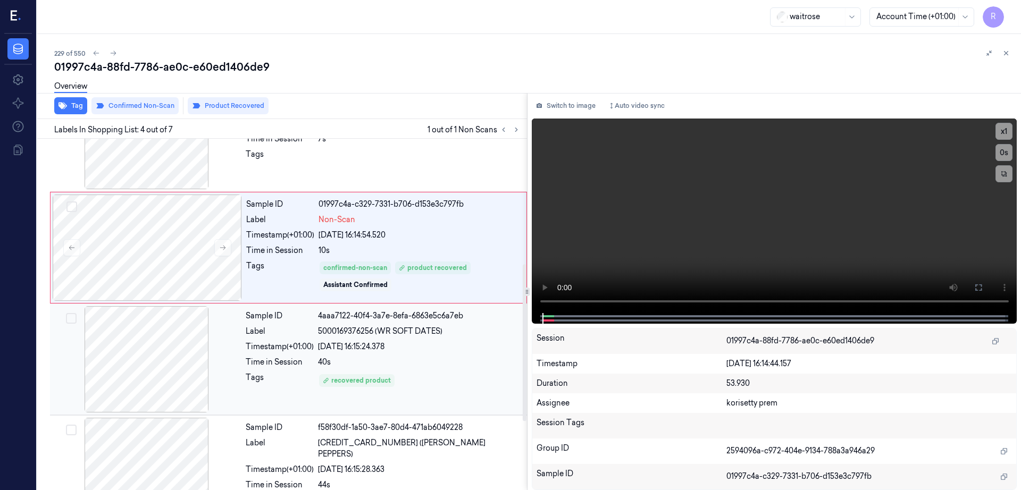
click at [152, 380] on div at bounding box center [146, 359] width 189 height 106
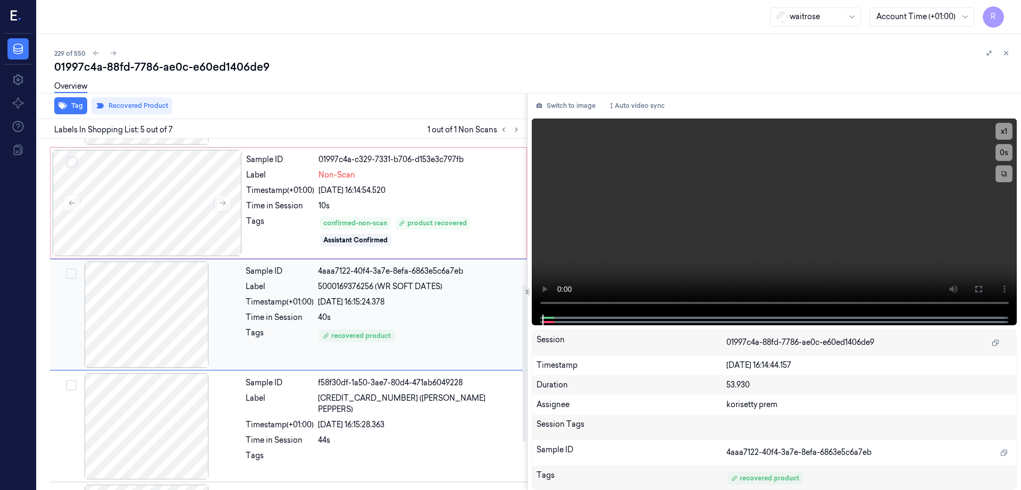
scroll to position [326, 0]
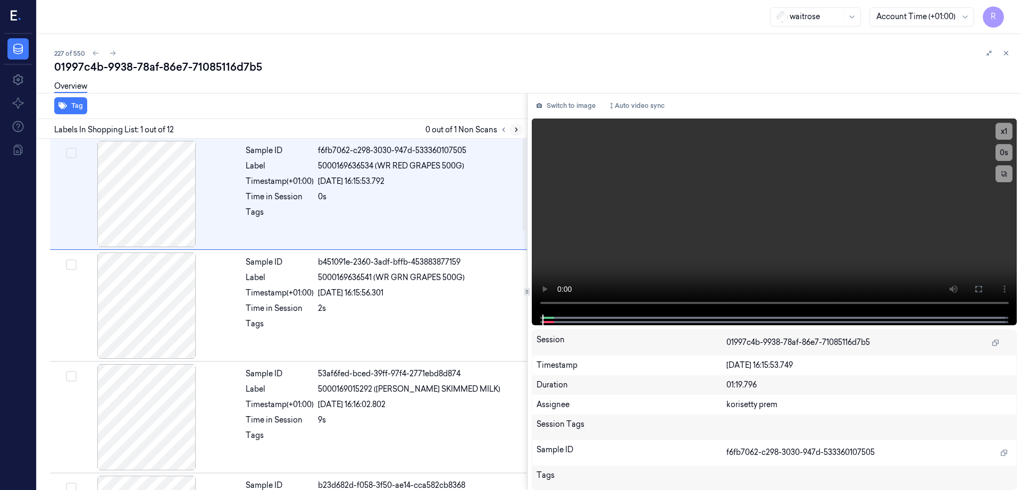
click at [520, 127] on icon at bounding box center [516, 129] width 7 height 7
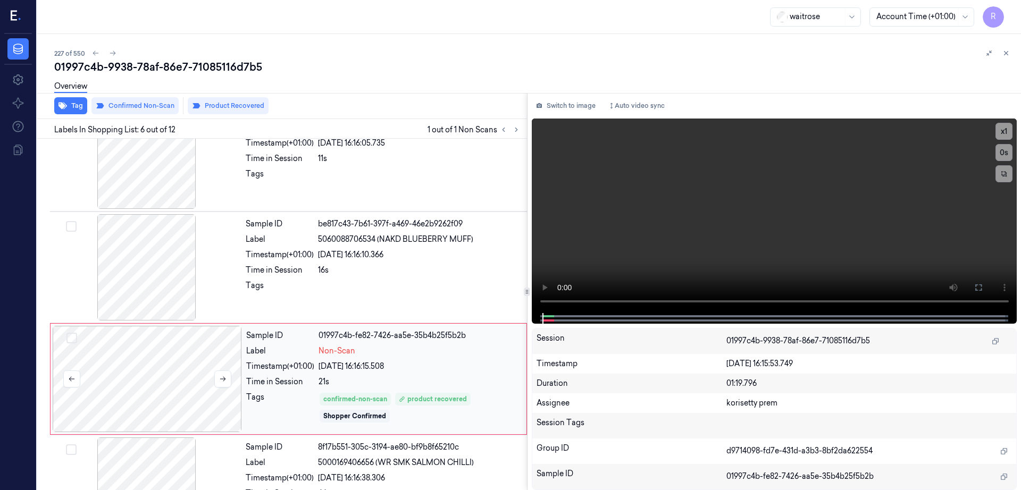
scroll to position [438, 0]
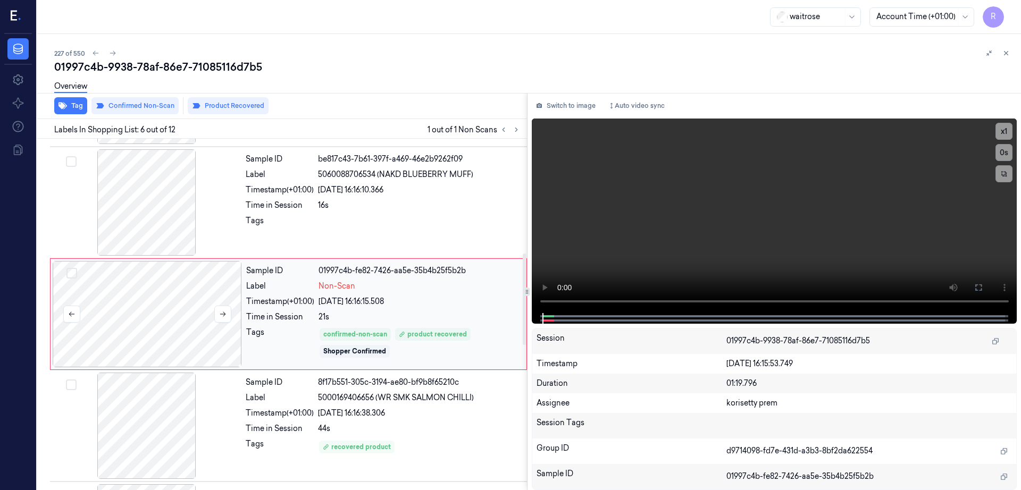
click at [153, 328] on div at bounding box center [147, 314] width 189 height 106
click at [225, 318] on button at bounding box center [222, 314] width 17 height 17
click at [133, 317] on div at bounding box center [147, 314] width 189 height 106
click at [152, 219] on div at bounding box center [146, 202] width 189 height 106
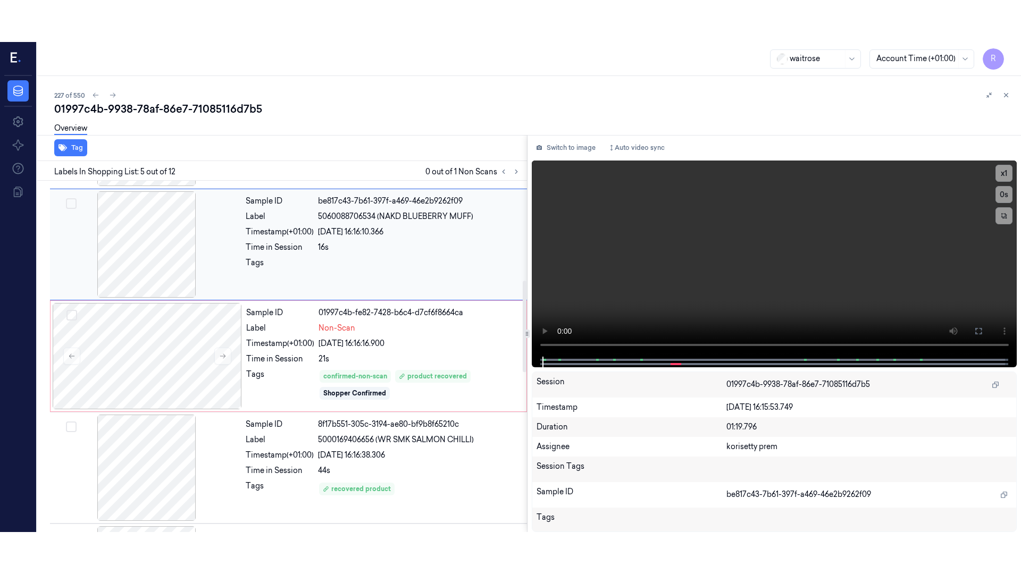
scroll to position [326, 0]
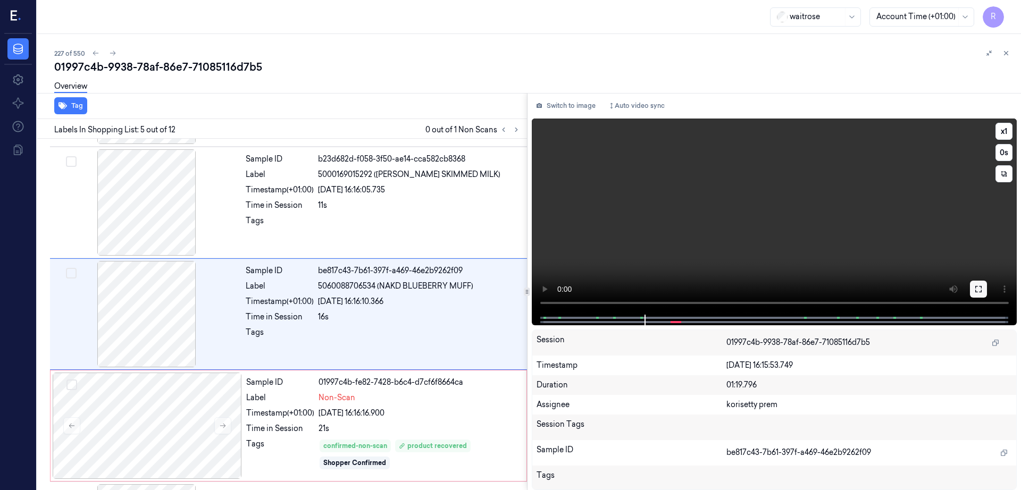
click at [983, 290] on icon at bounding box center [978, 289] width 9 height 9
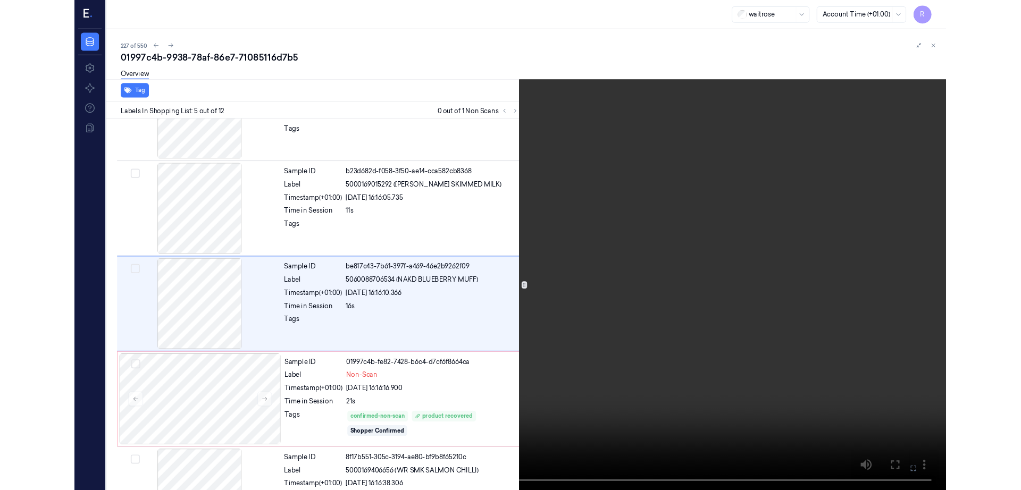
scroll to position [284, 0]
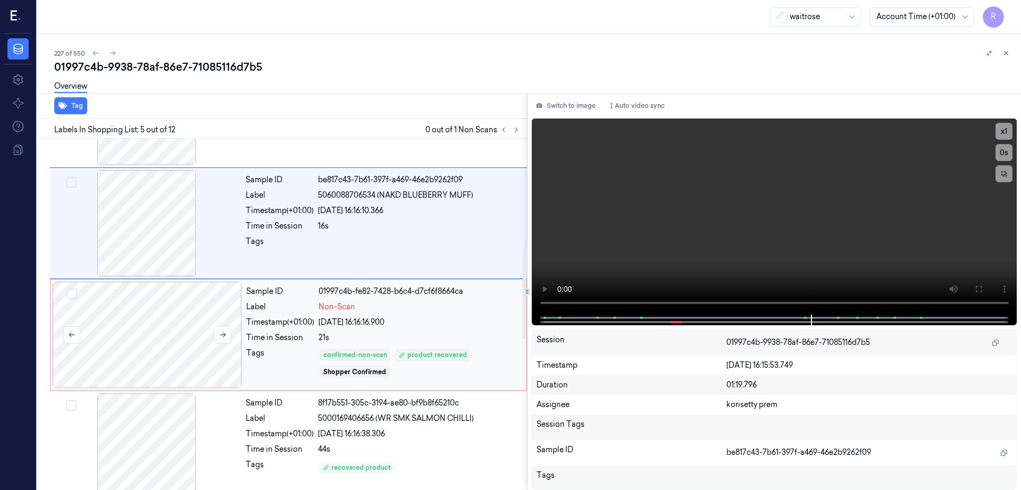
click at [173, 346] on div at bounding box center [147, 335] width 189 height 106
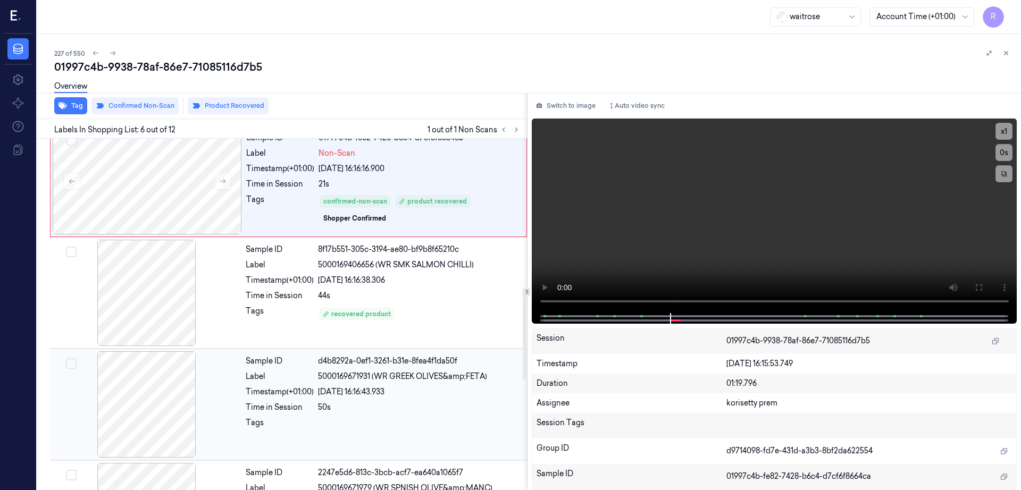
click at [170, 354] on div at bounding box center [146, 404] width 189 height 106
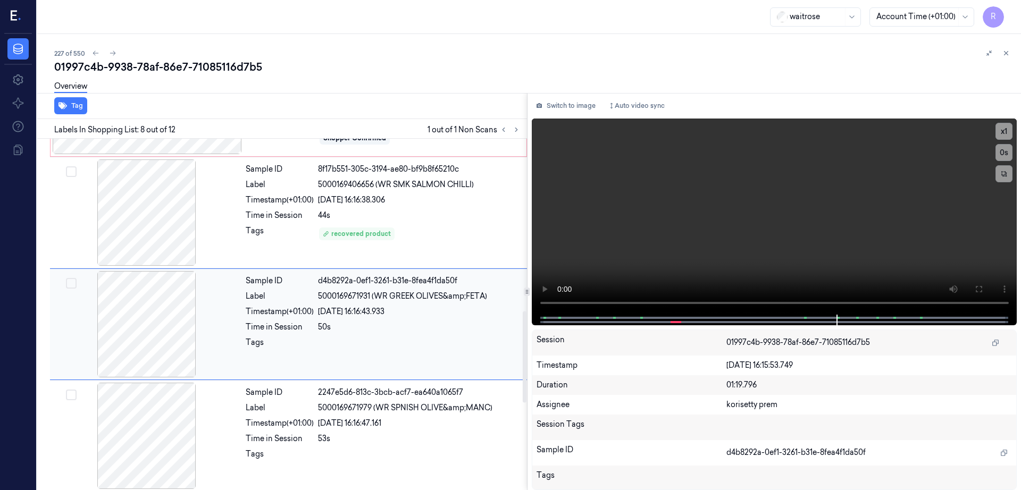
scroll to position [661, 0]
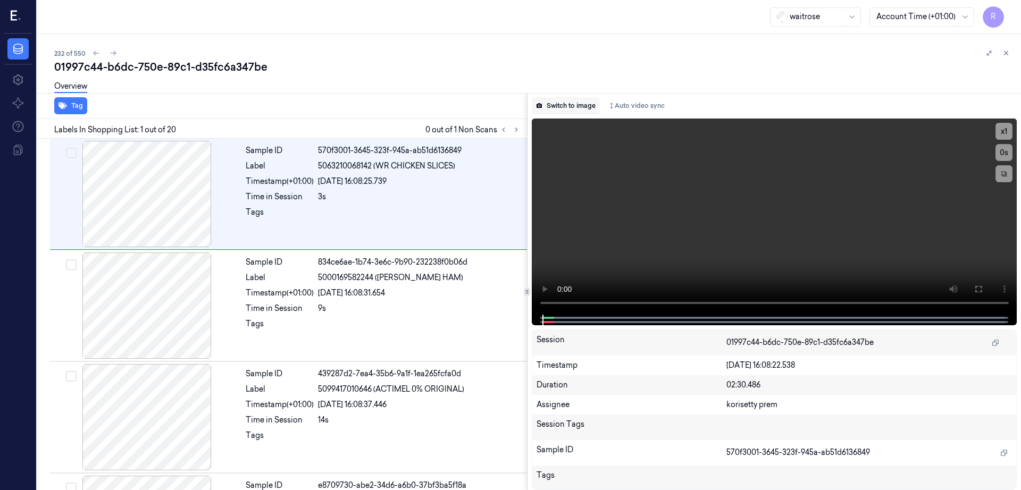
click at [580, 108] on button "Switch to image" at bounding box center [566, 105] width 68 height 17
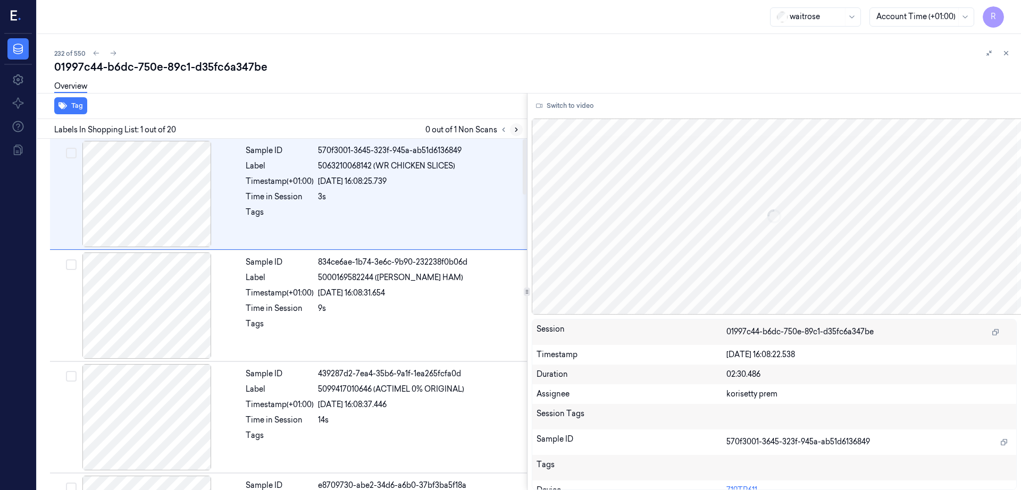
click at [523, 130] on button at bounding box center [516, 129] width 13 height 13
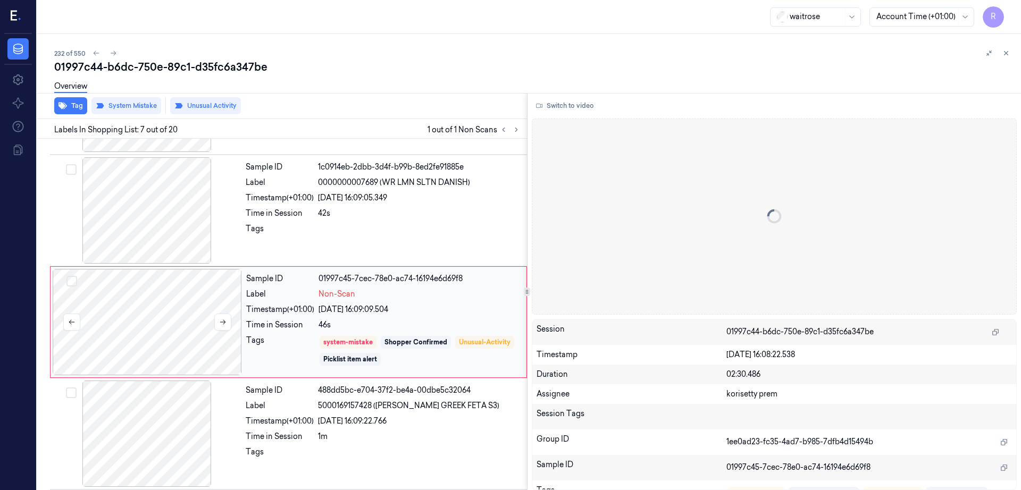
scroll to position [550, 0]
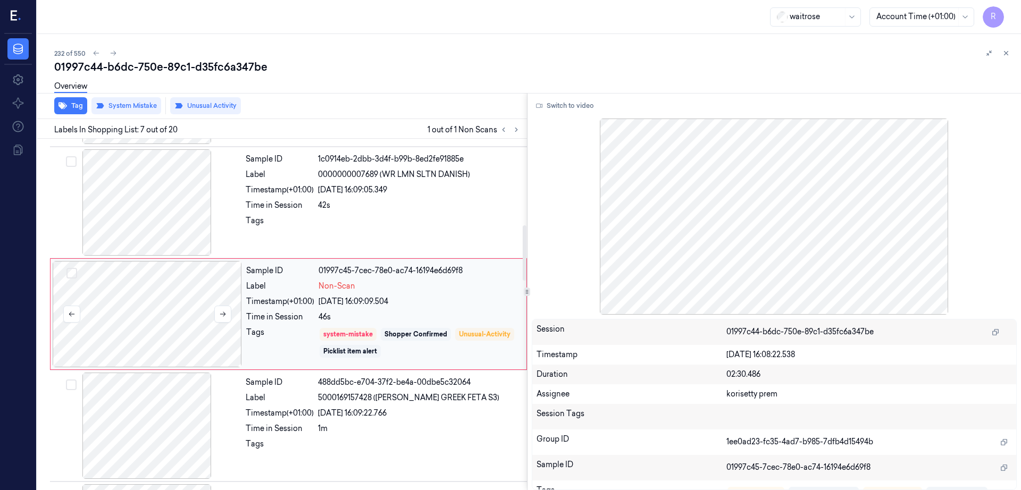
click at [152, 310] on div at bounding box center [147, 314] width 189 height 106
click at [153, 206] on div at bounding box center [146, 202] width 189 height 106
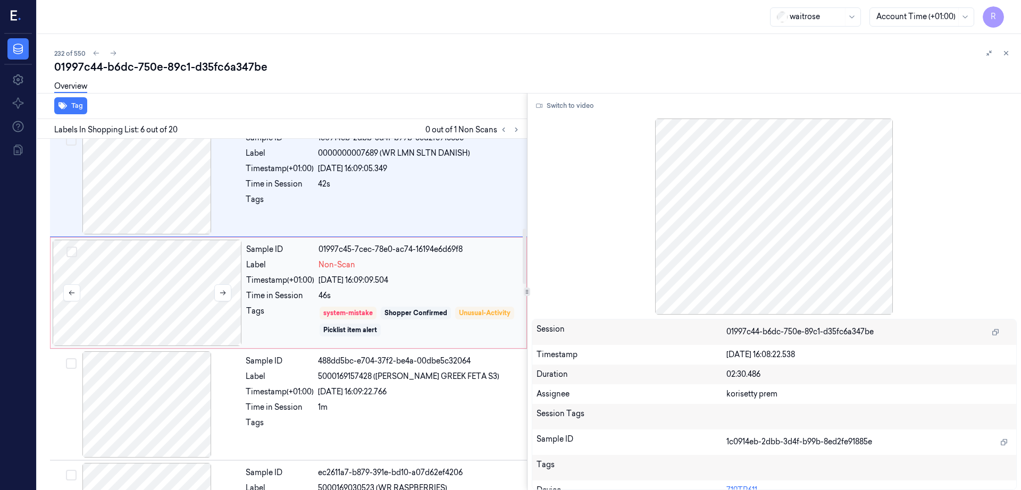
click at [181, 290] on div at bounding box center [147, 293] width 189 height 106
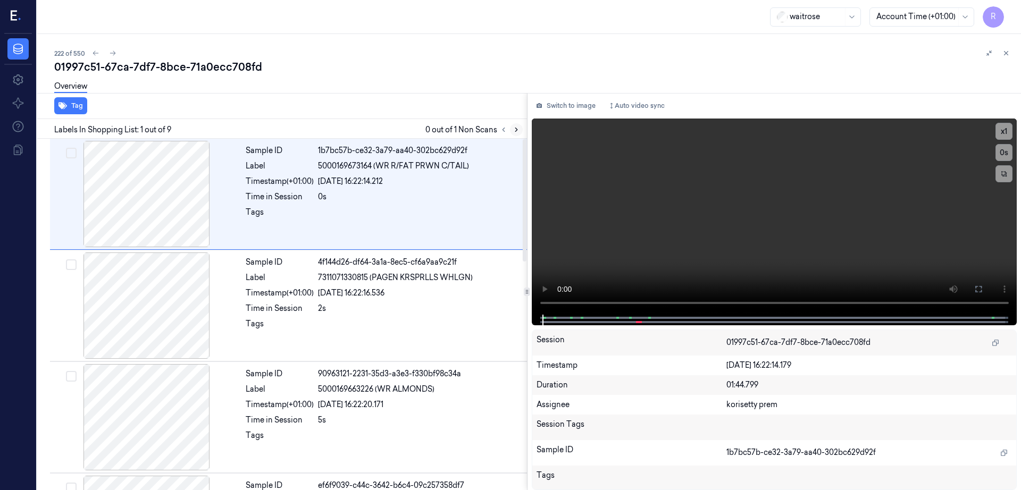
click at [520, 129] on icon at bounding box center [516, 129] width 7 height 7
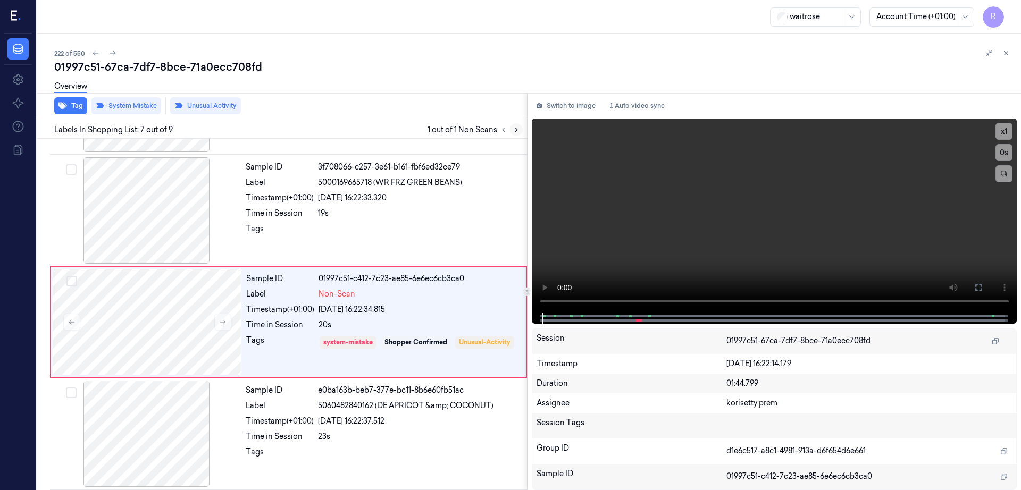
scroll to position [550, 0]
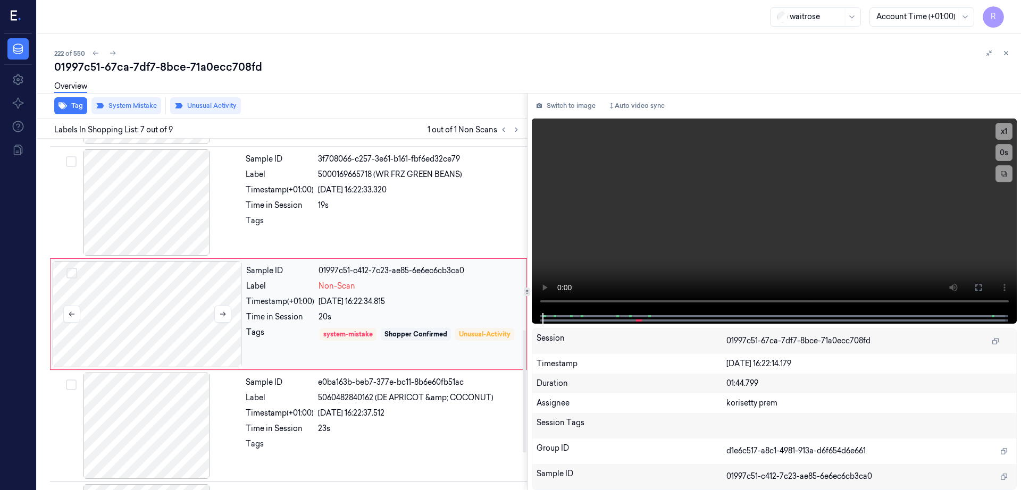
click at [149, 326] on div at bounding box center [147, 314] width 189 height 106
click at [134, 200] on div at bounding box center [146, 202] width 189 height 106
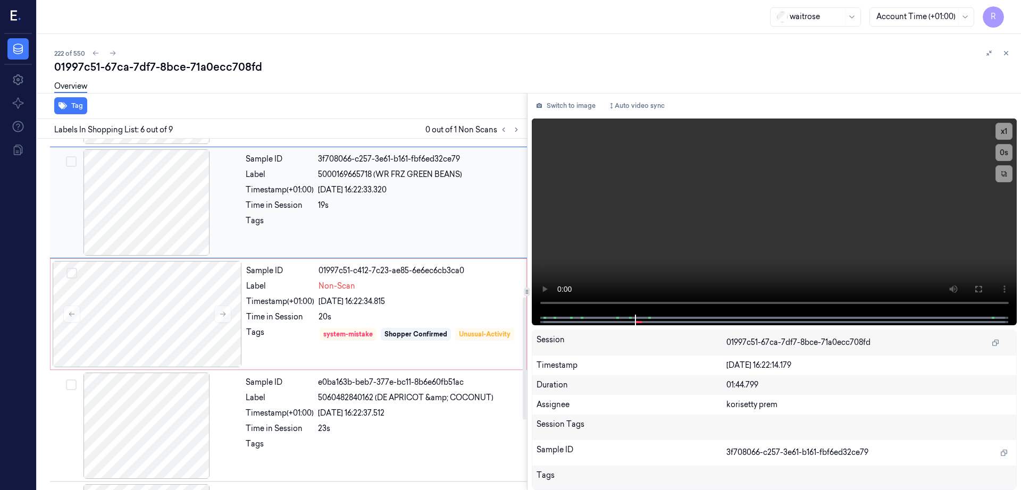
scroll to position [438, 0]
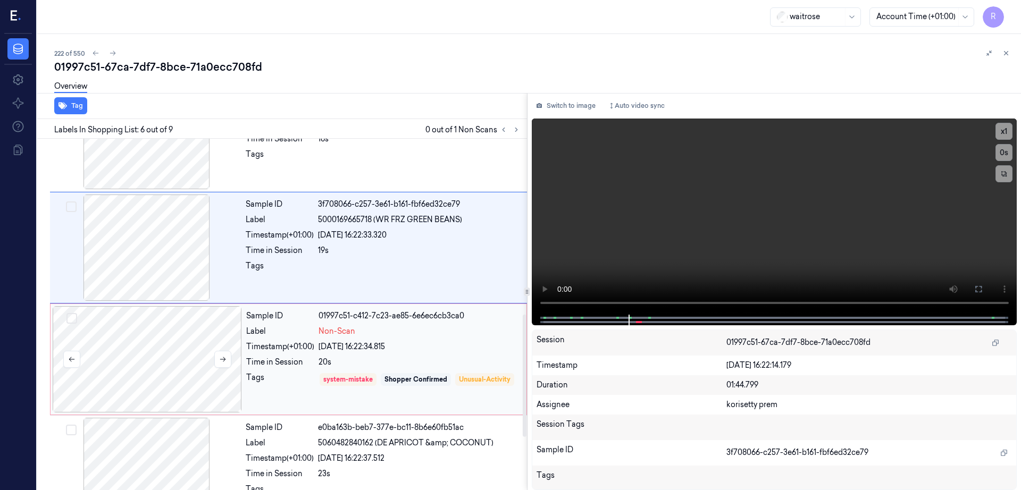
click at [165, 338] on div at bounding box center [147, 359] width 189 height 106
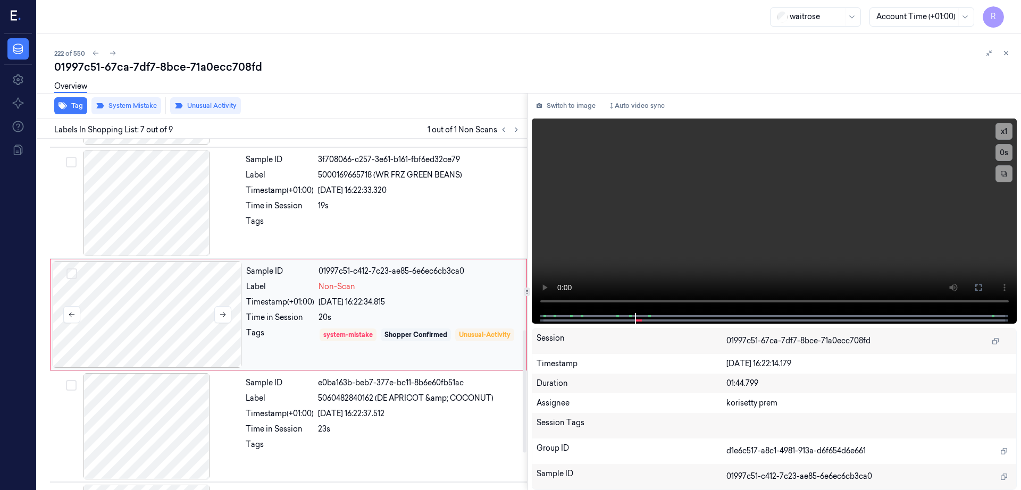
scroll to position [550, 0]
click at [224, 304] on div at bounding box center [147, 314] width 189 height 106
click at [221, 320] on button at bounding box center [222, 314] width 17 height 17
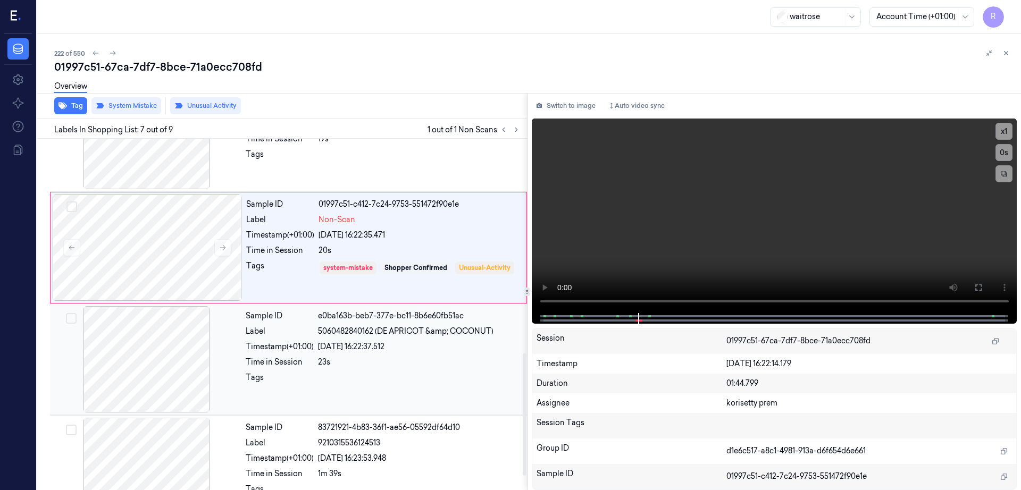
click at [155, 374] on div at bounding box center [146, 359] width 189 height 106
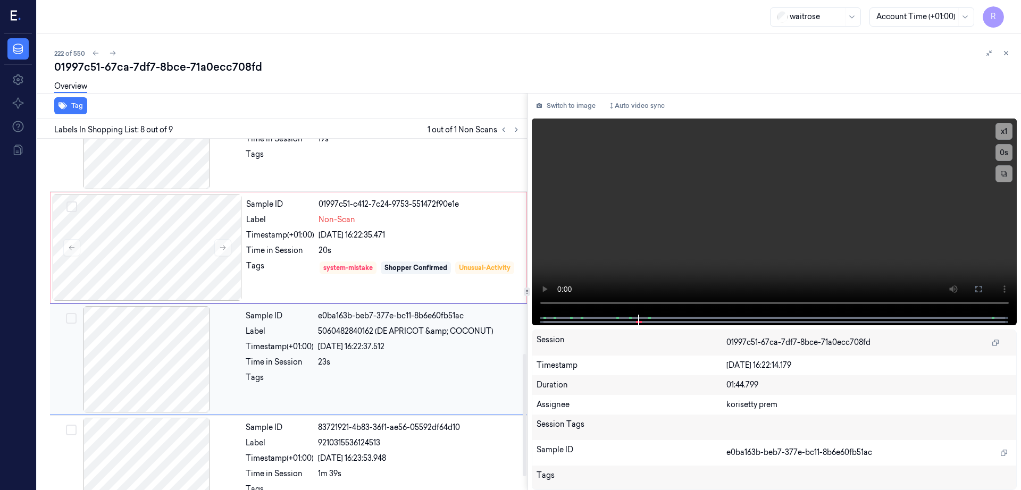
scroll to position [657, 0]
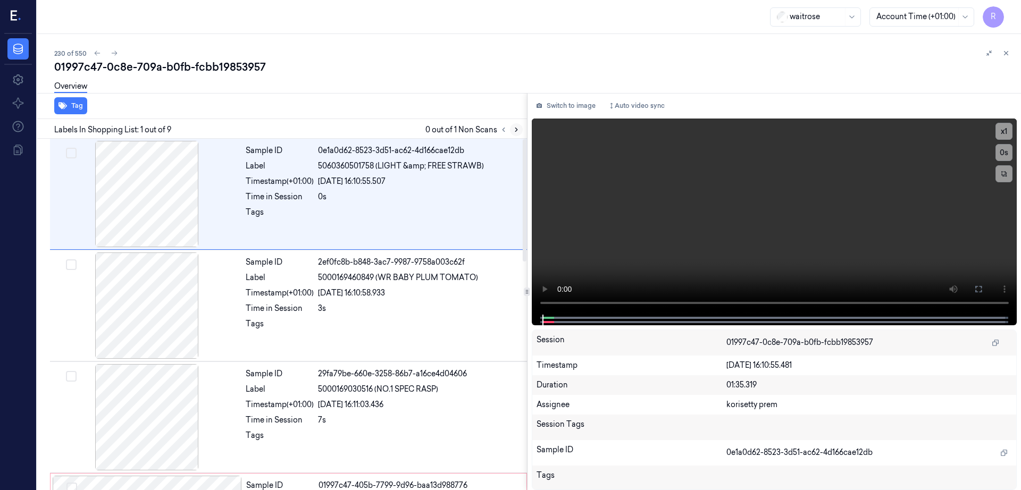
click at [520, 128] on icon at bounding box center [516, 129] width 7 height 7
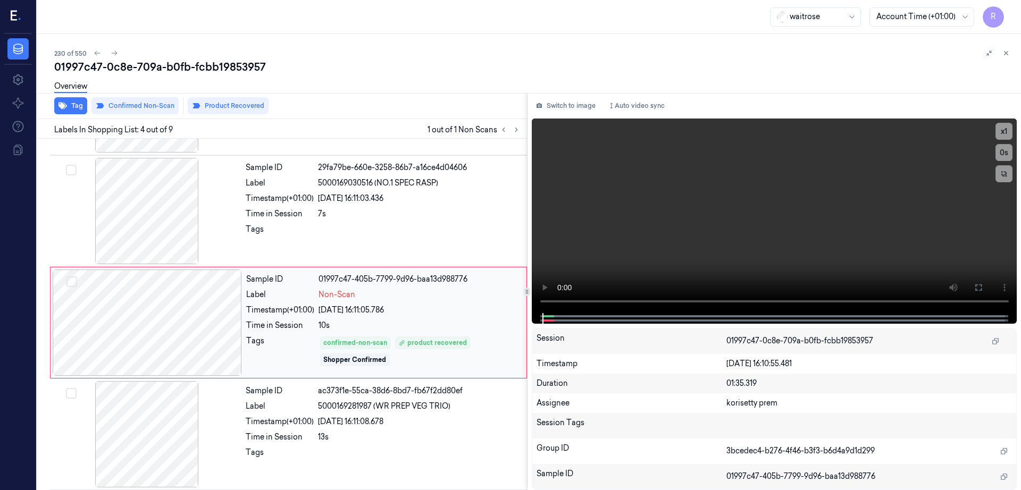
scroll to position [215, 0]
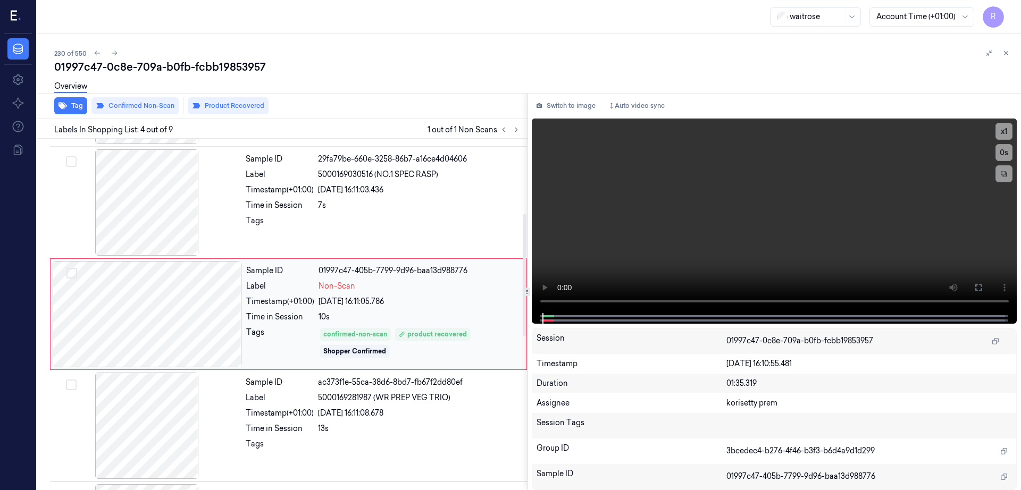
click at [147, 343] on div at bounding box center [147, 314] width 189 height 106
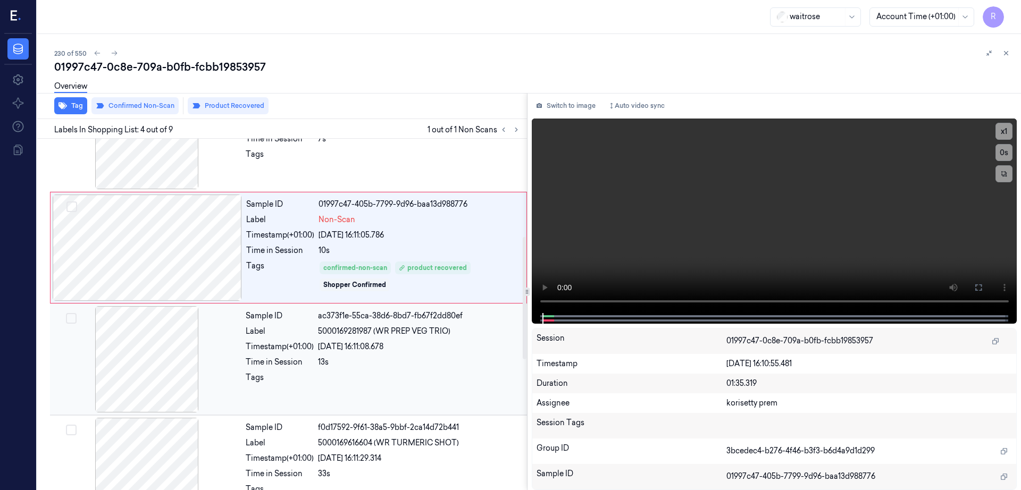
click at [154, 365] on div at bounding box center [146, 359] width 189 height 106
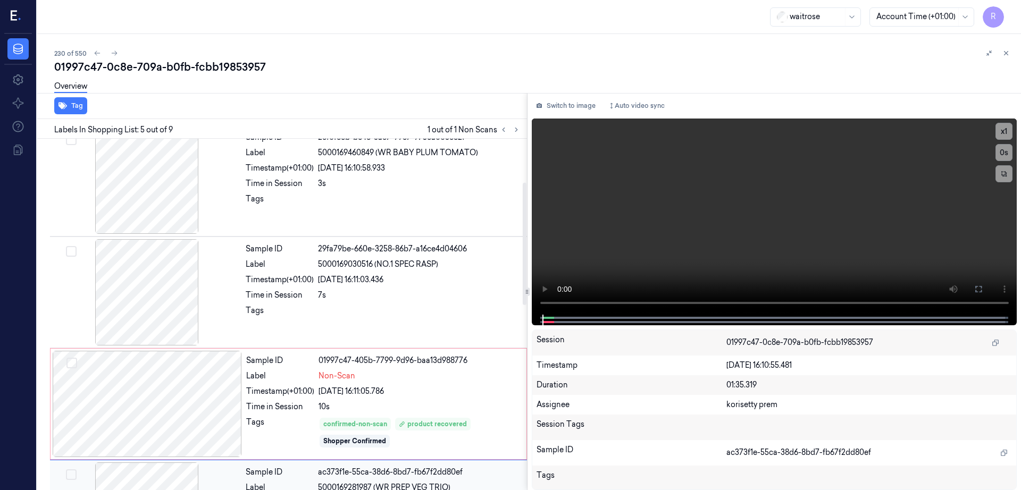
click at [154, 365] on div at bounding box center [147, 404] width 189 height 106
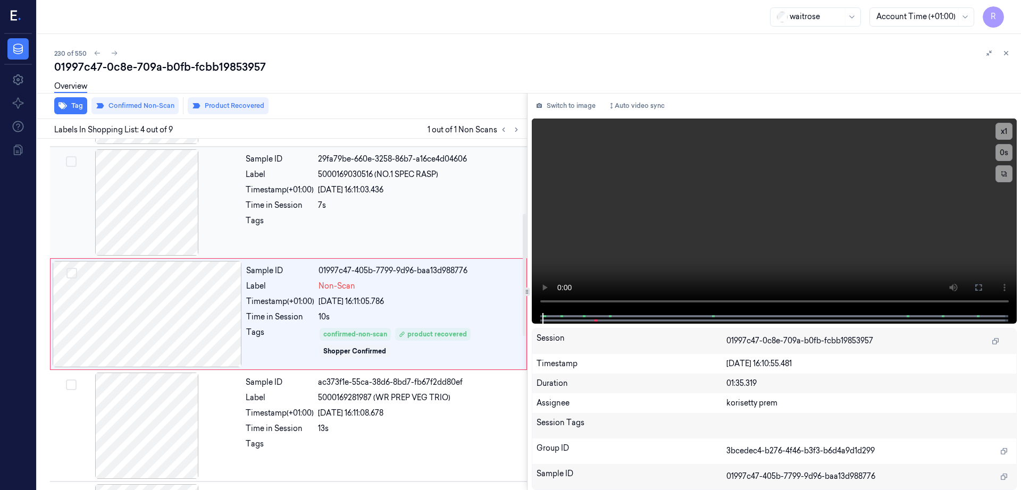
click at [129, 222] on div at bounding box center [146, 202] width 189 height 106
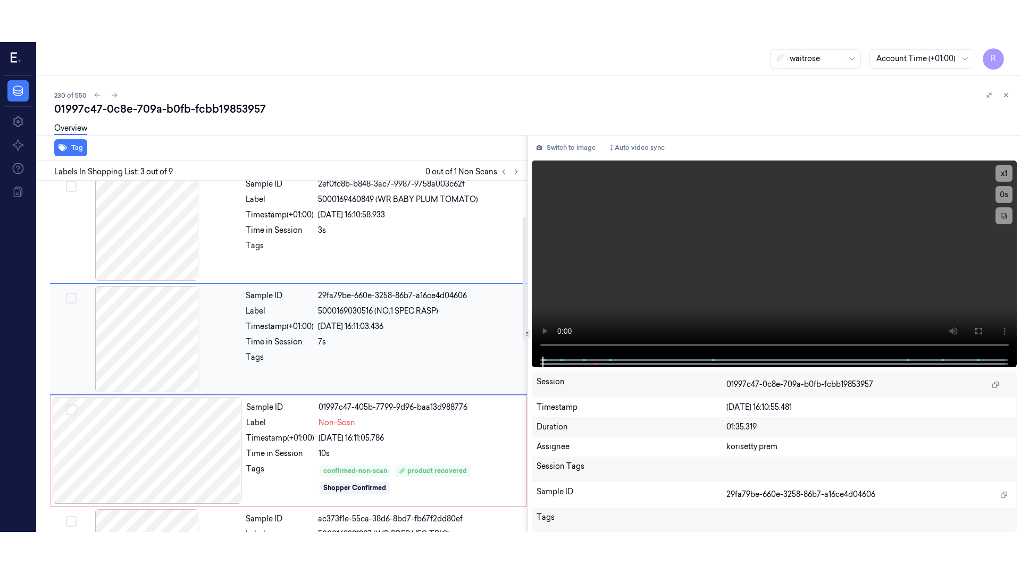
scroll to position [103, 0]
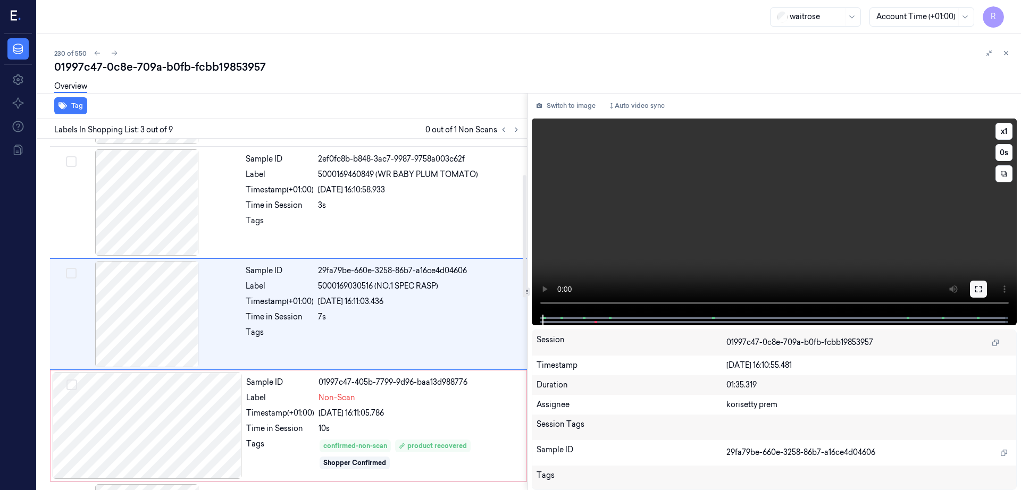
click at [987, 289] on button at bounding box center [978, 289] width 17 height 17
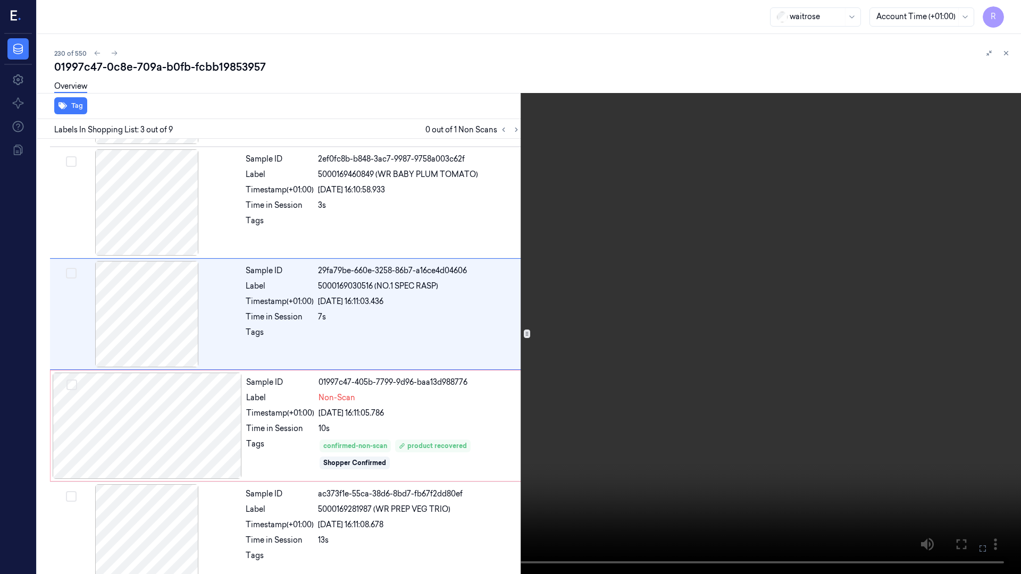
click at [629, 467] on video at bounding box center [510, 287] width 1021 height 574
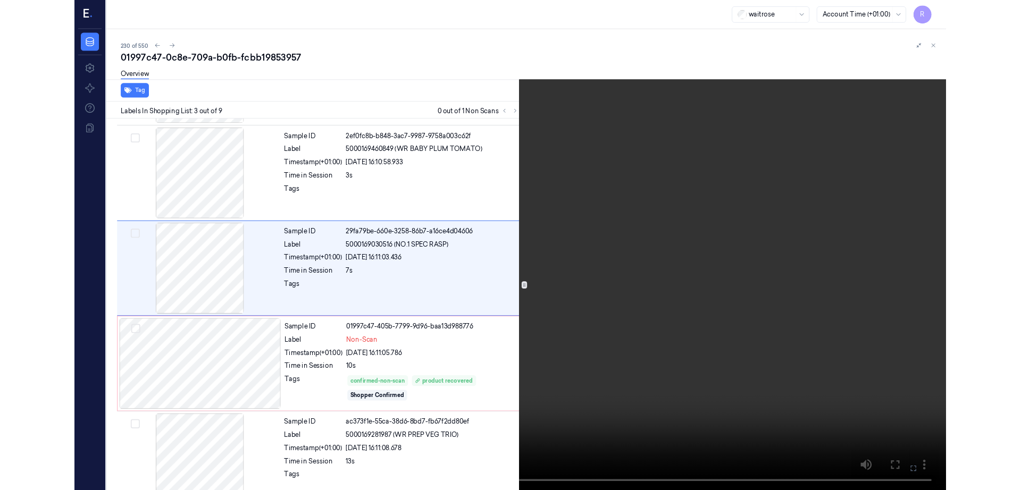
scroll to position [61, 0]
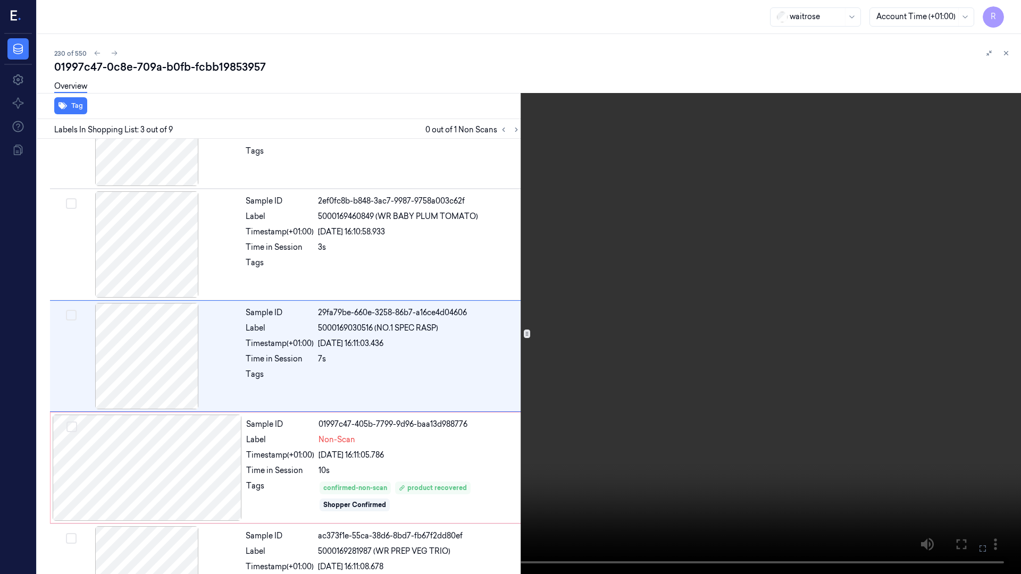
click at [629, 467] on video at bounding box center [510, 287] width 1021 height 574
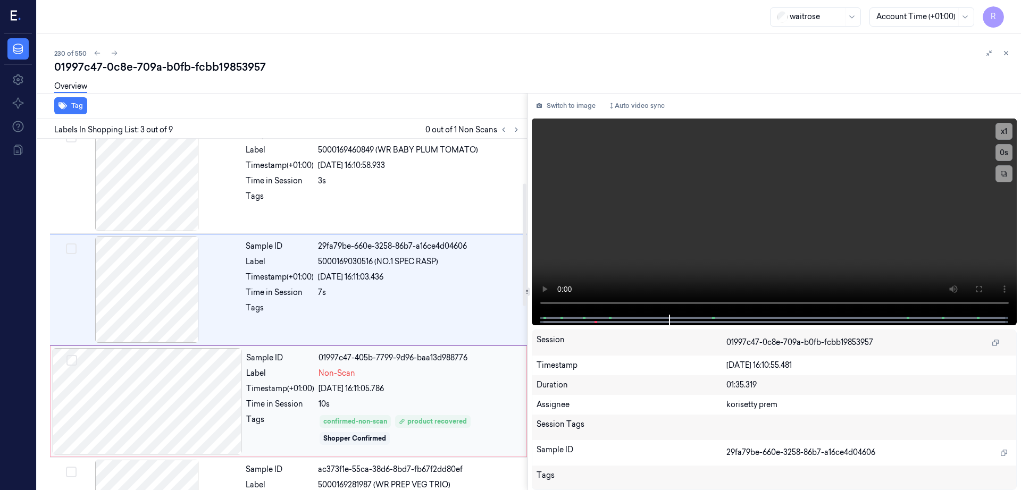
click at [208, 419] on div at bounding box center [147, 401] width 189 height 106
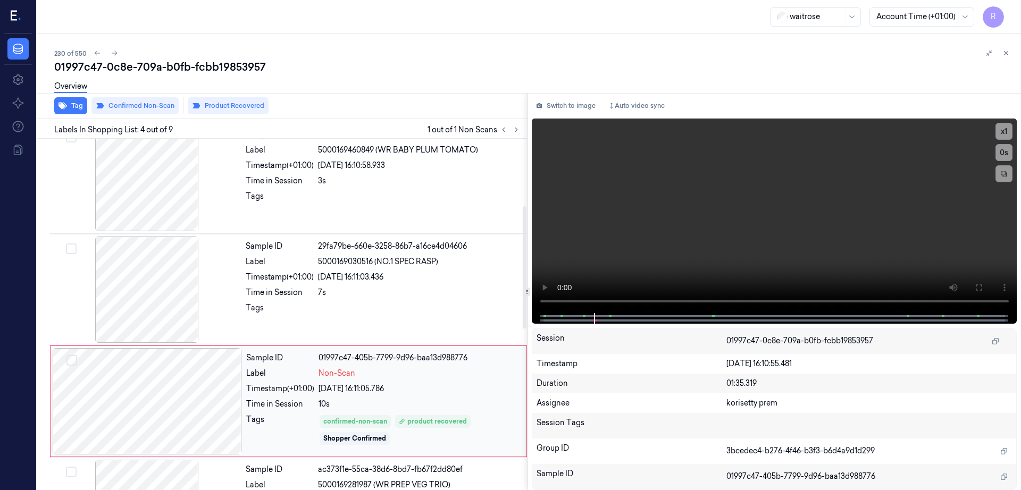
scroll to position [215, 0]
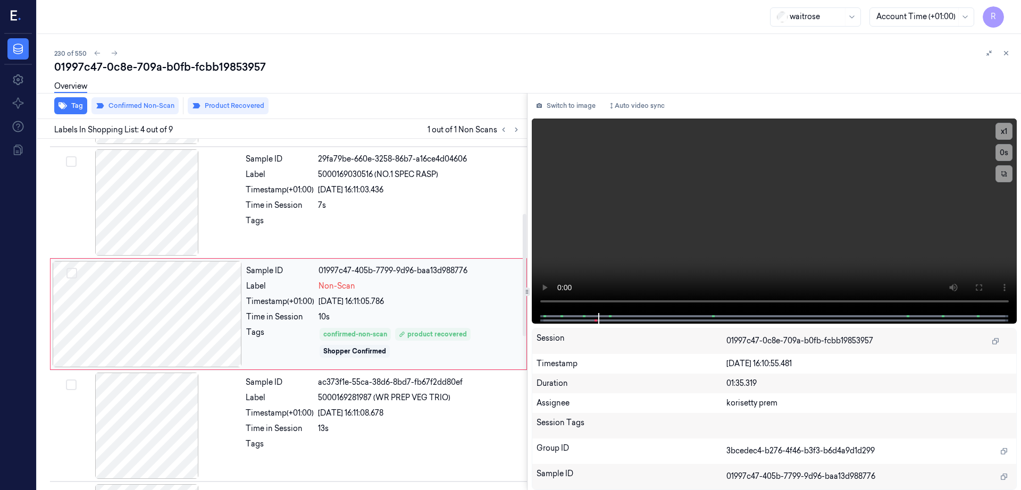
click at [132, 326] on div at bounding box center [147, 314] width 189 height 106
click at [134, 325] on div at bounding box center [147, 314] width 189 height 106
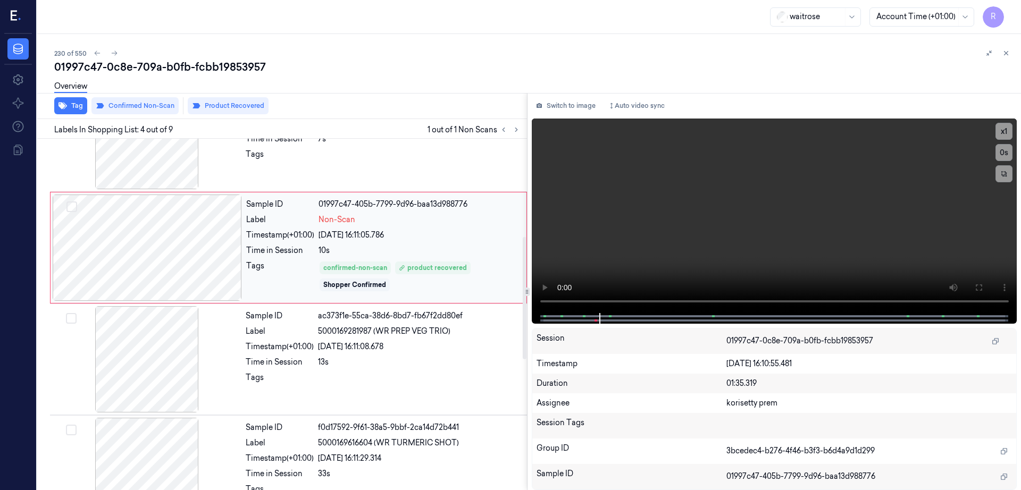
click at [146, 342] on div at bounding box center [146, 359] width 189 height 106
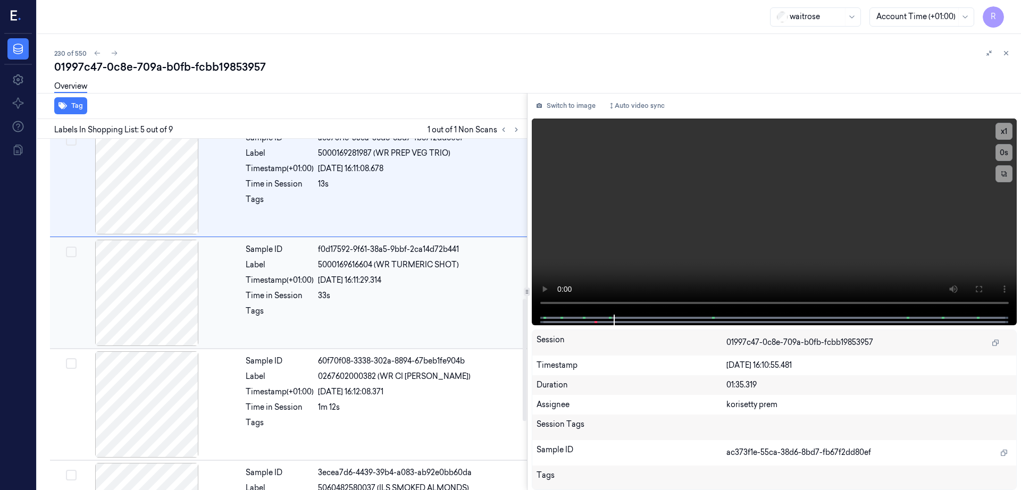
click at [142, 317] on div at bounding box center [146, 293] width 189 height 106
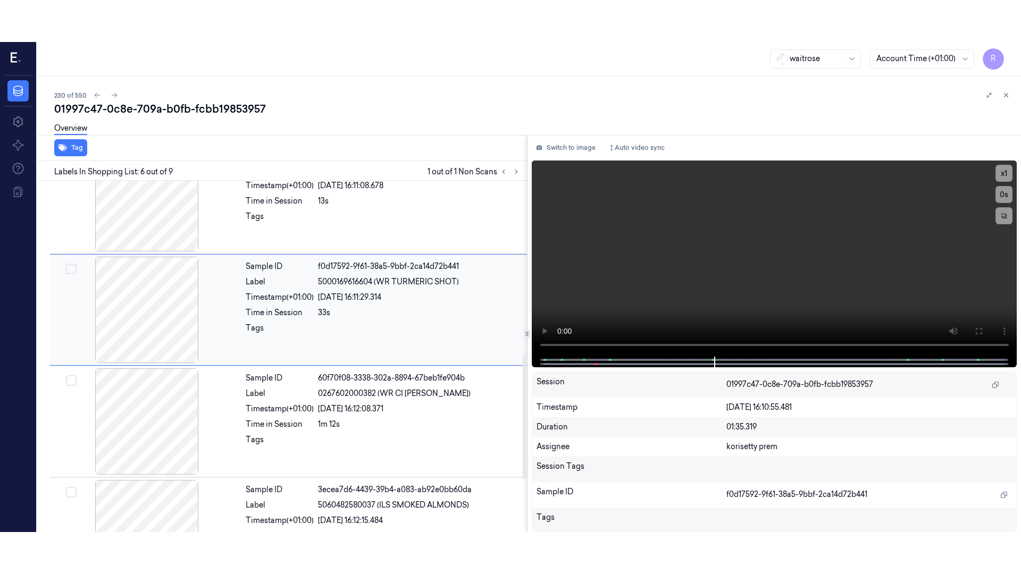
scroll to position [505, 0]
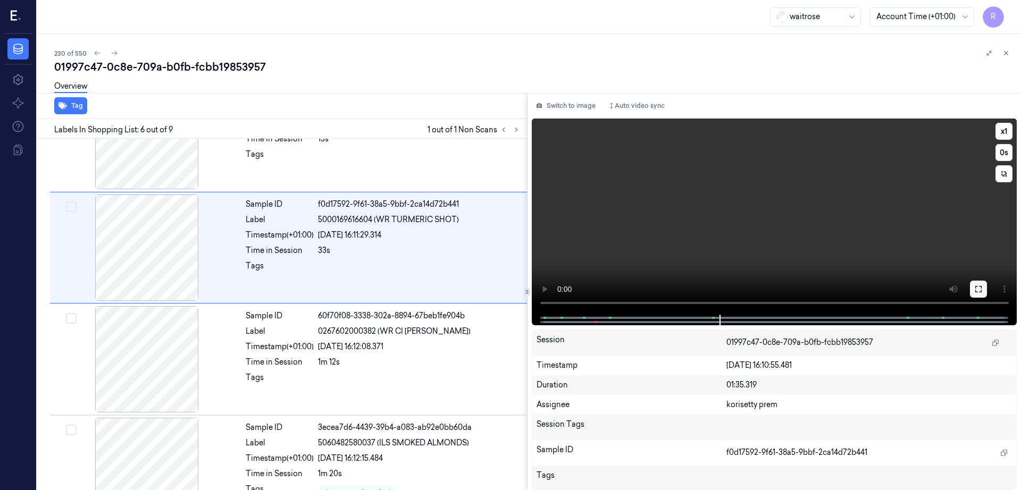
click at [983, 285] on icon at bounding box center [978, 289] width 9 height 9
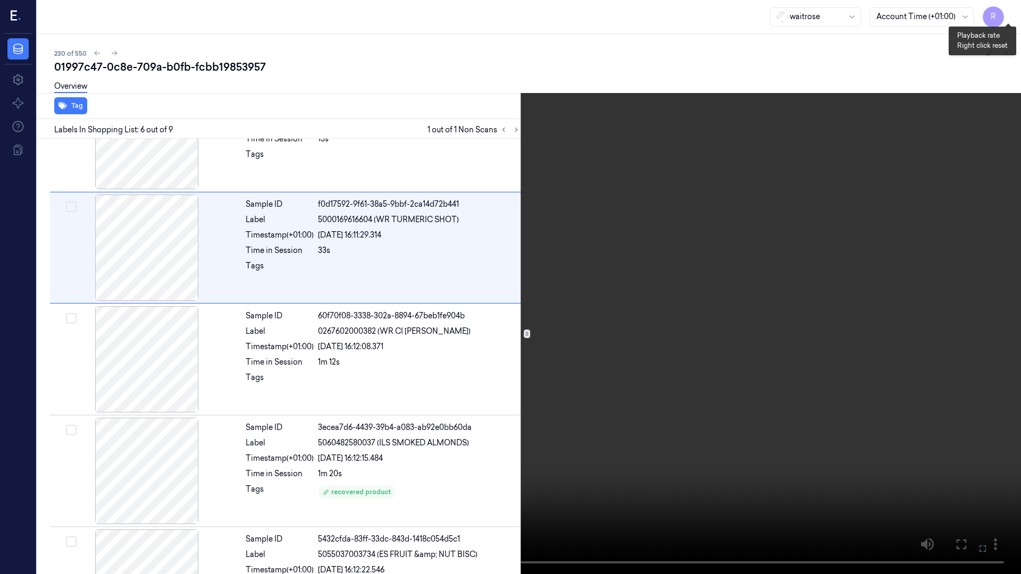
click at [1004, 12] on button "x 1" at bounding box center [1008, 12] width 17 height 17
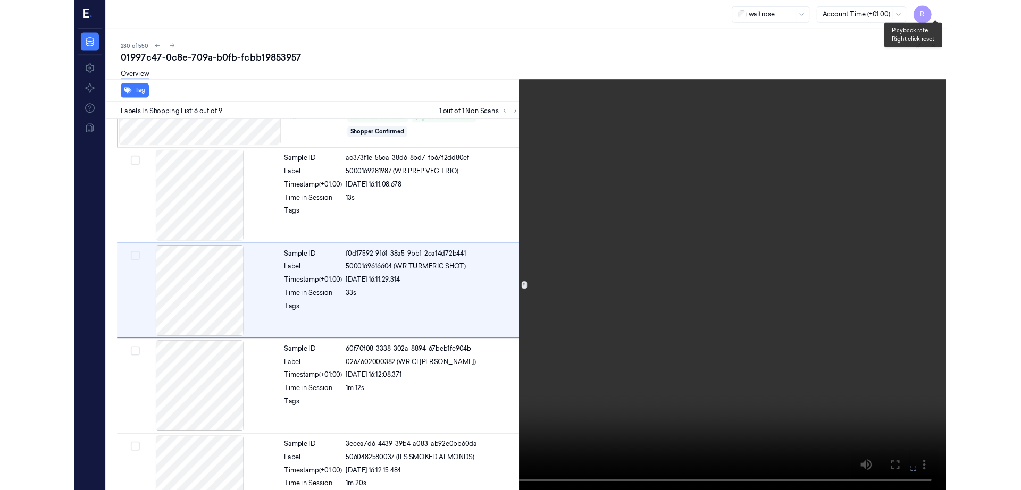
scroll to position [396, 0]
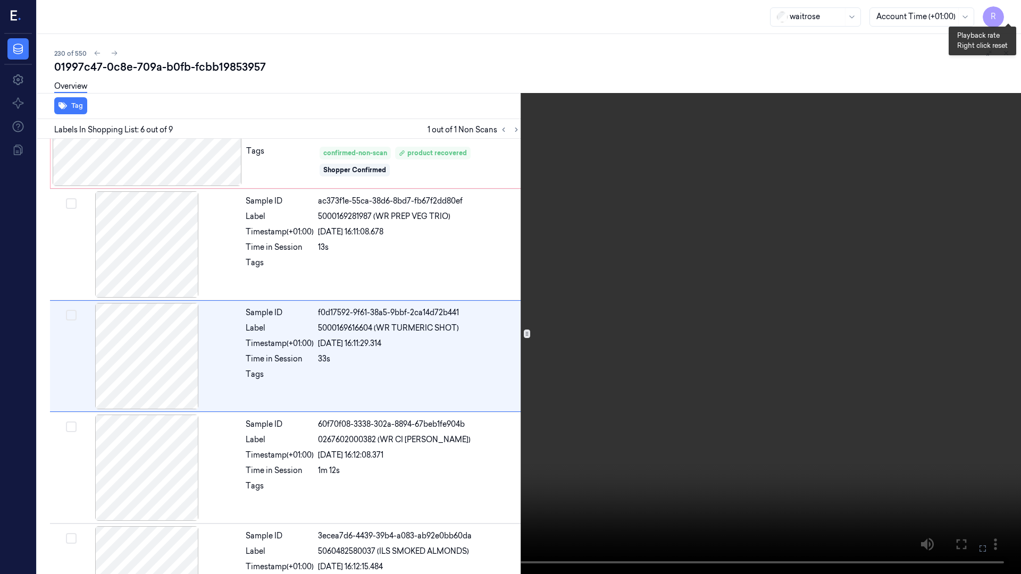
click at [1004, 12] on button "x 2" at bounding box center [1008, 12] width 17 height 17
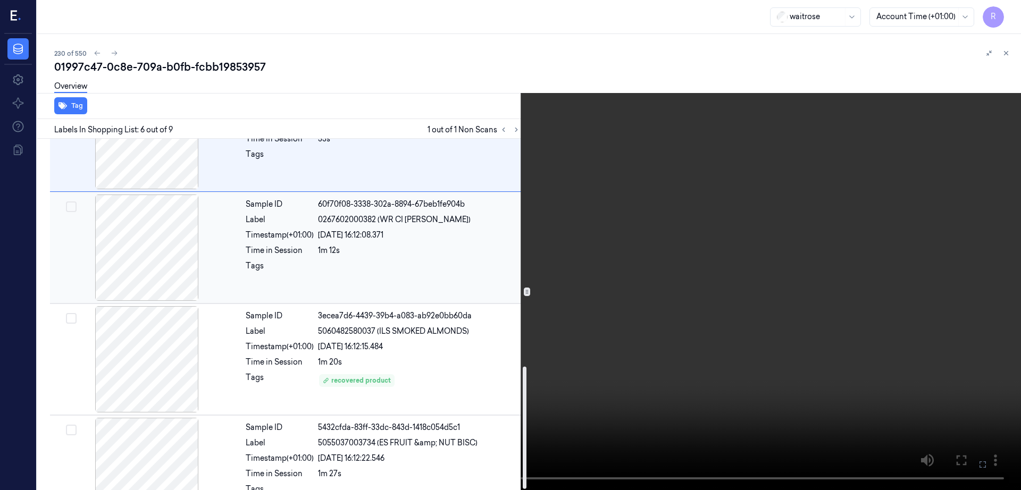
scroll to position [657, 0]
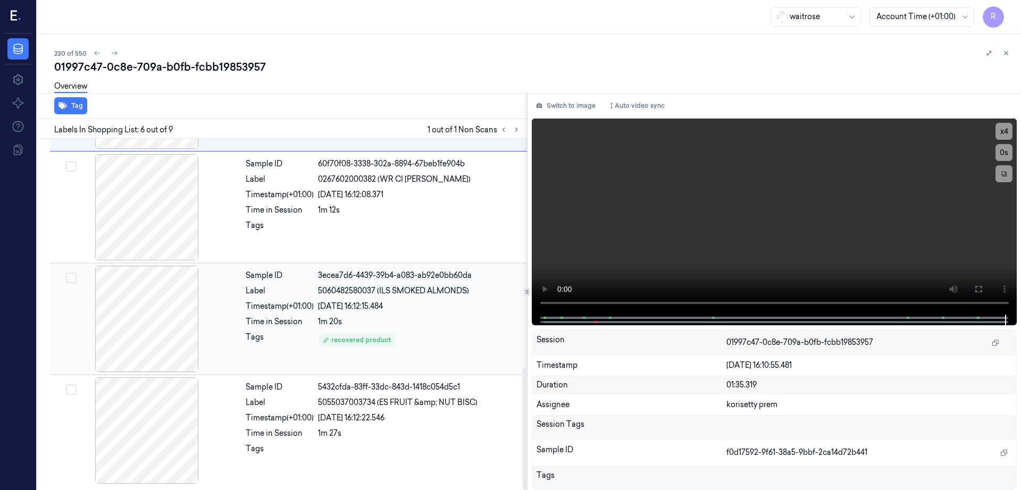
click at [178, 328] on div at bounding box center [146, 319] width 189 height 106
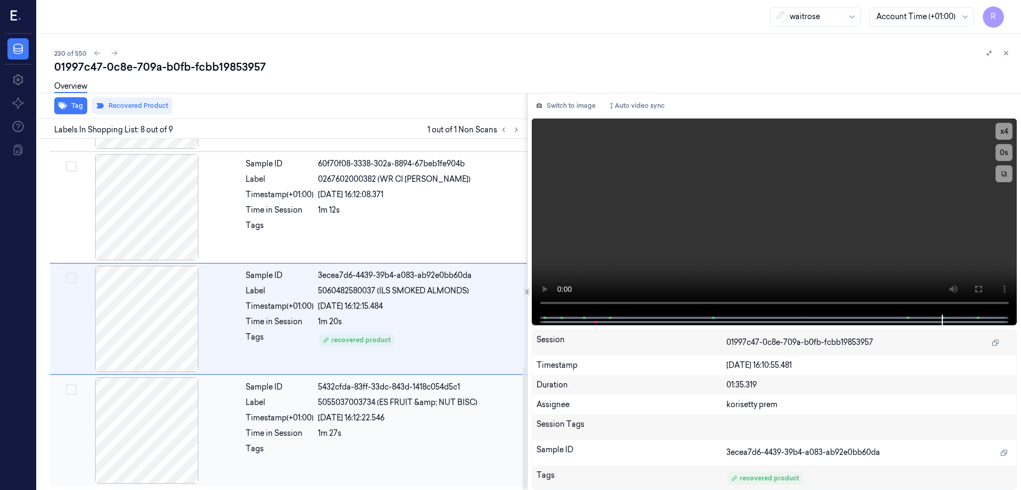
click at [166, 440] on div at bounding box center [146, 430] width 189 height 106
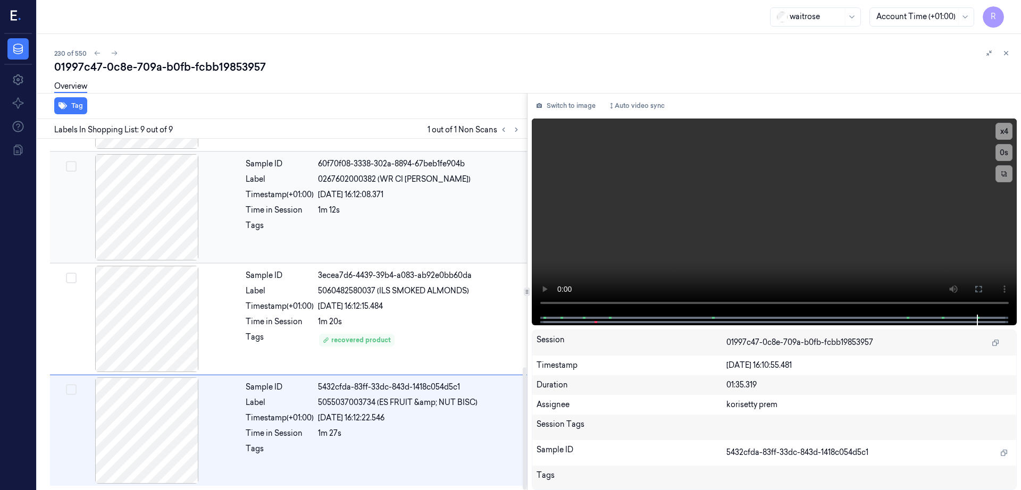
click at [161, 223] on div at bounding box center [146, 207] width 189 height 106
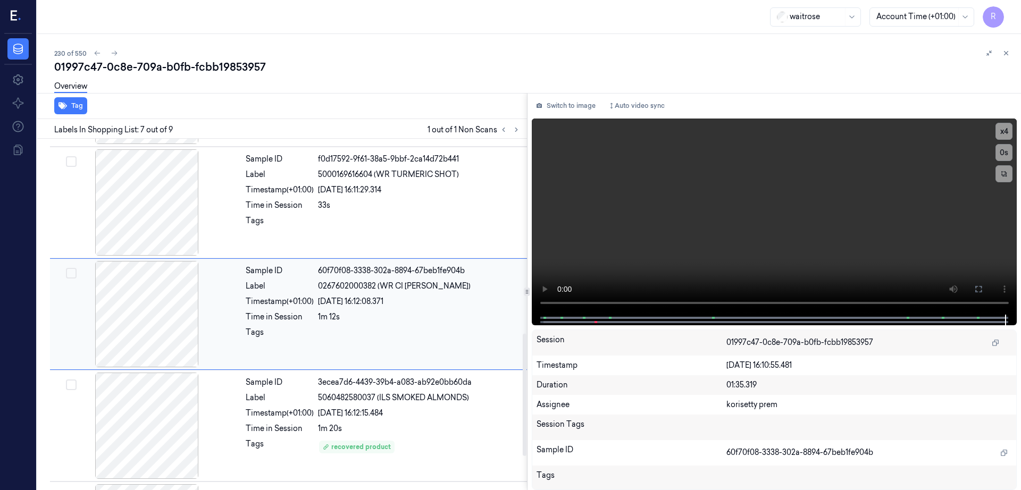
scroll to position [616, 0]
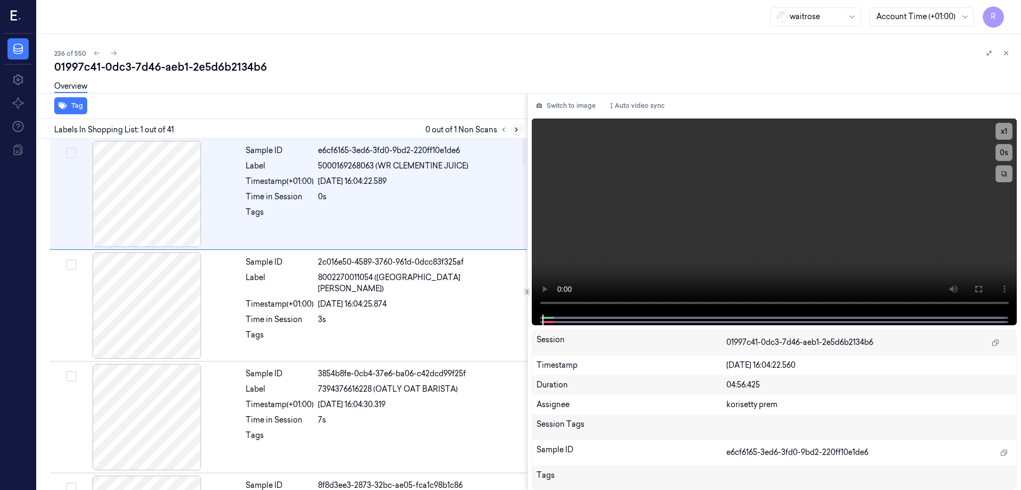
click at [520, 127] on icon at bounding box center [516, 129] width 7 height 7
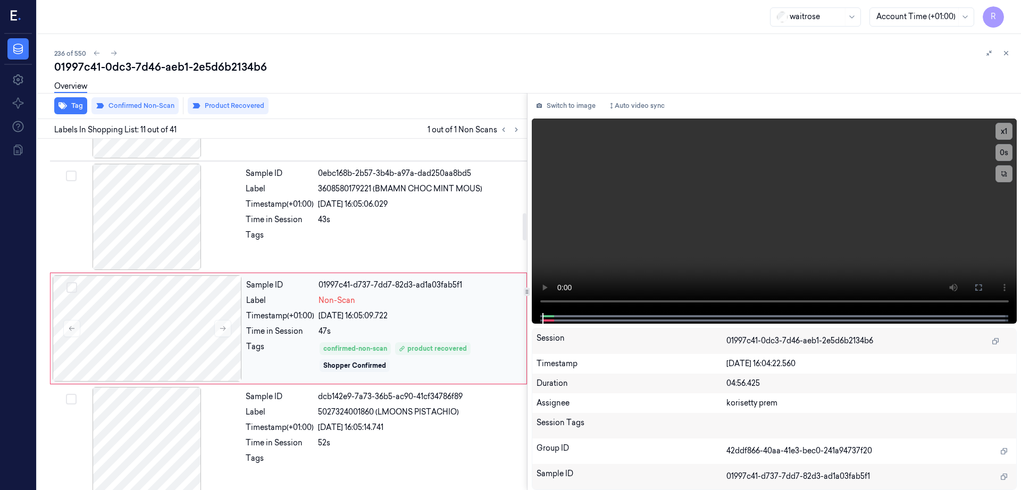
scroll to position [996, 0]
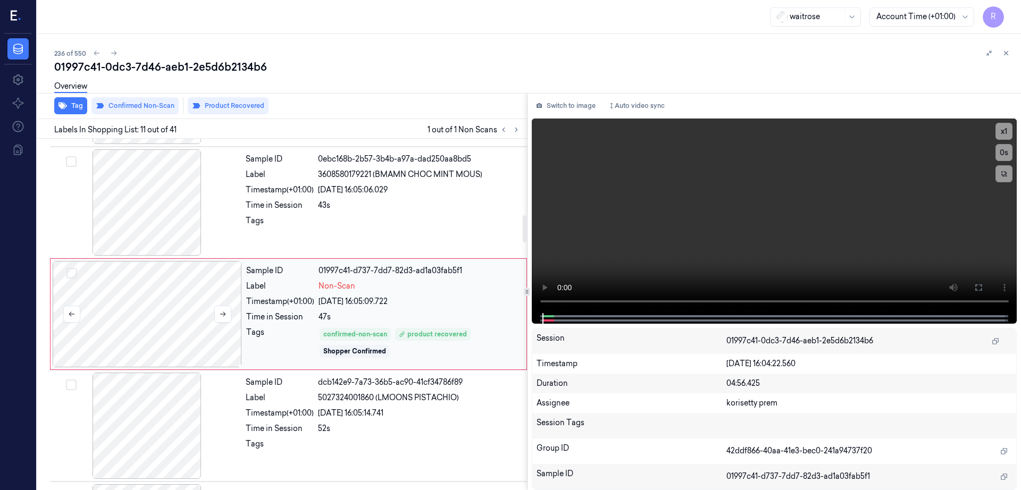
click at [126, 342] on div at bounding box center [147, 314] width 189 height 106
click at [139, 197] on div at bounding box center [146, 202] width 189 height 106
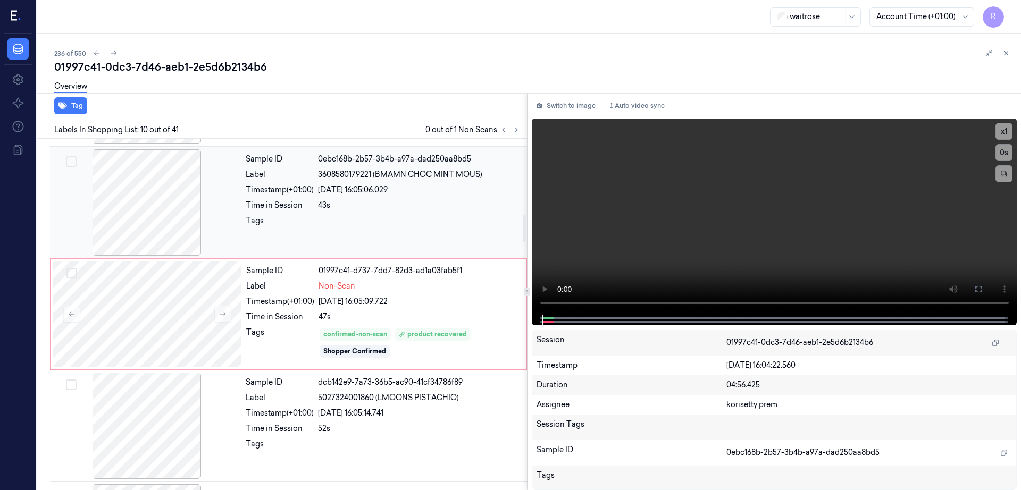
scroll to position [885, 0]
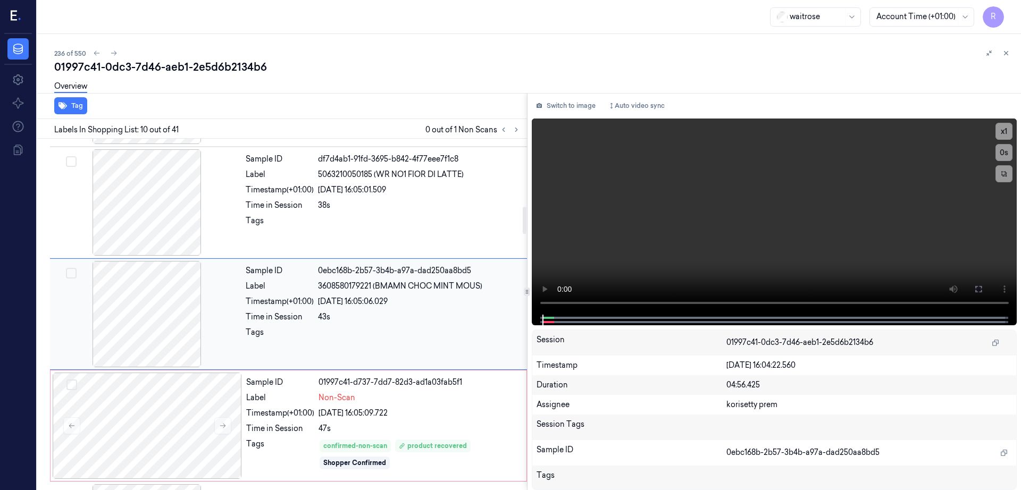
click at [155, 291] on div at bounding box center [146, 314] width 189 height 106
click at [156, 230] on div at bounding box center [146, 202] width 189 height 106
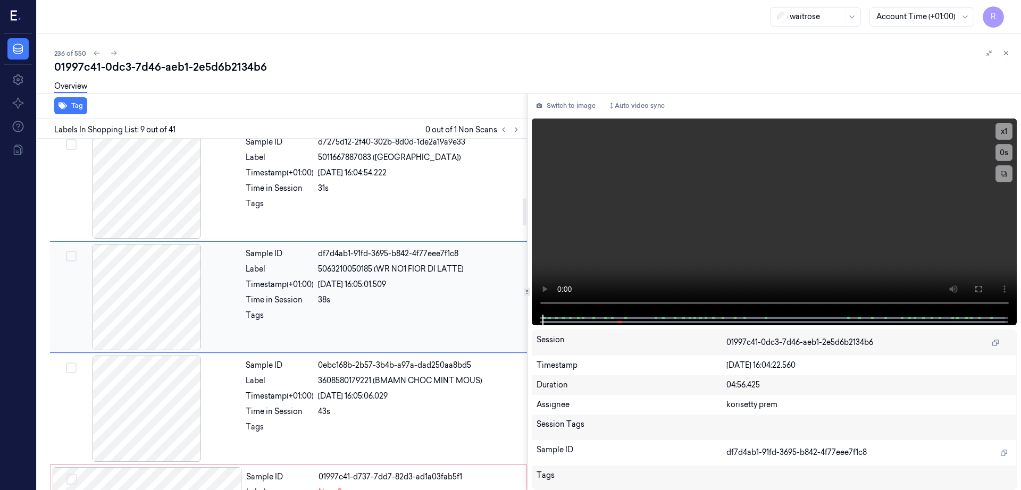
scroll to position [773, 0]
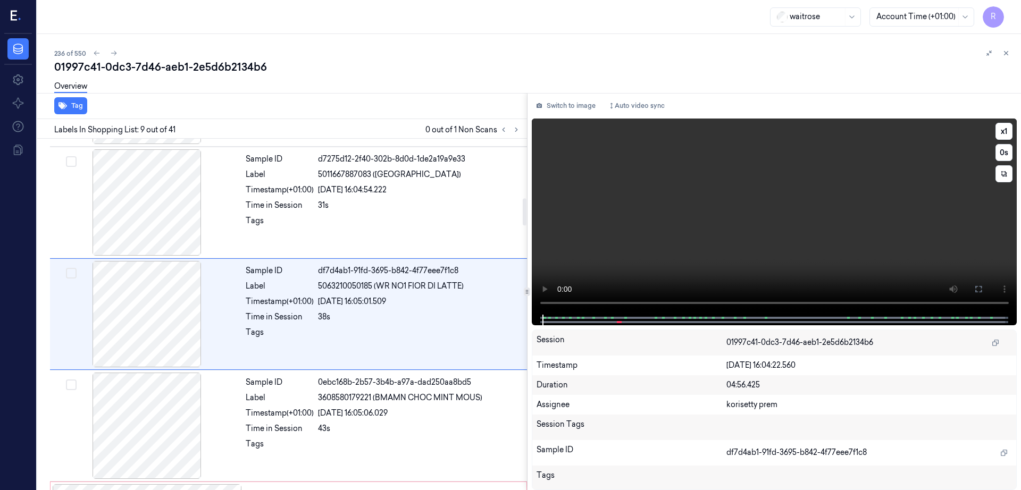
click at [568, 274] on video at bounding box center [774, 217] width 485 height 196
click at [981, 288] on icon at bounding box center [978, 289] width 6 height 6
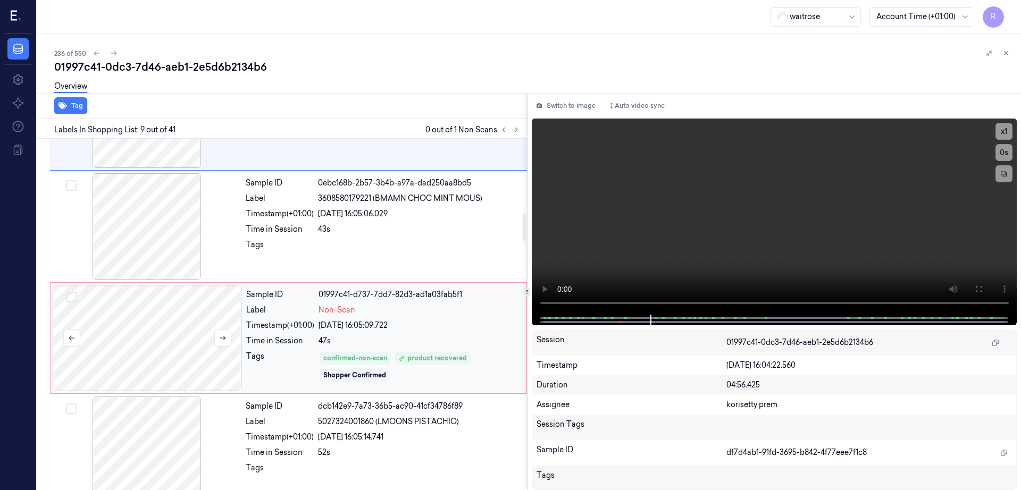
drag, startPoint x: 180, startPoint y: 352, endPoint x: 193, endPoint y: 352, distance: 12.8
click at [180, 352] on div at bounding box center [147, 338] width 189 height 106
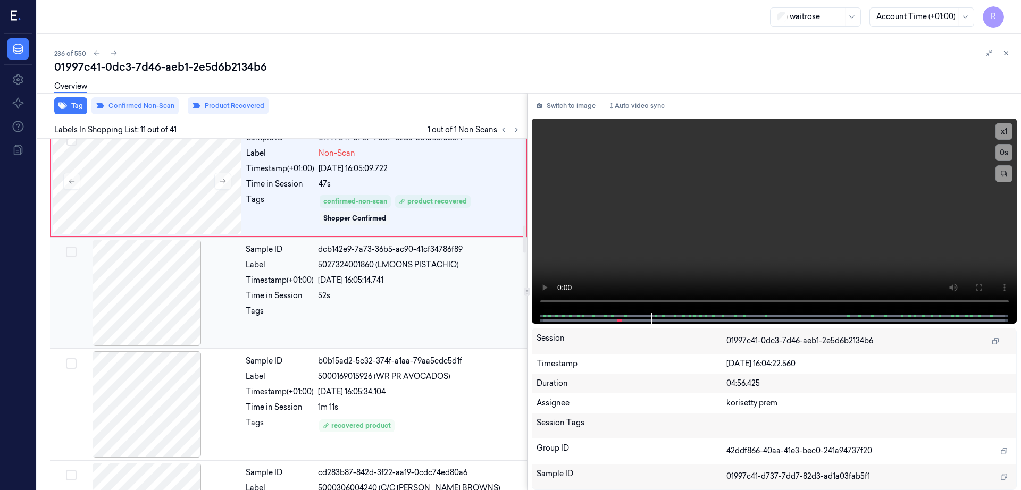
click at [151, 310] on div at bounding box center [146, 293] width 189 height 106
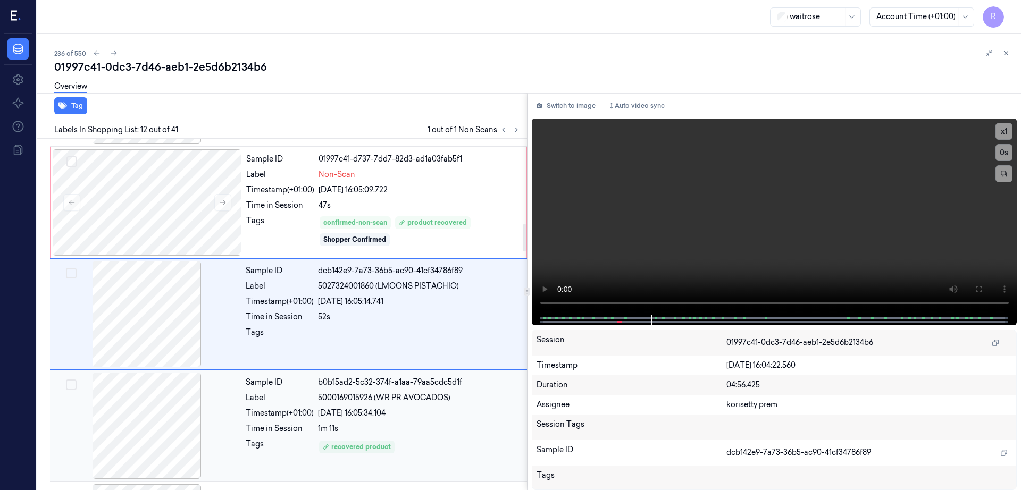
click at [154, 401] on div at bounding box center [146, 426] width 189 height 106
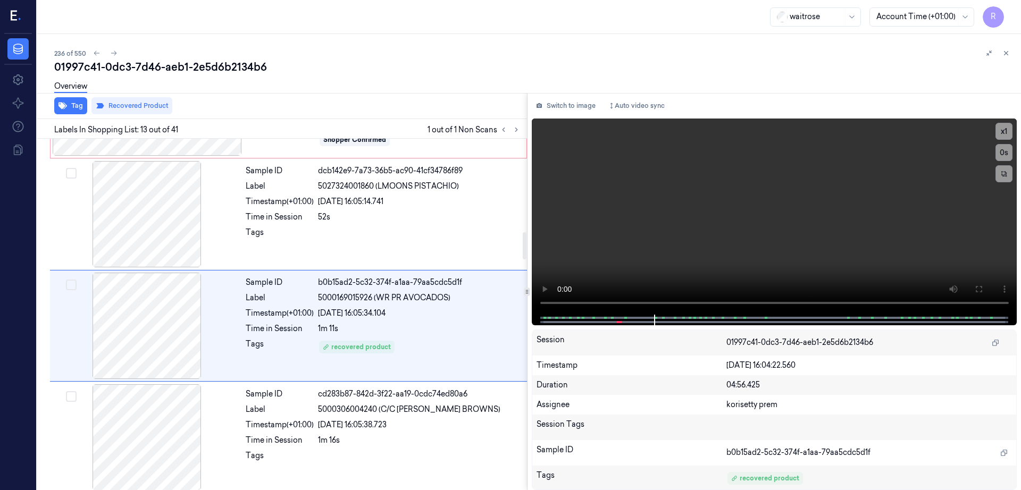
scroll to position [1220, 0]
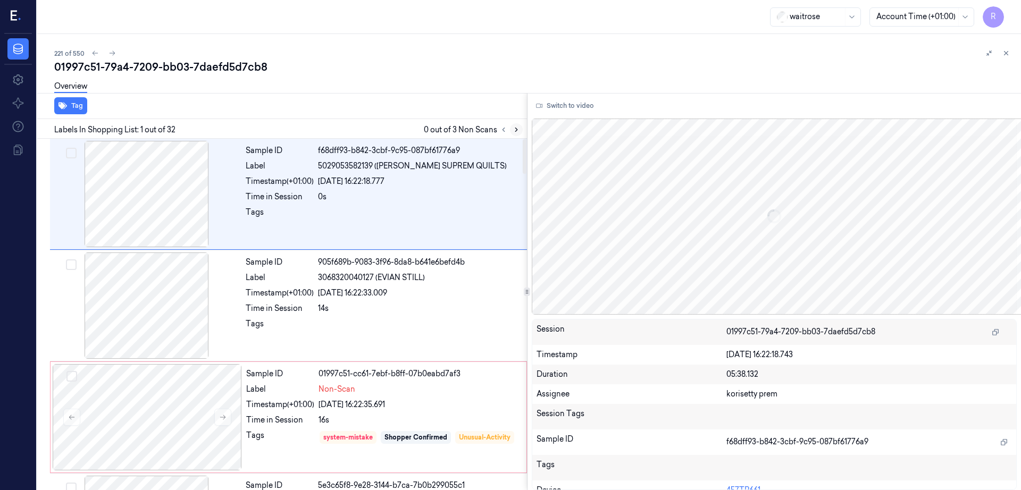
click at [520, 126] on icon at bounding box center [516, 129] width 7 height 7
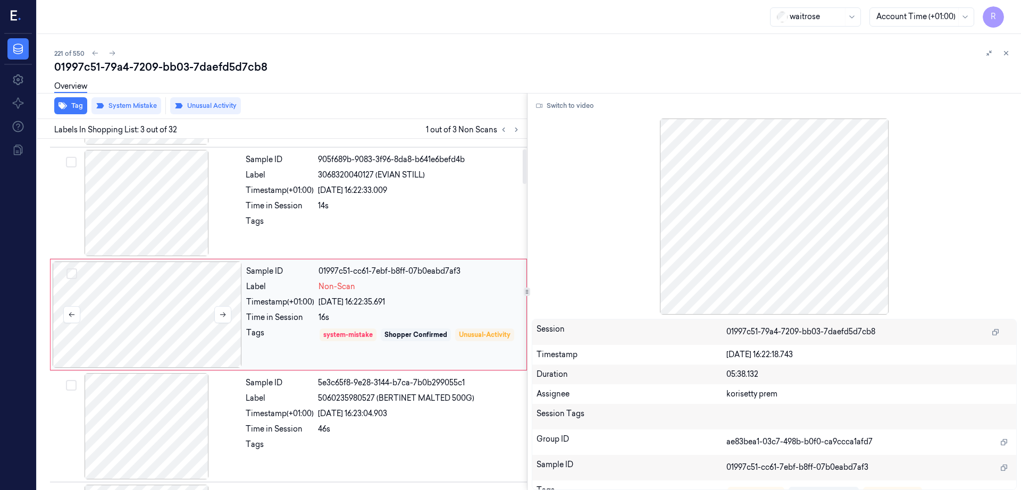
scroll to position [103, 0]
click at [135, 306] on div at bounding box center [147, 314] width 189 height 106
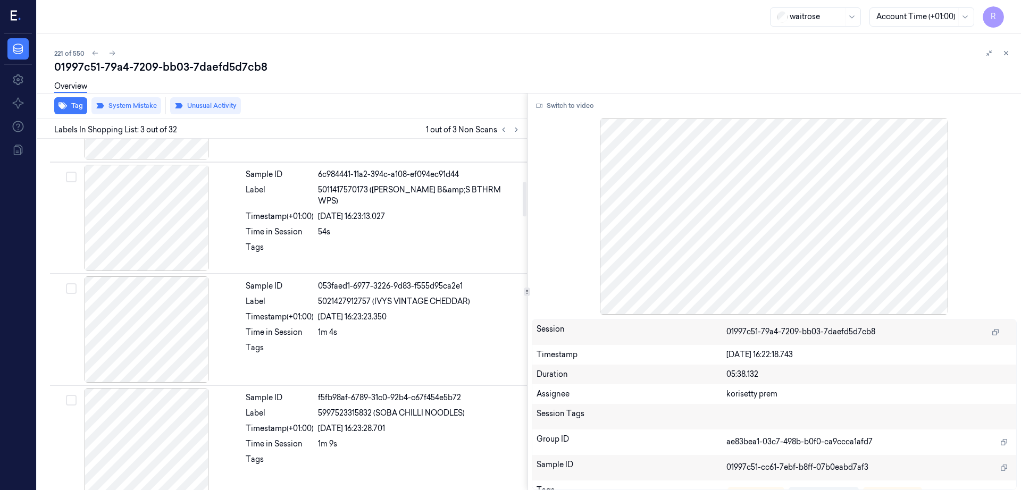
scroll to position [435, 0]
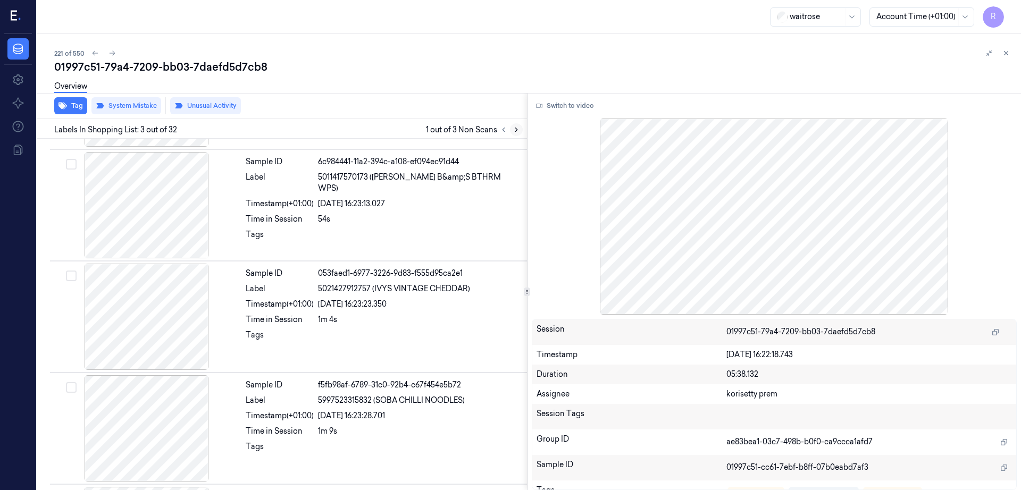
click at [520, 129] on icon at bounding box center [516, 129] width 7 height 7
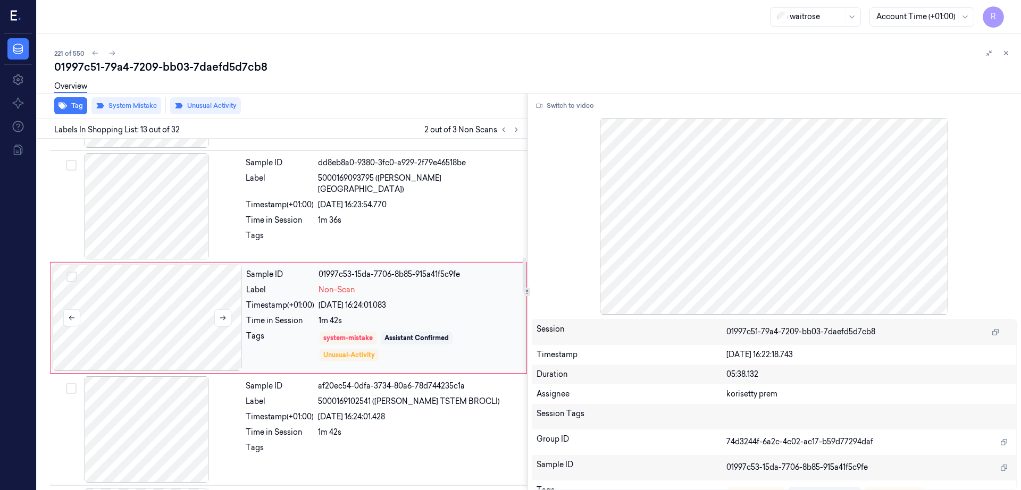
scroll to position [1220, 0]
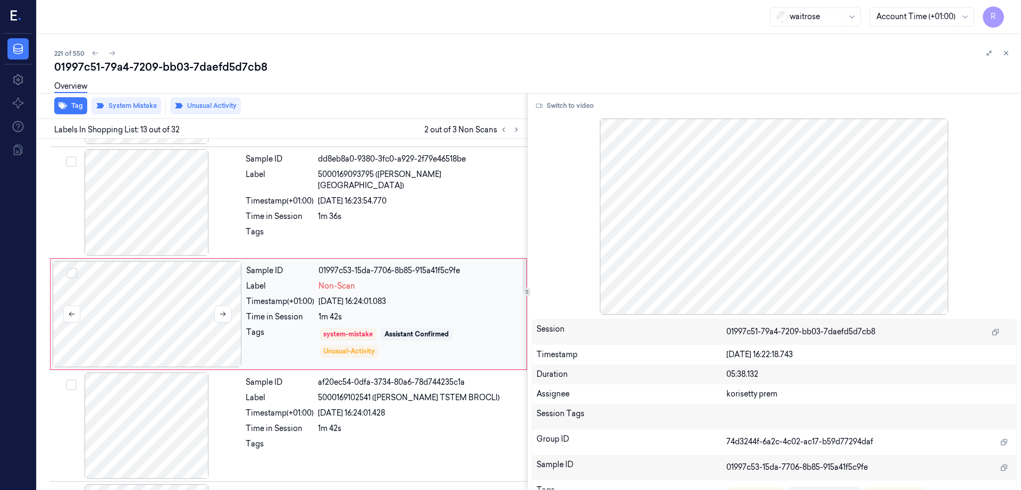
click at [157, 322] on div at bounding box center [147, 314] width 189 height 106
click at [159, 184] on div at bounding box center [146, 202] width 189 height 106
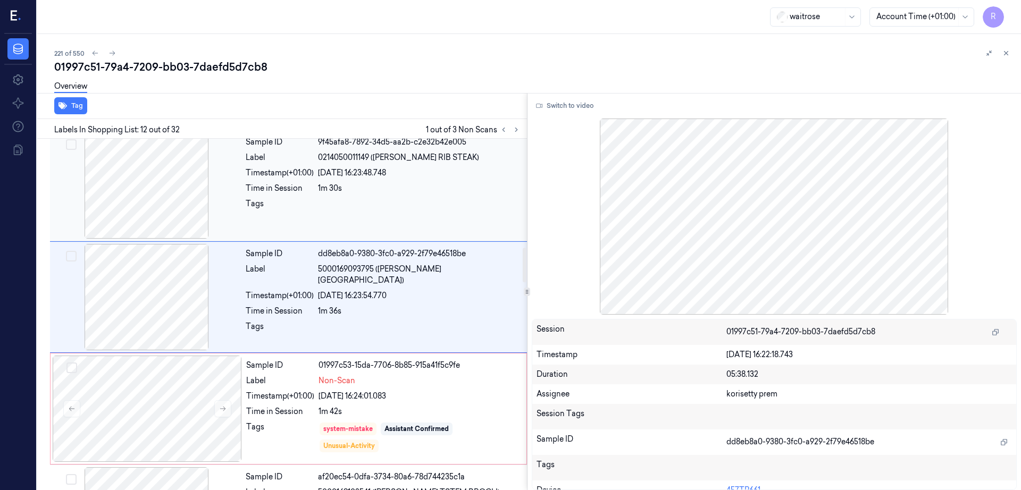
scroll to position [1108, 0]
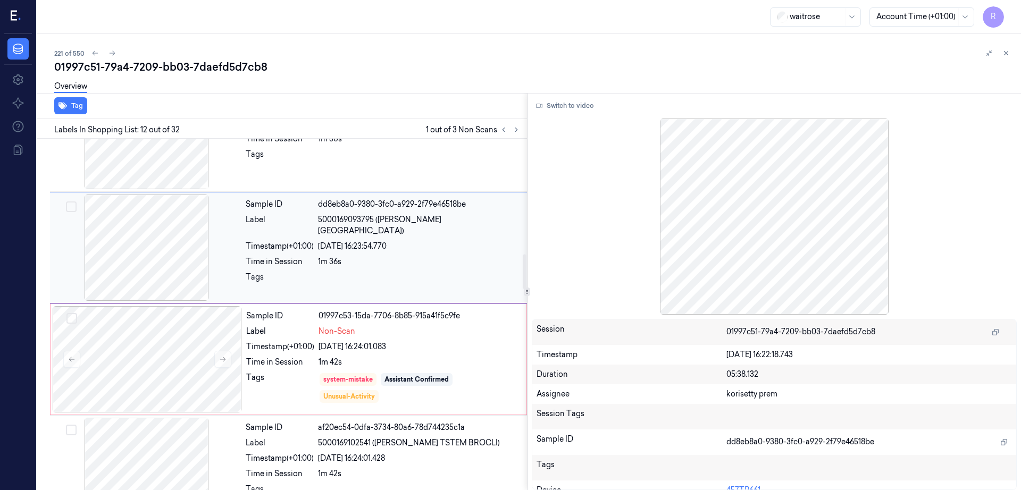
click at [112, 301] on div "Sample ID dd8eb8a0-9380-3fc0-a929-2f79e46518be Label 5000169093795 (WR DORG KAL…" at bounding box center [288, 248] width 477 height 112
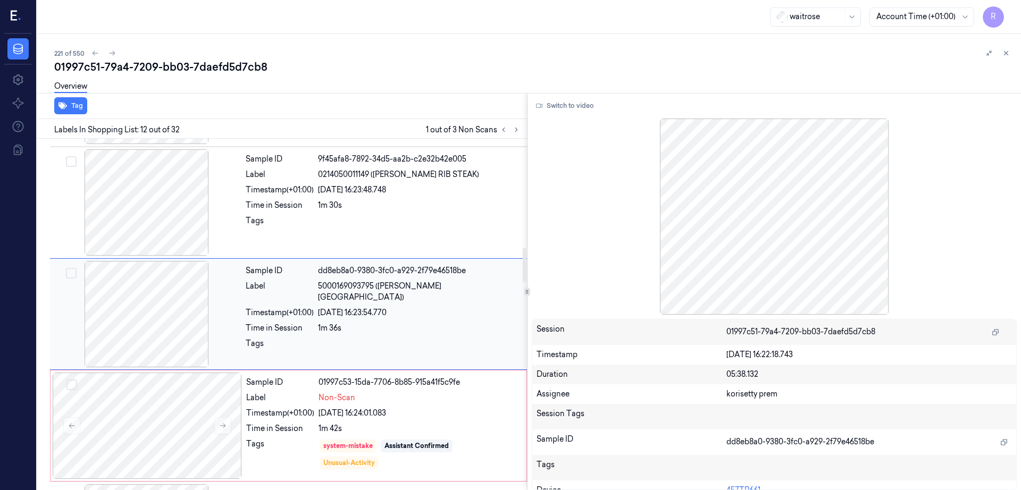
click at [133, 325] on div at bounding box center [146, 314] width 189 height 106
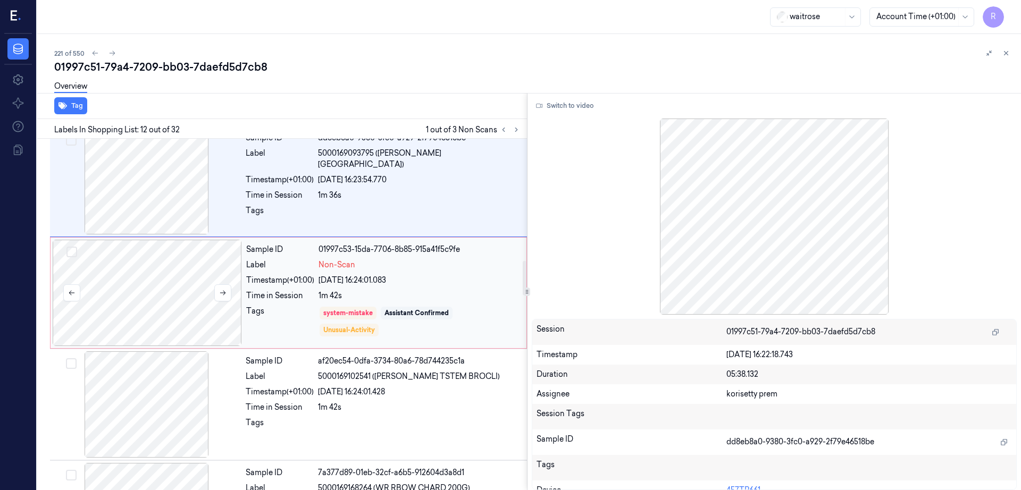
click at [142, 341] on div at bounding box center [147, 293] width 189 height 106
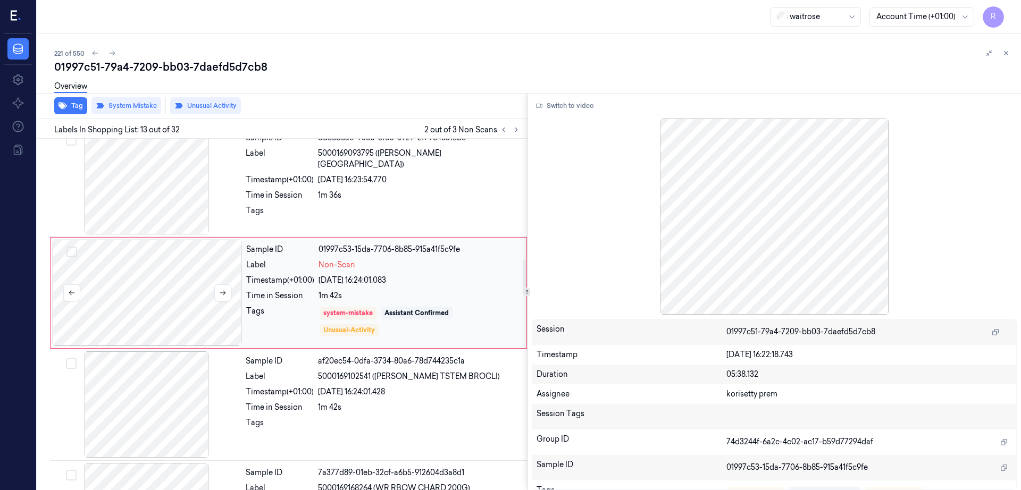
scroll to position [1220, 0]
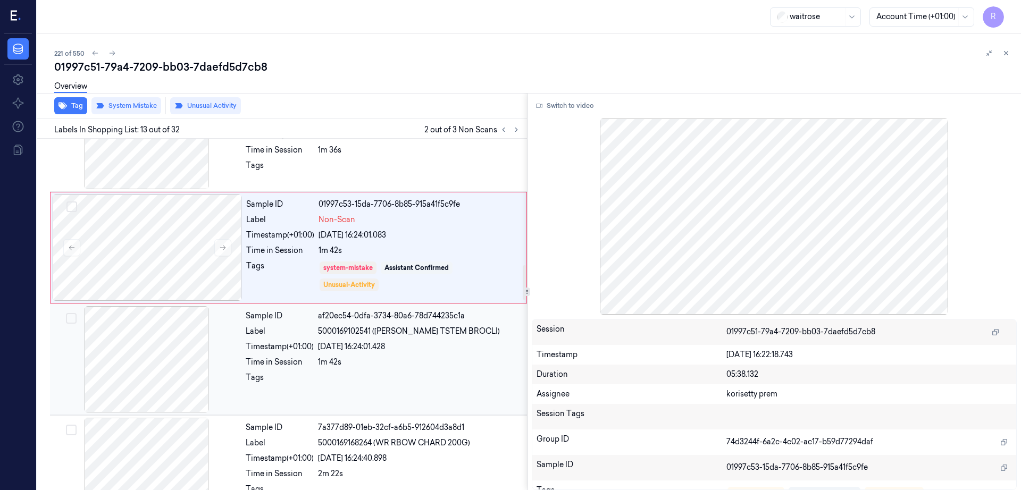
click at [148, 355] on div at bounding box center [146, 359] width 189 height 106
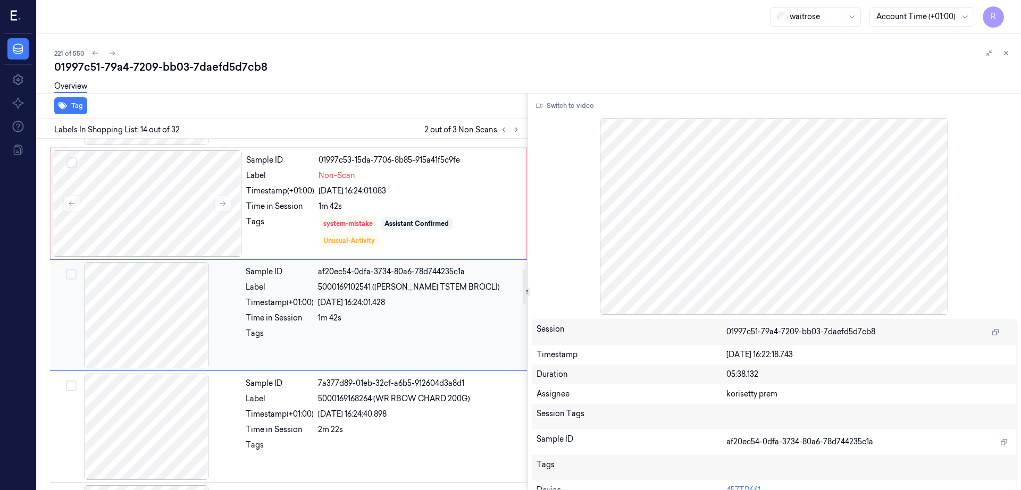
scroll to position [1331, 0]
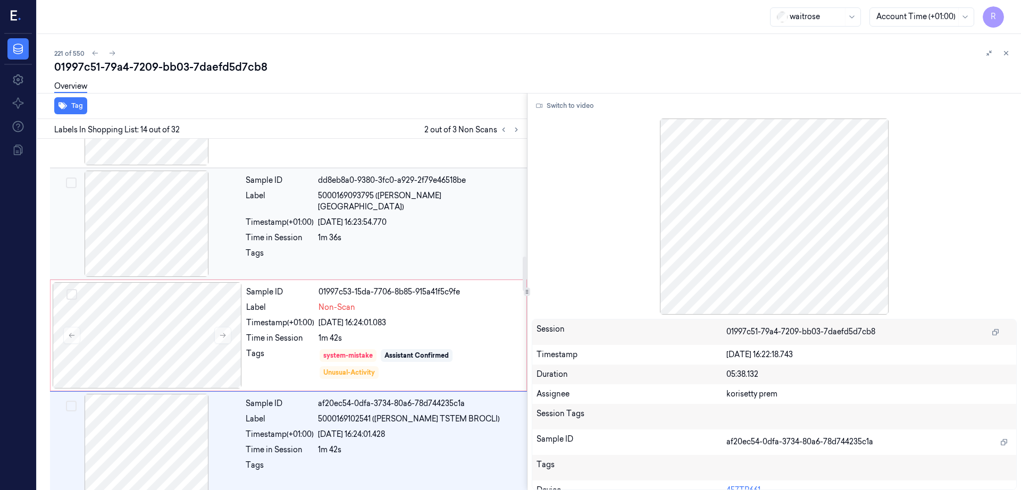
click at [133, 234] on div at bounding box center [146, 224] width 189 height 106
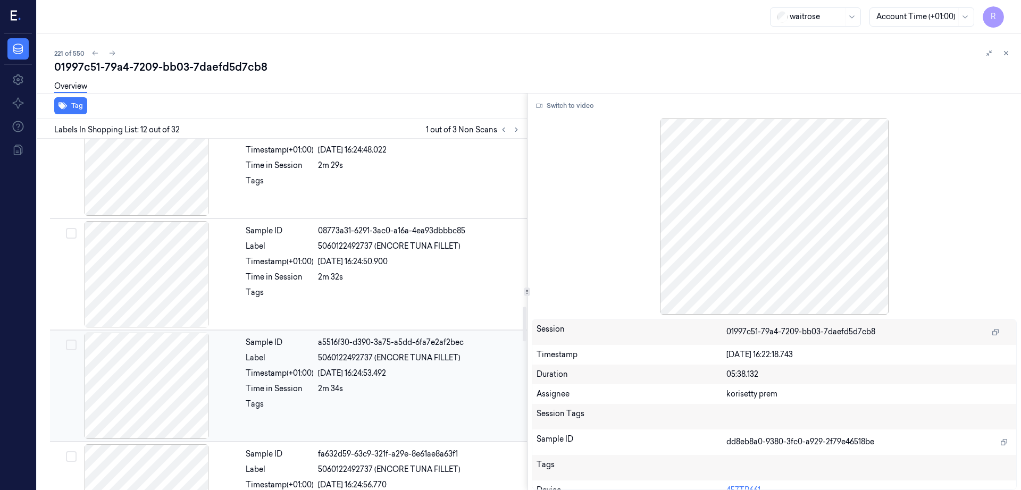
scroll to position [1773, 0]
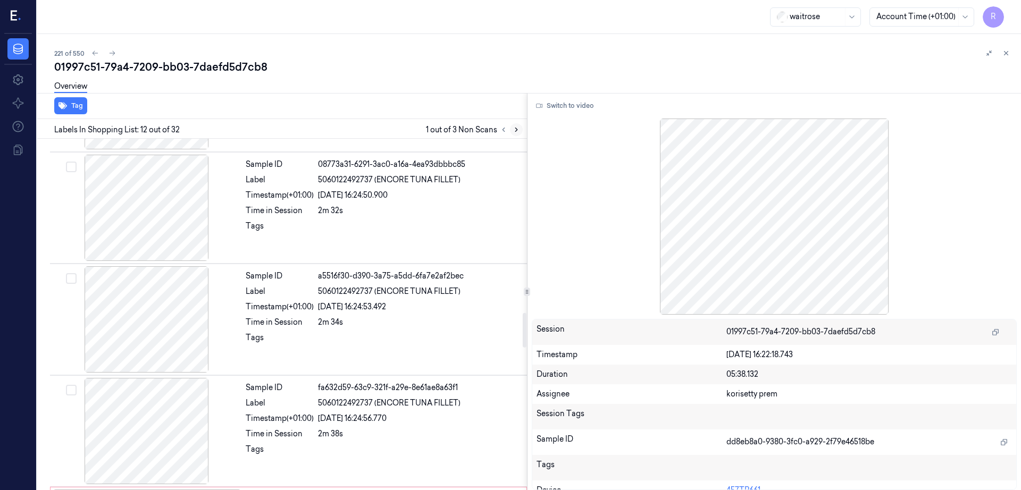
click at [520, 133] on icon at bounding box center [516, 129] width 7 height 7
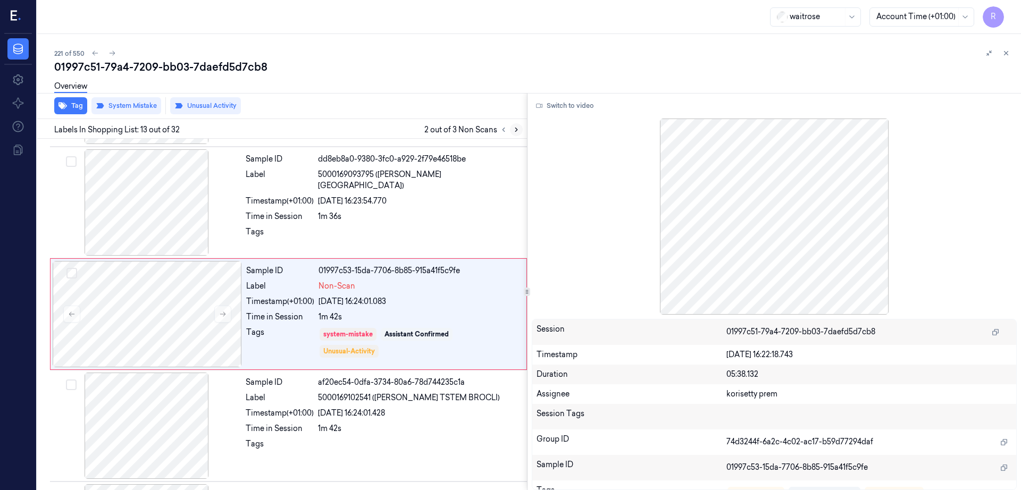
click at [520, 132] on icon at bounding box center [516, 129] width 7 height 7
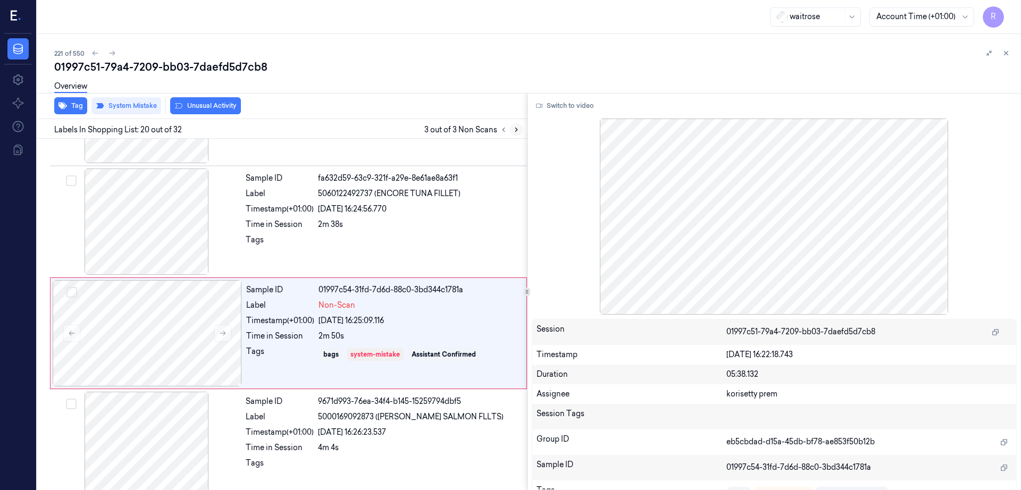
scroll to position [2001, 0]
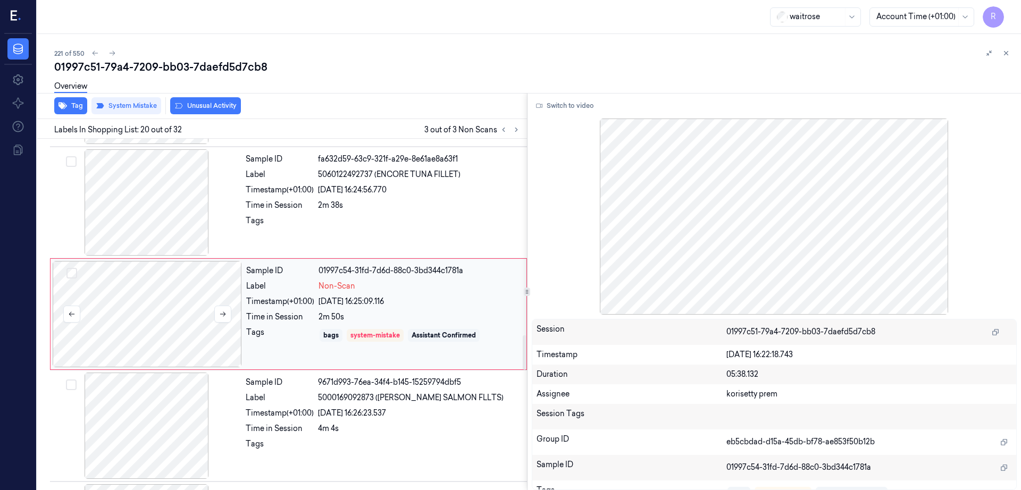
click at [169, 323] on div at bounding box center [147, 314] width 189 height 106
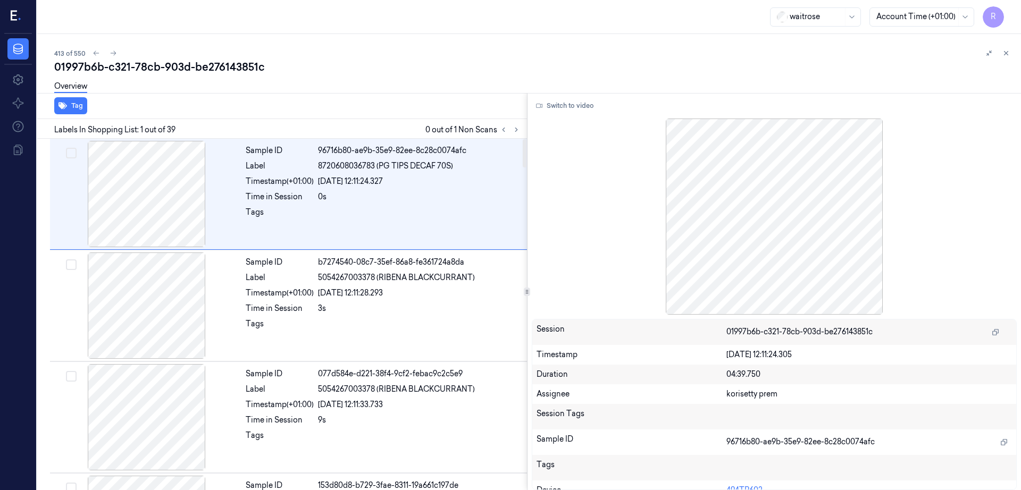
click at [527, 122] on div "Labels In Shopping List: 1 out of 39 0 out of 1 Non Scans" at bounding box center [280, 129] width 494 height 20
click at [520, 130] on icon at bounding box center [516, 129] width 7 height 7
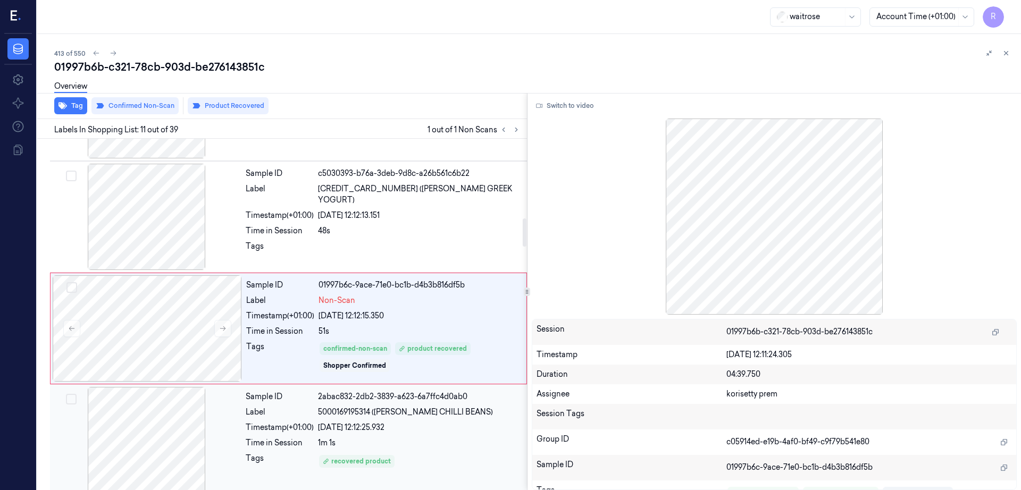
scroll to position [996, 0]
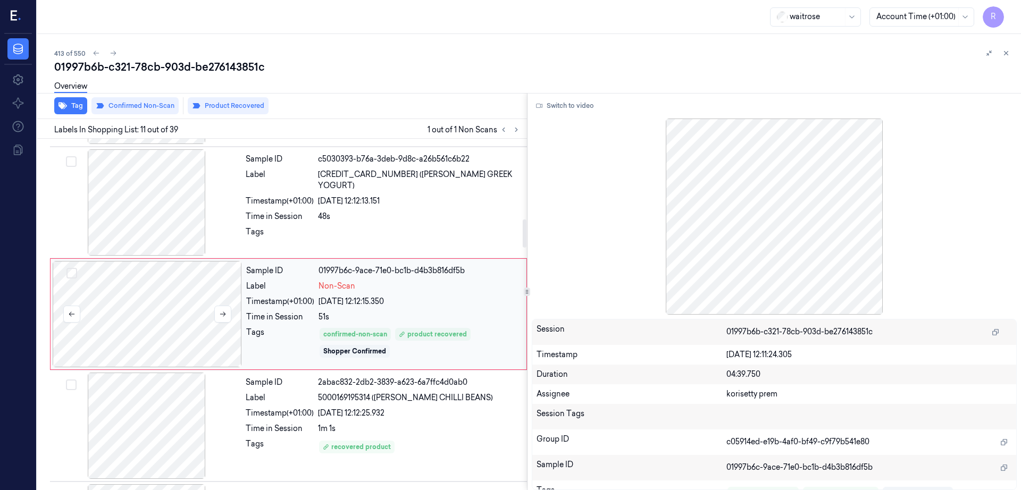
click at [166, 351] on div at bounding box center [147, 314] width 189 height 106
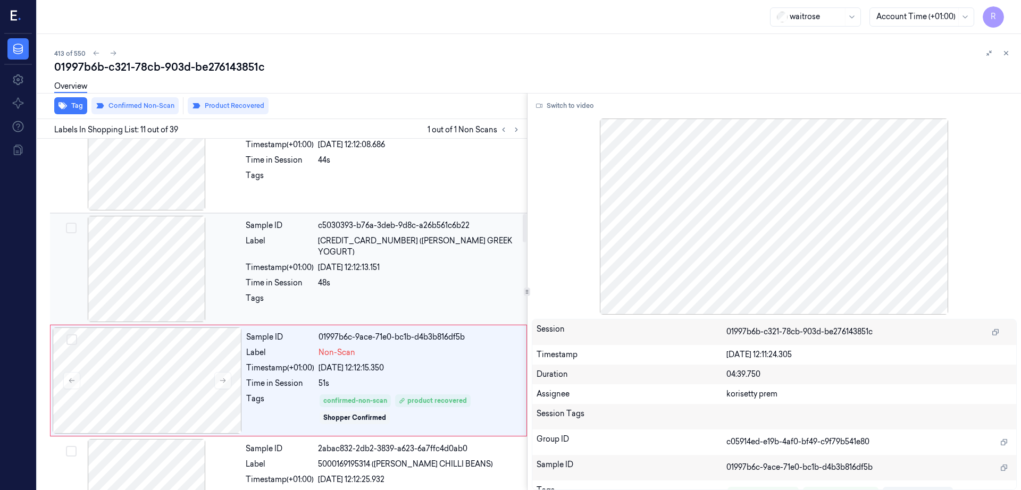
click at [163, 289] on div at bounding box center [146, 269] width 189 height 106
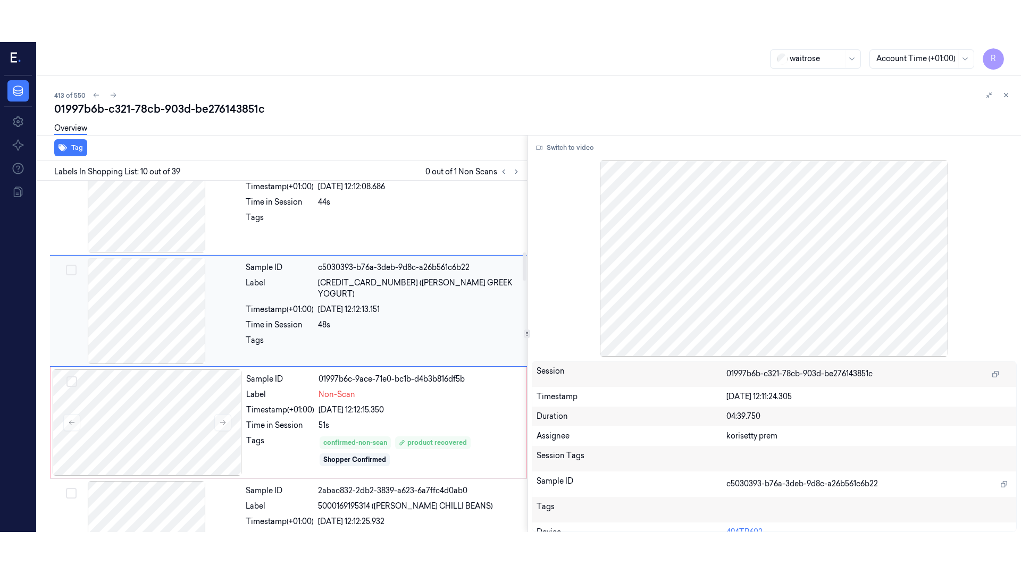
scroll to position [885, 0]
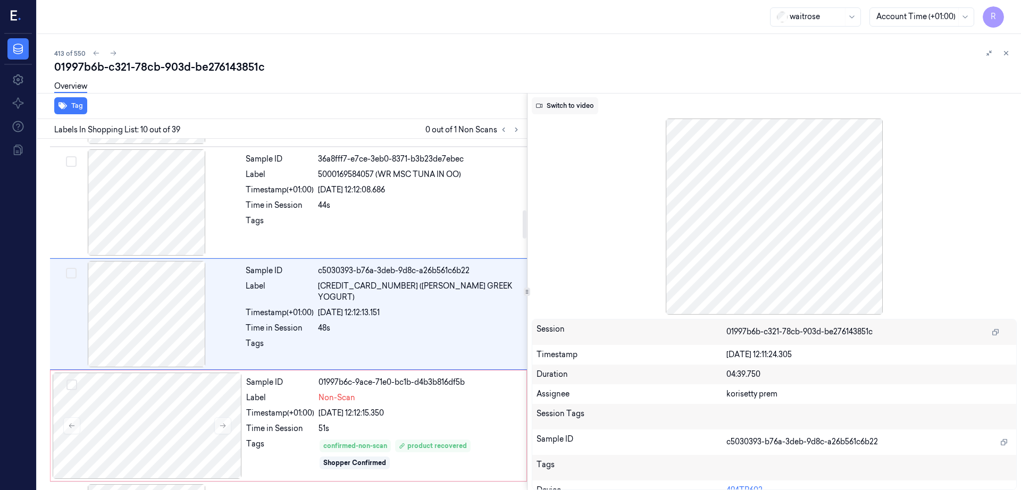
click at [573, 108] on button "Switch to video" at bounding box center [565, 105] width 66 height 17
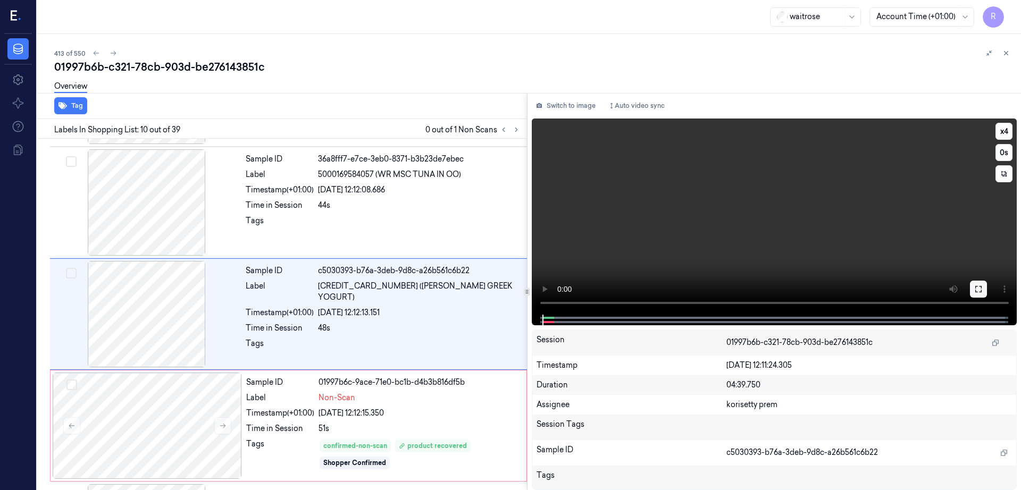
click at [987, 282] on button at bounding box center [978, 289] width 17 height 17
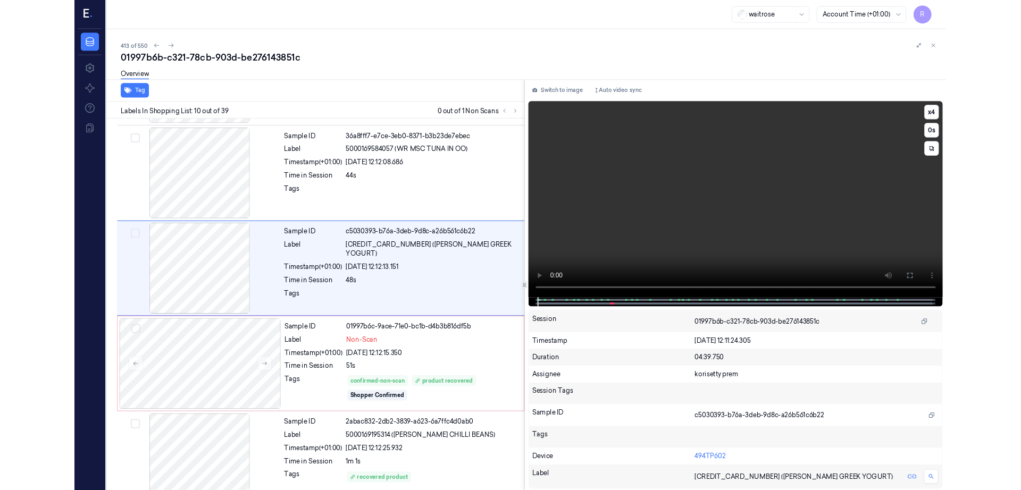
scroll to position [843, 0]
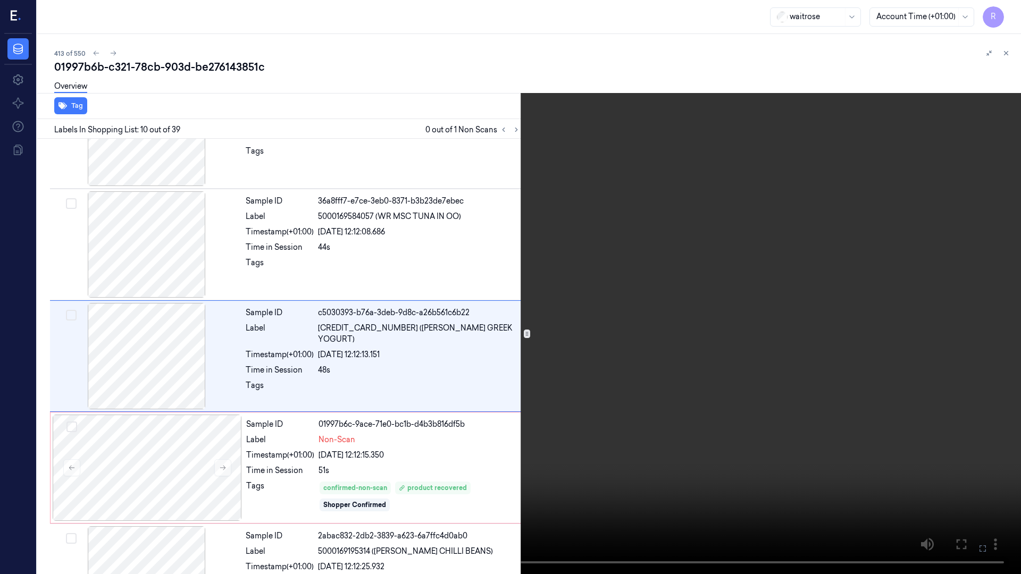
click at [432, 271] on video at bounding box center [510, 287] width 1021 height 574
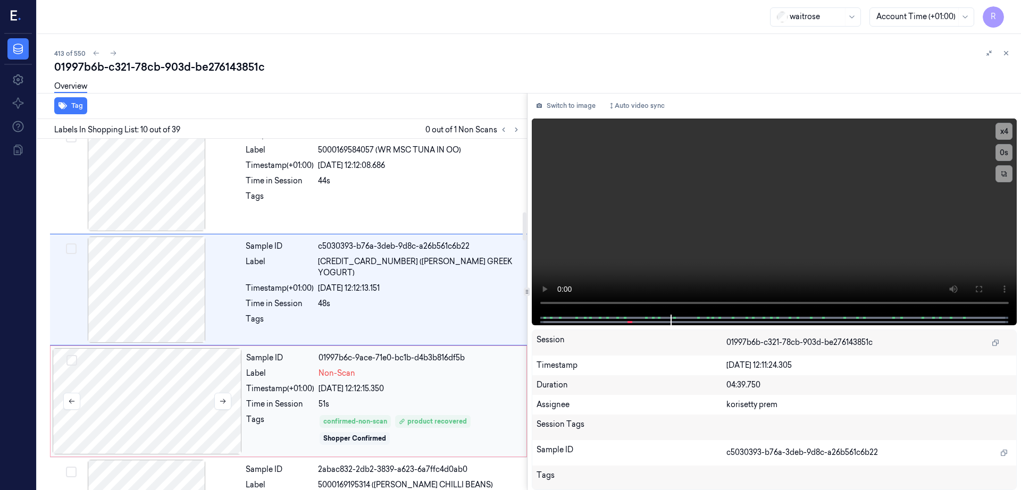
click at [154, 396] on div at bounding box center [147, 401] width 189 height 106
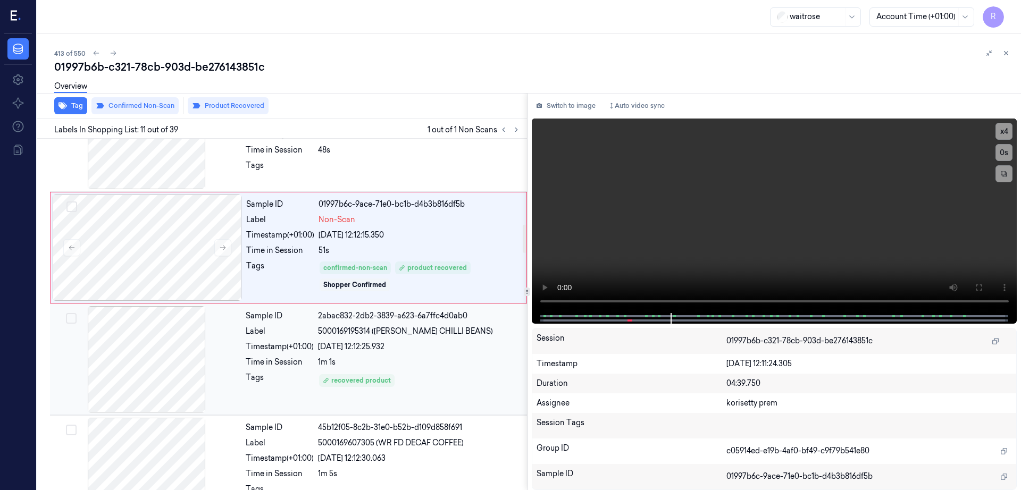
click at [162, 344] on div at bounding box center [146, 359] width 189 height 106
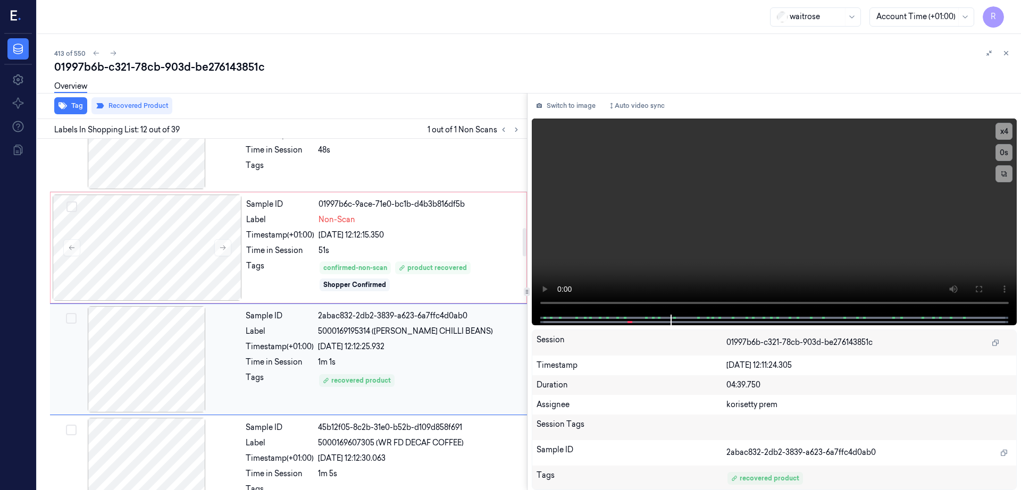
scroll to position [1108, 0]
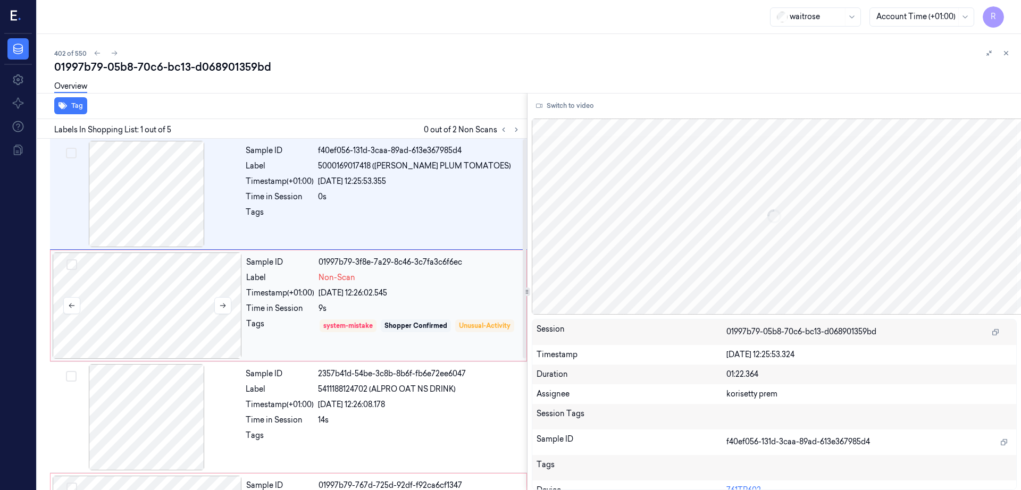
click at [127, 310] on div at bounding box center [147, 306] width 189 height 106
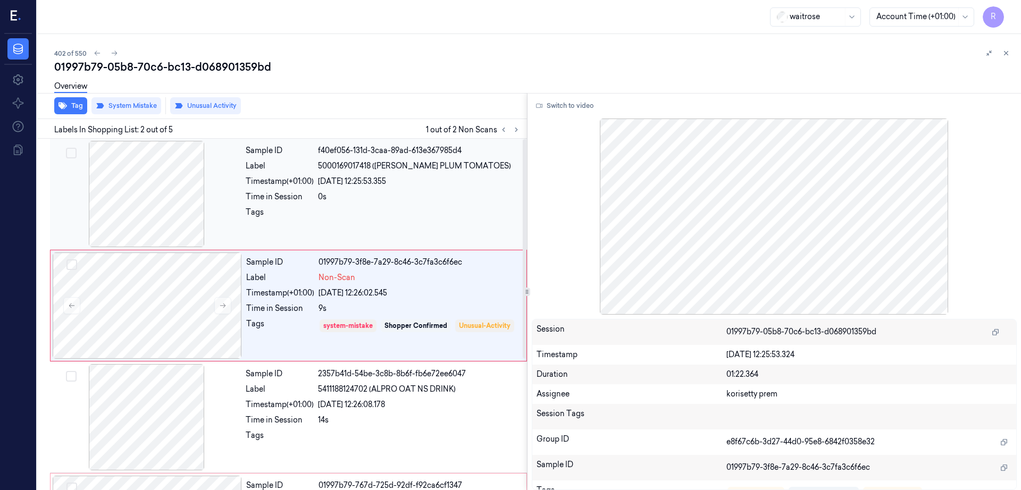
click at [162, 207] on div at bounding box center [146, 194] width 189 height 106
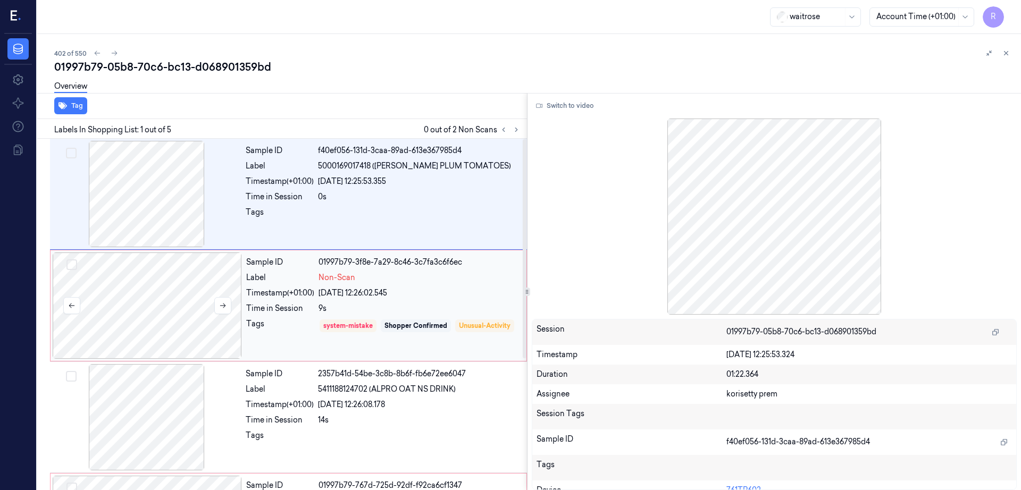
click at [190, 321] on div at bounding box center [147, 306] width 189 height 106
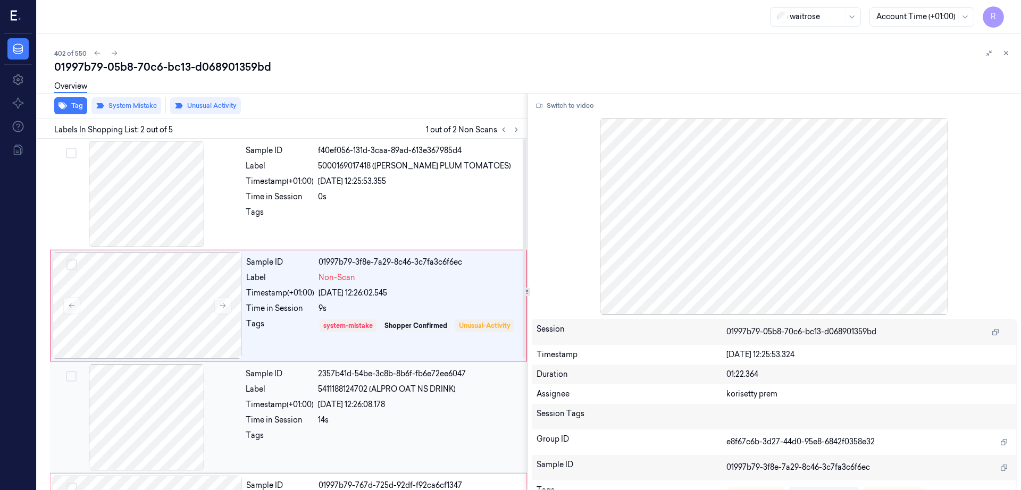
click at [177, 406] on div at bounding box center [146, 417] width 189 height 106
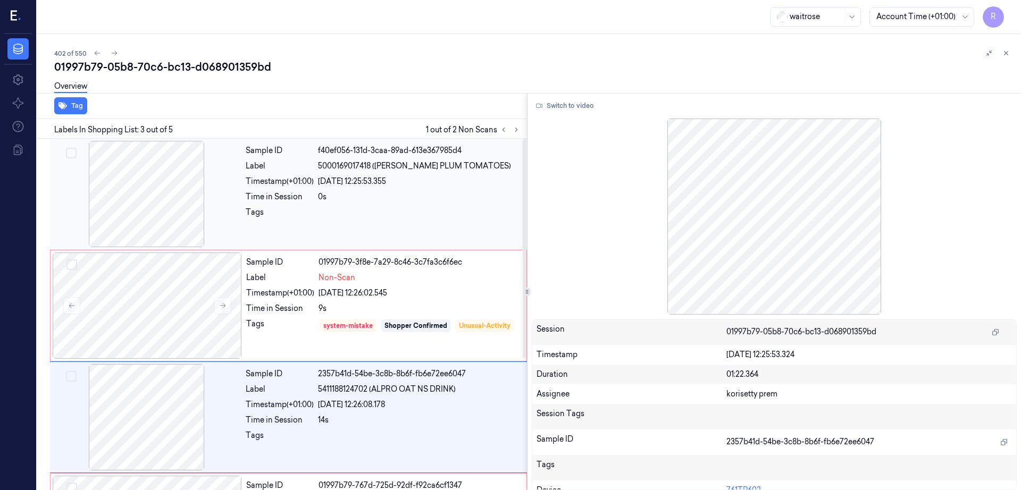
click at [130, 207] on div at bounding box center [146, 194] width 189 height 106
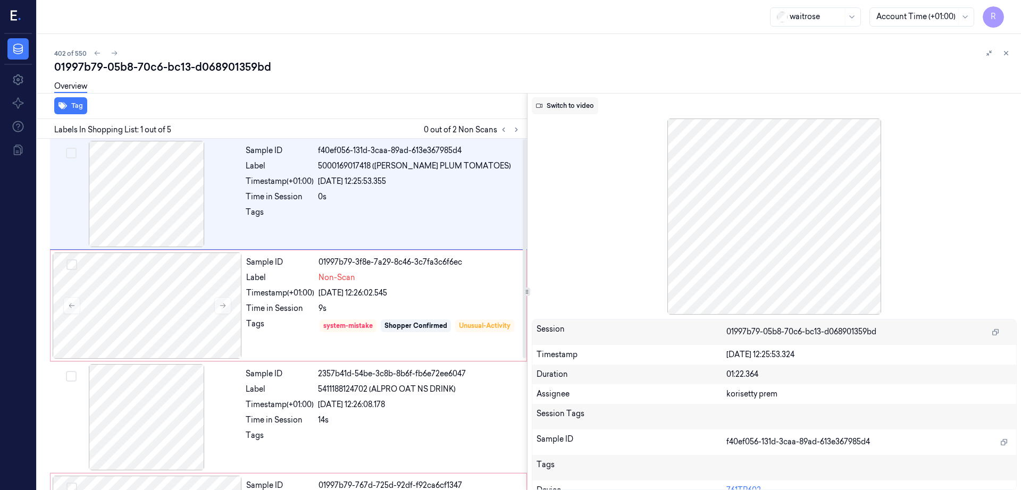
click at [590, 104] on button "Switch to video" at bounding box center [565, 105] width 66 height 17
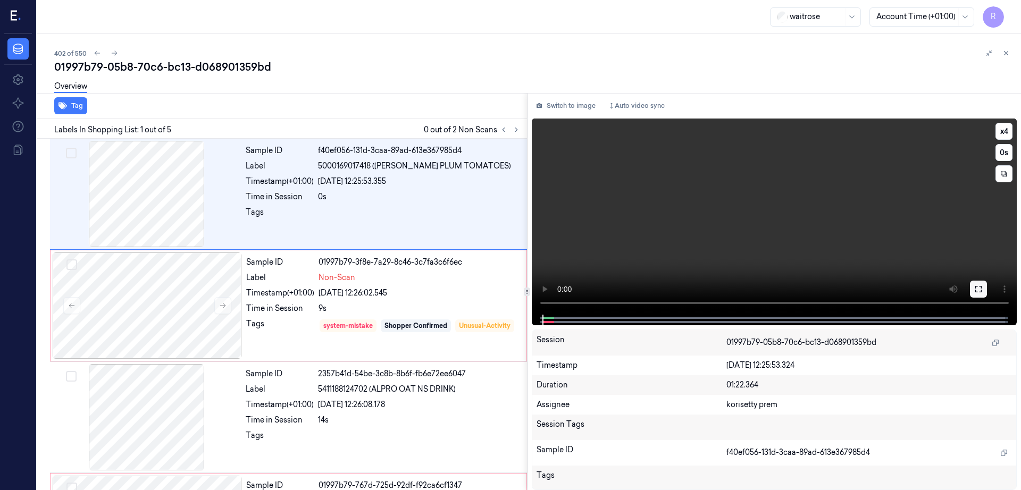
click at [983, 285] on icon at bounding box center [978, 289] width 9 height 9
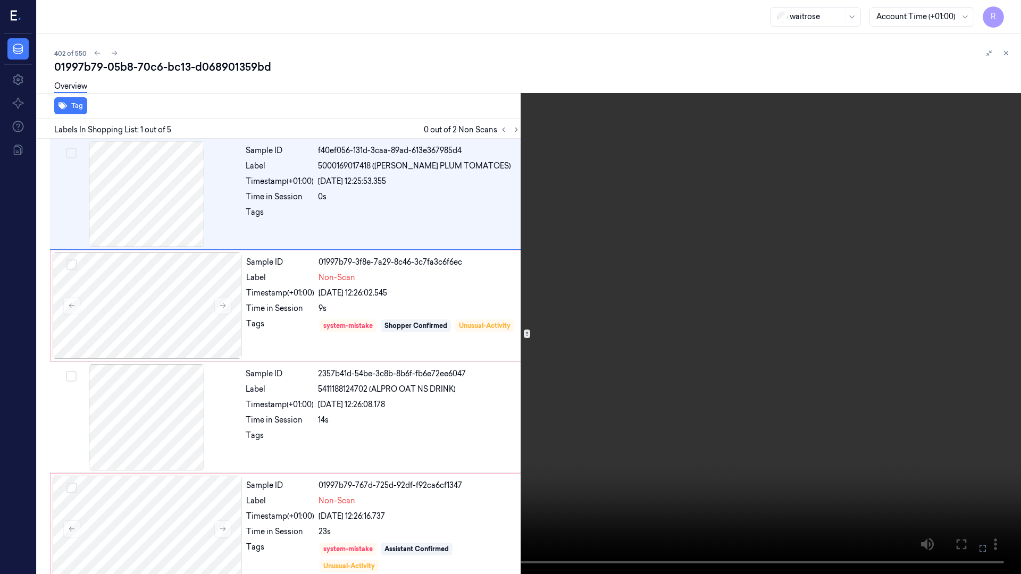
click at [1006, 14] on button "x 4" at bounding box center [1008, 12] width 17 height 17
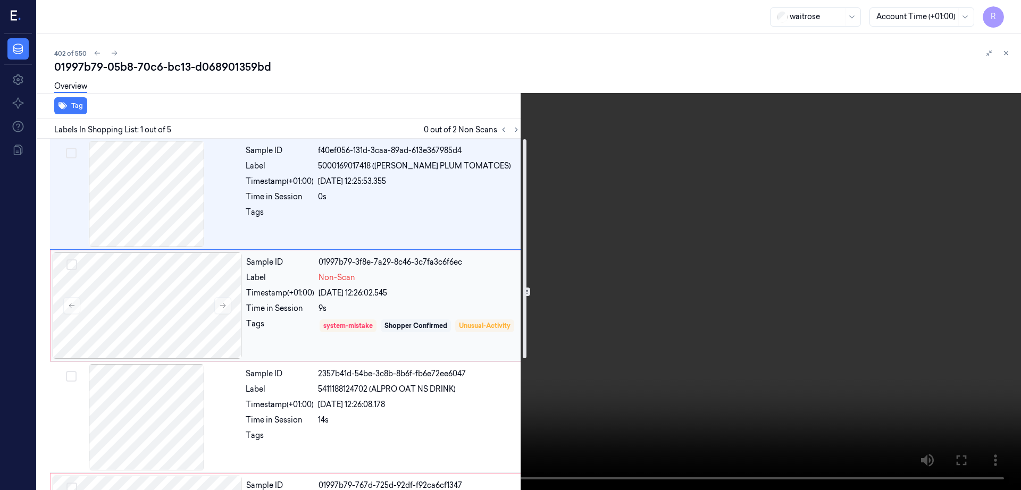
scroll to position [66, 0]
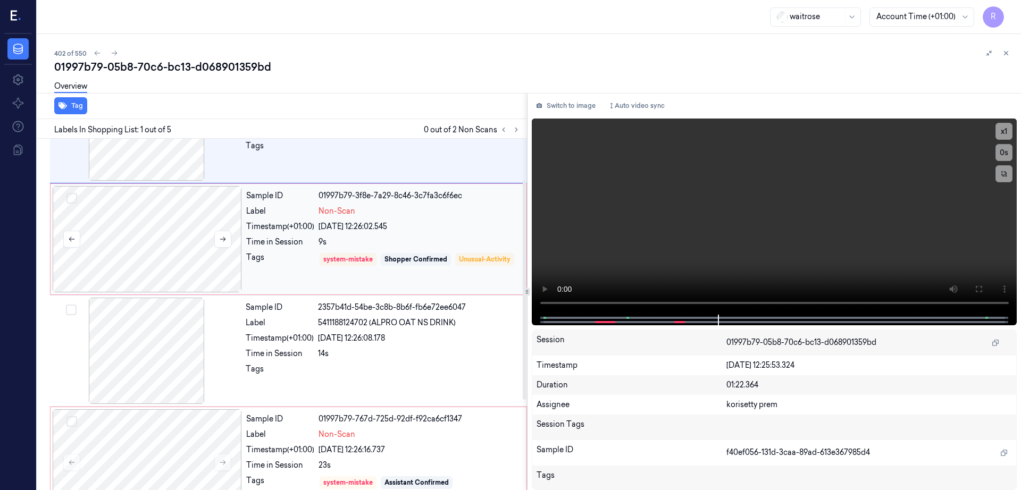
click at [170, 249] on div at bounding box center [147, 239] width 189 height 106
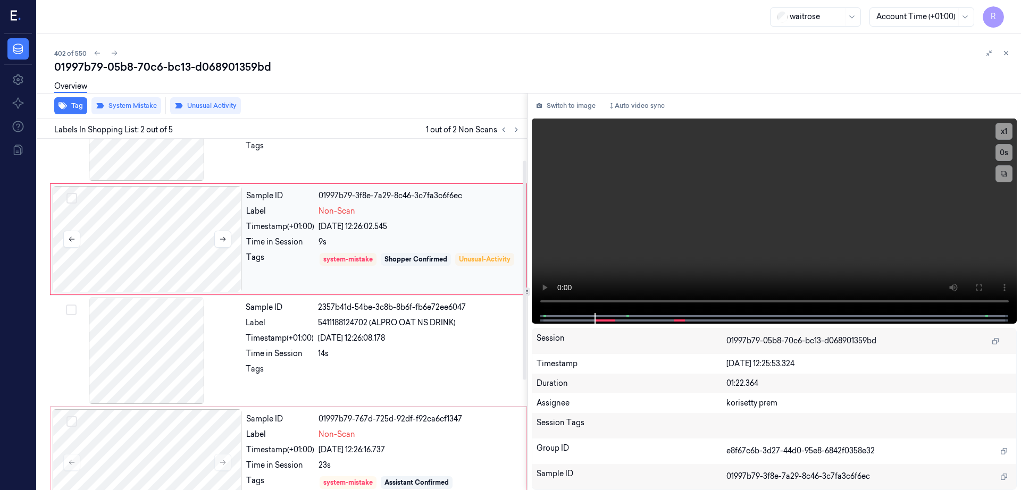
scroll to position [0, 0]
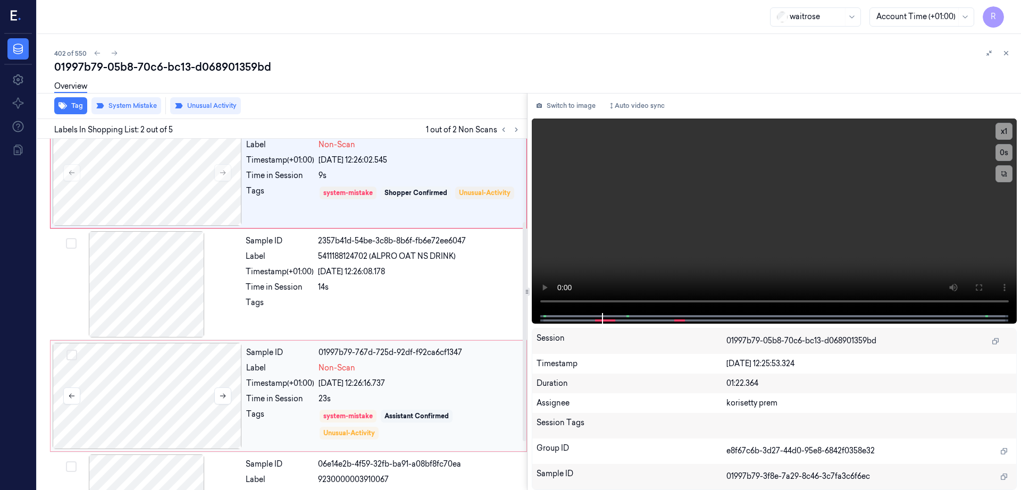
click at [191, 377] on div at bounding box center [147, 396] width 189 height 106
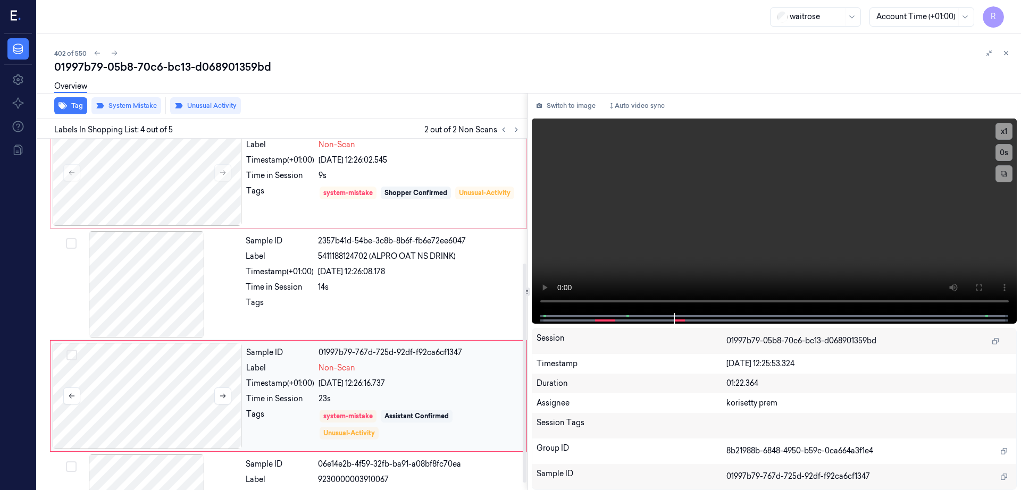
scroll to position [210, 0]
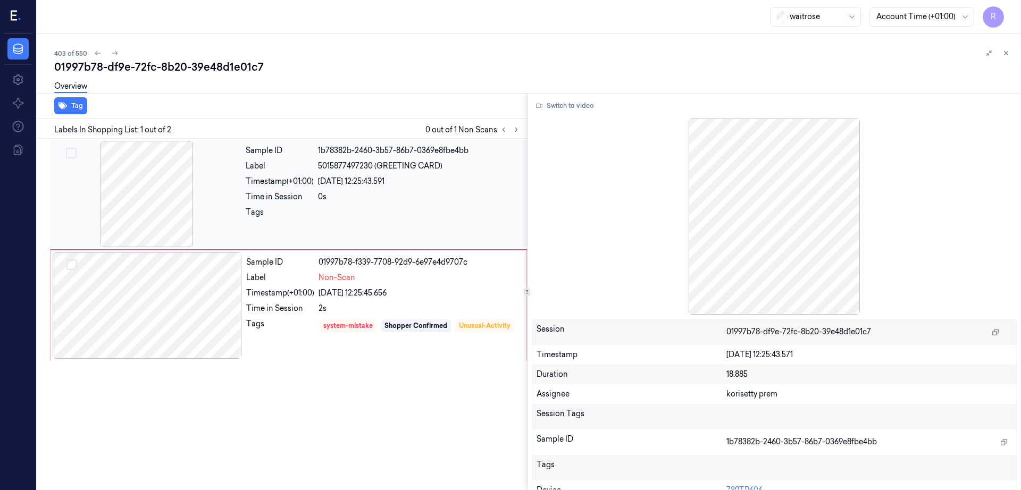
click at [170, 198] on div at bounding box center [146, 194] width 189 height 106
click at [171, 299] on div at bounding box center [147, 306] width 189 height 106
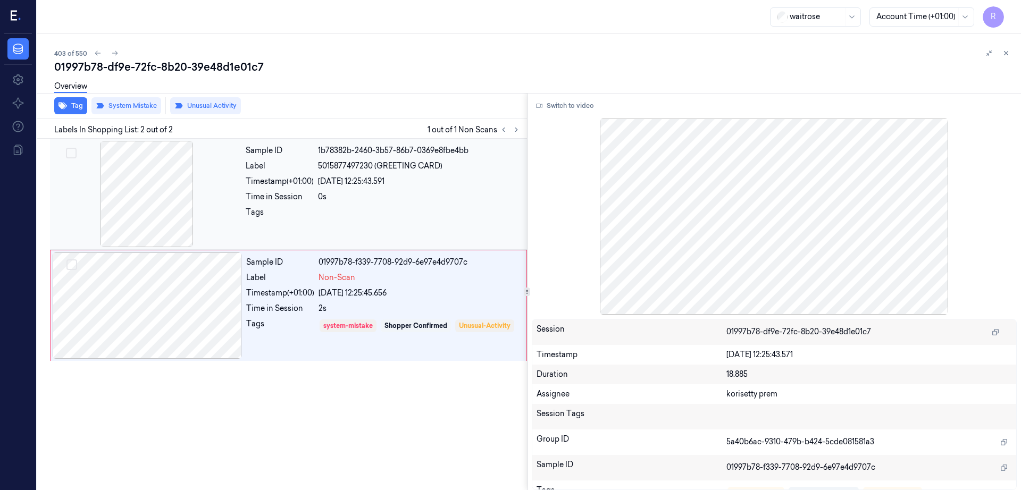
click at [156, 201] on div at bounding box center [146, 194] width 189 height 106
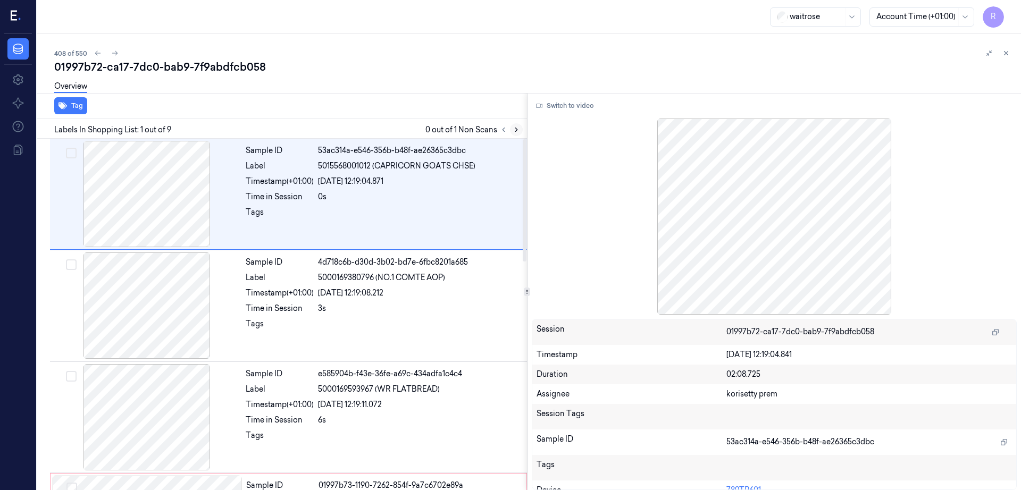
click at [520, 132] on icon at bounding box center [516, 129] width 7 height 7
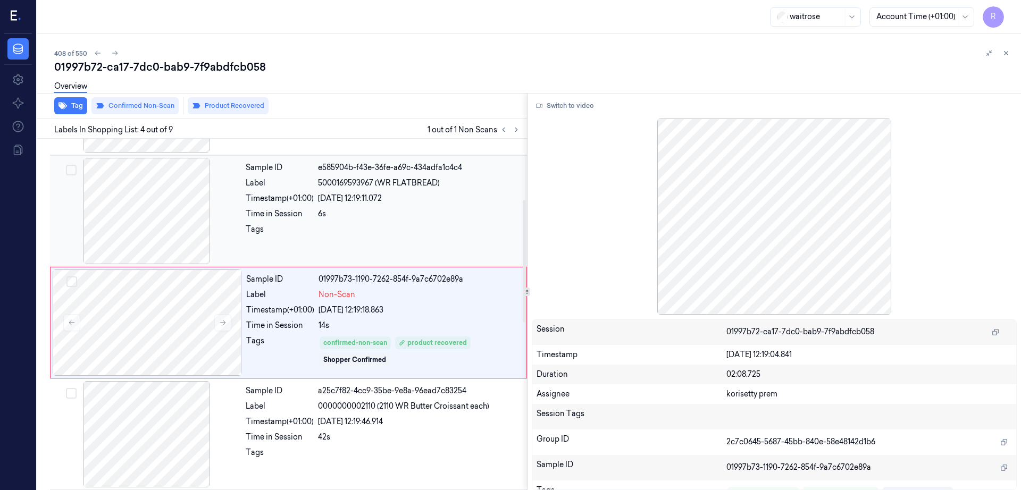
scroll to position [215, 0]
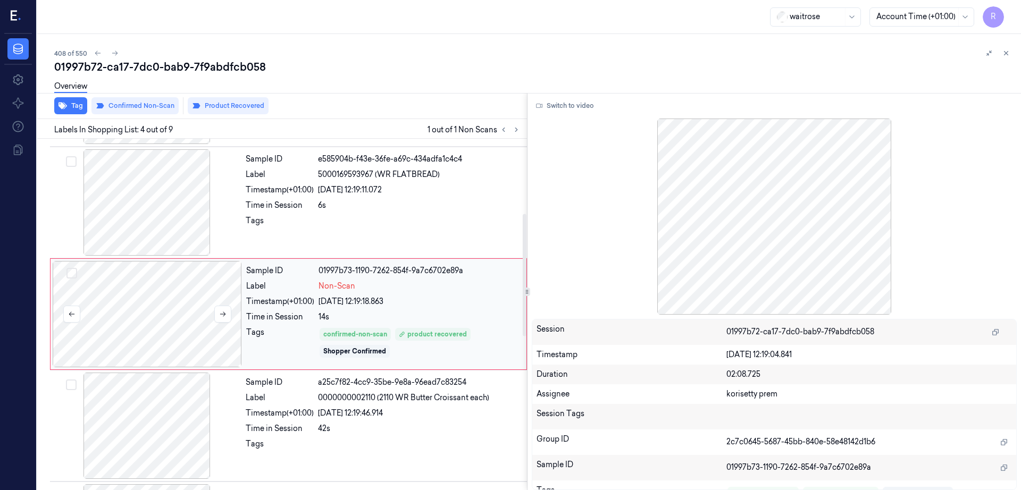
click at [162, 327] on div at bounding box center [147, 314] width 189 height 106
click at [145, 223] on div at bounding box center [146, 202] width 189 height 106
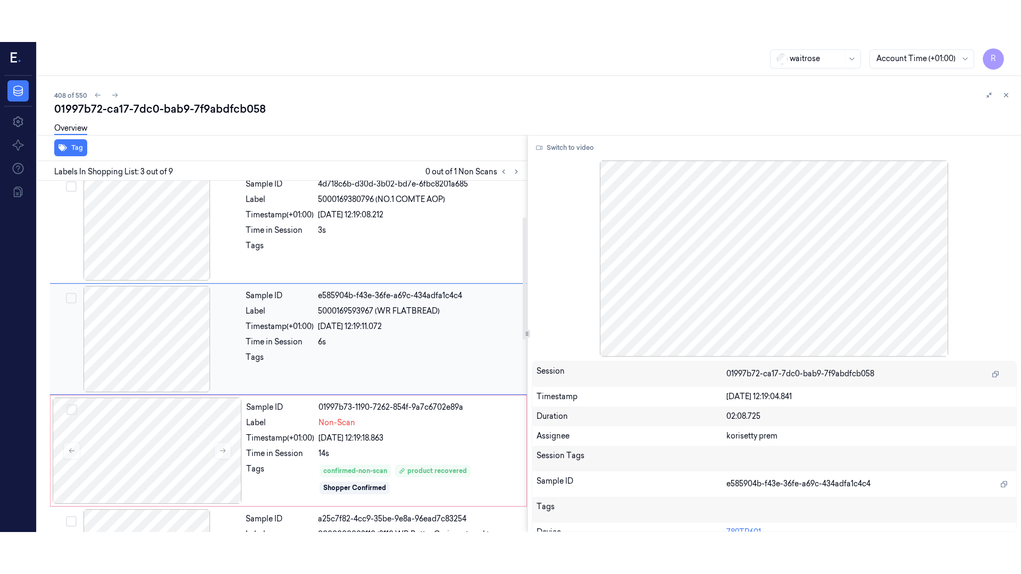
scroll to position [103, 0]
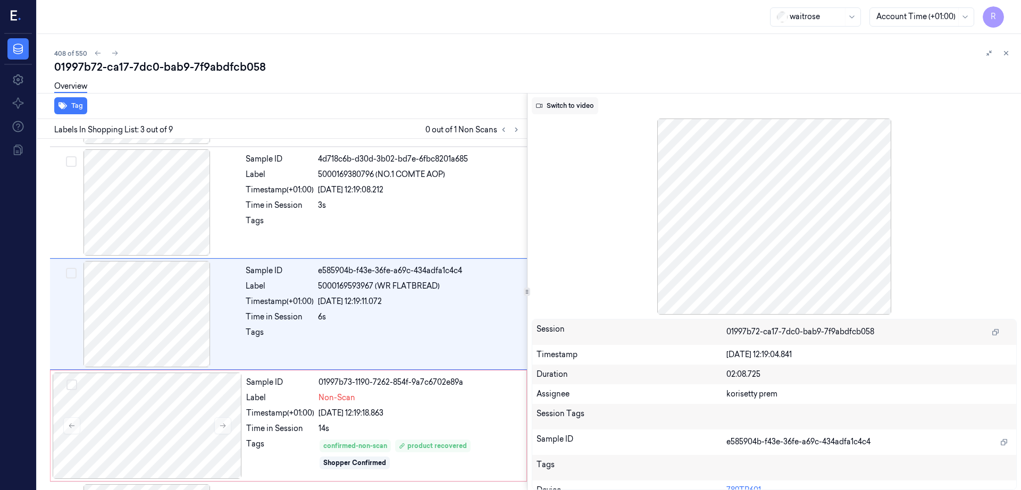
click at [564, 99] on button "Switch to video" at bounding box center [565, 105] width 66 height 17
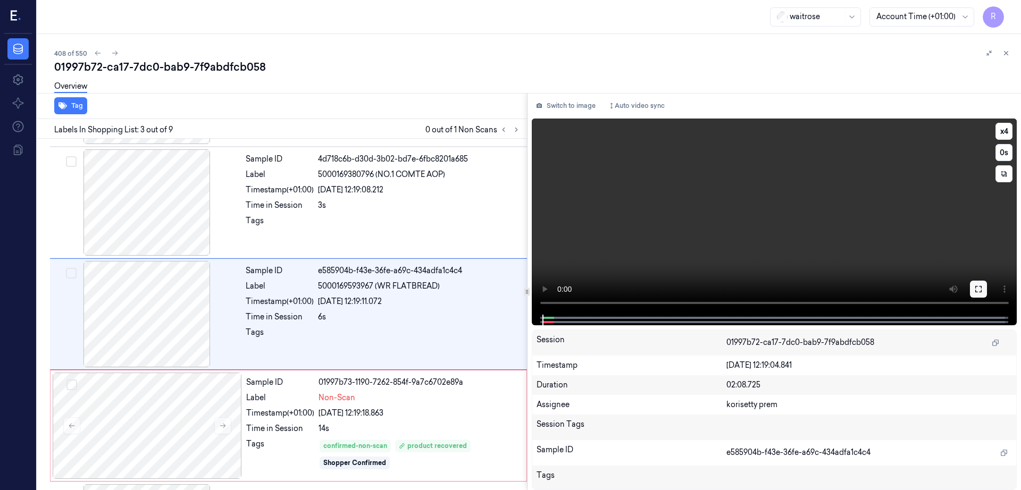
click at [983, 288] on icon at bounding box center [978, 289] width 9 height 9
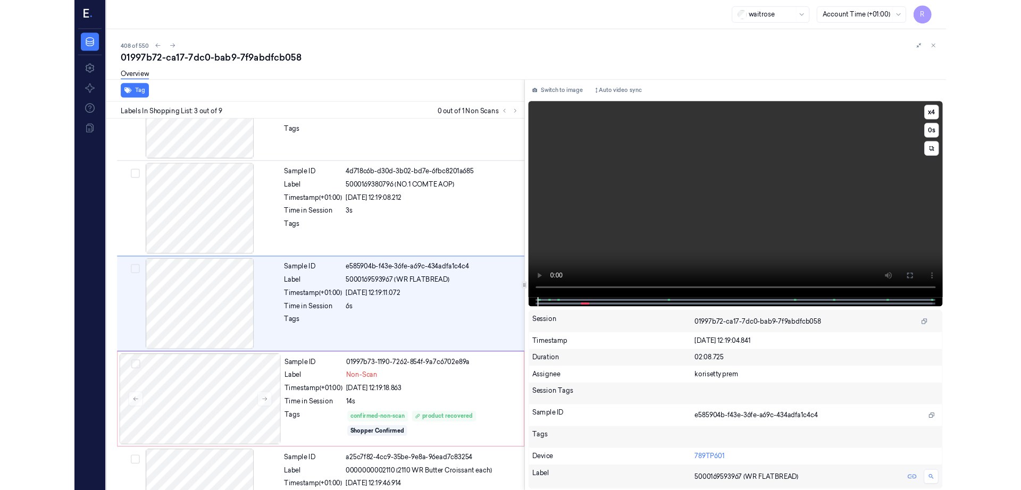
scroll to position [61, 0]
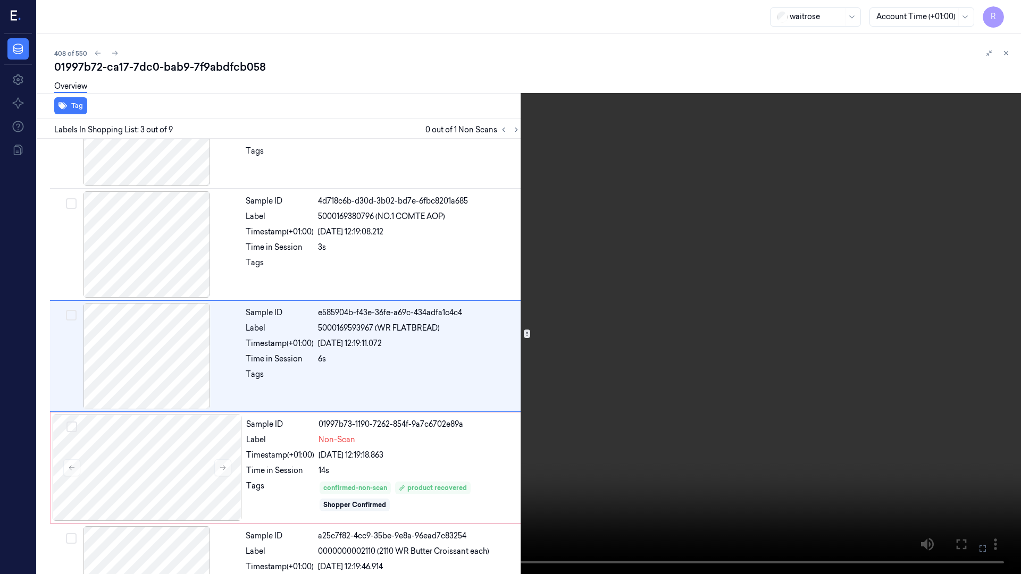
click at [594, 316] on video at bounding box center [510, 287] width 1021 height 574
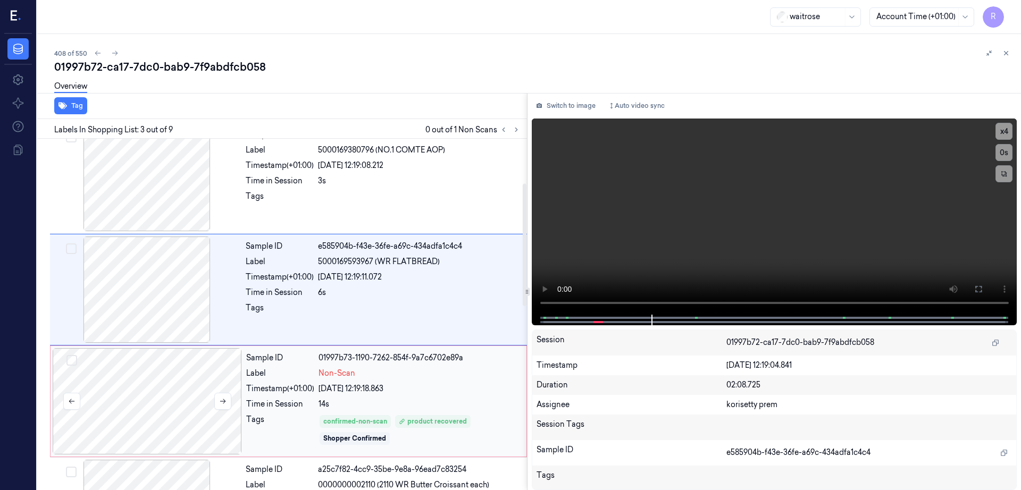
click at [195, 368] on div at bounding box center [147, 401] width 189 height 106
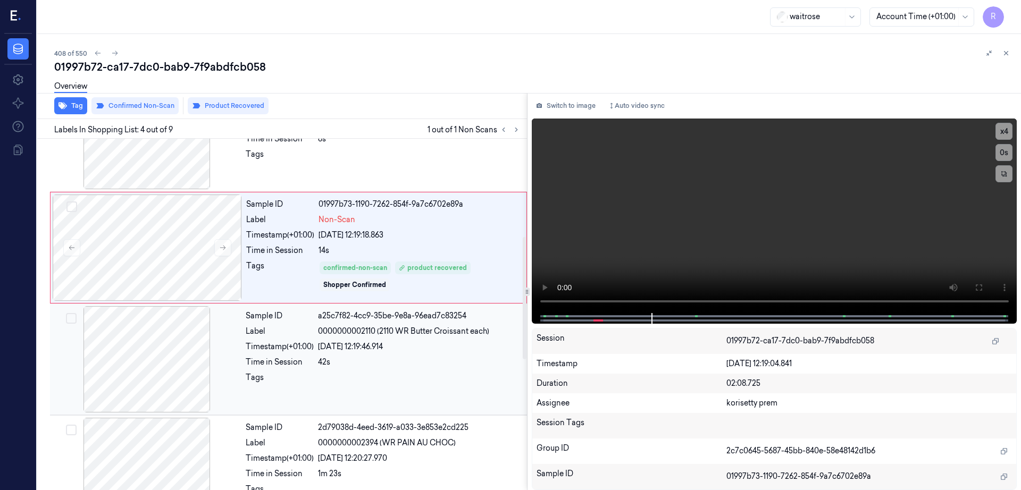
click at [190, 369] on div at bounding box center [146, 359] width 189 height 106
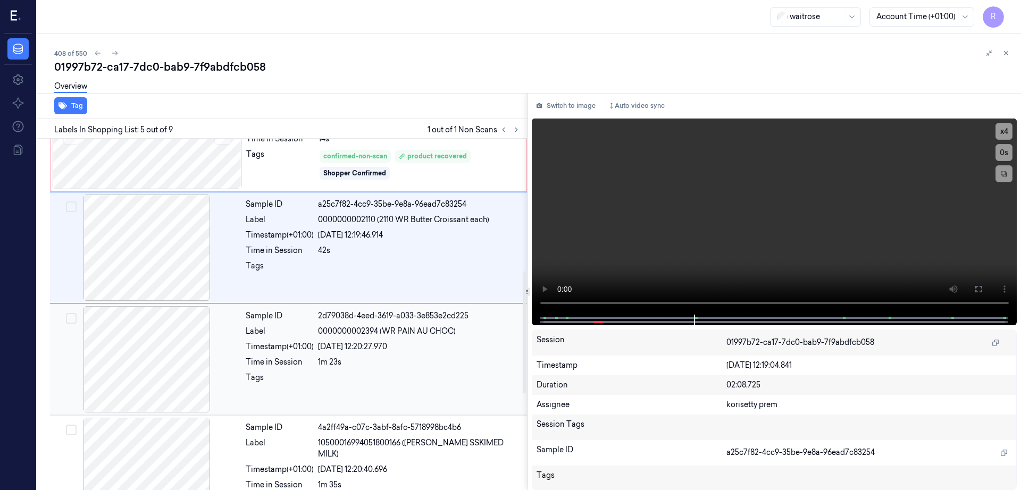
scroll to position [194, 0]
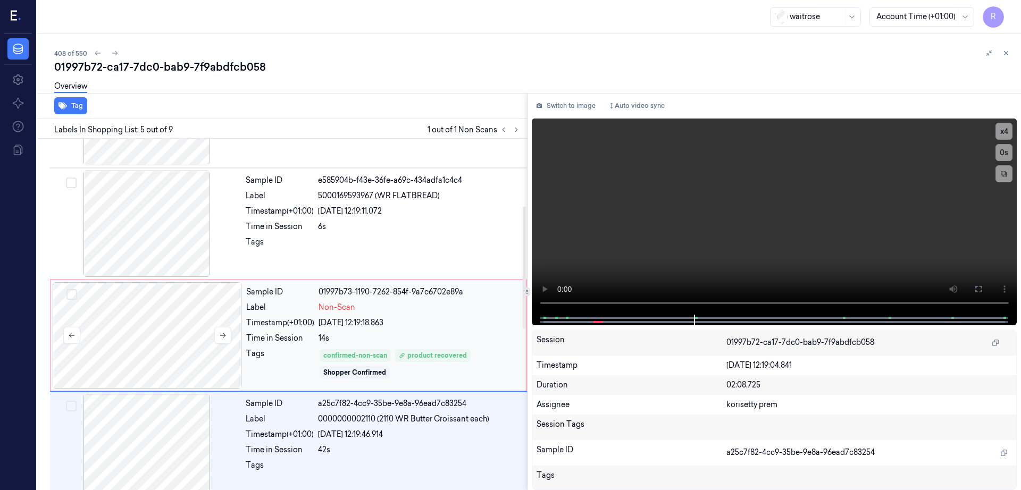
click at [141, 356] on div at bounding box center [147, 335] width 189 height 106
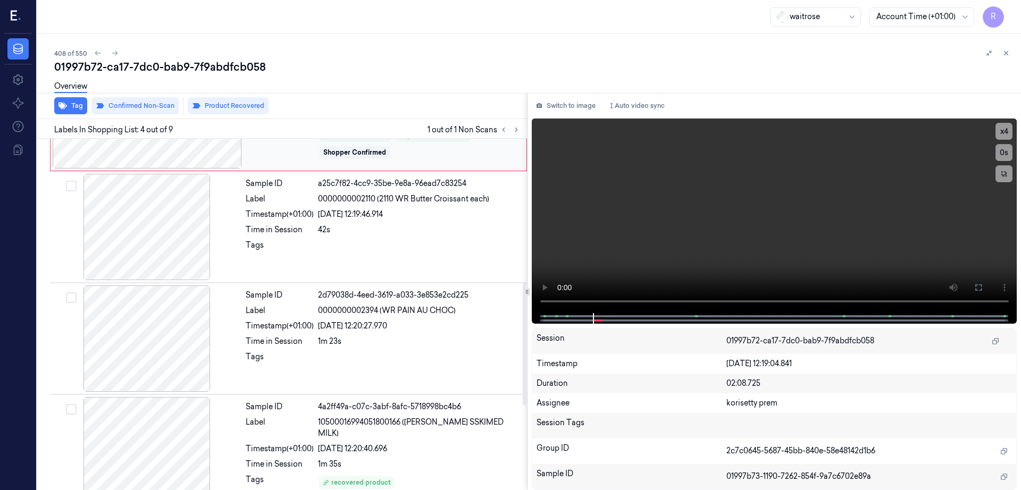
scroll to position [414, 0]
click at [156, 356] on div at bounding box center [146, 338] width 189 height 106
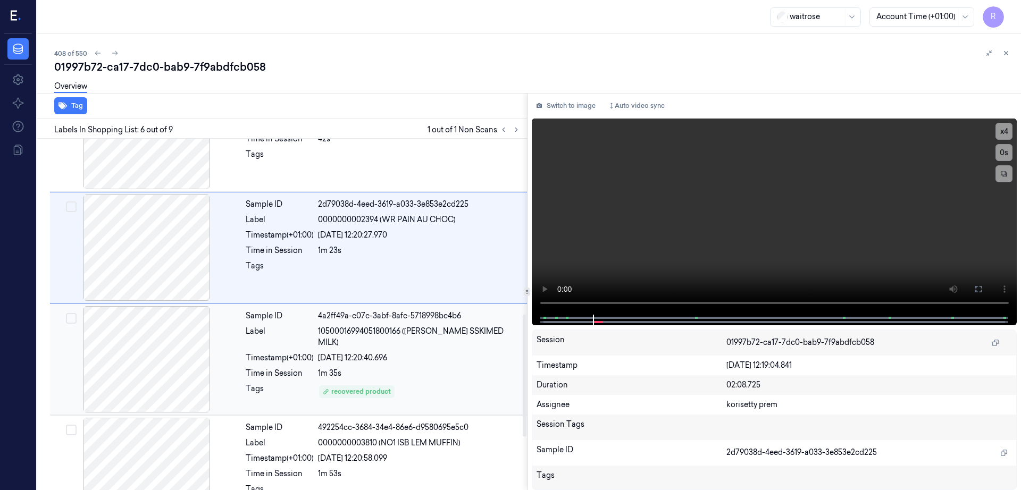
click at [163, 387] on div at bounding box center [146, 359] width 189 height 106
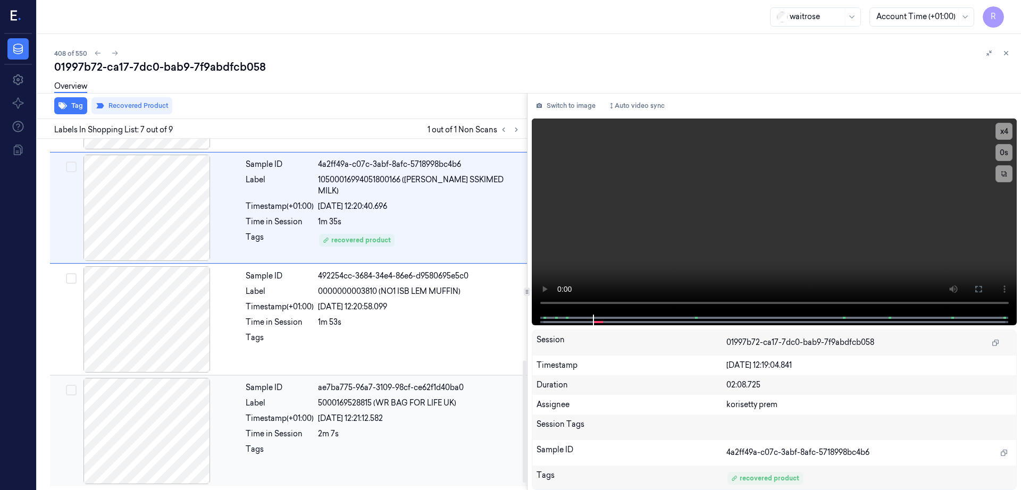
scroll to position [657, 0]
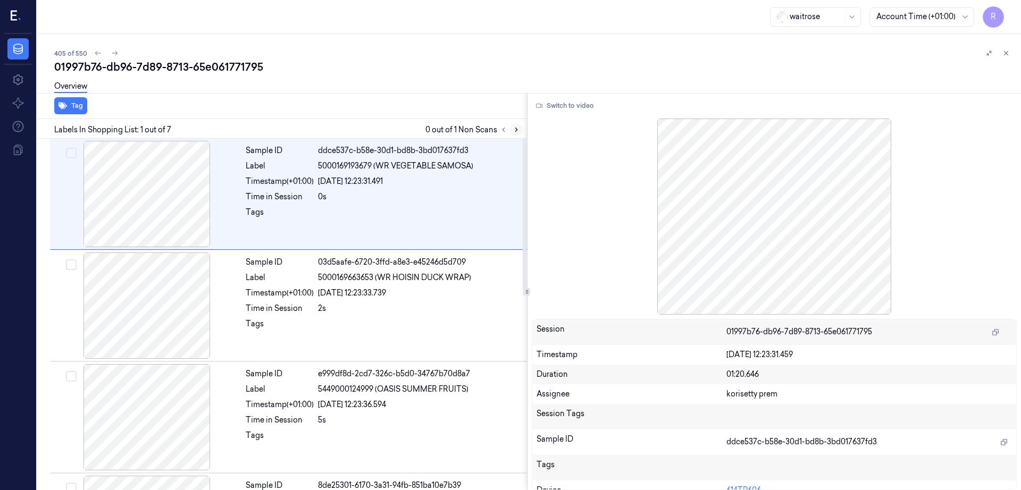
click at [523, 129] on button at bounding box center [516, 129] width 13 height 13
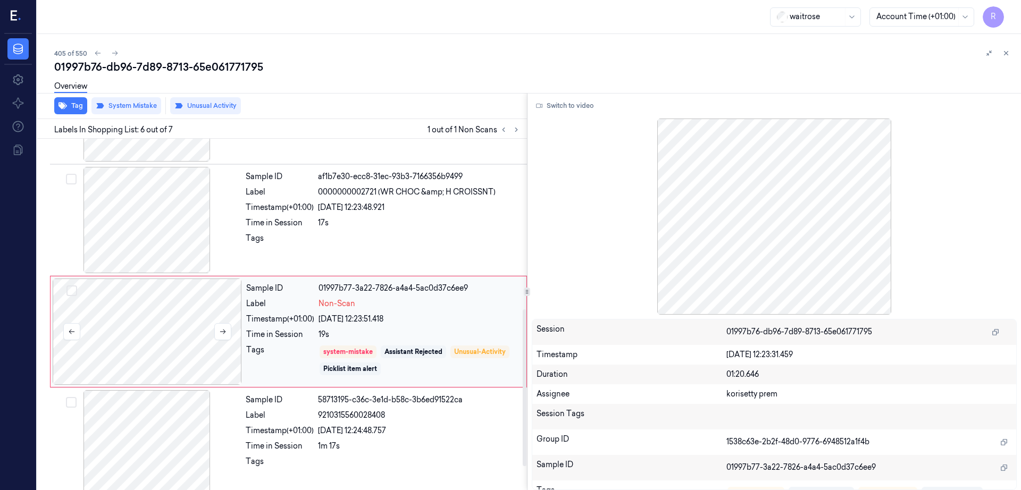
scroll to position [433, 0]
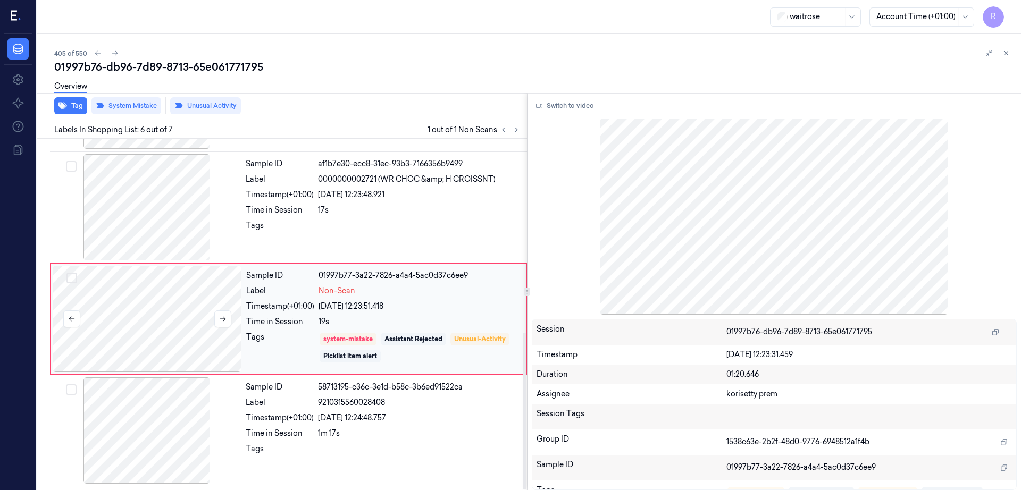
click at [133, 332] on div at bounding box center [147, 319] width 189 height 106
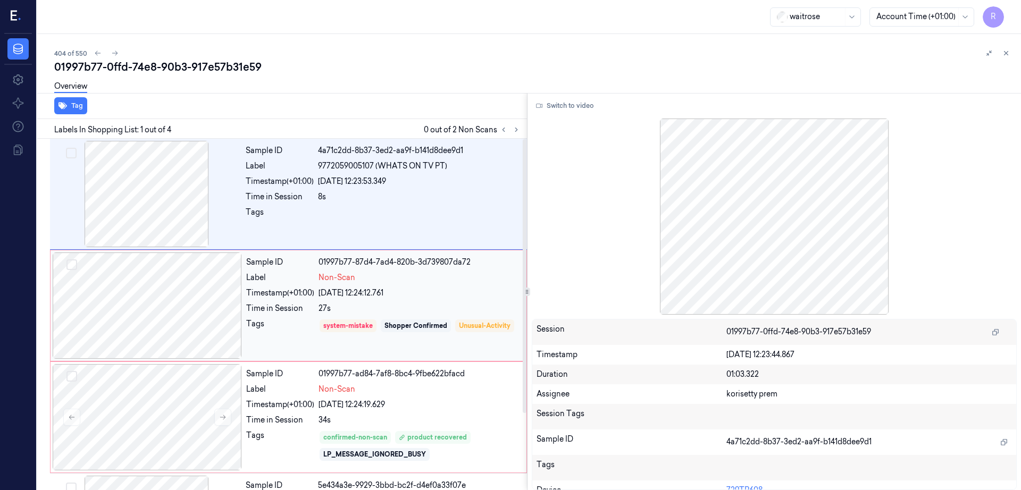
click at [157, 290] on div at bounding box center [147, 306] width 189 height 106
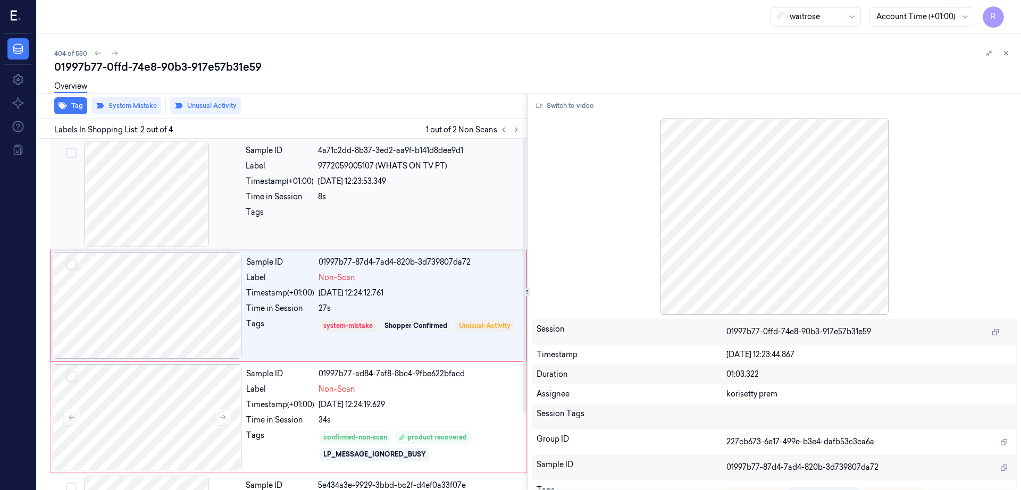
click at [159, 197] on div at bounding box center [146, 194] width 189 height 106
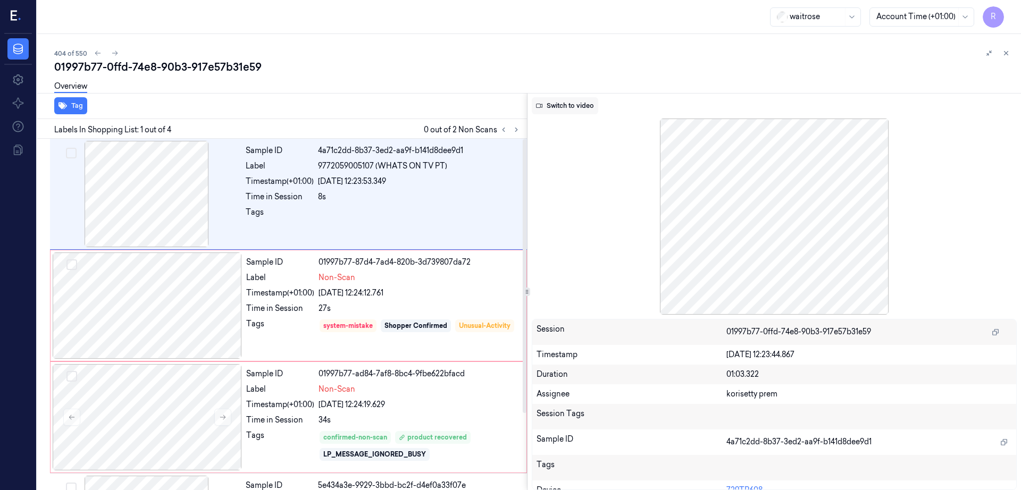
click at [587, 108] on button "Switch to video" at bounding box center [565, 105] width 66 height 17
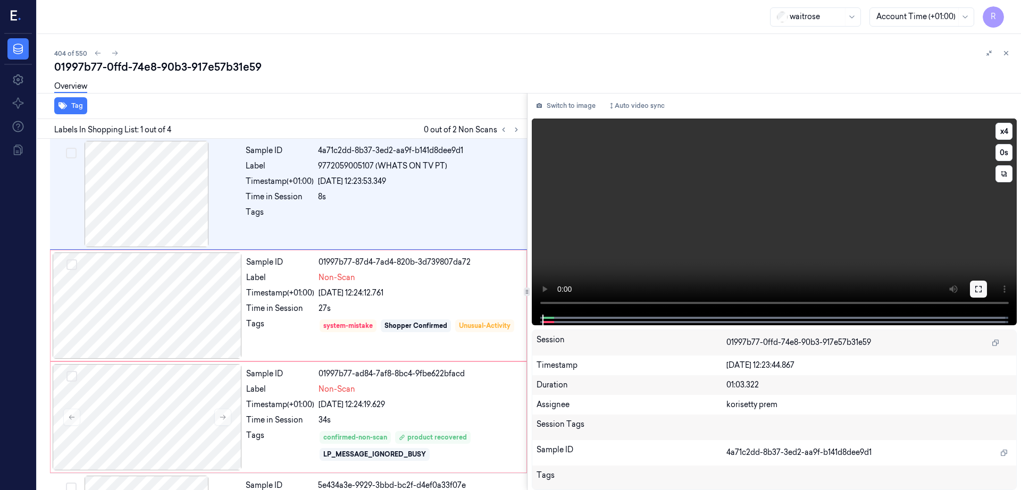
click at [983, 286] on icon at bounding box center [978, 289] width 9 height 9
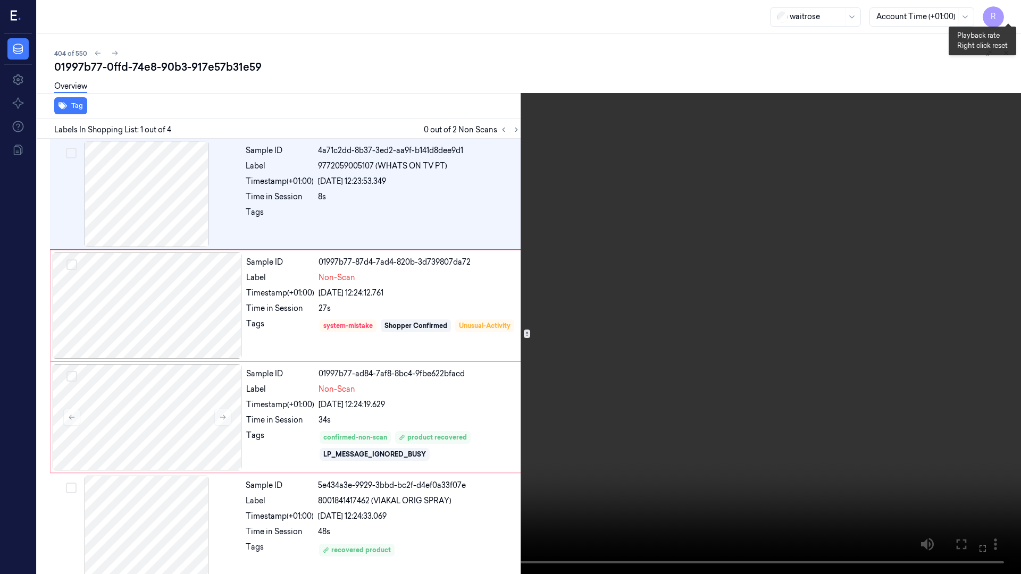
drag, startPoint x: 1006, startPoint y: 11, endPoint x: 938, endPoint y: 85, distance: 100.8
click at [1006, 11] on button "x 4" at bounding box center [1008, 12] width 17 height 17
click at [599, 230] on video at bounding box center [510, 287] width 1021 height 574
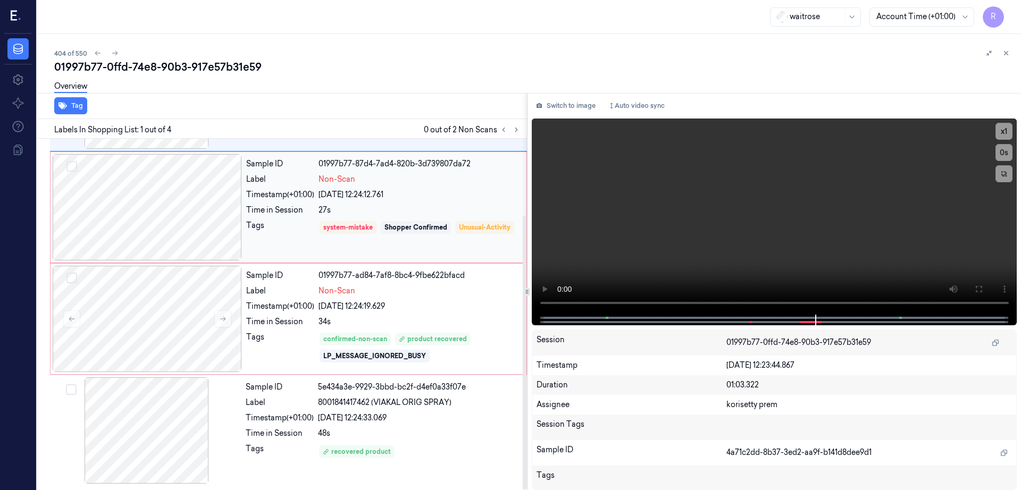
click at [134, 200] on div at bounding box center [147, 207] width 189 height 106
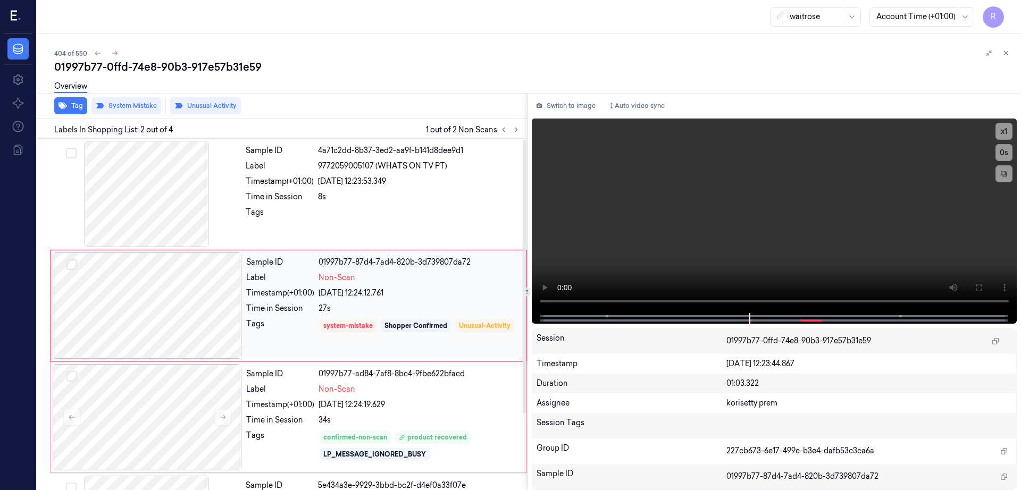
click at [178, 326] on div at bounding box center [147, 306] width 189 height 106
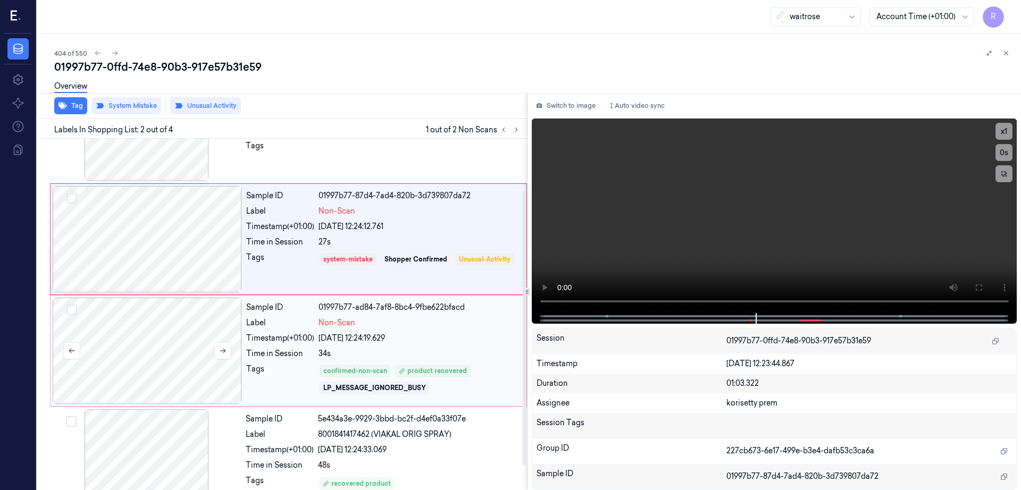
click at [170, 326] on div at bounding box center [147, 351] width 189 height 106
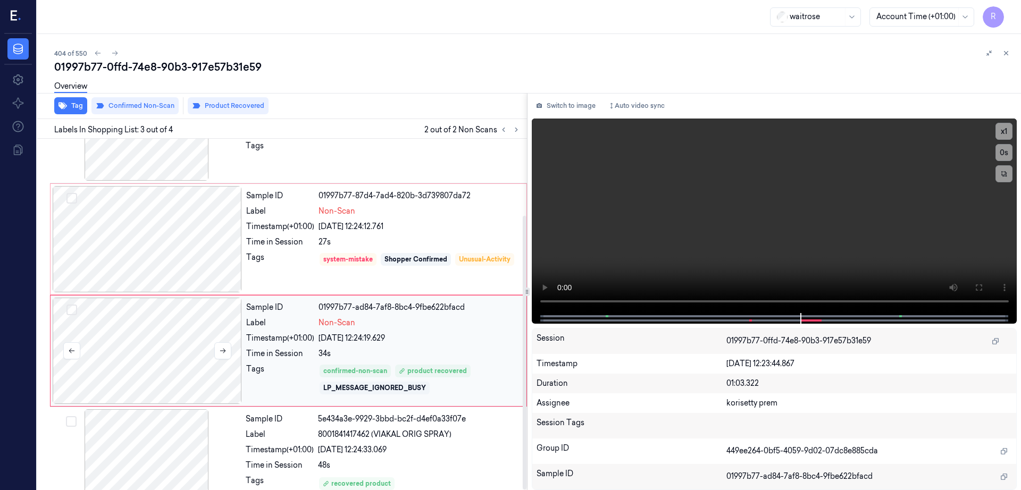
scroll to position [98, 0]
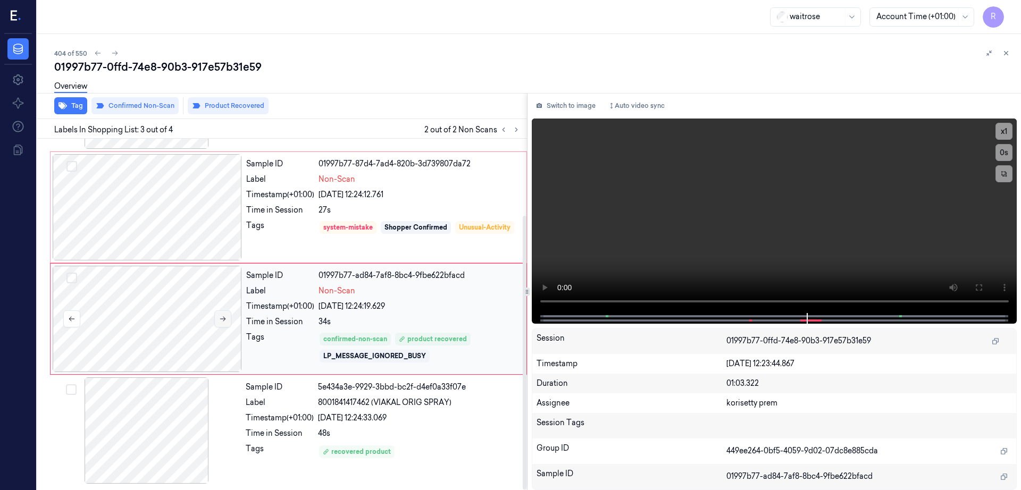
click at [225, 322] on icon at bounding box center [222, 318] width 7 height 7
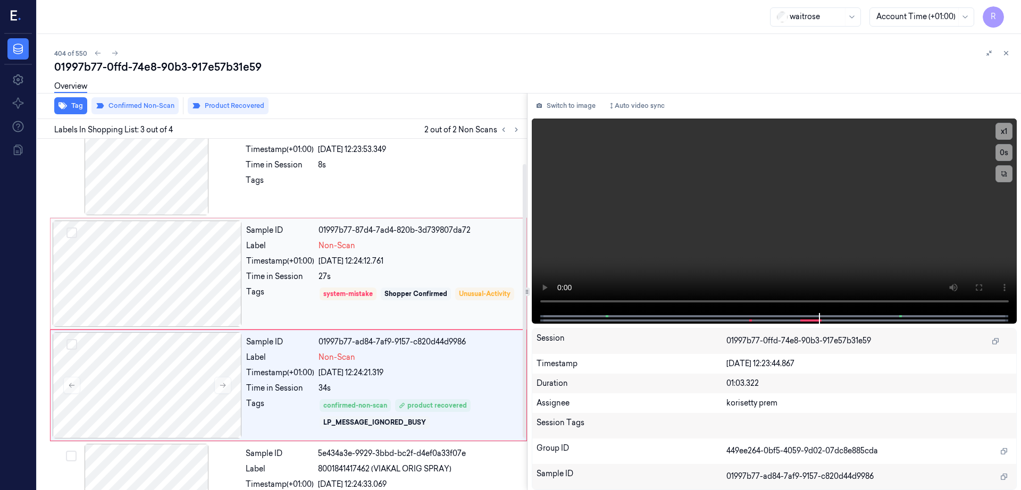
click at [183, 284] on div at bounding box center [147, 274] width 189 height 106
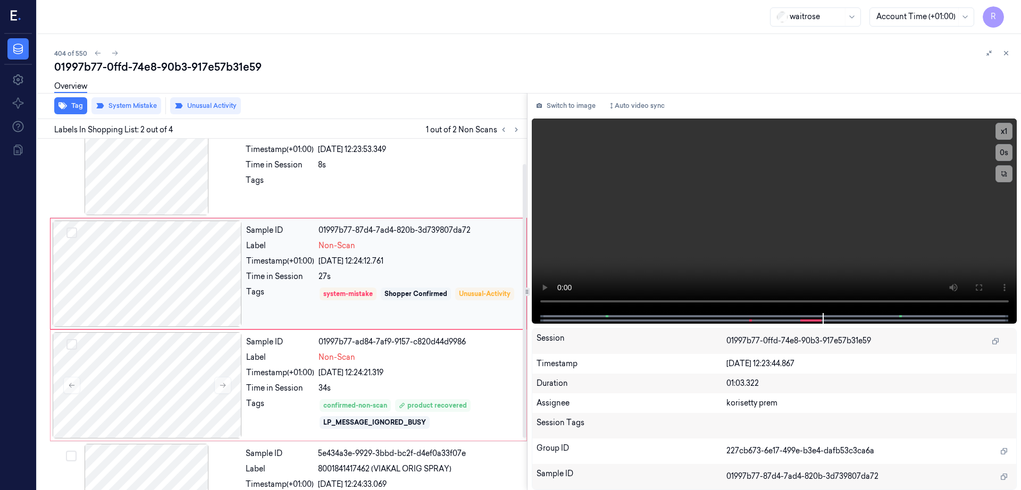
scroll to position [0, 0]
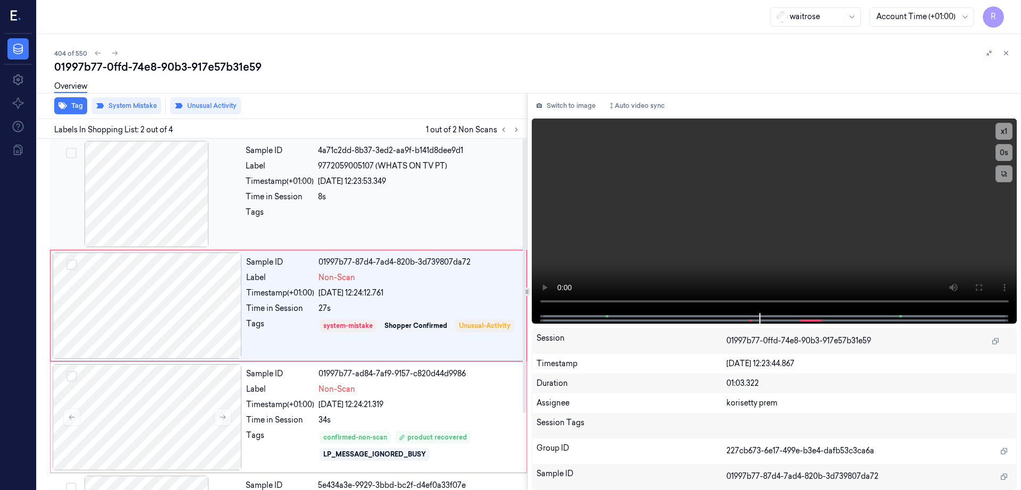
click at [160, 224] on div at bounding box center [146, 194] width 189 height 106
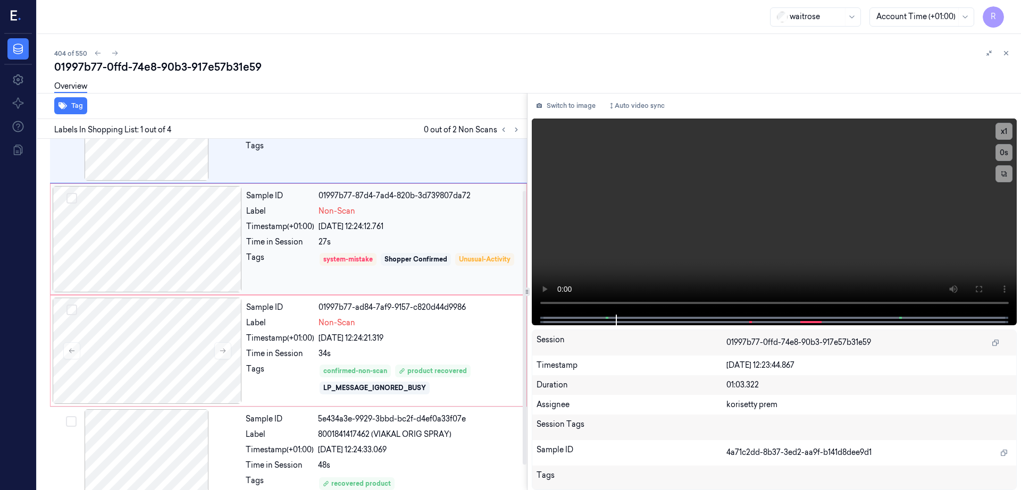
click at [157, 279] on div at bounding box center [147, 239] width 189 height 106
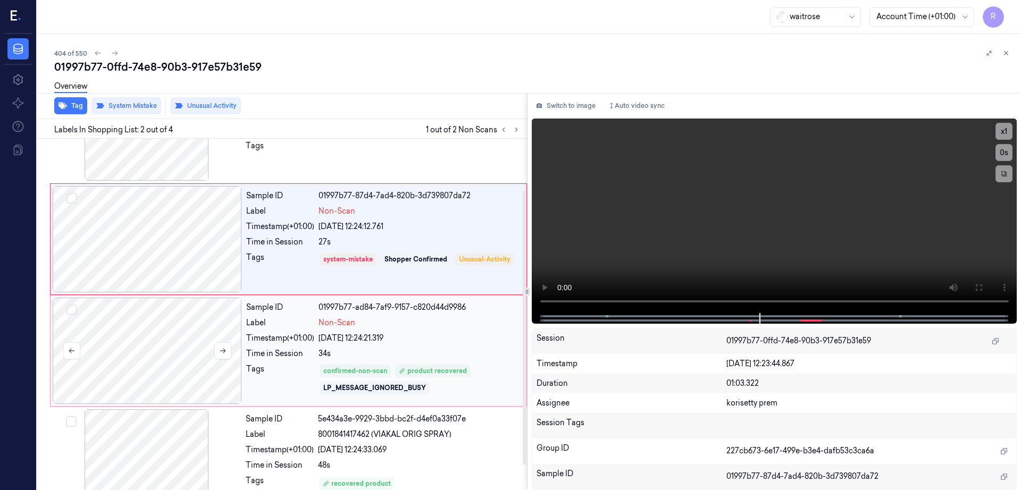
click at [167, 352] on div at bounding box center [147, 351] width 189 height 106
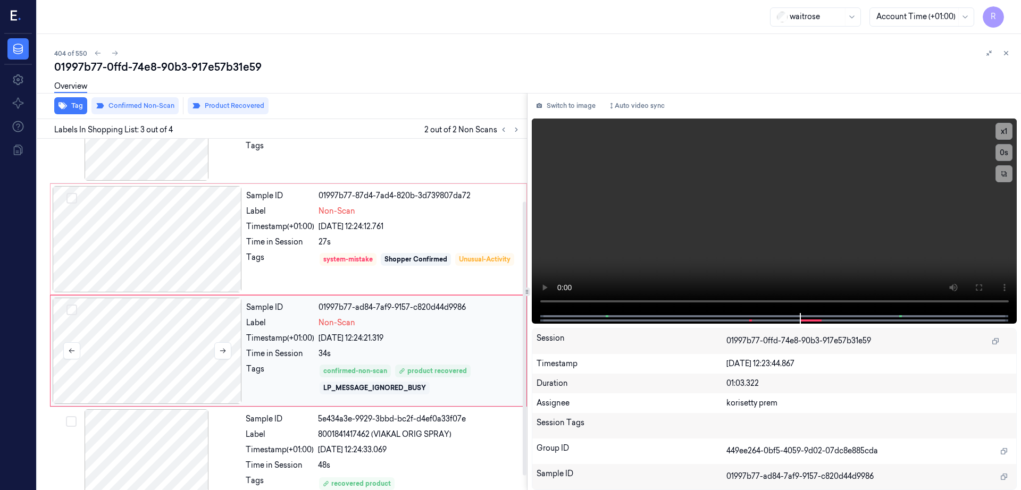
scroll to position [98, 0]
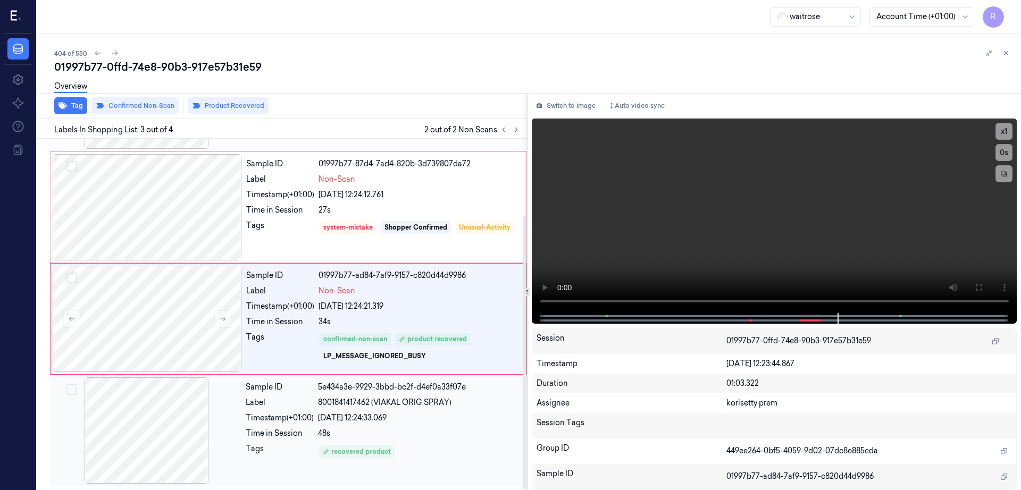
click at [153, 406] on div at bounding box center [146, 430] width 189 height 106
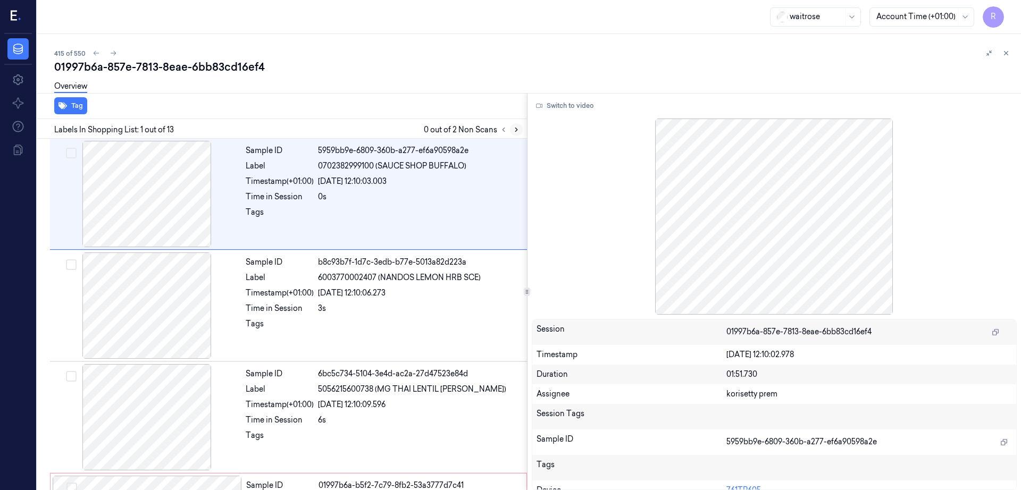
click at [520, 128] on icon at bounding box center [516, 129] width 7 height 7
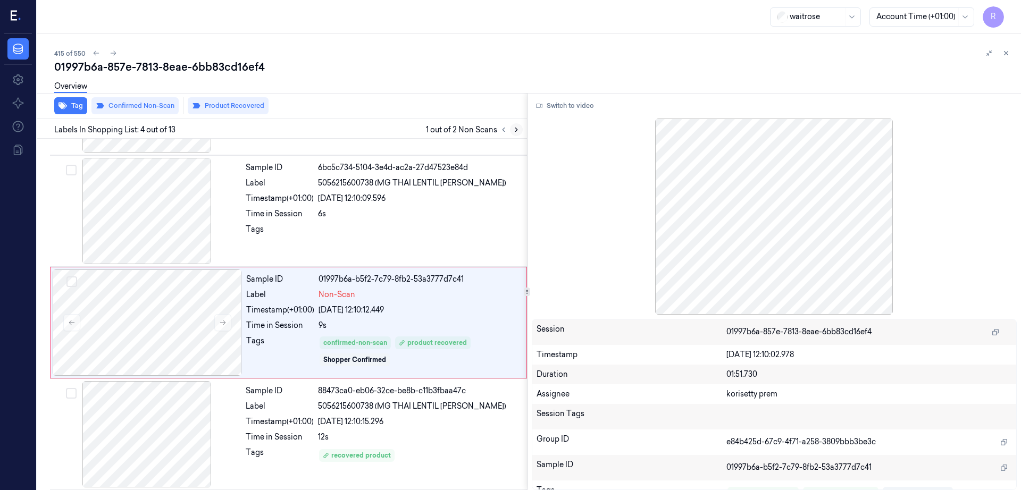
scroll to position [215, 0]
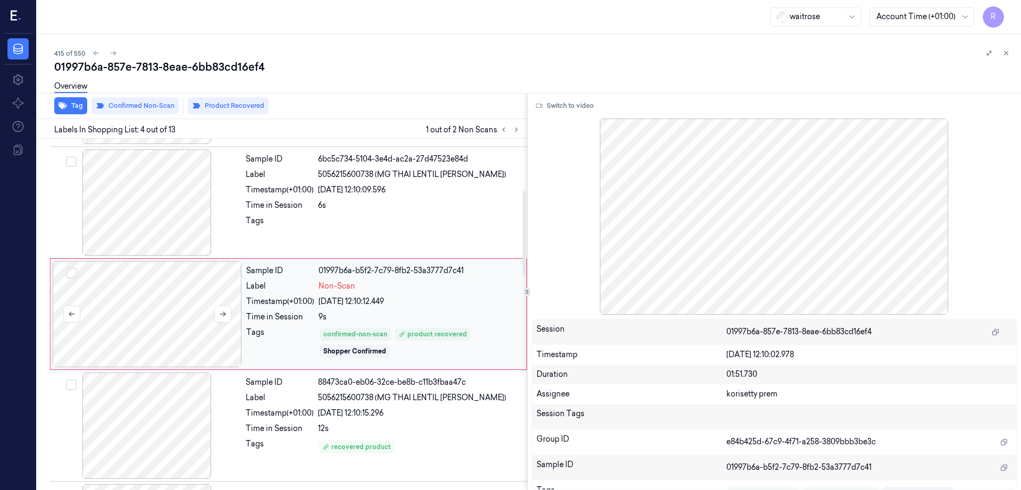
click at [140, 319] on div at bounding box center [147, 314] width 189 height 106
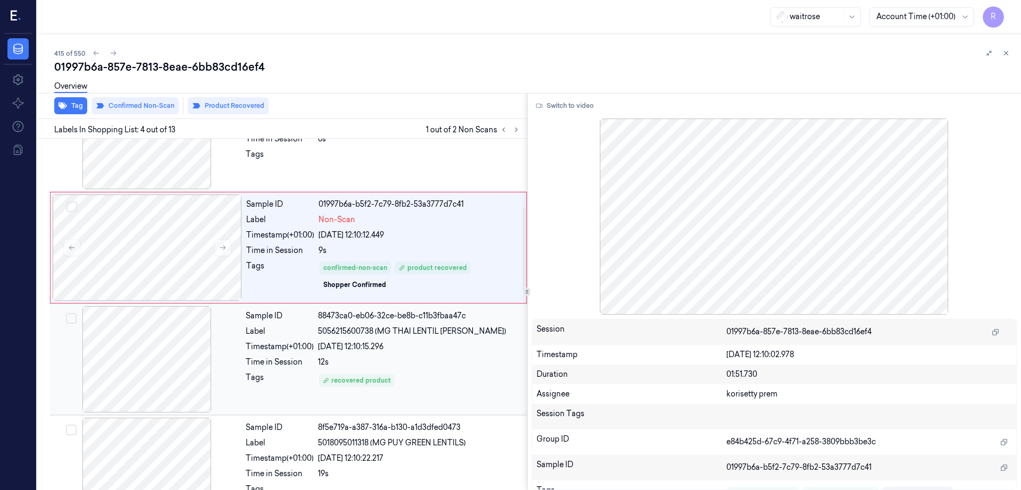
click at [147, 367] on div at bounding box center [146, 359] width 189 height 106
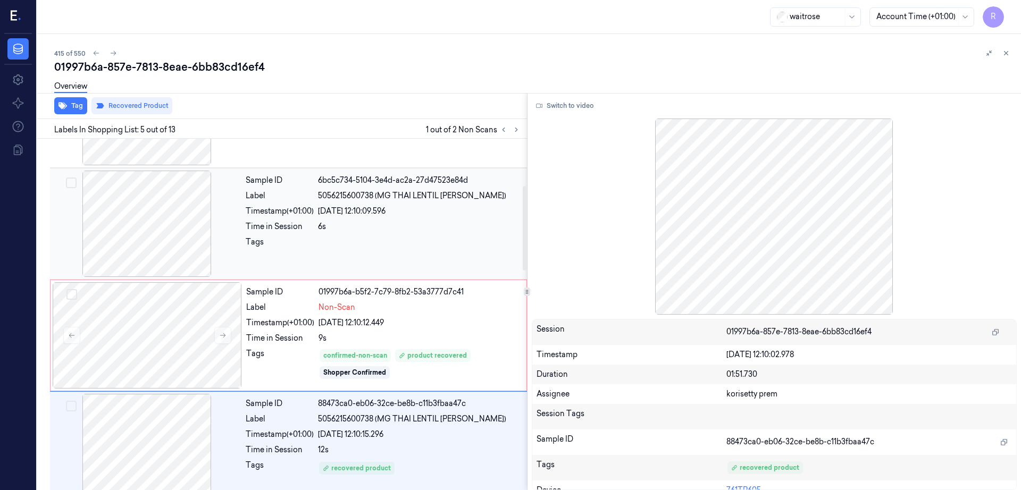
click at [126, 243] on div at bounding box center [146, 224] width 189 height 106
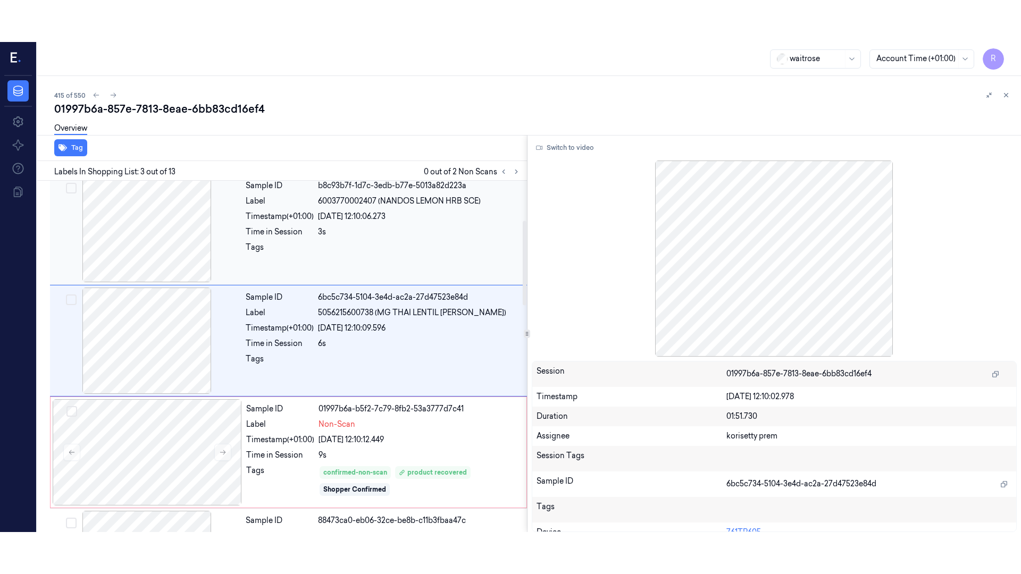
scroll to position [103, 0]
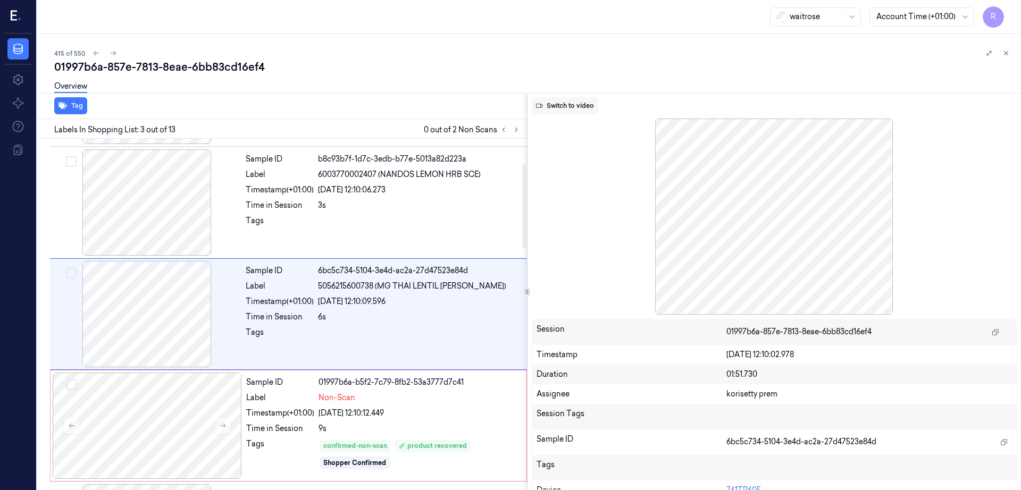
click at [586, 109] on button "Switch to video" at bounding box center [565, 105] width 66 height 17
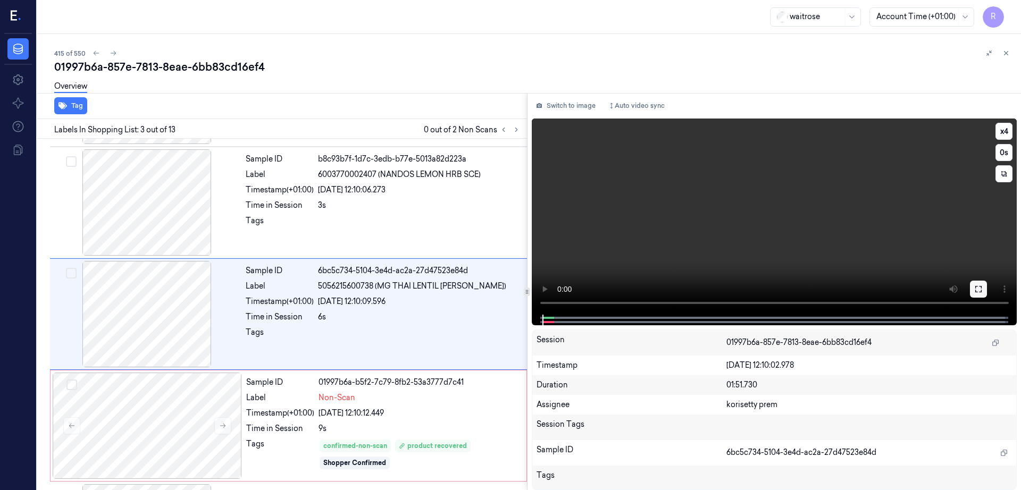
click at [981, 290] on icon at bounding box center [978, 289] width 6 height 6
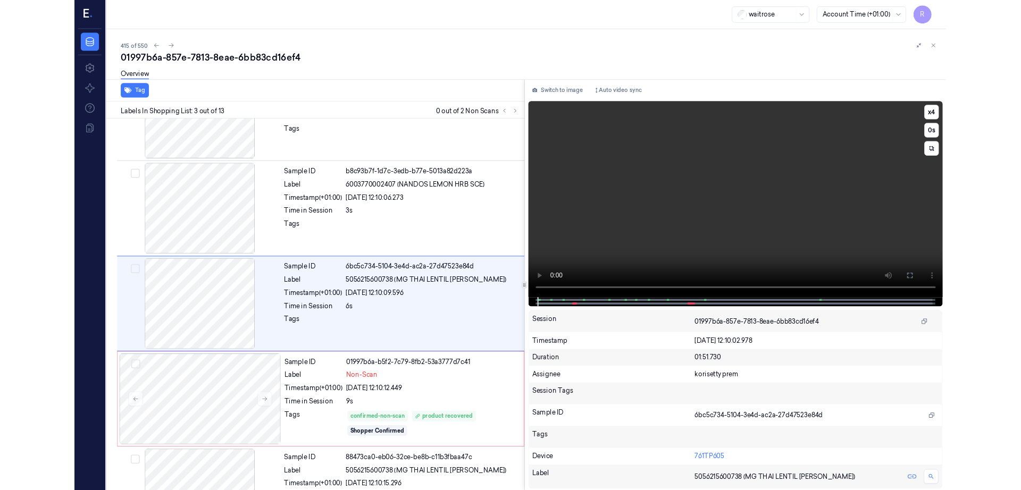
scroll to position [61, 0]
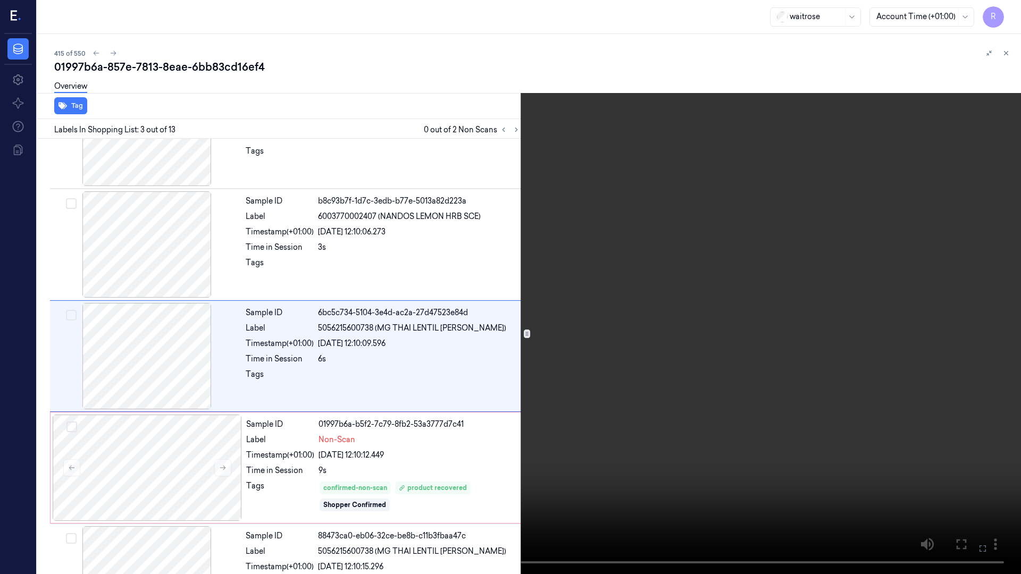
click at [488, 350] on video at bounding box center [510, 287] width 1021 height 574
click at [1017, 9] on video at bounding box center [510, 287] width 1021 height 574
click at [1006, 20] on button "x 4" at bounding box center [1008, 12] width 17 height 17
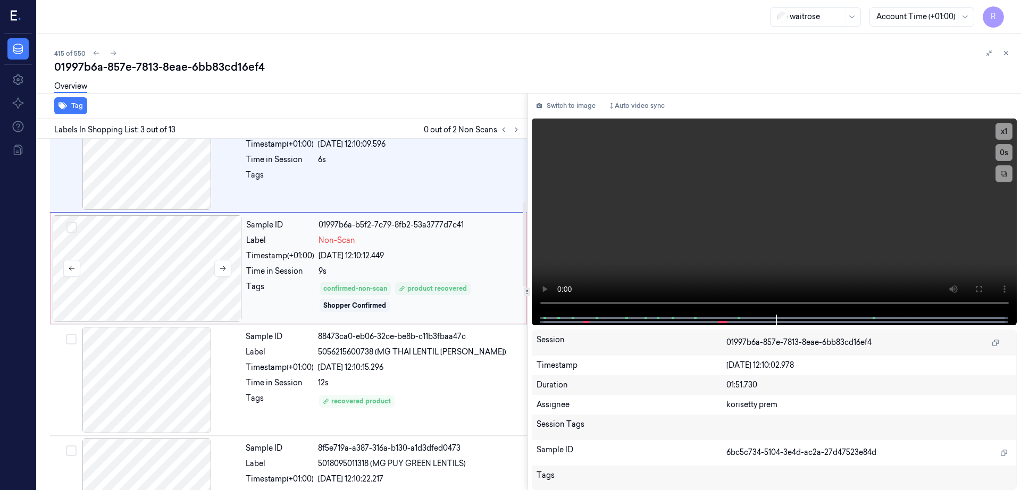
click at [165, 309] on div at bounding box center [147, 268] width 189 height 106
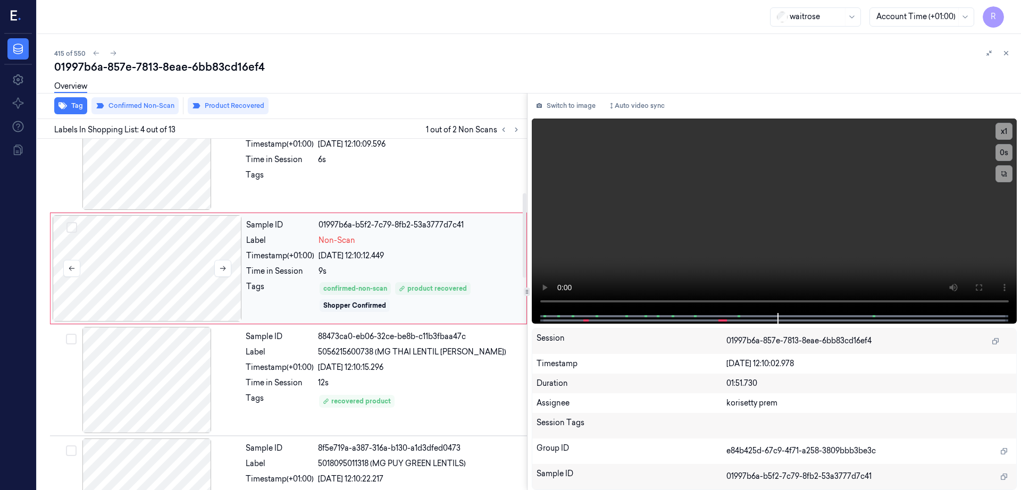
scroll to position [215, 0]
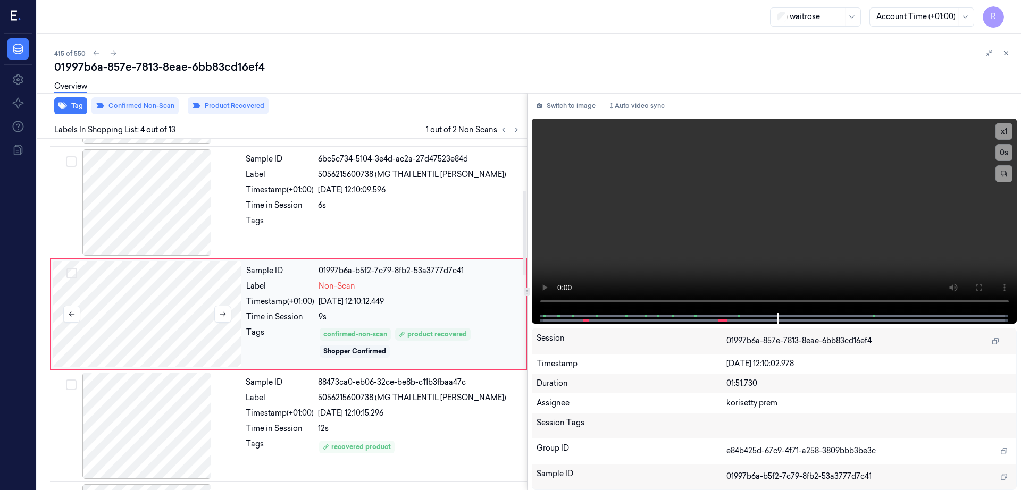
click at [165, 309] on div at bounding box center [147, 314] width 189 height 106
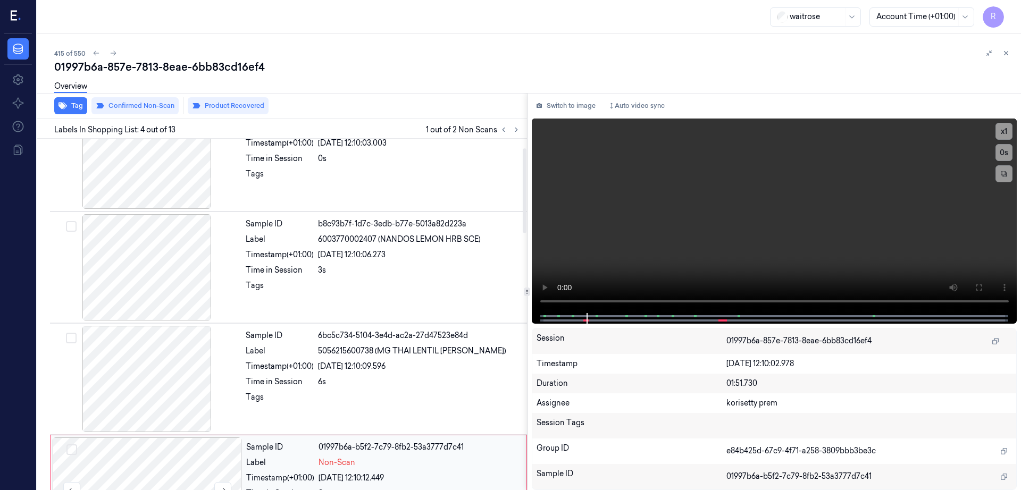
scroll to position [0, 0]
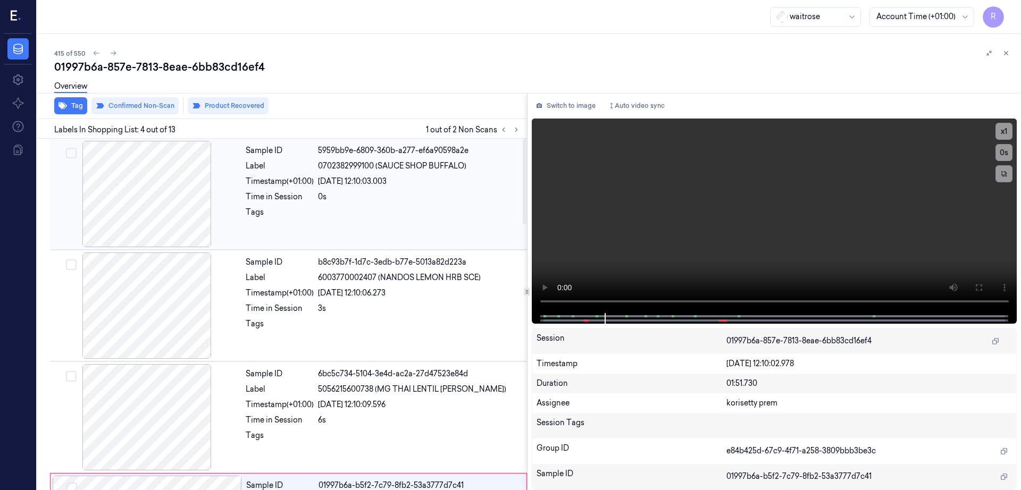
click at [140, 189] on div at bounding box center [146, 194] width 189 height 106
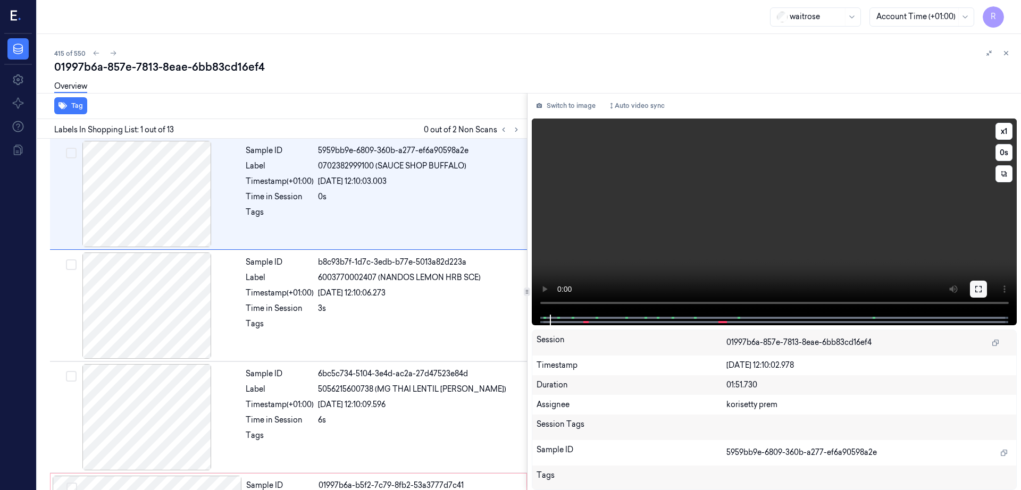
click at [983, 286] on icon at bounding box center [978, 289] width 9 height 9
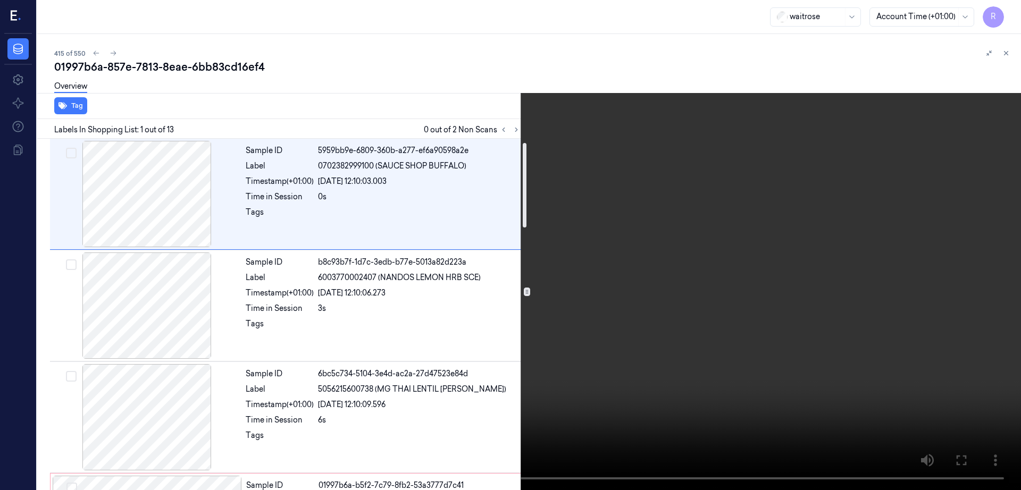
scroll to position [266, 0]
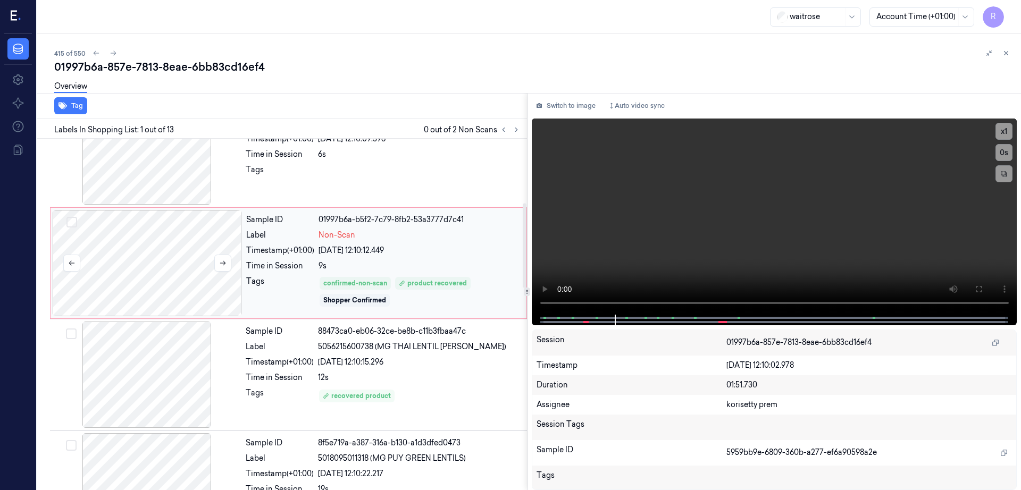
click at [158, 257] on div at bounding box center [147, 263] width 189 height 106
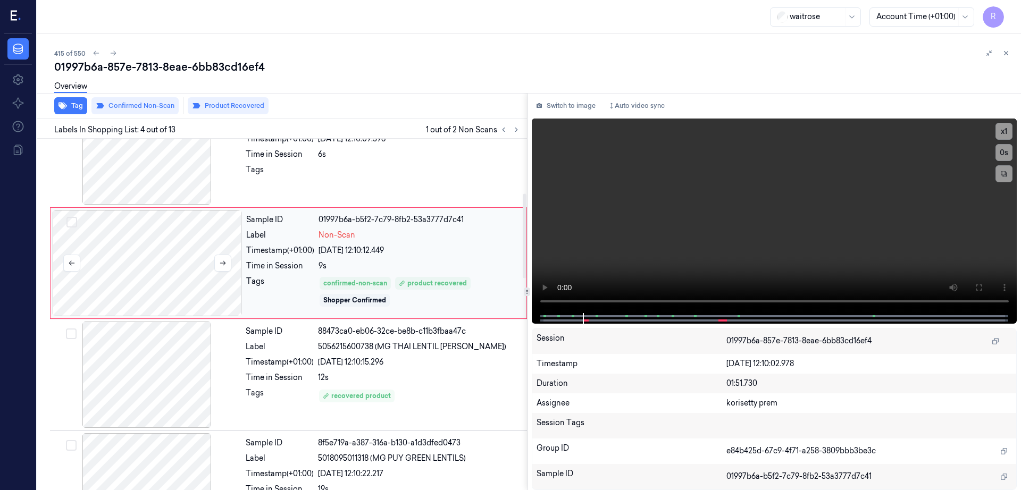
scroll to position [215, 0]
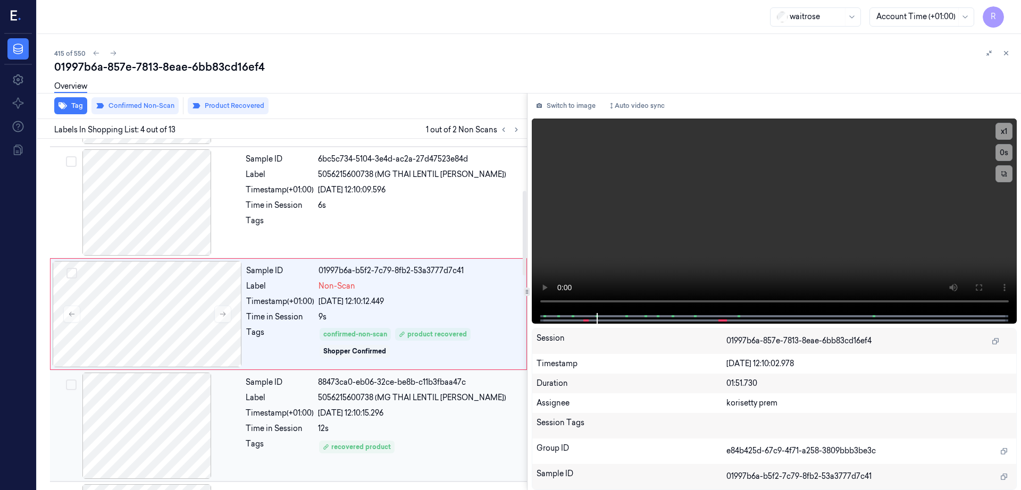
click at [149, 379] on div at bounding box center [146, 426] width 189 height 106
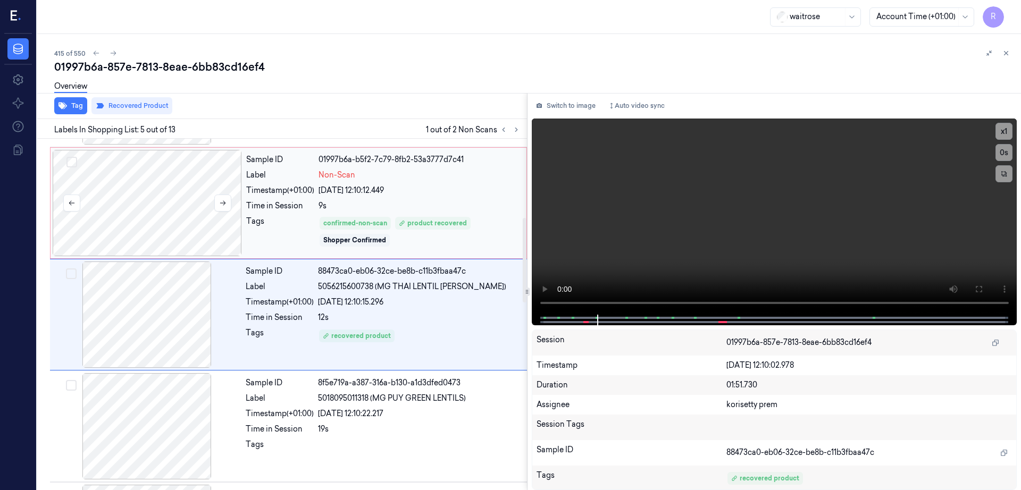
scroll to position [326, 0]
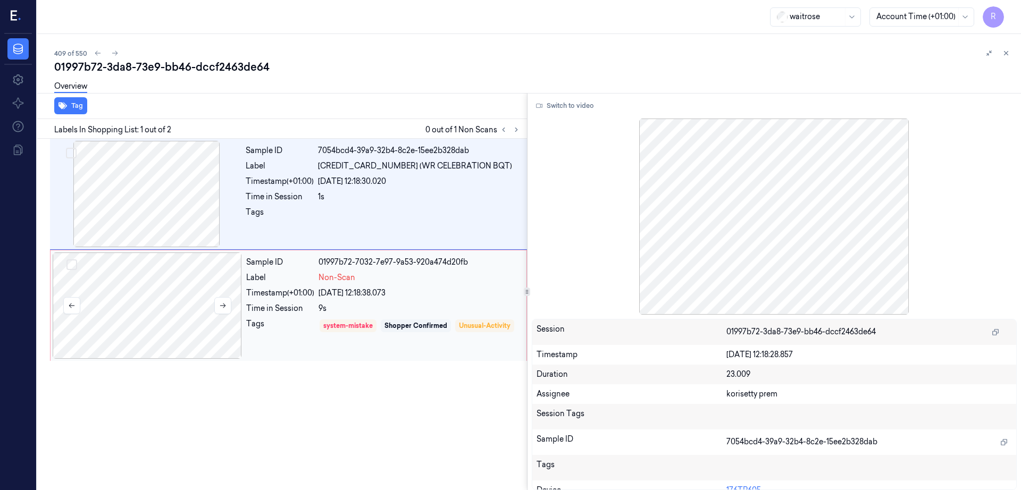
click at [158, 314] on div at bounding box center [147, 306] width 189 height 106
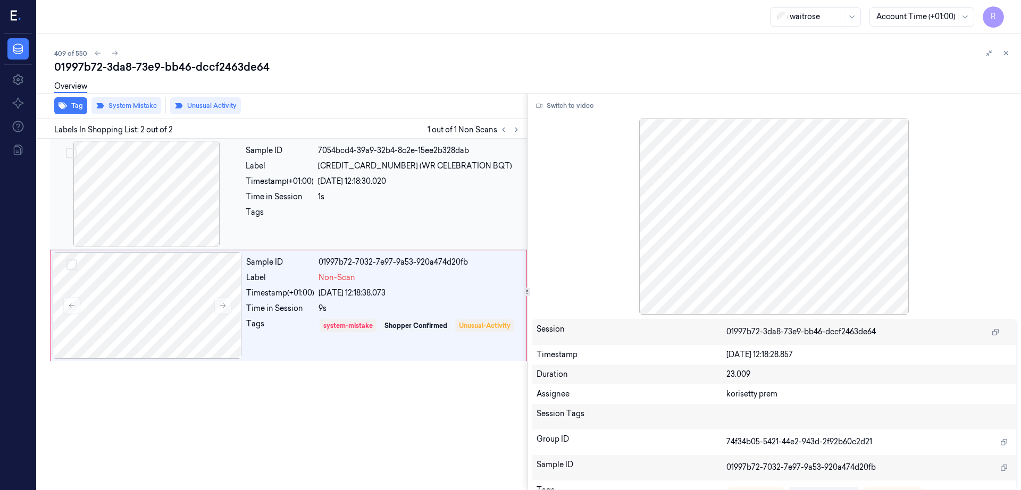
click at [149, 200] on div at bounding box center [146, 194] width 189 height 106
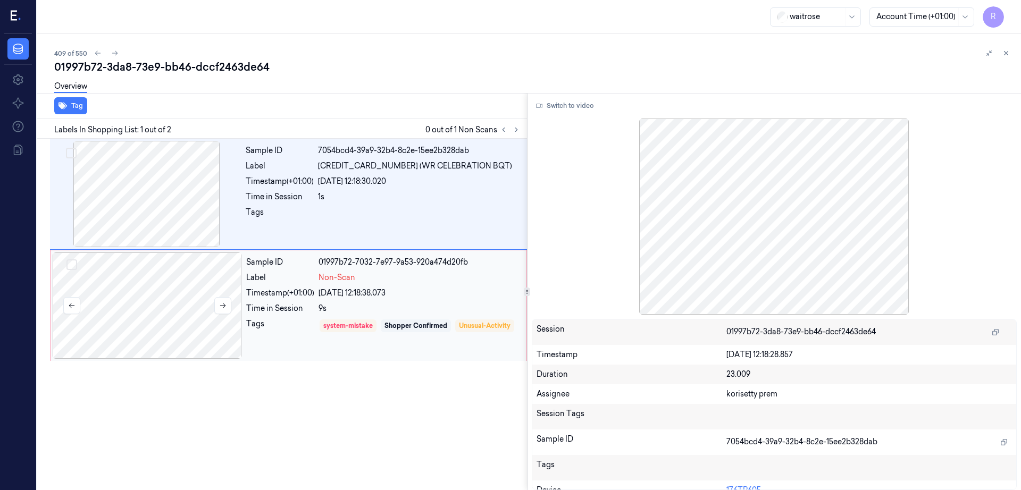
click at [154, 314] on div at bounding box center [147, 306] width 189 height 106
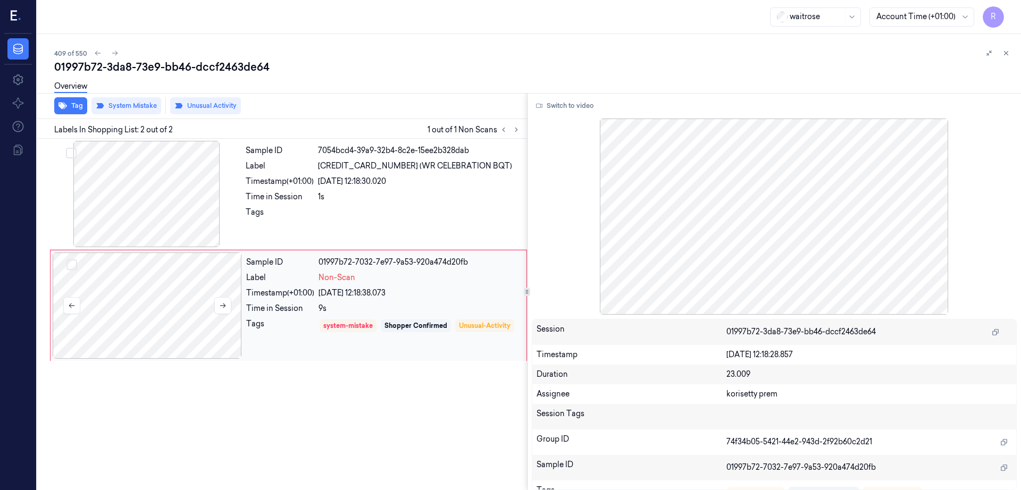
click at [206, 309] on div at bounding box center [147, 306] width 189 height 106
click at [199, 200] on div at bounding box center [146, 194] width 189 height 106
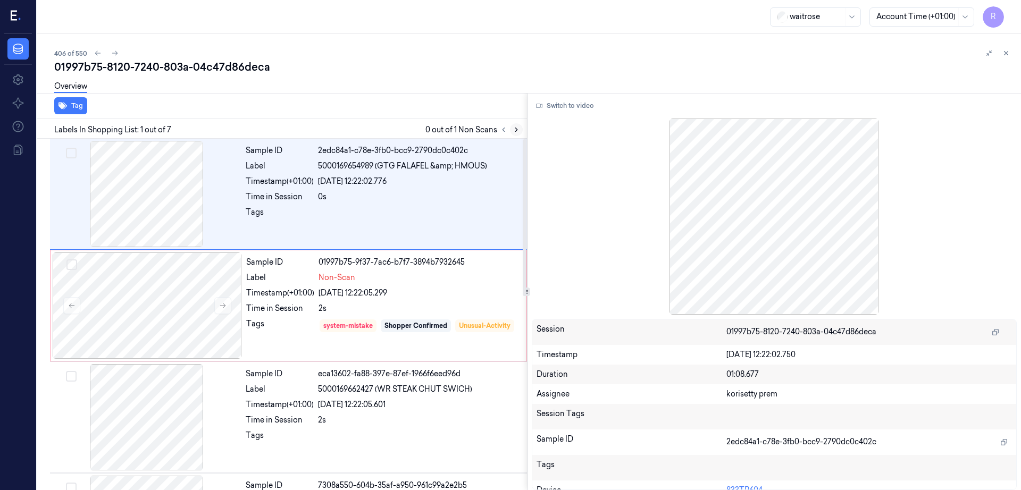
click at [520, 130] on icon at bounding box center [516, 129] width 7 height 7
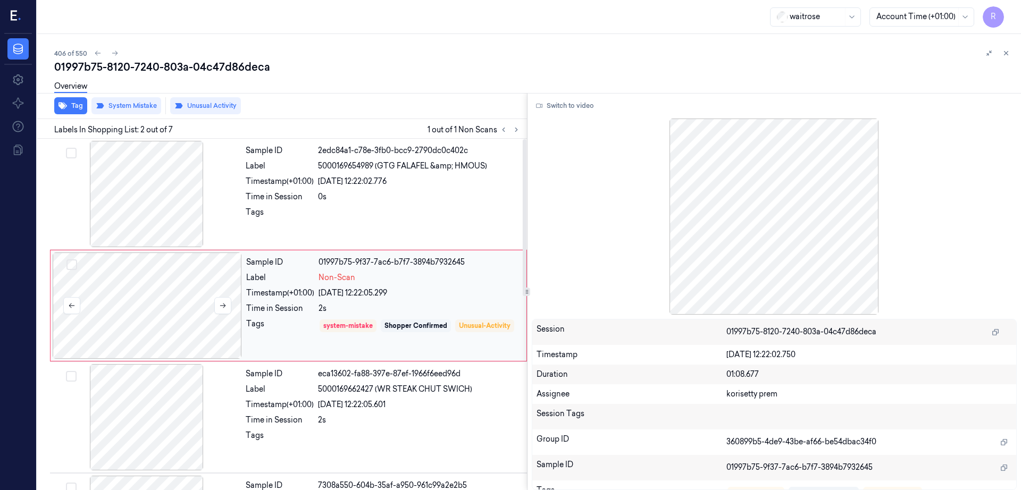
click at [162, 322] on div at bounding box center [147, 306] width 189 height 106
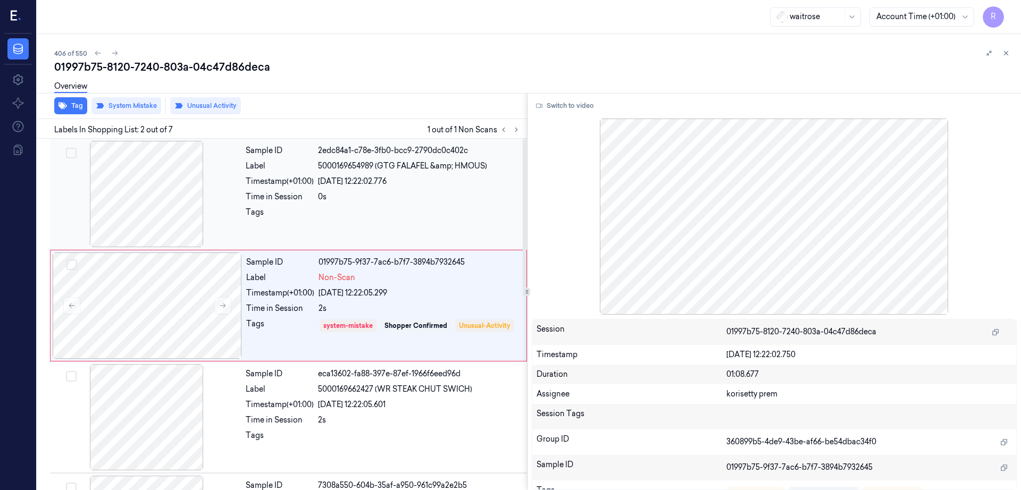
click at [137, 207] on div at bounding box center [146, 194] width 189 height 106
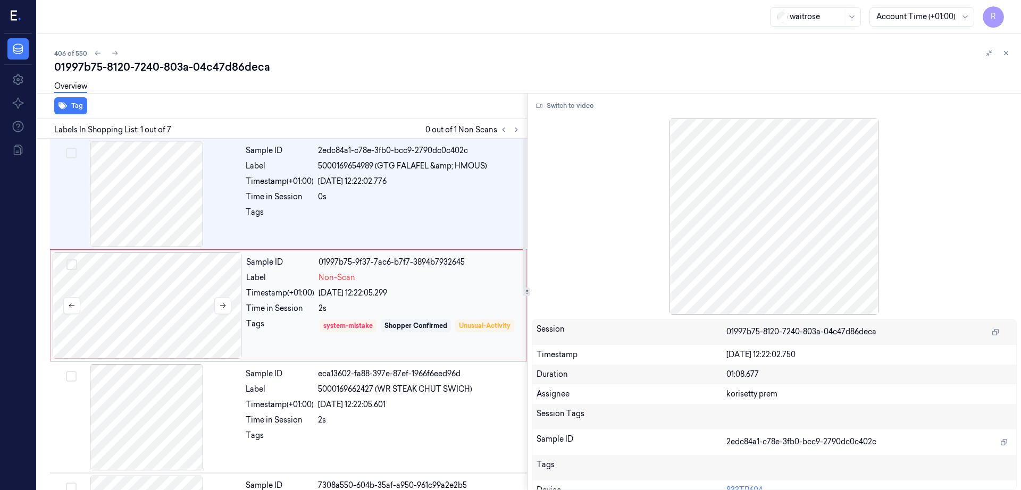
click at [165, 314] on div at bounding box center [147, 306] width 189 height 106
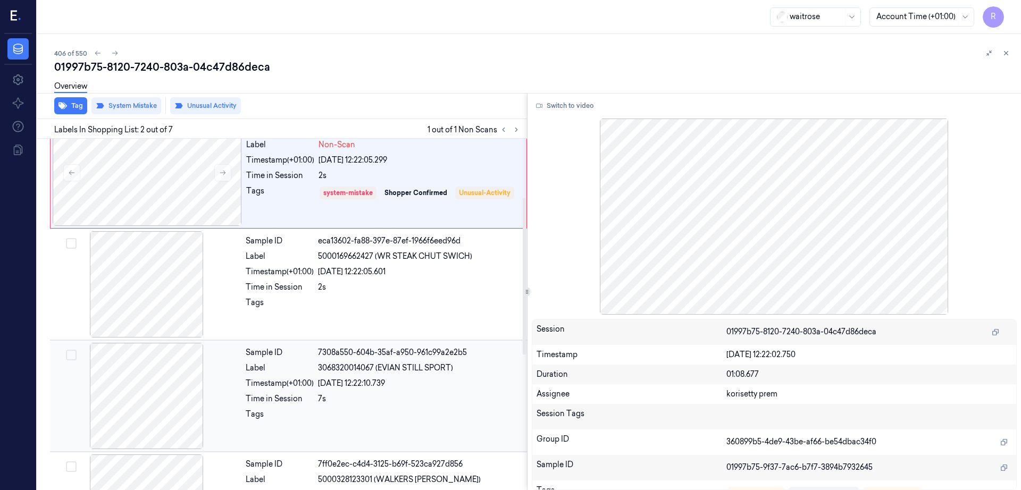
click at [154, 340] on div "Sample ID 7308a550-604b-35af-a950-961c99a2e2b5 Label 3068320014067 (EVIAN STILL…" at bounding box center [288, 396] width 477 height 112
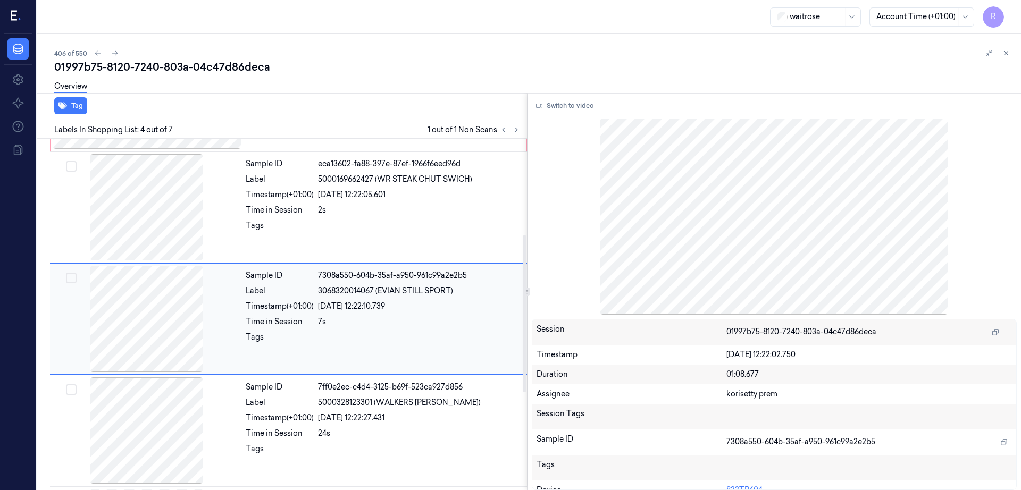
scroll to position [215, 0]
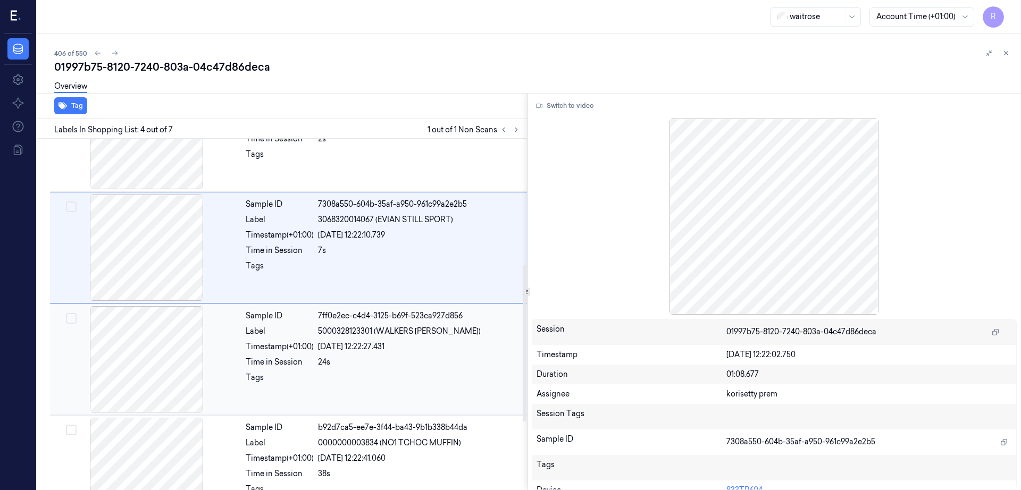
click at [158, 364] on div at bounding box center [146, 359] width 189 height 106
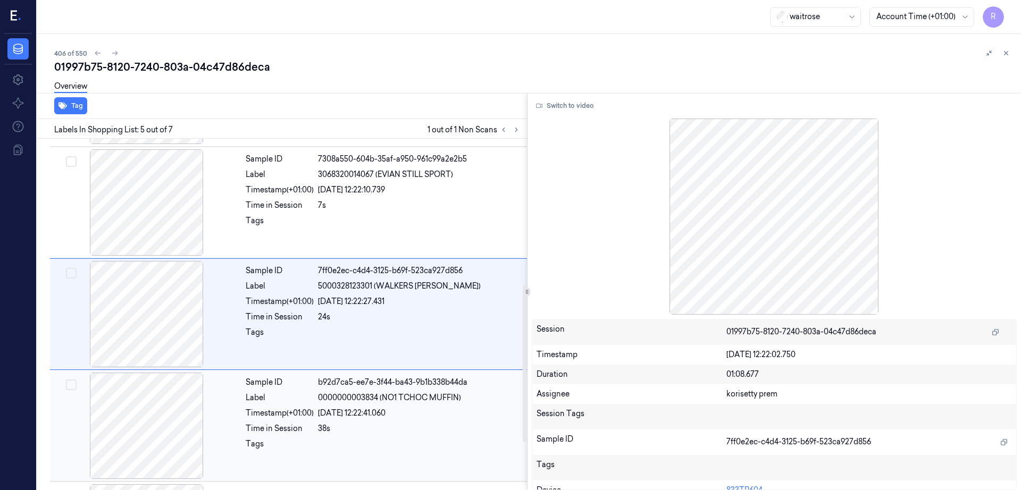
click at [170, 420] on div at bounding box center [146, 426] width 189 height 106
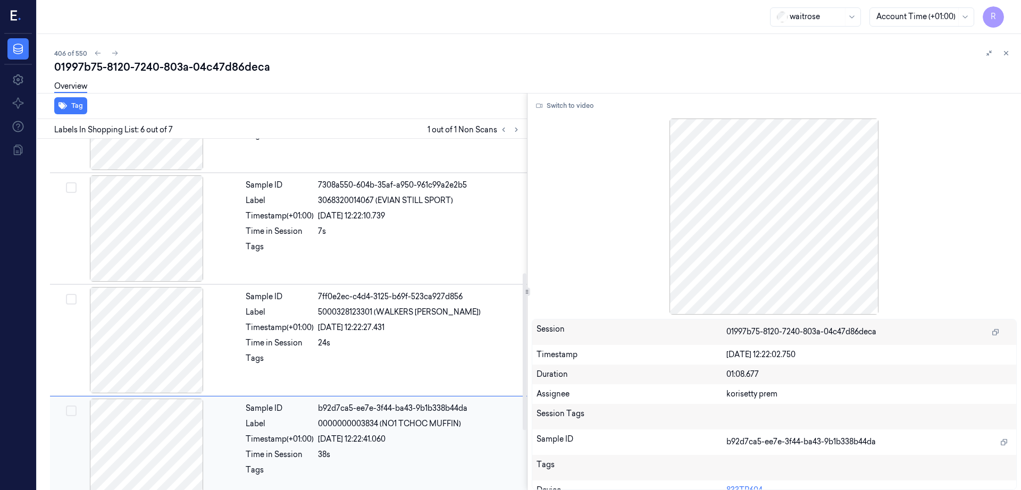
scroll to position [35, 0]
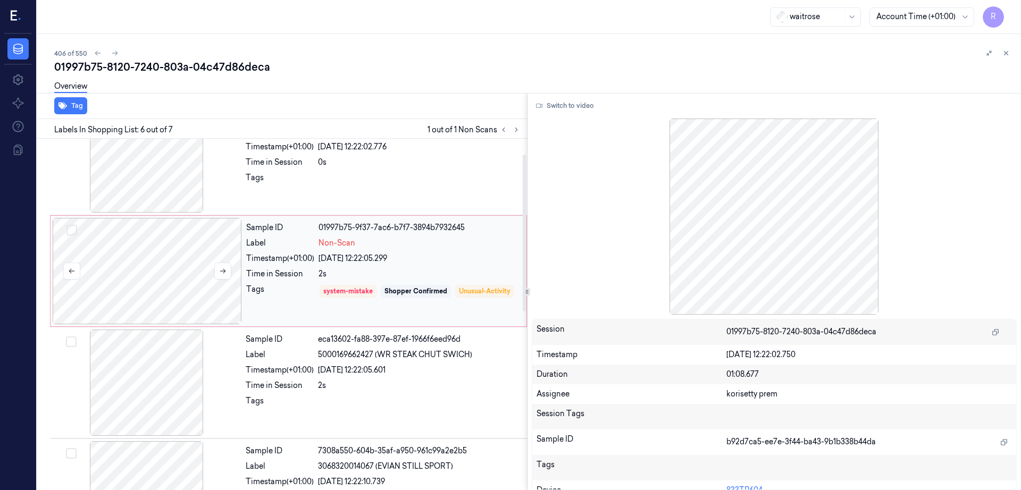
click at [157, 288] on div at bounding box center [147, 271] width 189 height 106
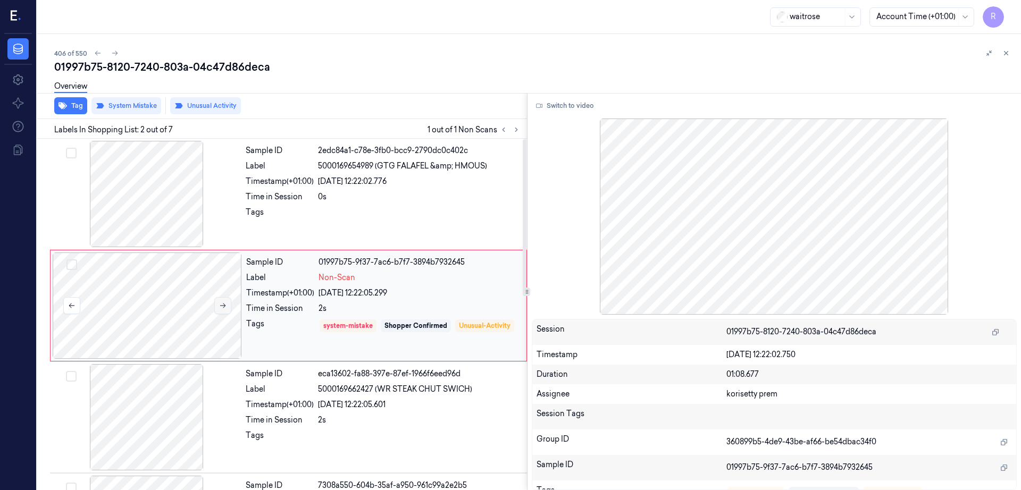
click at [221, 300] on button at bounding box center [222, 305] width 17 height 17
click at [223, 308] on icon at bounding box center [223, 306] width 6 height 5
click at [118, 196] on div at bounding box center [146, 194] width 189 height 106
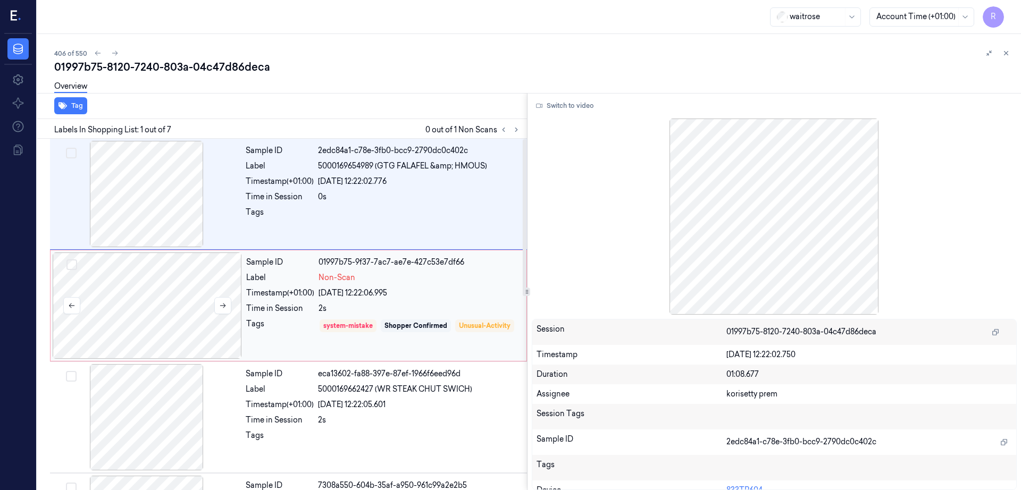
click at [146, 321] on div at bounding box center [147, 306] width 189 height 106
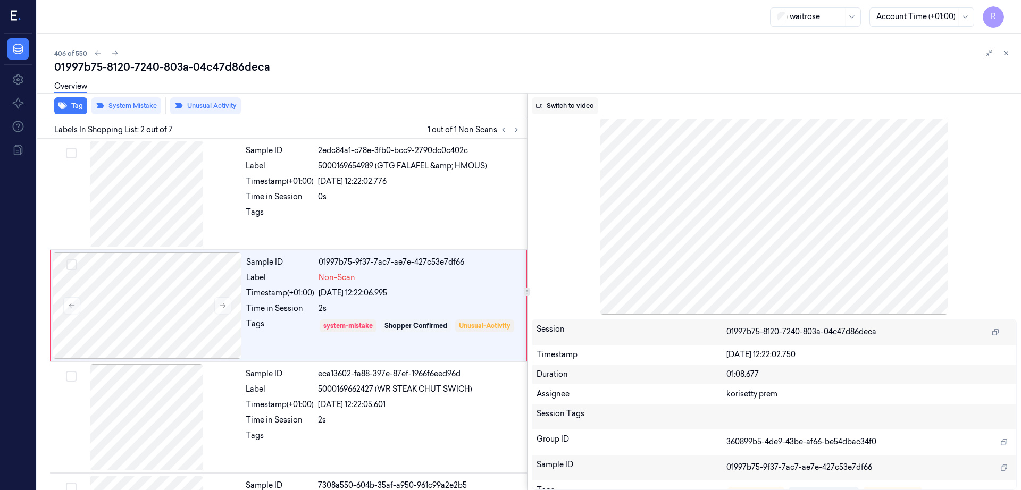
click at [579, 103] on button "Switch to video" at bounding box center [565, 105] width 66 height 17
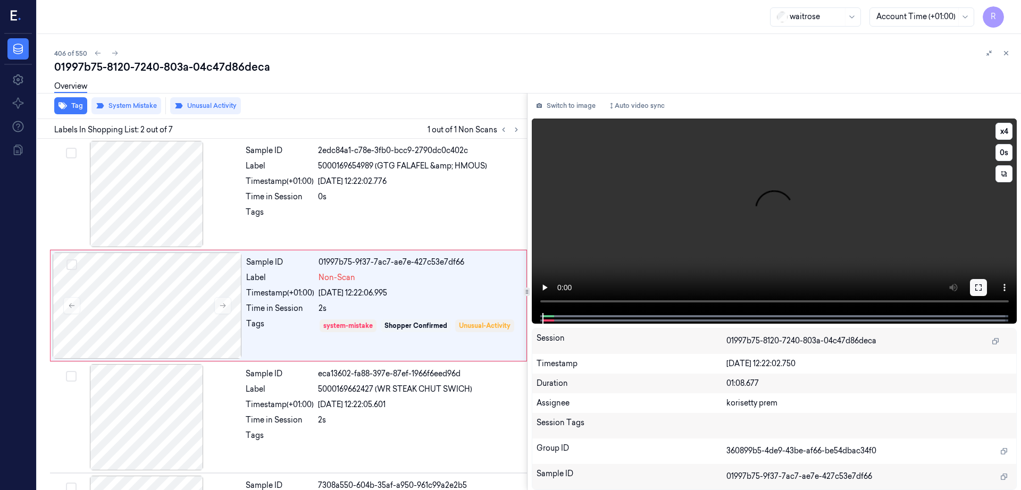
click at [987, 285] on button at bounding box center [978, 287] width 17 height 17
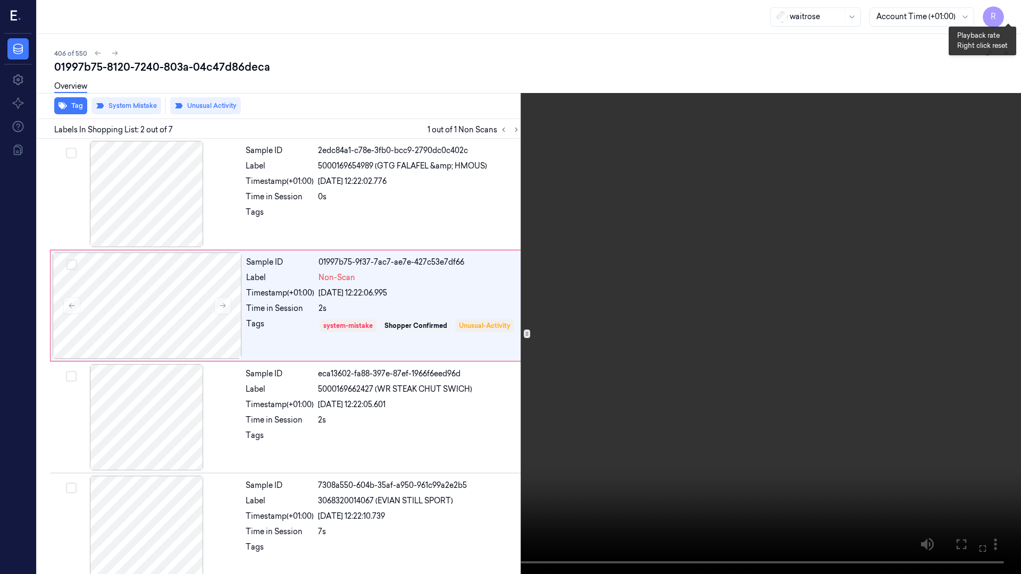
click at [1004, 18] on button "x 4" at bounding box center [1008, 12] width 17 height 17
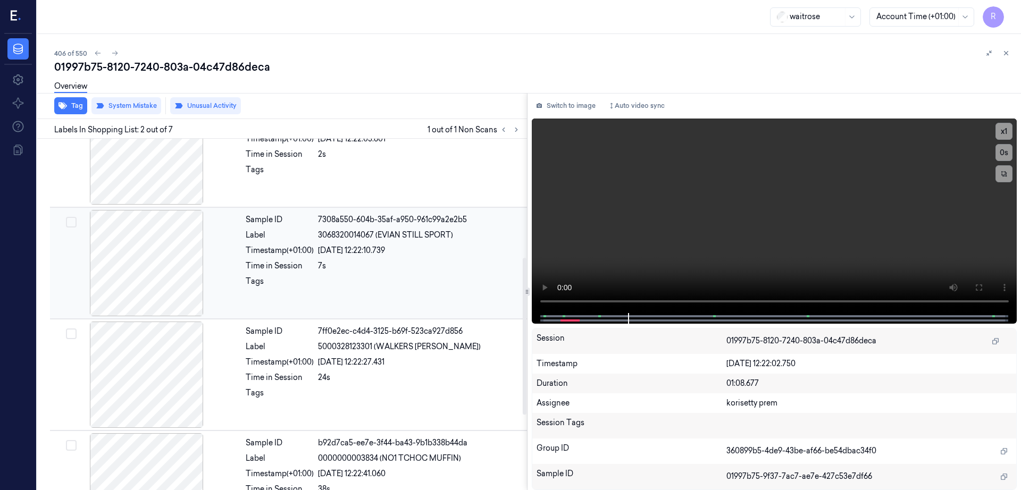
click at [171, 281] on div at bounding box center [146, 263] width 189 height 106
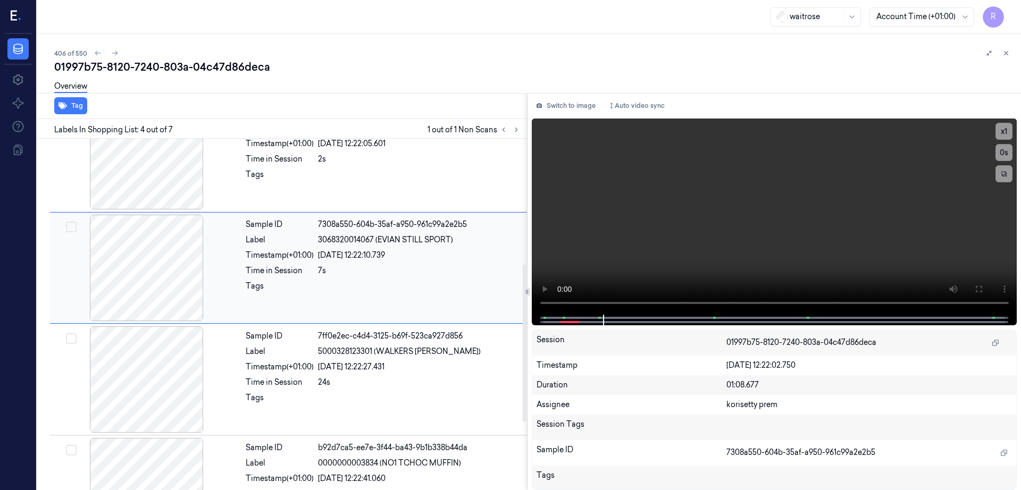
scroll to position [281, 0]
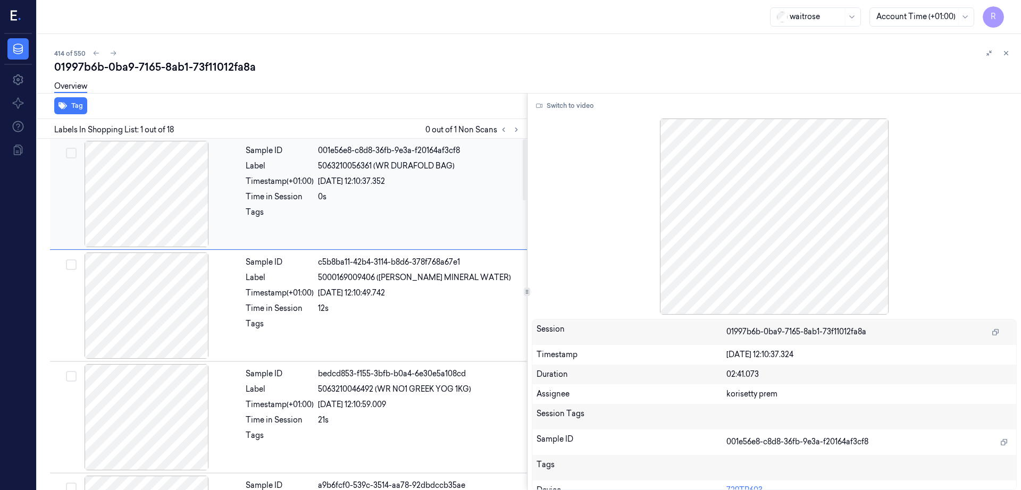
click at [161, 207] on div at bounding box center [146, 194] width 189 height 106
click at [520, 131] on icon at bounding box center [516, 129] width 7 height 7
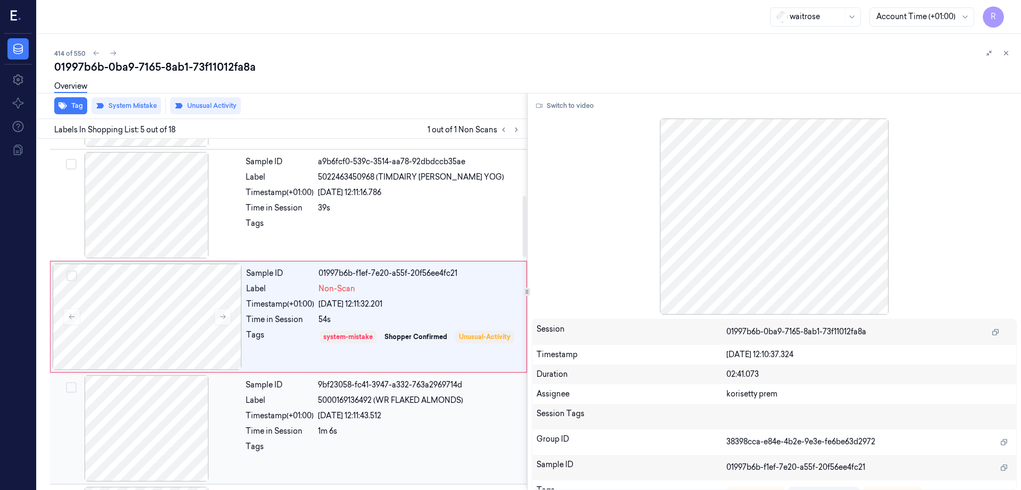
scroll to position [326, 0]
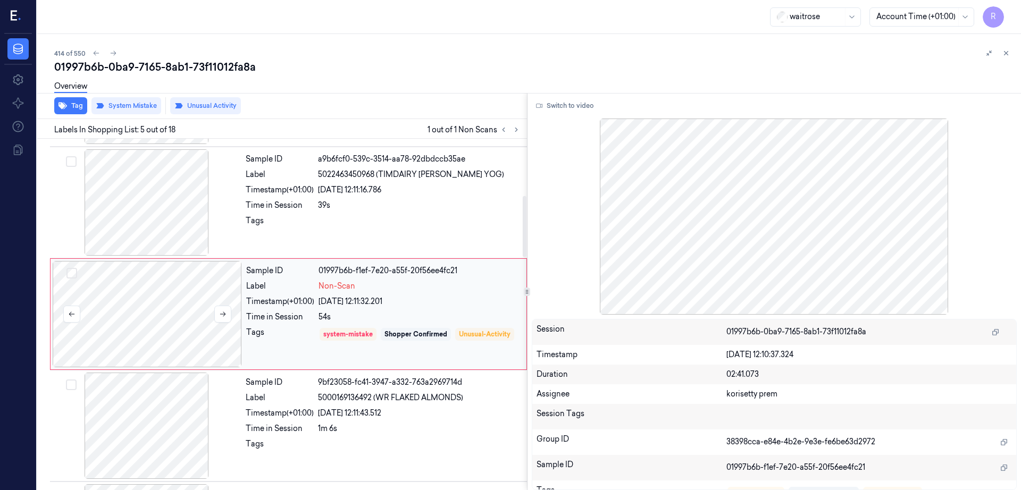
click at [157, 339] on div at bounding box center [147, 314] width 189 height 106
click at [155, 208] on div at bounding box center [146, 202] width 189 height 106
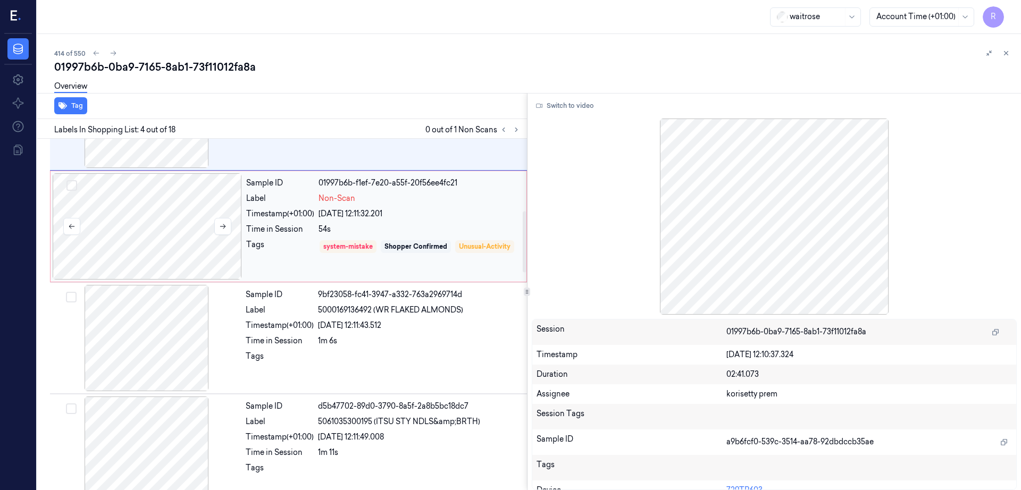
click at [124, 264] on div at bounding box center [147, 226] width 189 height 106
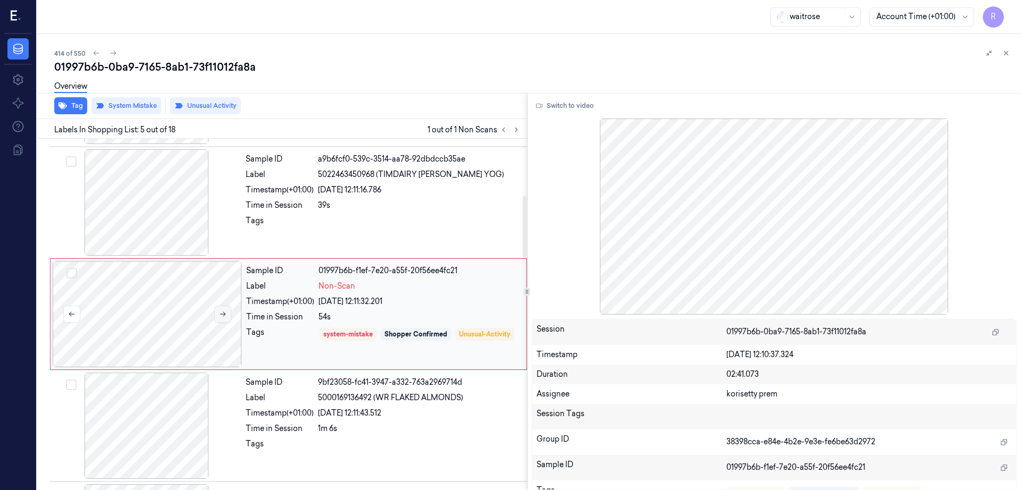
click at [222, 309] on button at bounding box center [222, 314] width 17 height 17
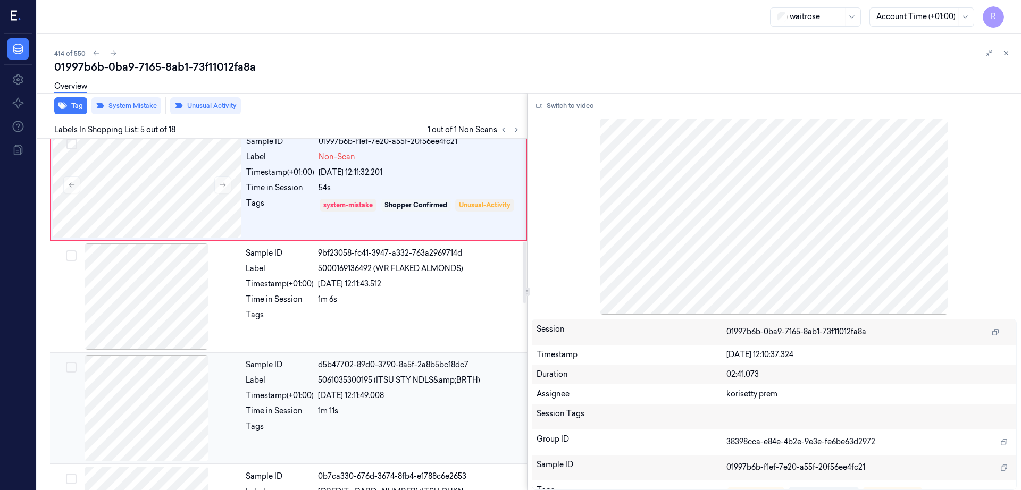
scroll to position [592, 0]
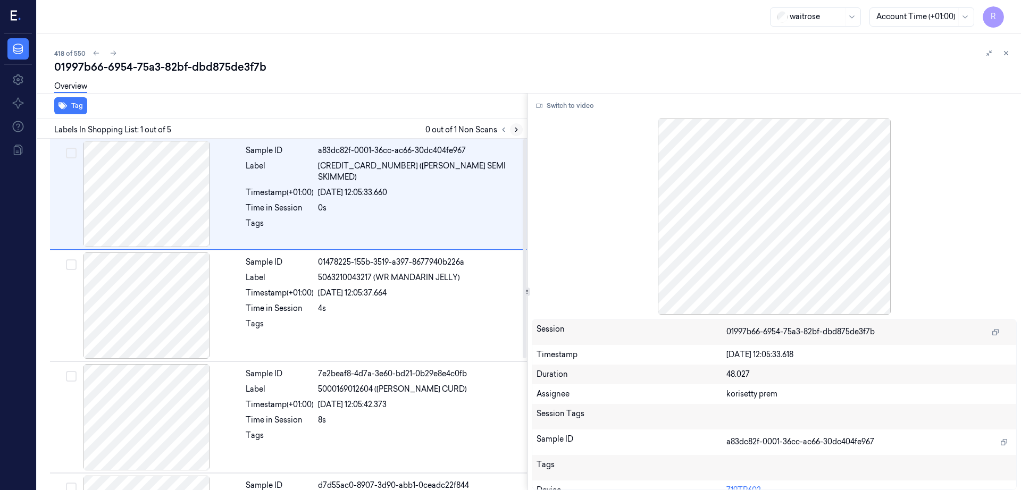
click at [520, 126] on icon at bounding box center [516, 129] width 7 height 7
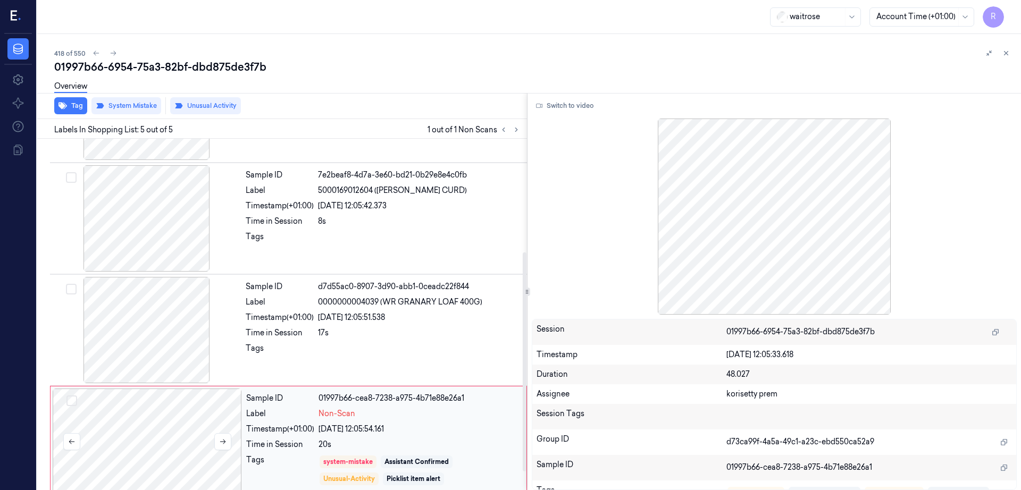
scroll to position [210, 0]
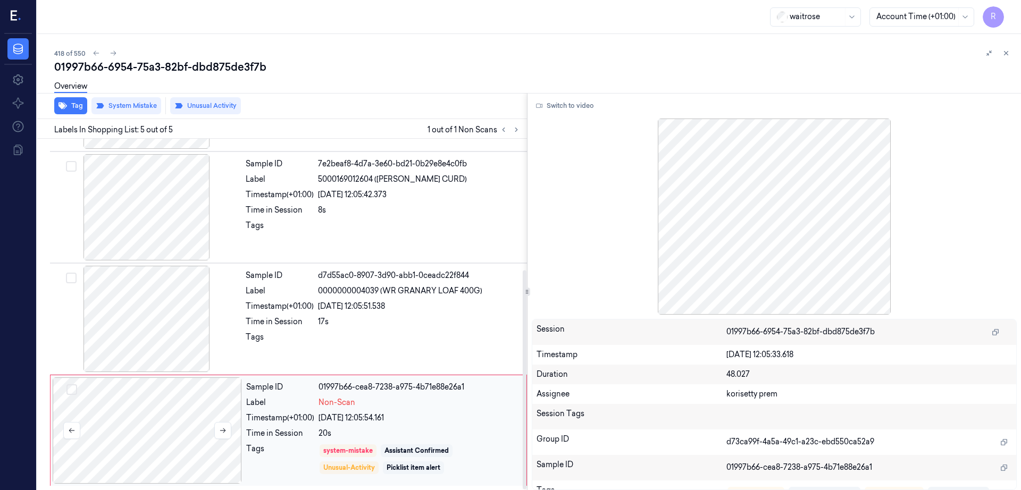
click at [118, 427] on div at bounding box center [147, 430] width 189 height 106
click at [155, 323] on div at bounding box center [146, 319] width 189 height 106
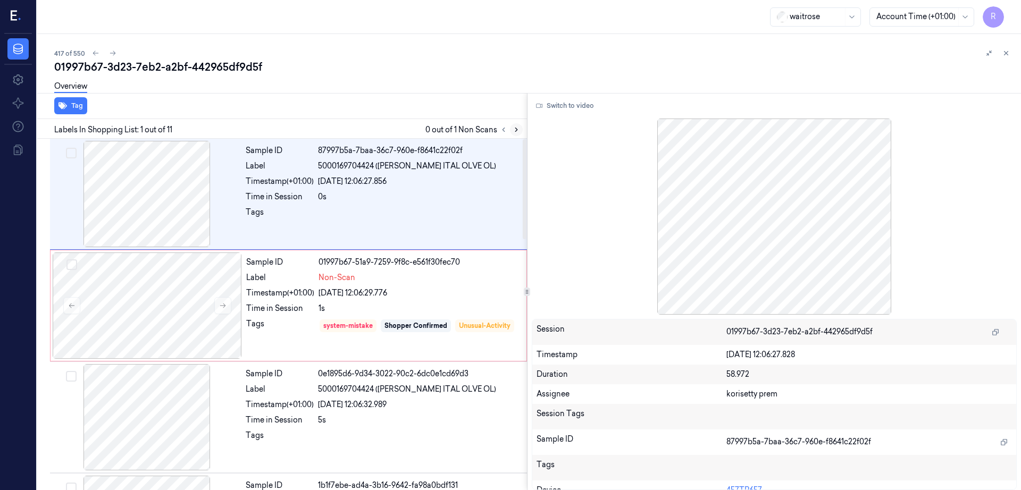
click at [523, 123] on button at bounding box center [516, 129] width 13 height 13
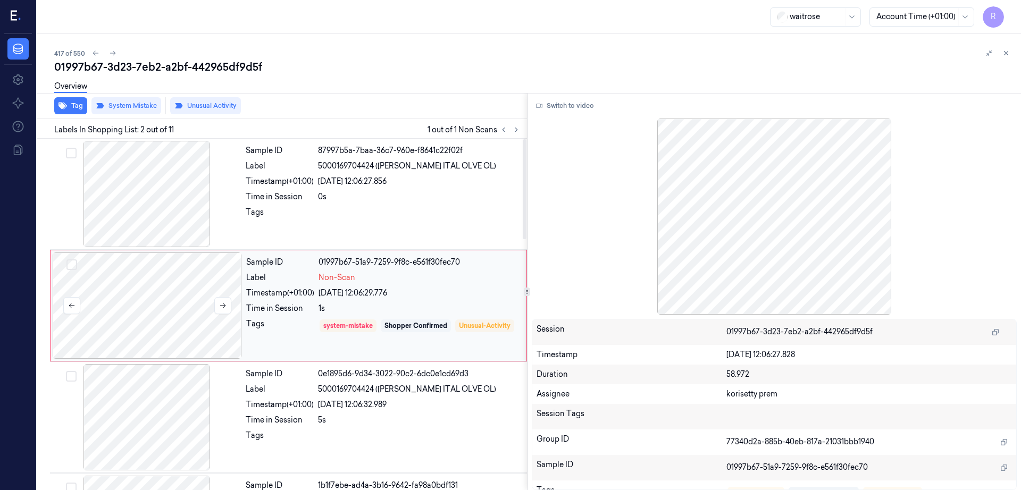
click at [173, 287] on div at bounding box center [147, 306] width 189 height 106
click at [180, 336] on div at bounding box center [147, 306] width 189 height 106
click at [146, 211] on div at bounding box center [146, 194] width 189 height 106
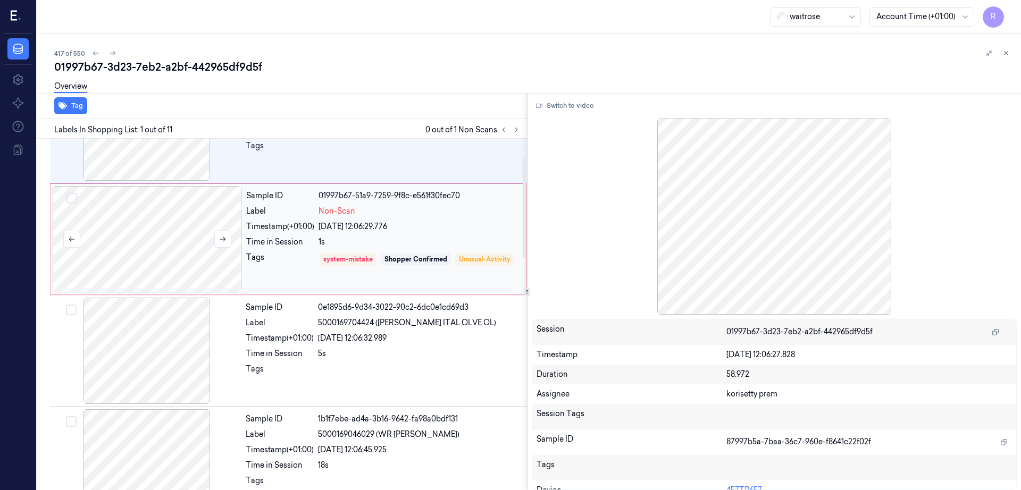
click at [172, 280] on div at bounding box center [147, 239] width 189 height 106
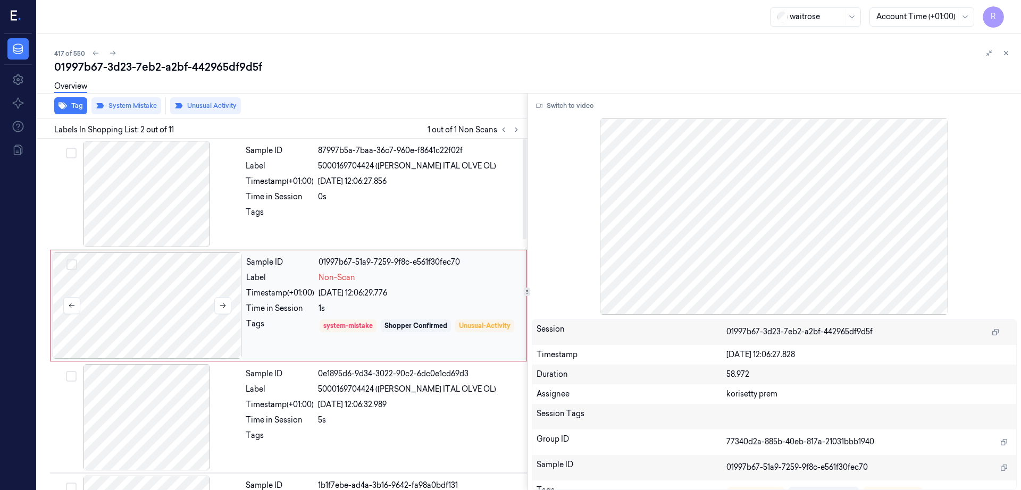
click at [172, 280] on div at bounding box center [147, 306] width 189 height 106
click at [144, 394] on div at bounding box center [146, 417] width 189 height 106
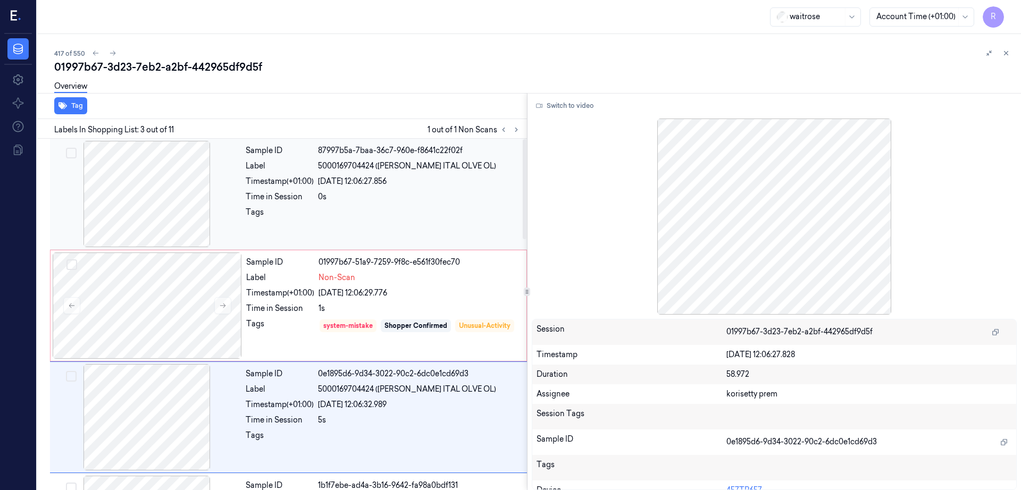
click at [123, 232] on div at bounding box center [146, 194] width 189 height 106
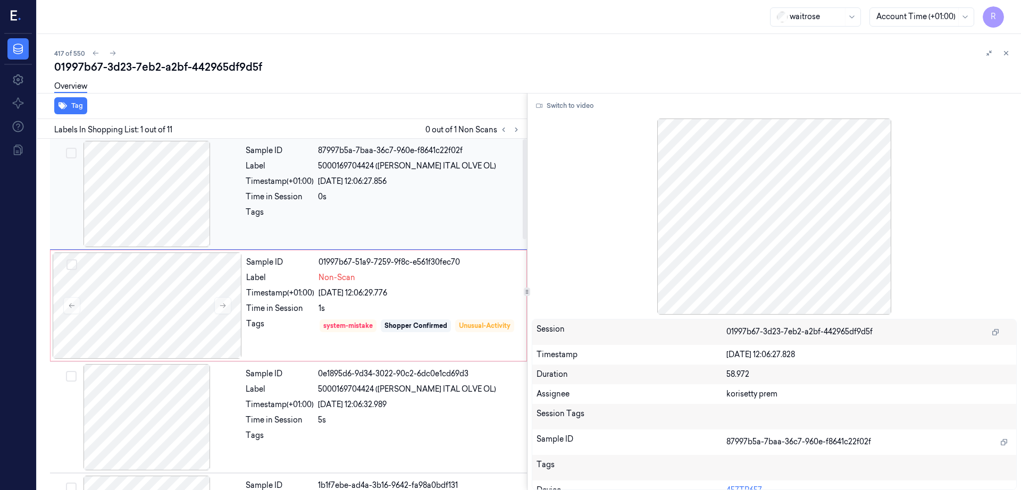
click at [148, 212] on div at bounding box center [146, 194] width 189 height 106
click at [586, 112] on button "Switch to video" at bounding box center [565, 105] width 66 height 17
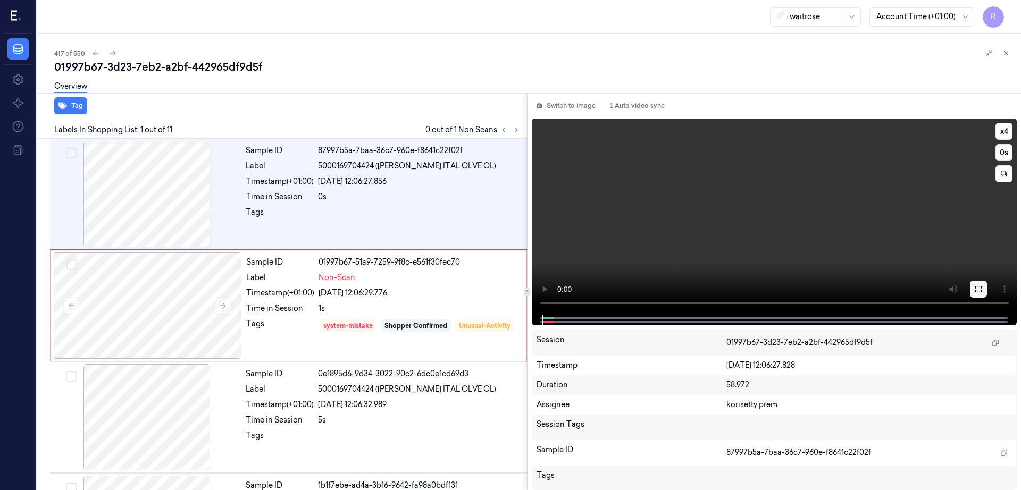
click at [987, 289] on button at bounding box center [978, 289] width 17 height 17
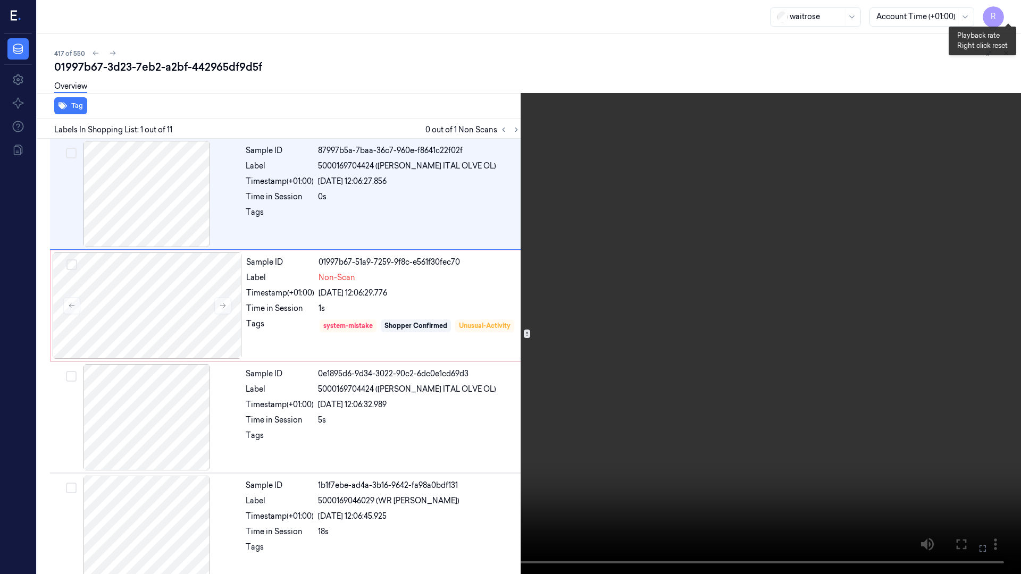
click at [1007, 18] on button "x 4" at bounding box center [1008, 12] width 17 height 17
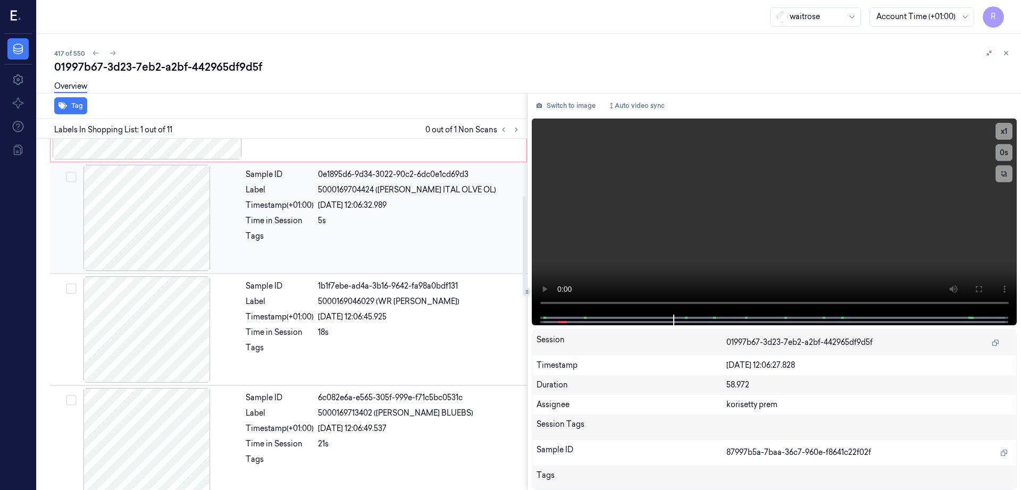
click at [183, 237] on div at bounding box center [146, 218] width 189 height 106
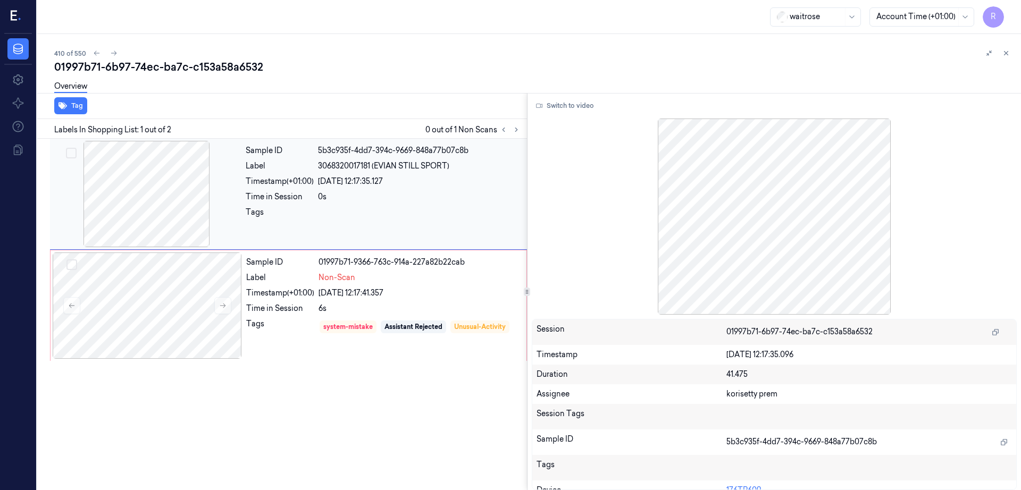
click at [176, 182] on div at bounding box center [146, 194] width 189 height 106
click at [163, 317] on div at bounding box center [147, 306] width 189 height 106
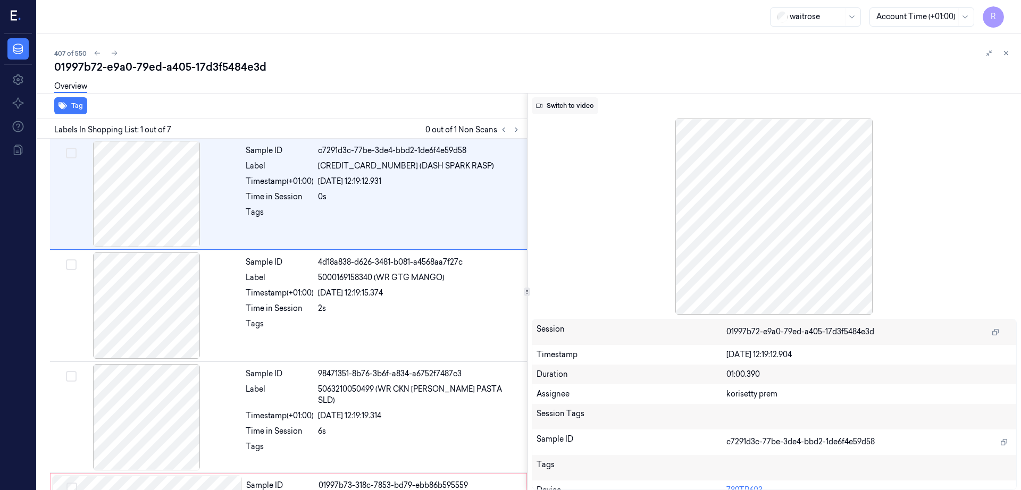
click at [569, 106] on button "Switch to video" at bounding box center [565, 105] width 66 height 17
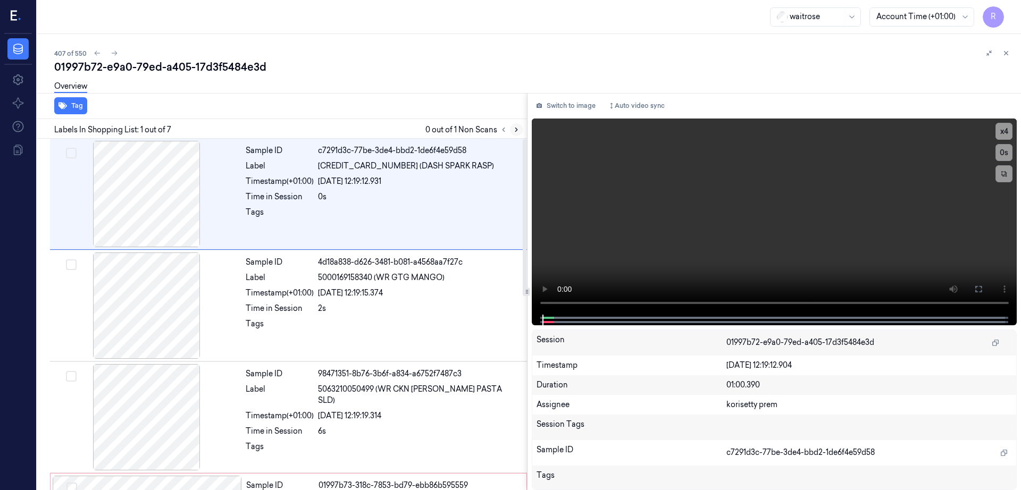
click at [520, 127] on icon at bounding box center [516, 129] width 7 height 7
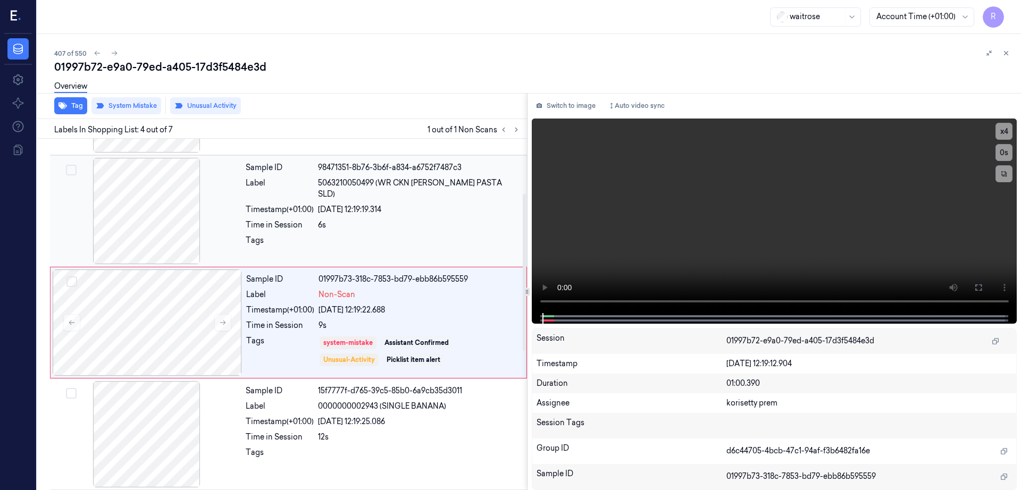
scroll to position [215, 0]
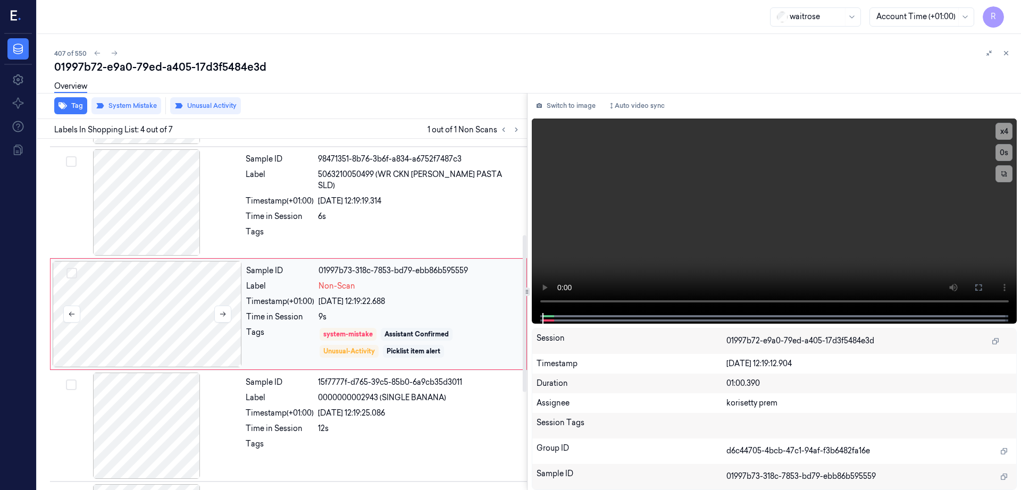
click at [178, 324] on div at bounding box center [147, 314] width 189 height 106
click at [164, 212] on div at bounding box center [146, 202] width 189 height 106
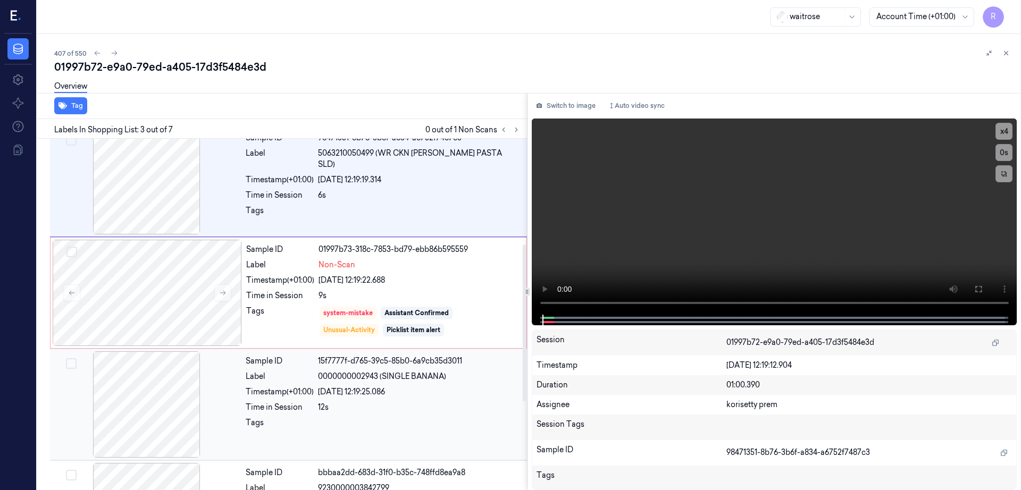
click at [172, 397] on div at bounding box center [146, 404] width 189 height 106
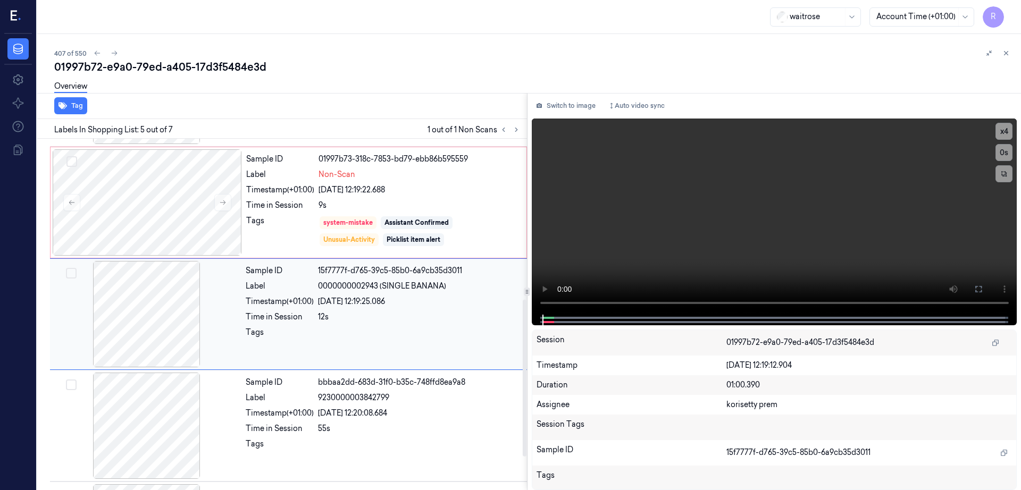
scroll to position [393, 0]
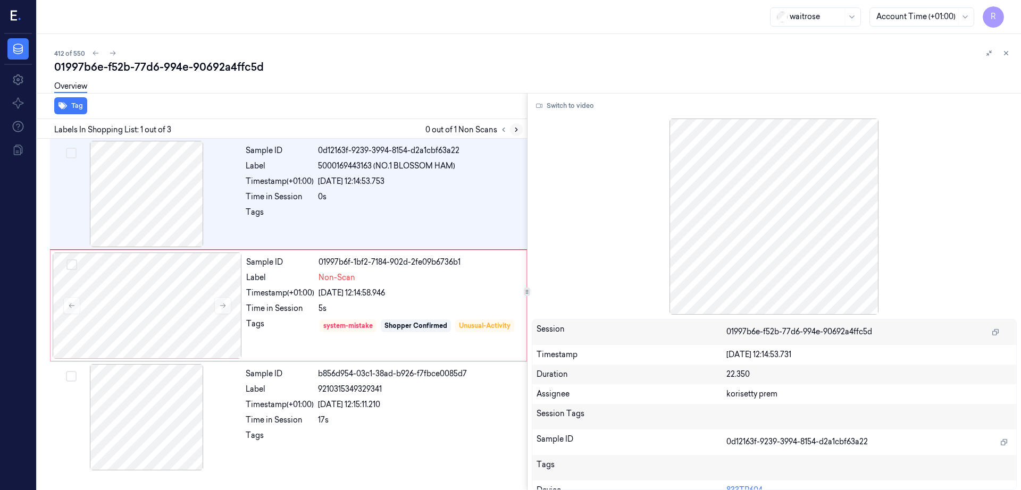
click at [523, 128] on button at bounding box center [516, 129] width 13 height 13
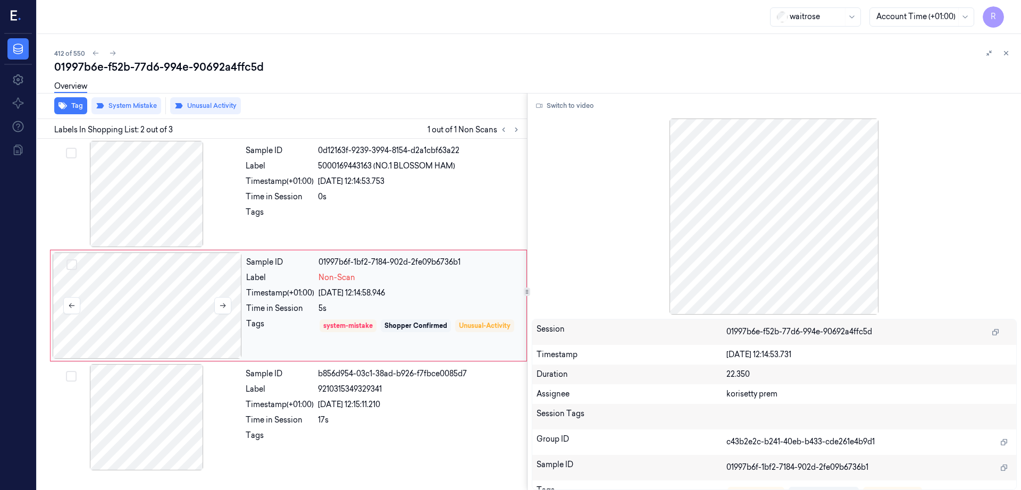
click at [159, 285] on div at bounding box center [147, 306] width 189 height 106
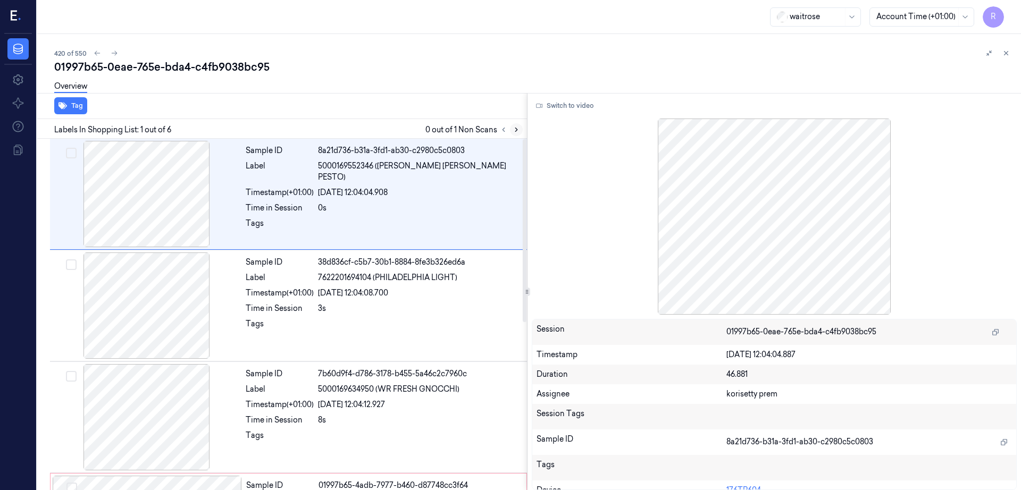
click at [523, 125] on button at bounding box center [516, 129] width 13 height 13
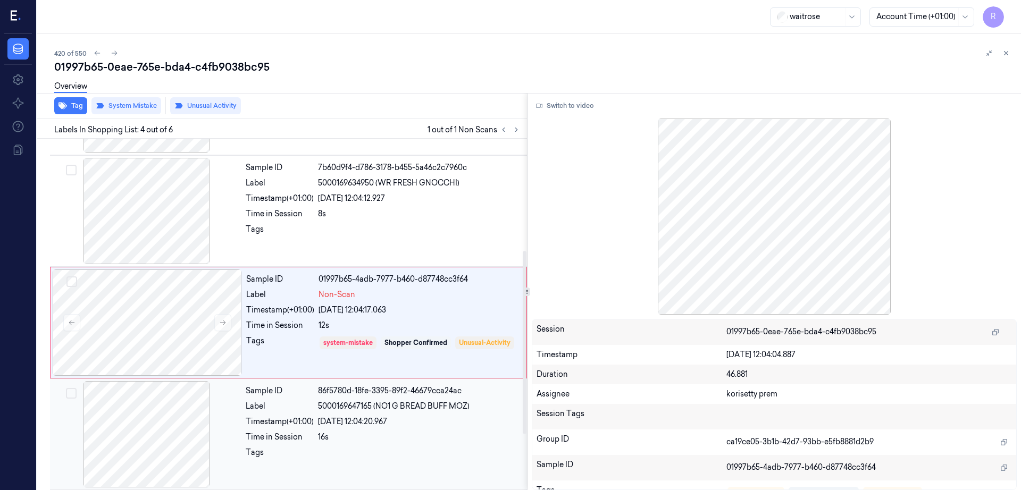
scroll to position [215, 0]
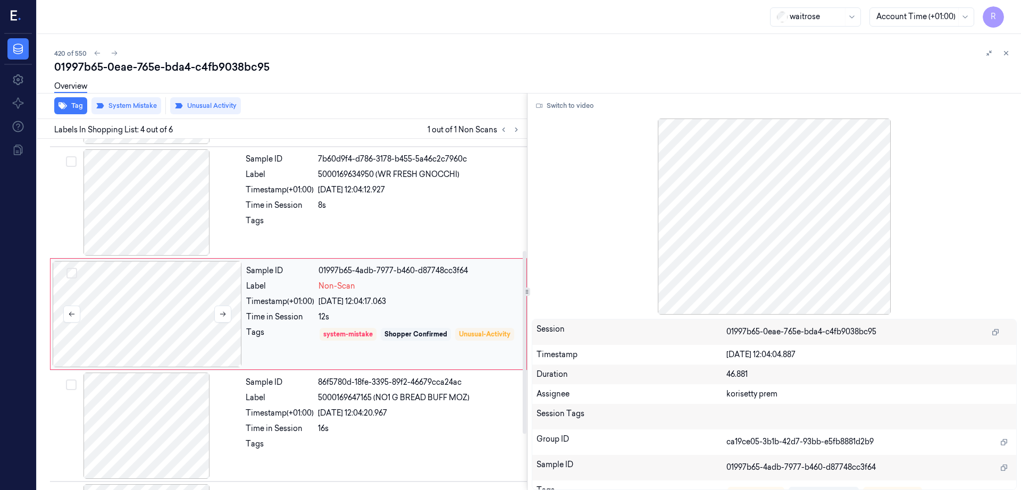
click at [165, 338] on div at bounding box center [147, 314] width 189 height 106
click at [219, 308] on button at bounding box center [222, 314] width 17 height 17
click at [219, 309] on button at bounding box center [222, 314] width 17 height 17
click at [146, 208] on div at bounding box center [146, 202] width 189 height 106
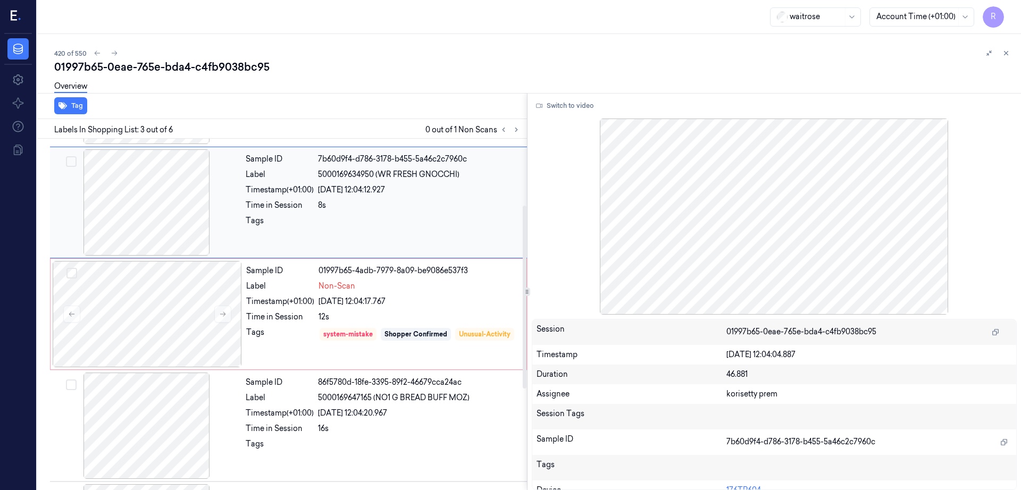
scroll to position [103, 0]
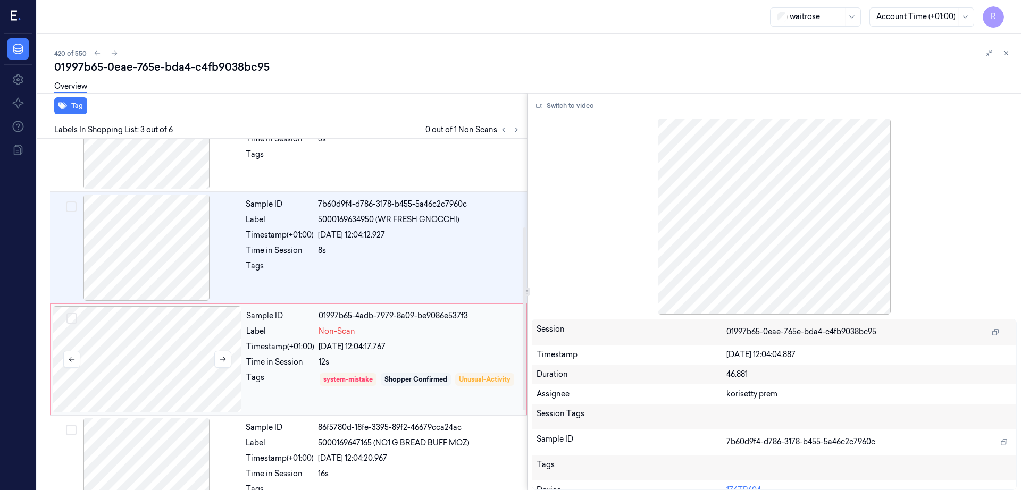
click at [161, 357] on div at bounding box center [147, 359] width 189 height 106
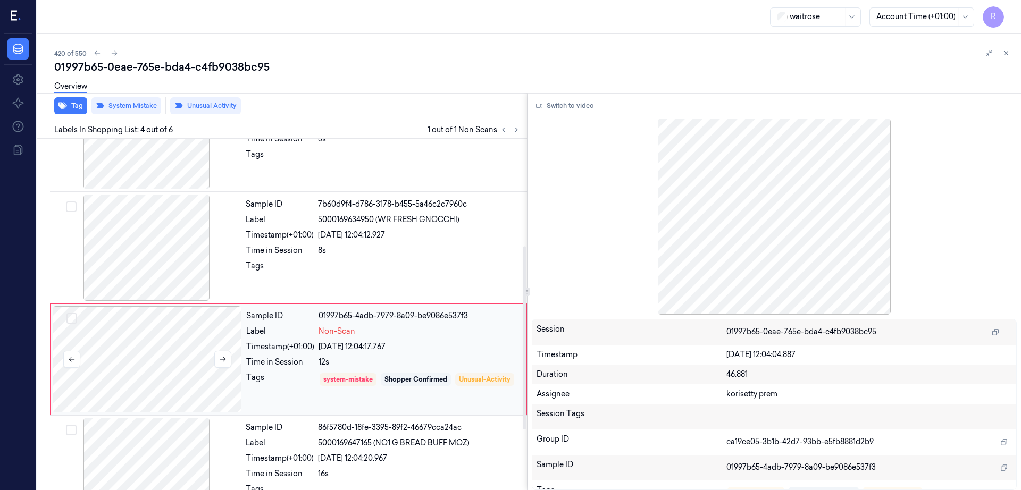
scroll to position [215, 0]
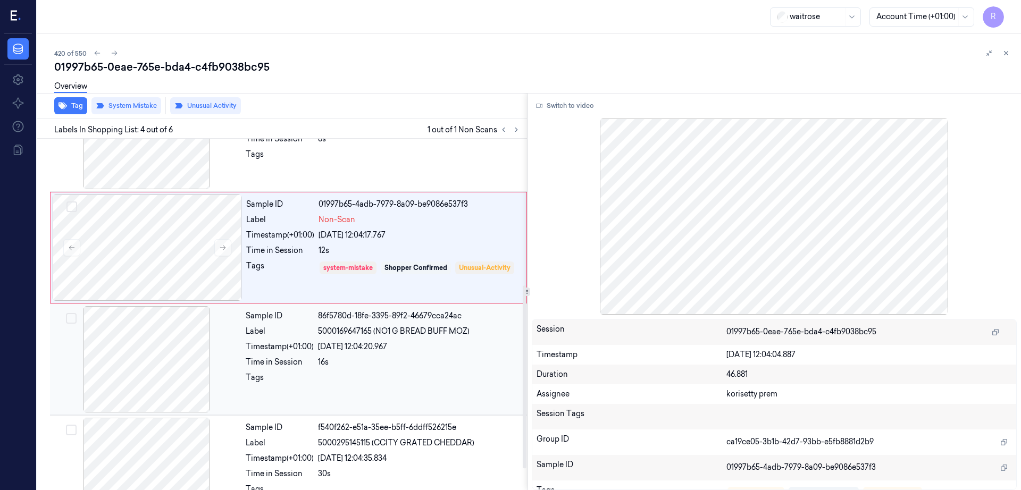
click at [150, 377] on div at bounding box center [146, 359] width 189 height 106
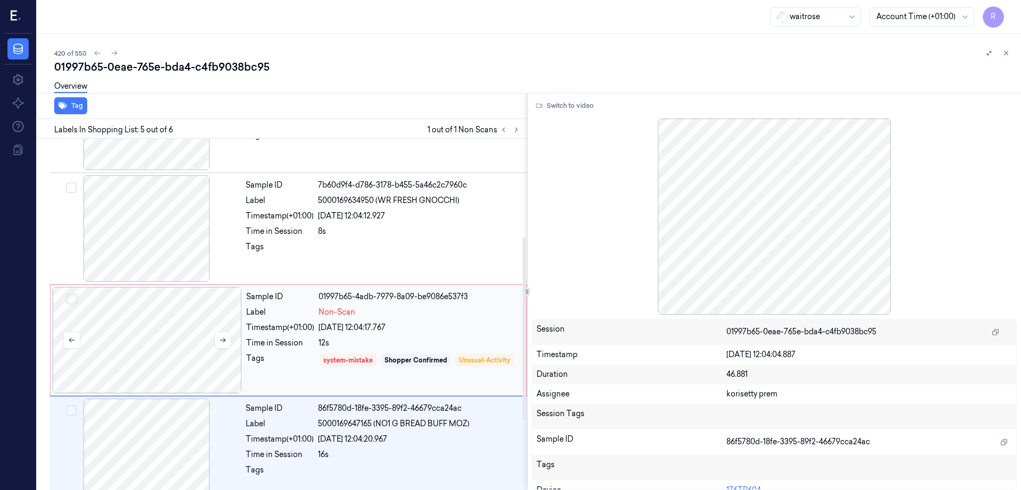
click at [148, 320] on div at bounding box center [147, 340] width 189 height 106
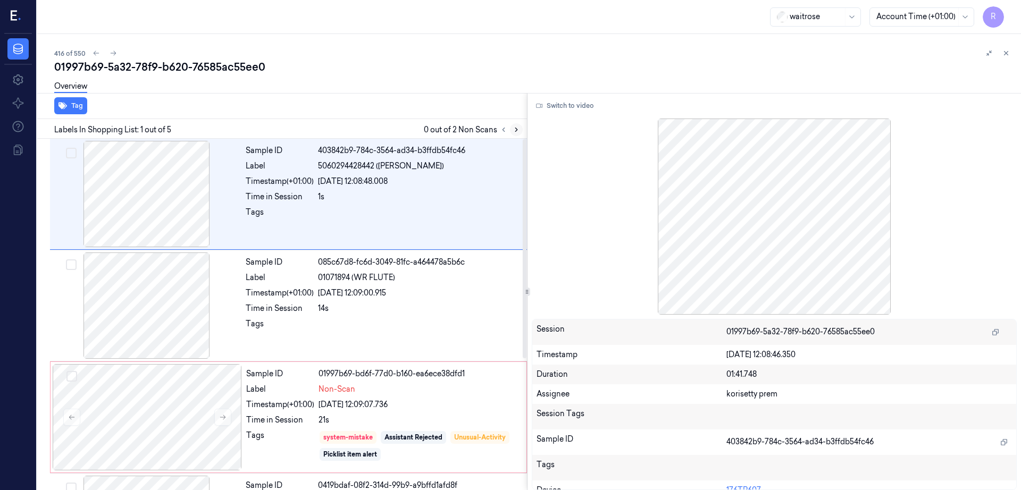
click at [520, 128] on icon at bounding box center [516, 129] width 7 height 7
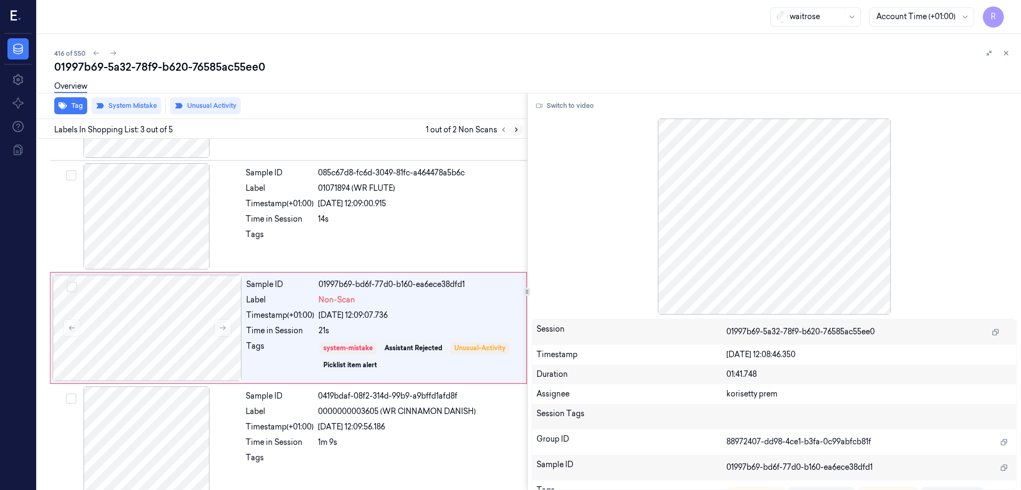
scroll to position [103, 0]
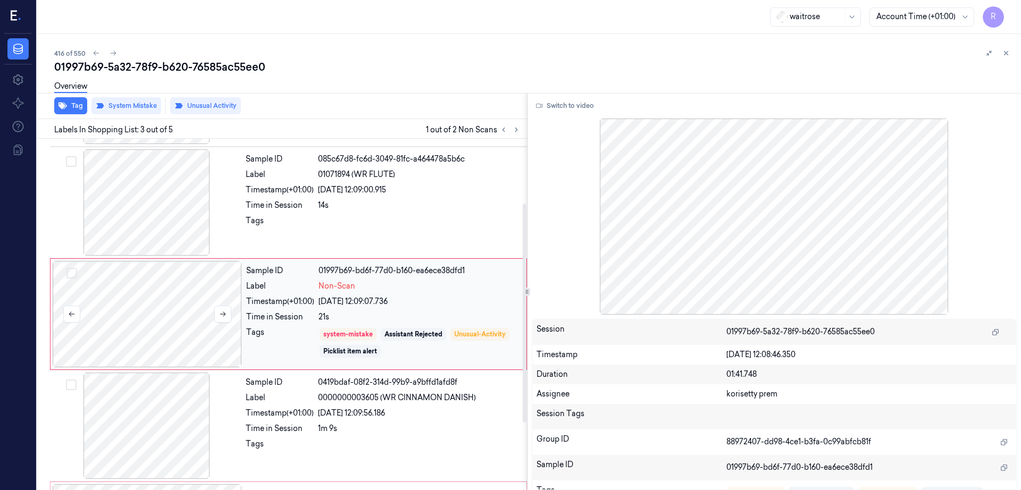
click at [107, 341] on div at bounding box center [147, 314] width 189 height 106
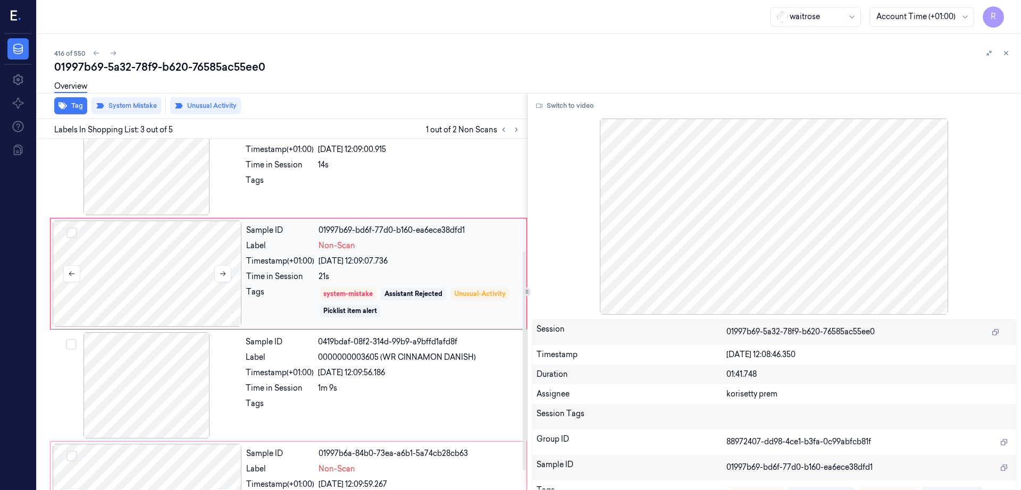
scroll to position [210, 0]
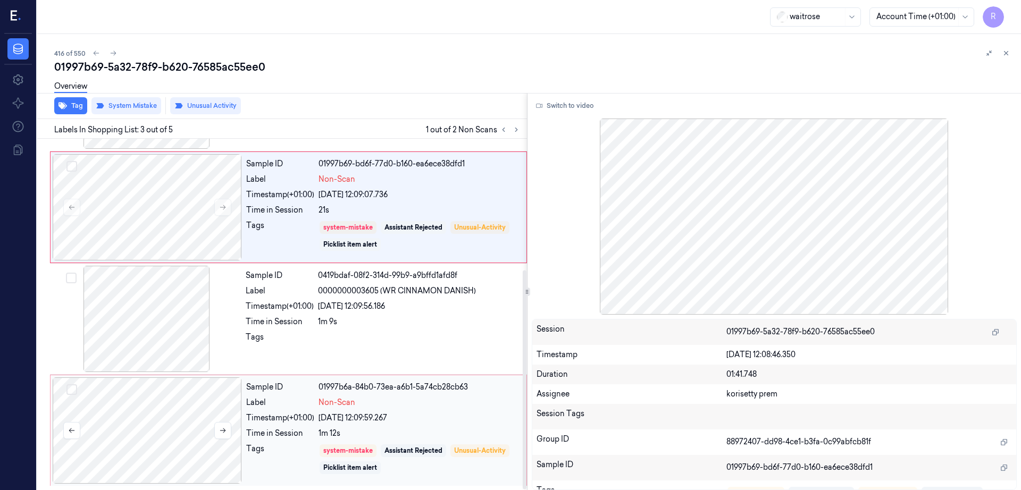
click at [123, 431] on div at bounding box center [147, 430] width 189 height 106
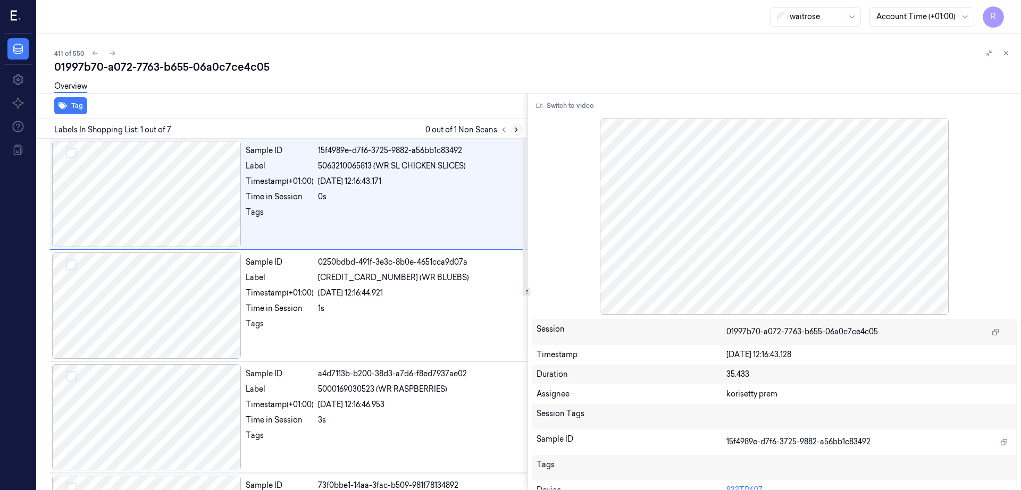
click at [523, 133] on button at bounding box center [516, 129] width 13 height 13
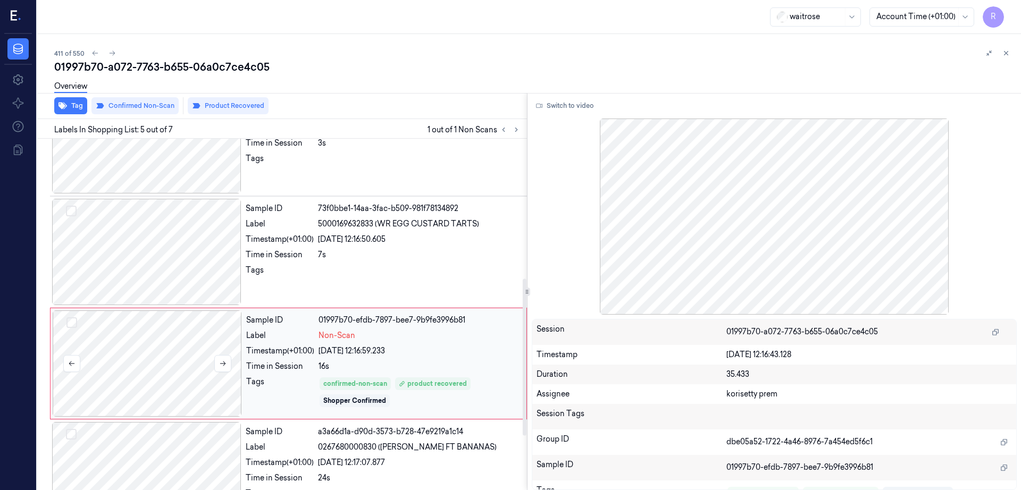
scroll to position [326, 0]
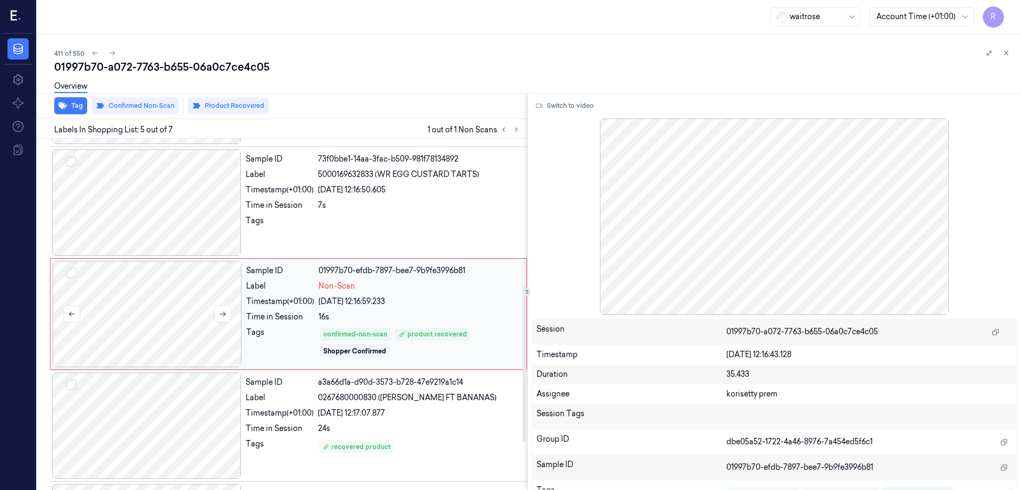
click at [139, 312] on div at bounding box center [147, 314] width 189 height 106
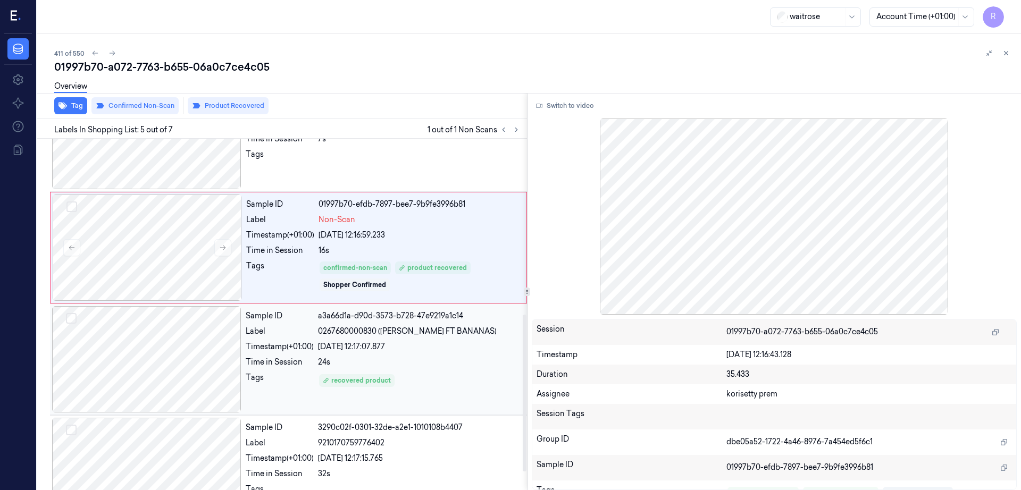
click at [159, 360] on div at bounding box center [146, 359] width 189 height 106
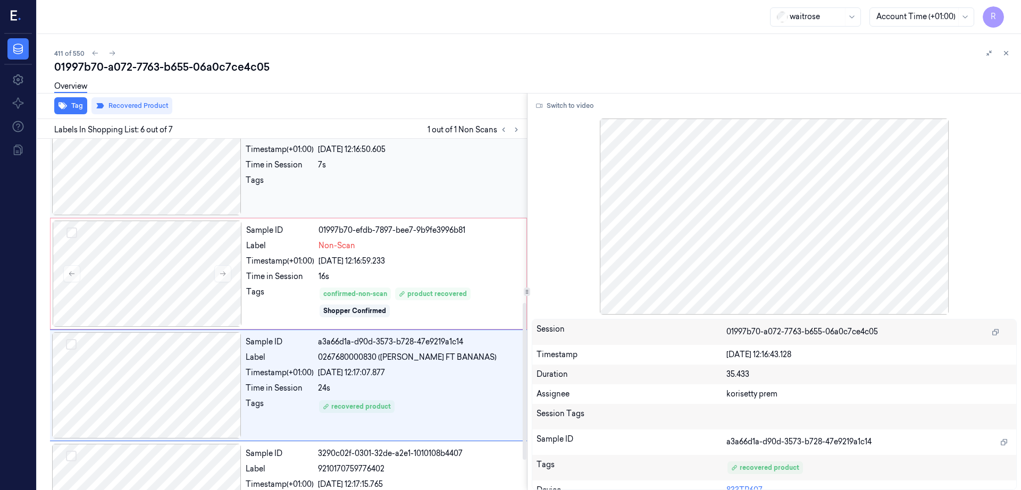
click at [169, 164] on div at bounding box center [146, 162] width 189 height 106
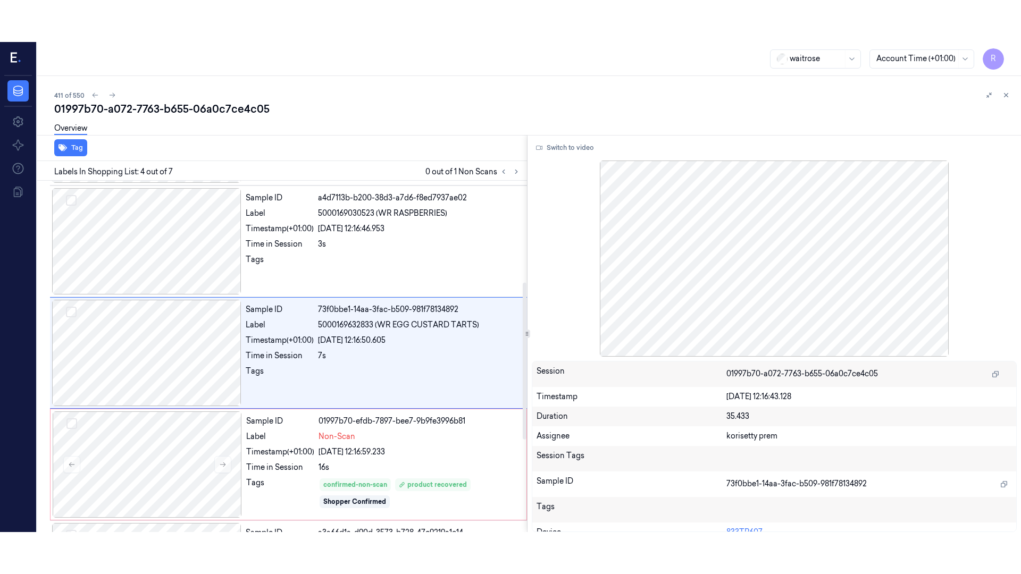
scroll to position [215, 0]
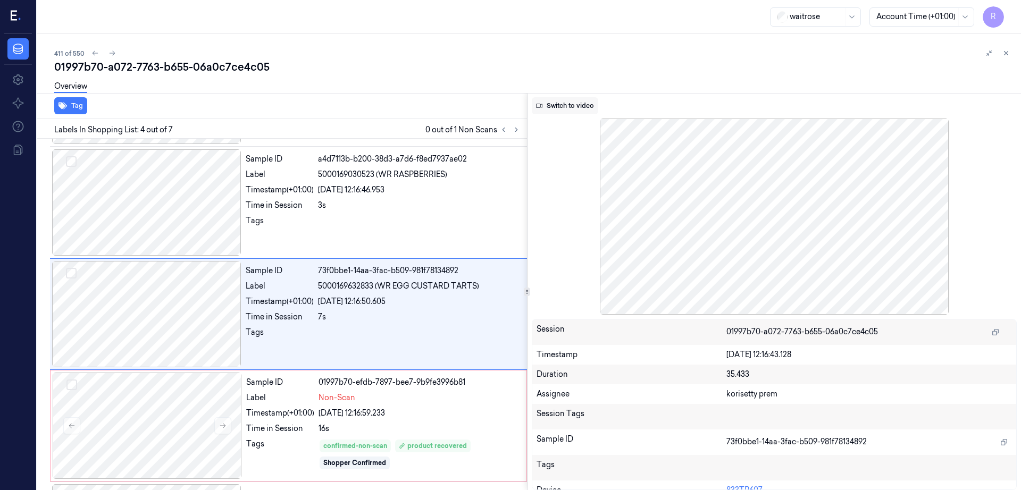
click at [578, 110] on button "Switch to video" at bounding box center [565, 105] width 66 height 17
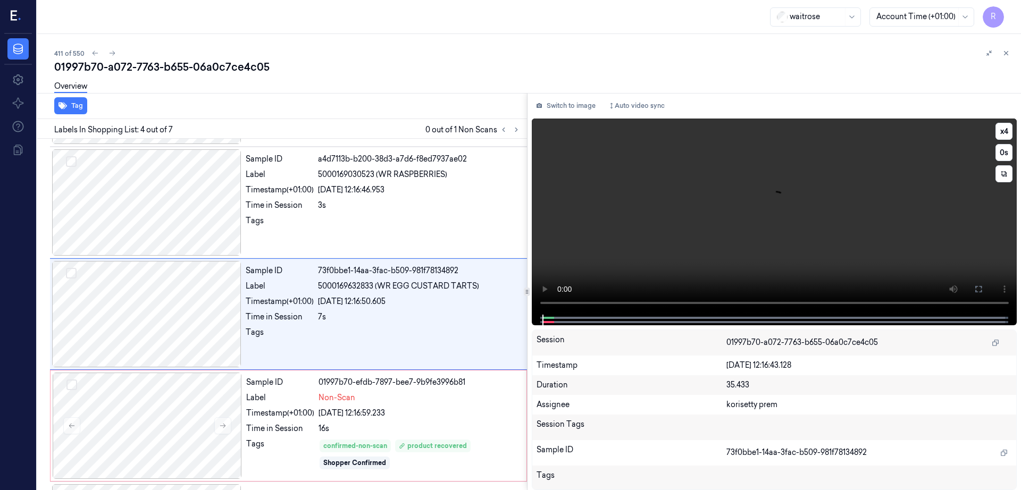
click at [987, 289] on button at bounding box center [978, 289] width 17 height 17
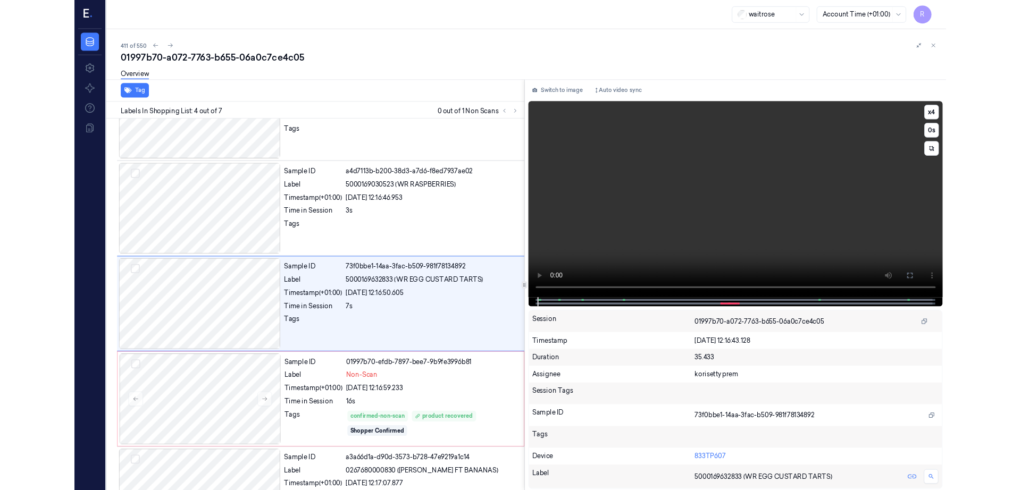
scroll to position [173, 0]
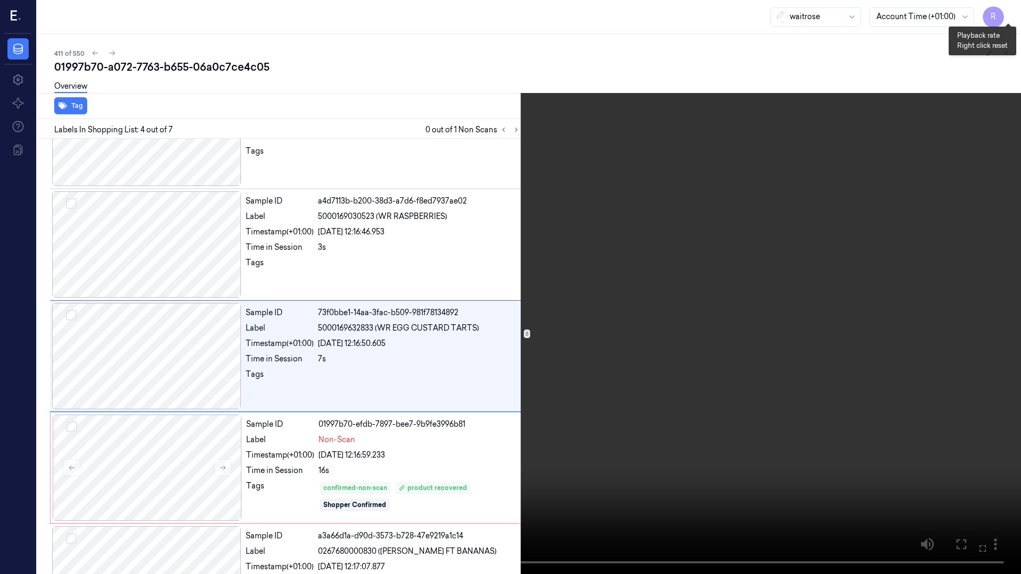
click at [1007, 7] on button "x 4" at bounding box center [1008, 12] width 17 height 17
click at [666, 246] on video at bounding box center [510, 287] width 1021 height 574
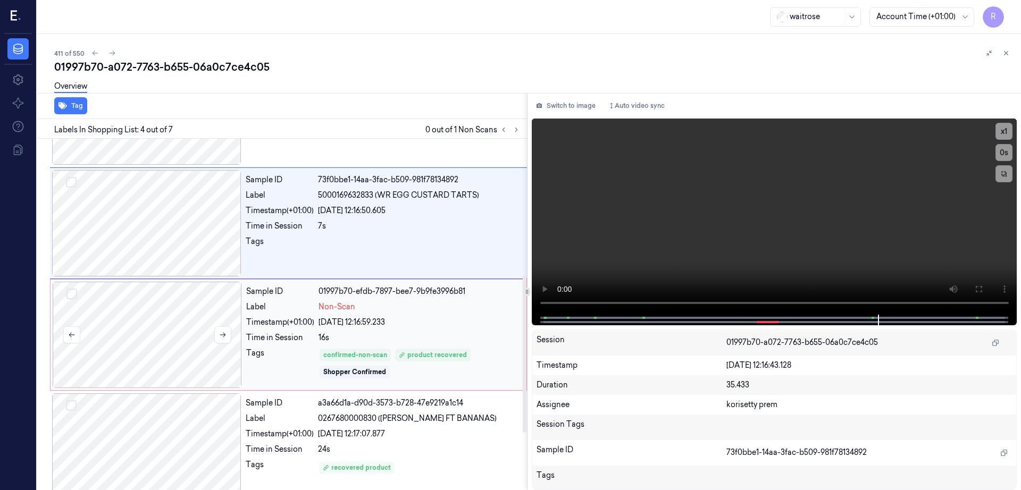
click at [178, 326] on div at bounding box center [147, 335] width 189 height 106
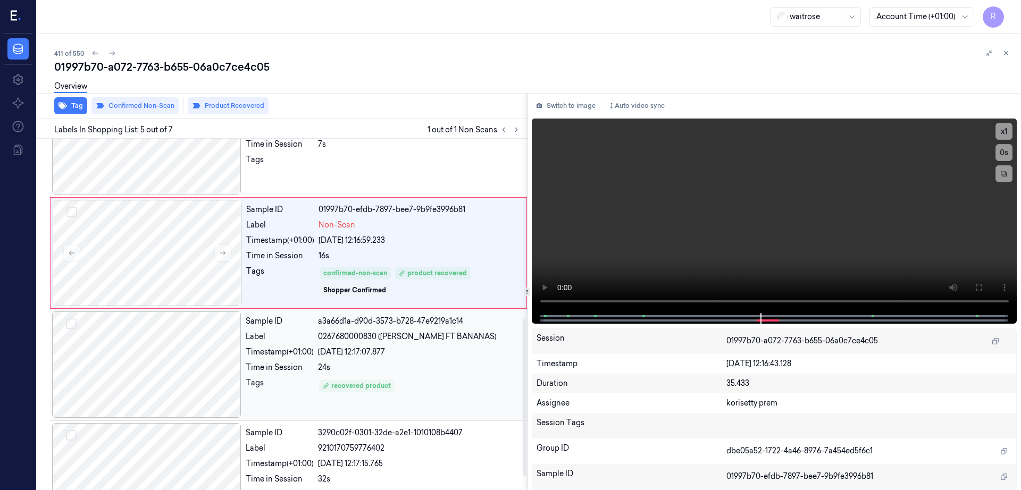
scroll to position [433, 0]
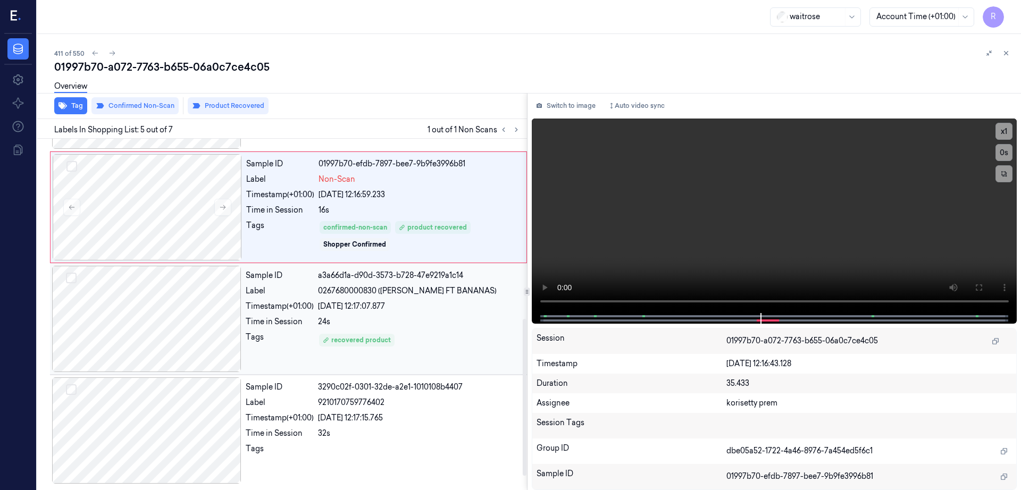
click at [181, 339] on div at bounding box center [146, 319] width 189 height 106
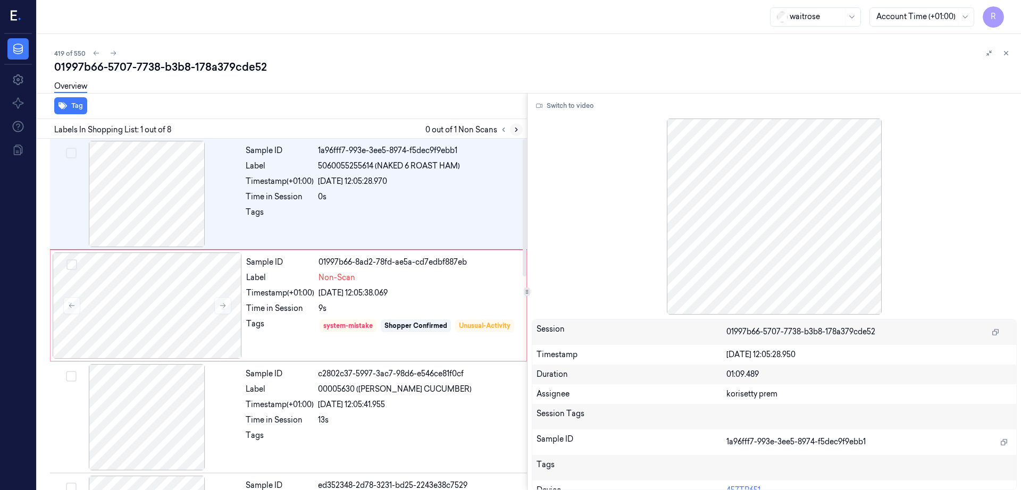
click at [520, 131] on icon at bounding box center [516, 129] width 7 height 7
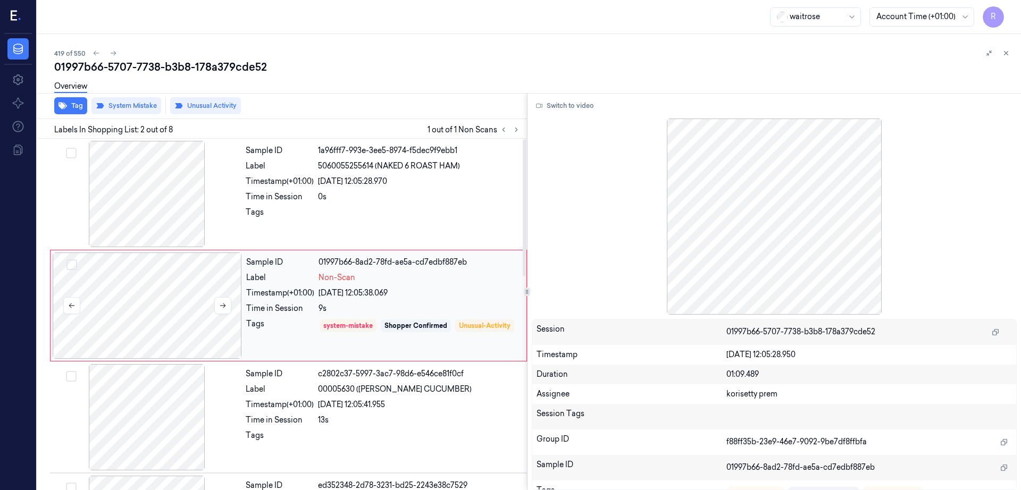
click at [158, 343] on div at bounding box center [147, 306] width 189 height 106
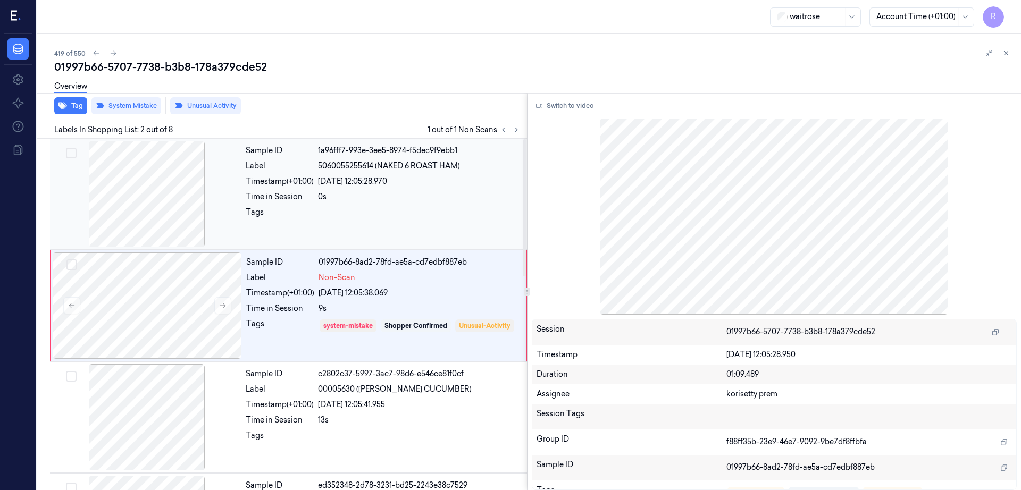
click at [164, 213] on div at bounding box center [146, 194] width 189 height 106
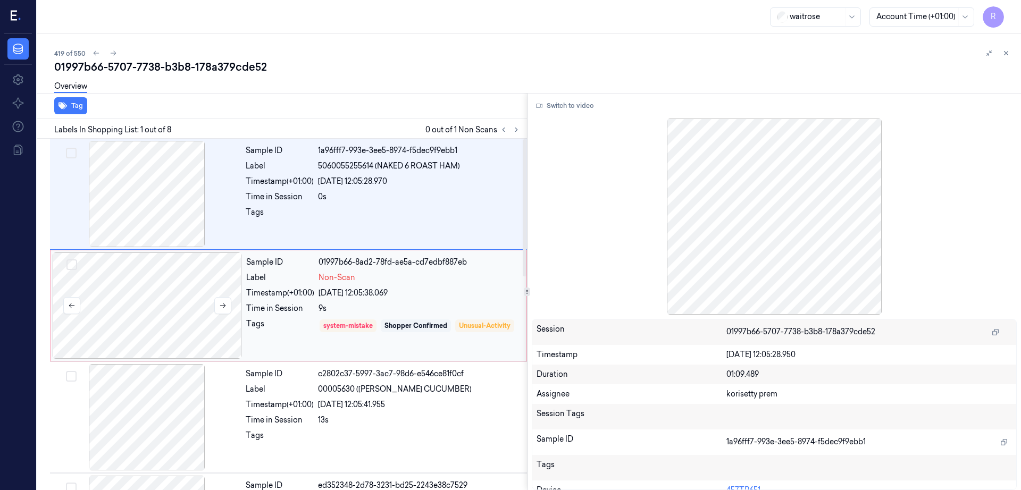
click at [185, 293] on div at bounding box center [147, 306] width 189 height 106
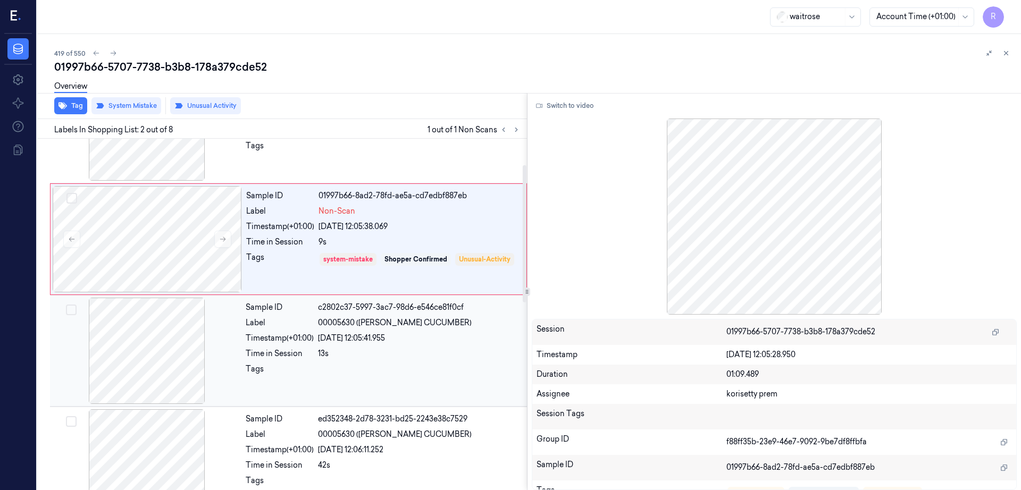
click at [158, 365] on div at bounding box center [146, 351] width 189 height 106
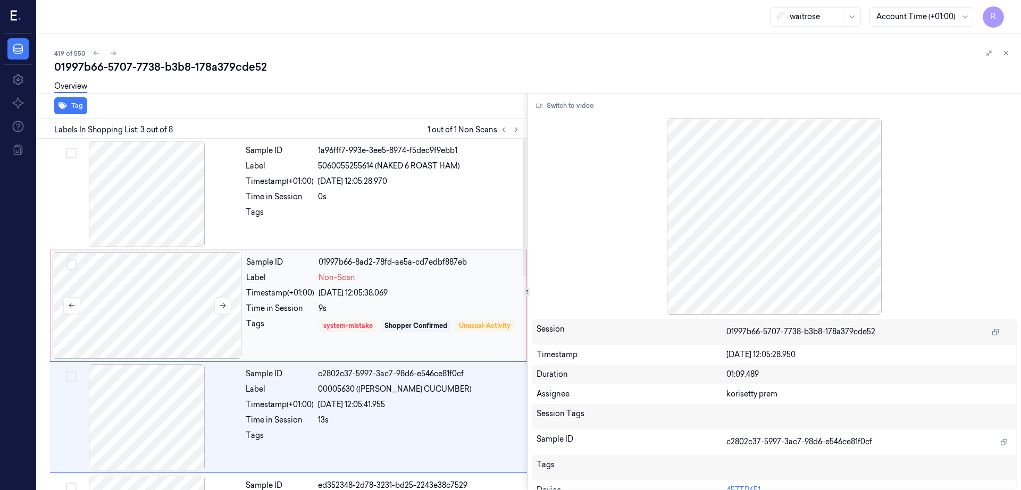
click at [157, 314] on div at bounding box center [147, 306] width 189 height 106
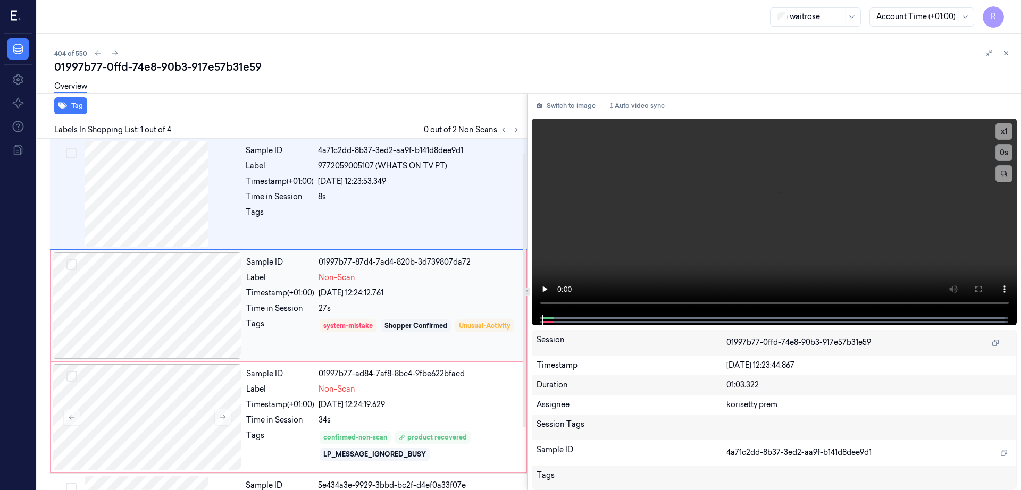
scroll to position [98, 0]
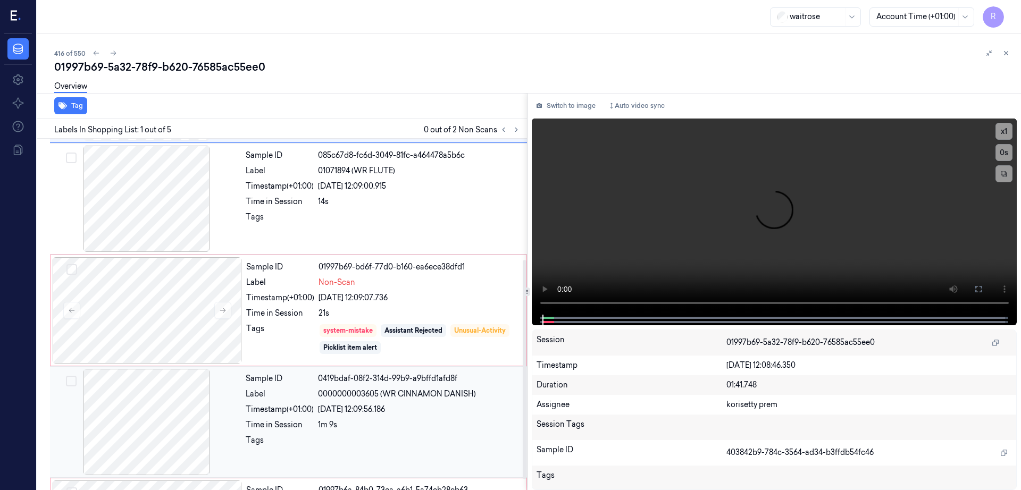
scroll to position [210, 0]
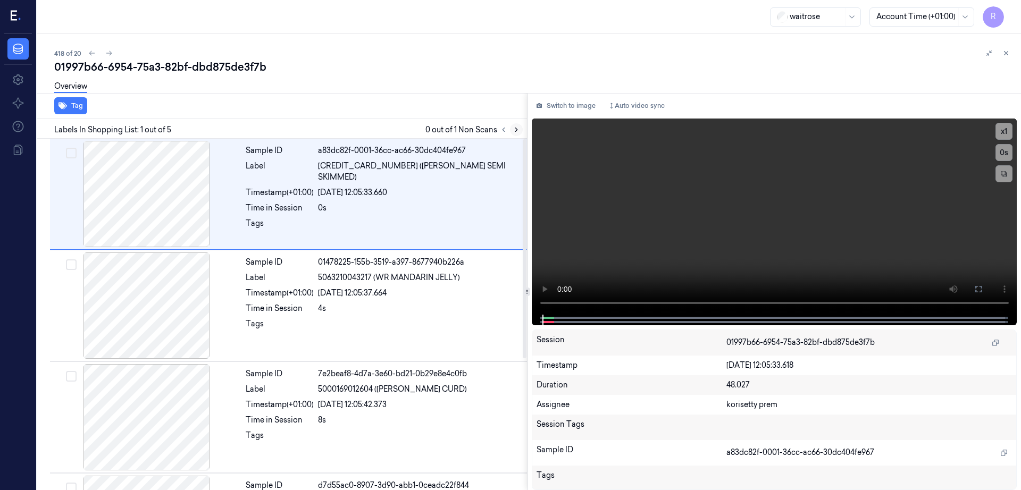
click at [520, 130] on icon at bounding box center [516, 129] width 7 height 7
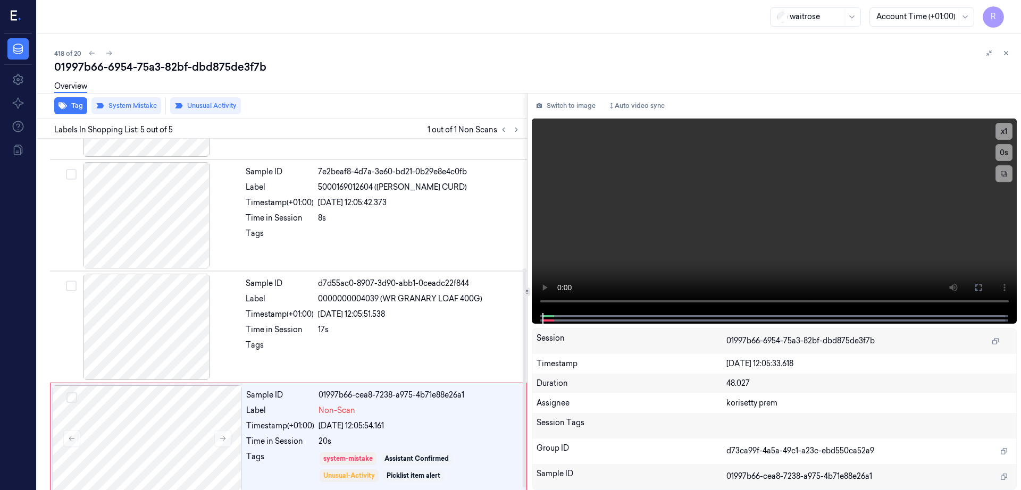
scroll to position [210, 0]
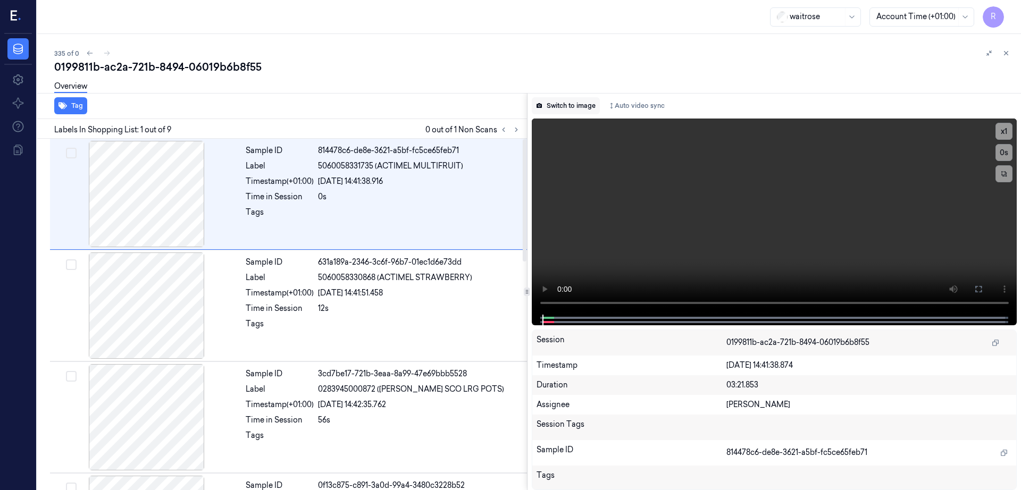
click at [575, 99] on button "Switch to image" at bounding box center [566, 105] width 68 height 17
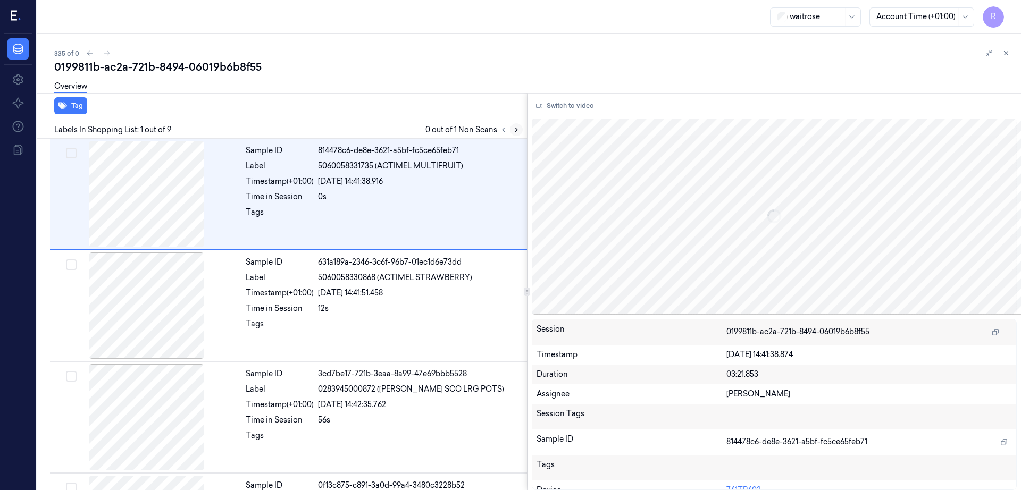
click at [520, 132] on icon at bounding box center [516, 129] width 7 height 7
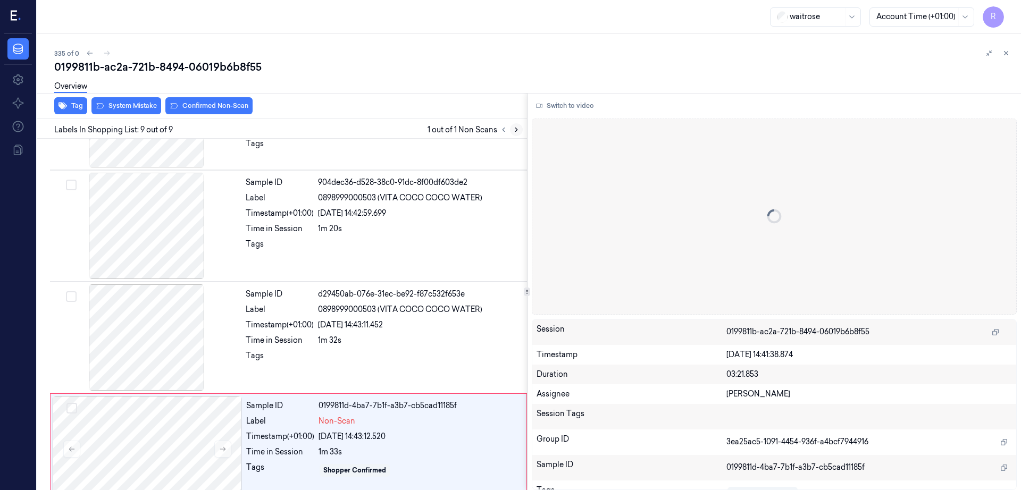
scroll to position [657, 0]
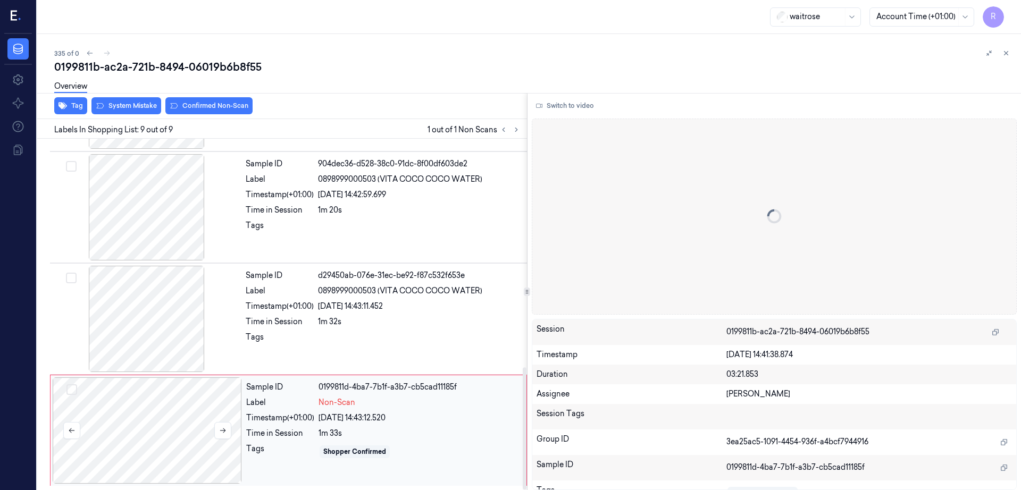
click at [175, 413] on div at bounding box center [147, 430] width 189 height 106
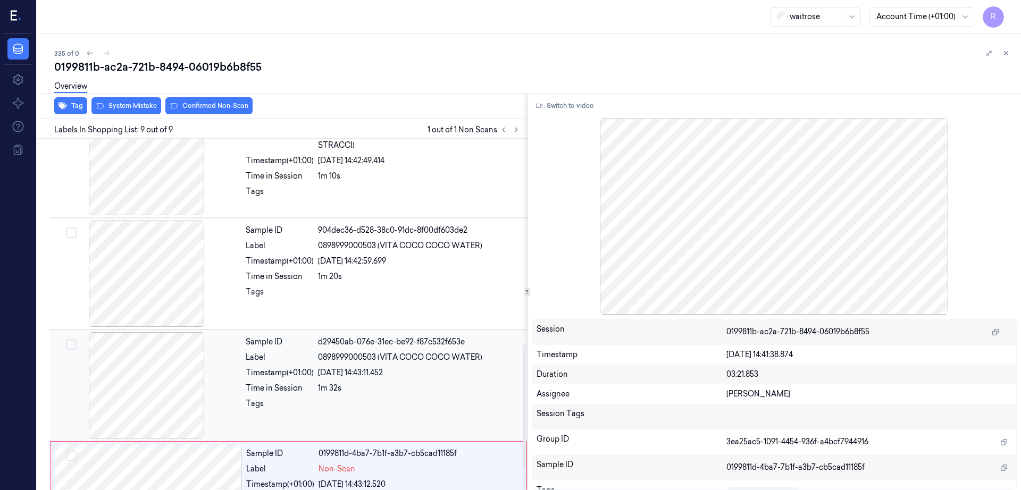
click at [152, 382] on div at bounding box center [146, 385] width 189 height 106
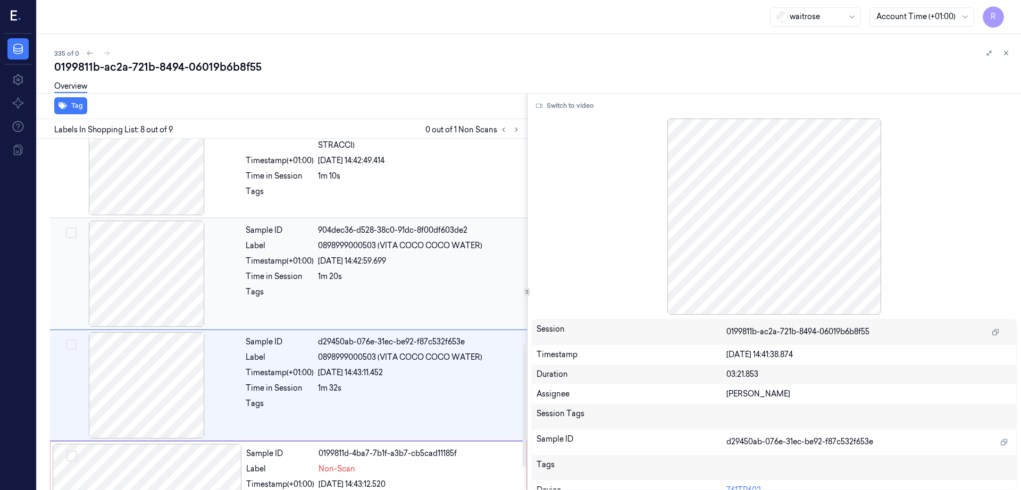
click at [176, 290] on div at bounding box center [146, 274] width 189 height 106
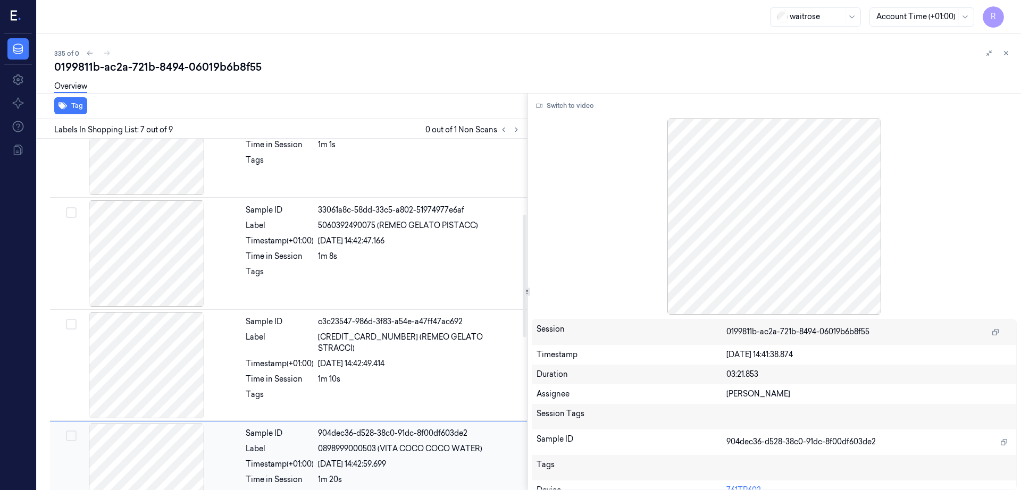
scroll to position [217, 0]
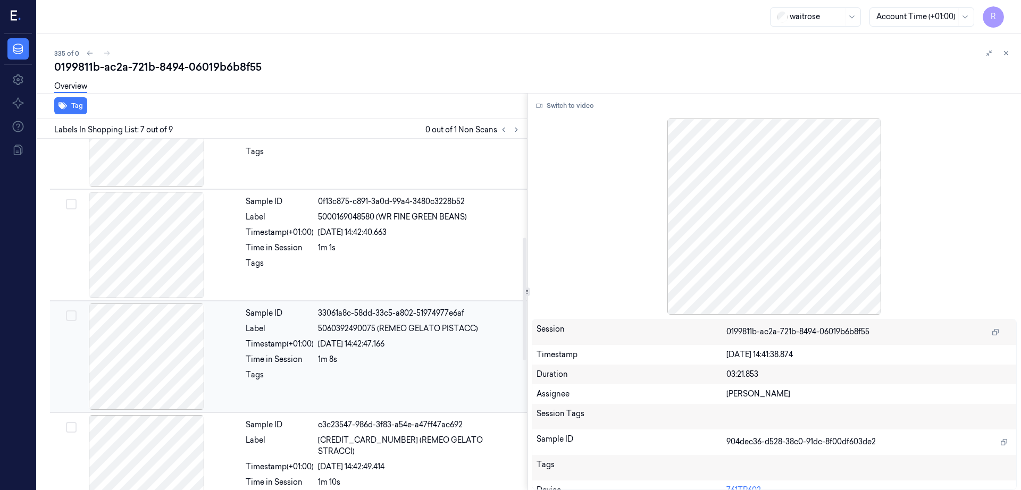
click at [162, 348] on div at bounding box center [146, 357] width 189 height 106
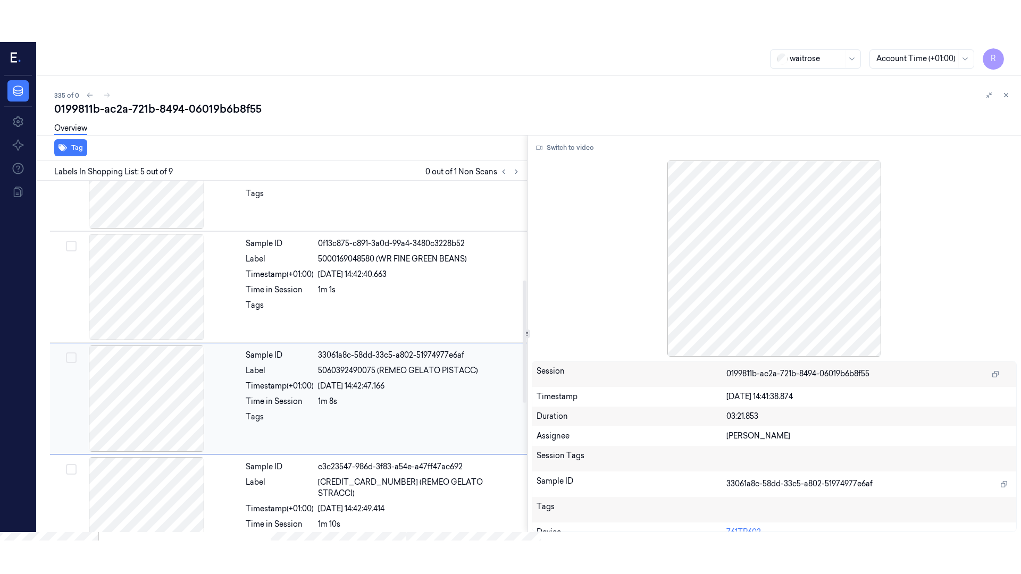
scroll to position [326, 0]
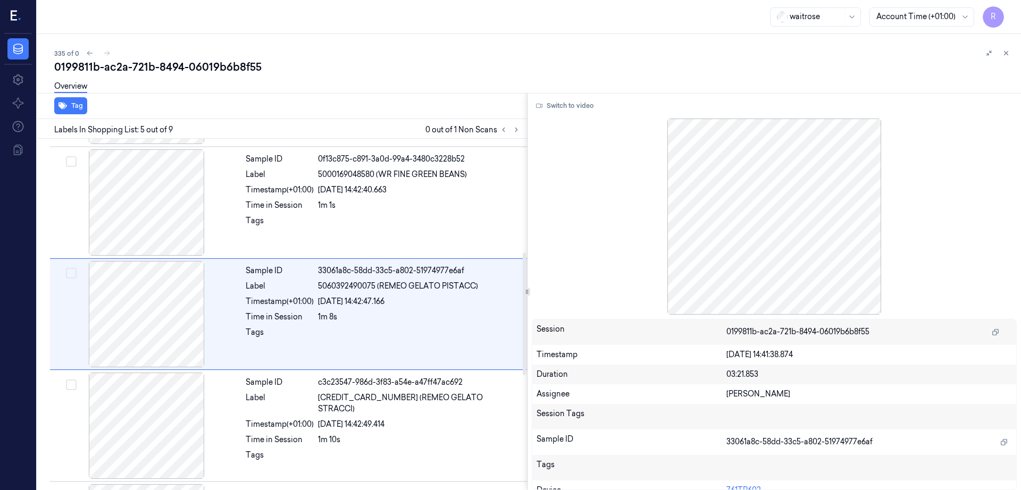
click at [587, 115] on div "Switch to video Session 0199811b-ac2a-721b-8494-06019b6b8f55 Timestamp 25/09/20…" at bounding box center [774, 291] width 494 height 397
click at [588, 110] on button "Switch to video" at bounding box center [565, 105] width 66 height 17
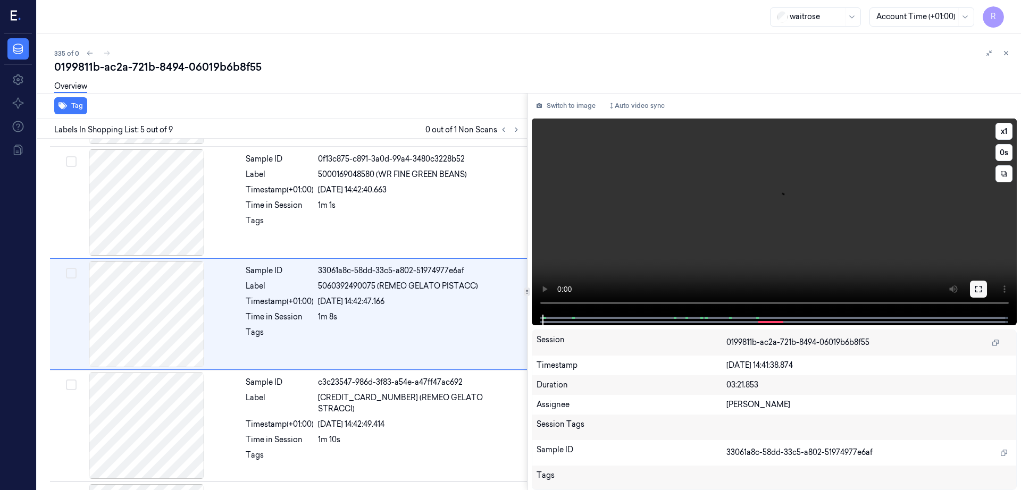
click at [987, 293] on button at bounding box center [978, 289] width 17 height 17
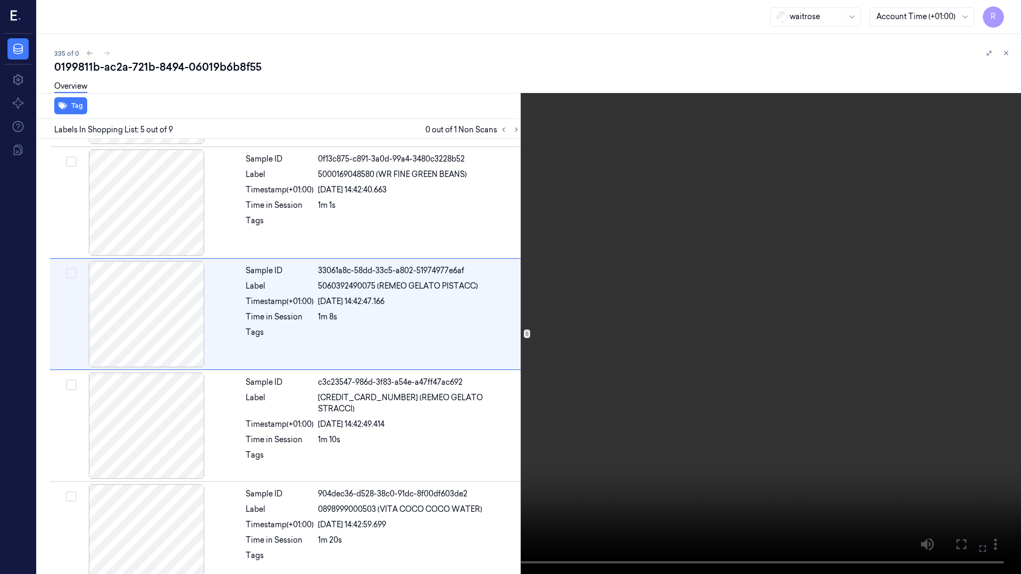
click at [538, 370] on video at bounding box center [510, 287] width 1021 height 574
click at [538, 371] on video at bounding box center [510, 287] width 1021 height 574
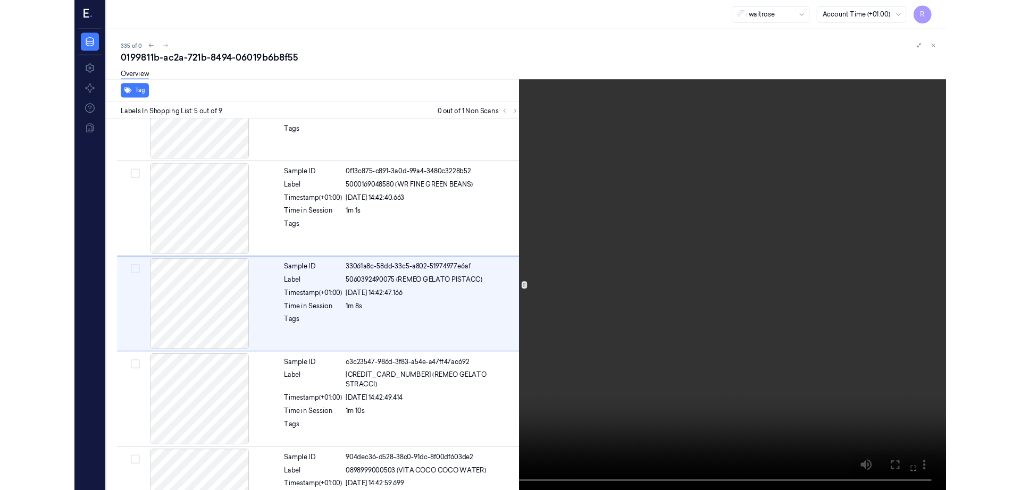
scroll to position [284, 0]
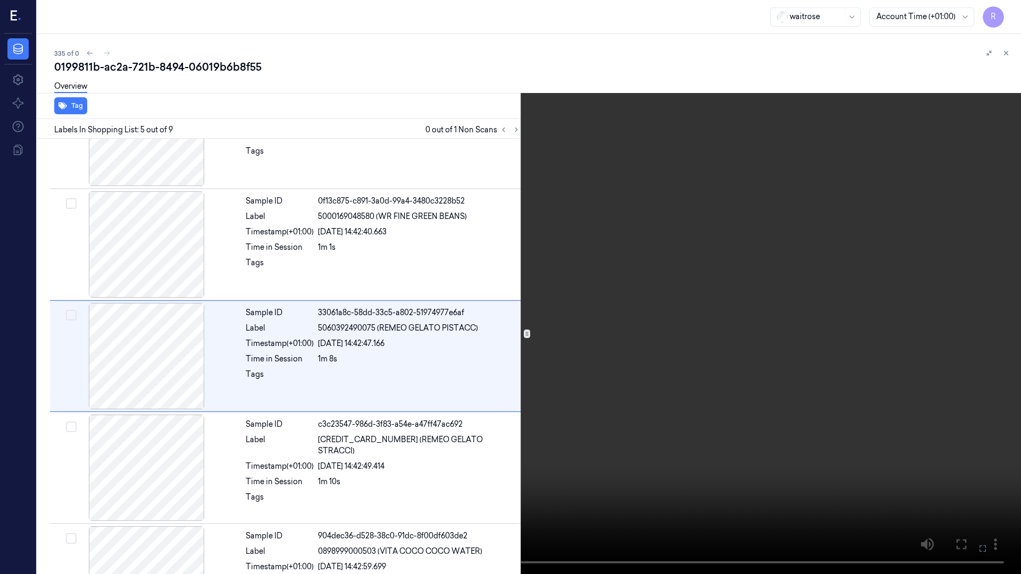
click at [538, 371] on video at bounding box center [510, 287] width 1021 height 574
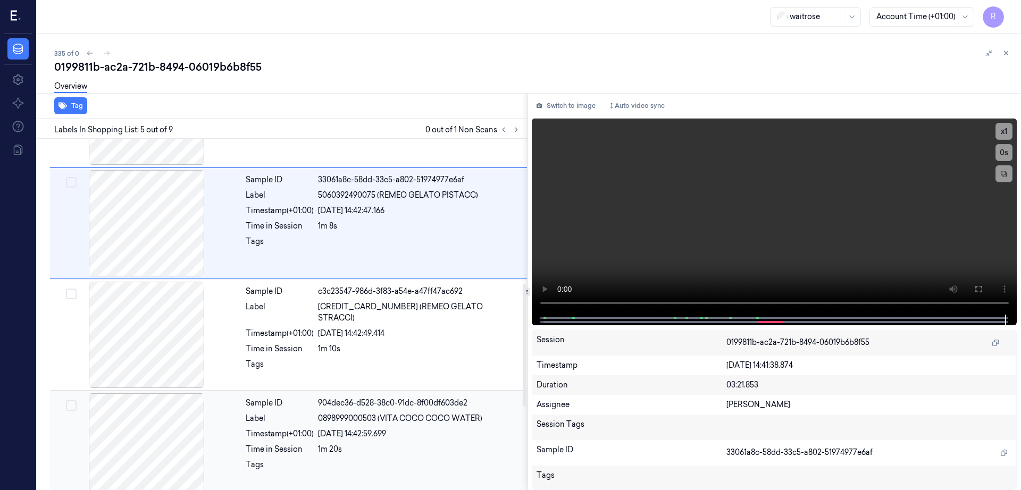
click at [113, 436] on div at bounding box center [146, 446] width 189 height 106
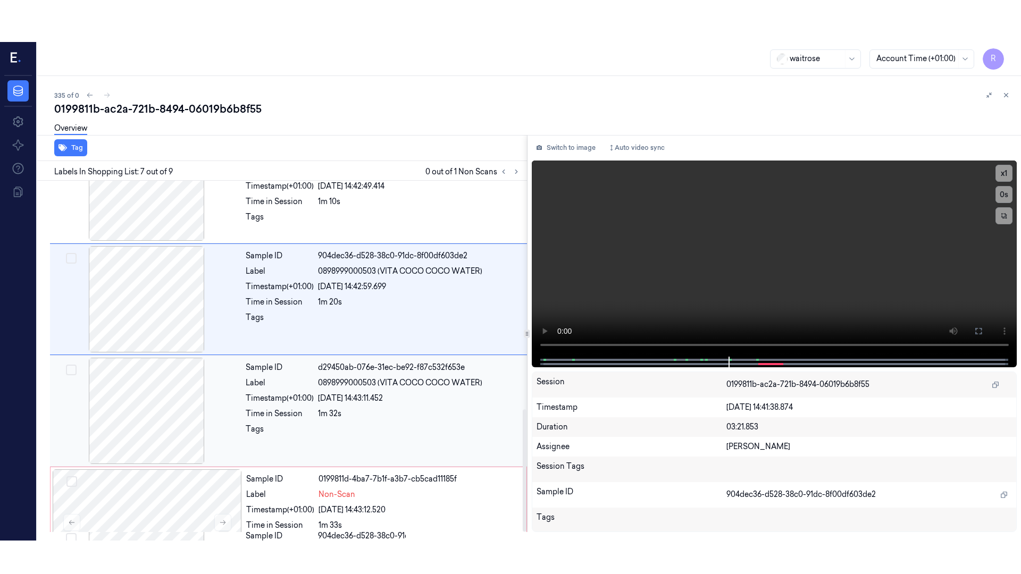
scroll to position [657, 0]
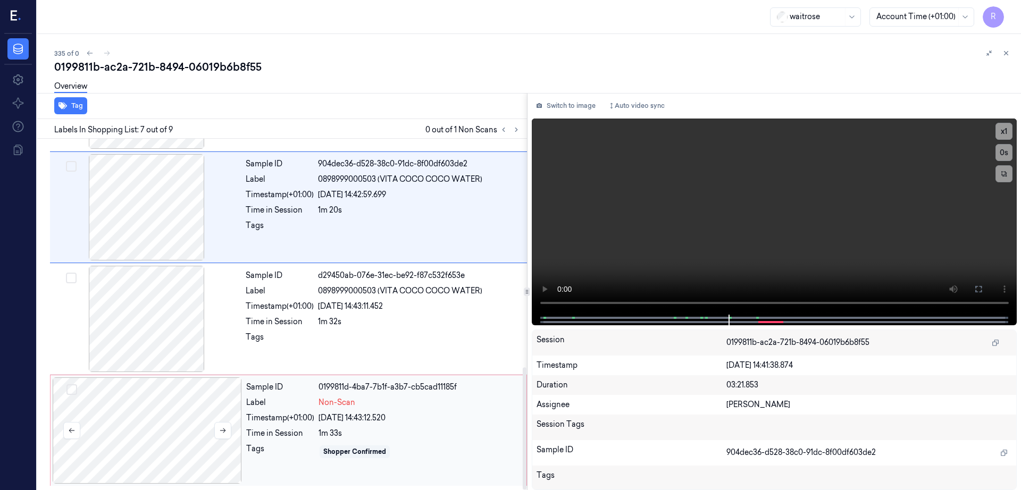
click at [182, 409] on div at bounding box center [147, 430] width 189 height 106
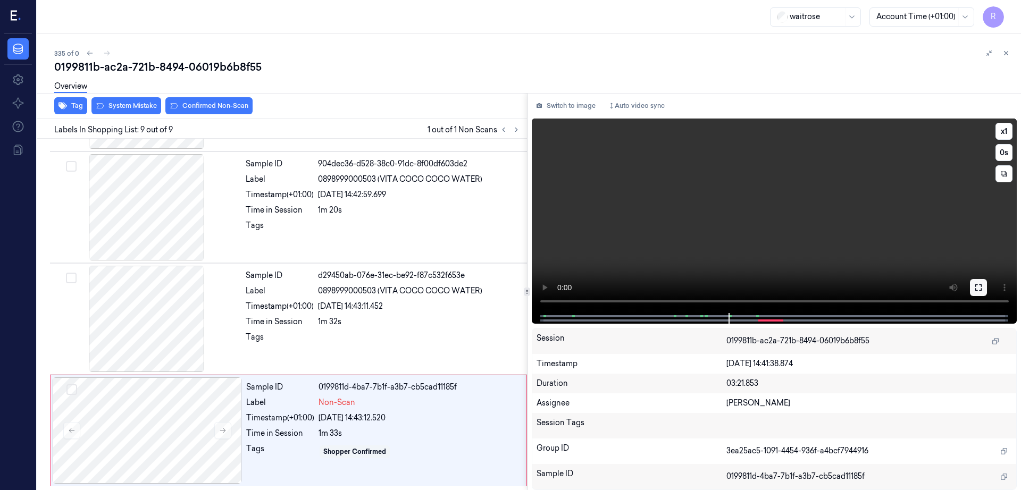
click at [987, 288] on button at bounding box center [978, 287] width 17 height 17
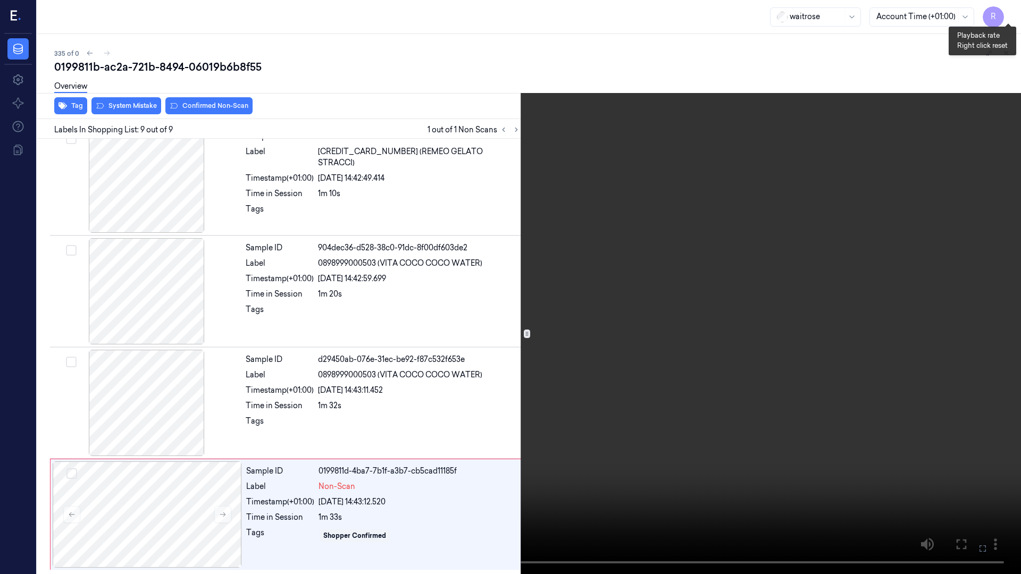
click at [1011, 13] on button "x 1" at bounding box center [1008, 12] width 17 height 17
click at [1011, 13] on button "x 2" at bounding box center [1008, 12] width 17 height 17
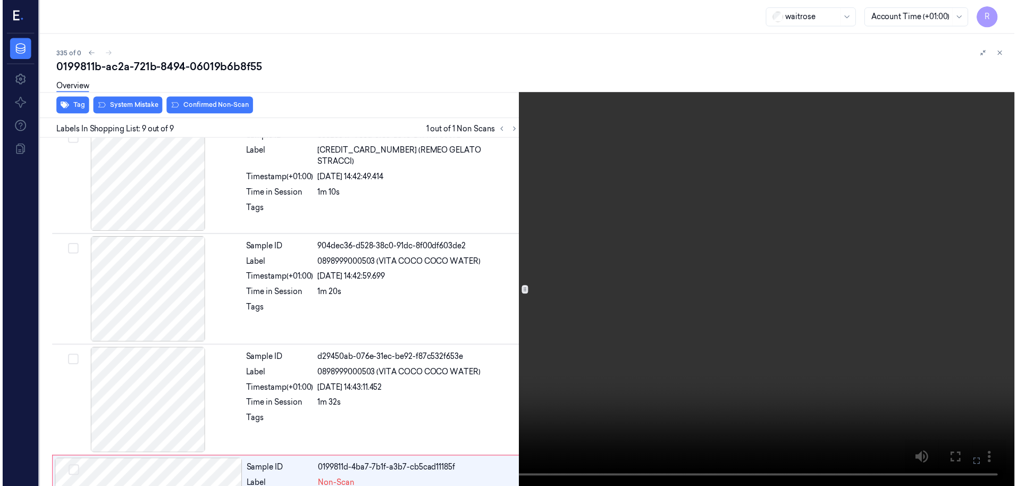
scroll to position [657, 0]
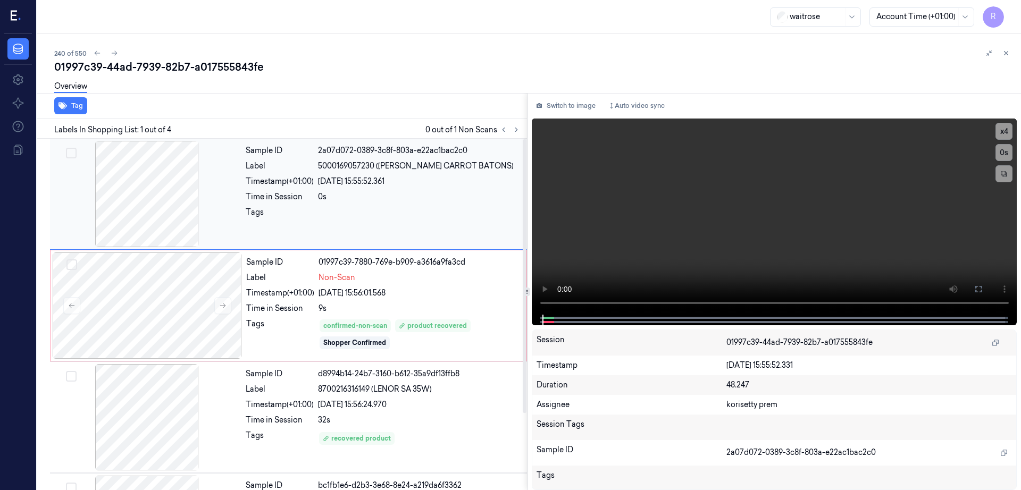
click at [157, 195] on div at bounding box center [146, 194] width 189 height 106
click at [987, 297] on button at bounding box center [978, 289] width 17 height 17
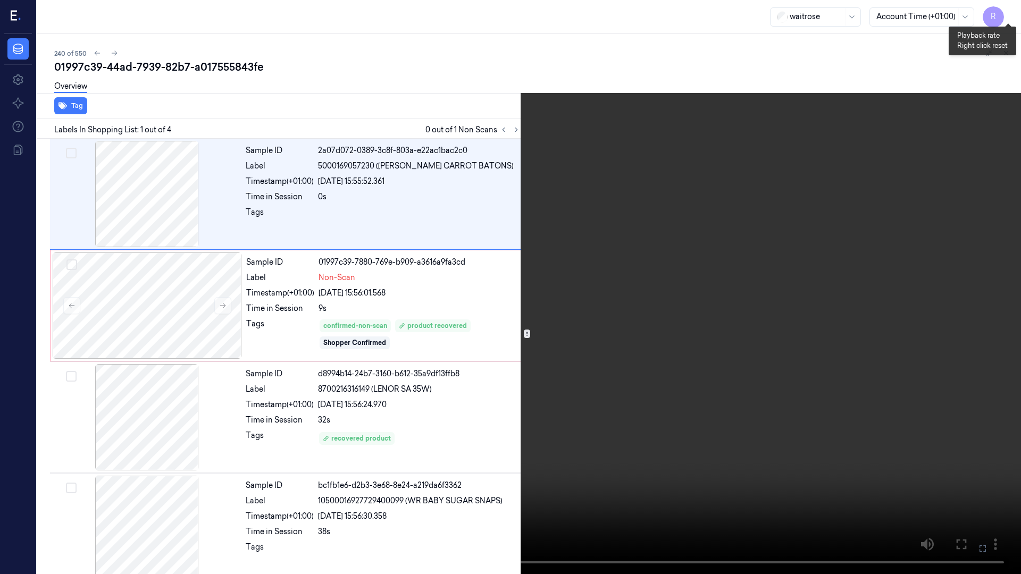
click at [1005, 10] on button "x 4" at bounding box center [1008, 12] width 17 height 17
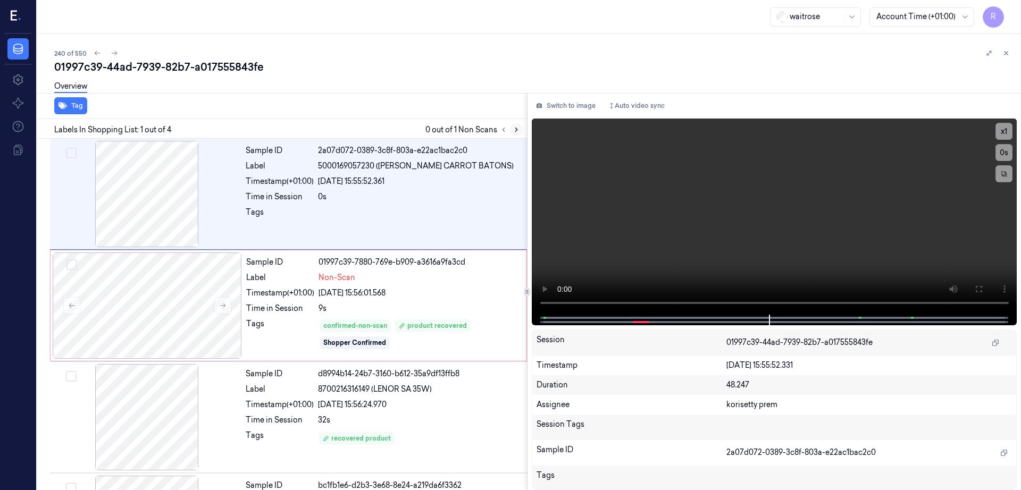
click at [520, 127] on icon at bounding box center [516, 129] width 7 height 7
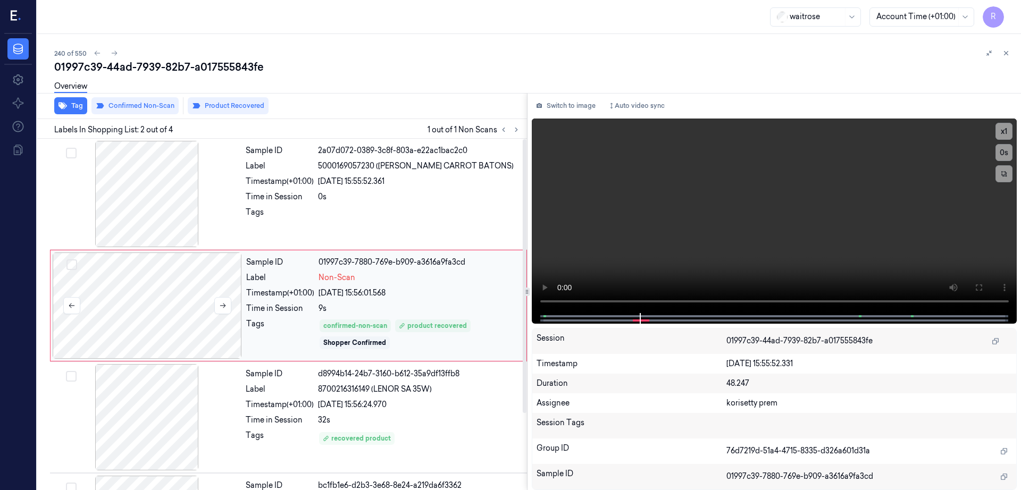
click at [179, 304] on div at bounding box center [147, 306] width 189 height 106
